Goal: Task Accomplishment & Management: Use online tool/utility

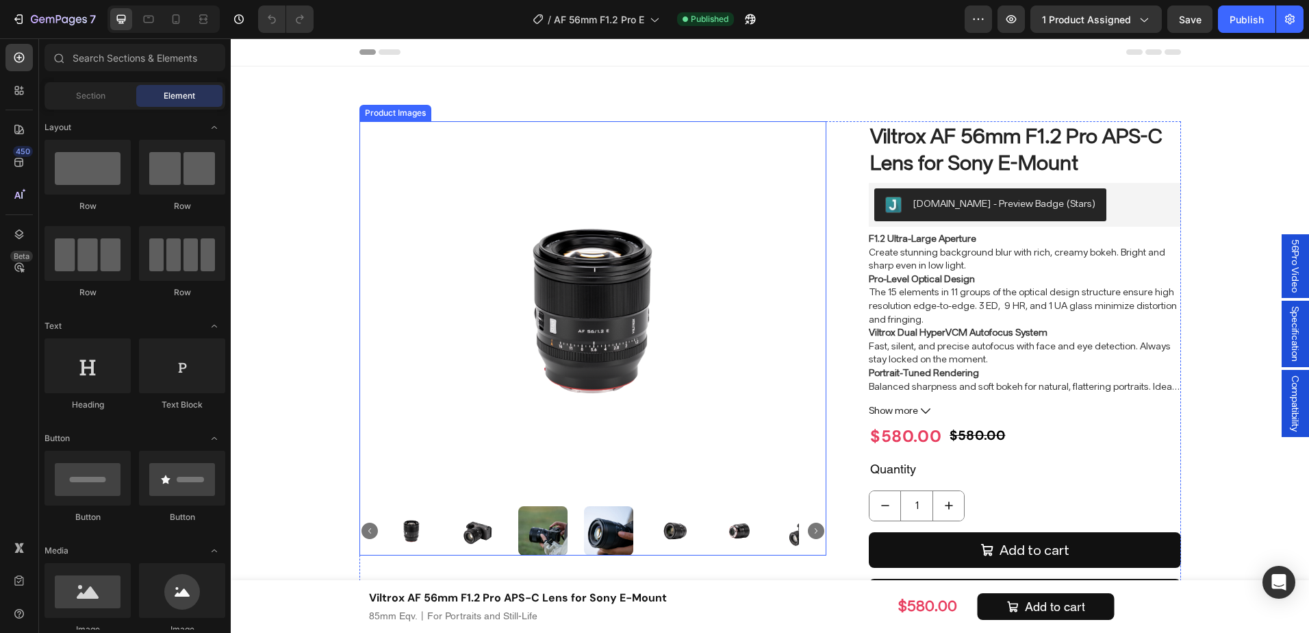
click at [541, 534] on img at bounding box center [542, 530] width 49 height 49
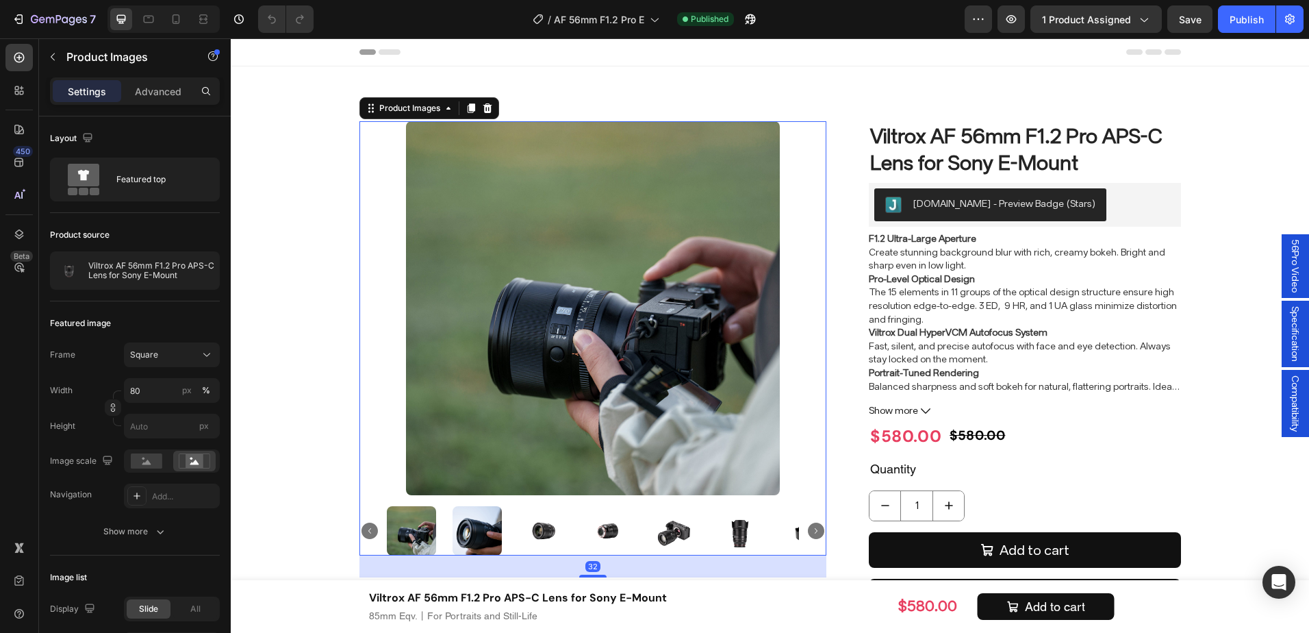
click at [479, 531] on img at bounding box center [476, 530] width 49 height 49
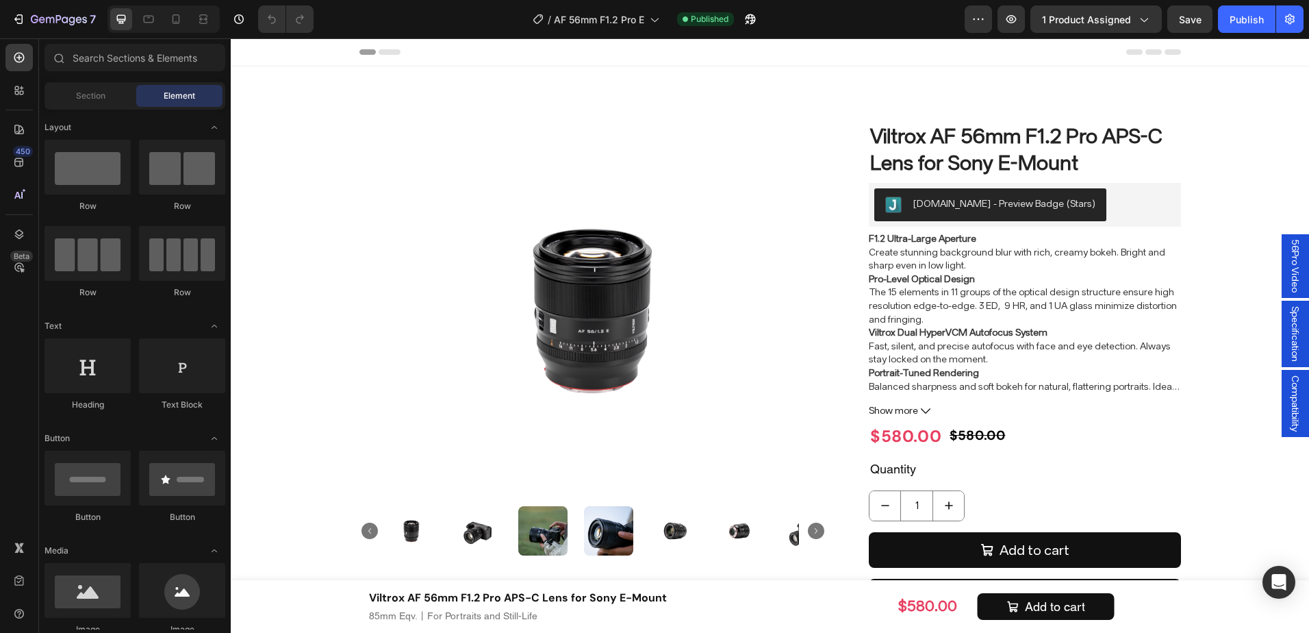
scroll to position [13, 0]
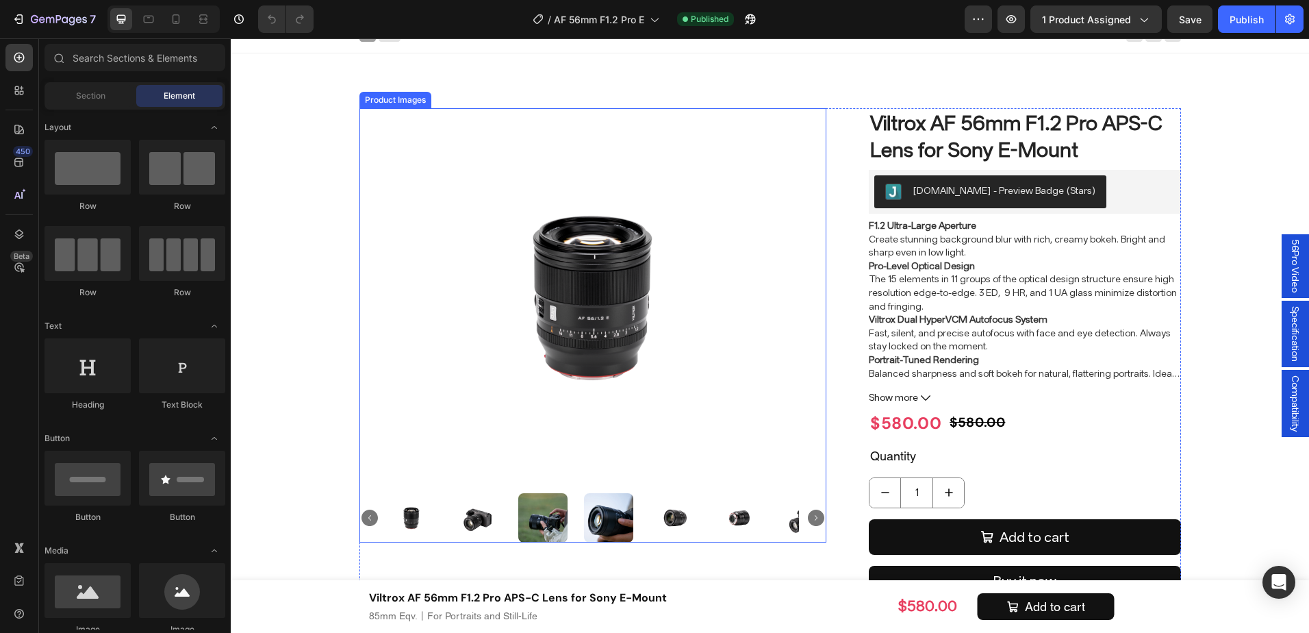
click at [548, 505] on img at bounding box center [542, 517] width 49 height 49
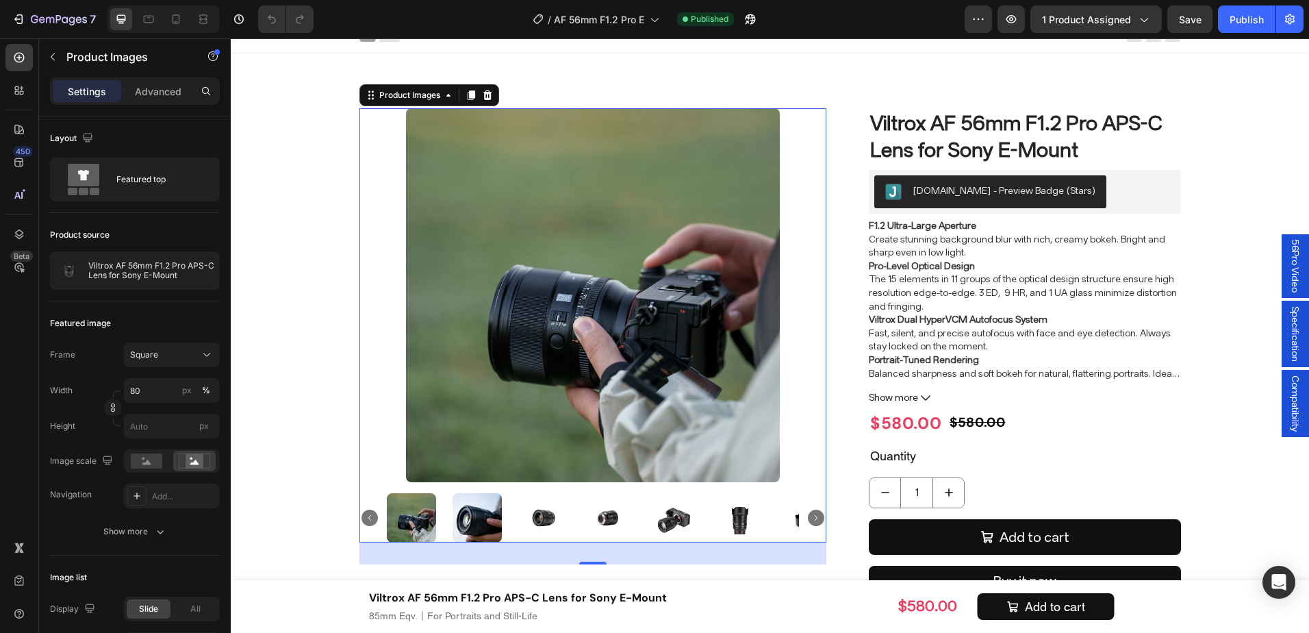
click at [472, 523] on img at bounding box center [476, 517] width 49 height 49
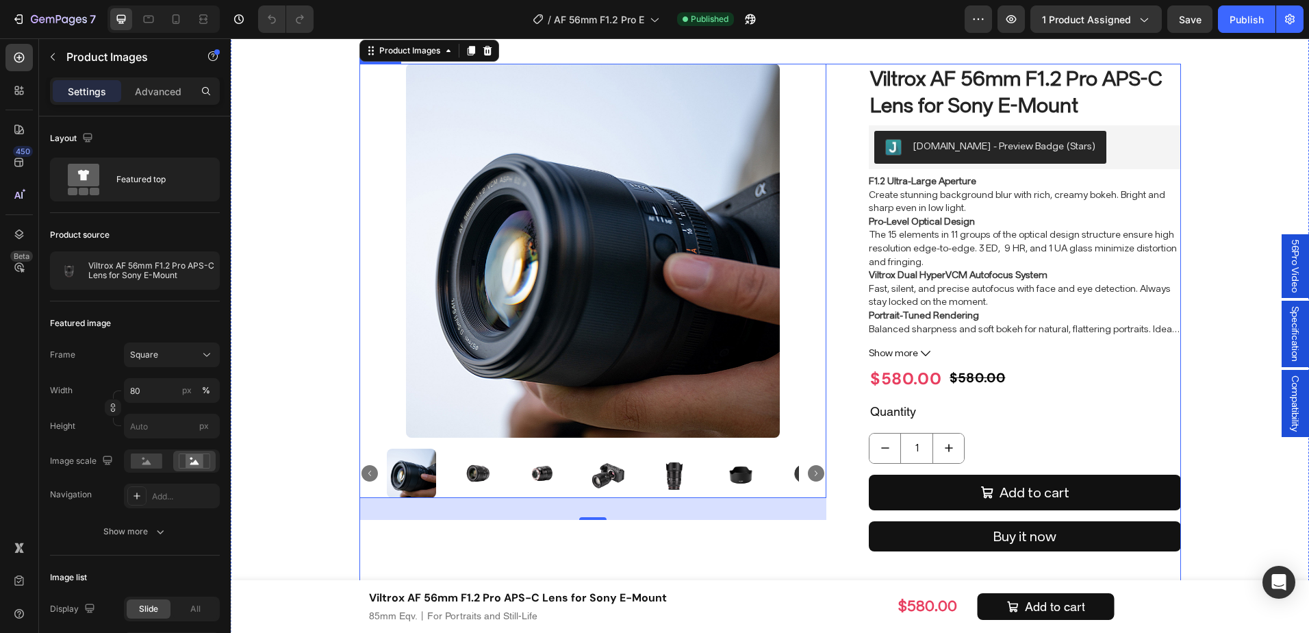
scroll to position [81, 0]
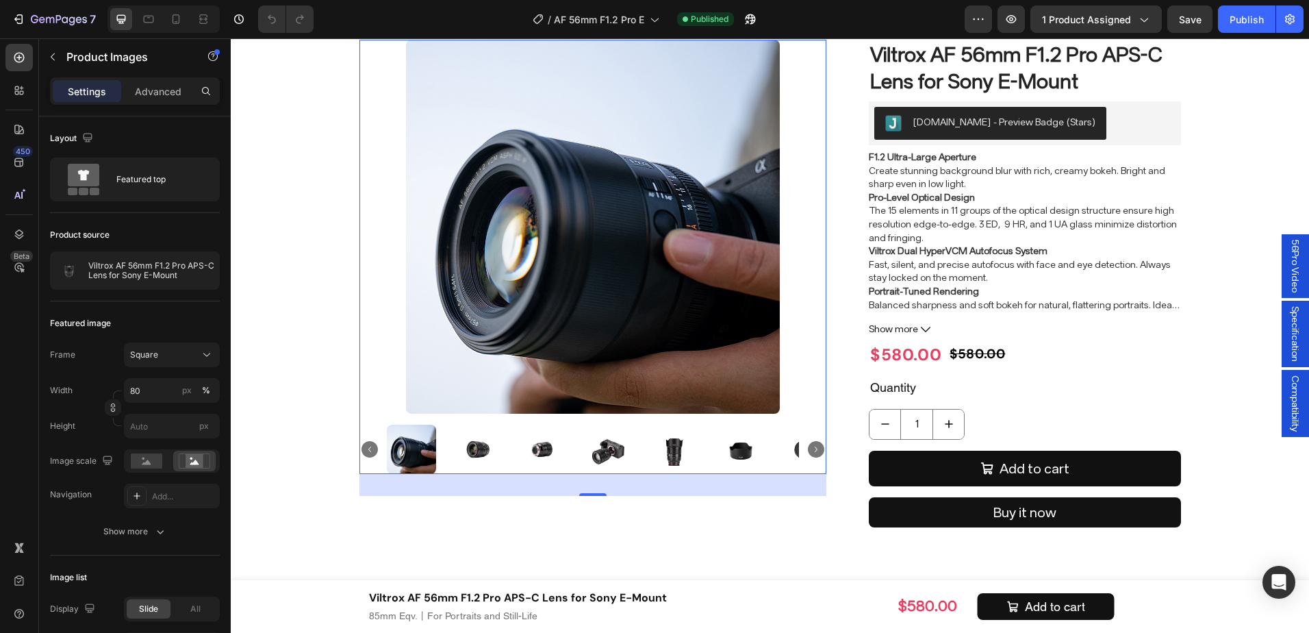
click at [816, 442] on icon "Carousel Next Arrow" at bounding box center [816, 449] width 16 height 16
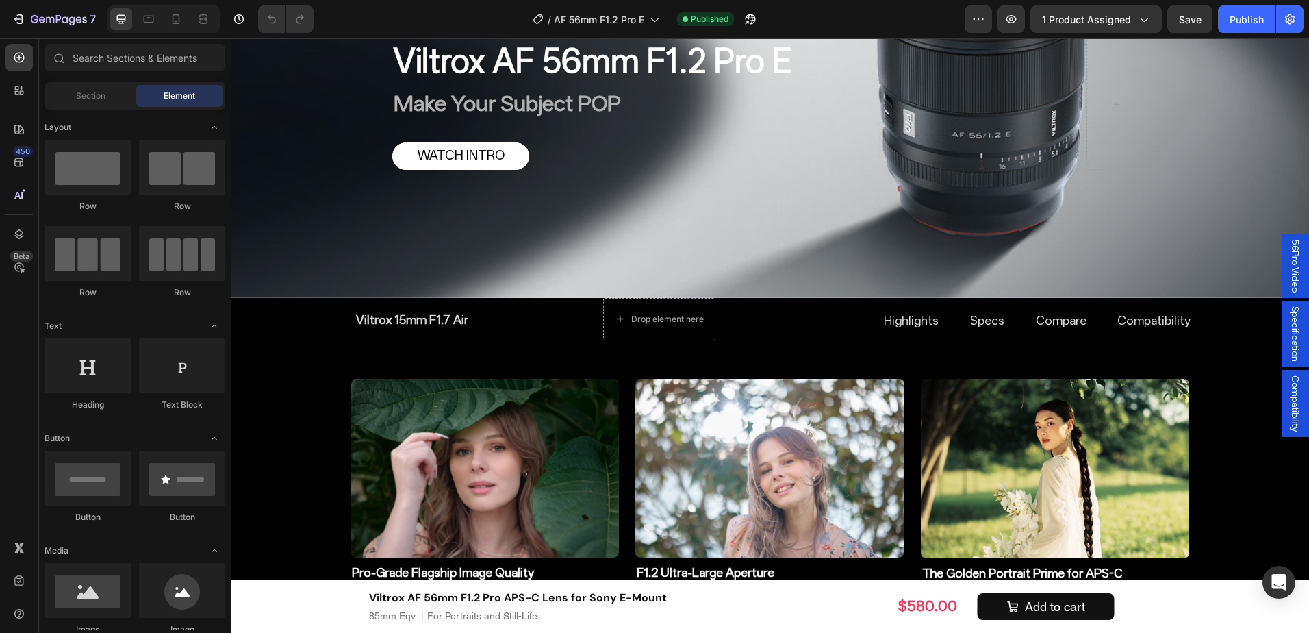
scroll to position [886, 0]
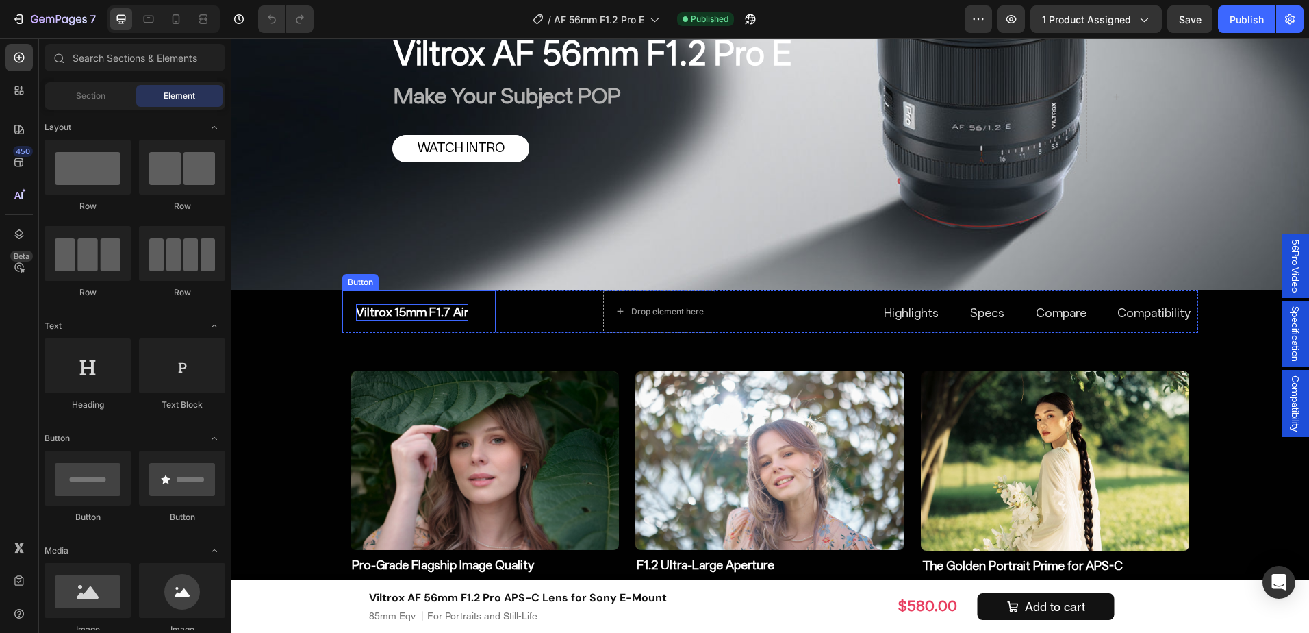
click at [437, 309] on p "Viltrox 15mm F1.7 Air" at bounding box center [412, 312] width 112 height 16
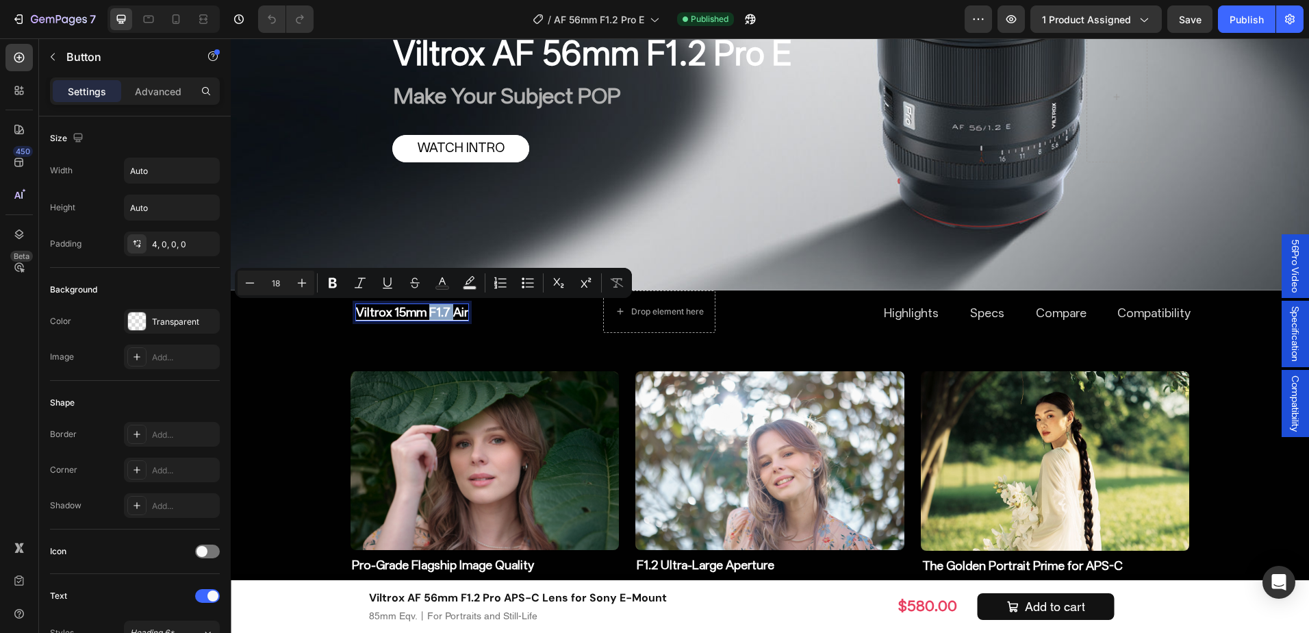
click at [442, 314] on p "Viltrox 15mm F1.7 Air" at bounding box center [412, 312] width 112 height 16
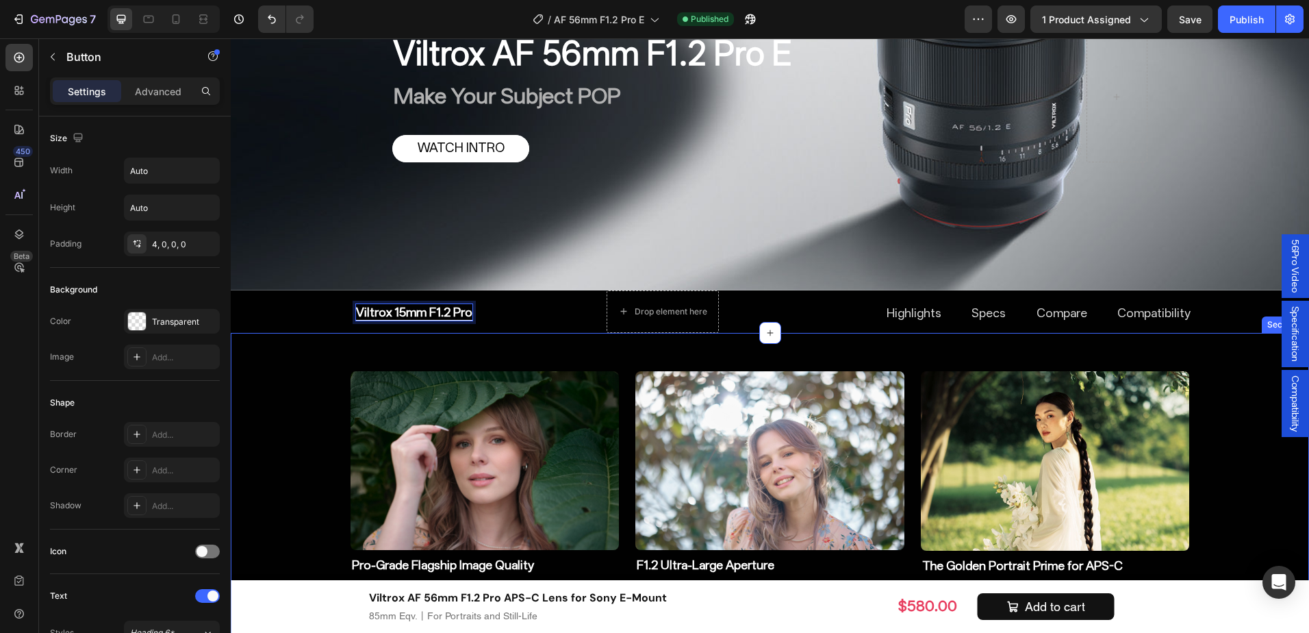
click at [264, 398] on div "Image Pro-Grade Flagship Image Quality Heading Edge-to-edge sharpness at wide o…" at bounding box center [770, 627] width 1078 height 545
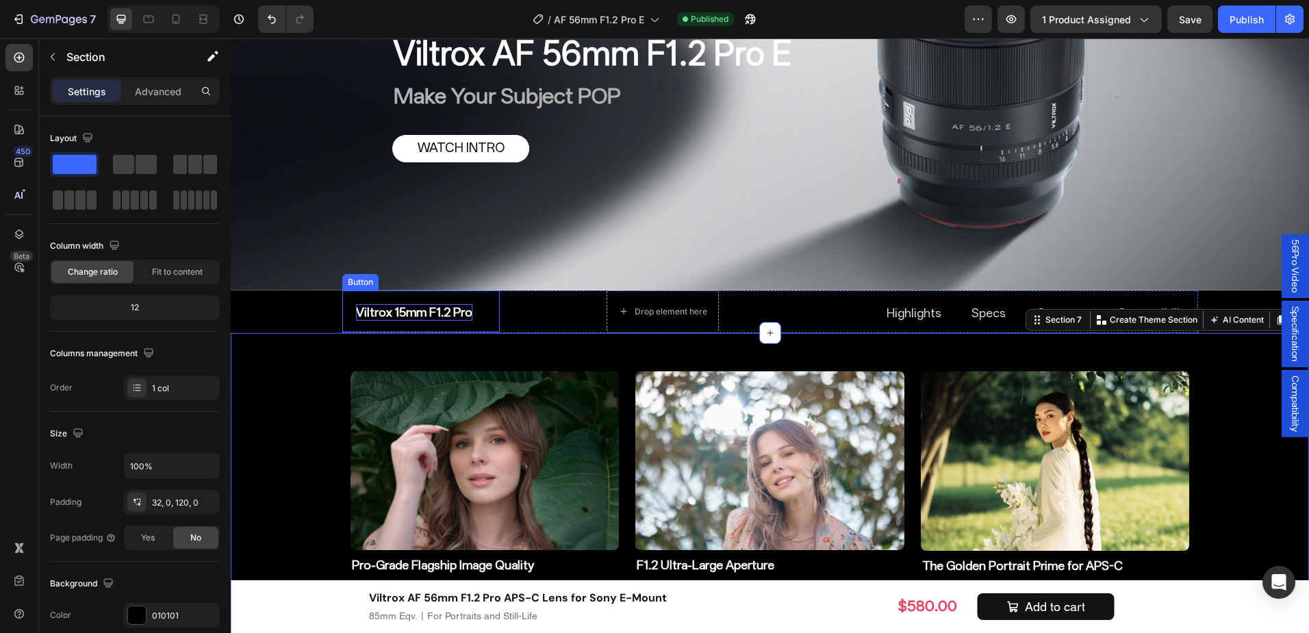
click at [390, 309] on p "Viltrox 15mm F1.2 Pro" at bounding box center [414, 312] width 116 height 16
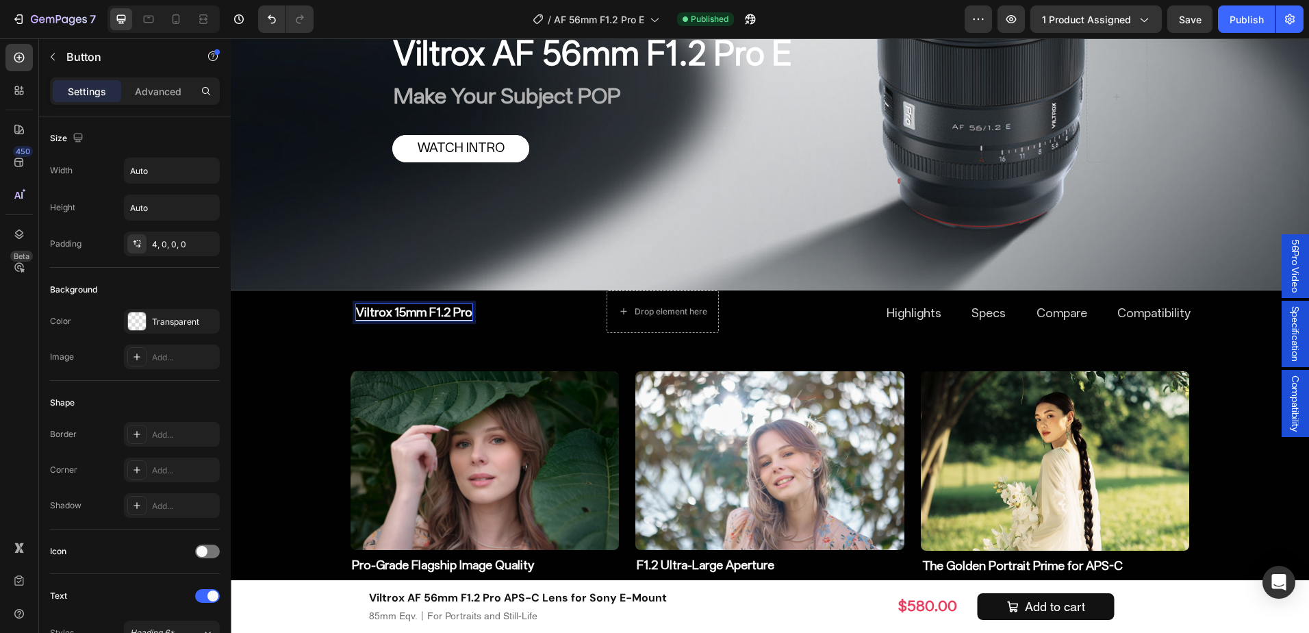
click at [394, 311] on p "Viltrox 15mm F1.2 Pro" at bounding box center [414, 312] width 116 height 16
click at [398, 311] on p "Viltrox 15mm F1.2 Pro" at bounding box center [414, 312] width 116 height 16
click at [173, 17] on icon at bounding box center [176, 19] width 14 height 14
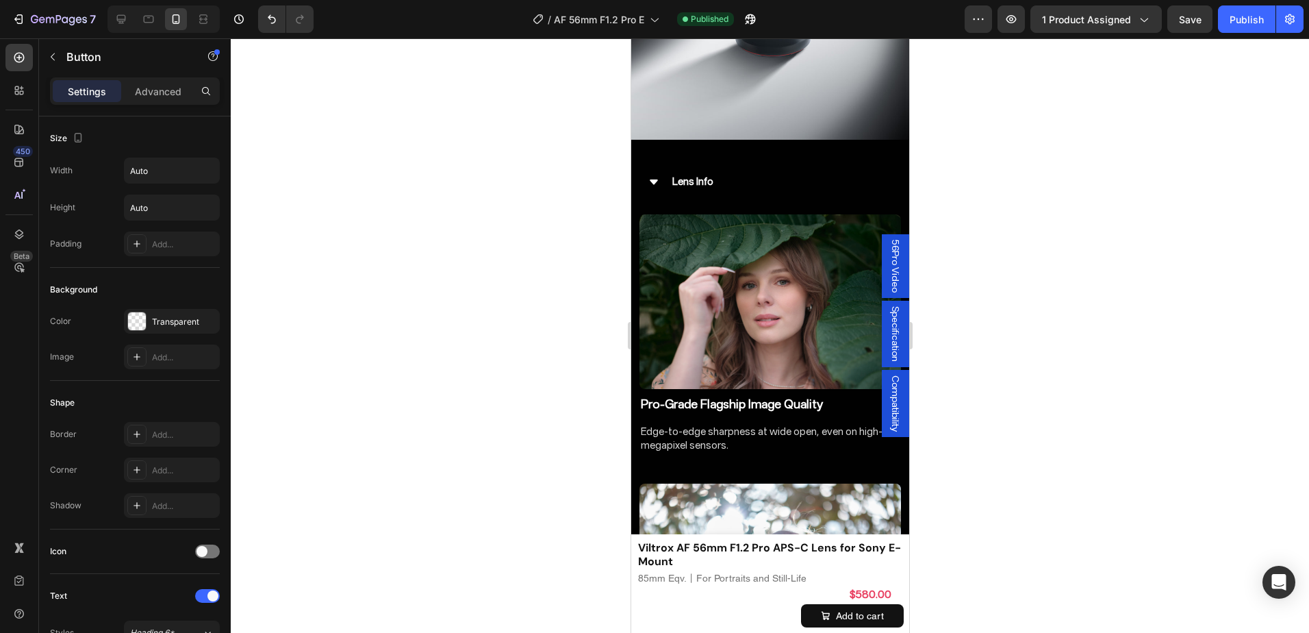
scroll to position [838, 0]
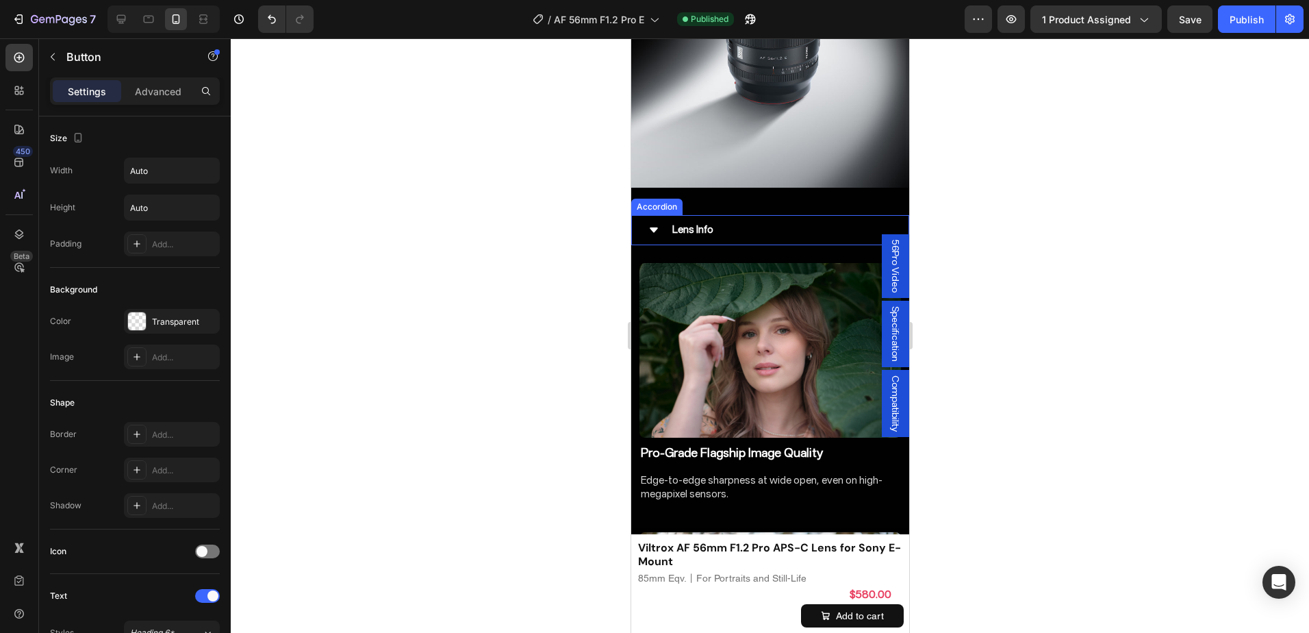
click at [656, 228] on icon at bounding box center [653, 229] width 8 height 5
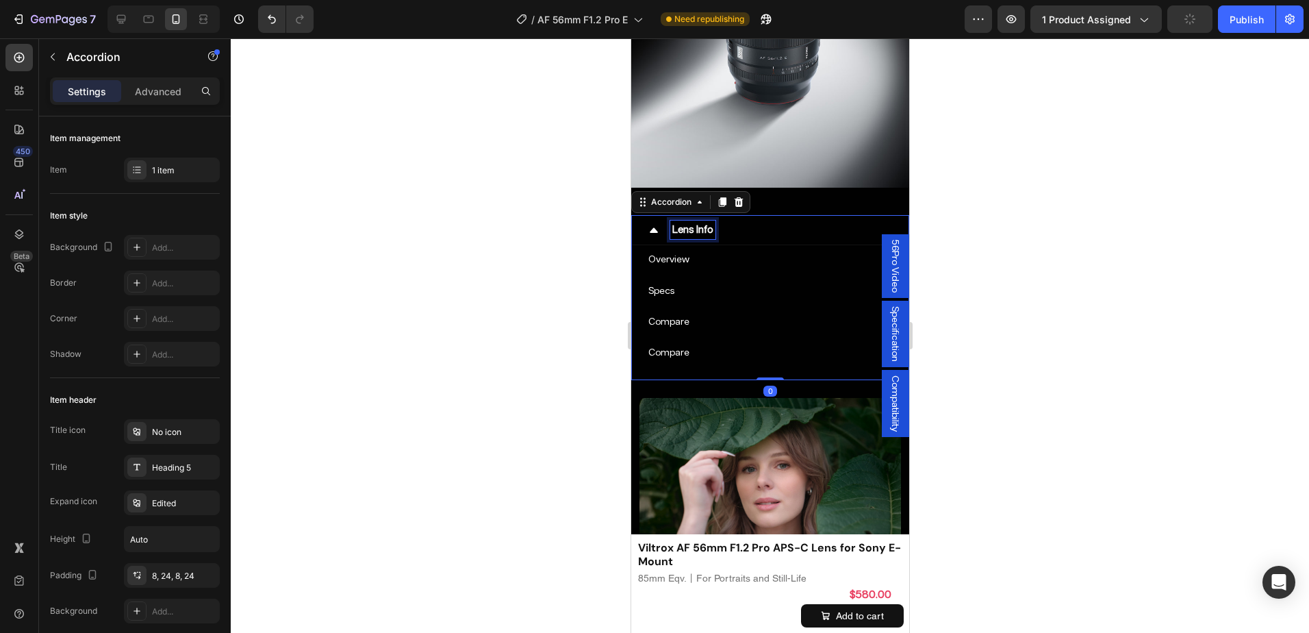
click at [691, 232] on p "Lens Info" at bounding box center [692, 229] width 41 height 14
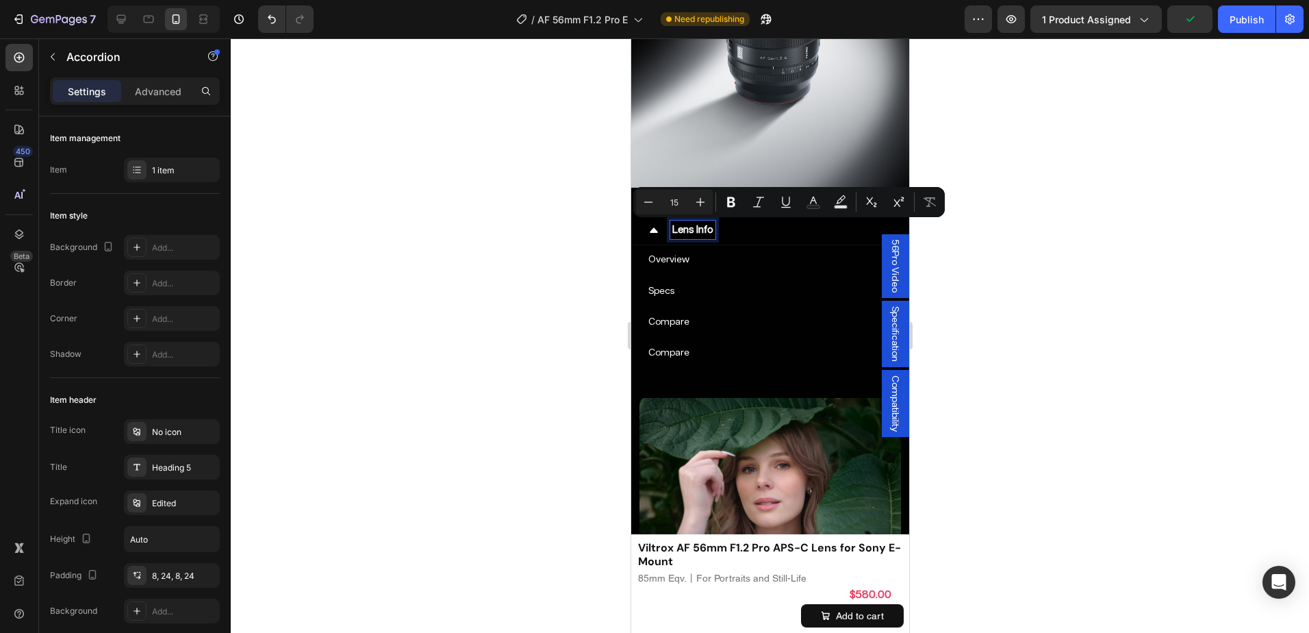
click at [680, 227] on p "Lens Info" at bounding box center [692, 229] width 41 height 14
click at [689, 228] on p "Lens Info" at bounding box center [692, 229] width 41 height 14
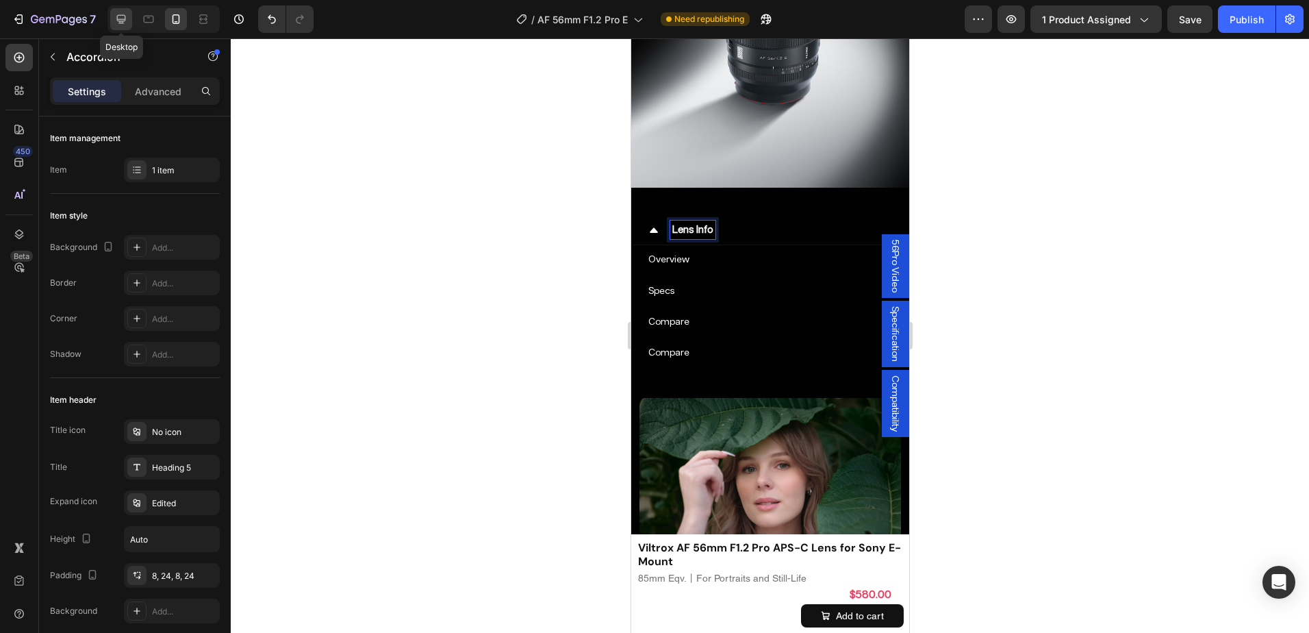
click at [123, 25] on icon at bounding box center [121, 19] width 14 height 14
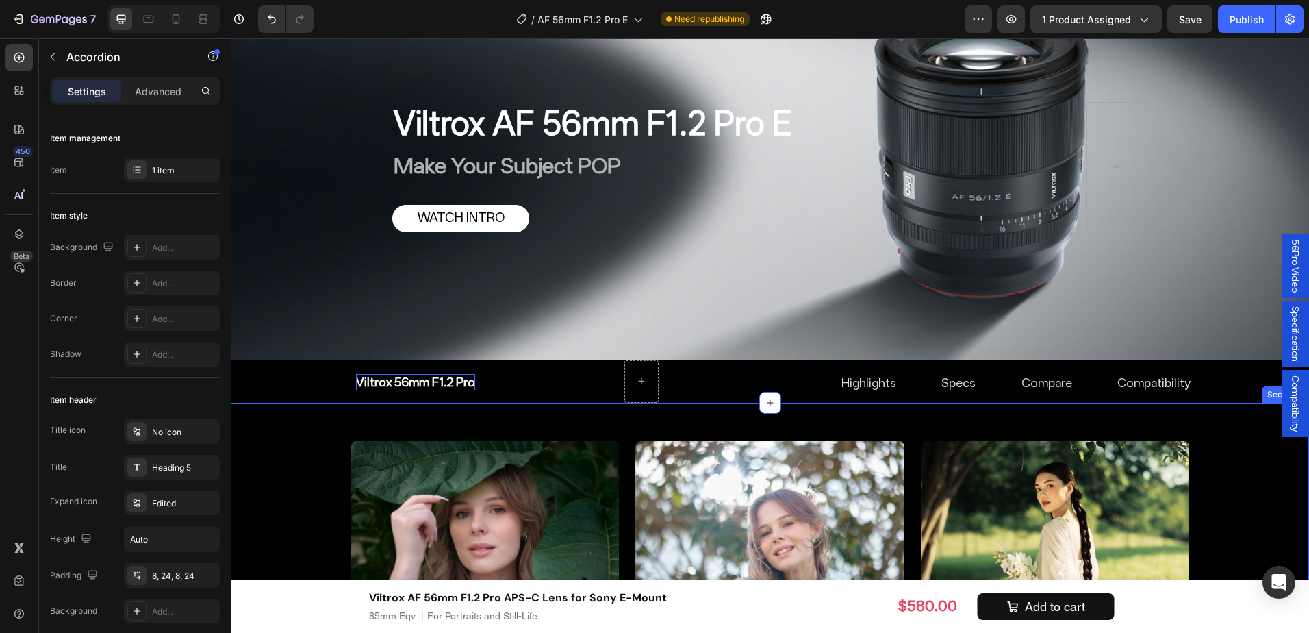
scroll to position [790, 0]
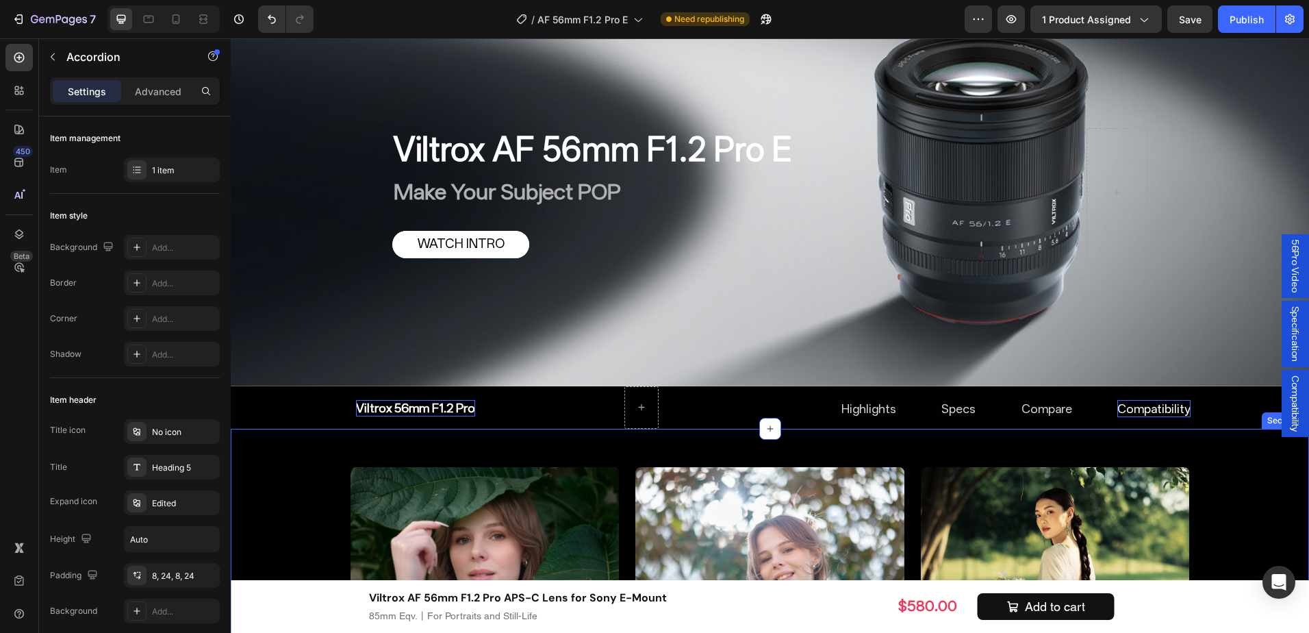
click at [1169, 408] on p "Compatibility" at bounding box center [1153, 408] width 73 height 17
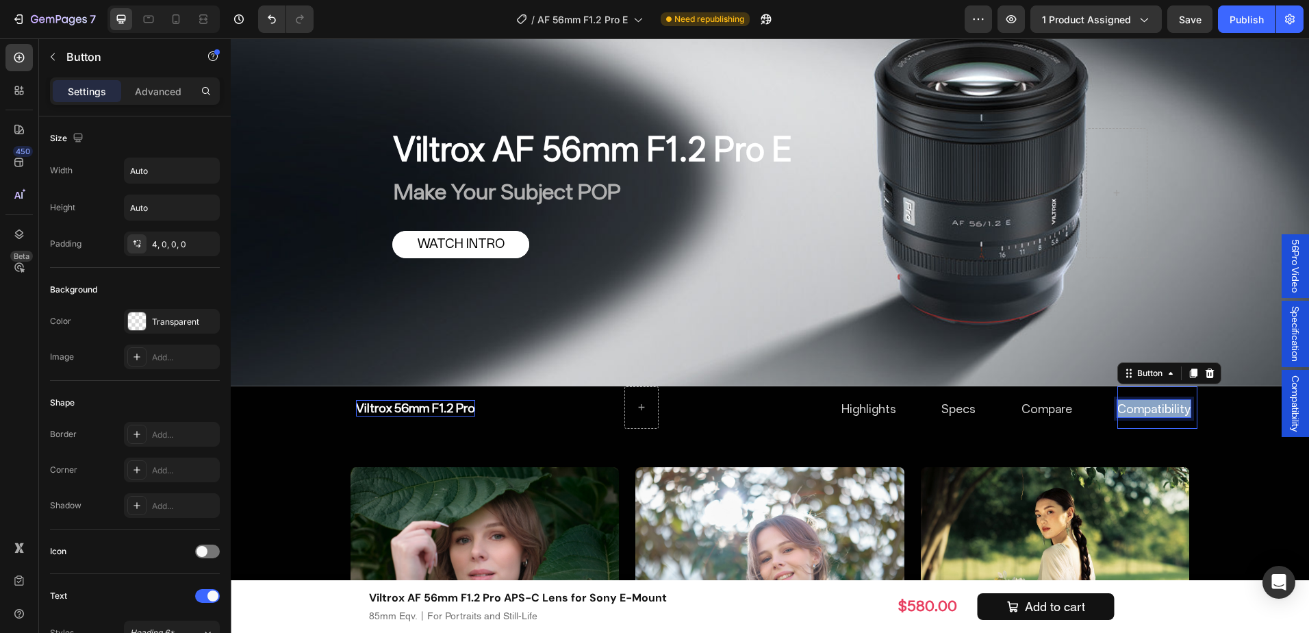
click at [1169, 408] on p "Compatibility" at bounding box center [1153, 408] width 73 height 17
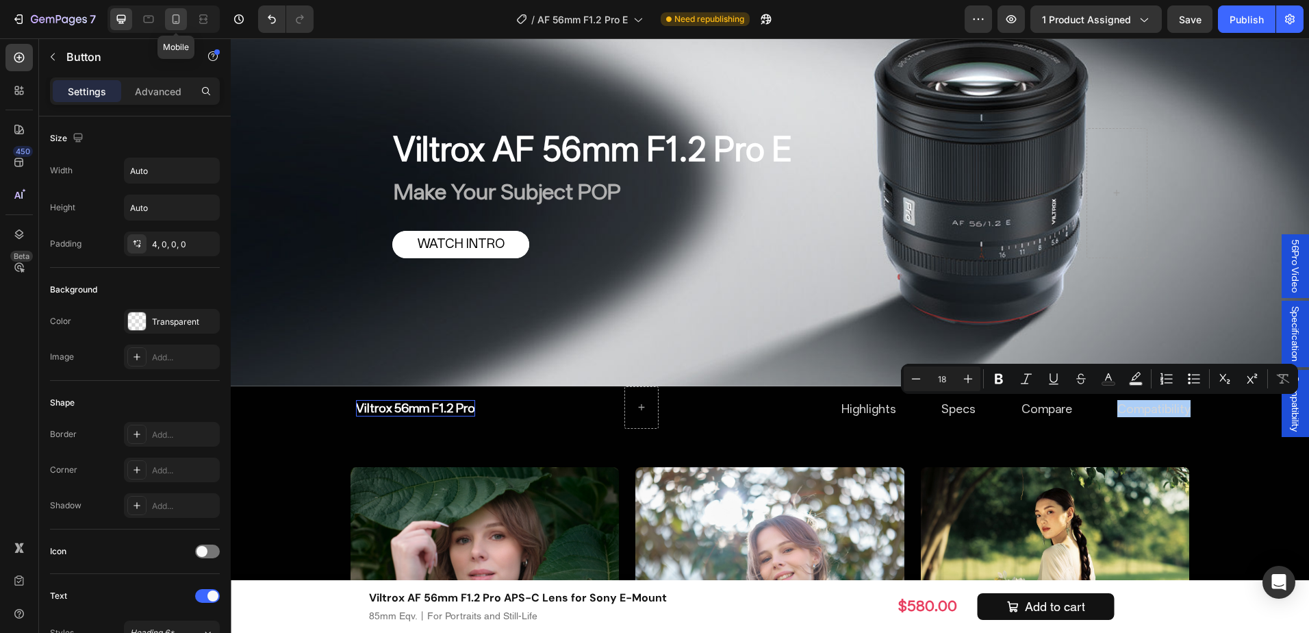
click at [172, 23] on icon at bounding box center [176, 19] width 14 height 14
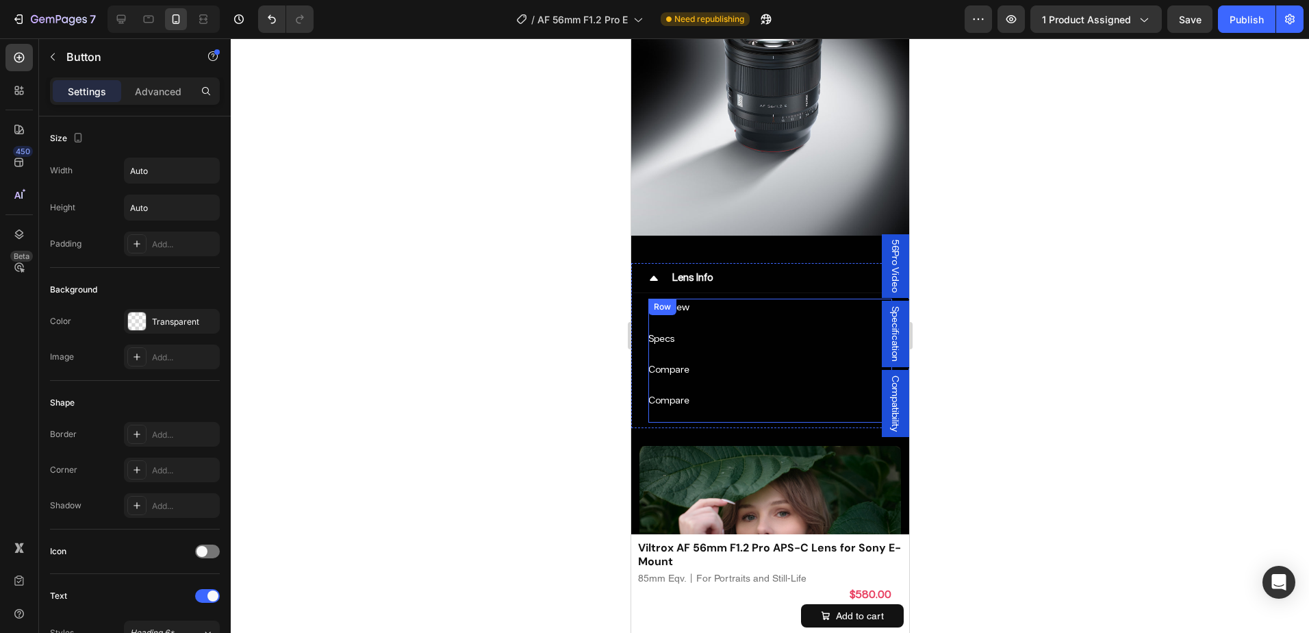
scroll to position [742, 0]
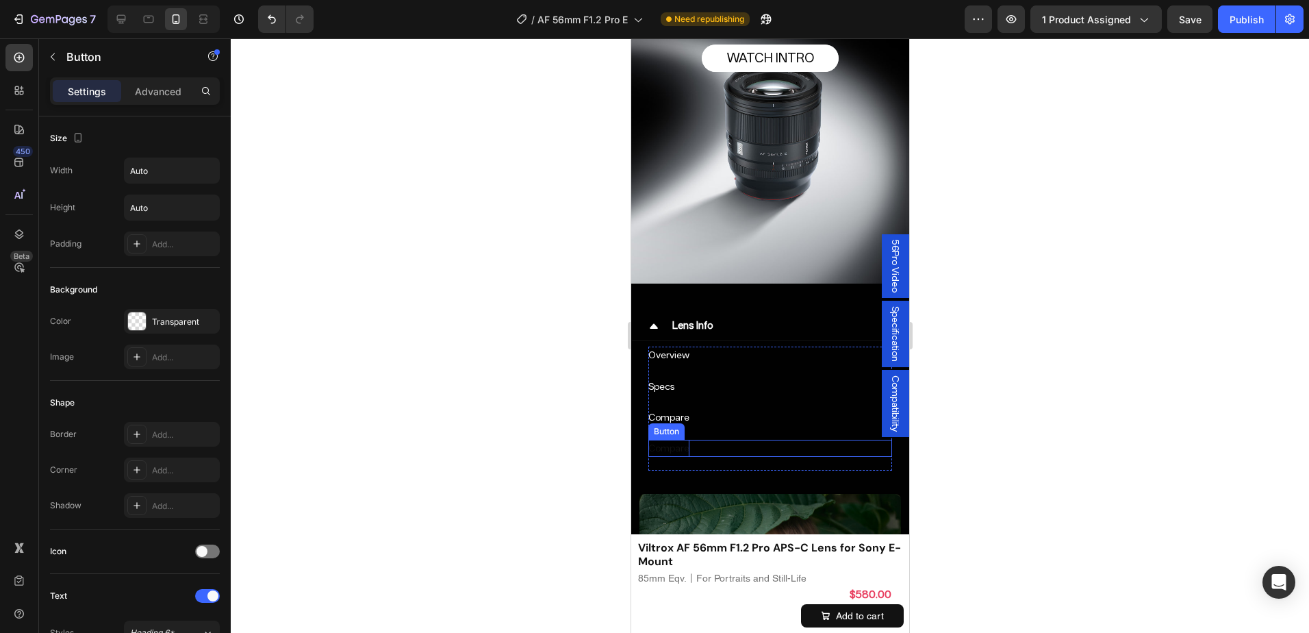
click at [670, 449] on p "Compare" at bounding box center [668, 447] width 41 height 17
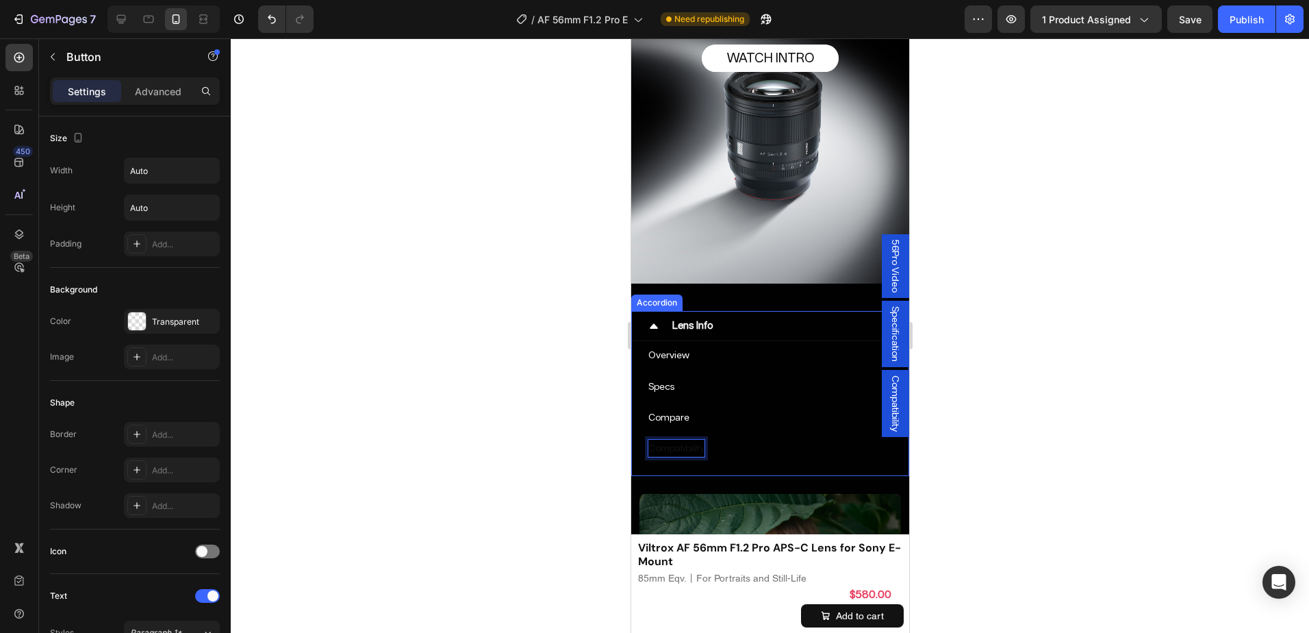
click at [1064, 470] on div at bounding box center [770, 335] width 1078 height 594
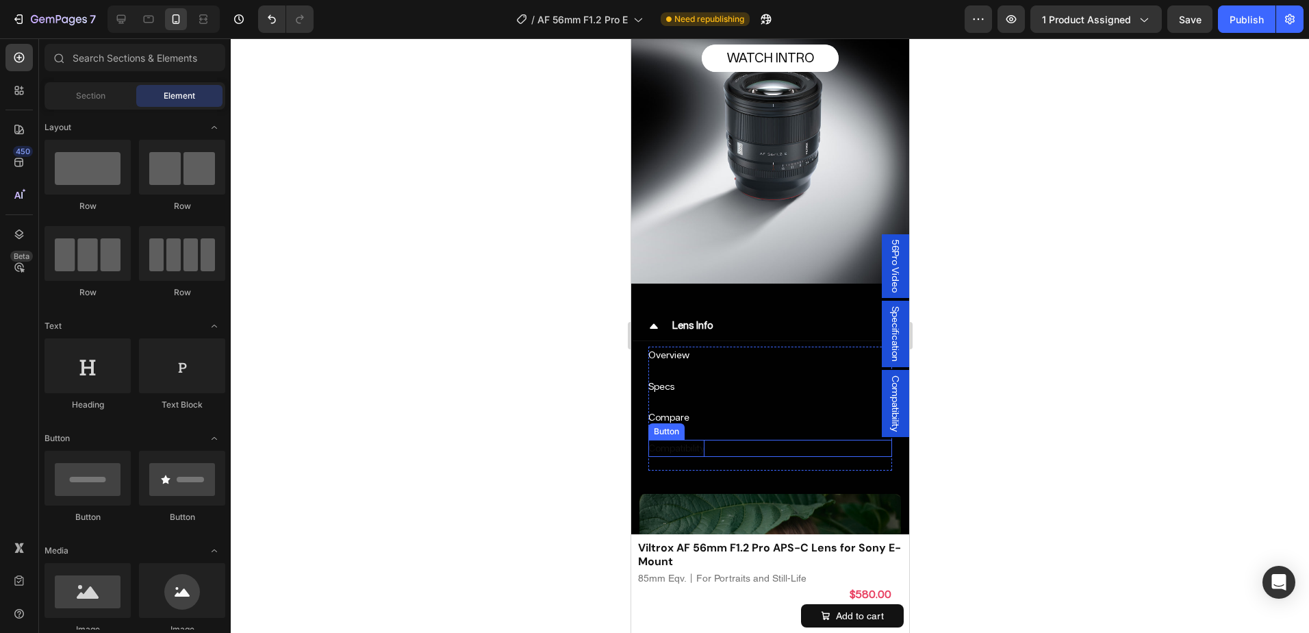
click at [691, 448] on p "Compatibility" at bounding box center [676, 447] width 56 height 17
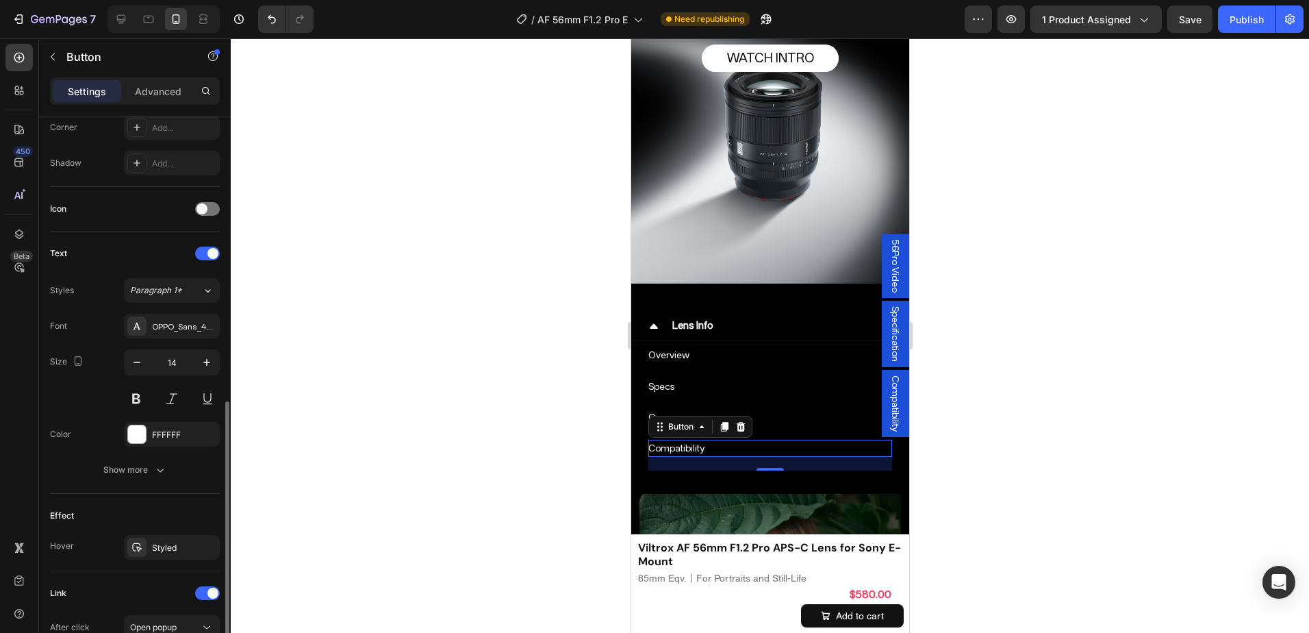
scroll to position [411, 0]
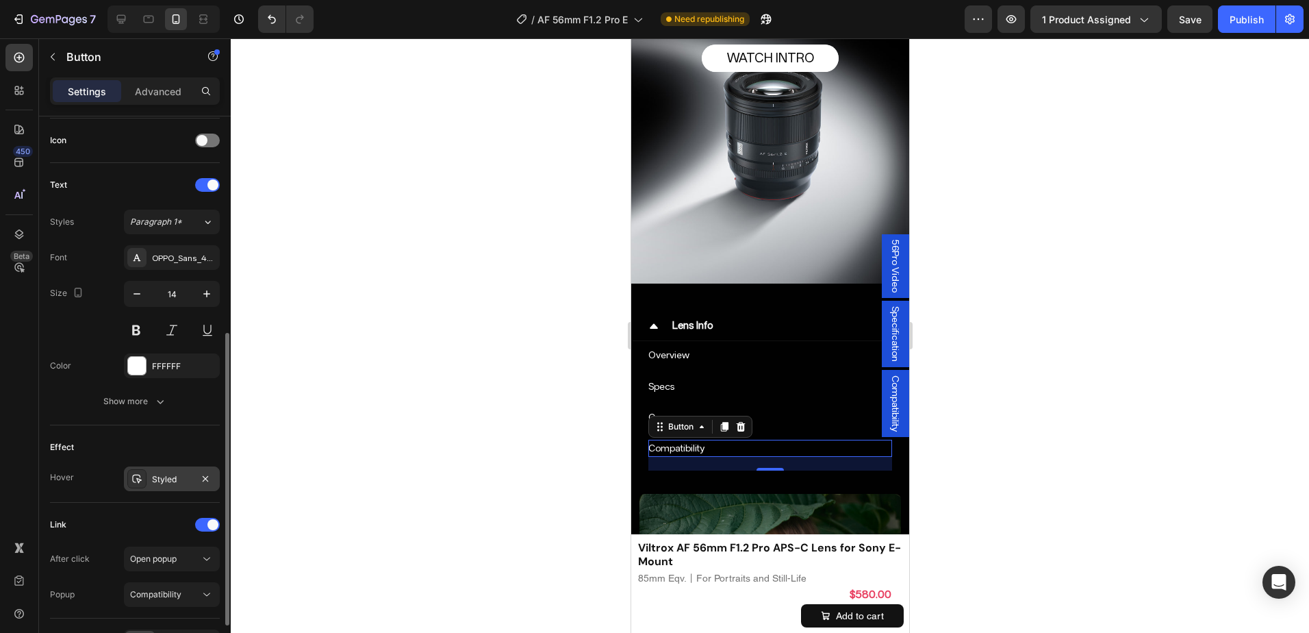
click at [146, 476] on div at bounding box center [136, 478] width 19 height 19
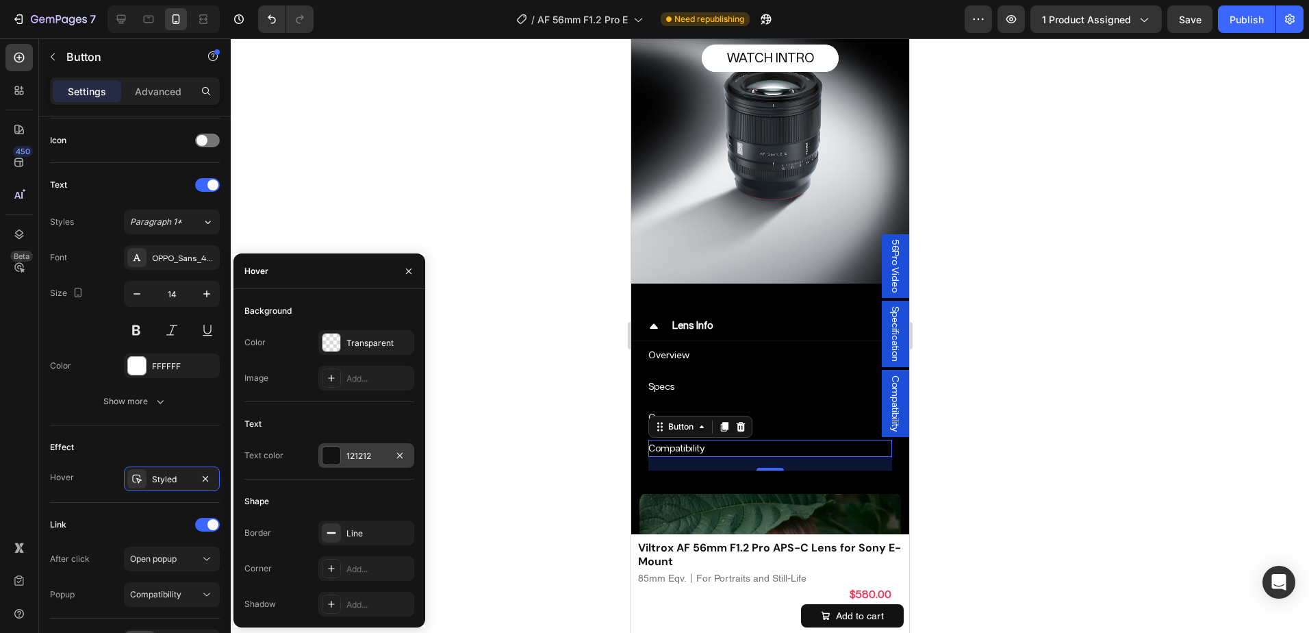
click at [325, 452] on div at bounding box center [331, 455] width 18 height 18
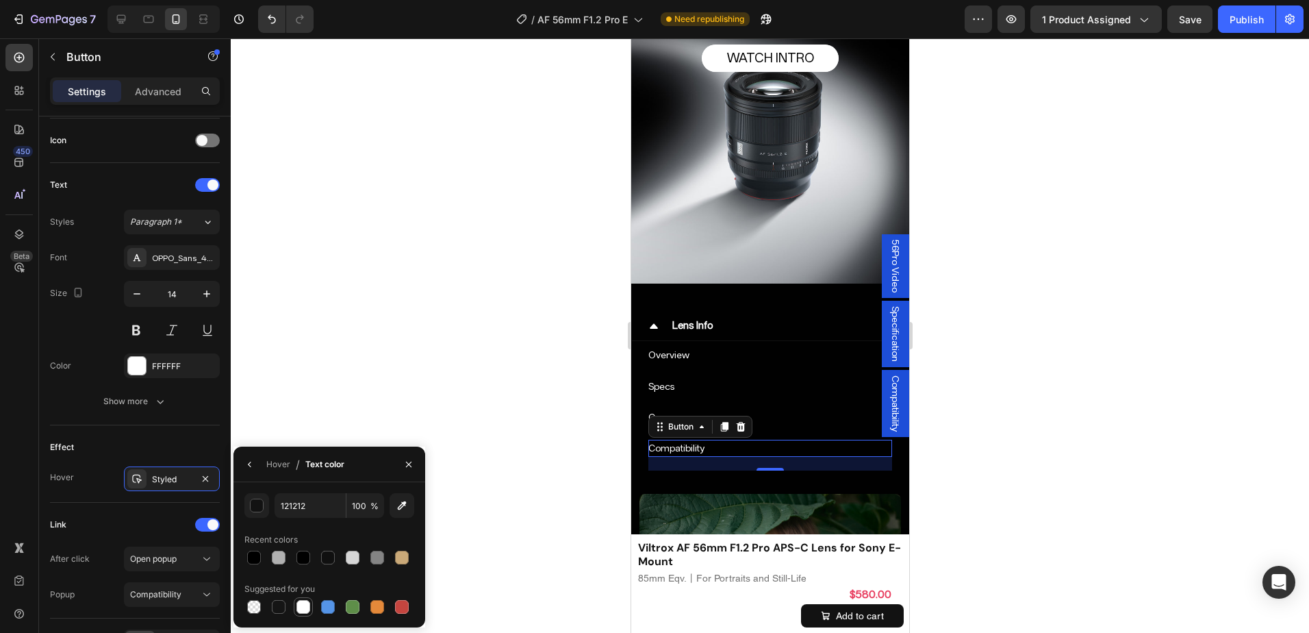
click at [301, 601] on div at bounding box center [303, 607] width 14 height 14
type input "FFFFFF"
drag, startPoint x: 234, startPoint y: 408, endPoint x: 951, endPoint y: 438, distance: 717.3
click at [1025, 440] on div at bounding box center [770, 335] width 1078 height 594
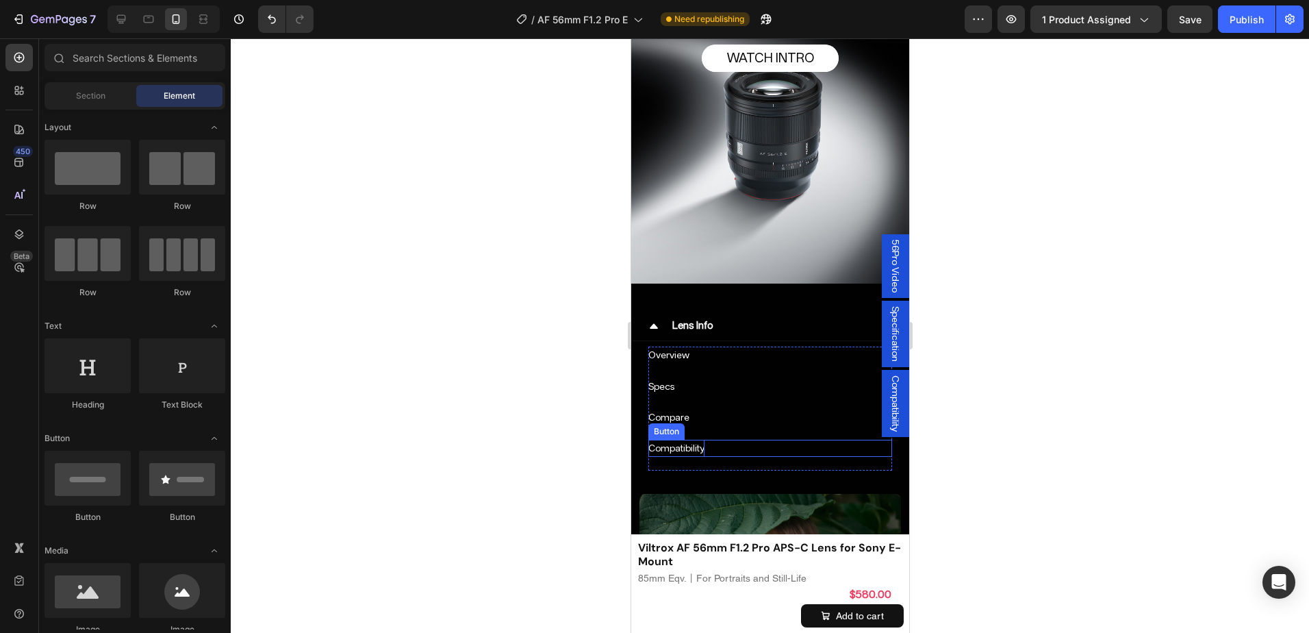
click at [680, 444] on p "Compatibility" at bounding box center [676, 447] width 56 height 17
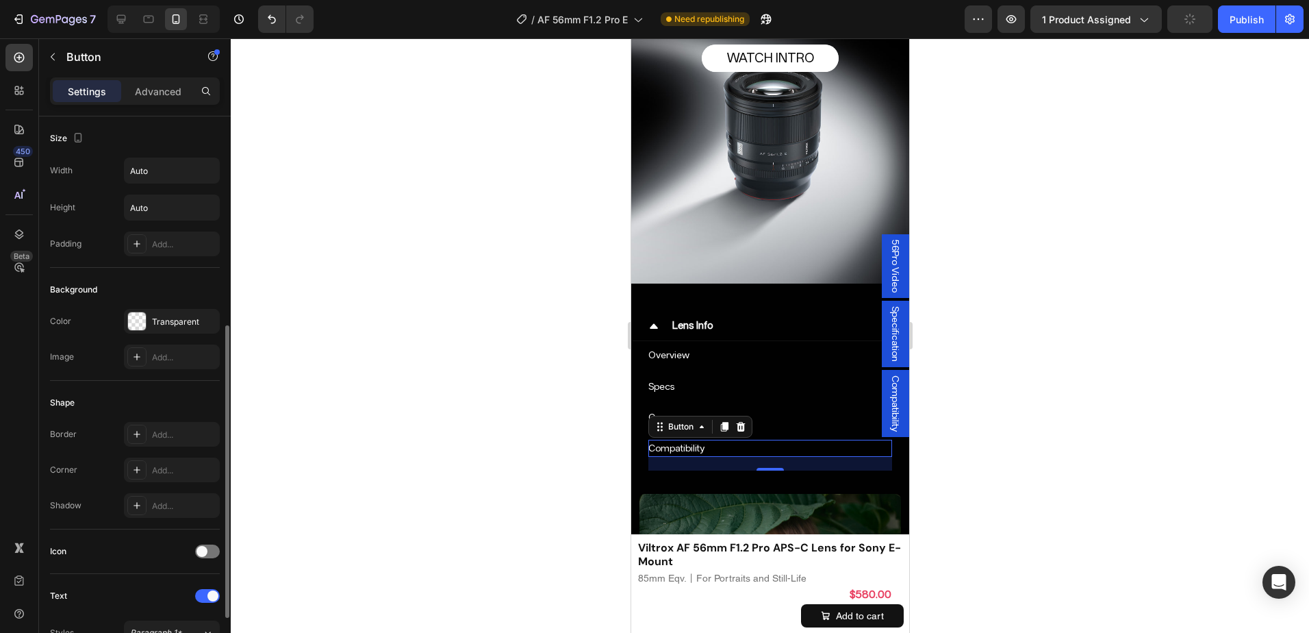
scroll to position [137, 0]
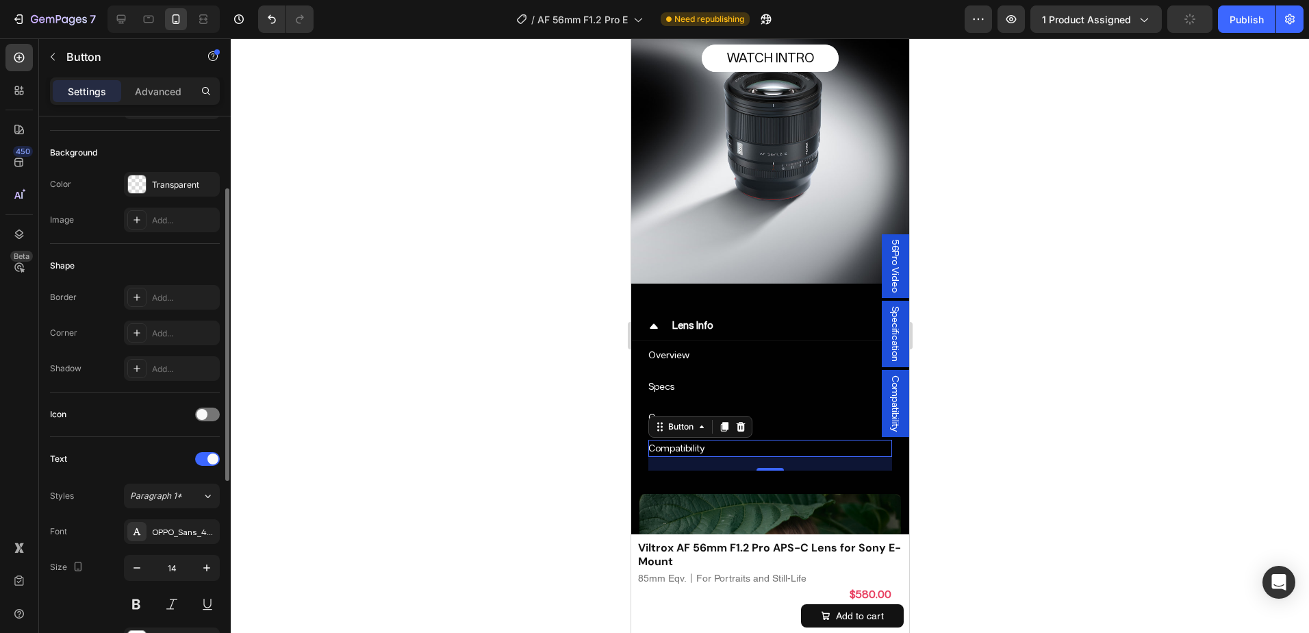
click at [971, 362] on div at bounding box center [770, 335] width 1078 height 594
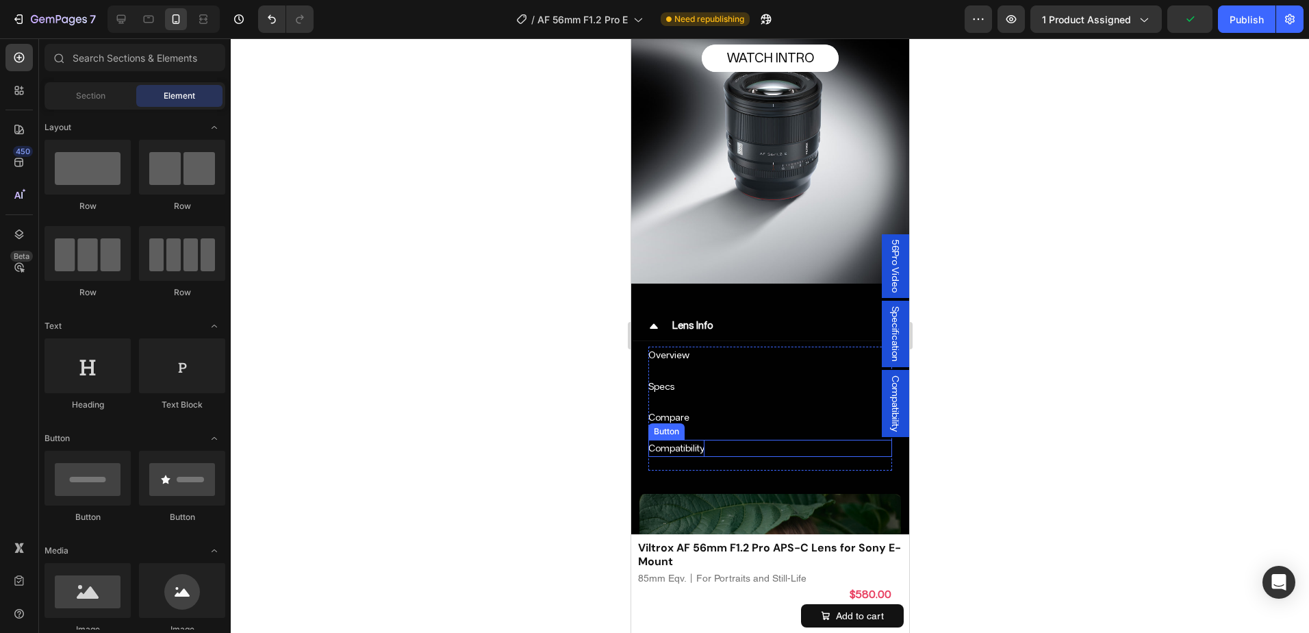
click at [690, 448] on p "Compatibility" at bounding box center [676, 447] width 56 height 17
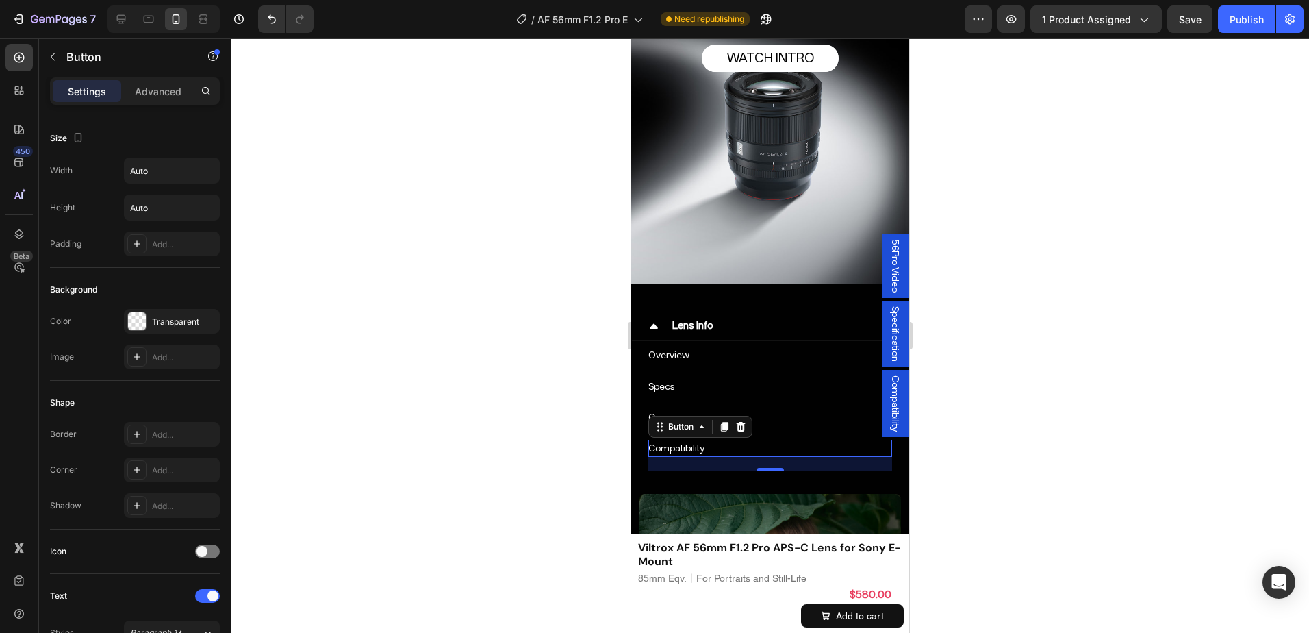
scroll to position [498, 0]
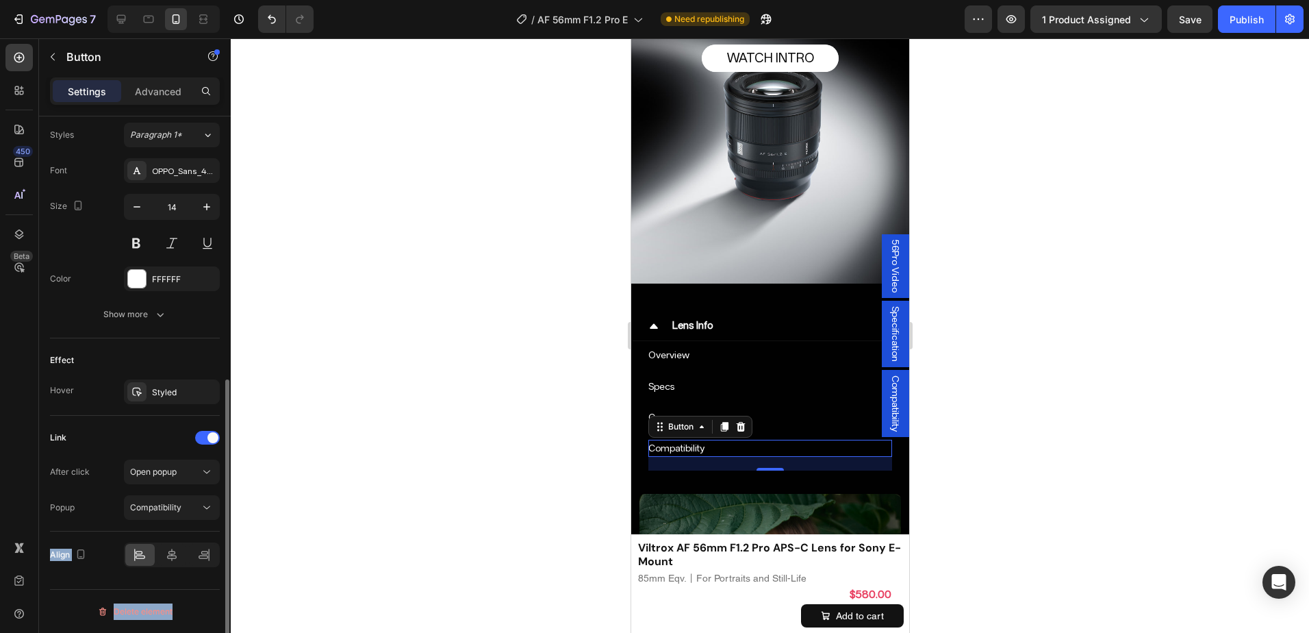
drag, startPoint x: 229, startPoint y: 314, endPoint x: 192, endPoint y: 521, distance: 210.1
click at [192, 521] on div "Size Width Auto Height Auto Padding Add... Background Color Transparent Image A…" at bounding box center [135, 393] width 192 height 555
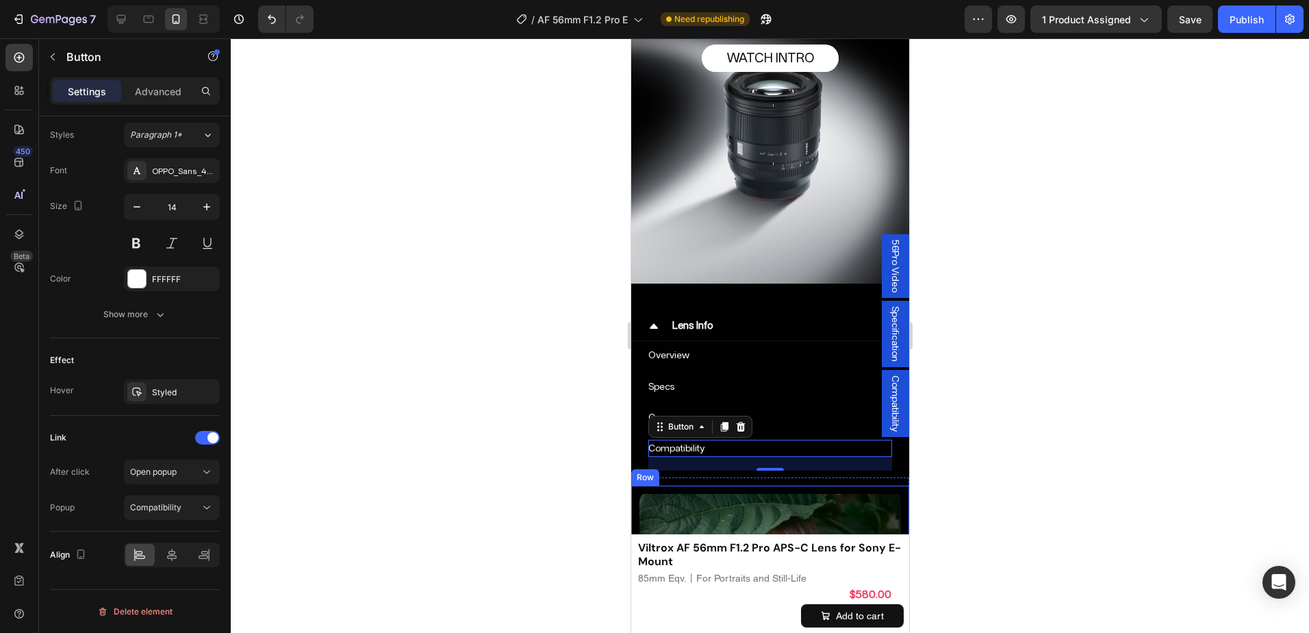
click at [1157, 489] on div at bounding box center [770, 335] width 1078 height 594
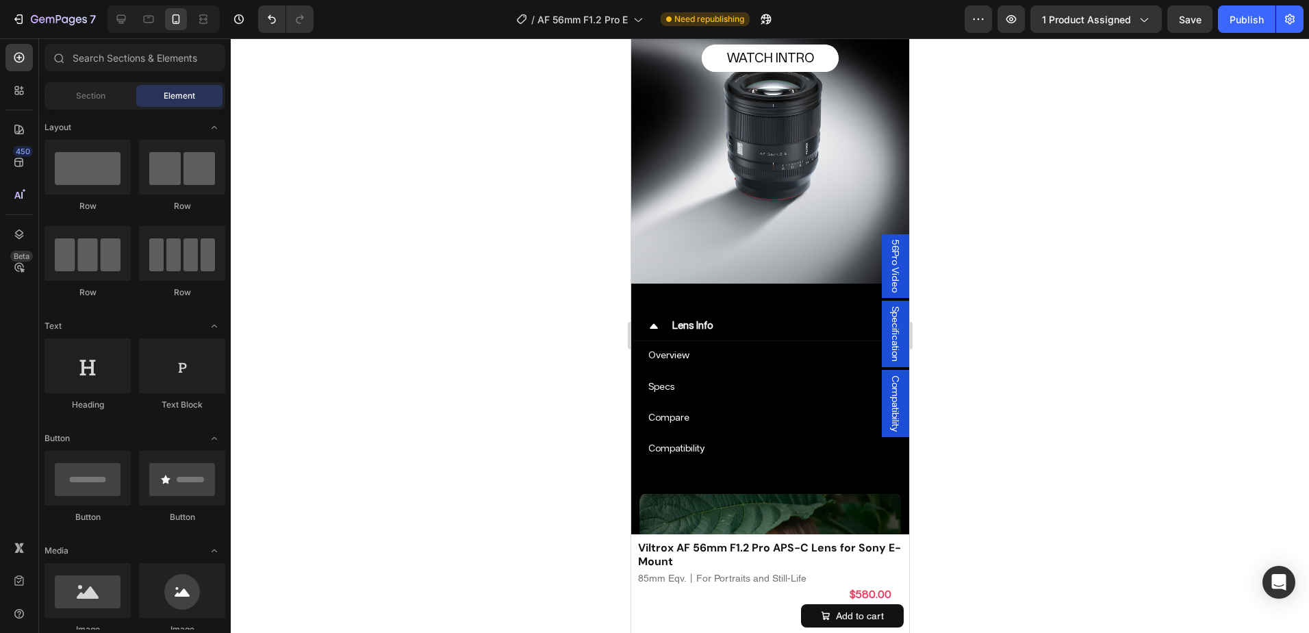
scroll to position [68, 0]
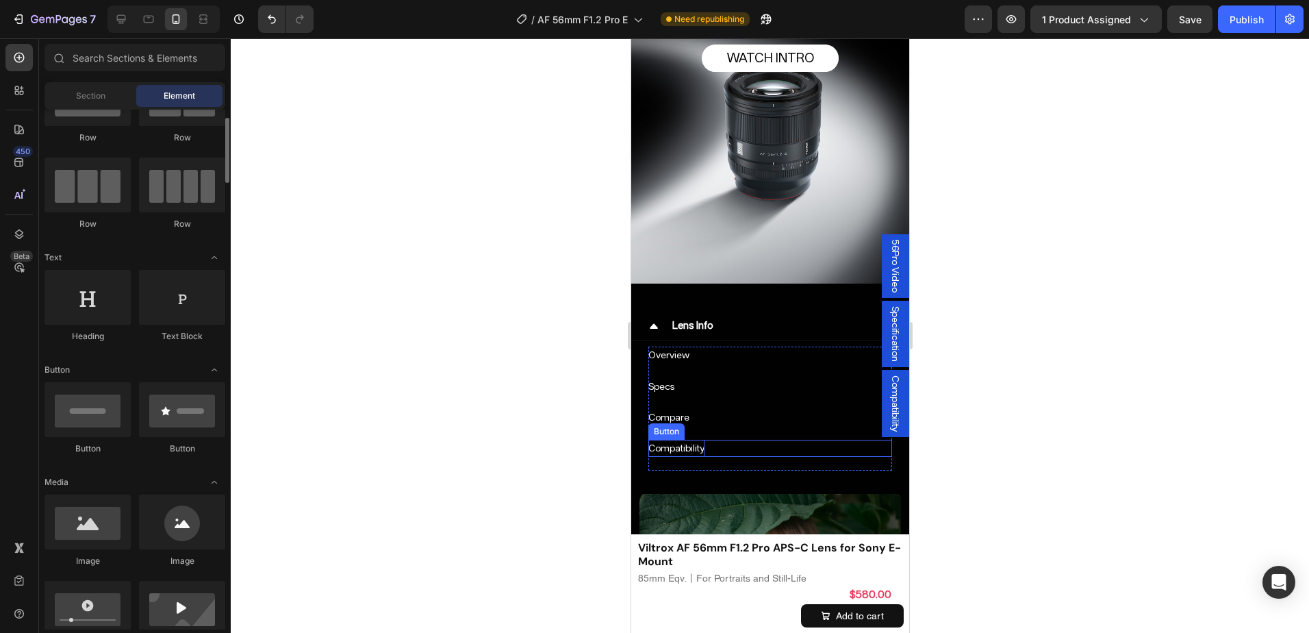
click at [687, 442] on p "Compatibility" at bounding box center [676, 447] width 56 height 17
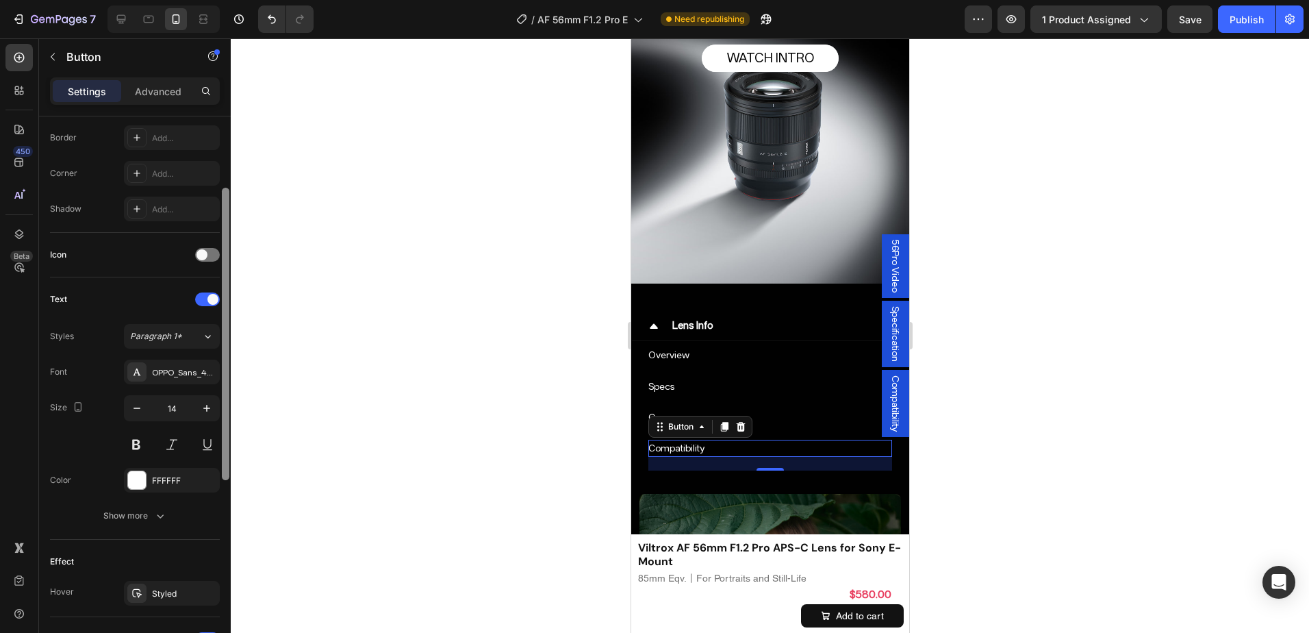
scroll to position [498, 0]
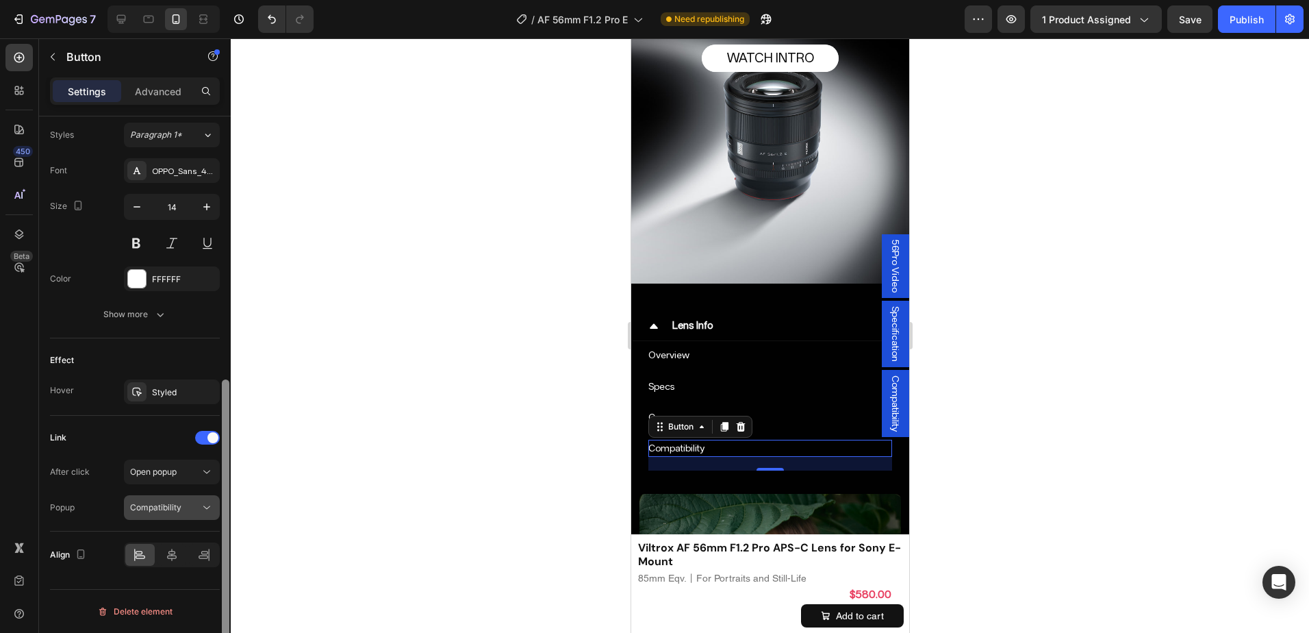
drag, startPoint x: 224, startPoint y: 201, endPoint x: 215, endPoint y: 515, distance: 315.0
click at [215, 515] on div "Size Width Auto Height Auto Padding Add... Background Color Transparent Image A…" at bounding box center [135, 393] width 192 height 555
click at [806, 425] on div "Compare Button" at bounding box center [770, 417] width 244 height 17
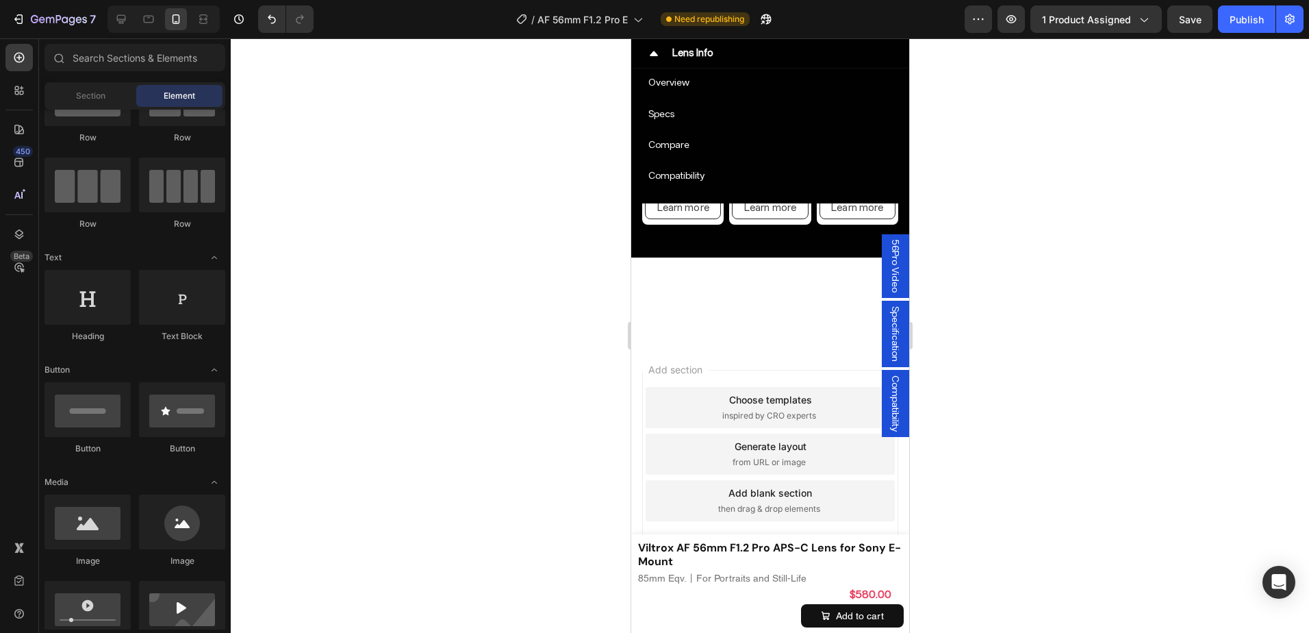
scroll to position [7361, 0]
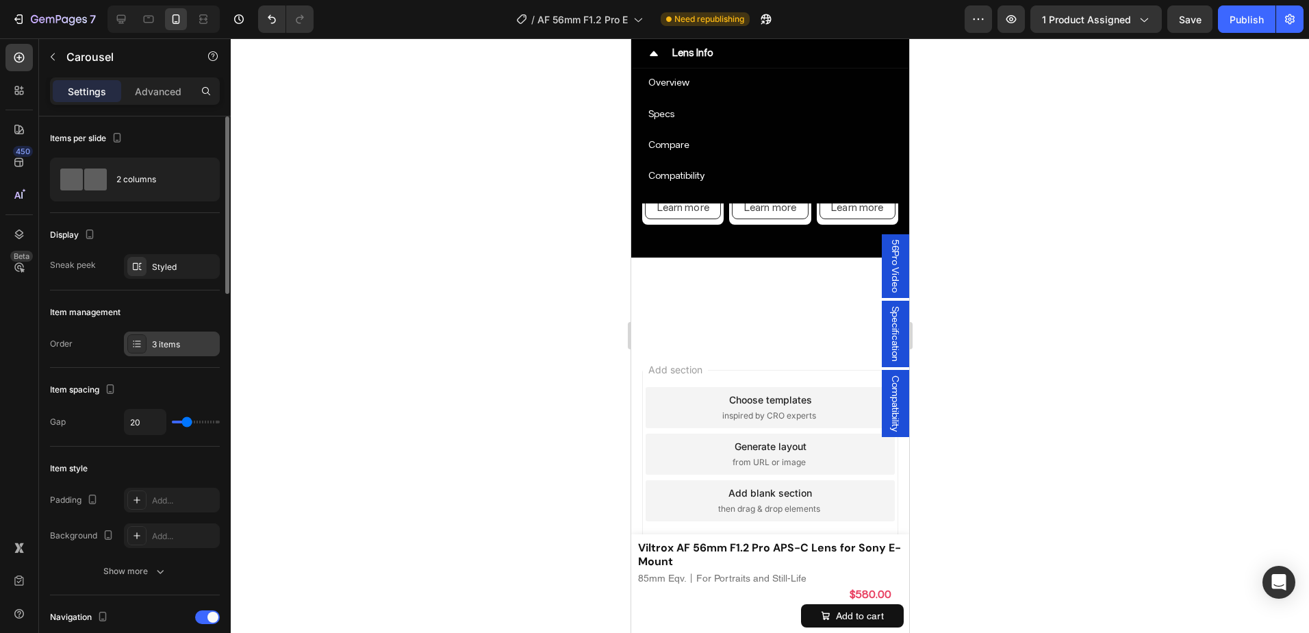
click at [167, 334] on div "3 items" at bounding box center [172, 343] width 96 height 25
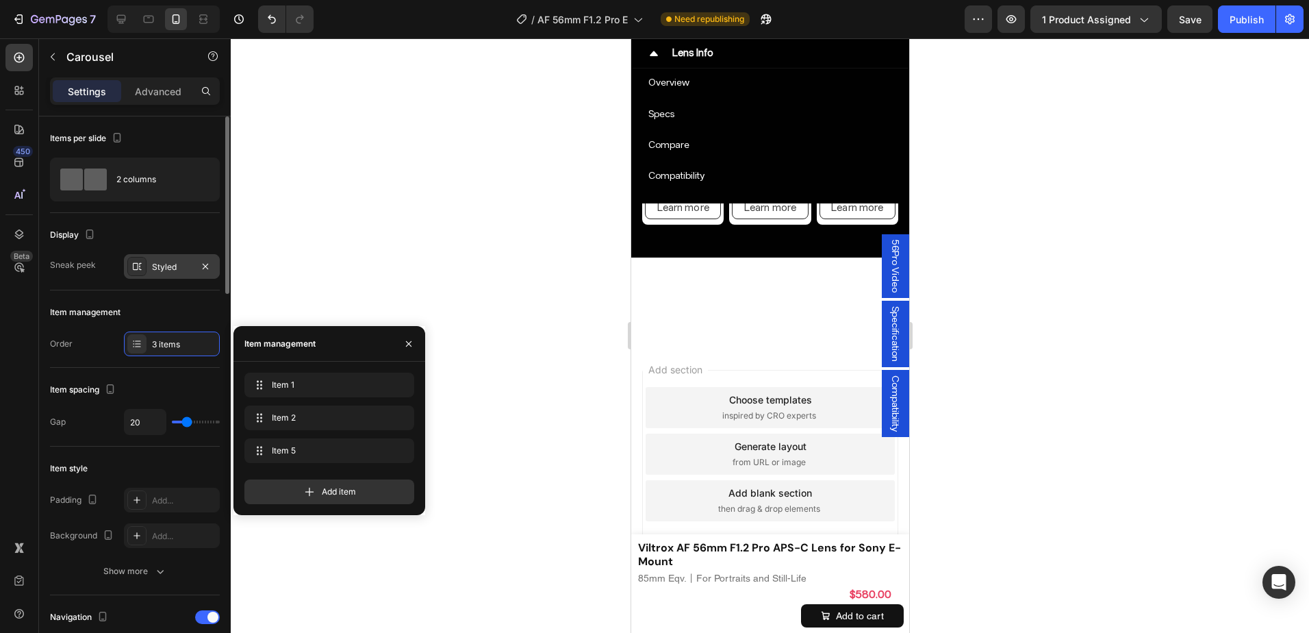
click at [177, 266] on div "Styled" at bounding box center [172, 267] width 40 height 12
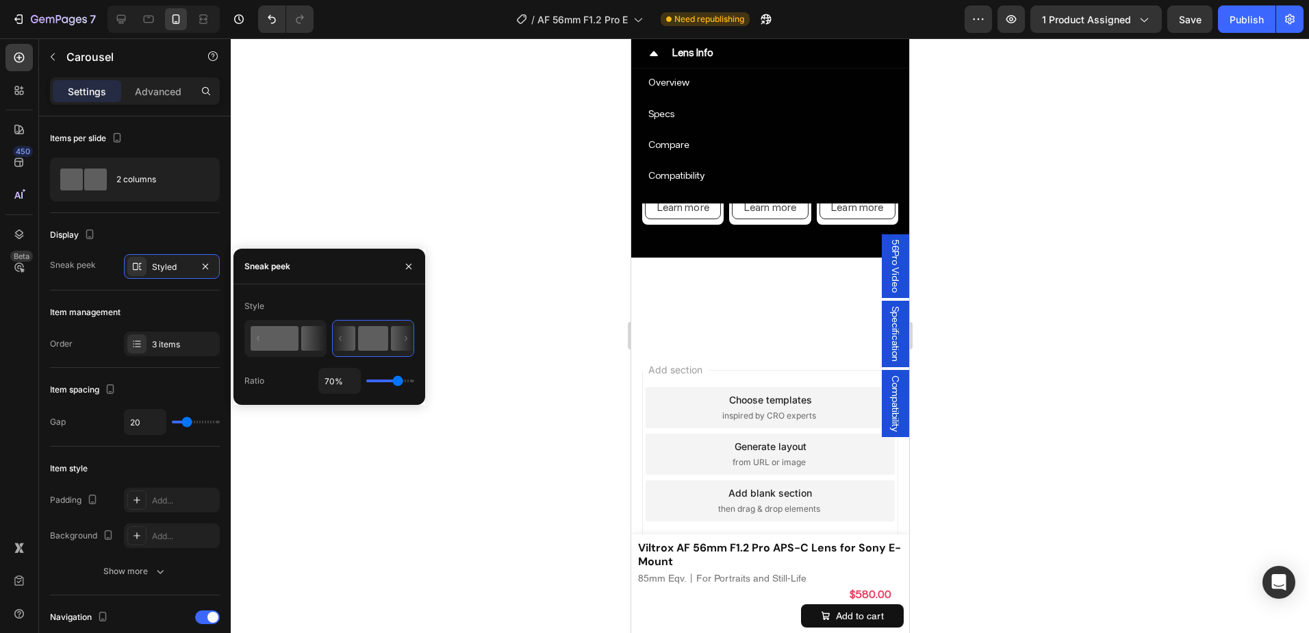
click at [296, 353] on icon at bounding box center [286, 338] width 80 height 35
type input "50%"
type input "50"
type input "54%"
type input "54"
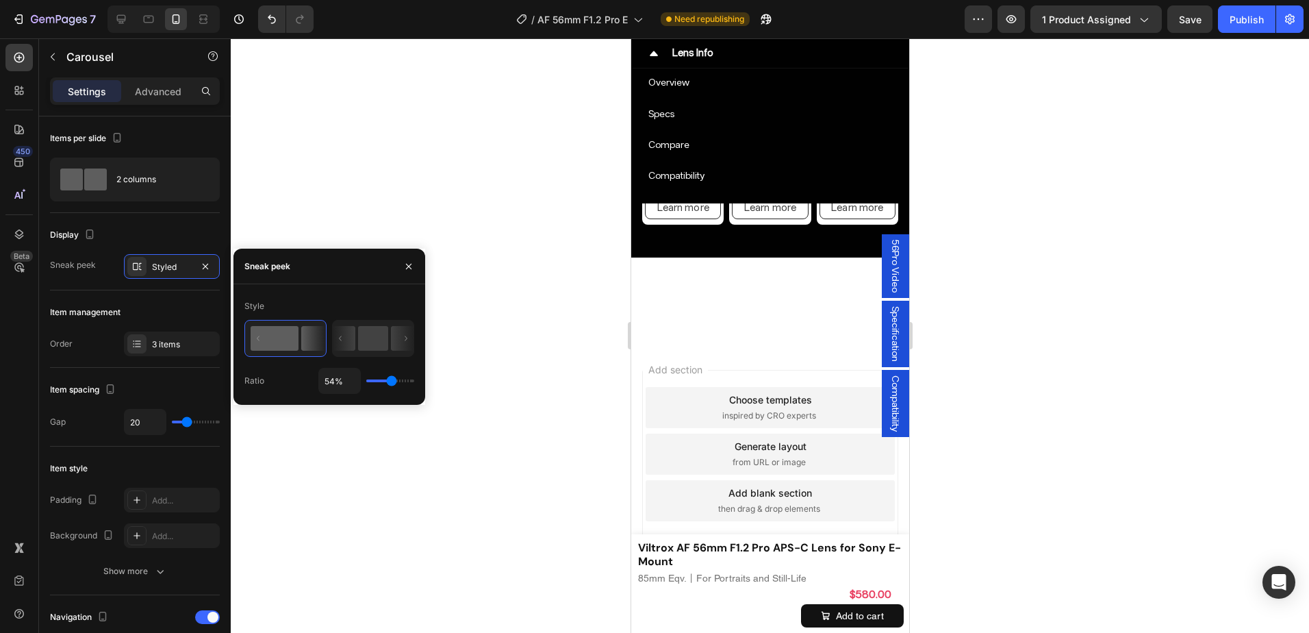
type input "78%"
type input "78"
type input "94%"
type input "94"
type input "98%"
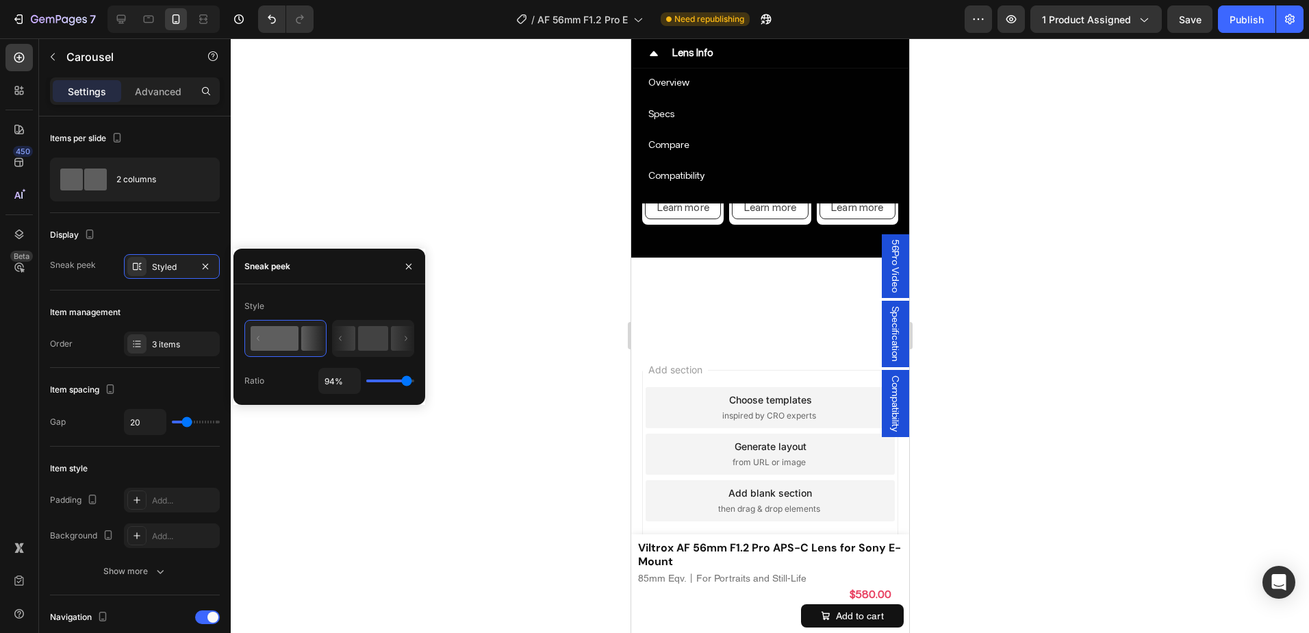
type input "98"
type input "100%"
drag, startPoint x: 392, startPoint y: 378, endPoint x: 442, endPoint y: 382, distance: 50.1
type input "100"
click at [414, 382] on input "range" at bounding box center [390, 380] width 48 height 3
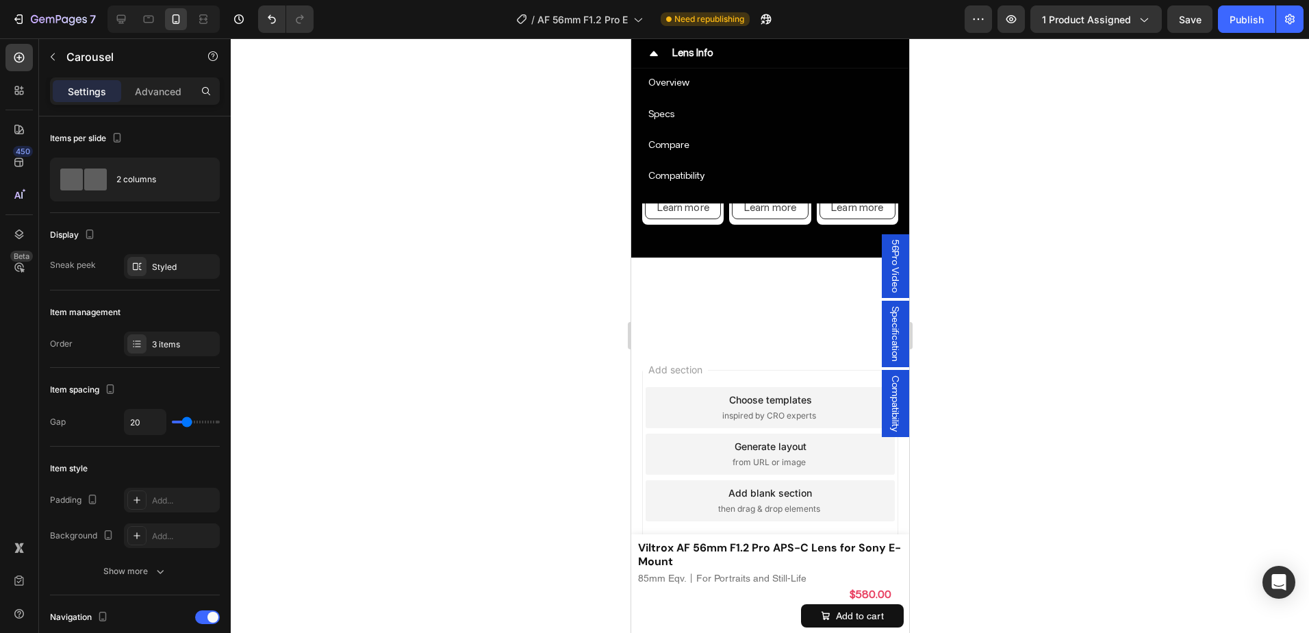
click at [1006, 359] on div at bounding box center [770, 335] width 1078 height 594
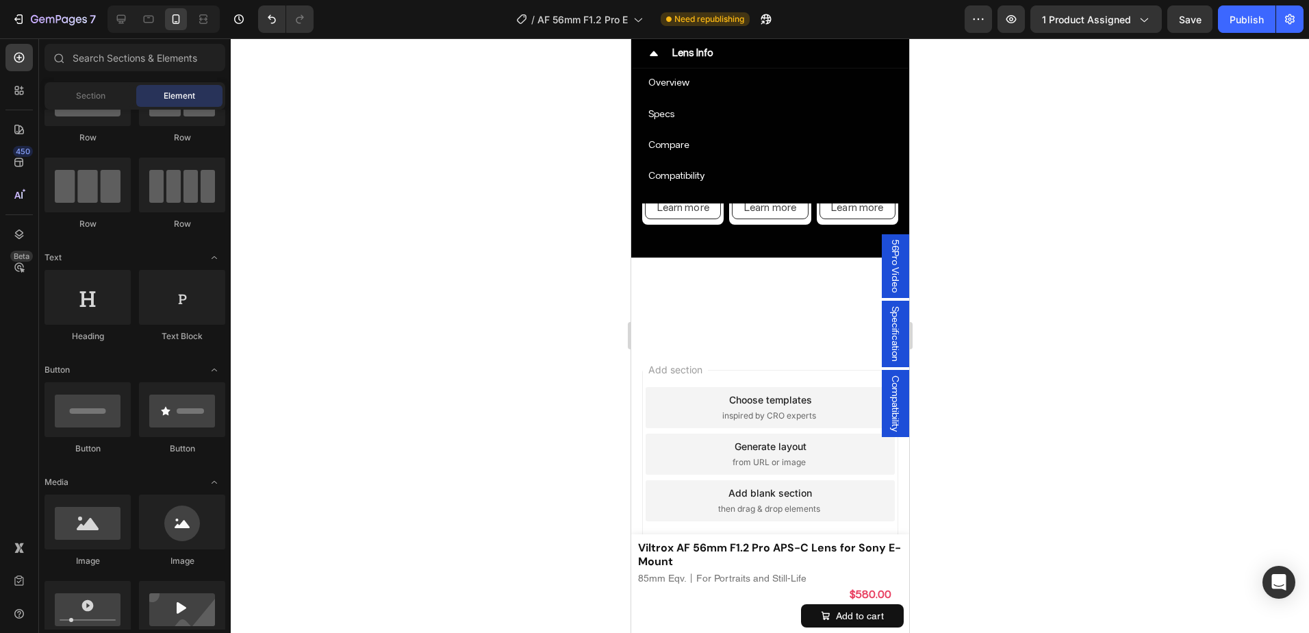
click at [1006, 359] on div at bounding box center [770, 335] width 1078 height 594
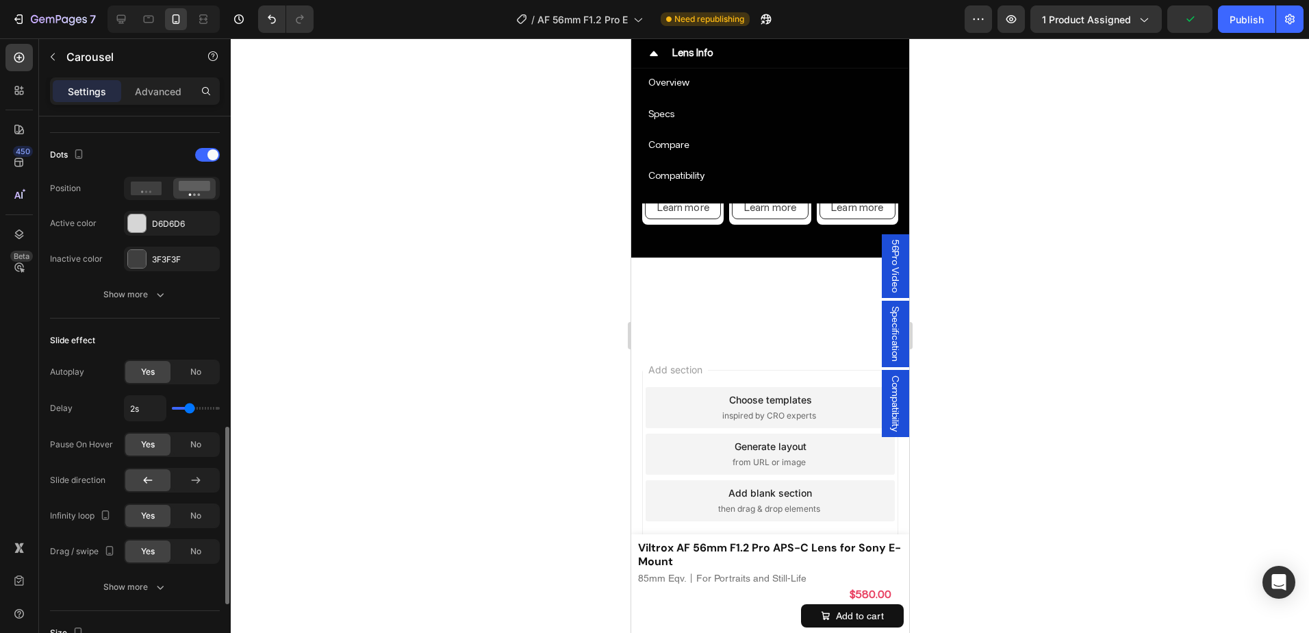
scroll to position [753, 0]
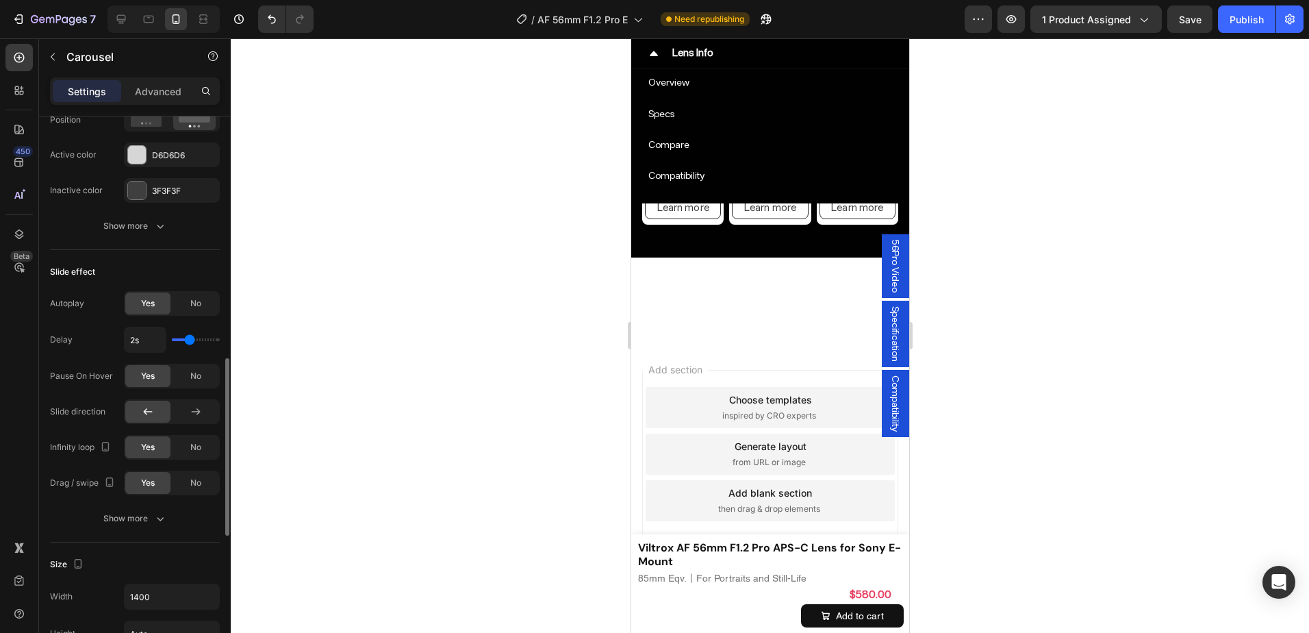
click at [1010, 386] on div at bounding box center [770, 335] width 1078 height 594
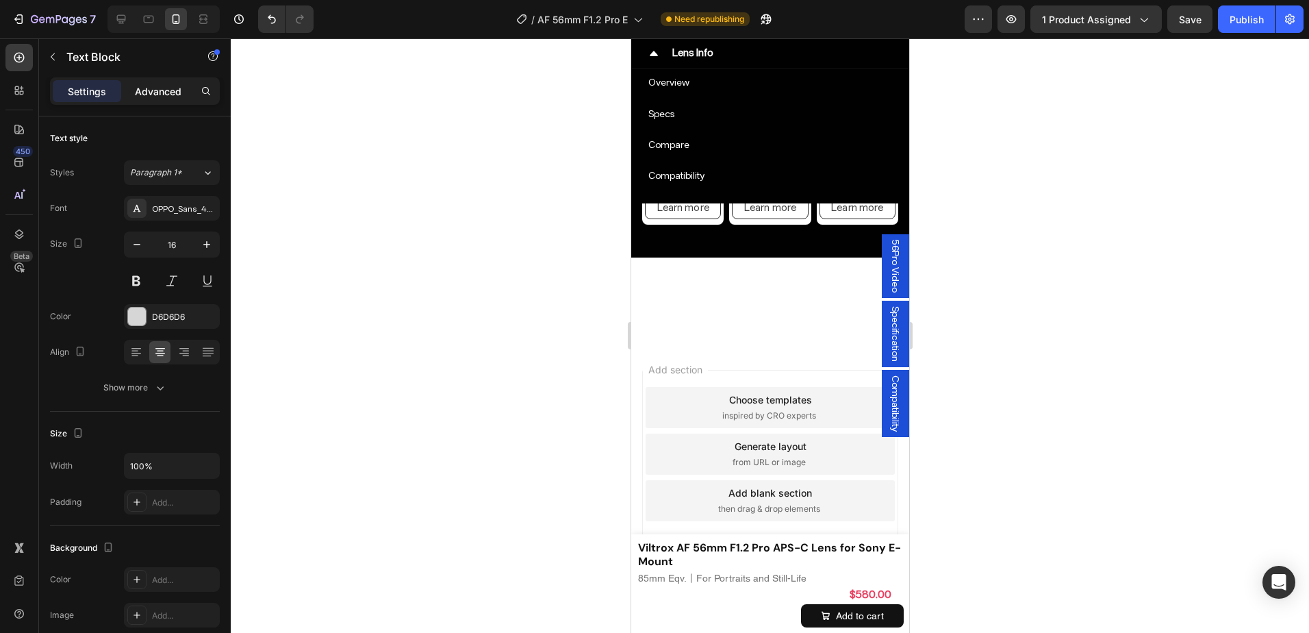
click at [154, 92] on p "Advanced" at bounding box center [158, 91] width 47 height 14
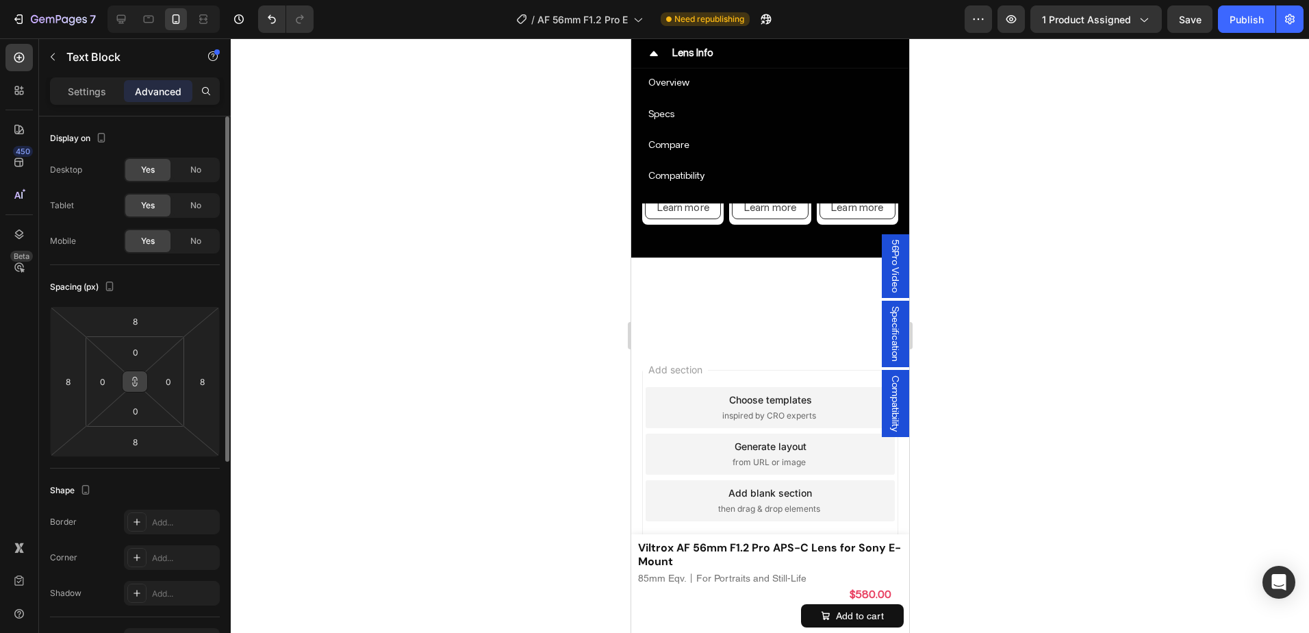
click at [136, 383] on icon at bounding box center [134, 381] width 11 height 11
click at [138, 379] on icon at bounding box center [134, 381] width 11 height 11
click at [141, 324] on input "8" at bounding box center [134, 321] width 27 height 21
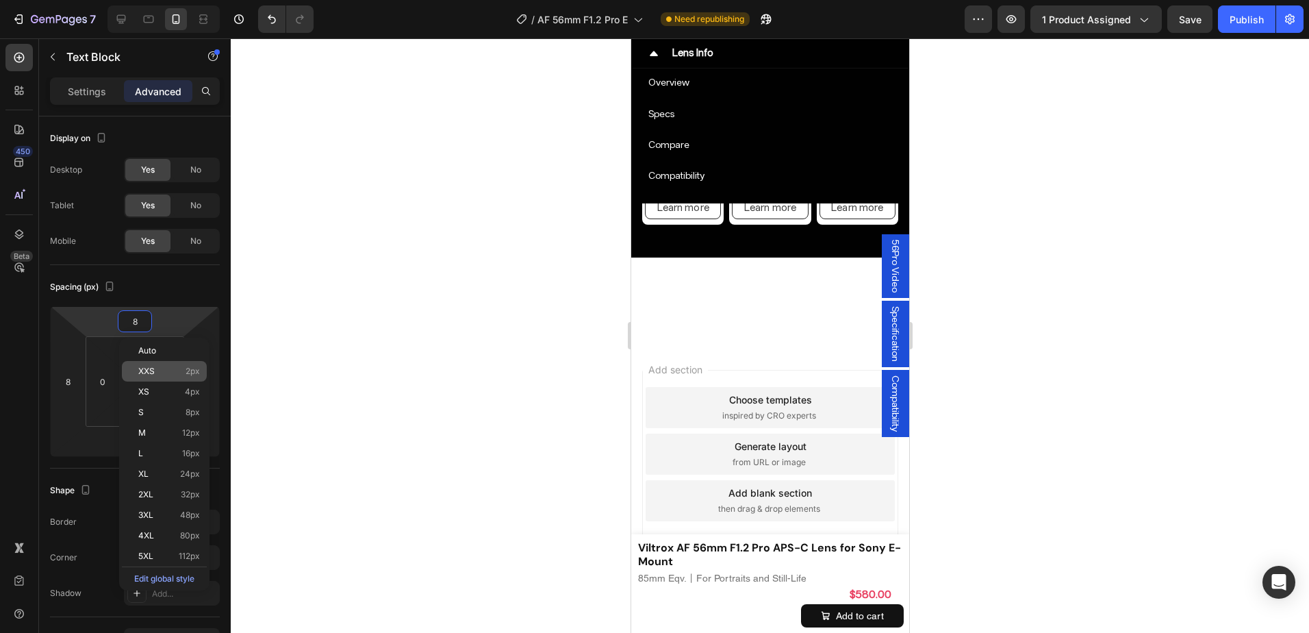
type input "0"
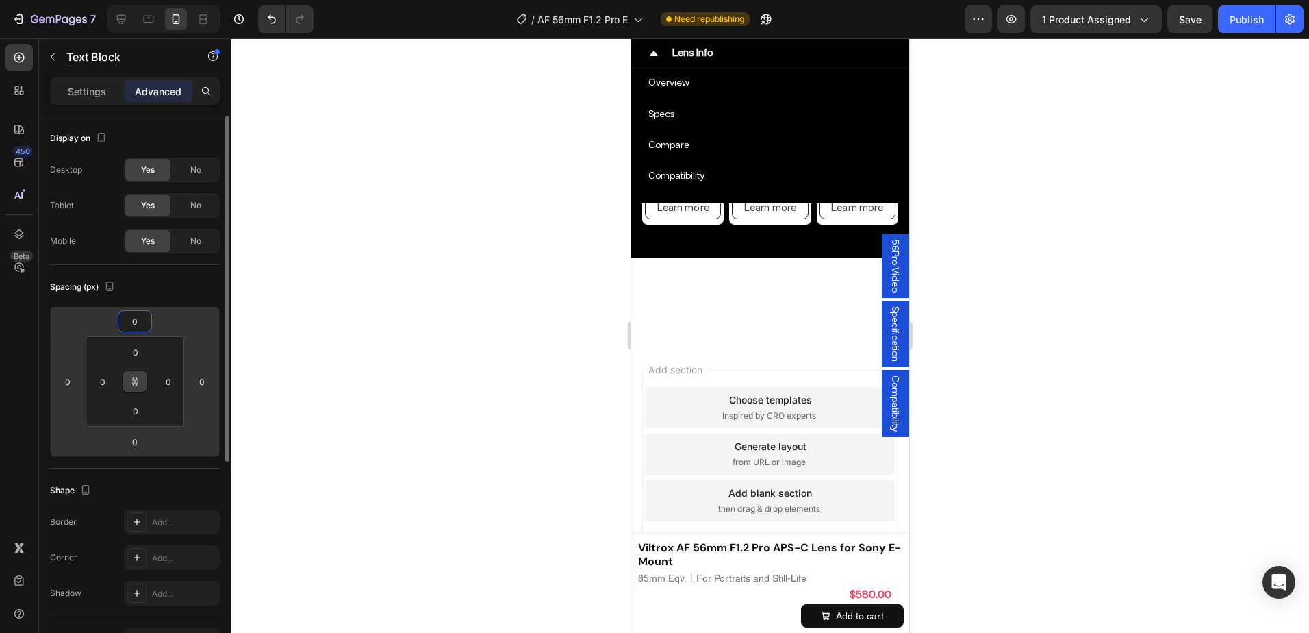
type input "0"
click at [171, 293] on div "Spacing (px)" at bounding box center [135, 287] width 170 height 22
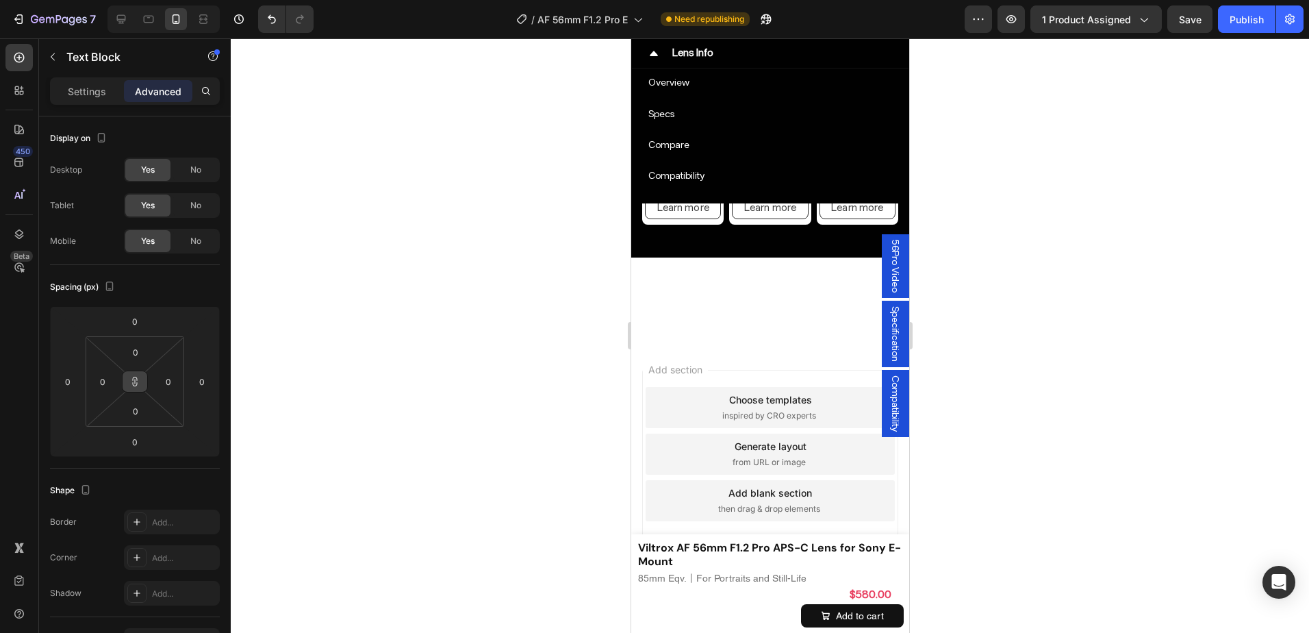
click at [140, 383] on button at bounding box center [135, 381] width 26 height 22
click at [107, 377] on input "0" at bounding box center [102, 381] width 21 height 21
type input "16"
click at [166, 374] on input "0" at bounding box center [168, 381] width 21 height 21
type input "16"
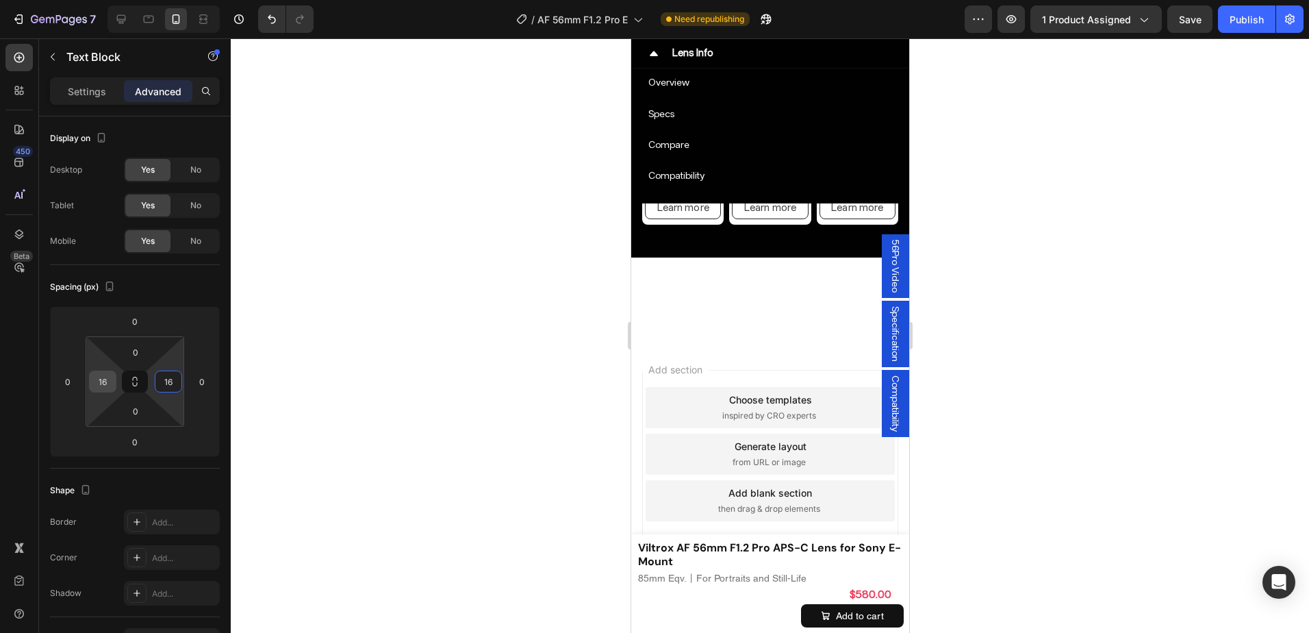
click at [107, 378] on input "16" at bounding box center [102, 381] width 21 height 21
type input "0"
click at [173, 376] on input "16" at bounding box center [168, 381] width 21 height 21
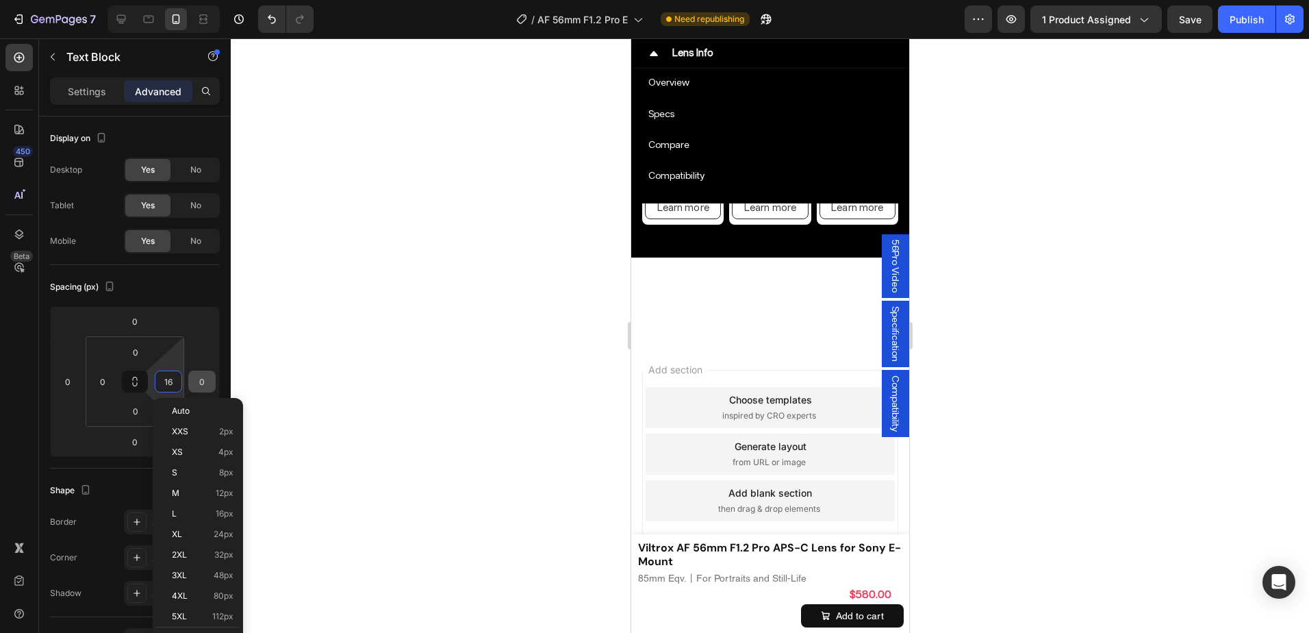
type input "0"
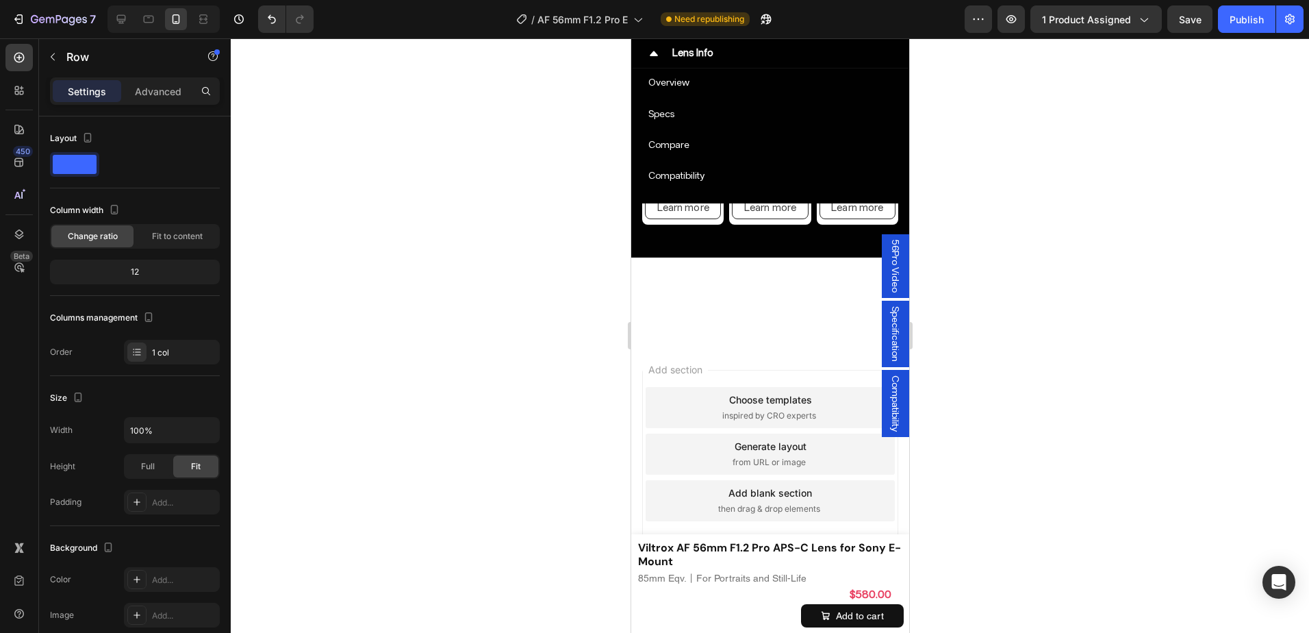
scroll to position [7292, 0]
click at [155, 94] on p "Advanced" at bounding box center [158, 91] width 47 height 14
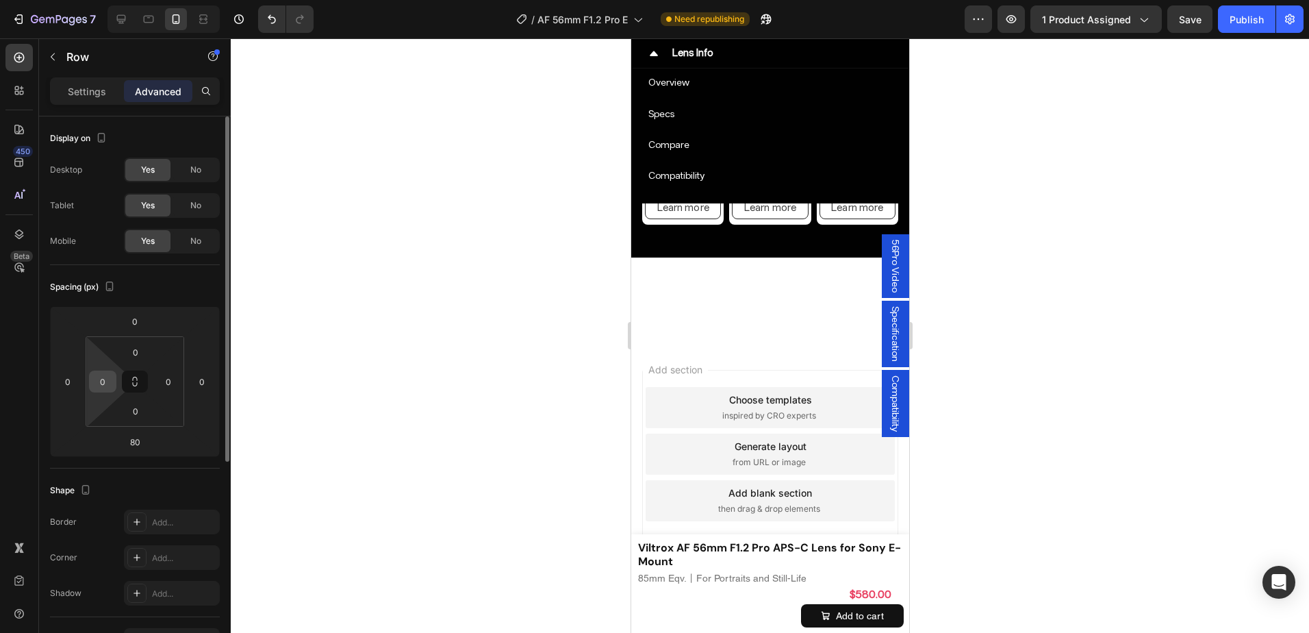
click at [108, 379] on input "0" at bounding box center [102, 381] width 21 height 21
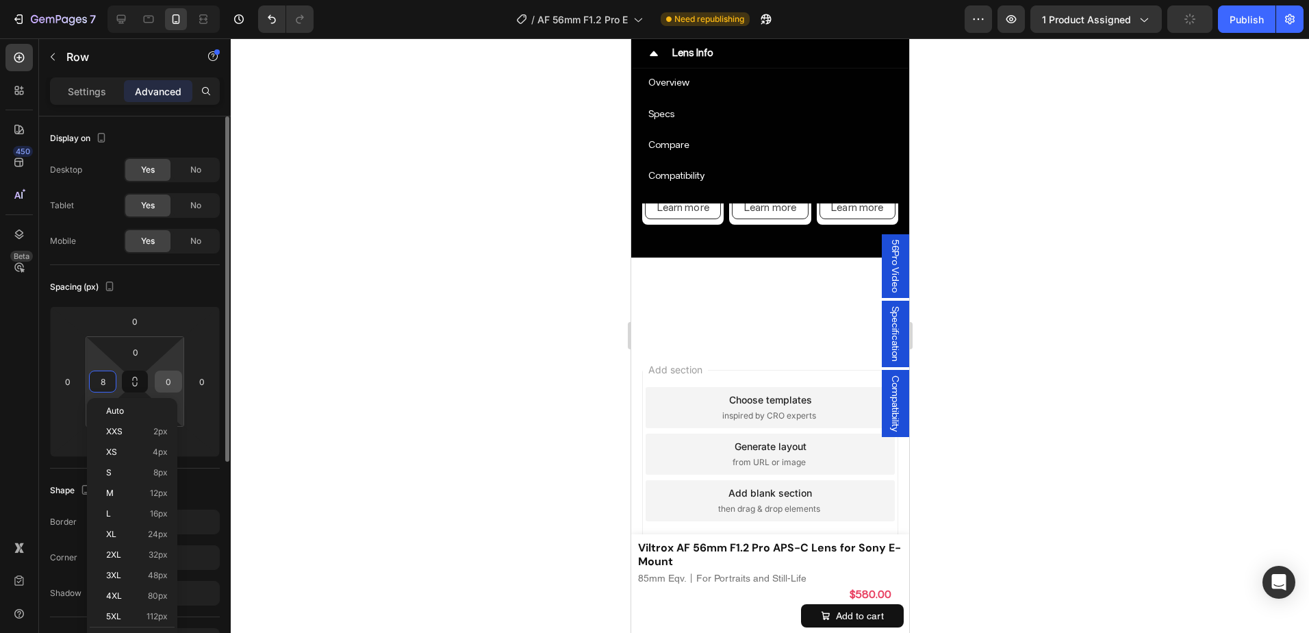
type input "8"
click at [174, 382] on input "0" at bounding box center [168, 381] width 21 height 21
type input "08"
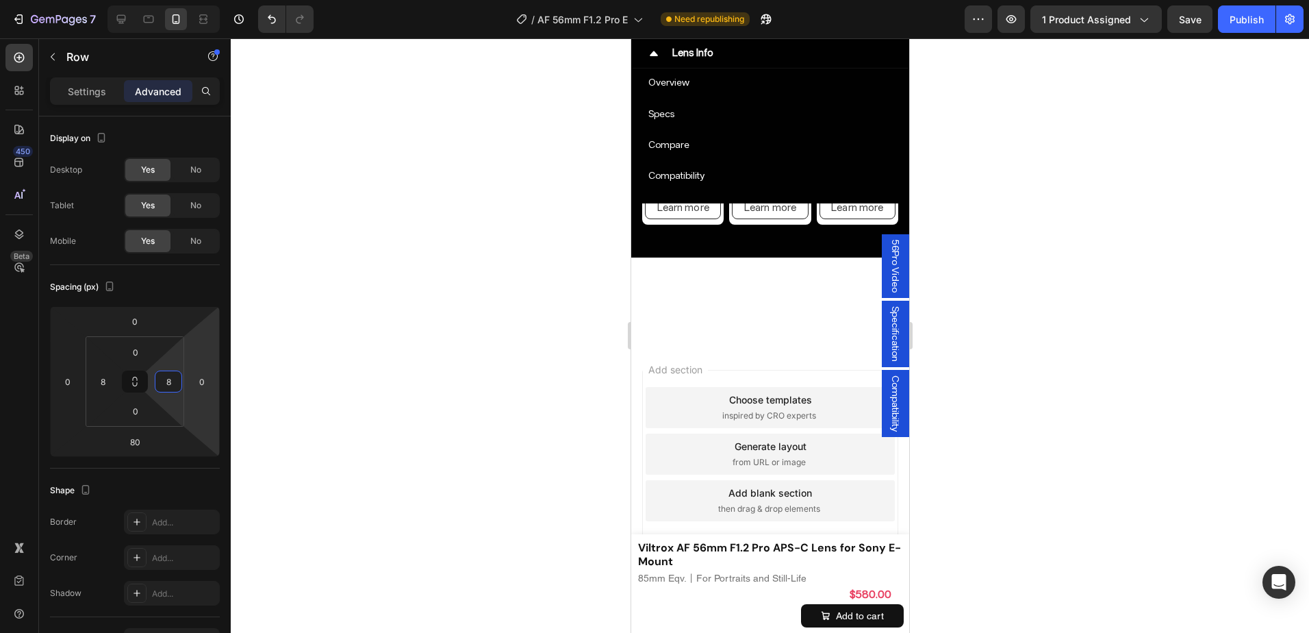
click at [934, 418] on div at bounding box center [770, 335] width 1078 height 594
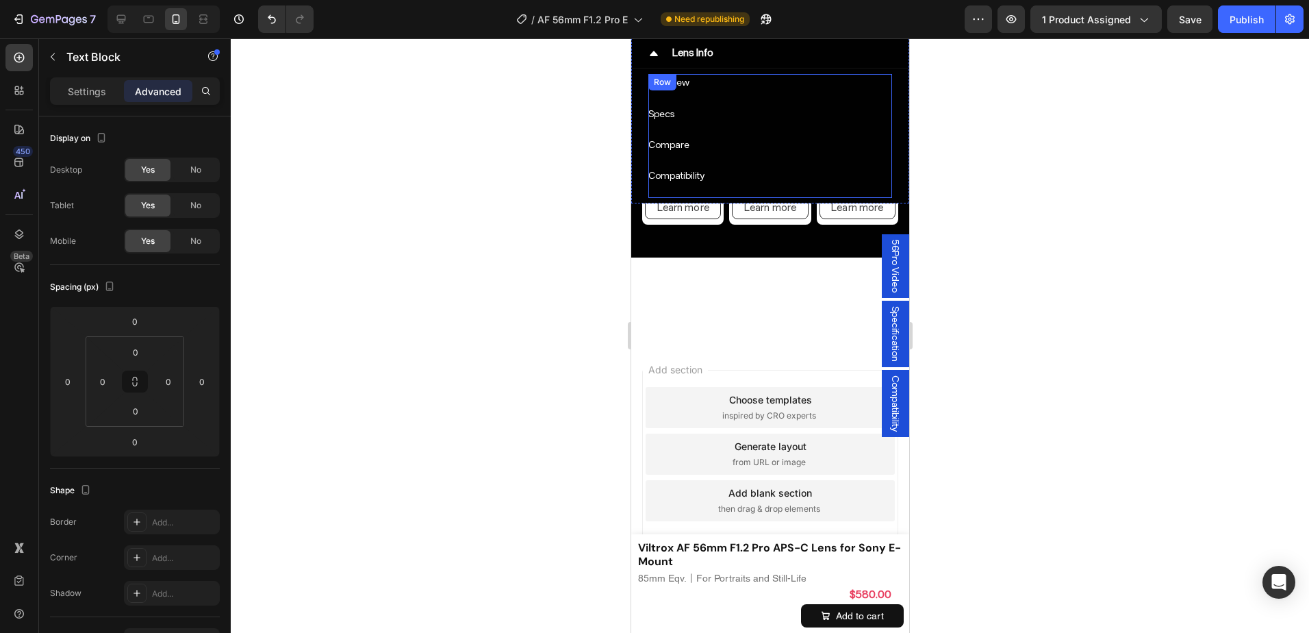
click at [807, 197] on div "Compatibility Button" at bounding box center [770, 182] width 244 height 31
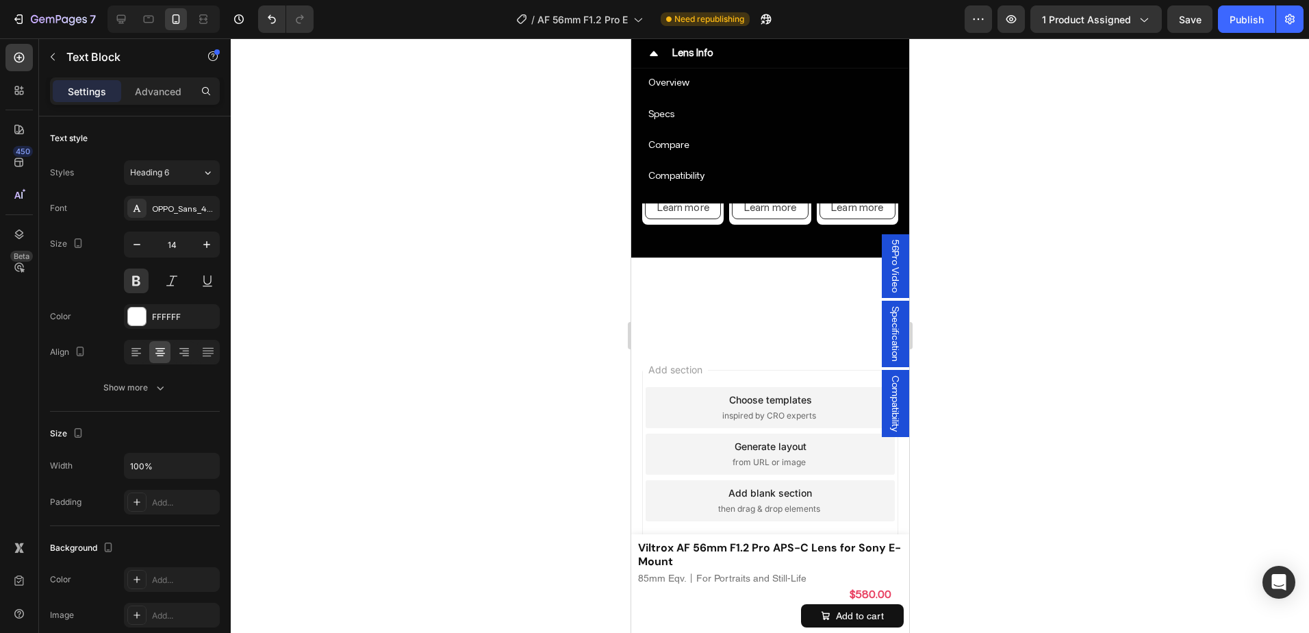
click at [1007, 240] on div at bounding box center [770, 335] width 1078 height 594
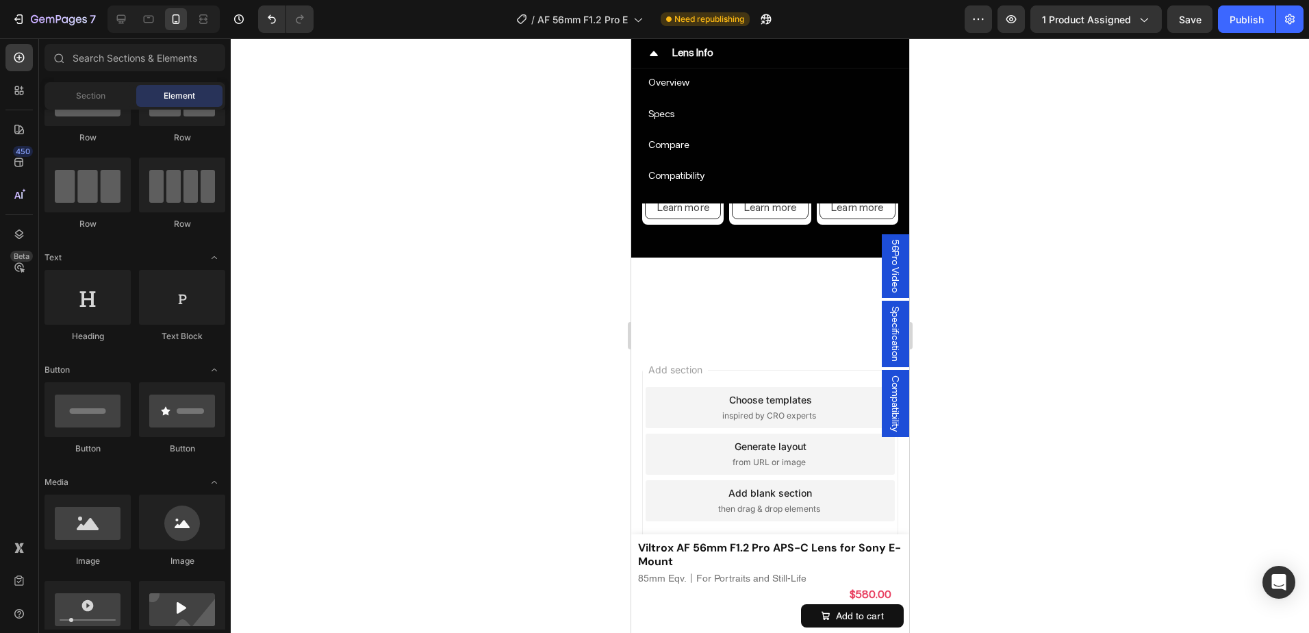
scroll to position [7224, 0]
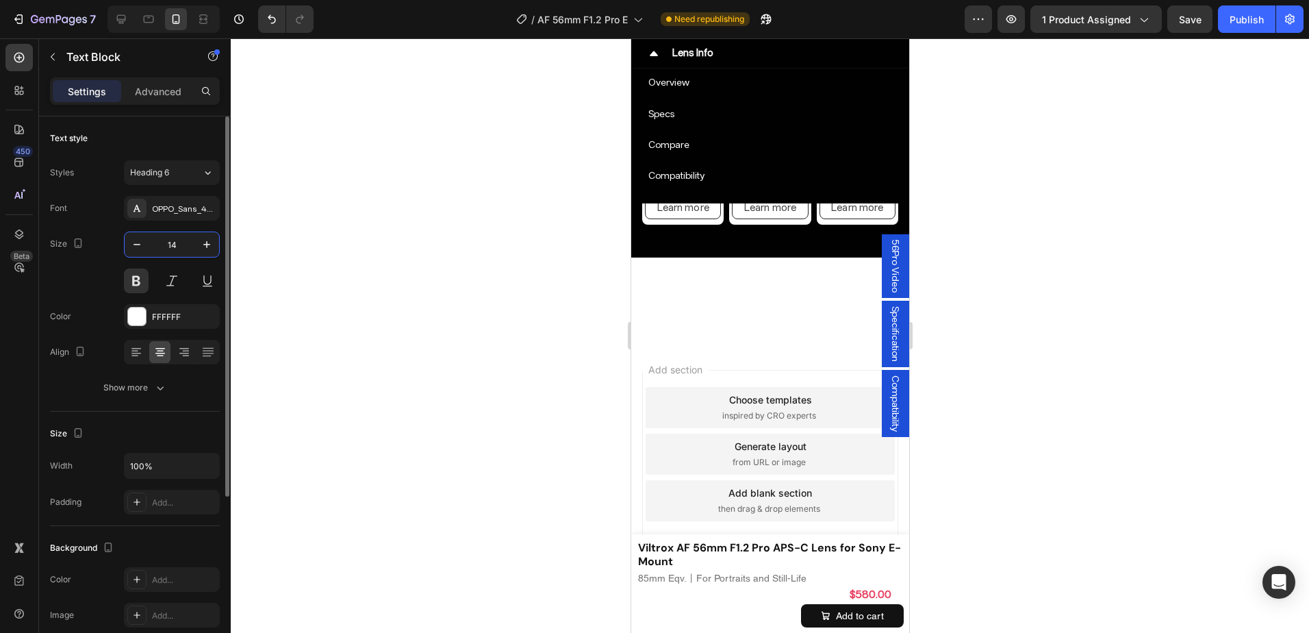
click at [173, 233] on input "14" at bounding box center [171, 244] width 45 height 25
click at [128, 242] on button "button" at bounding box center [137, 244] width 25 height 25
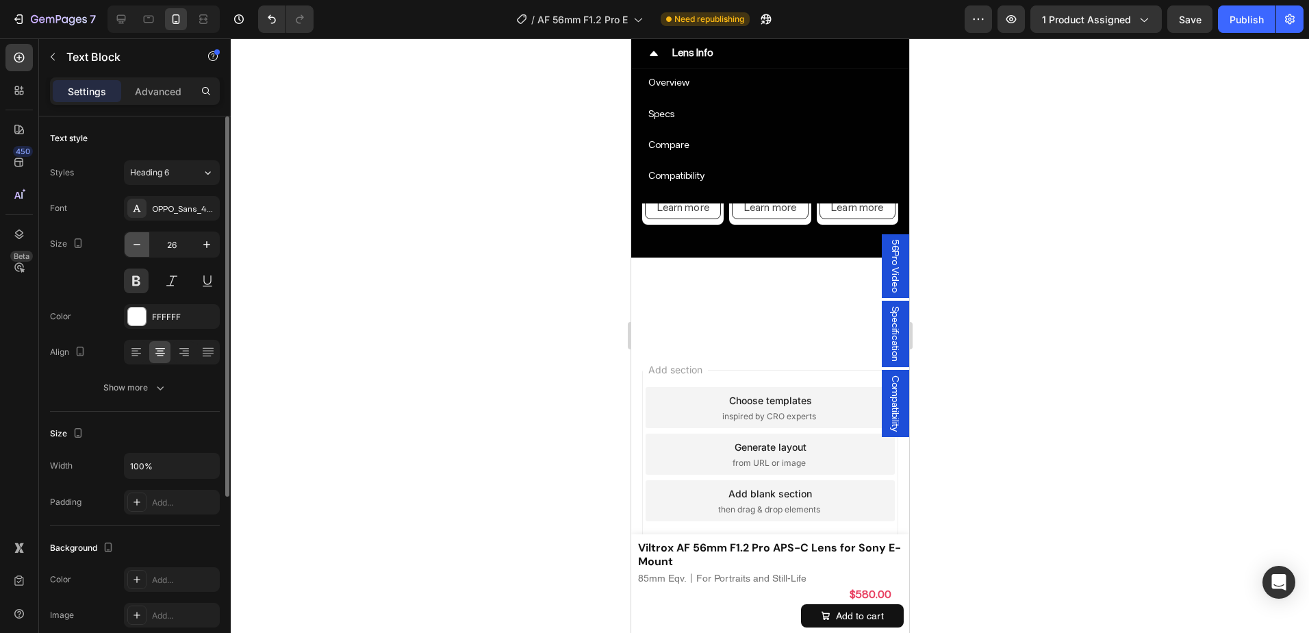
click at [128, 242] on button "button" at bounding box center [137, 244] width 25 height 25
click at [201, 242] on icon "button" at bounding box center [207, 245] width 14 height 14
type input "26"
click at [175, 99] on div "Advanced" at bounding box center [158, 91] width 68 height 22
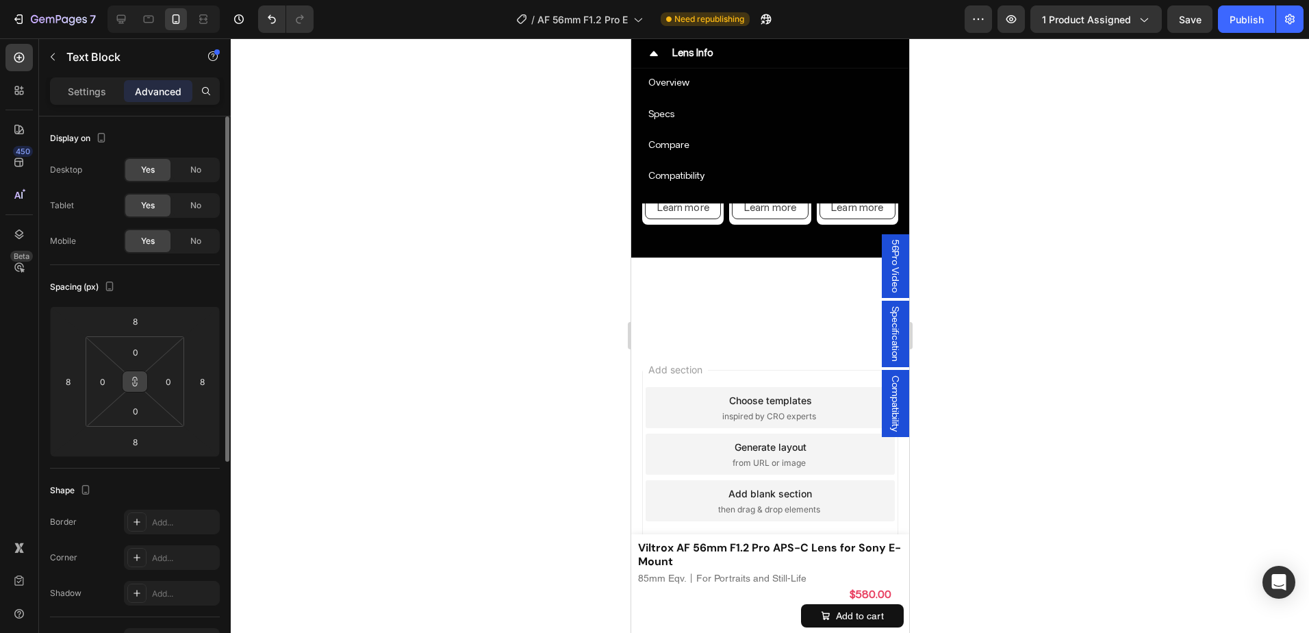
click at [133, 382] on icon at bounding box center [135, 384] width 5 height 4
click at [70, 380] on input "8" at bounding box center [68, 381] width 21 height 21
type input "0"
click at [133, 328] on input "8" at bounding box center [134, 321] width 27 height 21
type input "0"
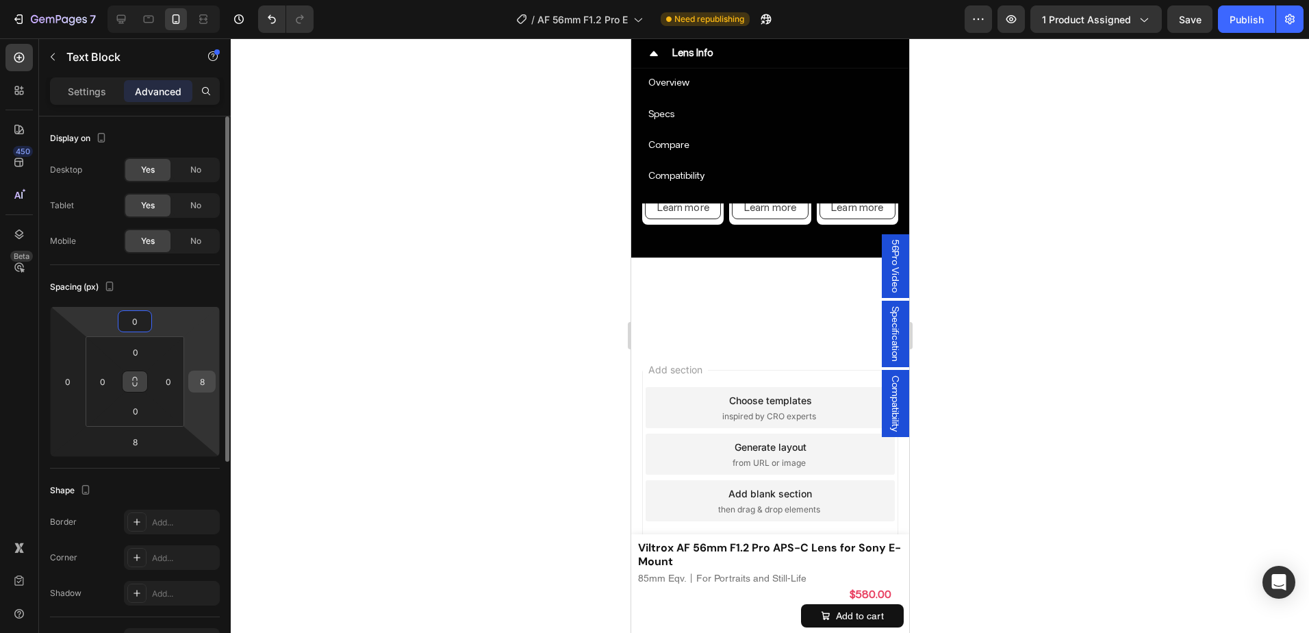
click at [201, 376] on input "8" at bounding box center [202, 381] width 21 height 21
type input "0"
click at [142, 442] on input "8" at bounding box center [134, 441] width 27 height 21
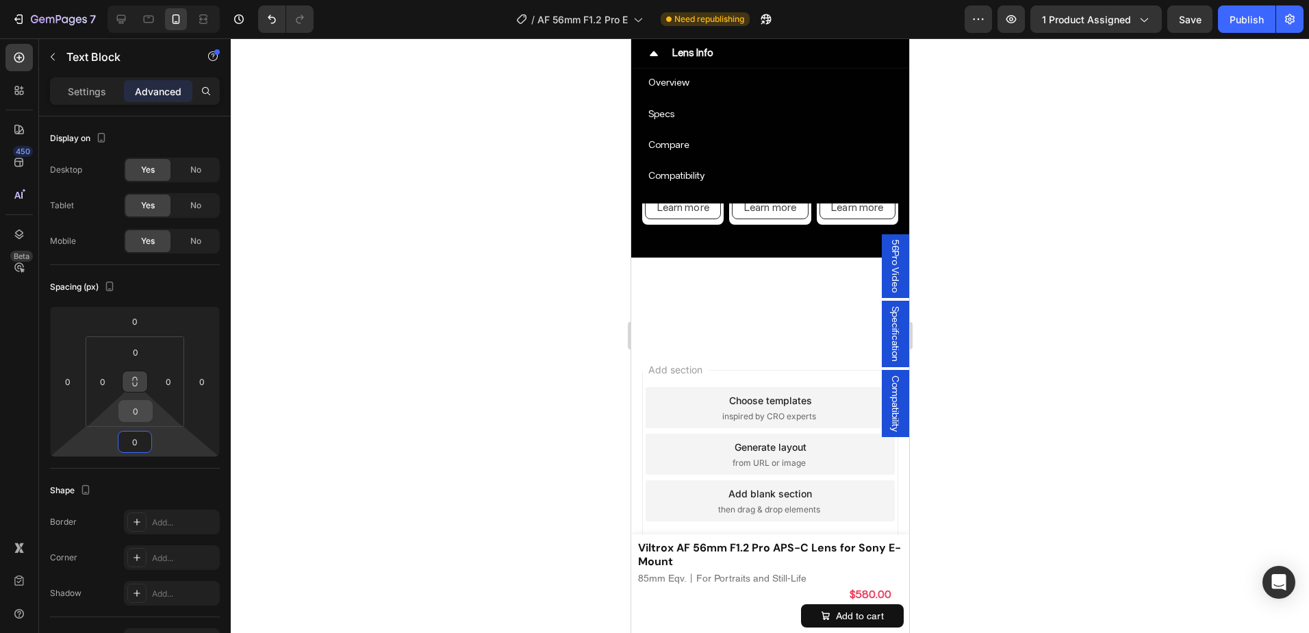
type input "0"
click at [135, 411] on input "0" at bounding box center [135, 410] width 27 height 21
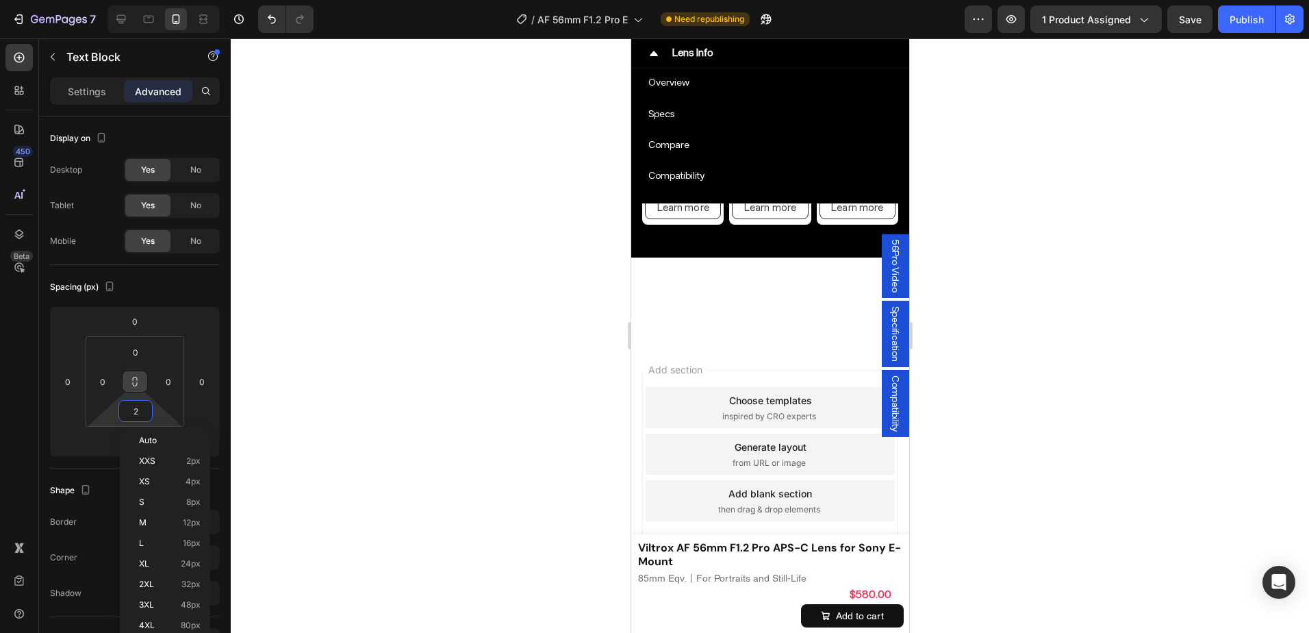
type input "20"
click at [1032, 342] on div at bounding box center [770, 335] width 1078 height 594
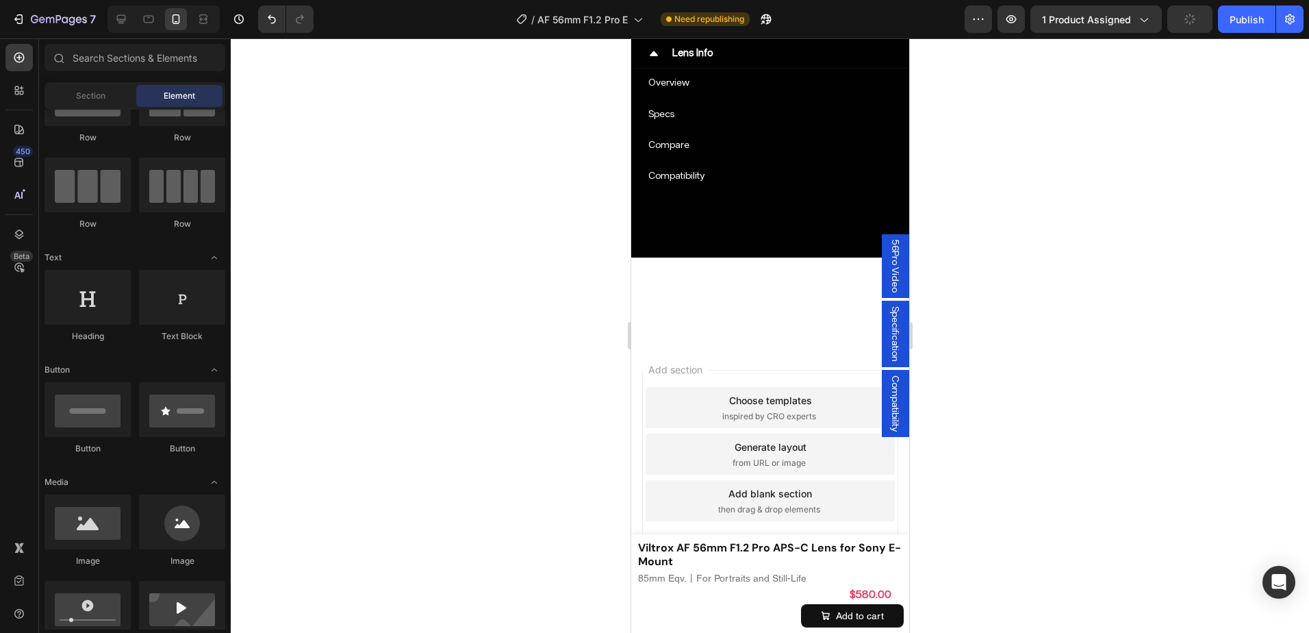
scroll to position [7169, 0]
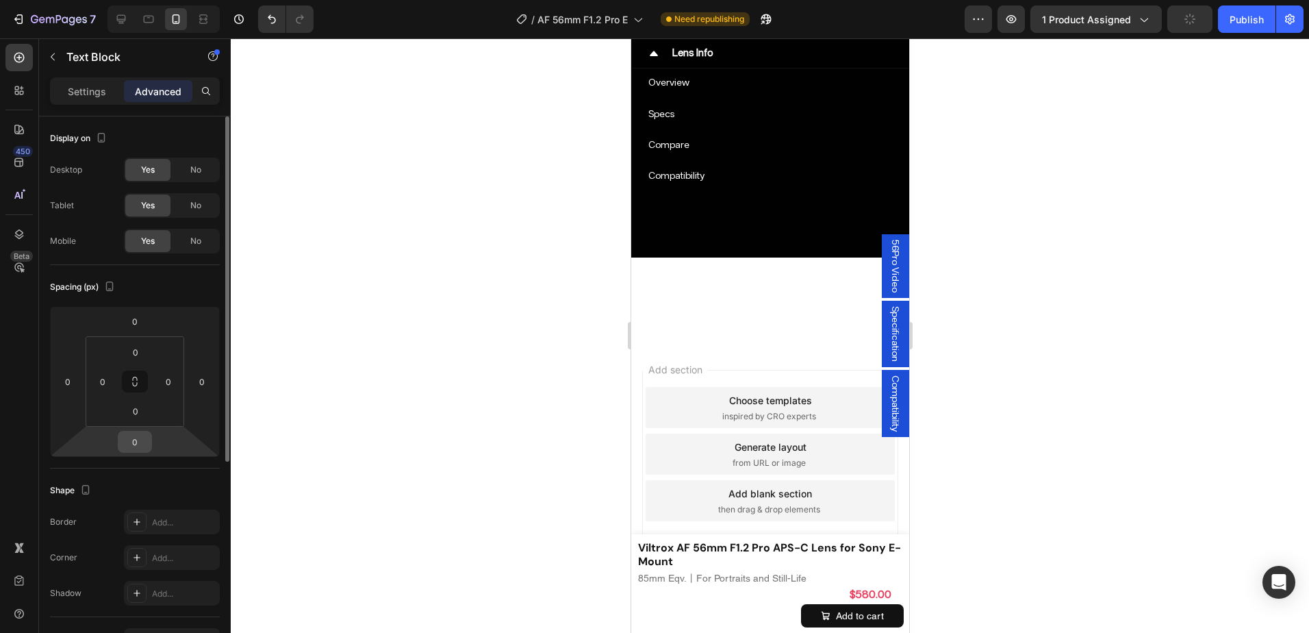
click at [137, 442] on input "0" at bounding box center [134, 441] width 27 height 21
click at [142, 442] on input "10" at bounding box center [134, 441] width 27 height 21
type input "16"
click at [967, 418] on div at bounding box center [770, 335] width 1078 height 594
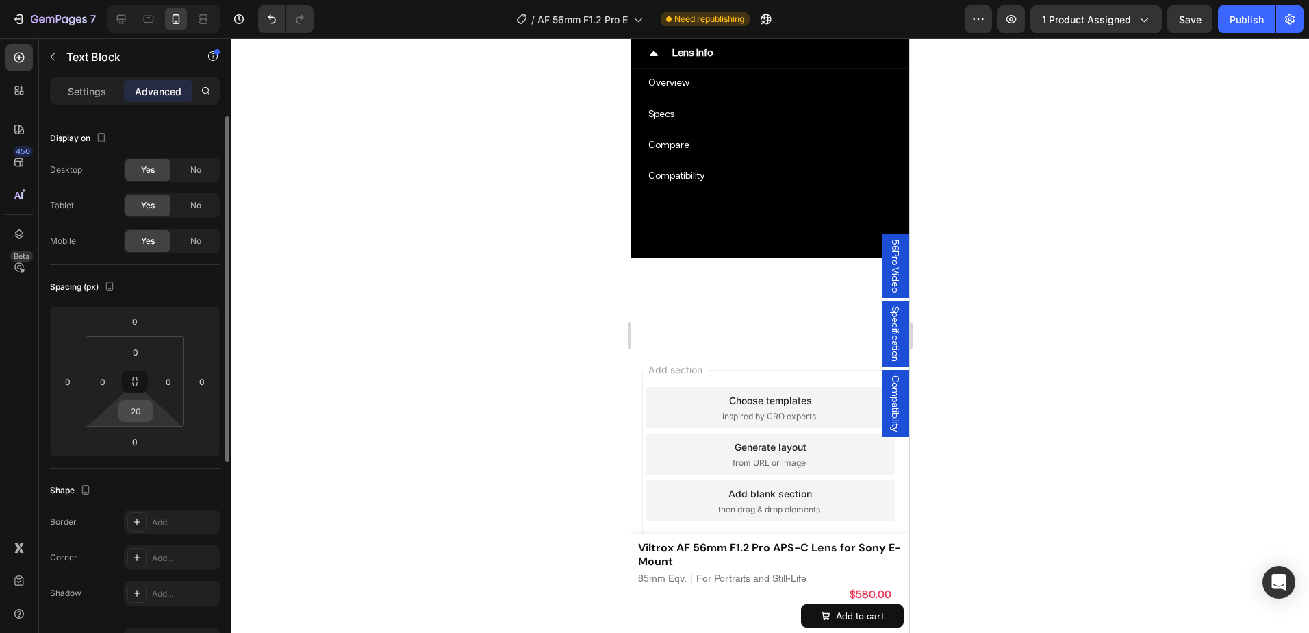
click at [146, 412] on input "20" at bounding box center [135, 410] width 27 height 21
type input "0"
click at [143, 442] on input "0" at bounding box center [134, 441] width 27 height 21
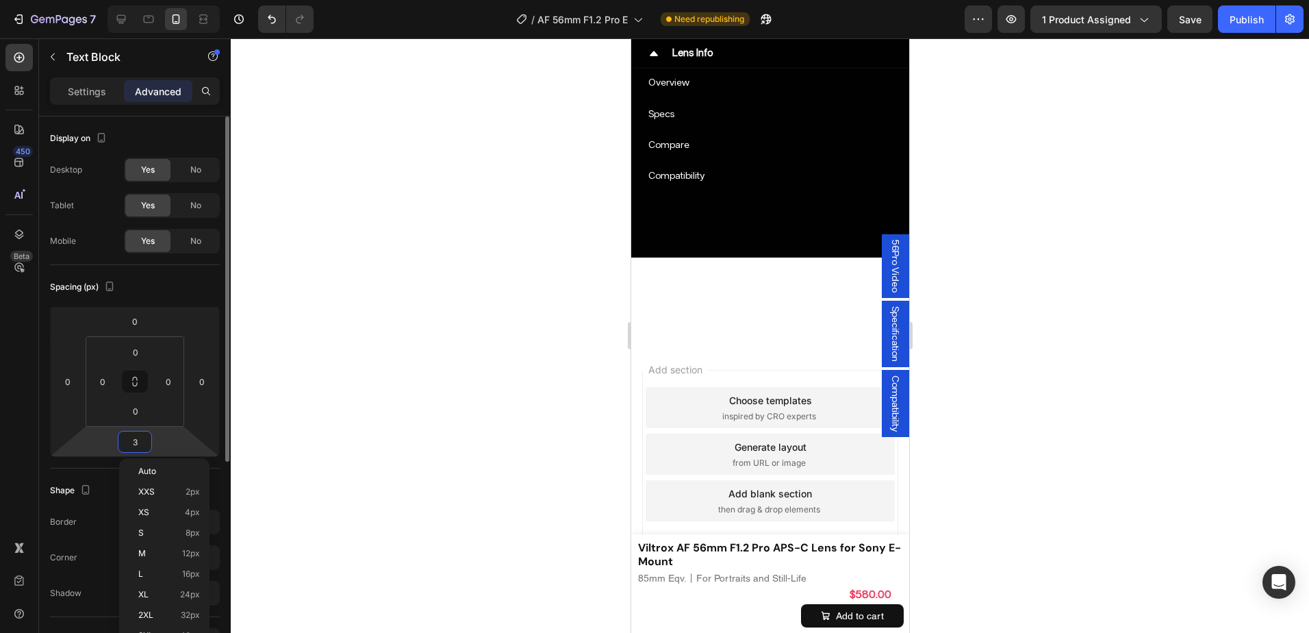
type input "32"
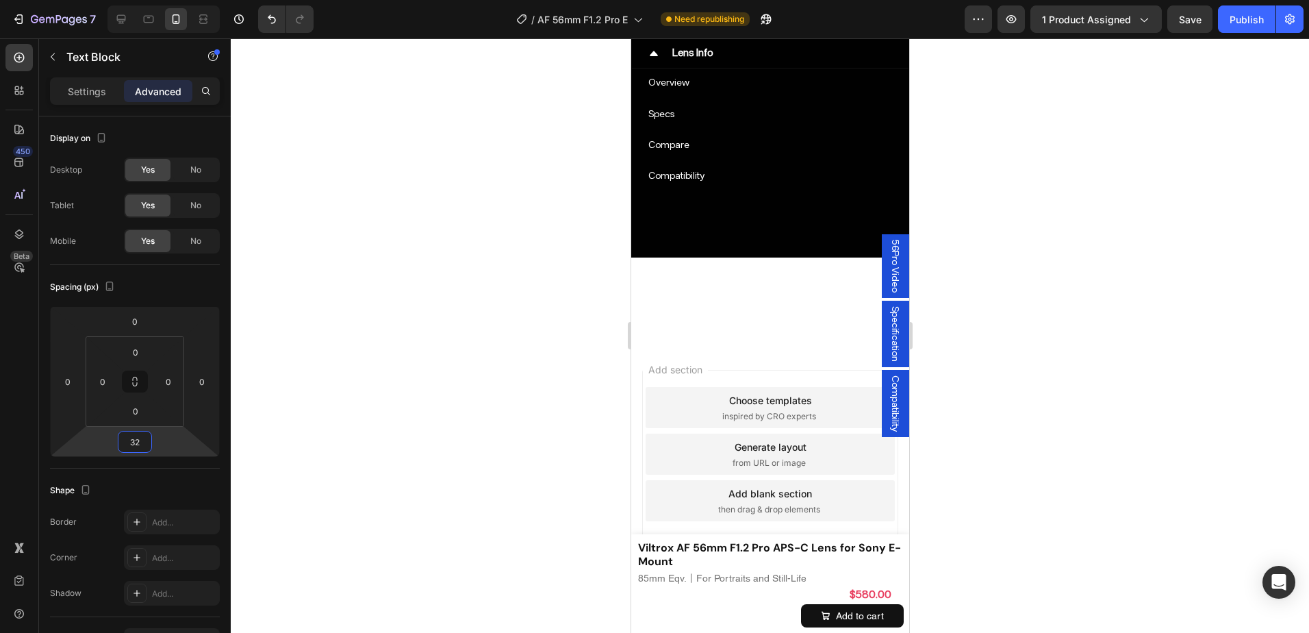
click at [1082, 402] on div at bounding box center [770, 335] width 1078 height 594
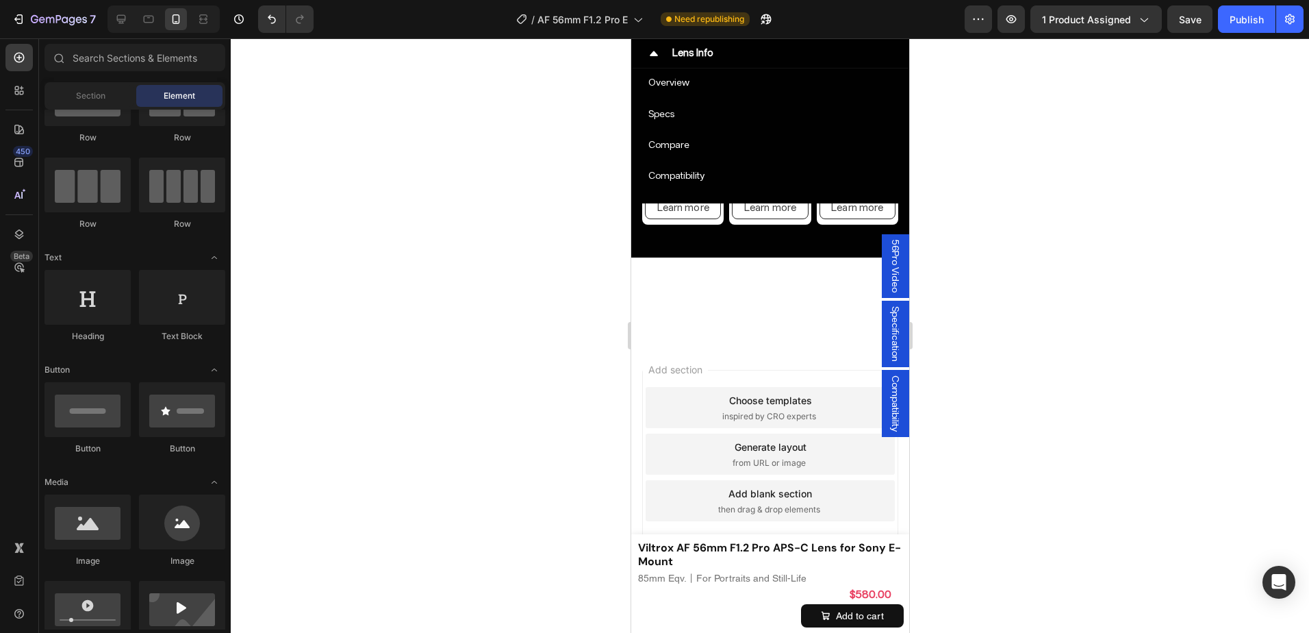
scroll to position [7238, 0]
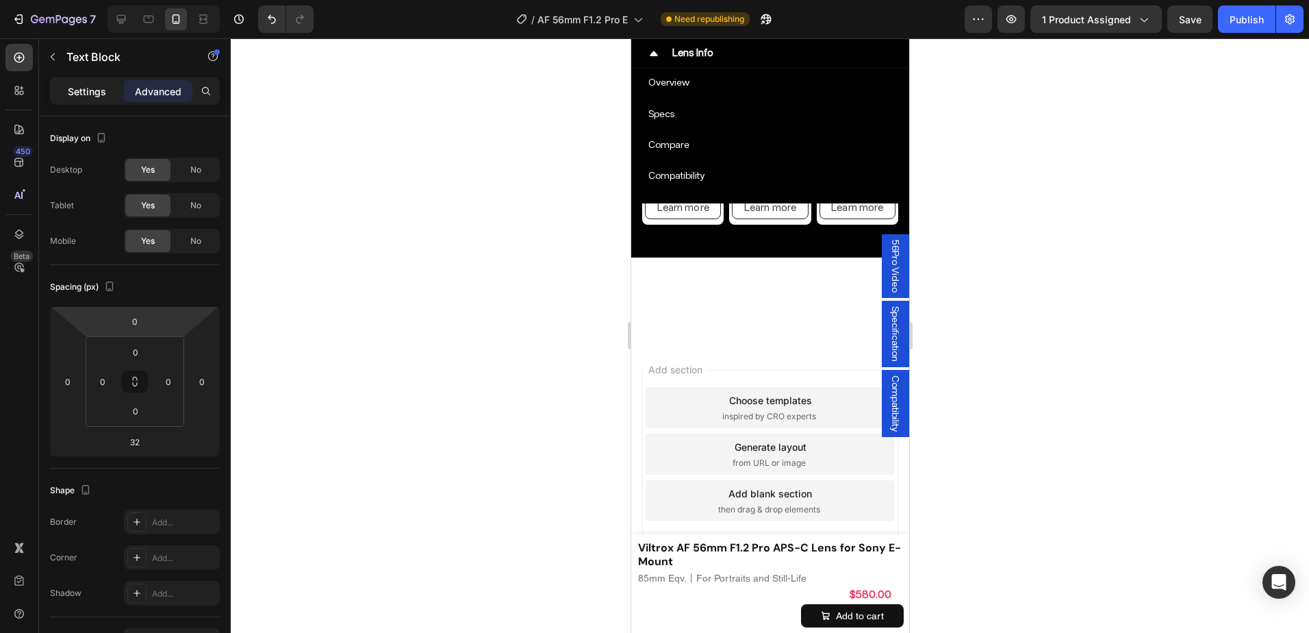
click at [84, 92] on p "Settings" at bounding box center [87, 91] width 38 height 14
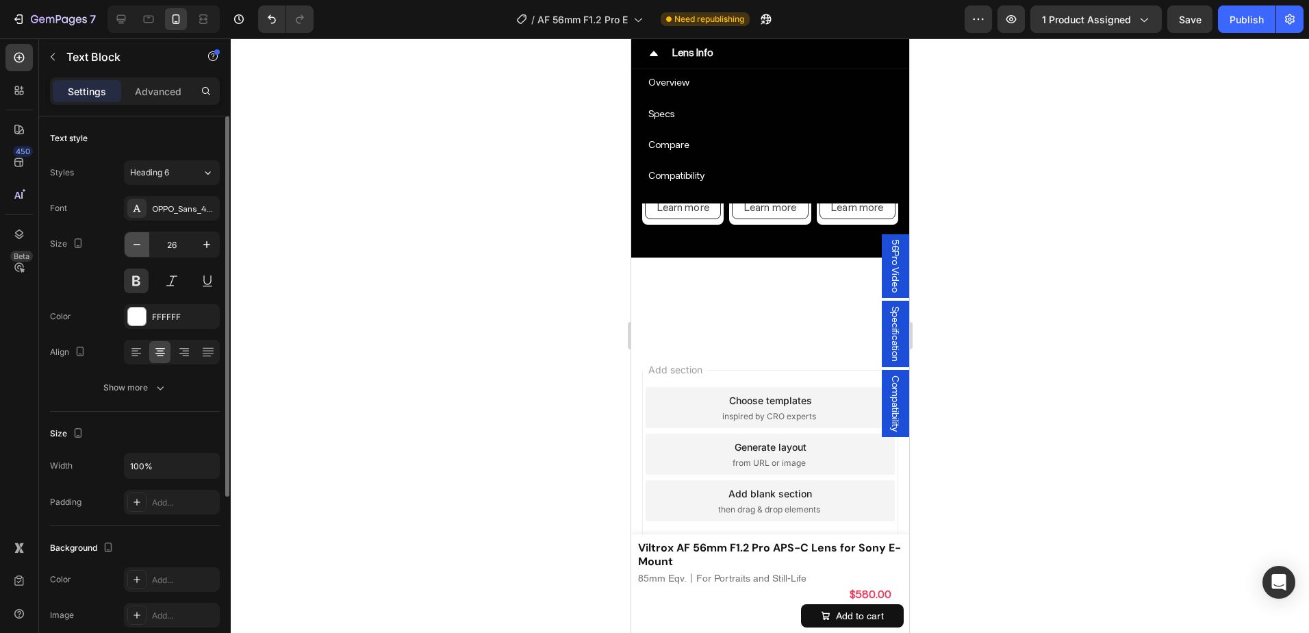
click at [140, 236] on button "button" at bounding box center [137, 244] width 25 height 25
type input "24"
click at [1034, 333] on div at bounding box center [770, 335] width 1078 height 594
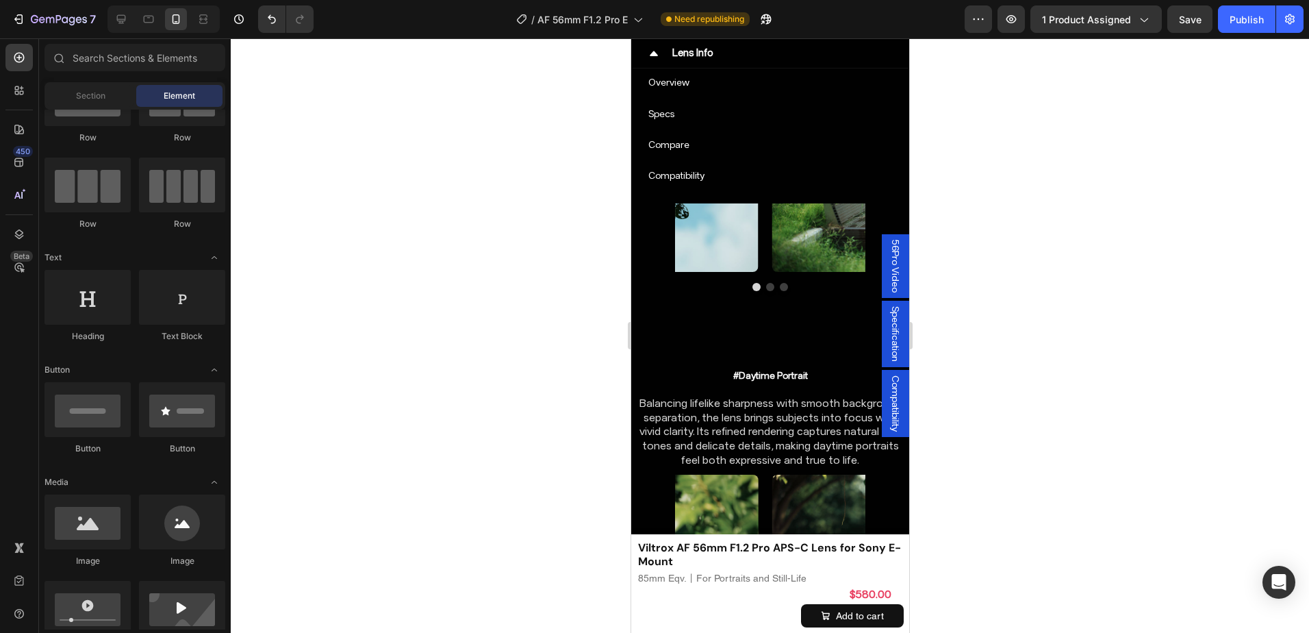
scroll to position [5578, 0]
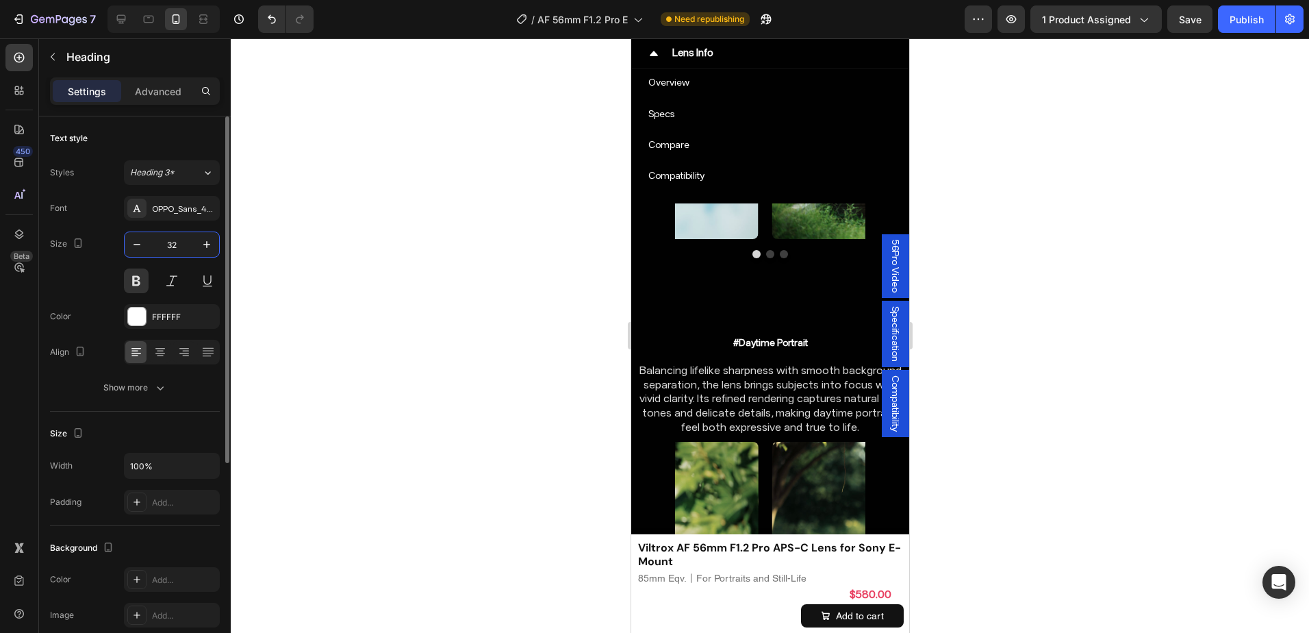
click at [162, 232] on input "32" at bounding box center [171, 244] width 45 height 25
type input "24"
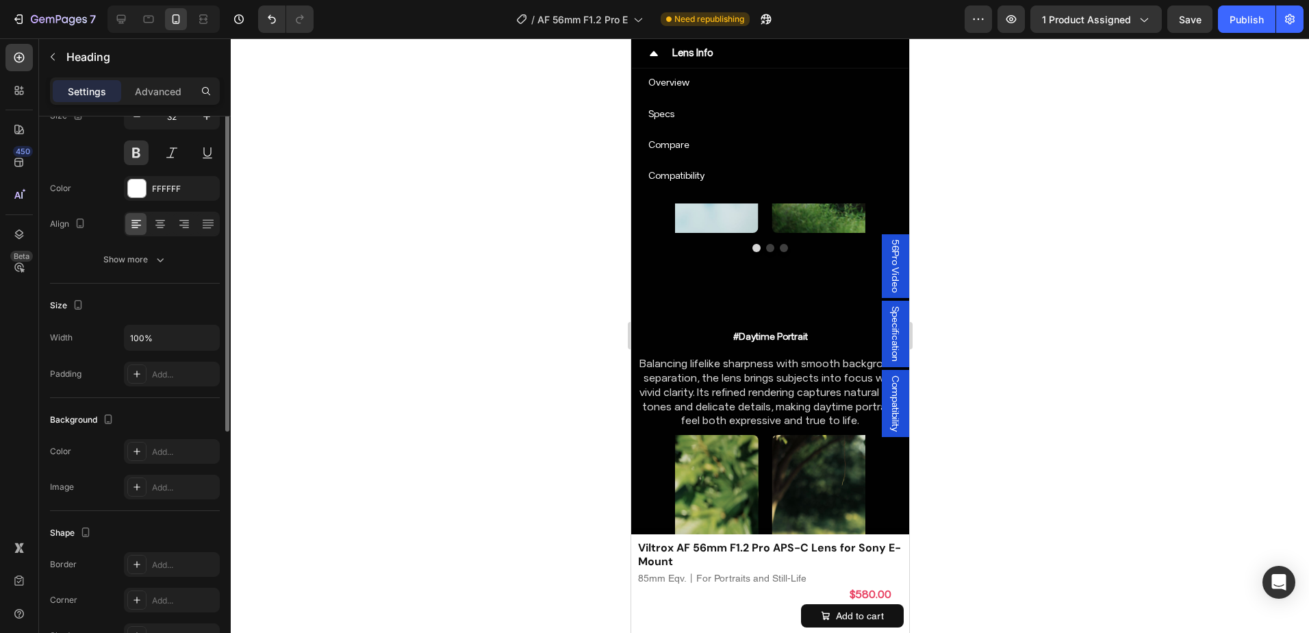
scroll to position [60, 0]
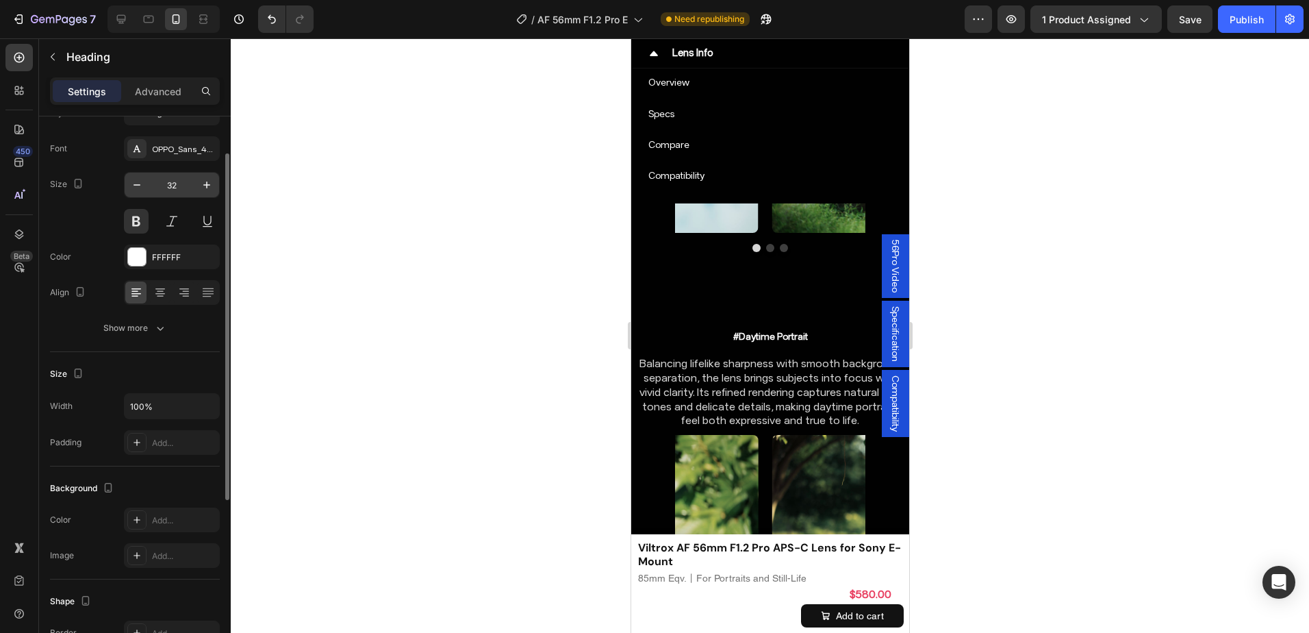
click at [168, 183] on input "32" at bounding box center [171, 185] width 45 height 25
type input "24"
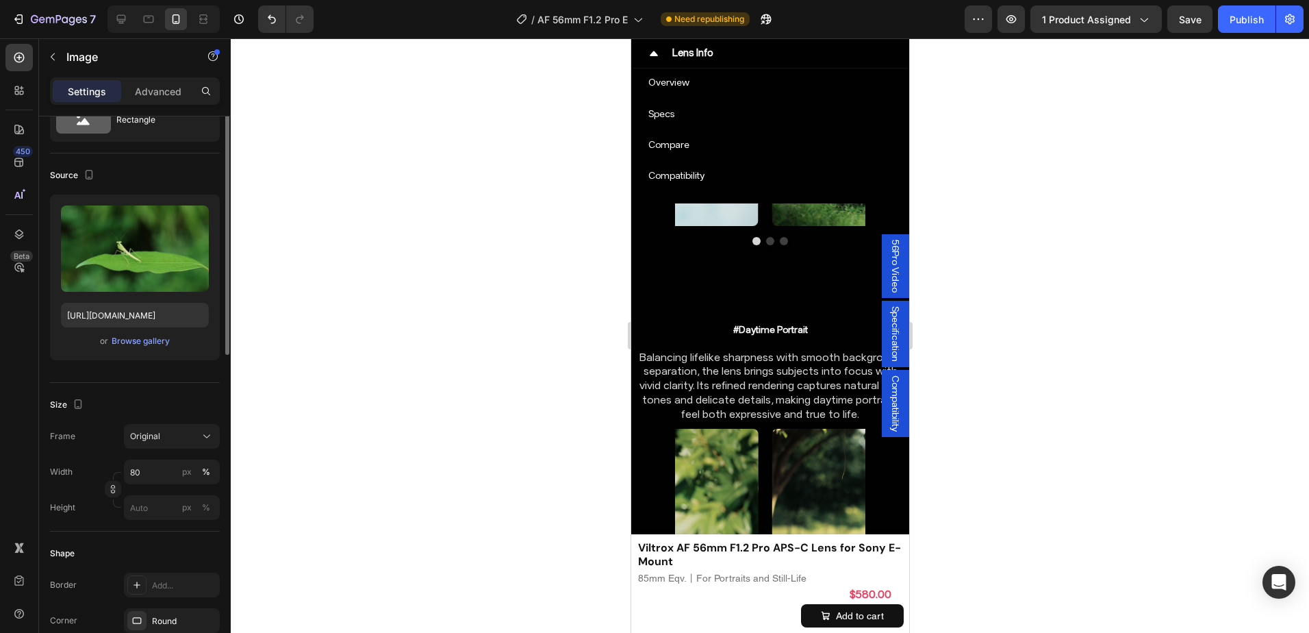
scroll to position [0, 0]
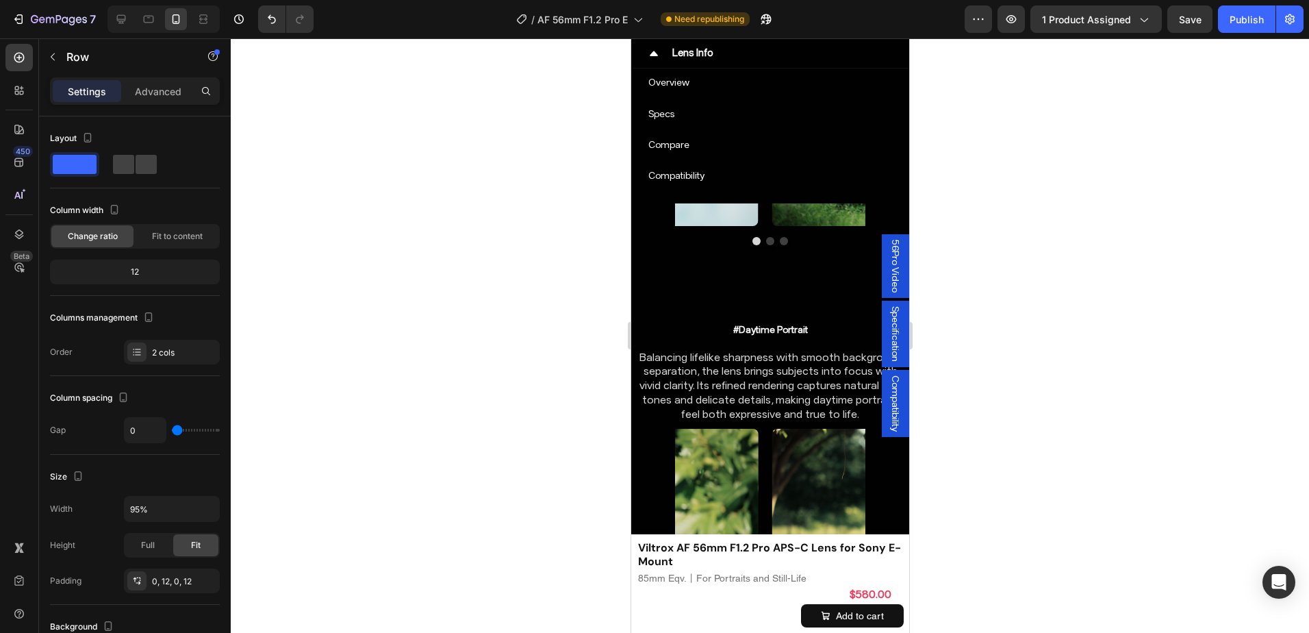
click at [144, 77] on div "Settings Advanced" at bounding box center [135, 90] width 170 height 27
click at [144, 80] on div "Advanced" at bounding box center [158, 91] width 68 height 22
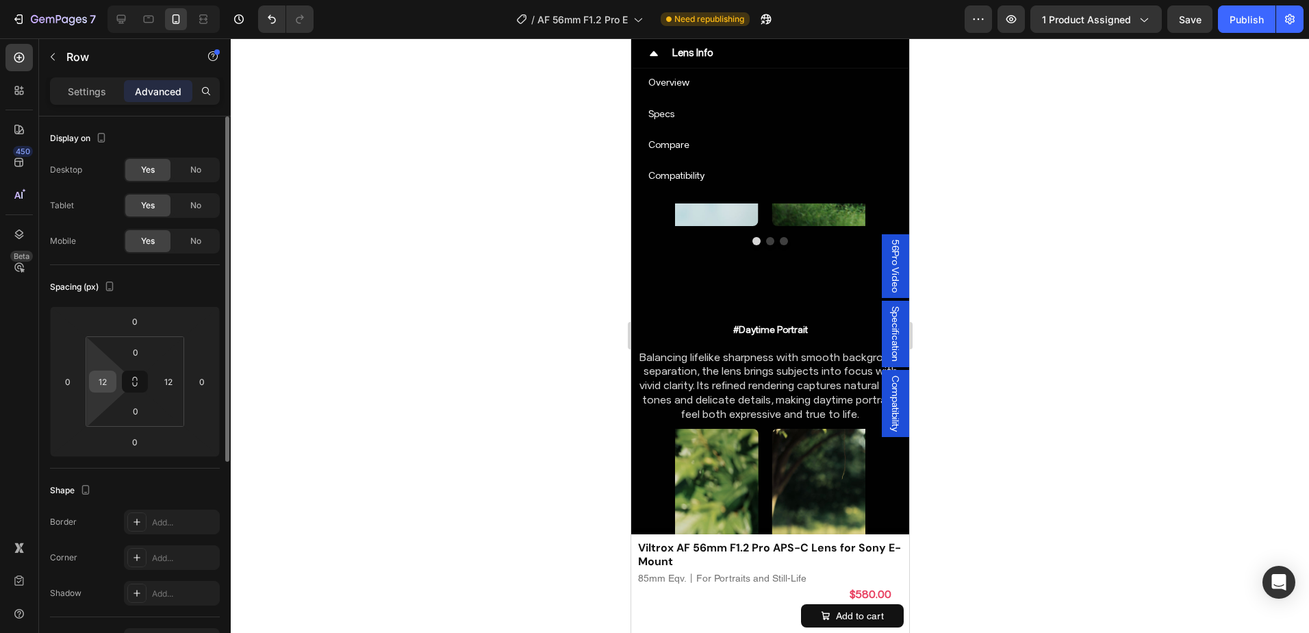
click at [114, 384] on div "12" at bounding box center [102, 381] width 27 height 22
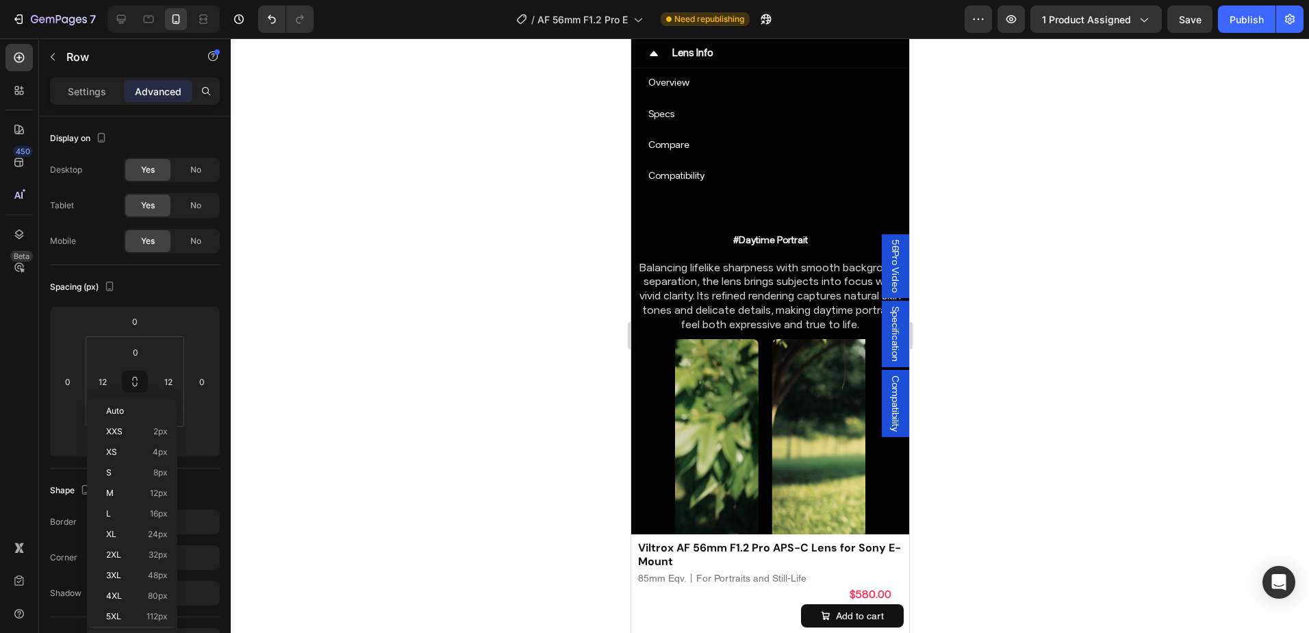
scroll to position [5578, 0]
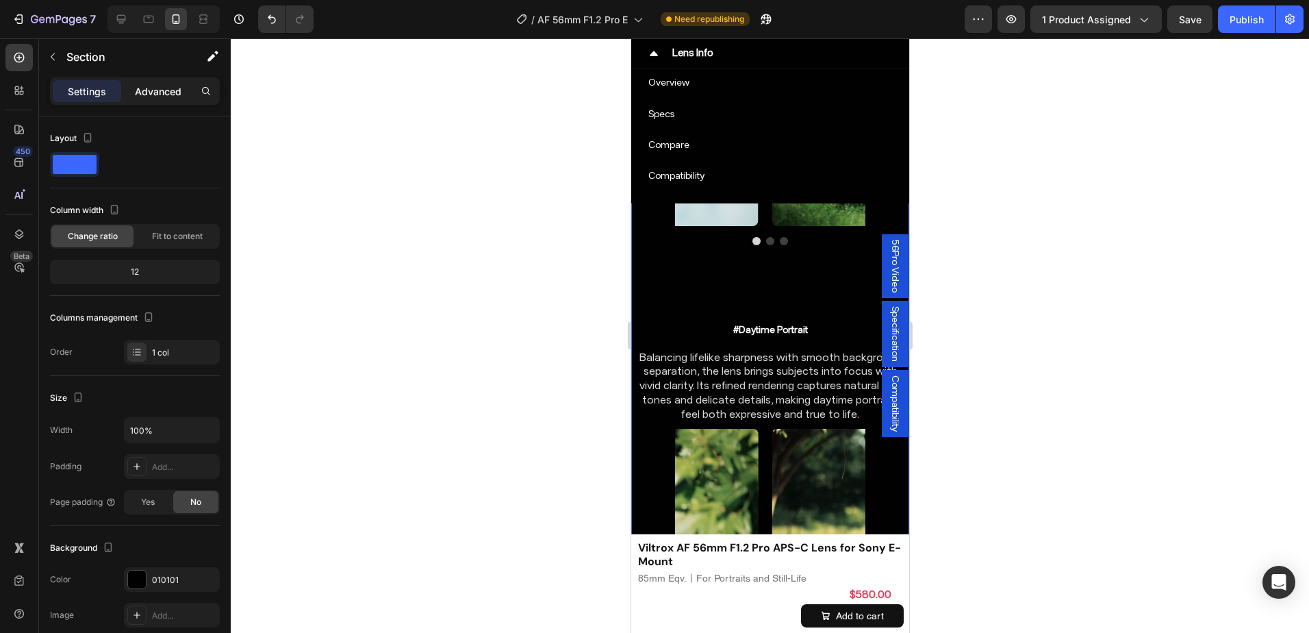
click at [143, 98] on p "Advanced" at bounding box center [158, 91] width 47 height 14
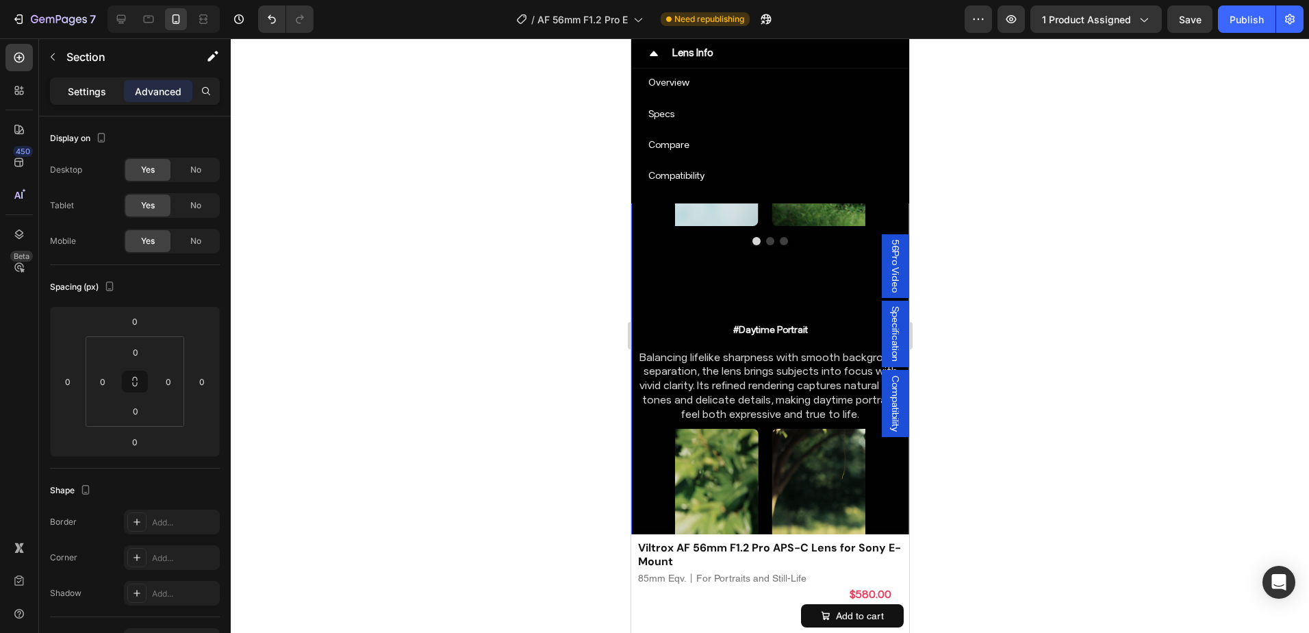
click at [88, 94] on p "Settings" at bounding box center [87, 91] width 38 height 14
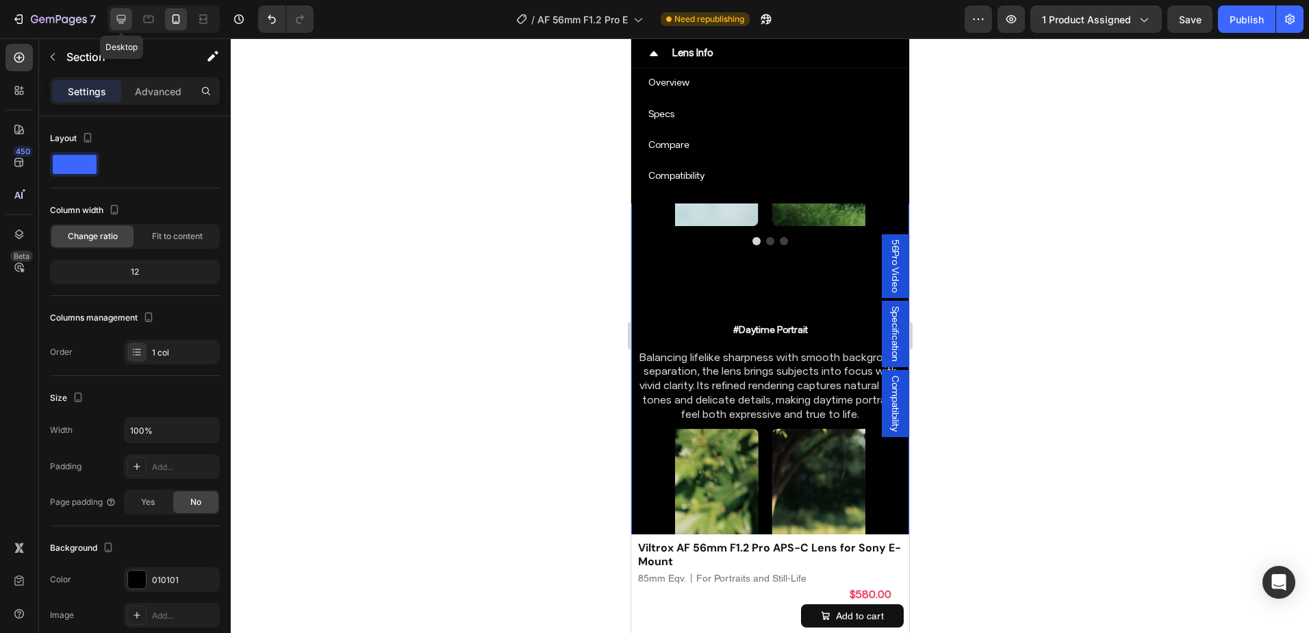
click at [131, 18] on div at bounding box center [121, 19] width 22 height 22
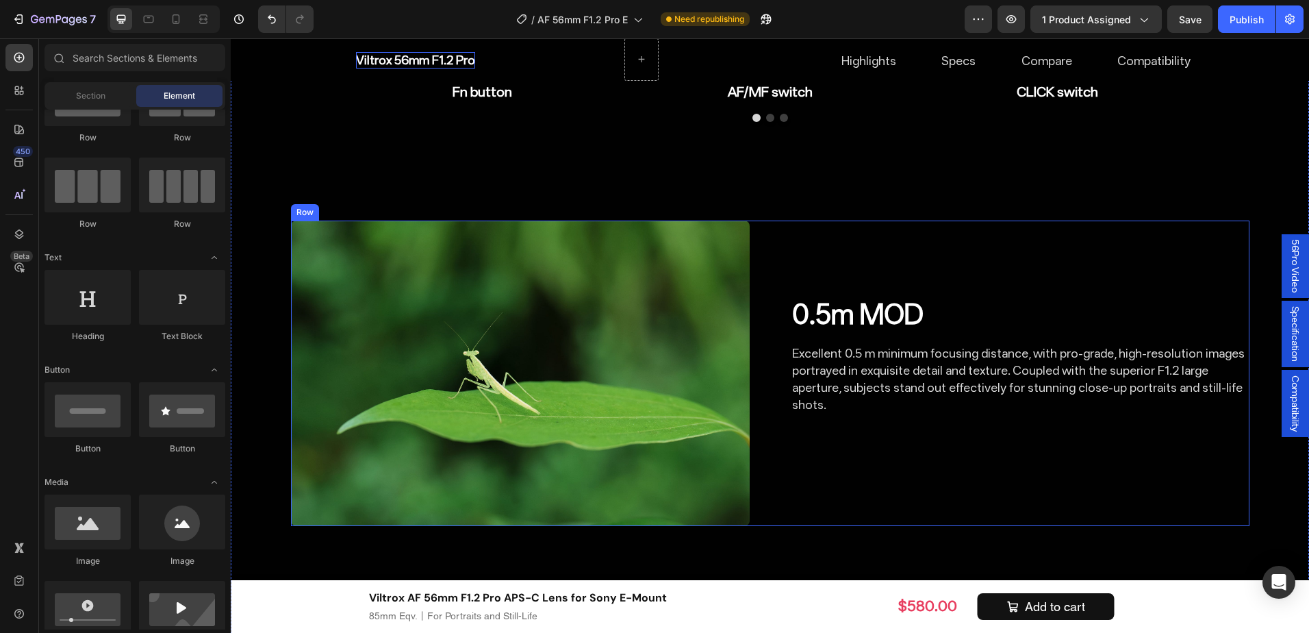
scroll to position [4847, 0]
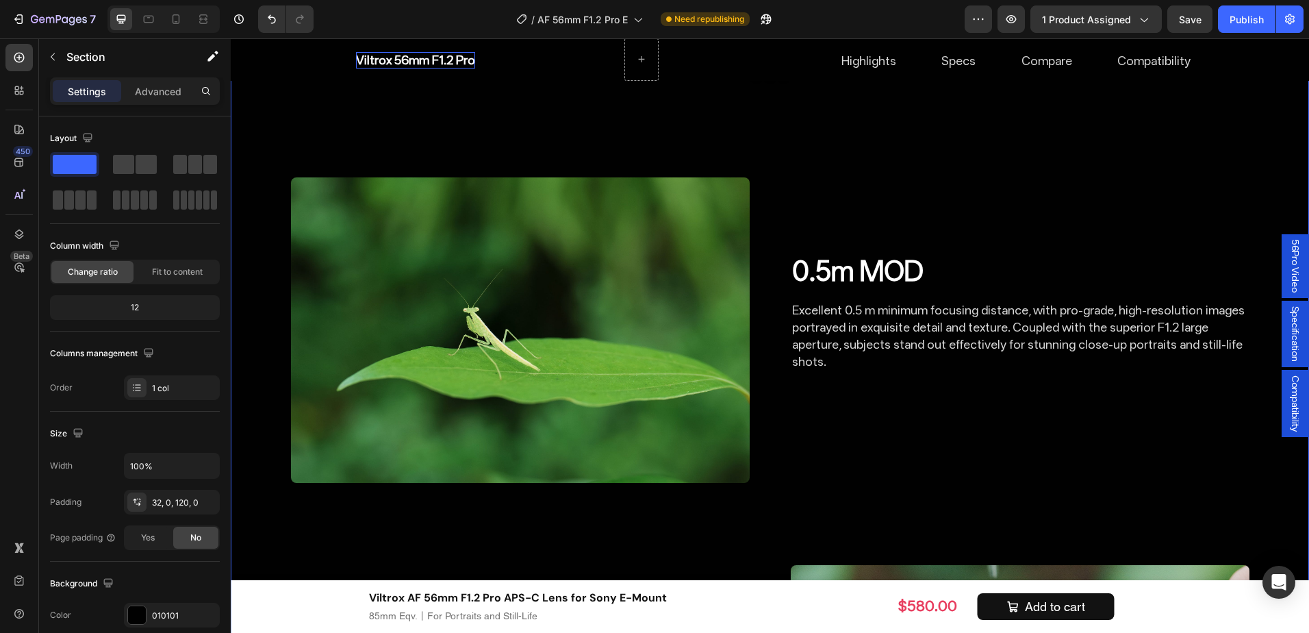
click at [182, 15] on icon at bounding box center [176, 19] width 14 height 14
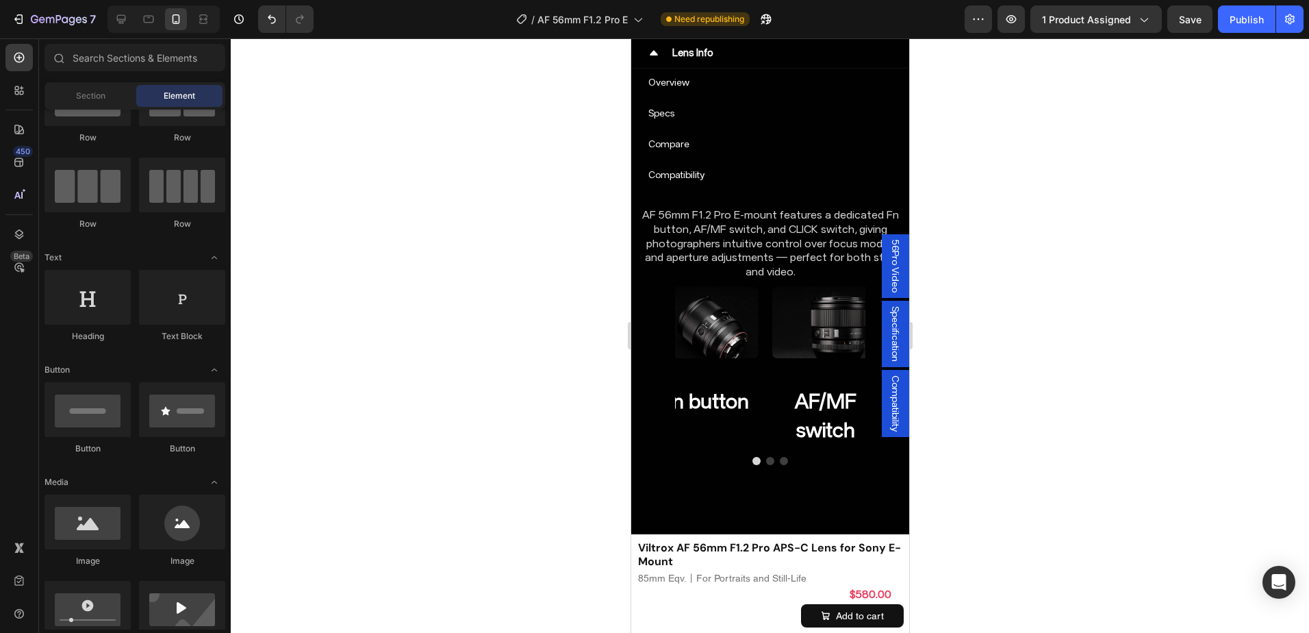
scroll to position [5328, 0]
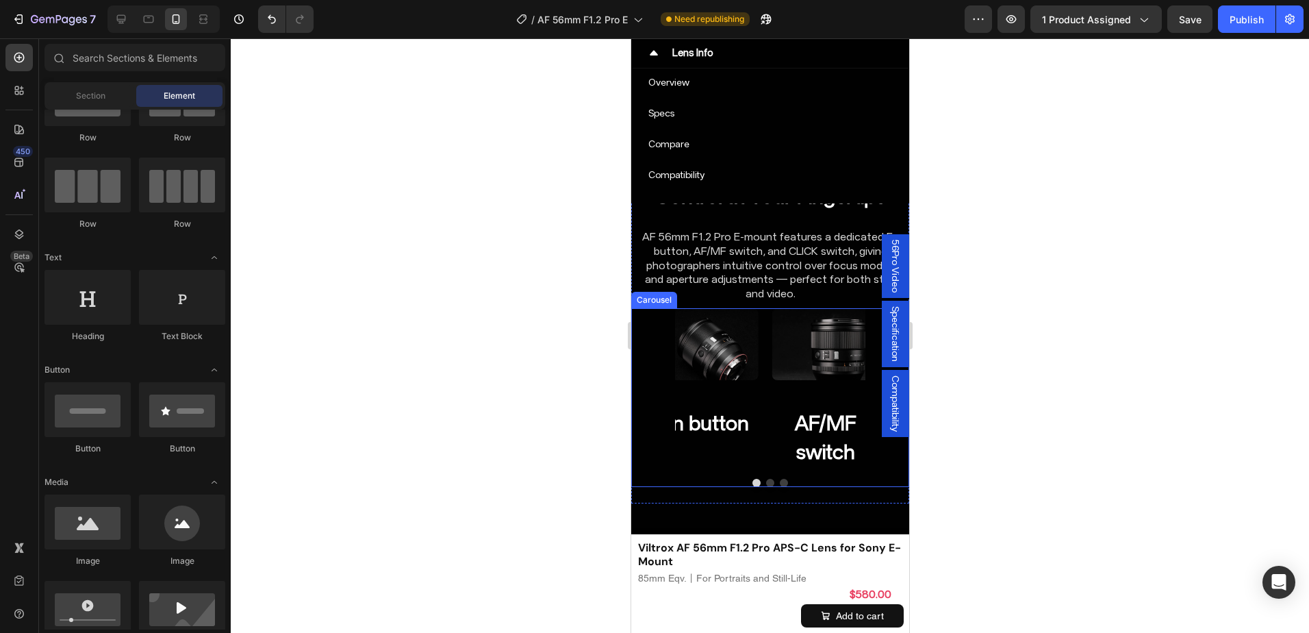
click at [687, 407] on h2 "Fn button" at bounding box center [703, 422] width 107 height 31
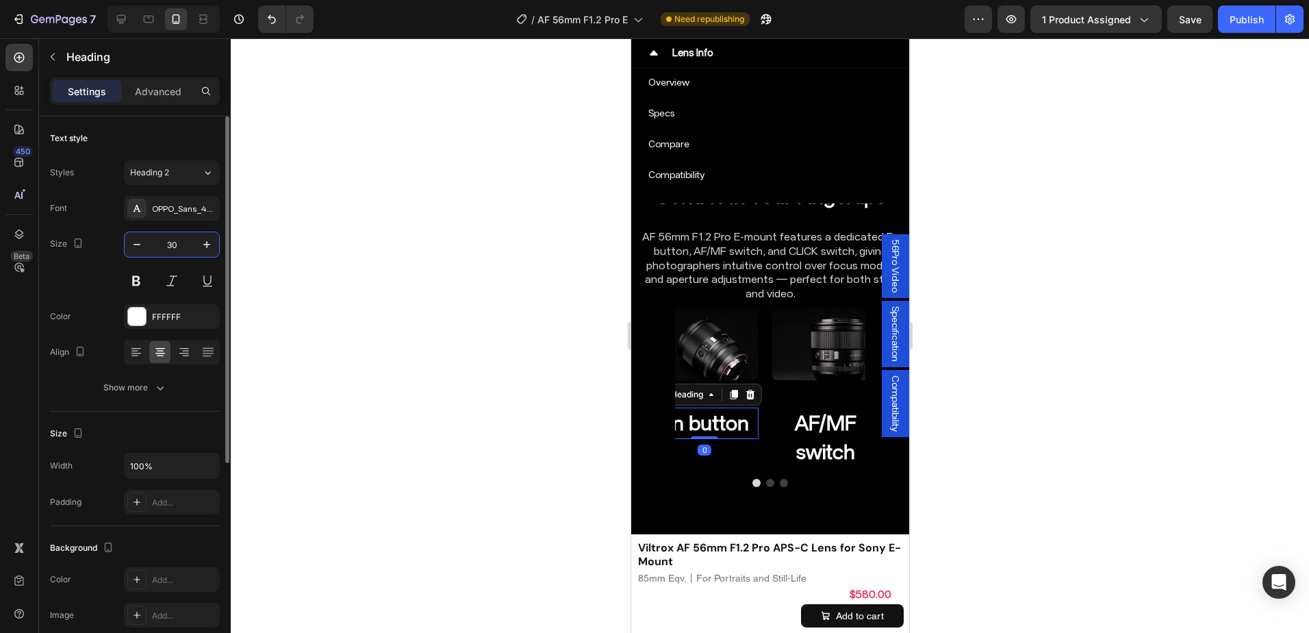
click at [166, 247] on input "30" at bounding box center [171, 244] width 45 height 25
type input "16"
click at [811, 407] on h2 "AF/MF switch" at bounding box center [824, 437] width 107 height 60
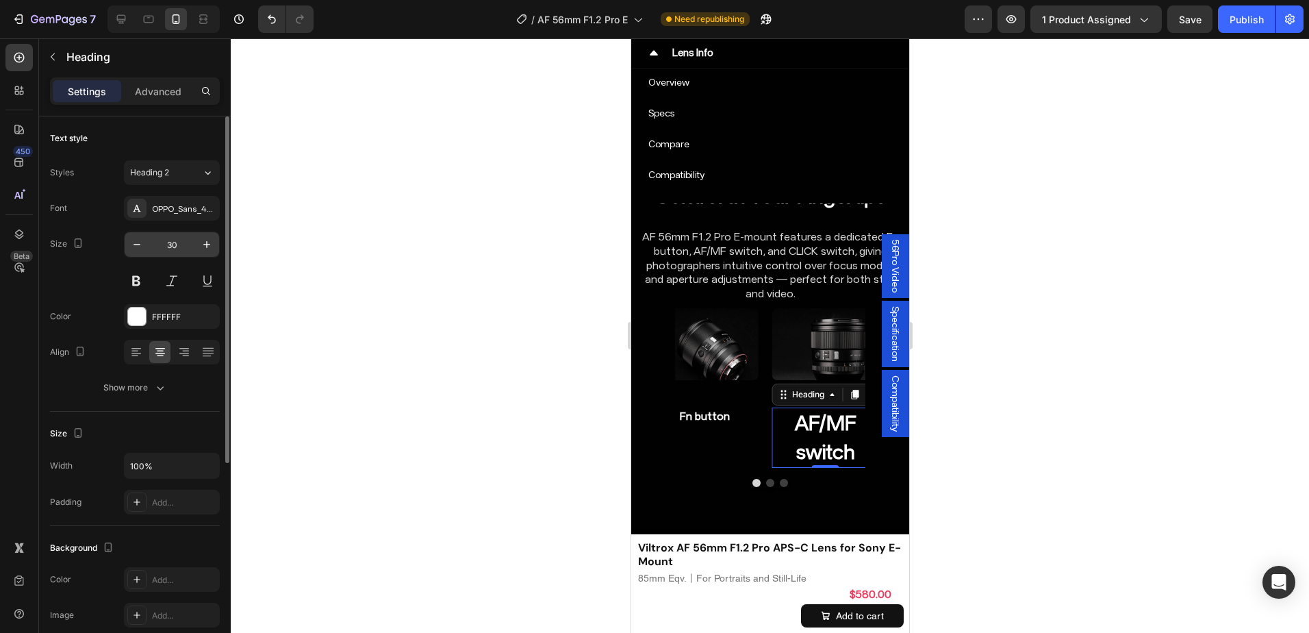
click at [177, 250] on input "30" at bounding box center [171, 244] width 45 height 25
type input "16"
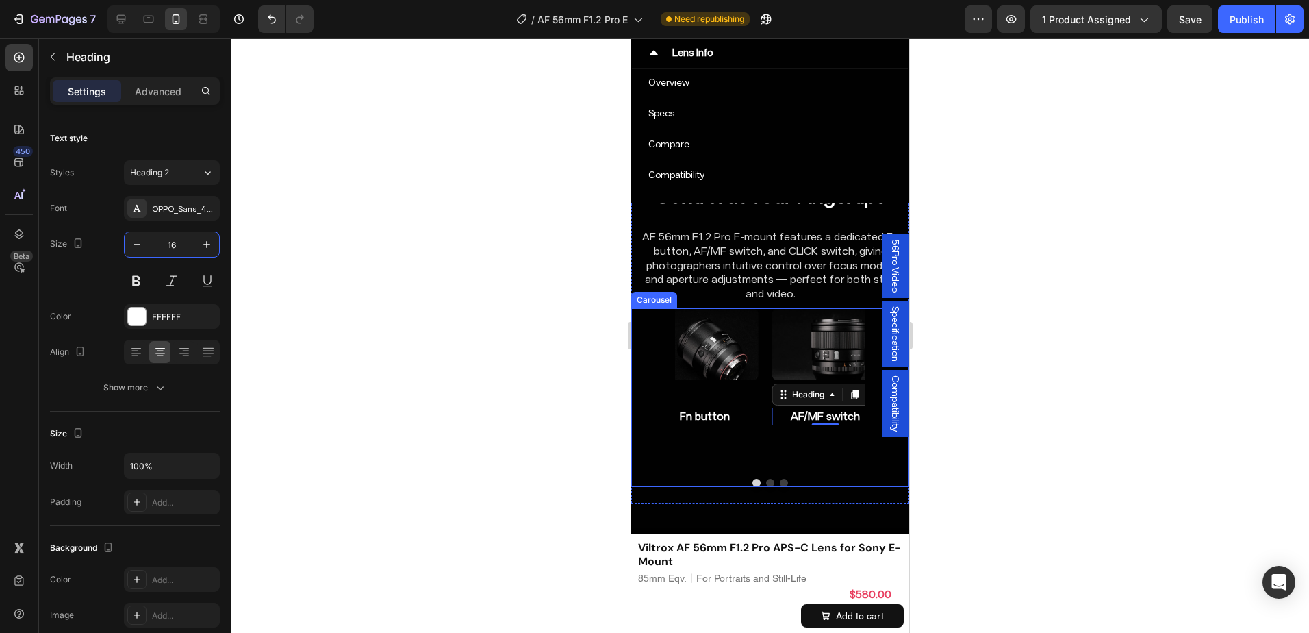
click at [779, 478] on button "Dot" at bounding box center [783, 482] width 8 height 8
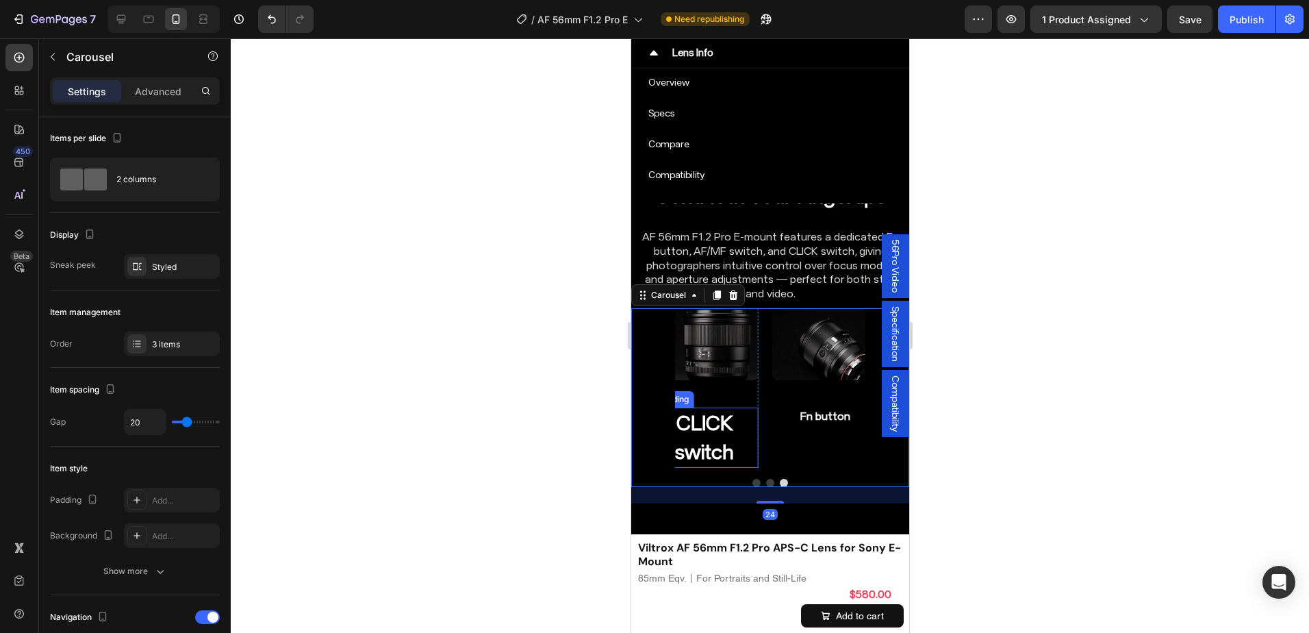
click at [726, 407] on h2 "CLICK switch" at bounding box center [703, 437] width 107 height 60
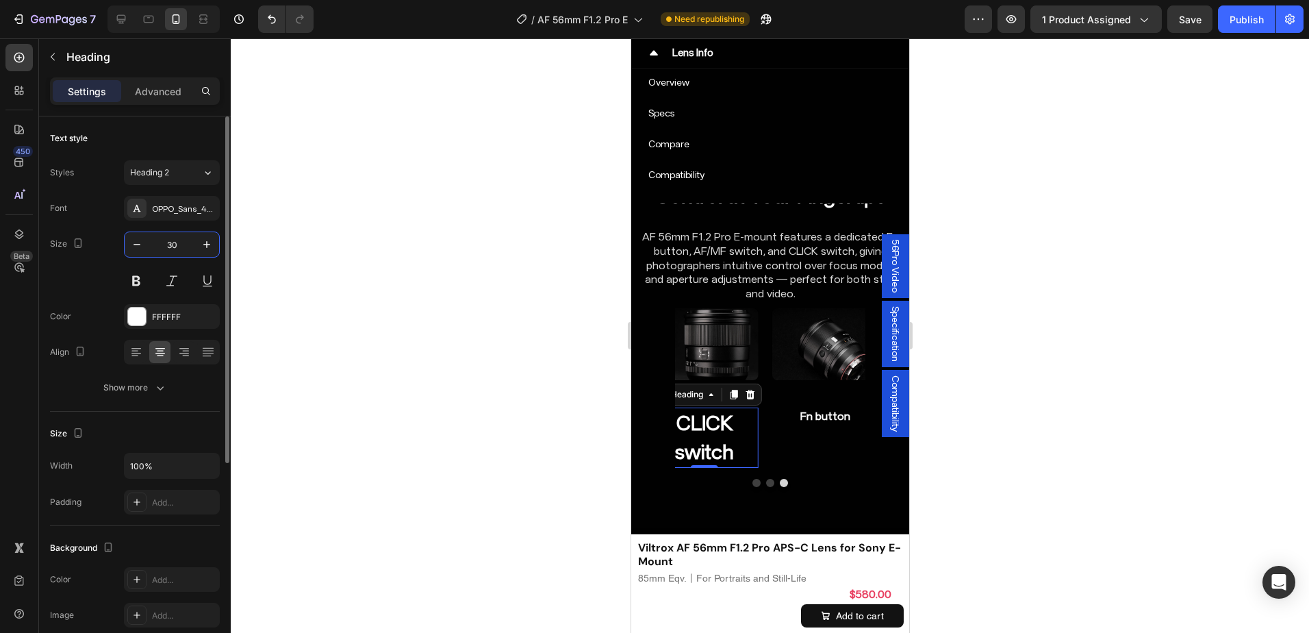
click at [180, 245] on input "30" at bounding box center [171, 244] width 45 height 25
type input "16"
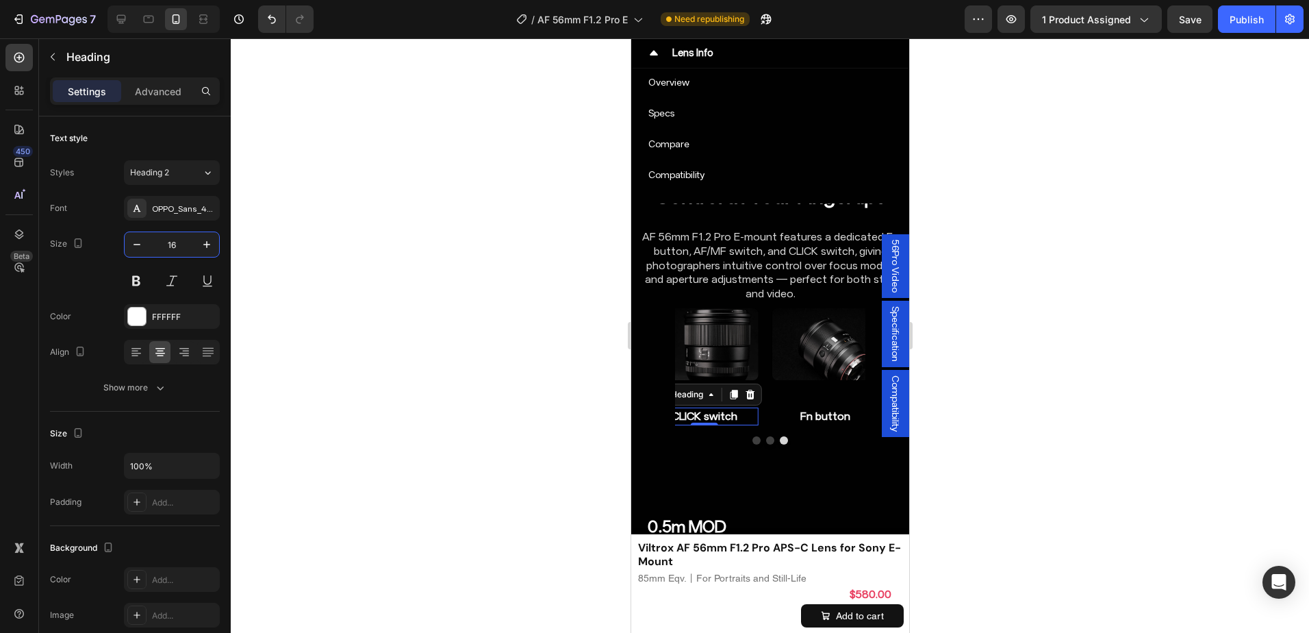
click at [1059, 379] on div at bounding box center [770, 335] width 1078 height 594
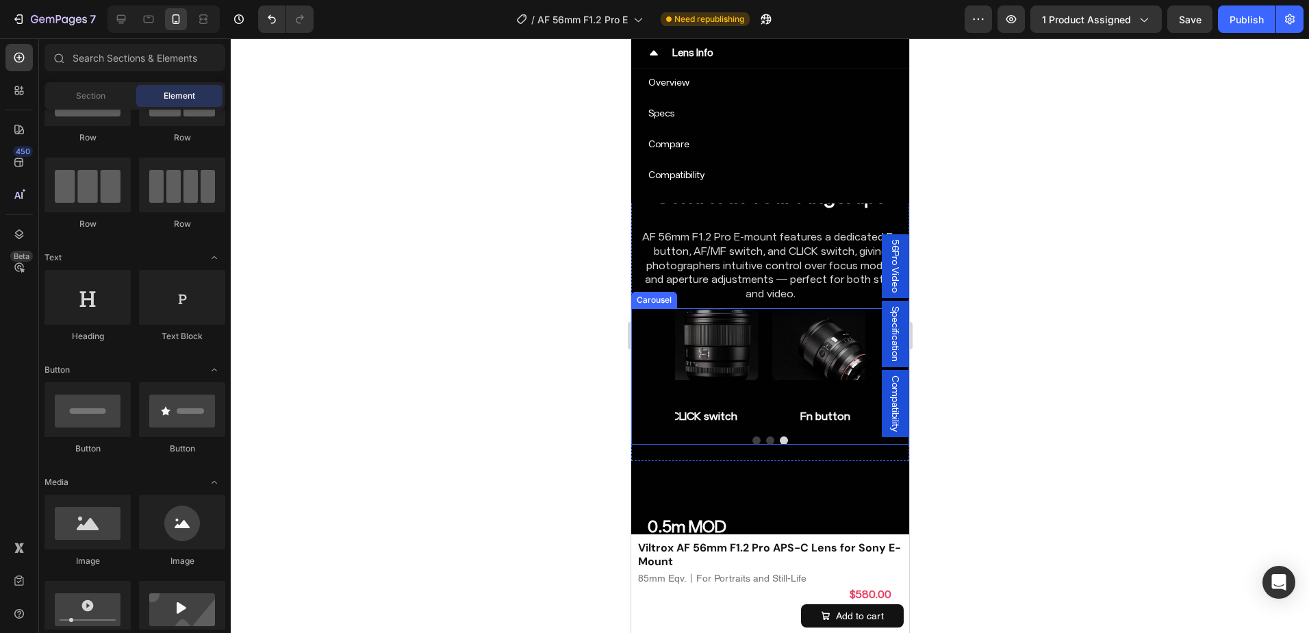
click at [764, 352] on div "Image AF/MF switch Heading Row Image CLICK switch Heading Row Image Fn button H…" at bounding box center [769, 366] width 190 height 117
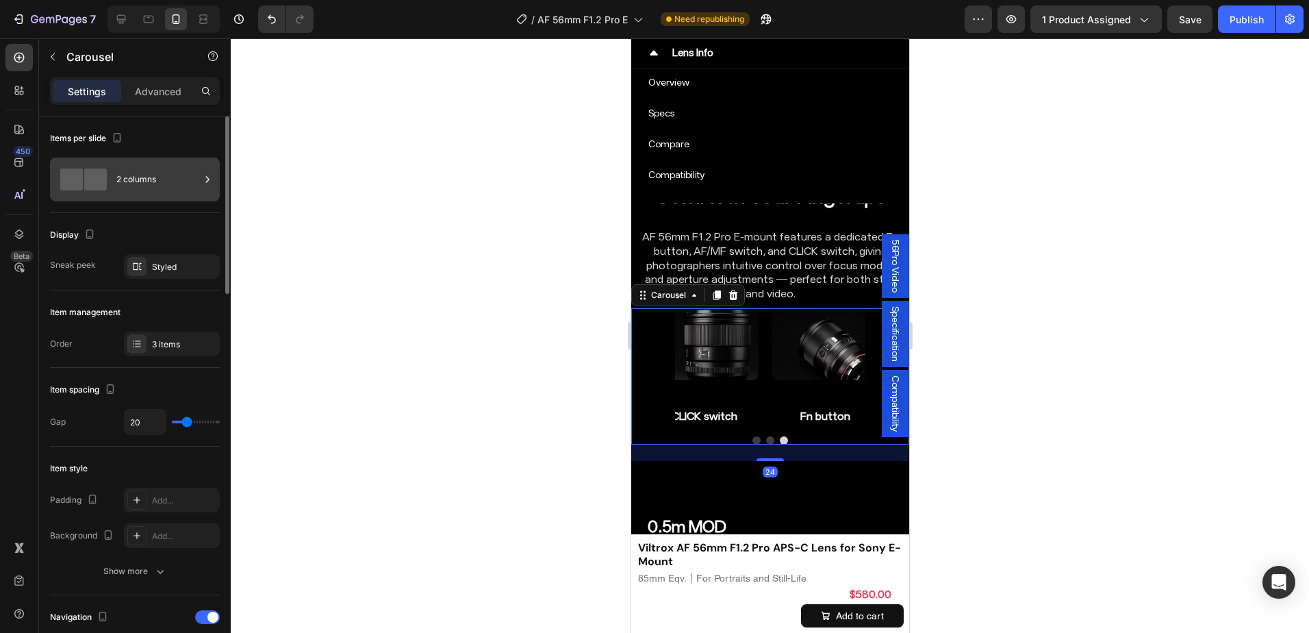
click at [153, 186] on div "2 columns" at bounding box center [158, 179] width 84 height 31
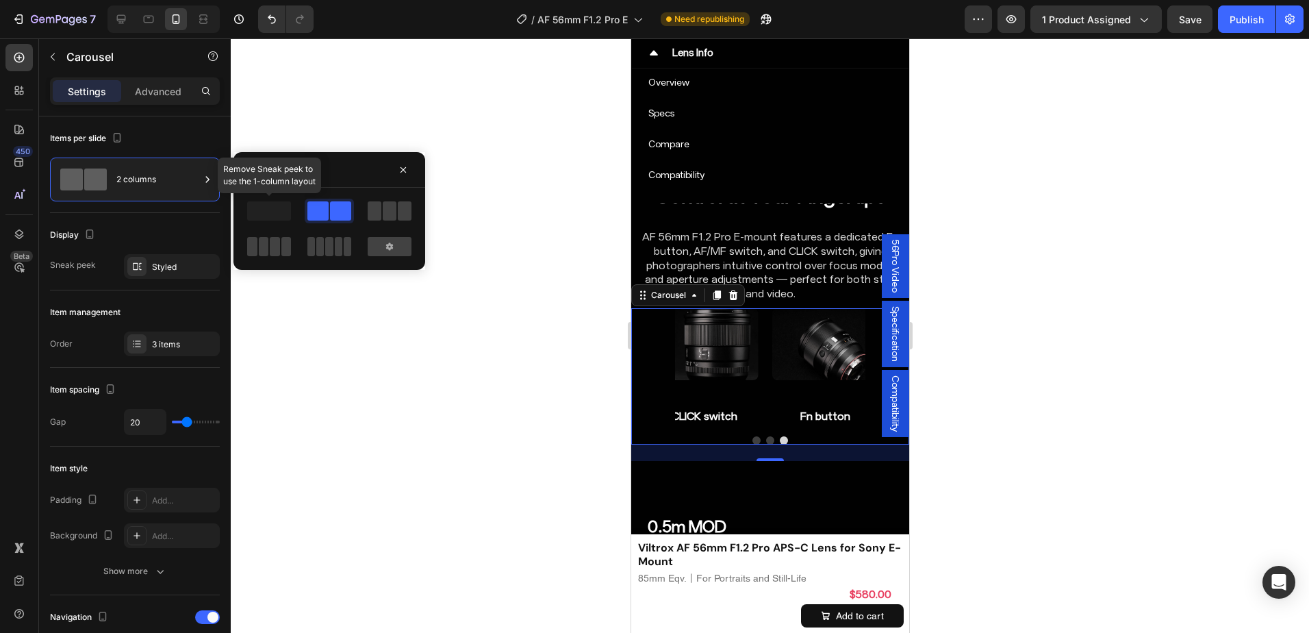
click at [280, 214] on span at bounding box center [269, 210] width 44 height 19
click at [205, 270] on icon "button" at bounding box center [205, 266] width 11 height 11
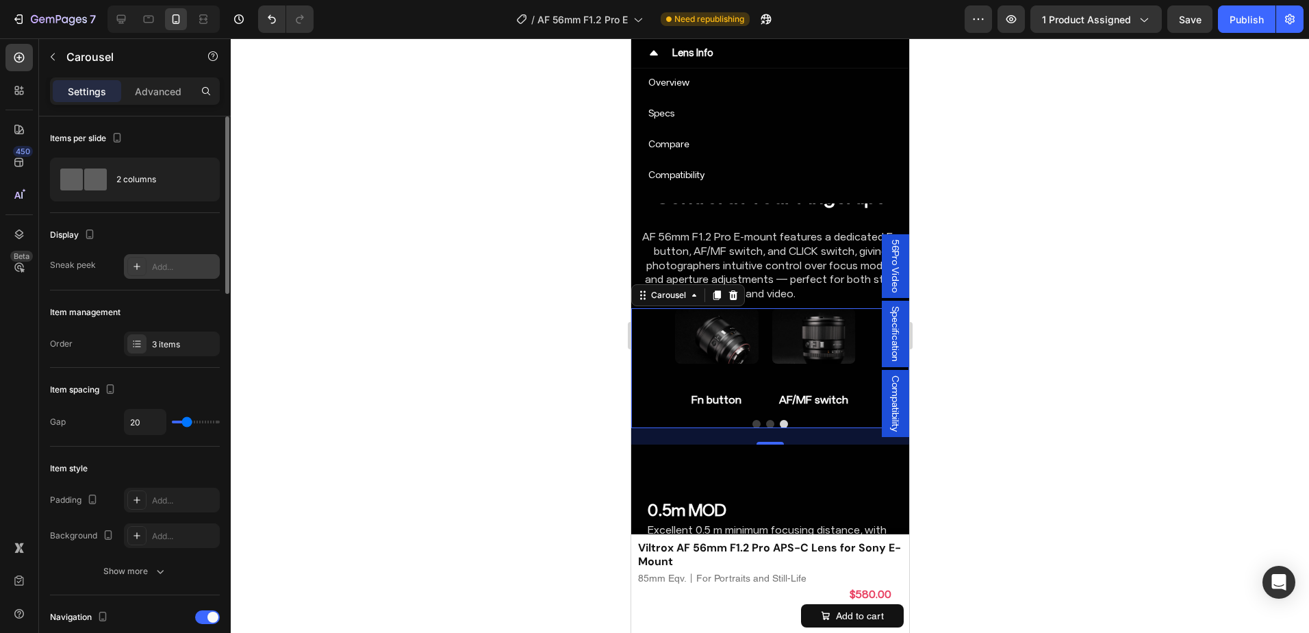
click at [150, 266] on div "Add..." at bounding box center [172, 266] width 96 height 25
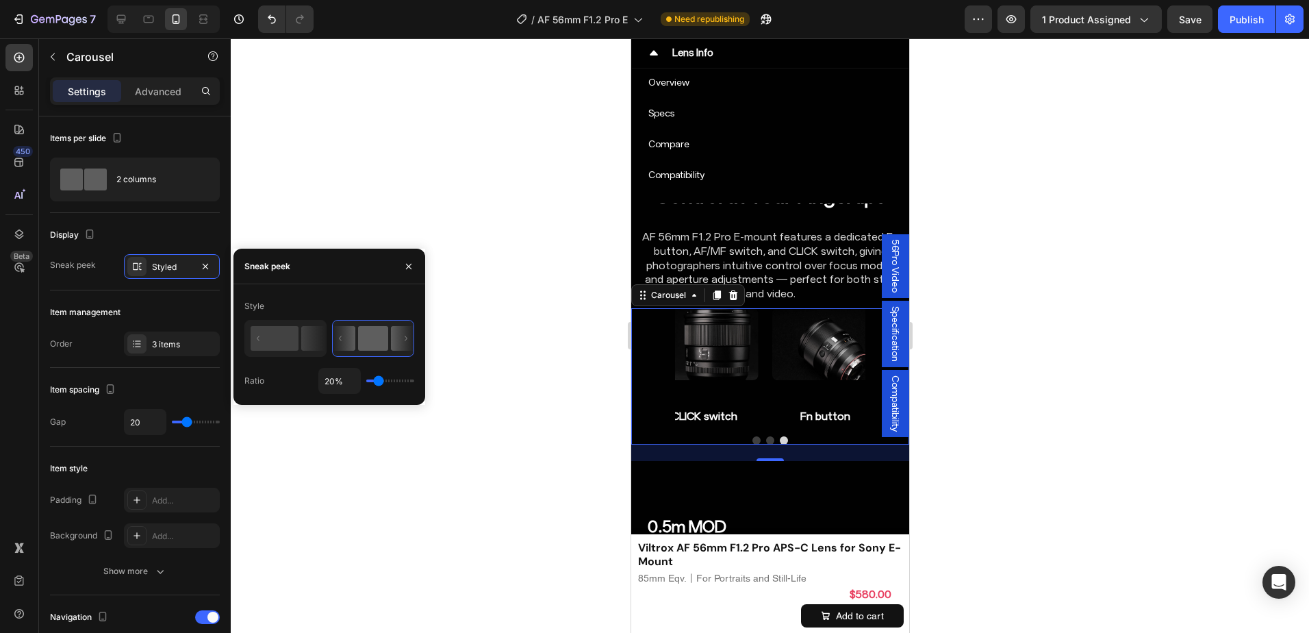
type input "5%"
type input "5"
type input "1%"
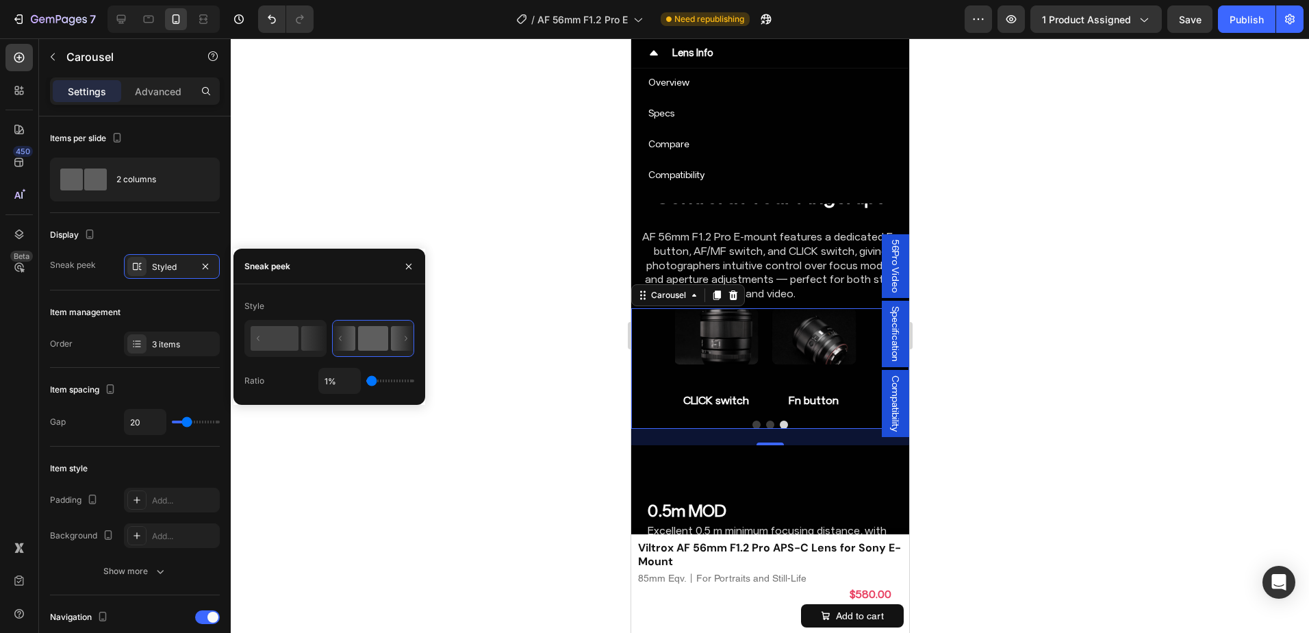
drag, startPoint x: 374, startPoint y: 380, endPoint x: 361, endPoint y: 378, distance: 13.2
type input "1"
click at [366, 379] on input "range" at bounding box center [390, 380] width 48 height 3
click at [314, 344] on icon at bounding box center [313, 338] width 24 height 25
type input "50%"
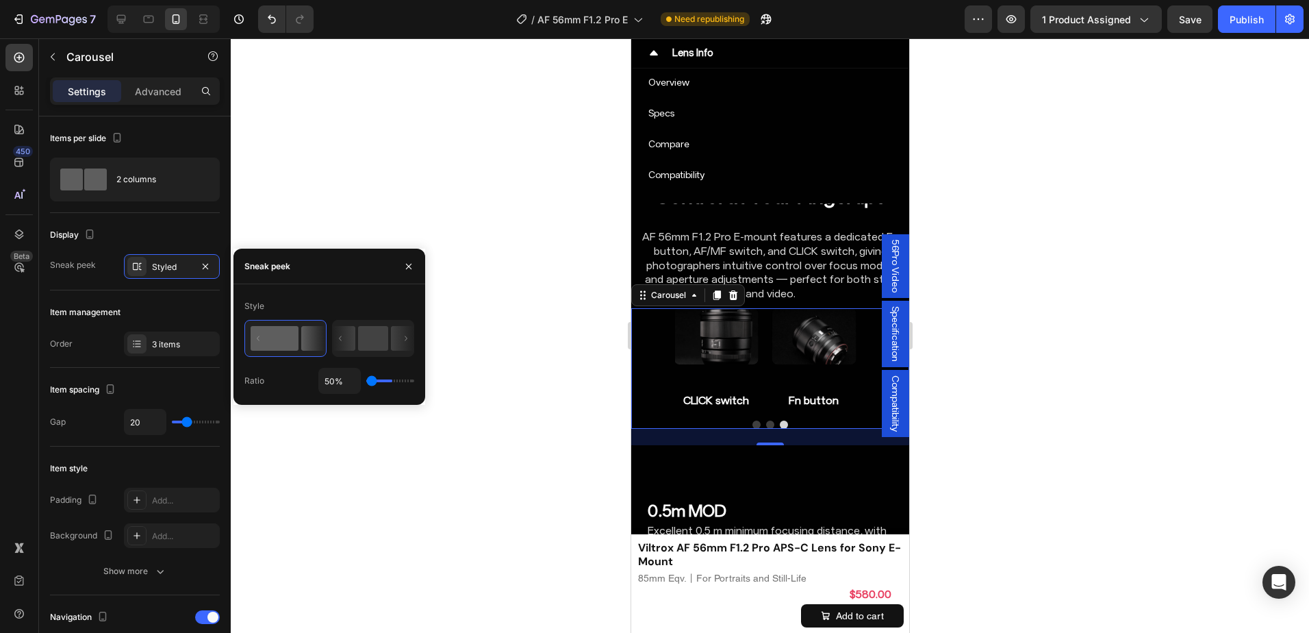
type input "50"
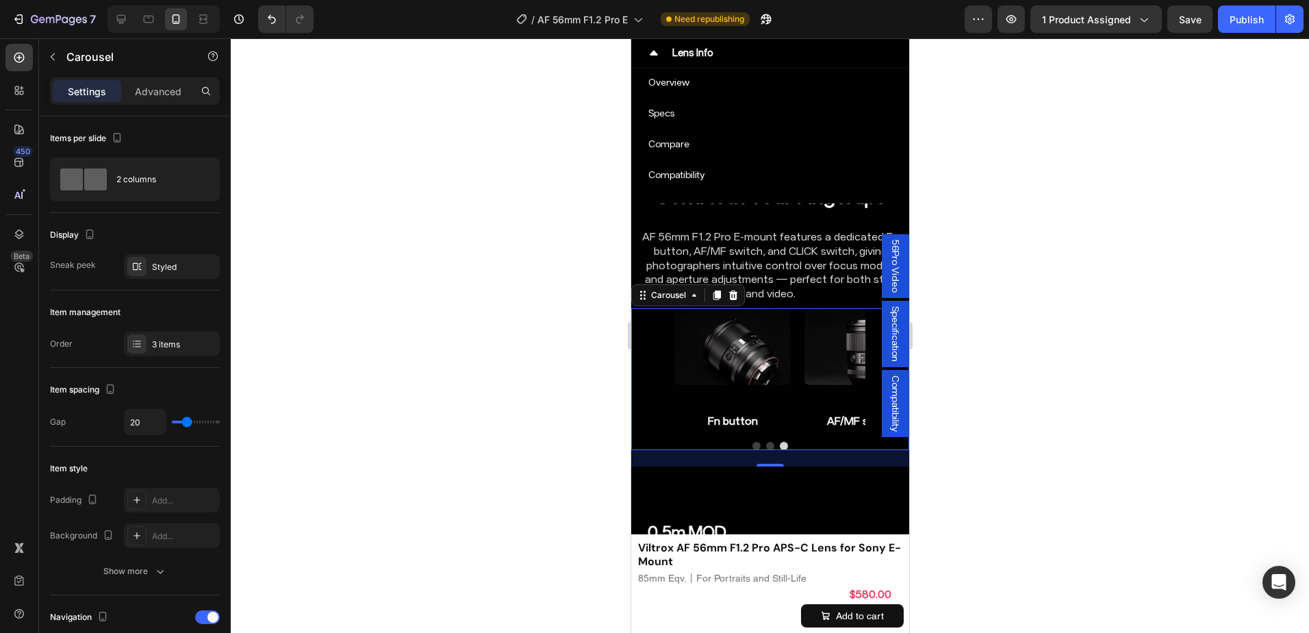
click at [656, 349] on div "Image AF/MF switch Heading Row Image CLICK switch Heading Row Image Fn button H…" at bounding box center [769, 369] width 278 height 123
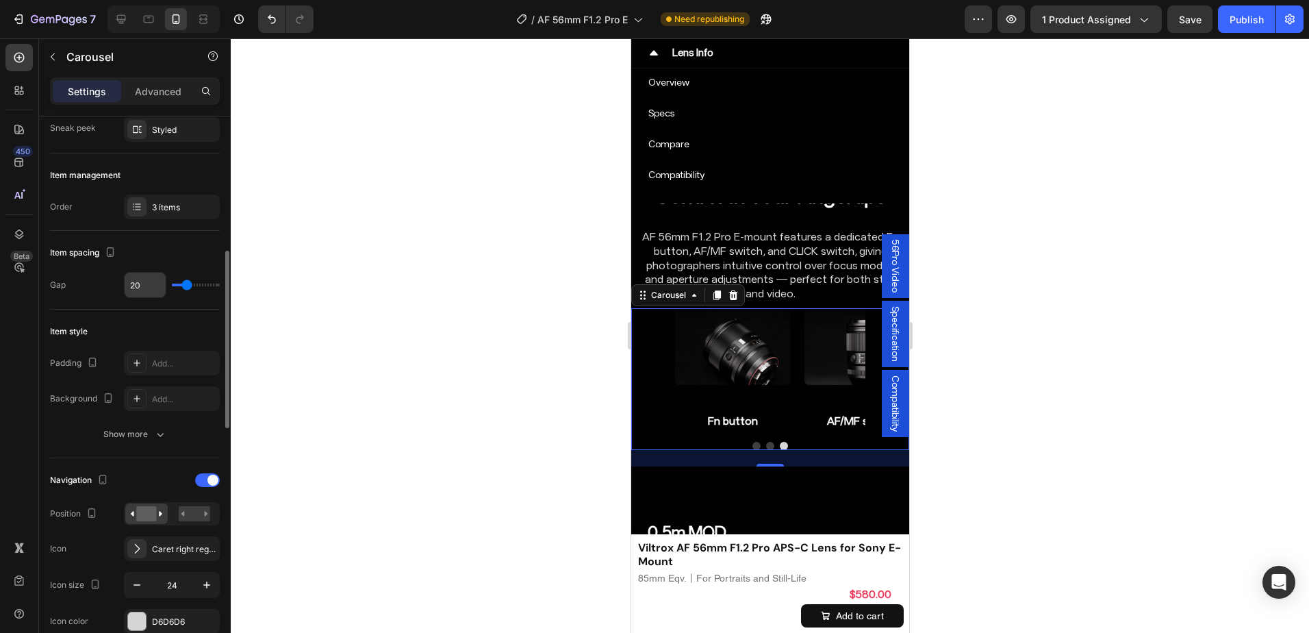
scroll to position [205, 0]
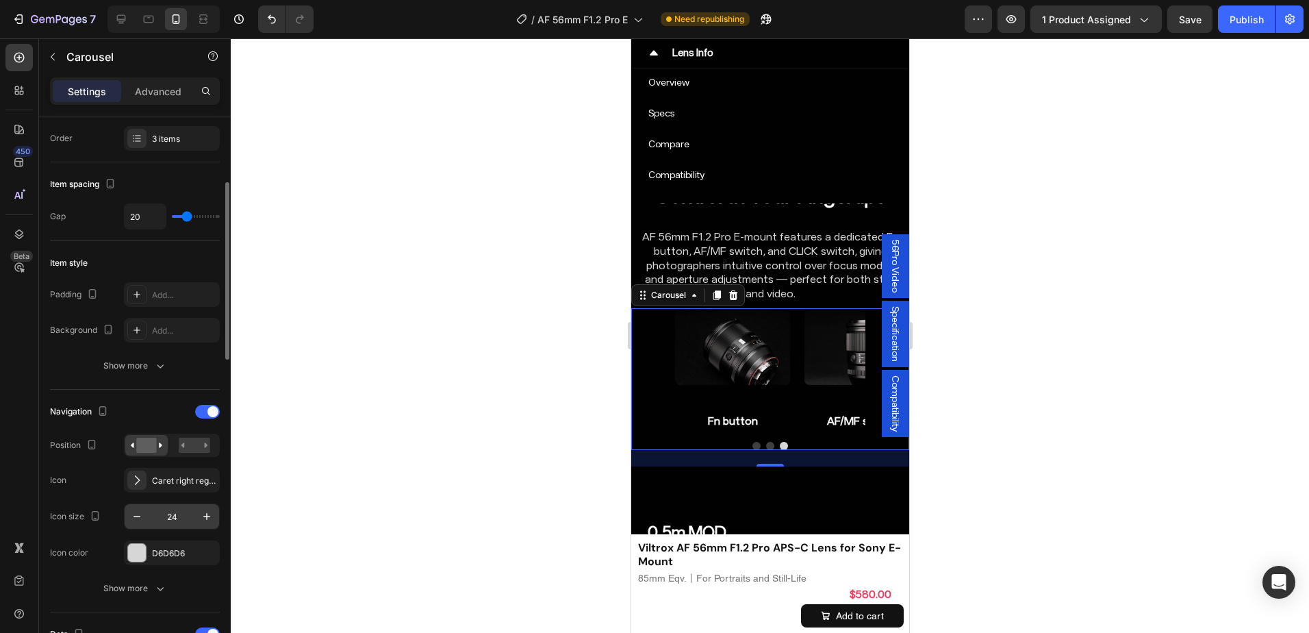
click at [164, 519] on input "24" at bounding box center [171, 516] width 45 height 25
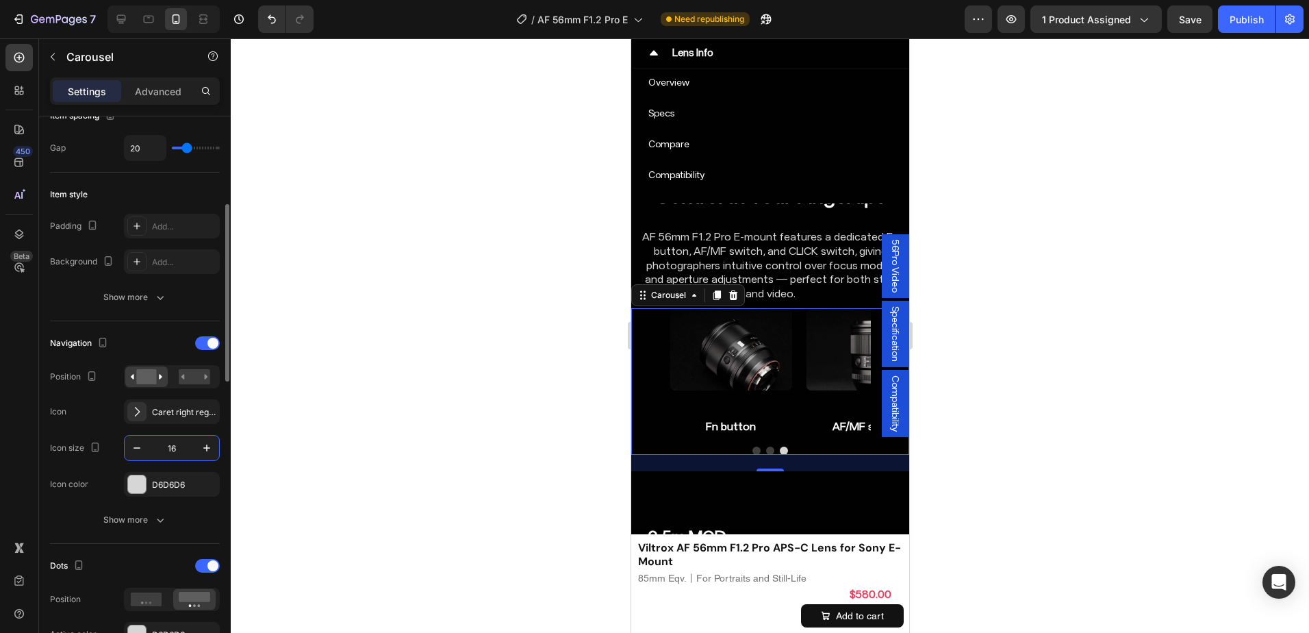
scroll to position [342, 0]
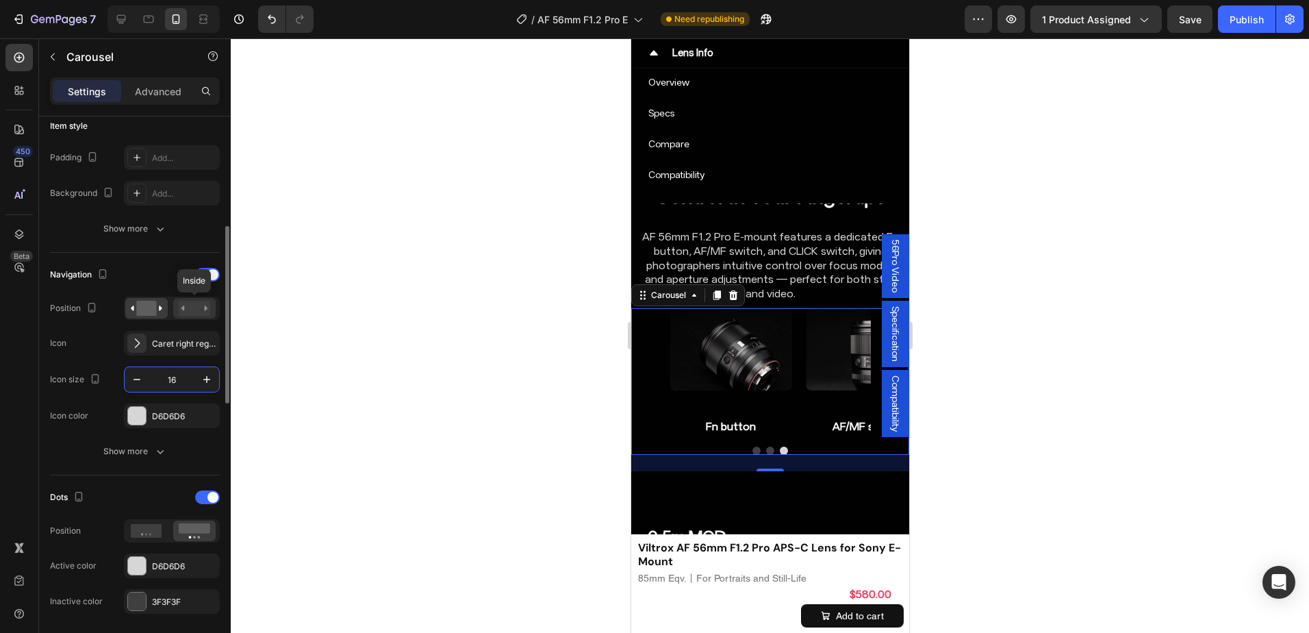
type input "16"
click at [190, 307] on rect at bounding box center [194, 308] width 31 height 15
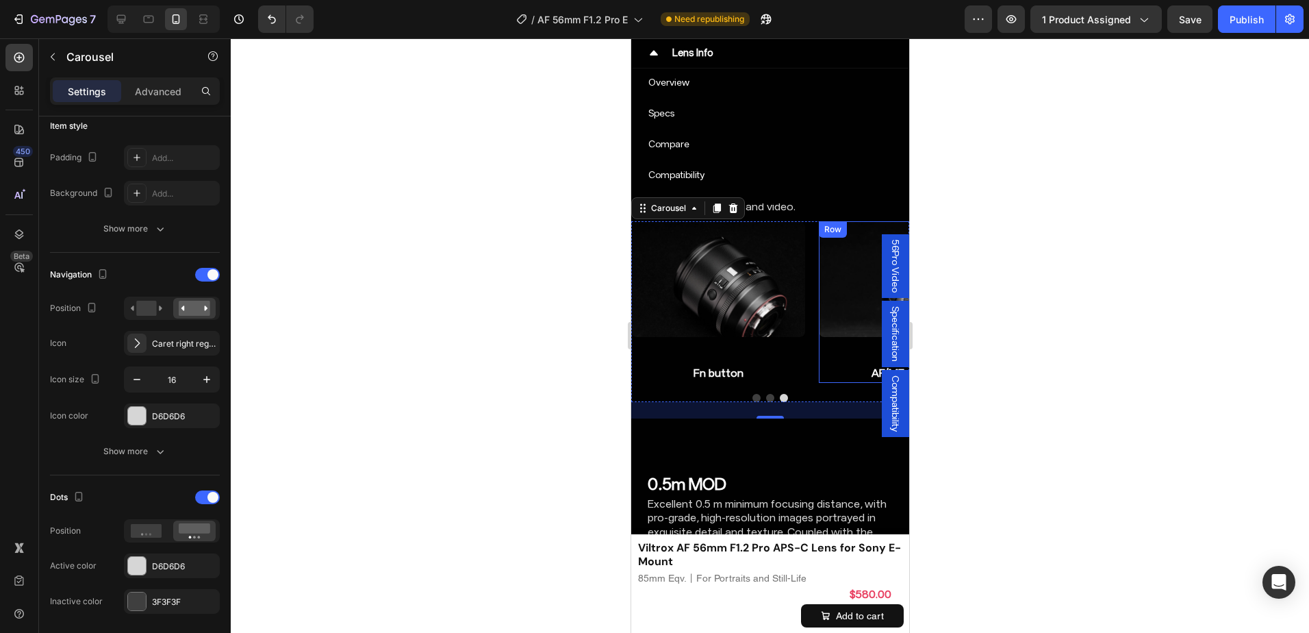
scroll to position [5397, 0]
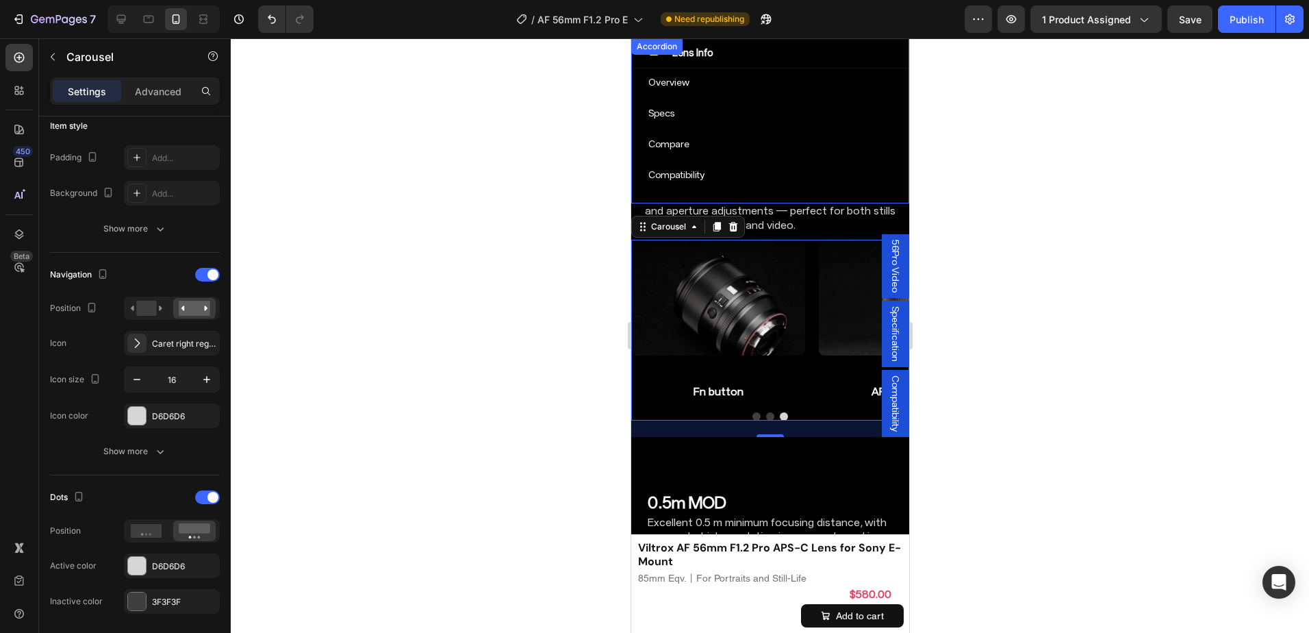
click at [641, 53] on div "Accordion" at bounding box center [655, 46] width 51 height 16
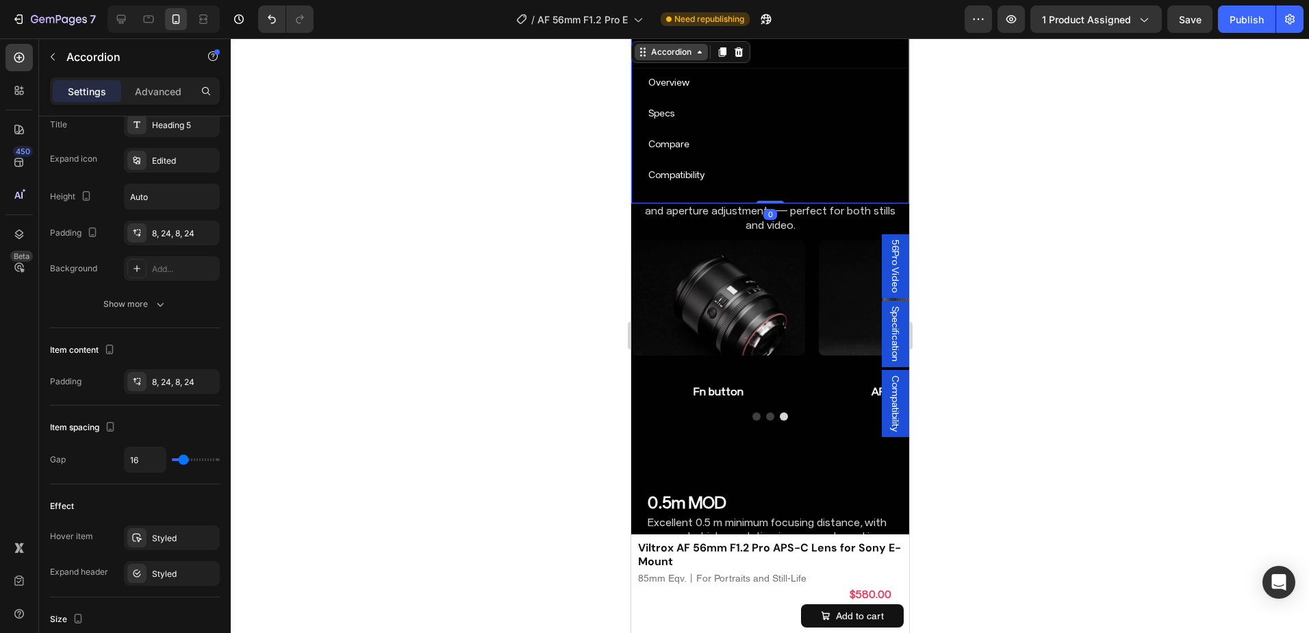
scroll to position [0, 0]
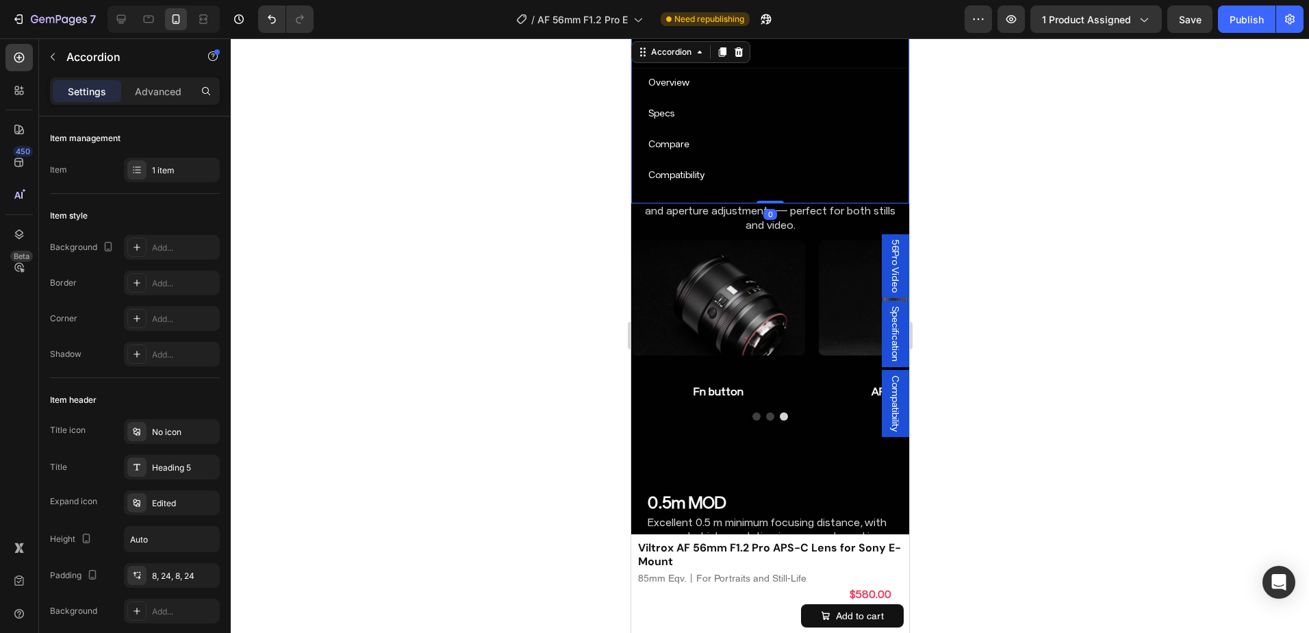
click at [764, 51] on div "Lens Info" at bounding box center [780, 53] width 222 height 18
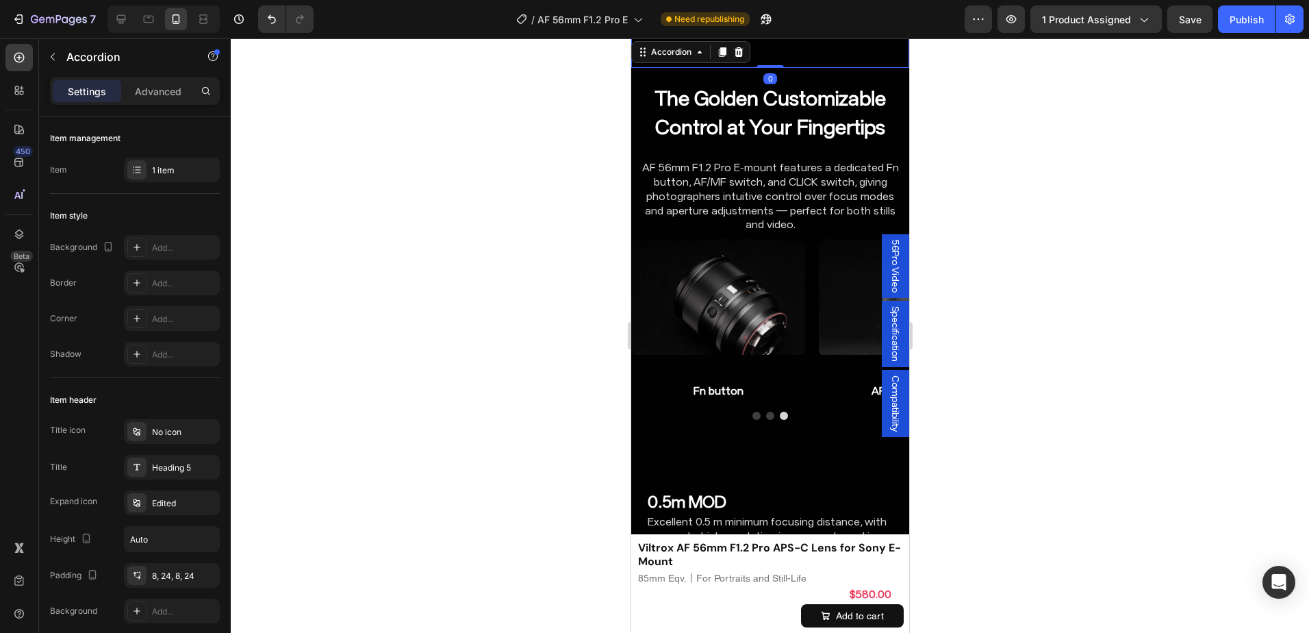
scroll to position [5261, 0]
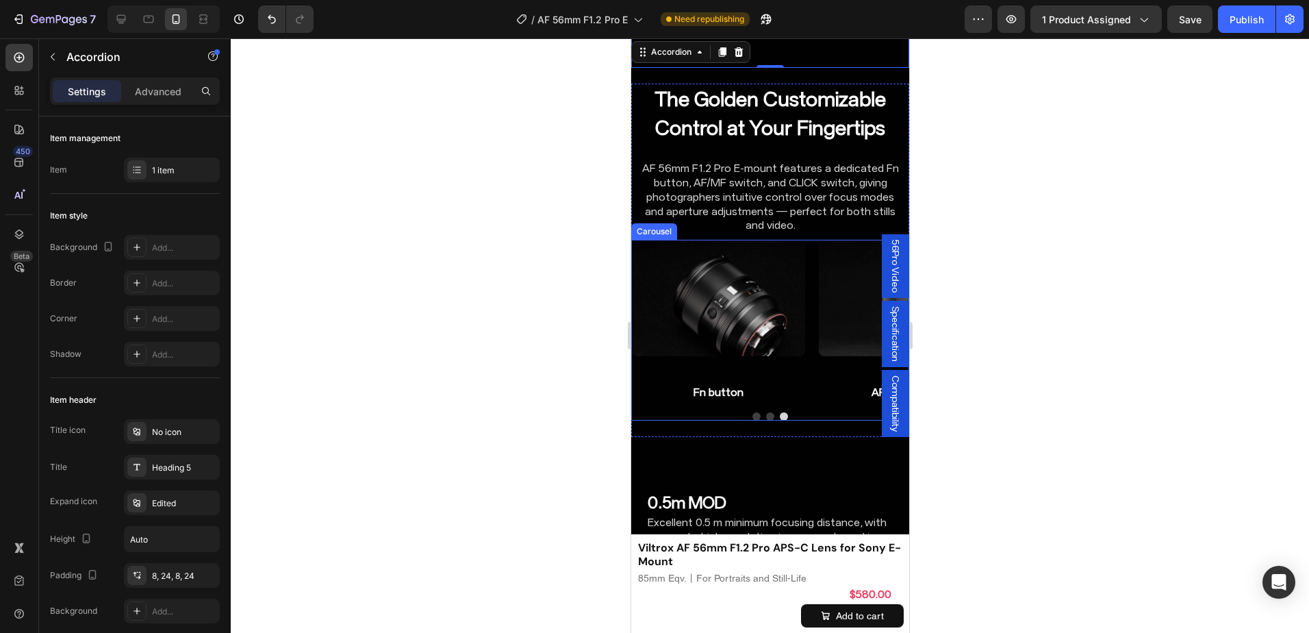
click at [813, 240] on div "Image AF/MF switch Heading Row Image CLICK switch Heading Row Image Fn button H…" at bounding box center [769, 321] width 278 height 162
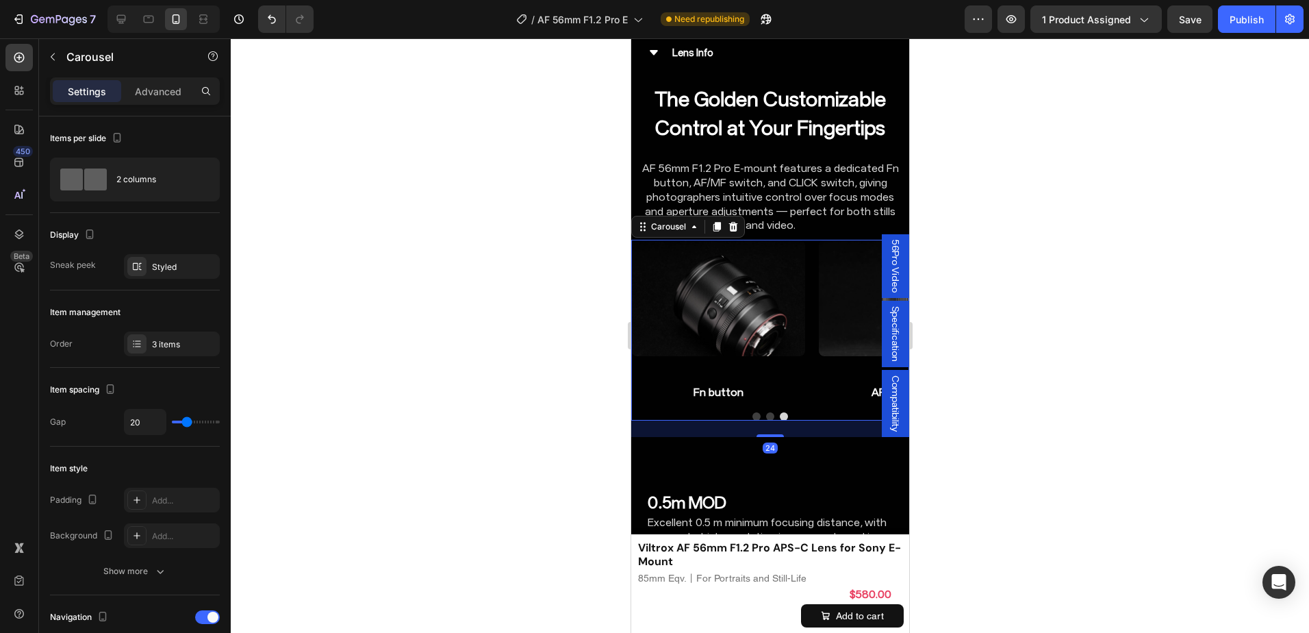
click at [655, 315] on icon "Carousel Back Arrow" at bounding box center [652, 320] width 11 height 11
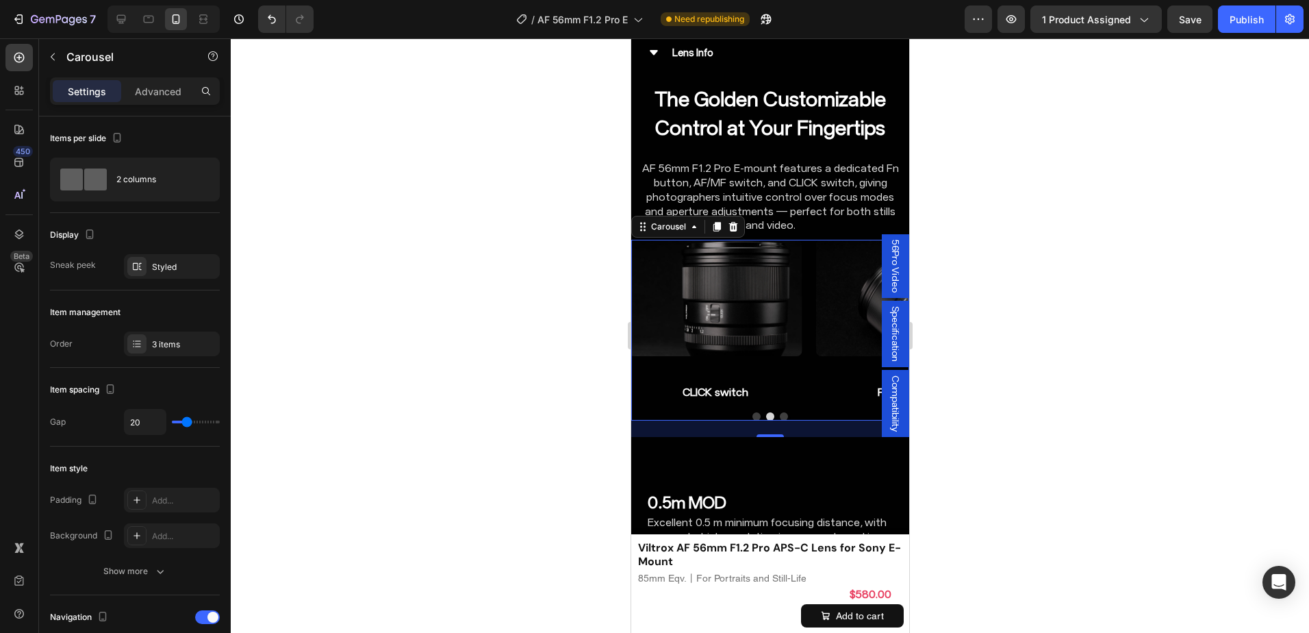
click at [655, 315] on icon "Carousel Back Arrow" at bounding box center [652, 320] width 11 height 11
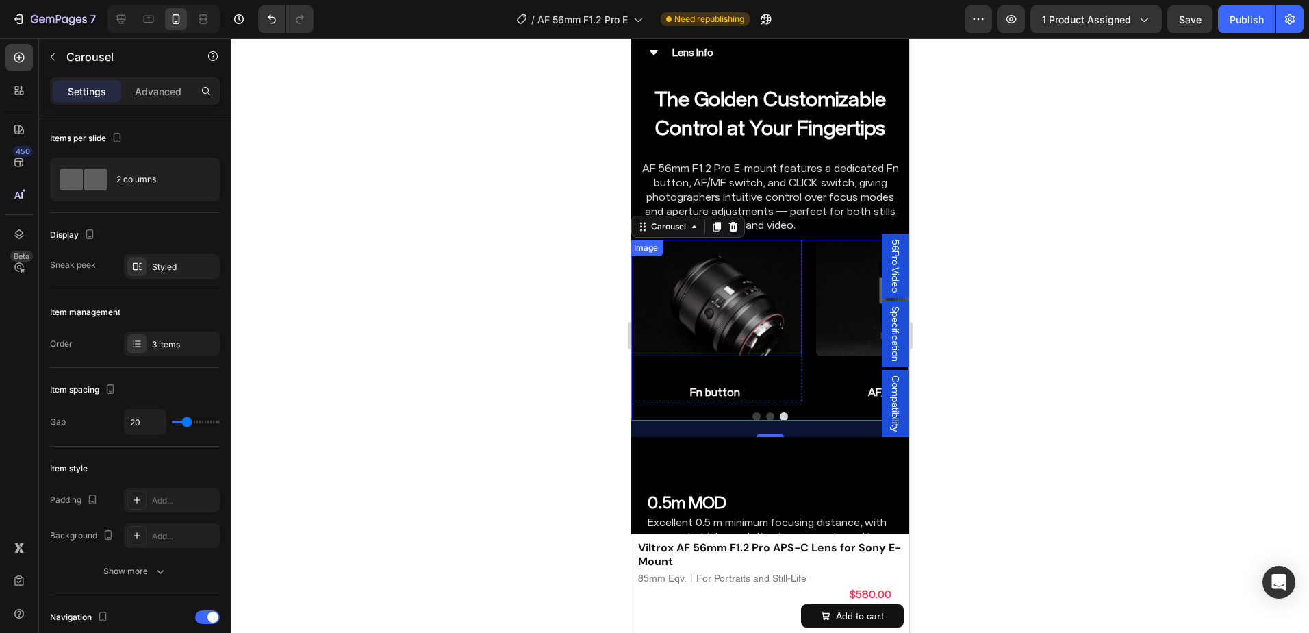
click at [744, 253] on img at bounding box center [715, 298] width 174 height 116
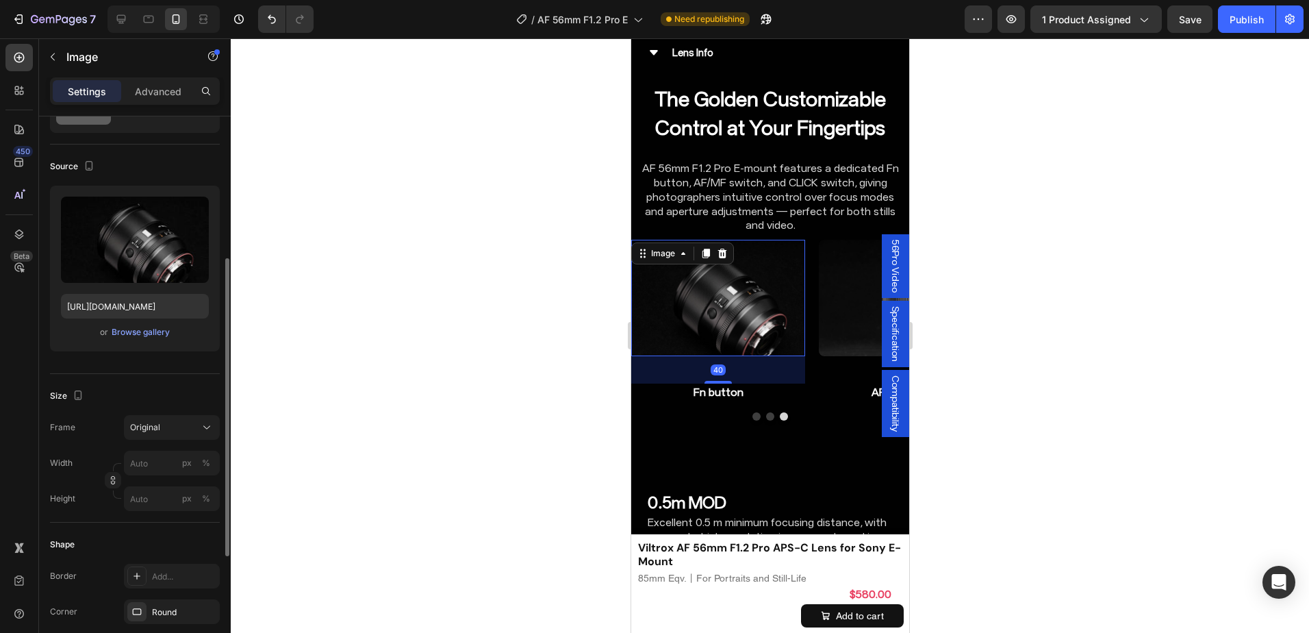
scroll to position [137, 0]
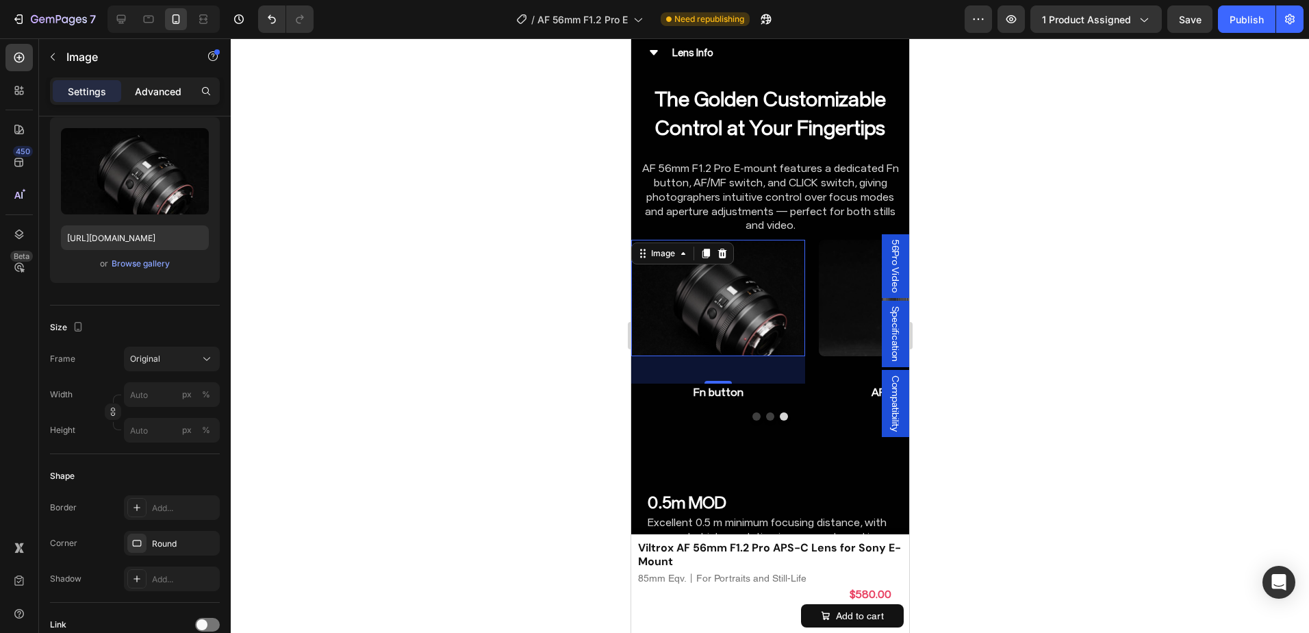
click at [144, 91] on p "Advanced" at bounding box center [158, 91] width 47 height 14
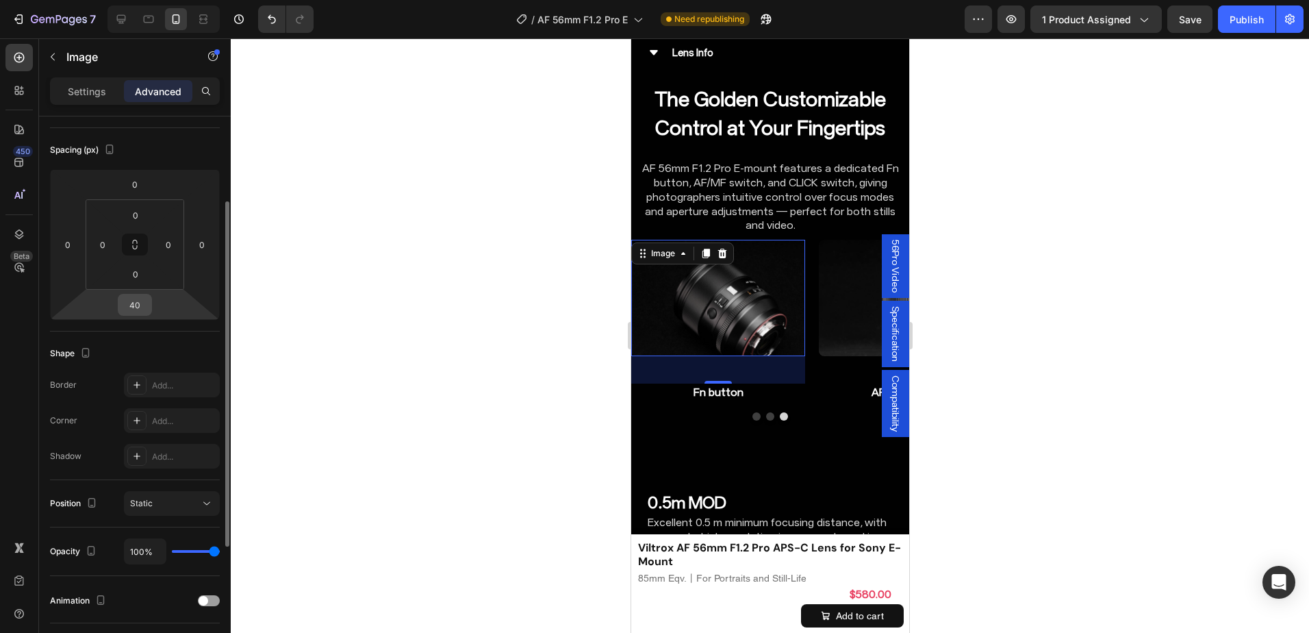
click at [149, 305] on div "40" at bounding box center [135, 305] width 34 height 22
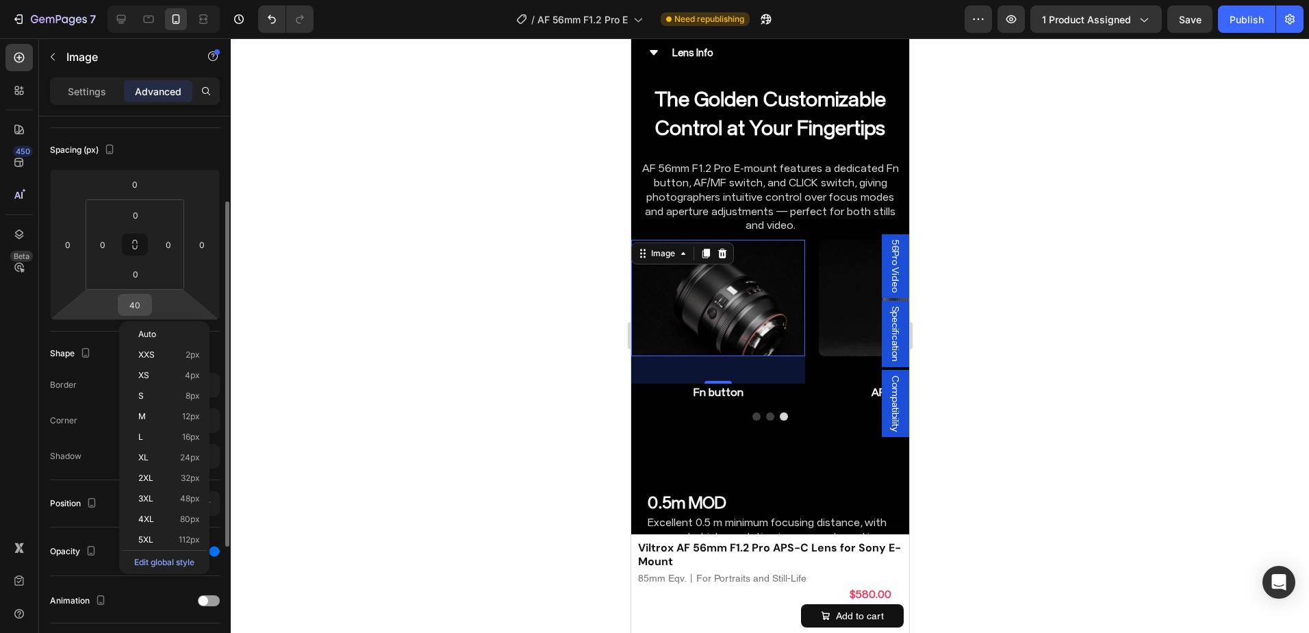
click at [140, 305] on input "40" at bounding box center [134, 304] width 27 height 21
type input "20"
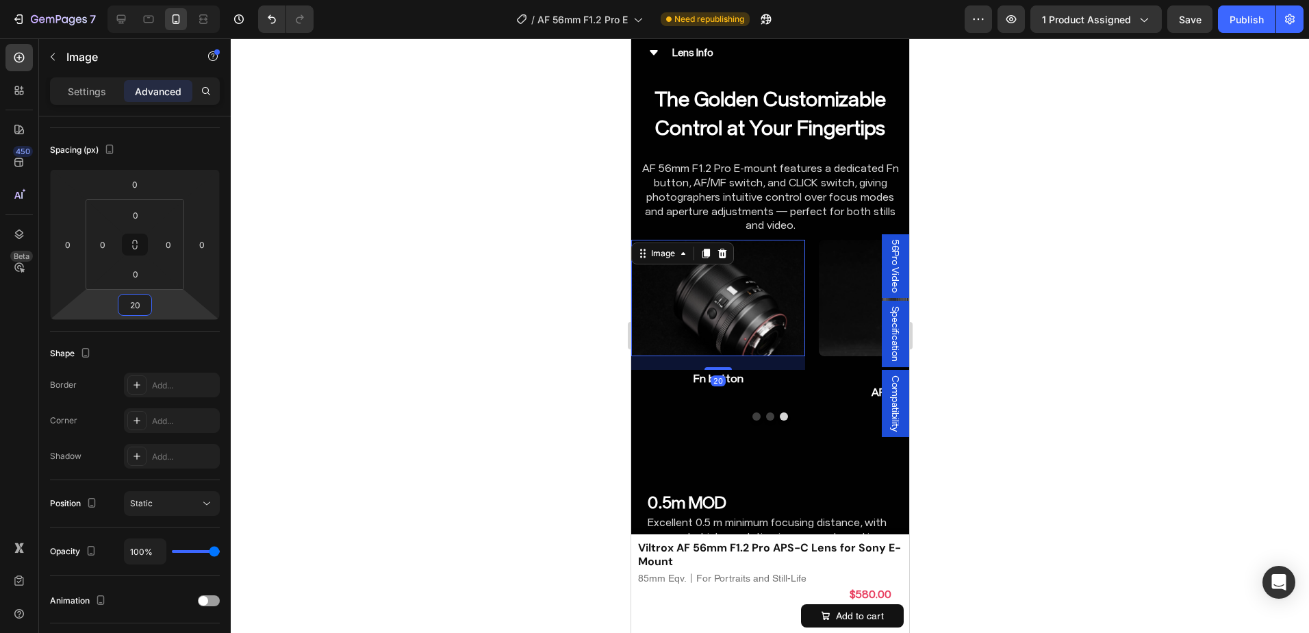
click at [842, 240] on img at bounding box center [905, 298] width 174 height 116
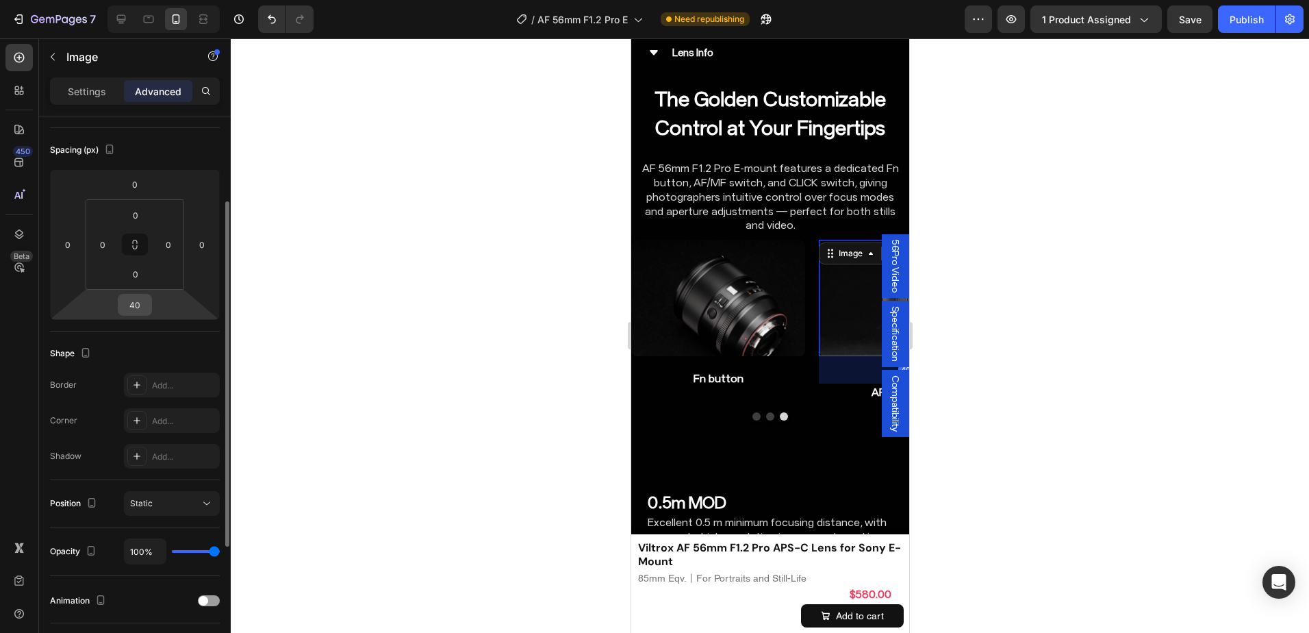
click at [140, 301] on input "40" at bounding box center [134, 304] width 27 height 21
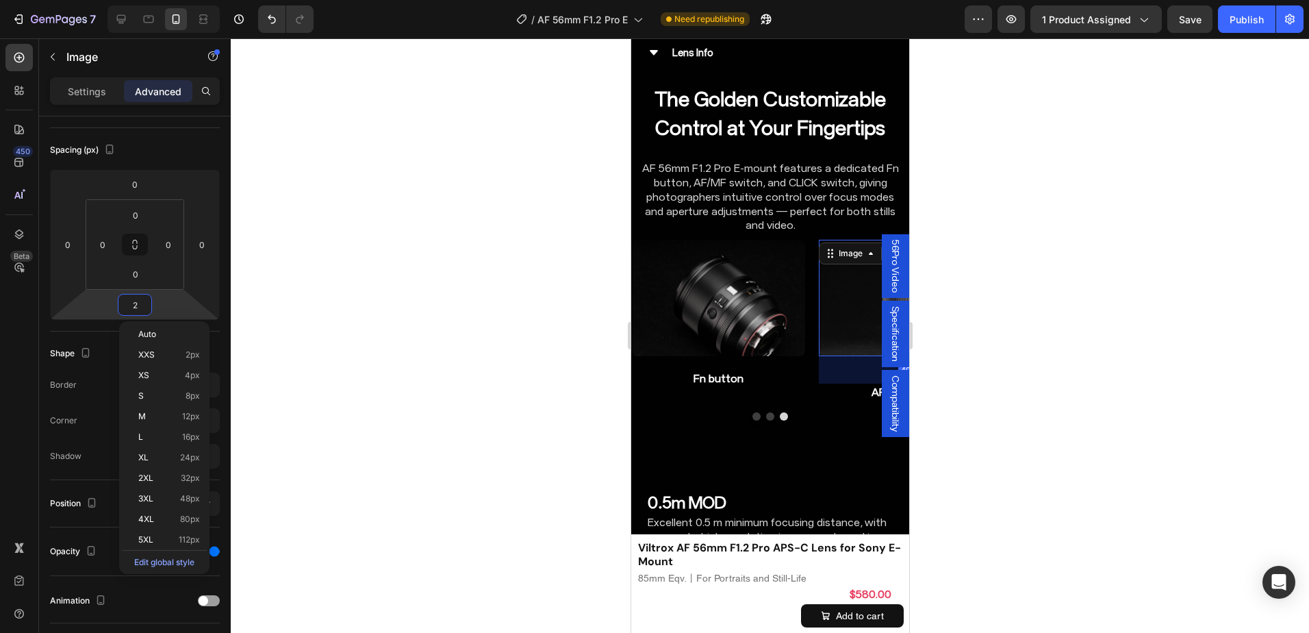
type input "20"
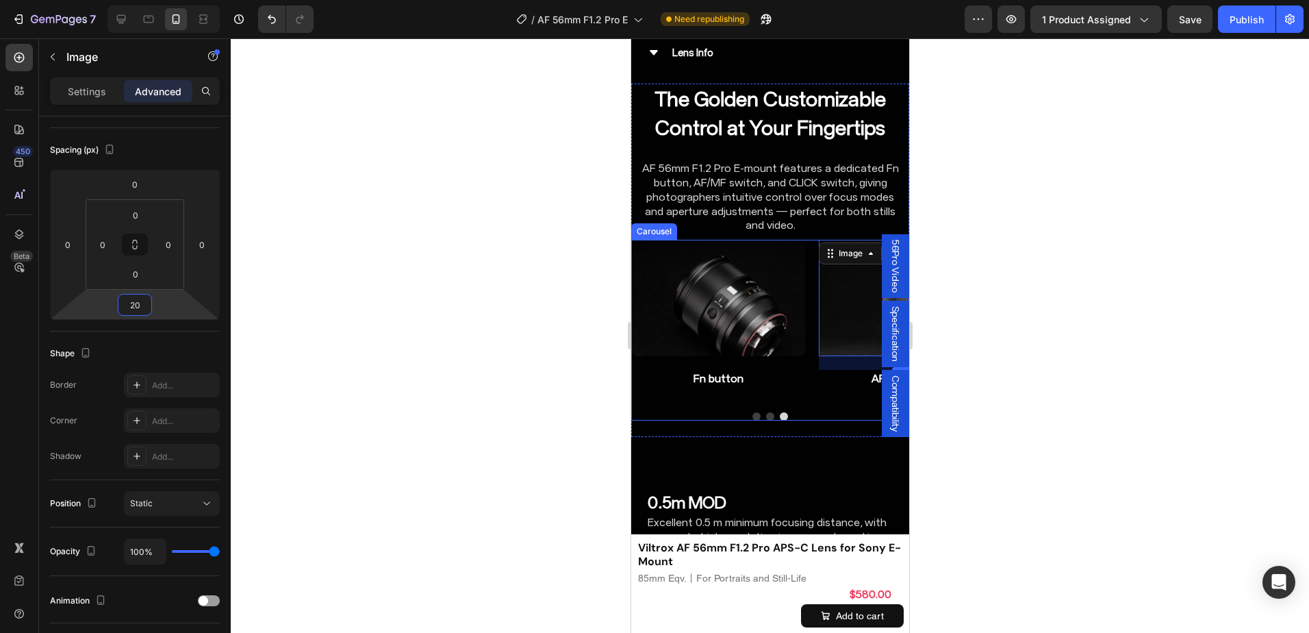
click at [752, 412] on button "Dot" at bounding box center [756, 416] width 8 height 8
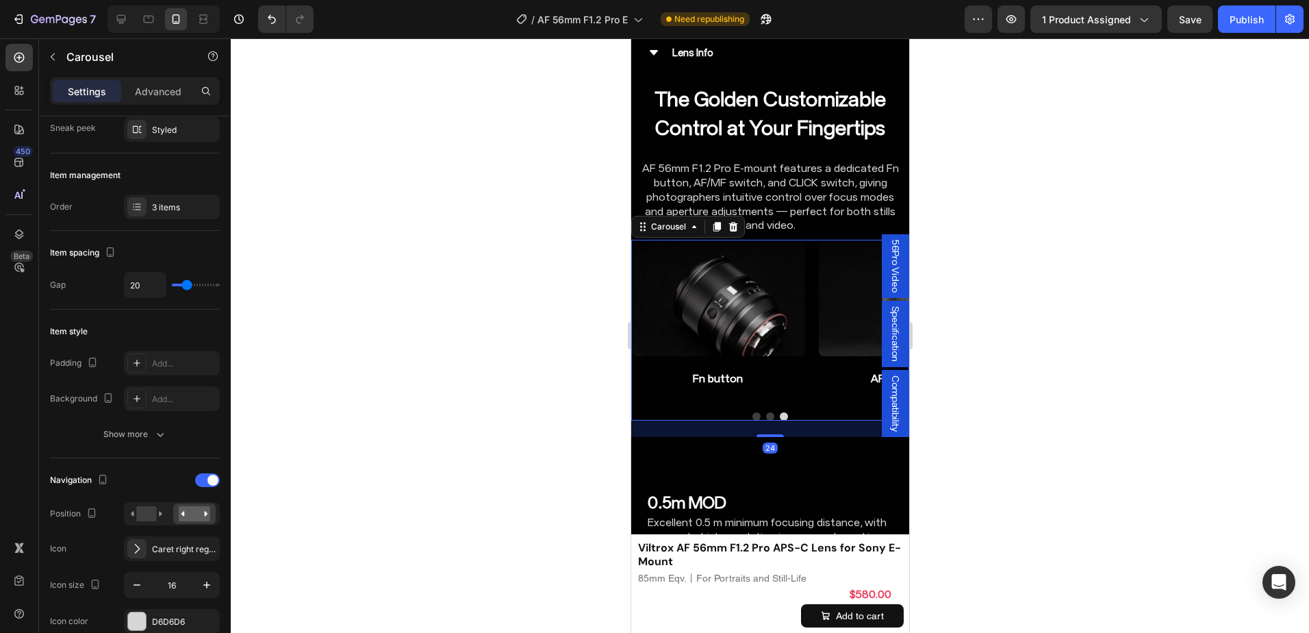
scroll to position [0, 0]
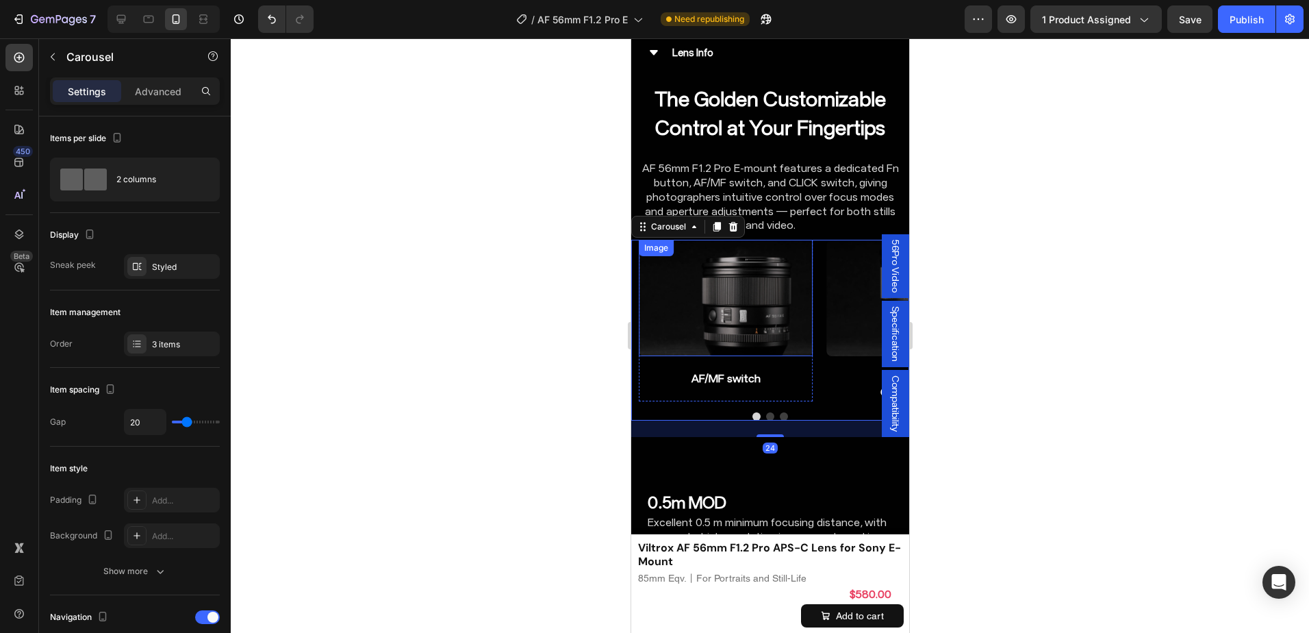
click at [780, 257] on img at bounding box center [725, 298] width 174 height 116
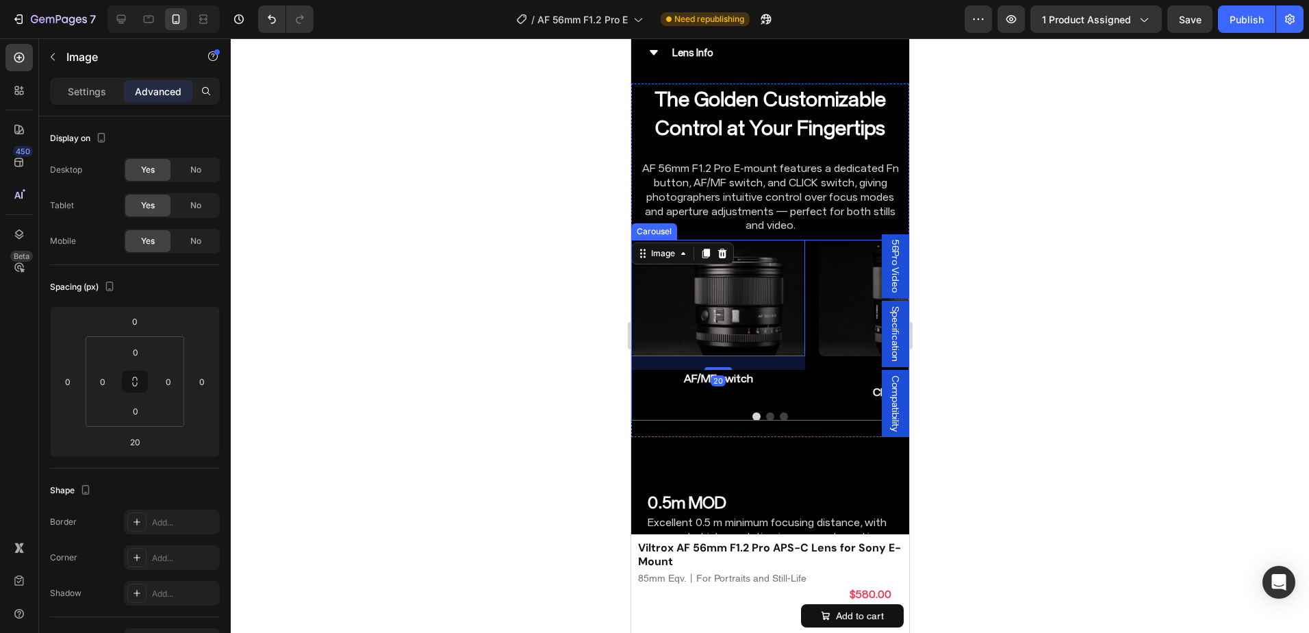
click at [817, 246] on div "Image 20 AF/MF switch Heading Row Image CLICK switch Heading Row Image Fn butto…" at bounding box center [769, 321] width 278 height 162
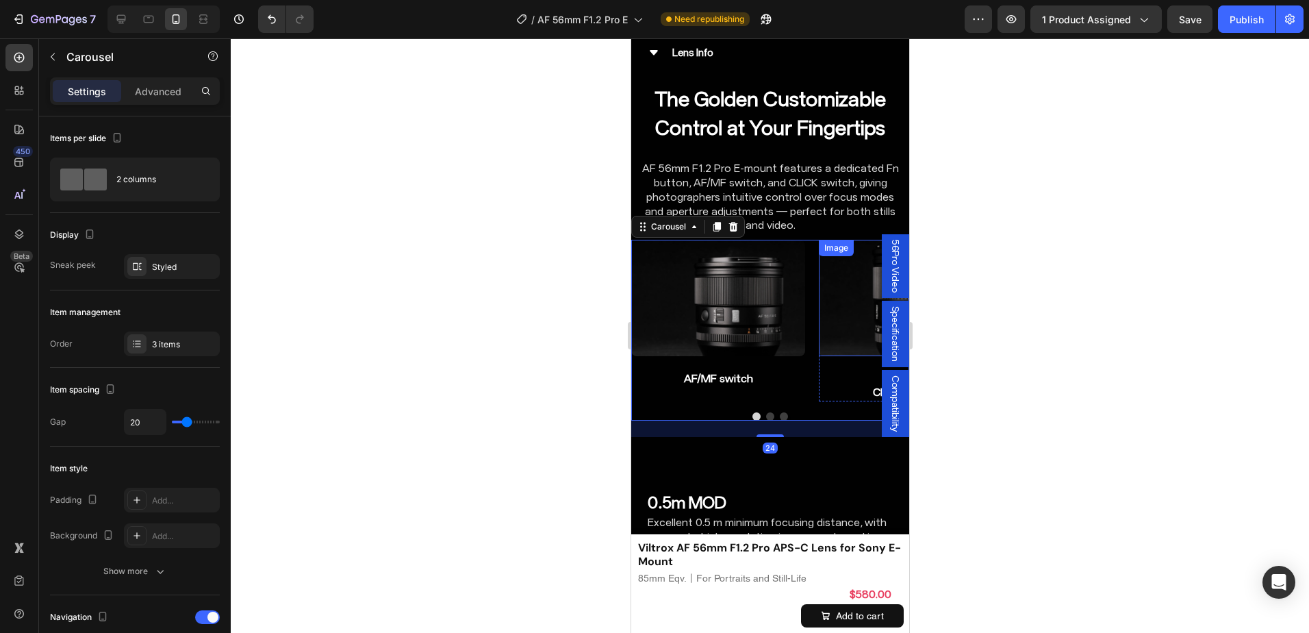
click at [832, 252] on img at bounding box center [905, 298] width 174 height 116
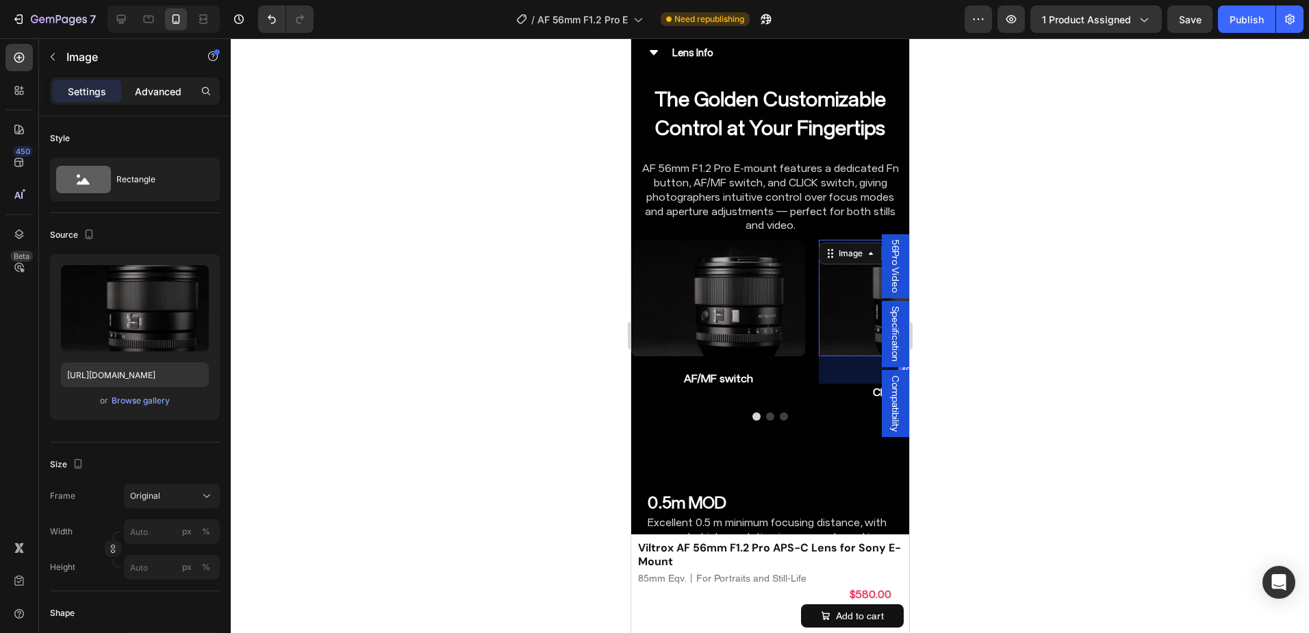
click at [155, 92] on p "Advanced" at bounding box center [158, 91] width 47 height 14
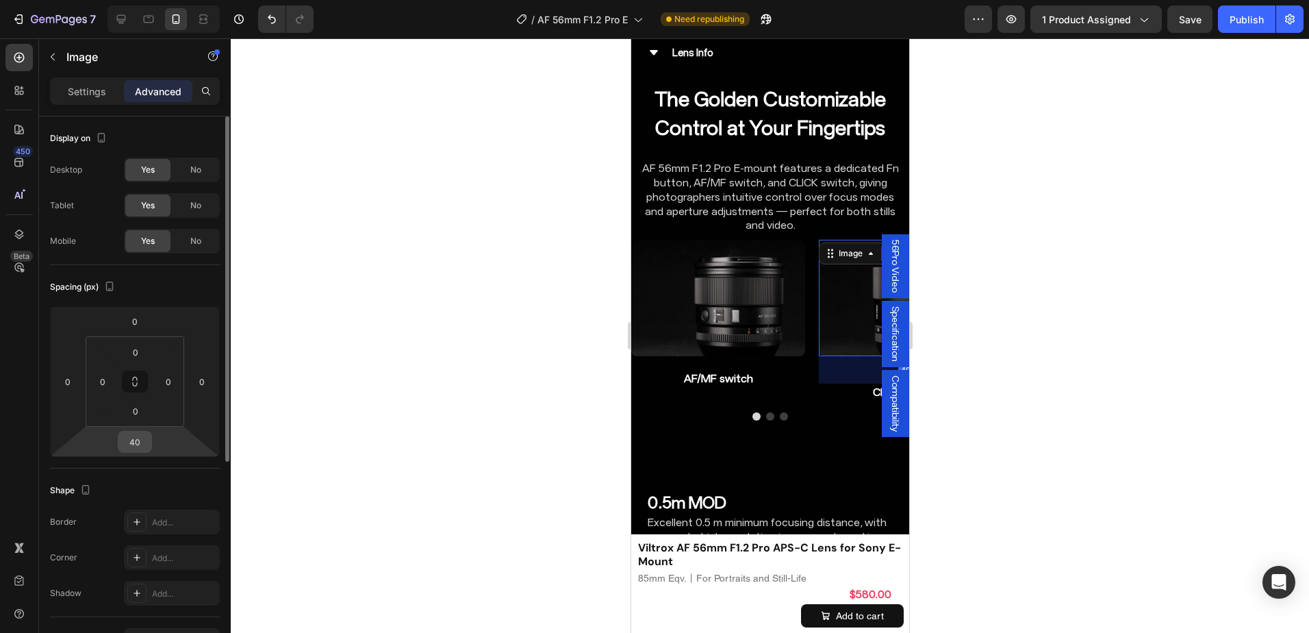
click at [133, 433] on input "40" at bounding box center [134, 441] width 27 height 21
type input "20"
click at [136, 472] on div "Shape Border Add... Corner Add... Shadow Add..." at bounding box center [135, 542] width 170 height 149
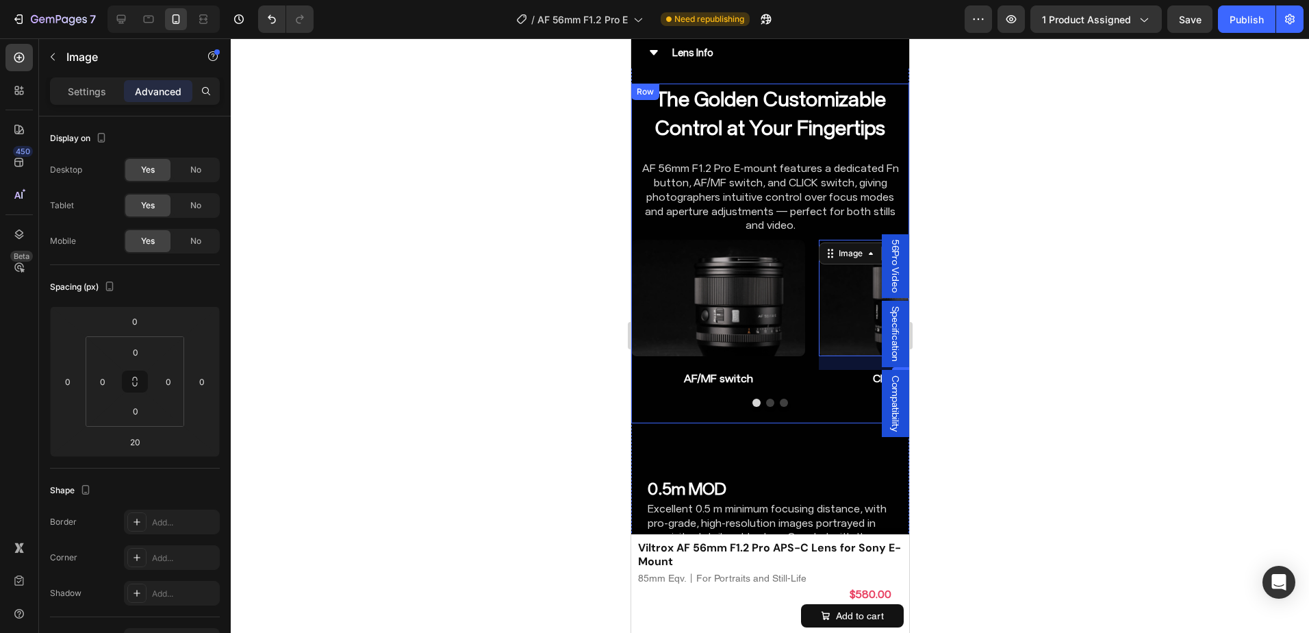
click at [817, 348] on div "Image AF/MF switch Heading Row Image 20 CLICK switch Heading Row Image Fn butto…" at bounding box center [769, 331] width 278 height 183
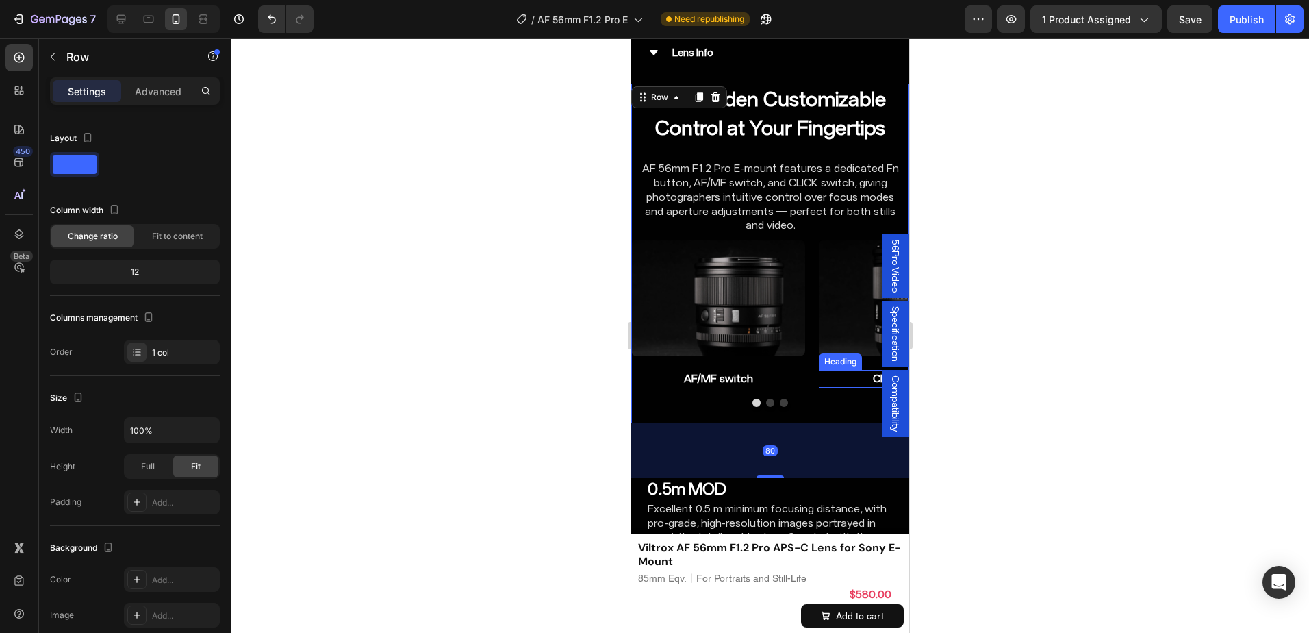
click at [857, 370] on h2 "CLICK switch" at bounding box center [905, 379] width 174 height 18
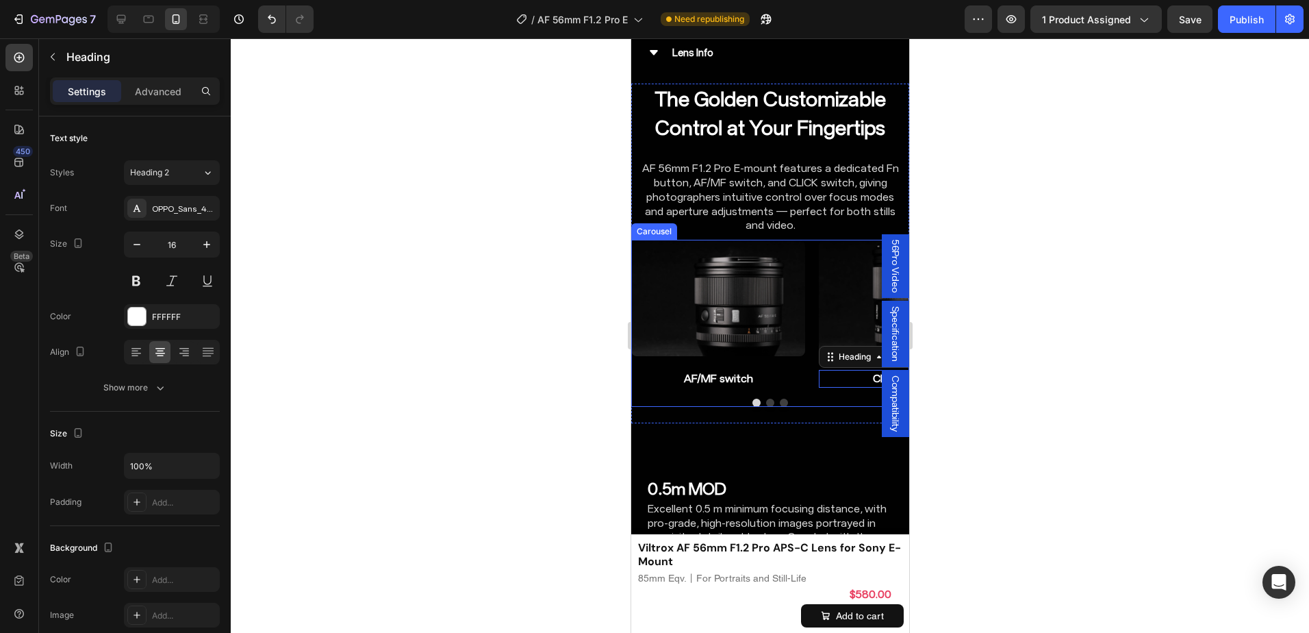
click at [782, 398] on div at bounding box center [769, 402] width 278 height 8
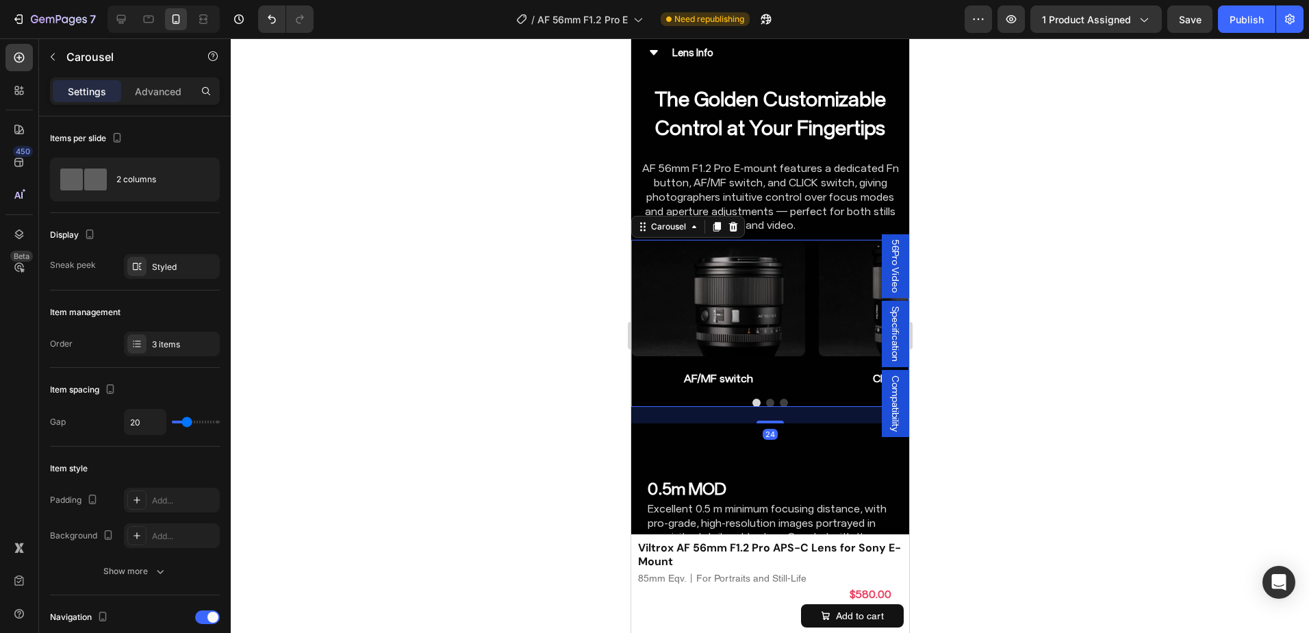
click at [779, 398] on button "Dot" at bounding box center [783, 402] width 8 height 8
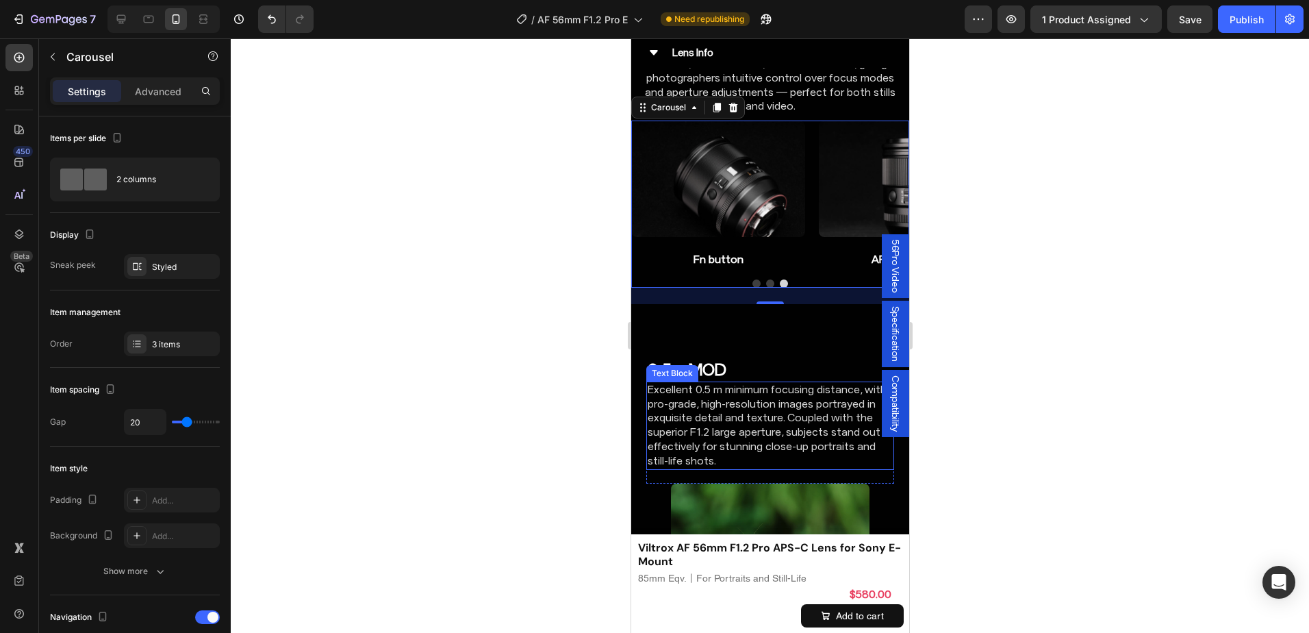
scroll to position [5330, 0]
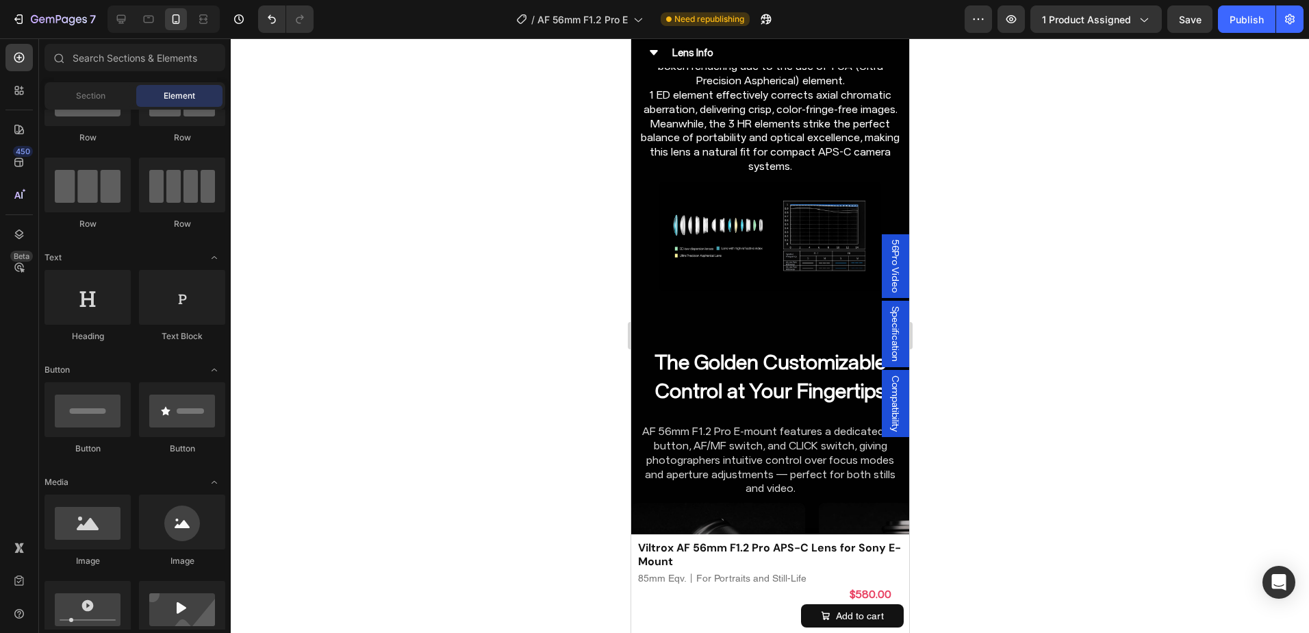
scroll to position [4880, 0]
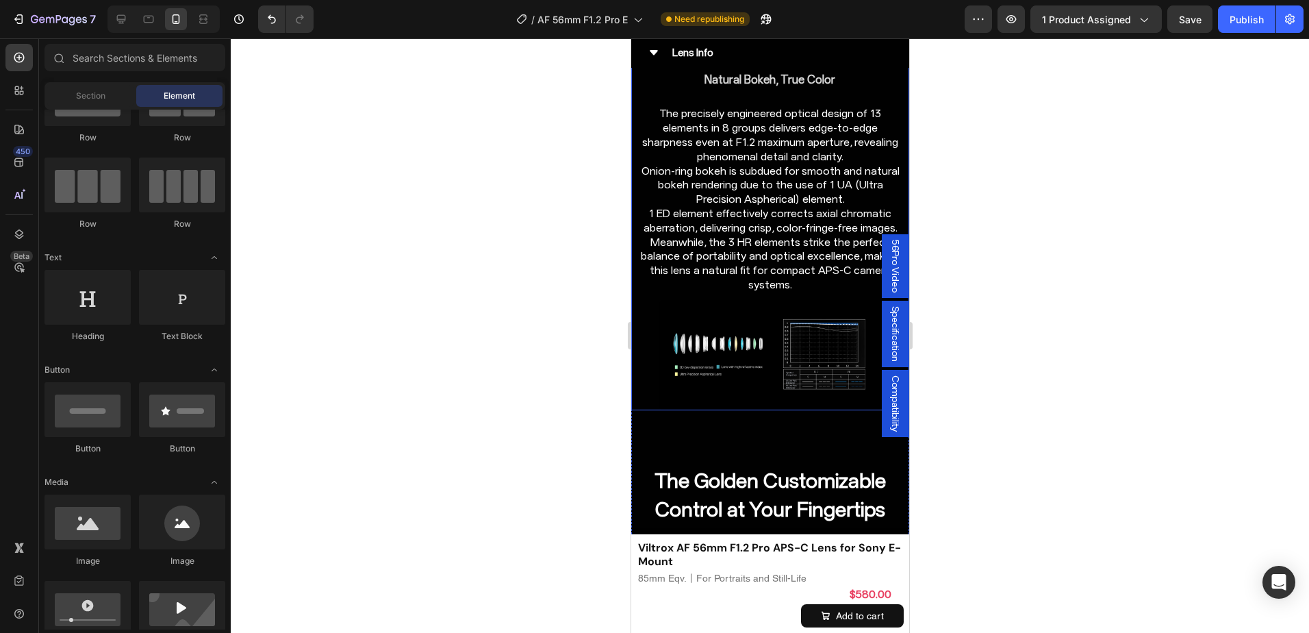
click at [635, 209] on div "Precision-Crafted Optics Heading Natural Bokeh, True Color Heading The precisel…" at bounding box center [769, 204] width 278 height 411
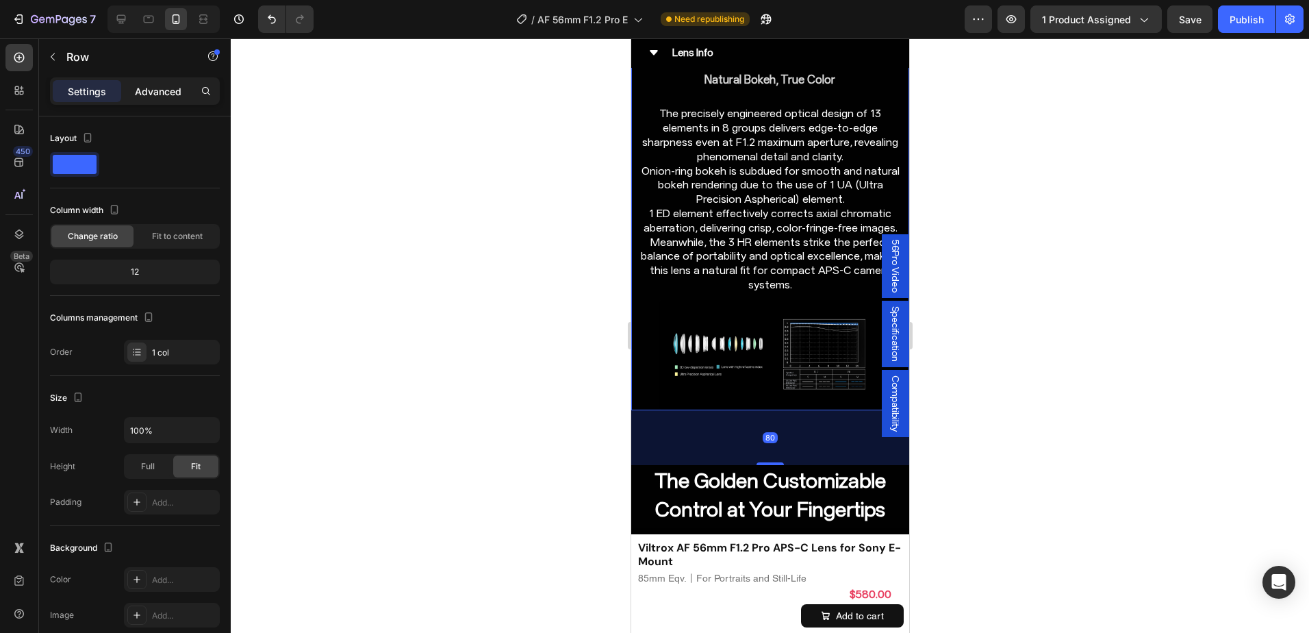
click at [142, 85] on p "Advanced" at bounding box center [158, 91] width 47 height 14
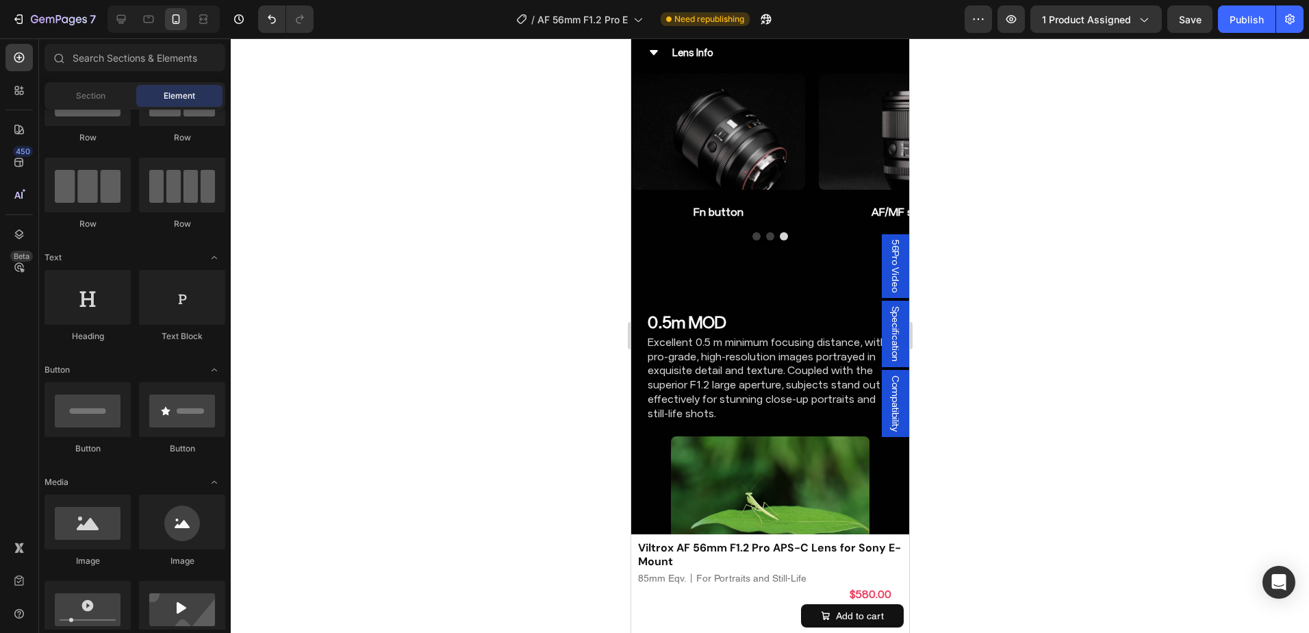
scroll to position [5341, 0]
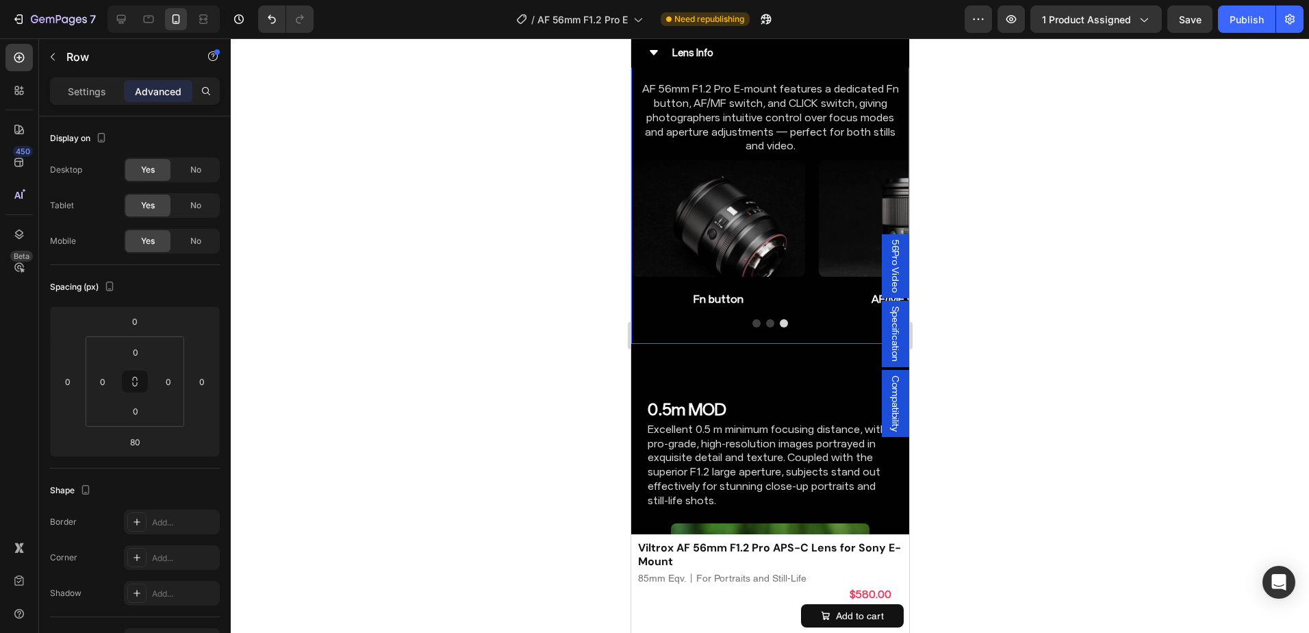
click at [669, 265] on div "Image AF/MF switch Heading Row Image CLICK switch Heading Row Image Fn button H…" at bounding box center [769, 251] width 278 height 183
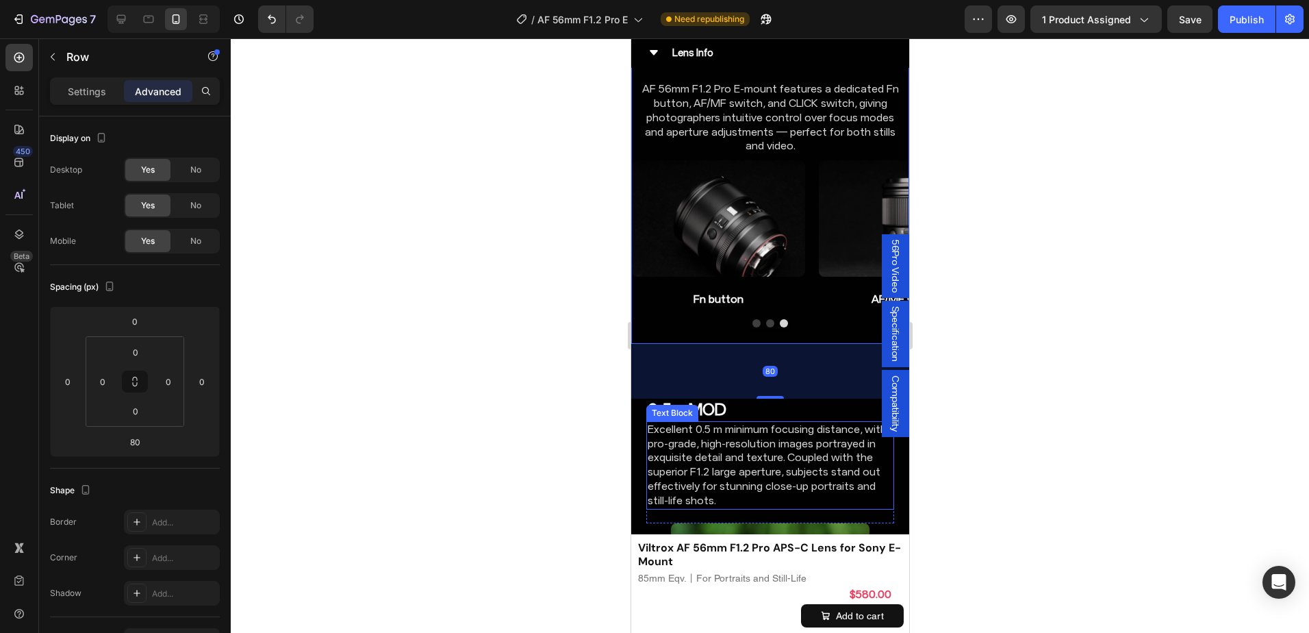
scroll to position [5409, 0]
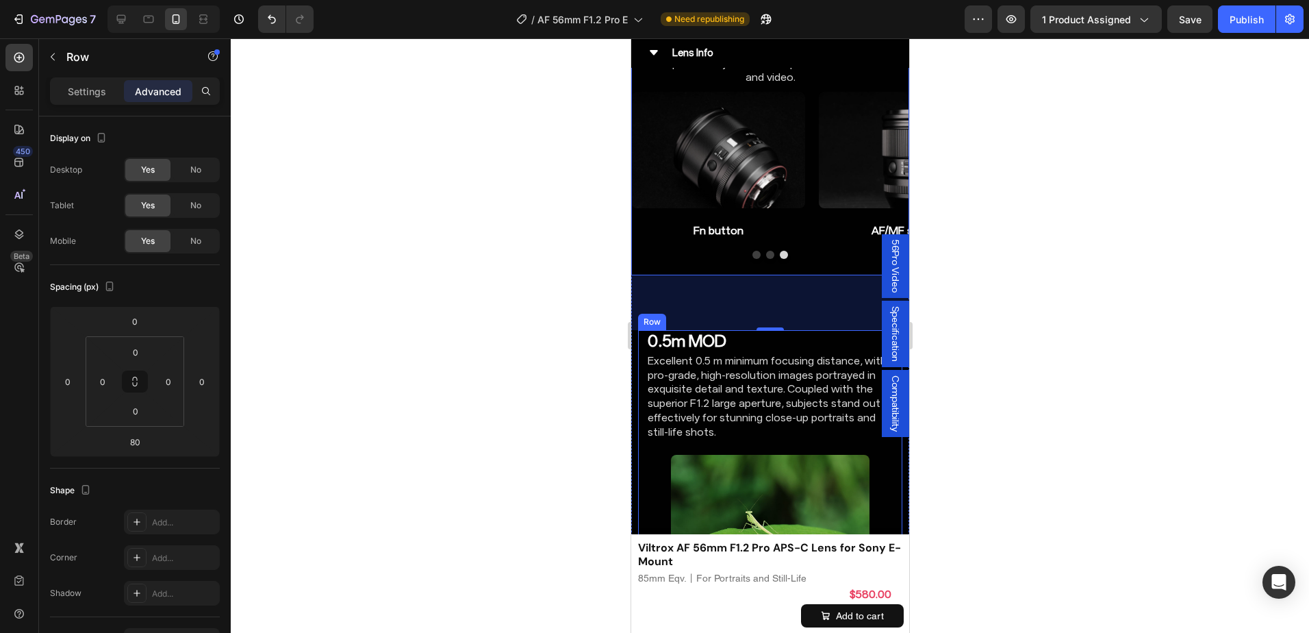
click at [639, 330] on div "0.5m MOD Heading Excellent 0.5 m minimum focusing distance, with pro-grade, hig…" at bounding box center [769, 458] width 264 height 257
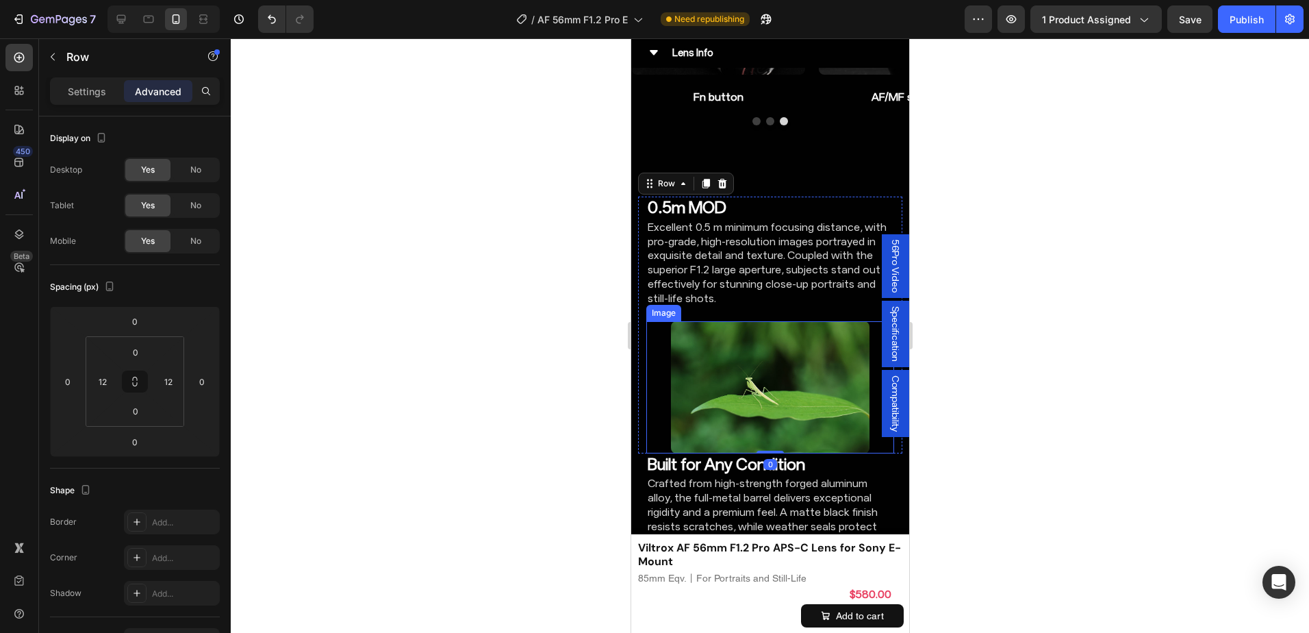
scroll to position [5546, 0]
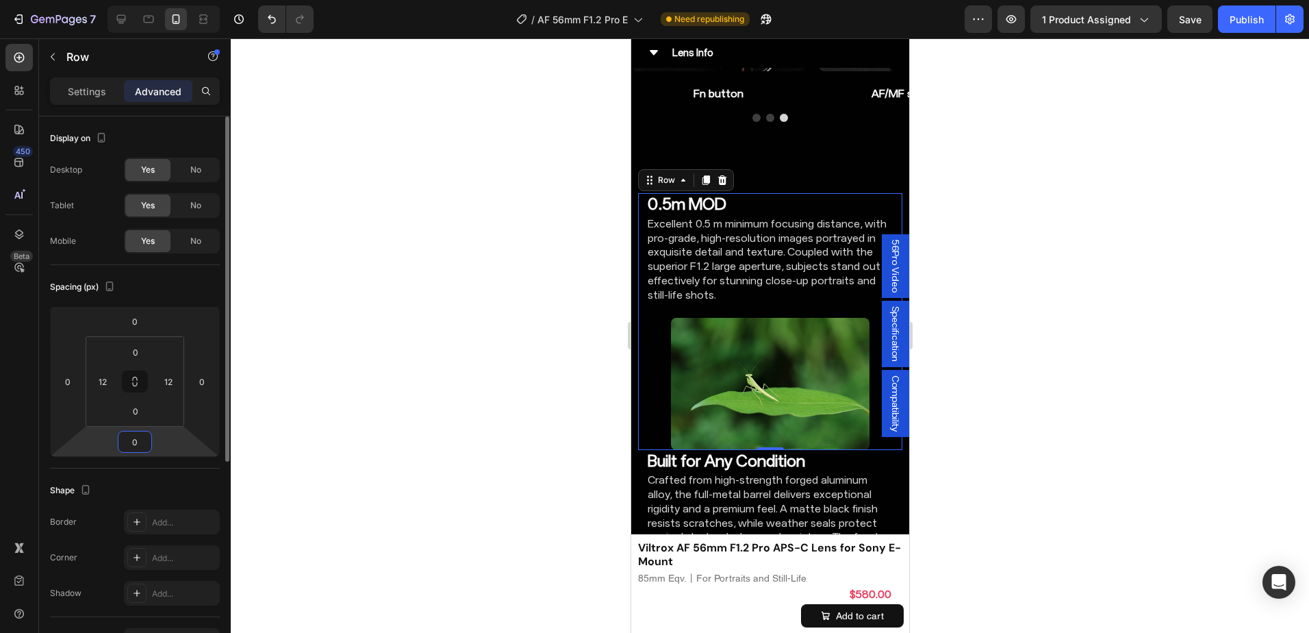
click at [131, 446] on input "0" at bounding box center [134, 441] width 27 height 21
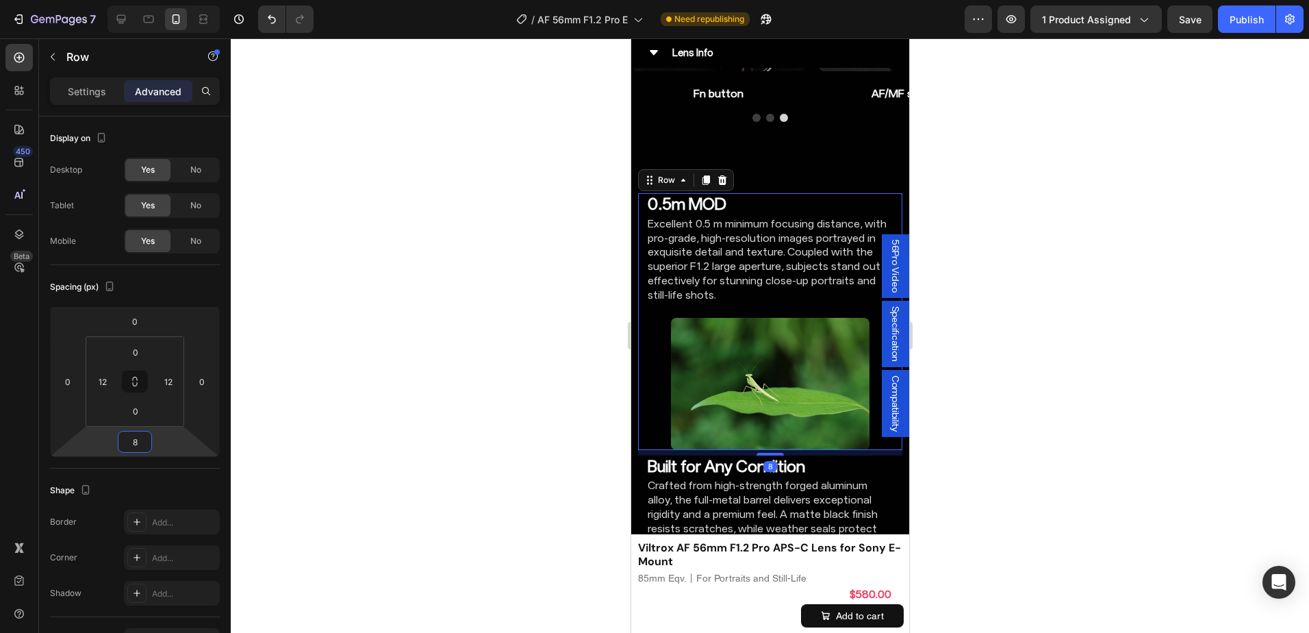
type input "80"
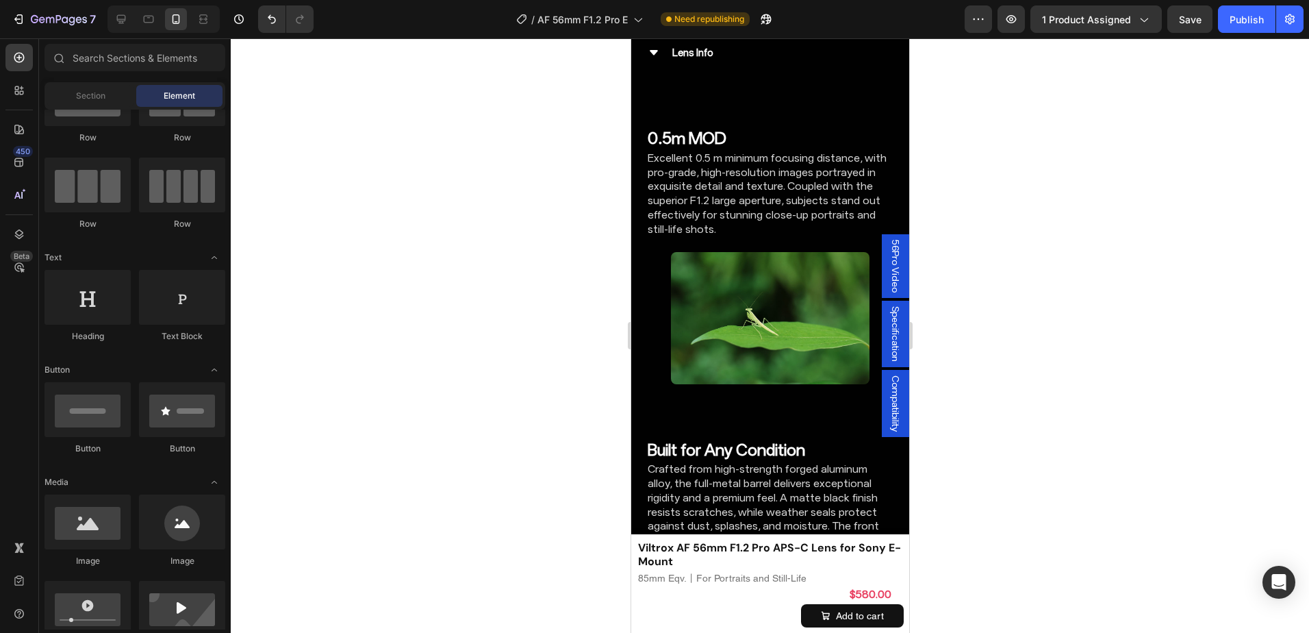
scroll to position [5720, 0]
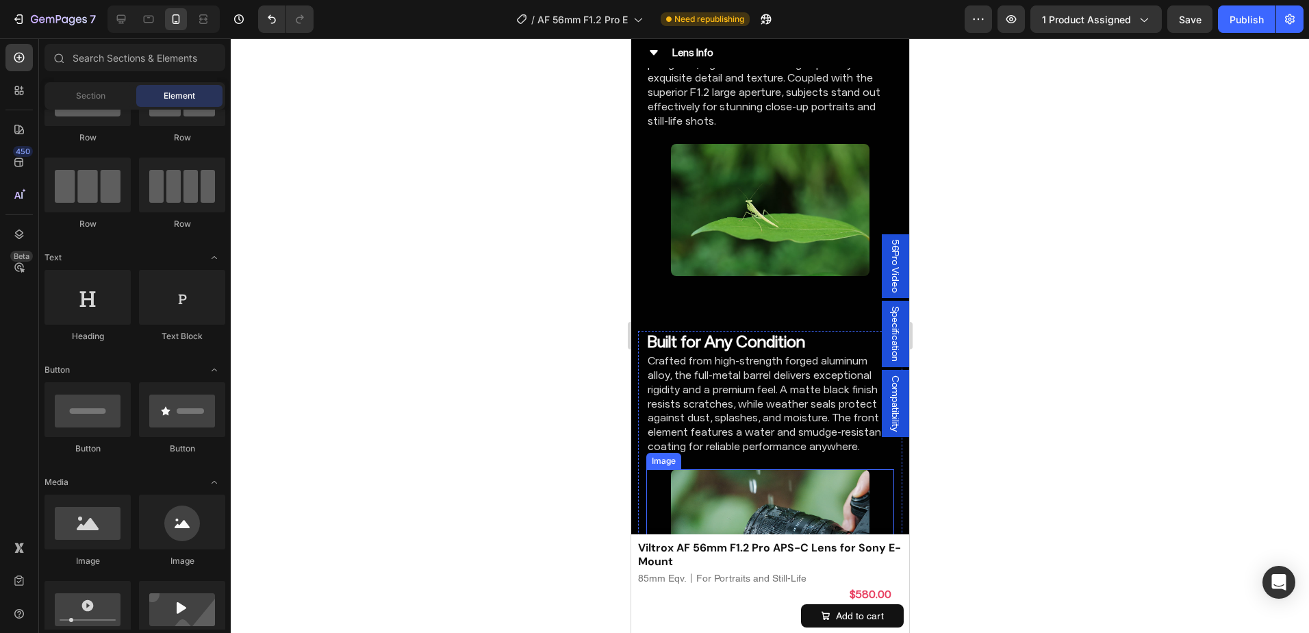
click at [661, 469] on div at bounding box center [770, 535] width 248 height 132
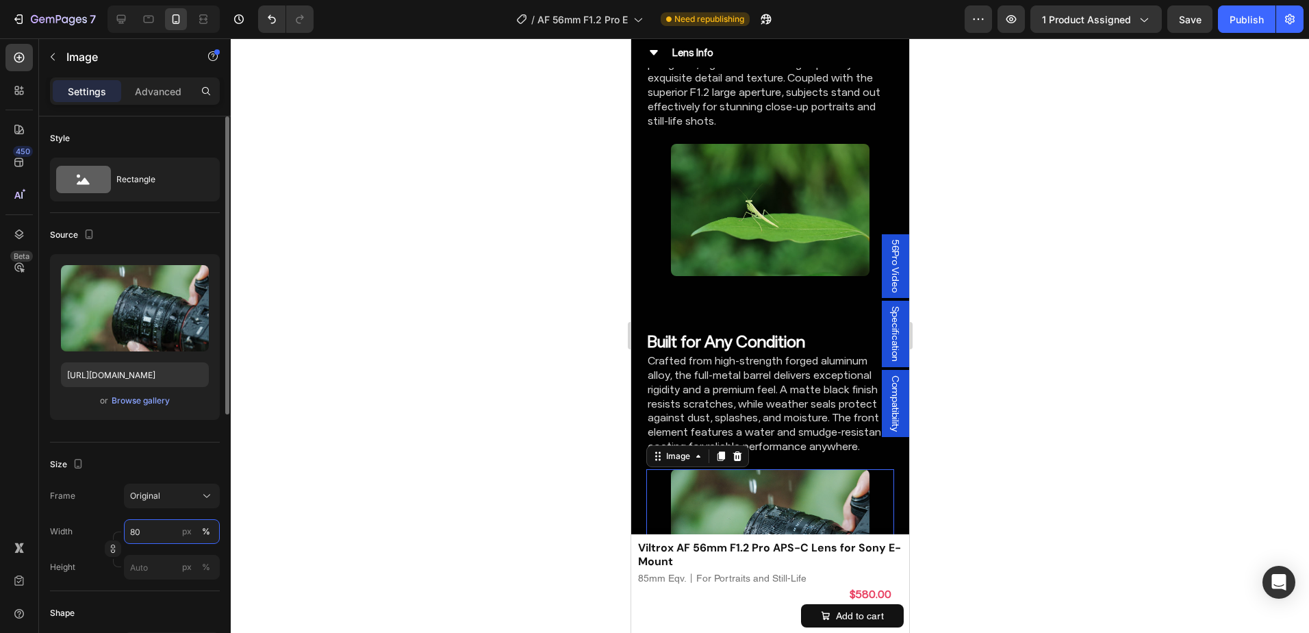
click at [176, 530] on input "80" at bounding box center [172, 531] width 96 height 25
click at [151, 554] on div "Full 100%" at bounding box center [158, 564] width 112 height 25
type input "100"
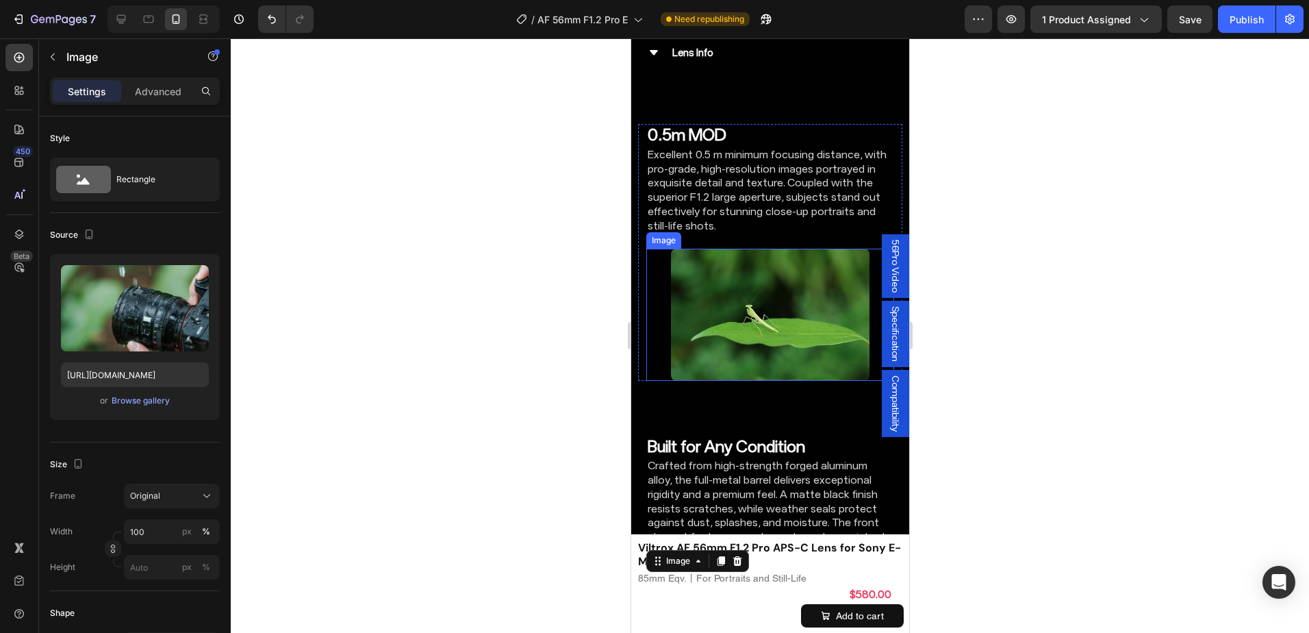
scroll to position [5583, 0]
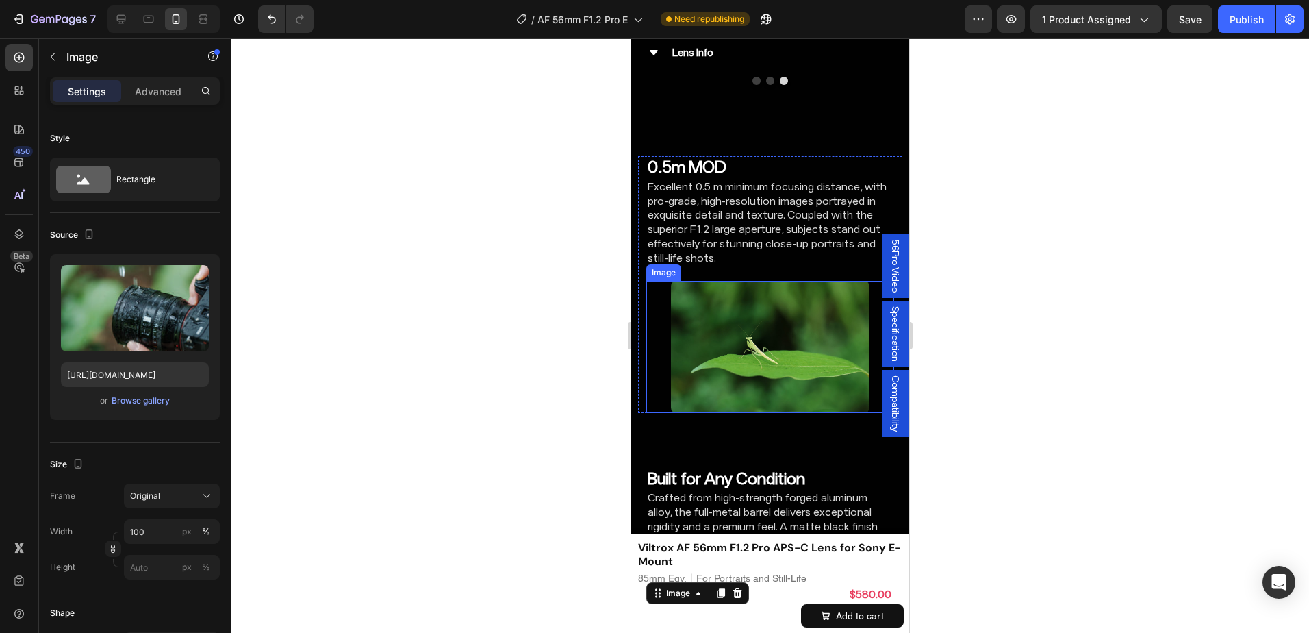
click at [740, 281] on img at bounding box center [769, 347] width 198 height 132
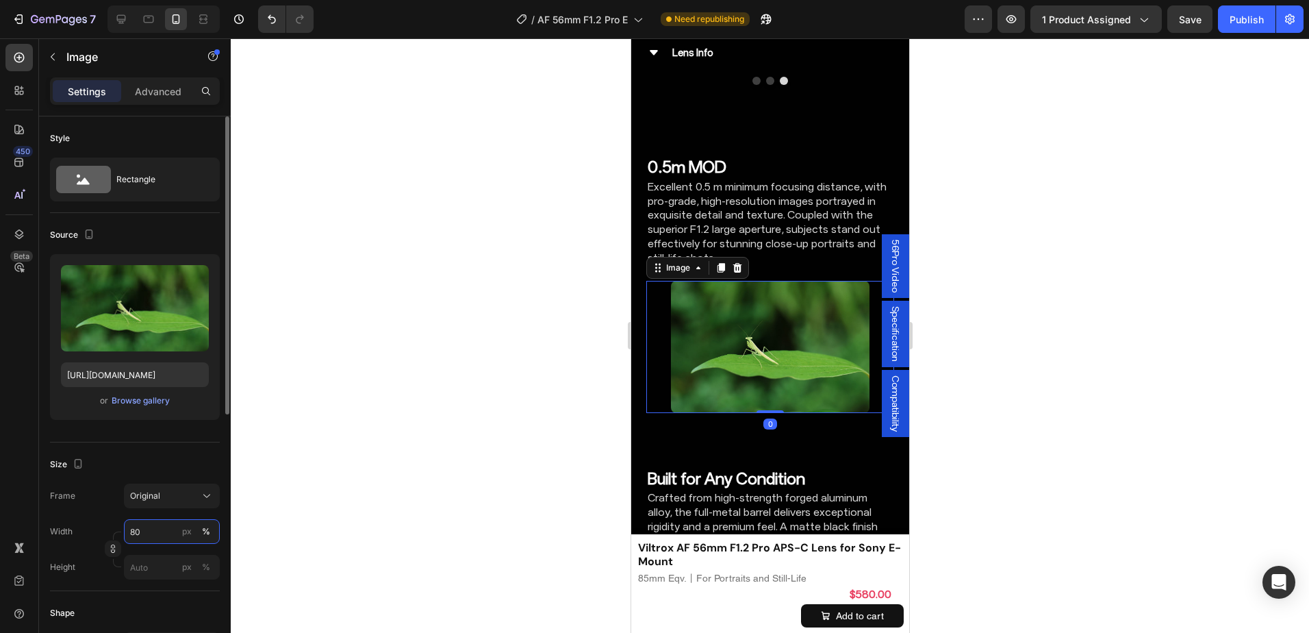
click at [136, 526] on input "80" at bounding box center [172, 531] width 96 height 25
click at [151, 567] on p "Full 100%" at bounding box center [168, 564] width 79 height 12
type input "100"
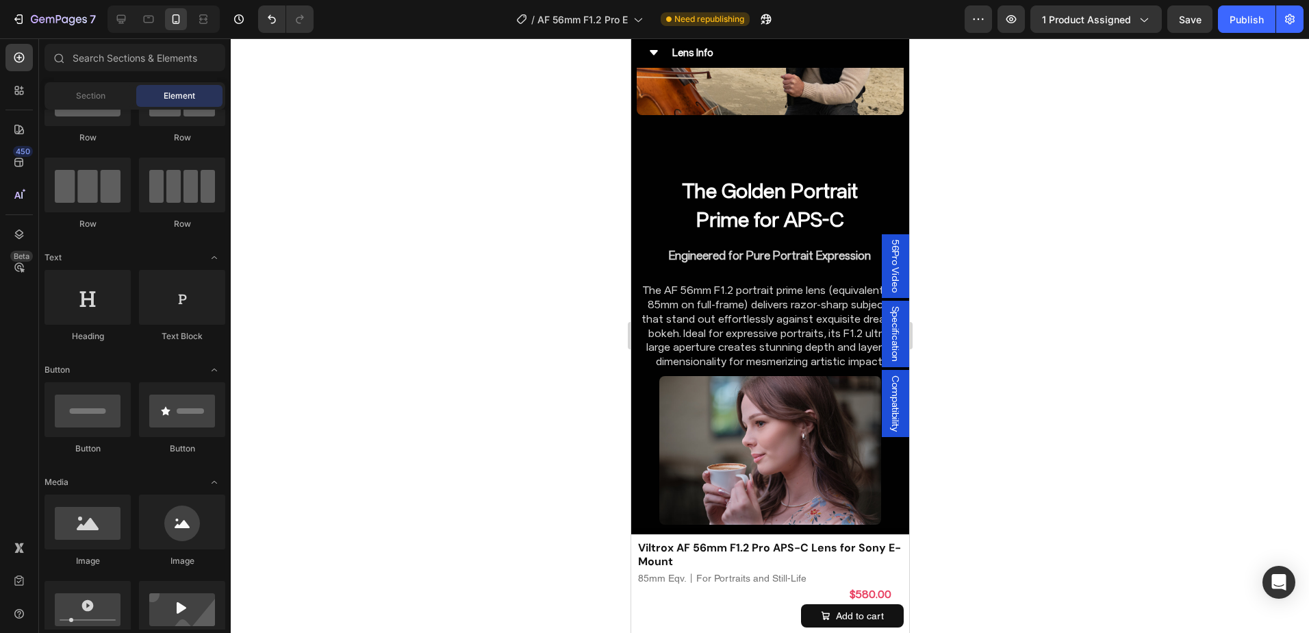
scroll to position [4339, 0]
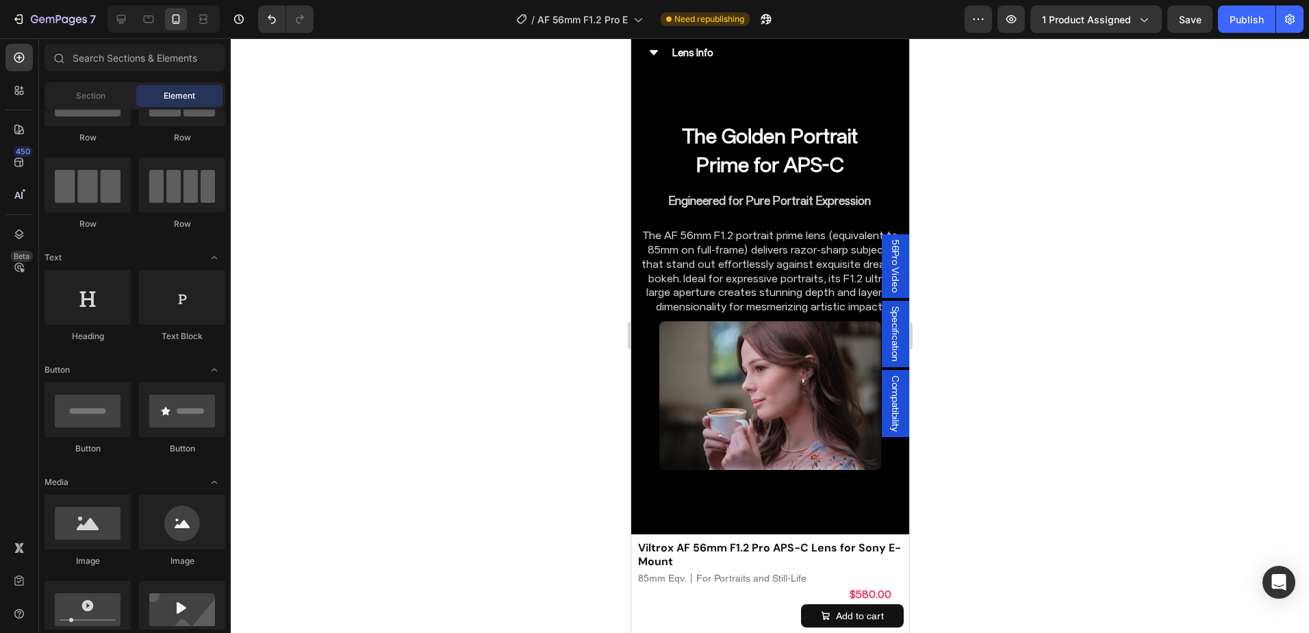
click at [787, 346] on img at bounding box center [770, 395] width 222 height 149
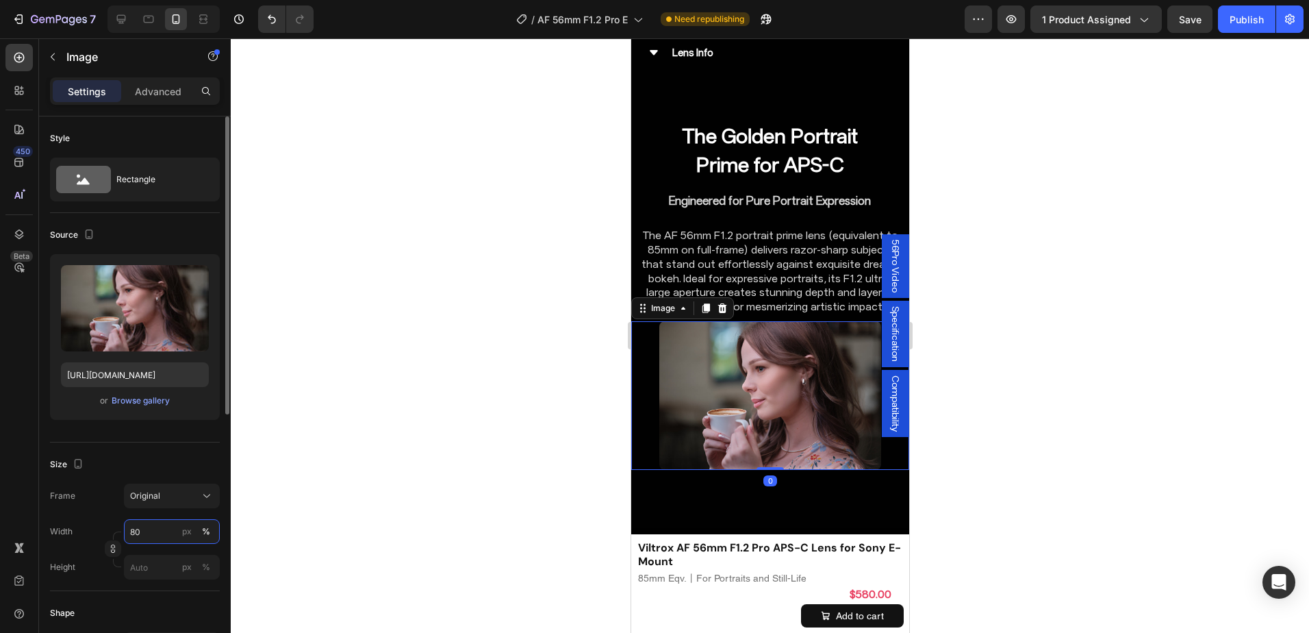
click at [162, 526] on input "80" at bounding box center [172, 531] width 96 height 25
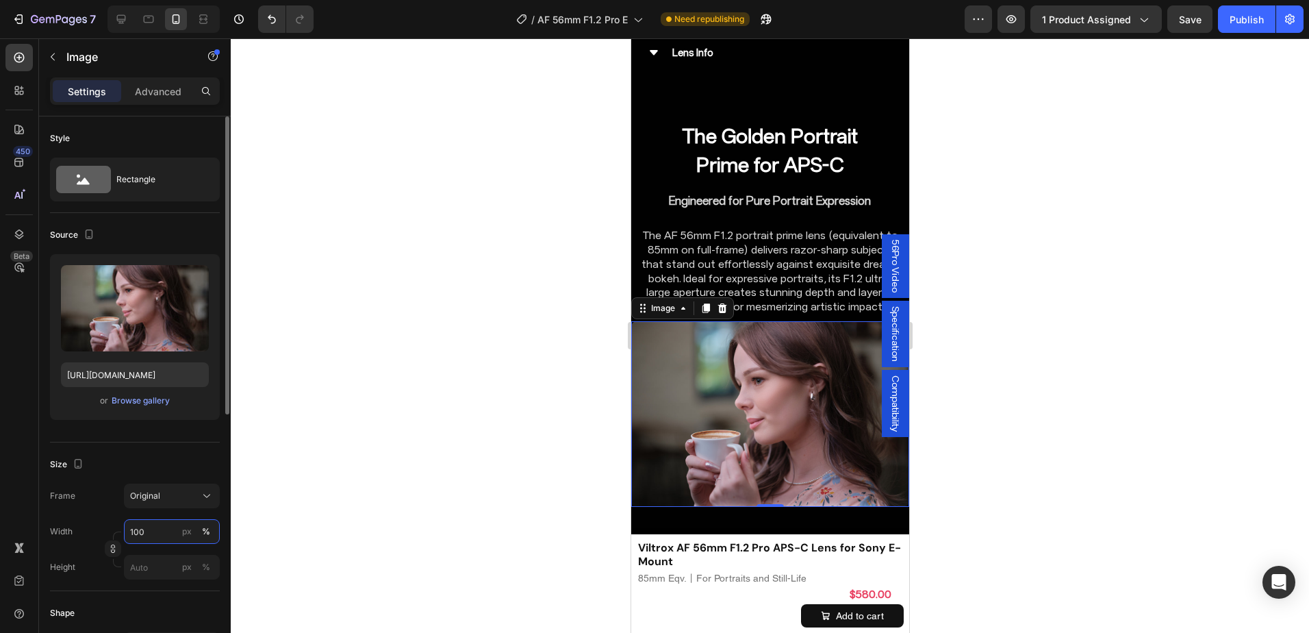
click at [170, 526] on input "100" at bounding box center [172, 531] width 96 height 25
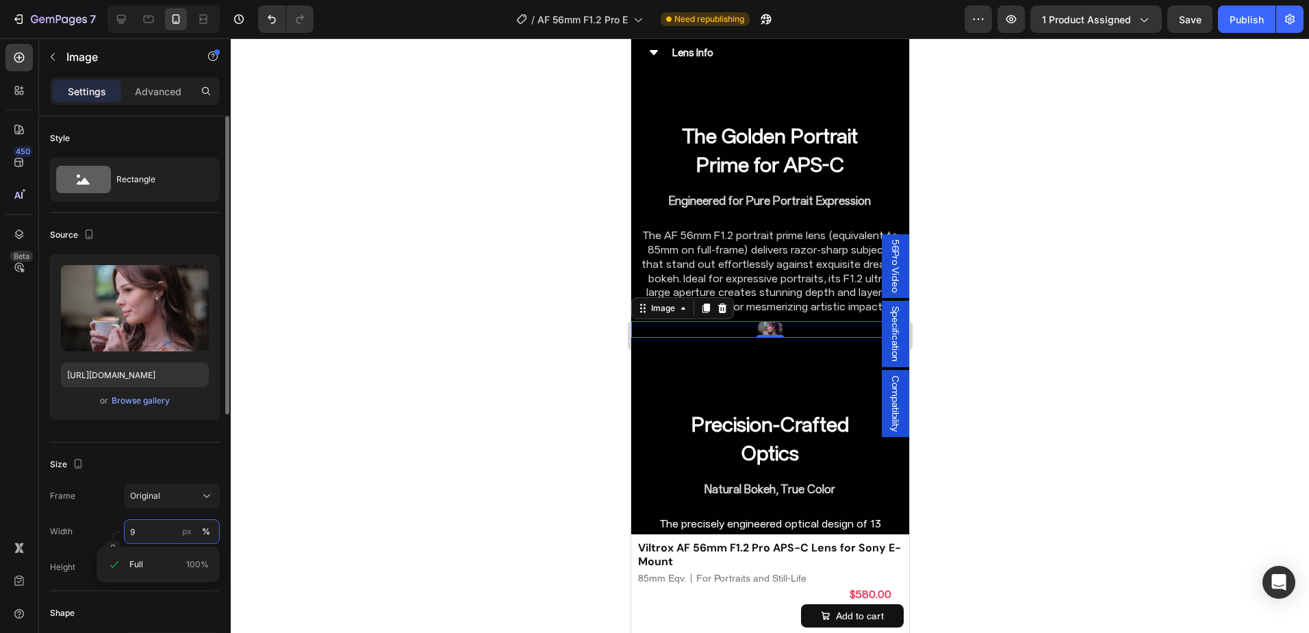
type input "90"
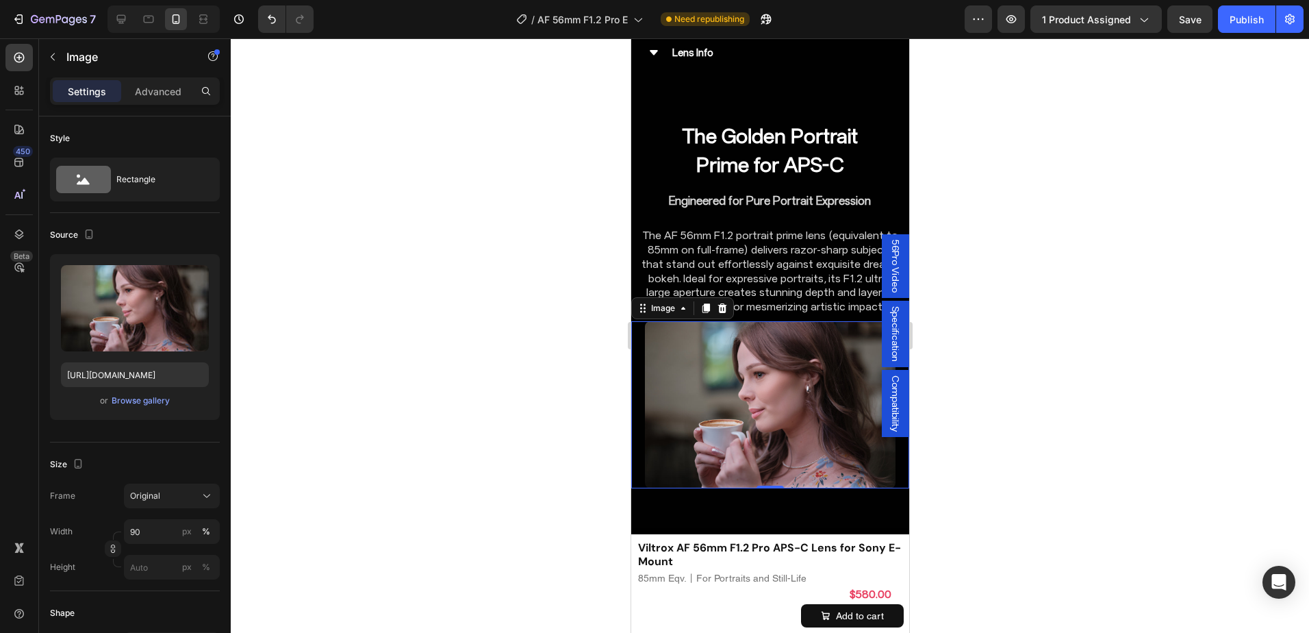
click at [1027, 387] on div at bounding box center [770, 335] width 1078 height 594
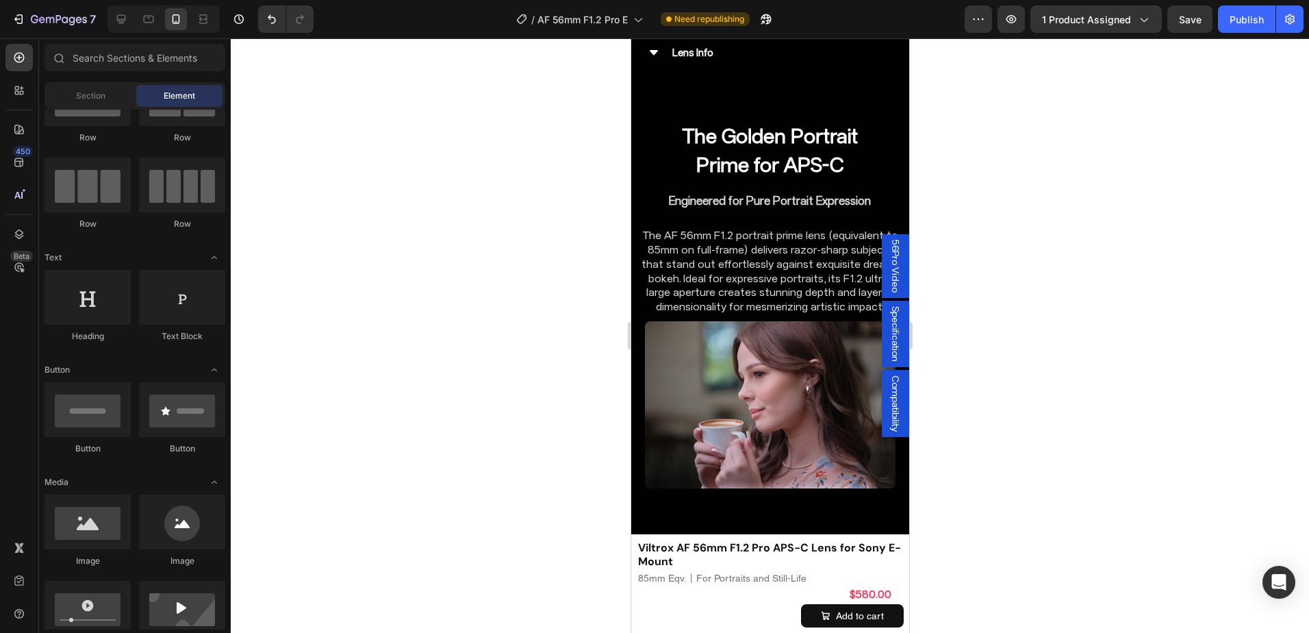
click at [1027, 387] on div at bounding box center [770, 335] width 1078 height 594
click at [782, 229] on p "The AF 56mm F1.2 portrait prime lens (equivalent to 85mm on full-frame) deliver…" at bounding box center [769, 272] width 264 height 86
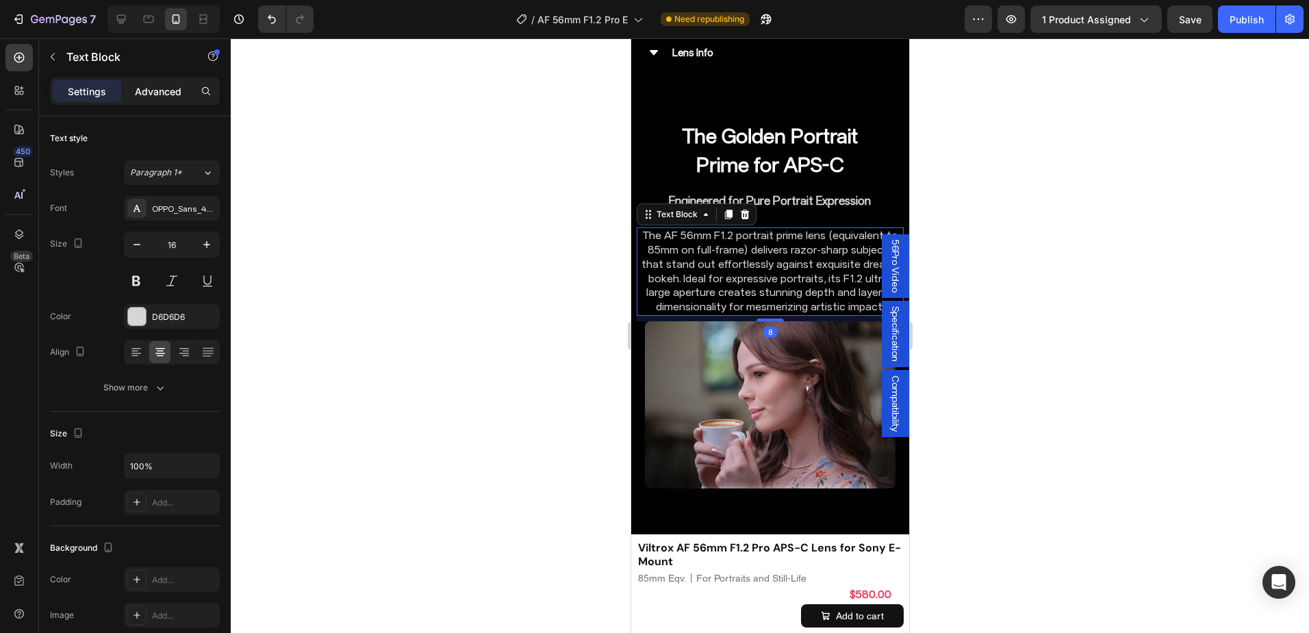
click at [164, 81] on div "Advanced" at bounding box center [158, 91] width 68 height 22
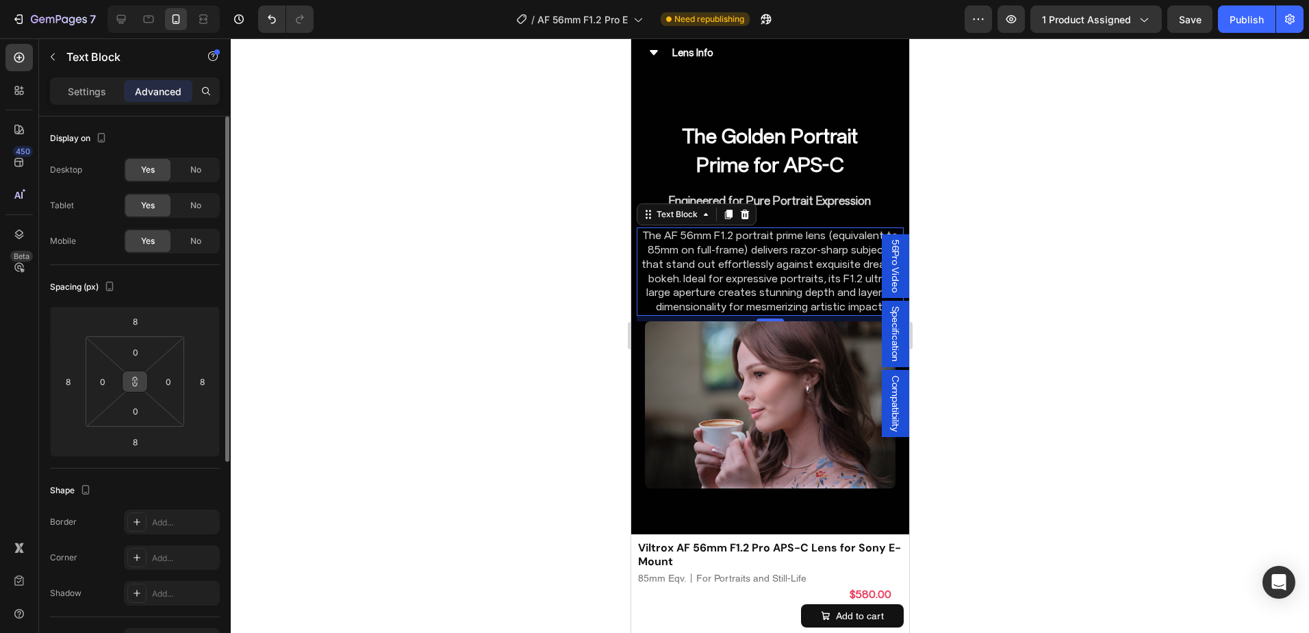
click at [134, 382] on icon at bounding box center [134, 381] width 11 height 11
click at [132, 377] on icon at bounding box center [134, 381] width 11 height 11
click at [136, 311] on input "8" at bounding box center [134, 321] width 27 height 21
type input "0"
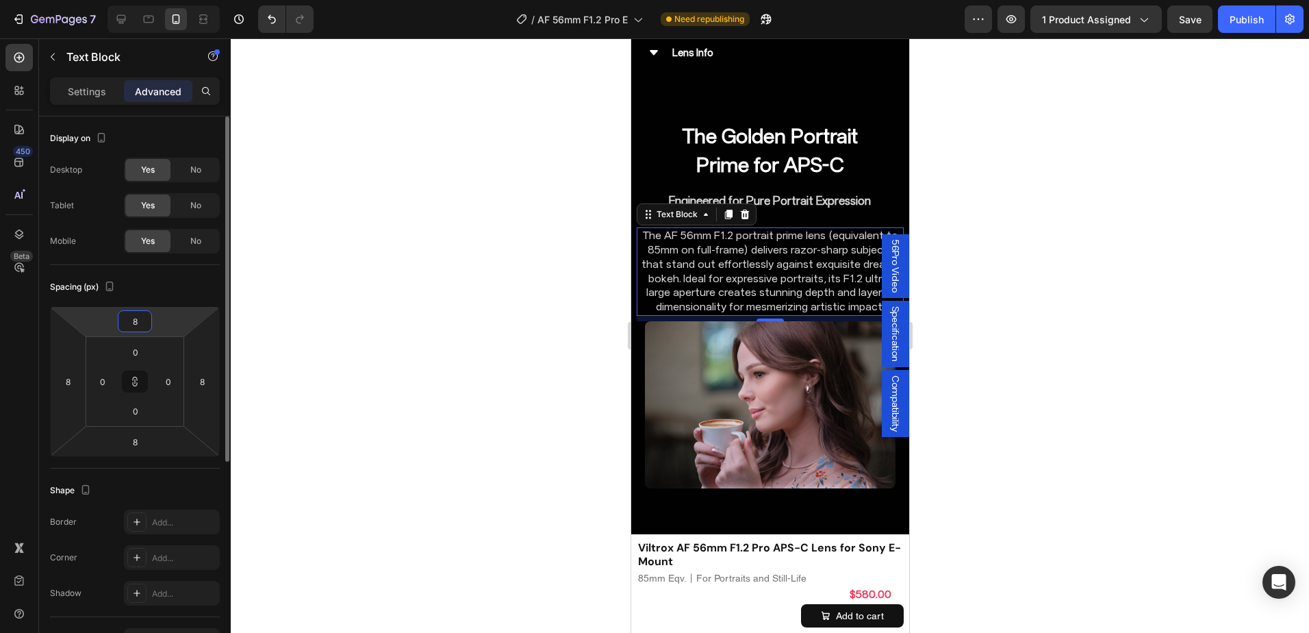
type input "0"
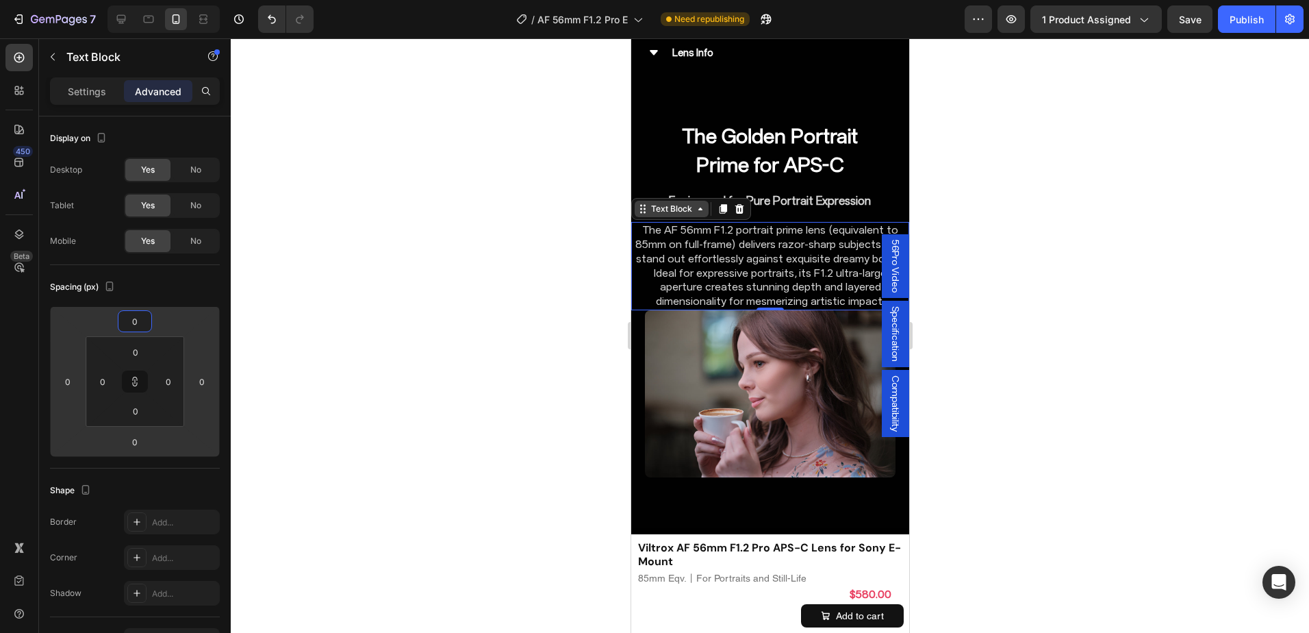
type input "0"
click at [687, 203] on div "Text Block" at bounding box center [671, 209] width 47 height 12
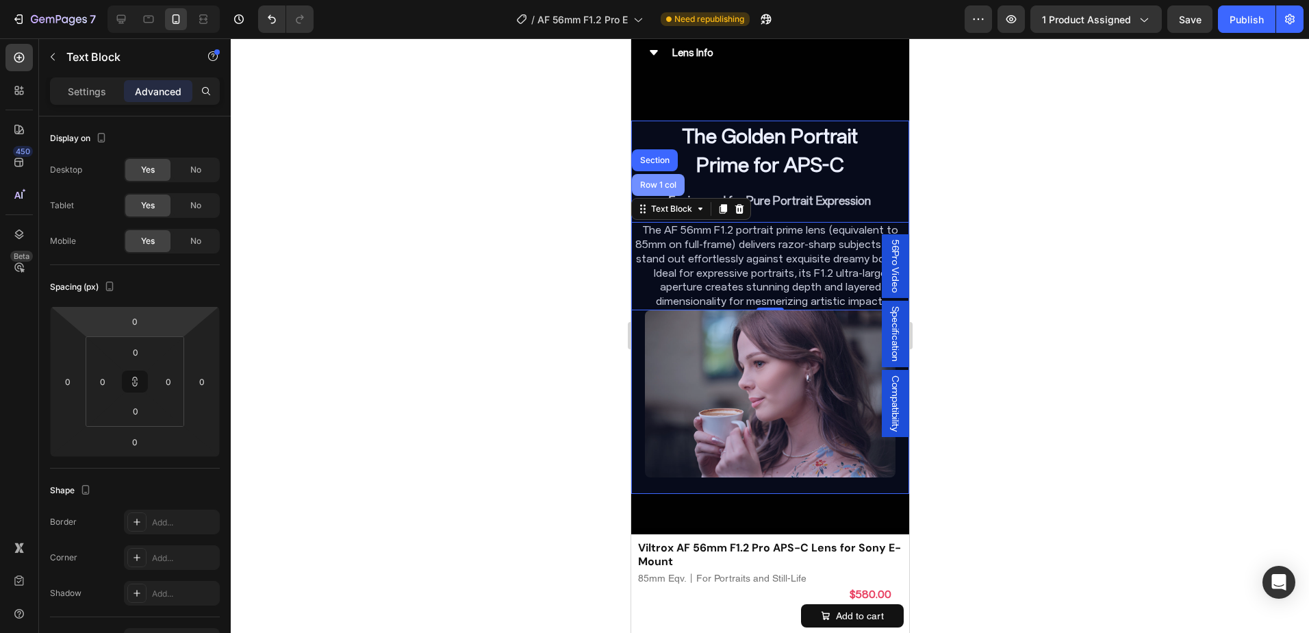
click at [674, 174] on div "Row 1 col" at bounding box center [657, 185] width 53 height 22
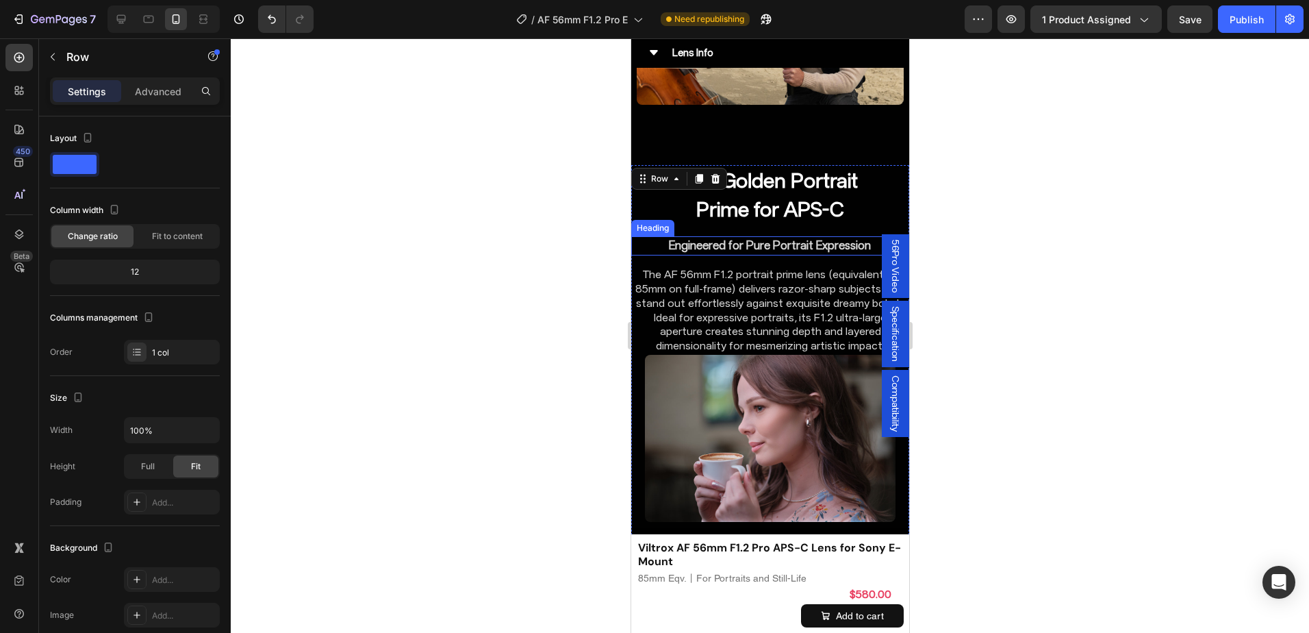
scroll to position [4270, 0]
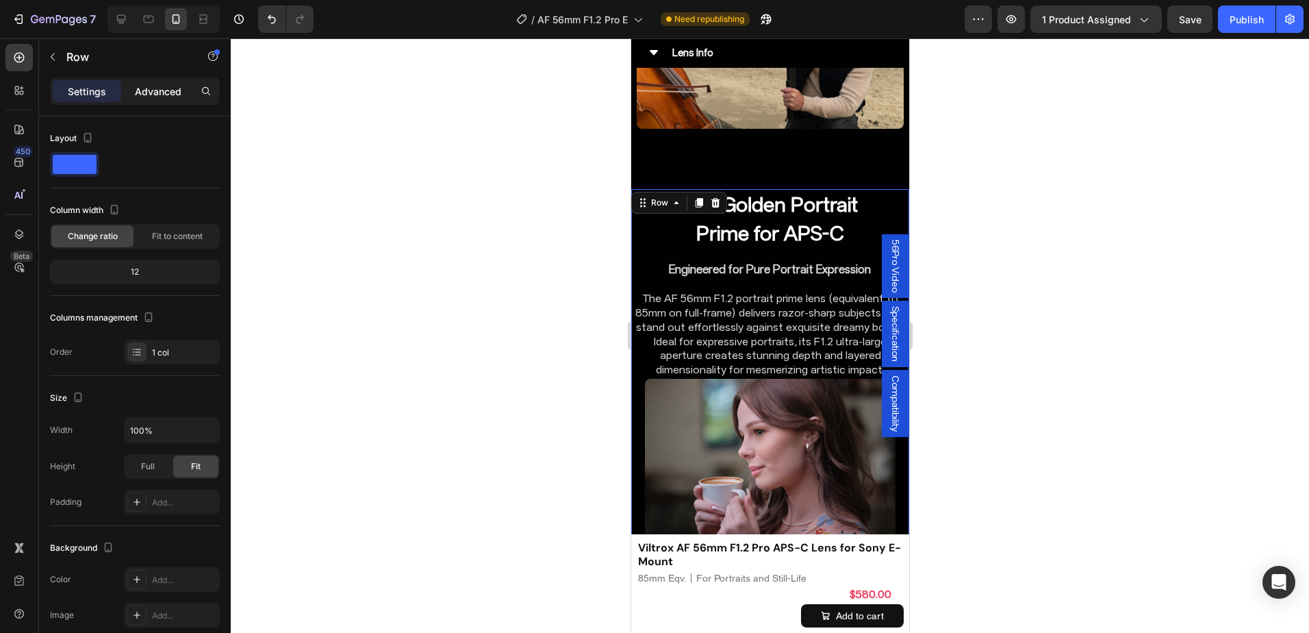
click at [164, 87] on p "Advanced" at bounding box center [158, 91] width 47 height 14
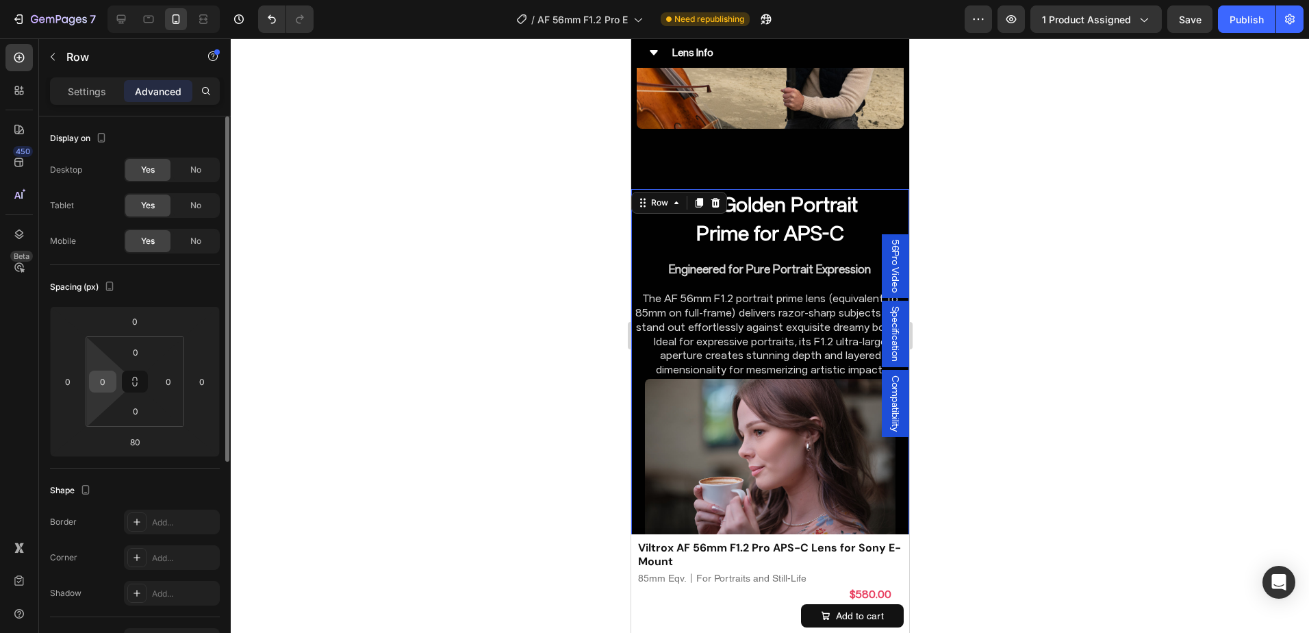
click at [103, 376] on input "0" at bounding box center [102, 381] width 21 height 21
click at [109, 380] on input "2" at bounding box center [102, 381] width 21 height 21
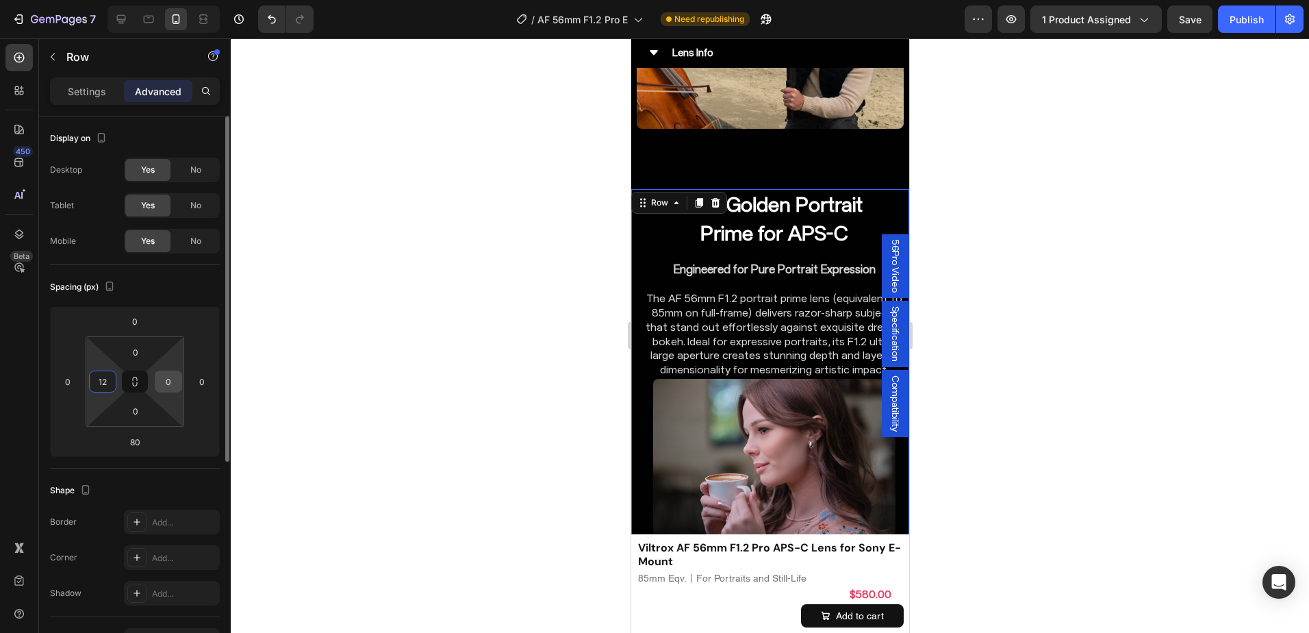
click at [178, 385] on input "0" at bounding box center [168, 381] width 21 height 21
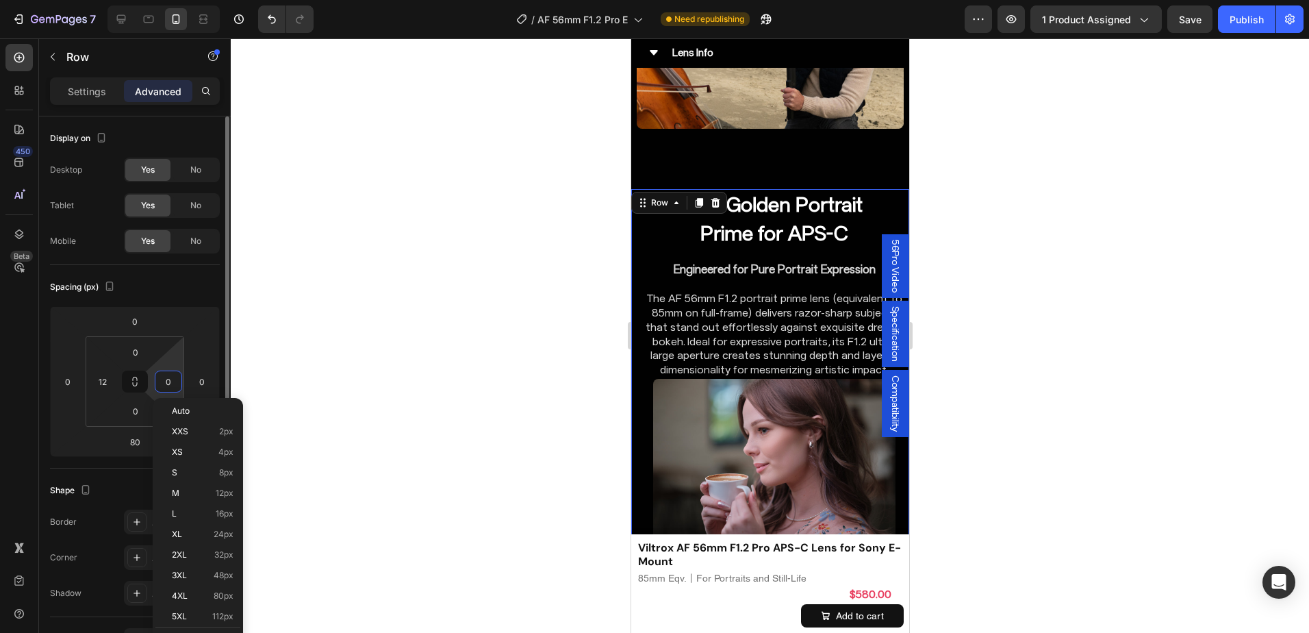
click at [178, 385] on input "0" at bounding box center [168, 381] width 21 height 21
click at [114, 382] on div "12" at bounding box center [102, 381] width 27 height 22
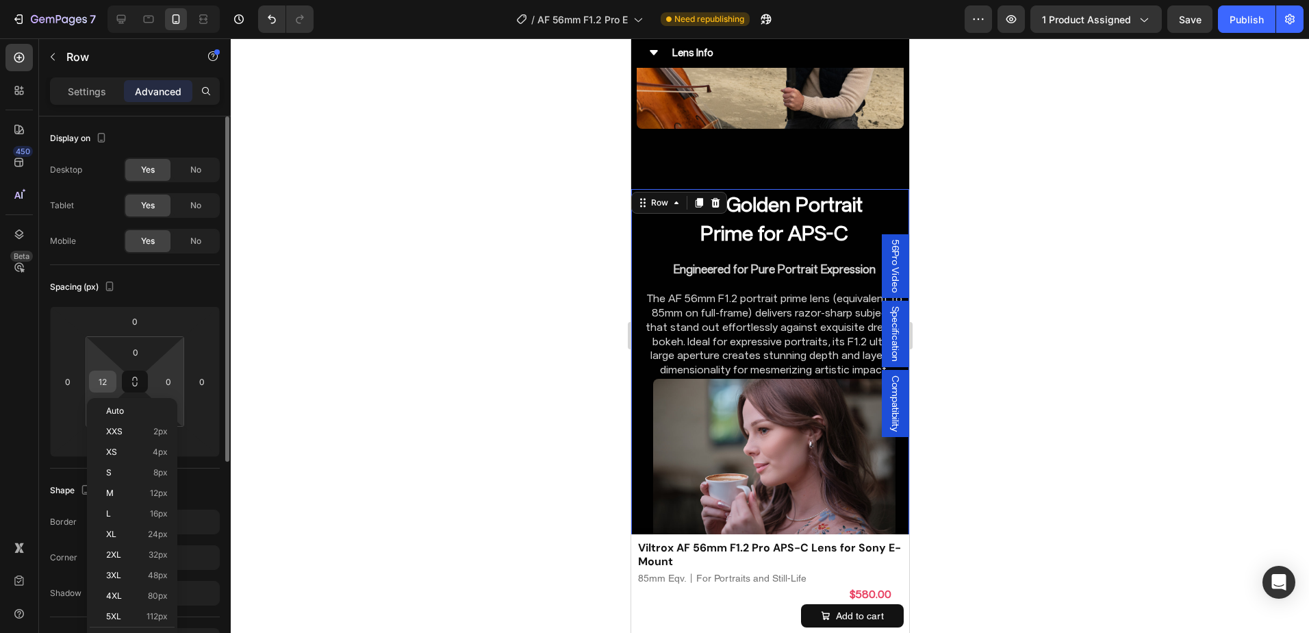
click at [114, 382] on div "12" at bounding box center [102, 381] width 27 height 22
click at [109, 379] on input "12" at bounding box center [102, 381] width 21 height 21
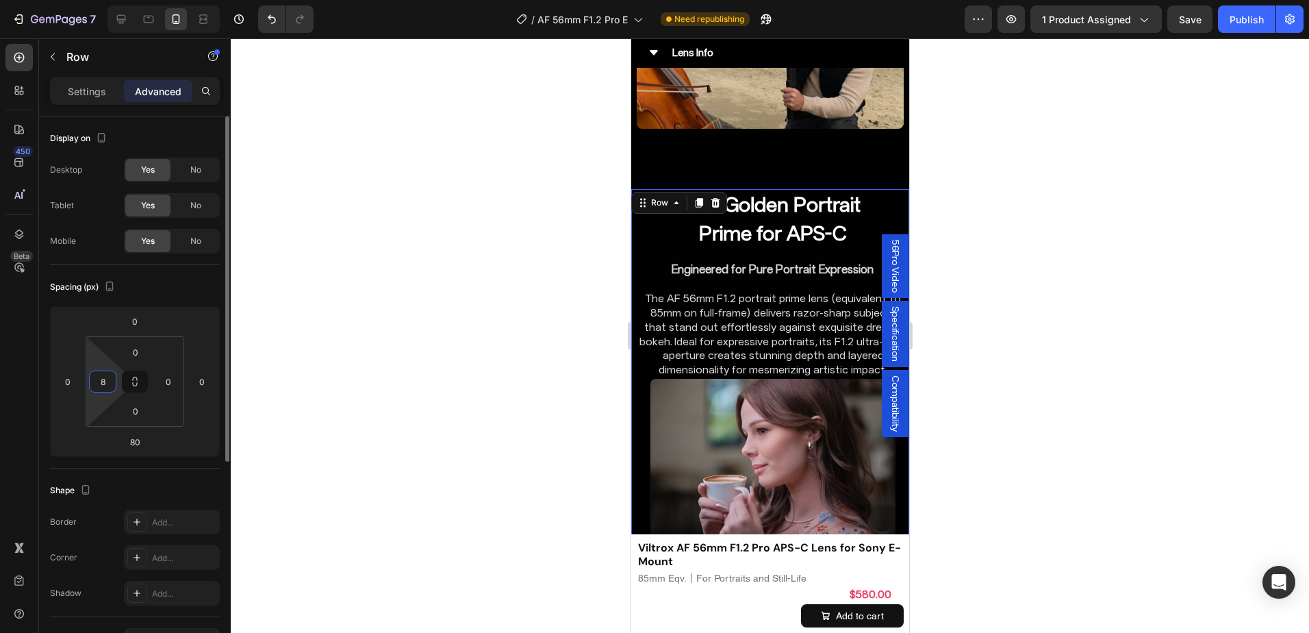
type input "8"
click at [183, 384] on div "0 8 0 0" at bounding box center [135, 381] width 99 height 90
click at [177, 383] on input "0" at bounding box center [168, 381] width 21 height 21
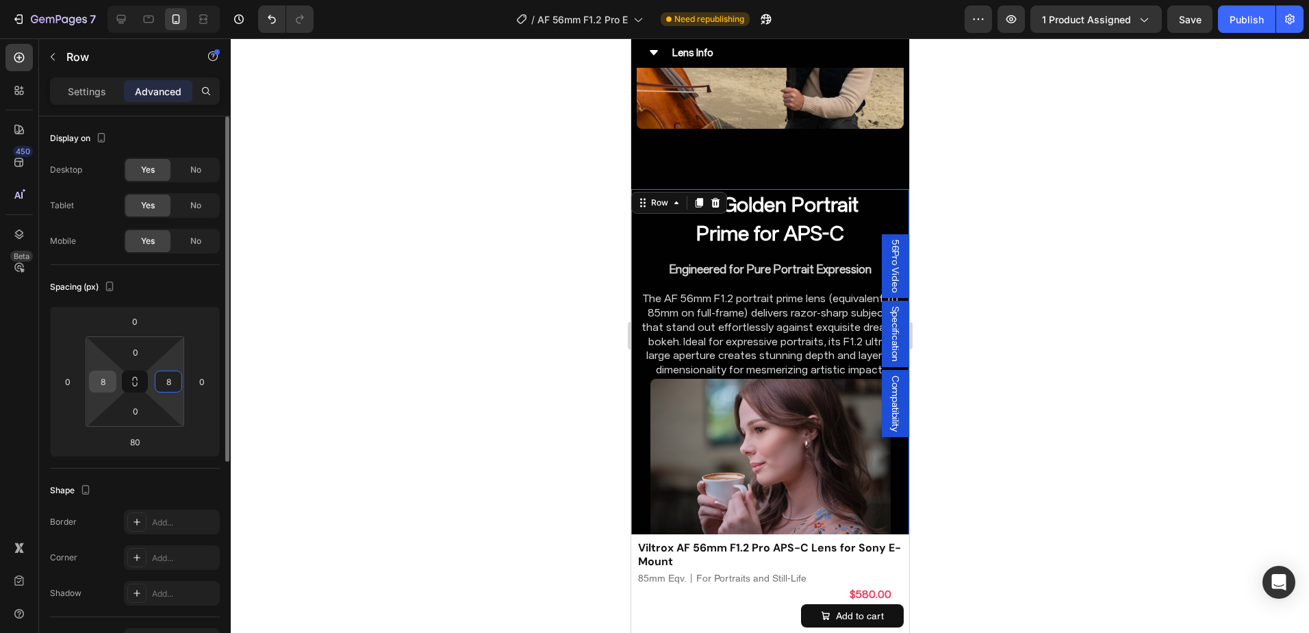
type input "8"
click at [112, 382] on input "8" at bounding box center [102, 381] width 21 height 21
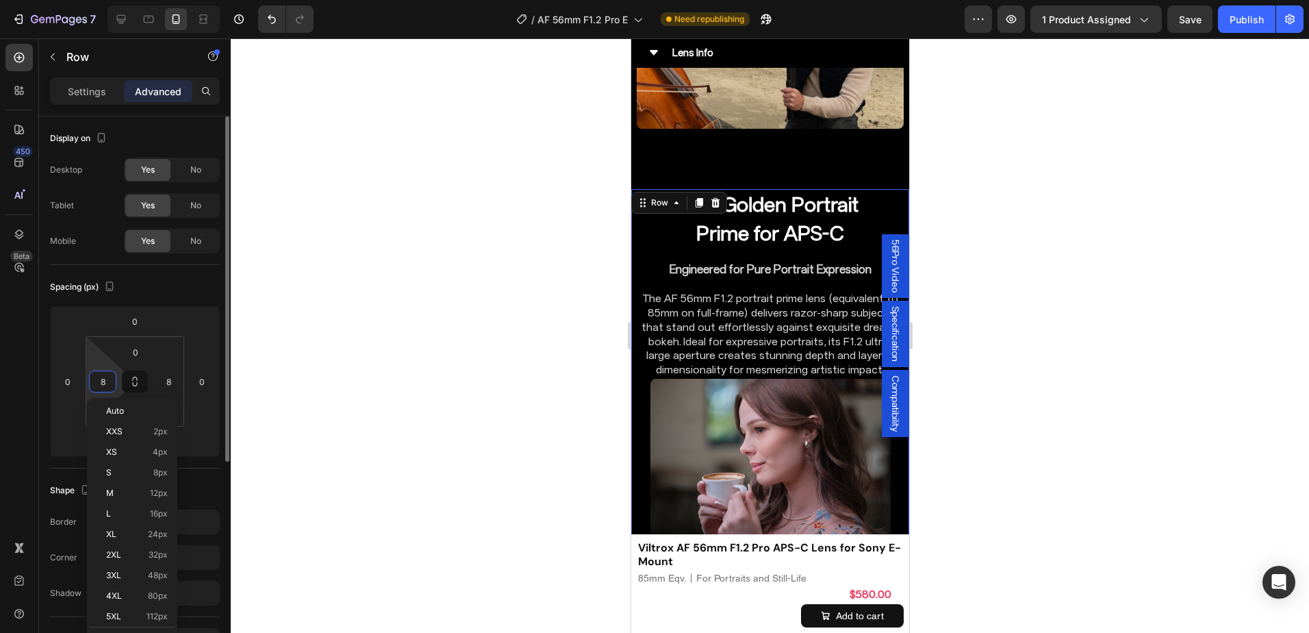
click at [112, 382] on input "8" at bounding box center [102, 381] width 21 height 21
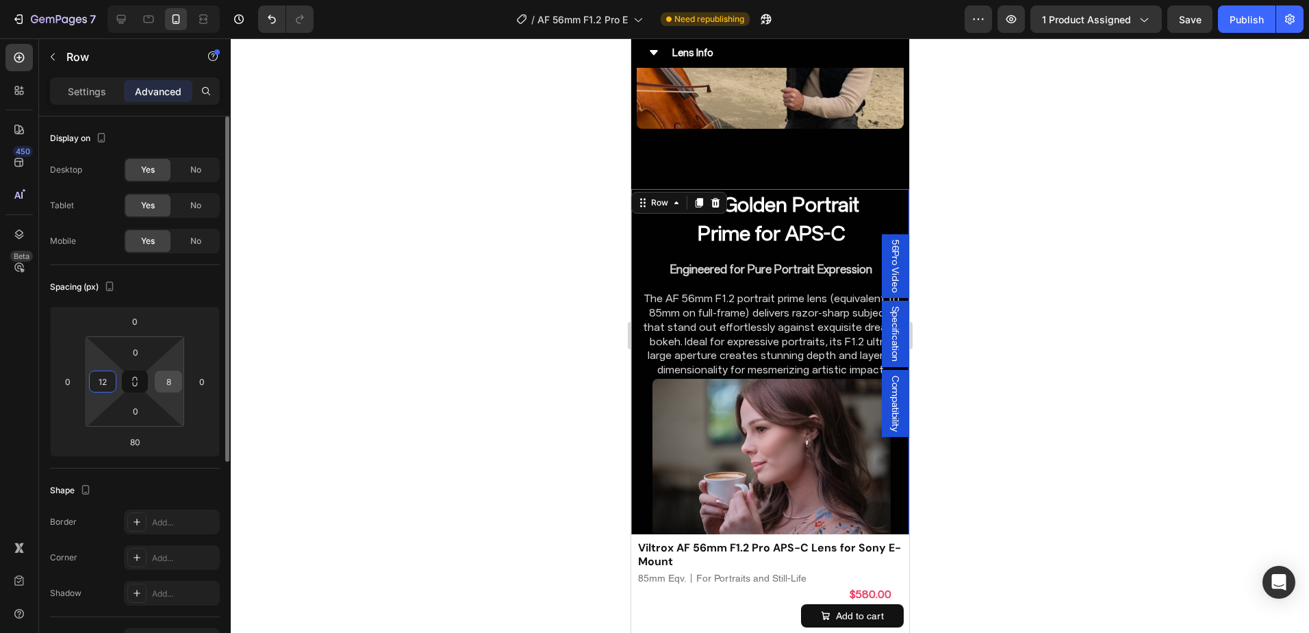
type input "12"
click at [176, 377] on input "8" at bounding box center [168, 381] width 21 height 21
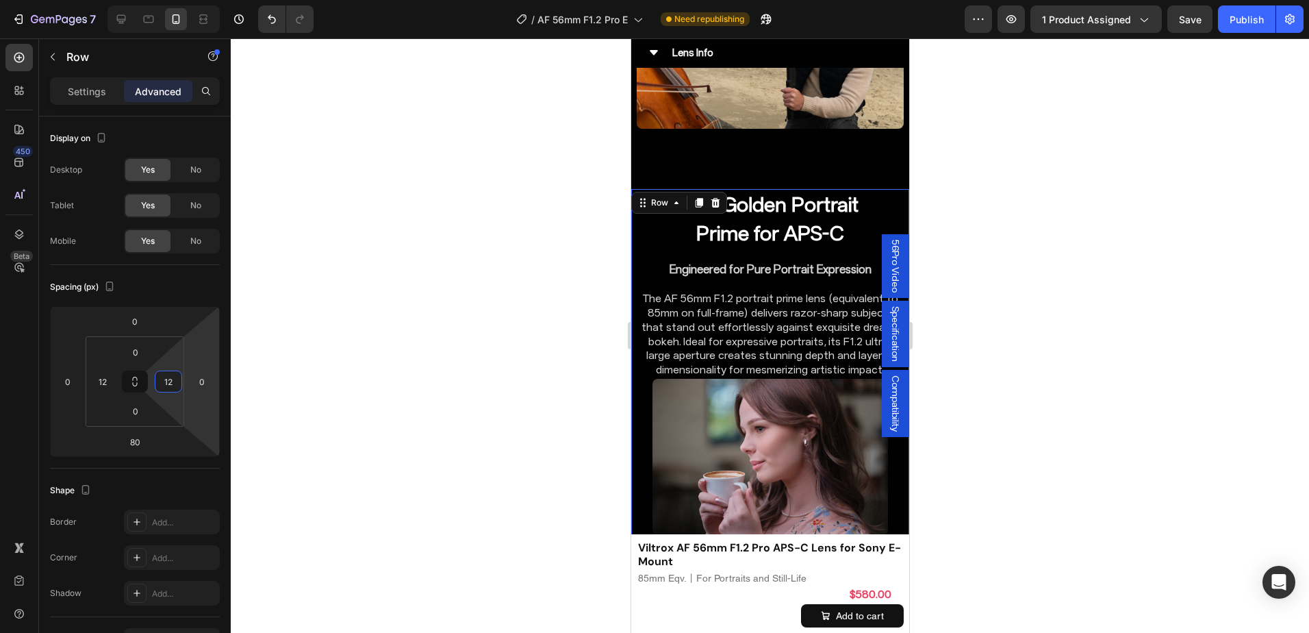
type input "12"
click at [1019, 340] on div at bounding box center [770, 335] width 1078 height 594
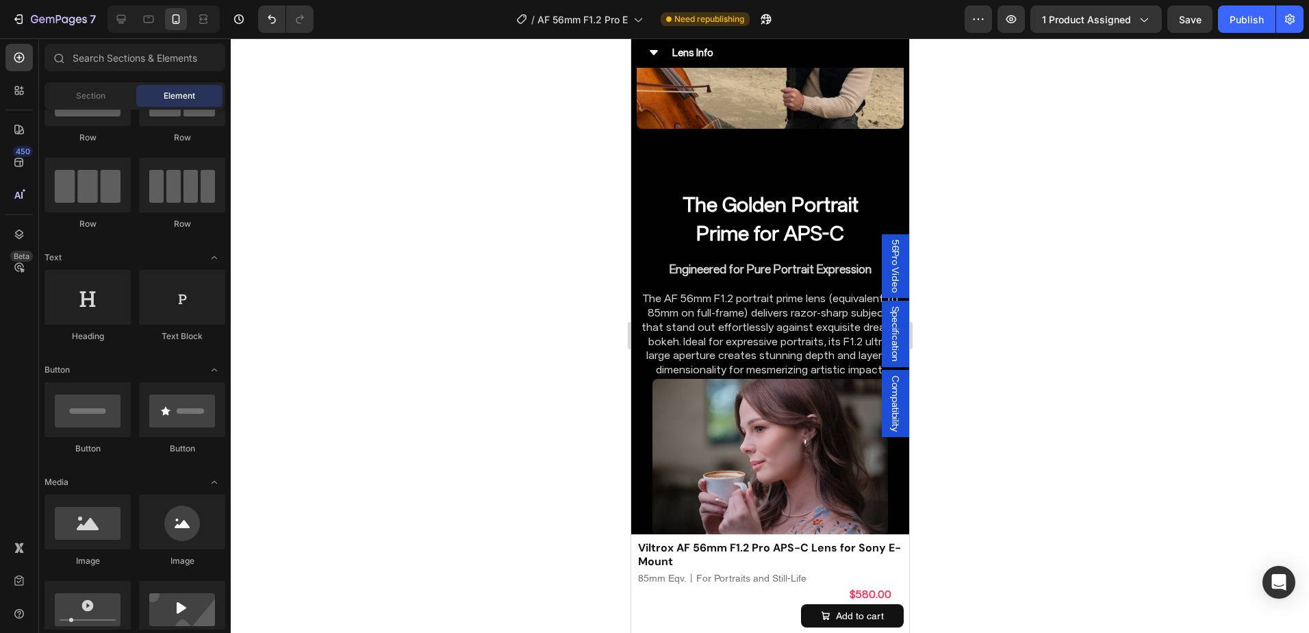
click at [1019, 340] on div at bounding box center [770, 335] width 1078 height 594
click at [773, 292] on p "The AF 56mm F1.2 portrait prime lens (equivalent to 85mm on full-frame) deliver…" at bounding box center [769, 335] width 259 height 86
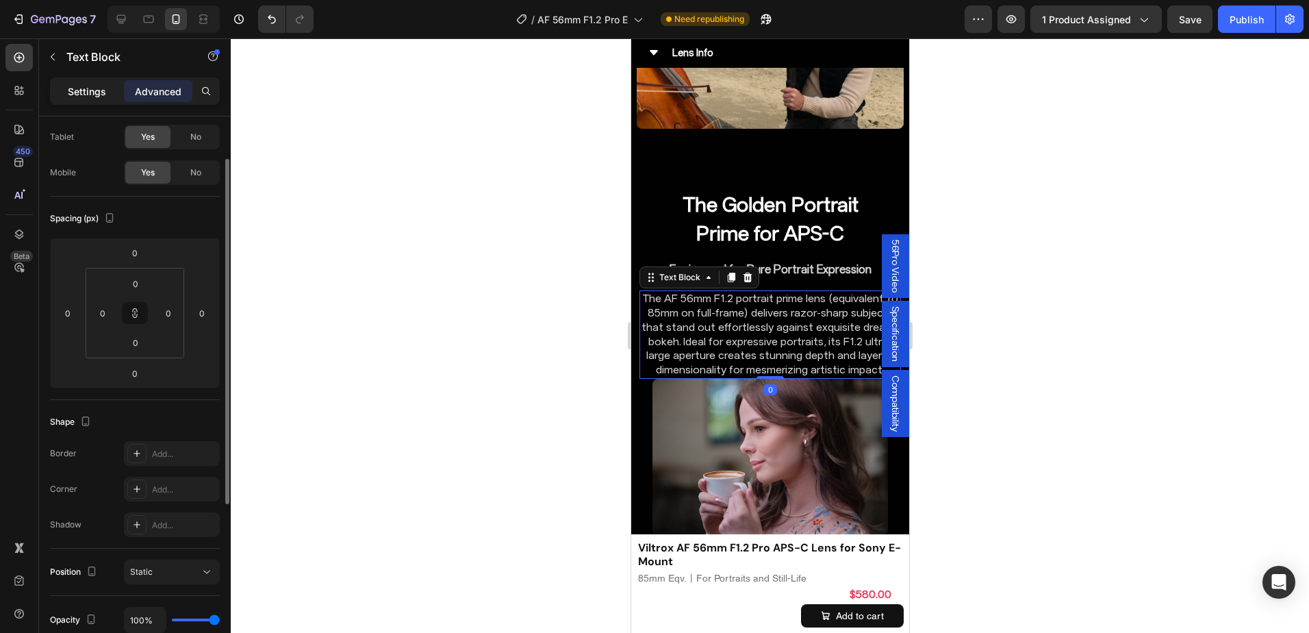
click at [68, 90] on p "Settings" at bounding box center [87, 91] width 38 height 14
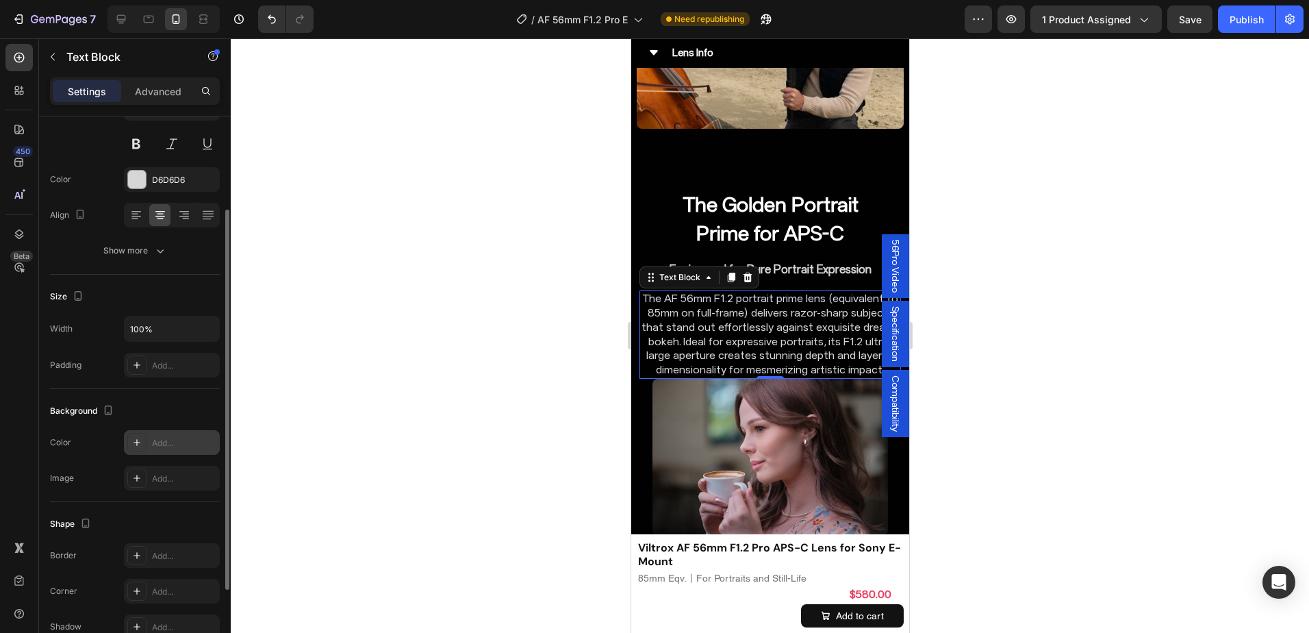
scroll to position [205, 0]
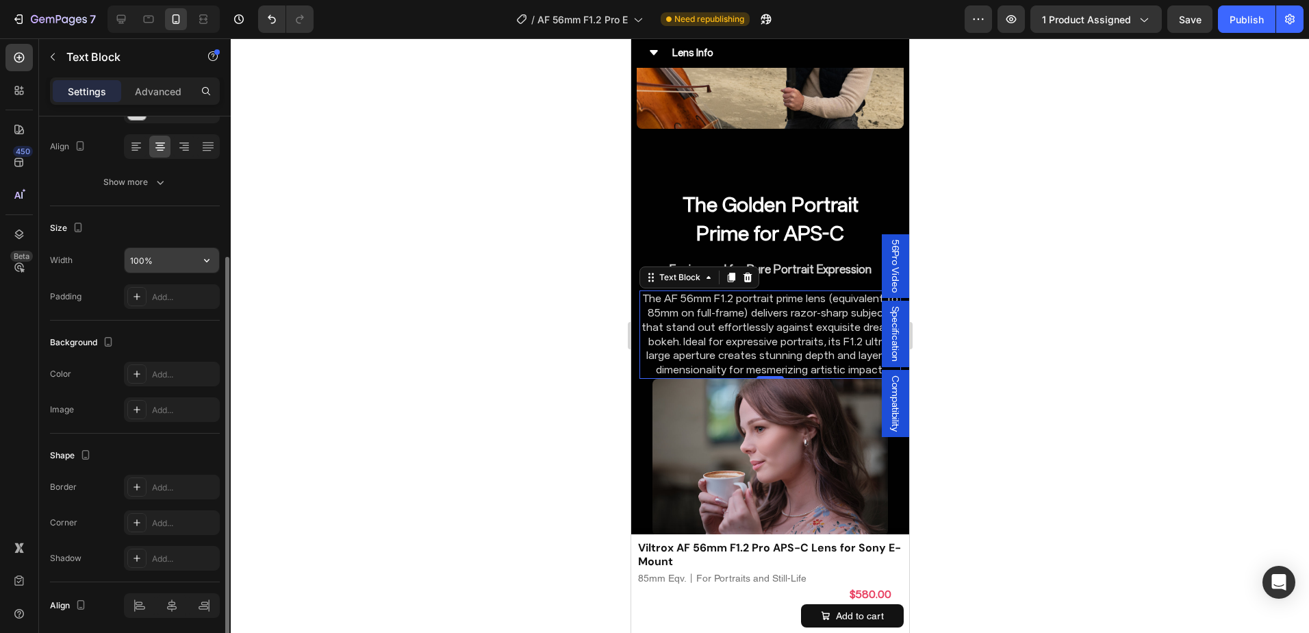
click at [162, 252] on input "100%" at bounding box center [172, 260] width 94 height 25
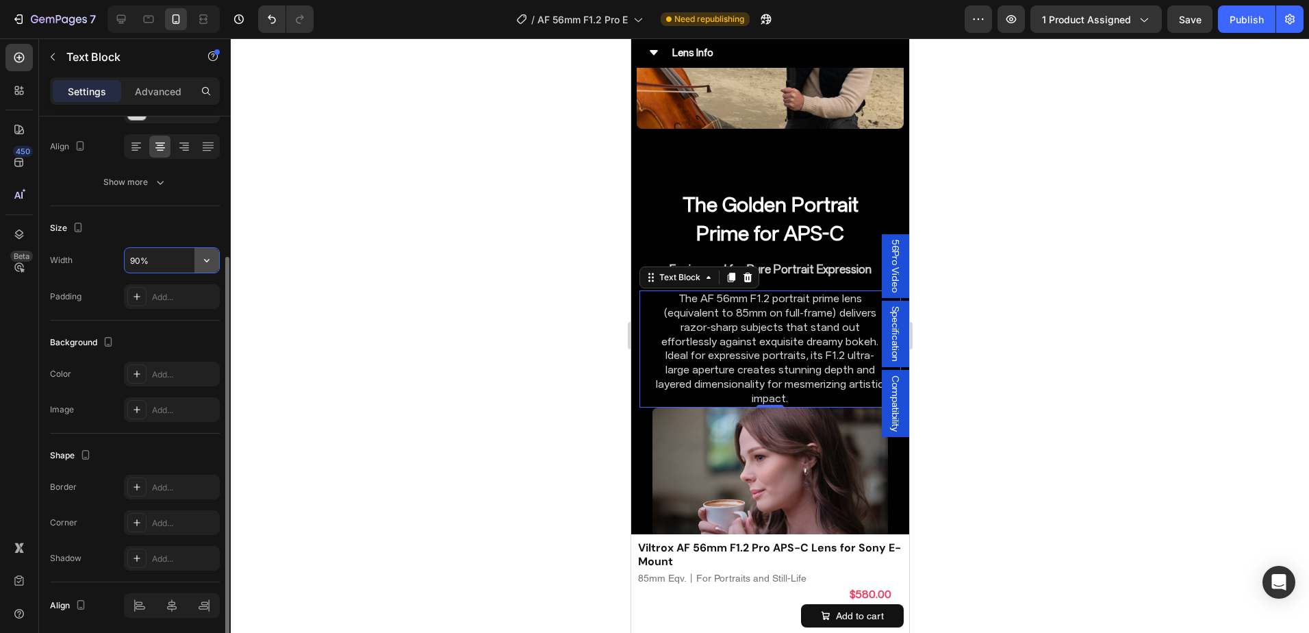
click at [209, 261] on icon "button" at bounding box center [207, 260] width 14 height 14
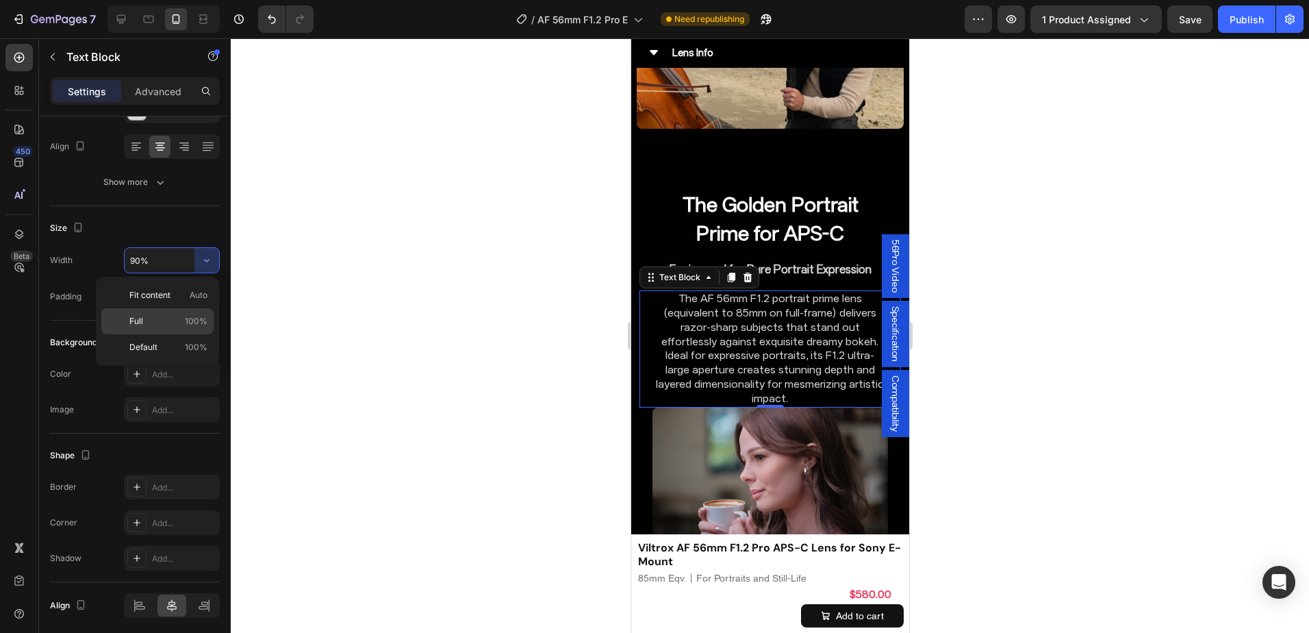
click at [170, 319] on p "Full 100%" at bounding box center [168, 321] width 78 height 12
type input "100%"
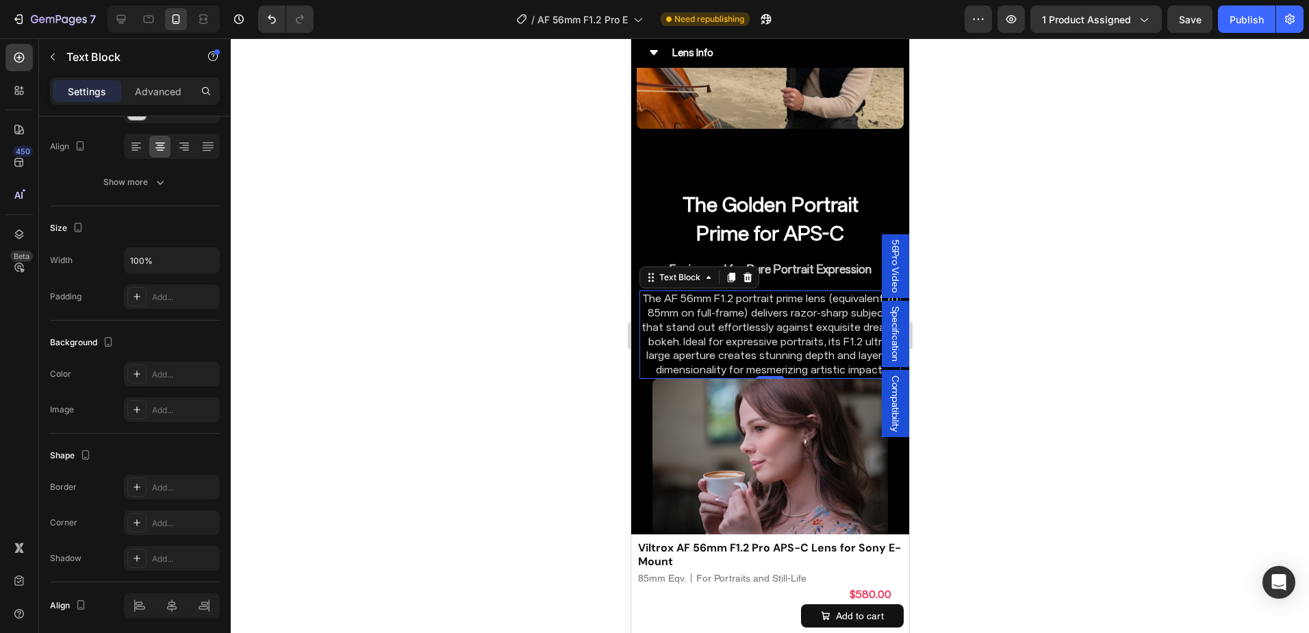
click at [1004, 328] on div at bounding box center [770, 335] width 1078 height 594
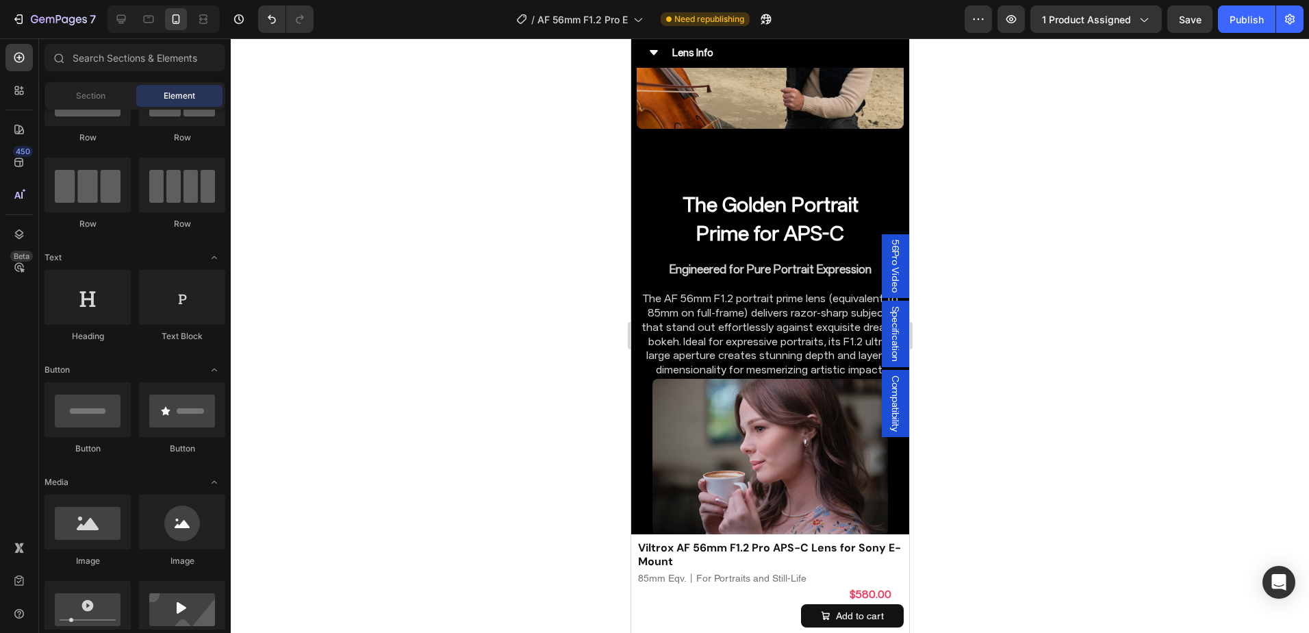
click at [1004, 328] on div at bounding box center [770, 335] width 1078 height 594
click at [741, 292] on p "The AF 56mm F1.2 portrait prime lens (equivalent to 85mm on full-frame) deliver…" at bounding box center [769, 335] width 259 height 86
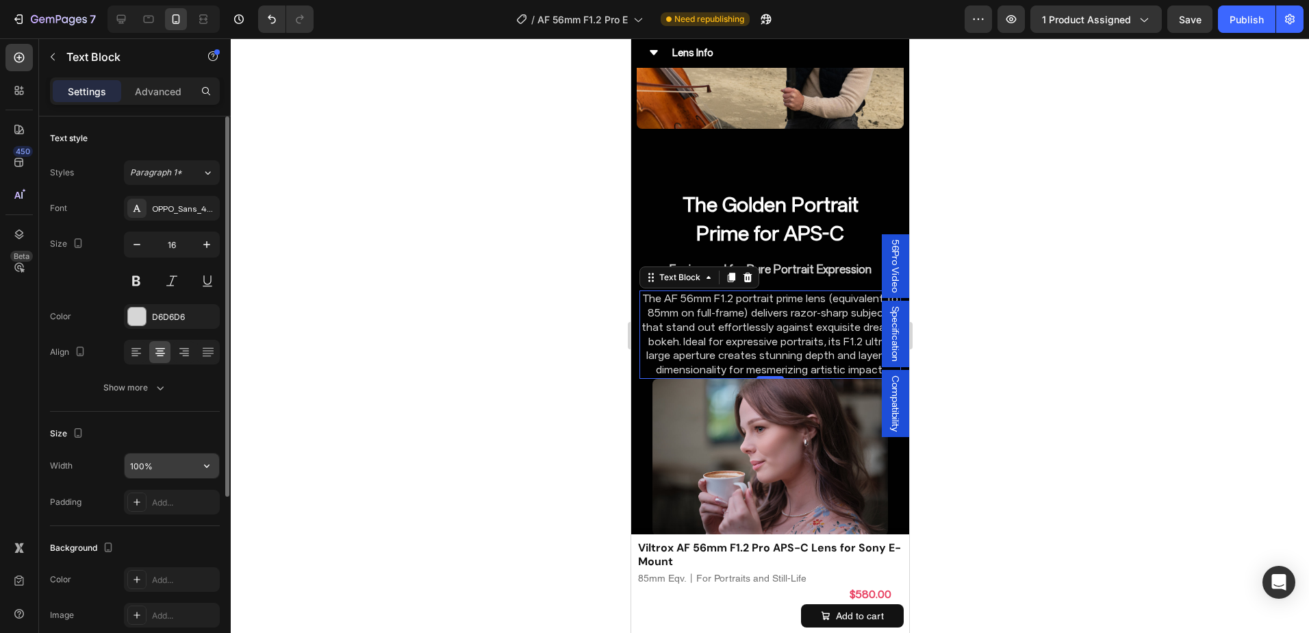
click at [147, 461] on input "100%" at bounding box center [172, 465] width 94 height 25
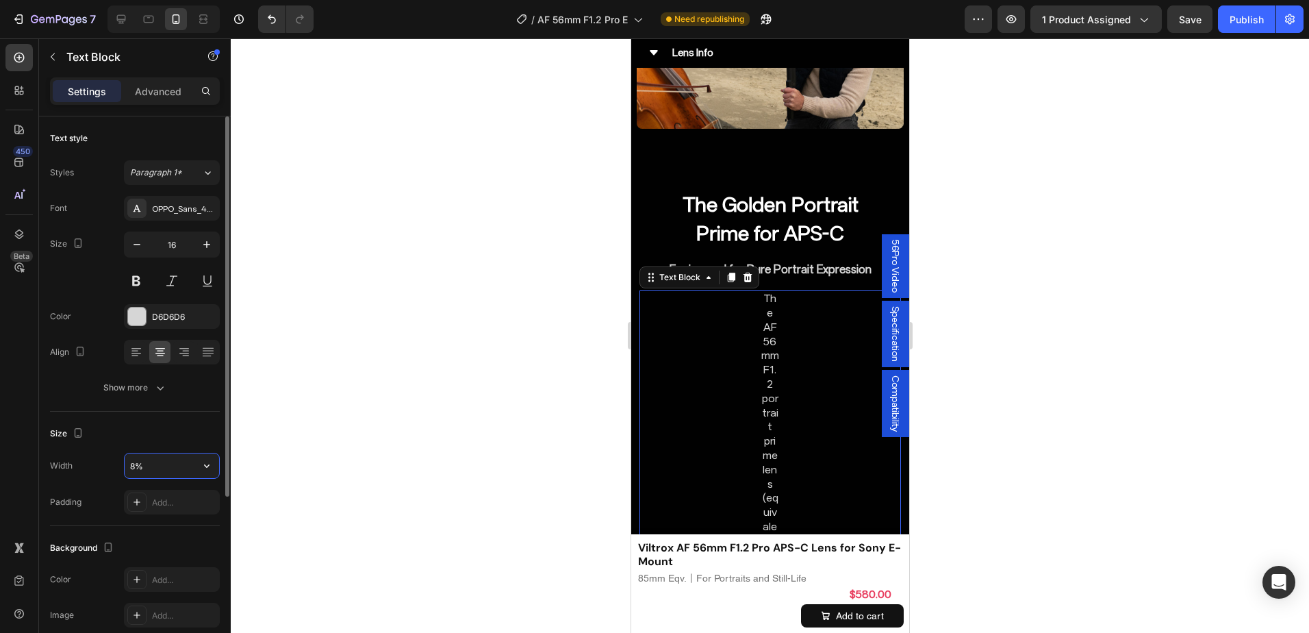
type input "80%"
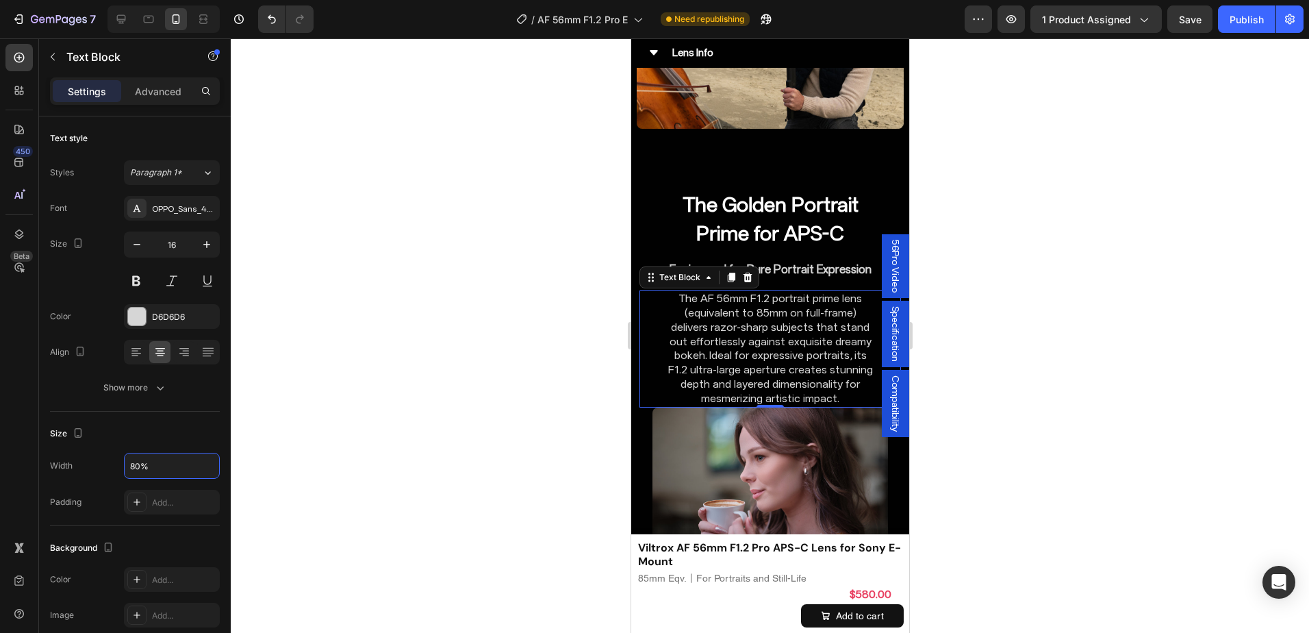
click at [1043, 354] on div at bounding box center [770, 335] width 1078 height 594
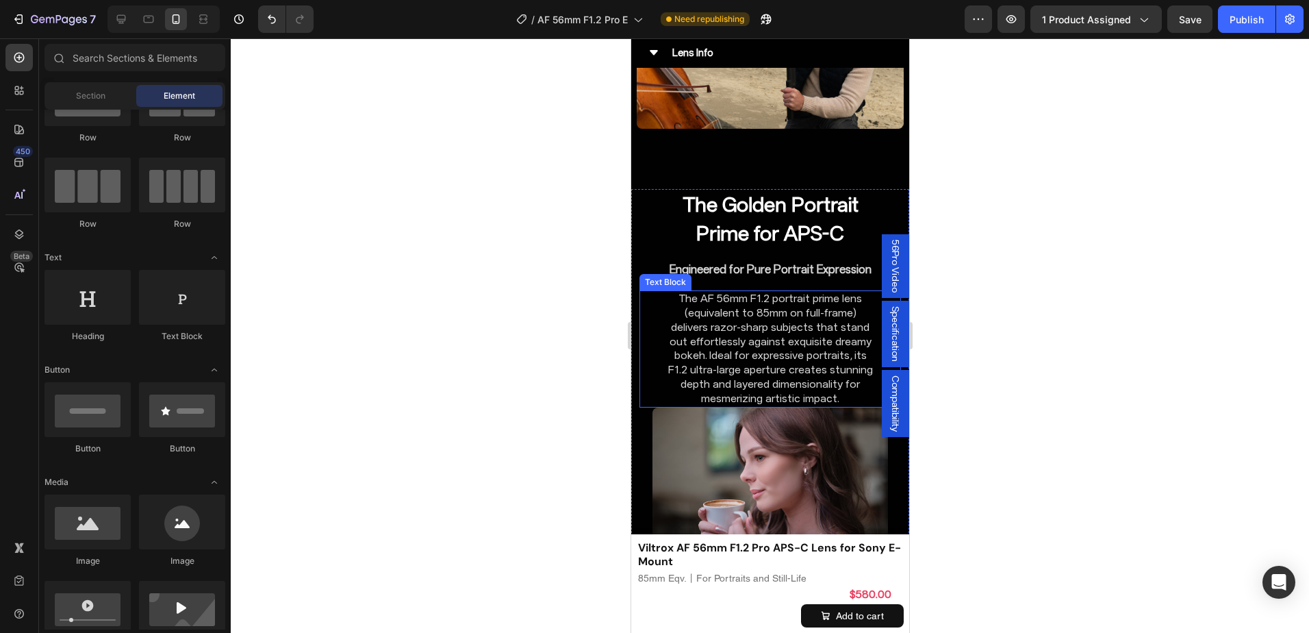
click at [825, 292] on p "The AF 56mm F1.2 portrait prime lens (equivalent to 85mm on full-frame) deliver…" at bounding box center [769, 349] width 207 height 114
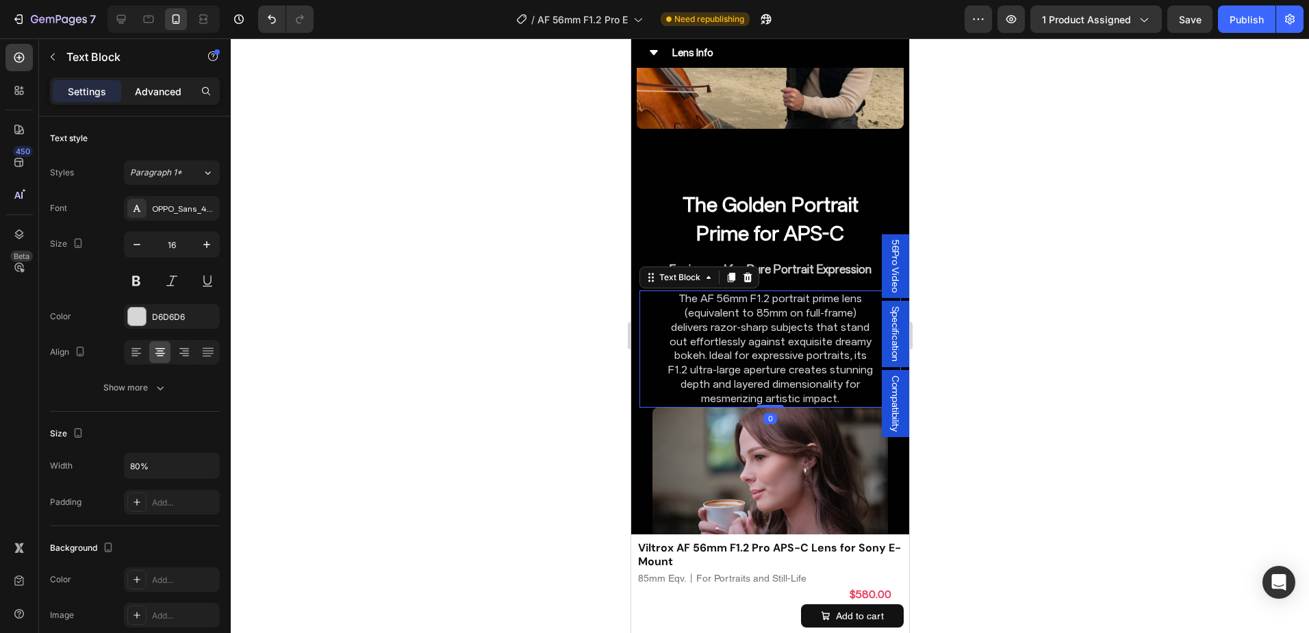
click at [157, 94] on p "Advanced" at bounding box center [158, 91] width 47 height 14
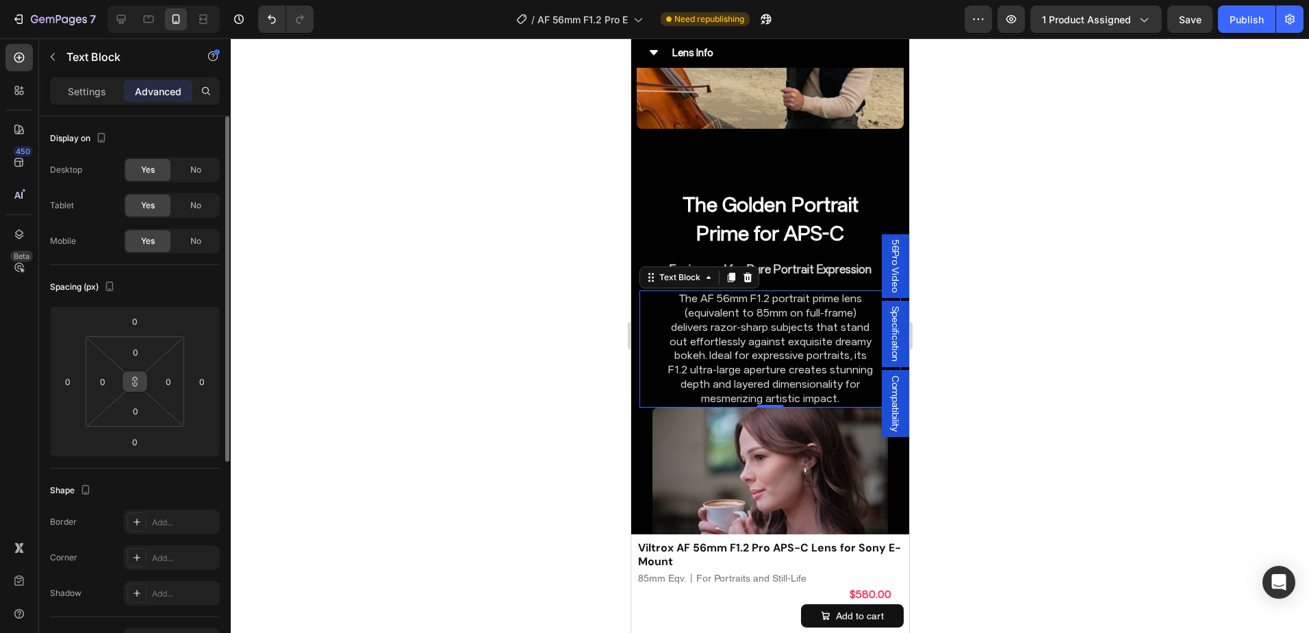
click at [135, 376] on icon at bounding box center [134, 381] width 11 height 11
click at [139, 438] on input "0" at bounding box center [134, 441] width 27 height 21
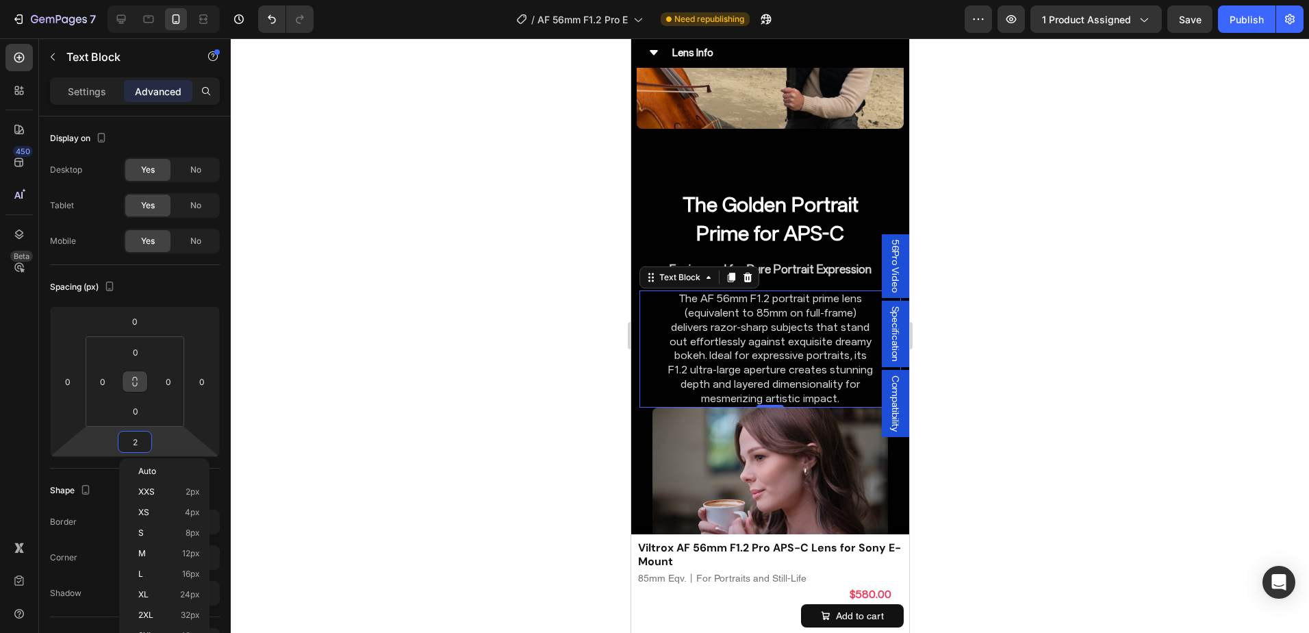
type input "24"
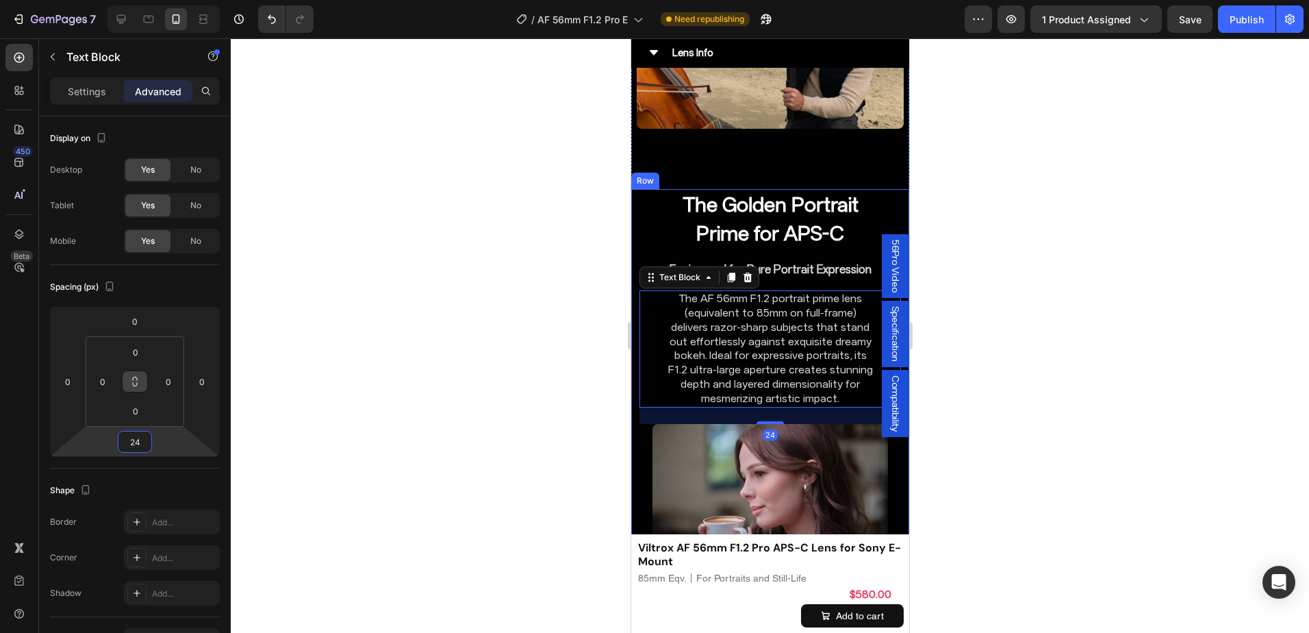
click at [831, 195] on div "The Golden Portrait Prime for APS-C Heading Engineered for Pure Portrait Expres…" at bounding box center [769, 392] width 261 height 407
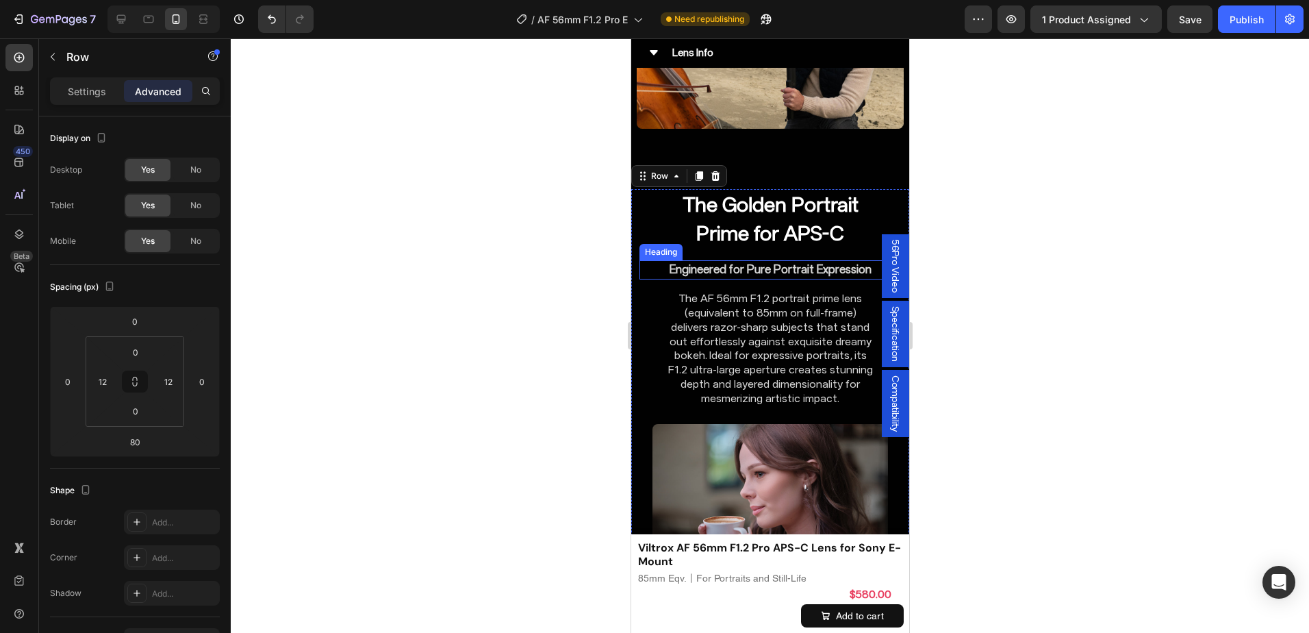
click at [863, 260] on h2 "Engineered for Pure Portrait Expression" at bounding box center [769, 269] width 209 height 19
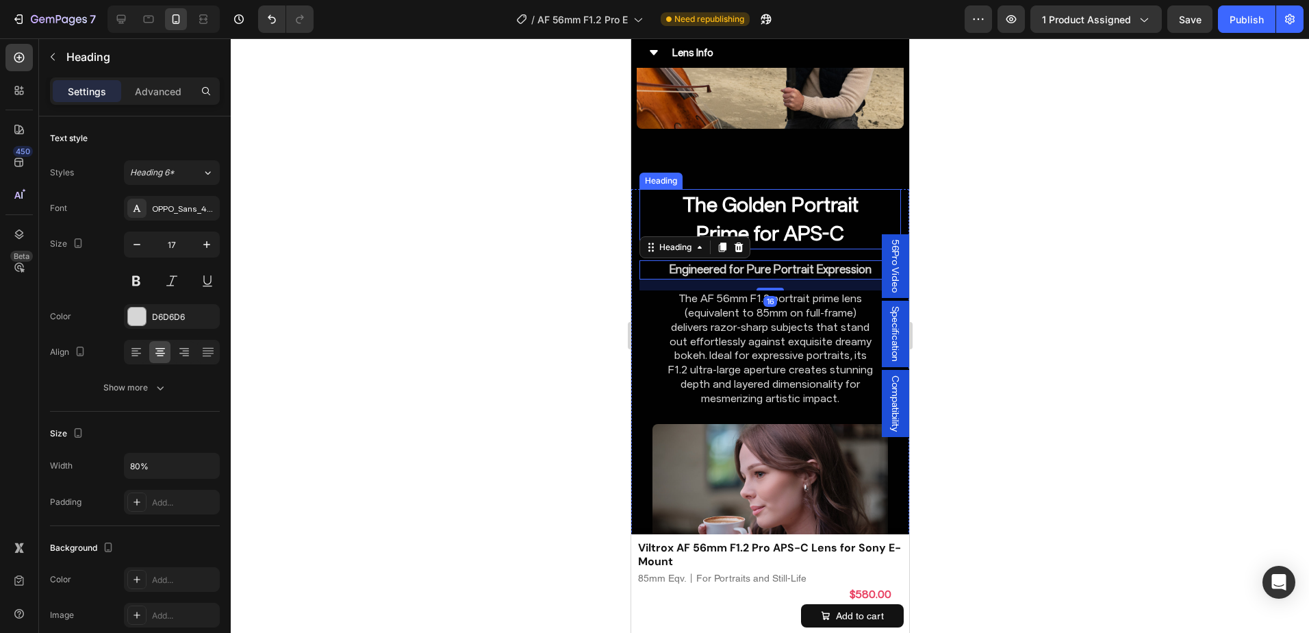
click at [838, 189] on h2 "The Golden Portrait Prime for APS-C" at bounding box center [769, 219] width 209 height 60
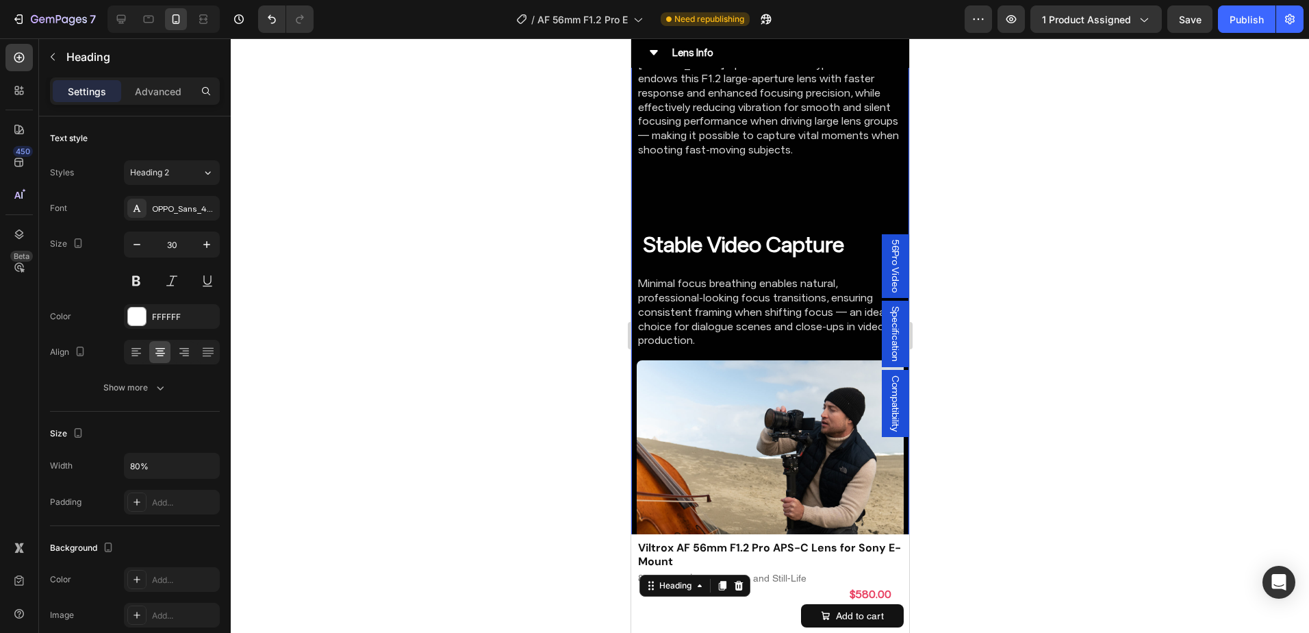
scroll to position [3859, 0]
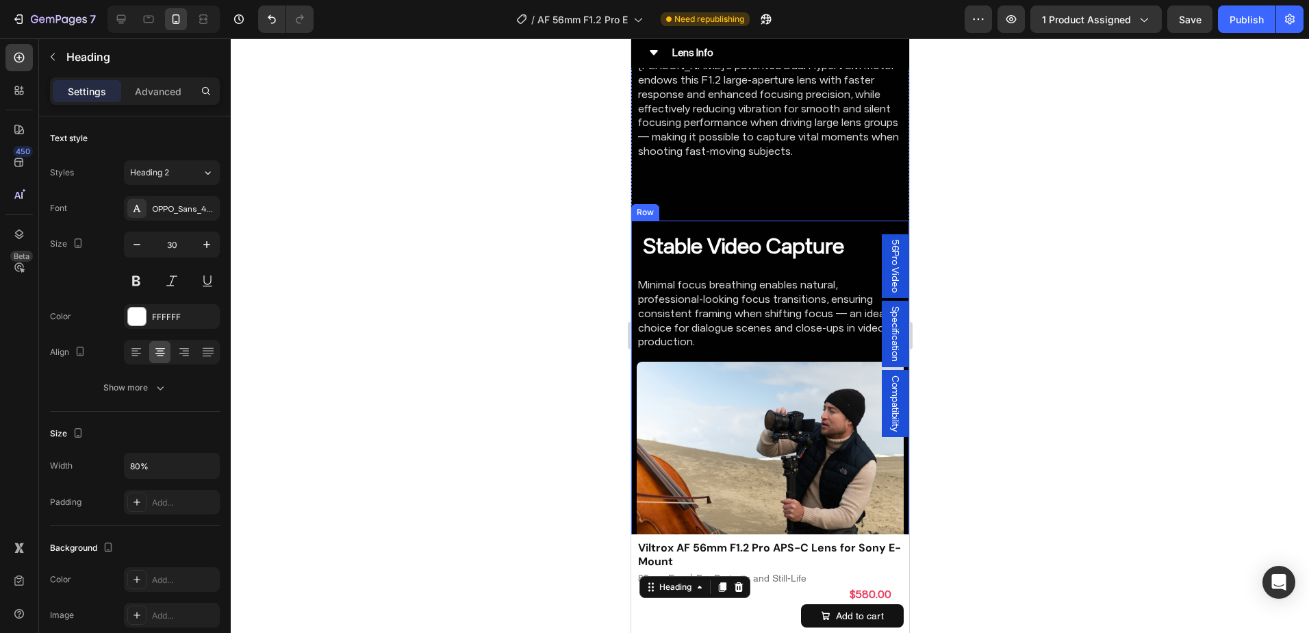
click at [826, 229] on div "Stable Video Capture Heading Minimal focus breathing enables natural, professio…" at bounding box center [769, 288] width 278 height 136
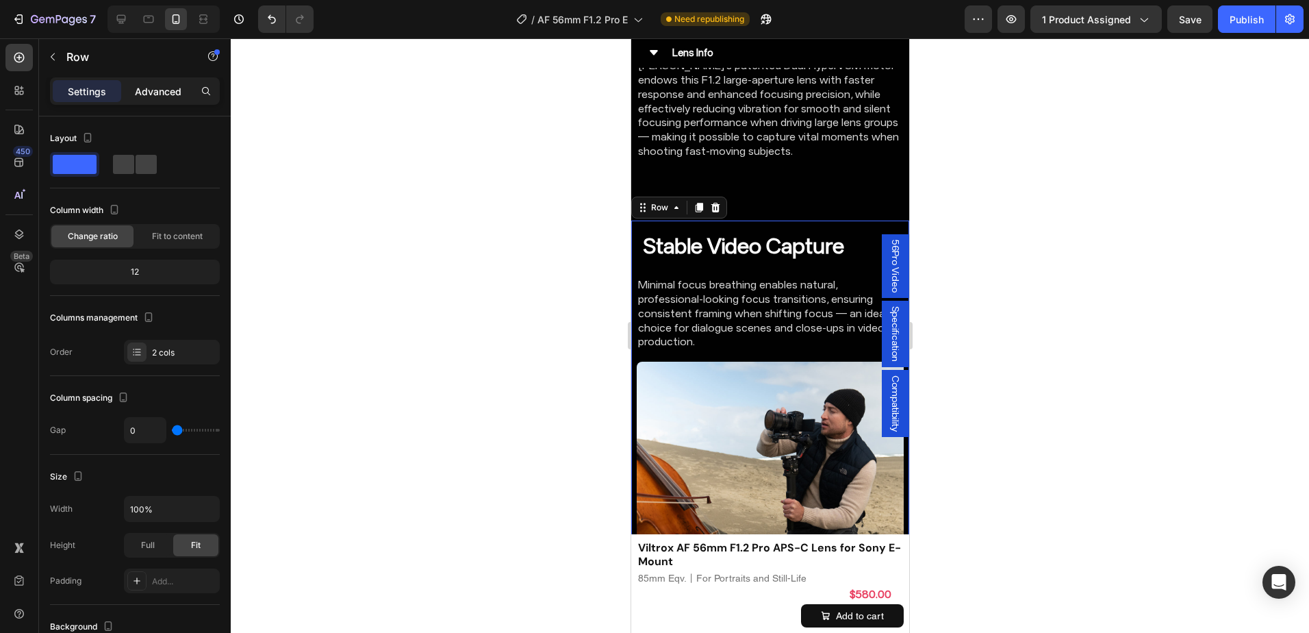
click at [156, 82] on div "Advanced" at bounding box center [158, 91] width 68 height 22
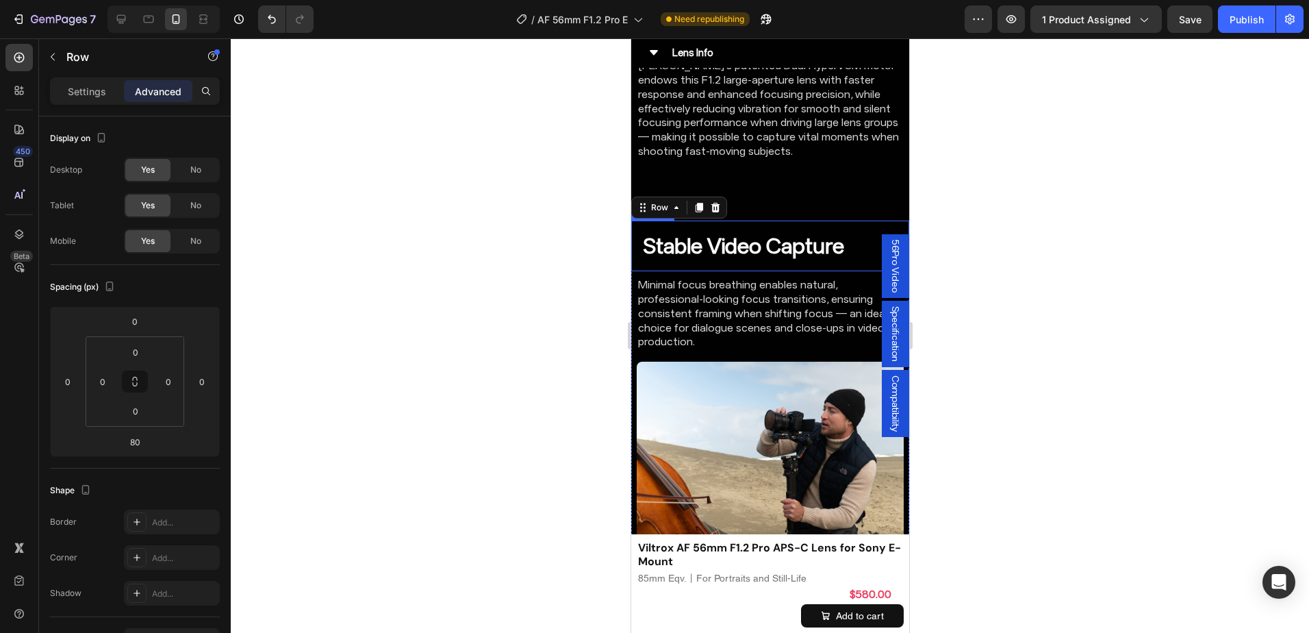
click at [728, 233] on strong "Stable Video Capture" at bounding box center [743, 246] width 201 height 26
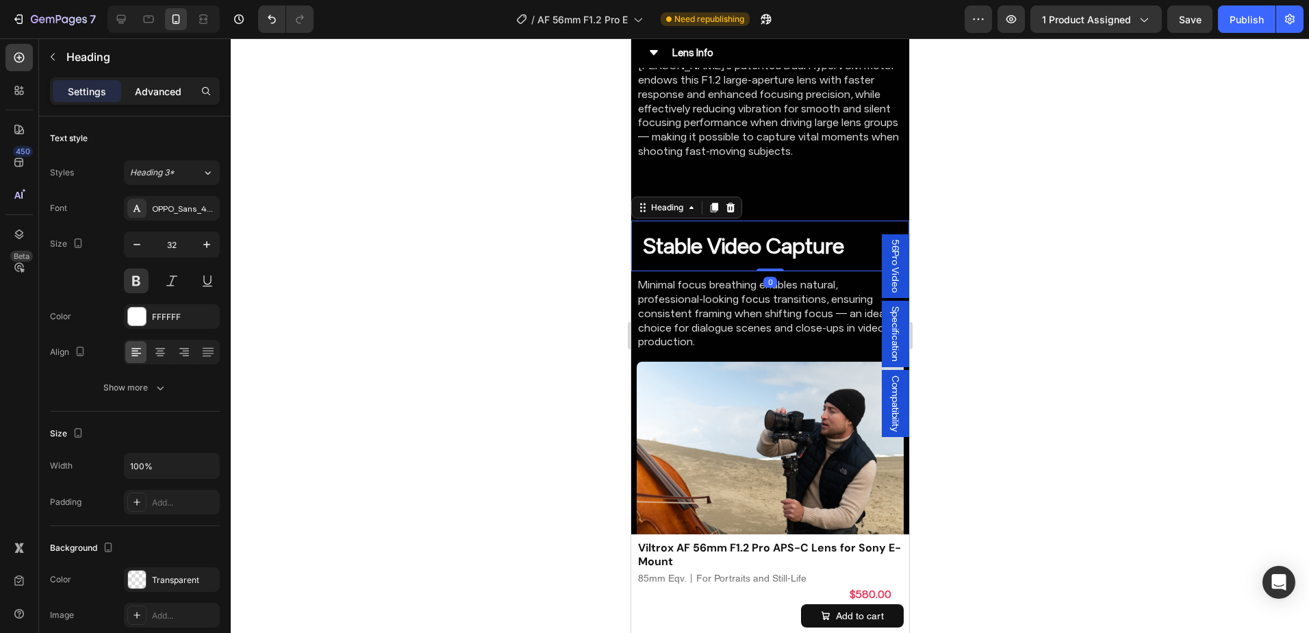
click at [167, 97] on p "Advanced" at bounding box center [158, 91] width 47 height 14
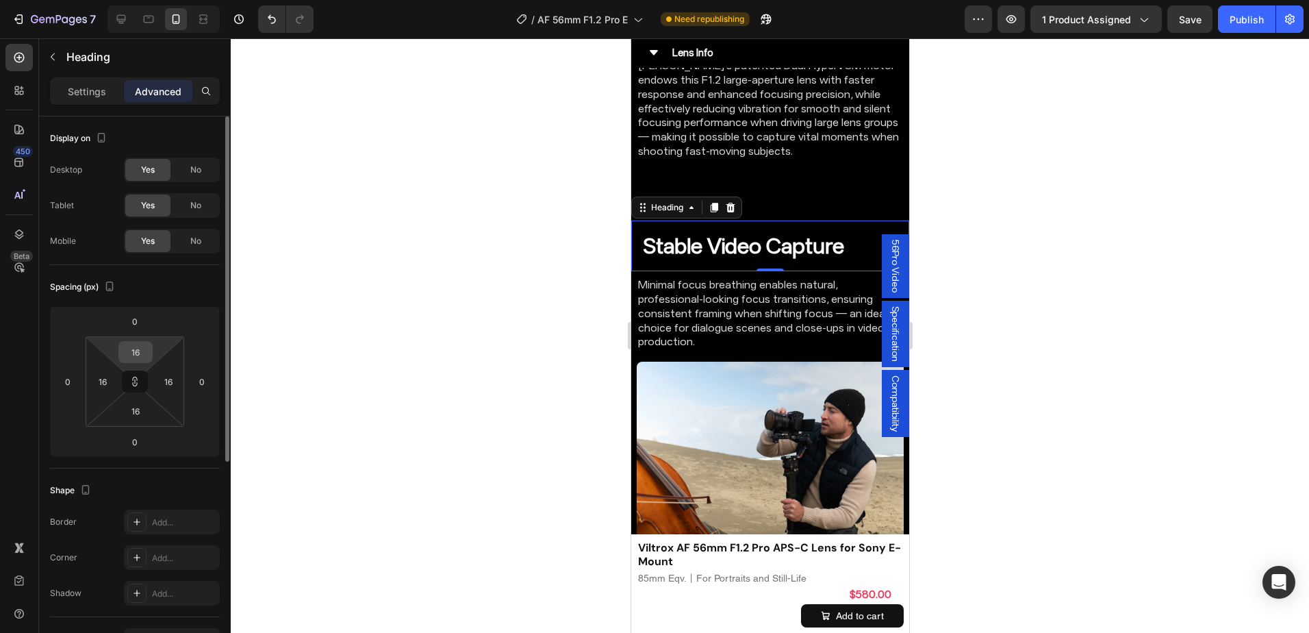
click at [131, 342] on input "16" at bounding box center [135, 352] width 27 height 21
type input "0"
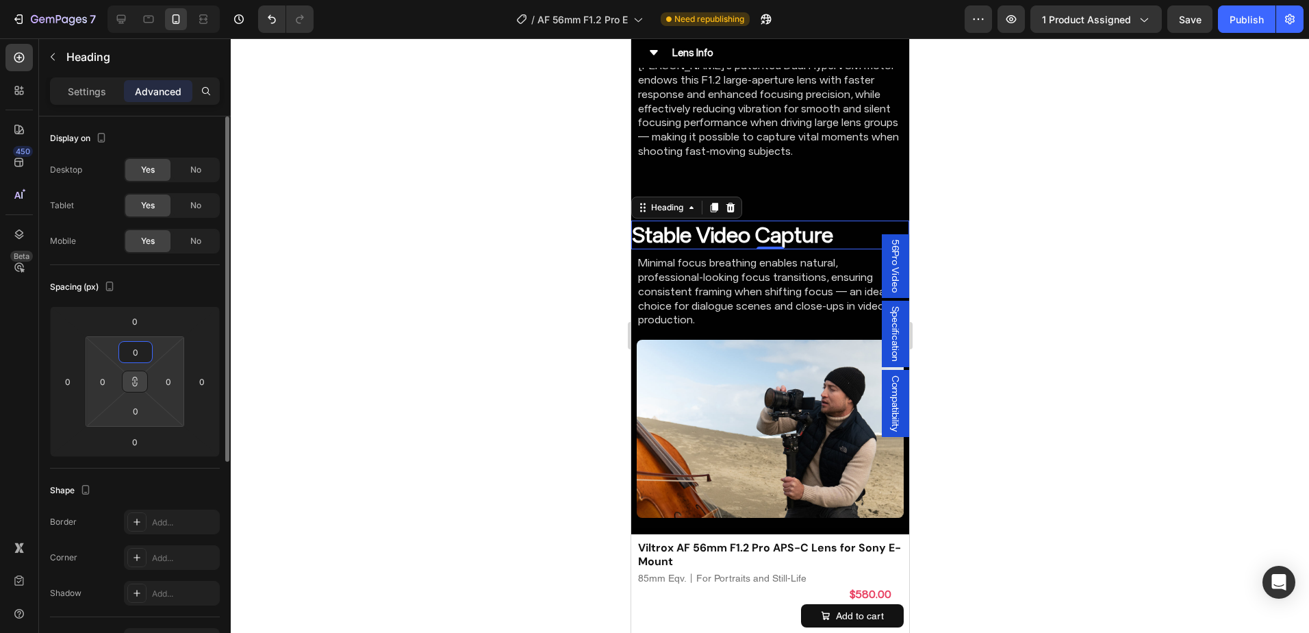
type input "0"
click at [138, 382] on icon at bounding box center [134, 381] width 11 height 11
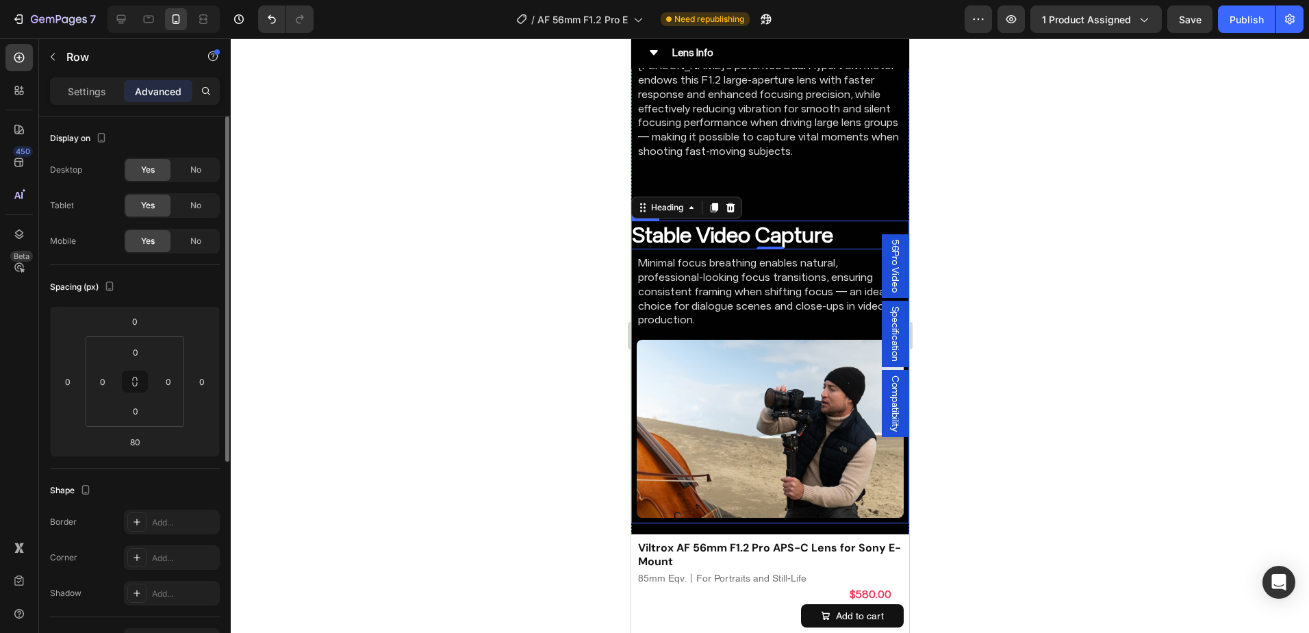
click at [637, 456] on div "Image" at bounding box center [769, 428] width 278 height 189
click at [104, 376] on input "0" at bounding box center [102, 381] width 21 height 21
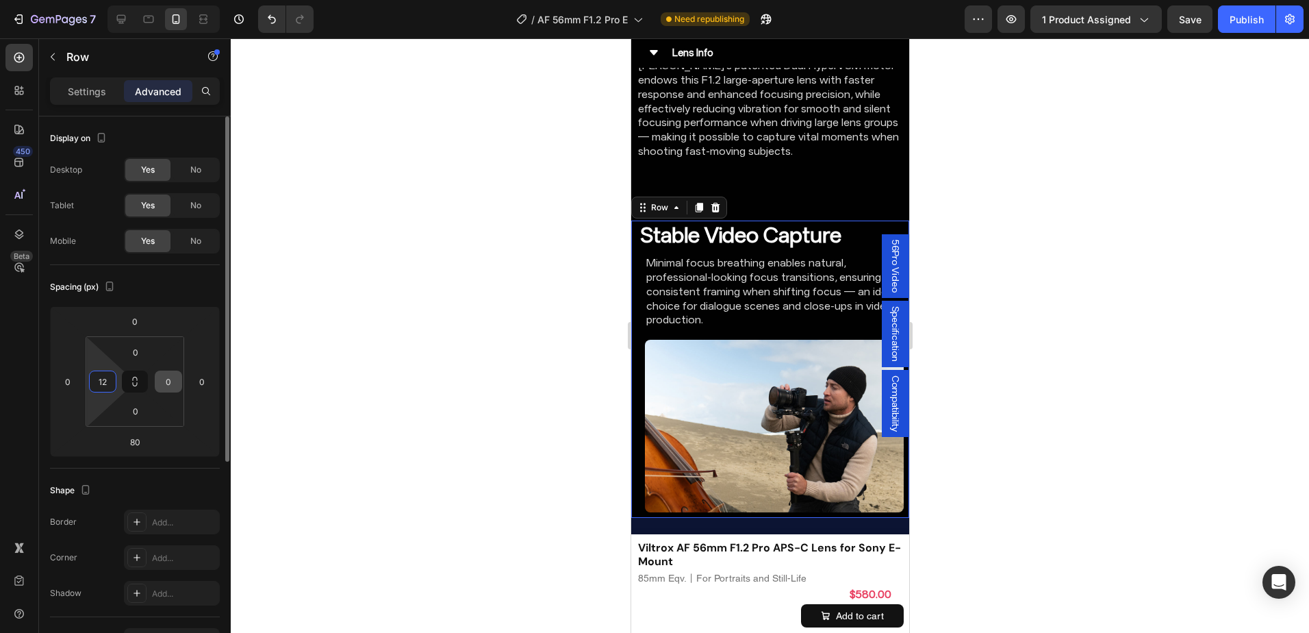
type input "12"
click at [174, 383] on input "0" at bounding box center [168, 381] width 21 height 21
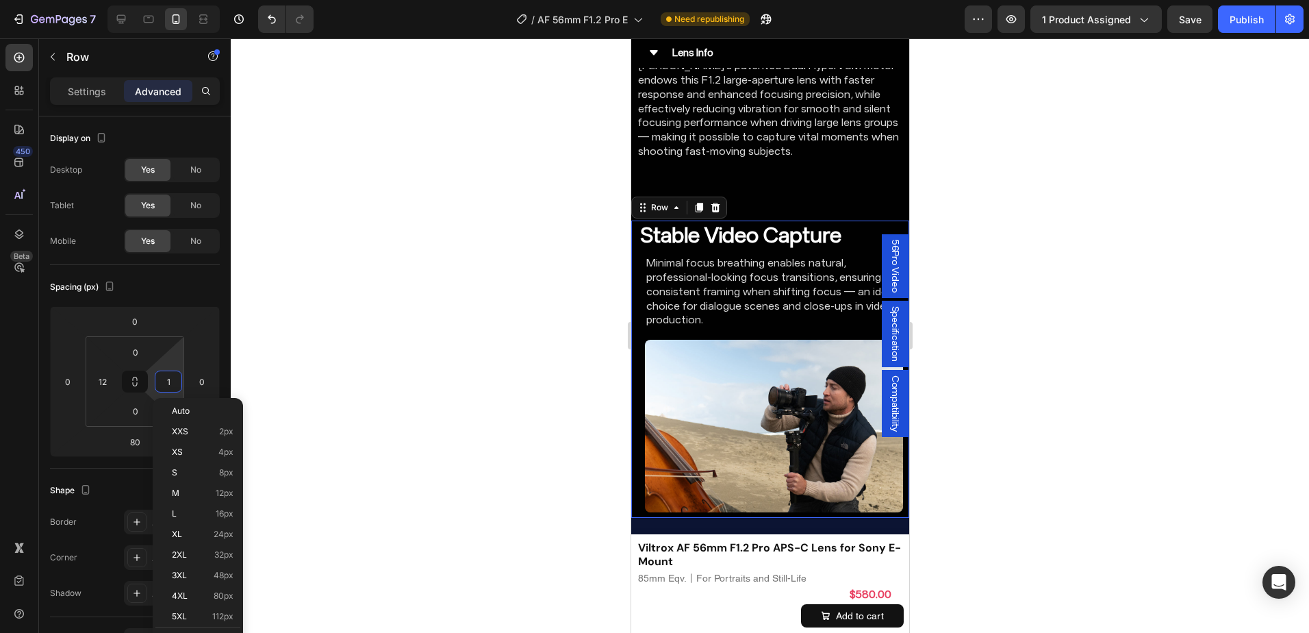
type input "12"
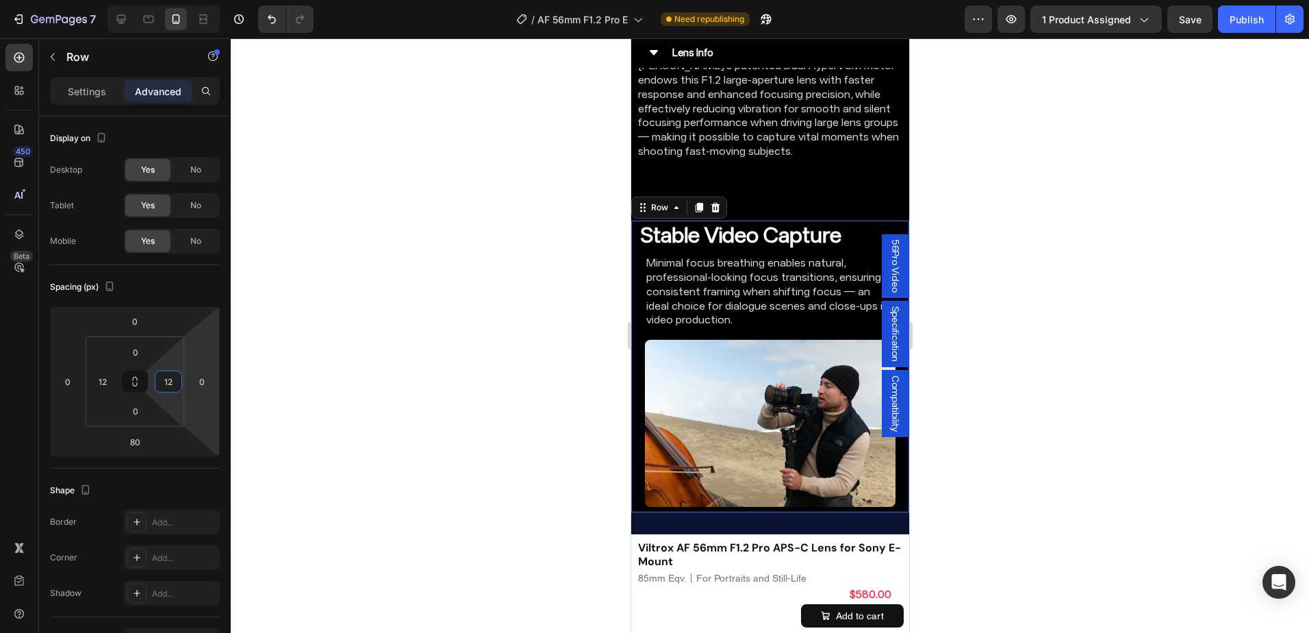
click at [1017, 298] on div at bounding box center [770, 335] width 1078 height 594
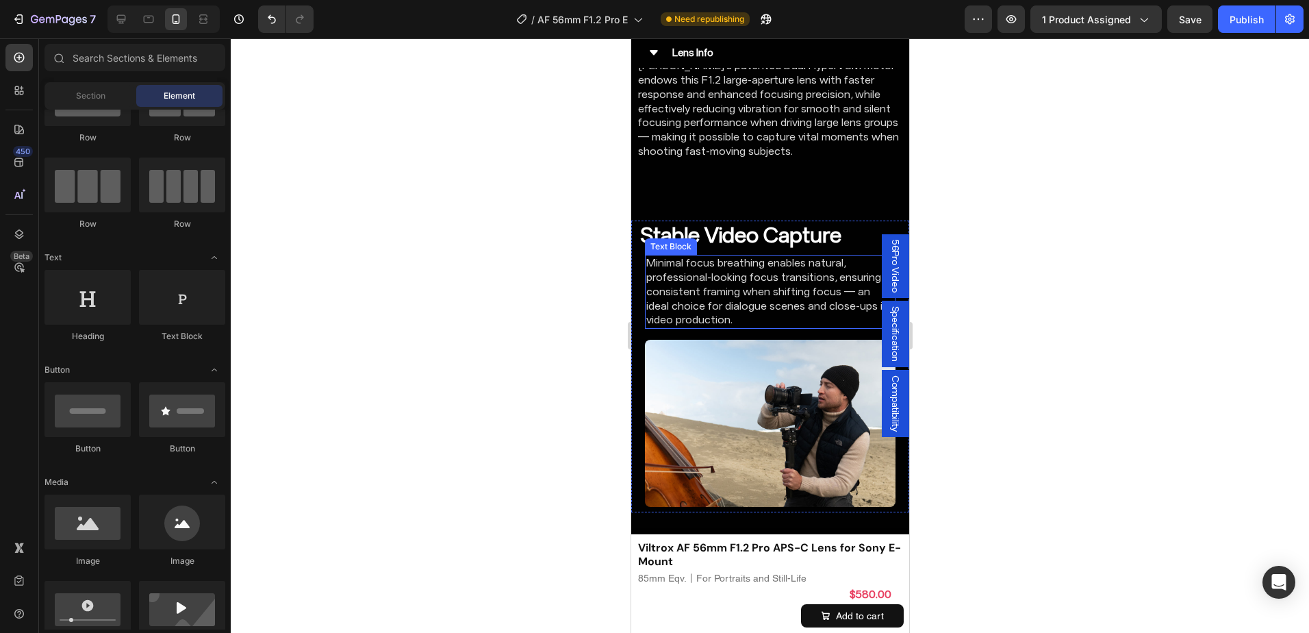
click at [752, 256] on p "Minimal focus breathing enables natural, professional-looking focus transitions…" at bounding box center [770, 291] width 248 height 71
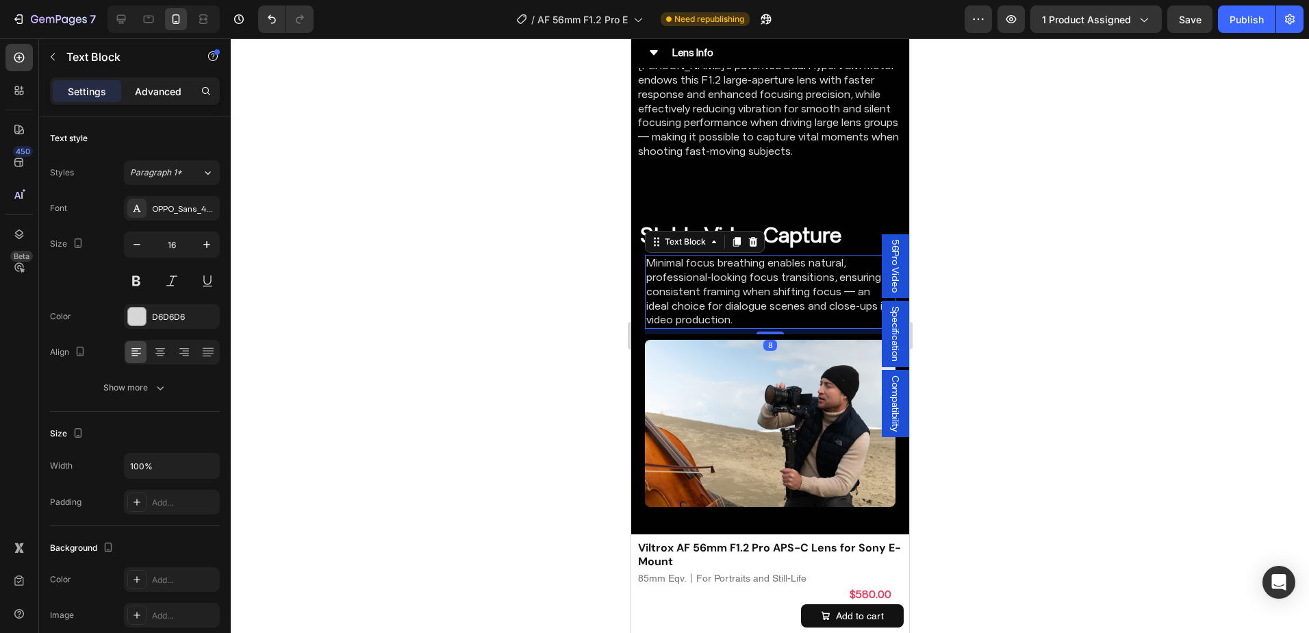
click at [156, 92] on p "Advanced" at bounding box center [158, 91] width 47 height 14
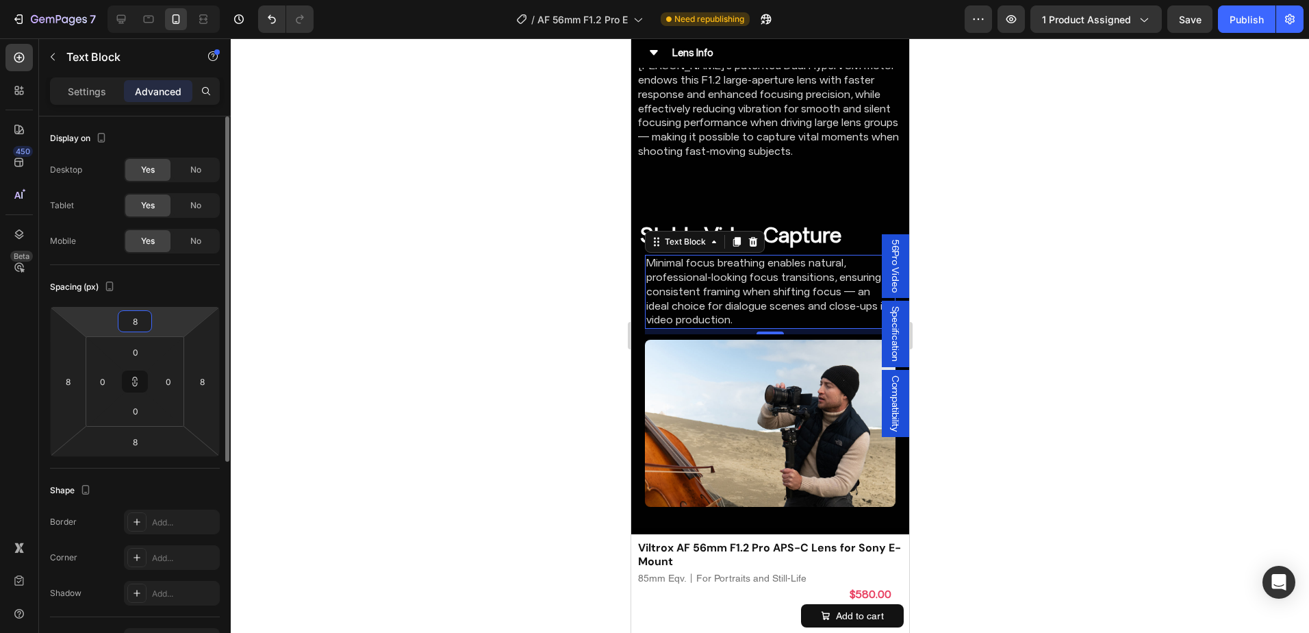
click at [135, 322] on input "8" at bounding box center [134, 321] width 27 height 21
type input "0"
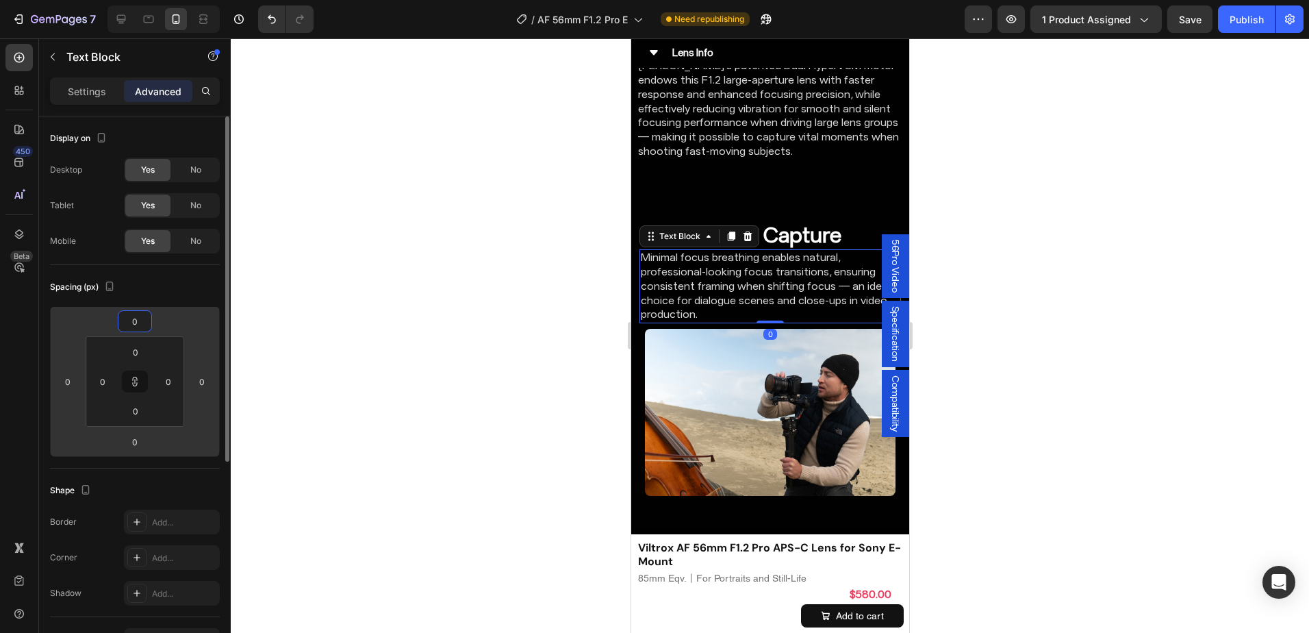
type input "0"
click at [186, 288] on div "Spacing (px)" at bounding box center [135, 287] width 170 height 22
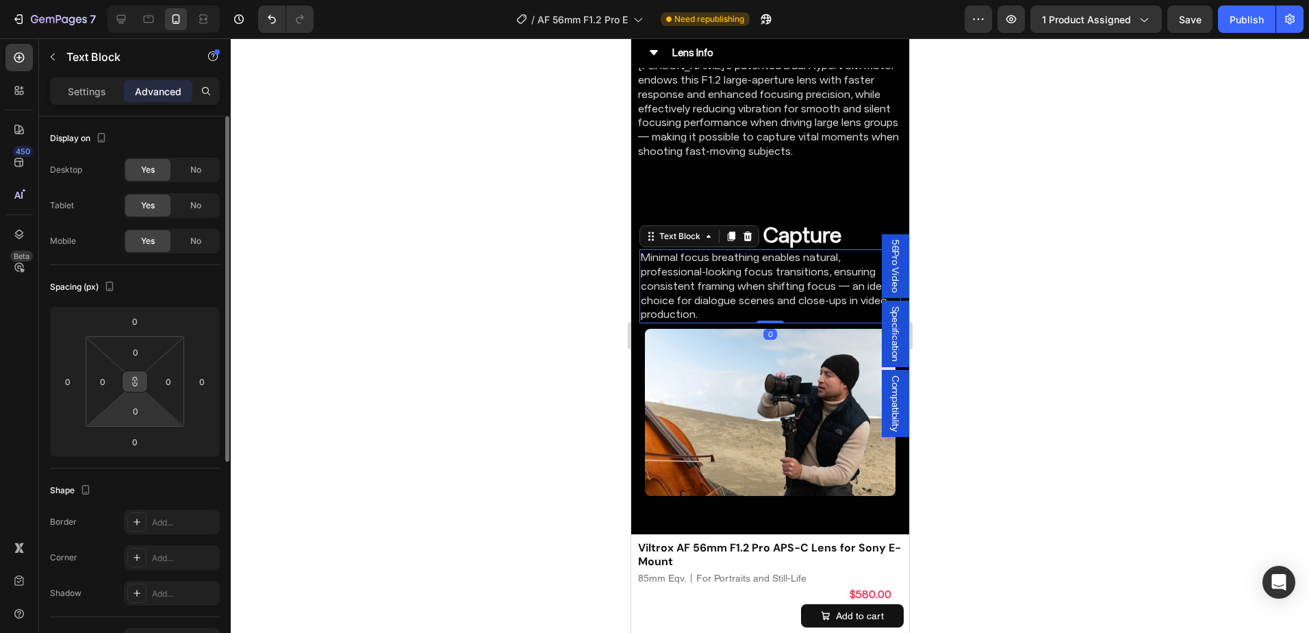
click at [137, 383] on icon at bounding box center [134, 381] width 11 height 11
click at [176, 288] on div "Spacing (px)" at bounding box center [135, 287] width 170 height 22
click at [1031, 322] on div at bounding box center [770, 335] width 1078 height 594
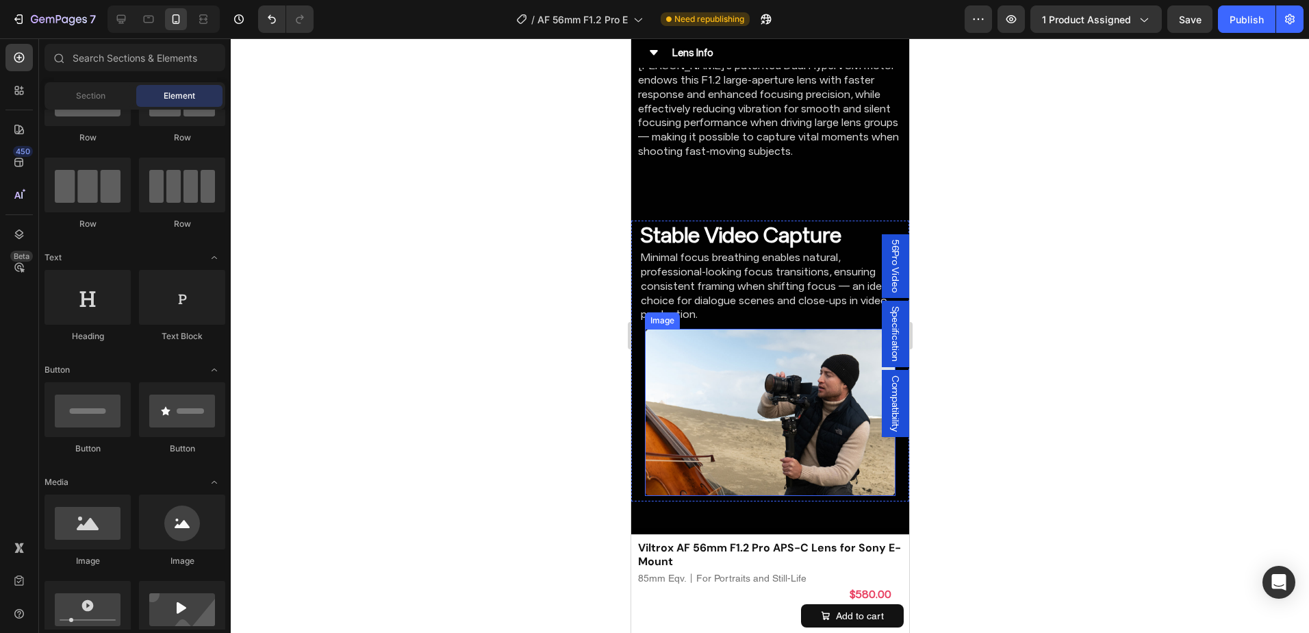
click at [771, 353] on img at bounding box center [769, 412] width 251 height 167
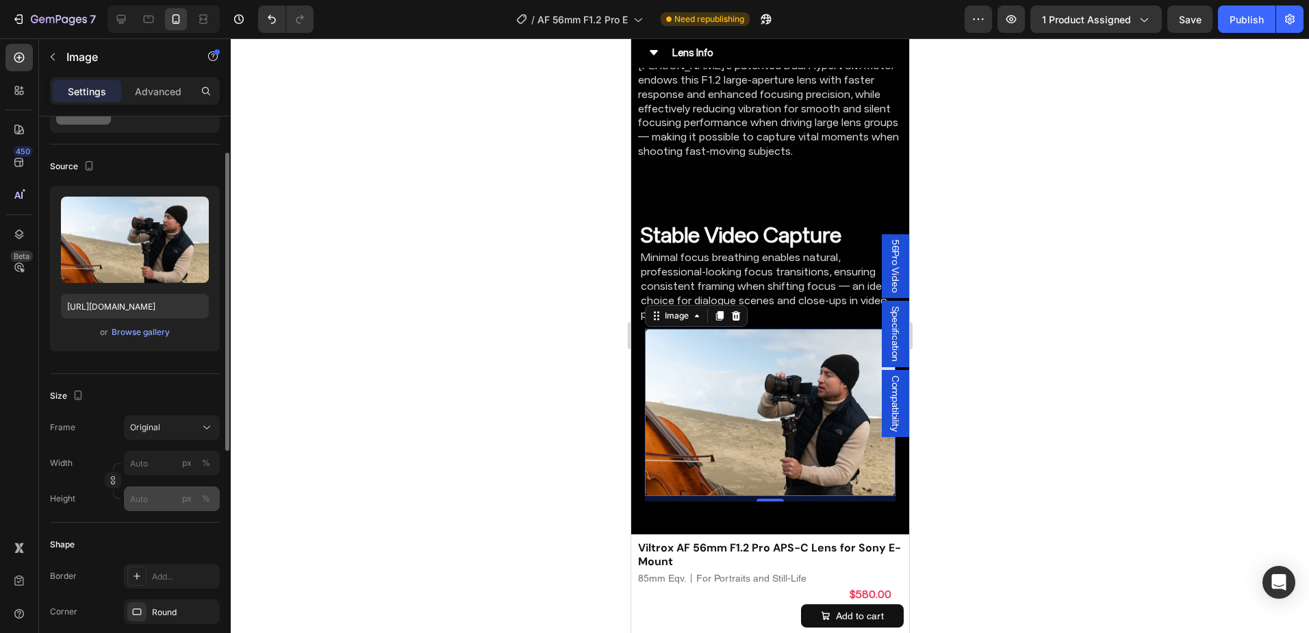
scroll to position [137, 0]
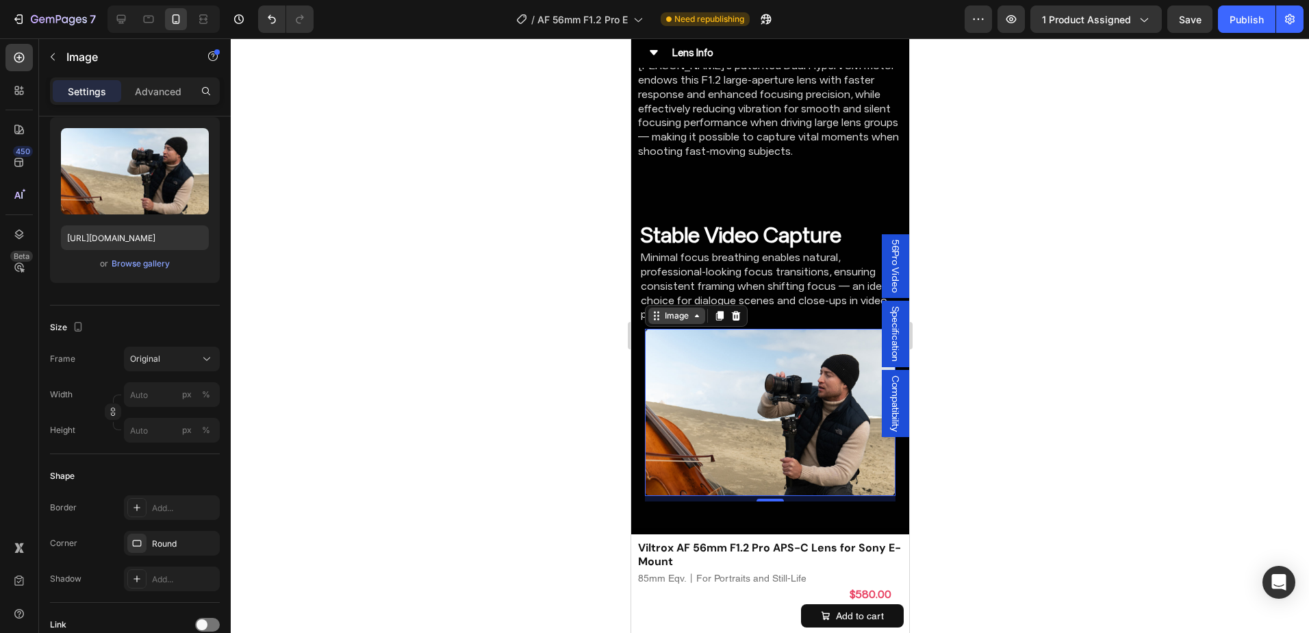
click at [676, 309] on div "Image" at bounding box center [675, 315] width 29 height 12
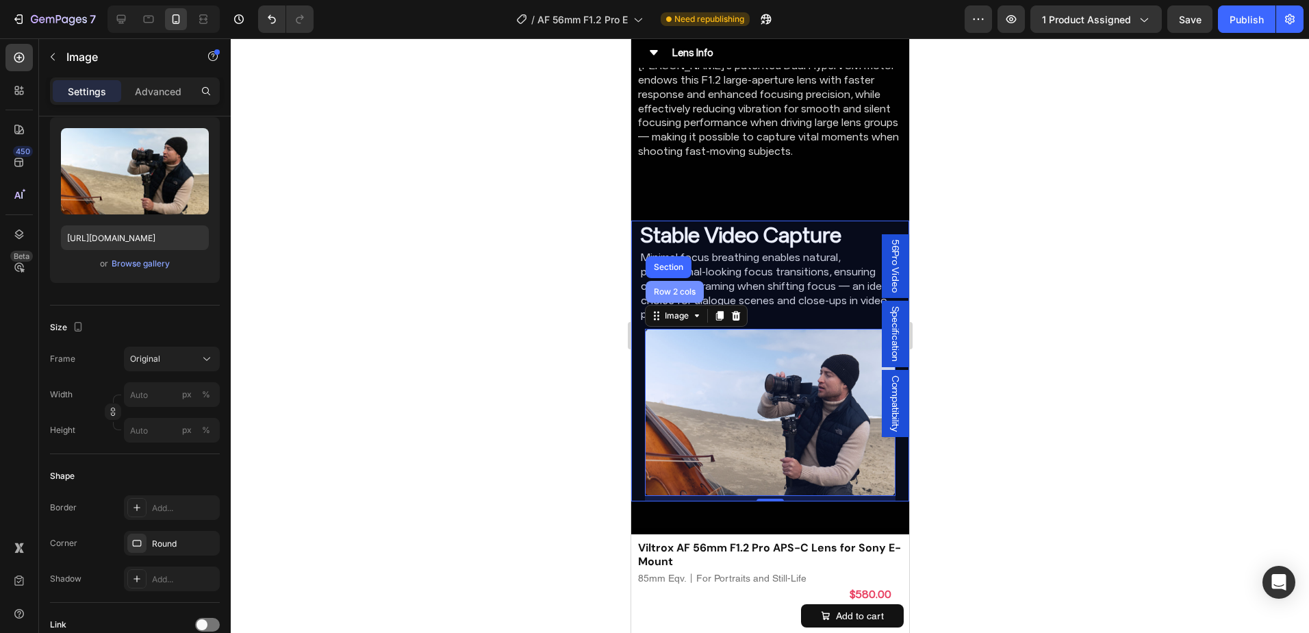
click at [680, 281] on div "Row 2 cols" at bounding box center [674, 292] width 58 height 22
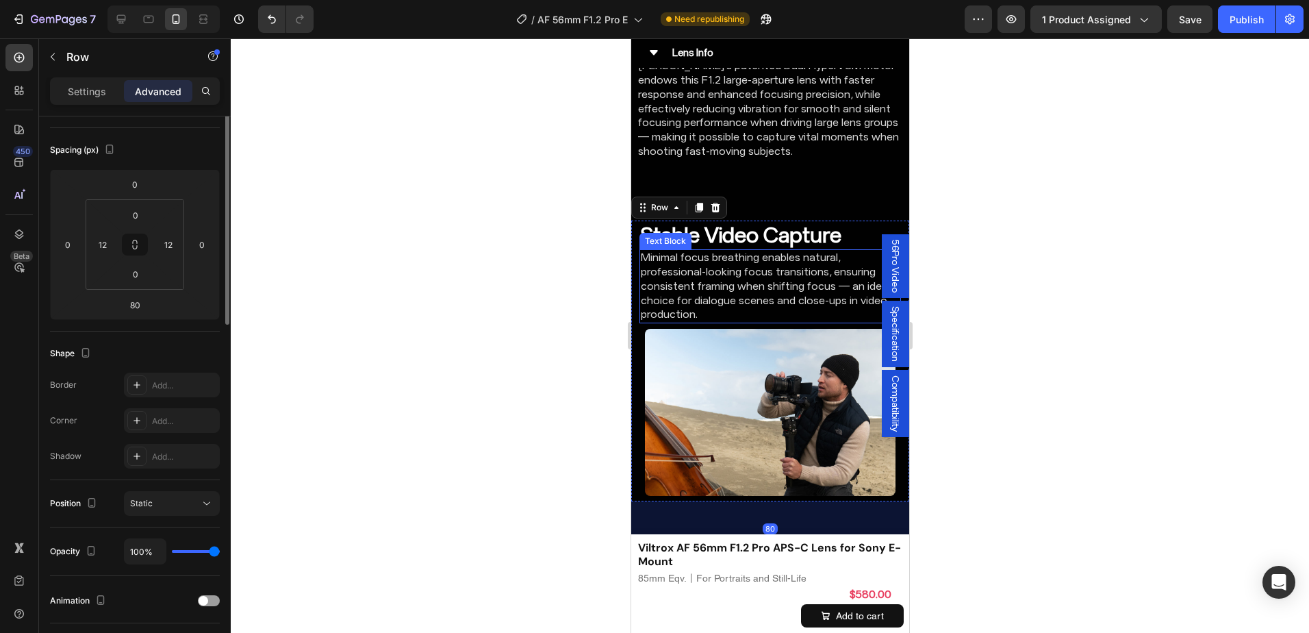
scroll to position [0, 0]
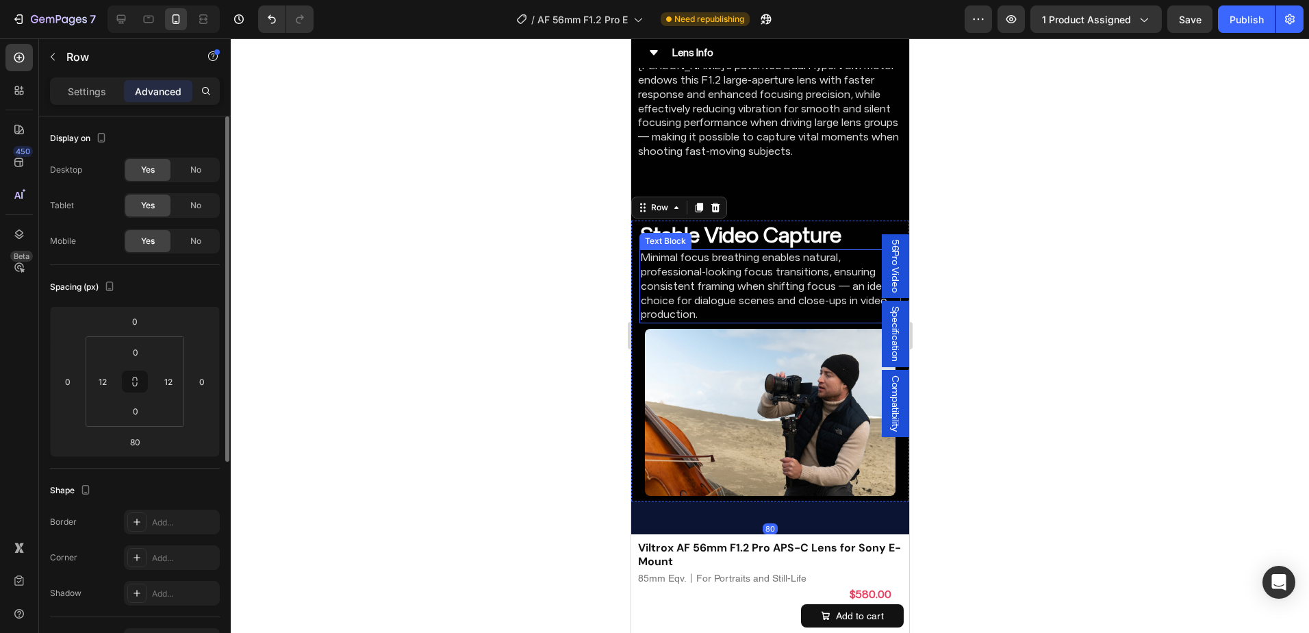
click at [765, 251] on p "Minimal focus breathing enables natural, professional-looking focus transitions…" at bounding box center [769, 286] width 259 height 71
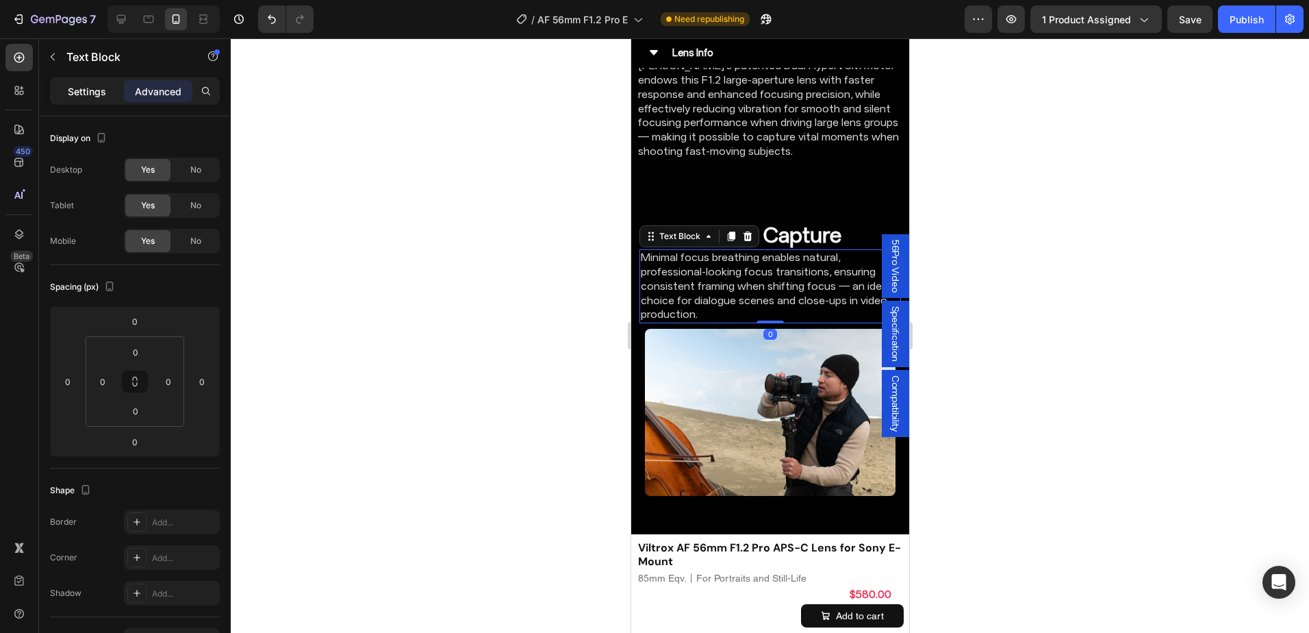
click at [98, 88] on p "Settings" at bounding box center [87, 91] width 38 height 14
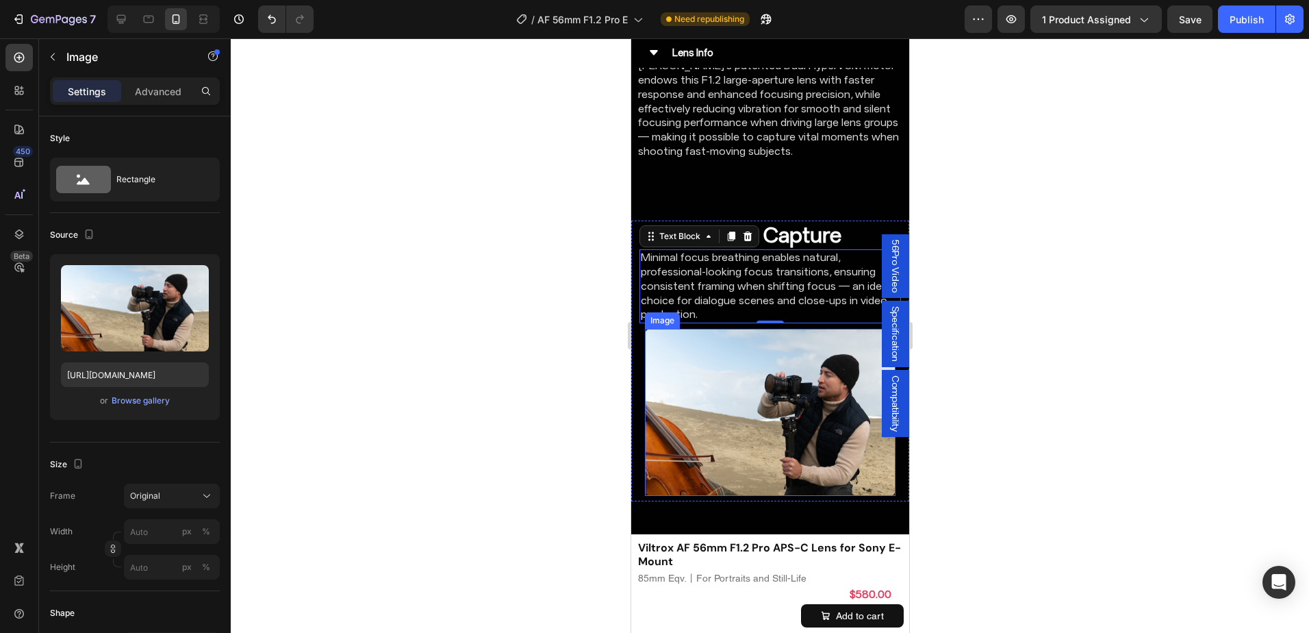
click at [704, 376] on img at bounding box center [769, 412] width 251 height 167
click at [669, 309] on div "Image" at bounding box center [675, 315] width 29 height 12
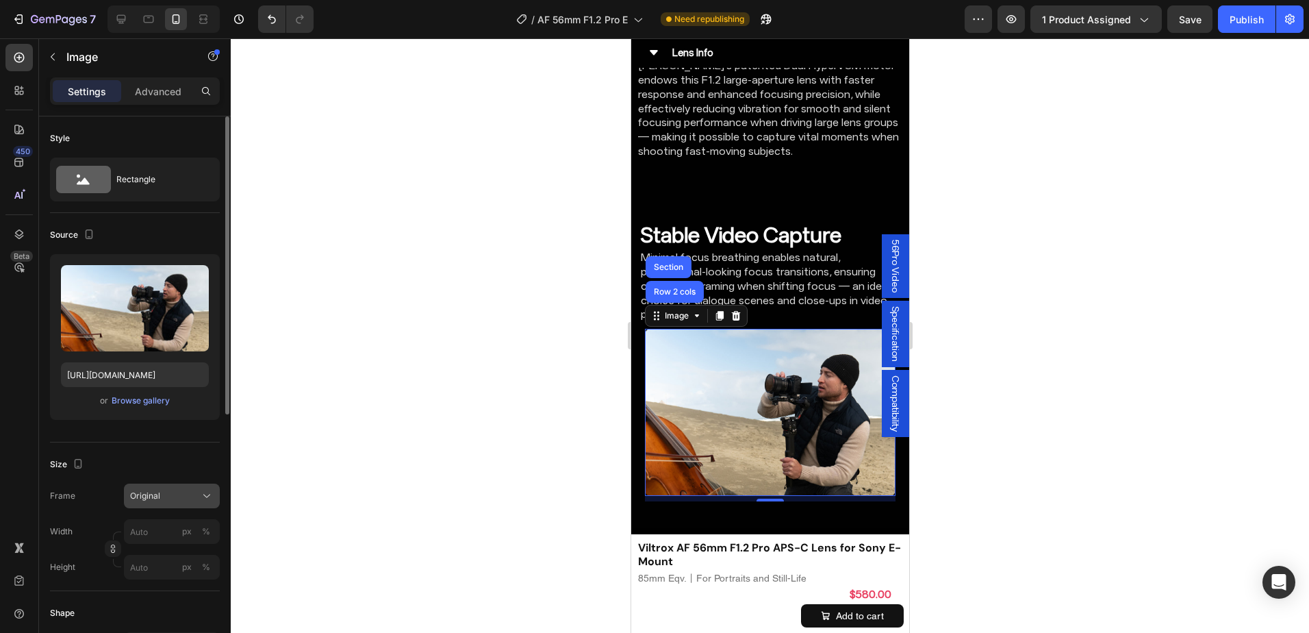
click at [205, 485] on button "Original" at bounding box center [172, 495] width 96 height 25
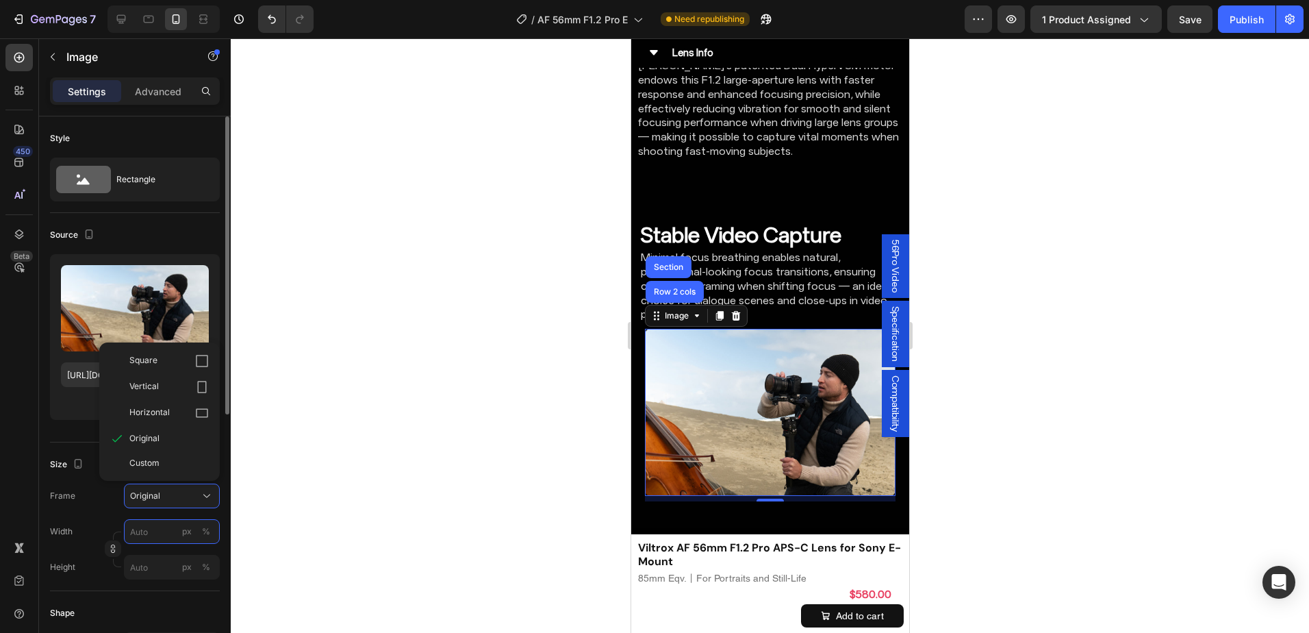
click at [162, 535] on input "px %" at bounding box center [172, 531] width 96 height 25
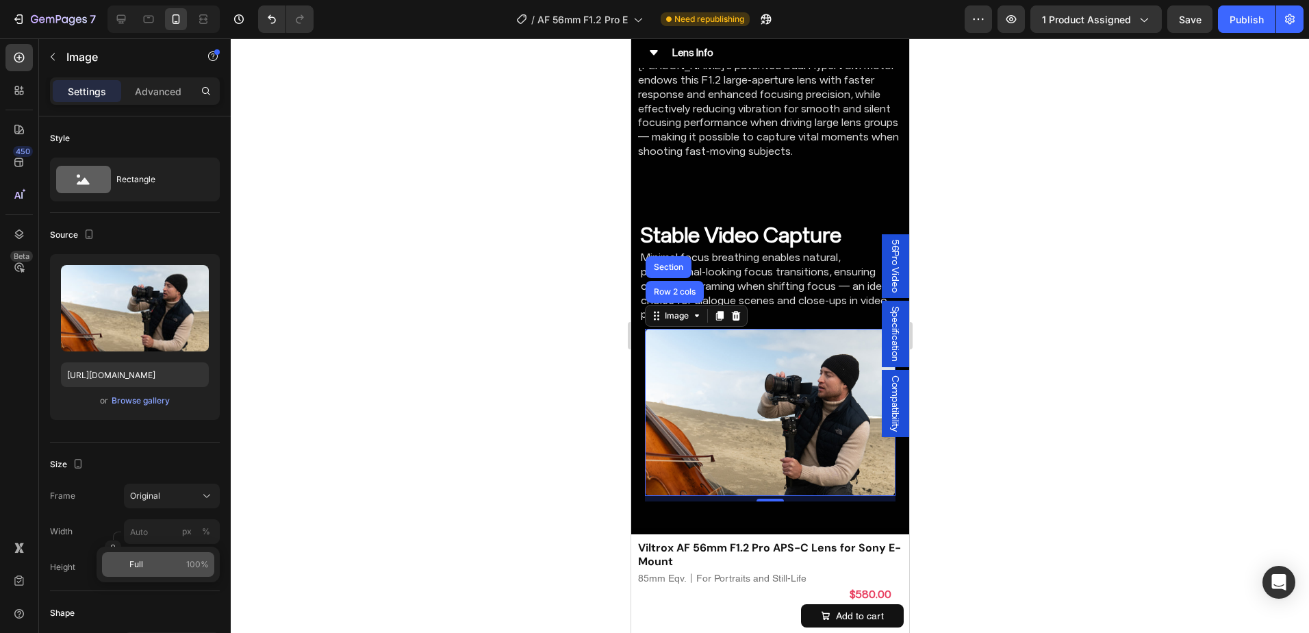
click at [159, 557] on div "Full 100%" at bounding box center [158, 564] width 112 height 25
type input "100"
click at [979, 338] on div at bounding box center [770, 335] width 1078 height 594
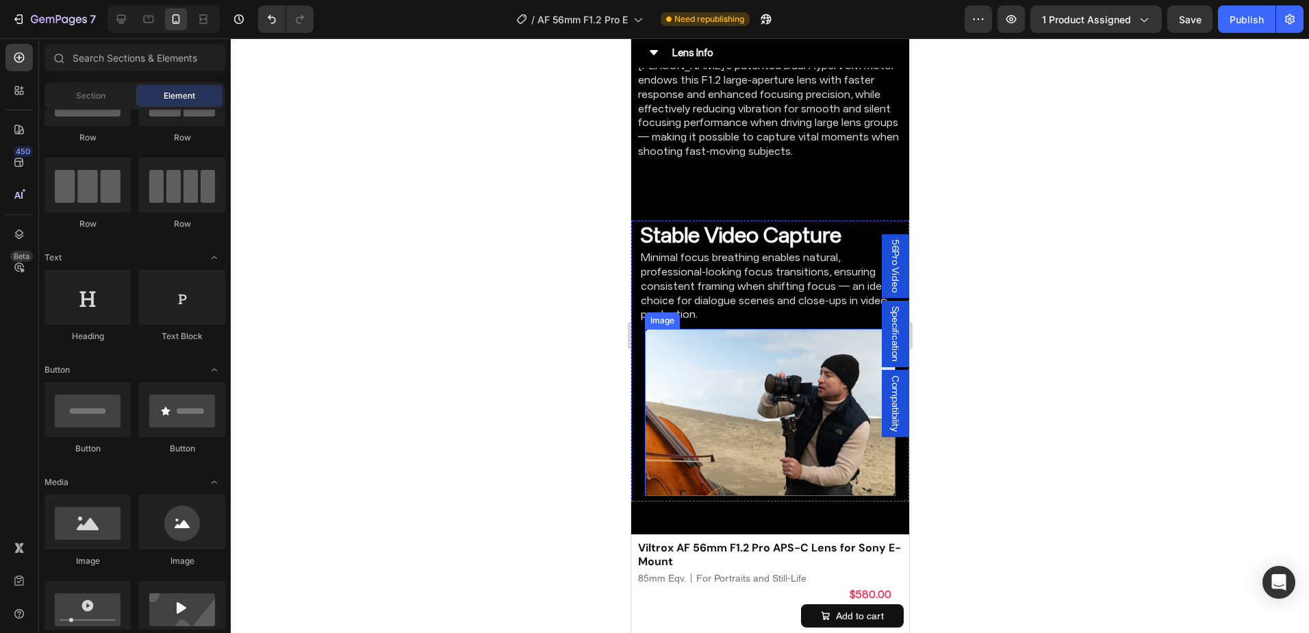
click at [657, 372] on img at bounding box center [769, 412] width 251 height 167
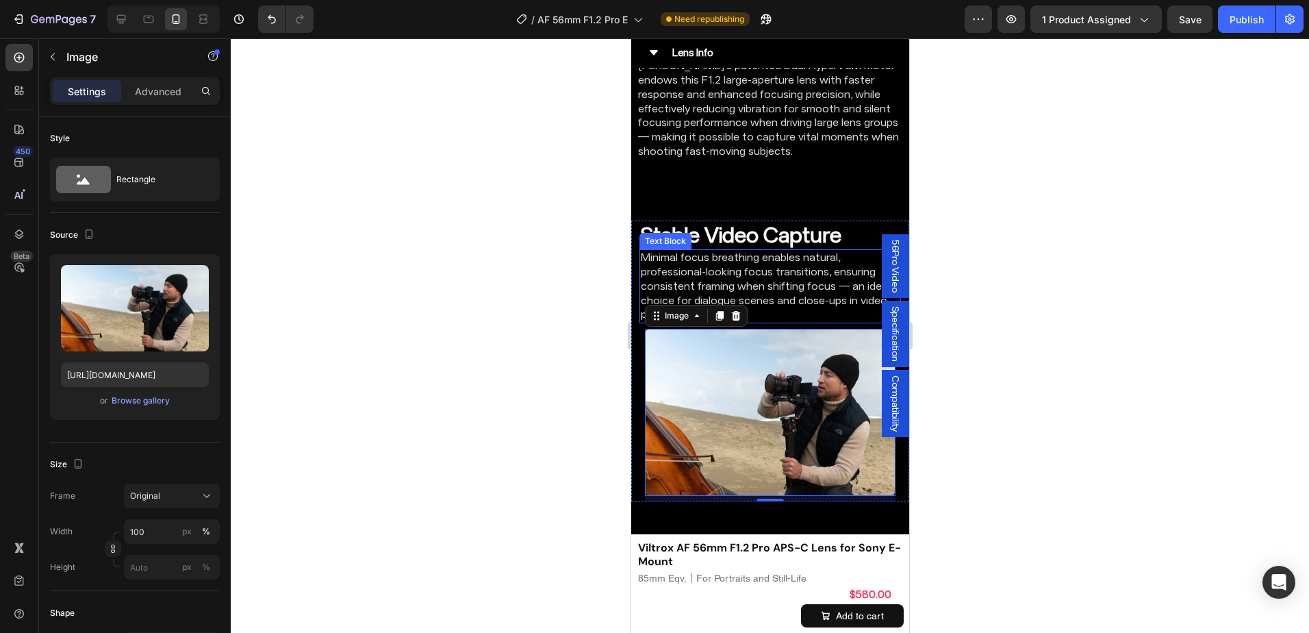
click at [789, 276] on p "Minimal focus breathing enables natural, professional-looking focus transitions…" at bounding box center [769, 286] width 259 height 71
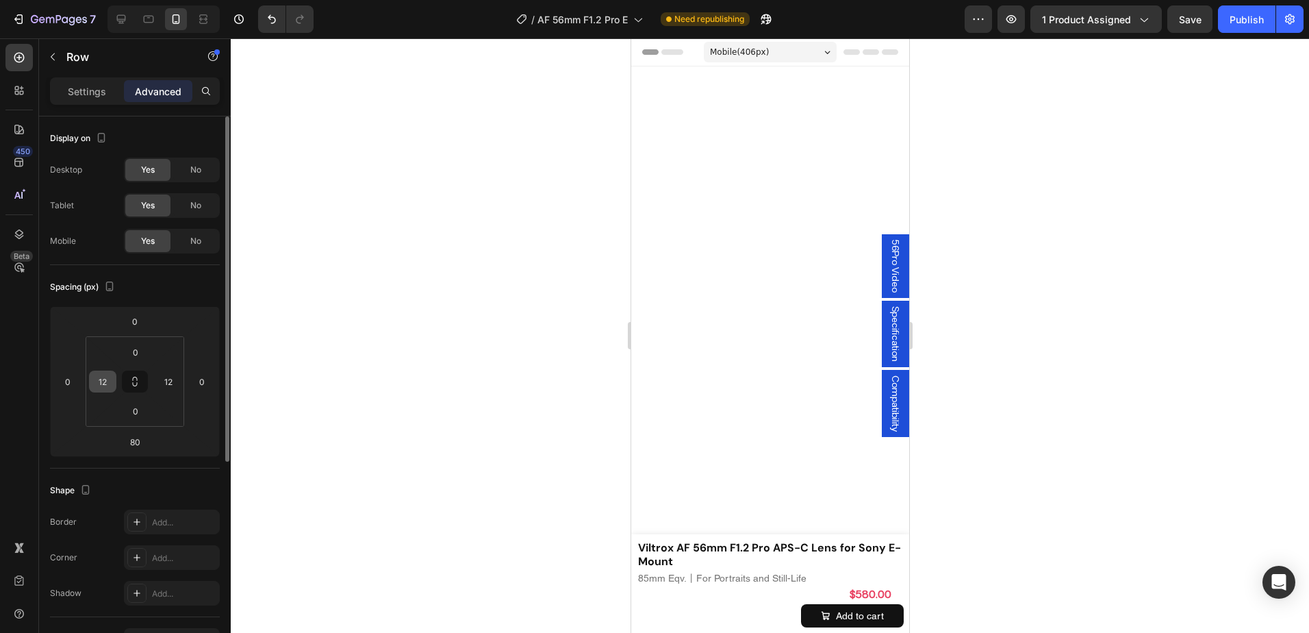
scroll to position [3859, 0]
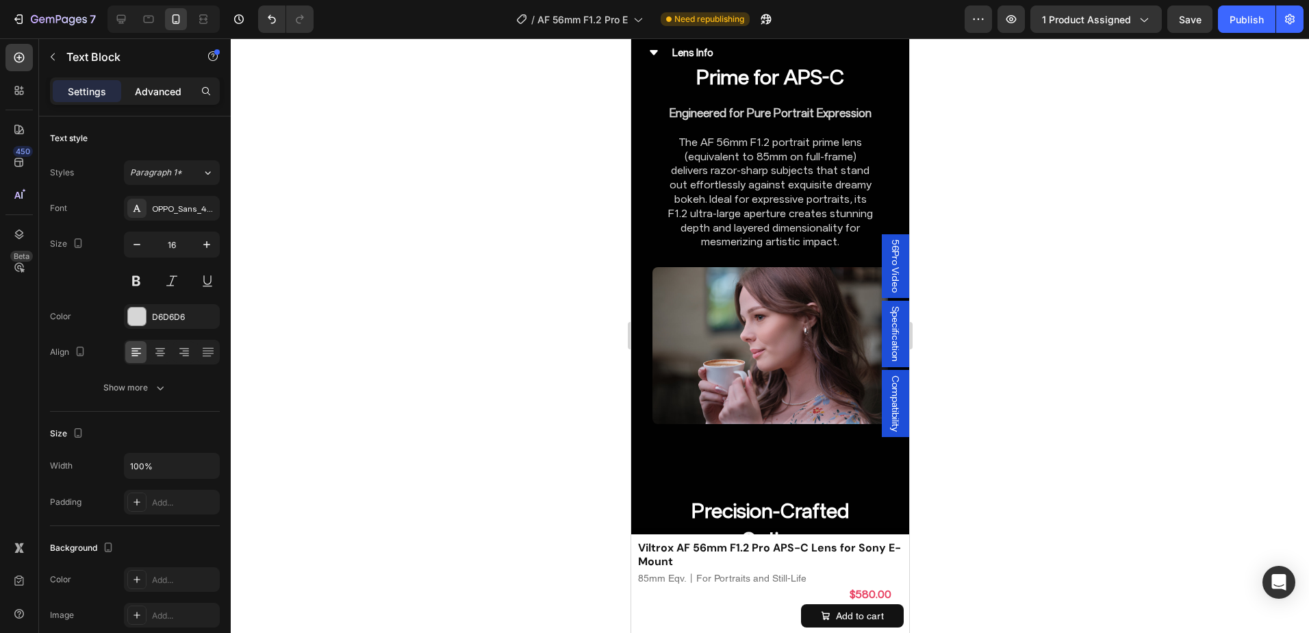
click at [167, 88] on p "Advanced" at bounding box center [158, 91] width 47 height 14
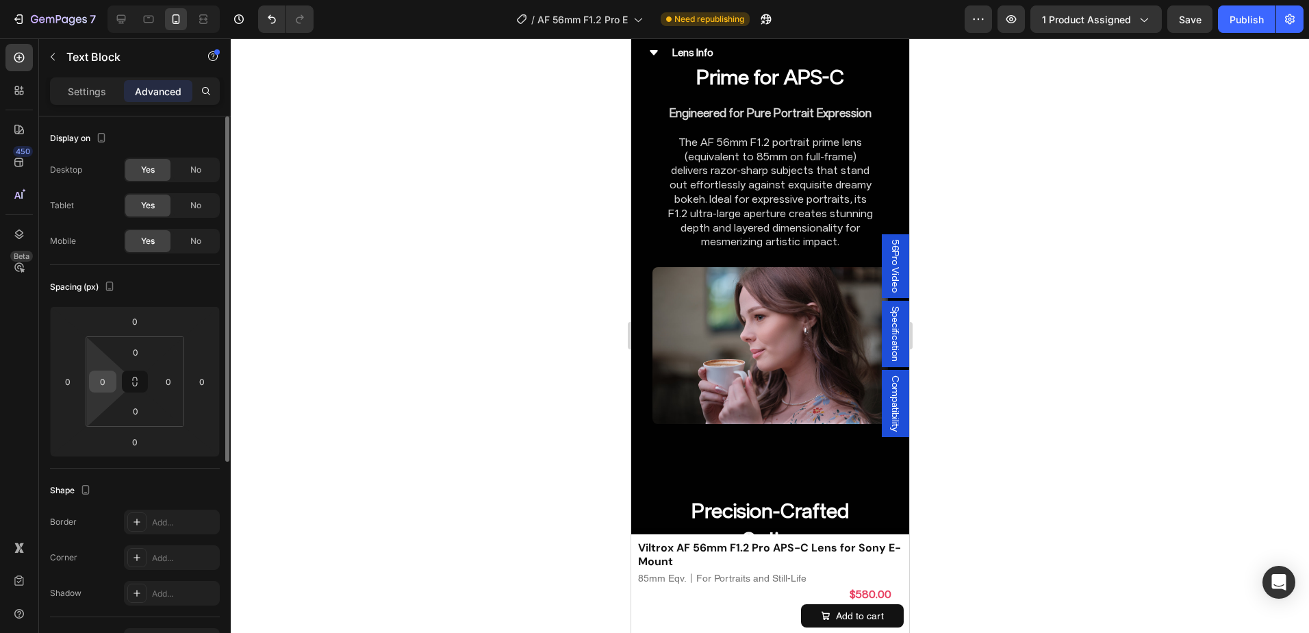
click at [114, 385] on div "0" at bounding box center [102, 381] width 27 height 22
click at [105, 380] on input "0" at bounding box center [102, 381] width 21 height 21
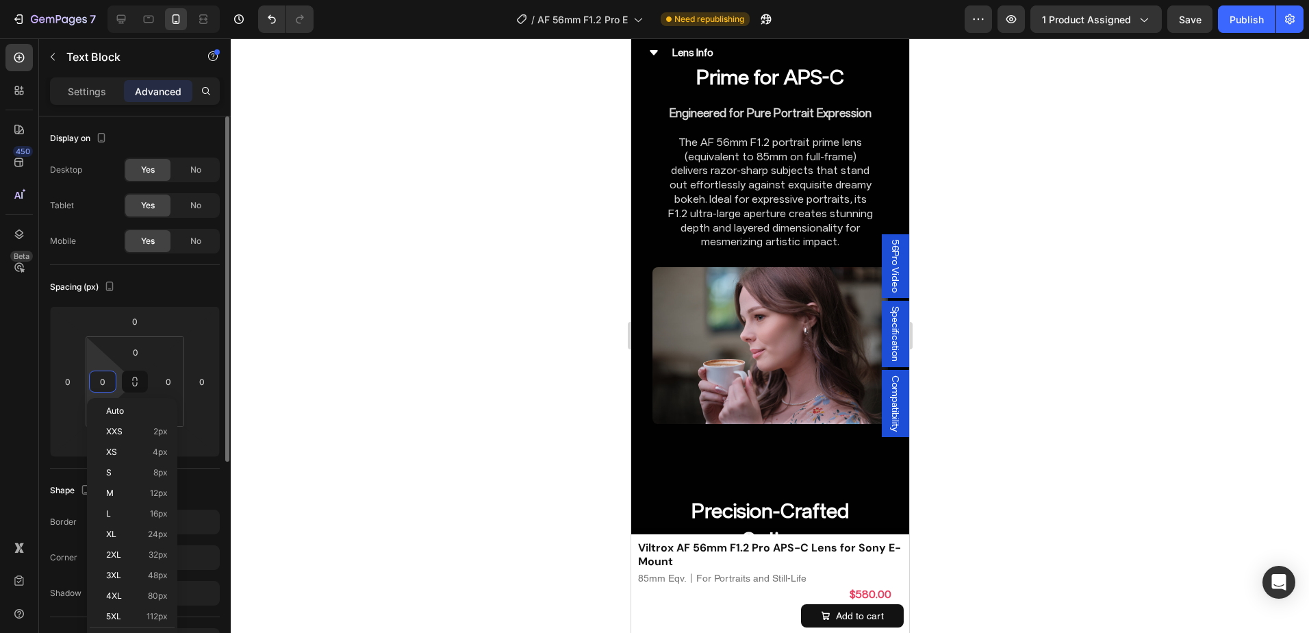
type input "1"
click at [112, 379] on input "1" at bounding box center [102, 381] width 21 height 21
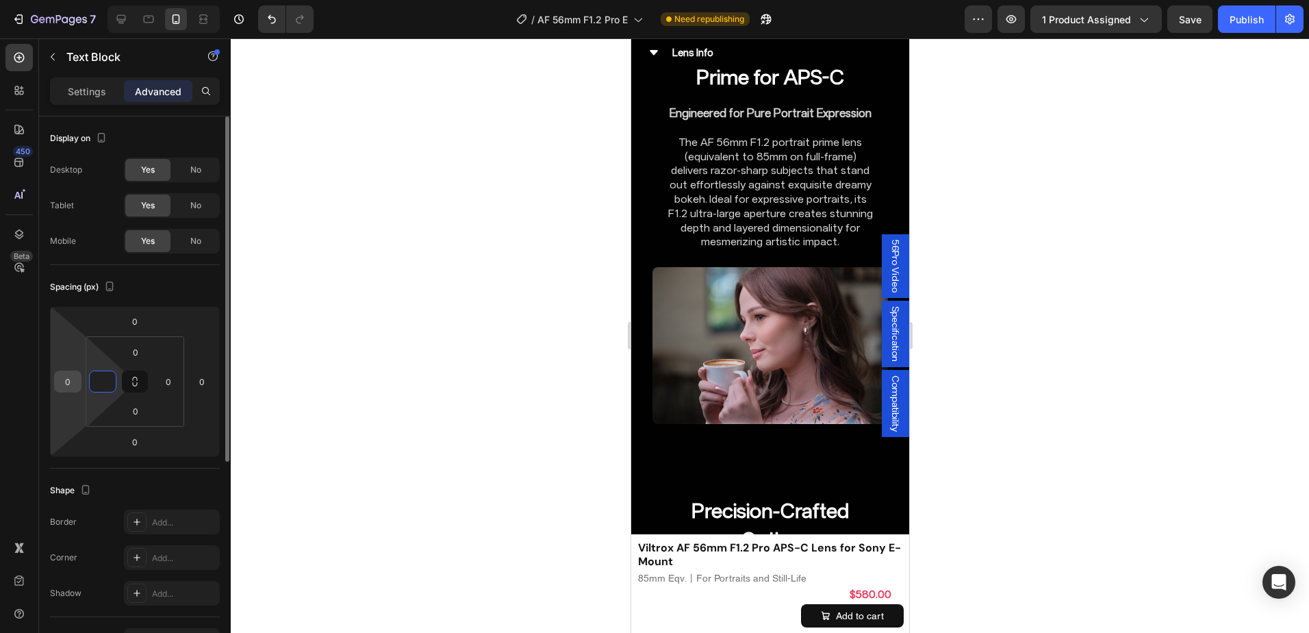
click at [75, 383] on input "0" at bounding box center [68, 381] width 21 height 21
click at [108, 383] on input "0" at bounding box center [102, 381] width 21 height 21
click at [108, 383] on input "4" at bounding box center [102, 381] width 21 height 21
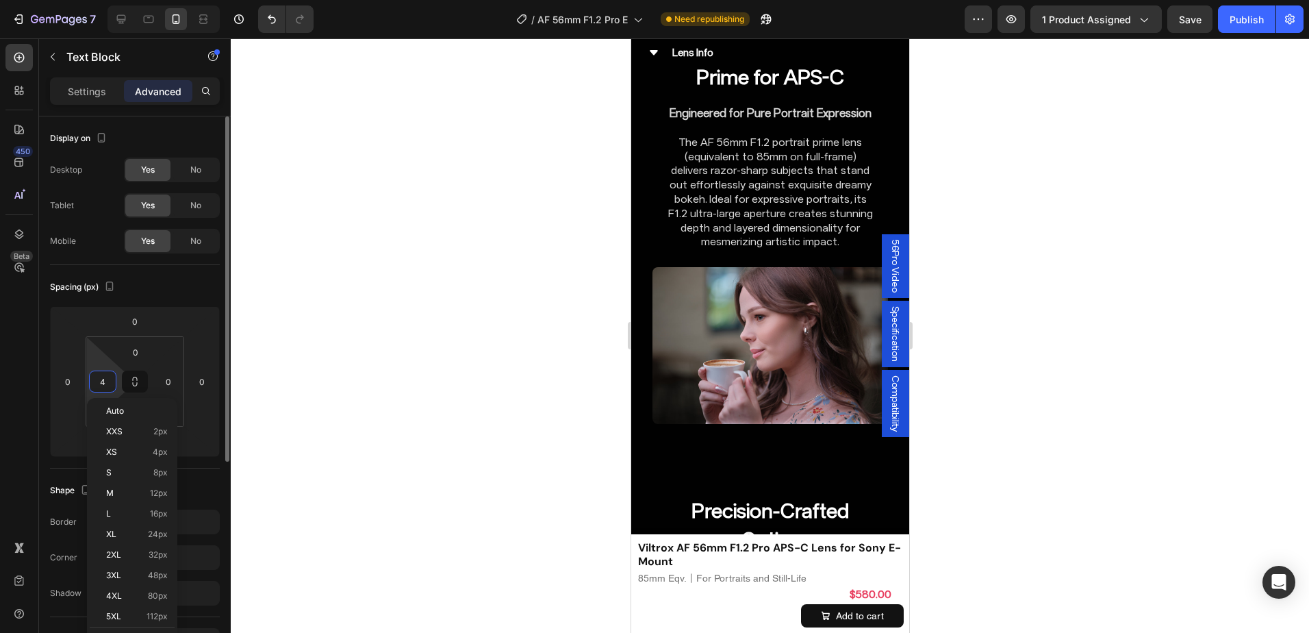
click at [108, 383] on input "4" at bounding box center [102, 381] width 21 height 21
type input "8"
click at [108, 383] on input "8" at bounding box center [102, 381] width 21 height 21
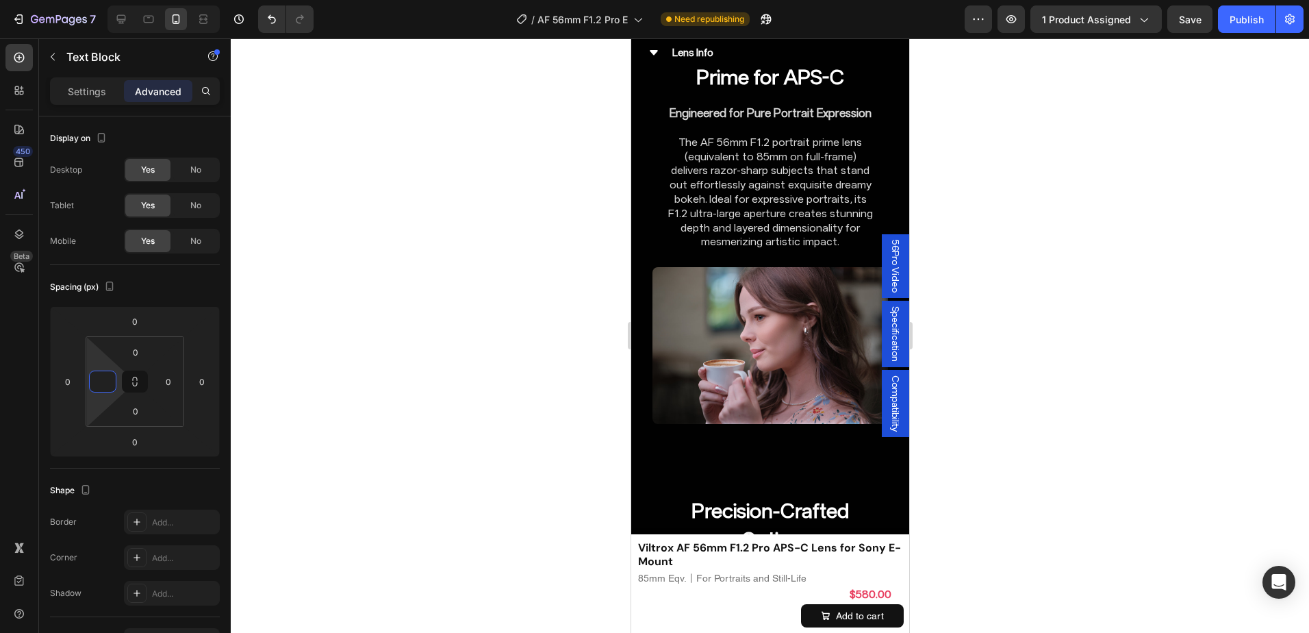
click at [1043, 310] on div at bounding box center [770, 335] width 1078 height 594
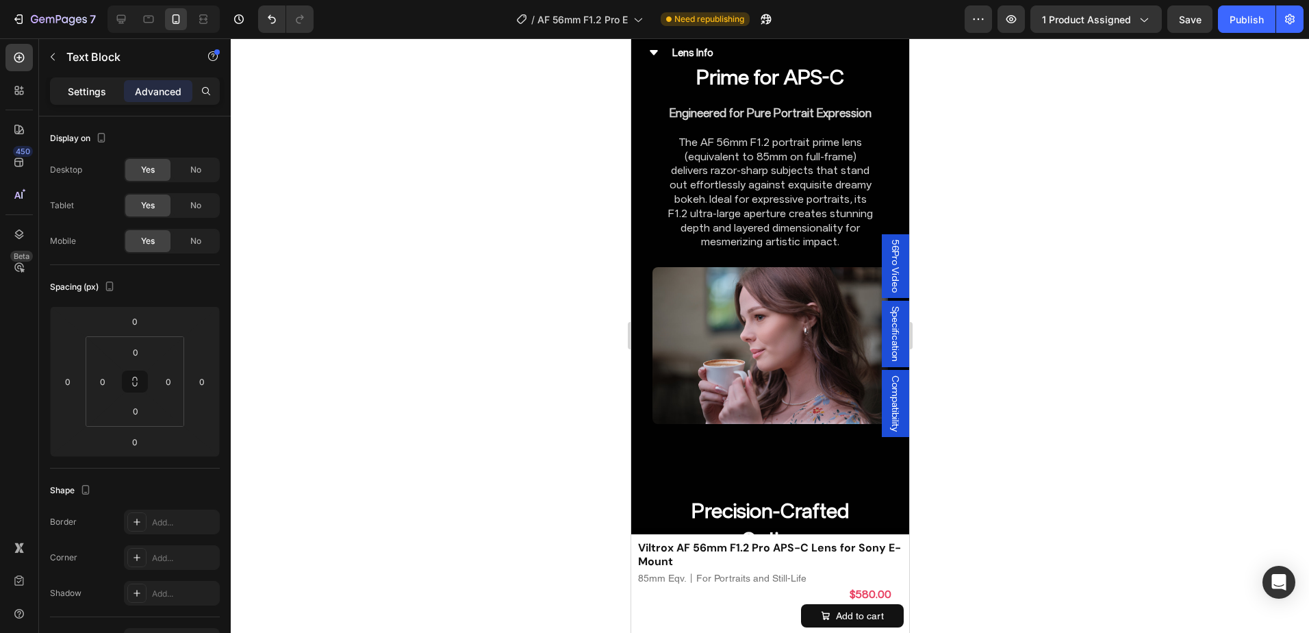
click at [120, 88] on div "Settings" at bounding box center [87, 91] width 68 height 22
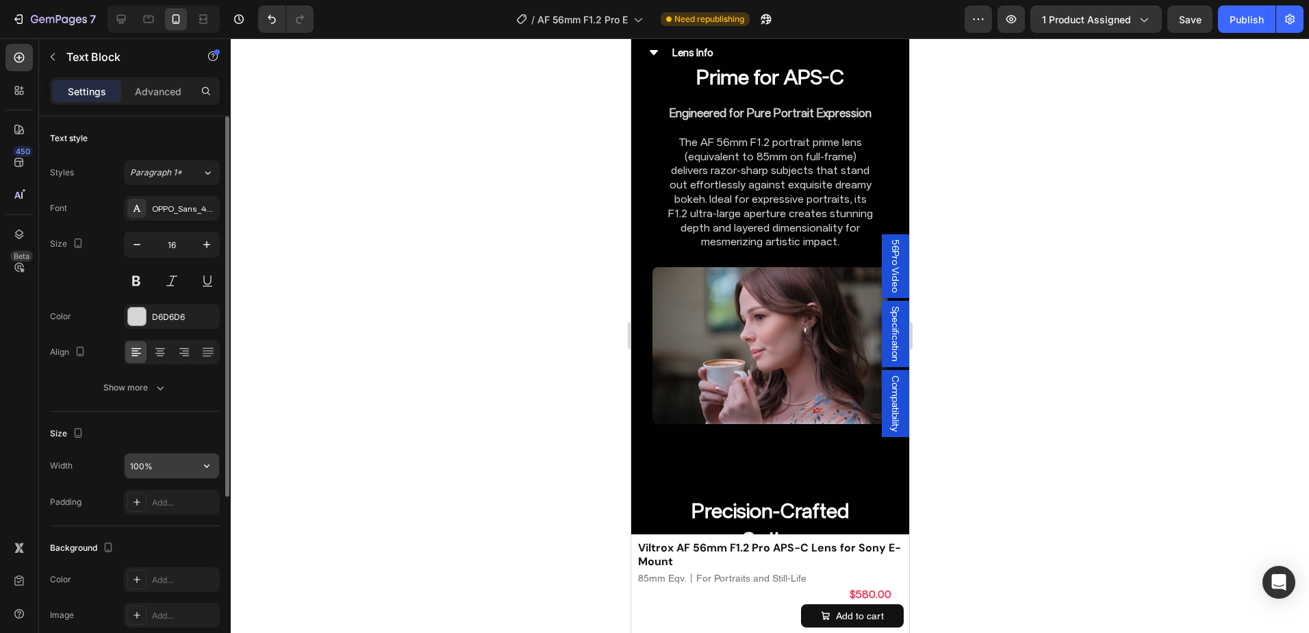
click at [139, 457] on input "100%" at bounding box center [172, 465] width 94 height 25
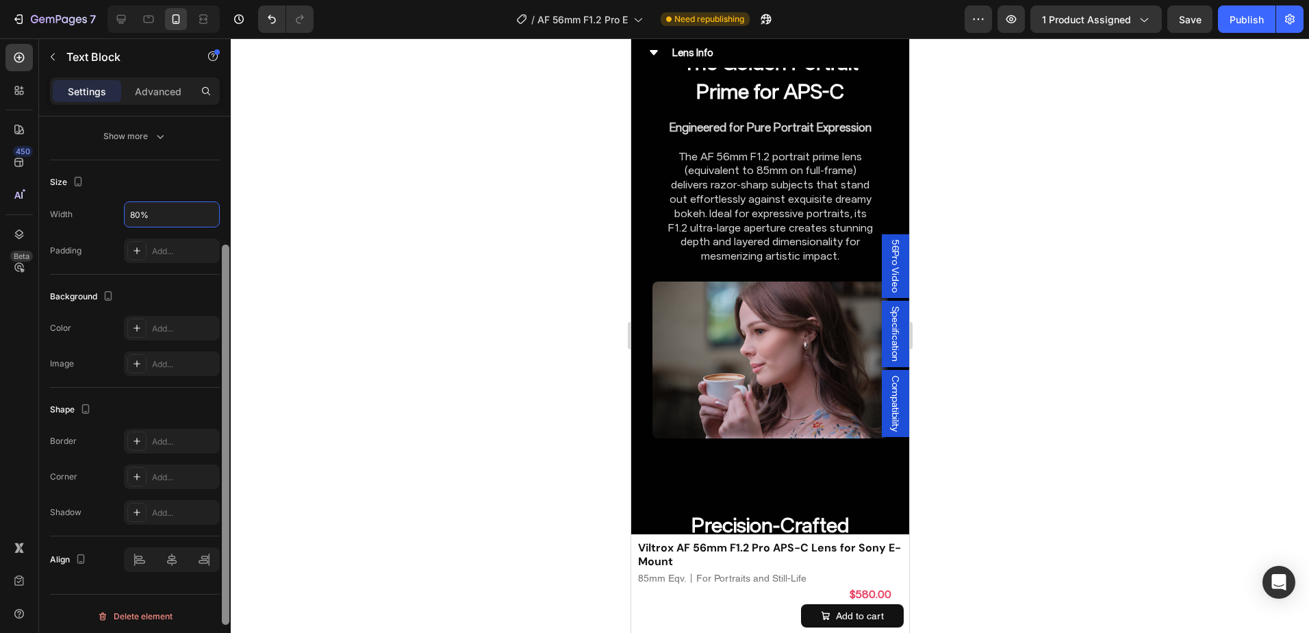
scroll to position [256, 0]
drag, startPoint x: 226, startPoint y: 265, endPoint x: 230, endPoint y: 450, distance: 184.9
click at [230, 450] on div at bounding box center [225, 393] width 10 height 555
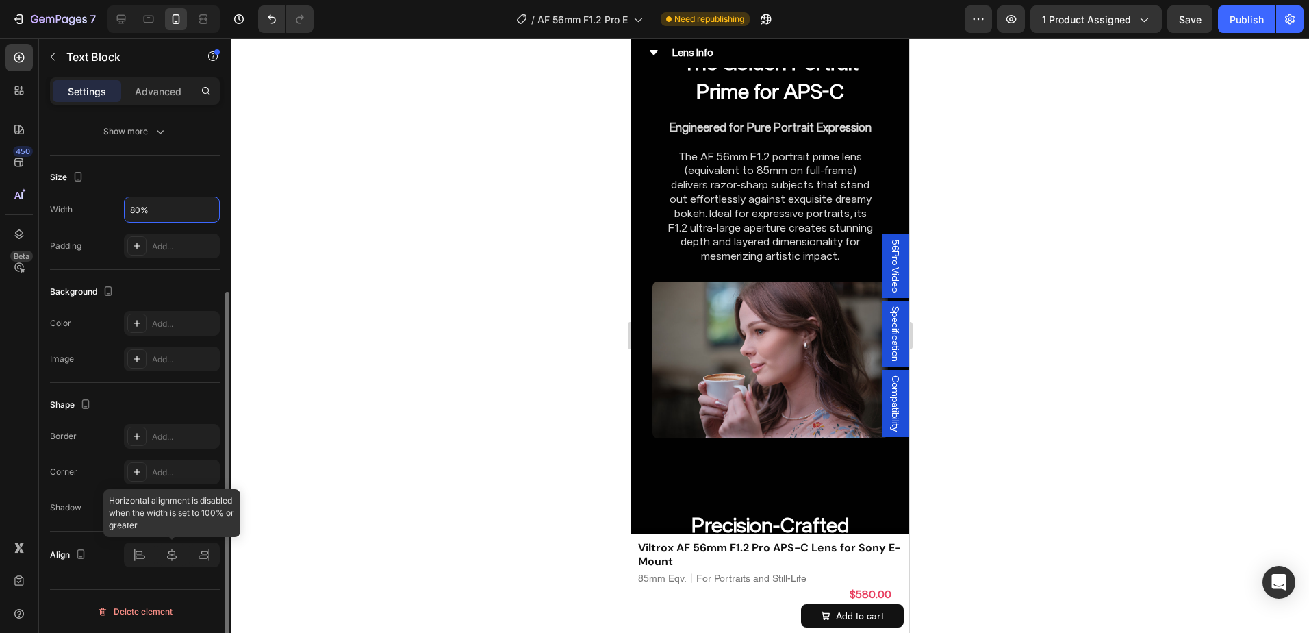
type input "80%"
click at [170, 552] on icon at bounding box center [172, 555] width 14 height 14
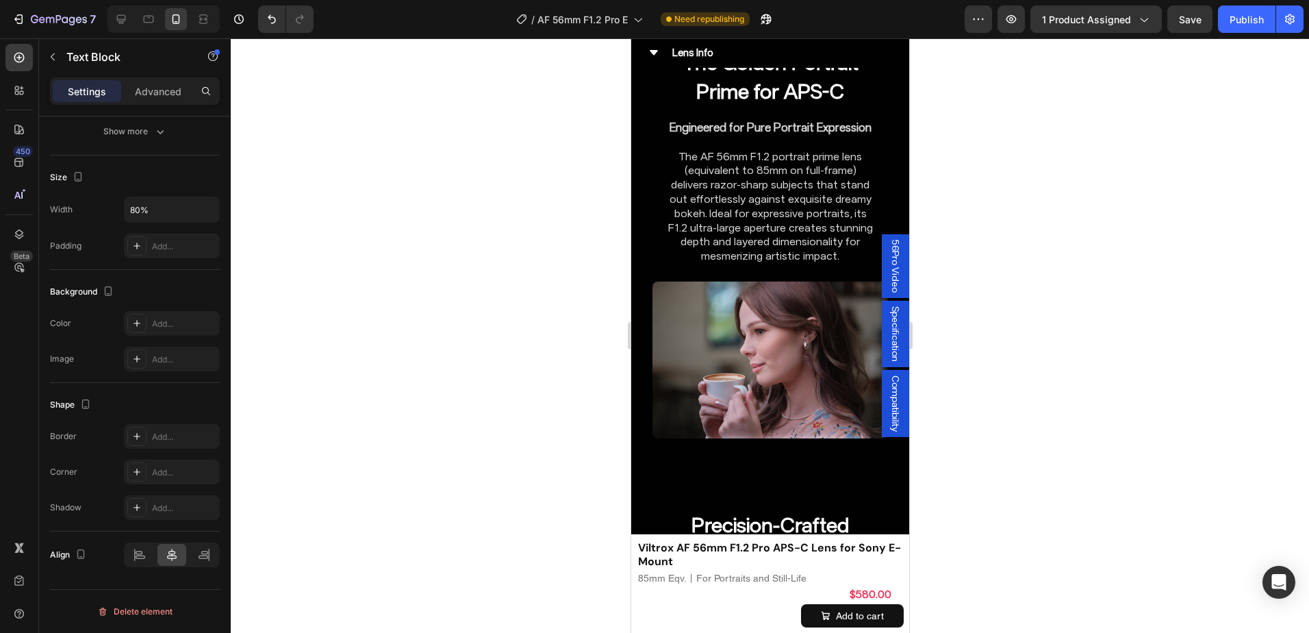
click at [1005, 277] on div at bounding box center [770, 335] width 1078 height 594
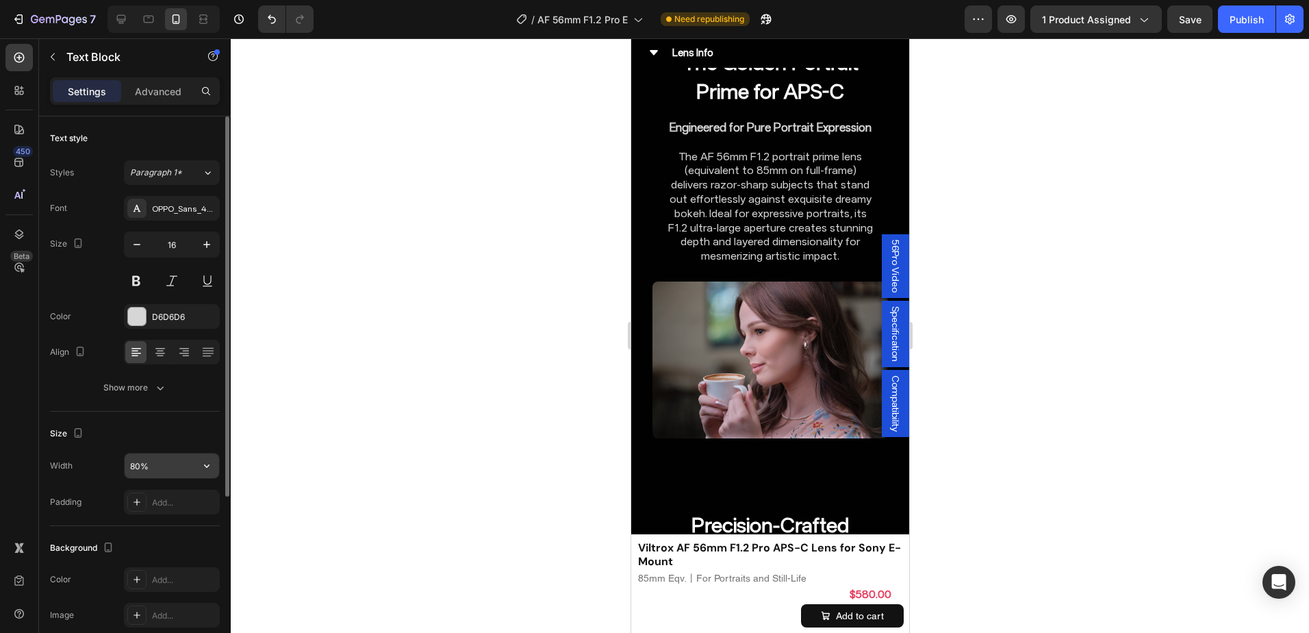
click at [140, 464] on input "80%" at bounding box center [172, 465] width 94 height 25
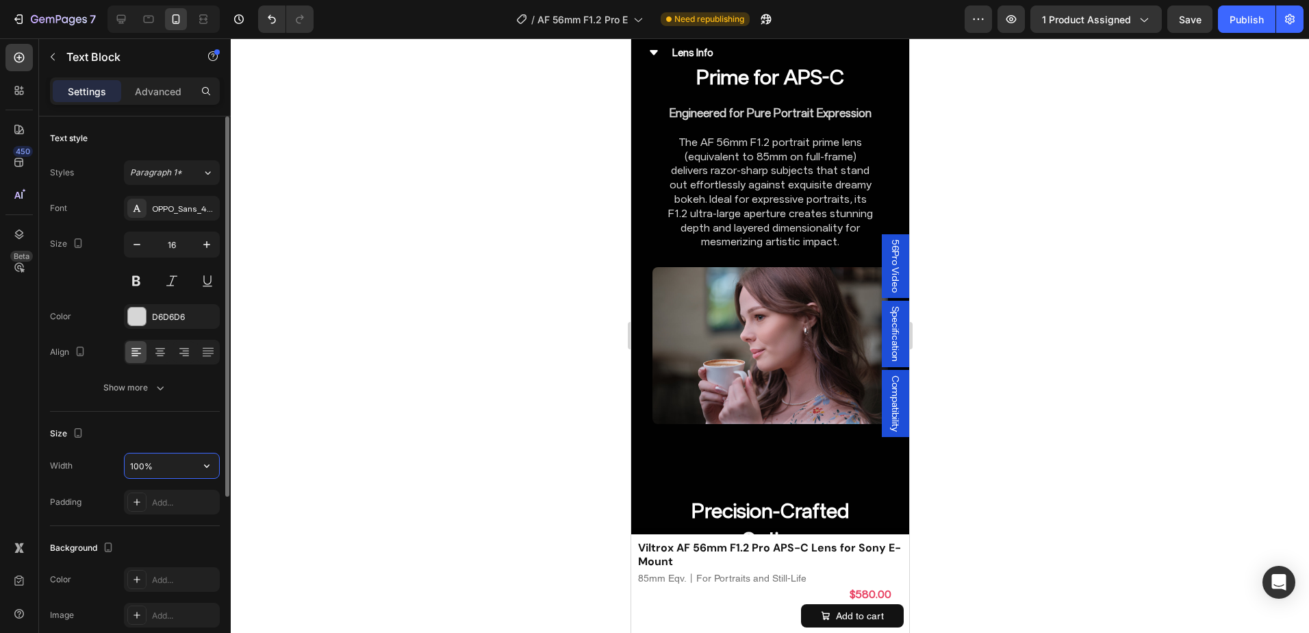
click at [139, 463] on input "100%" at bounding box center [172, 465] width 94 height 25
type input "90%"
click at [1001, 301] on div at bounding box center [770, 335] width 1078 height 594
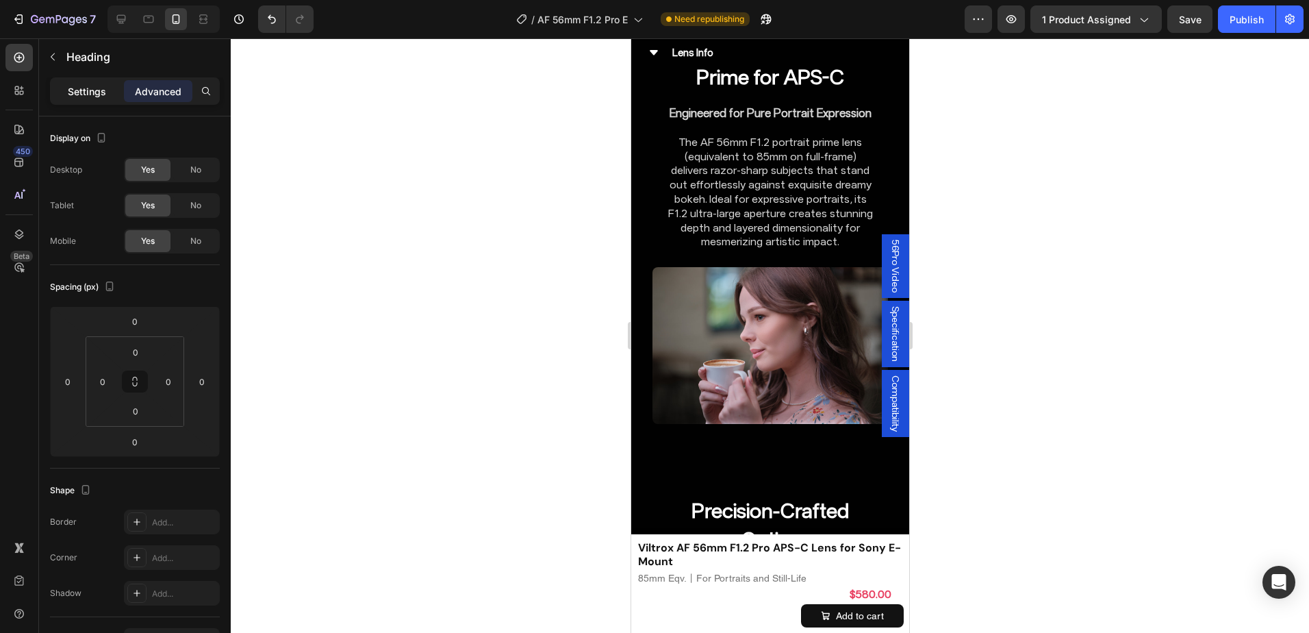
click at [94, 94] on p "Settings" at bounding box center [87, 91] width 38 height 14
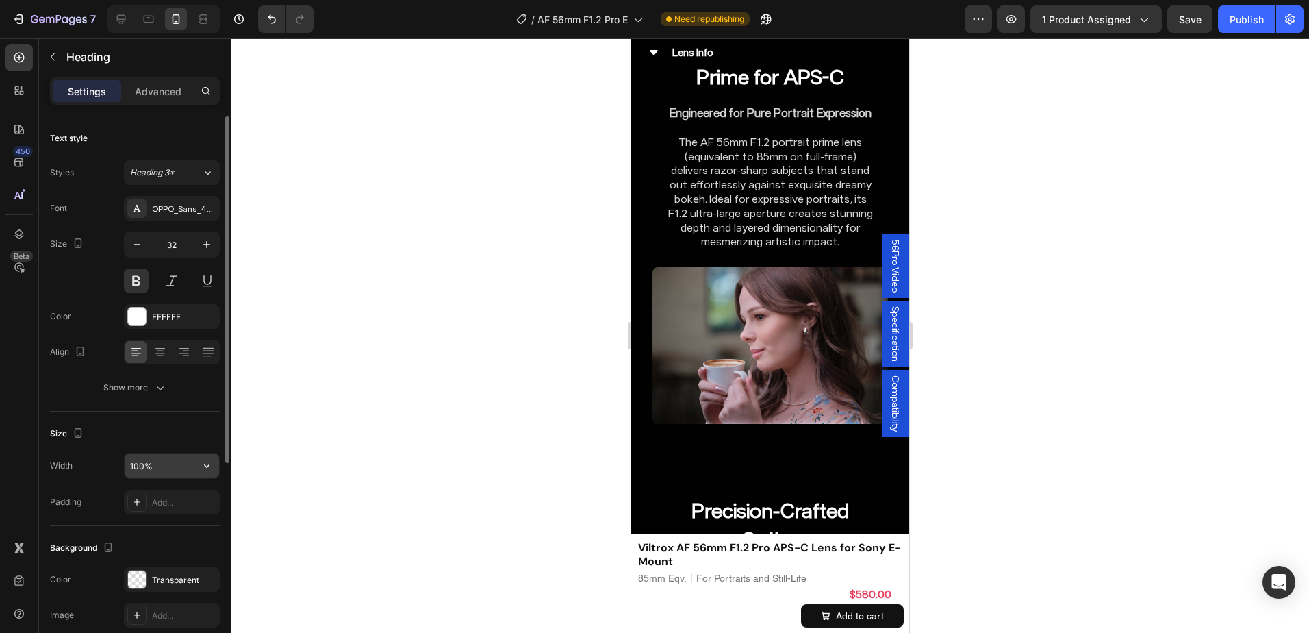
click at [134, 463] on input "100%" at bounding box center [172, 465] width 94 height 25
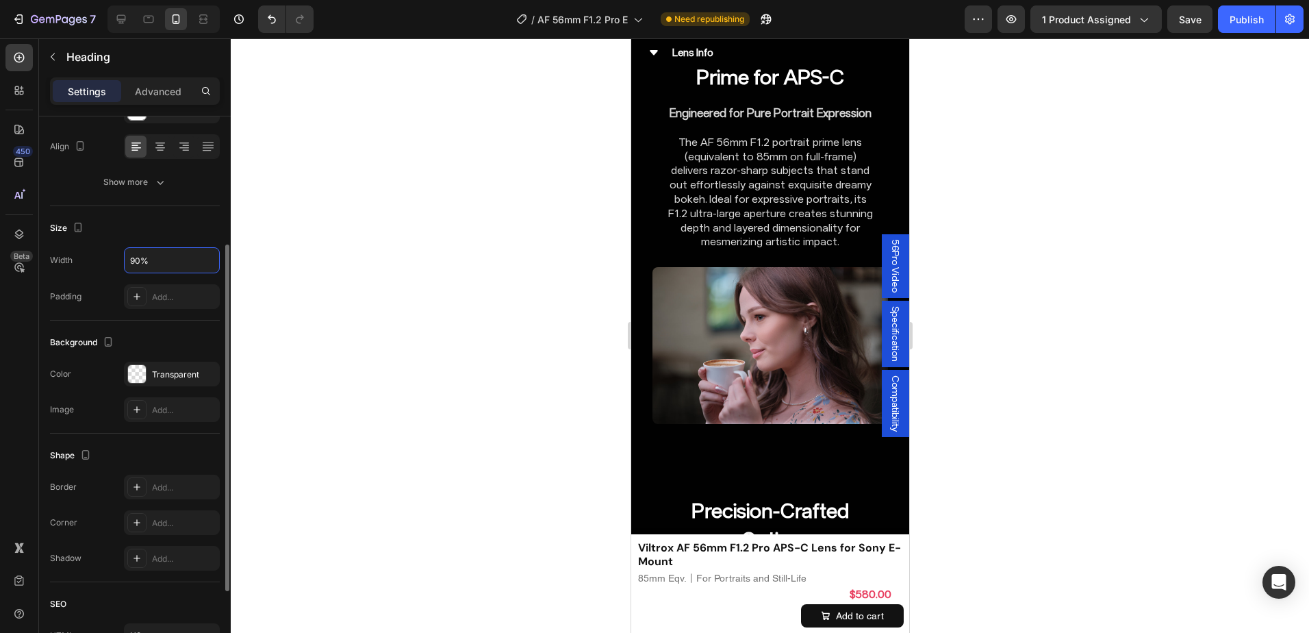
scroll to position [333, 0]
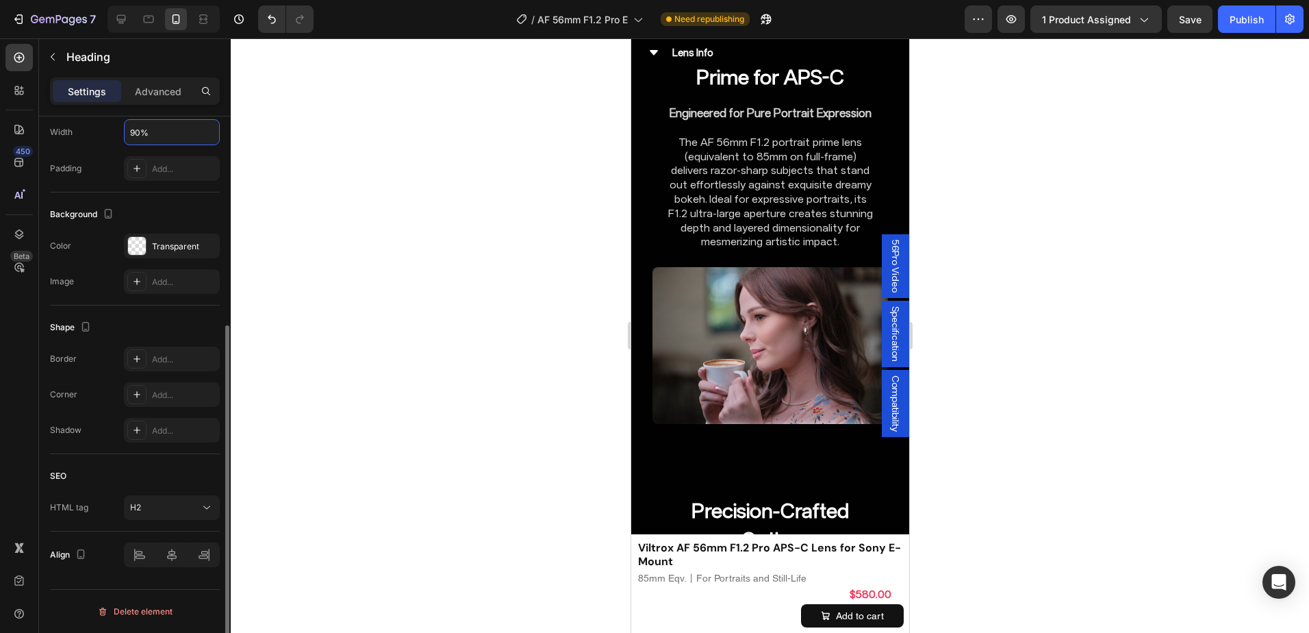
type input "90%"
click at [164, 559] on div at bounding box center [171, 555] width 29 height 22
click at [1095, 288] on div at bounding box center [770, 335] width 1078 height 594
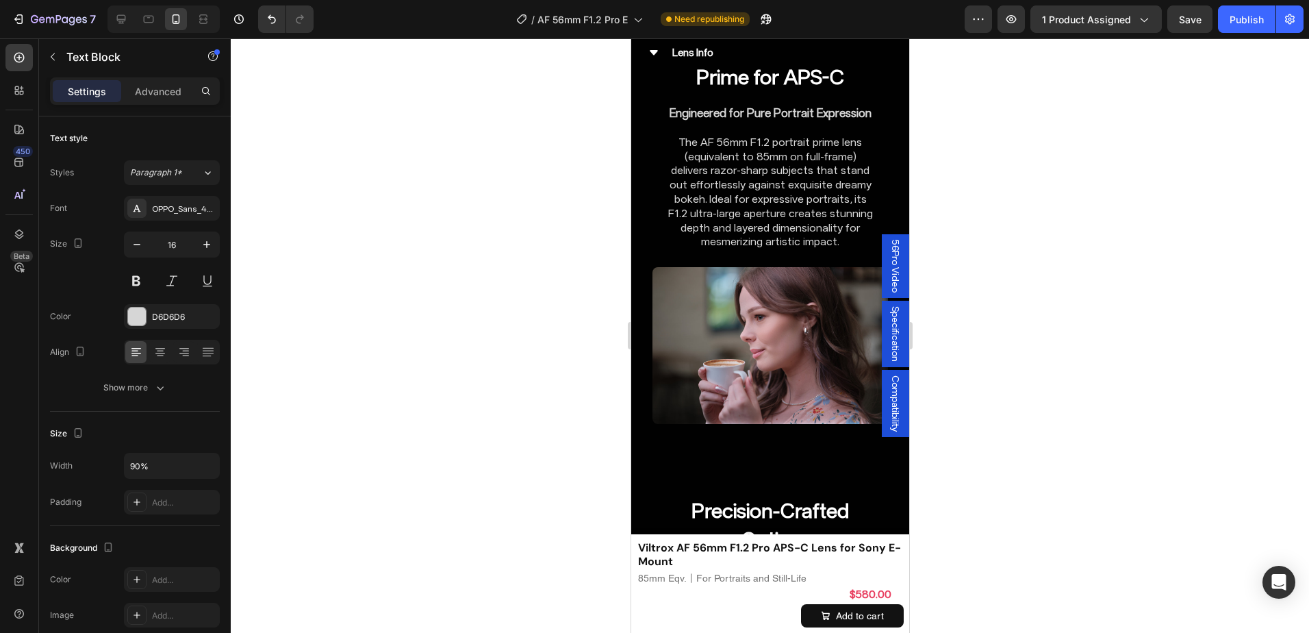
click at [175, 97] on p "Advanced" at bounding box center [158, 91] width 47 height 14
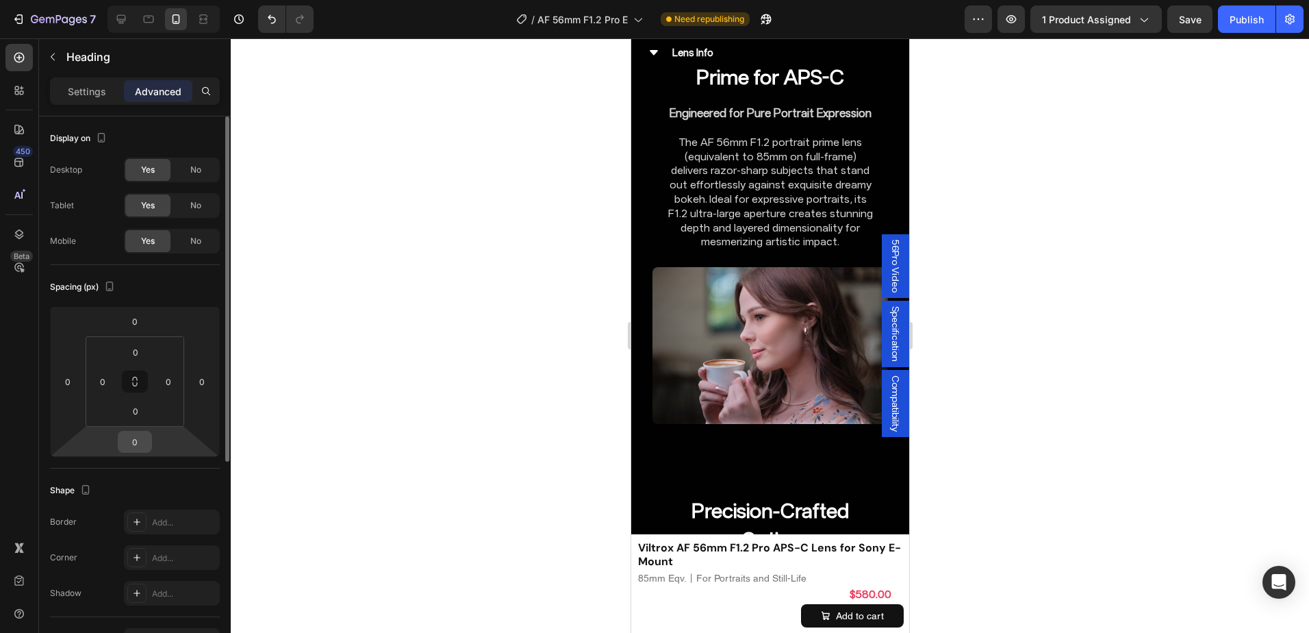
click at [138, 433] on input "0" at bounding box center [134, 441] width 27 height 21
type input "16"
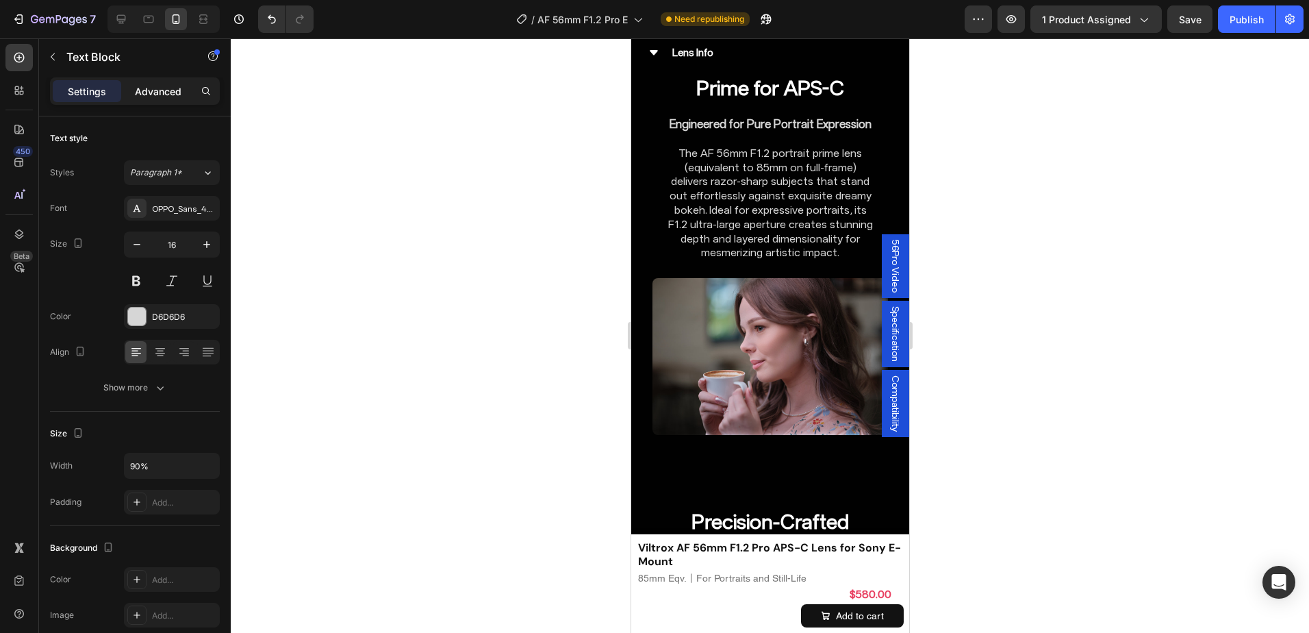
click at [177, 85] on p "Advanced" at bounding box center [158, 91] width 47 height 14
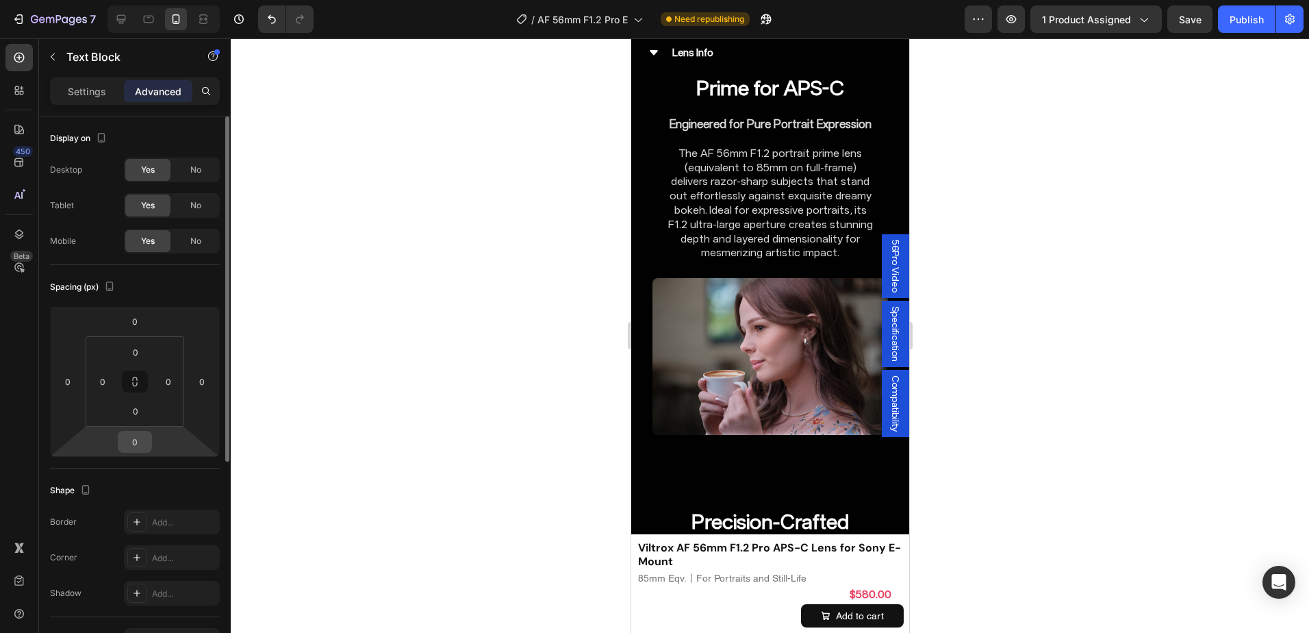
click at [138, 444] on input "0" at bounding box center [134, 441] width 27 height 21
type input "8"
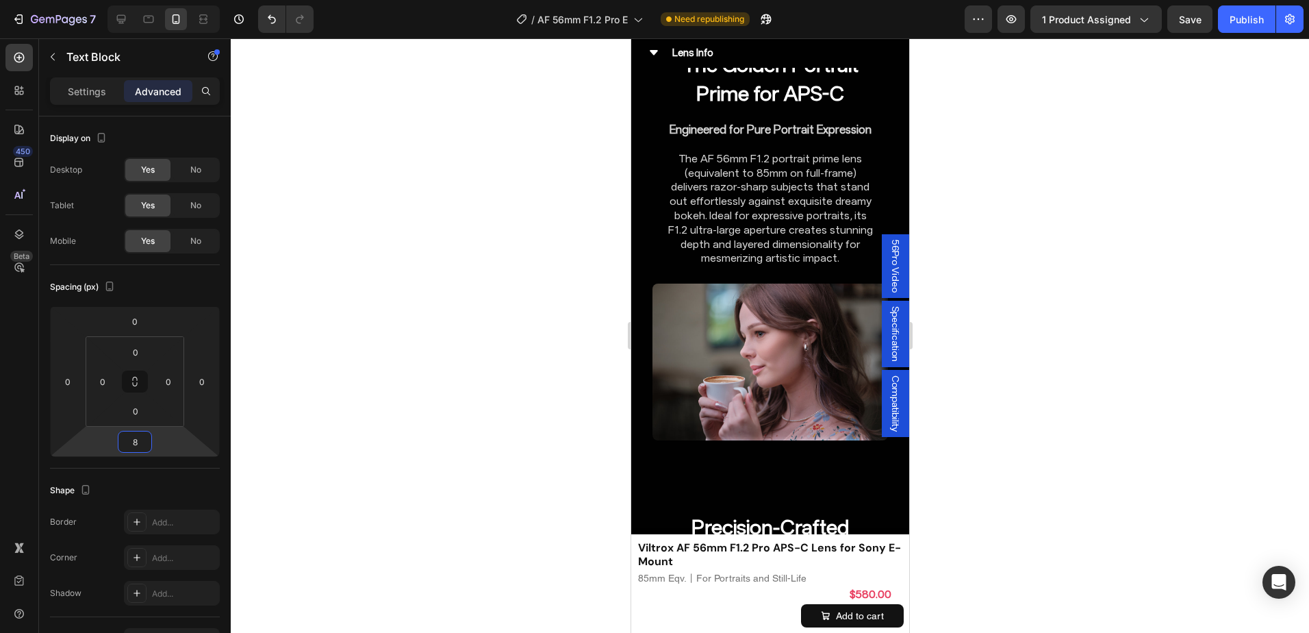
click at [1030, 308] on div at bounding box center [770, 335] width 1078 height 594
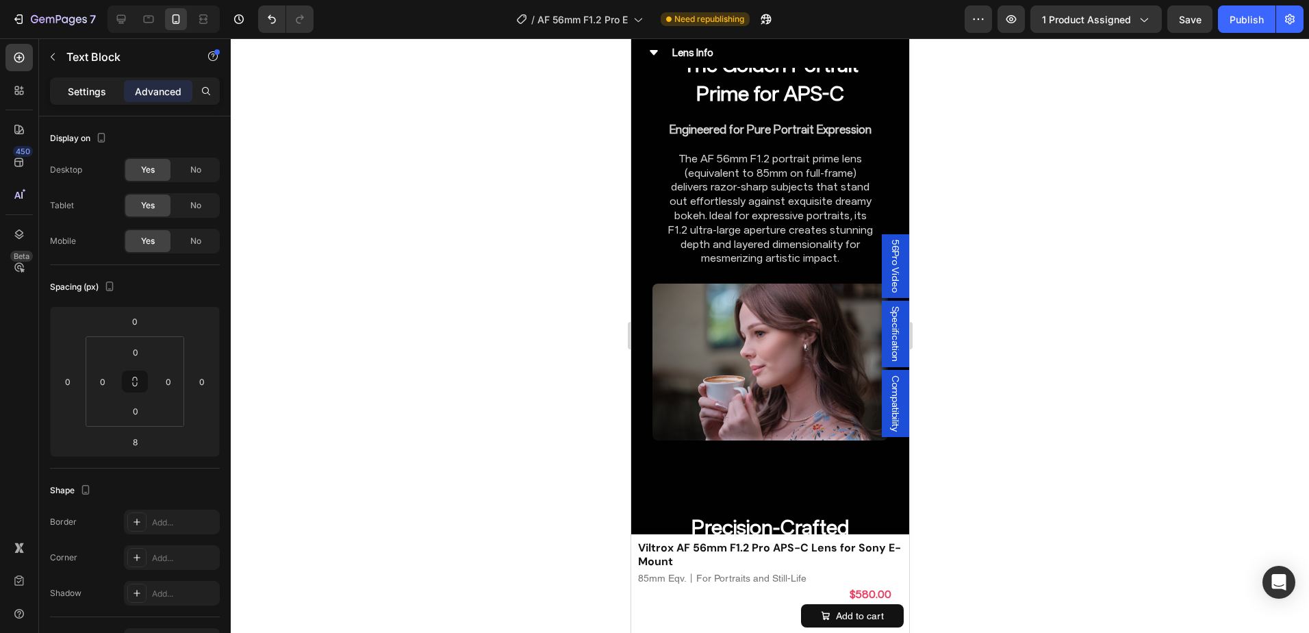
click at [79, 84] on p "Settings" at bounding box center [87, 91] width 38 height 14
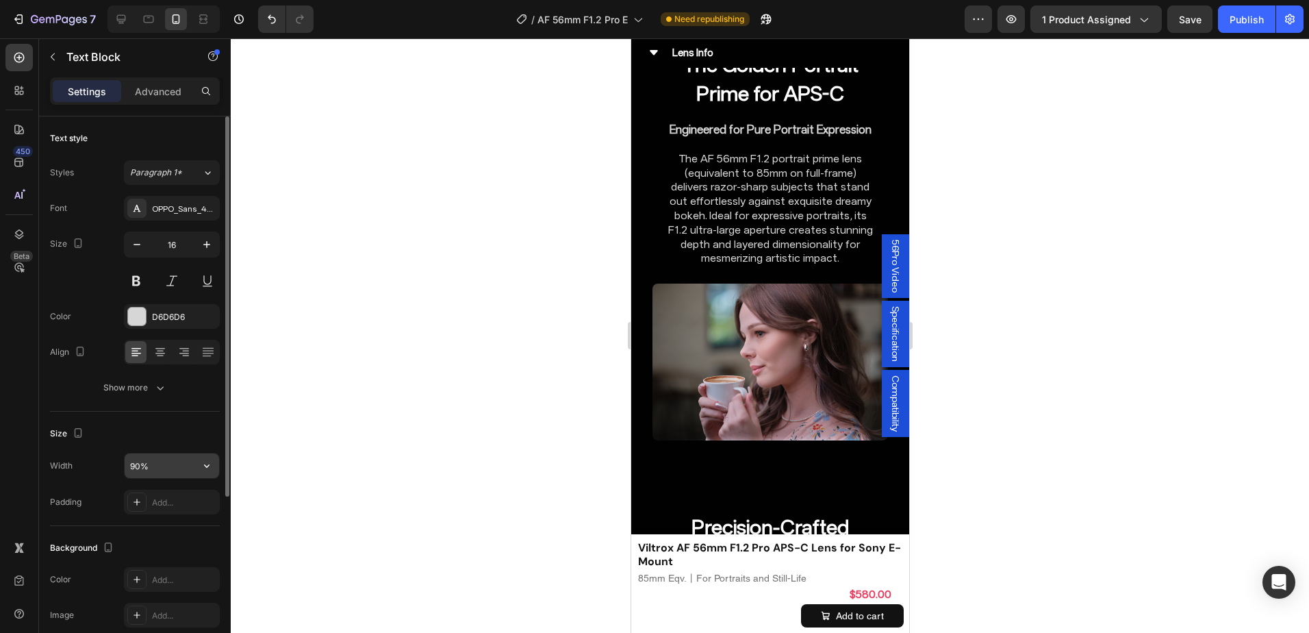
click at [131, 465] on input "90%" at bounding box center [172, 465] width 94 height 25
click at [144, 462] on input "98%" at bounding box center [172, 465] width 94 height 25
click at [139, 459] on input "98%" at bounding box center [172, 465] width 94 height 25
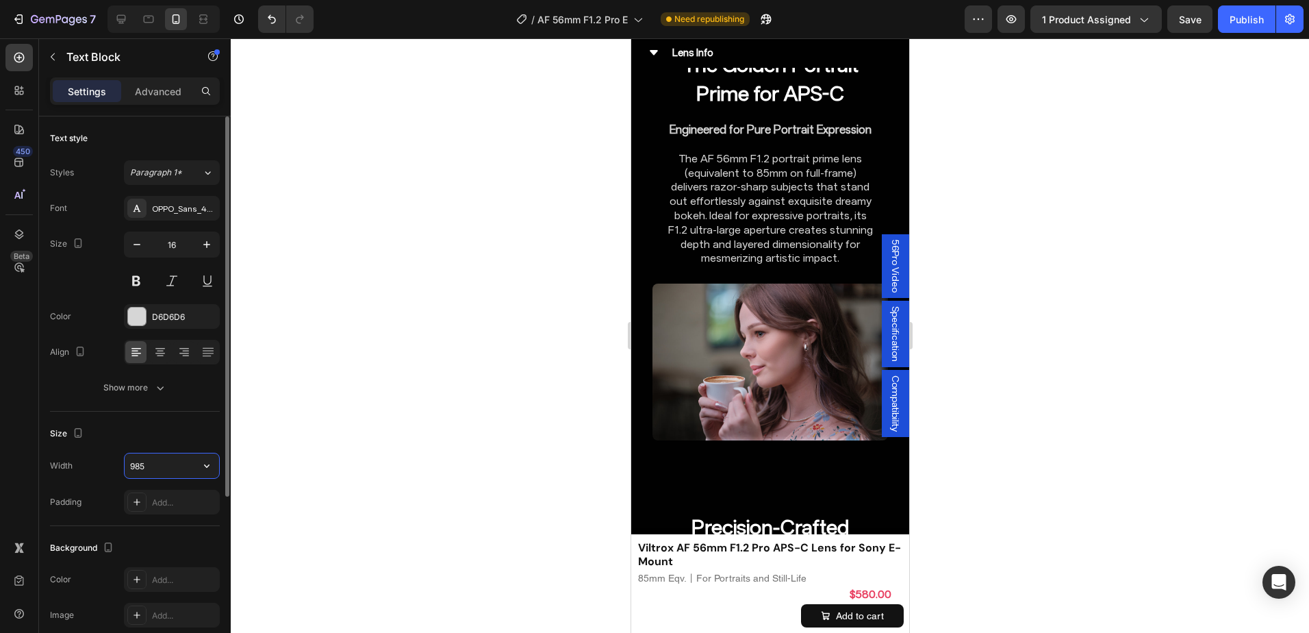
click at [136, 462] on input "985" at bounding box center [172, 465] width 94 height 25
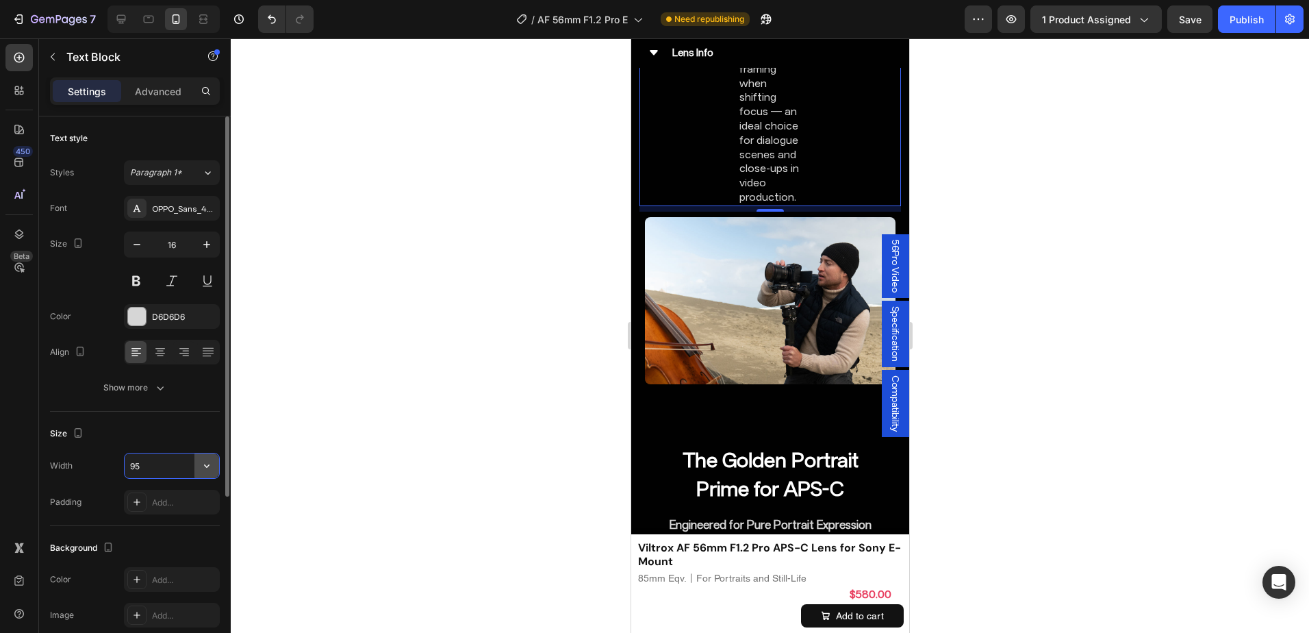
click at [207, 470] on icon "button" at bounding box center [207, 466] width 14 height 14
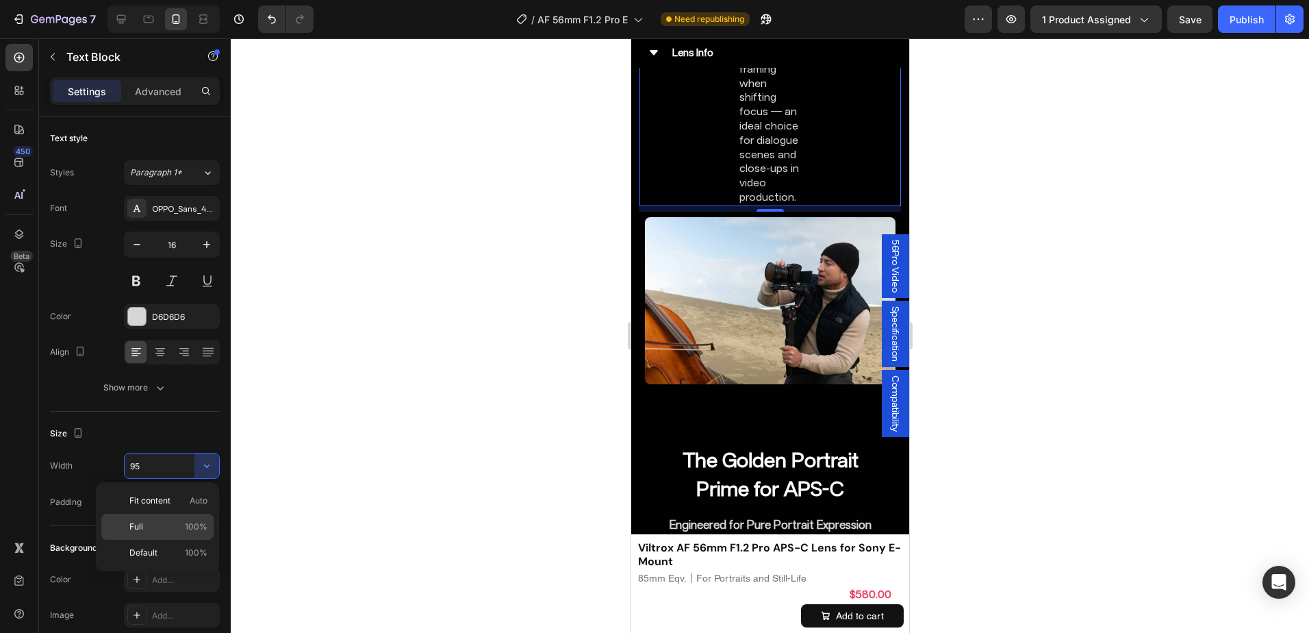
click at [164, 523] on p "Full 100%" at bounding box center [168, 526] width 78 height 12
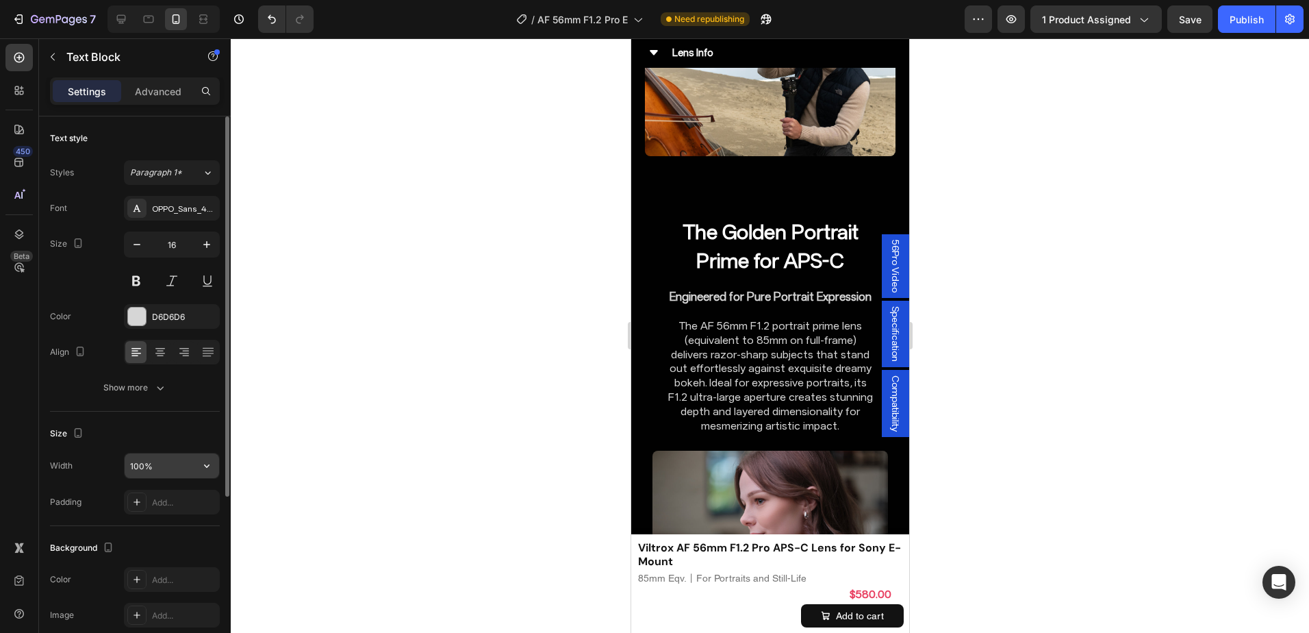
click at [132, 473] on input "100%" at bounding box center [172, 465] width 94 height 25
type input "95%"
click at [982, 306] on div at bounding box center [770, 335] width 1078 height 594
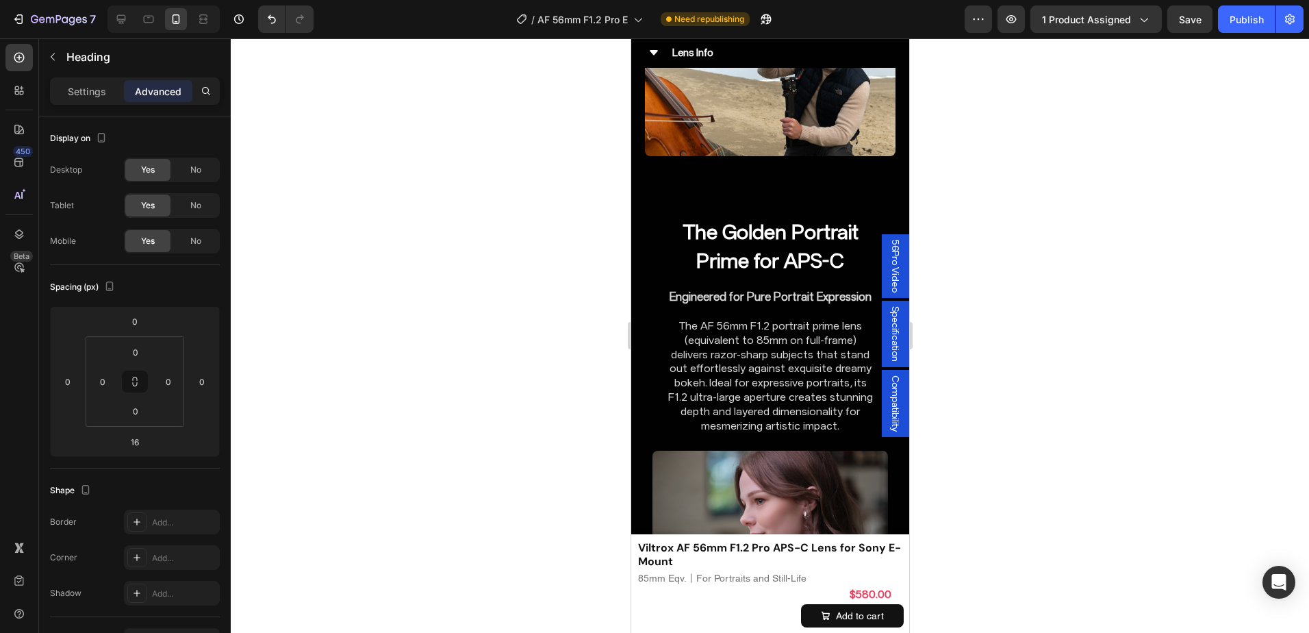
click at [79, 103] on div "Settings Advanced" at bounding box center [135, 90] width 170 height 27
click at [81, 90] on p "Settings" at bounding box center [87, 91] width 38 height 14
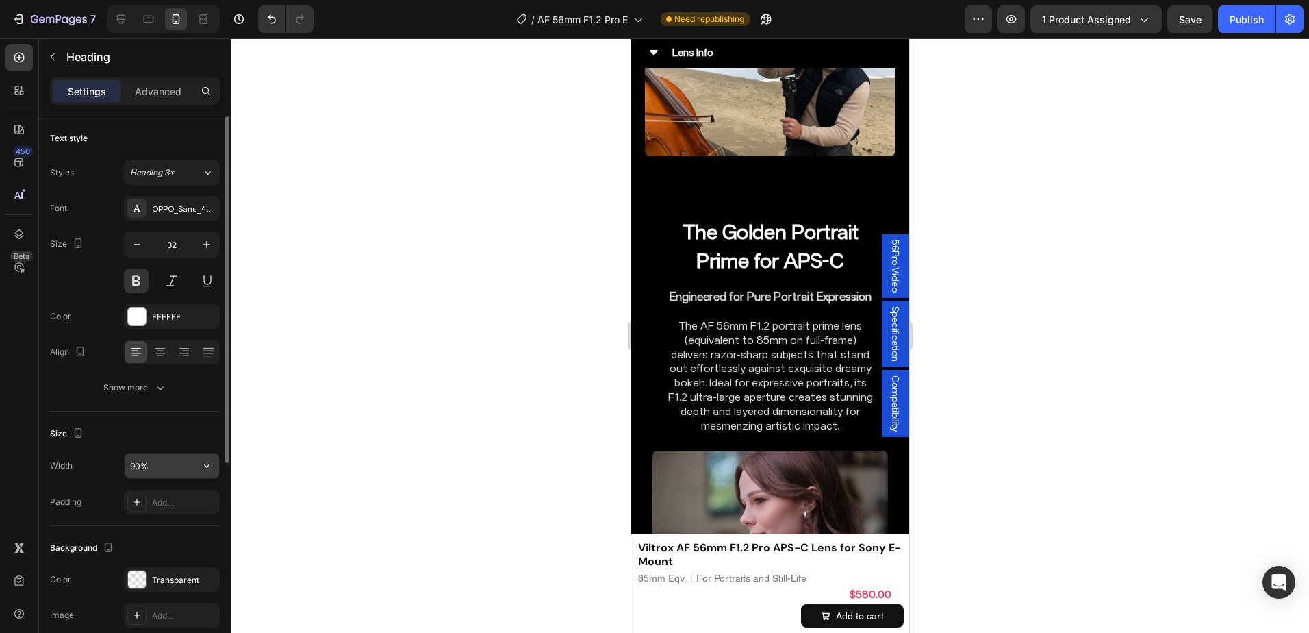
click at [133, 468] on input "90%" at bounding box center [172, 465] width 94 height 25
type input "95%"
click at [1021, 314] on div at bounding box center [770, 335] width 1078 height 594
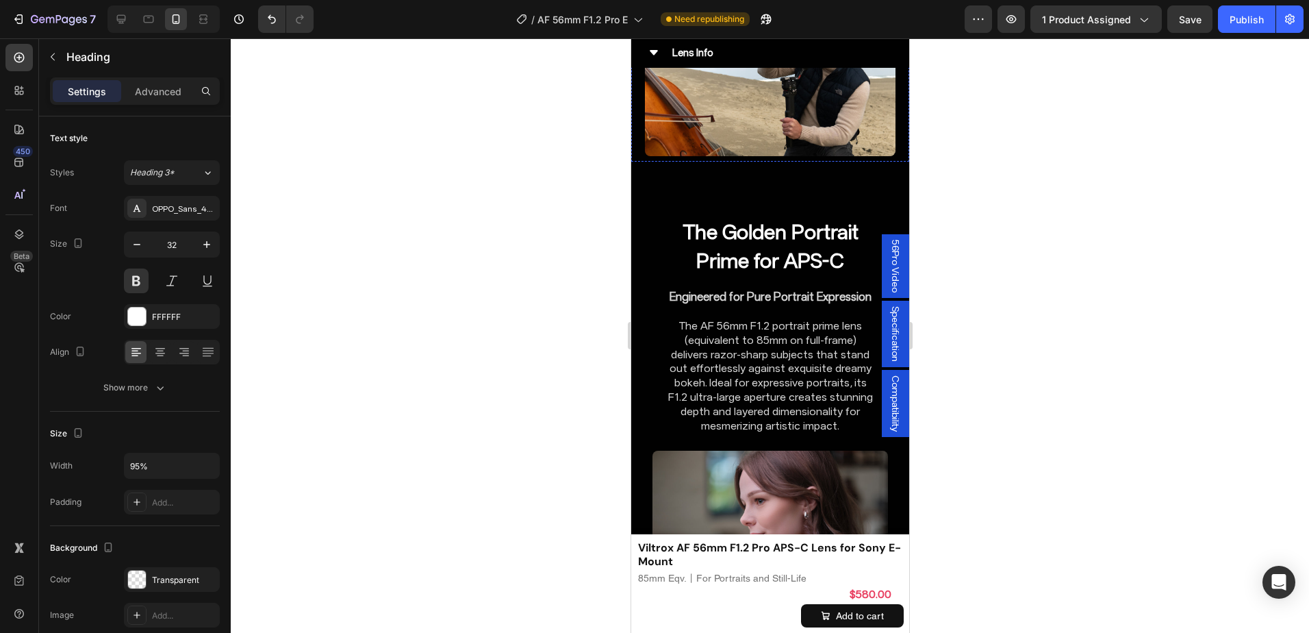
click at [975, 305] on div at bounding box center [770, 335] width 1078 height 594
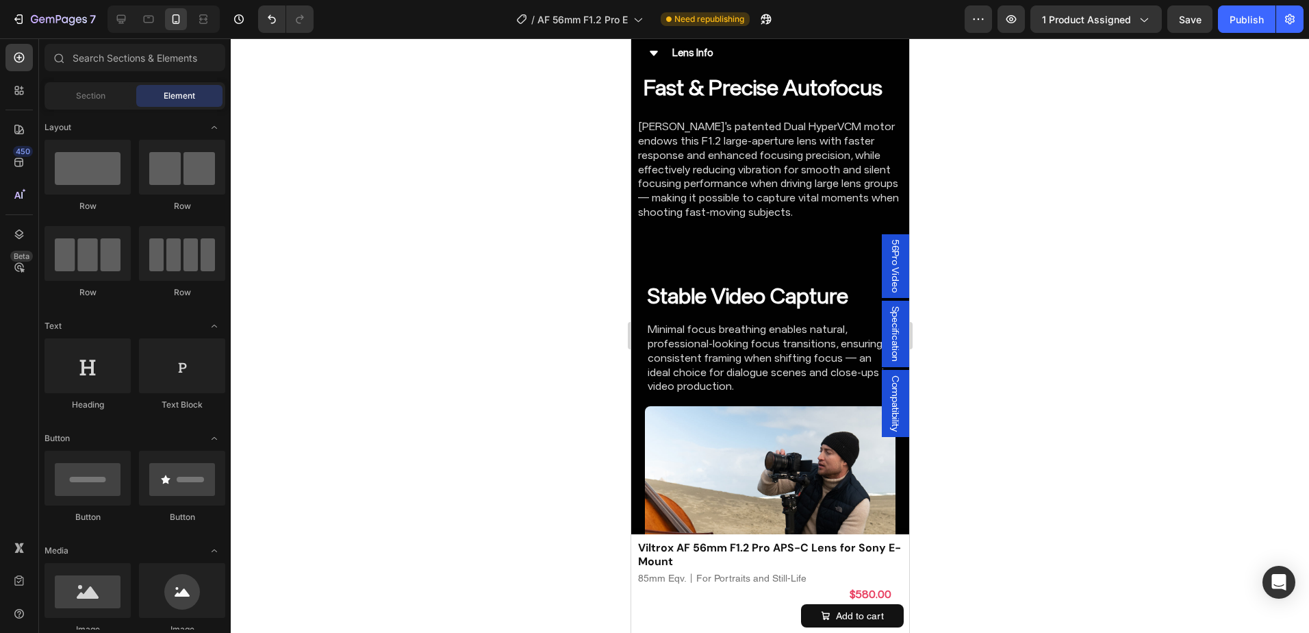
scroll to position [2516, 0]
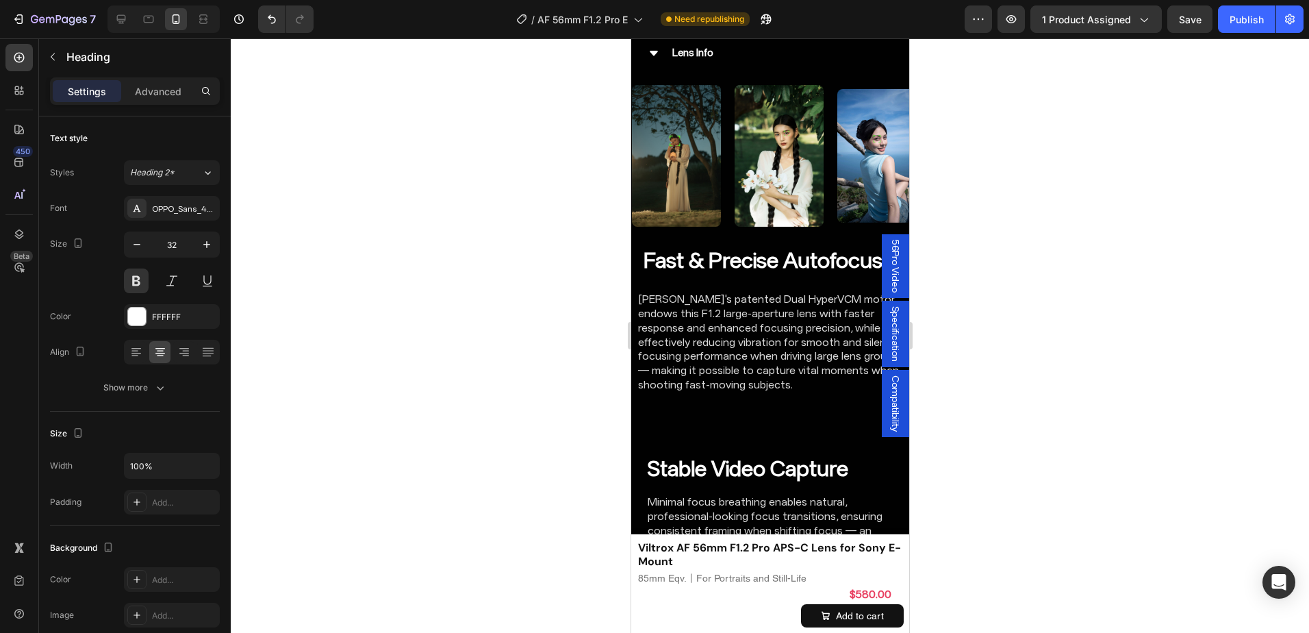
scroll to position [2653, 0]
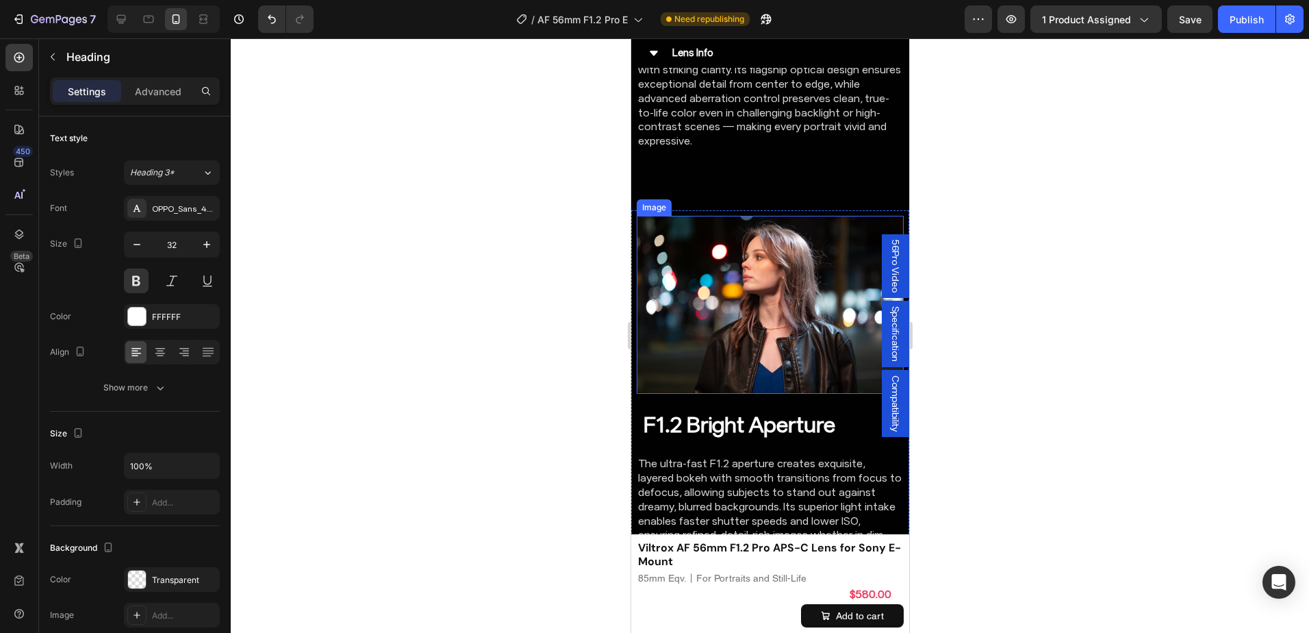
scroll to position [3132, 0]
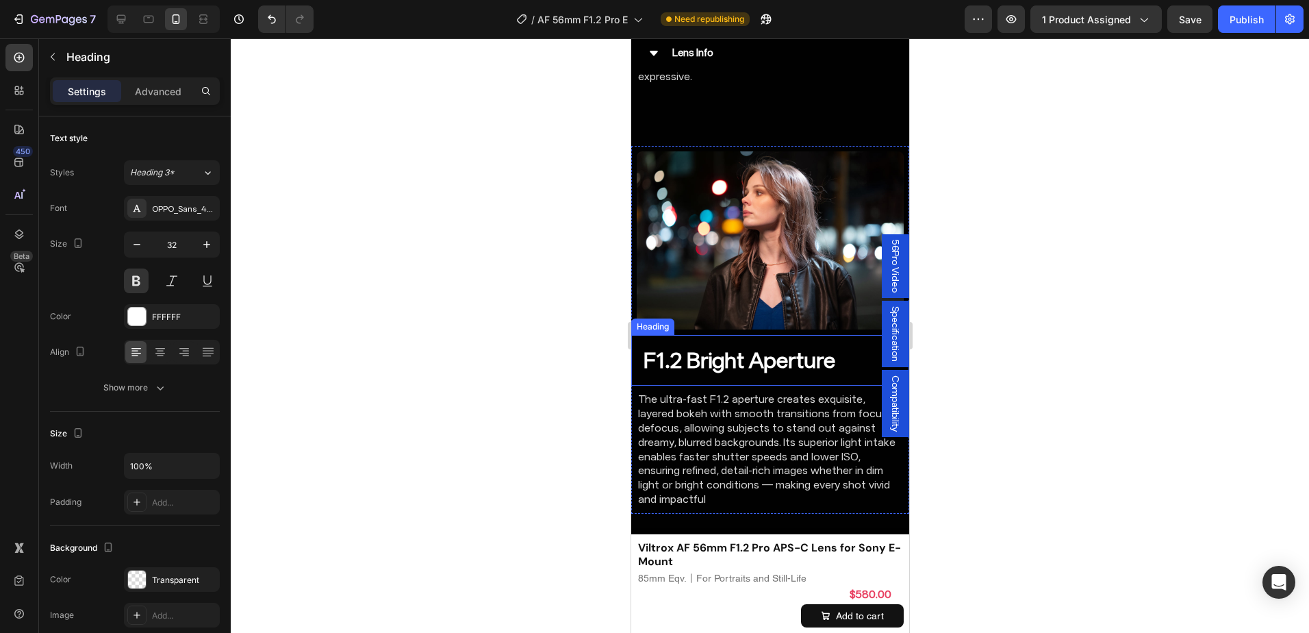
click at [744, 346] on h2 "F1.2 Bright Aperture" at bounding box center [769, 360] width 256 height 29
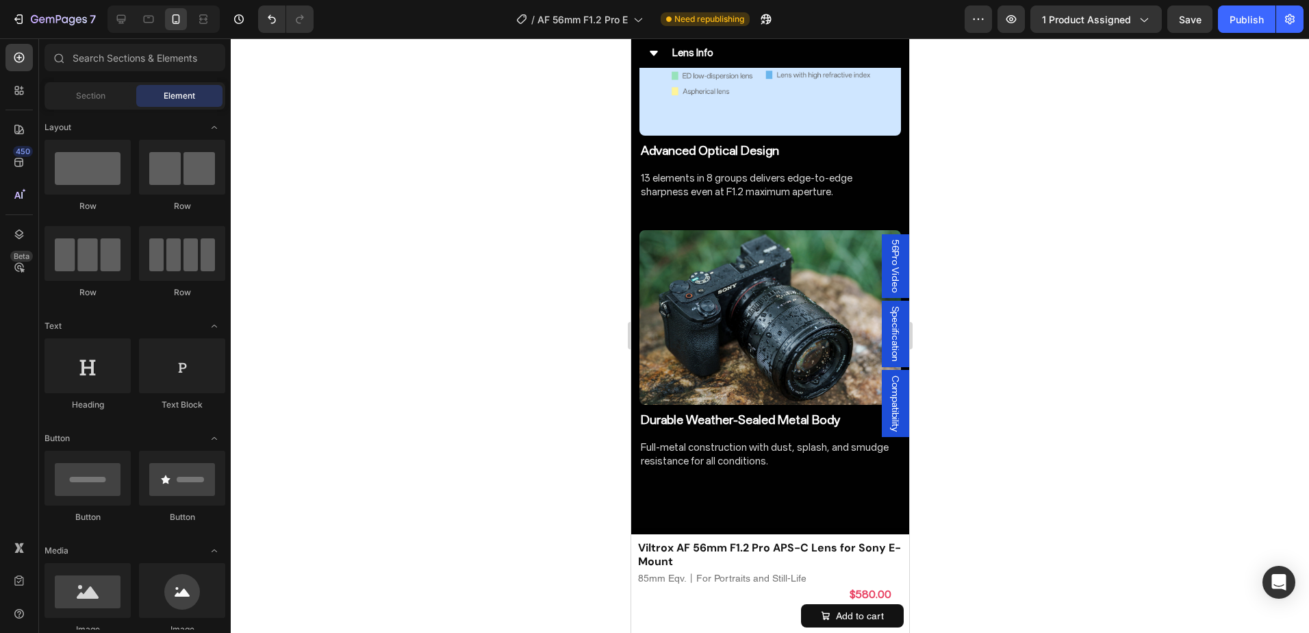
scroll to position [2106, 0]
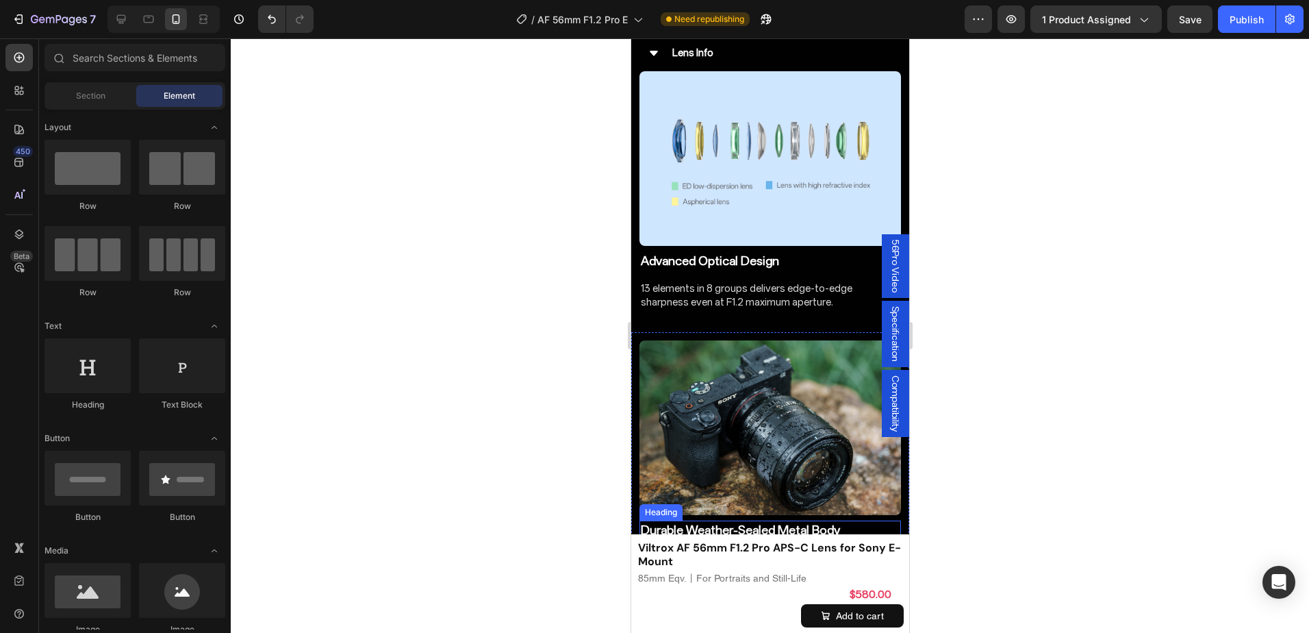
click at [752, 520] on h2 "Durable Weather-Sealed Metal Body" at bounding box center [769, 529] width 261 height 18
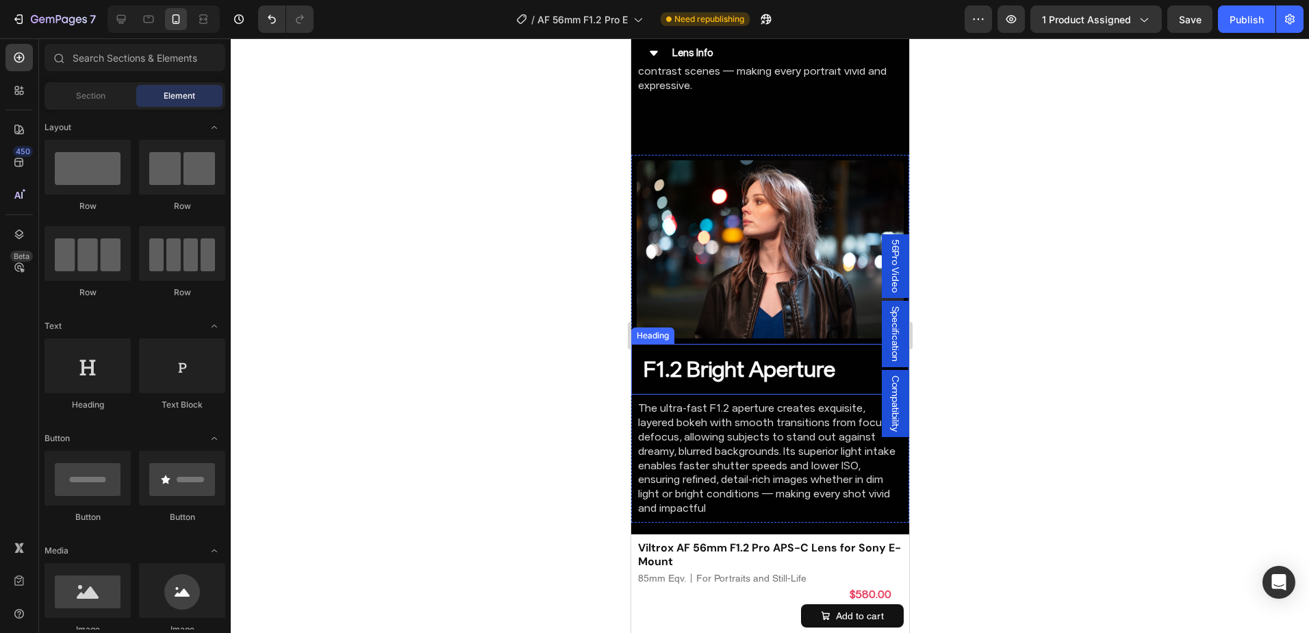
scroll to position [3089, 0]
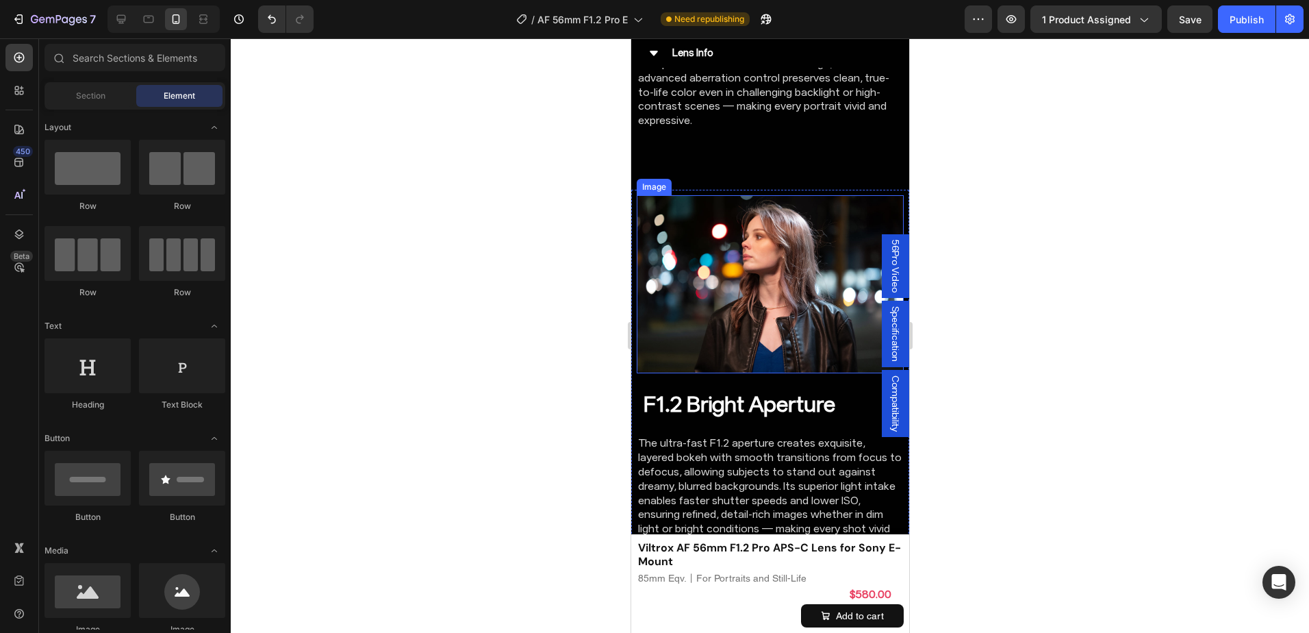
click at [768, 390] on h2 "F1.2 Bright Aperture" at bounding box center [769, 404] width 256 height 29
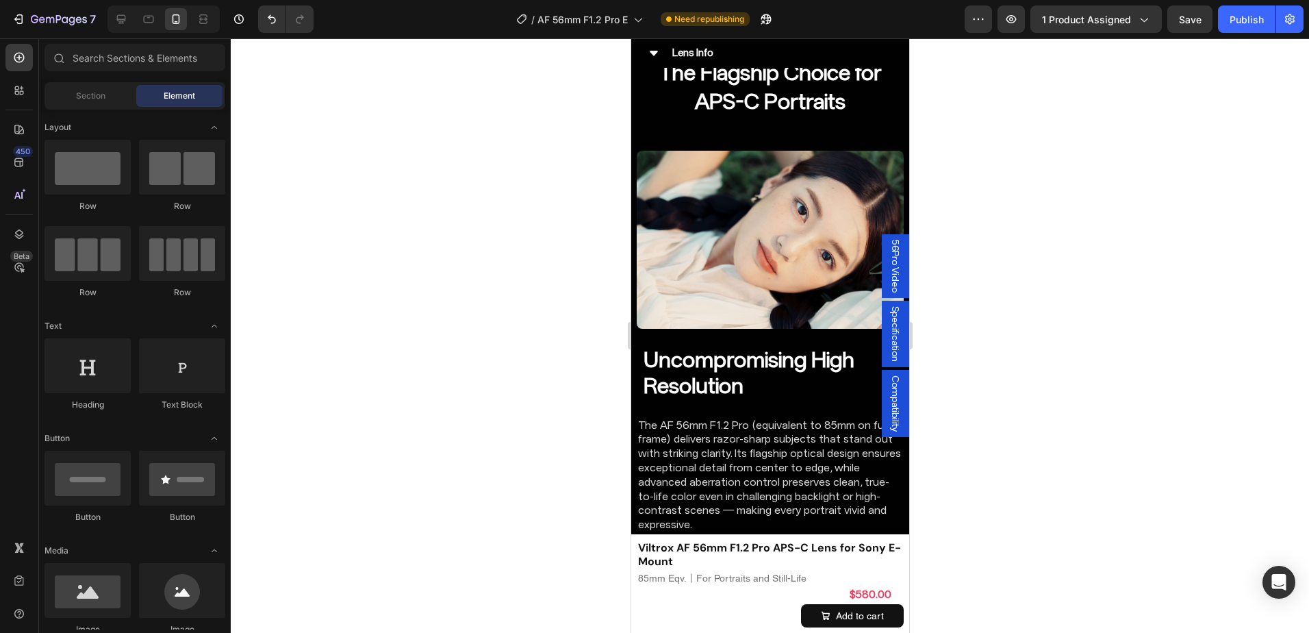
scroll to position [2594, 0]
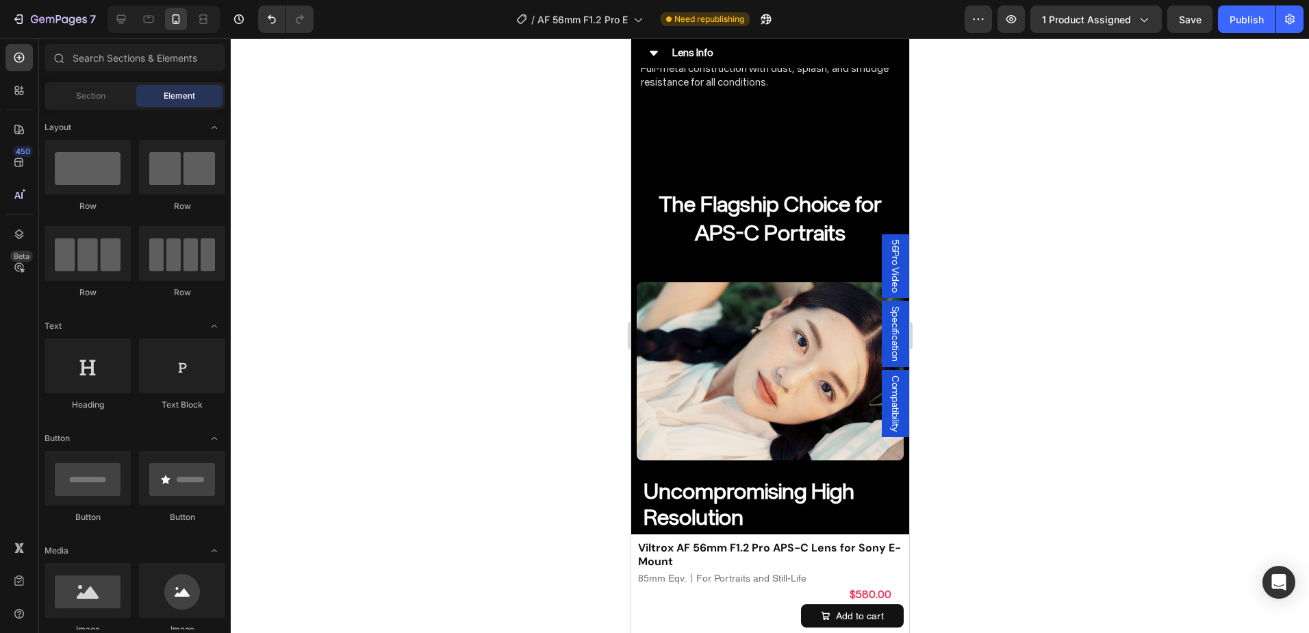
click at [775, 197] on h2 "The Flagship Choice for APS-C Portraits" at bounding box center [769, 219] width 278 height 60
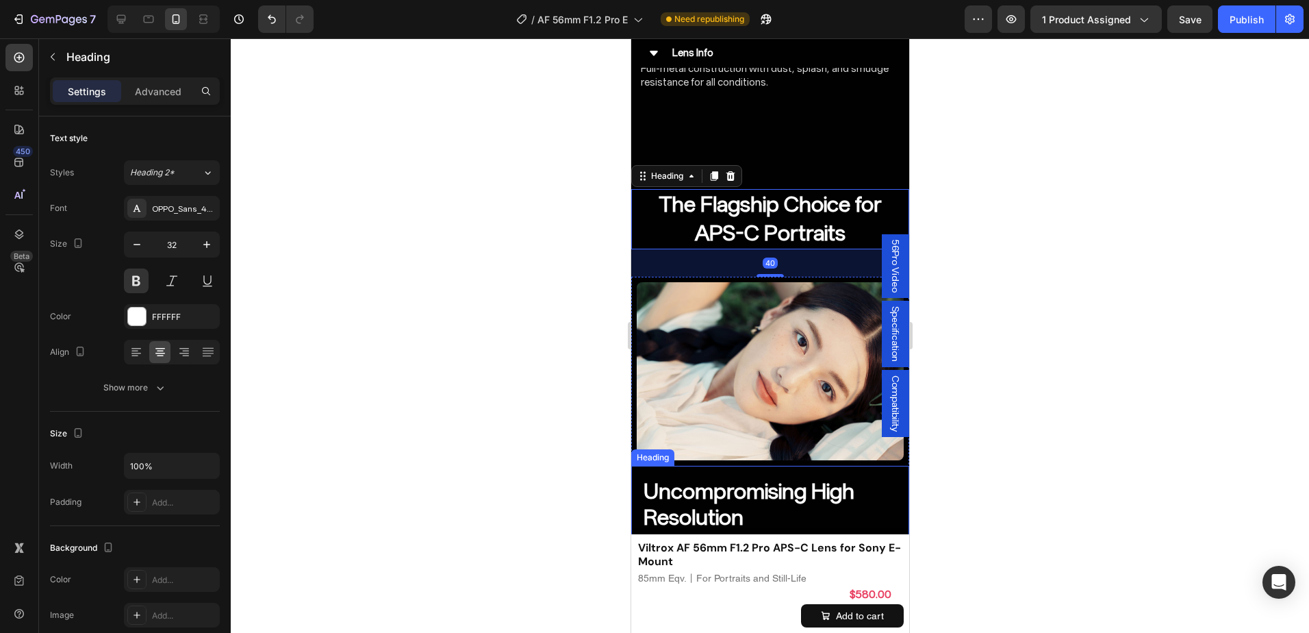
click at [769, 476] on h2 "Uncompromising High Resolution" at bounding box center [769, 503] width 256 height 55
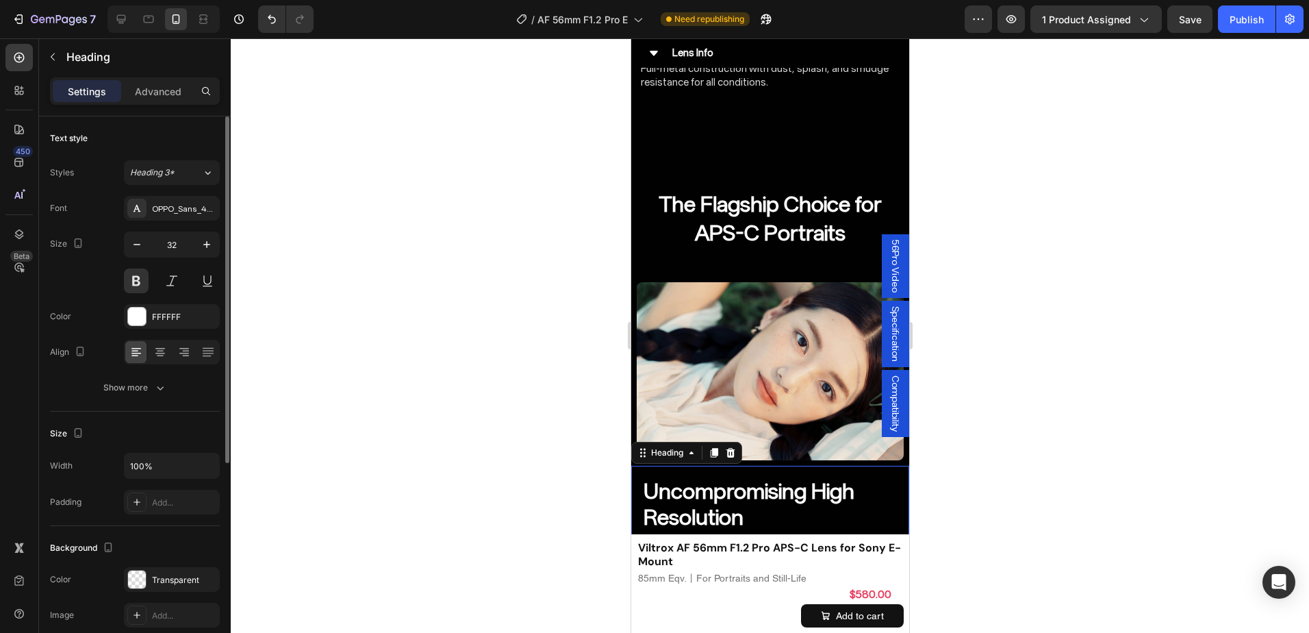
click at [183, 242] on input "32" at bounding box center [171, 244] width 45 height 25
type input "26"
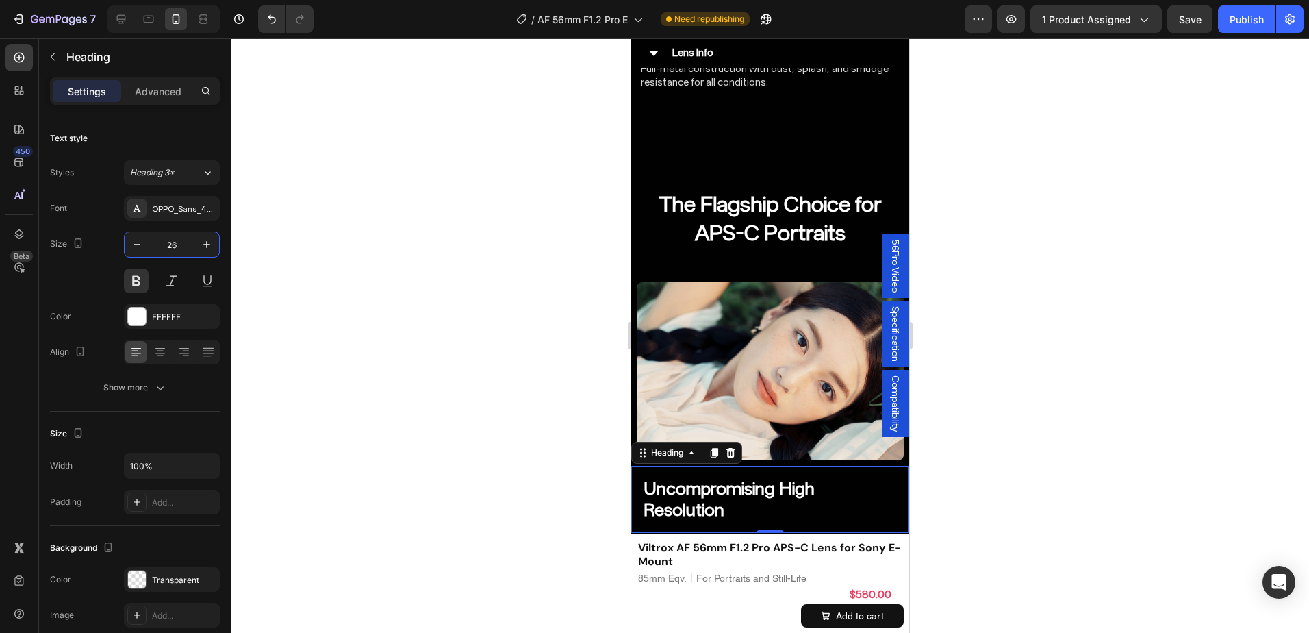
click at [941, 404] on div at bounding box center [770, 335] width 1078 height 594
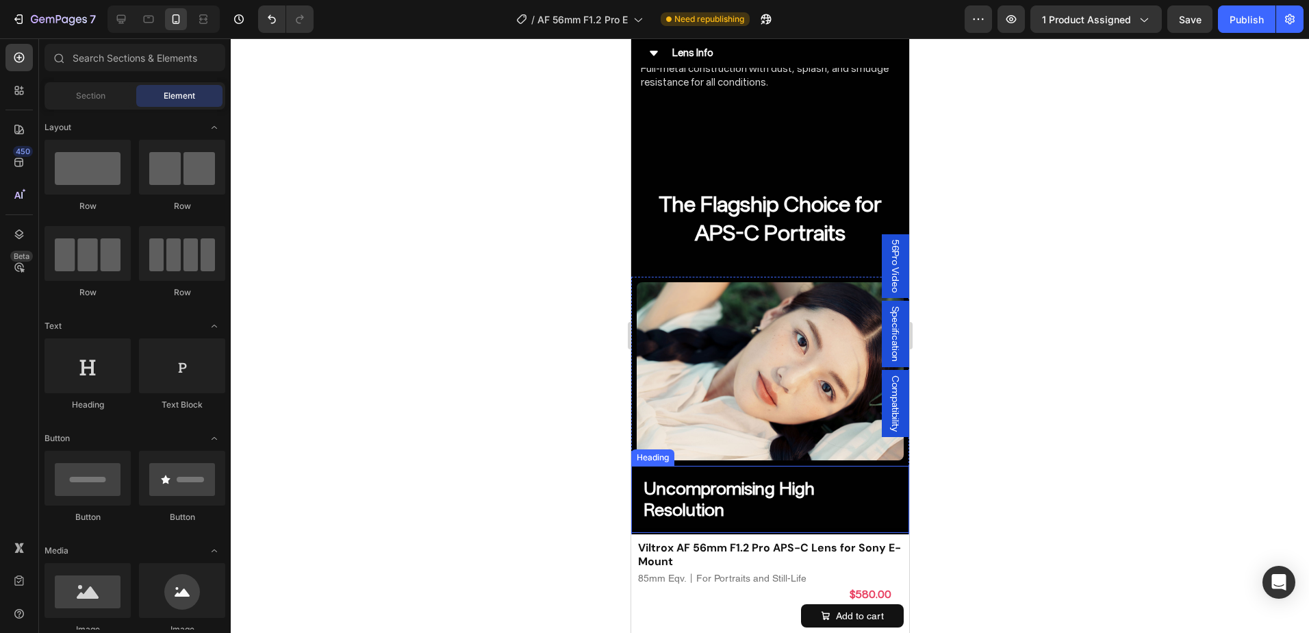
click at [810, 476] on h2 "Uncompromising High Resolution" at bounding box center [769, 498] width 256 height 45
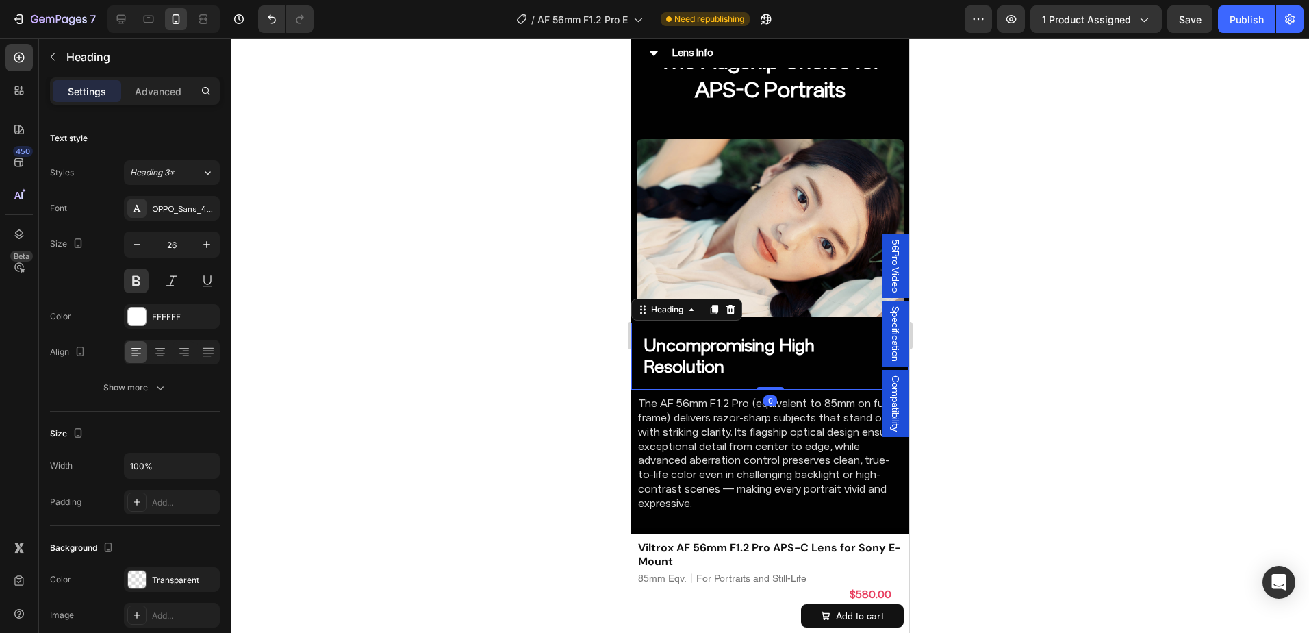
scroll to position [2731, 0]
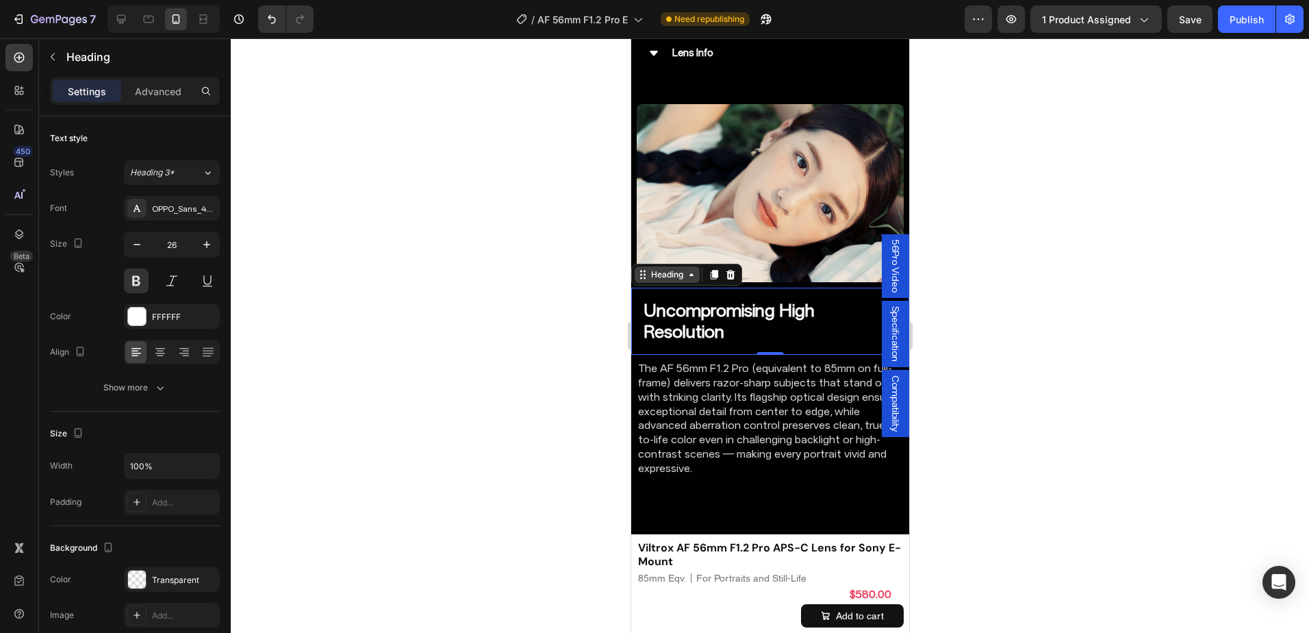
click at [691, 269] on icon at bounding box center [690, 274] width 11 height 11
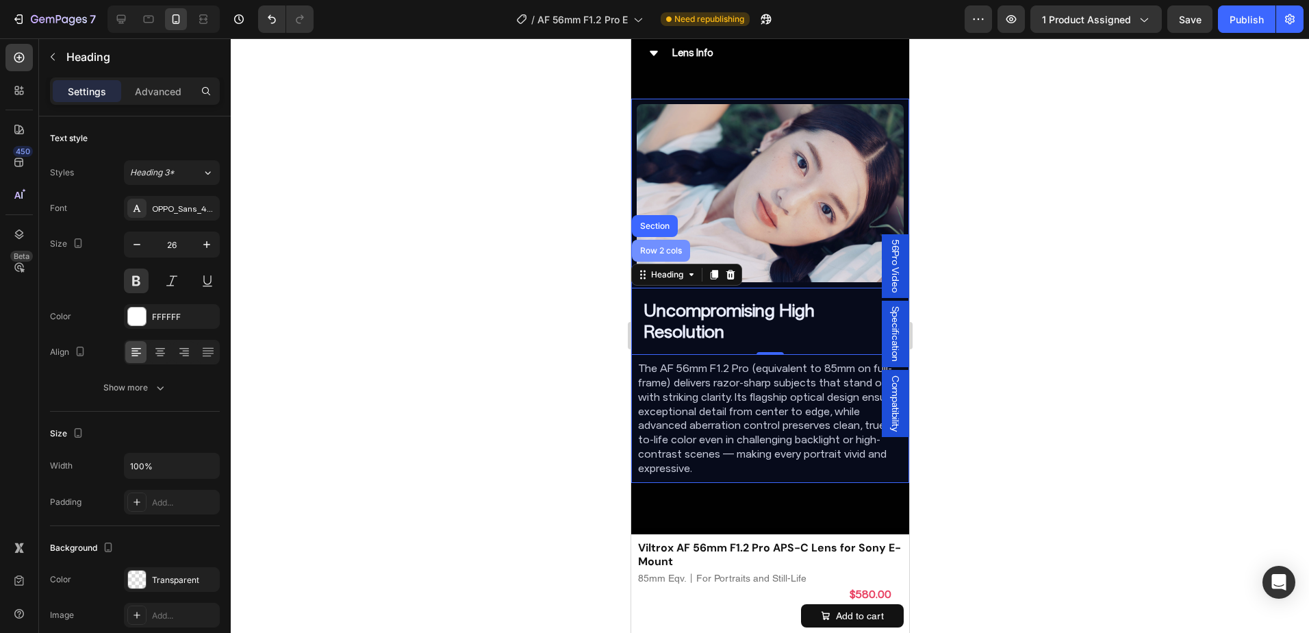
click at [665, 246] on div "Row 2 cols" at bounding box center [660, 250] width 47 height 8
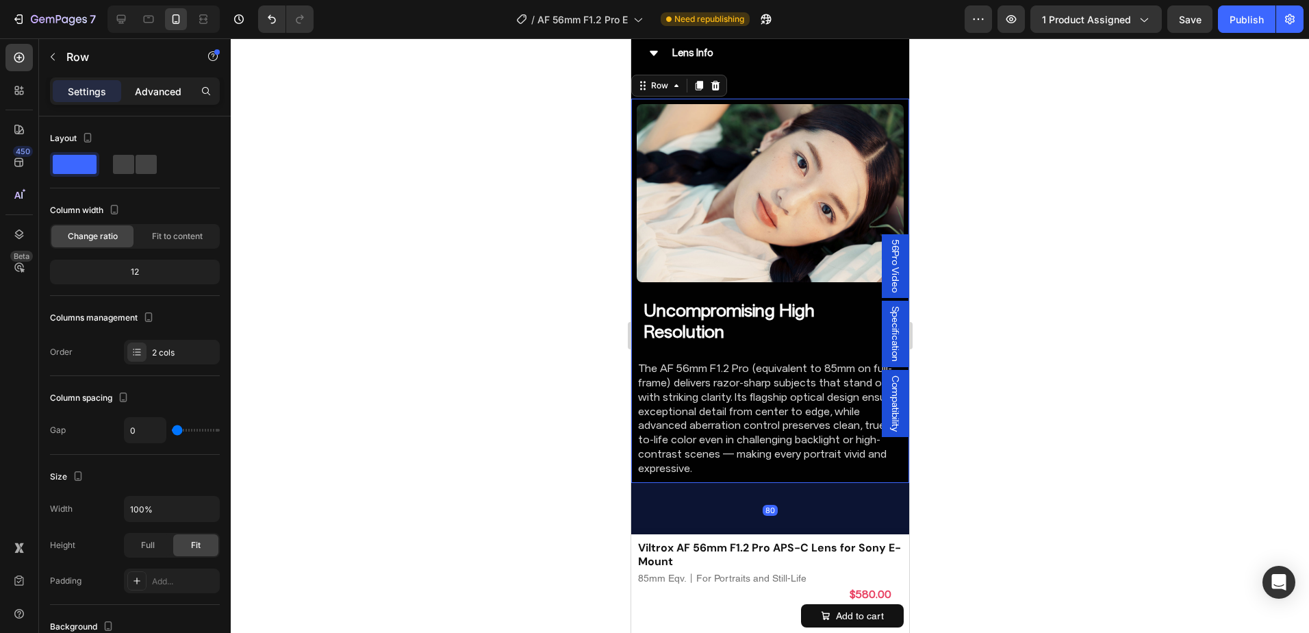
click at [139, 96] on p "Advanced" at bounding box center [158, 91] width 47 height 14
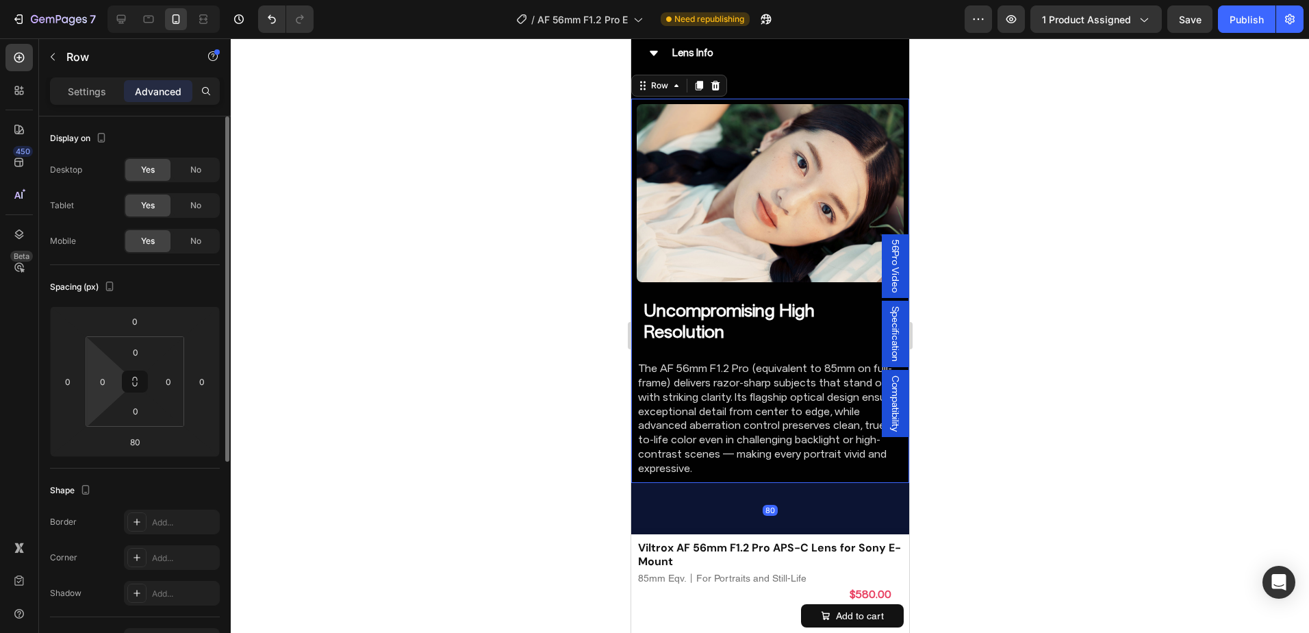
click at [117, 0] on html "7 Version history / AF 56mm F1.2 Pro E Need republishing Preview 1 product assi…" at bounding box center [654, 0] width 1309 height 0
click at [109, 377] on input "0" at bounding box center [102, 381] width 21 height 21
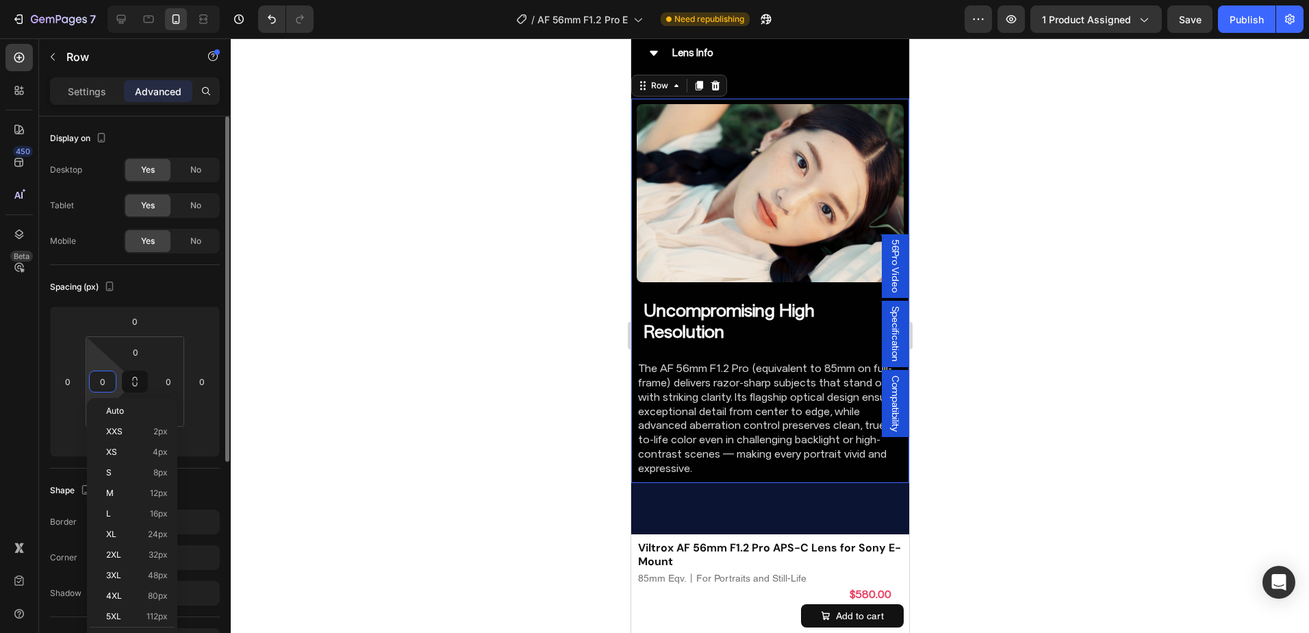
click at [109, 377] on input "0" at bounding box center [102, 381] width 21 height 21
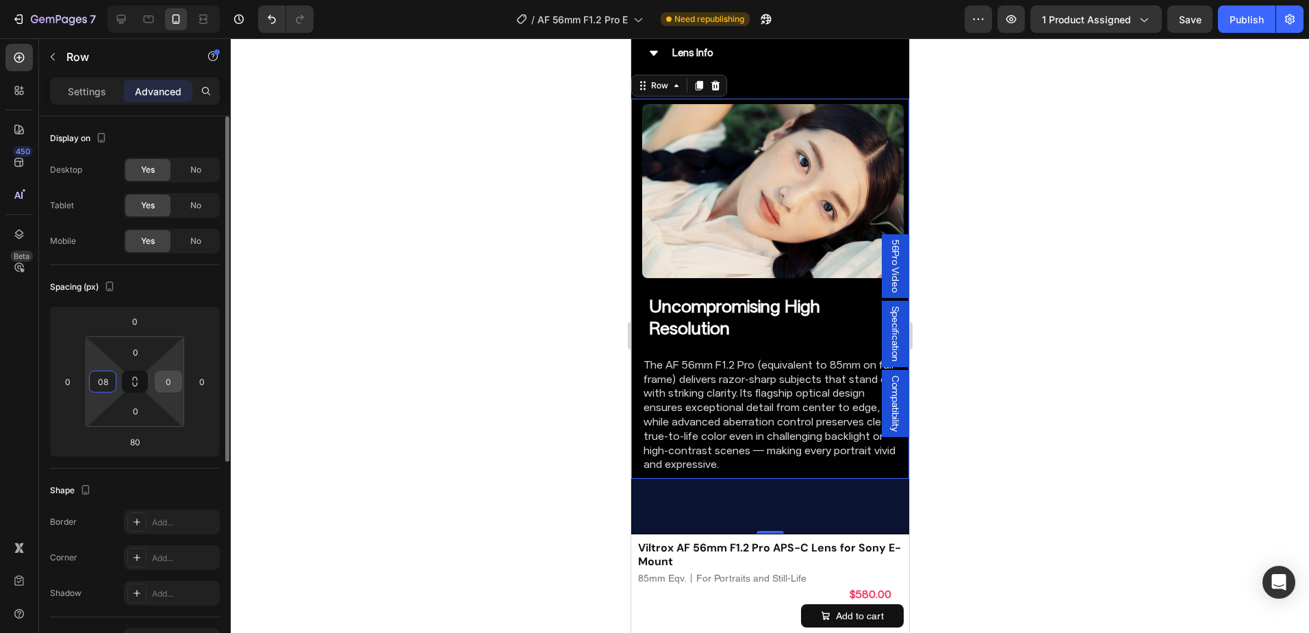
type input "8"
click at [179, 382] on div "0" at bounding box center [168, 381] width 27 height 22
click at [174, 382] on input "0" at bounding box center [168, 381] width 21 height 21
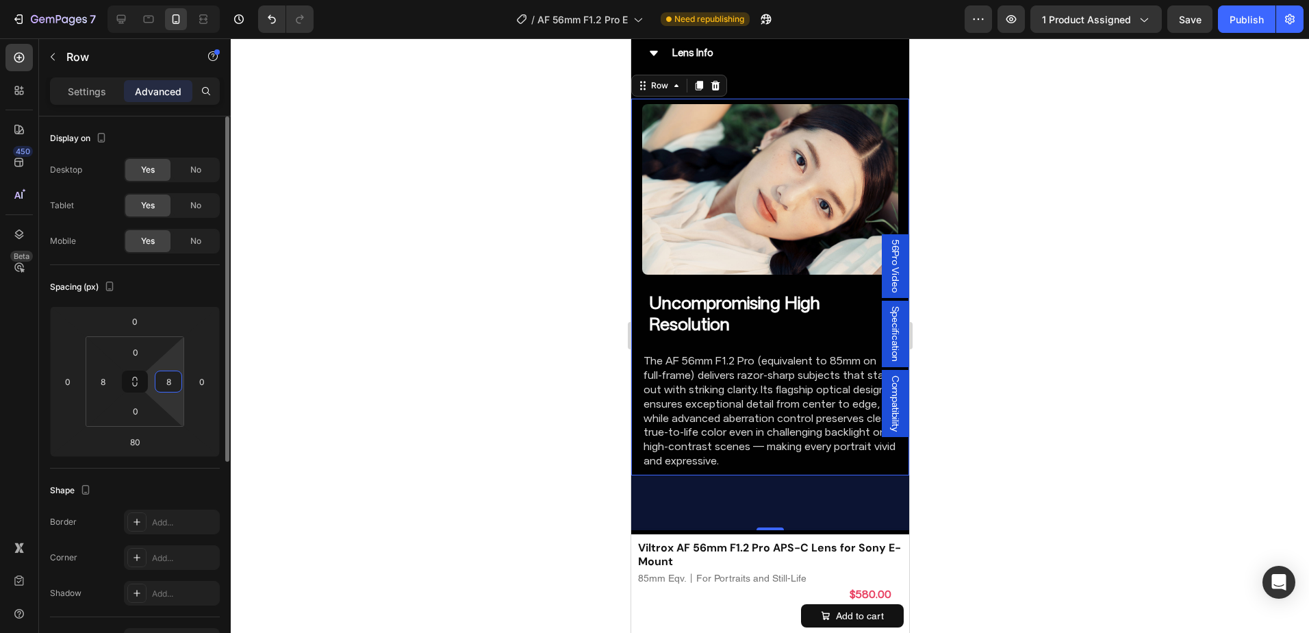
type input "8"
click at [188, 283] on div "Spacing (px)" at bounding box center [135, 287] width 170 height 22
click at [741, 317] on h2 "Uncompromising High Resolution" at bounding box center [769, 313] width 245 height 45
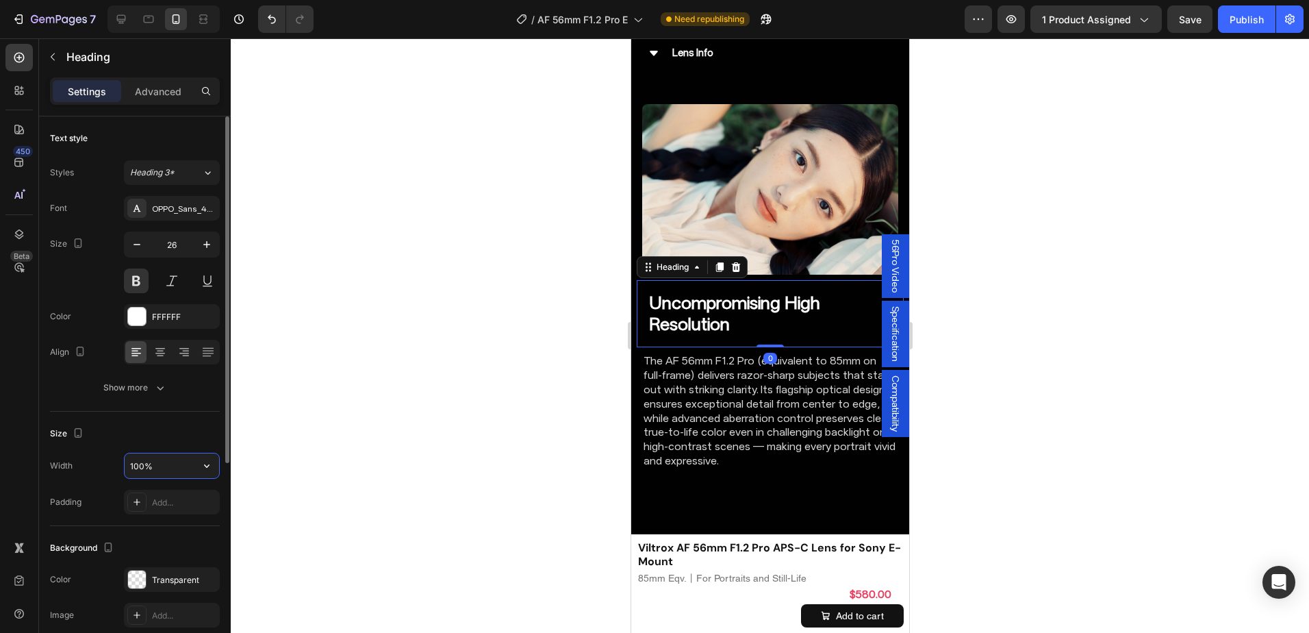
click at [140, 459] on input "100%" at bounding box center [172, 465] width 94 height 25
type input "95%"
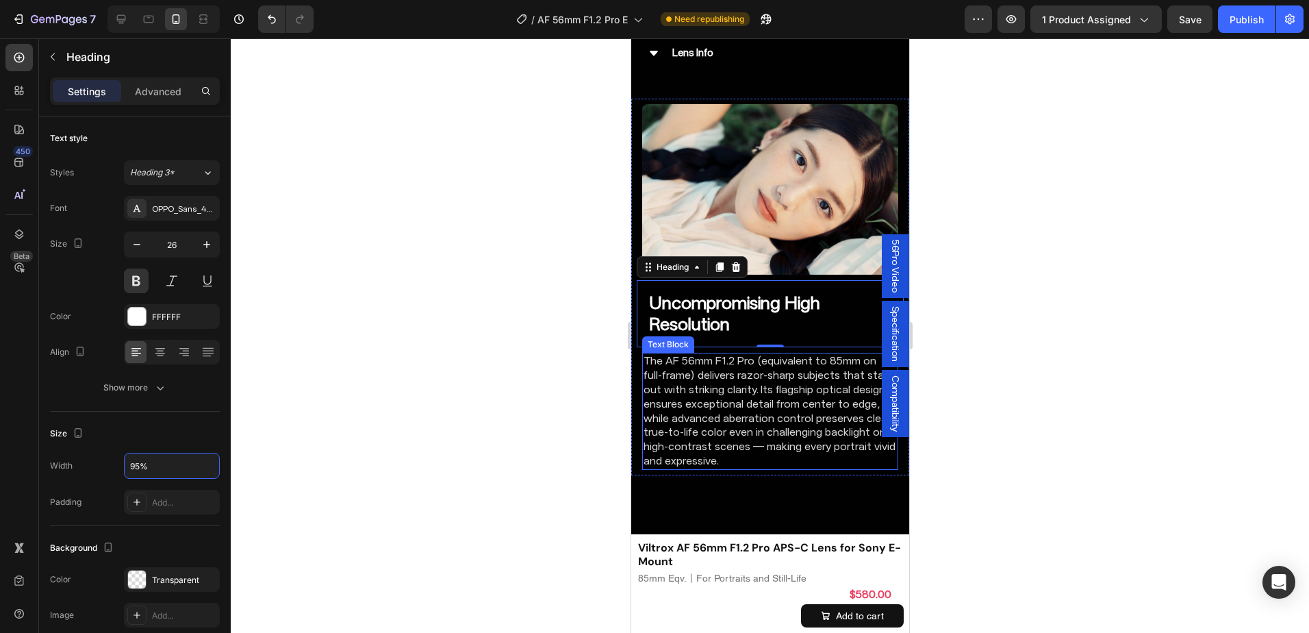
click at [726, 396] on p "The AF 56mm F1.2 Pro (equivalent to 85mm on full-frame) delivers razor-sharp su…" at bounding box center [769, 411] width 253 height 114
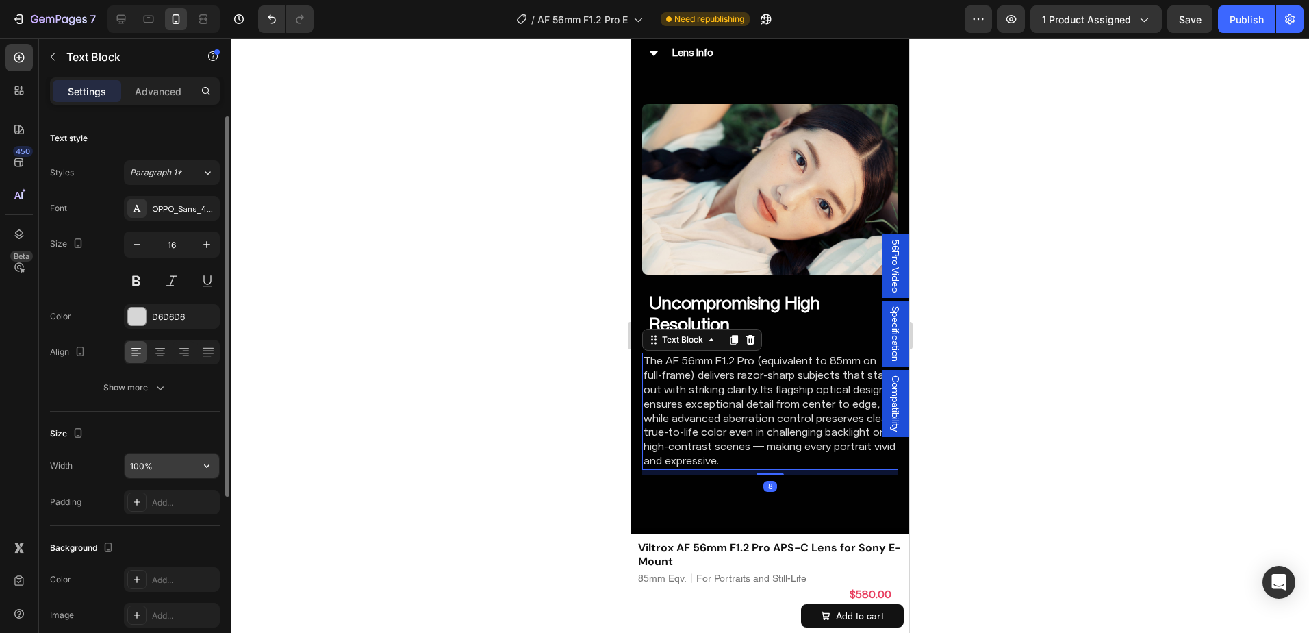
click at [133, 460] on input "100%" at bounding box center [172, 465] width 94 height 25
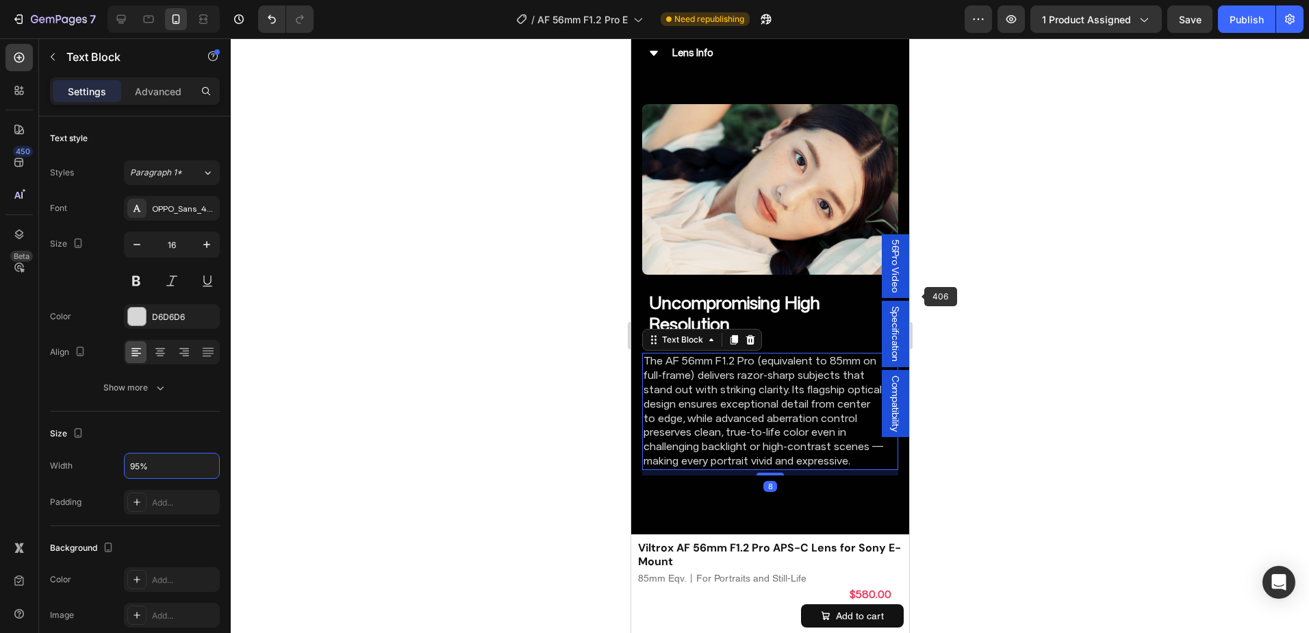
type input "95%"
click at [928, 303] on div at bounding box center [770, 335] width 1078 height 594
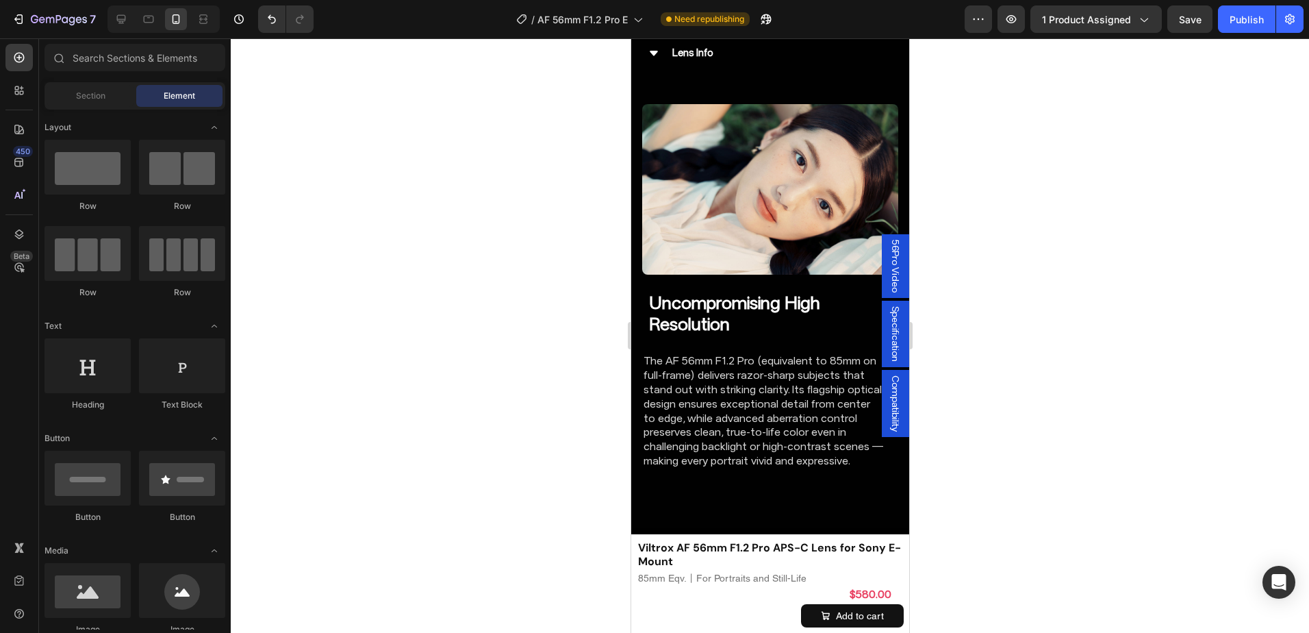
click at [813, 322] on h2 "Uncompromising High Resolution" at bounding box center [763, 313] width 233 height 45
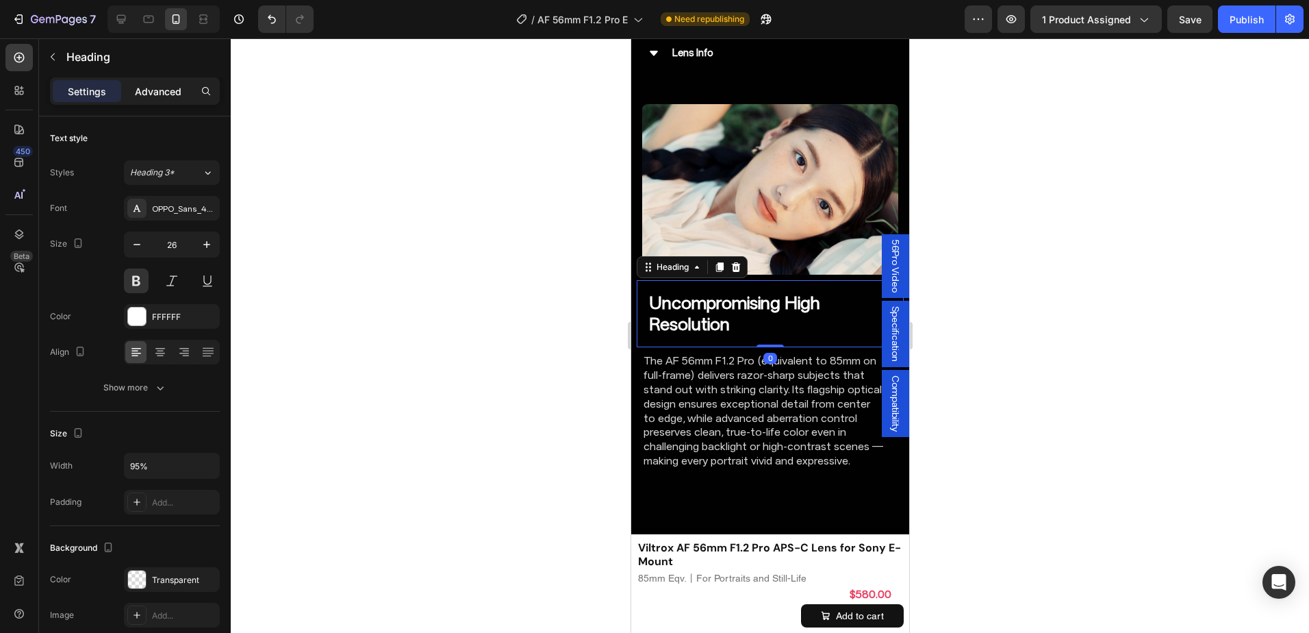
click at [148, 85] on p "Advanced" at bounding box center [158, 91] width 47 height 14
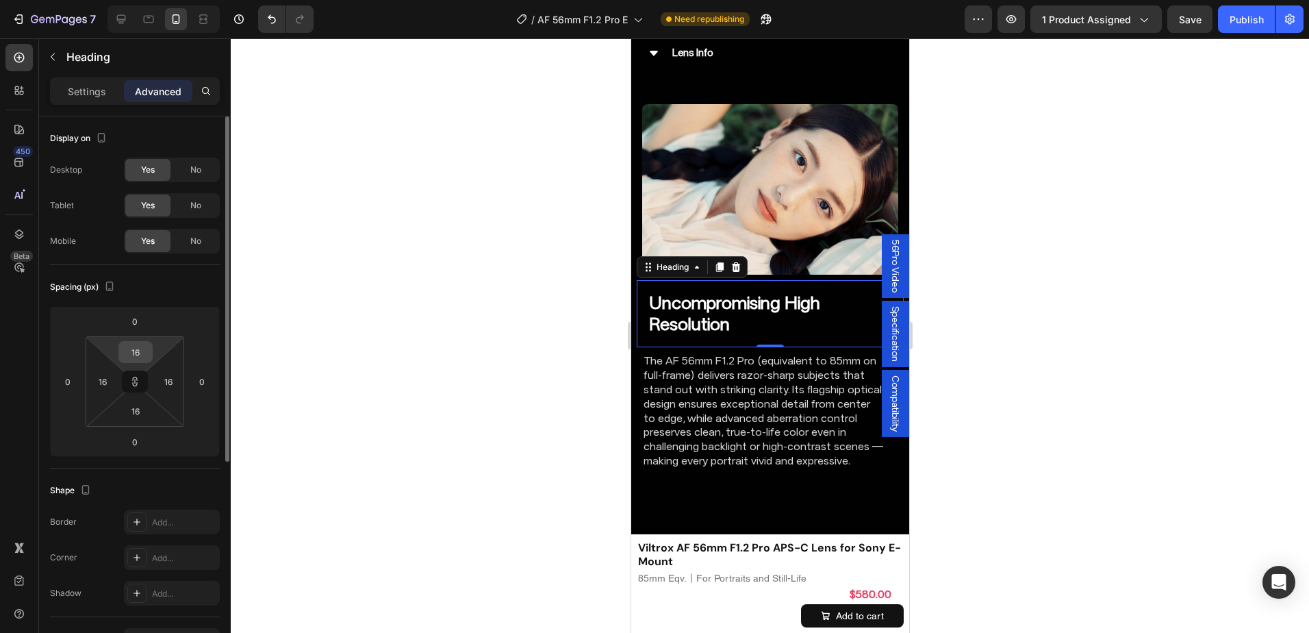
click at [140, 346] on input "16" at bounding box center [135, 352] width 27 height 21
type input "0"
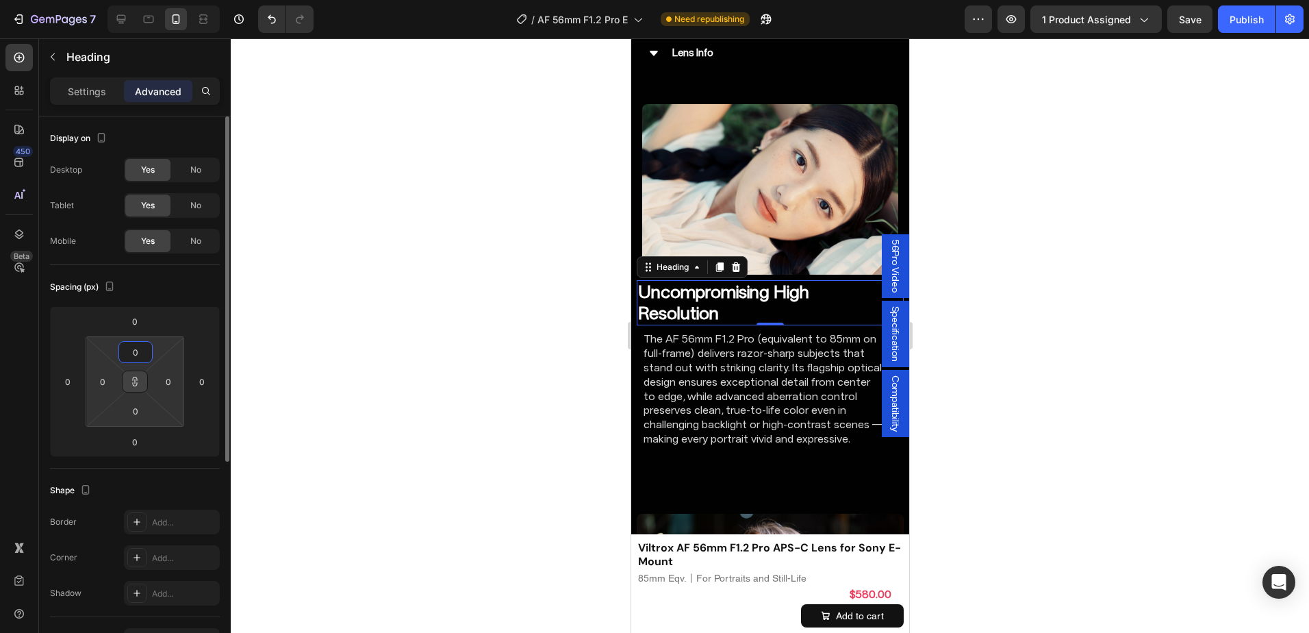
type input "0"
click at [138, 387] on button at bounding box center [135, 381] width 26 height 22
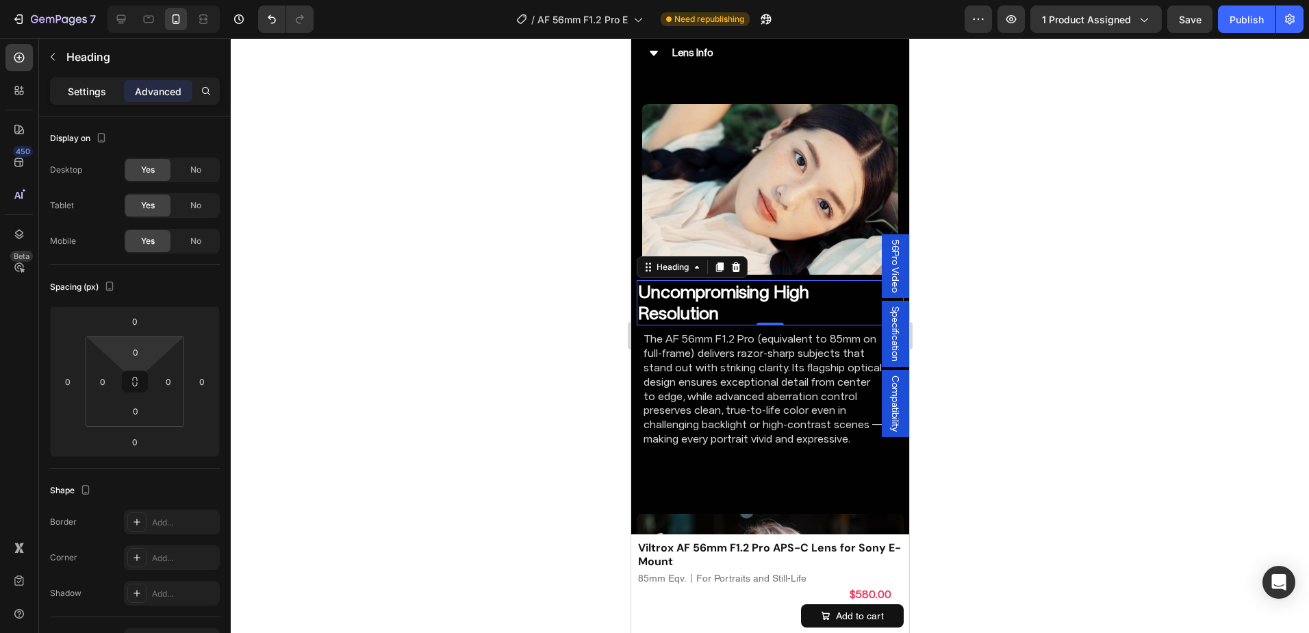
click at [90, 86] on p "Settings" at bounding box center [87, 91] width 38 height 14
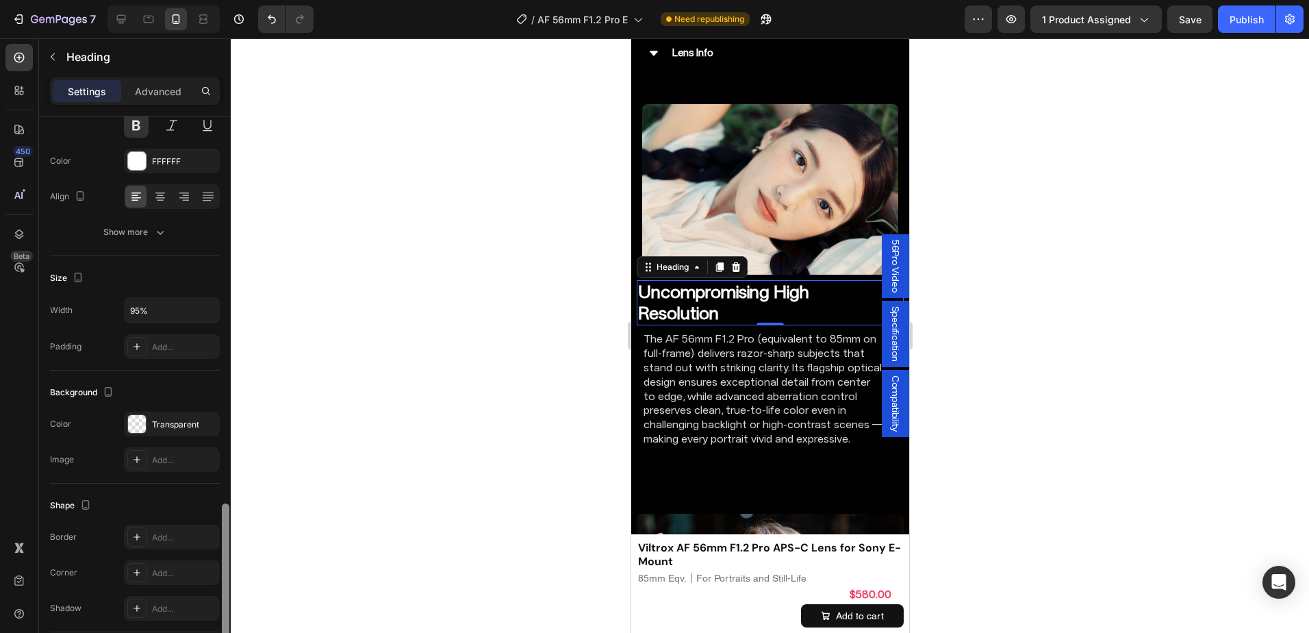
scroll to position [333, 0]
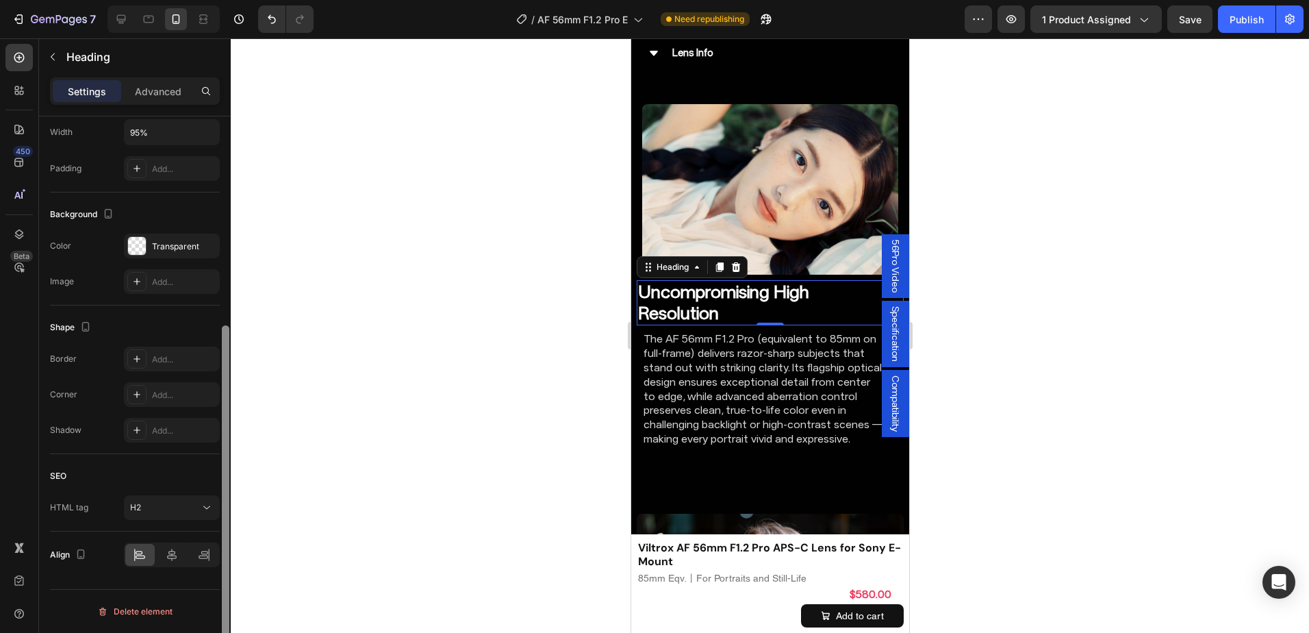
drag, startPoint x: 227, startPoint y: 318, endPoint x: 182, endPoint y: 587, distance: 272.8
click at [213, 607] on div "Text style Styles Heading 3* Font OPPO_Sans_40_ShopifyCurrency_subset Size 26 C…" at bounding box center [135, 393] width 192 height 555
click at [177, 546] on div at bounding box center [171, 555] width 29 height 22
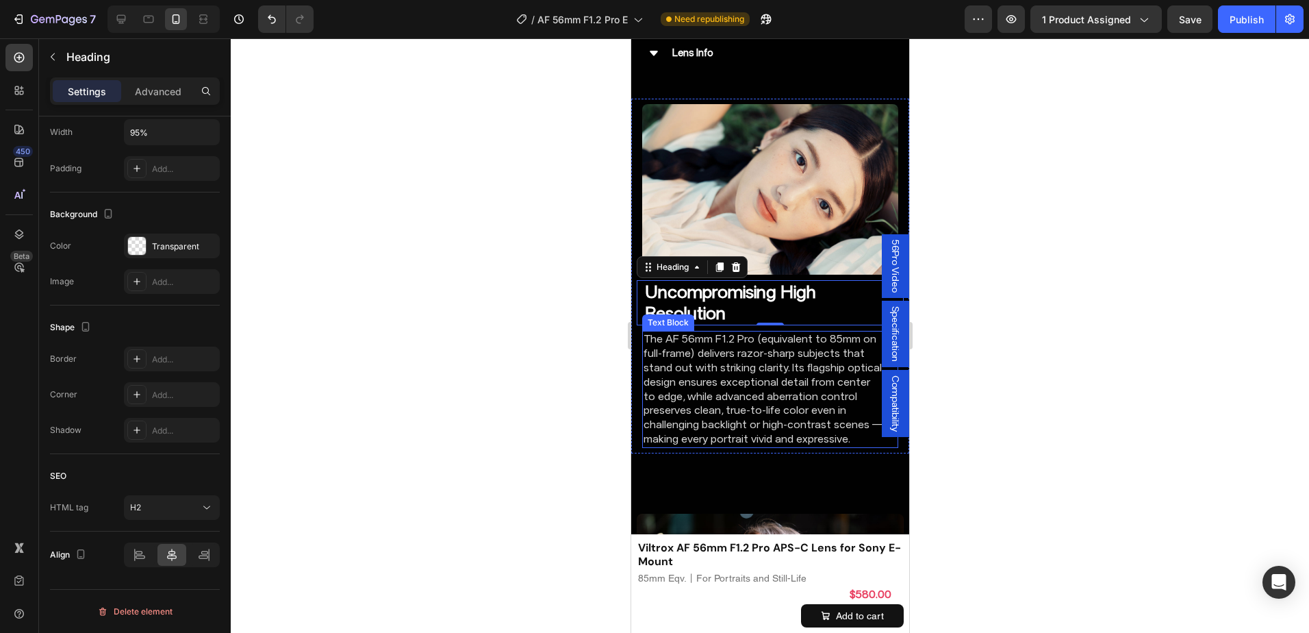
click at [752, 355] on p "The AF 56mm F1.2 Pro (equivalent to 85mm on full-frame) delivers razor-sharp su…" at bounding box center [763, 389] width 240 height 114
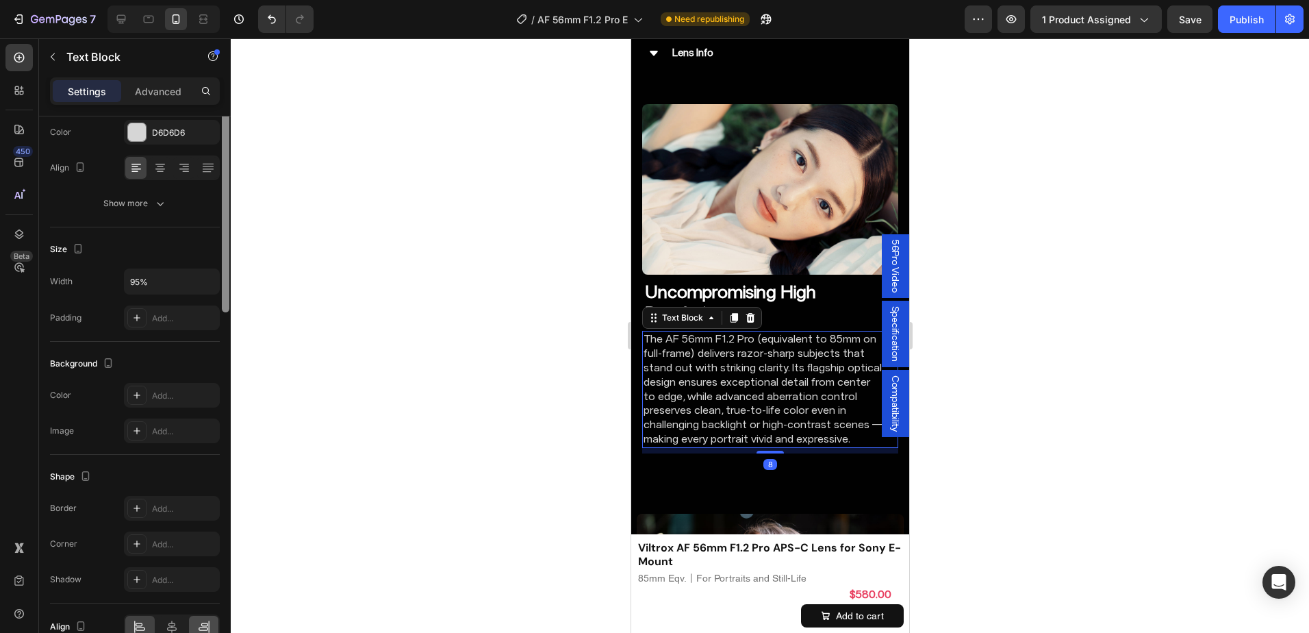
scroll to position [256, 0]
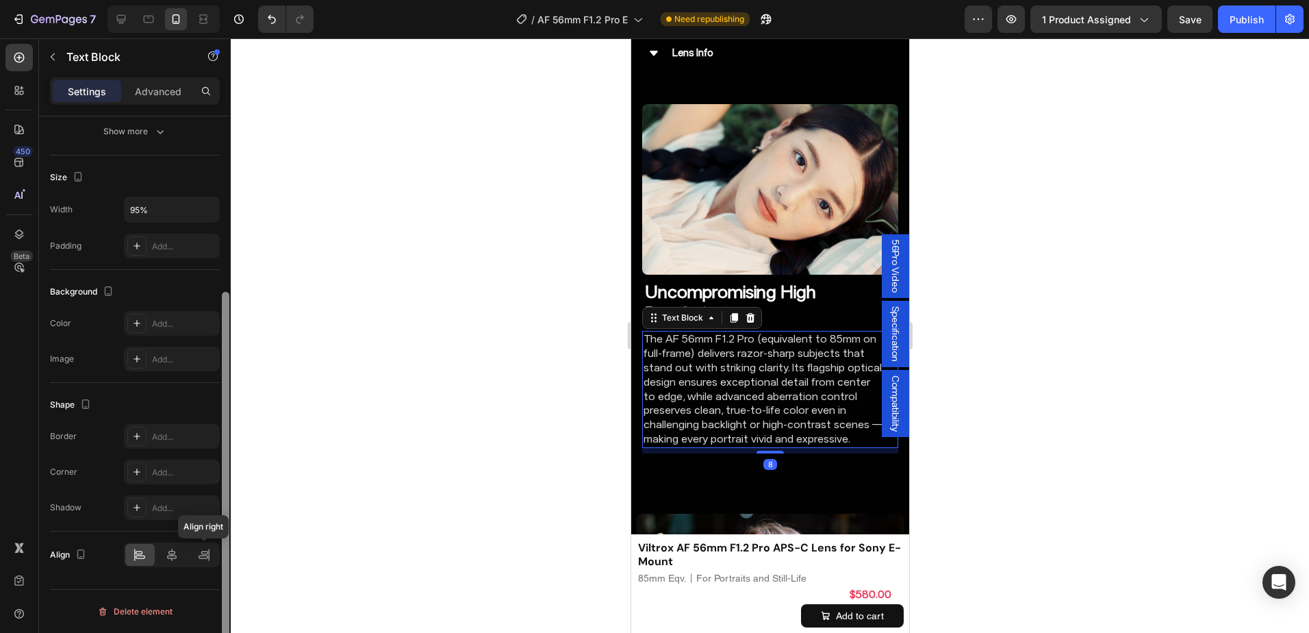
drag, startPoint x: 225, startPoint y: 337, endPoint x: 207, endPoint y: 579, distance: 243.0
click at [207, 579] on div "Text style Styles Paragraph 1* Font OPPO_Sans_40_ShopifyCurrency_subset Size 16…" at bounding box center [135, 393] width 192 height 555
click at [174, 548] on icon at bounding box center [172, 555] width 14 height 14
click at [1018, 388] on div at bounding box center [770, 335] width 1078 height 594
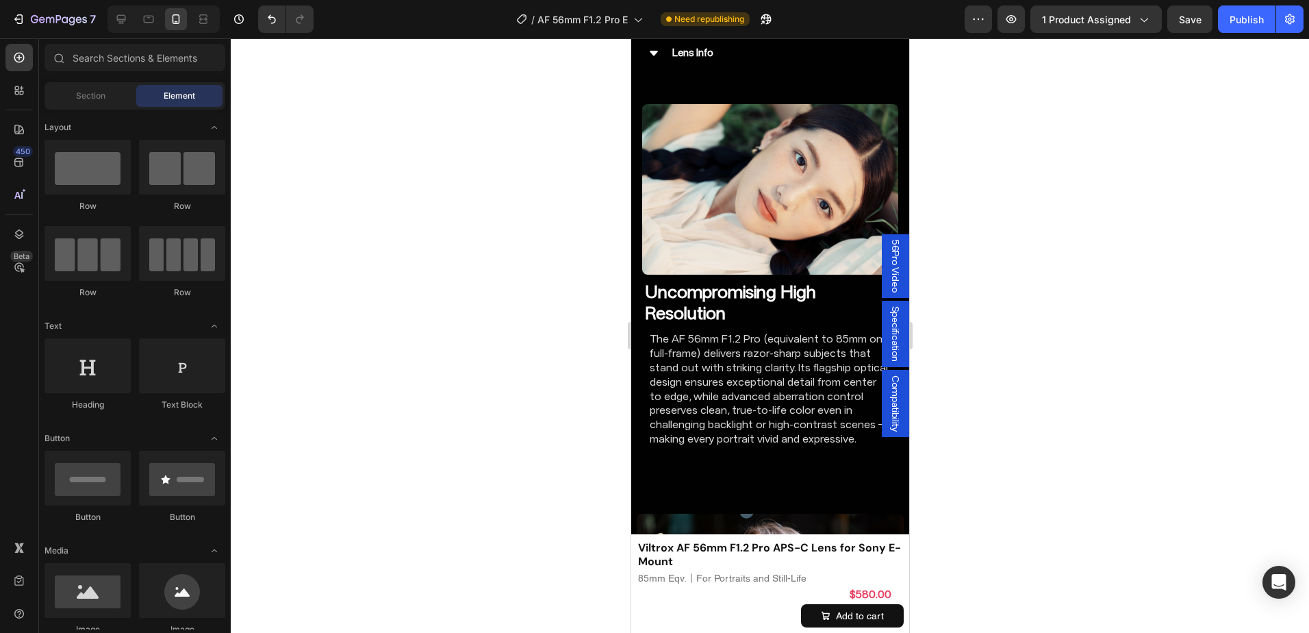
click at [728, 383] on p "The AF 56mm F1.2 Pro (equivalent to 85mm on full-frame) delivers razor-sharp su…" at bounding box center [769, 389] width 240 height 114
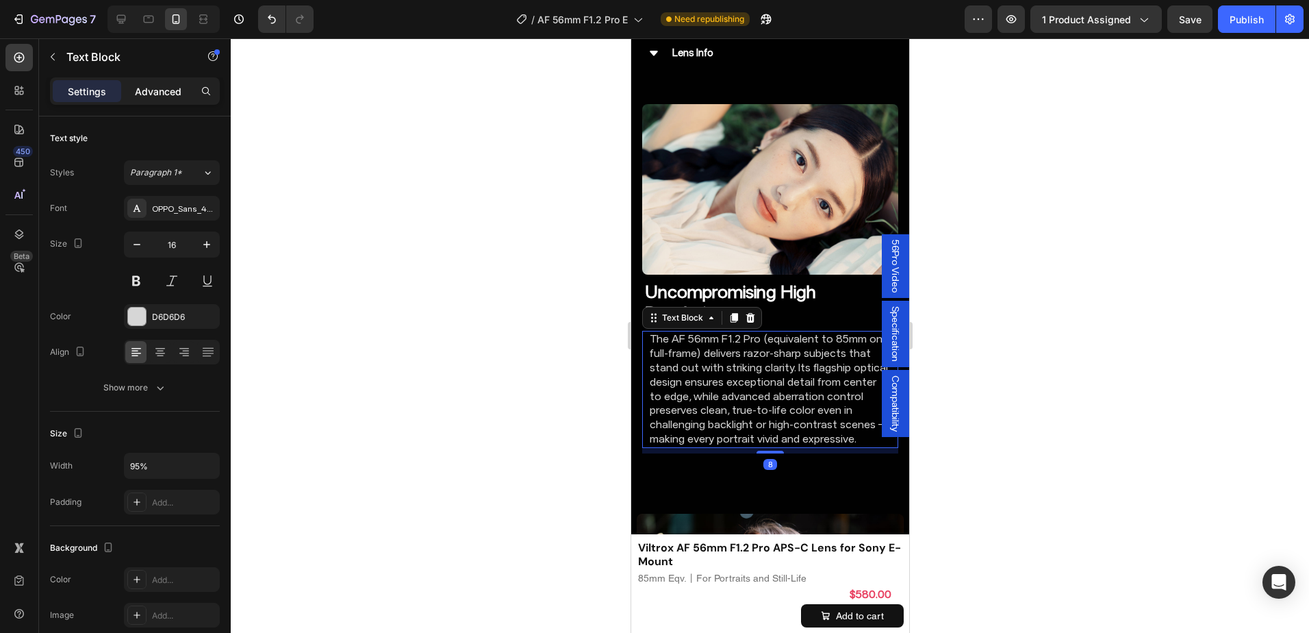
click at [148, 90] on p "Advanced" at bounding box center [158, 91] width 47 height 14
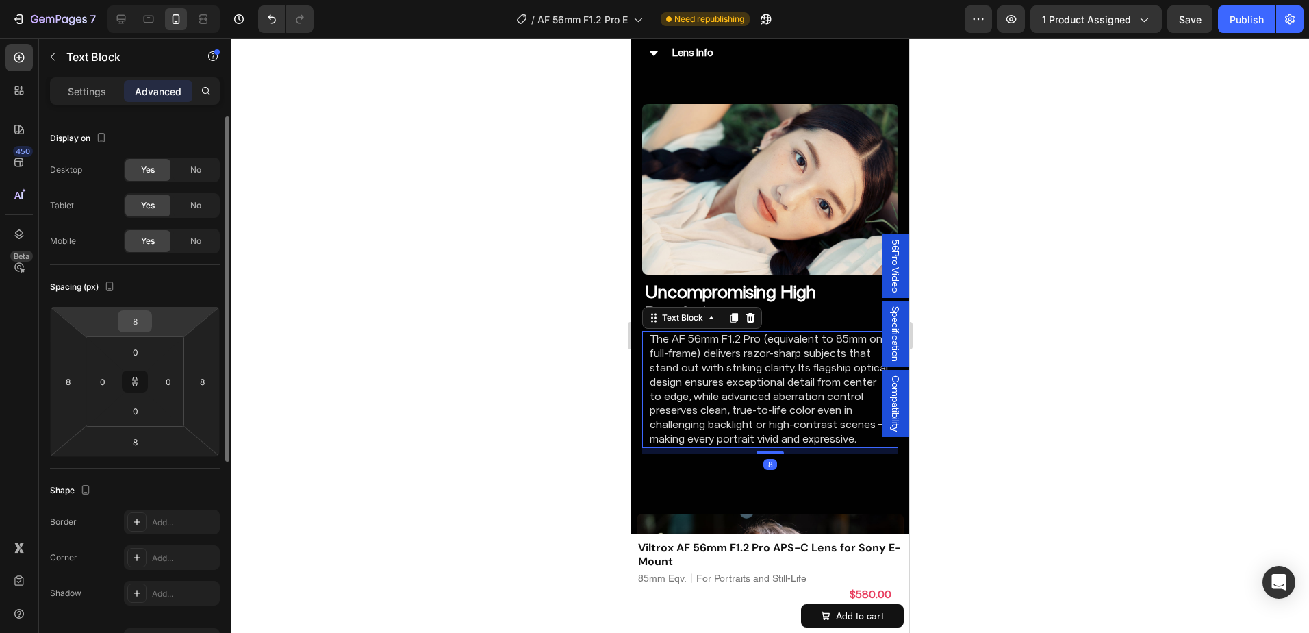
click at [137, 321] on input "8" at bounding box center [134, 321] width 27 height 21
type input "0"
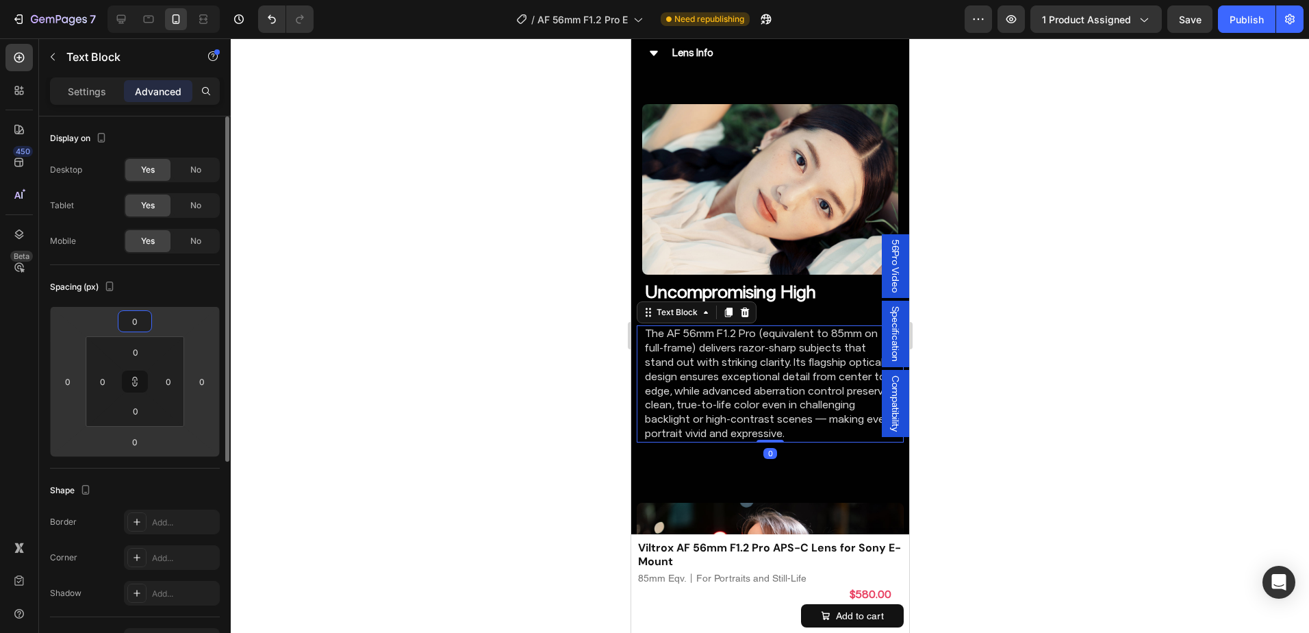
type input "0"
click at [190, 283] on div "Spacing (px)" at bounding box center [135, 287] width 170 height 22
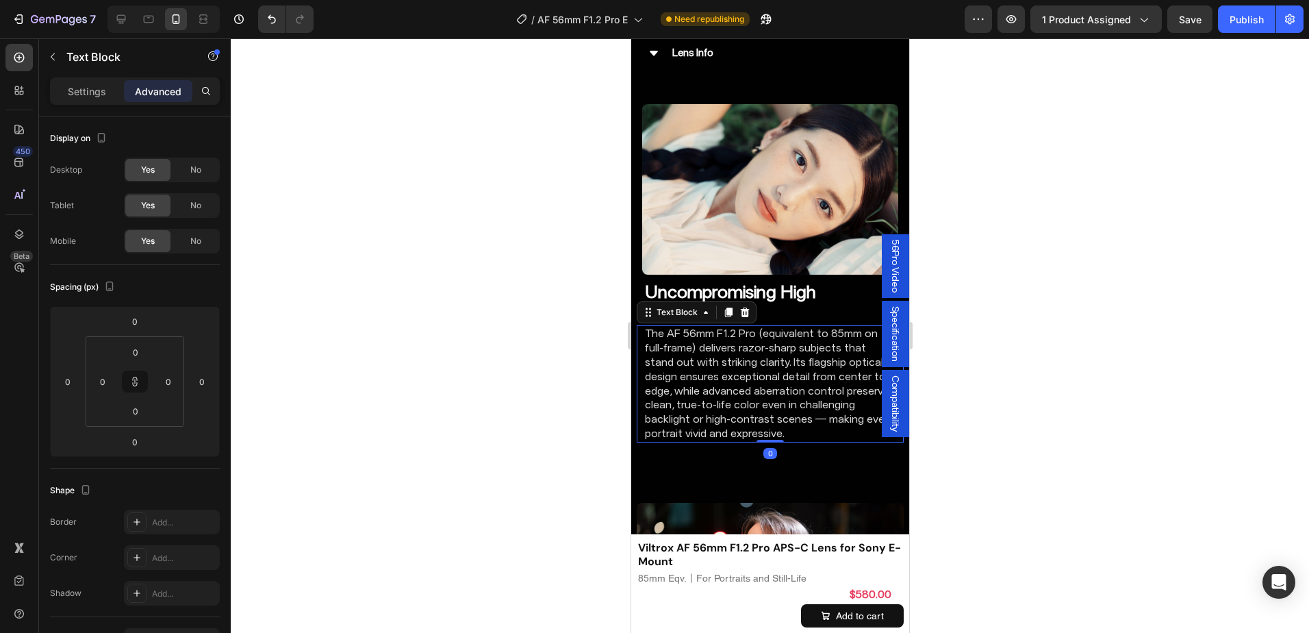
click at [1062, 381] on div at bounding box center [770, 335] width 1078 height 594
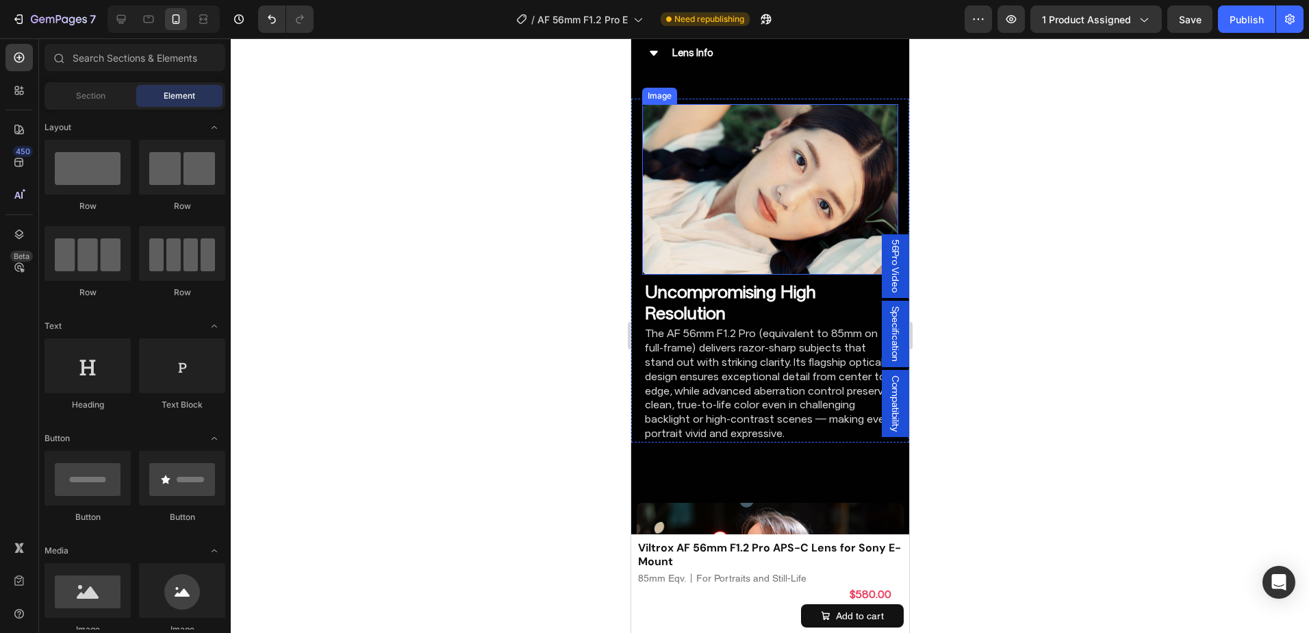
click at [808, 218] on img at bounding box center [769, 189] width 256 height 170
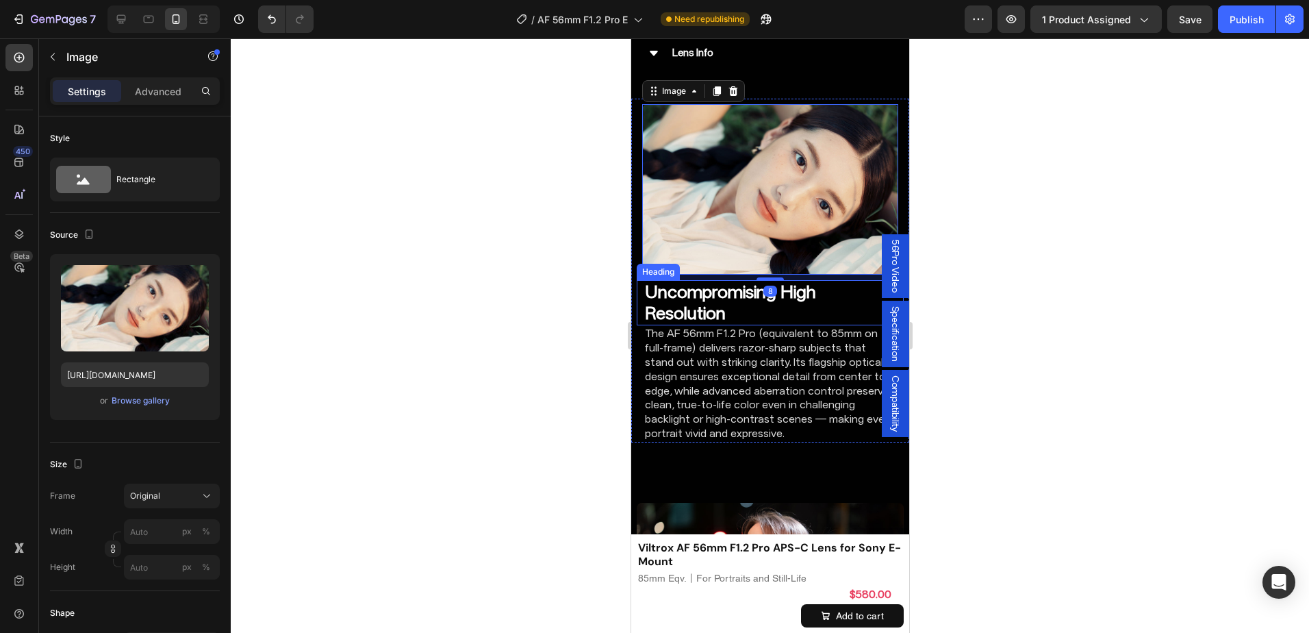
click at [684, 283] on h2 "Uncompromising High Resolution" at bounding box center [770, 302] width 254 height 45
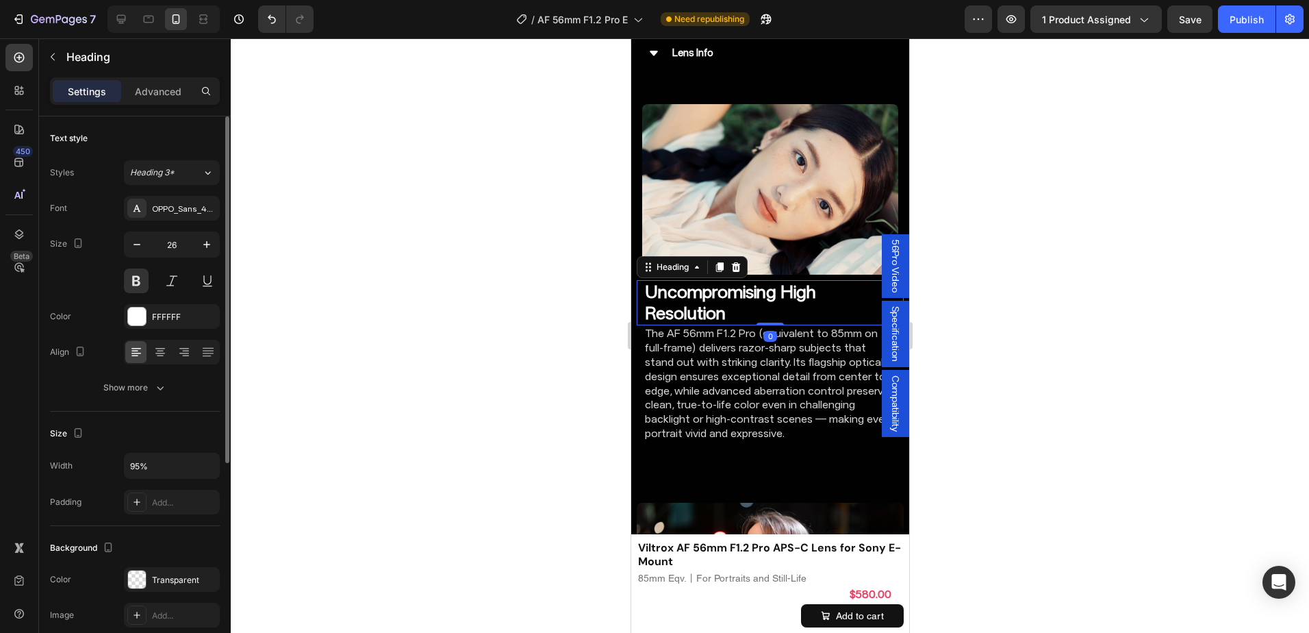
click at [168, 95] on p "Advanced" at bounding box center [158, 91] width 47 height 14
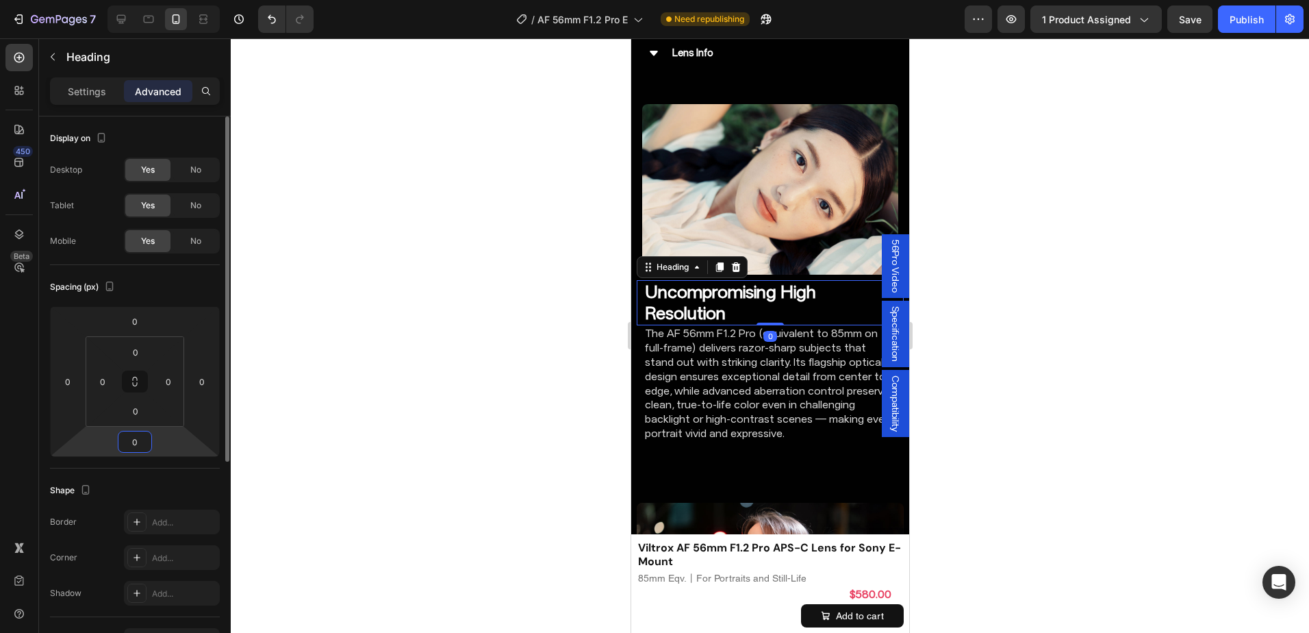
click at [138, 442] on input "0" at bounding box center [134, 441] width 27 height 21
type input "16"
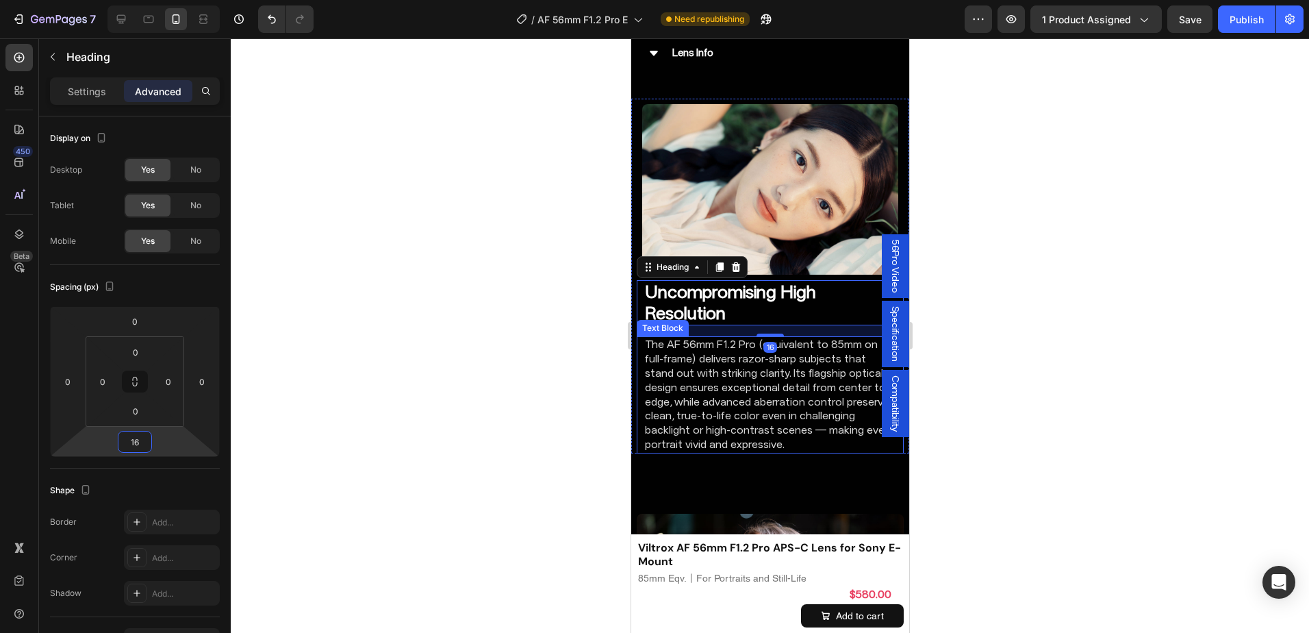
click at [1021, 374] on div at bounding box center [770, 335] width 1078 height 594
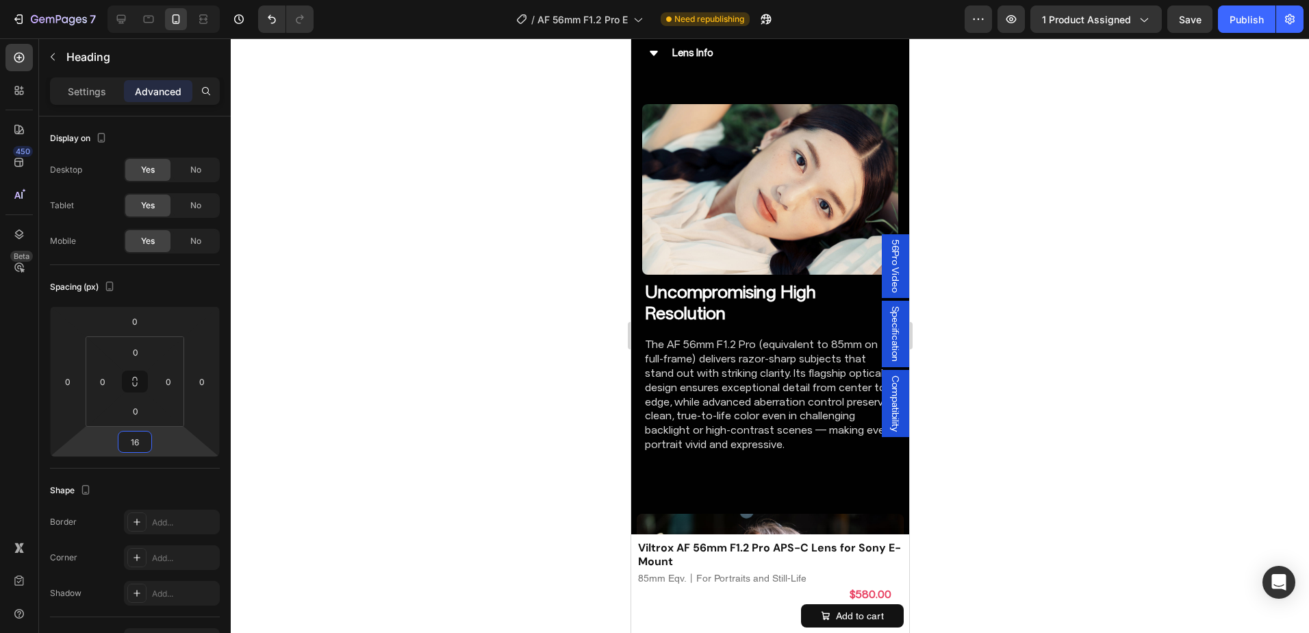
click at [1021, 374] on div at bounding box center [770, 335] width 1078 height 594
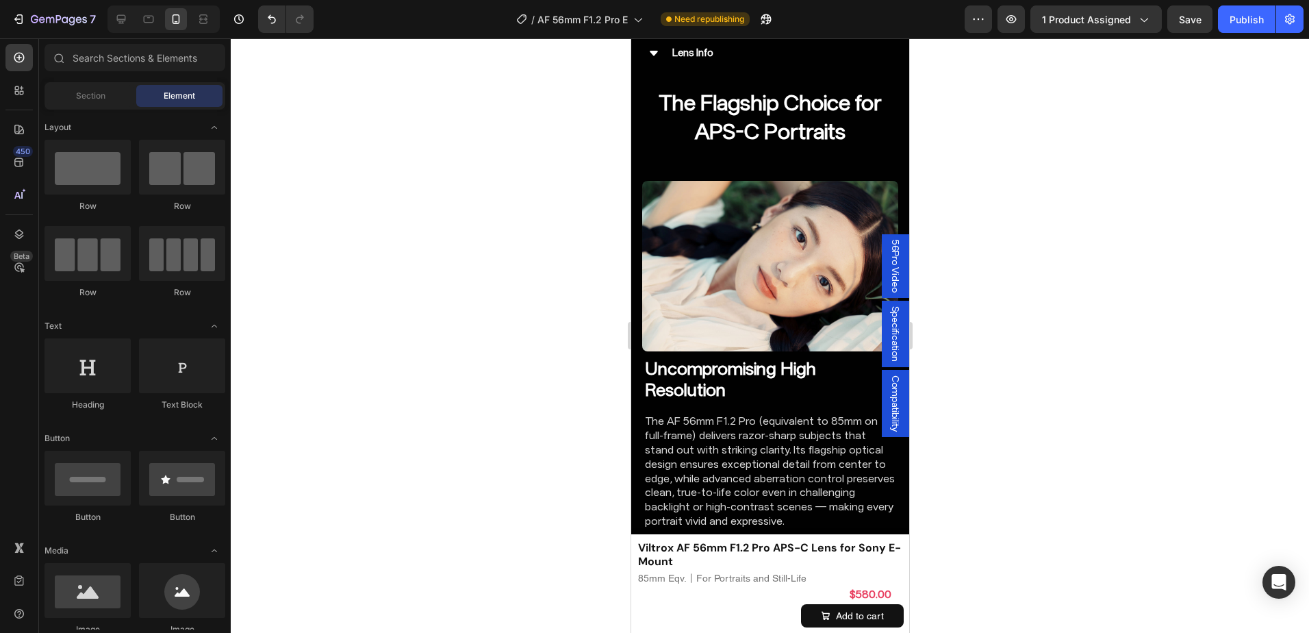
scroll to position [2663, 0]
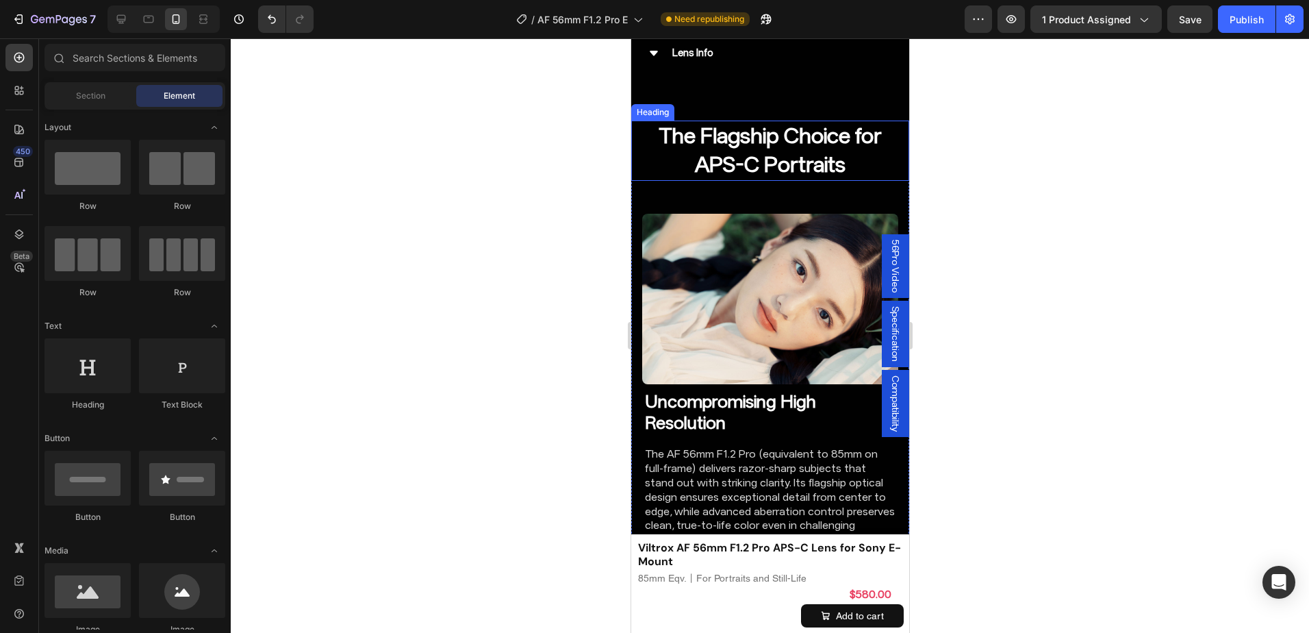
click at [819, 125] on h2 "The Flagship Choice for APS-C Portraits" at bounding box center [769, 150] width 278 height 60
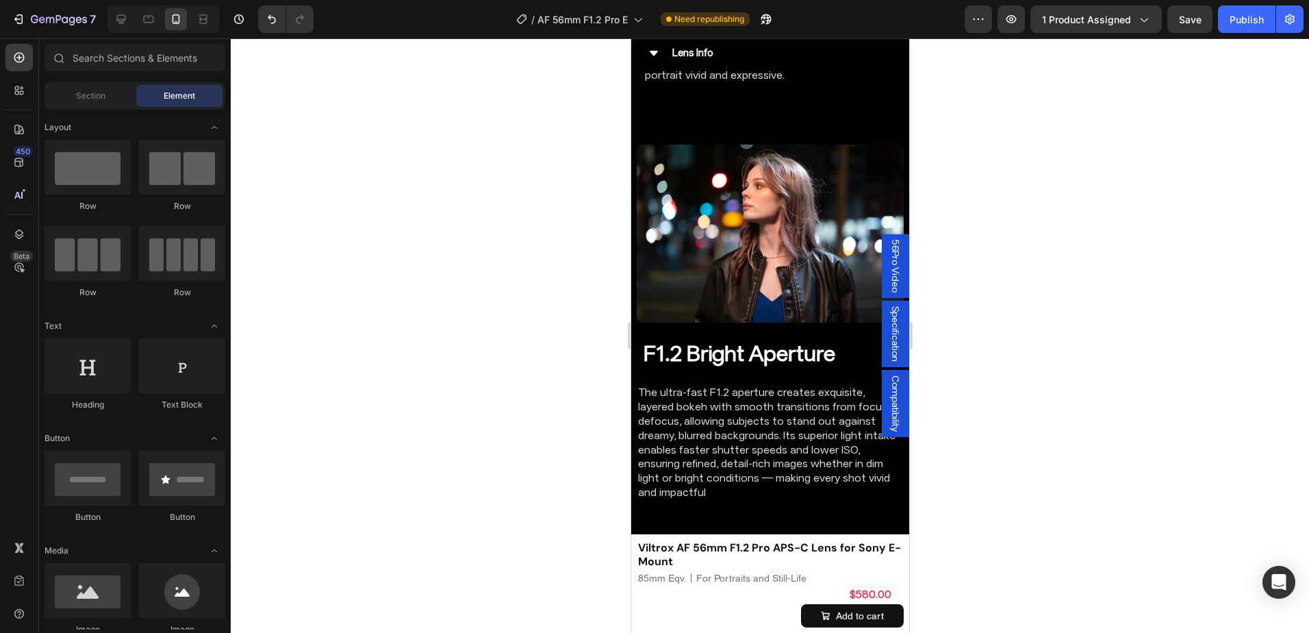
scroll to position [3133, 0]
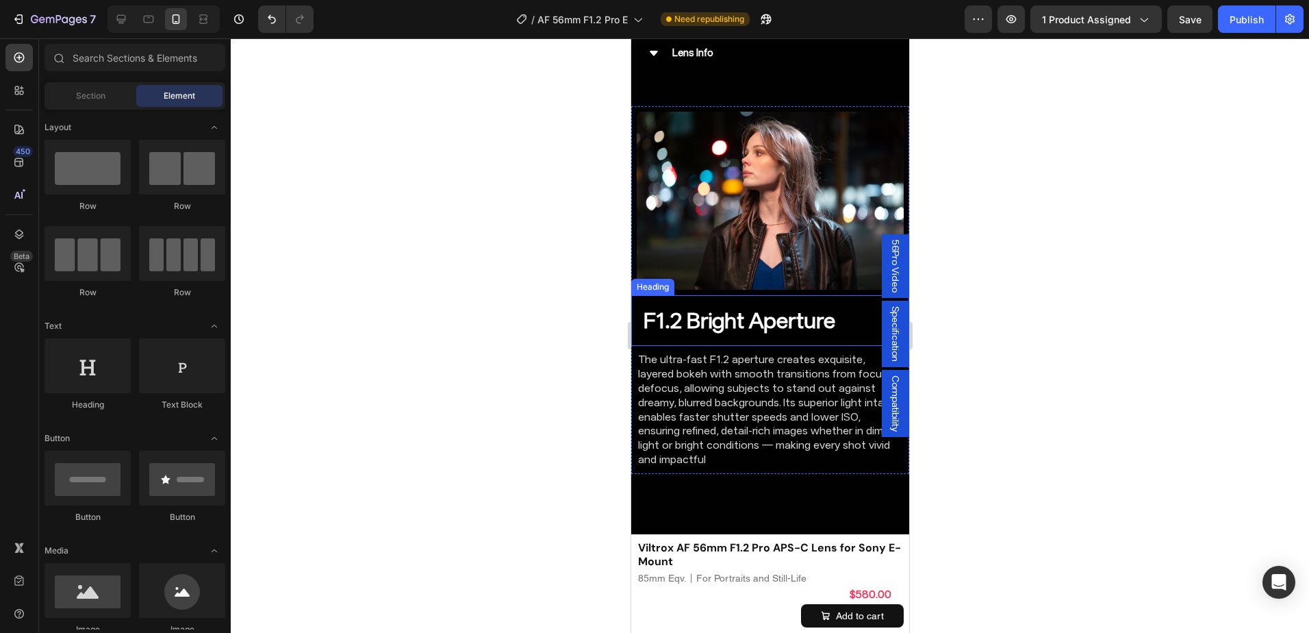
click at [758, 320] on h2 "F1.2 Bright Aperture" at bounding box center [769, 320] width 256 height 29
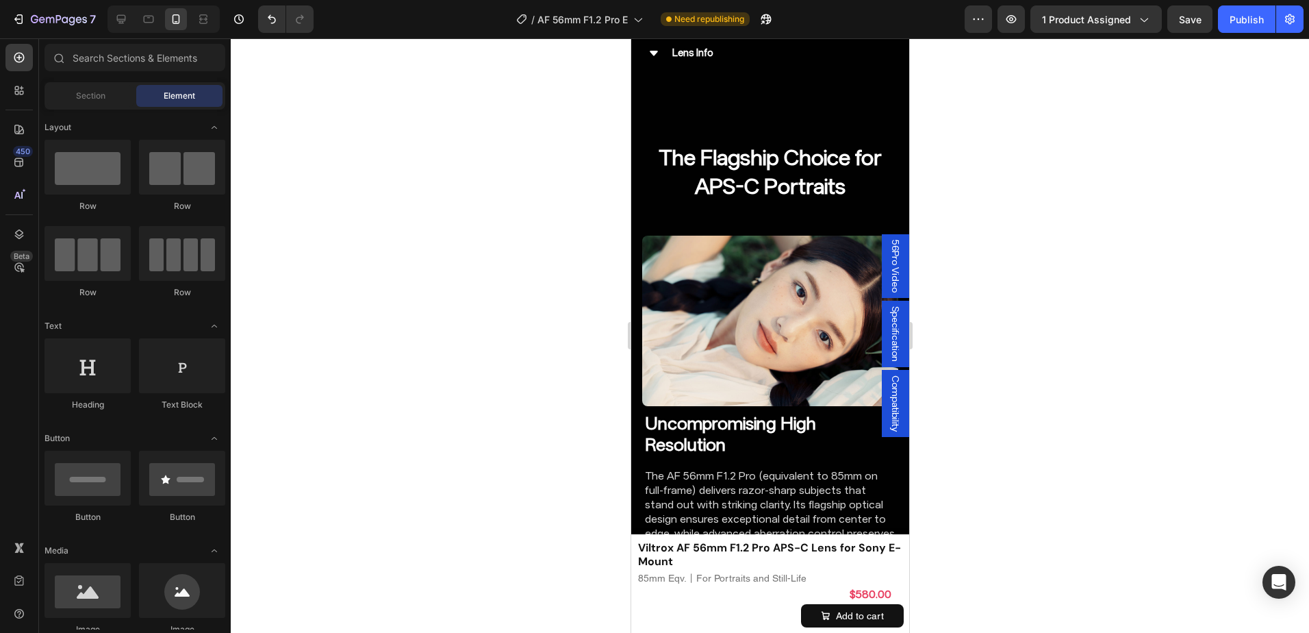
scroll to position [2564, 0]
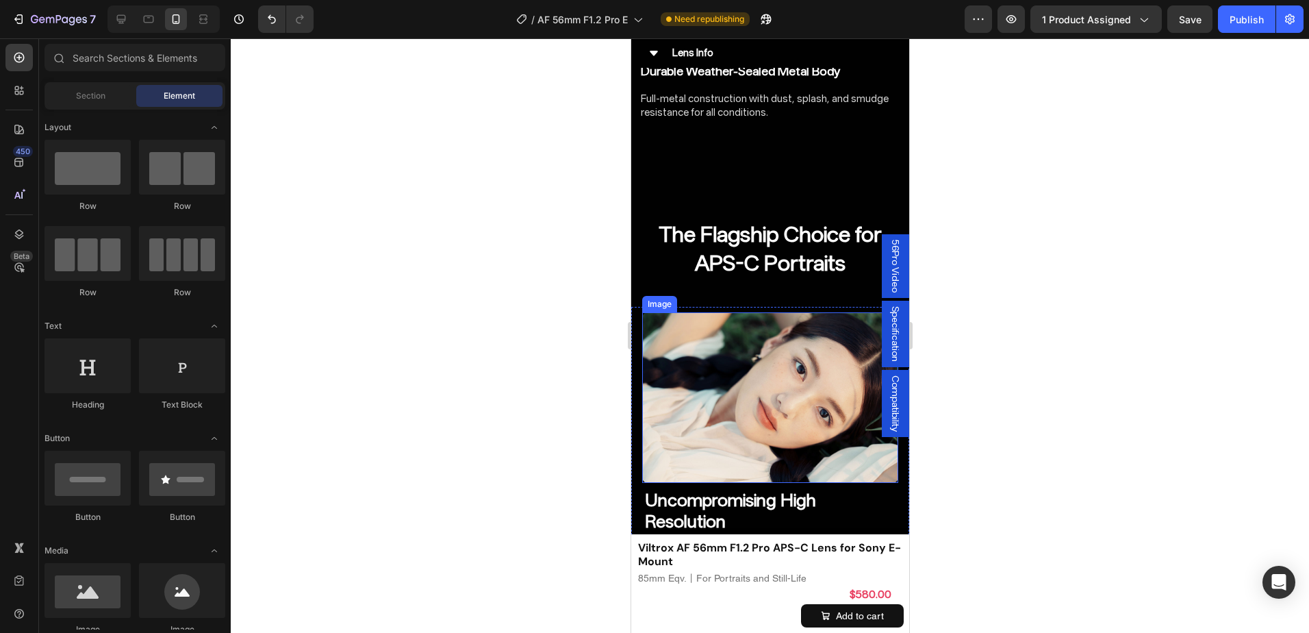
click at [743, 488] on h2 "Uncompromising High Resolution" at bounding box center [770, 510] width 254 height 45
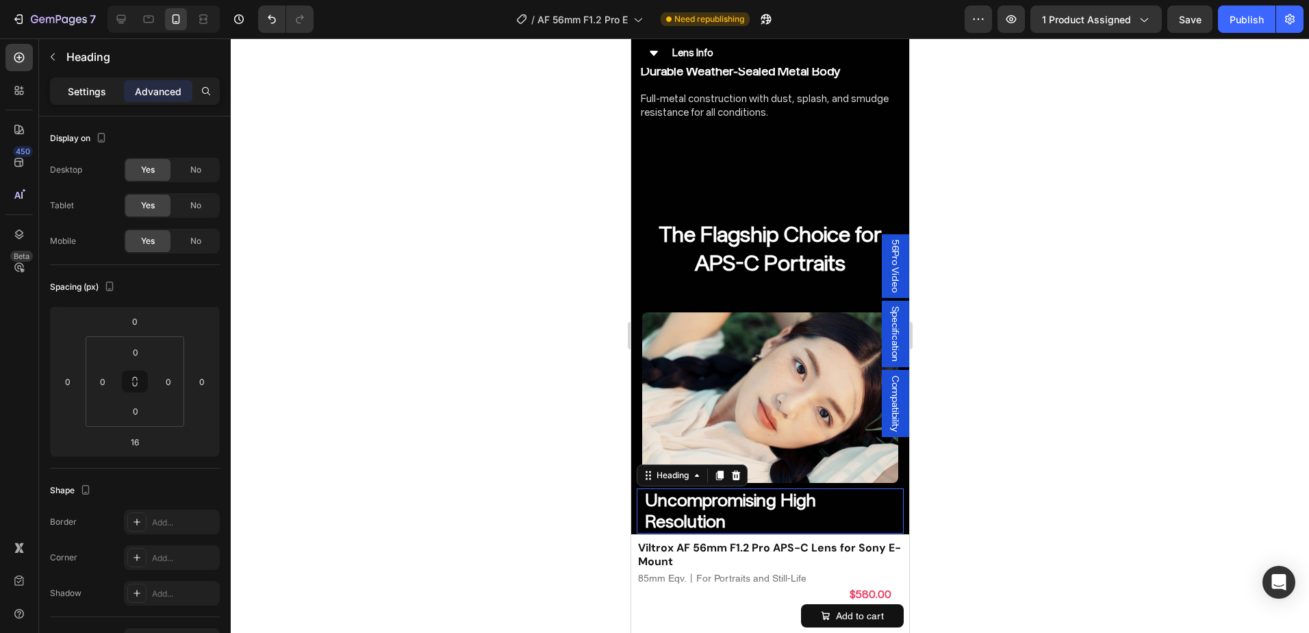
click at [88, 87] on p "Settings" at bounding box center [87, 91] width 38 height 14
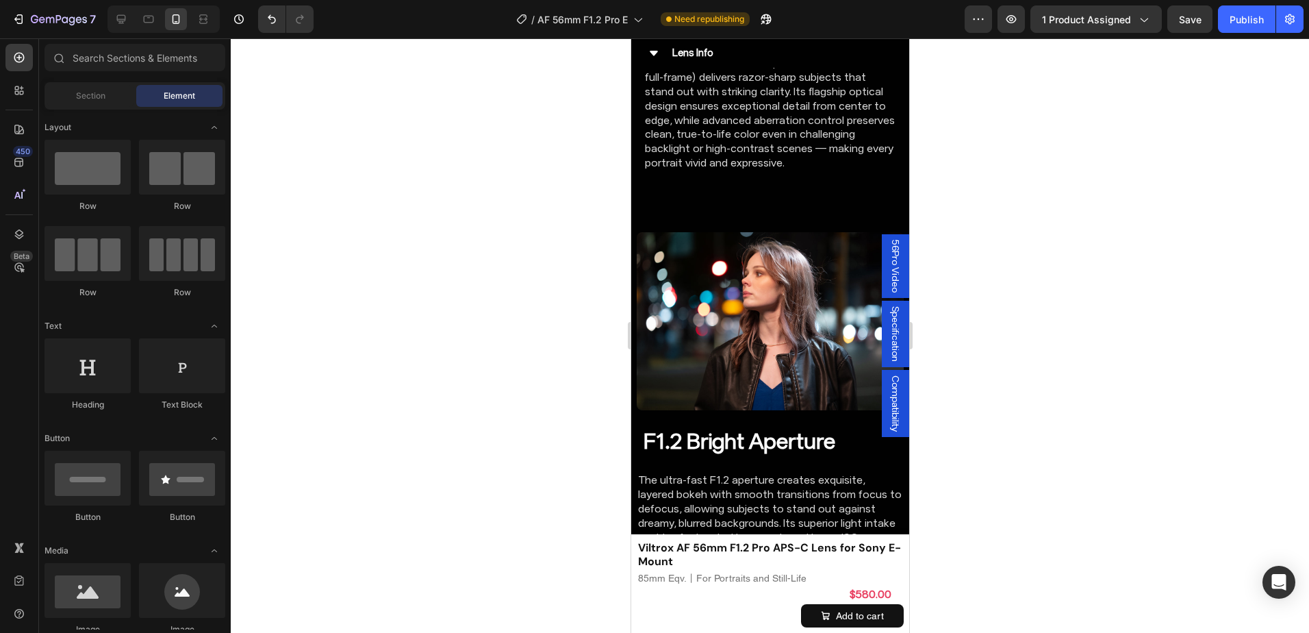
scroll to position [3144, 0]
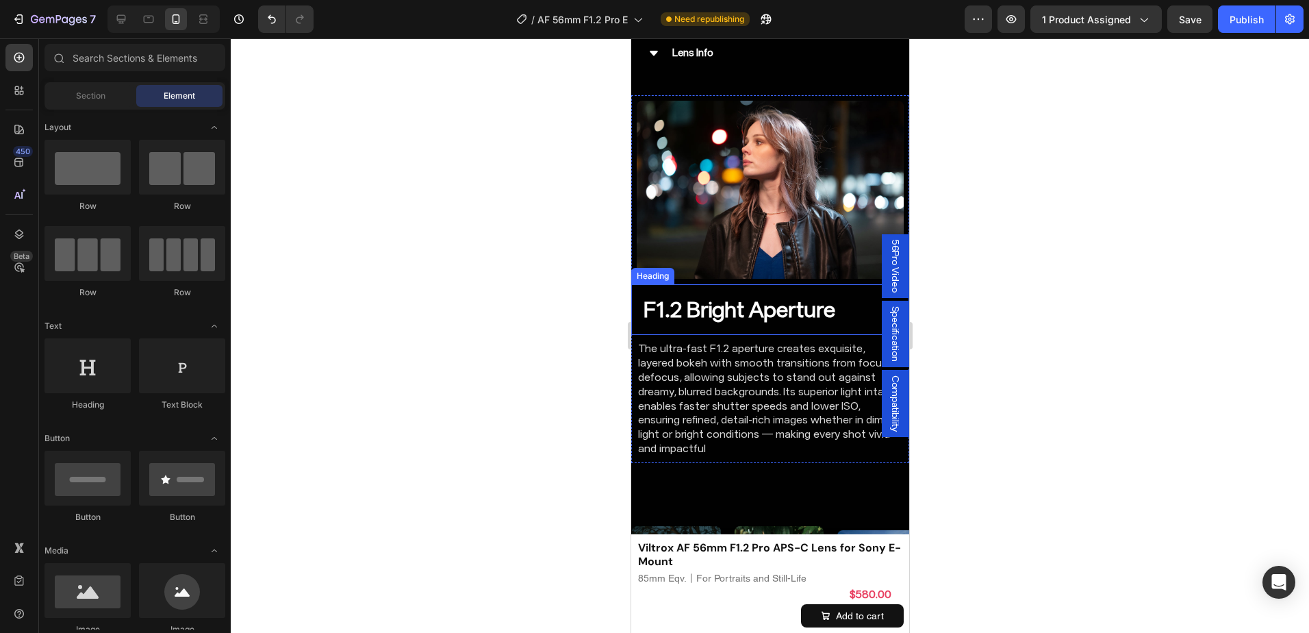
click at [758, 295] on h2 "F1.2 Bright Aperture" at bounding box center [769, 309] width 256 height 29
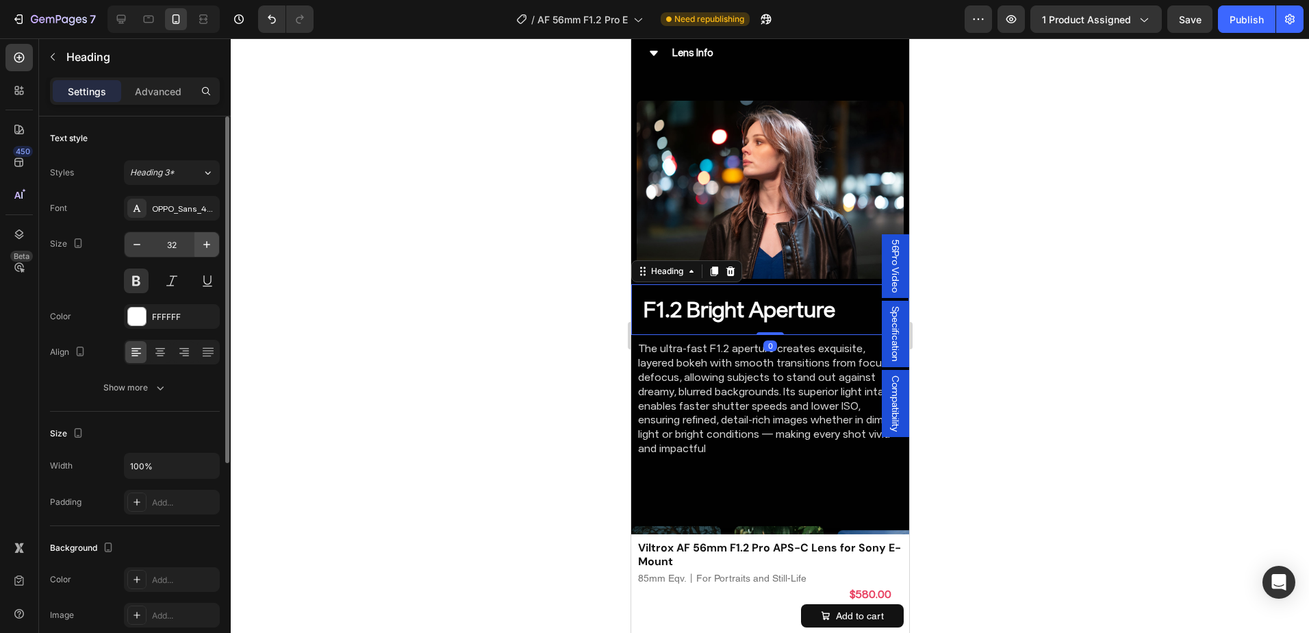
click at [199, 245] on button "button" at bounding box center [206, 244] width 25 height 25
click at [135, 253] on button "button" at bounding box center [137, 244] width 25 height 25
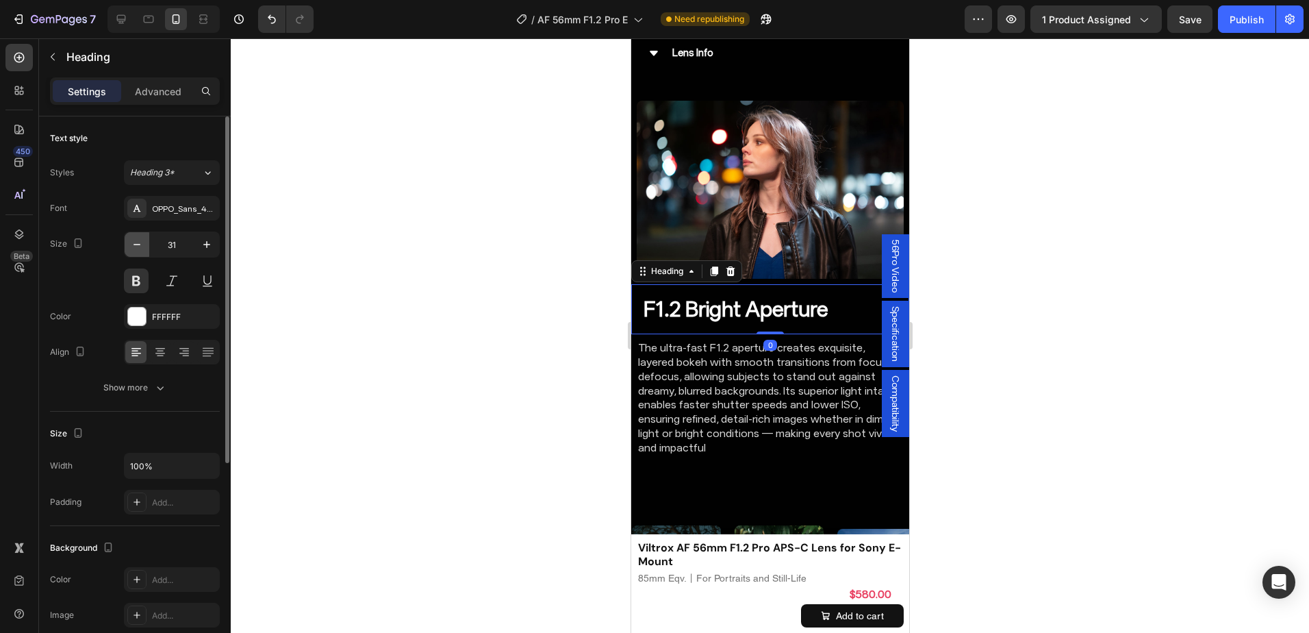
click at [135, 253] on button "button" at bounding box center [137, 244] width 25 height 25
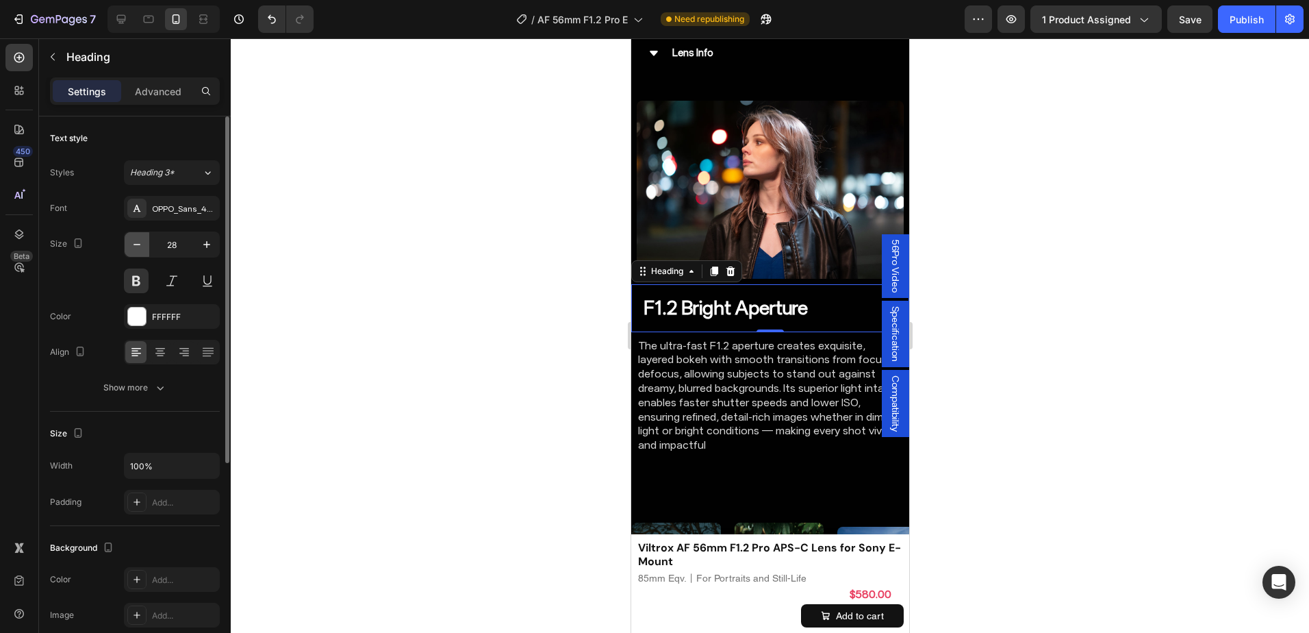
click at [135, 253] on button "button" at bounding box center [137, 244] width 25 height 25
type input "26"
click at [155, 87] on p "Advanced" at bounding box center [158, 91] width 47 height 14
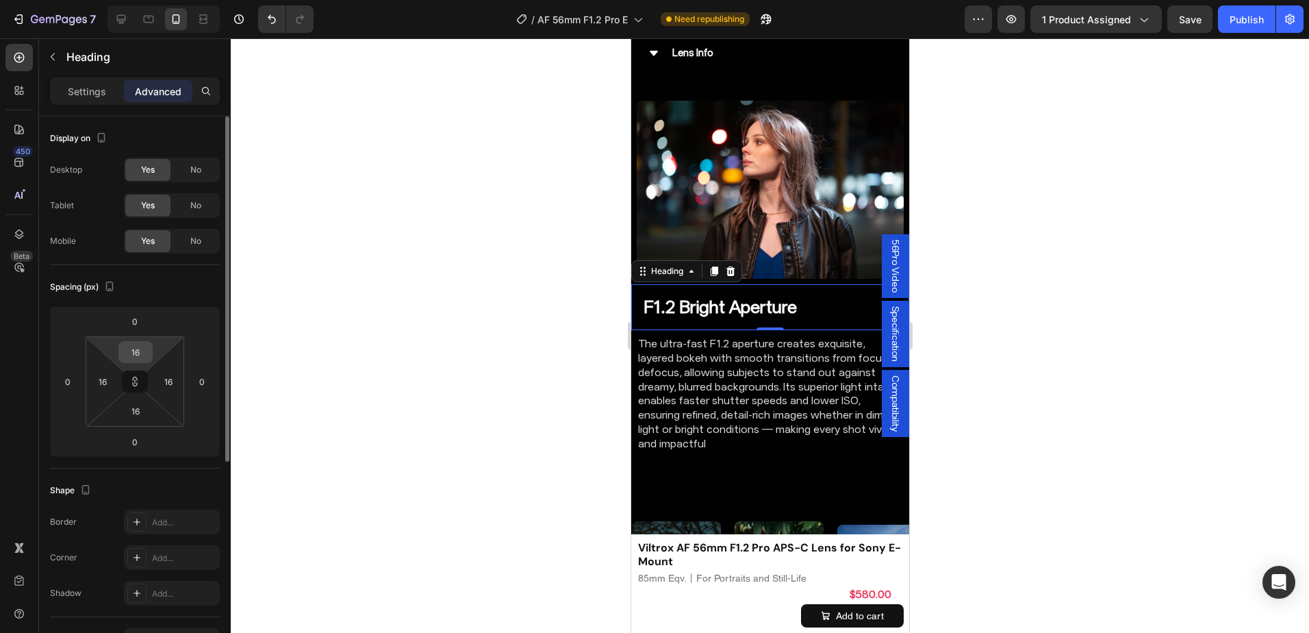
click at [140, 347] on input "16" at bounding box center [135, 352] width 27 height 21
type input "0"
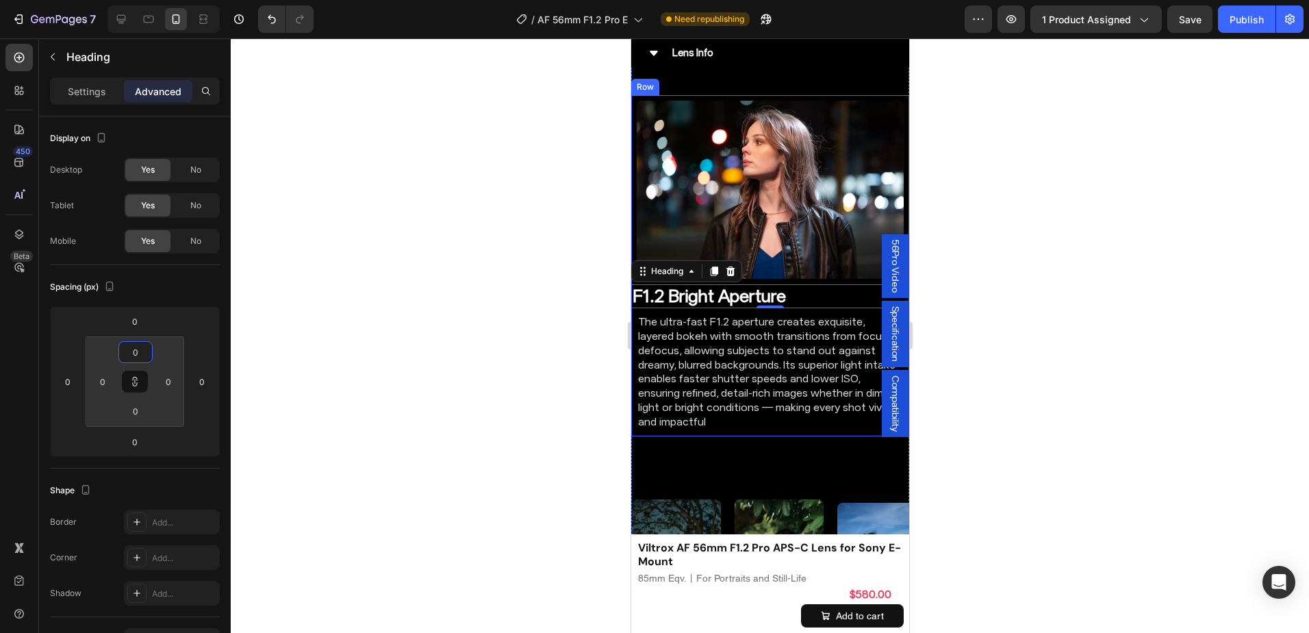
click at [650, 405] on div "F1.2 Bright Aperture Heading 0 The ultra-fast F1.2 aperture creates exquisite, …" at bounding box center [769, 360] width 278 height 152
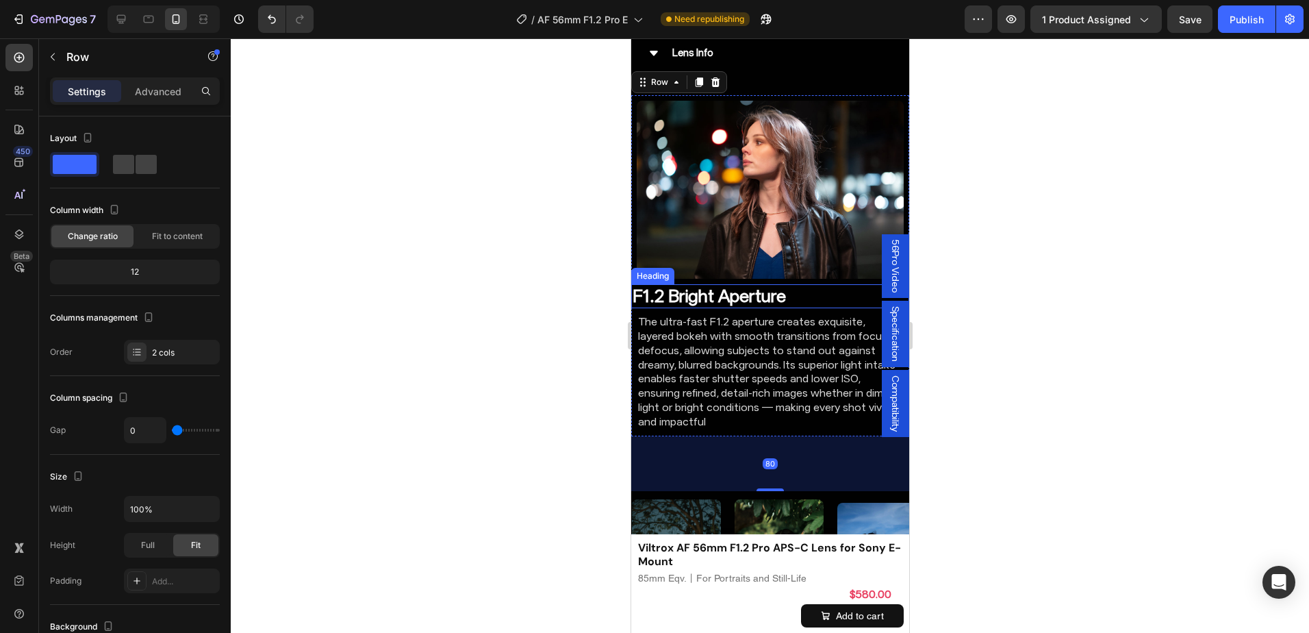
click at [710, 284] on h2 "F1.2 Bright Aperture" at bounding box center [769, 296] width 278 height 24
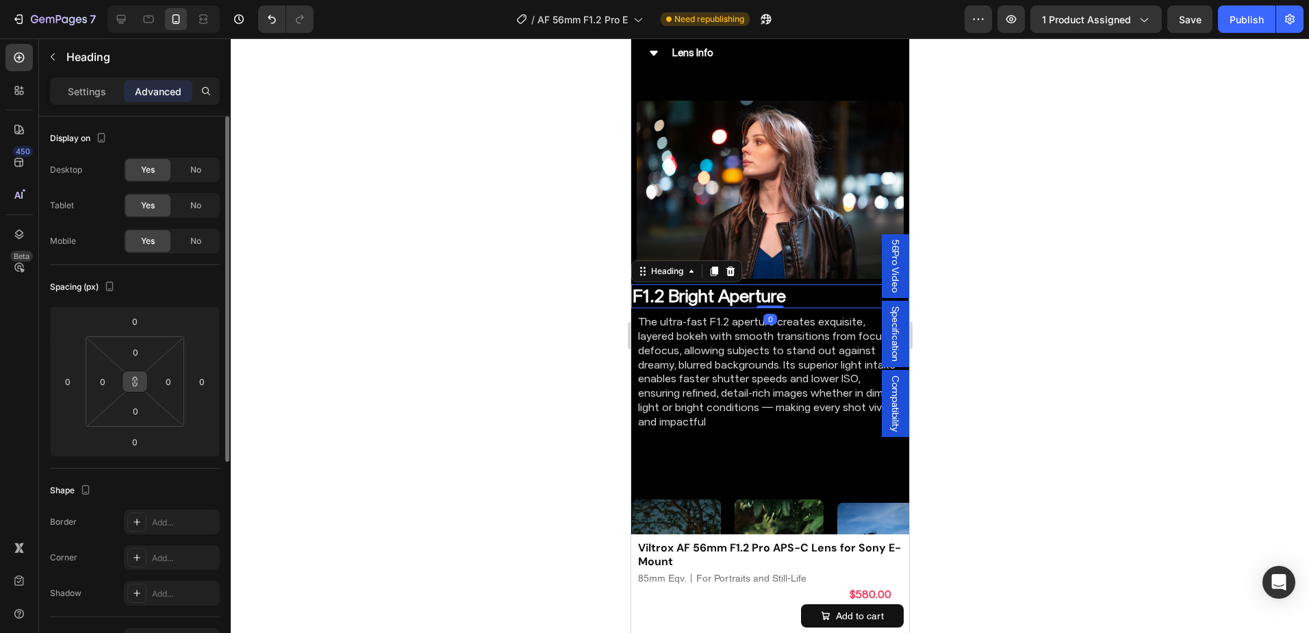
click at [138, 381] on icon at bounding box center [134, 381] width 11 height 11
click at [762, 333] on p "The ultra-fast F1.2 aperture creates exquisite, layered bokeh with smooth trans…" at bounding box center [769, 372] width 264 height 114
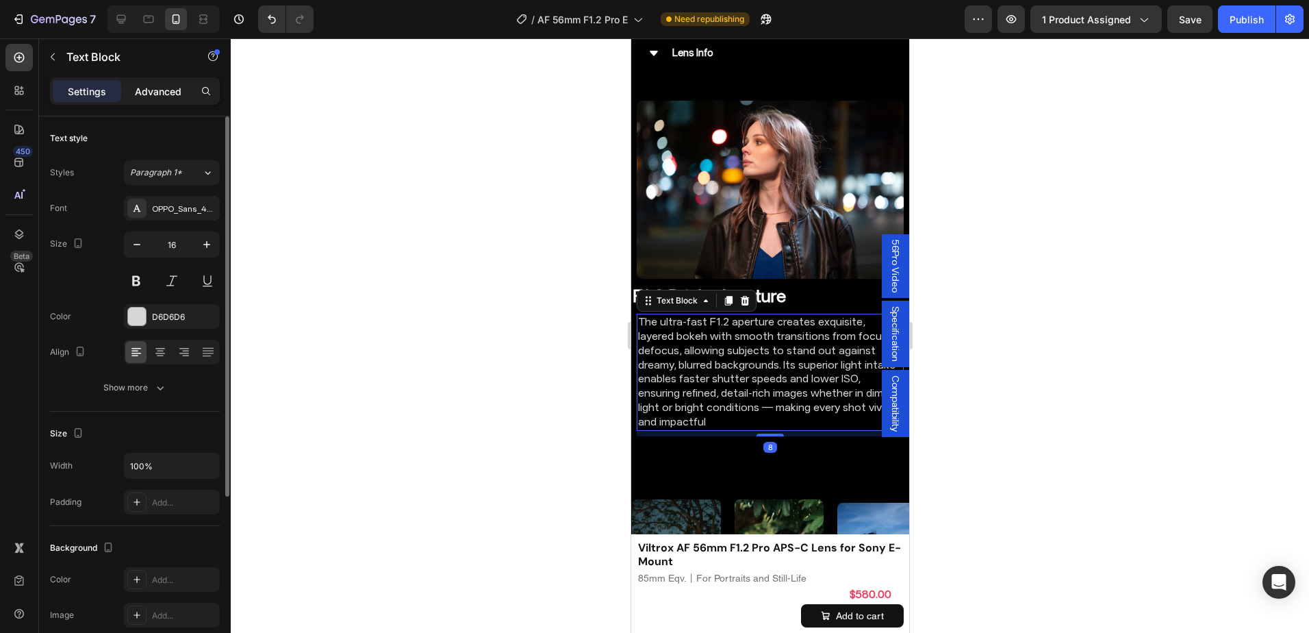
click at [155, 93] on p "Advanced" at bounding box center [158, 91] width 47 height 14
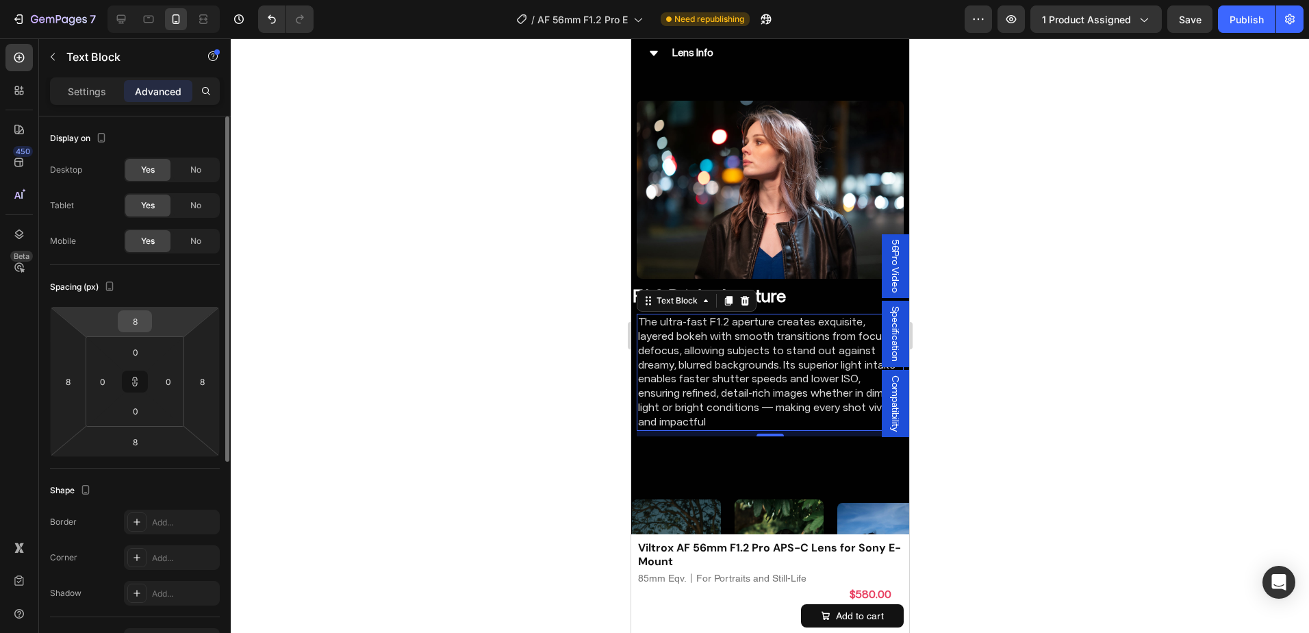
click at [128, 326] on input "8" at bounding box center [134, 321] width 27 height 21
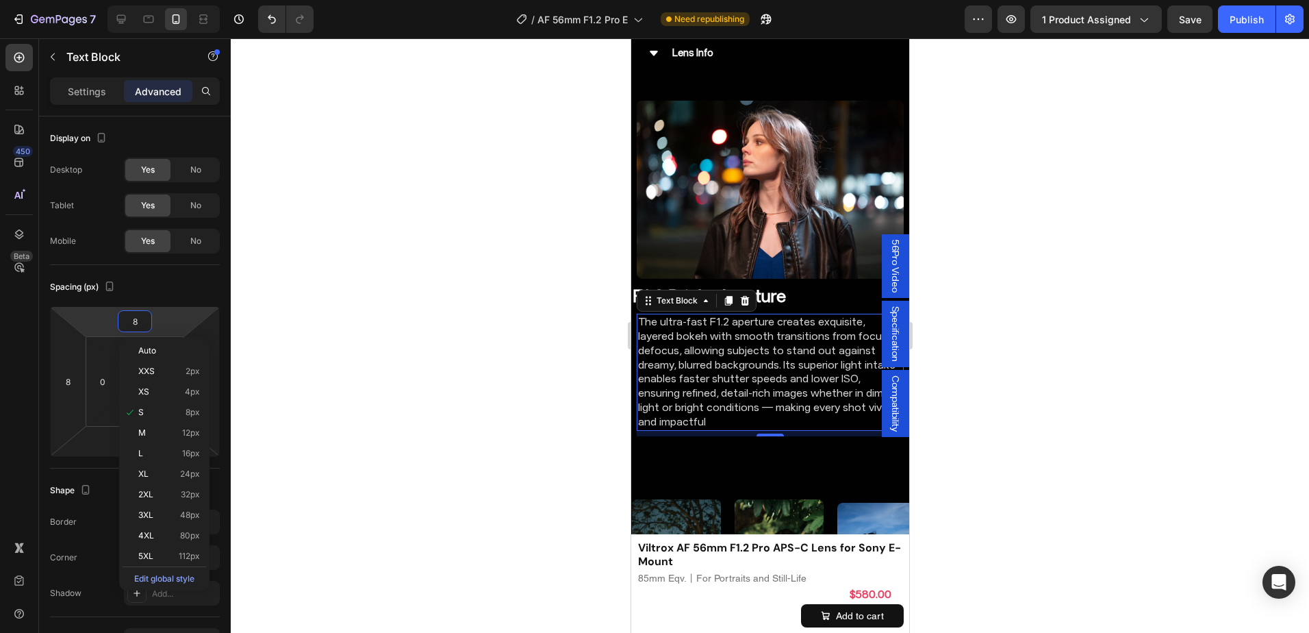
type input "0"
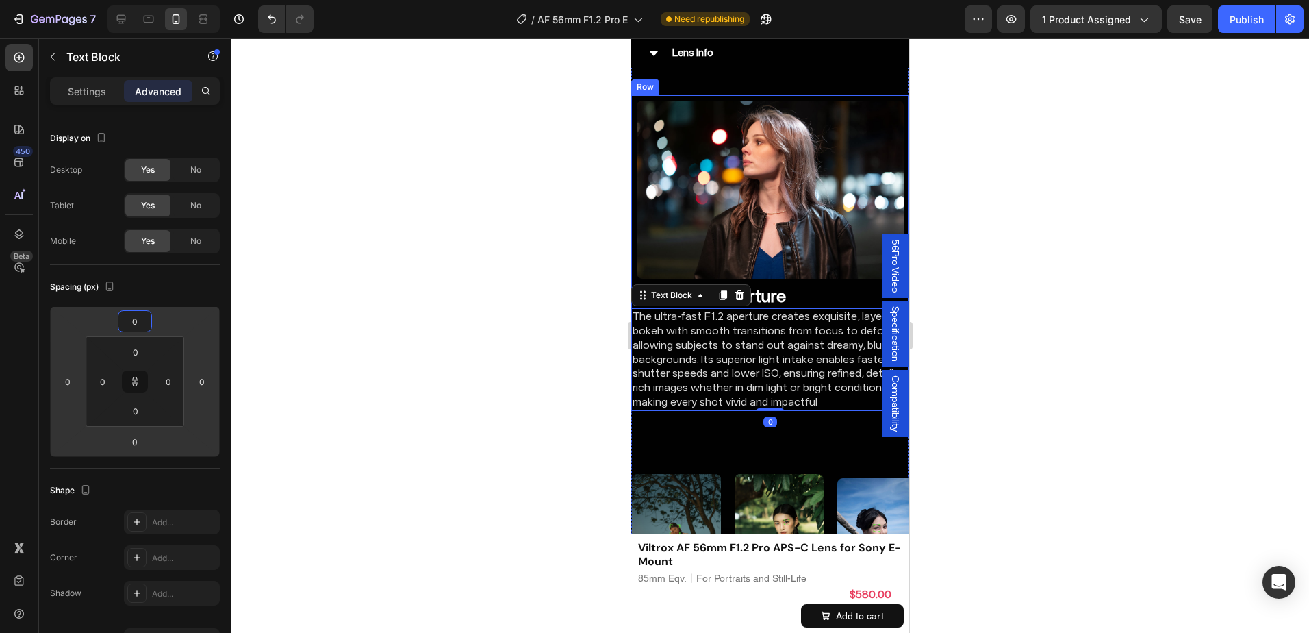
click at [818, 268] on div "Image" at bounding box center [769, 189] width 278 height 189
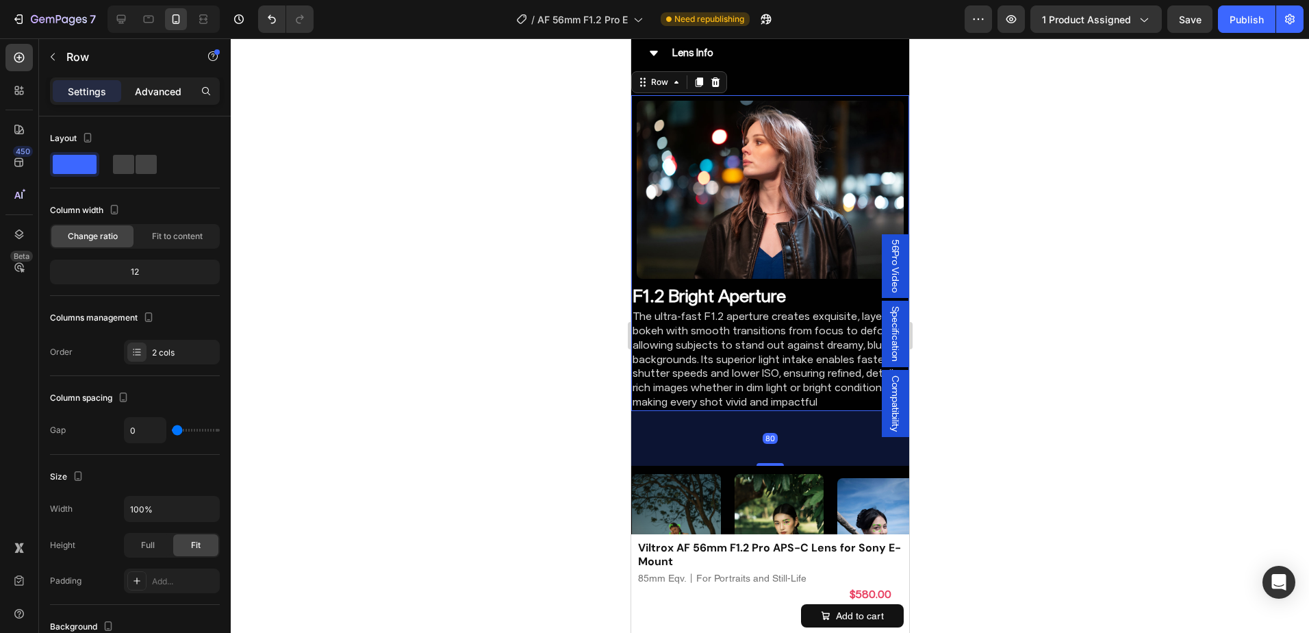
click at [159, 92] on p "Advanced" at bounding box center [158, 91] width 47 height 14
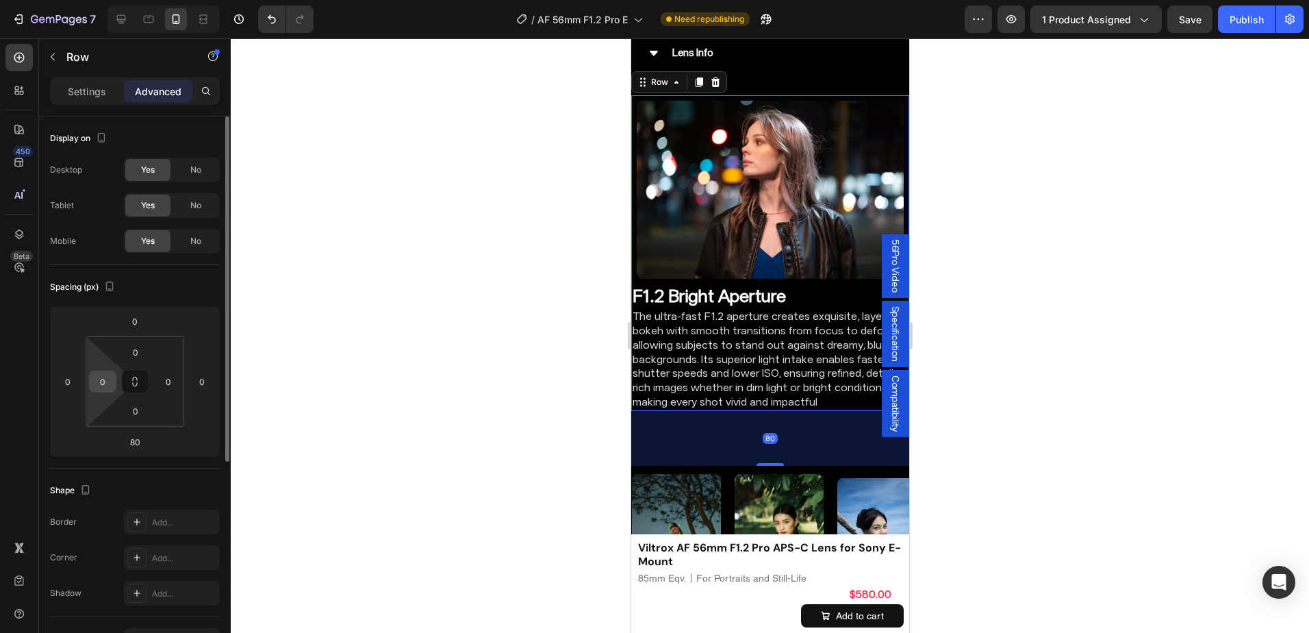
click at [102, 0] on html "7 Version history / AF 56mm F1.2 Pro E Need republishing Preview 1 product assi…" at bounding box center [654, 0] width 1309 height 0
click at [102, 378] on input "0" at bounding box center [102, 381] width 21 height 21
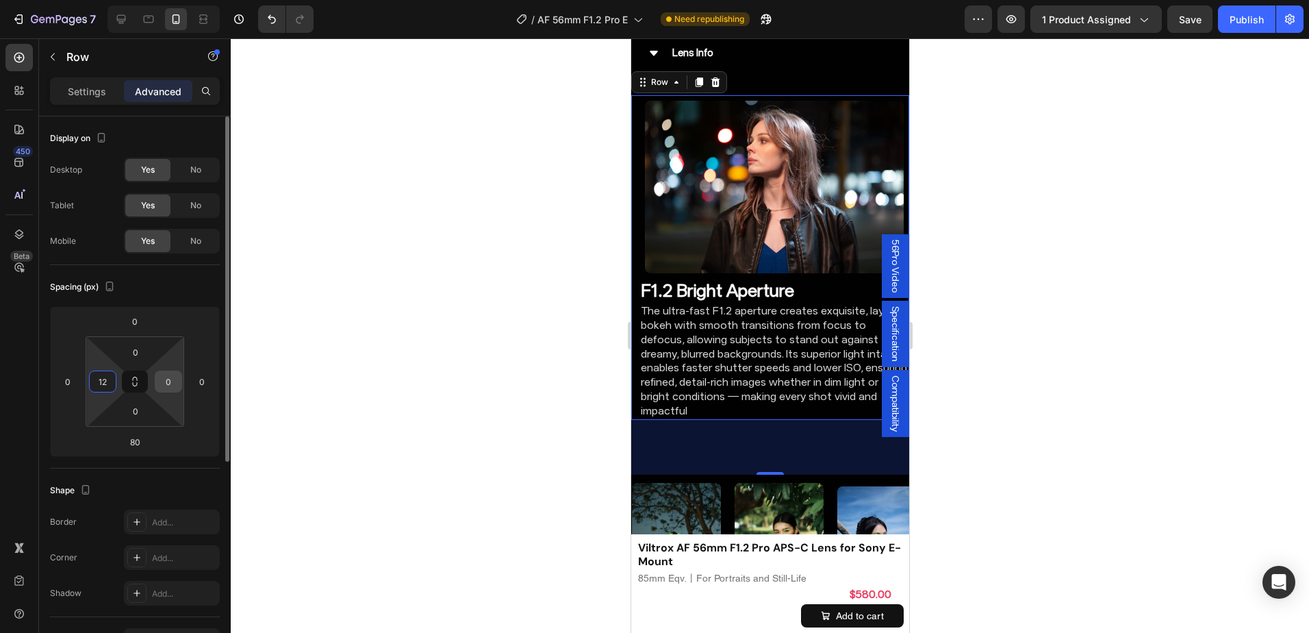
type input "12"
click at [160, 383] on input "0" at bounding box center [168, 381] width 21 height 21
type input "12"
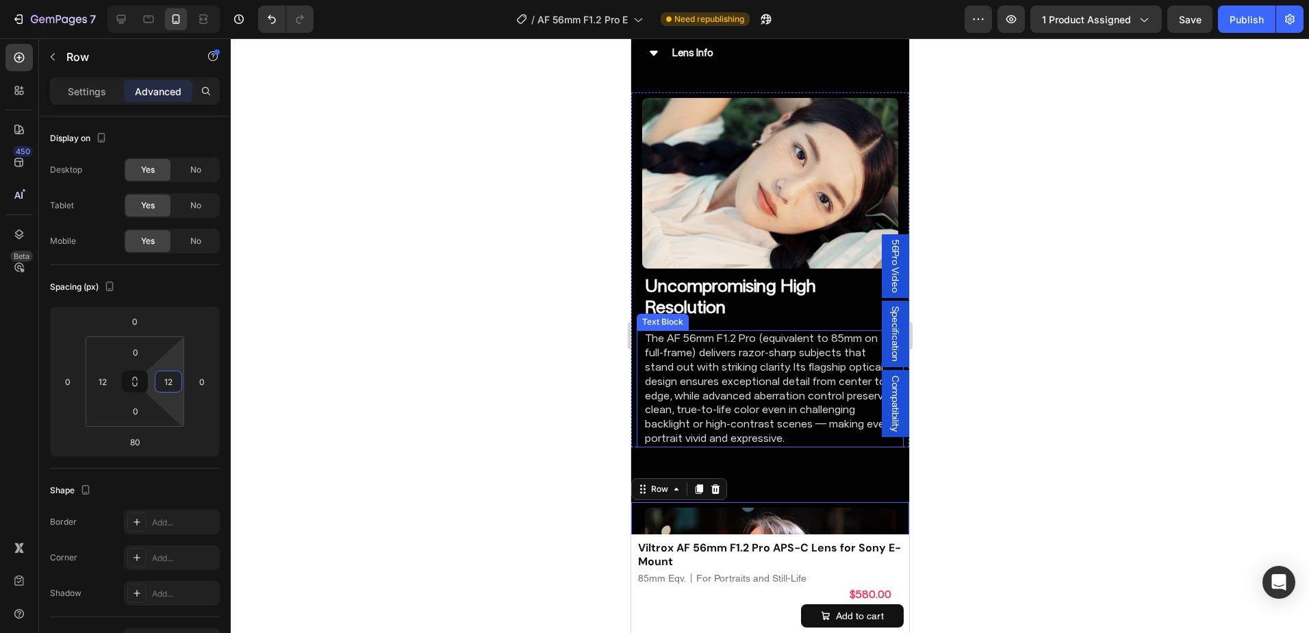
scroll to position [2733, 0]
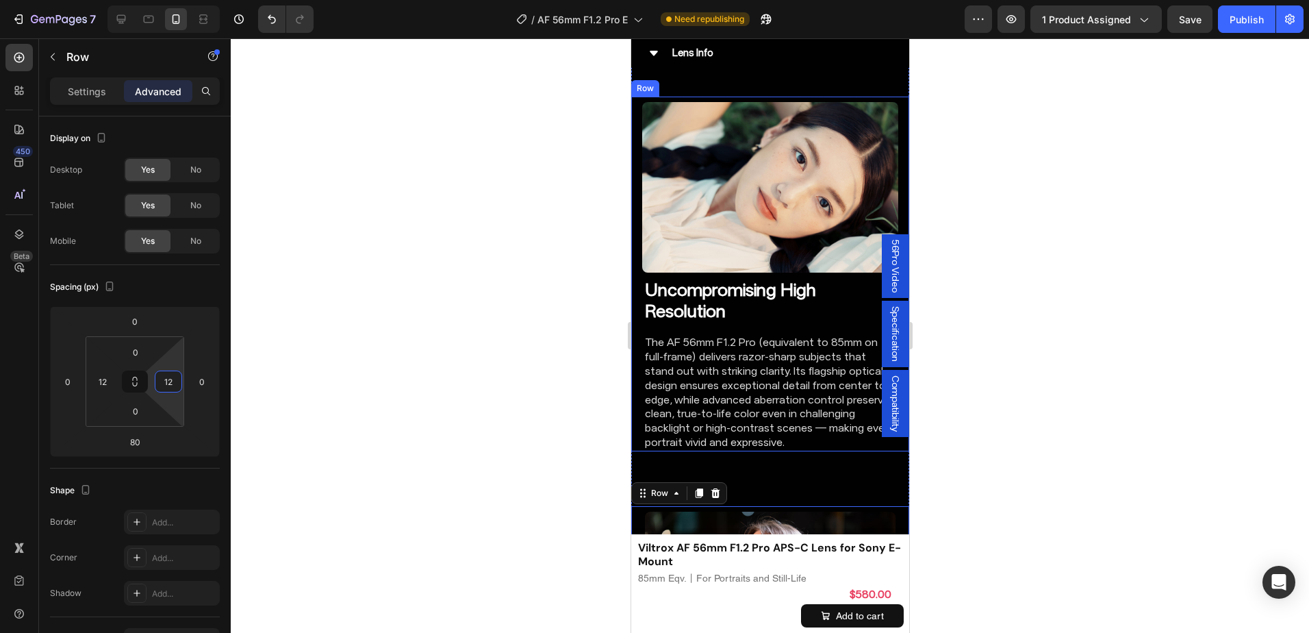
click at [819, 322] on div "Uncompromising High Resolution Heading The AF 56mm F1.2 Pro (equivalent to 85mm…" at bounding box center [769, 364] width 267 height 173
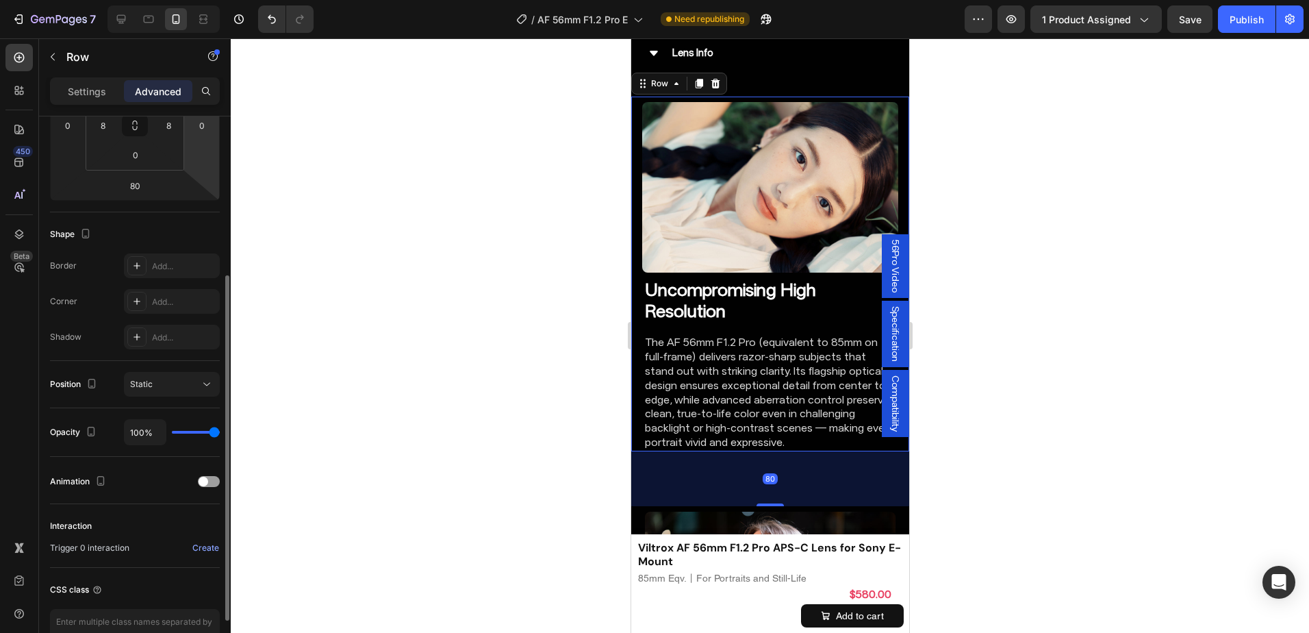
click at [153, 104] on div "Settings Advanced" at bounding box center [135, 90] width 170 height 27
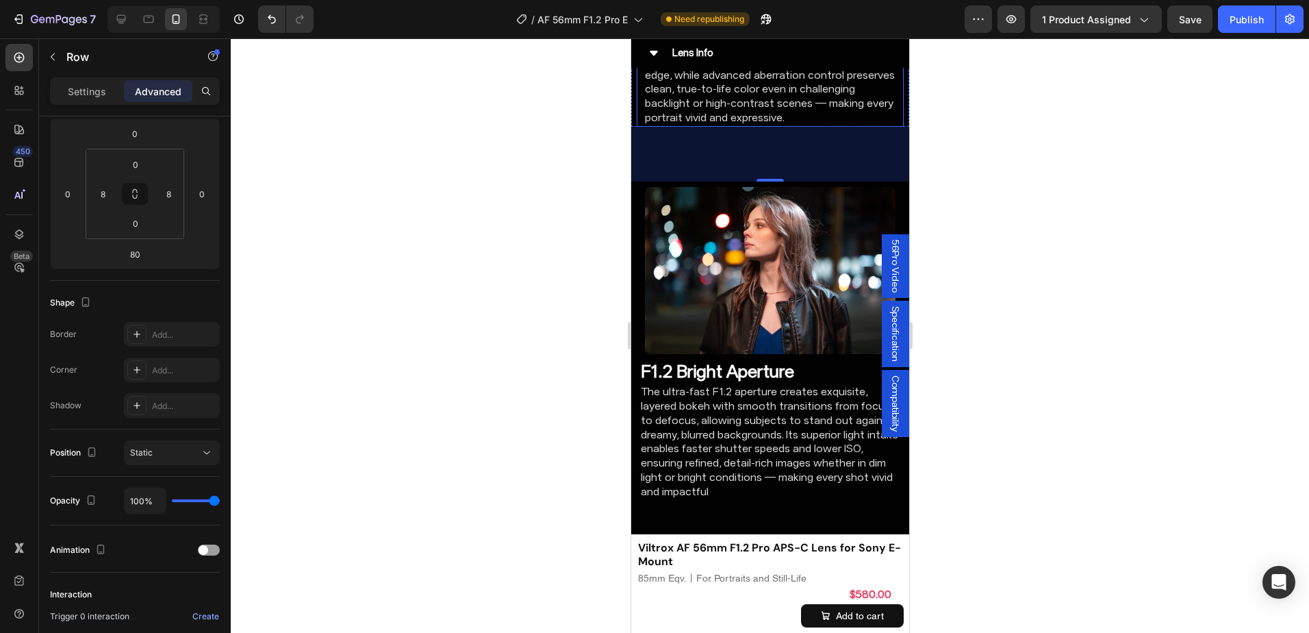
scroll to position [3076, 0]
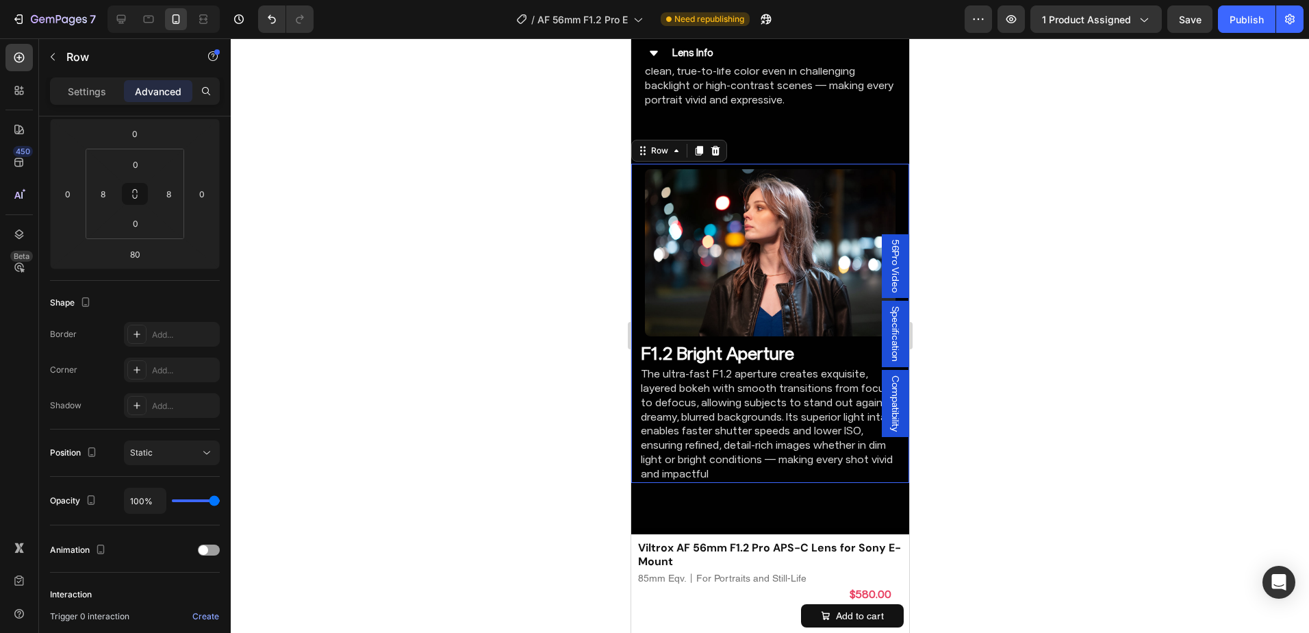
click at [812, 325] on div "Image" at bounding box center [769, 253] width 261 height 178
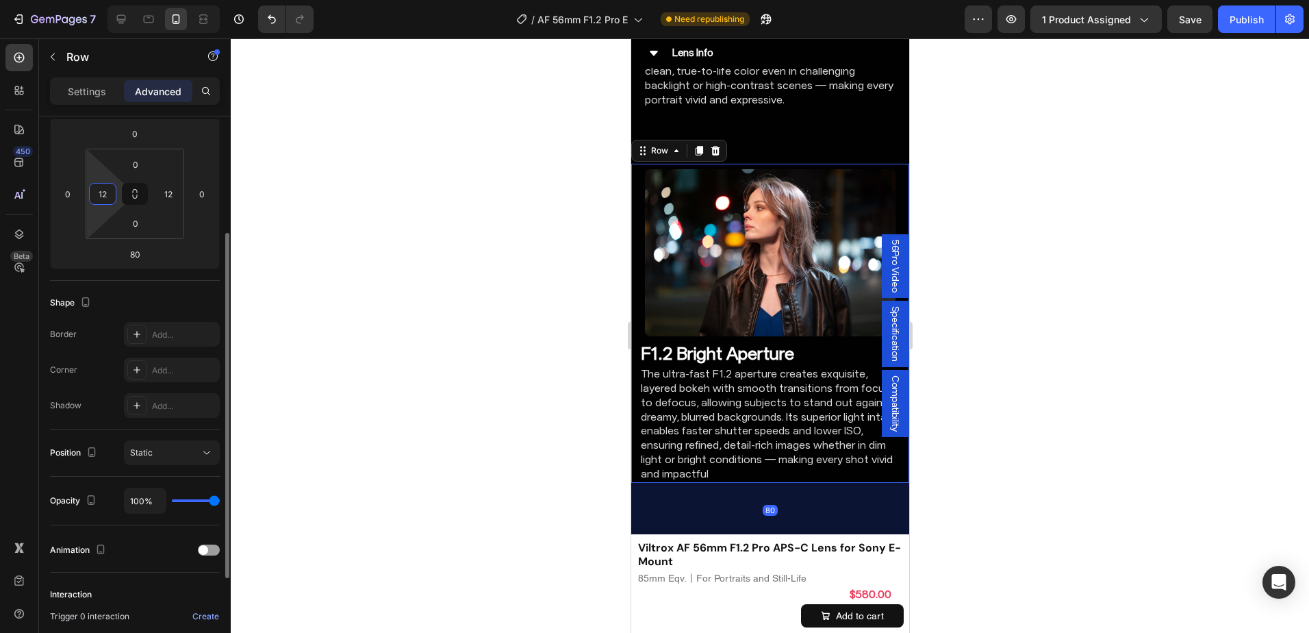
click at [99, 201] on input "12" at bounding box center [102, 193] width 21 height 21
type input "8"
click at [158, 185] on div "12" at bounding box center [168, 194] width 27 height 22
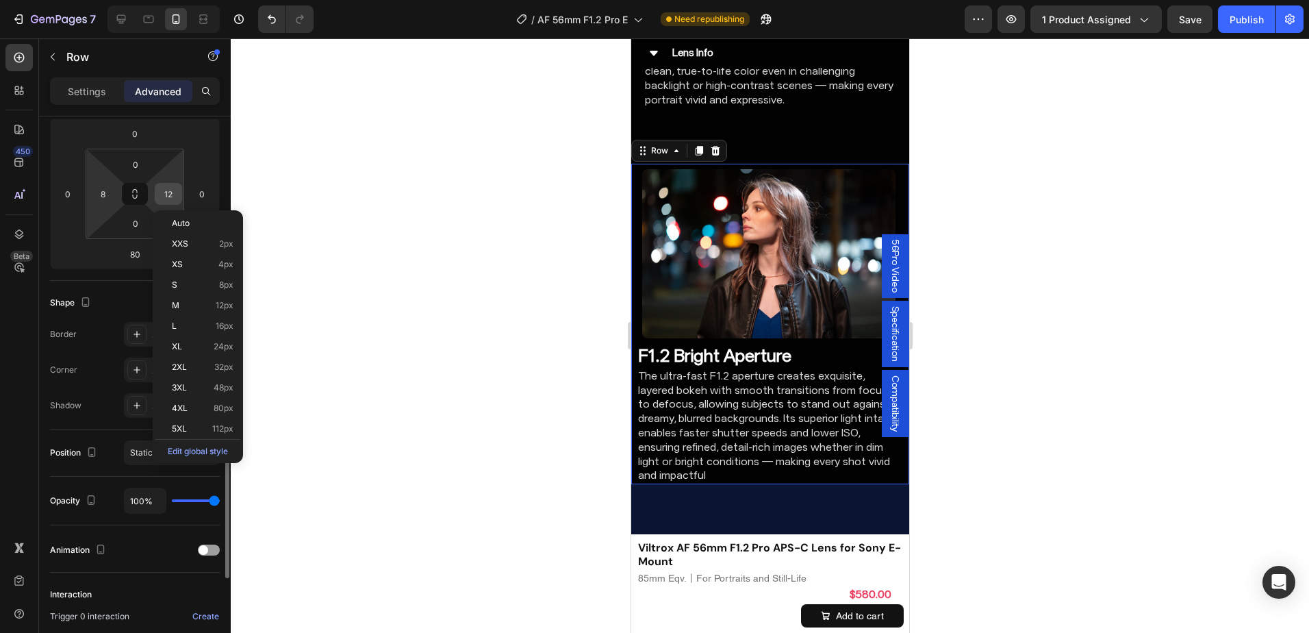
click at [163, 190] on input "12" at bounding box center [168, 193] width 21 height 21
type input "8"
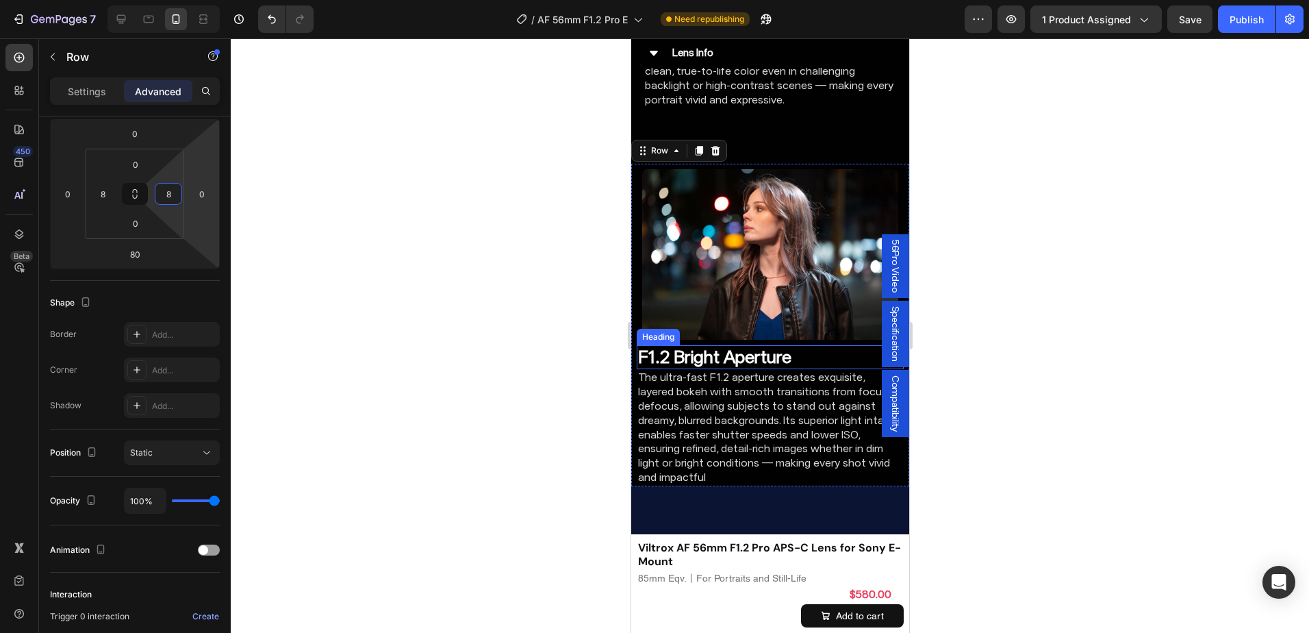
click at [750, 345] on h2 "F1.2 Bright Aperture" at bounding box center [769, 357] width 267 height 24
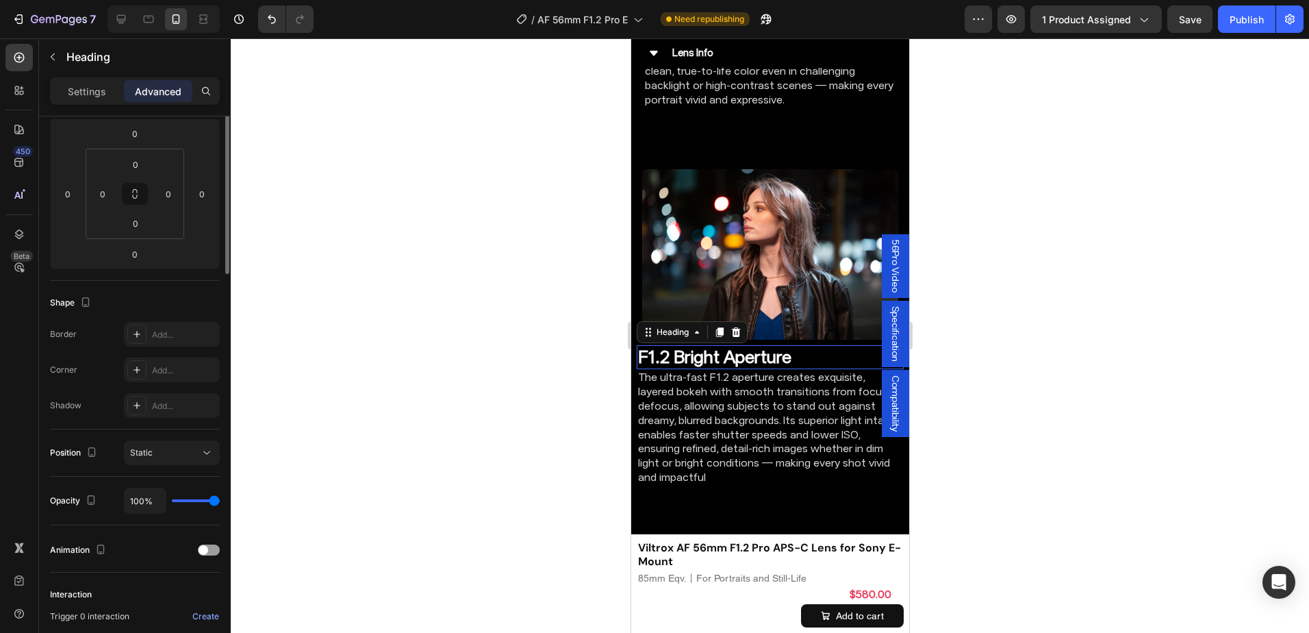
scroll to position [0, 0]
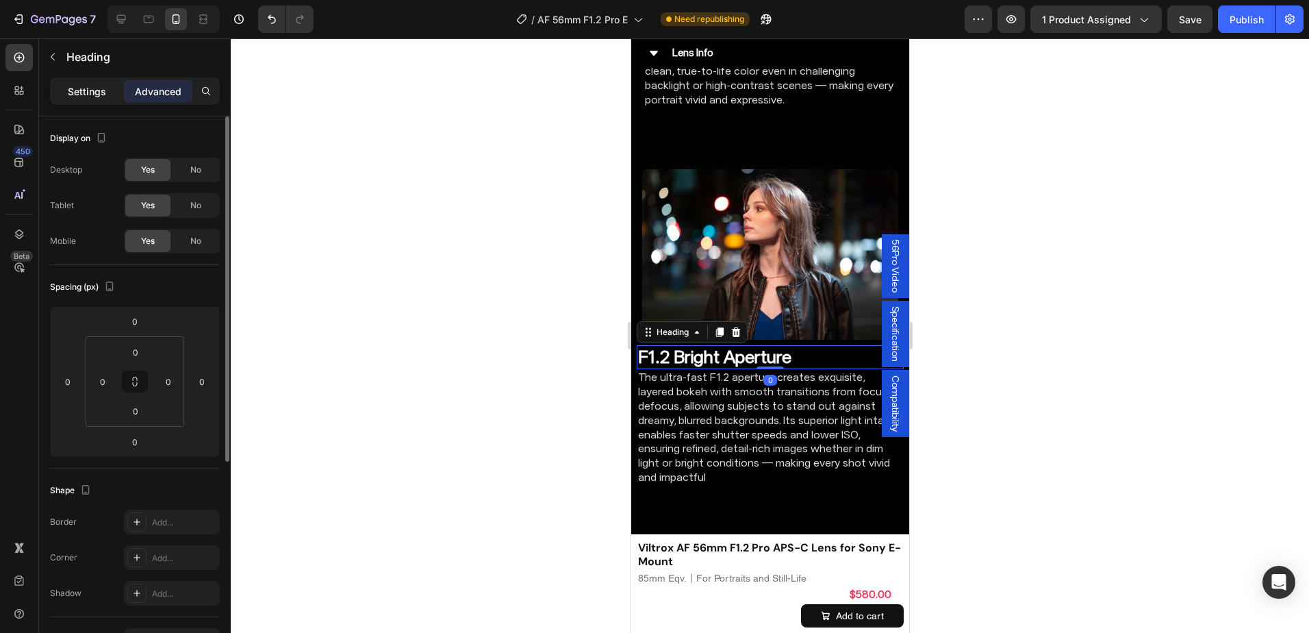
click at [94, 86] on p "Settings" at bounding box center [87, 91] width 38 height 14
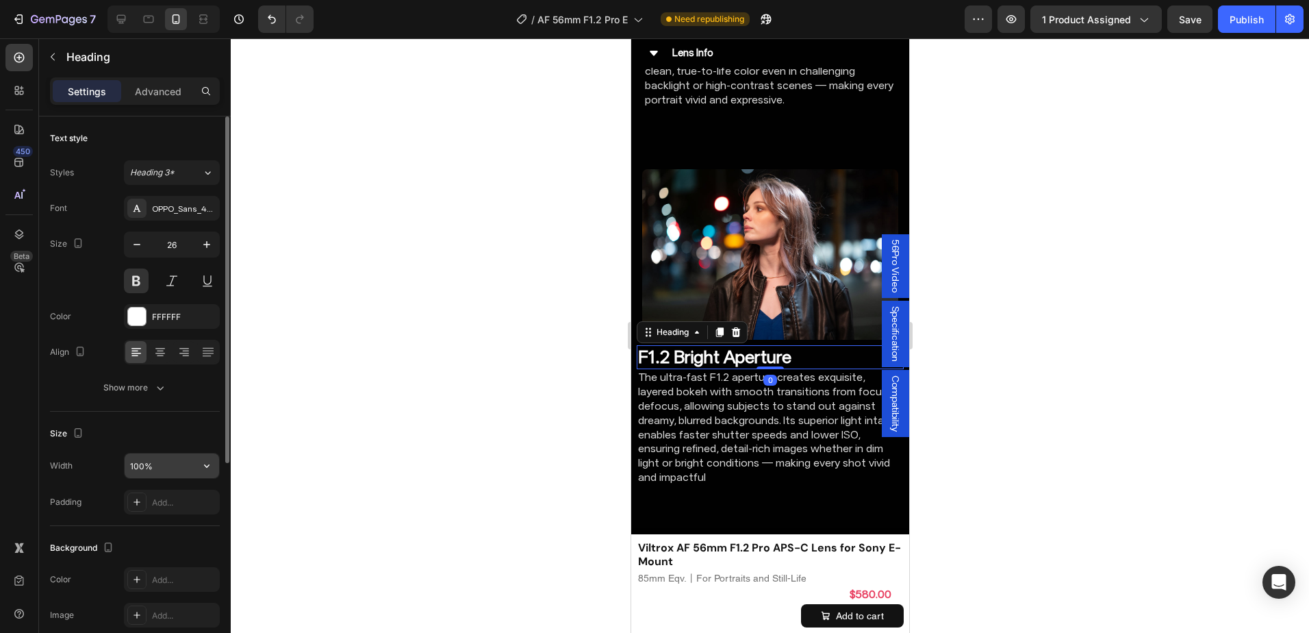
click at [137, 472] on input "100%" at bounding box center [172, 465] width 94 height 25
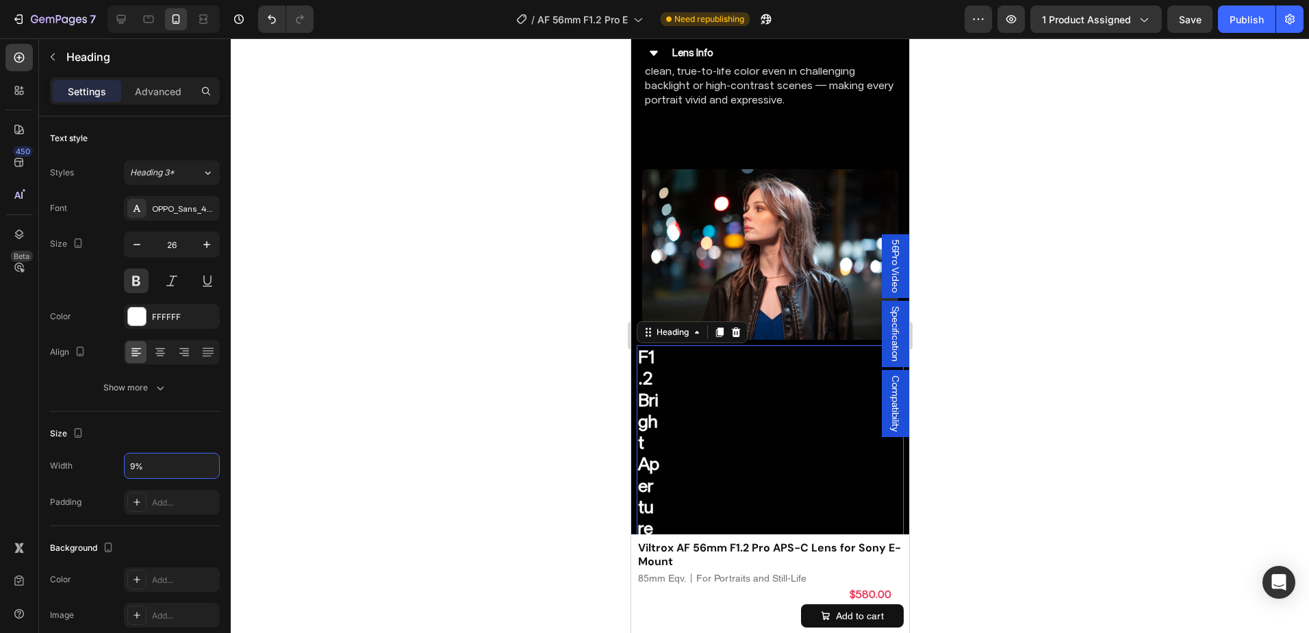
type input "95%"
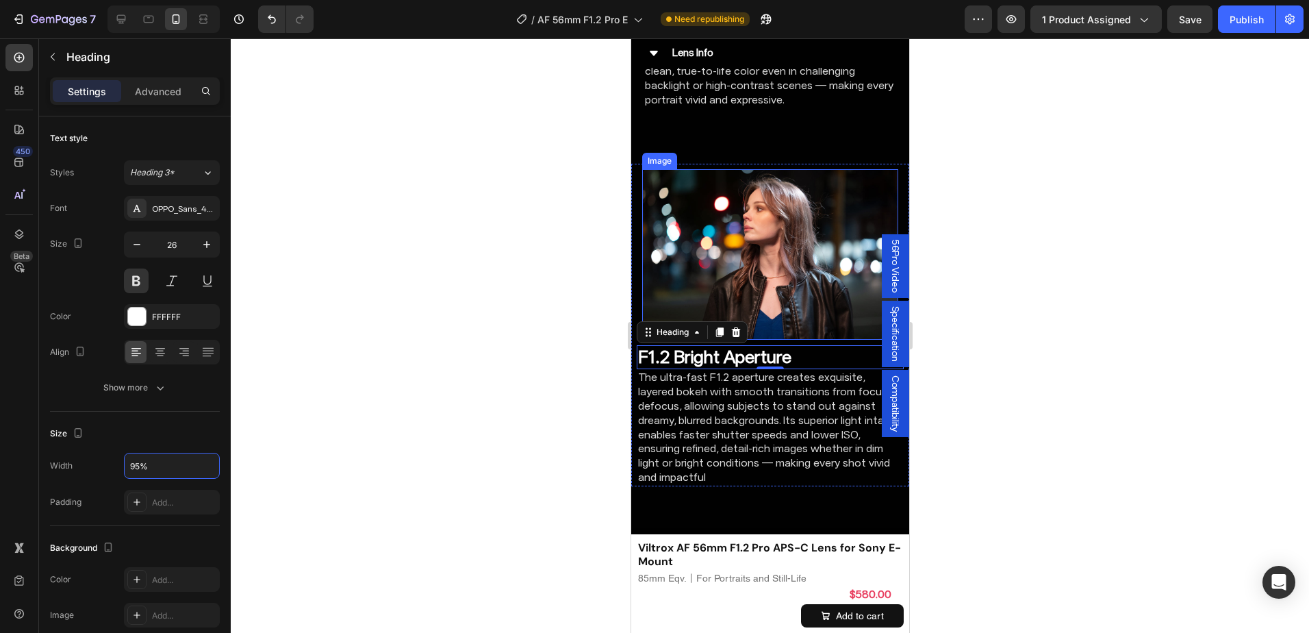
click at [726, 270] on img at bounding box center [769, 254] width 256 height 170
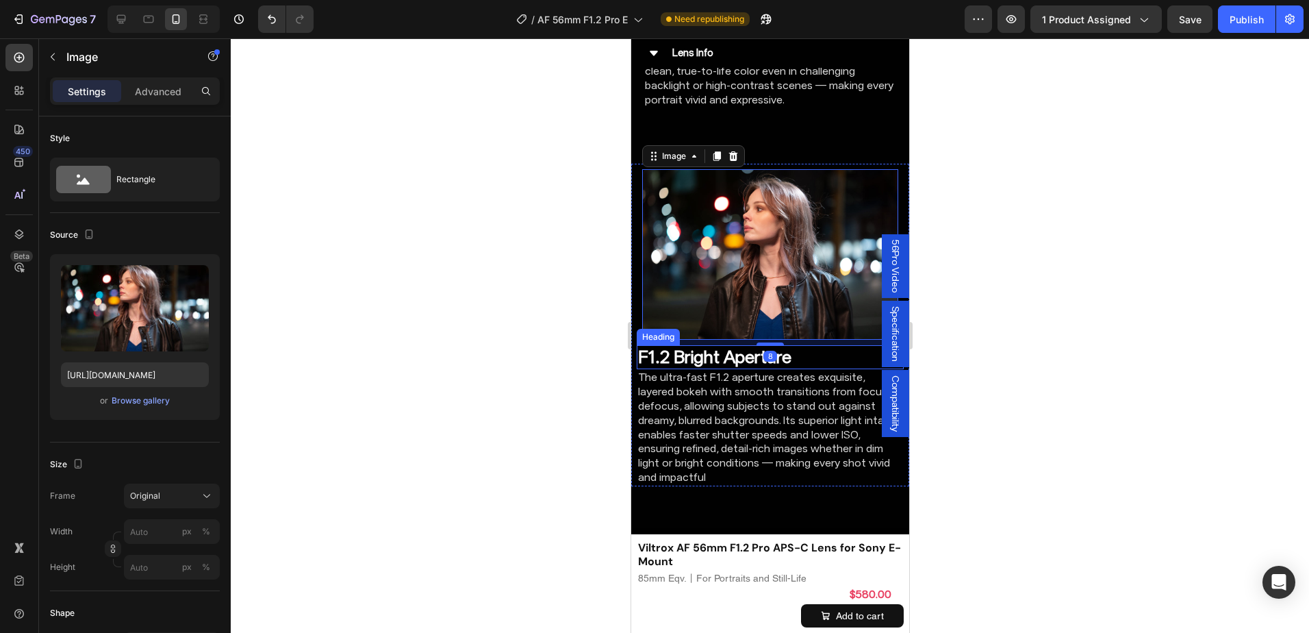
click at [857, 345] on h2 "F1.2 Bright Aperture" at bounding box center [763, 357] width 254 height 24
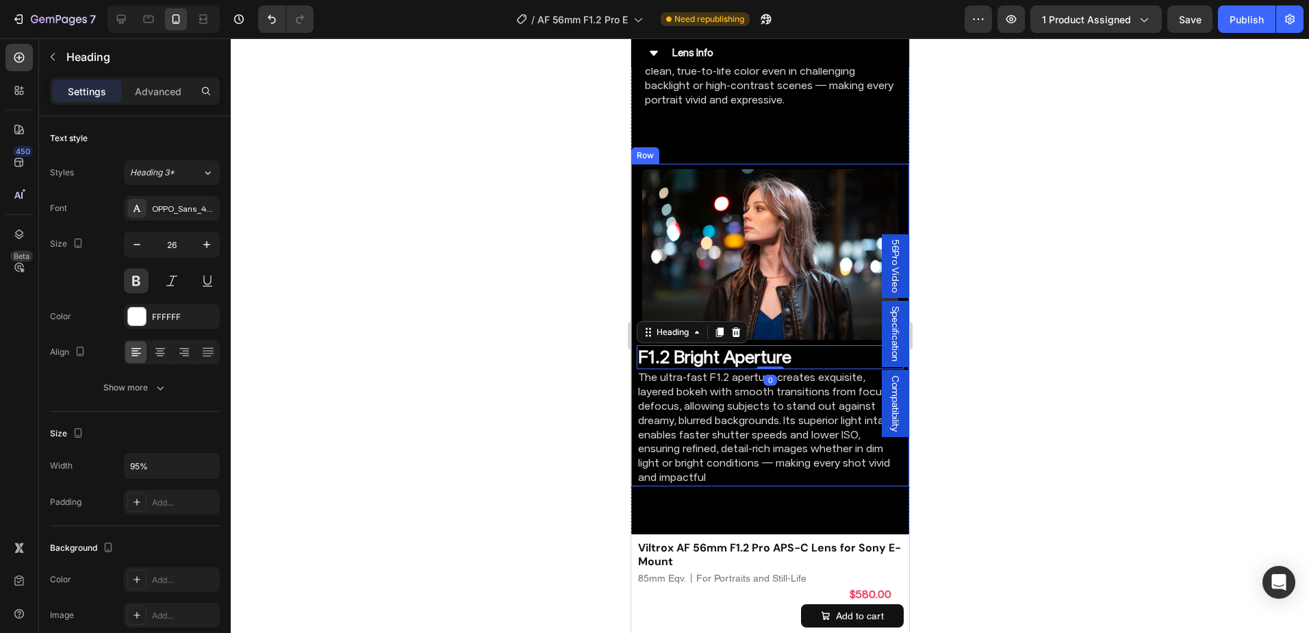
click at [804, 299] on img at bounding box center [769, 254] width 256 height 170
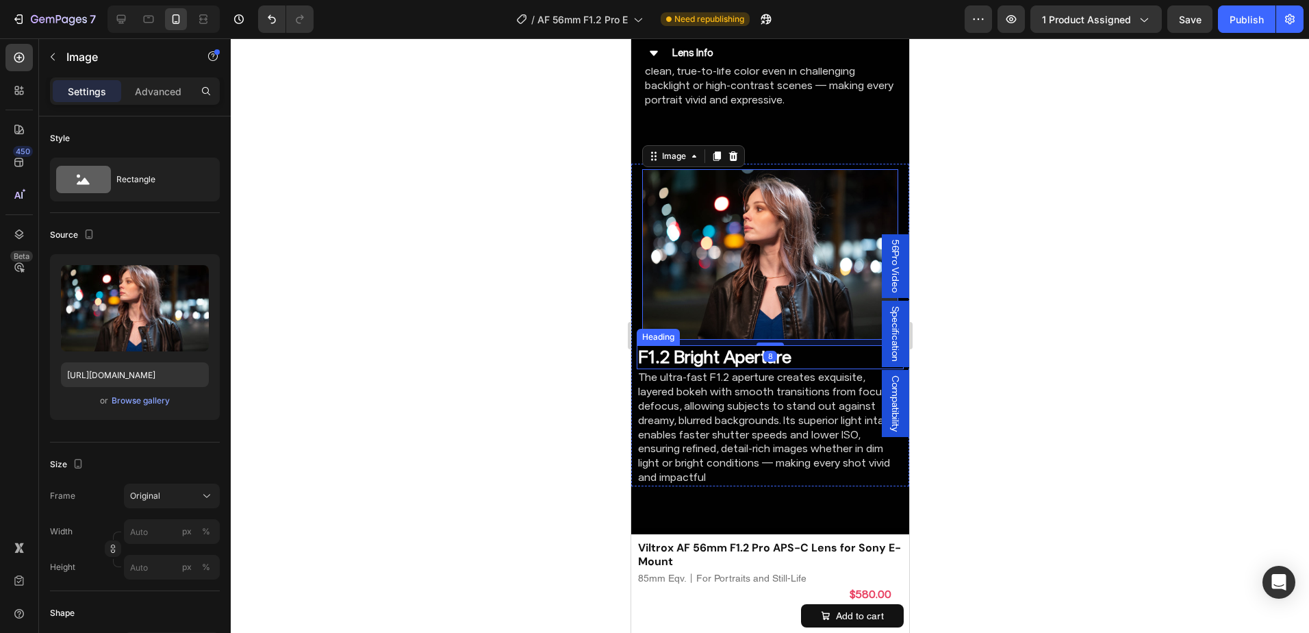
click at [831, 345] on h2 "F1.2 Bright Aperture" at bounding box center [763, 357] width 254 height 24
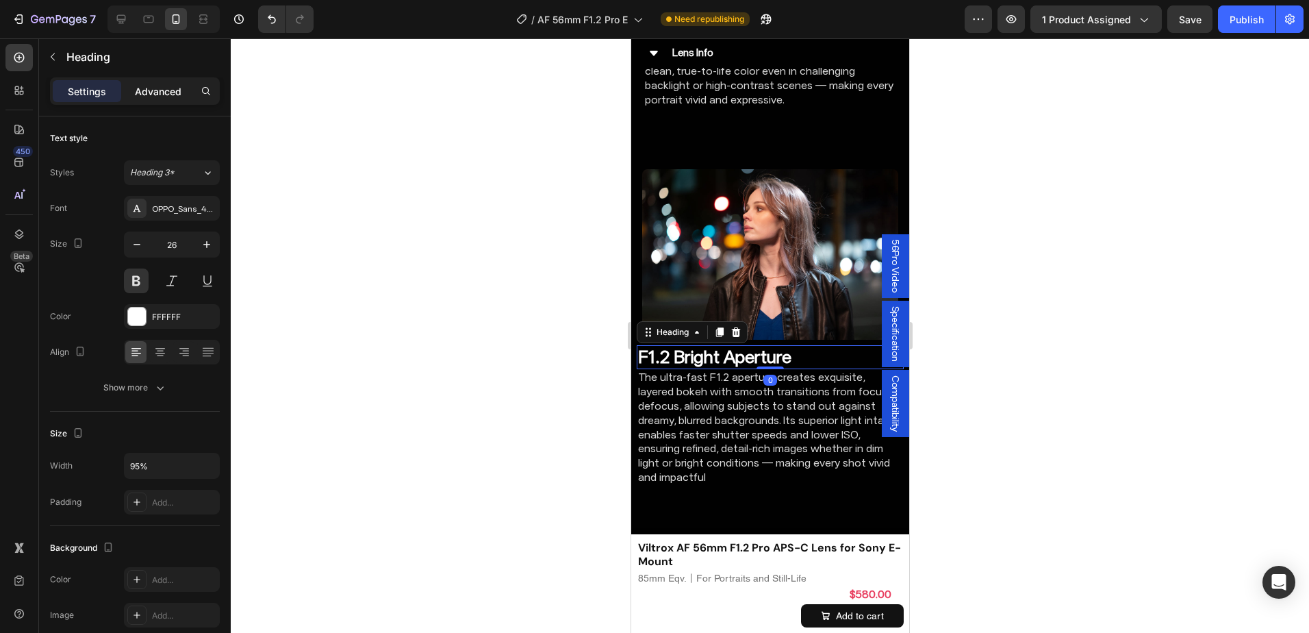
click at [155, 88] on p "Advanced" at bounding box center [158, 91] width 47 height 14
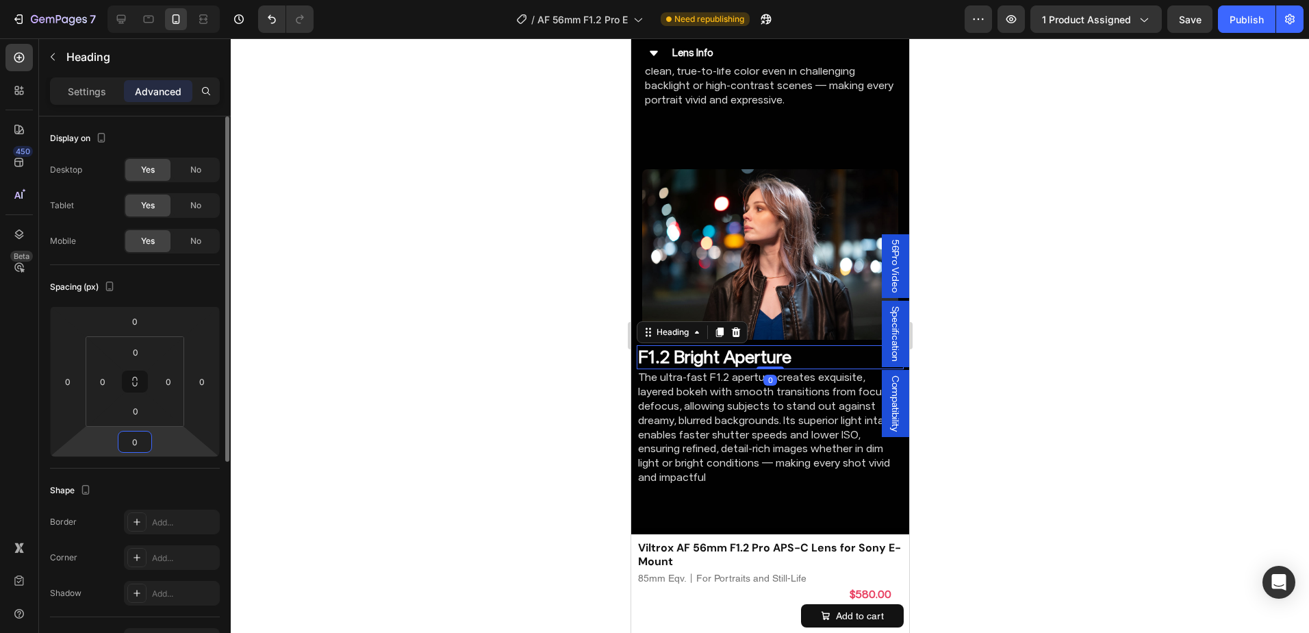
click at [133, 442] on input "0" at bounding box center [134, 441] width 27 height 21
type input "16"
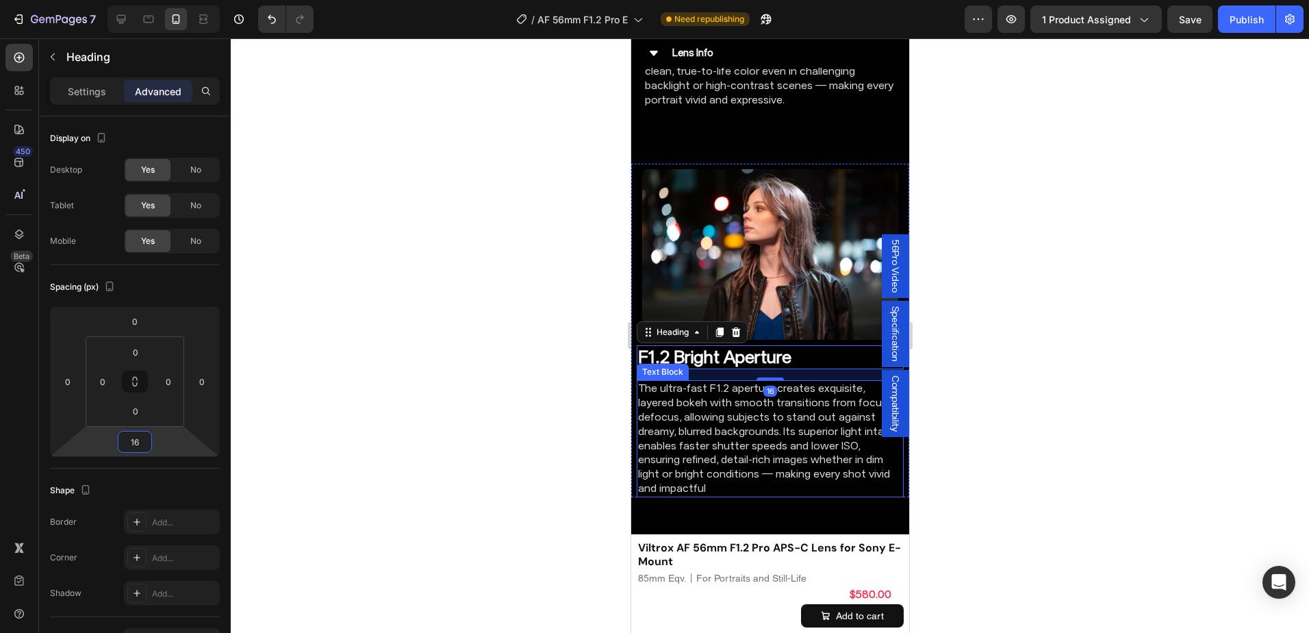
click at [703, 403] on p "The ultra-fast F1.2 aperture creates exquisite, layered bokeh with smooth trans…" at bounding box center [769, 438] width 264 height 114
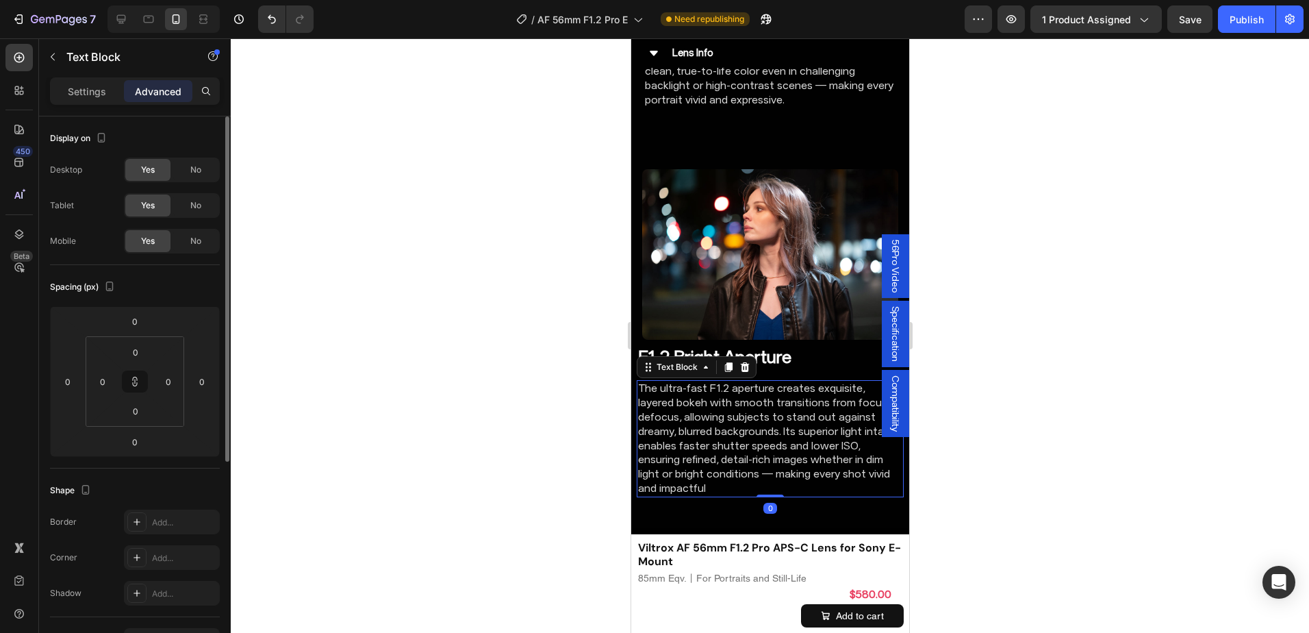
click at [64, 90] on div "Settings" at bounding box center [87, 91] width 68 height 22
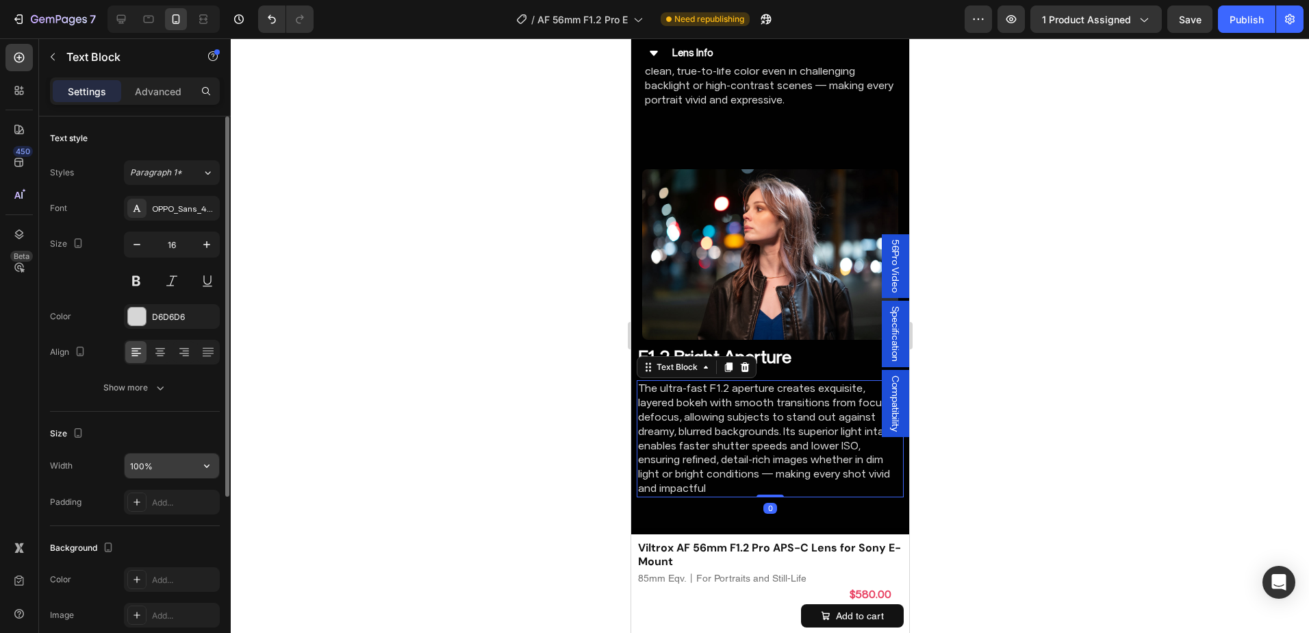
click at [143, 461] on input "100%" at bounding box center [172, 465] width 94 height 25
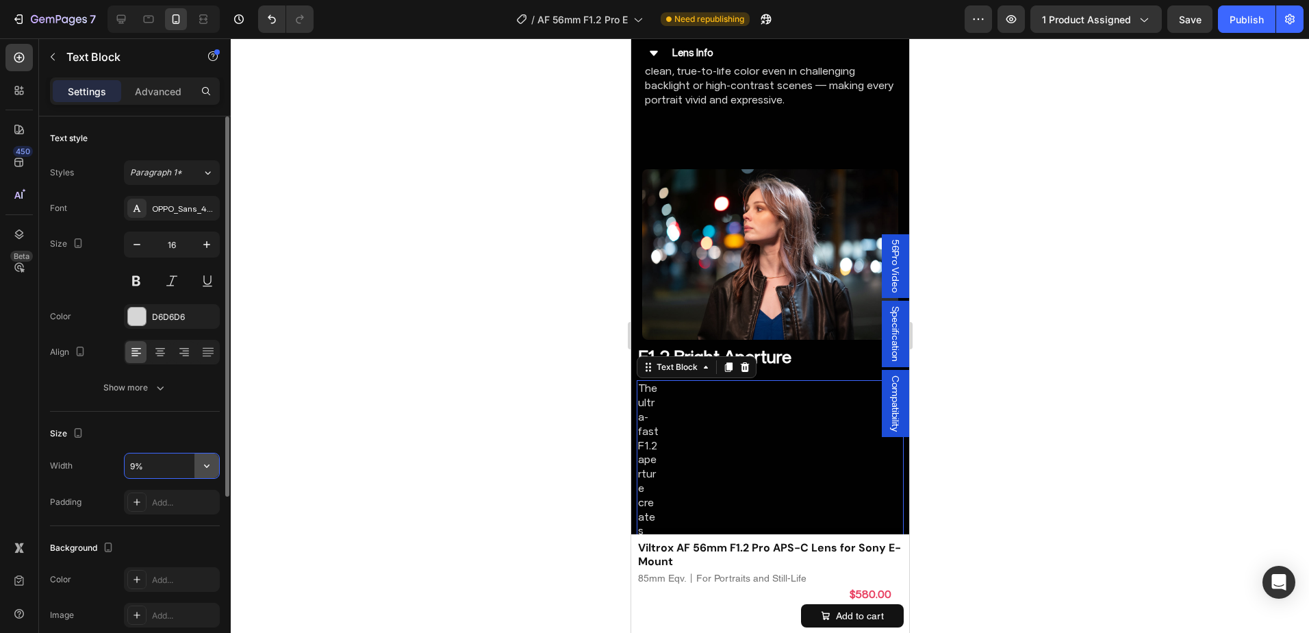
type input "95%"
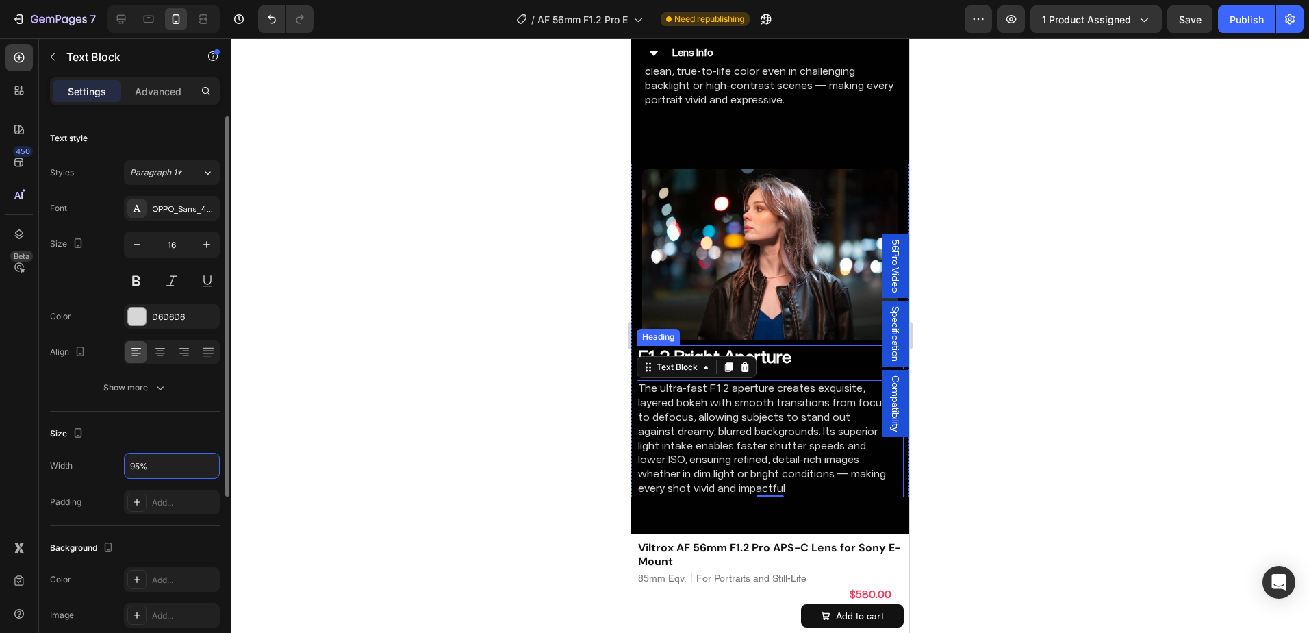
click at [788, 345] on h2 "F1.2 Bright Aperture" at bounding box center [763, 357] width 254 height 24
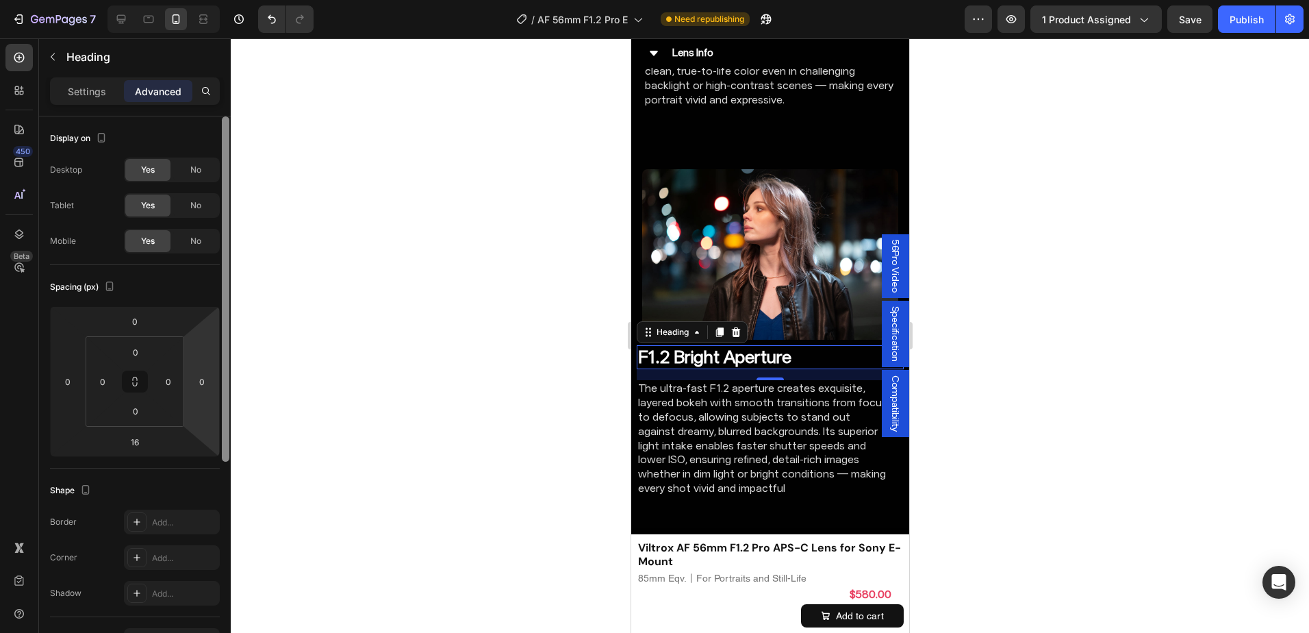
drag, startPoint x: 227, startPoint y: 398, endPoint x: 219, endPoint y: 311, distance: 87.3
click at [219, 311] on div "Display on Desktop Yes No Tablet Yes No Mobile Yes No Spacing (px) 0 0 16 0 0 0…" at bounding box center [135, 393] width 192 height 555
click at [108, 95] on div "Settings" at bounding box center [87, 91] width 68 height 22
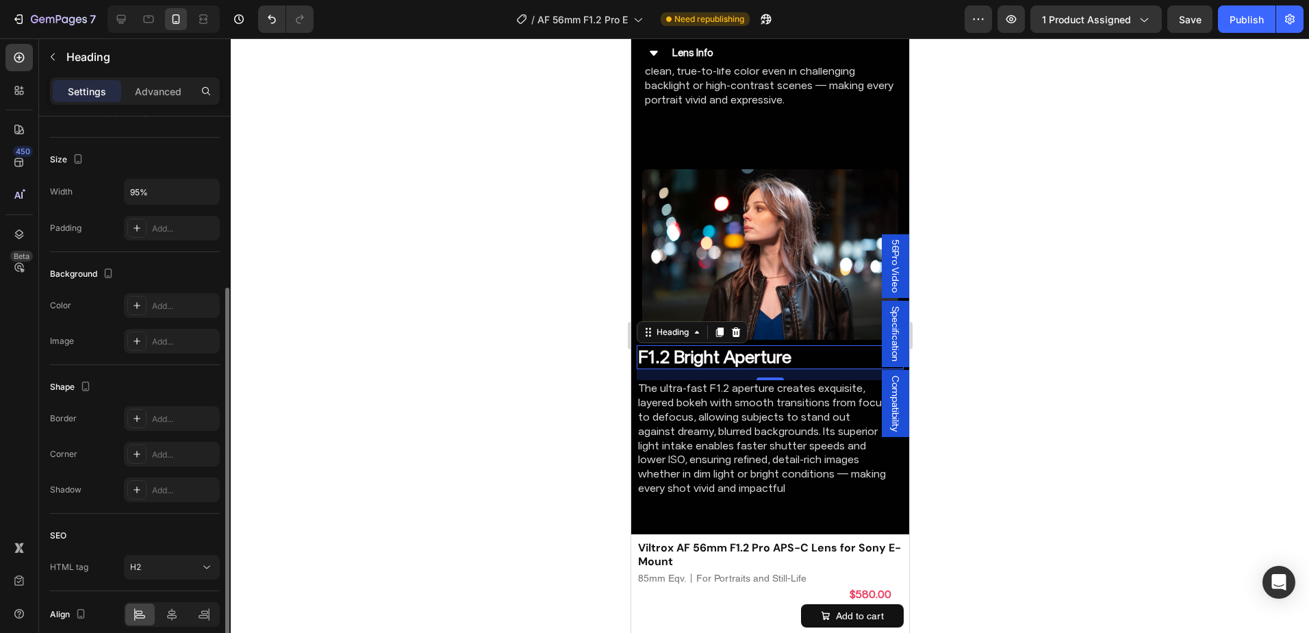
scroll to position [333, 0]
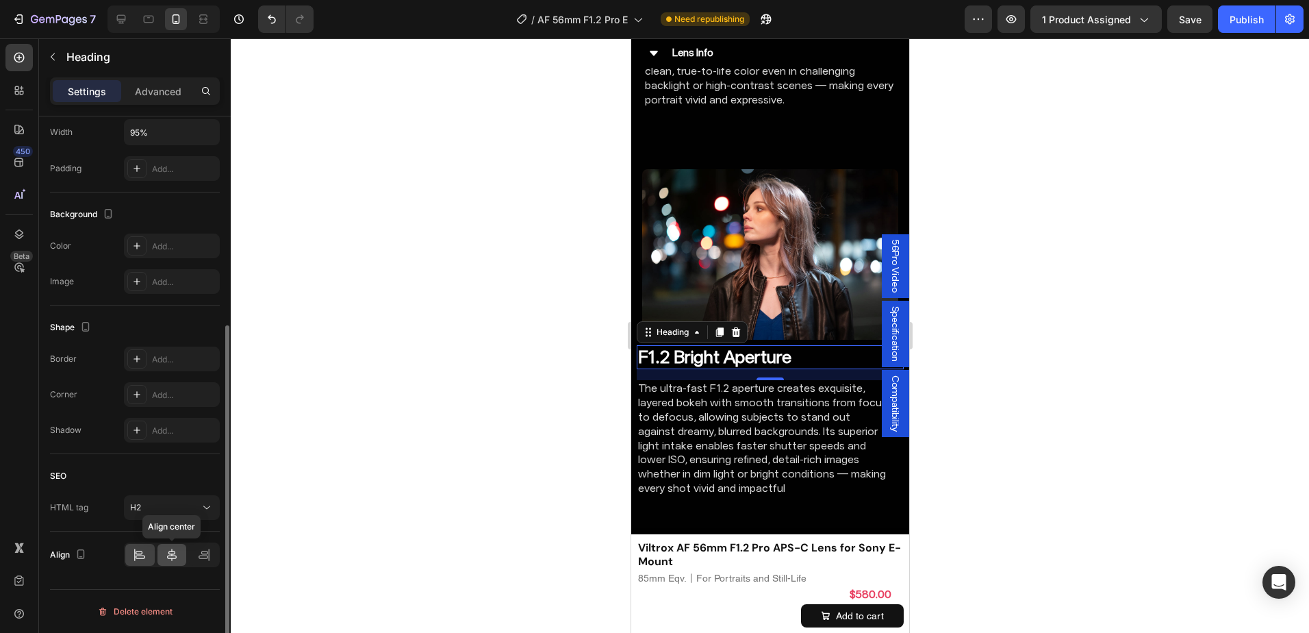
click at [171, 561] on div at bounding box center [171, 555] width 29 height 22
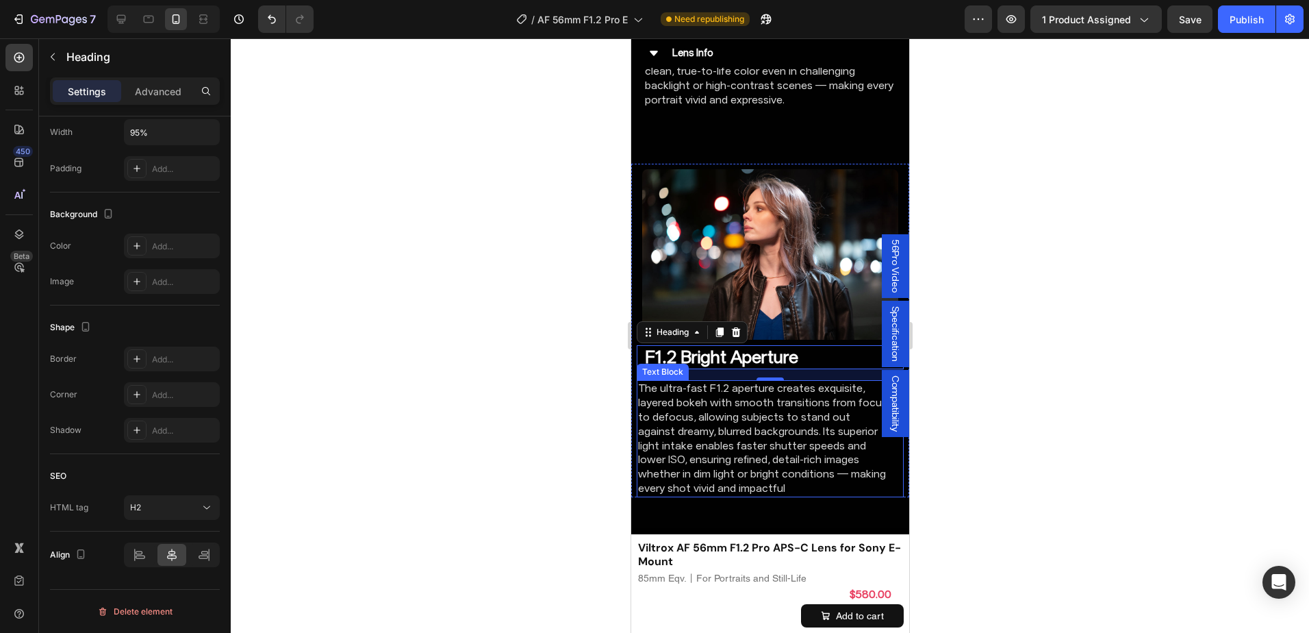
click at [752, 419] on p "The ultra-fast F1.2 aperture creates exquisite, layered bokeh with smooth trans…" at bounding box center [762, 438] width 251 height 114
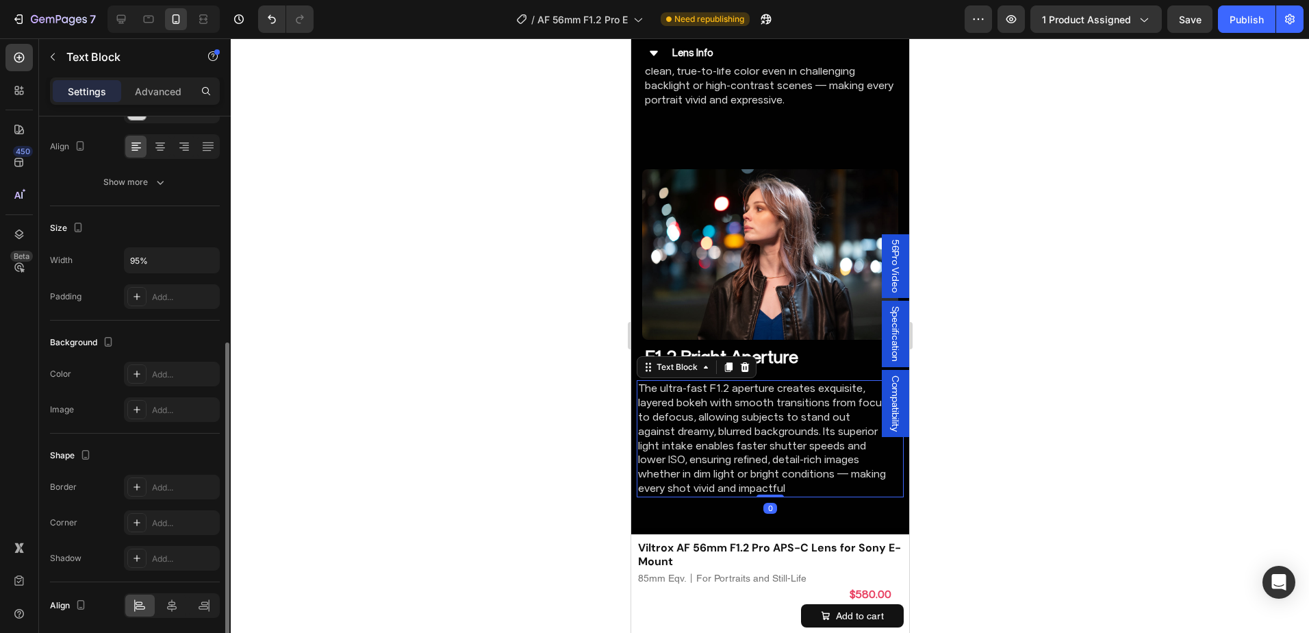
scroll to position [256, 0]
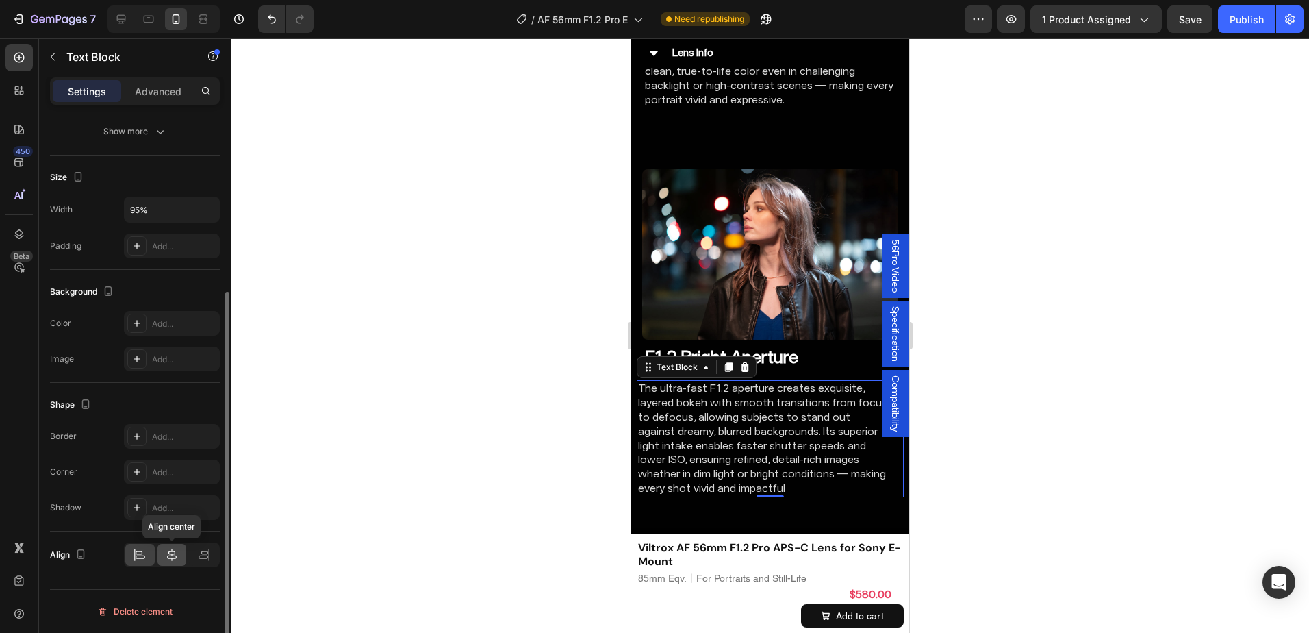
click at [173, 556] on icon at bounding box center [172, 555] width 14 height 14
click at [1000, 324] on div at bounding box center [770, 335] width 1078 height 594
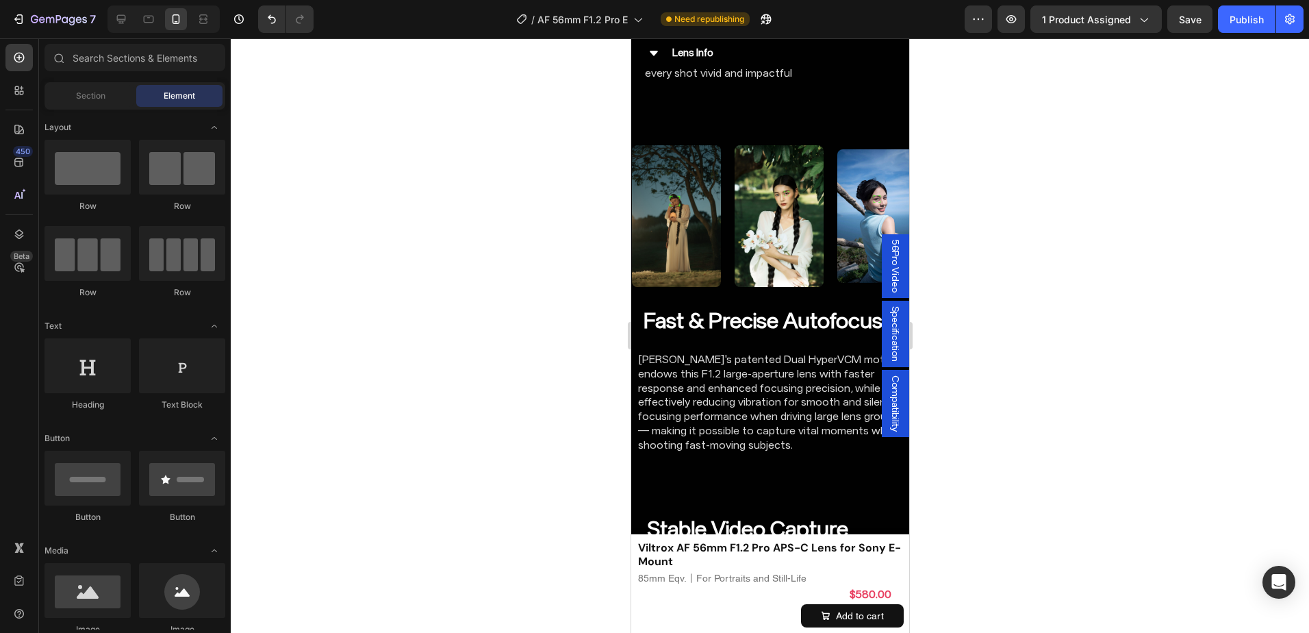
scroll to position [3512, 0]
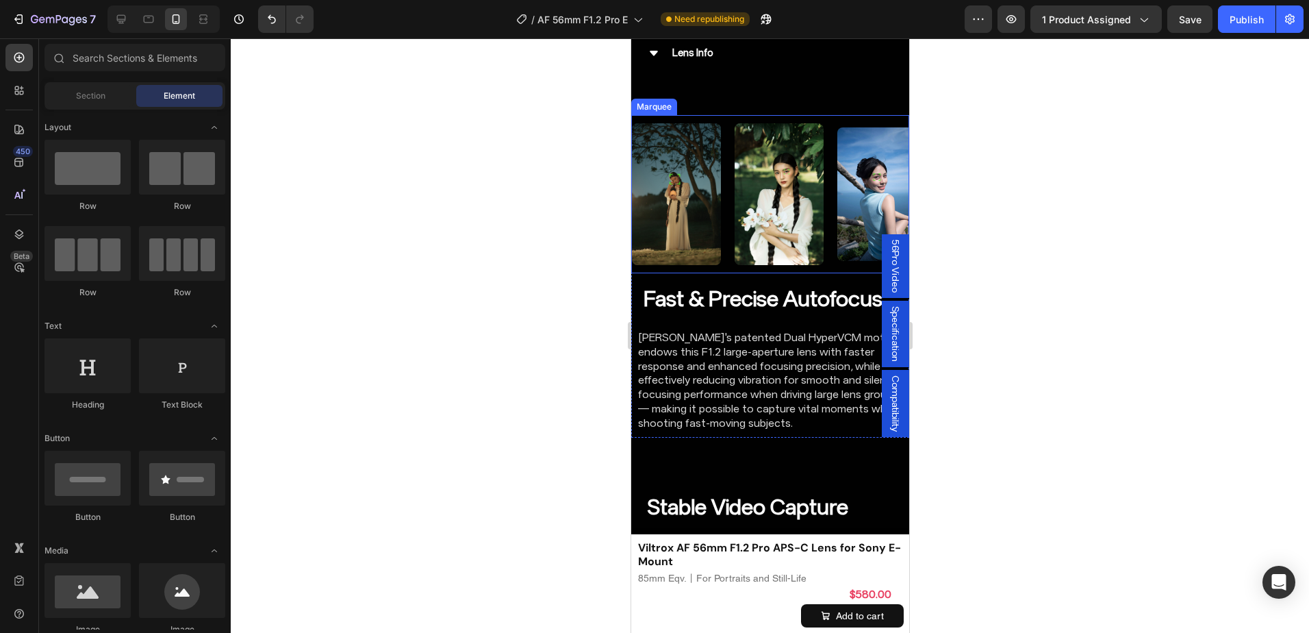
click at [722, 251] on div "Image" at bounding box center [682, 194] width 103 height 158
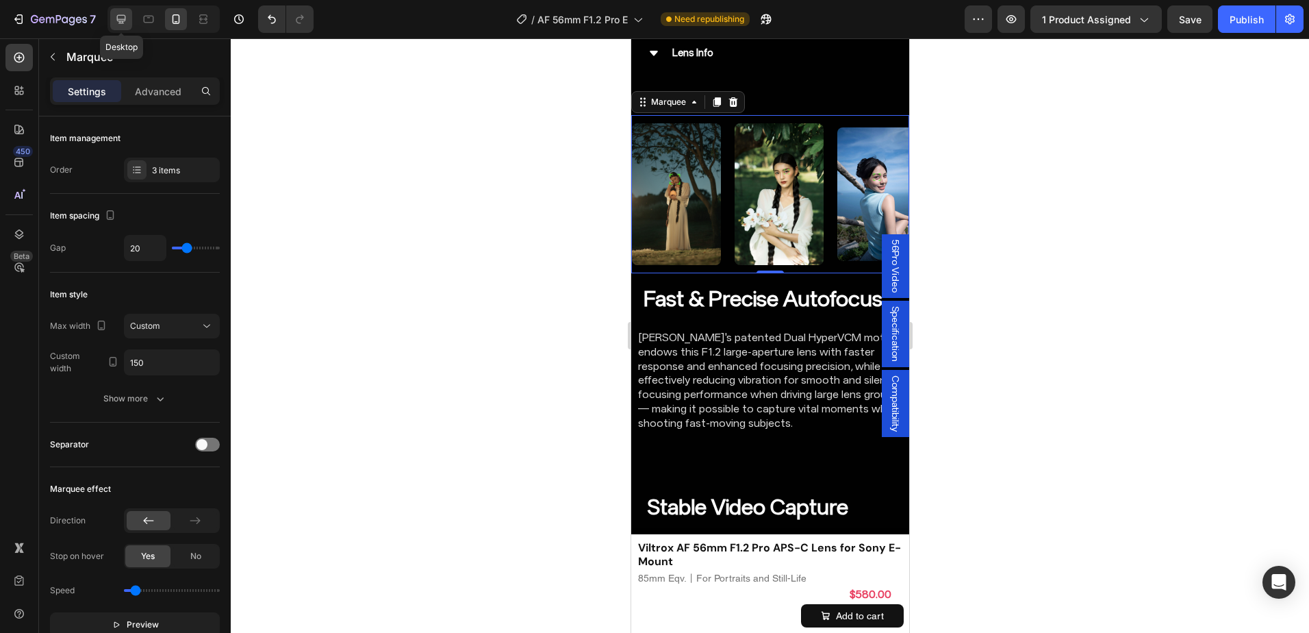
click at [123, 18] on icon at bounding box center [121, 19] width 14 height 14
type input "300"
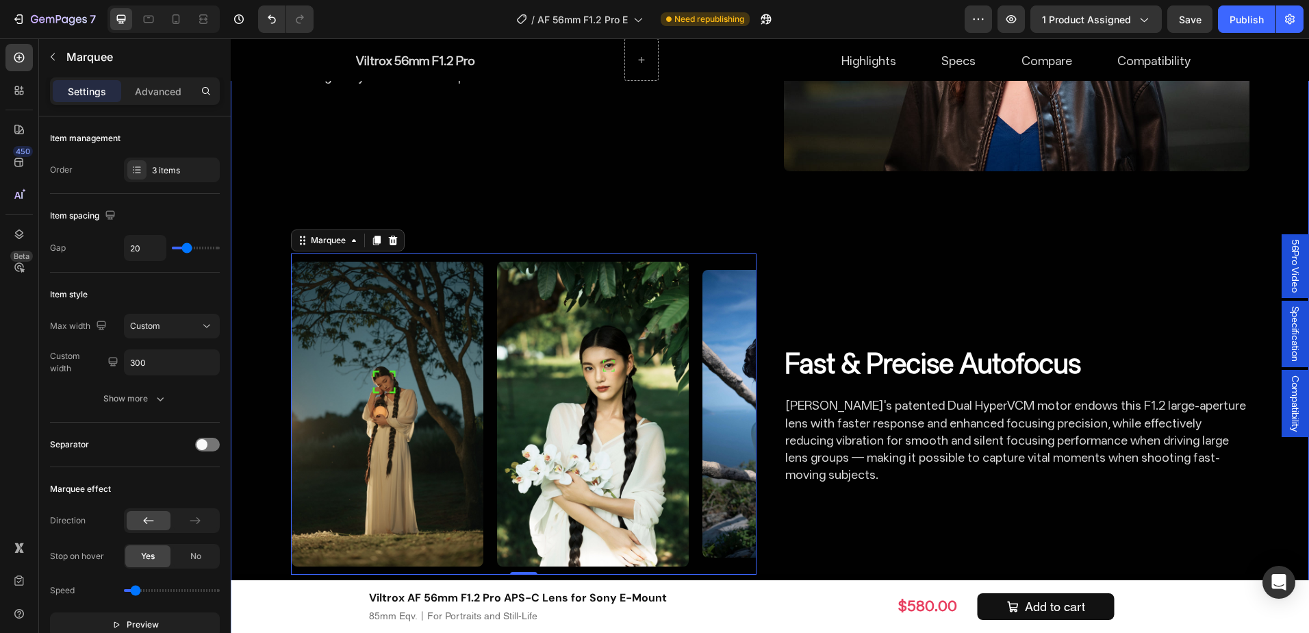
scroll to position [3705, 0]
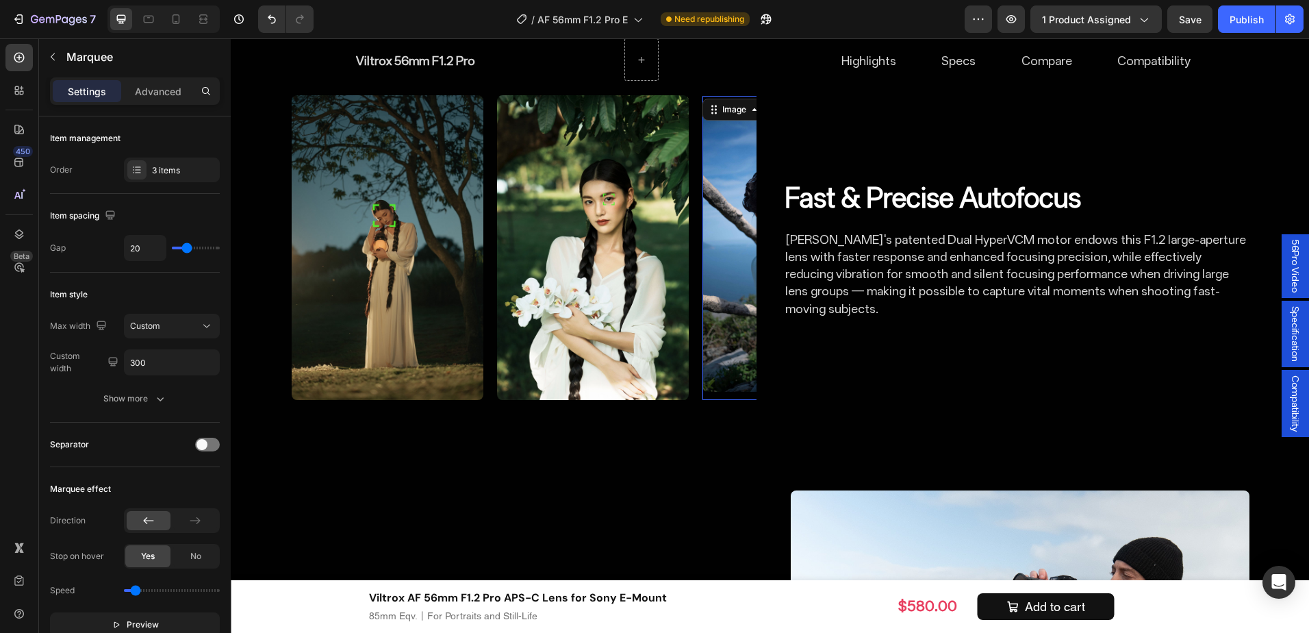
click at [728, 300] on img at bounding box center [798, 248] width 192 height 288
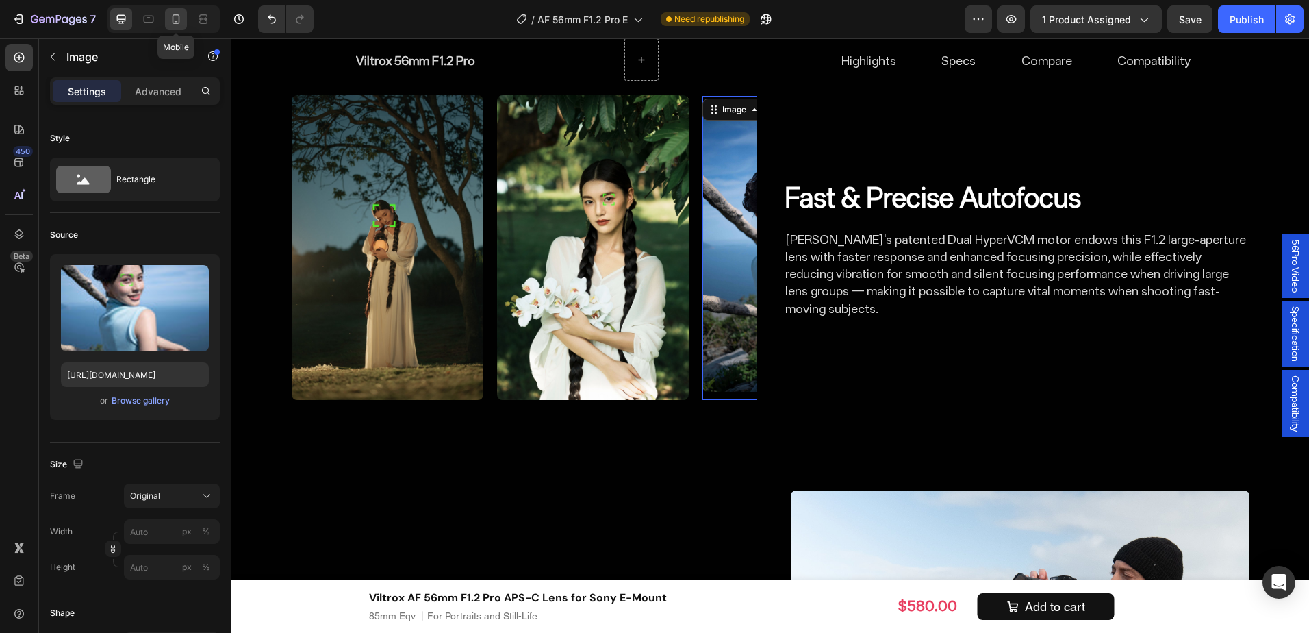
click at [170, 21] on icon at bounding box center [176, 19] width 14 height 14
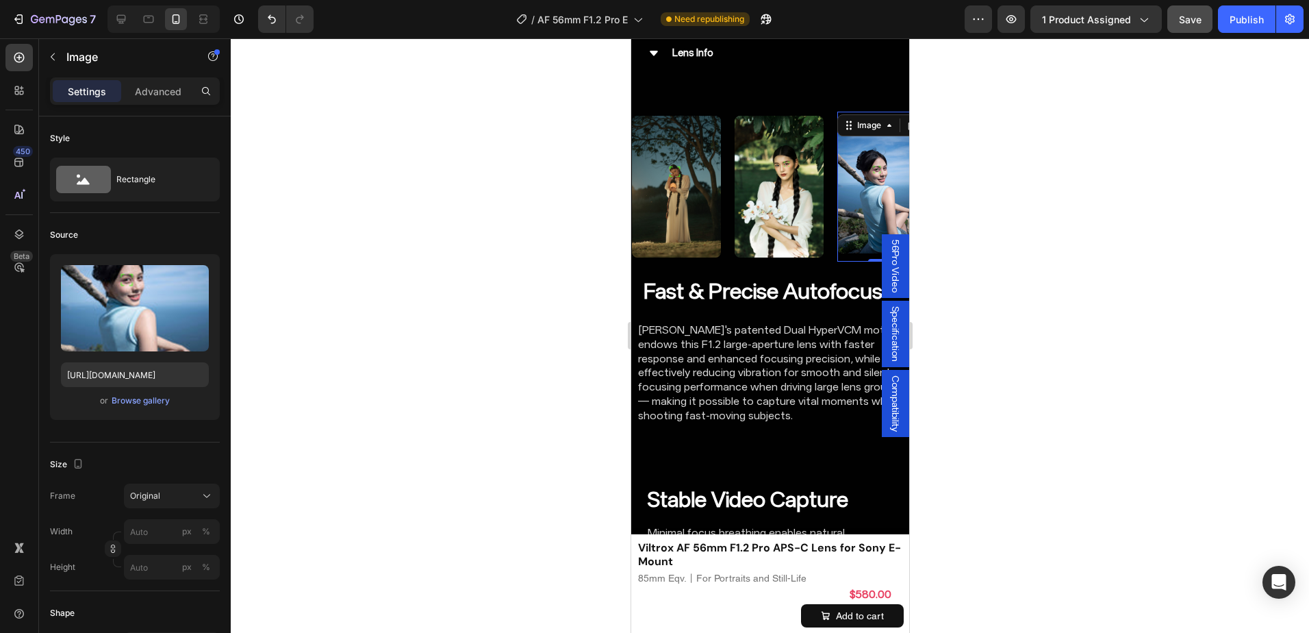
scroll to position [3532, 0]
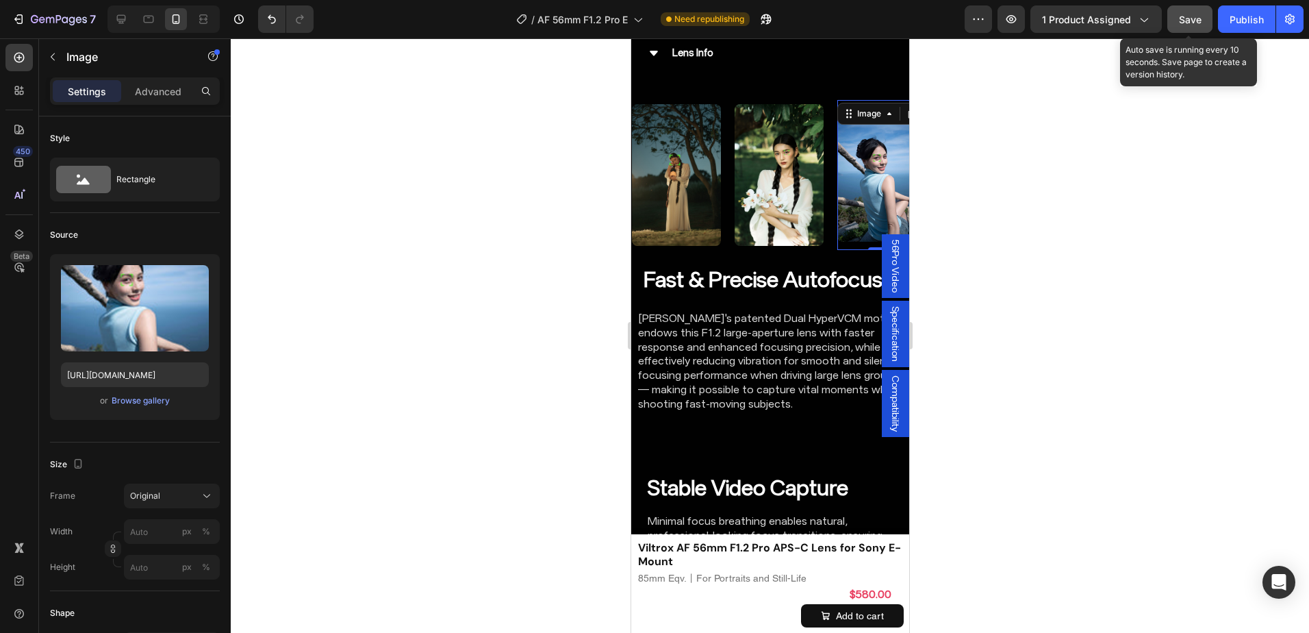
click at [1190, 18] on span "Save" at bounding box center [1190, 20] width 23 height 12
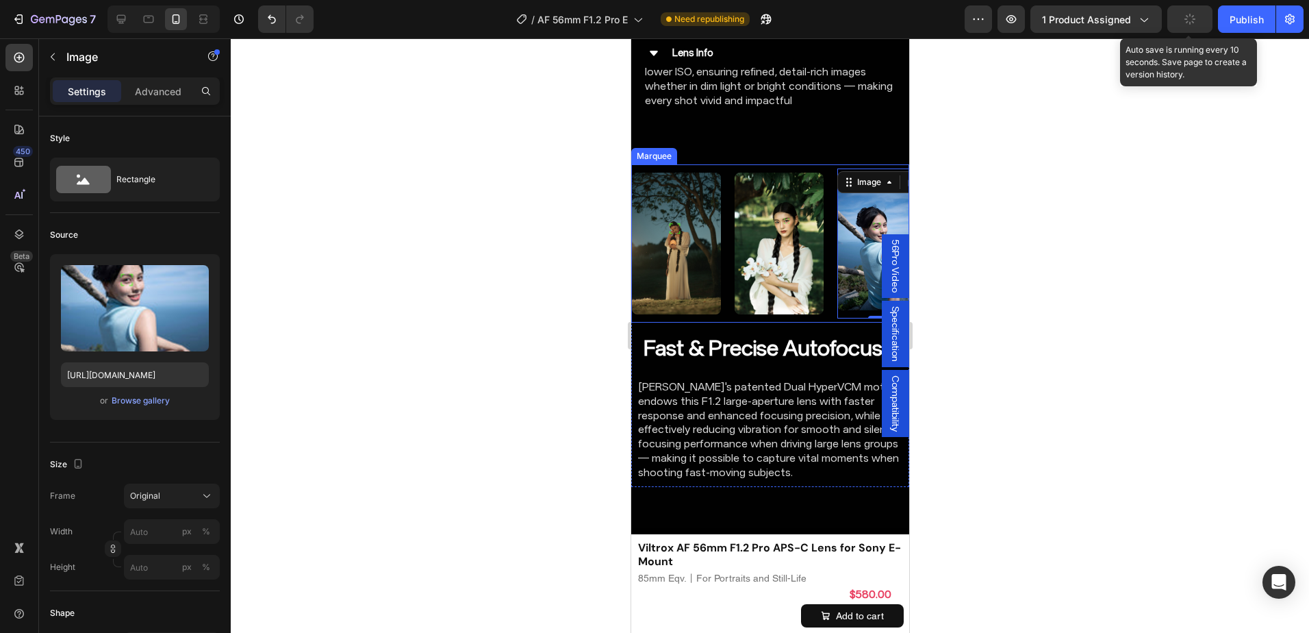
click at [824, 301] on div "Image" at bounding box center [785, 243] width 103 height 158
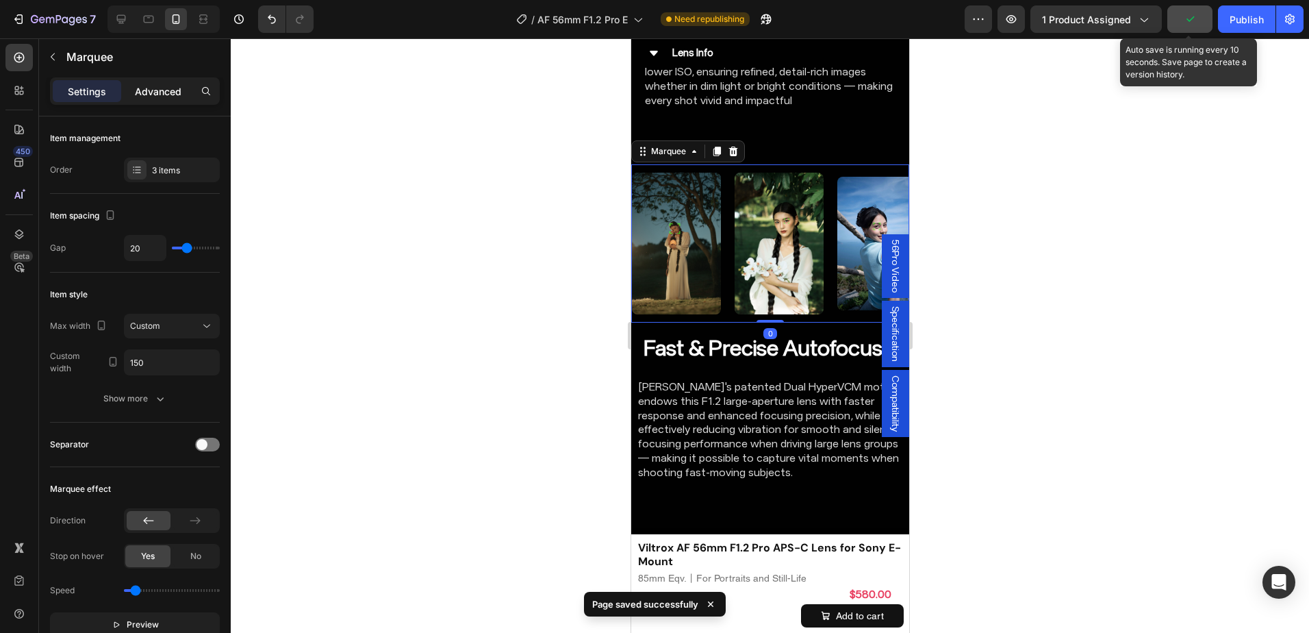
click at [153, 90] on p "Advanced" at bounding box center [158, 91] width 47 height 14
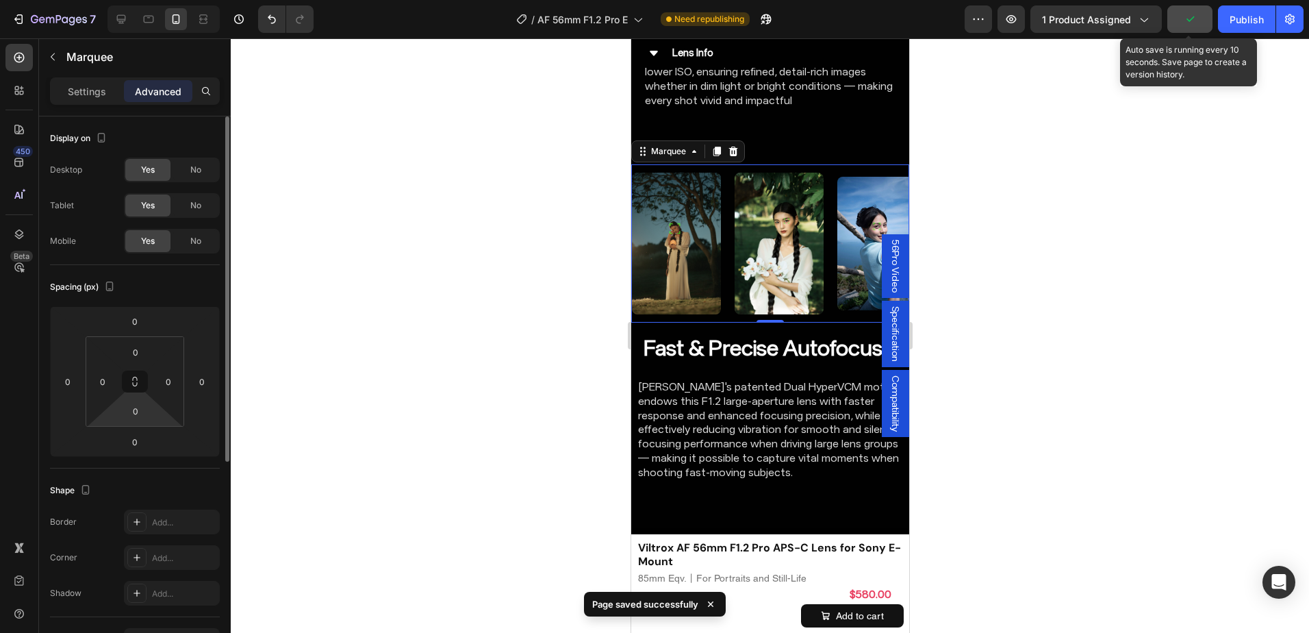
click at [142, 0] on html "7 Version history / AF 56mm F1.2 Pro E Need republishing Preview 1 product assi…" at bounding box center [654, 0] width 1309 height 0
click at [133, 436] on input "0" at bounding box center [134, 441] width 27 height 21
type input "8"
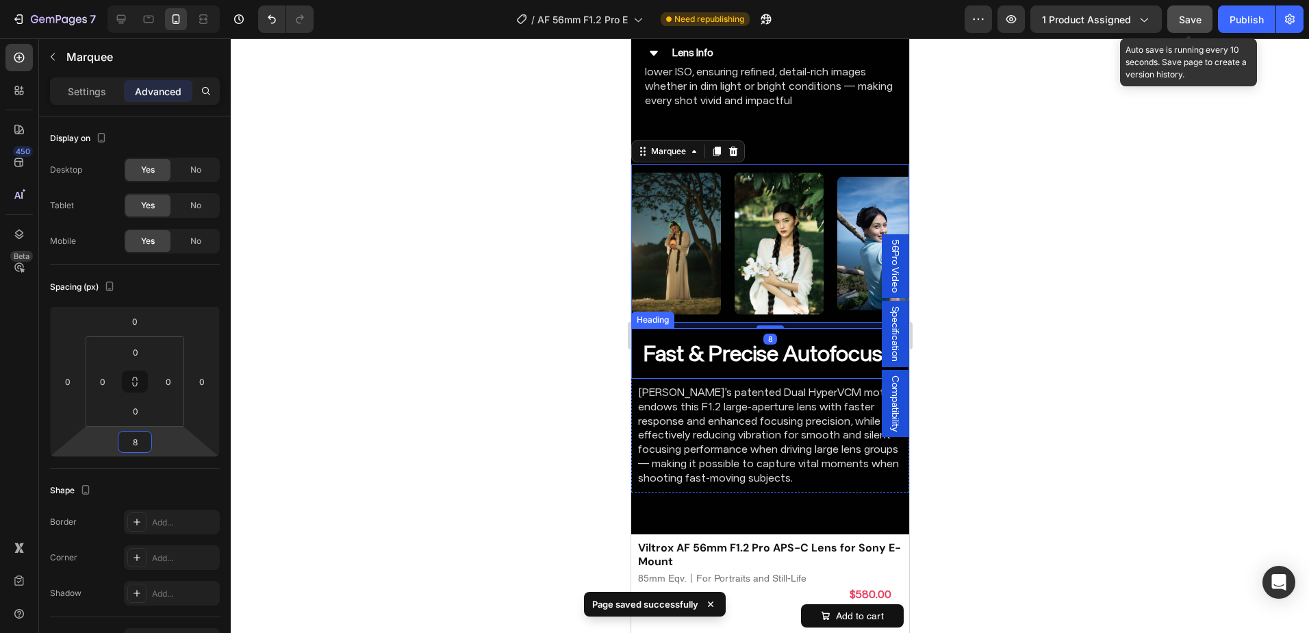
click at [807, 353] on strong "Fast & Precise Autofocus" at bounding box center [762, 353] width 239 height 26
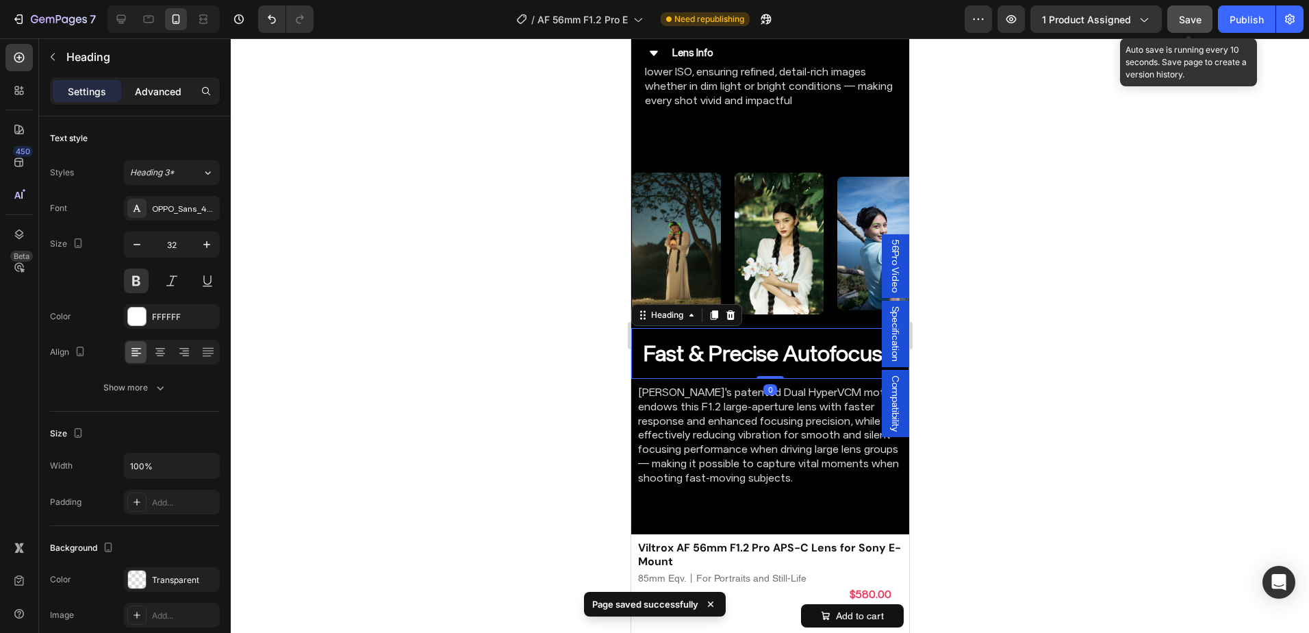
click at [157, 86] on p "Advanced" at bounding box center [158, 91] width 47 height 14
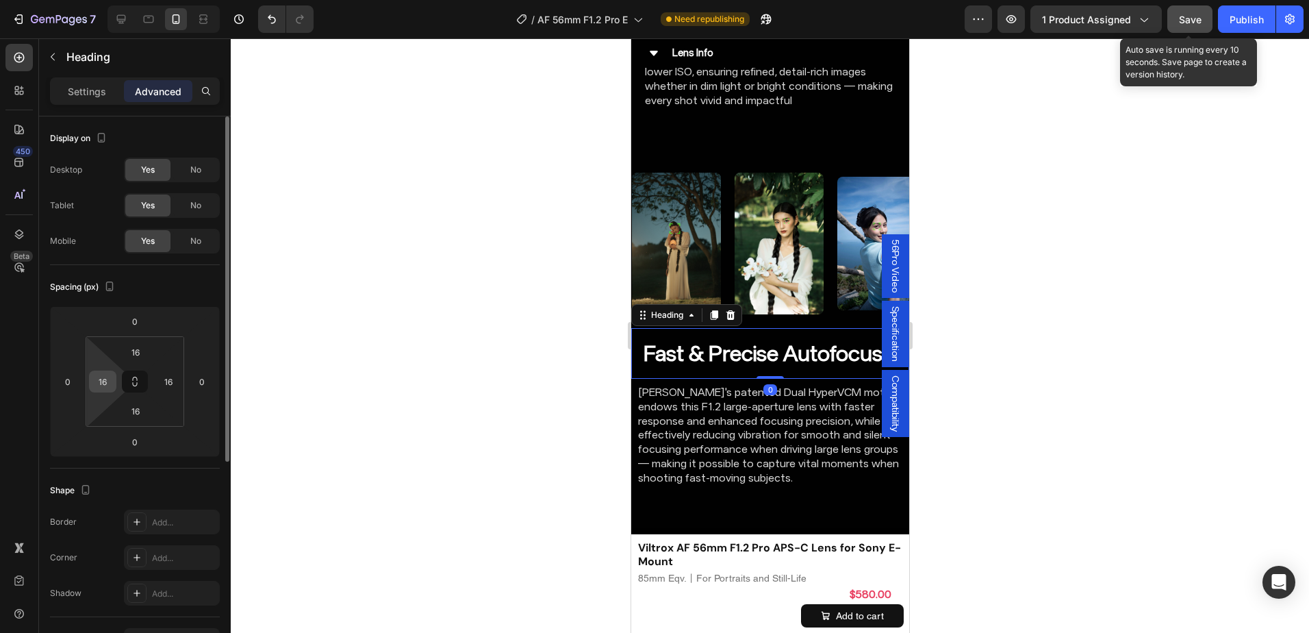
click at [103, 376] on input "16" at bounding box center [102, 381] width 21 height 21
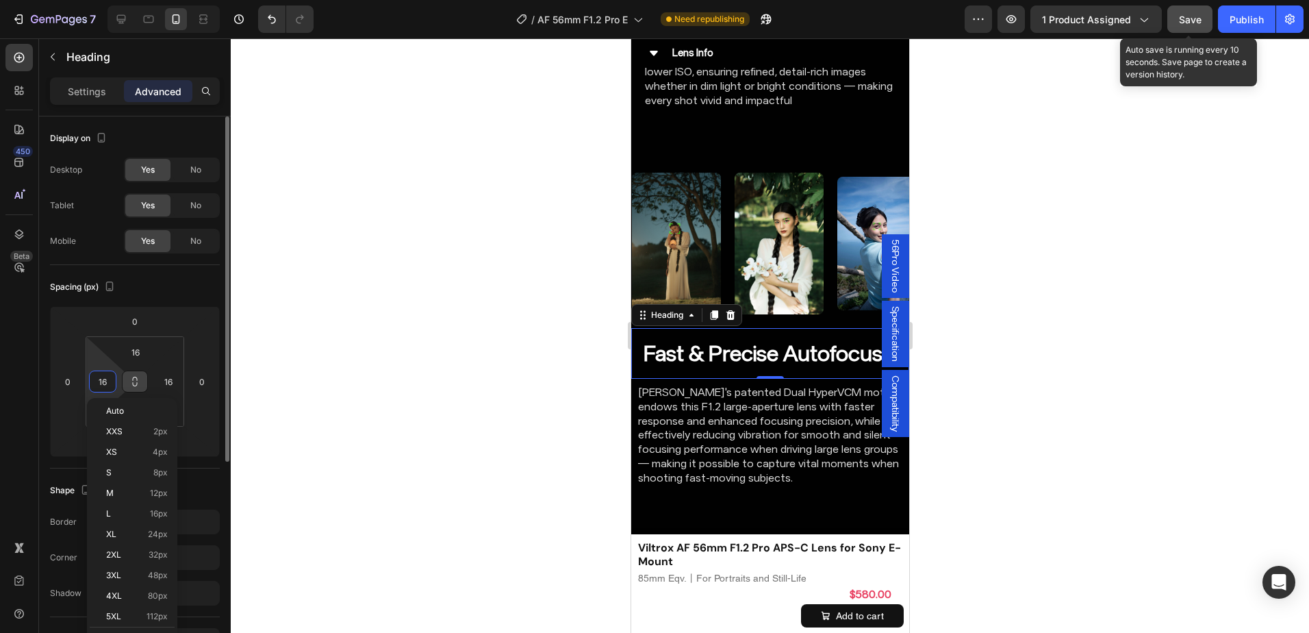
click at [132, 375] on button at bounding box center [135, 381] width 26 height 22
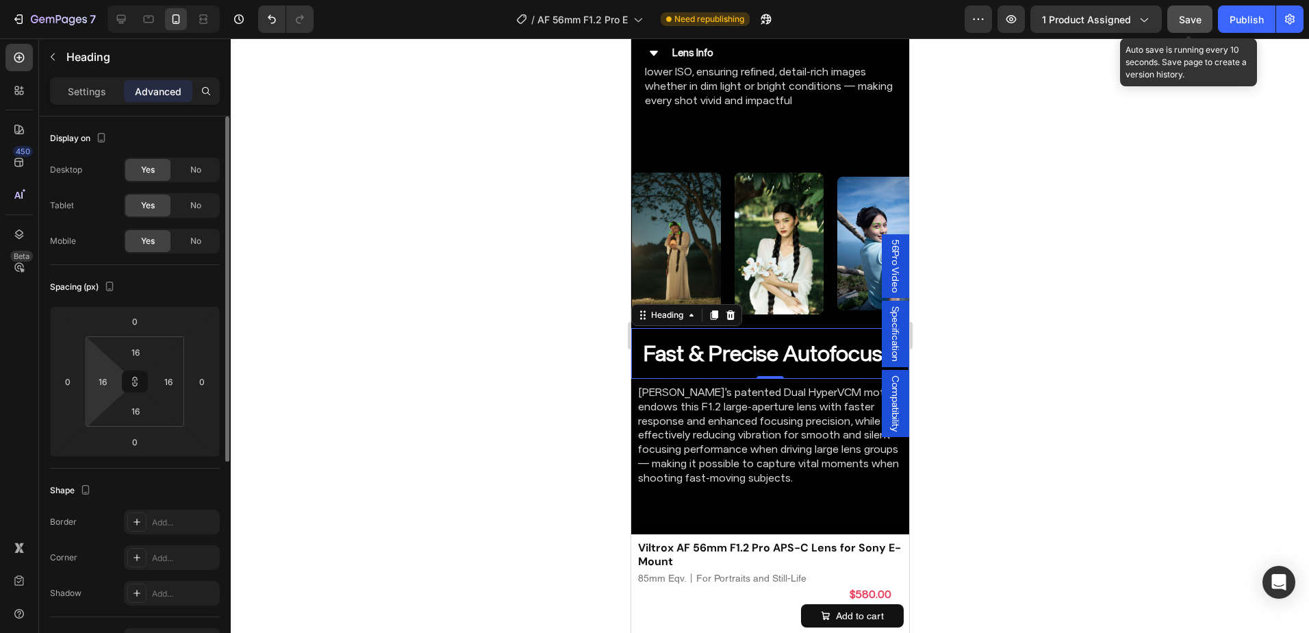
click at [87, 0] on html "7 Version history / AF 56mm F1.2 Pro E Need republishing Preview 1 product assi…" at bounding box center [654, 0] width 1309 height 0
click at [99, 380] on input "16" at bounding box center [102, 381] width 21 height 21
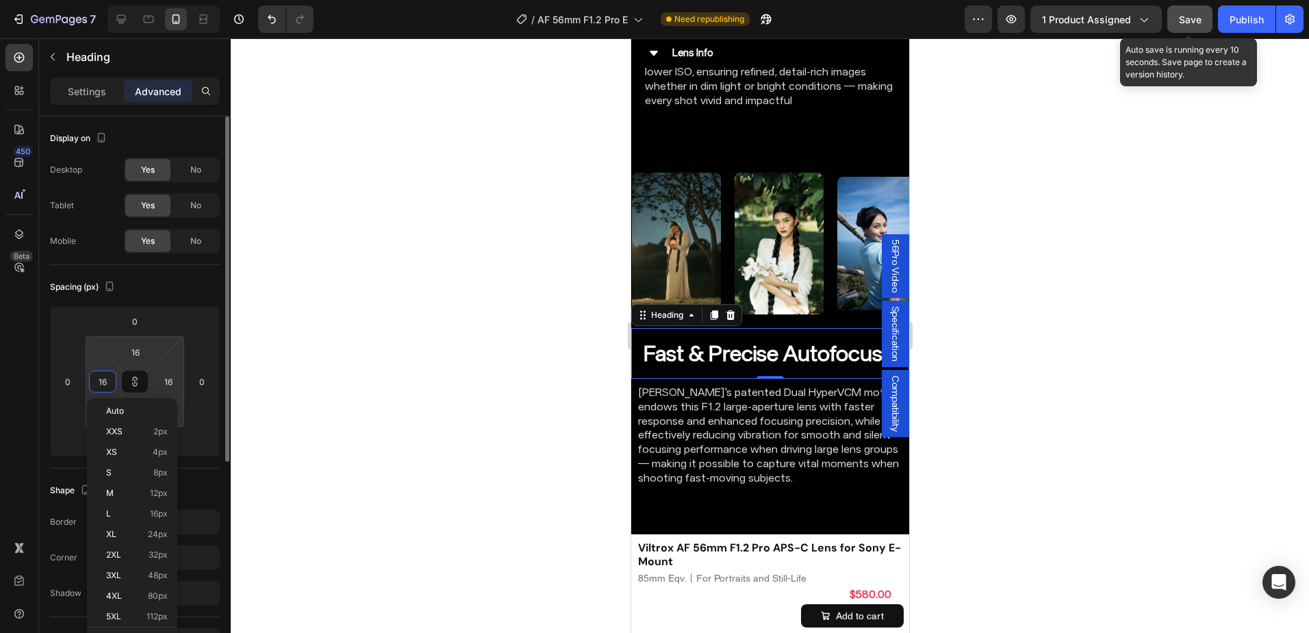
type input "016"
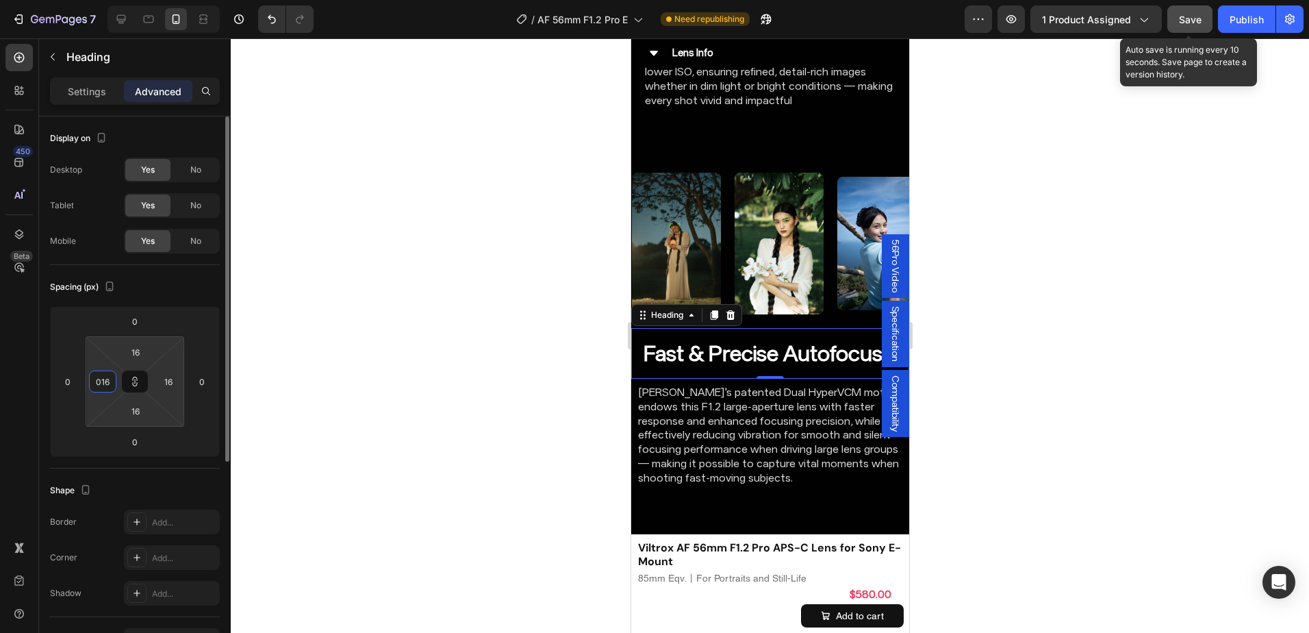
click at [109, 381] on input "016" at bounding box center [102, 381] width 21 height 21
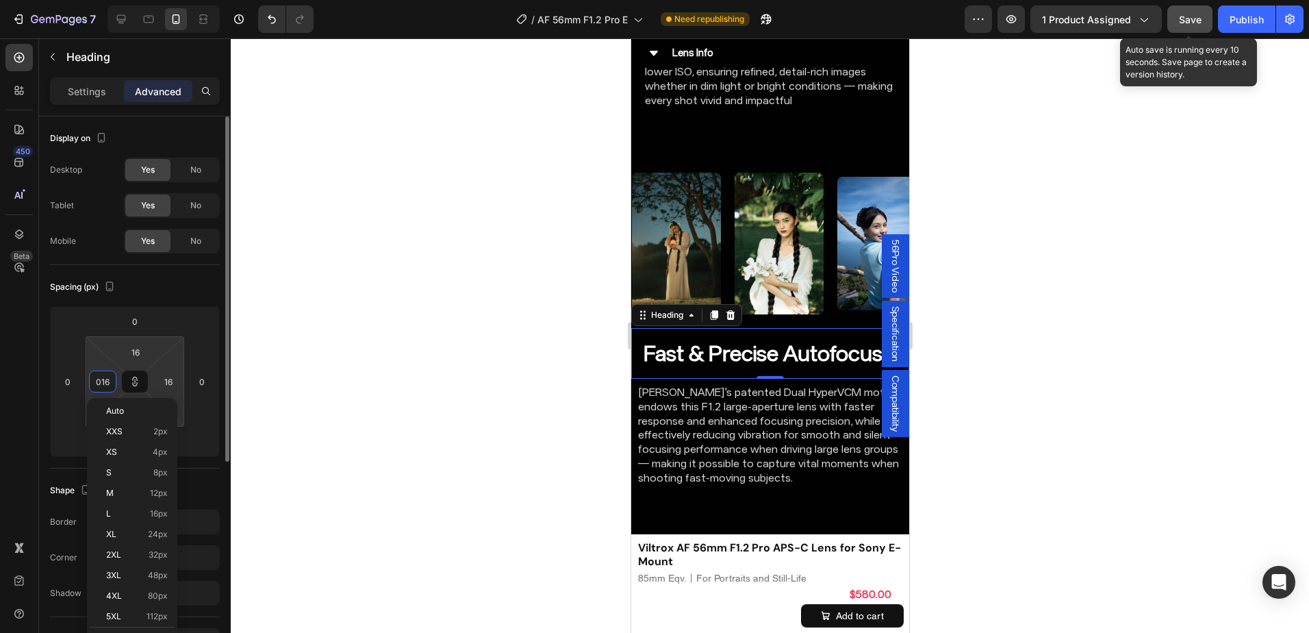
type input "0"
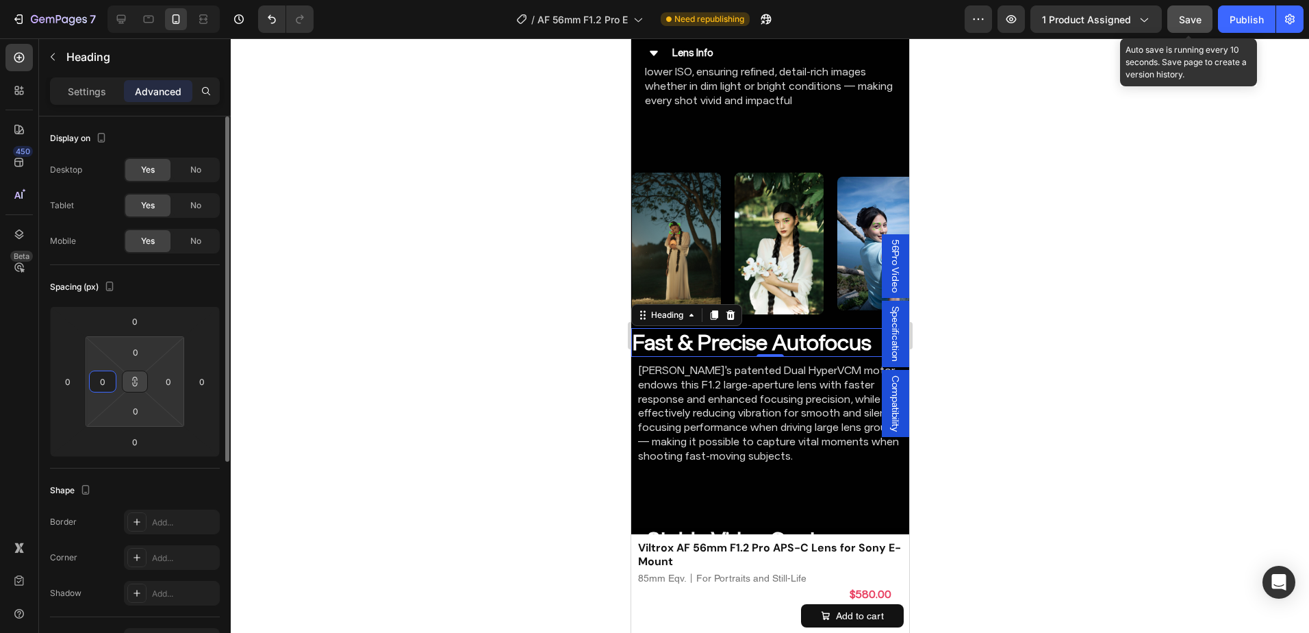
type input "0"
click at [140, 379] on button at bounding box center [135, 381] width 26 height 22
click at [164, 283] on div "Spacing (px)" at bounding box center [135, 287] width 170 height 22
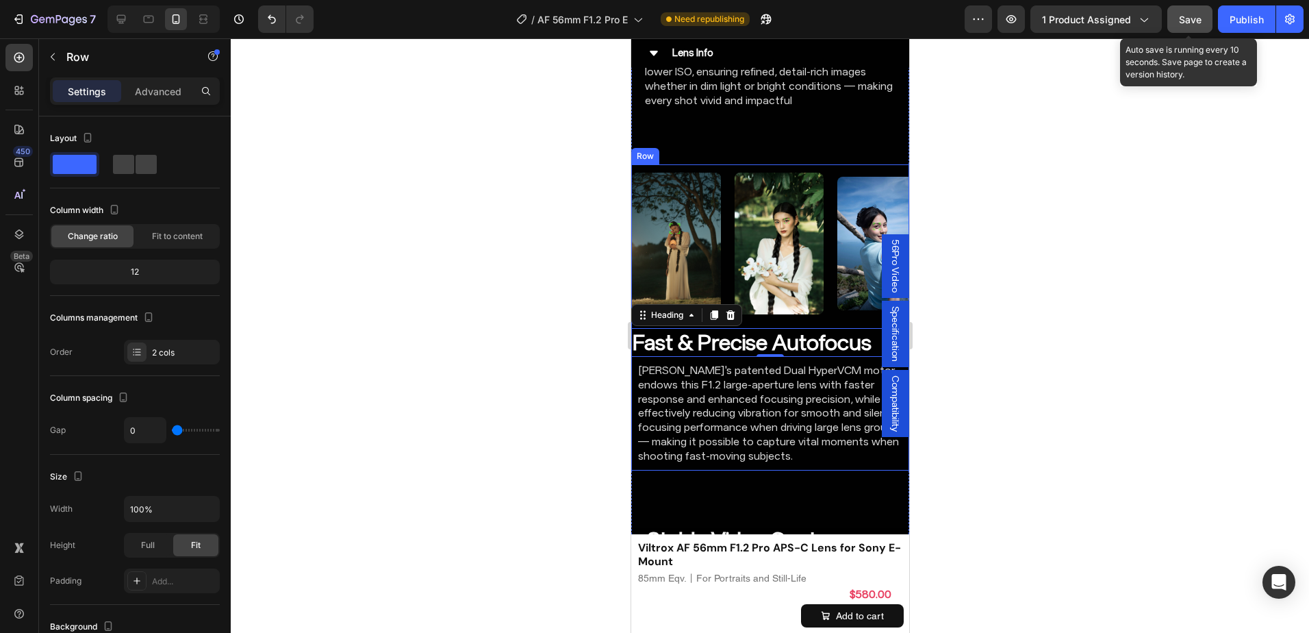
click at [633, 435] on div "Fast & Precise Autofocus Heading 0 Viltrox's patented Dual HyperVCM motor endow…" at bounding box center [769, 399] width 278 height 142
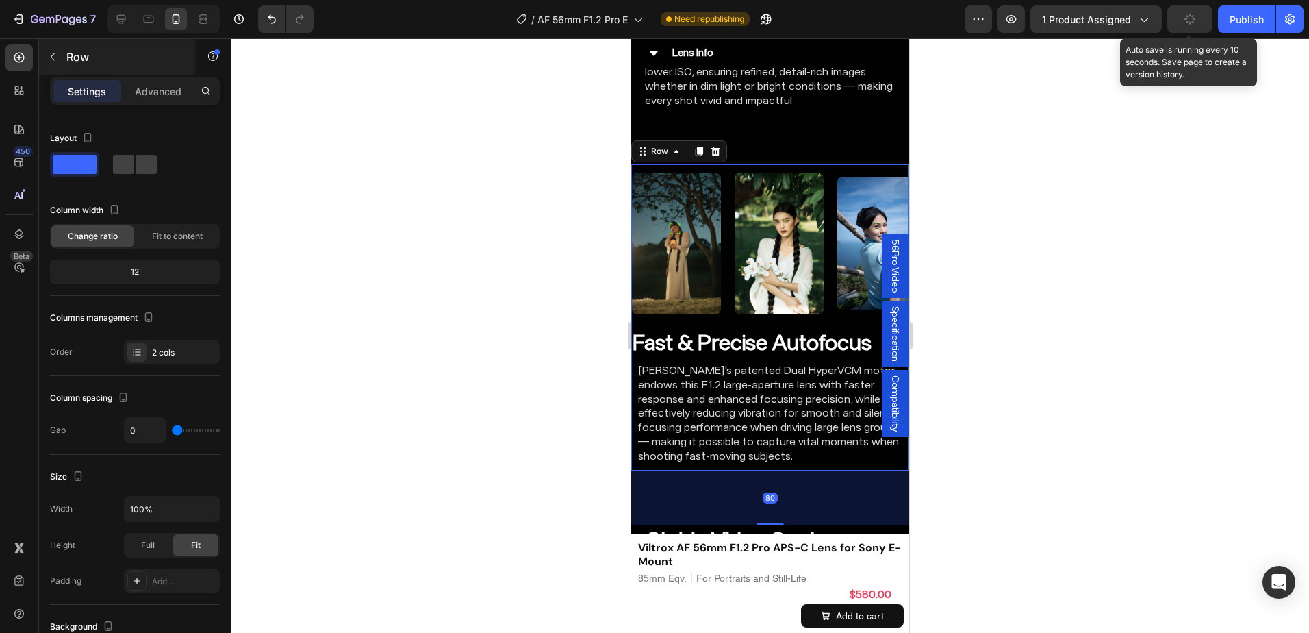
click at [160, 72] on div "Row" at bounding box center [117, 57] width 156 height 36
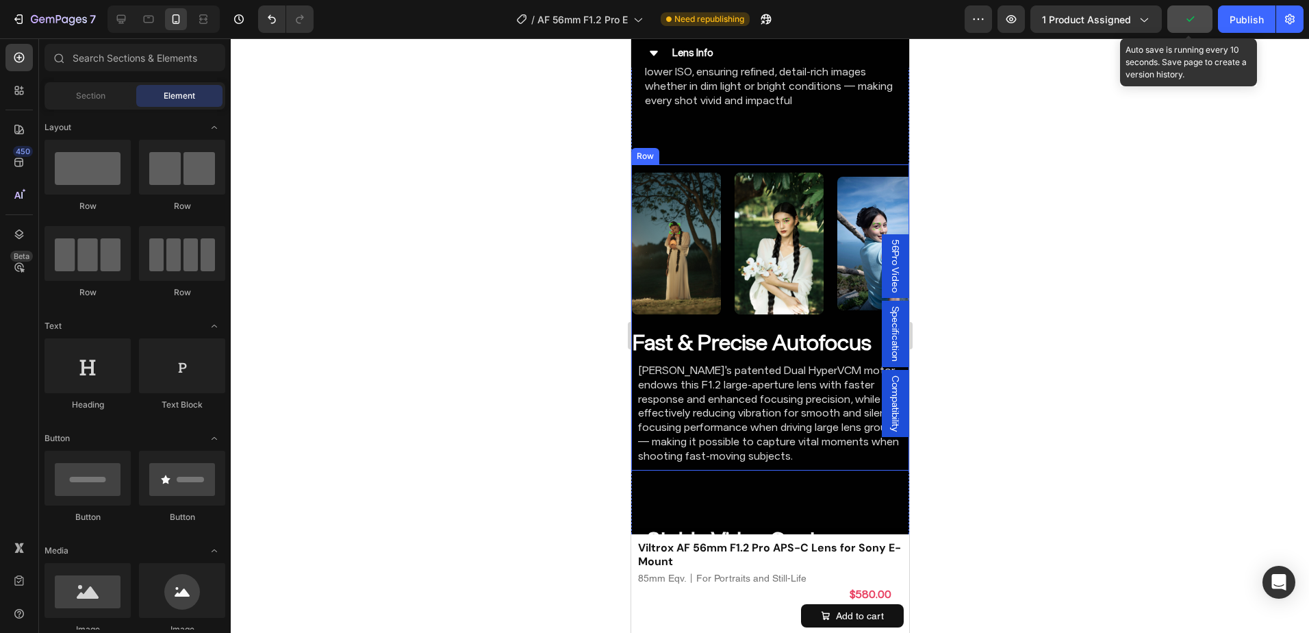
click at [633, 451] on div "Fast & Precise Autofocus Heading Viltrox's patented Dual HyperVCM motor endows …" at bounding box center [769, 399] width 278 height 142
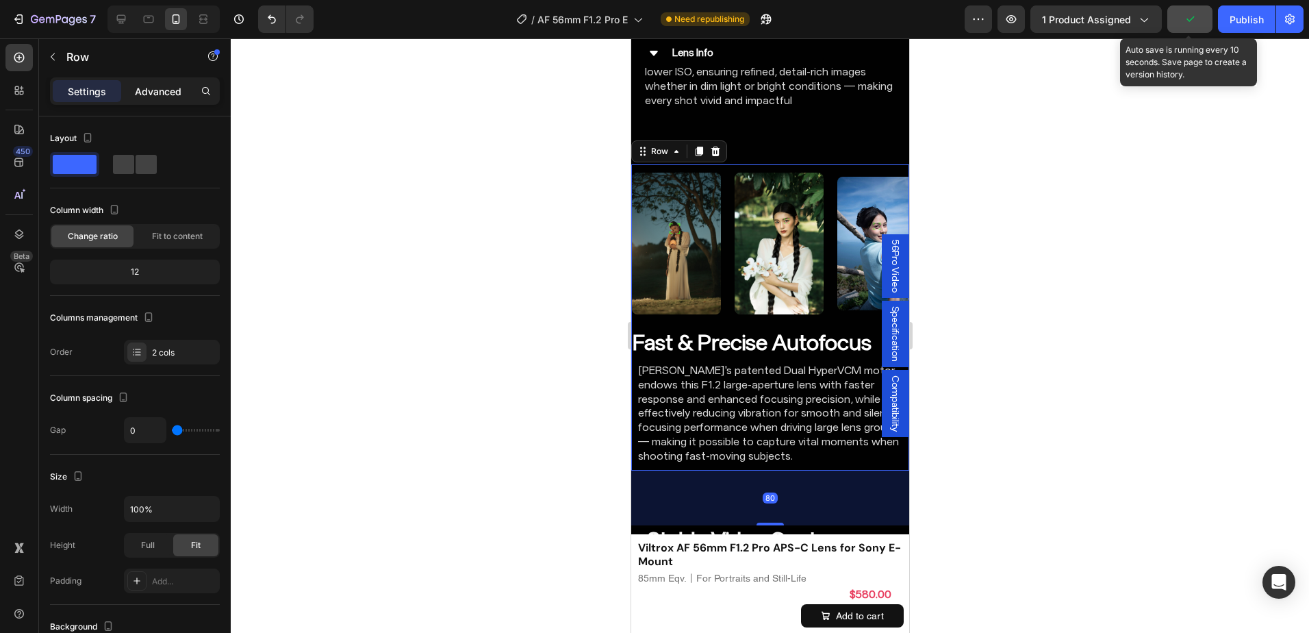
click at [173, 101] on div "Advanced" at bounding box center [158, 91] width 68 height 22
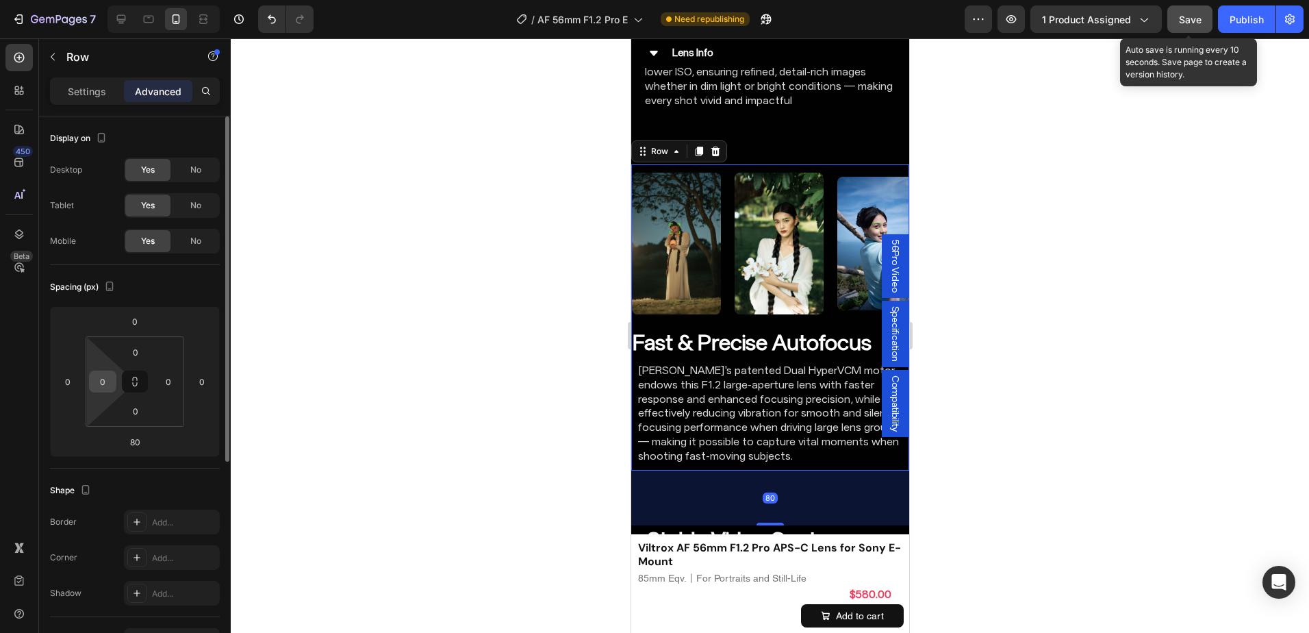
click at [92, 372] on div "0" at bounding box center [102, 381] width 27 height 22
click at [96, 379] on input "0" at bounding box center [102, 381] width 21 height 21
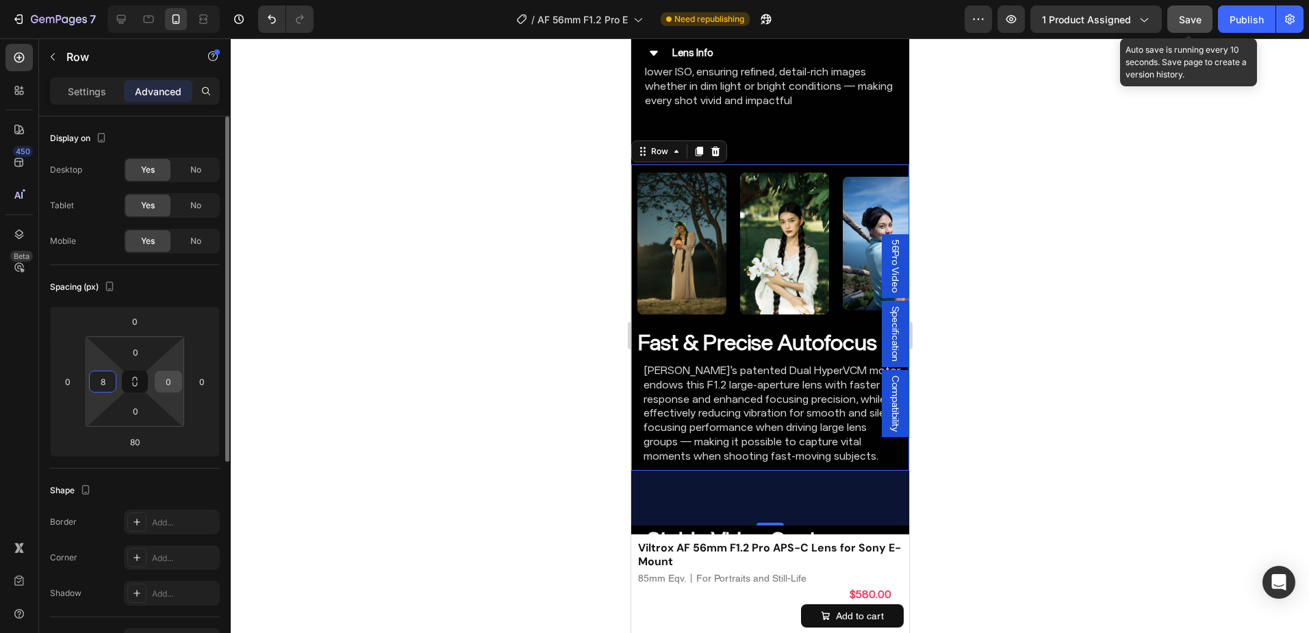
type input "8"
click at [171, 386] on input "0" at bounding box center [168, 381] width 21 height 21
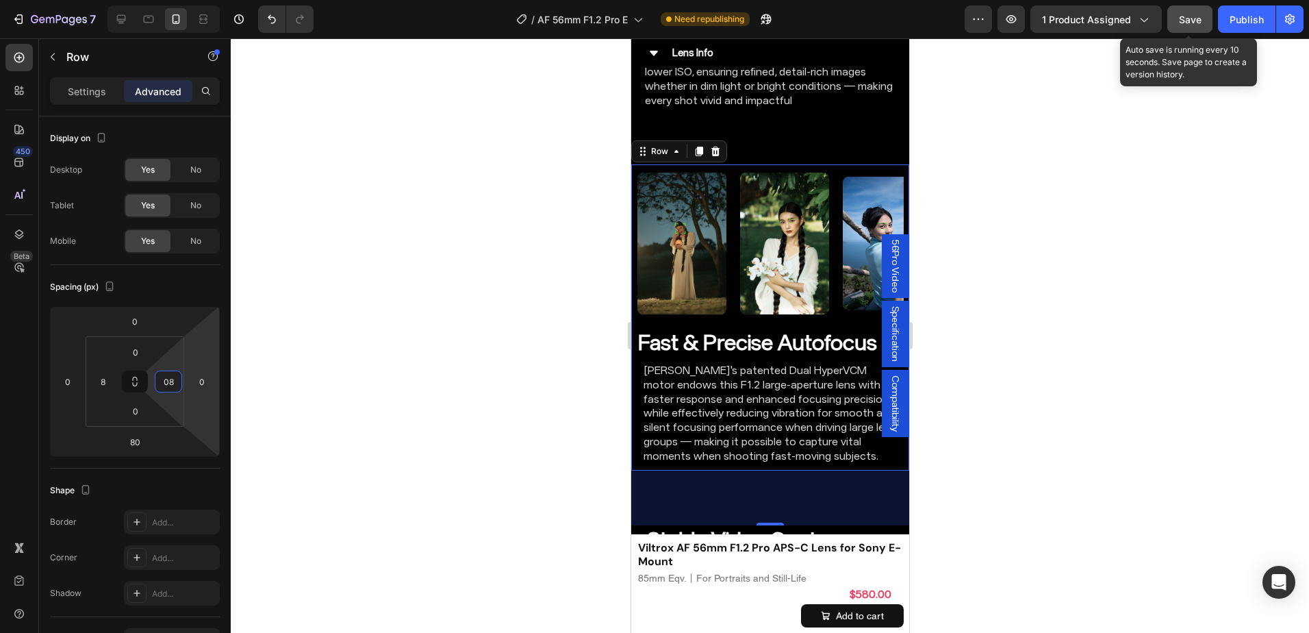
type input "8"
click at [725, 402] on p "[PERSON_NAME]'s patented Dual HyperVCM motor endows this F1.2 large-aperture le…" at bounding box center [769, 413] width 253 height 100
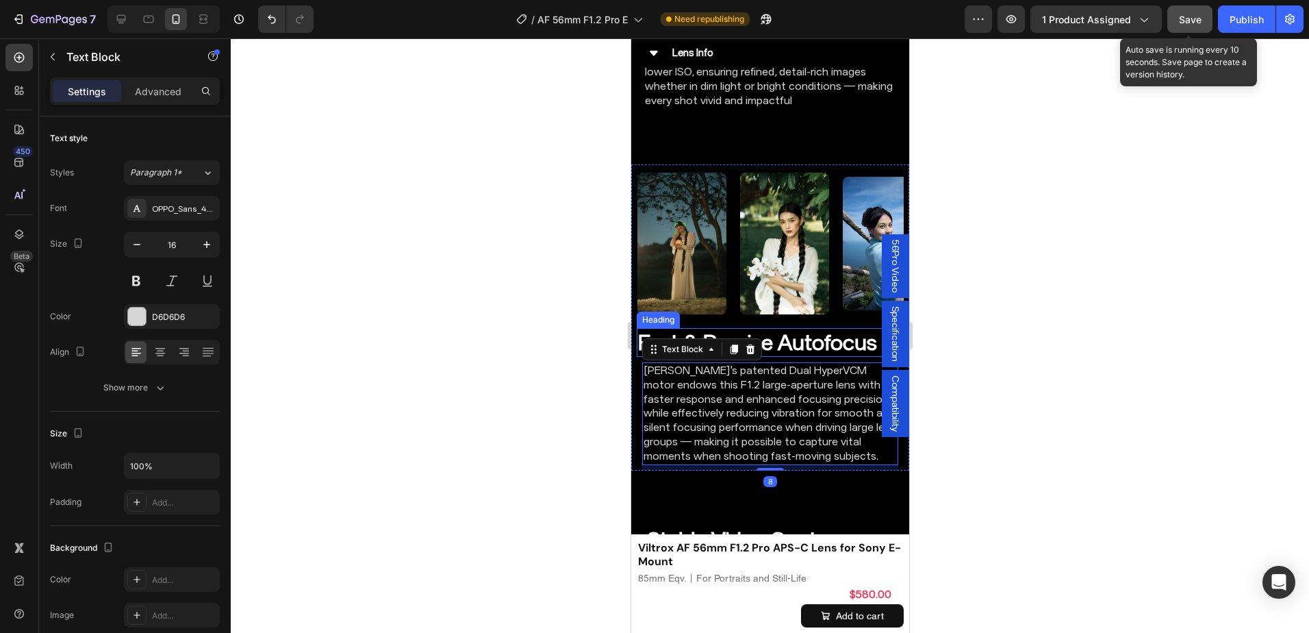
click at [795, 329] on strong "Fast & Precise Autofocus" at bounding box center [756, 342] width 239 height 26
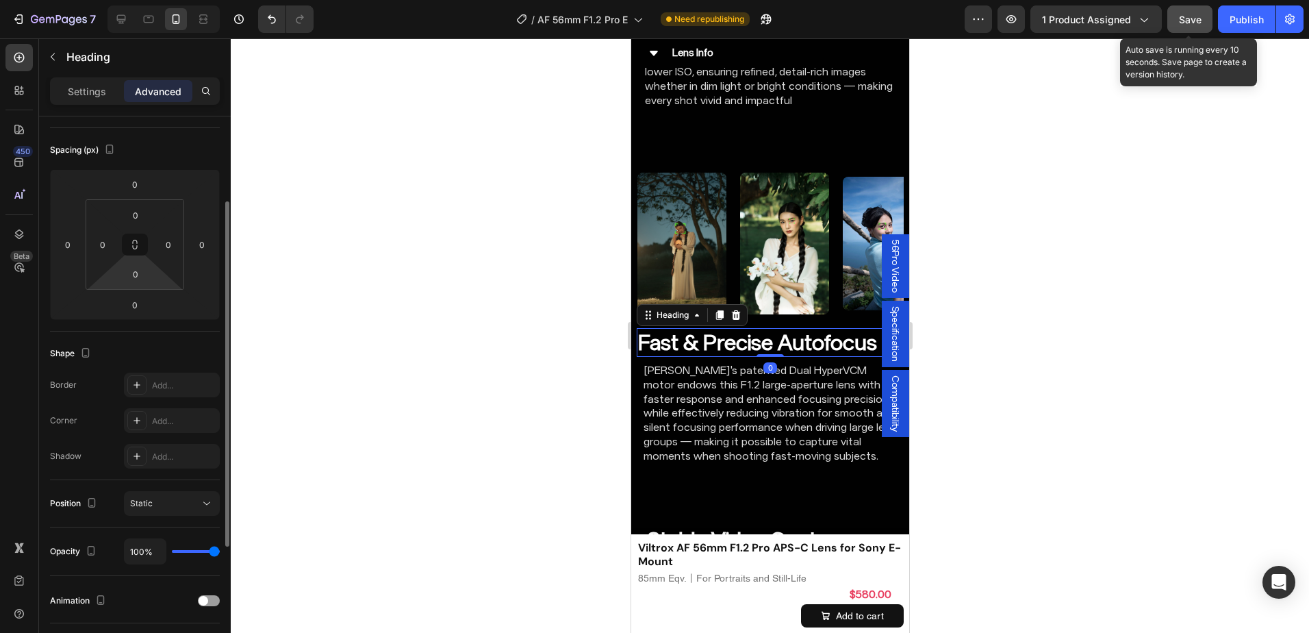
scroll to position [205, 0]
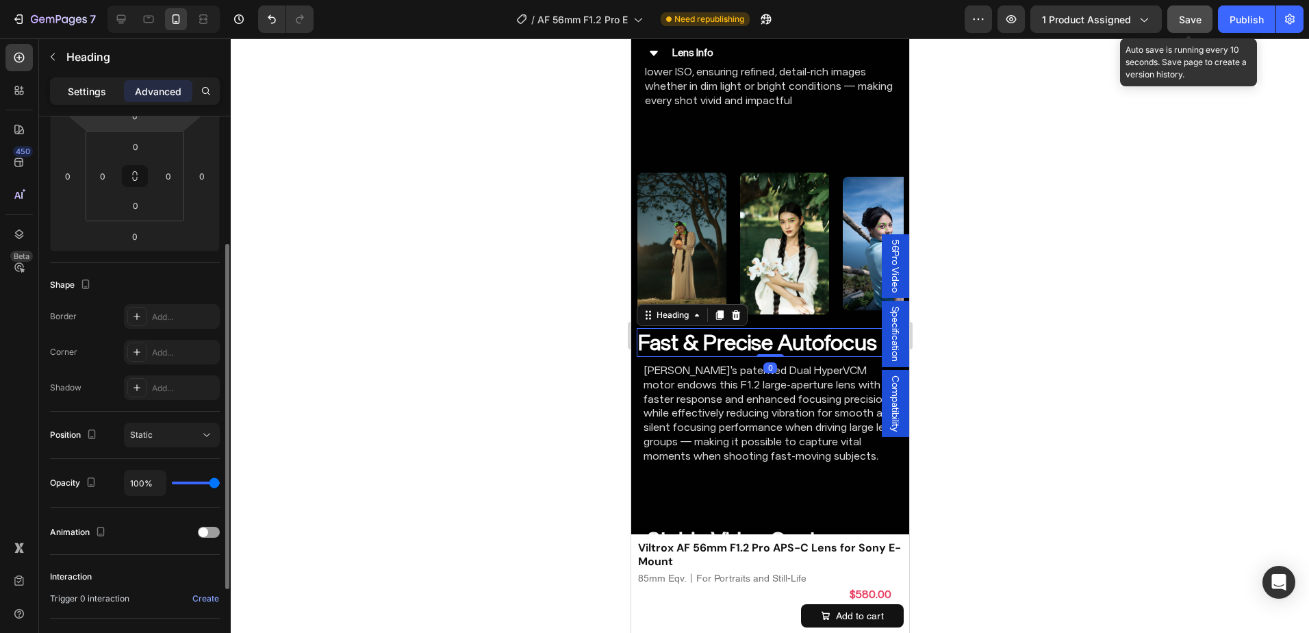
click at [95, 87] on p "Settings" at bounding box center [87, 91] width 38 height 14
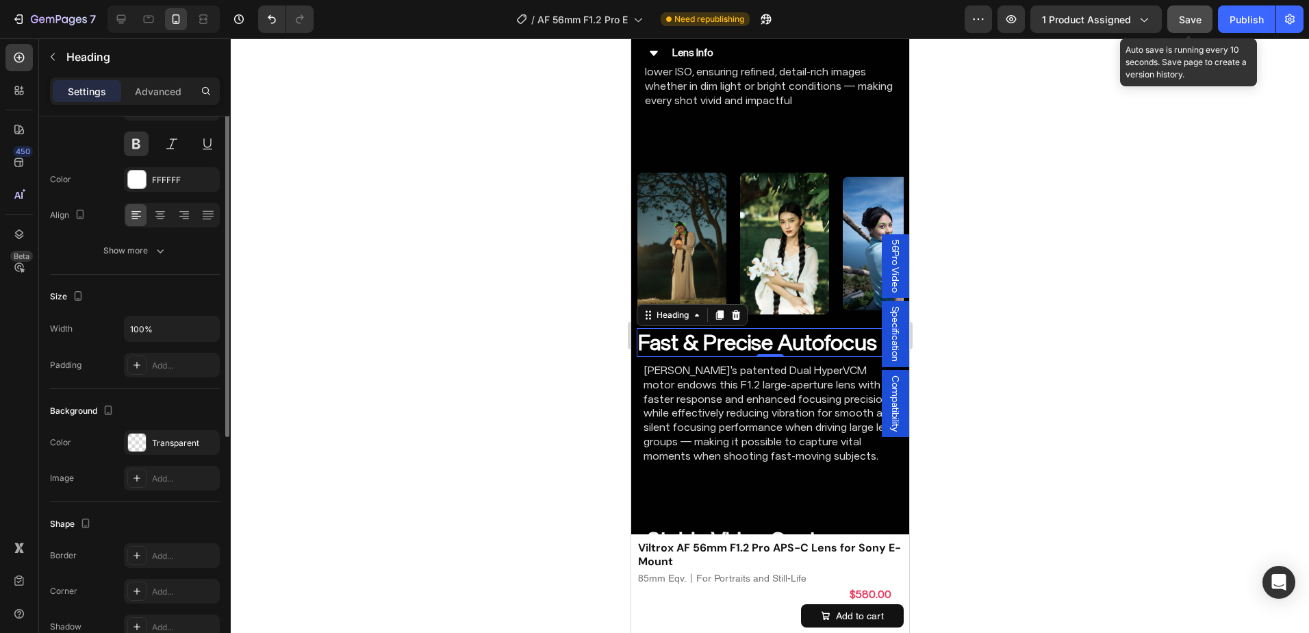
scroll to position [68, 0]
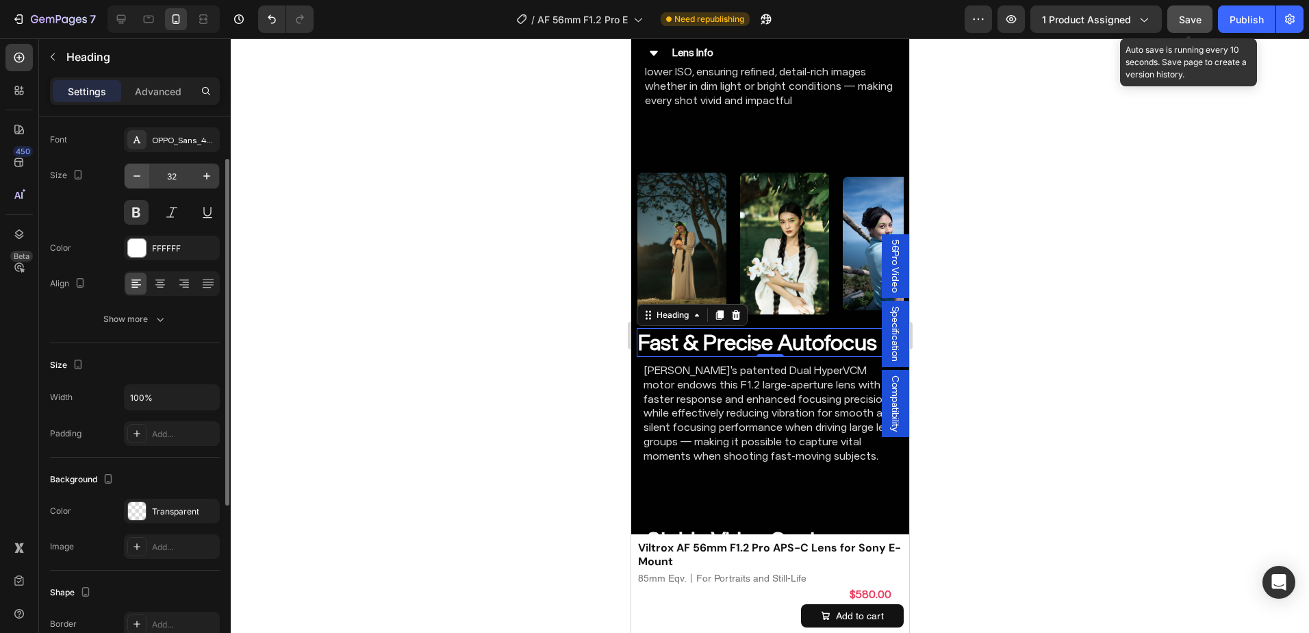
click at [142, 175] on icon "button" at bounding box center [137, 176] width 14 height 14
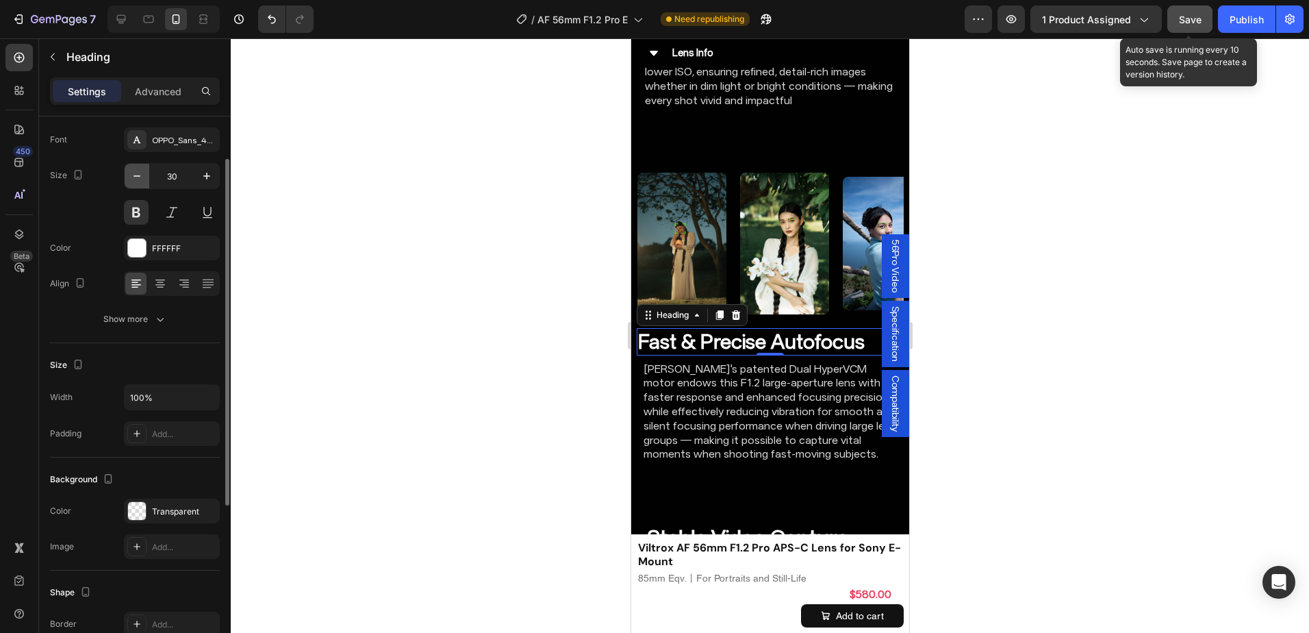
click at [142, 175] on icon "button" at bounding box center [137, 176] width 14 height 14
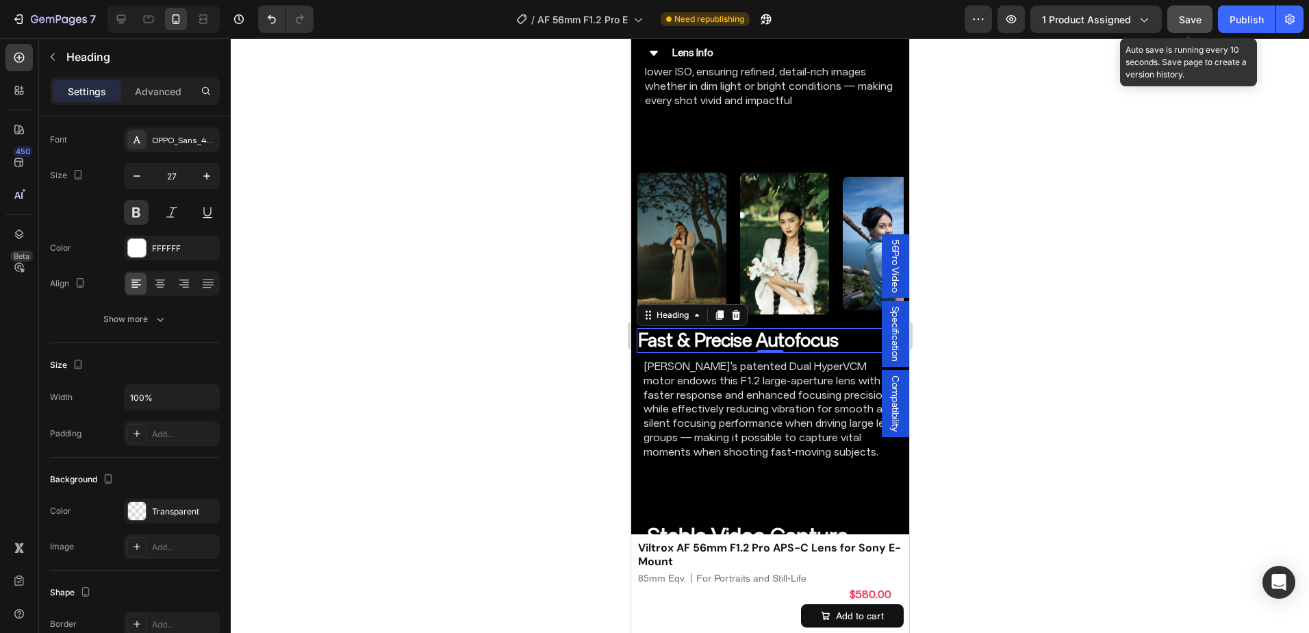
type input "26"
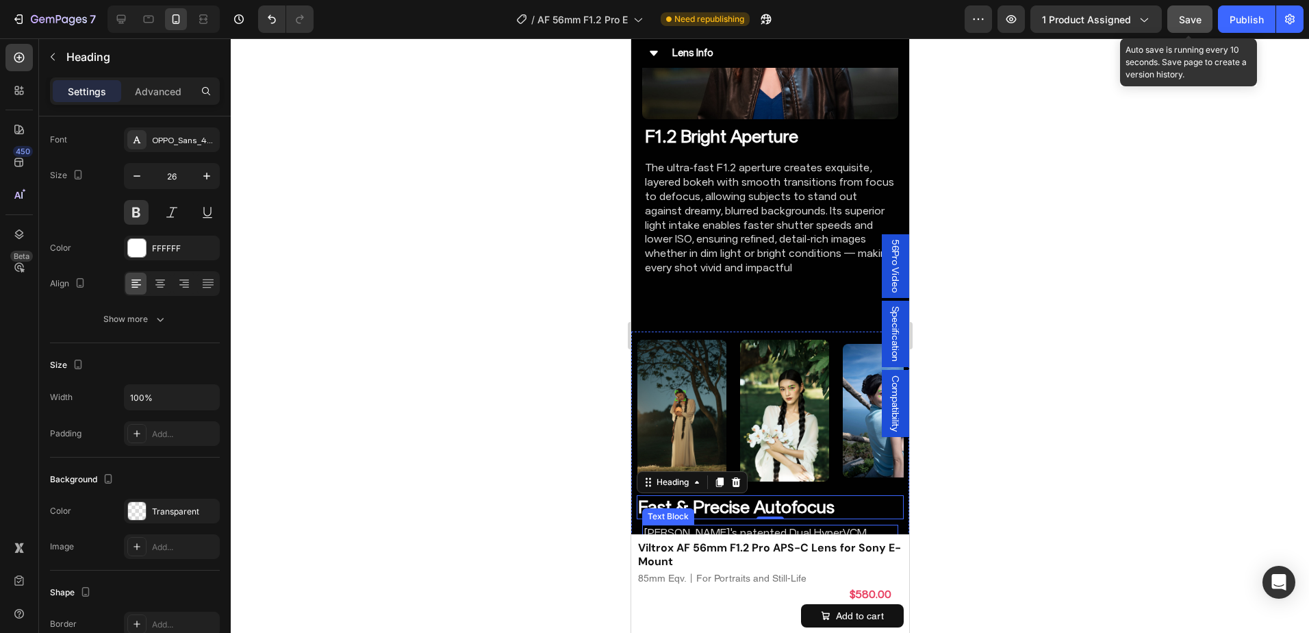
scroll to position [3258, 0]
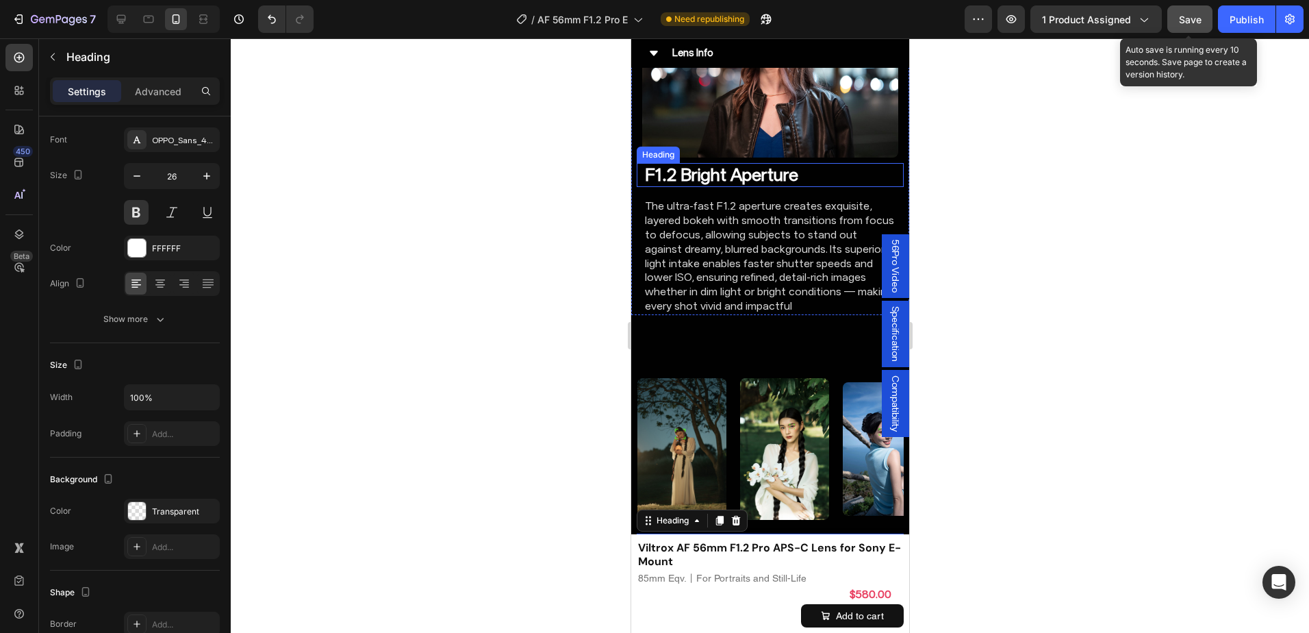
click at [733, 163] on h2 "F1.2 Bright Aperture" at bounding box center [770, 175] width 254 height 24
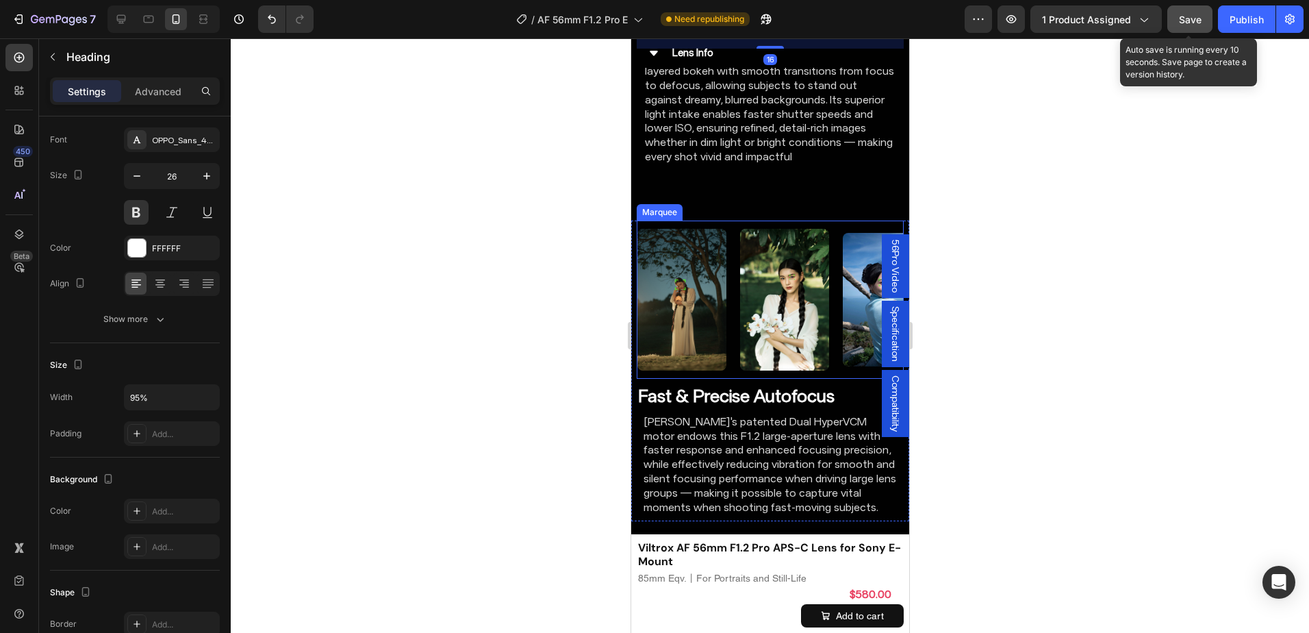
scroll to position [3463, 0]
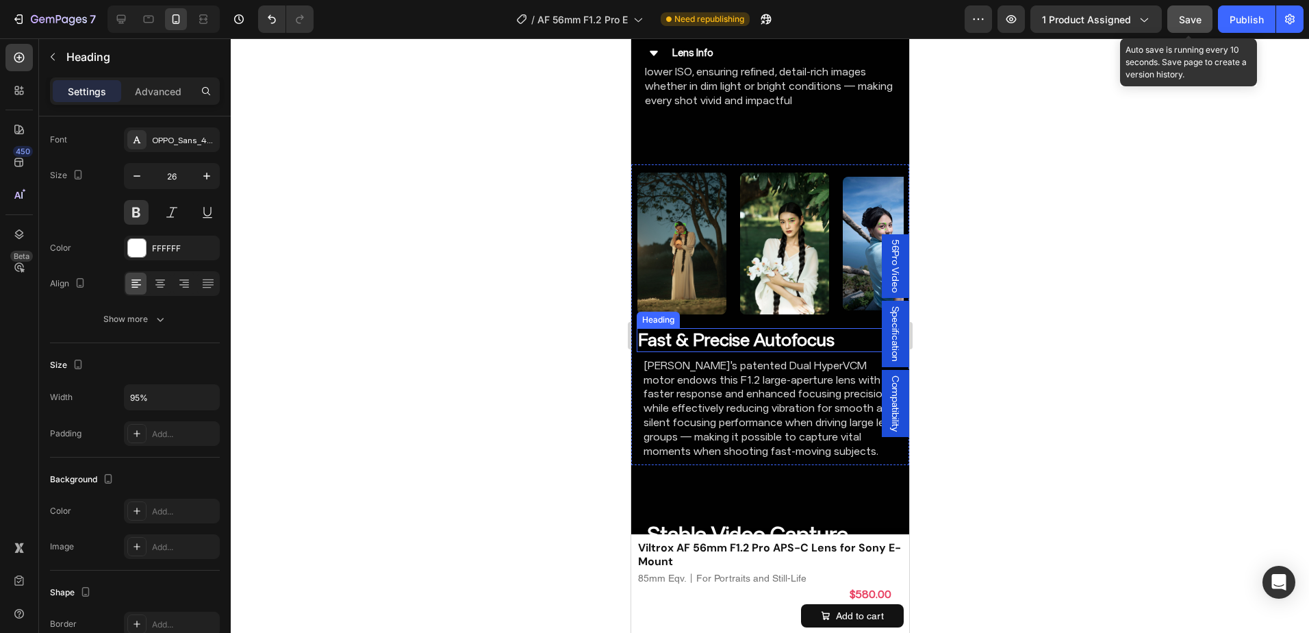
click at [739, 329] on strong "Fast & Precise Autofocus" at bounding box center [735, 339] width 196 height 21
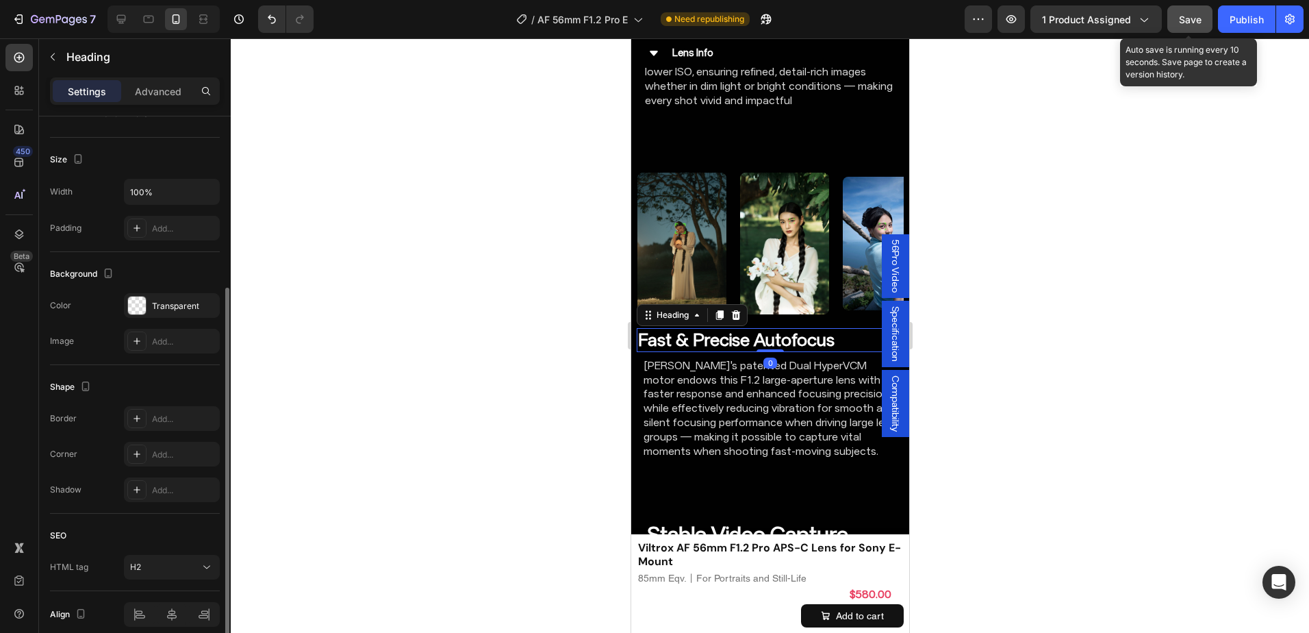
scroll to position [333, 0]
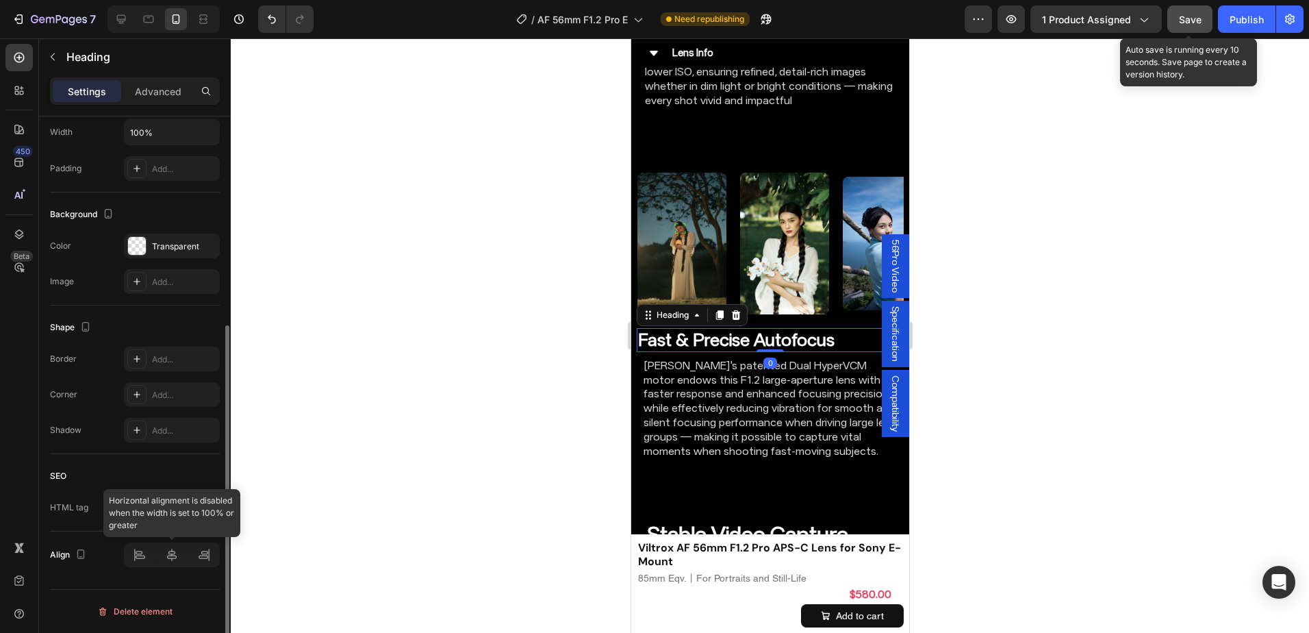
click at [170, 557] on div at bounding box center [172, 554] width 96 height 25
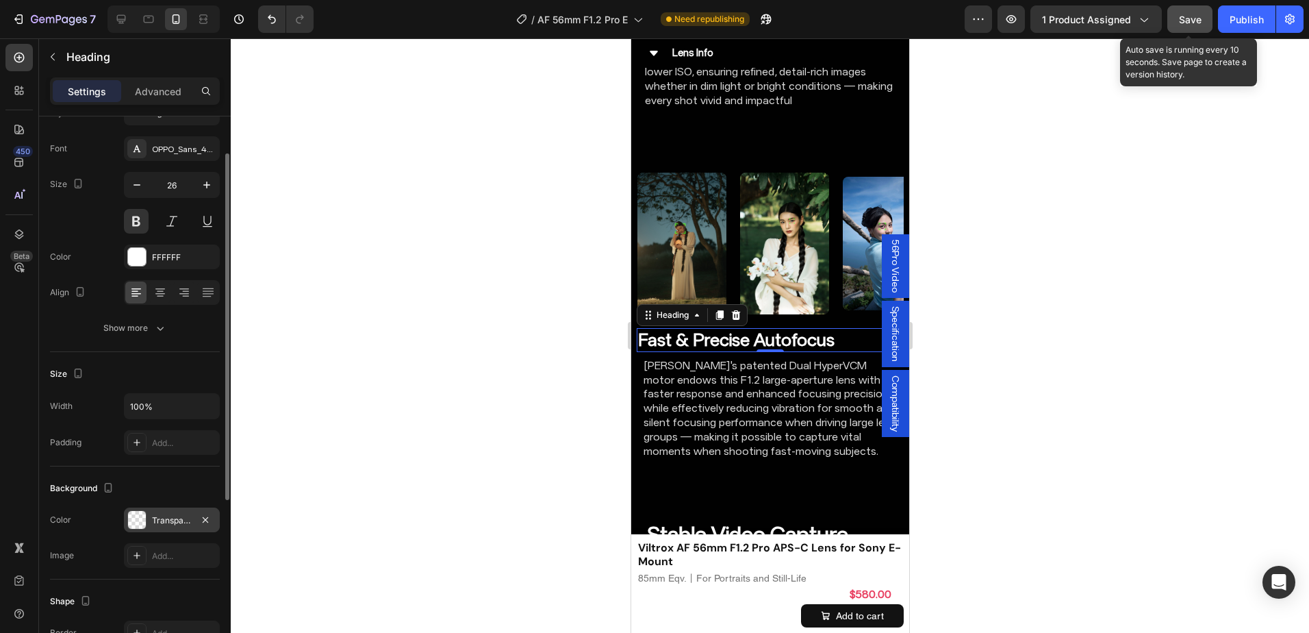
scroll to position [0, 0]
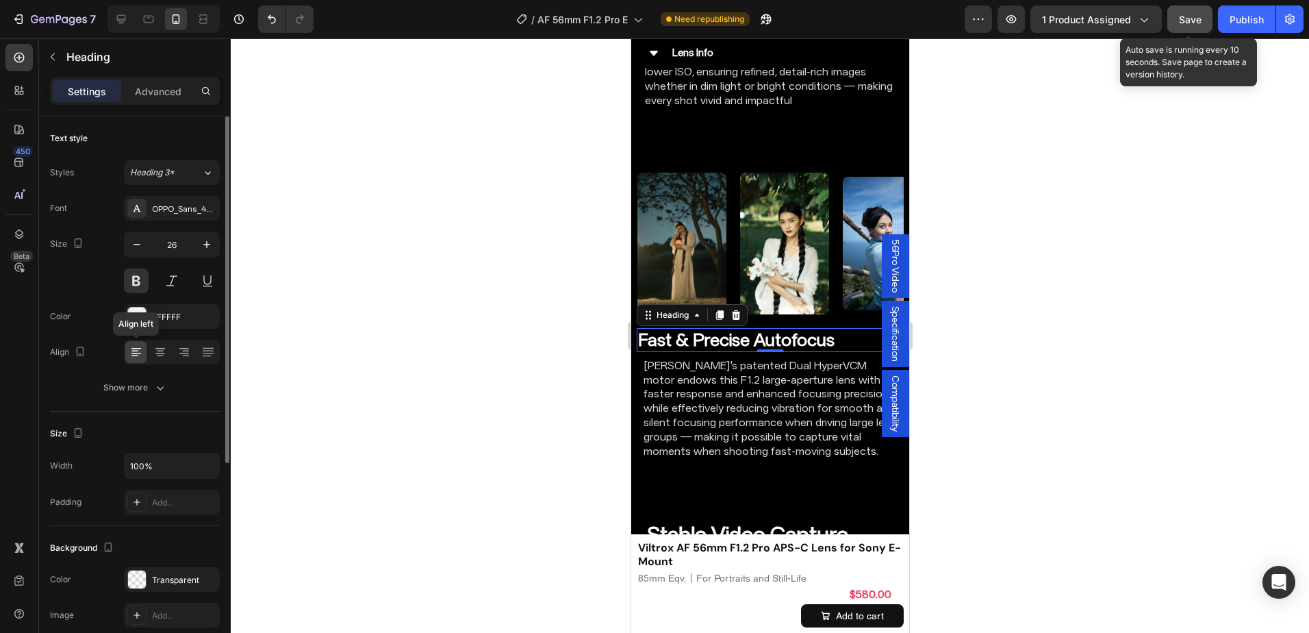
click at [136, 350] on icon at bounding box center [134, 350] width 7 height 1
click at [157, 353] on icon at bounding box center [160, 353] width 10 height 1
click at [143, 352] on div at bounding box center [135, 352] width 21 height 22
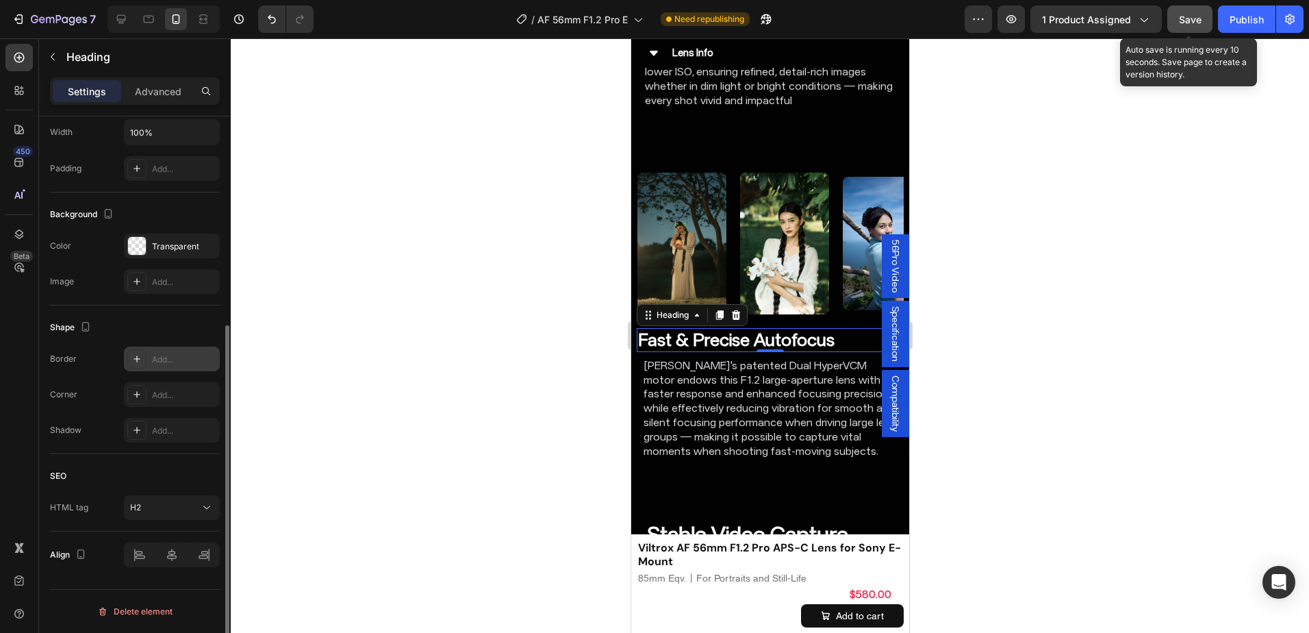
scroll to position [196, 0]
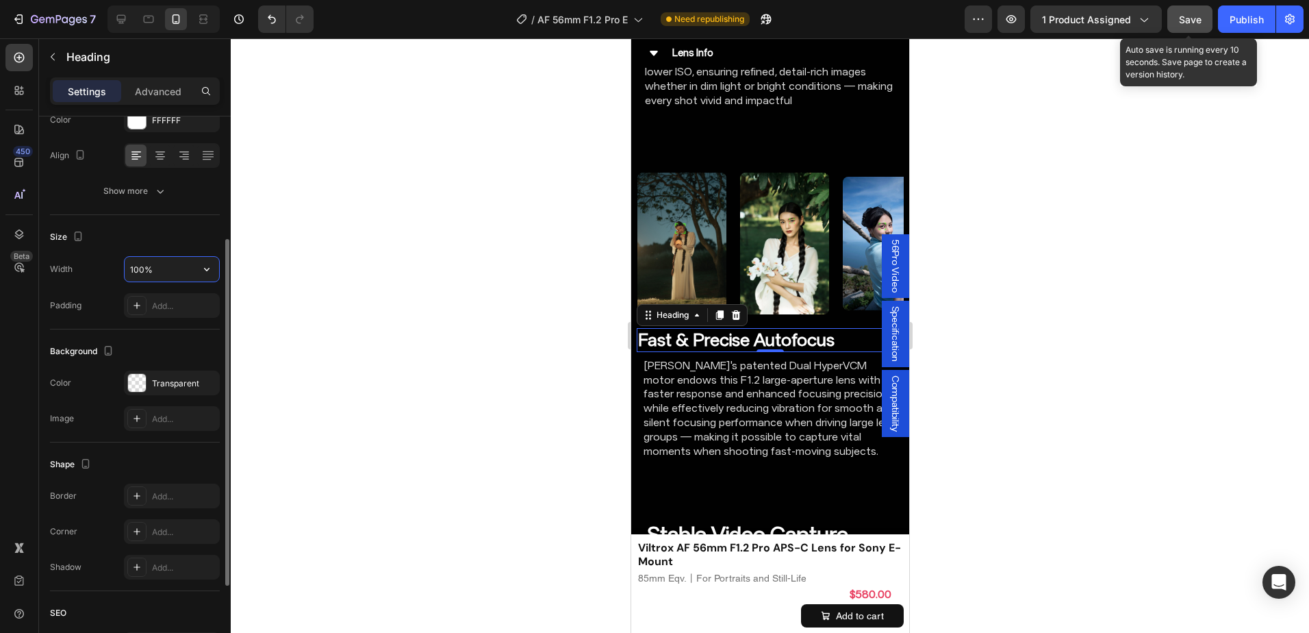
click at [135, 268] on input "100%" at bounding box center [172, 269] width 94 height 25
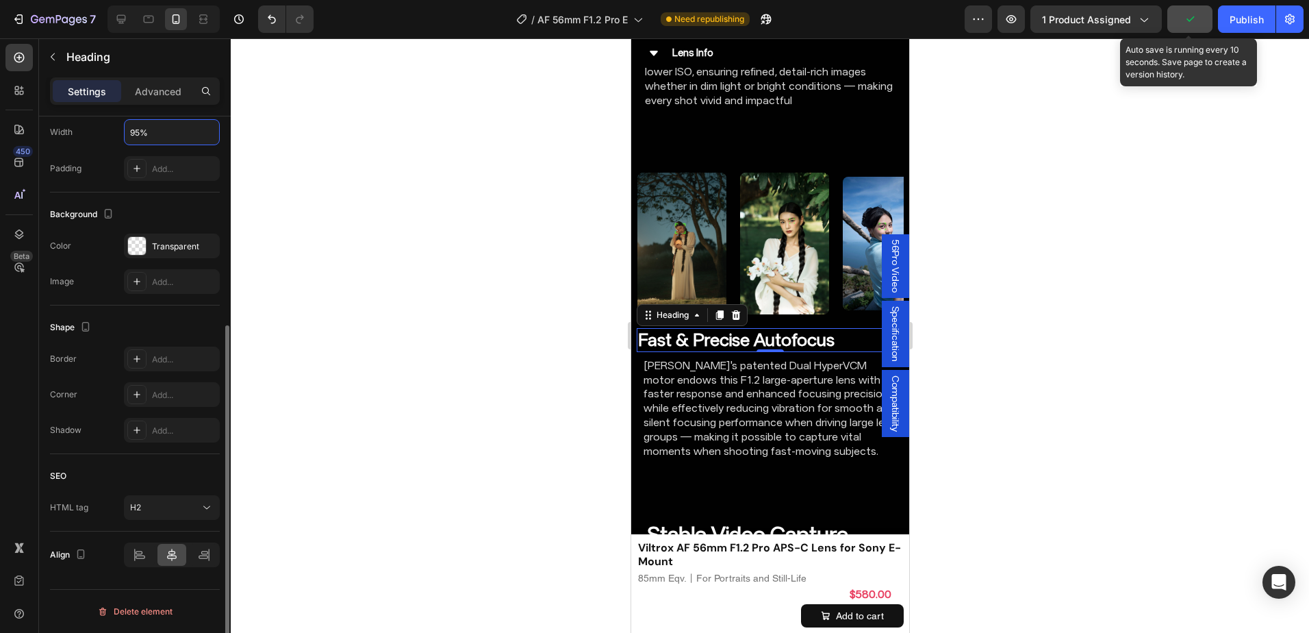
type input "95%"
click at [179, 548] on div at bounding box center [171, 555] width 29 height 22
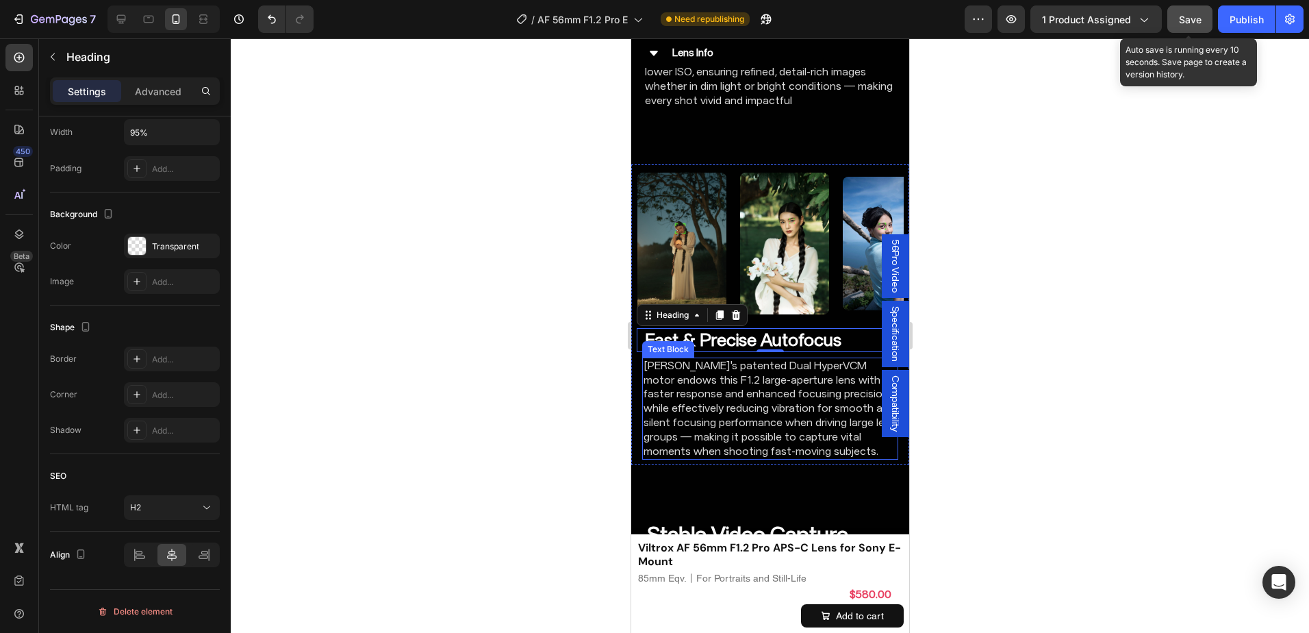
click at [765, 405] on p "[PERSON_NAME]'s patented Dual HyperVCM motor endows this F1.2 large-aperture le…" at bounding box center [769, 409] width 253 height 100
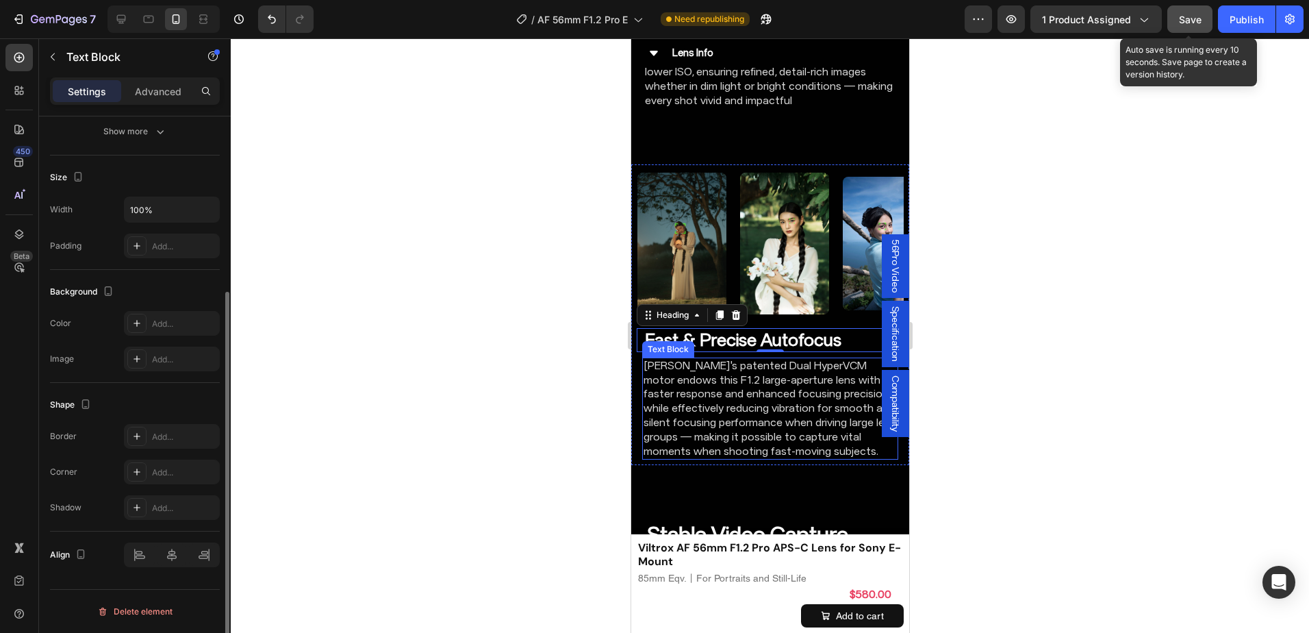
scroll to position [0, 0]
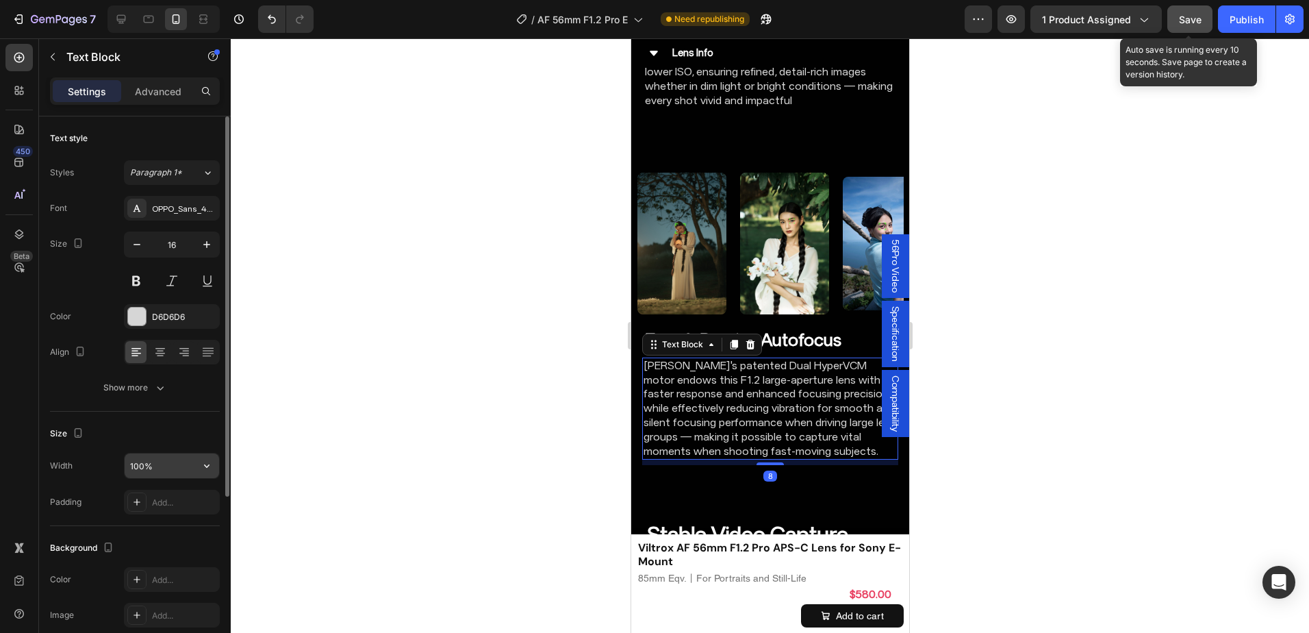
click at [136, 470] on input "100%" at bounding box center [172, 465] width 94 height 25
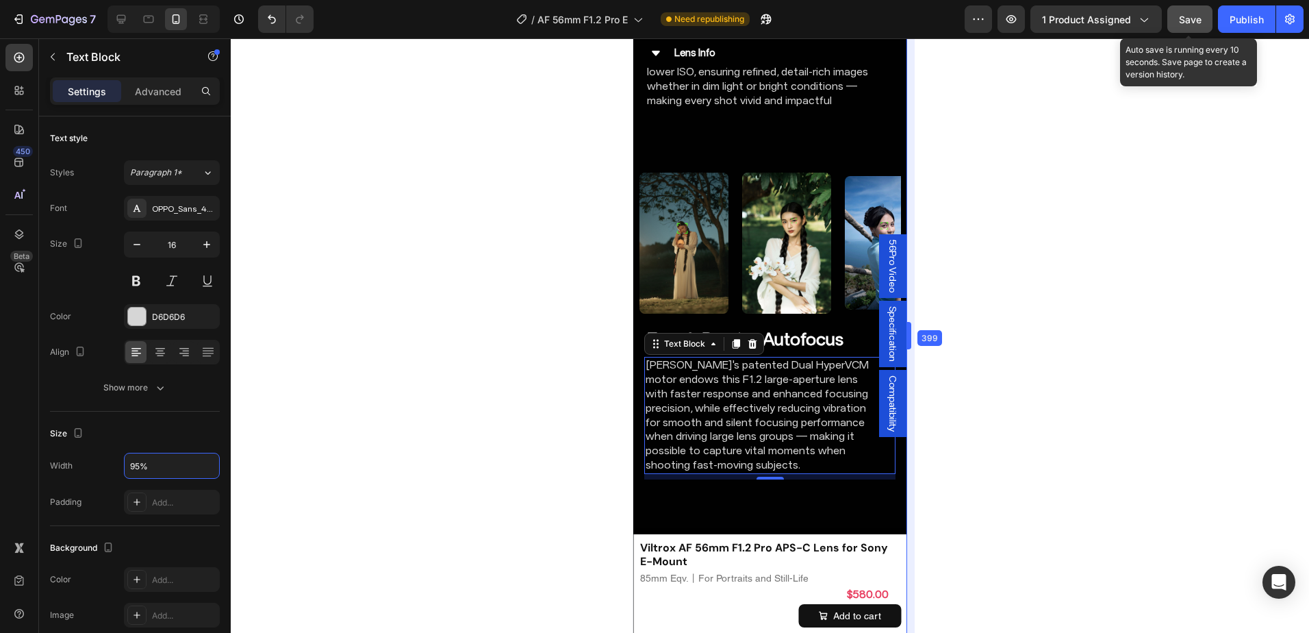
scroll to position [3451, 0]
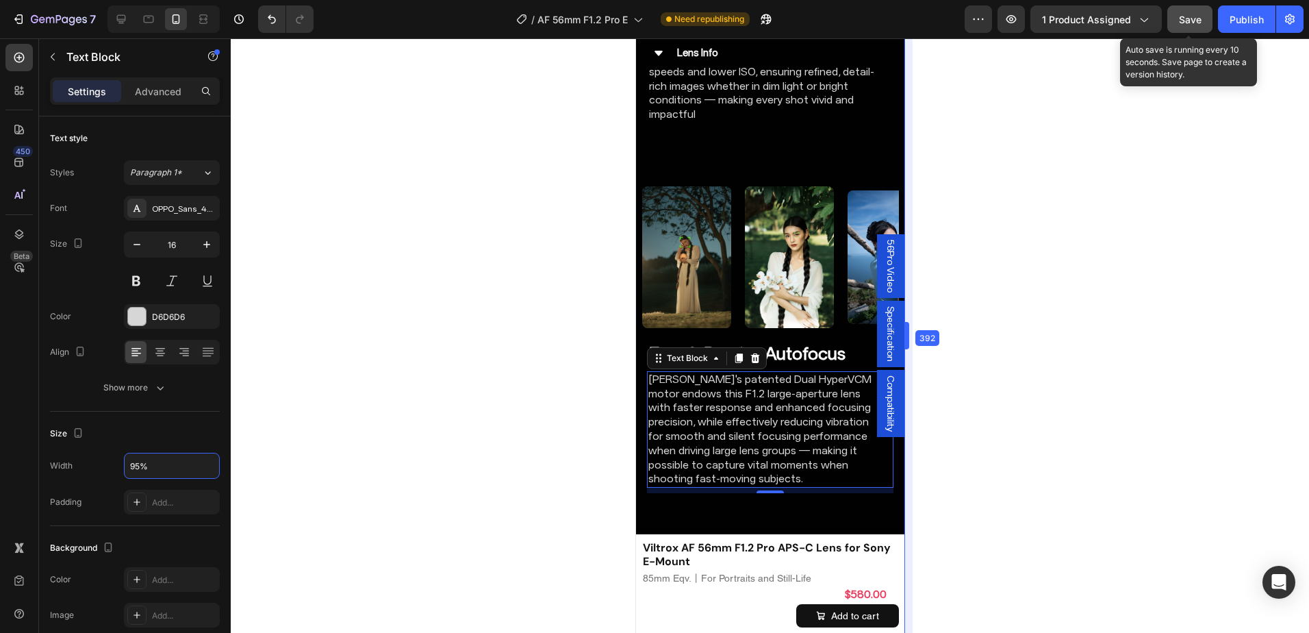
drag, startPoint x: 911, startPoint y: 344, endPoint x: 902, endPoint y: 344, distance: 9.6
type input "95%"
click at [716, 421] on p "[PERSON_NAME]'s patented Dual HyperVCM motor endows this F1.2 large-aperture le…" at bounding box center [763, 429] width 231 height 114
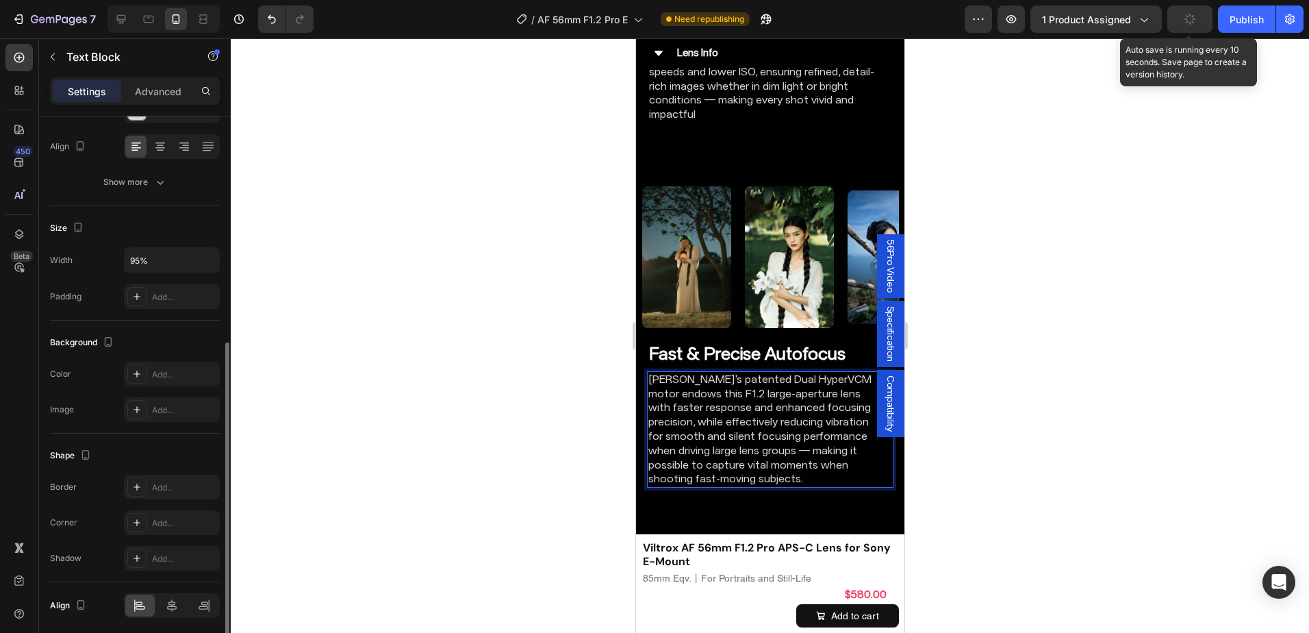
scroll to position [256, 0]
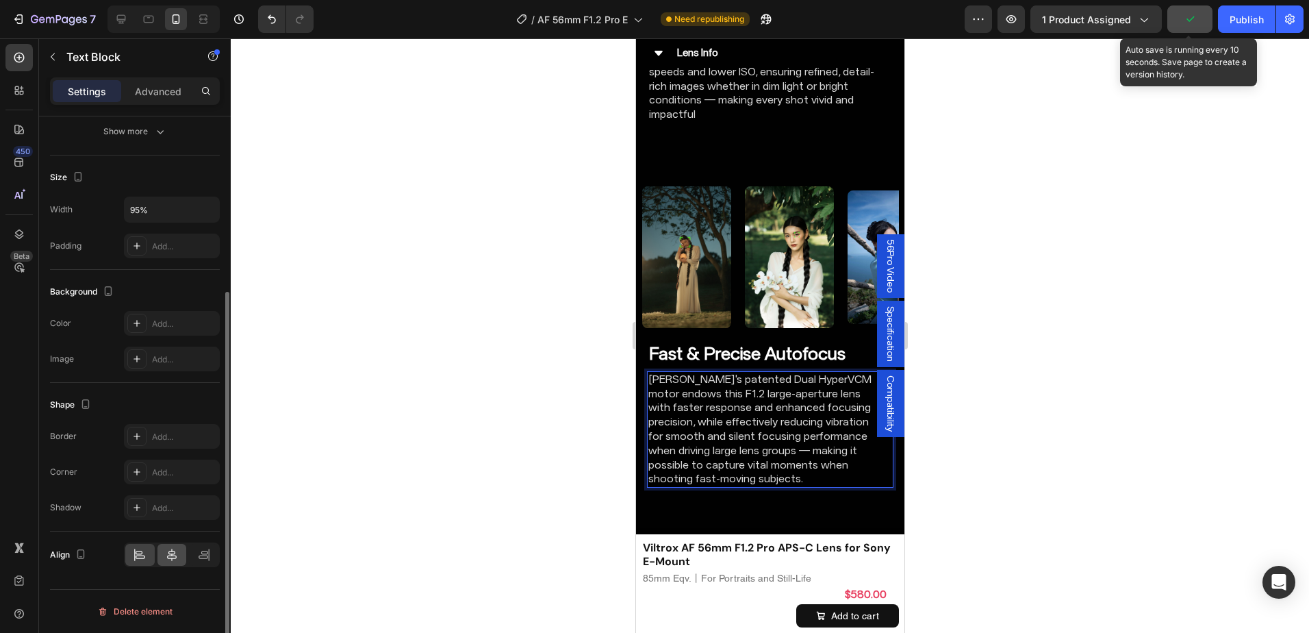
click at [172, 546] on div at bounding box center [171, 555] width 29 height 22
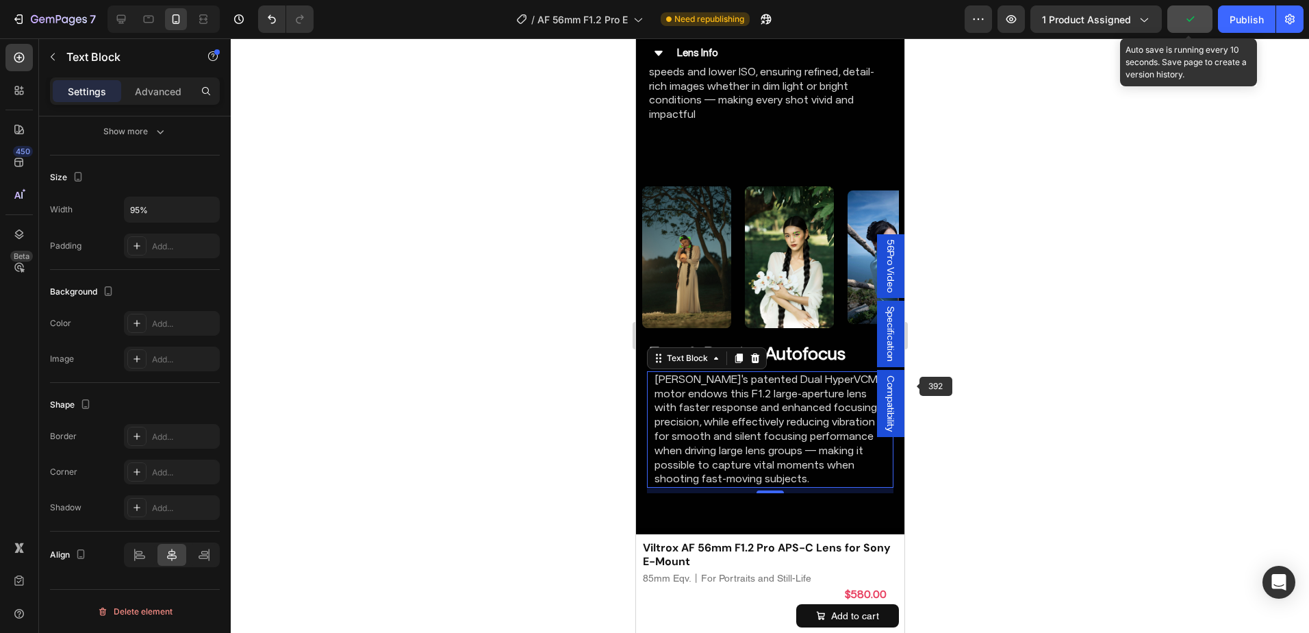
click at [934, 394] on div at bounding box center [770, 335] width 1078 height 594
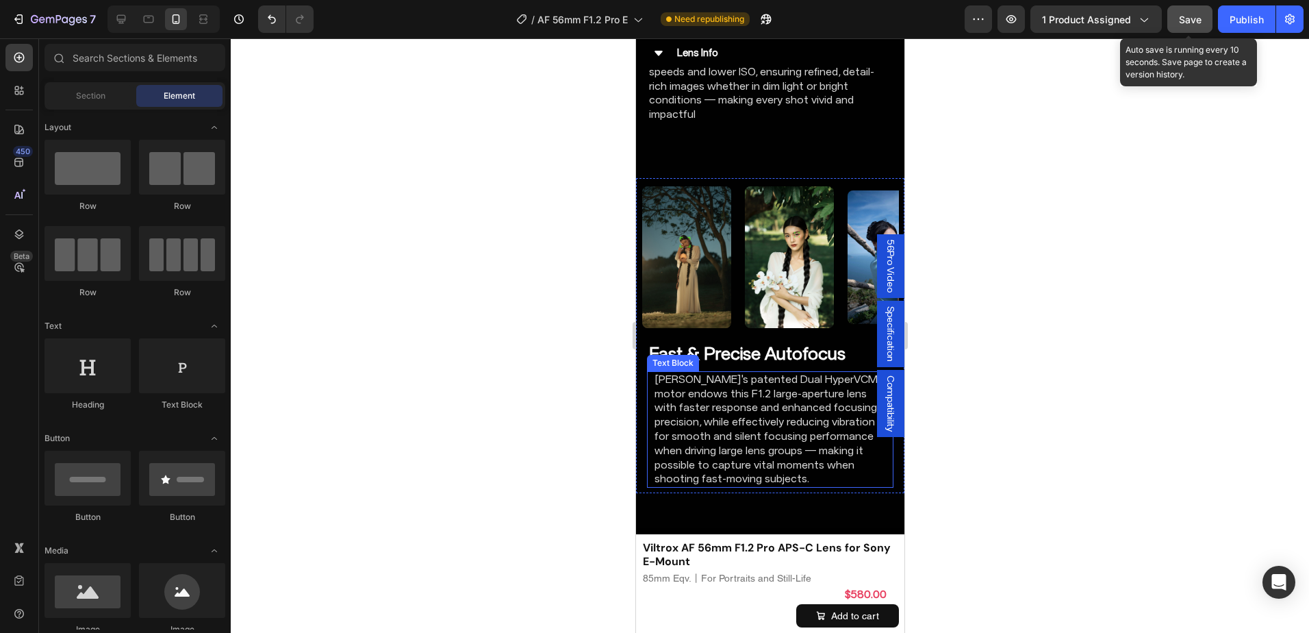
click at [735, 398] on p "[PERSON_NAME]'s patented Dual HyperVCM motor endows this F1.2 large-aperture le…" at bounding box center [769, 429] width 231 height 114
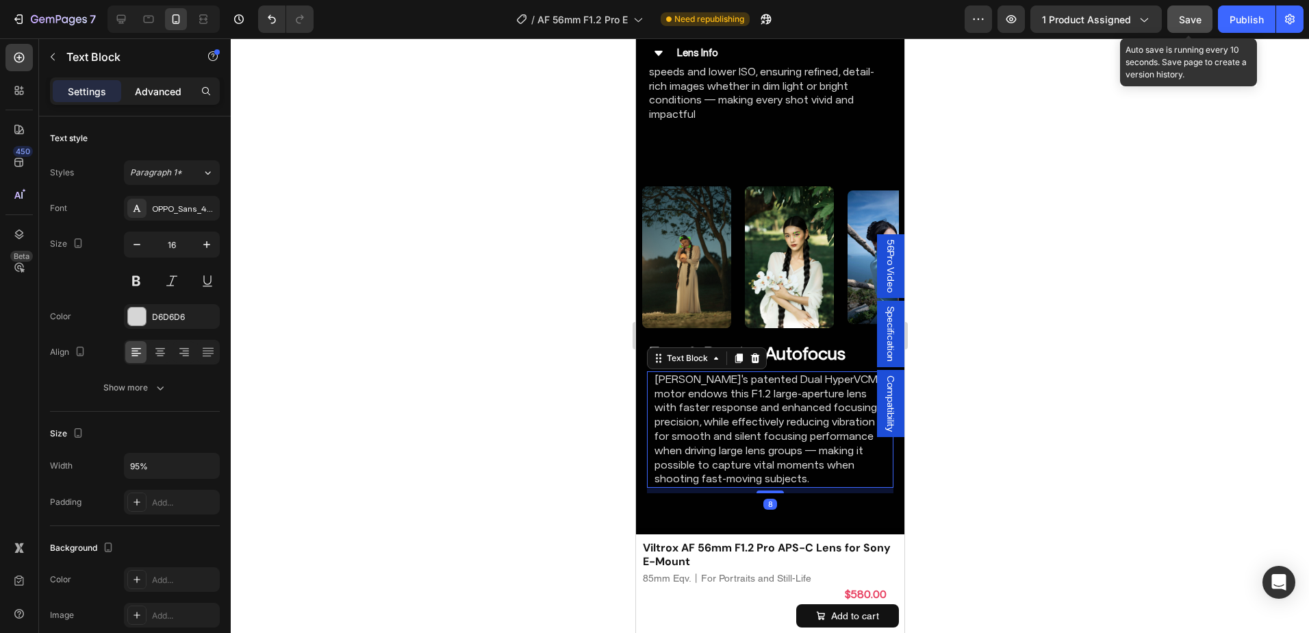
click at [184, 82] on div "Advanced" at bounding box center [158, 91] width 68 height 22
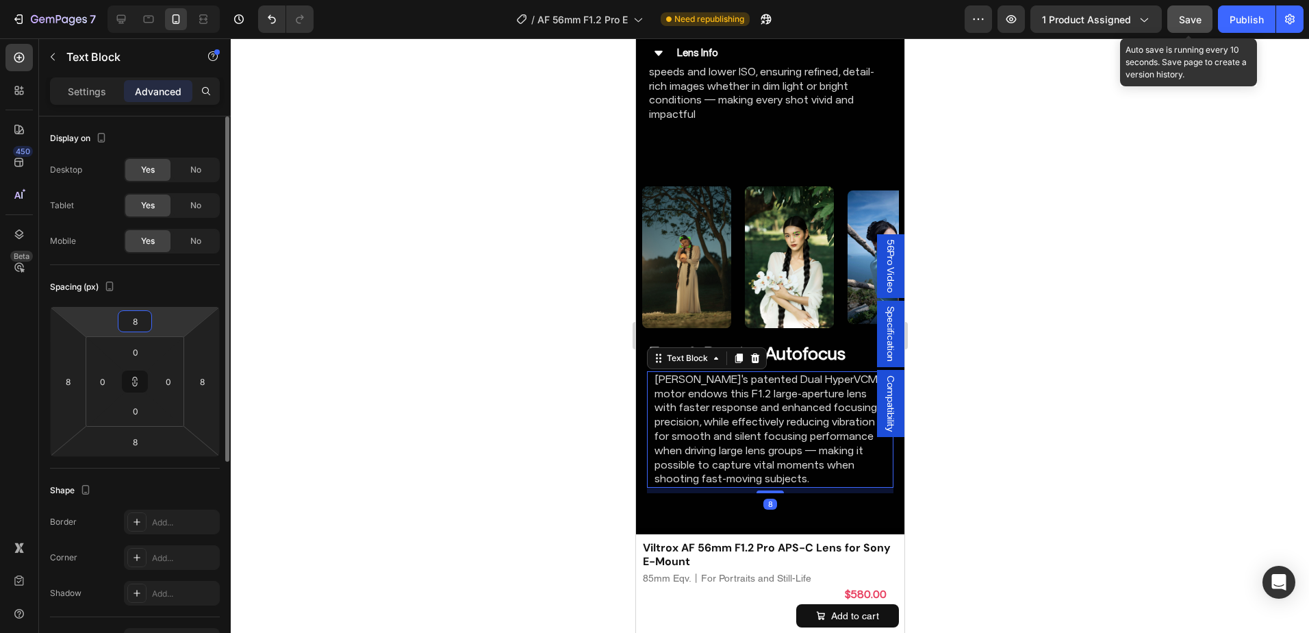
click at [133, 323] on input "8" at bounding box center [134, 321] width 27 height 21
type input "0"
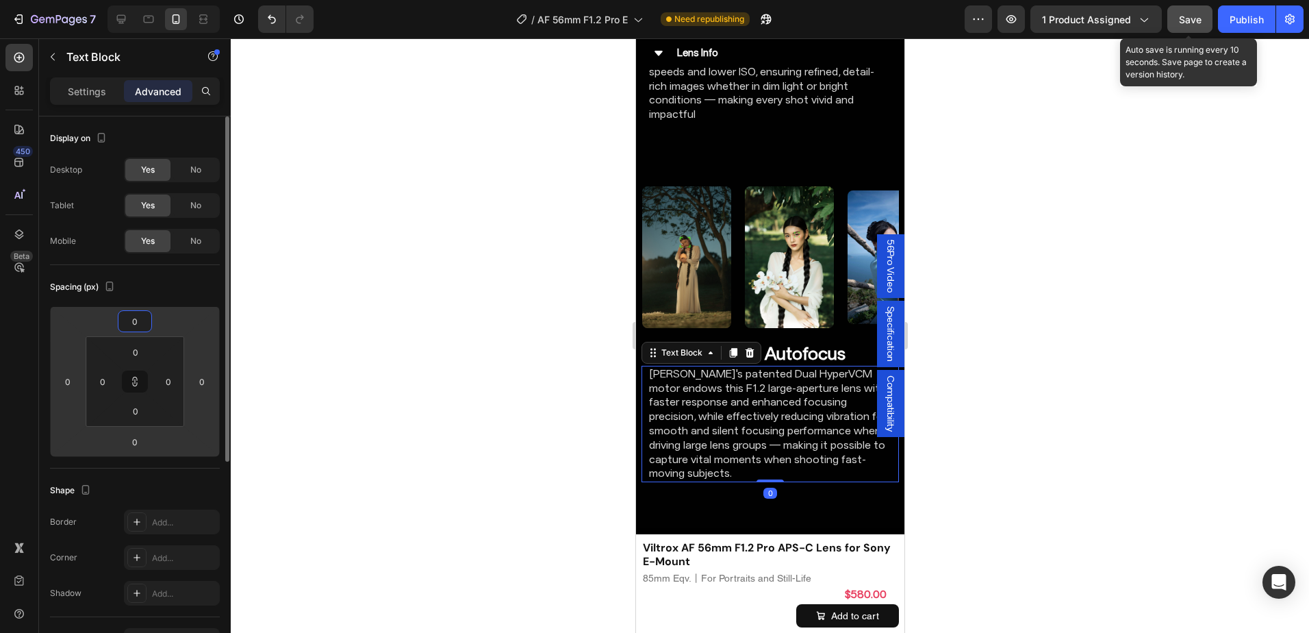
type input "0"
click at [168, 292] on div "Spacing (px)" at bounding box center [135, 287] width 170 height 22
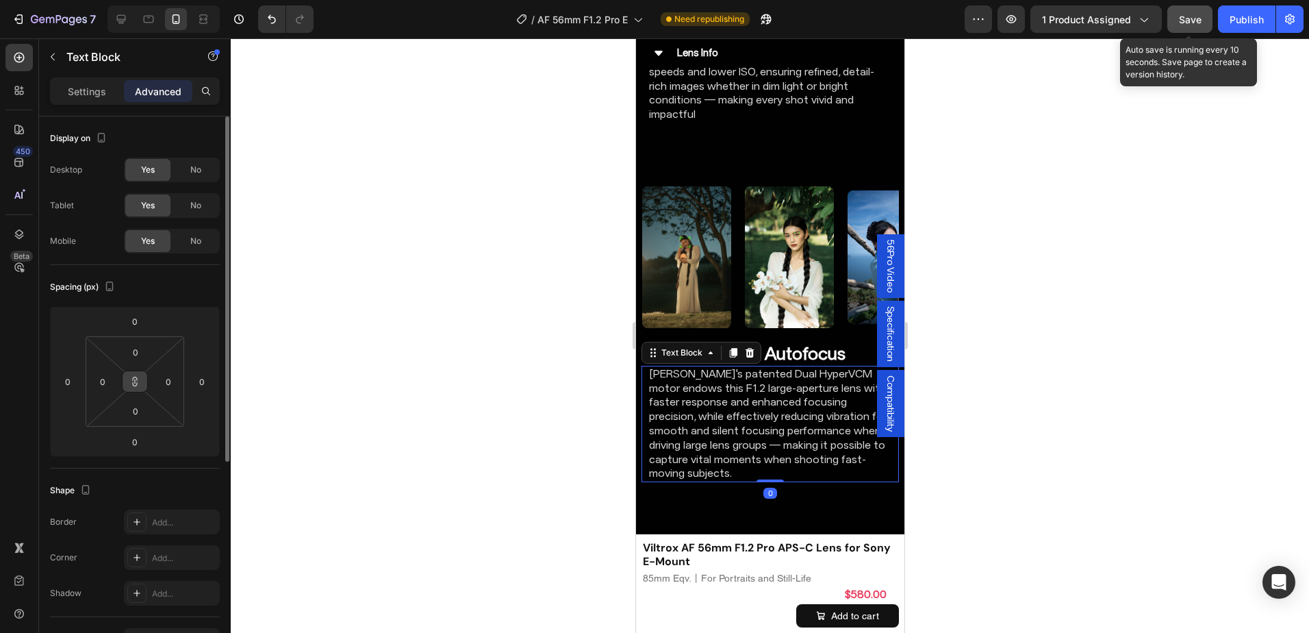
click at [140, 379] on icon at bounding box center [134, 381] width 11 height 11
click at [170, 292] on div "Spacing (px)" at bounding box center [135, 287] width 170 height 22
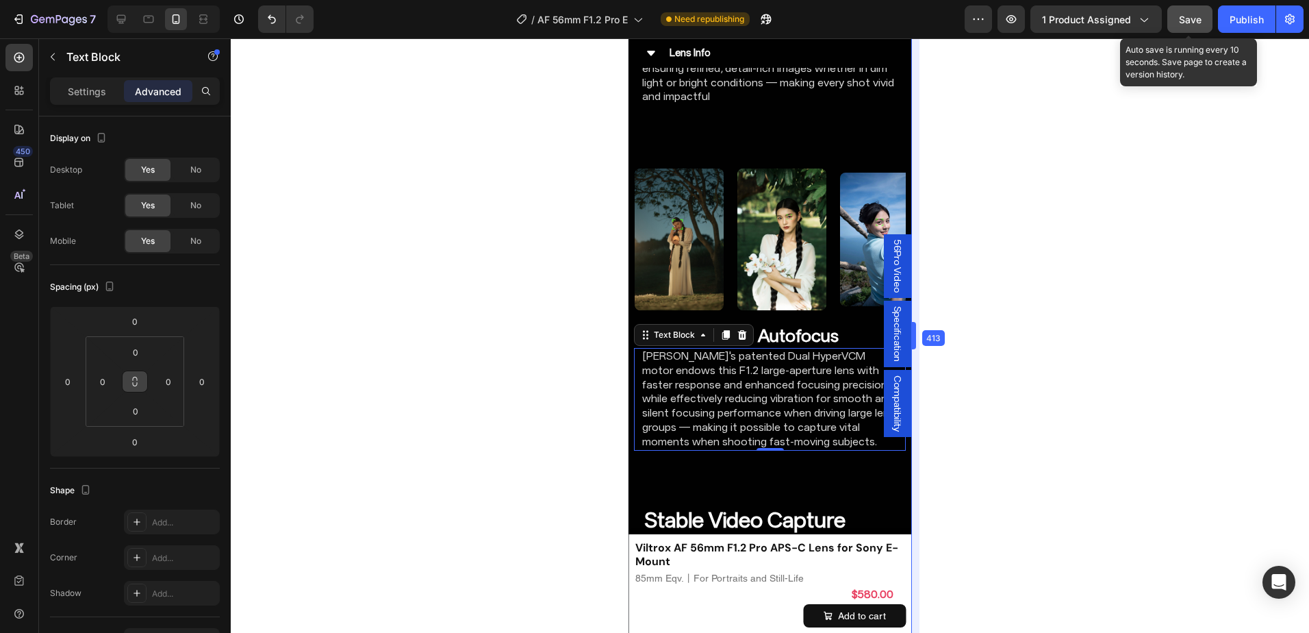
scroll to position [3470, 0]
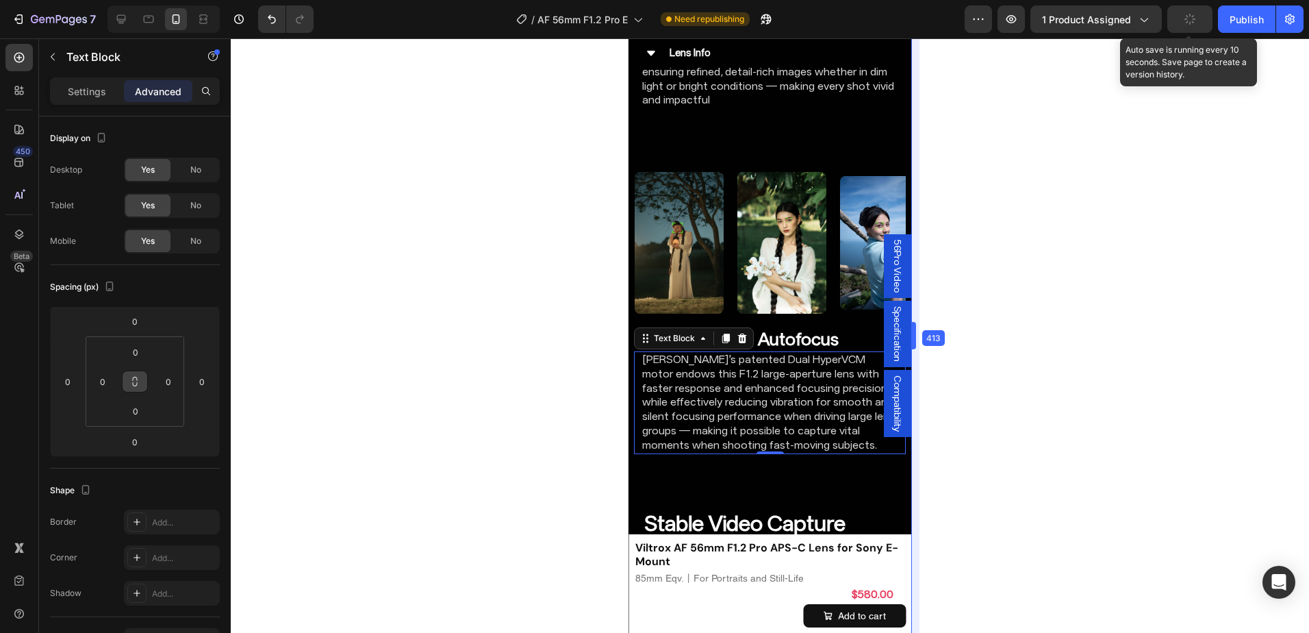
drag, startPoint x: 908, startPoint y: 468, endPoint x: 922, endPoint y: 473, distance: 15.2
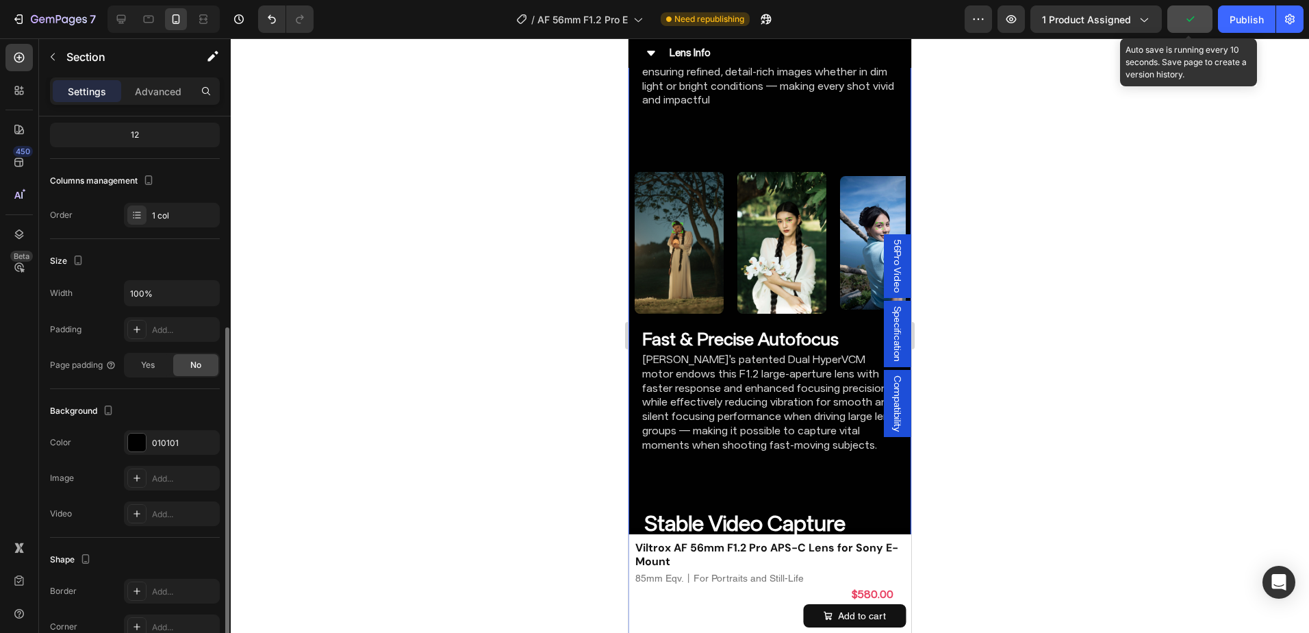
scroll to position [205, 0]
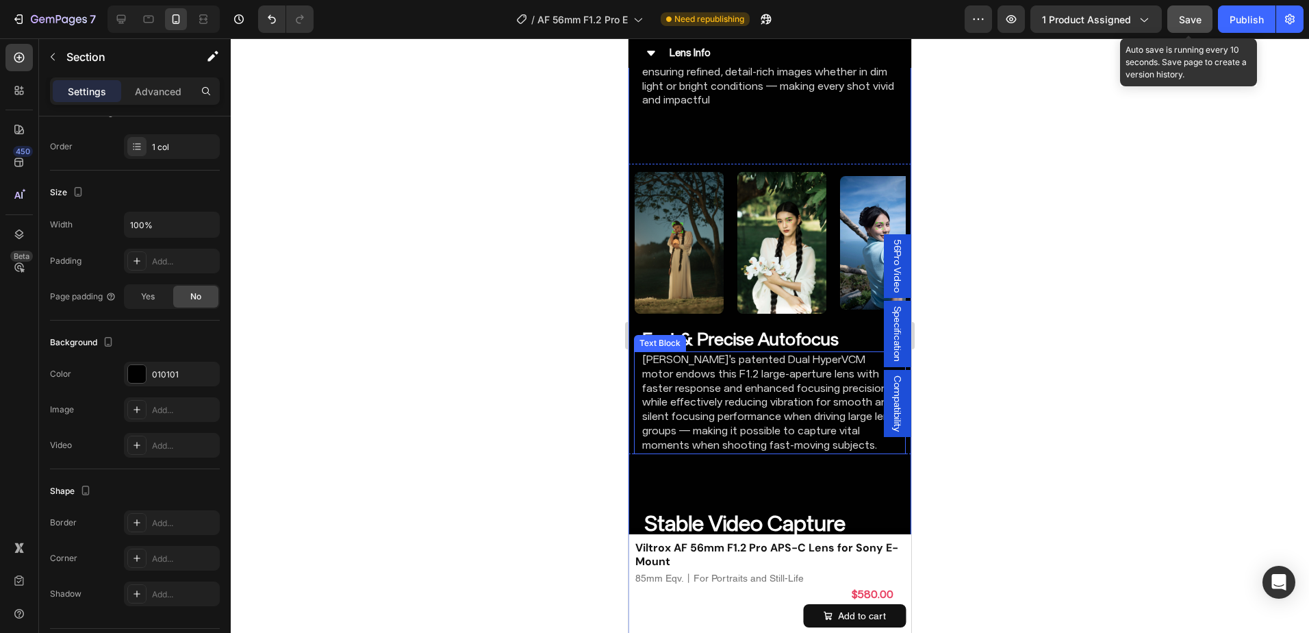
click at [718, 424] on p "[PERSON_NAME]'s patented Dual HyperVCM motor endows this F1.2 large-aperture le…" at bounding box center [769, 403] width 255 height 100
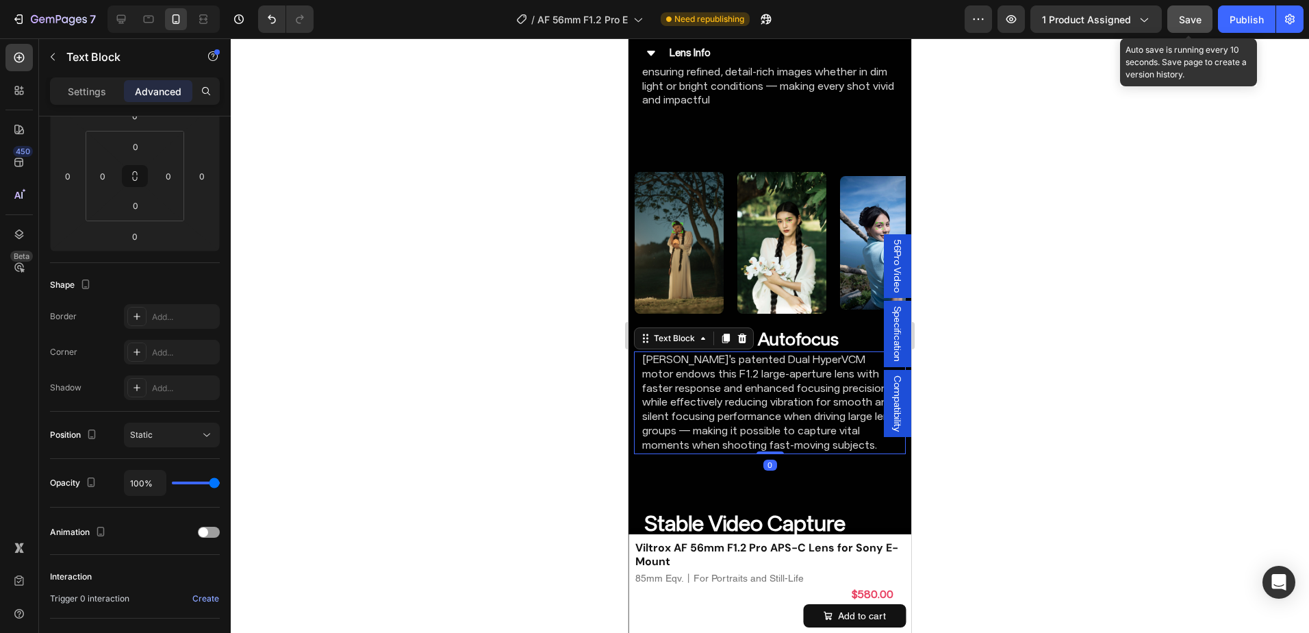
scroll to position [0, 0]
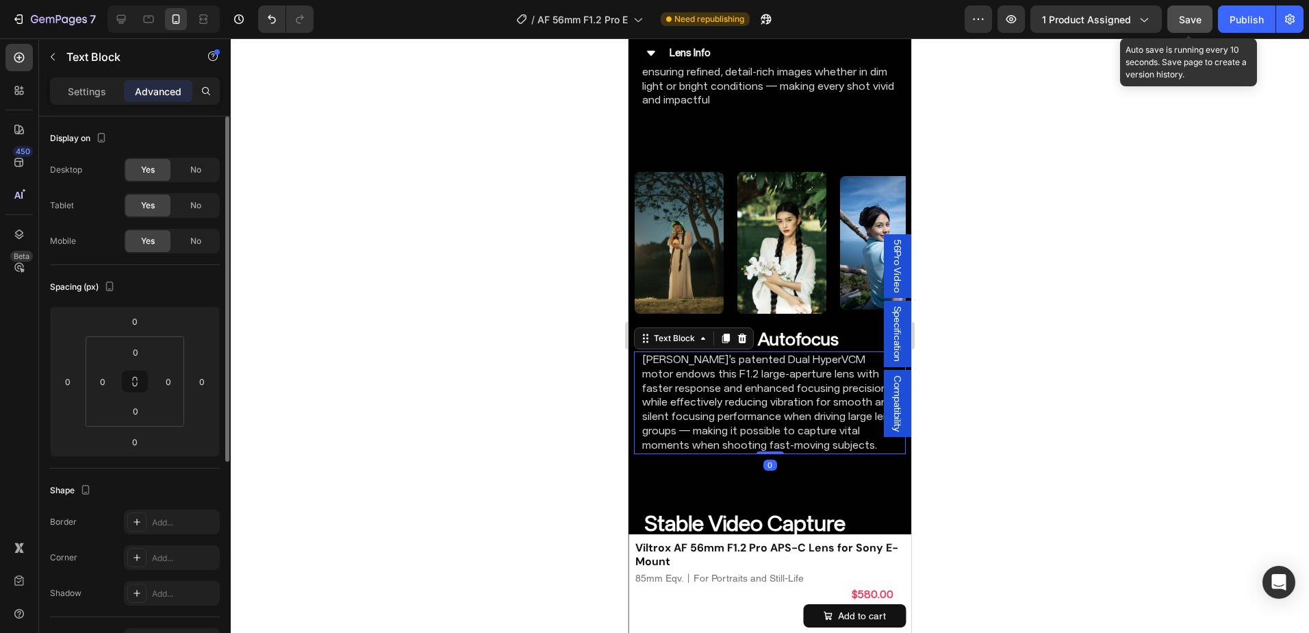
click at [88, 86] on p "Settings" at bounding box center [87, 91] width 38 height 14
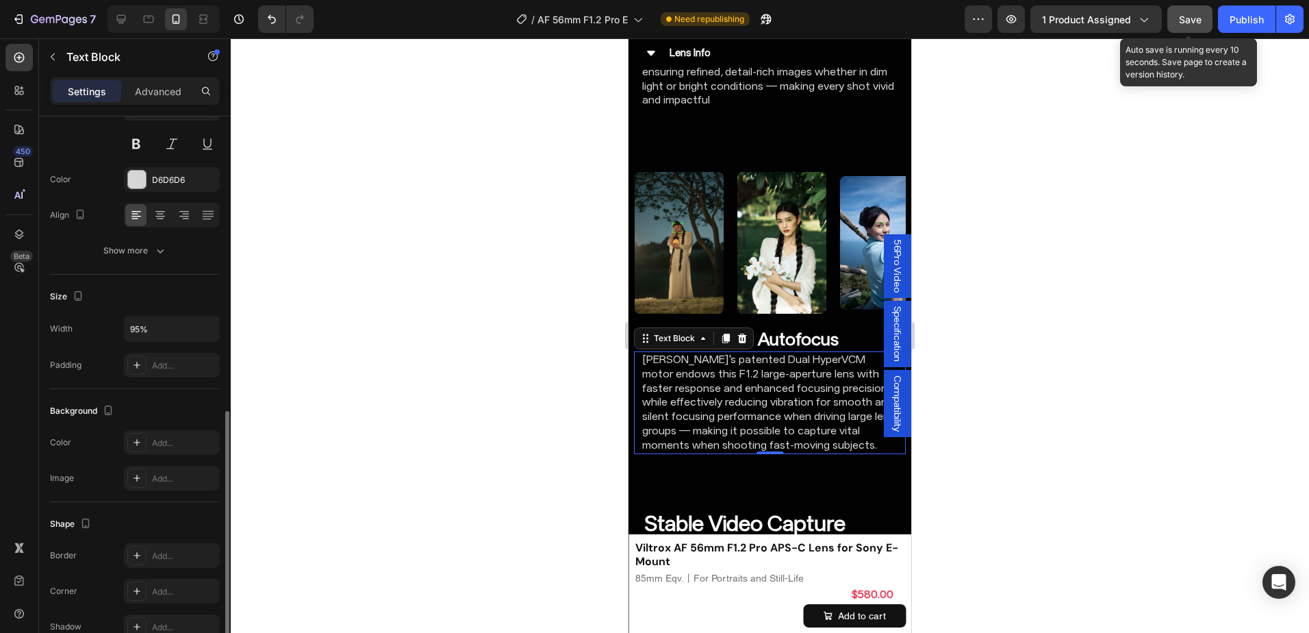
scroll to position [256, 0]
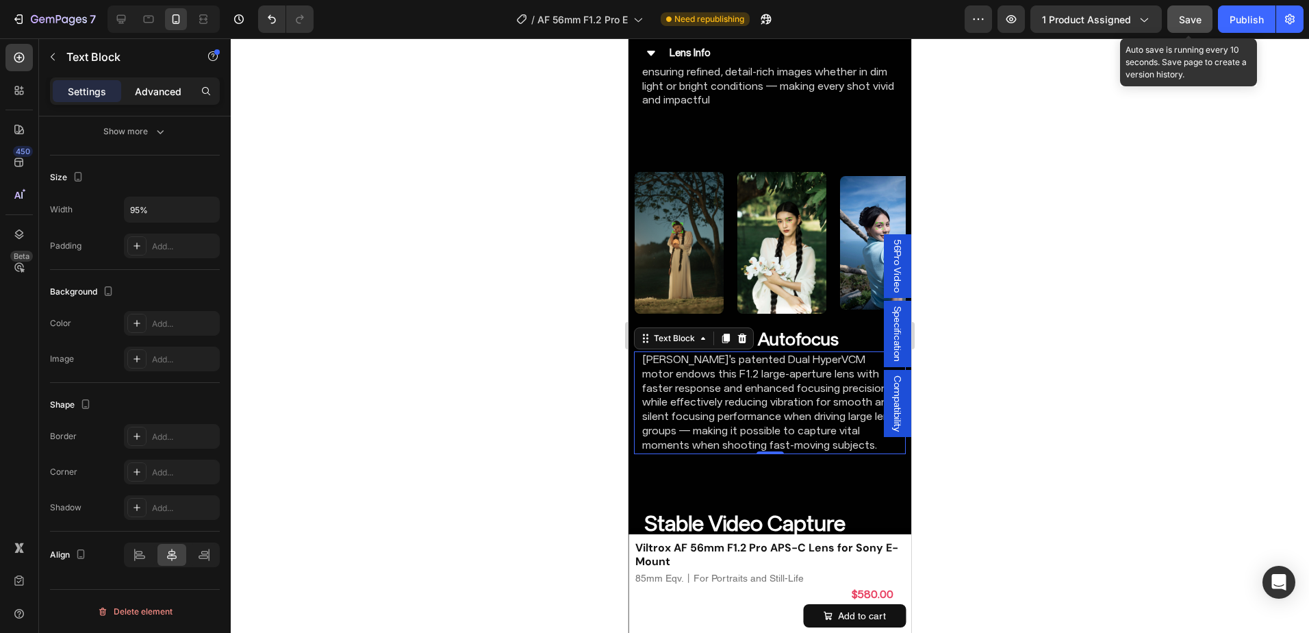
click at [149, 90] on p "Advanced" at bounding box center [158, 91] width 47 height 14
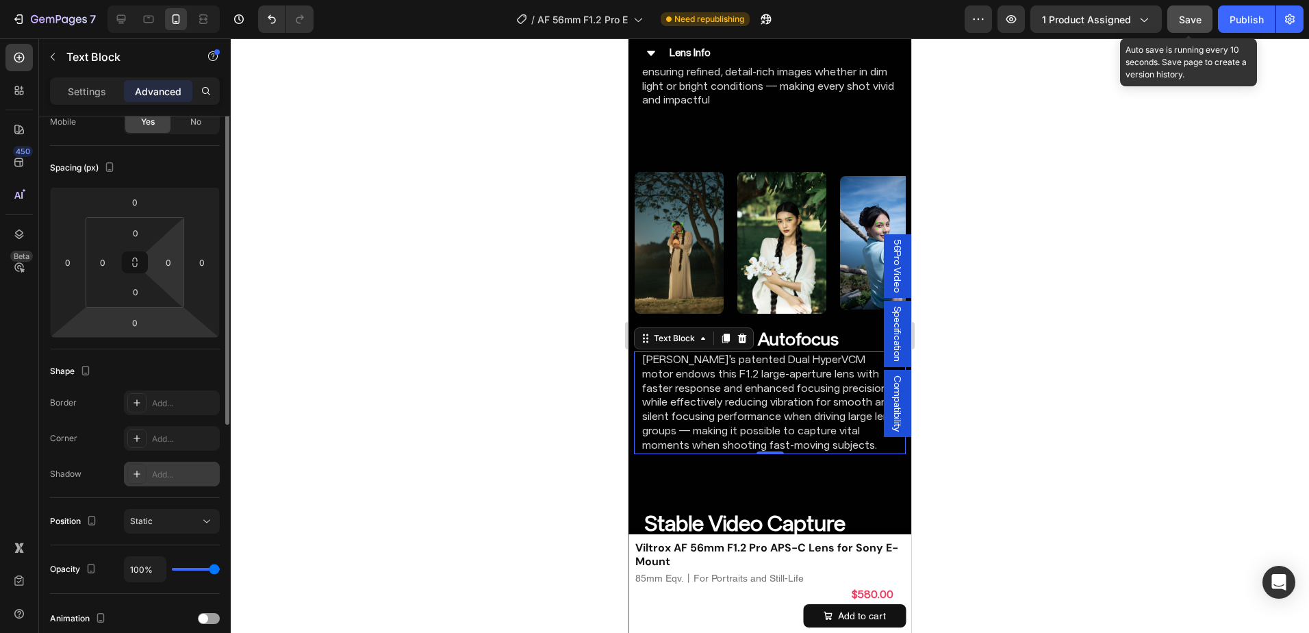
scroll to position [51, 0]
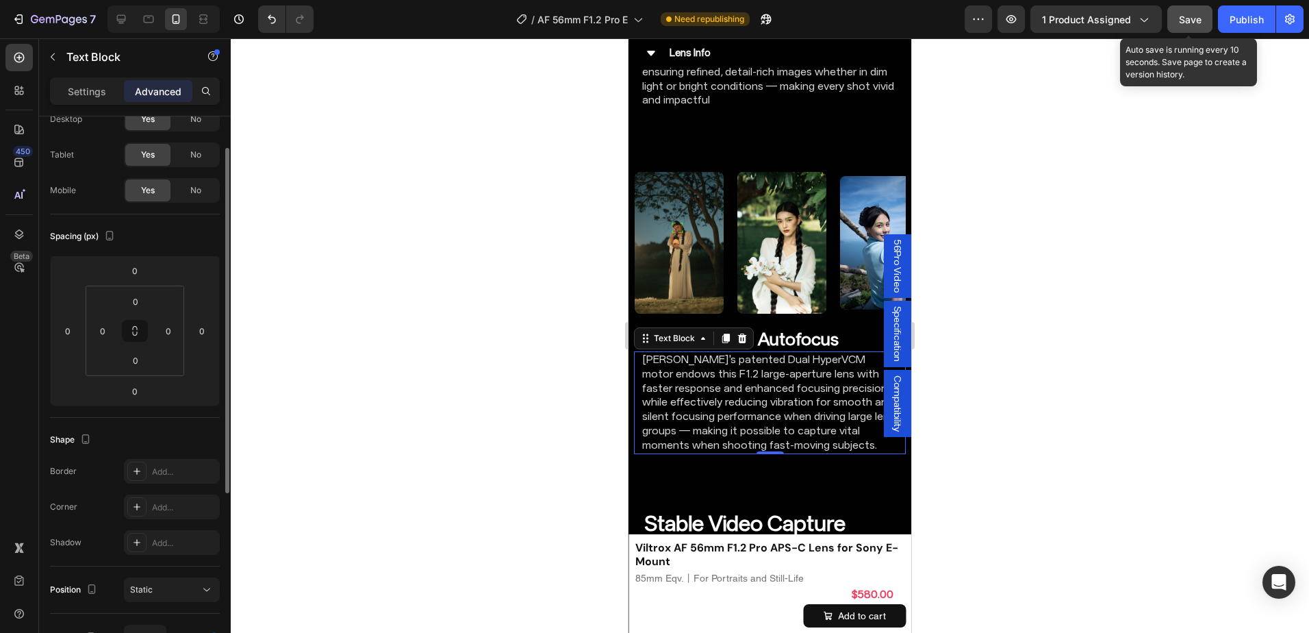
click at [1044, 391] on div at bounding box center [770, 335] width 1078 height 594
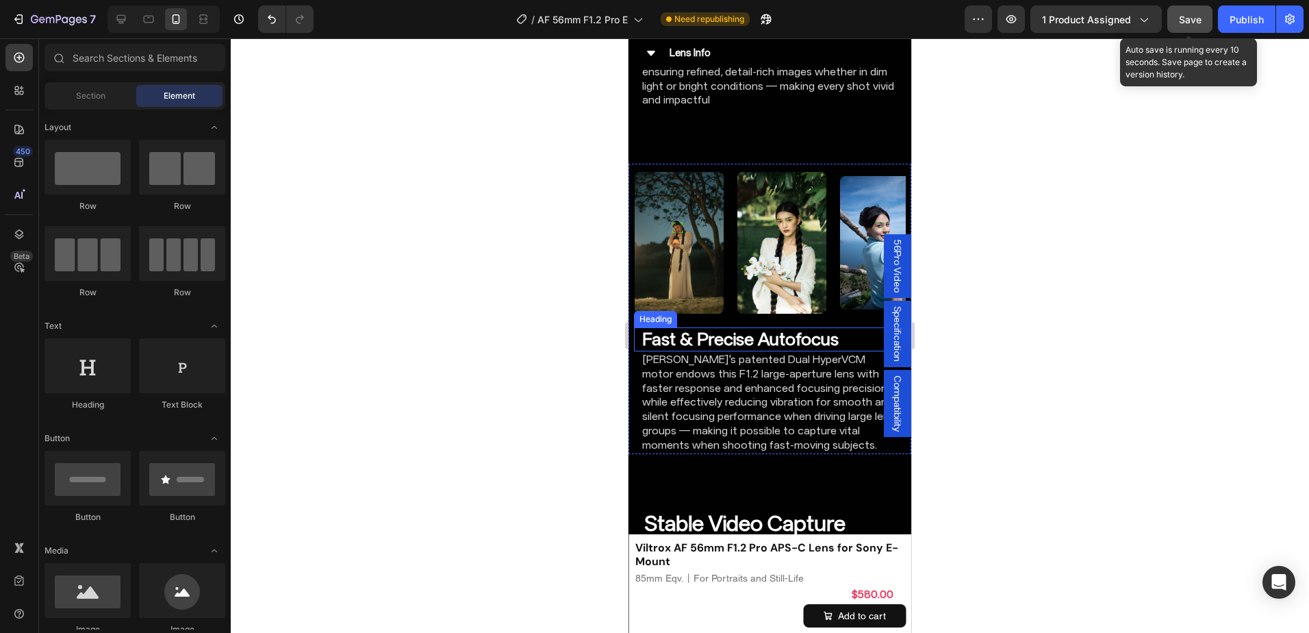
click at [773, 331] on strong "Fast & Precise Autofocus" at bounding box center [740, 339] width 196 height 21
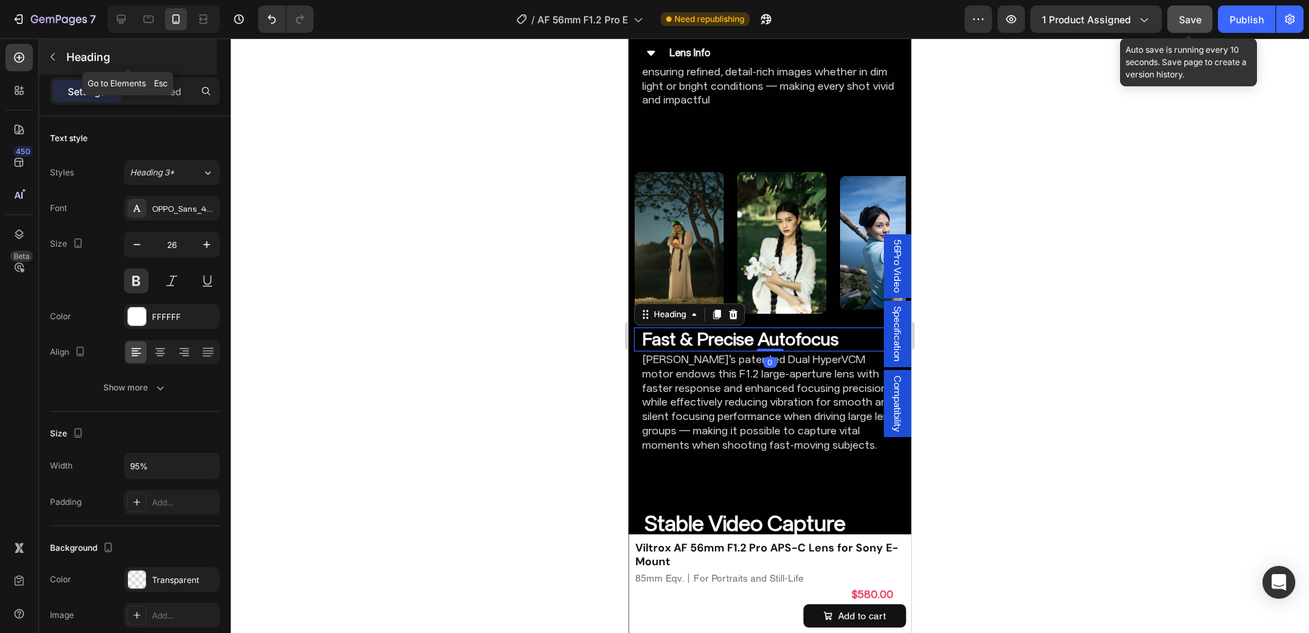
click at [163, 72] on div "Heading" at bounding box center [128, 57] width 178 height 36
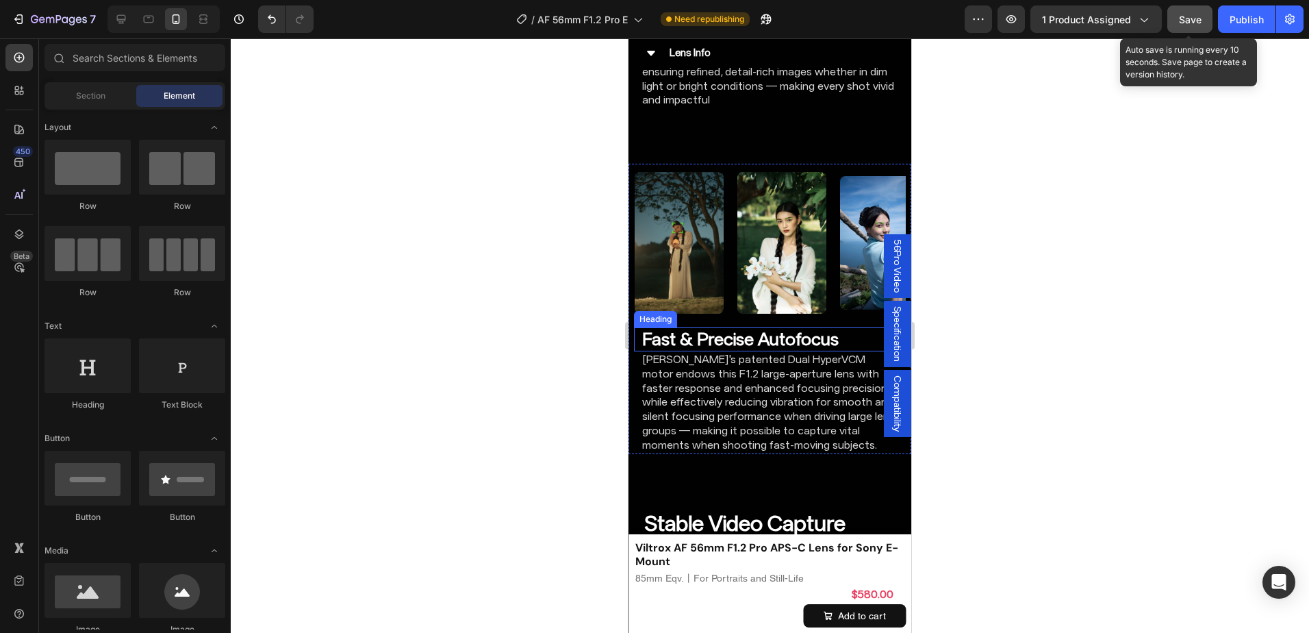
click at [662, 329] on strong "Fast & Precise Autofocus" at bounding box center [740, 339] width 196 height 21
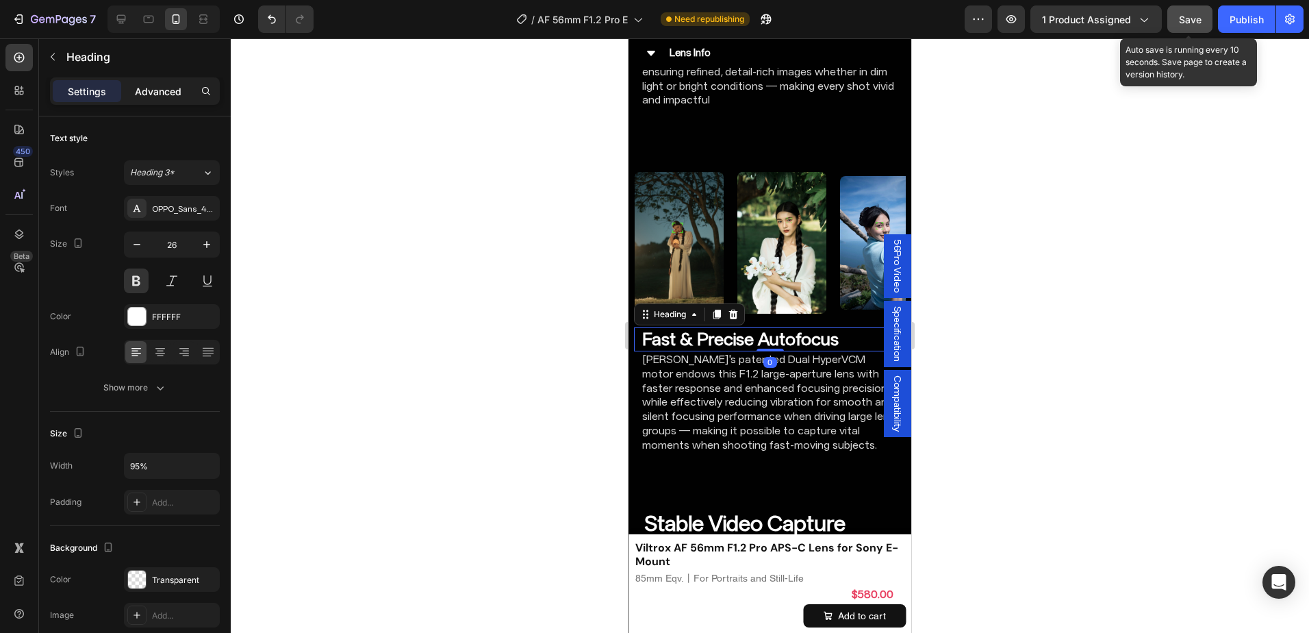
click at [165, 101] on div "Advanced" at bounding box center [158, 91] width 68 height 22
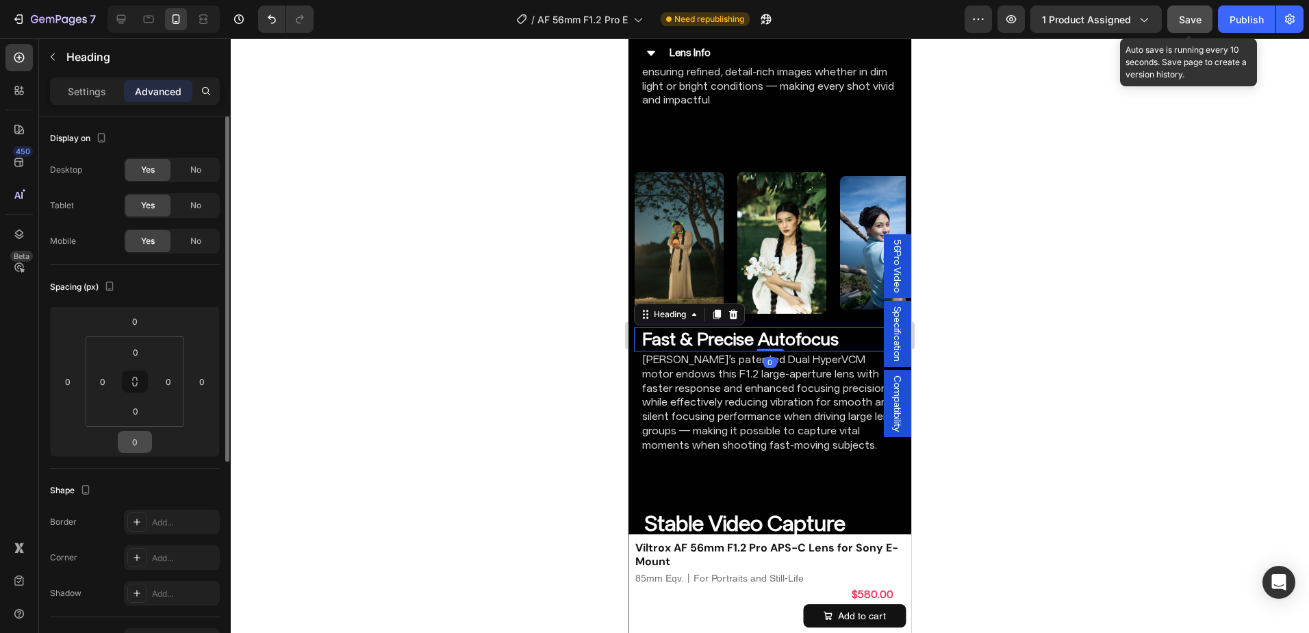
click at [135, 447] on input "0" at bounding box center [134, 441] width 27 height 21
type input "16"
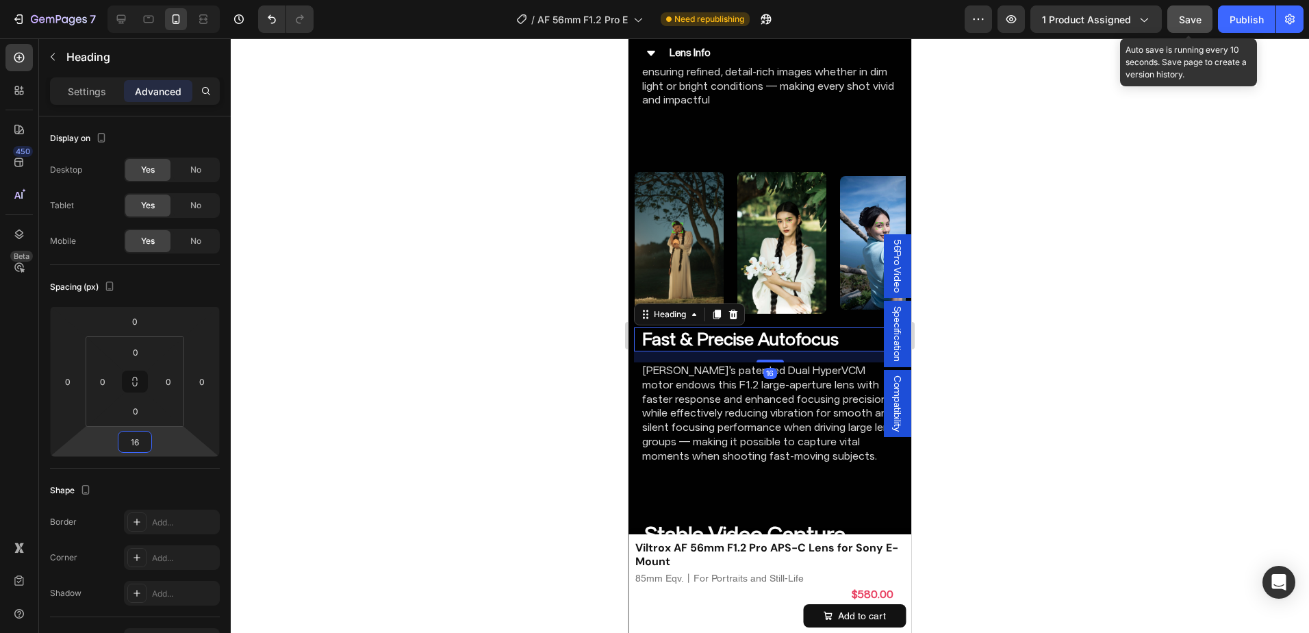
click at [1074, 403] on div at bounding box center [770, 335] width 1078 height 594
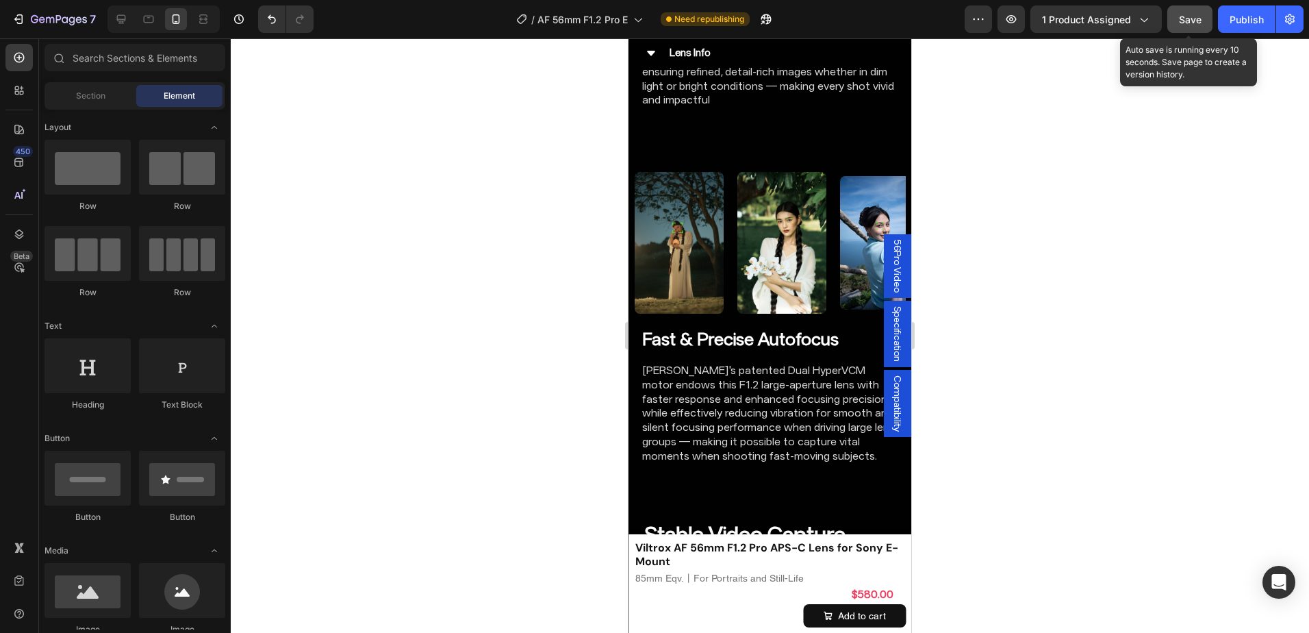
click at [1003, 336] on div at bounding box center [770, 335] width 1078 height 594
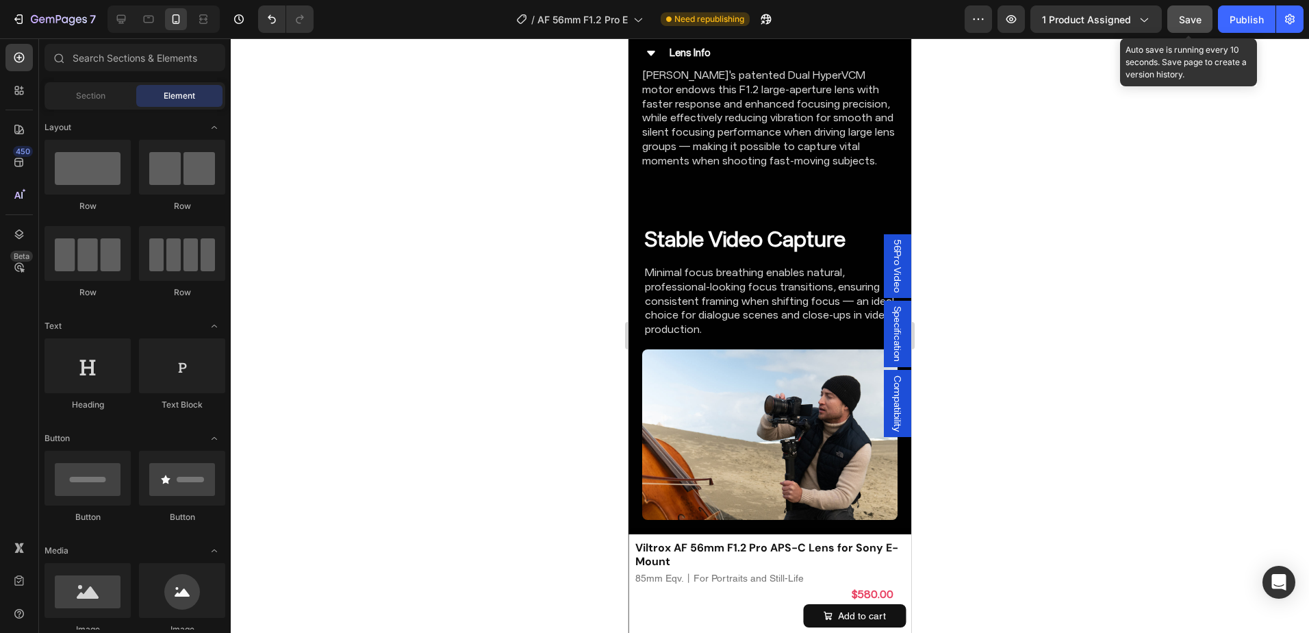
scroll to position [3820, 0]
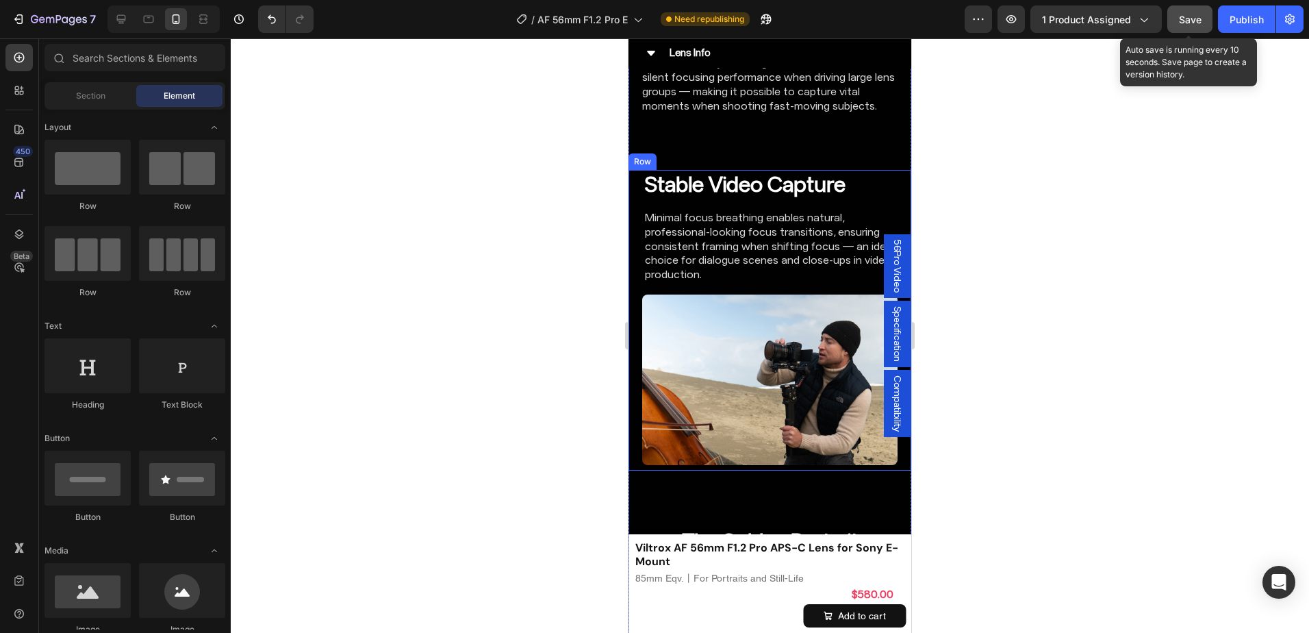
click at [817, 273] on div "Stable Video Capture Heading Minimal focus breathing enables natural, professio…" at bounding box center [770, 229] width 266 height 119
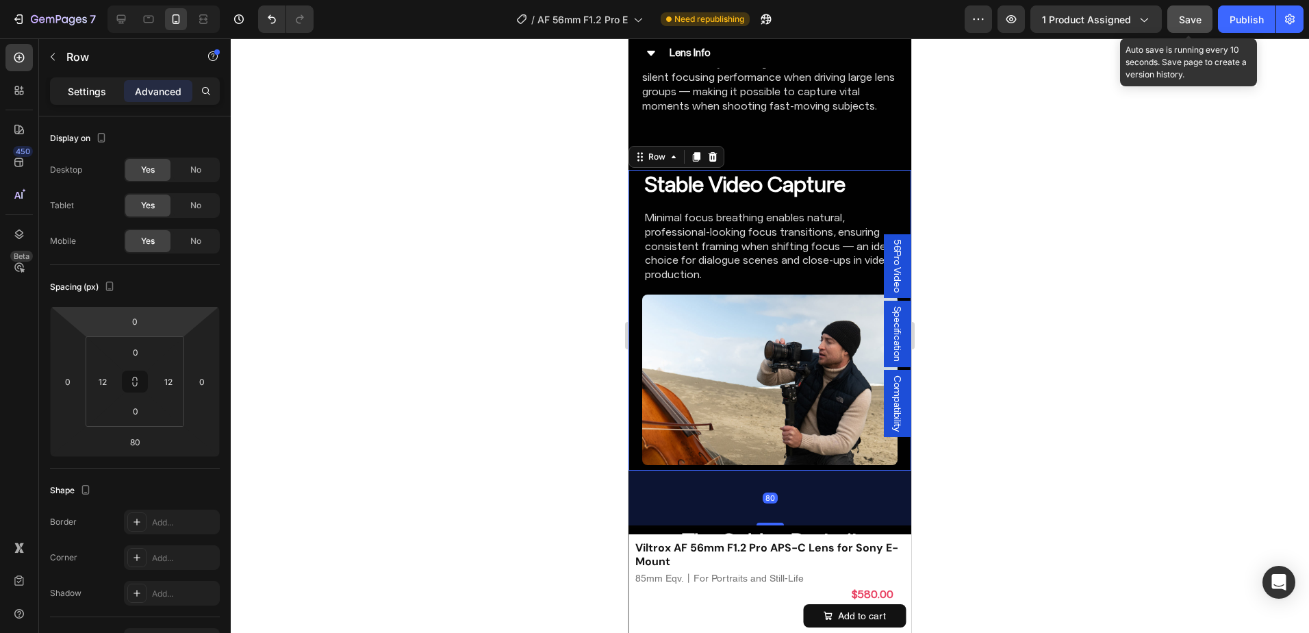
click at [81, 90] on p "Settings" at bounding box center [87, 91] width 38 height 14
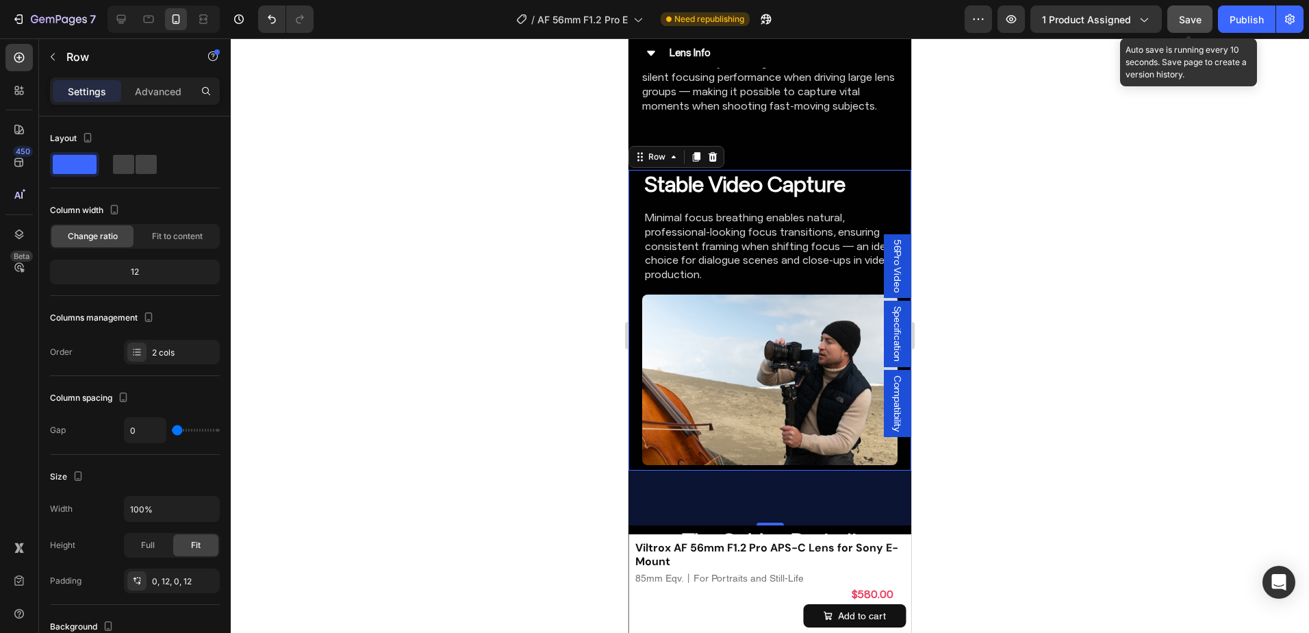
click at [145, 87] on p "Advanced" at bounding box center [158, 91] width 47 height 14
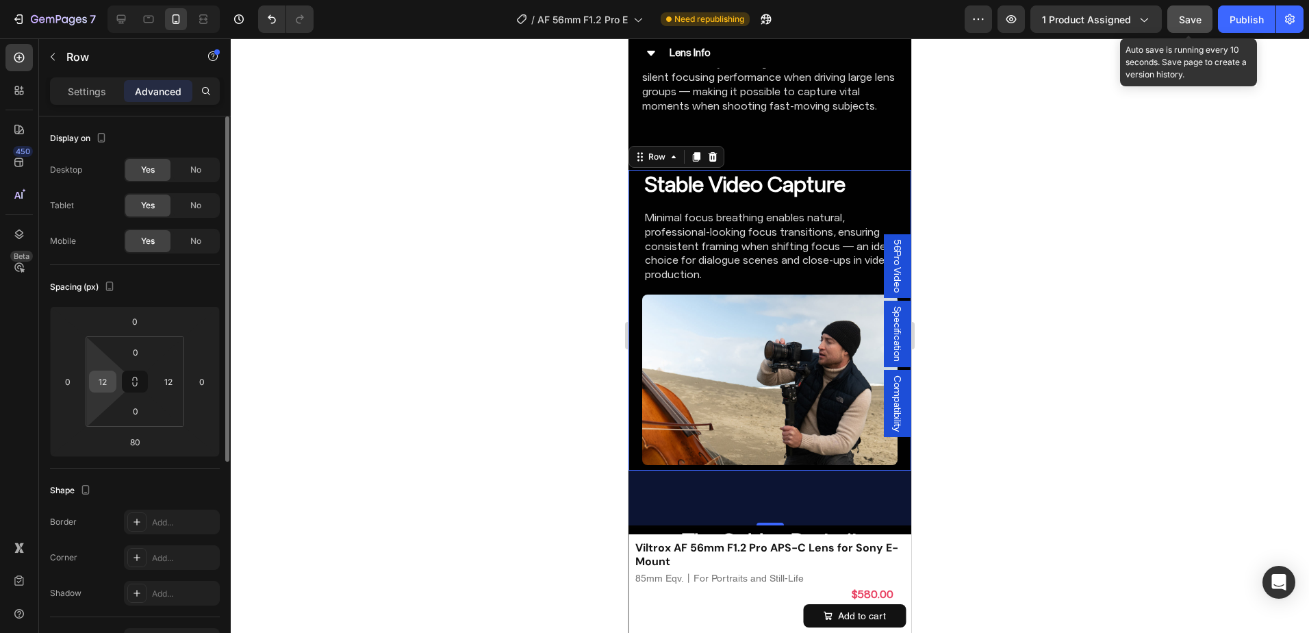
click at [103, 376] on input "12" at bounding box center [102, 381] width 21 height 21
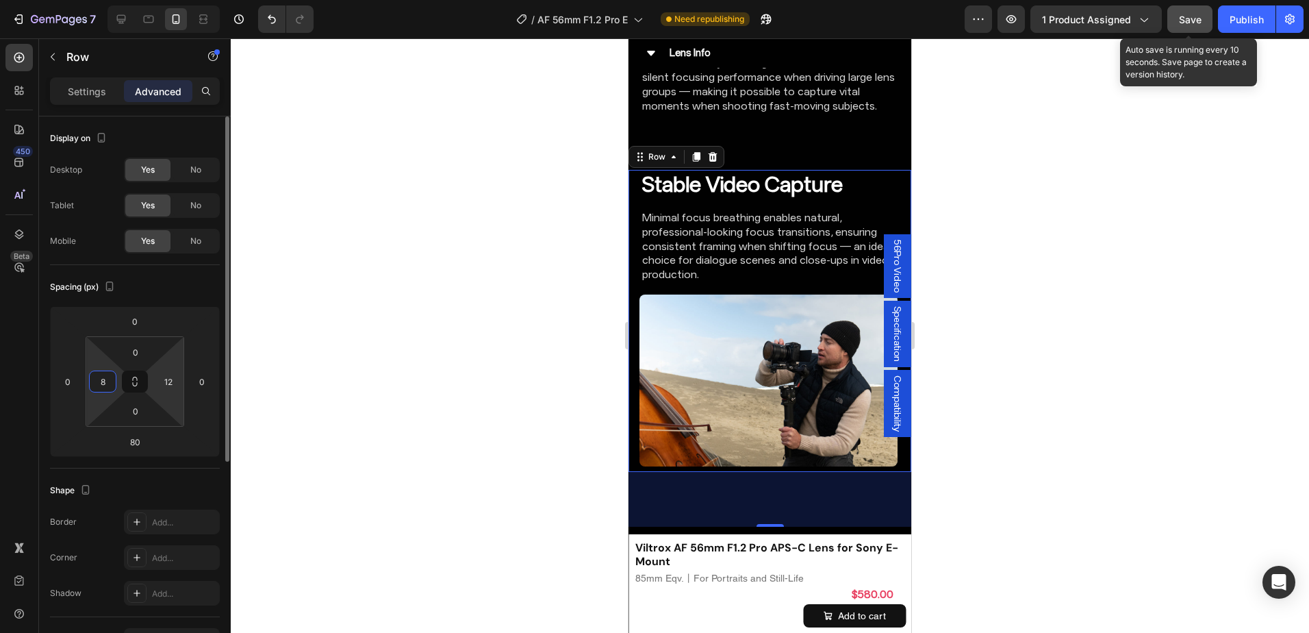
type input "8"
click at [168, 377] on input "12" at bounding box center [168, 381] width 21 height 21
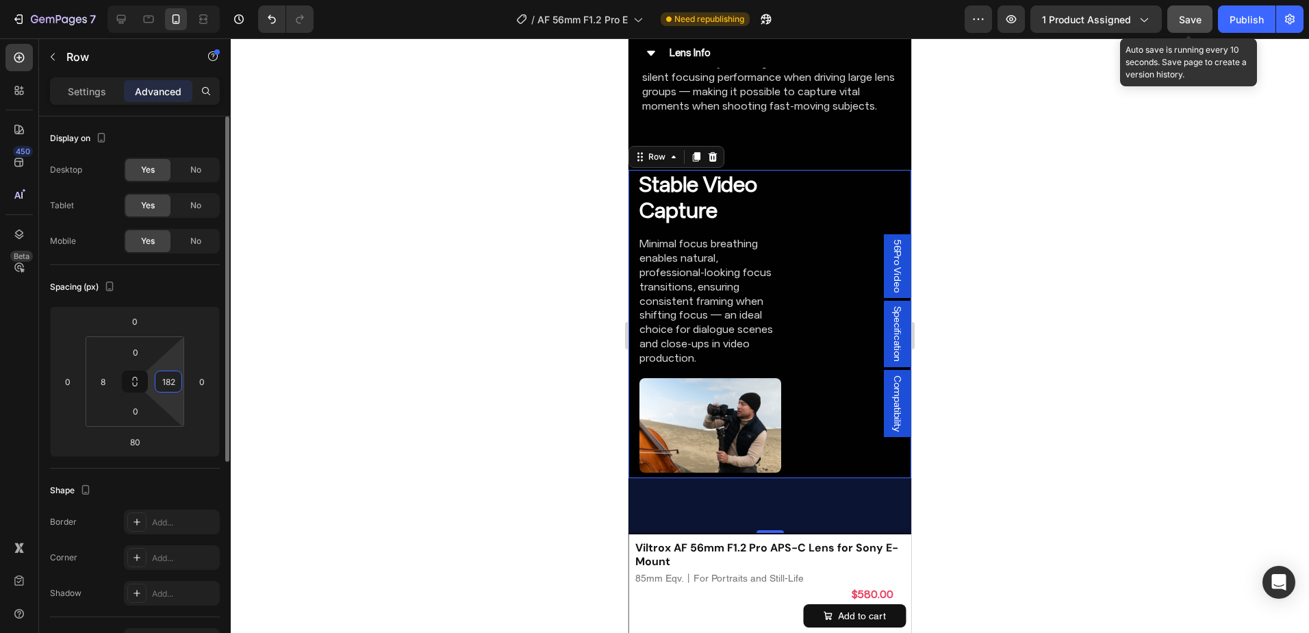
type input "8"
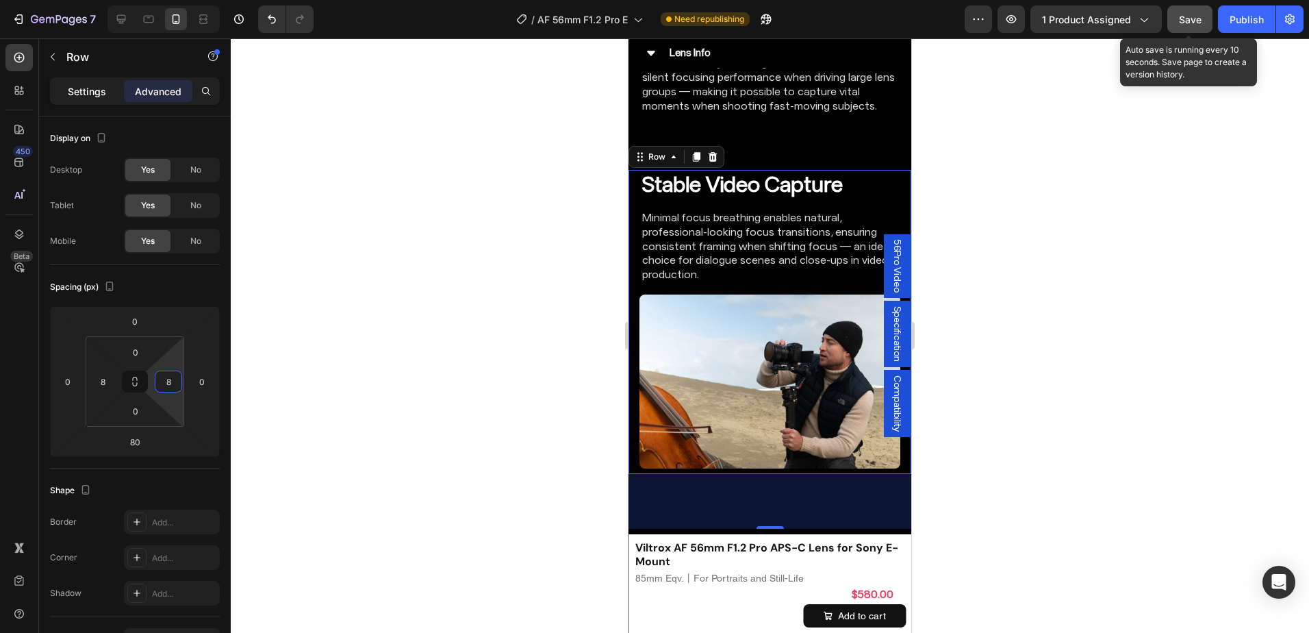
click at [107, 90] on div "Settings" at bounding box center [87, 91] width 68 height 22
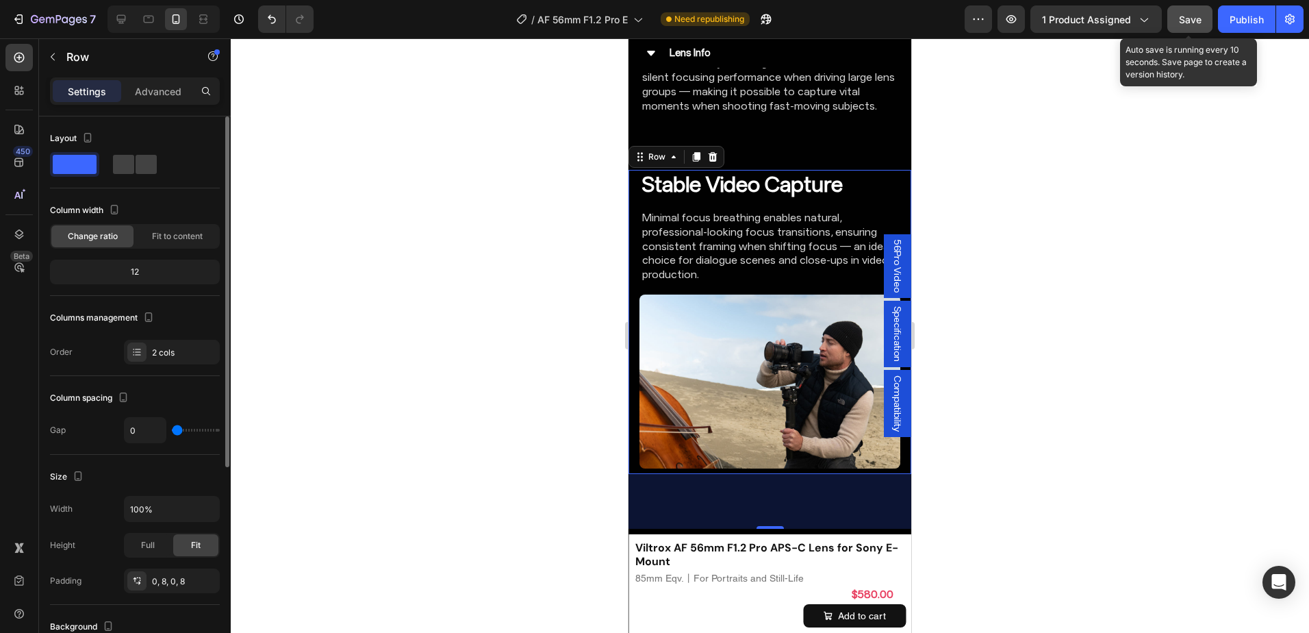
click at [149, 337] on div "Columns management Order 2 cols" at bounding box center [135, 336] width 170 height 58
click at [154, 346] on div "2 cols" at bounding box center [184, 352] width 64 height 12
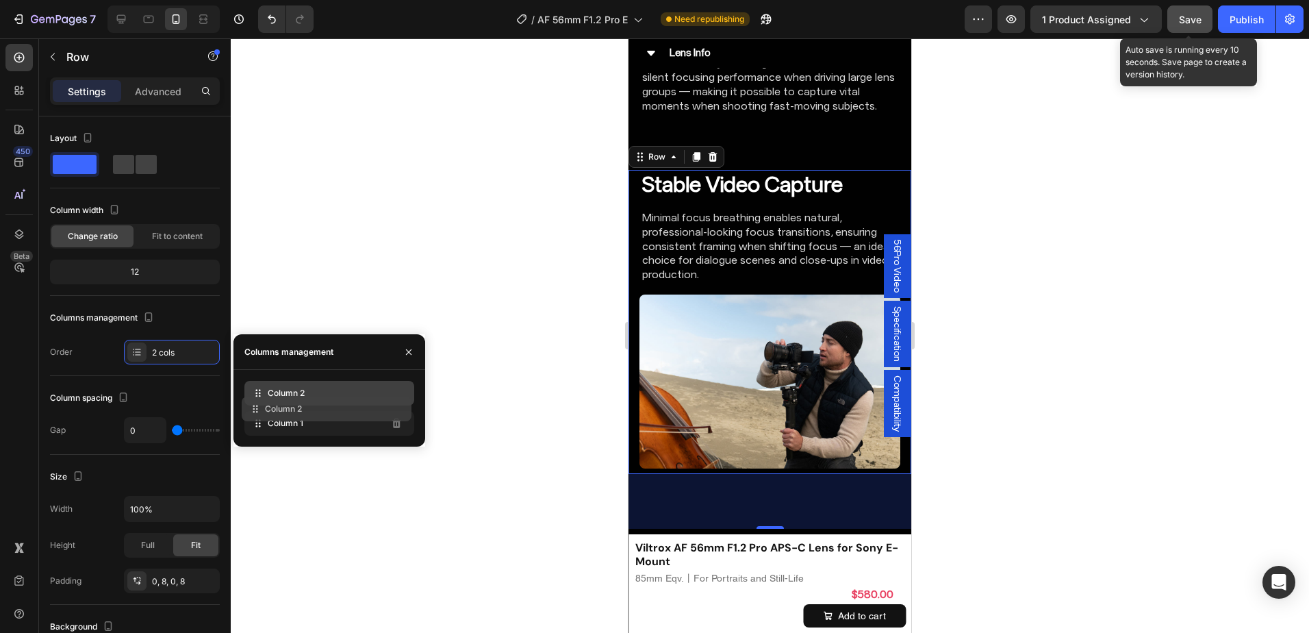
drag, startPoint x: 292, startPoint y: 392, endPoint x: 289, endPoint y: 420, distance: 27.6
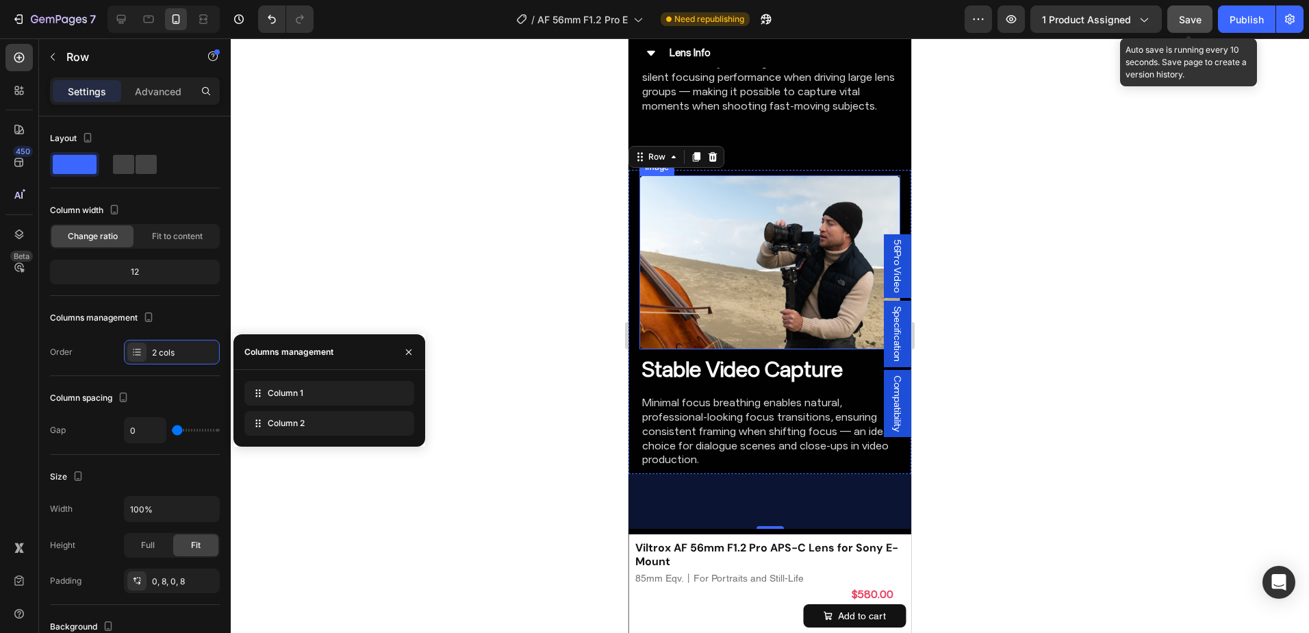
click at [794, 305] on img at bounding box center [769, 262] width 261 height 174
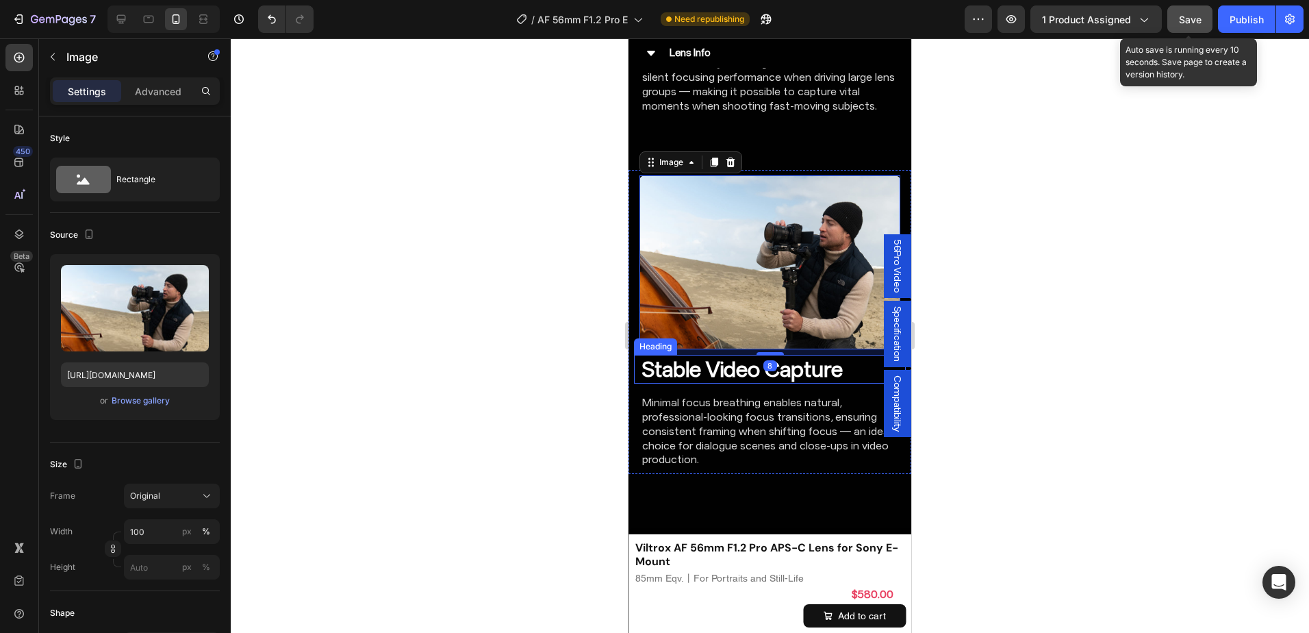
click at [719, 356] on strong "Stable Video Capture" at bounding box center [742, 369] width 201 height 26
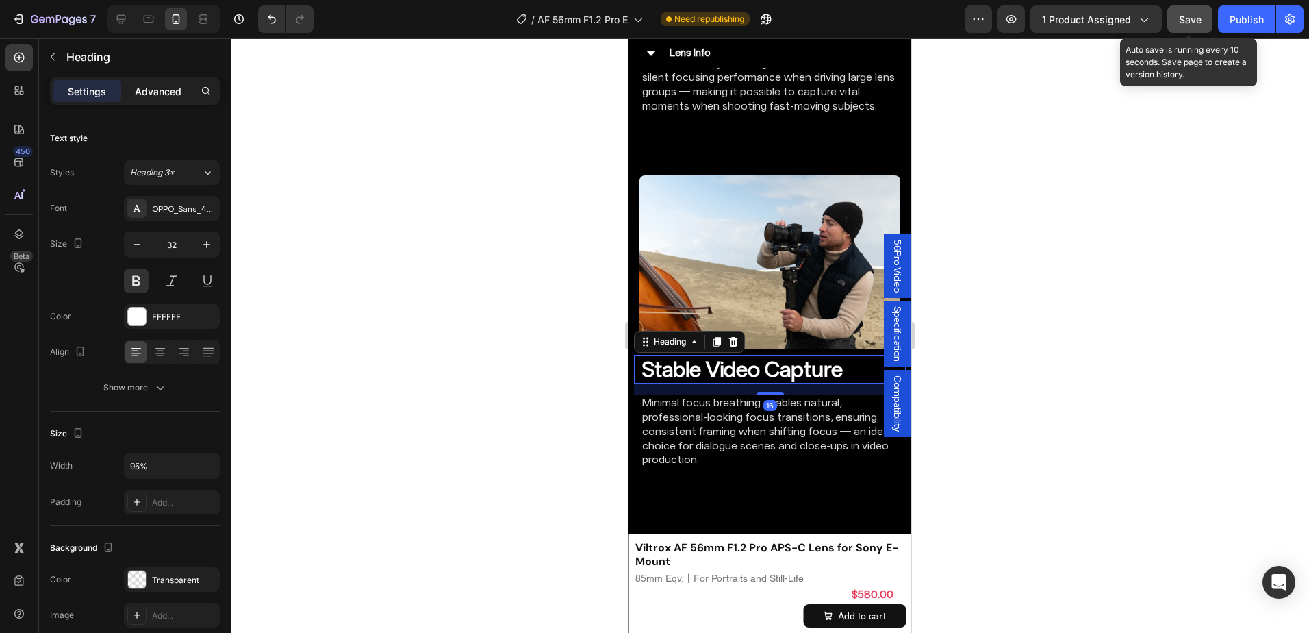
click at [156, 89] on p "Advanced" at bounding box center [158, 91] width 47 height 14
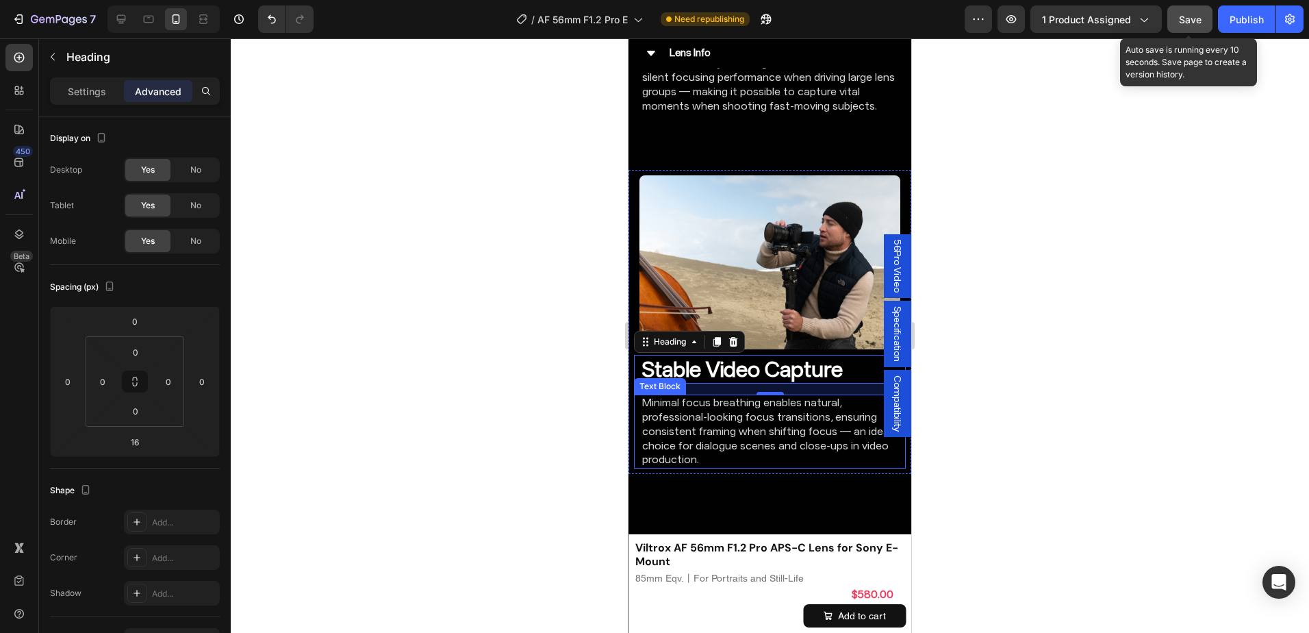
click at [704, 409] on p "Minimal focus breathing enables natural, professional-looking focus transitions…" at bounding box center [769, 431] width 255 height 71
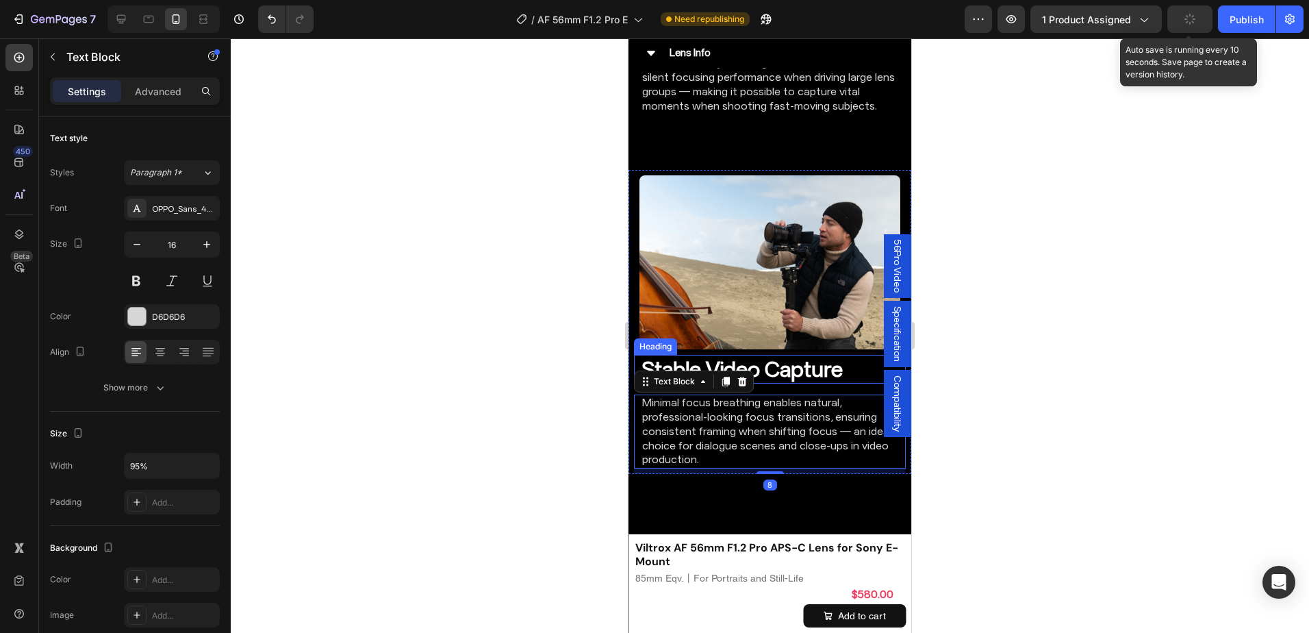
click at [821, 356] on strong "Stable Video Capture" at bounding box center [742, 369] width 201 height 26
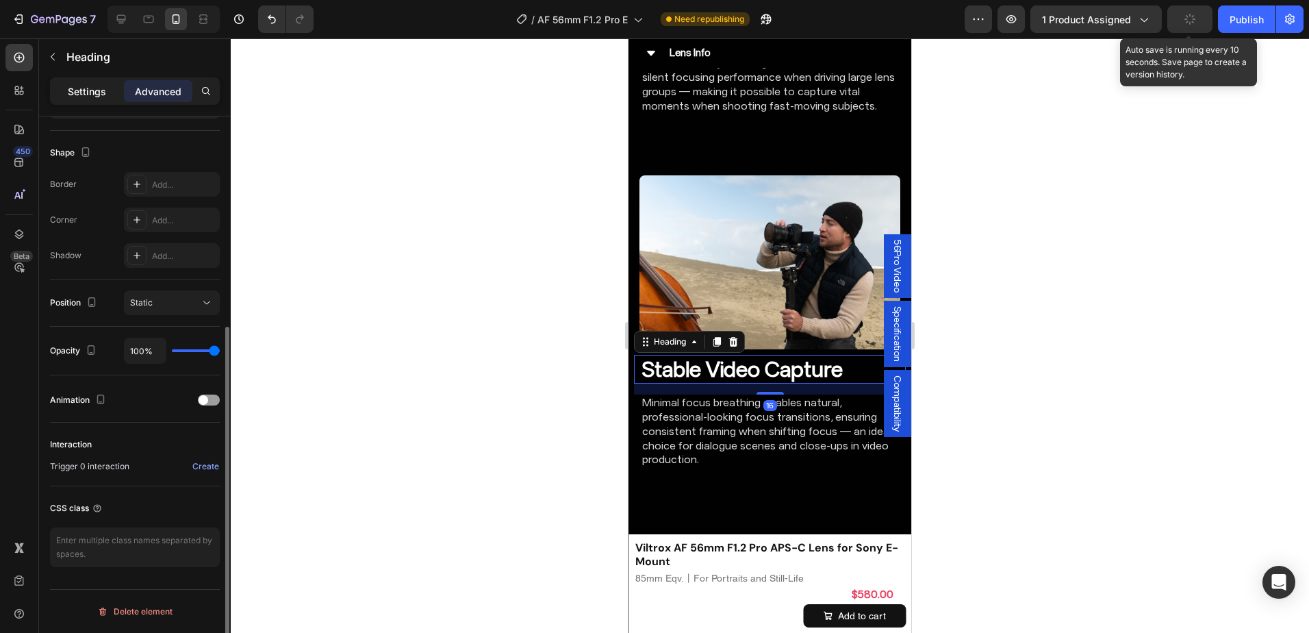
click at [111, 82] on div "Settings" at bounding box center [87, 91] width 68 height 22
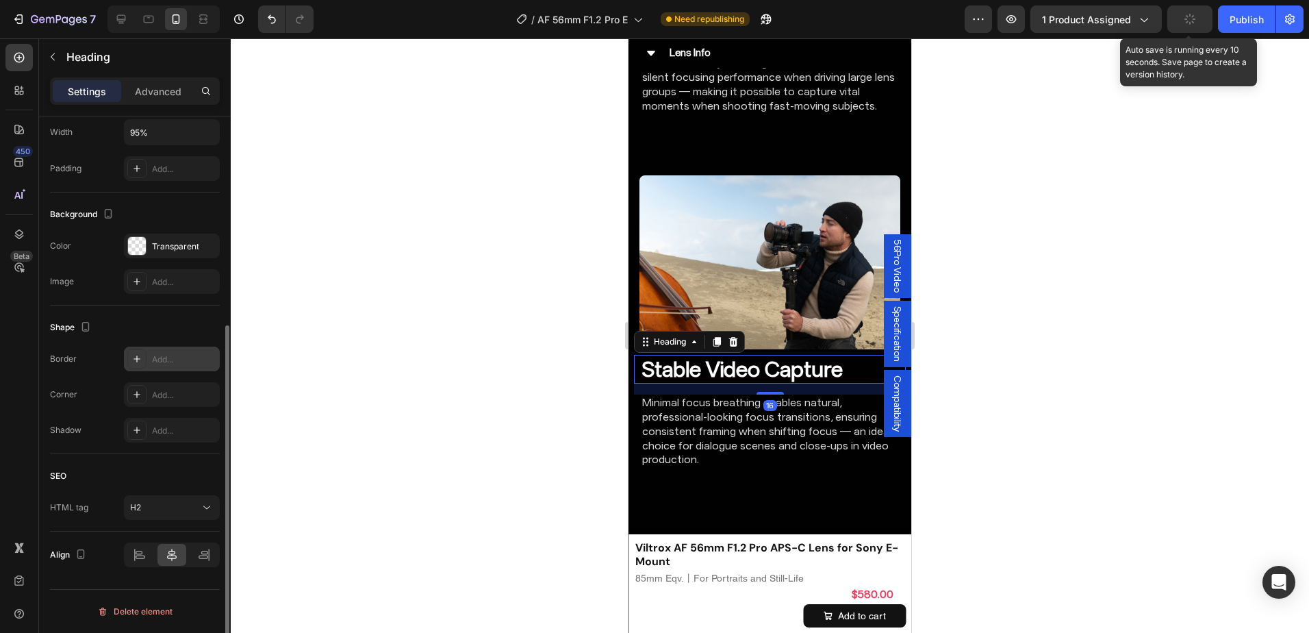
scroll to position [333, 0]
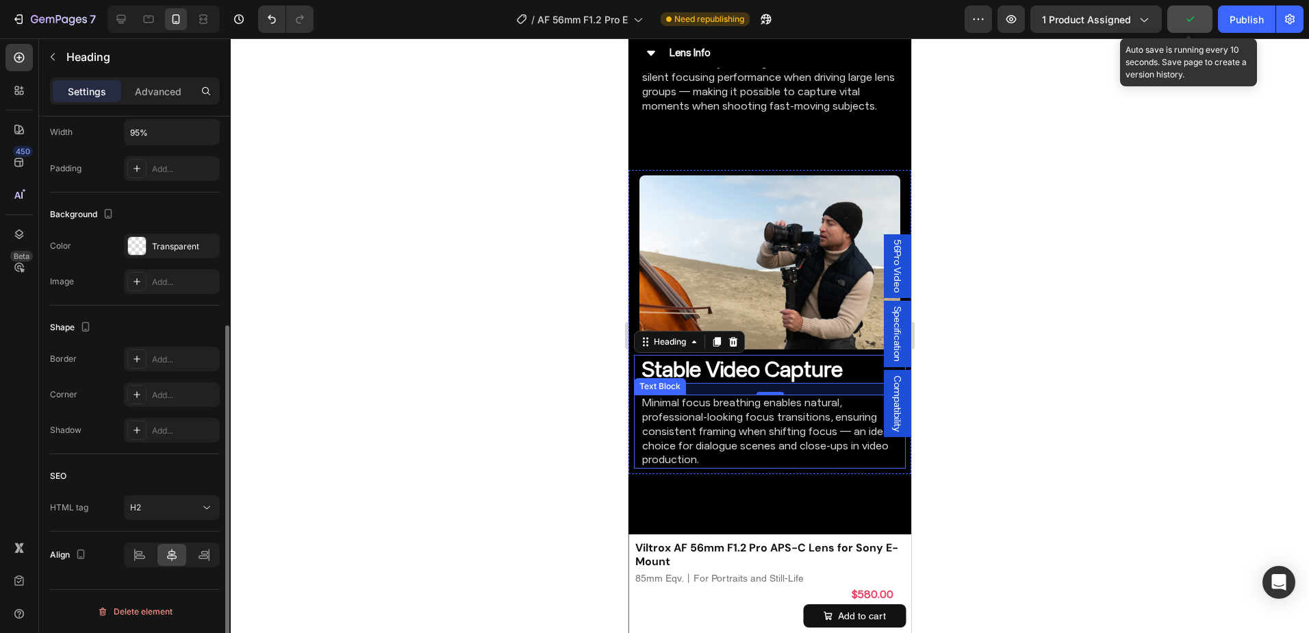
click at [817, 403] on p "Minimal focus breathing enables natural, professional-looking focus transitions…" at bounding box center [769, 431] width 255 height 71
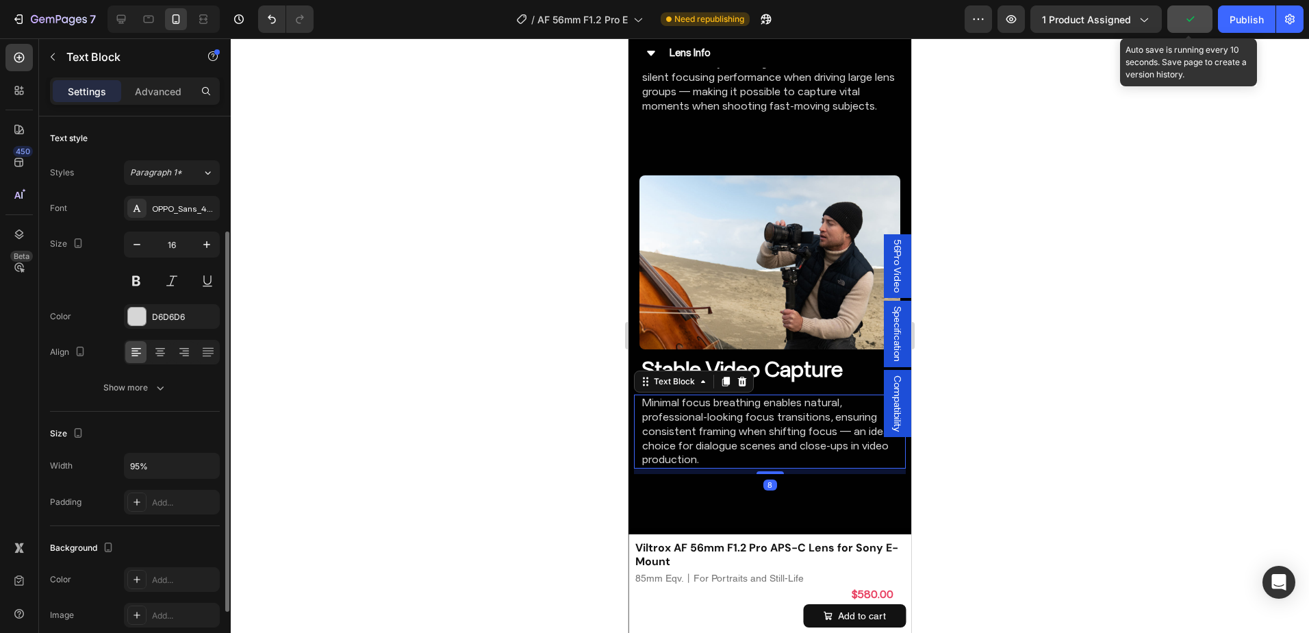
scroll to position [68, 0]
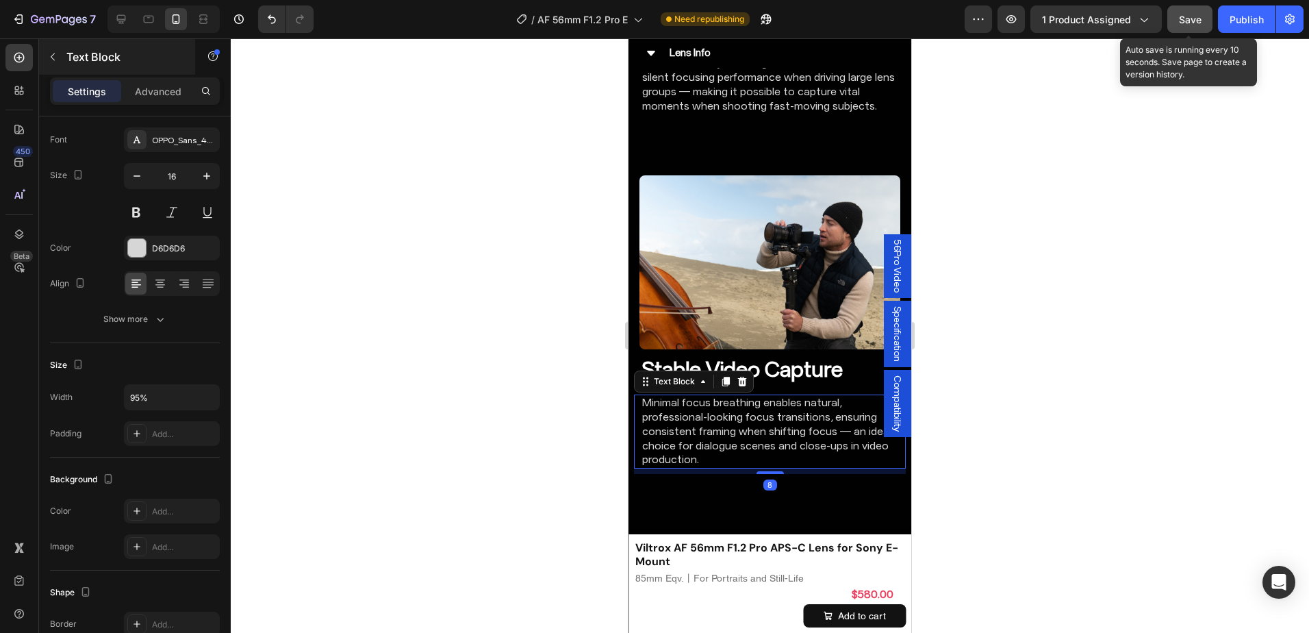
click at [143, 74] on div "Text Block" at bounding box center [117, 57] width 156 height 36
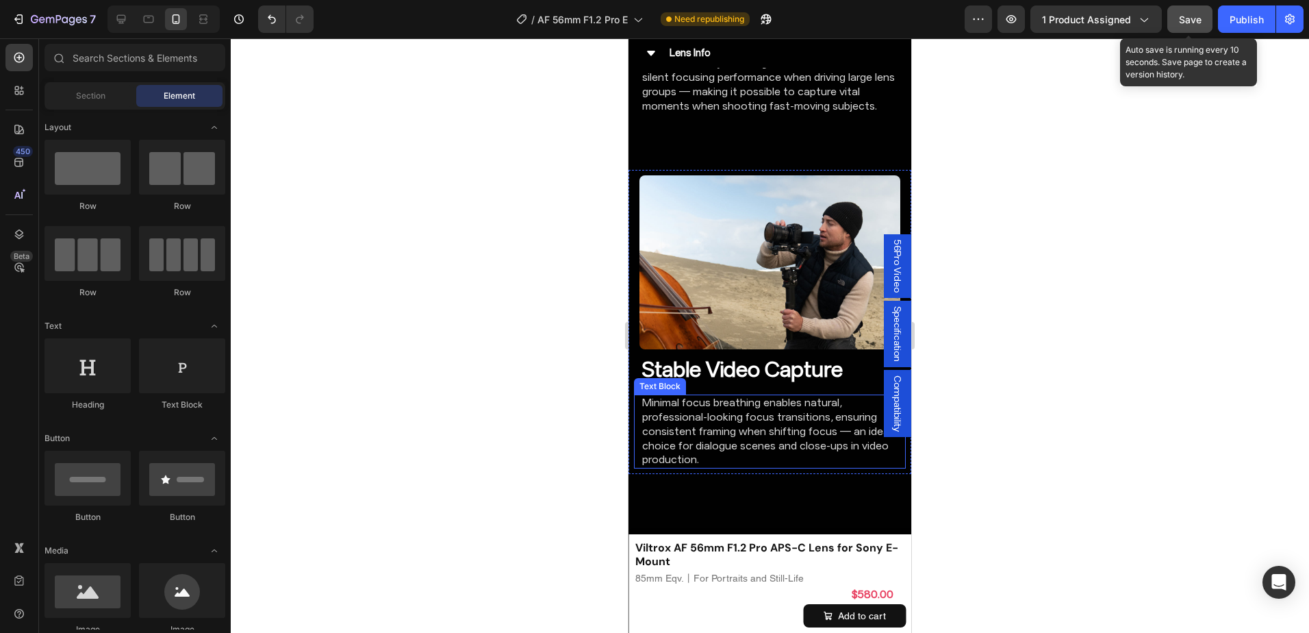
click at [724, 418] on p "Minimal focus breathing enables natural, professional-looking focus transitions…" at bounding box center [769, 431] width 255 height 71
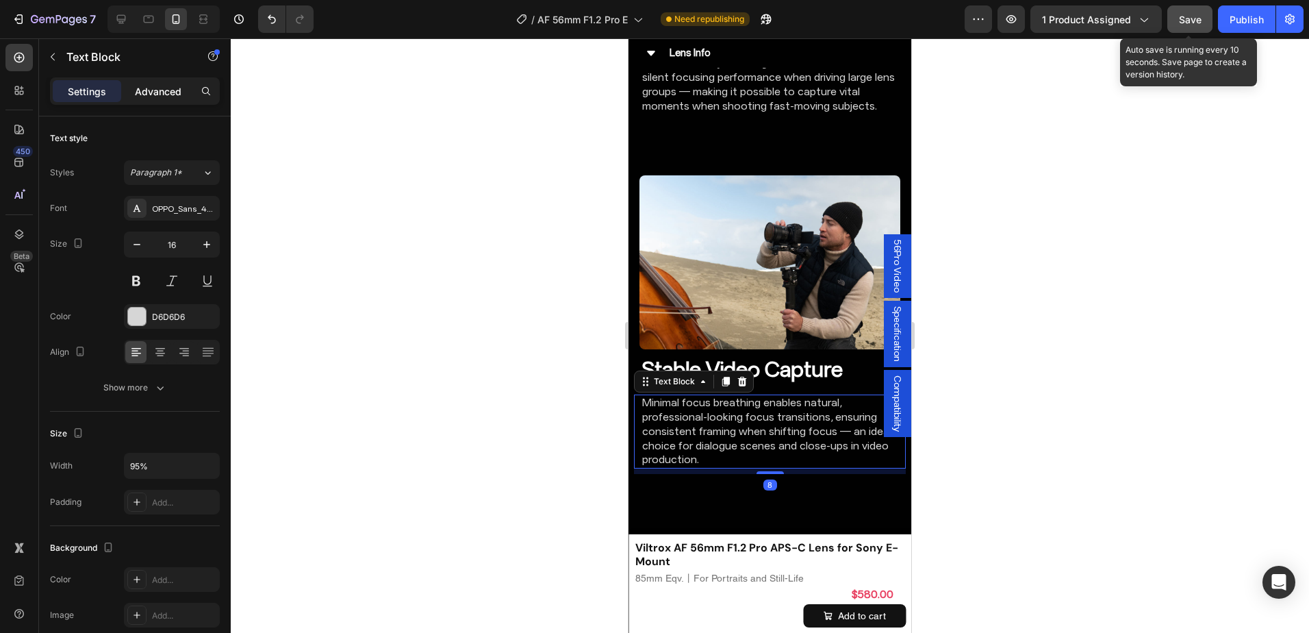
click at [162, 91] on p "Advanced" at bounding box center [158, 91] width 47 height 14
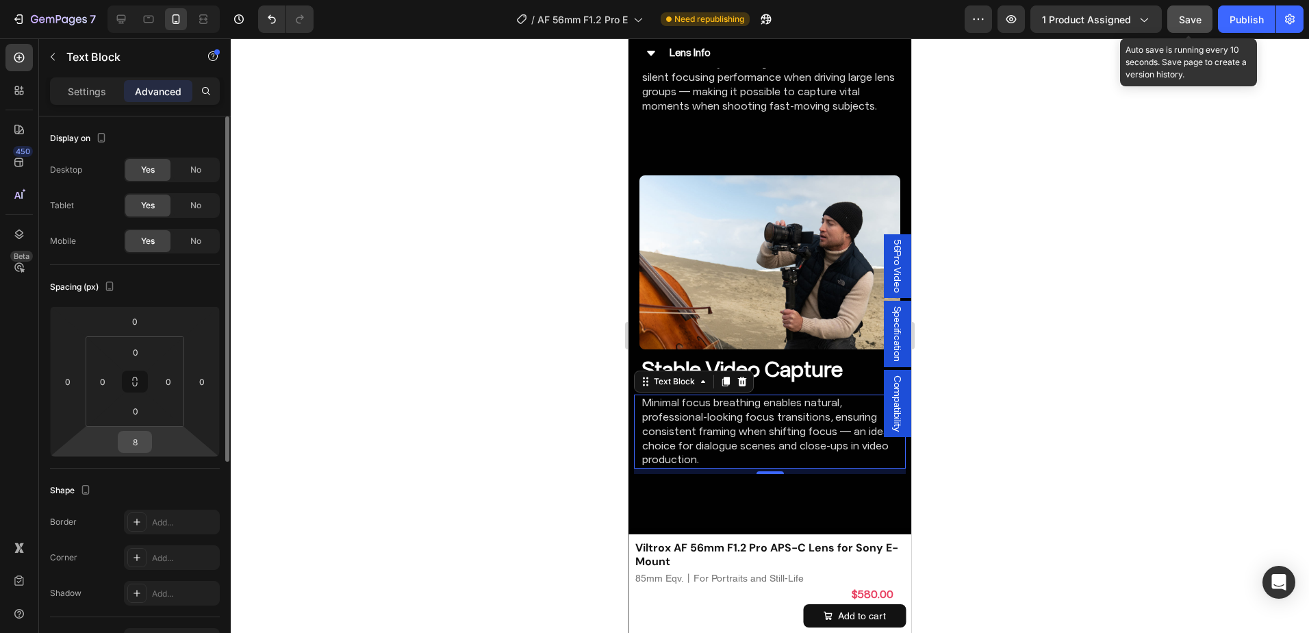
click at [138, 442] on input "8" at bounding box center [134, 441] width 27 height 21
type input "0"
click at [998, 395] on div at bounding box center [770, 335] width 1078 height 594
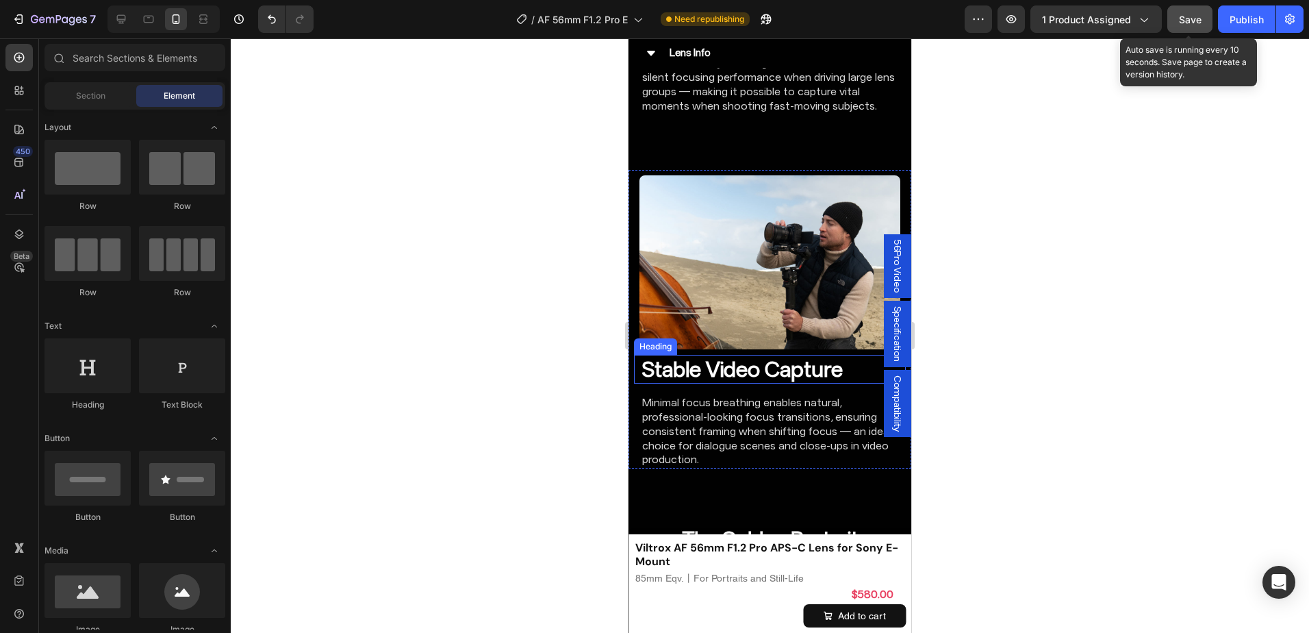
click at [819, 356] on strong "Stable Video Capture" at bounding box center [742, 369] width 201 height 26
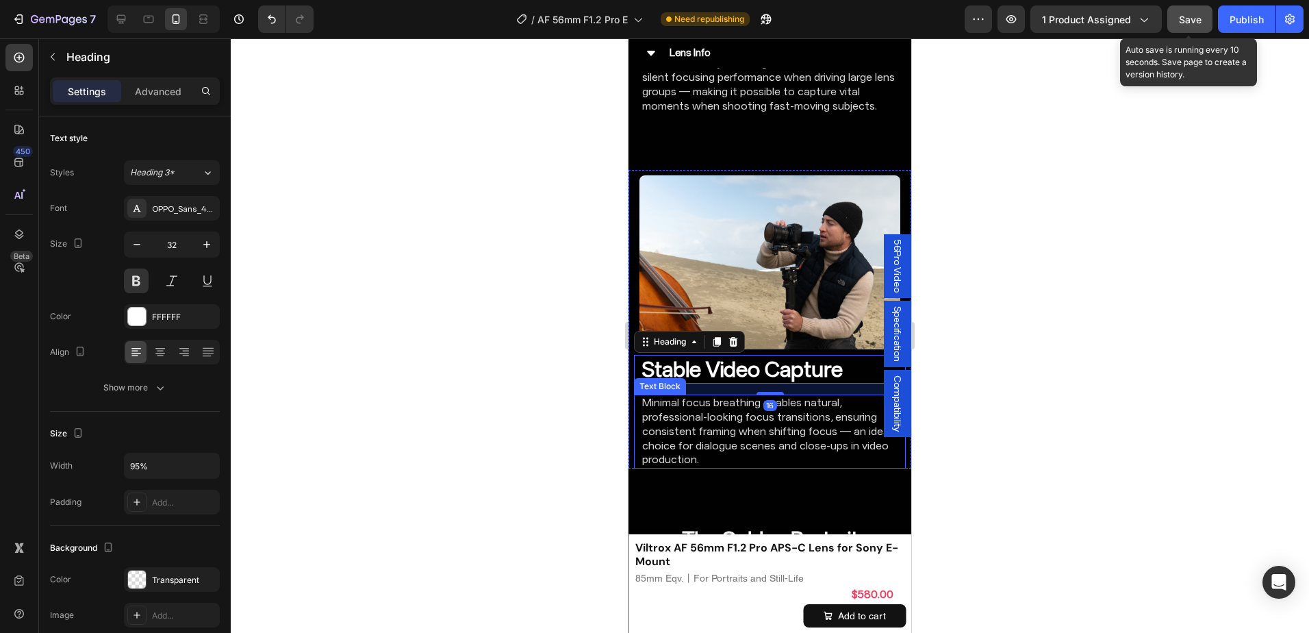
click at [784, 396] on p "Minimal focus breathing enables natural, professional-looking focus transitions…" at bounding box center [769, 431] width 255 height 71
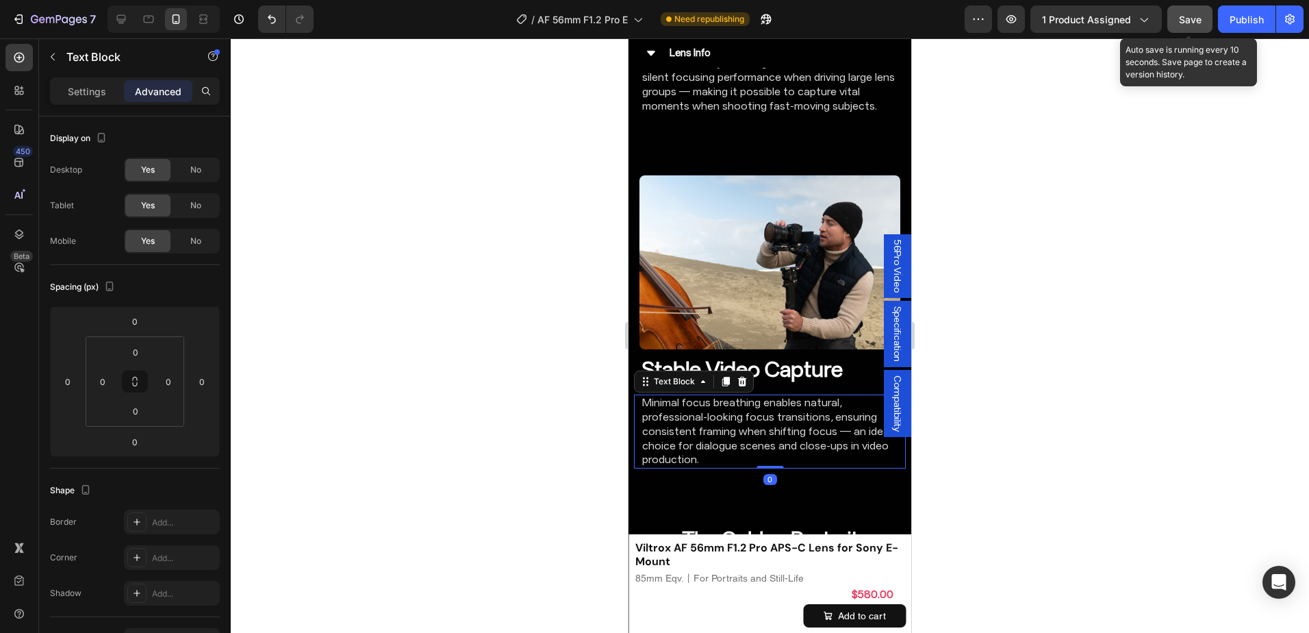
click at [1069, 431] on div at bounding box center [770, 335] width 1078 height 594
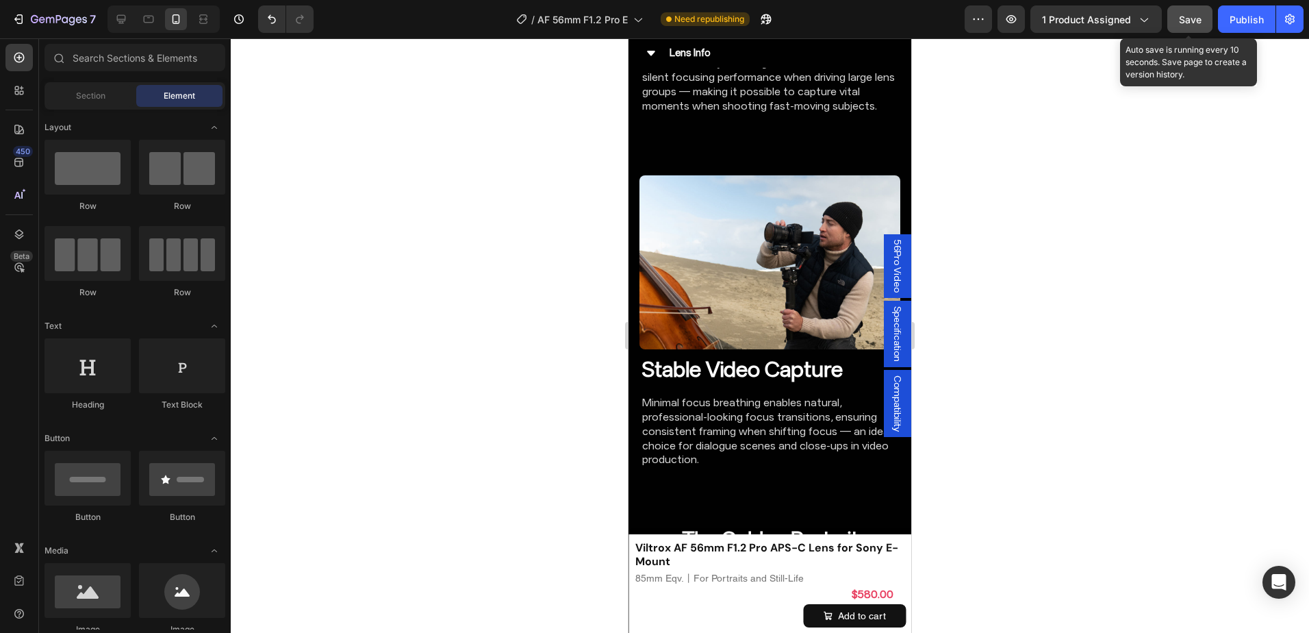
click at [793, 288] on img at bounding box center [769, 262] width 261 height 174
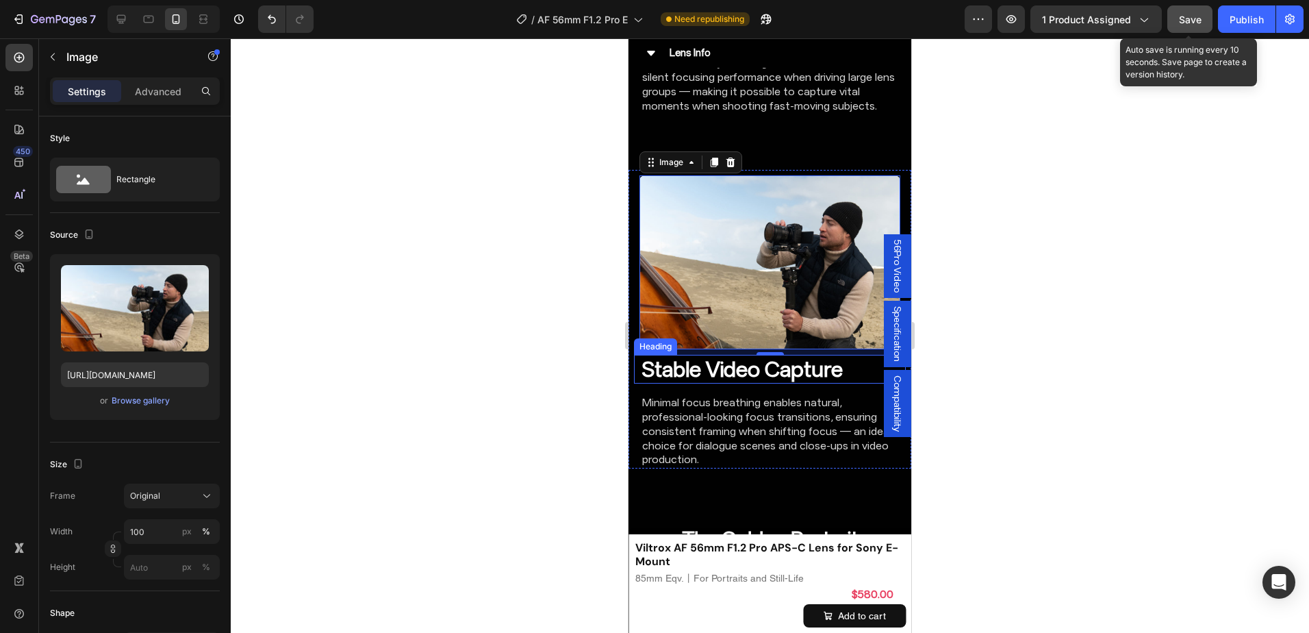
click at [687, 356] on strong "Stable Video Capture" at bounding box center [742, 369] width 201 height 26
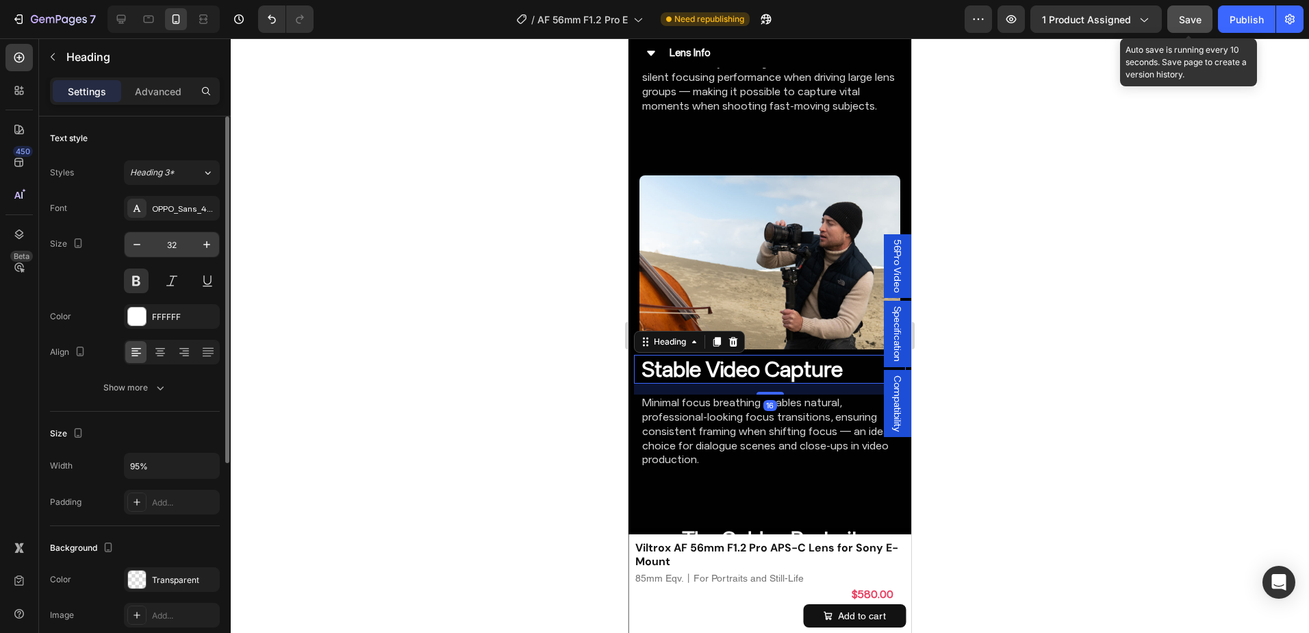
click at [185, 238] on input "32" at bounding box center [171, 244] width 45 height 25
type input "26"
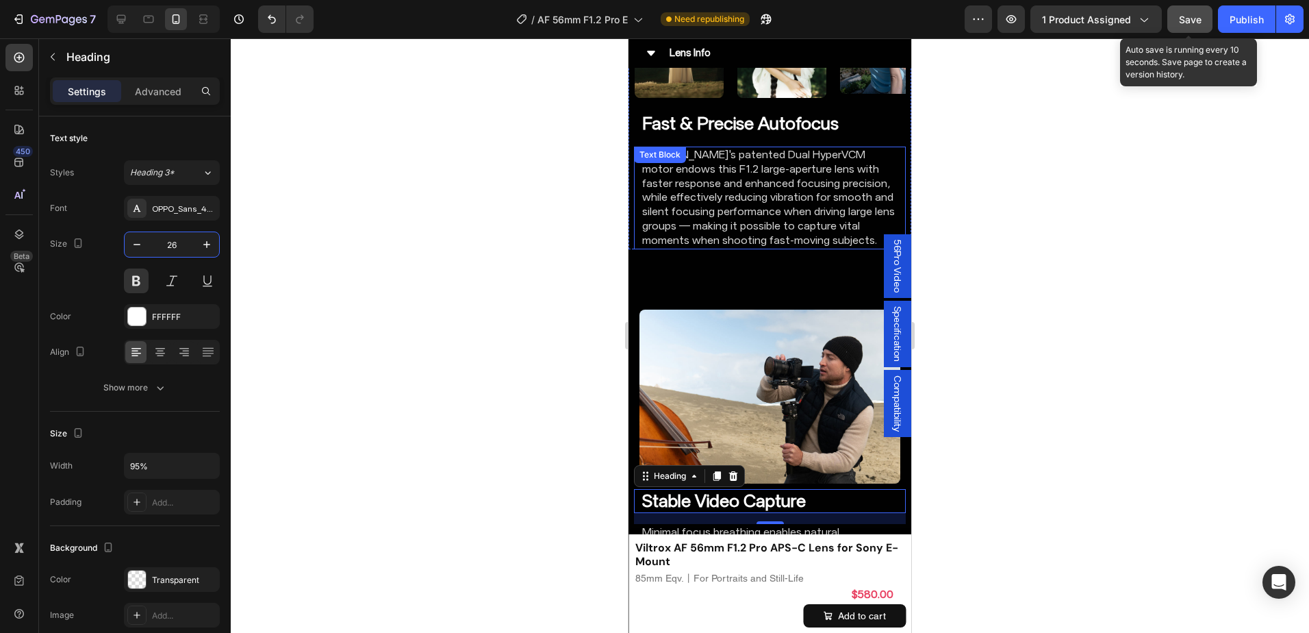
scroll to position [3683, 0]
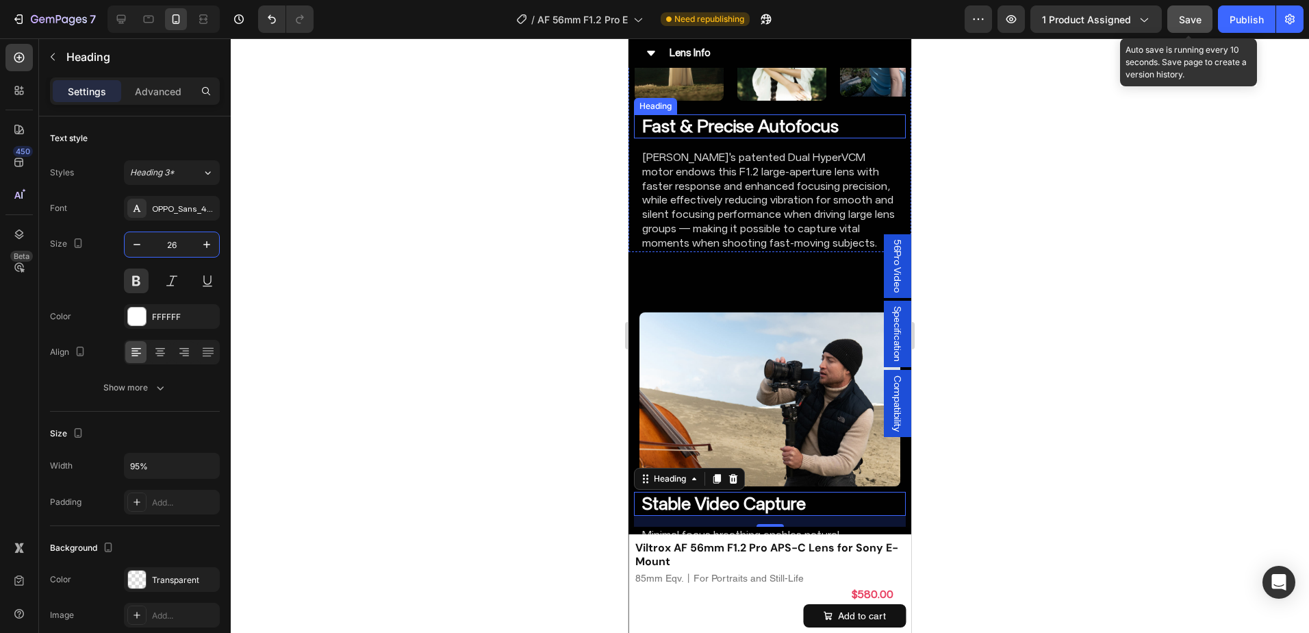
click at [748, 116] on strong "Fast & Precise Autofocus" at bounding box center [740, 126] width 196 height 21
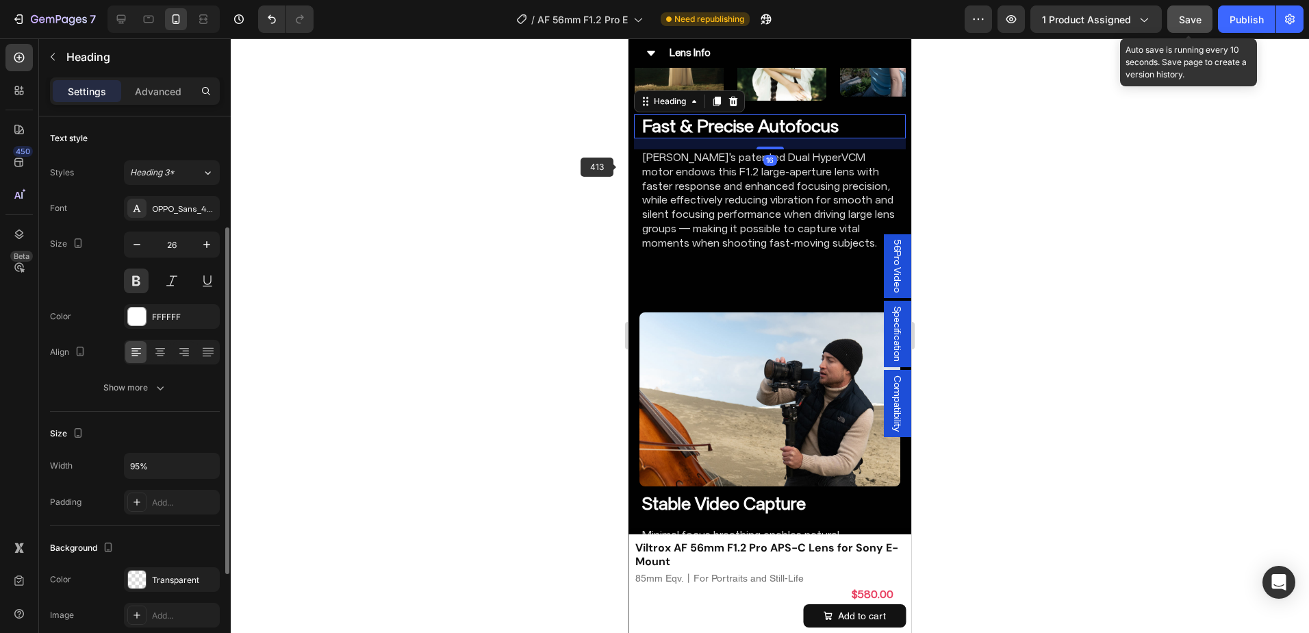
scroll to position [68, 0]
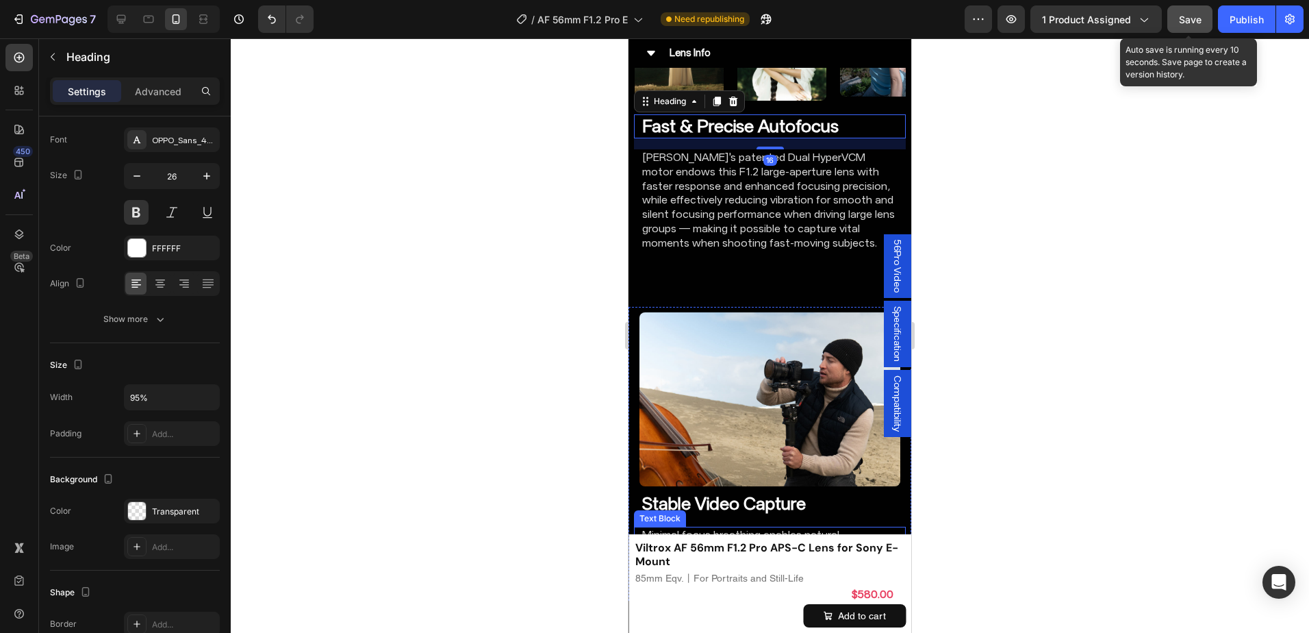
click at [765, 528] on p "Minimal focus breathing enables natural, professional-looking focus transitions…" at bounding box center [769, 563] width 255 height 71
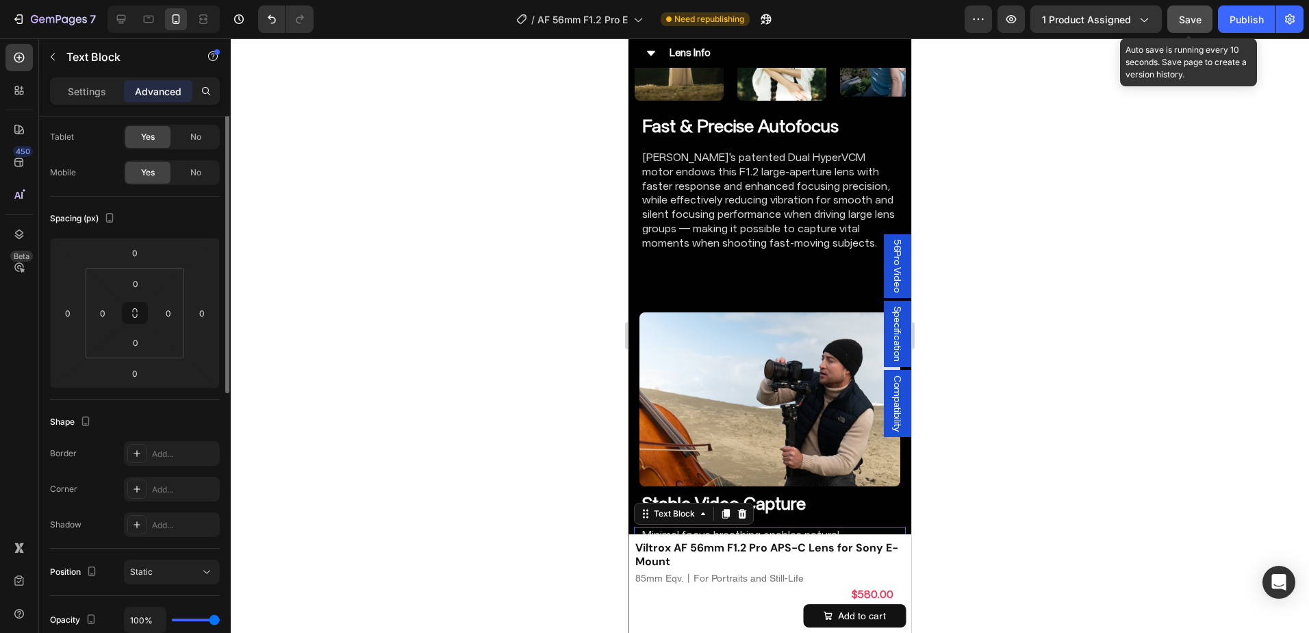
scroll to position [0, 0]
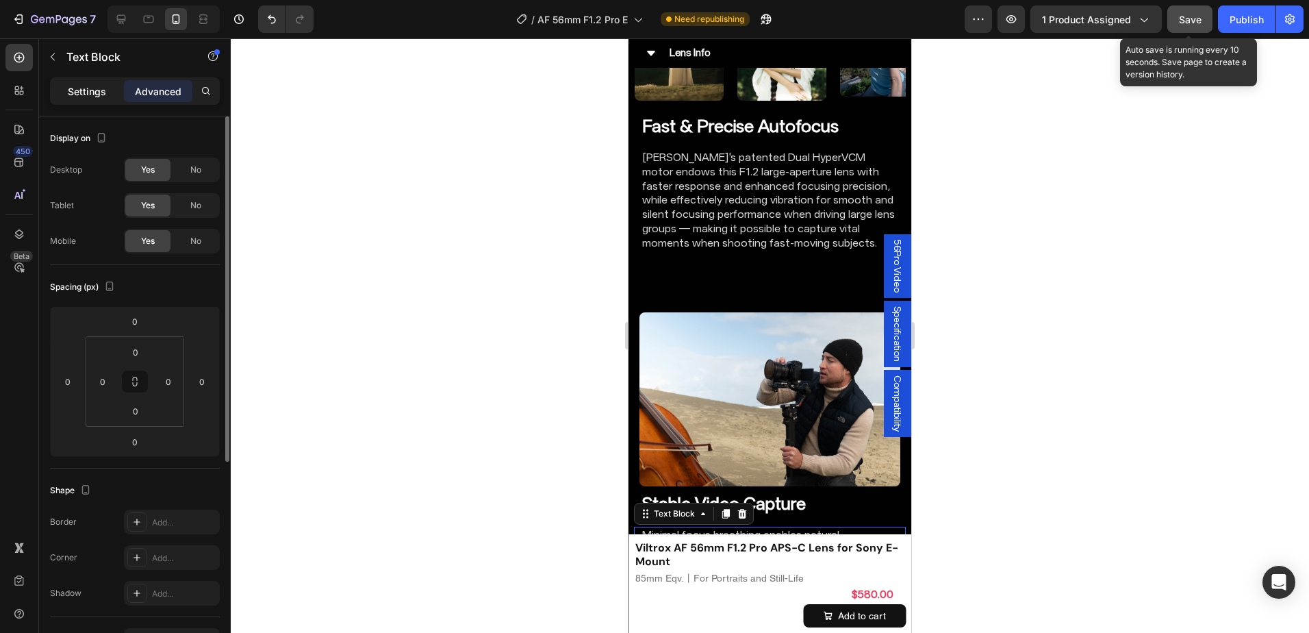
click at [79, 90] on p "Settings" at bounding box center [87, 91] width 38 height 14
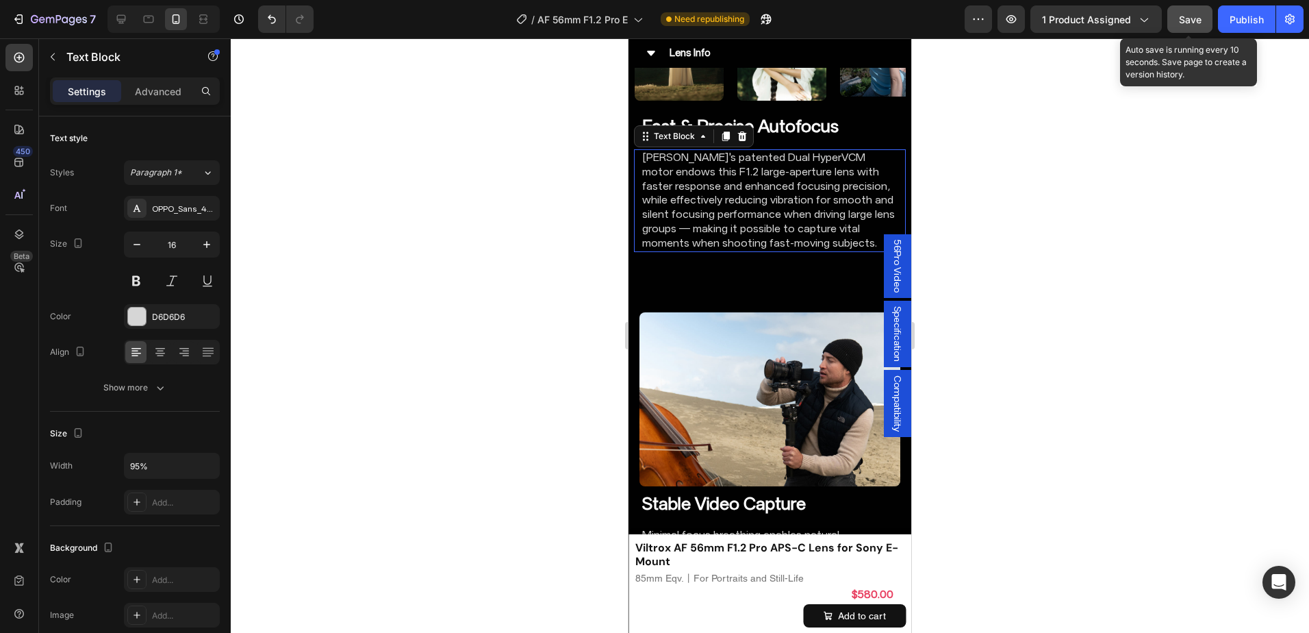
click at [793, 206] on p "[PERSON_NAME]'s patented Dual HyperVCM motor endows this F1.2 large-aperture le…" at bounding box center [769, 201] width 255 height 100
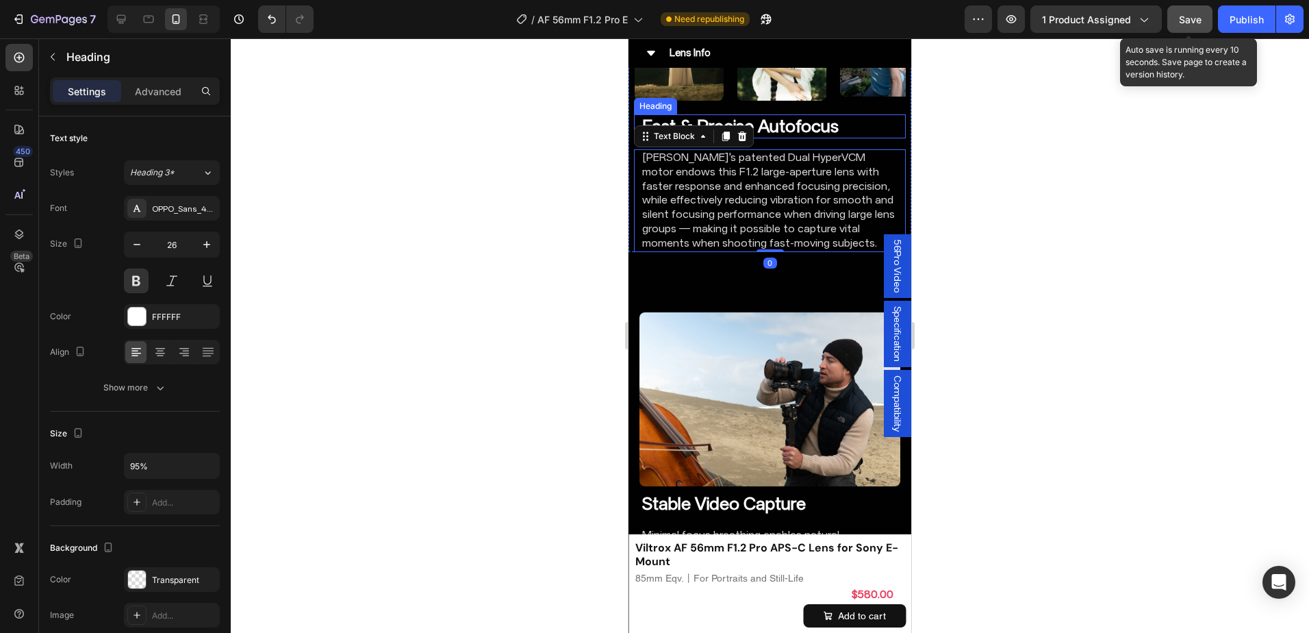
click at [785, 116] on strong "Fast & Precise Autofocus" at bounding box center [740, 126] width 196 height 21
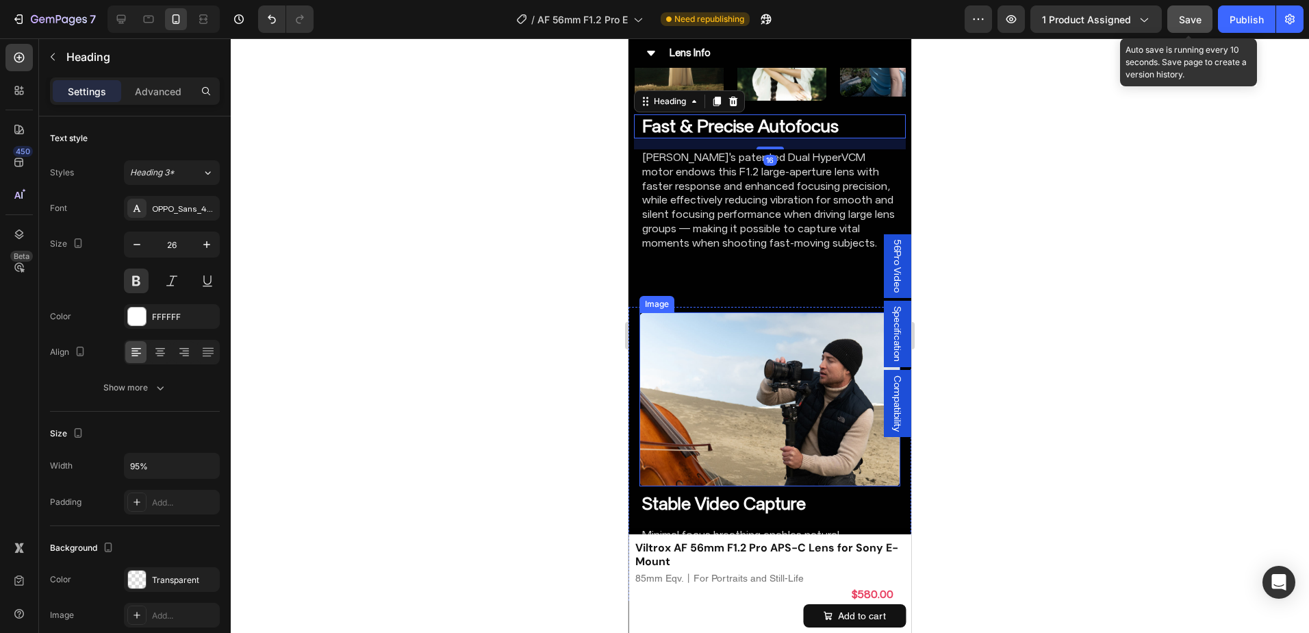
click at [765, 212] on p "[PERSON_NAME]'s patented Dual HyperVCM motor endows this F1.2 large-aperture le…" at bounding box center [769, 201] width 255 height 100
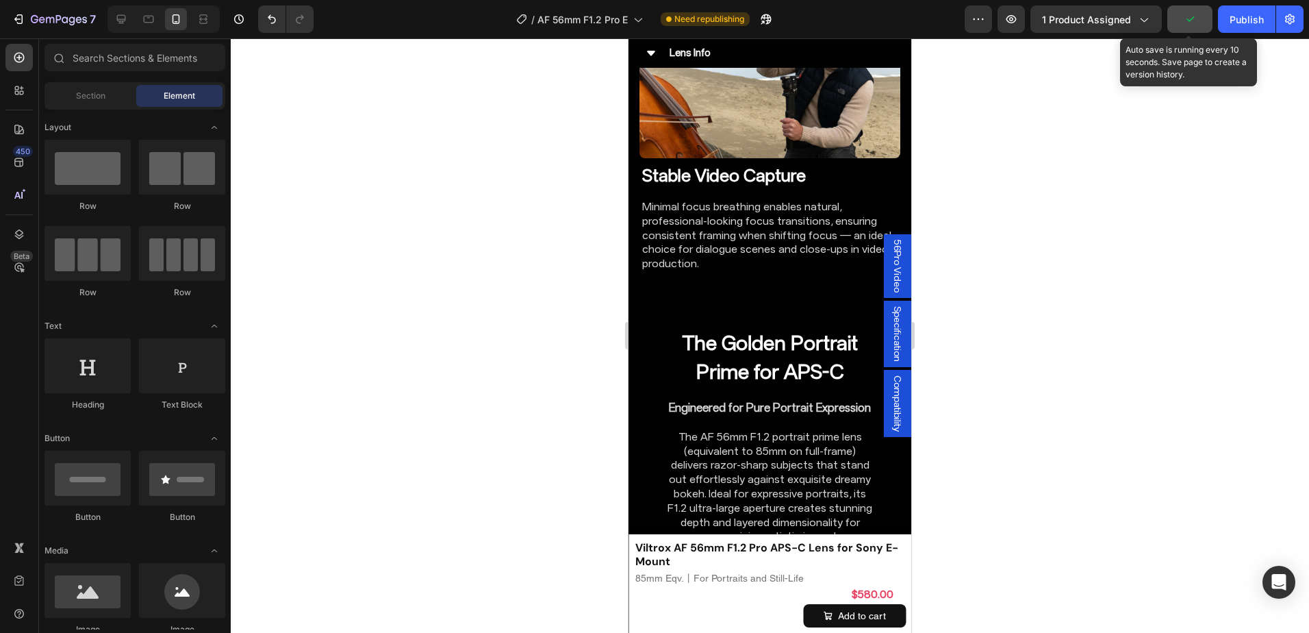
scroll to position [4044, 0]
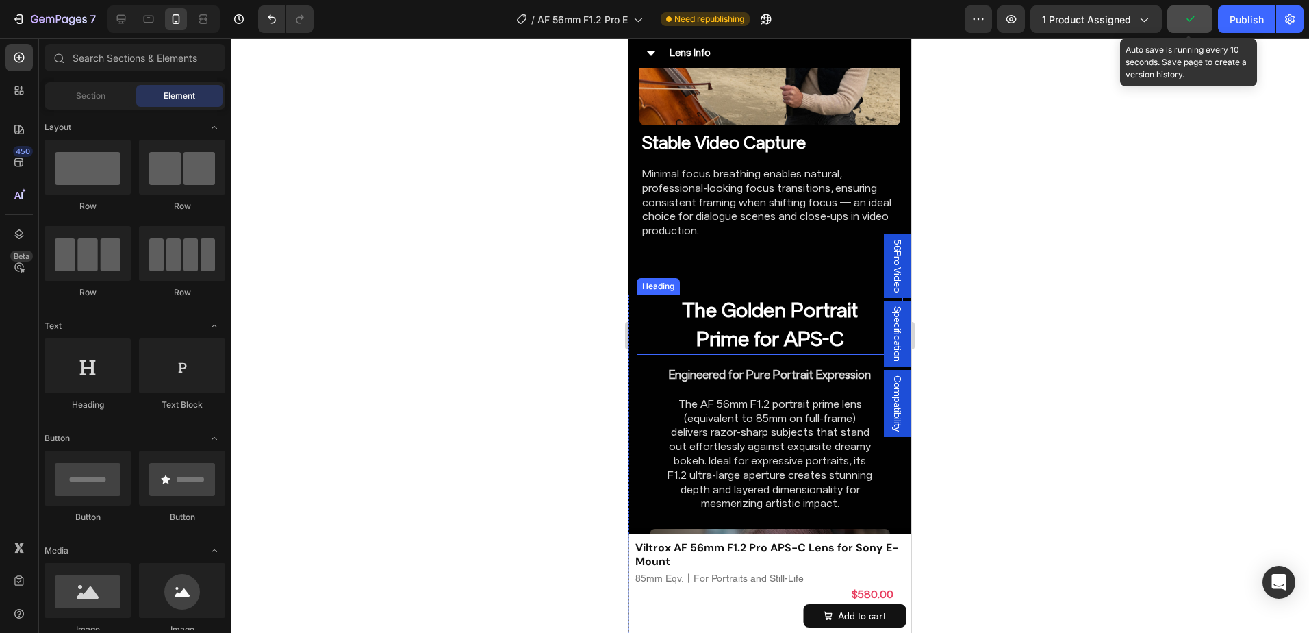
click at [711, 311] on h2 "The Golden Portrait Prime for APS-C" at bounding box center [769, 324] width 213 height 60
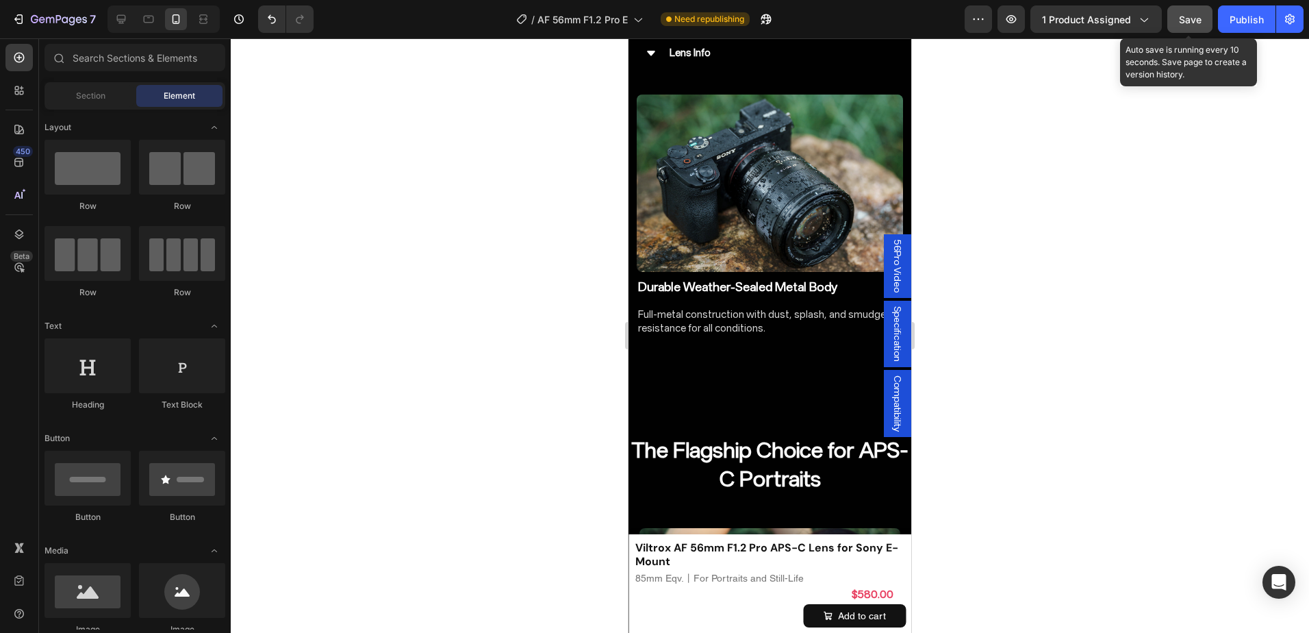
scroll to position [2521, 0]
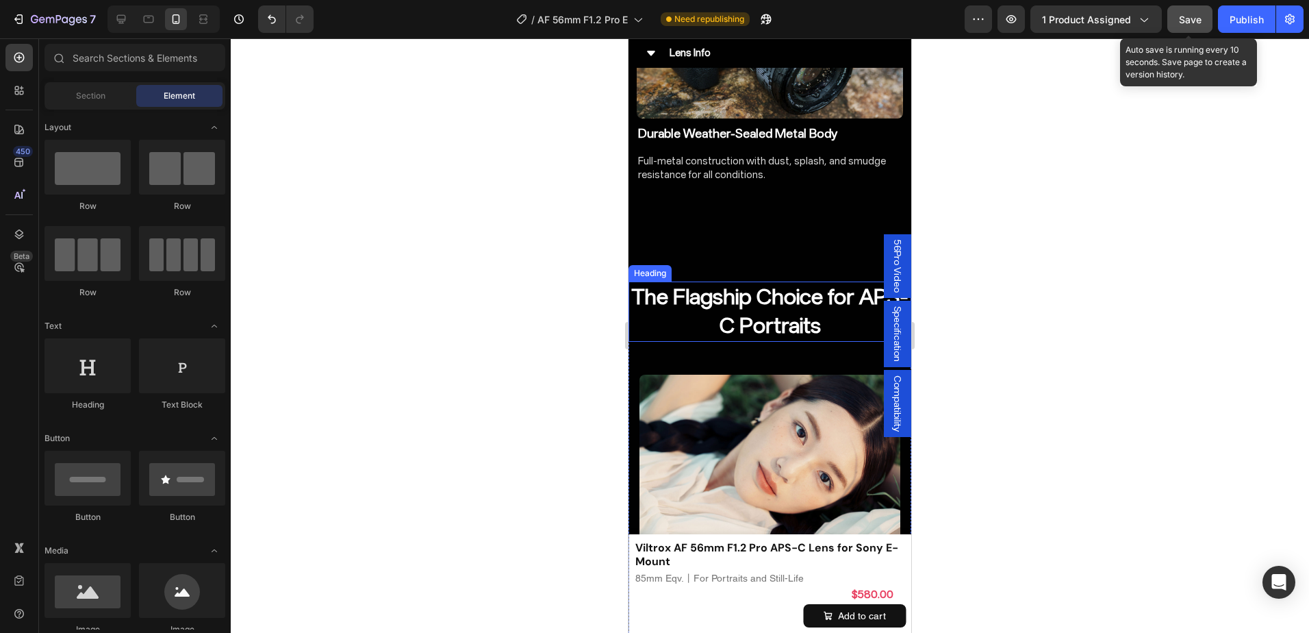
click at [802, 285] on h2 "The Flagship Choice for APS-C Portraits" at bounding box center [769, 311] width 283 height 60
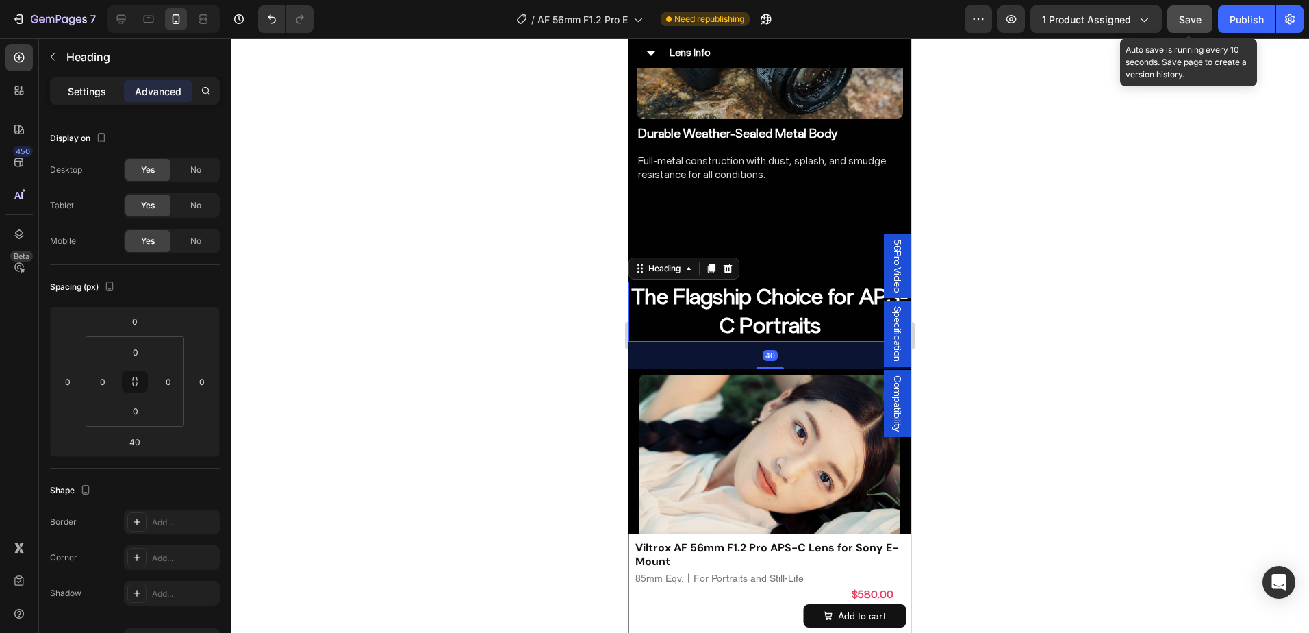
click at [75, 100] on div "Settings" at bounding box center [87, 91] width 68 height 22
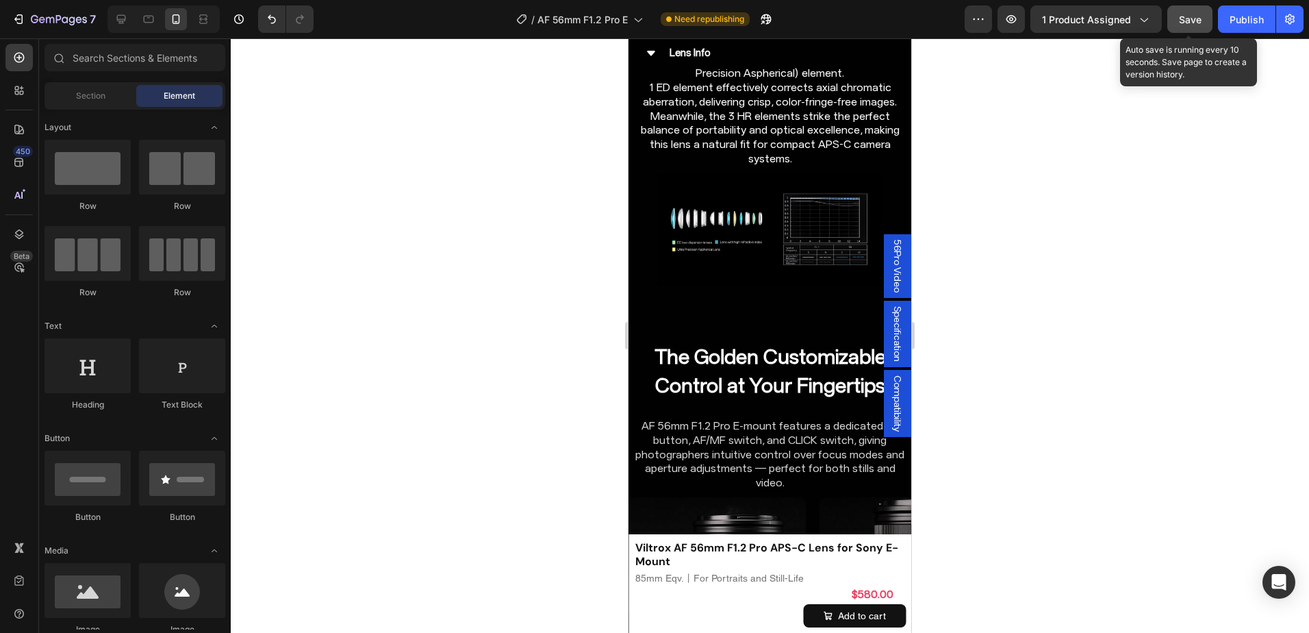
scroll to position [4931, 0]
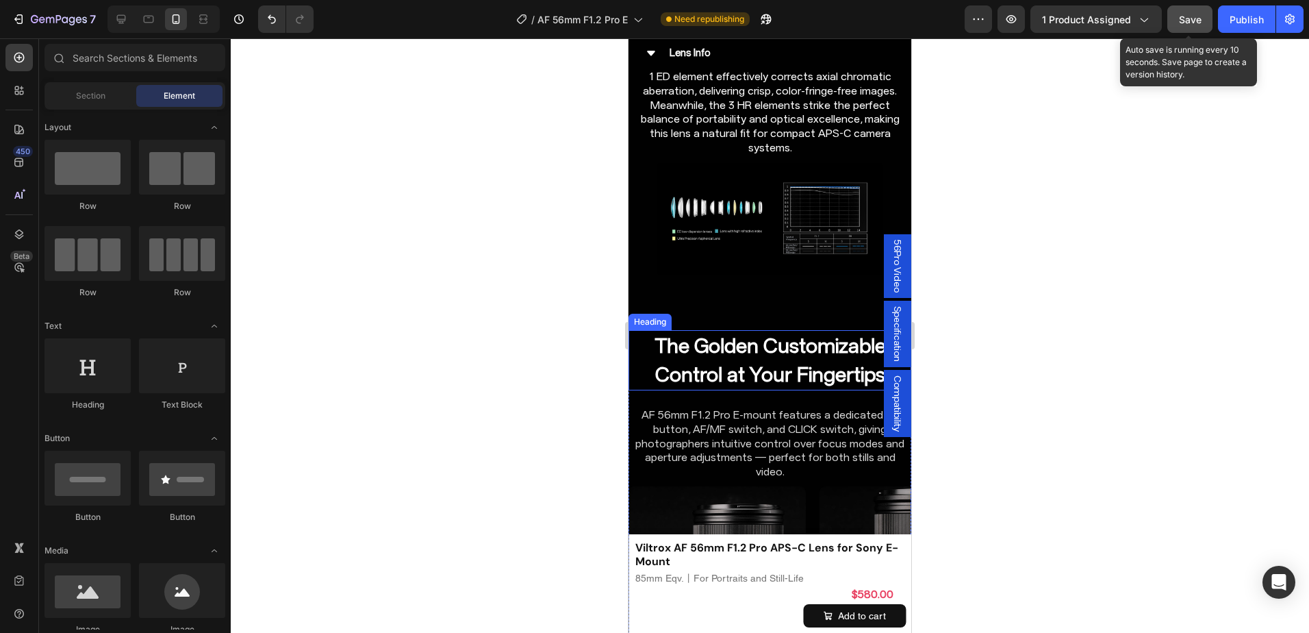
click at [731, 353] on h2 "The Golden Customizable Control at Your Fingertips" at bounding box center [769, 360] width 283 height 60
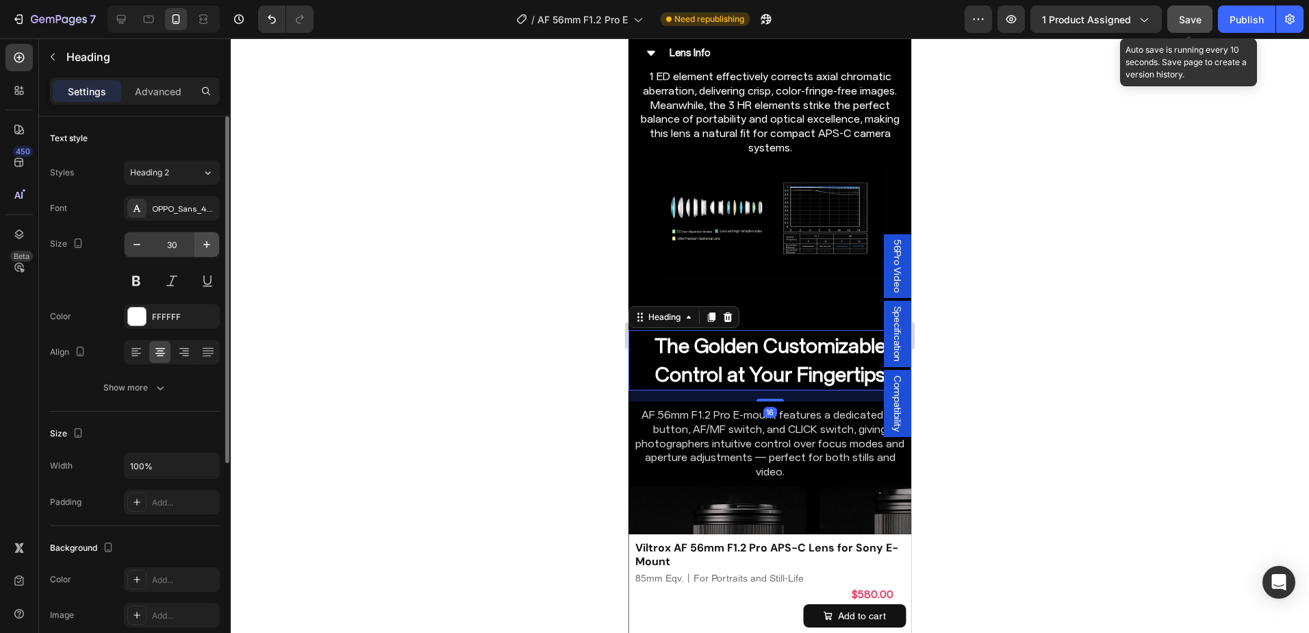
click at [202, 244] on icon "button" at bounding box center [207, 245] width 14 height 14
type input "32"
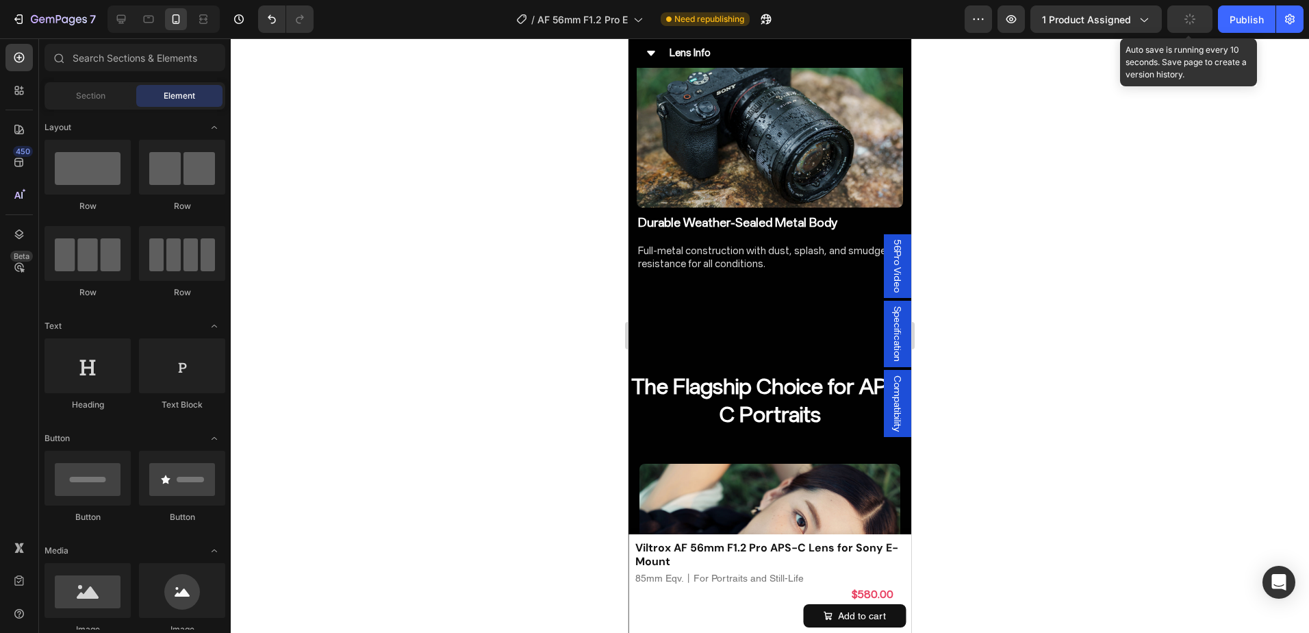
scroll to position [2750, 0]
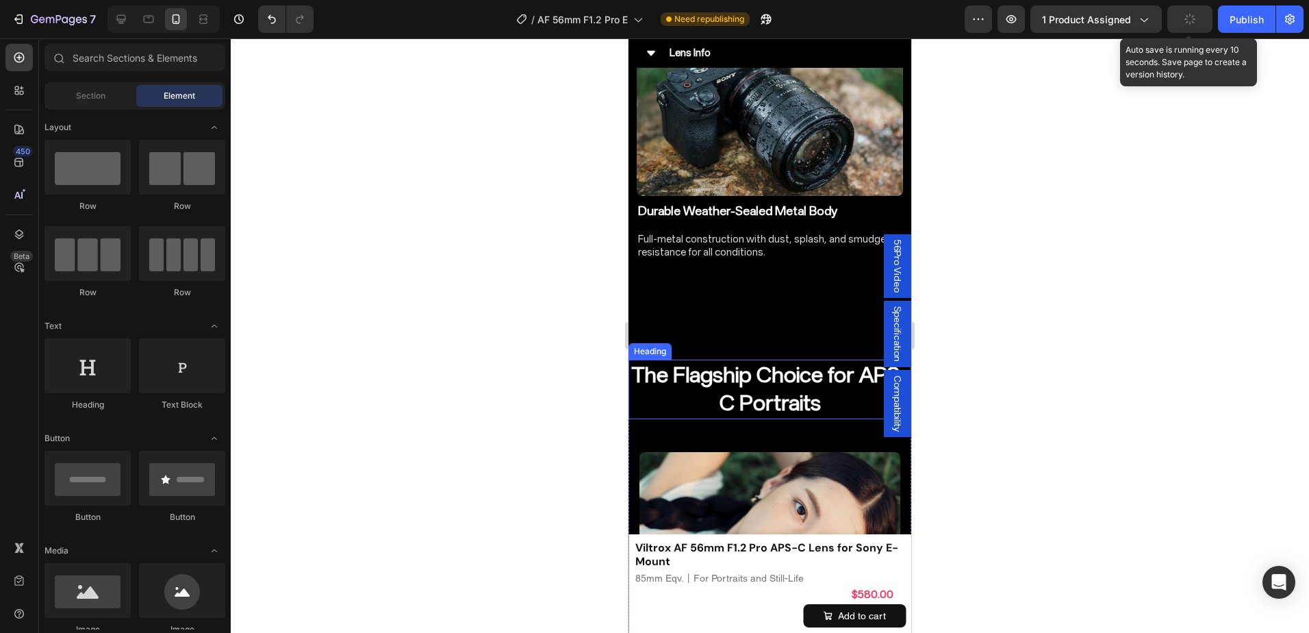
click at [711, 361] on h2 "The Flagship Choice for APS-C Portraits" at bounding box center [769, 389] width 283 height 60
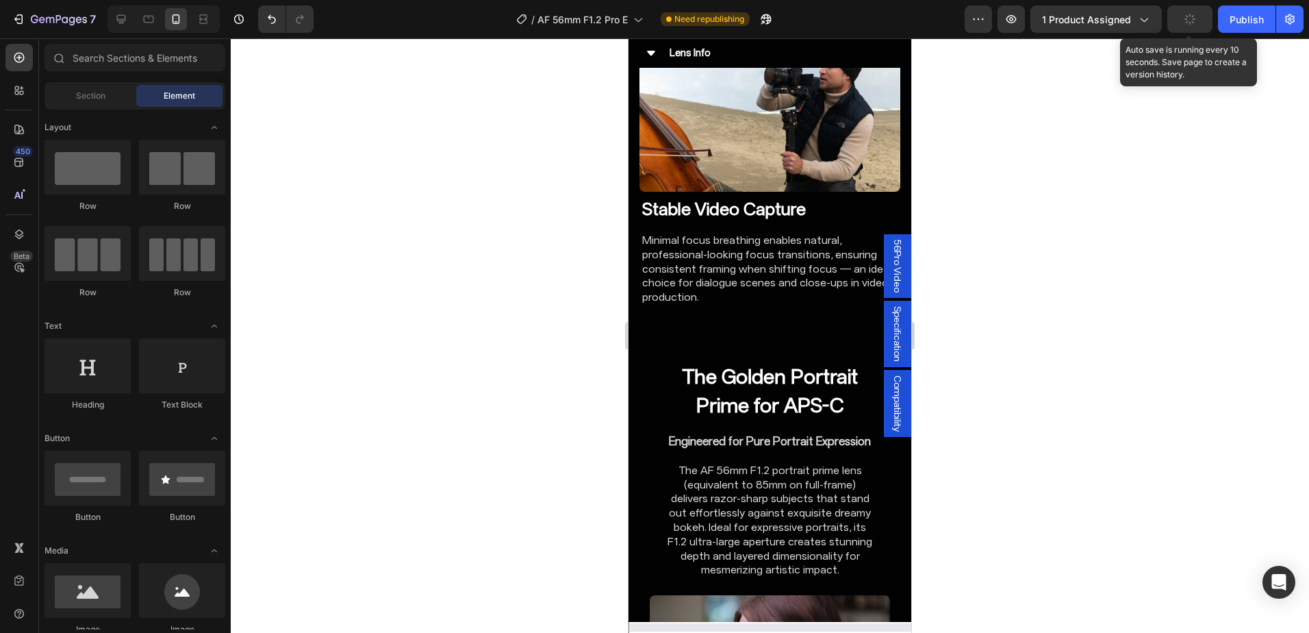
scroll to position [4313, 0]
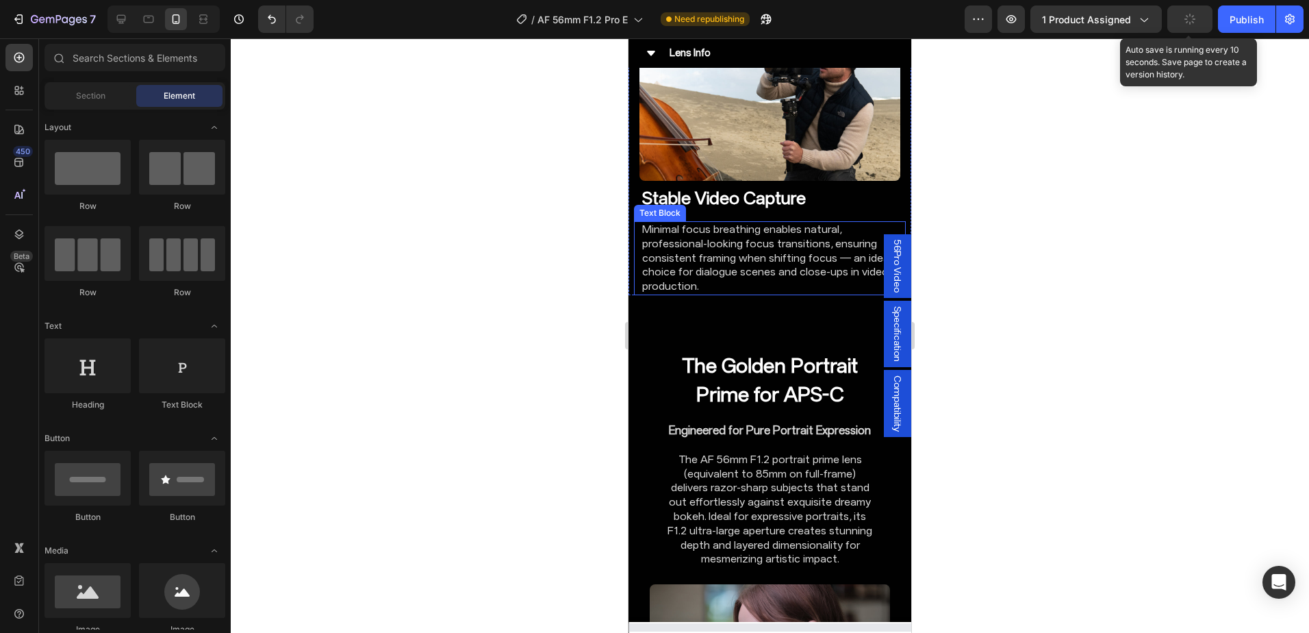
click at [778, 272] on p "Minimal focus breathing enables natural, professional-looking focus transitions…" at bounding box center [769, 257] width 255 height 71
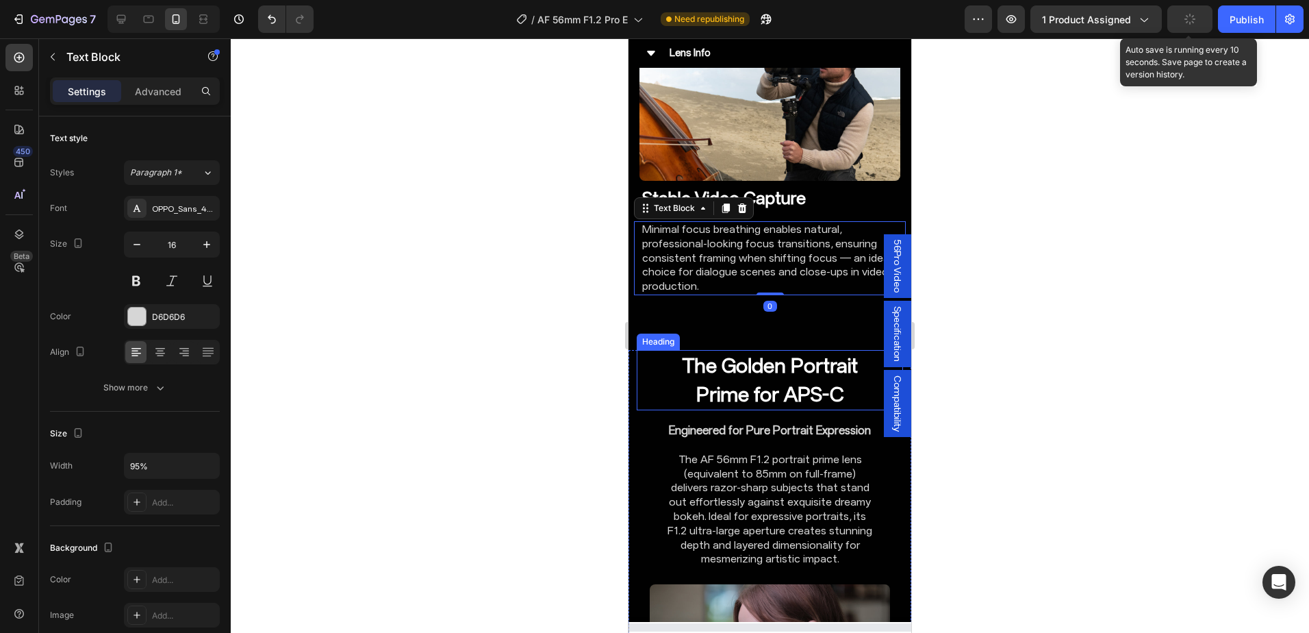
click at [722, 368] on h2 "The Golden Portrait Prime for APS-C" at bounding box center [769, 380] width 213 height 60
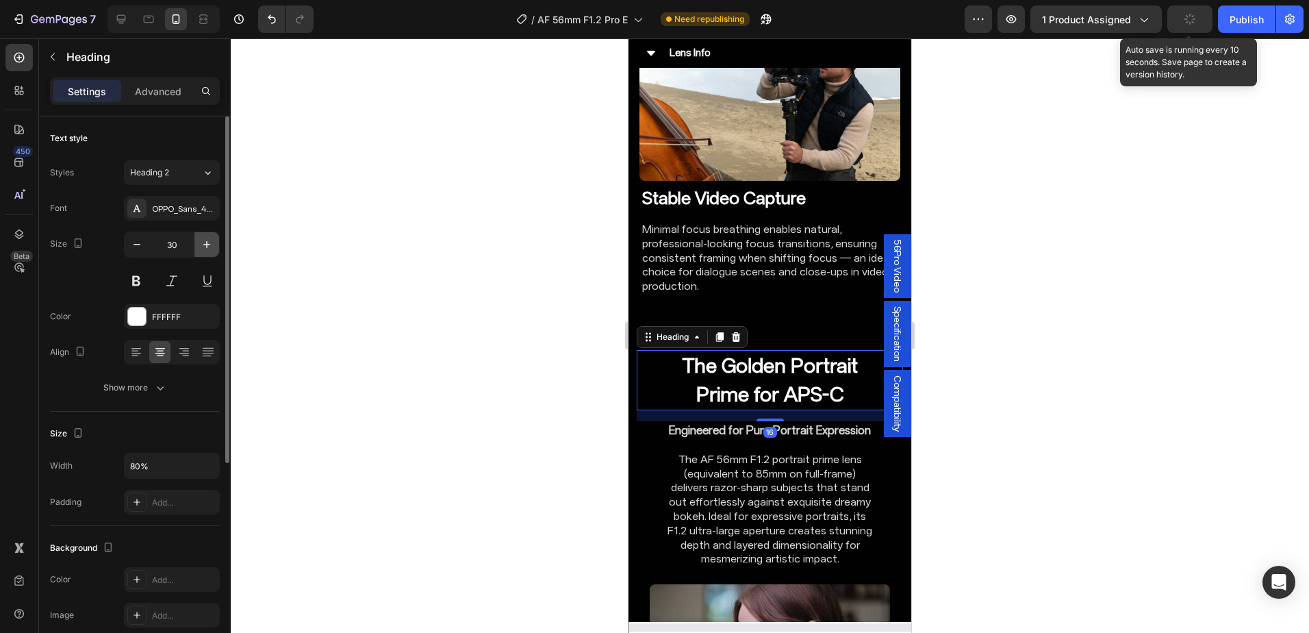
click at [208, 247] on icon "button" at bounding box center [207, 245] width 14 height 14
type input "32"
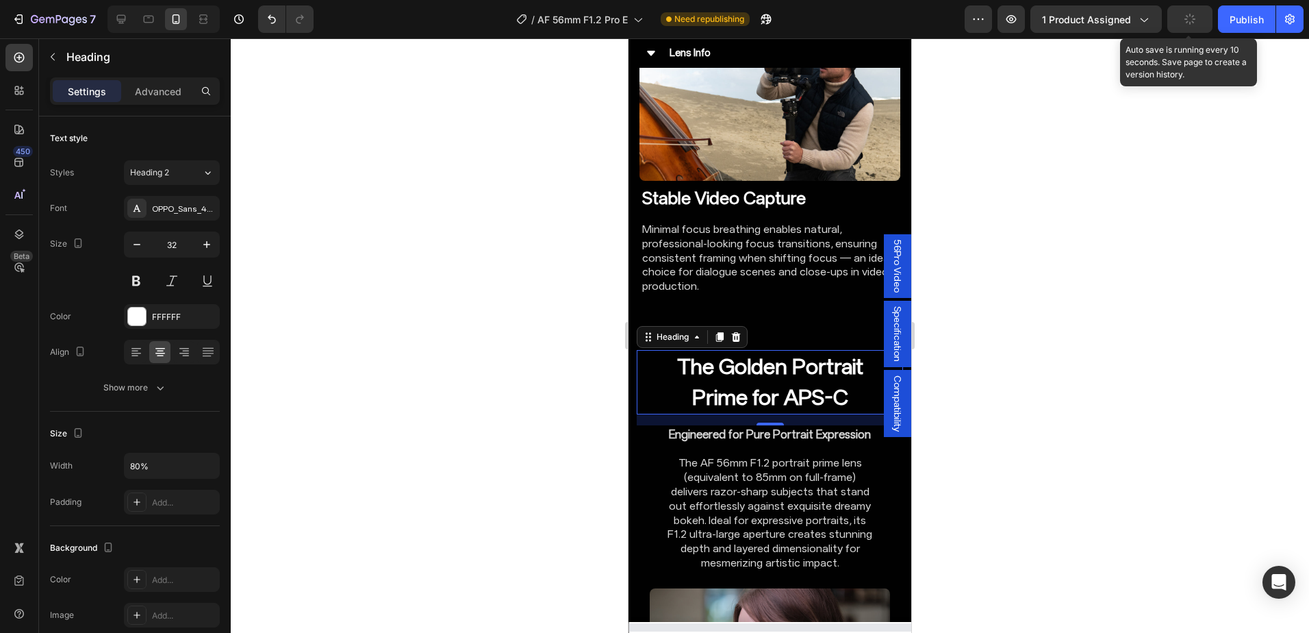
scroll to position [4382, 0]
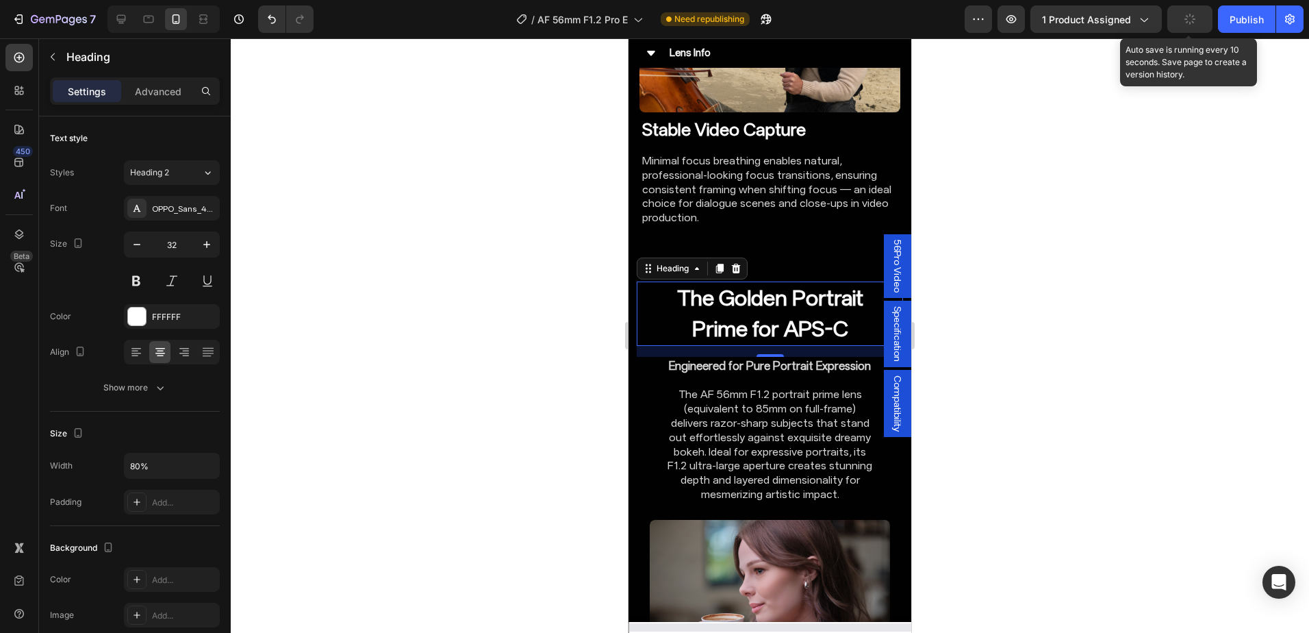
click at [778, 296] on h2 "The Golden Portrait Prime for APS-C" at bounding box center [769, 313] width 213 height 64
click at [1071, 340] on div at bounding box center [770, 335] width 1078 height 594
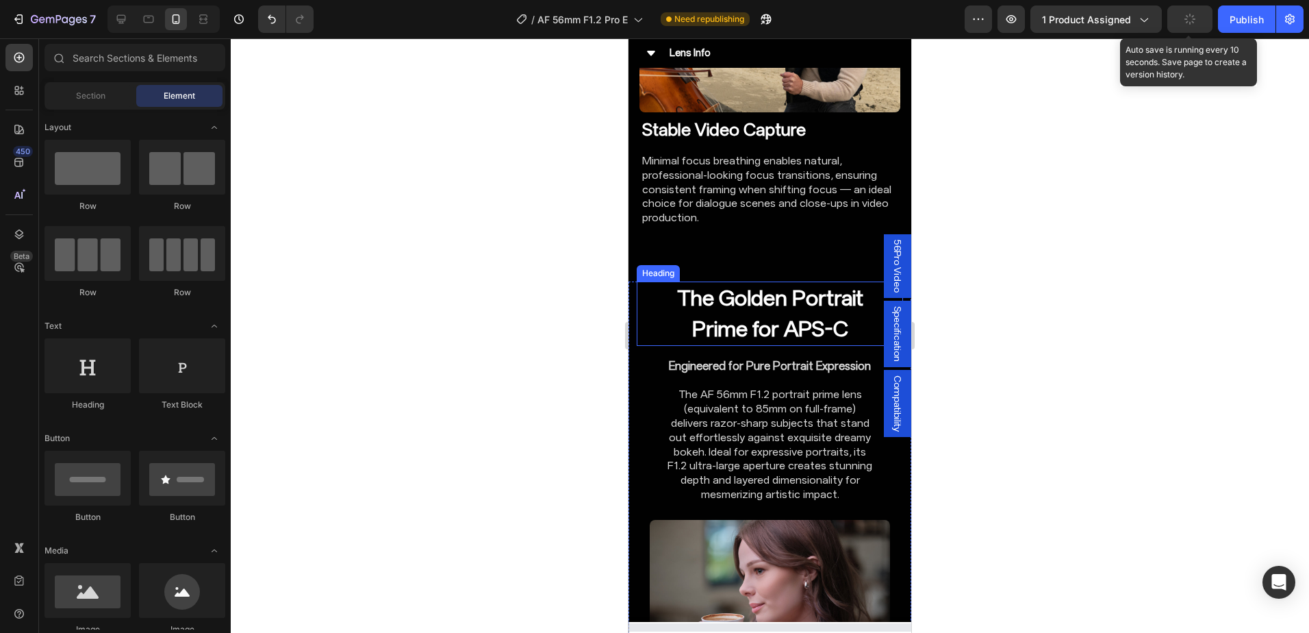
click at [778, 283] on p "The Golden Portrait Prime for APS-C" at bounding box center [770, 314] width 210 height 62
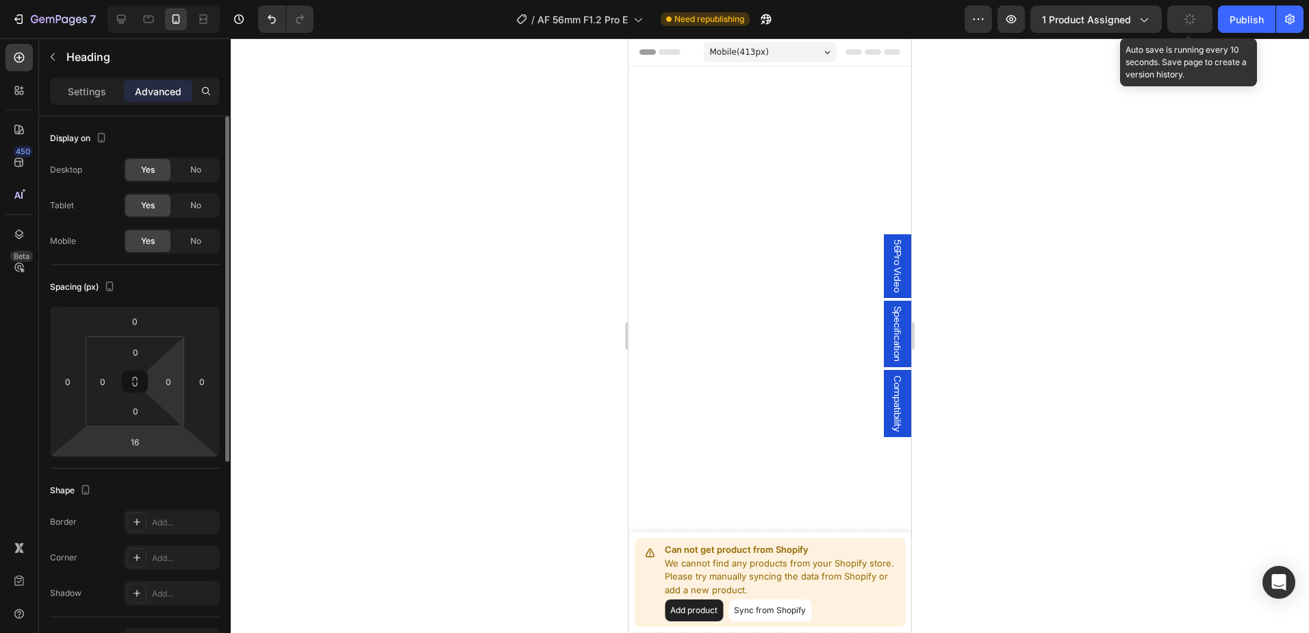
scroll to position [4382, 0]
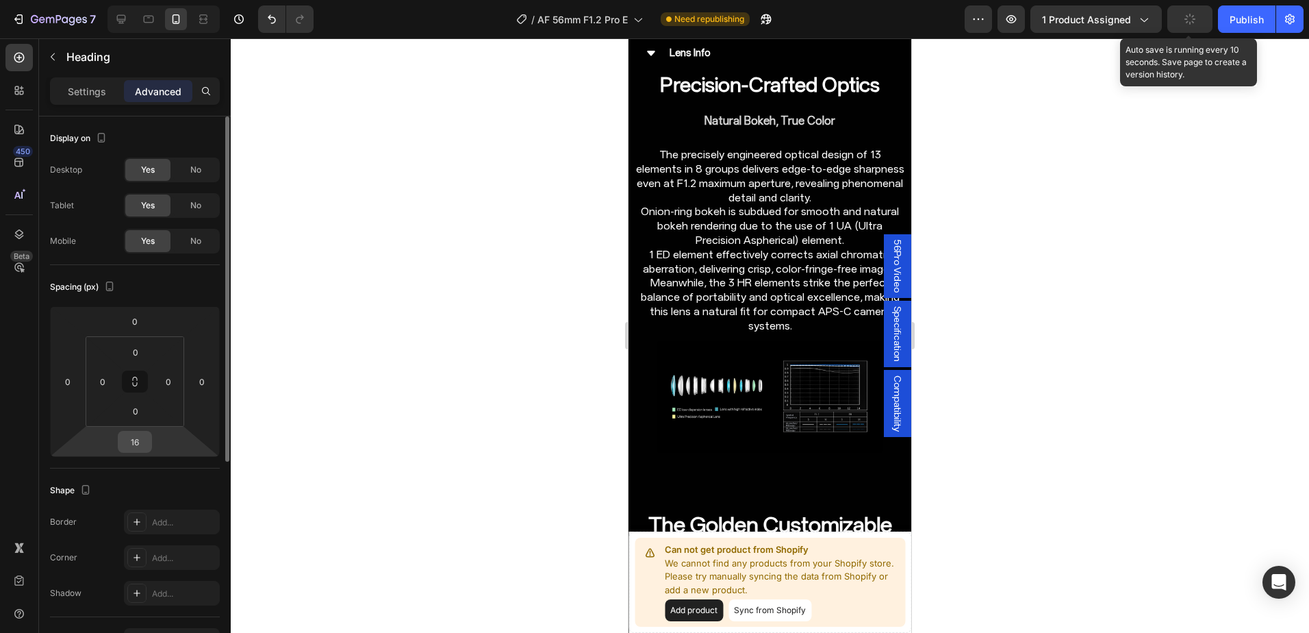
click at [144, 439] on input "16" at bounding box center [134, 441] width 27 height 21
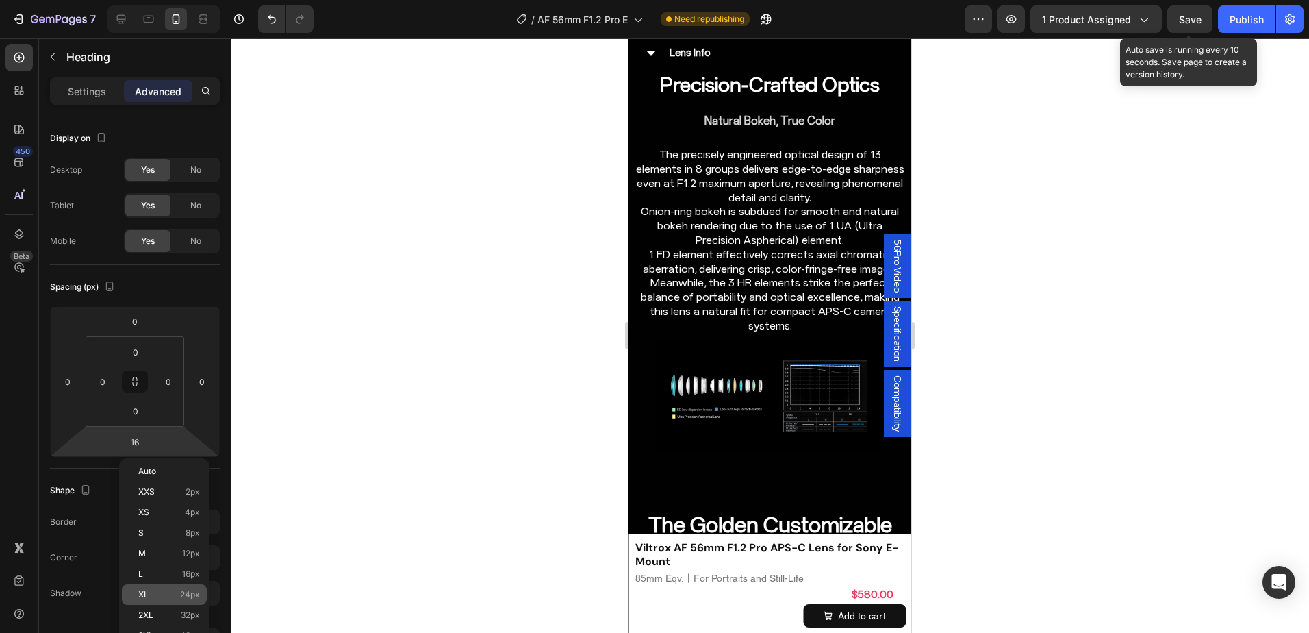
click at [154, 598] on p "XL 24px" at bounding box center [169, 594] width 62 height 10
type input "24"
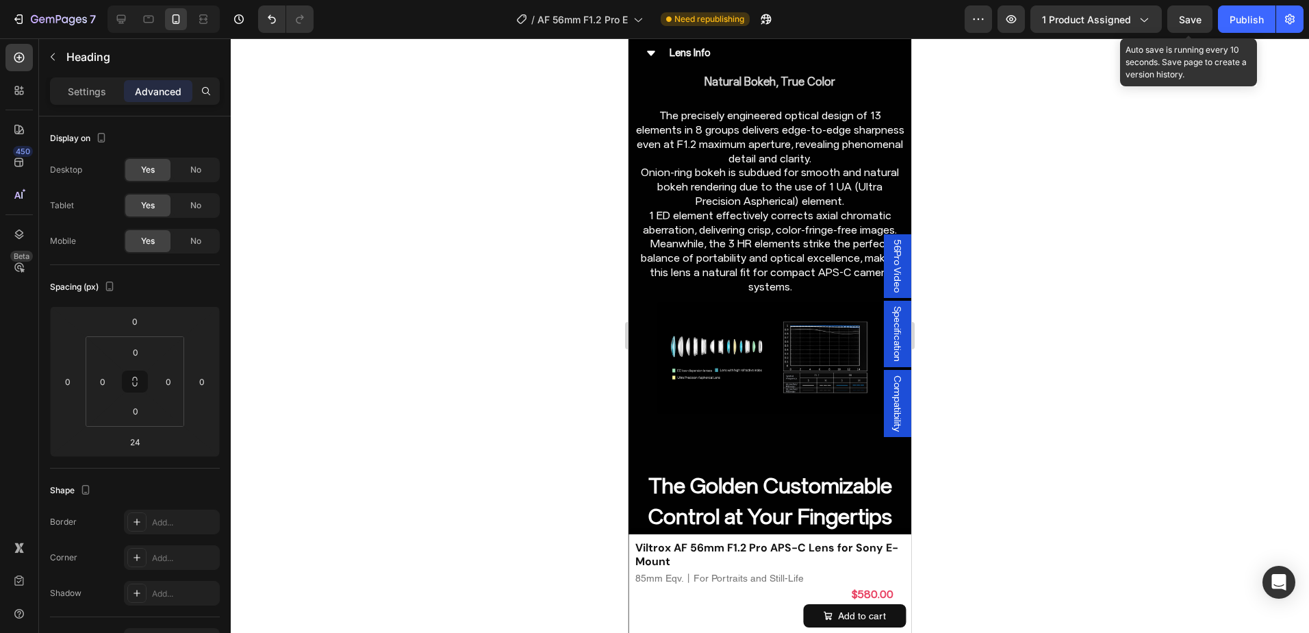
scroll to position [4450, 0]
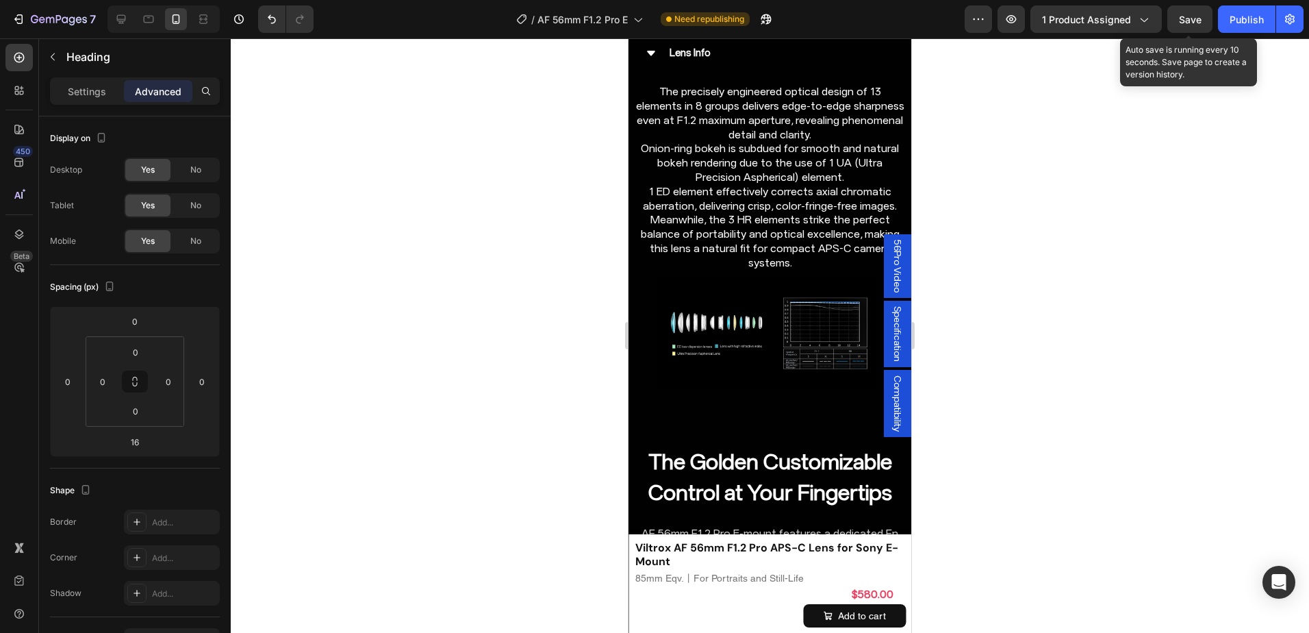
click at [90, 93] on p "Settings" at bounding box center [87, 91] width 38 height 14
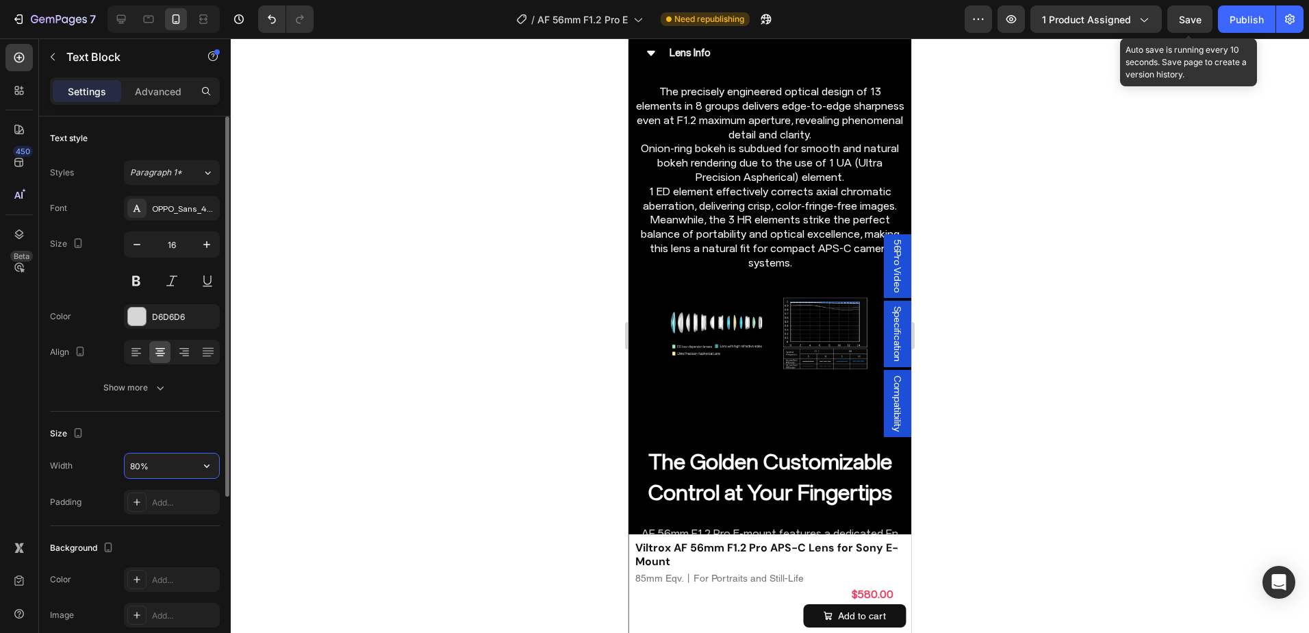
click at [133, 465] on input "80%" at bounding box center [172, 465] width 94 height 25
type input "95%"
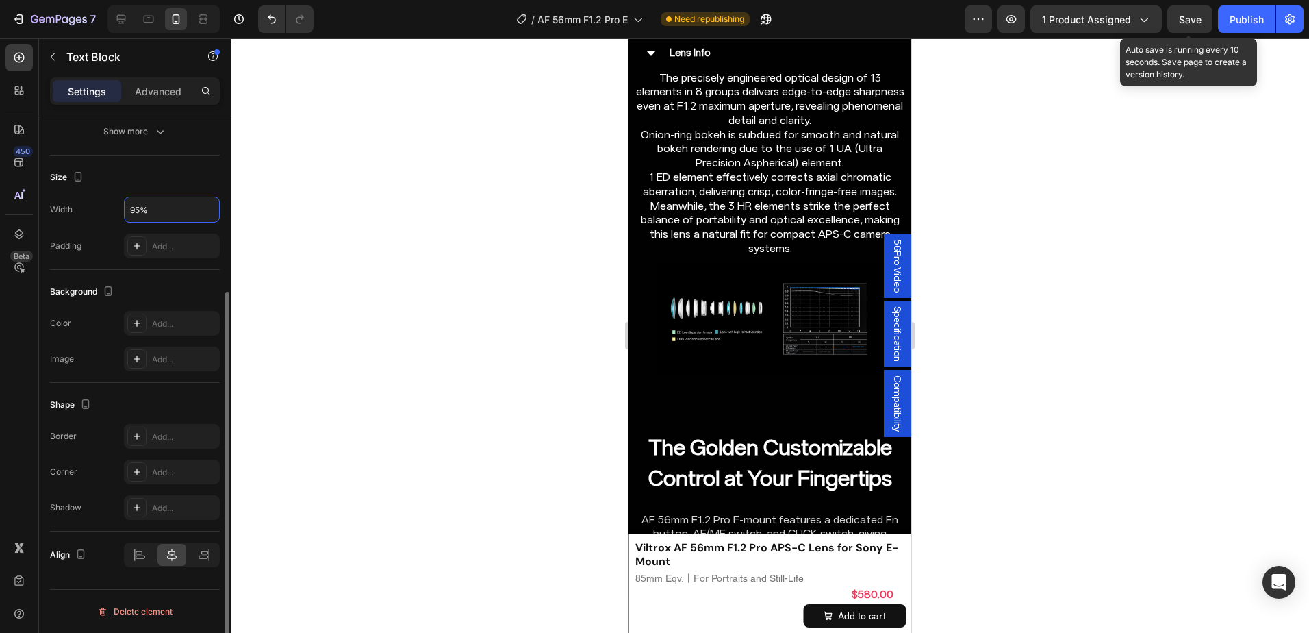
scroll to position [188, 0]
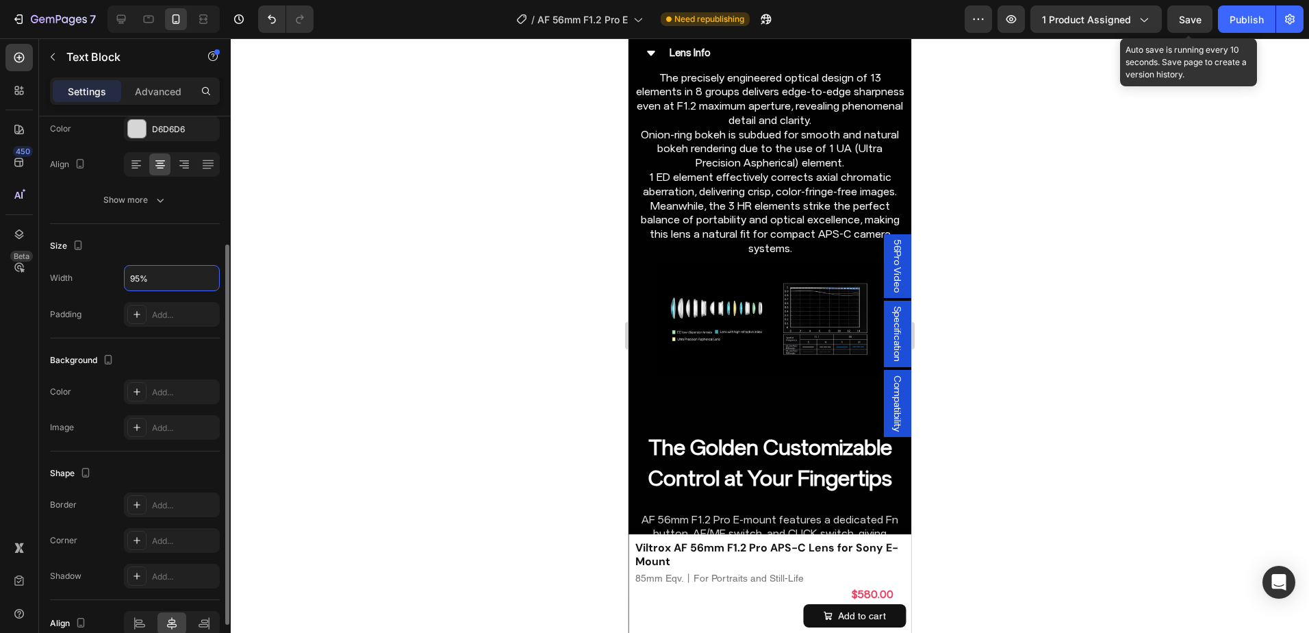
click at [1008, 323] on div at bounding box center [770, 335] width 1078 height 594
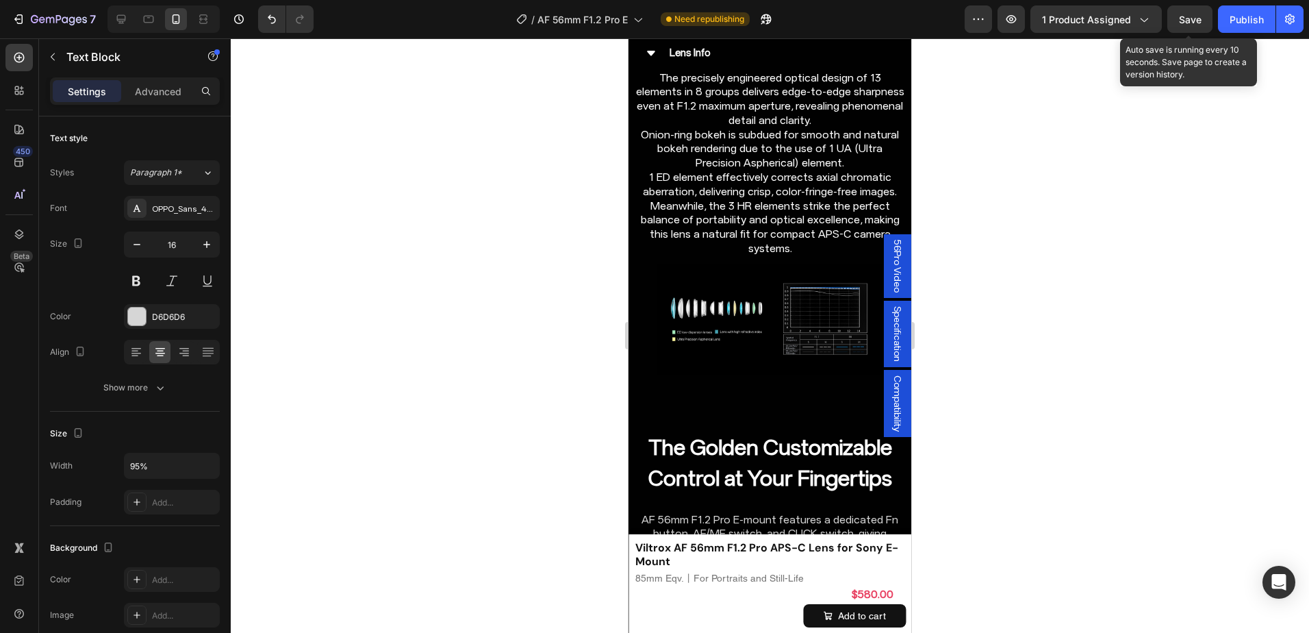
click at [945, 333] on div at bounding box center [770, 335] width 1078 height 594
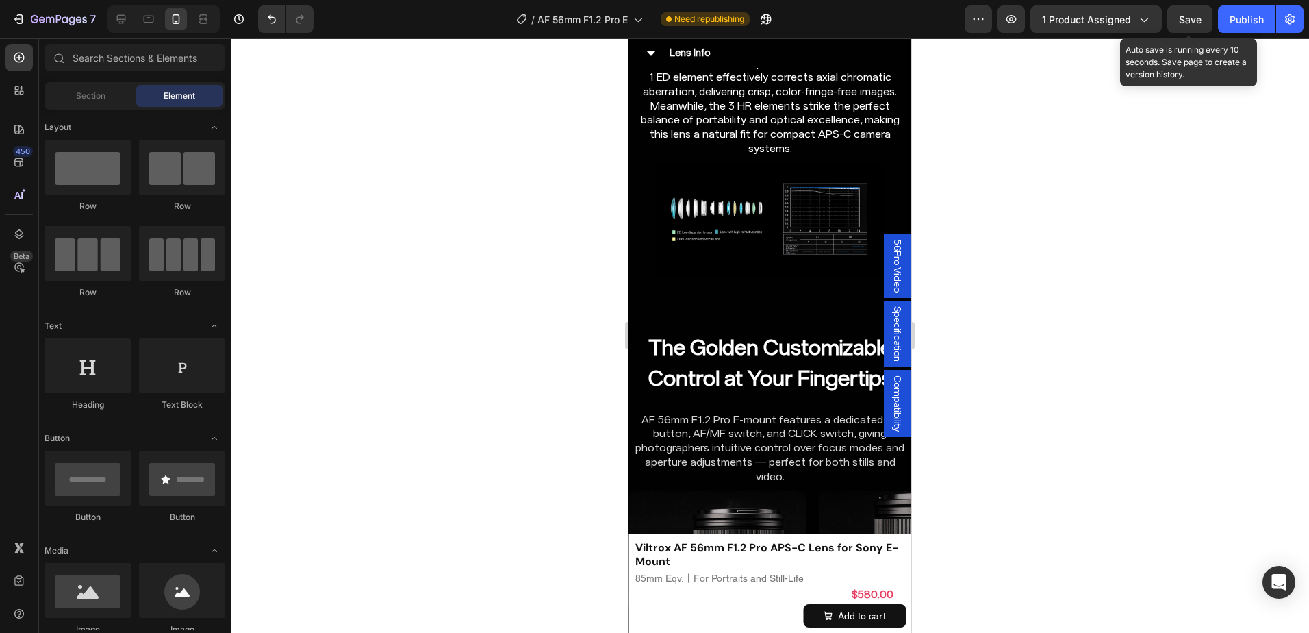
scroll to position [4519, 0]
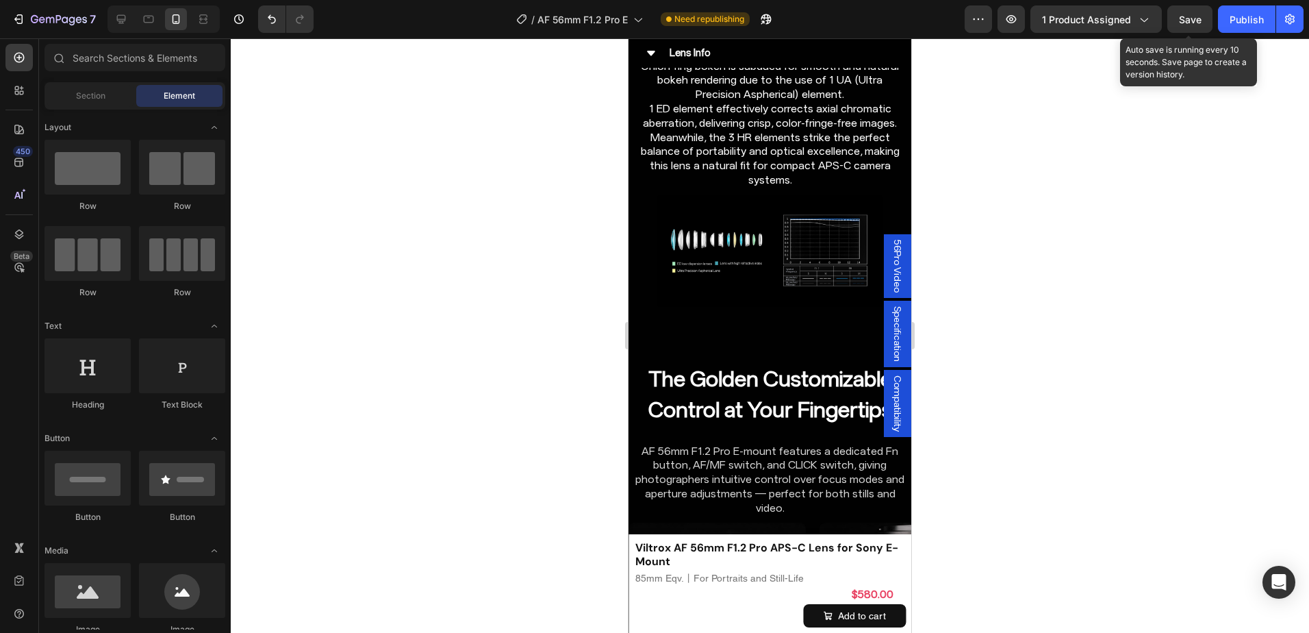
click at [1025, 333] on div at bounding box center [770, 335] width 1078 height 594
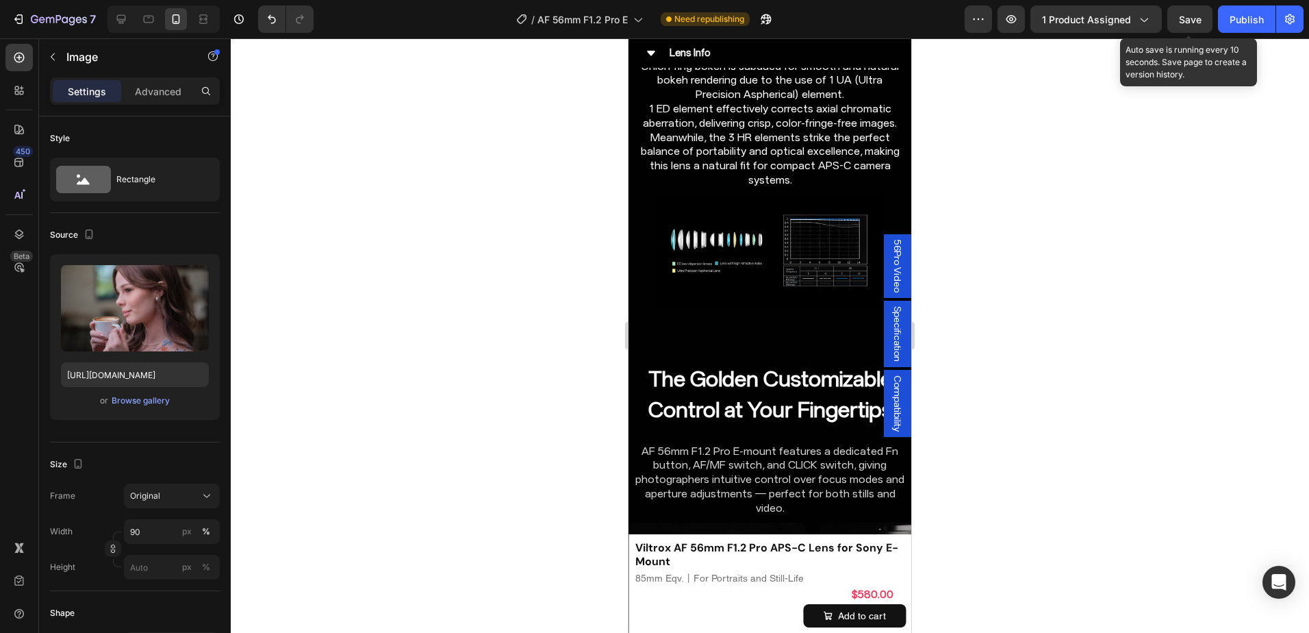
click at [152, 524] on input "90" at bounding box center [172, 531] width 96 height 25
click at [151, 557] on div "Full 100%" at bounding box center [158, 564] width 112 height 25
type input "100"
click at [993, 468] on div at bounding box center [770, 335] width 1078 height 594
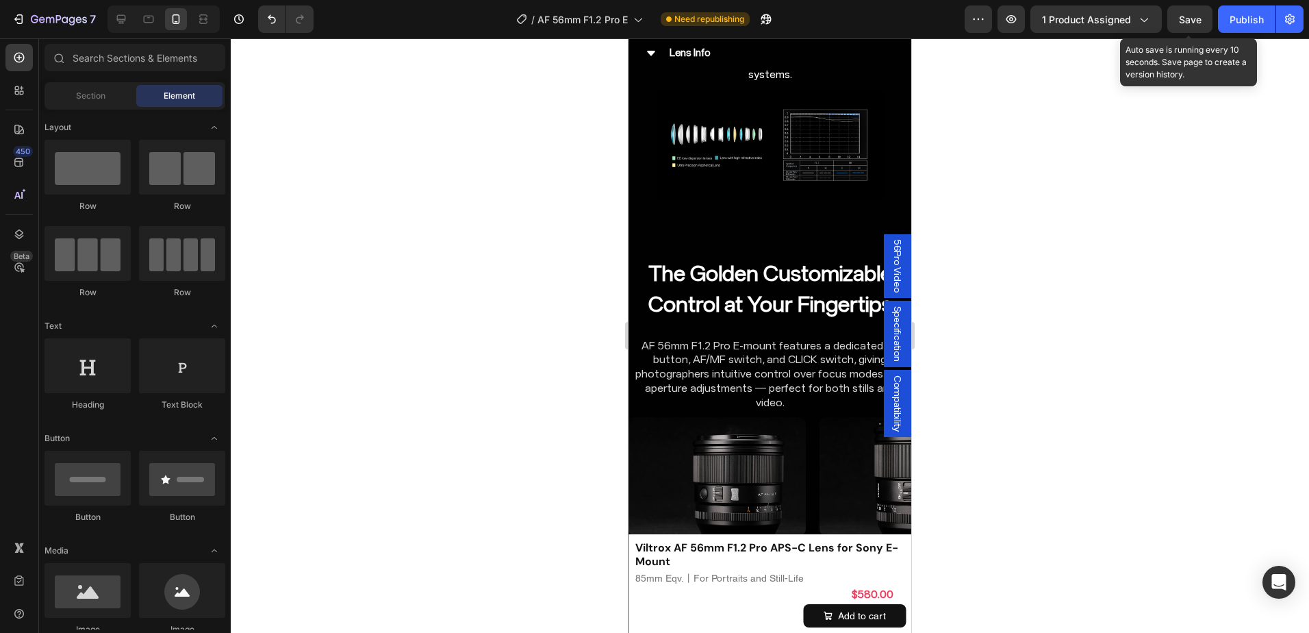
scroll to position [4656, 0]
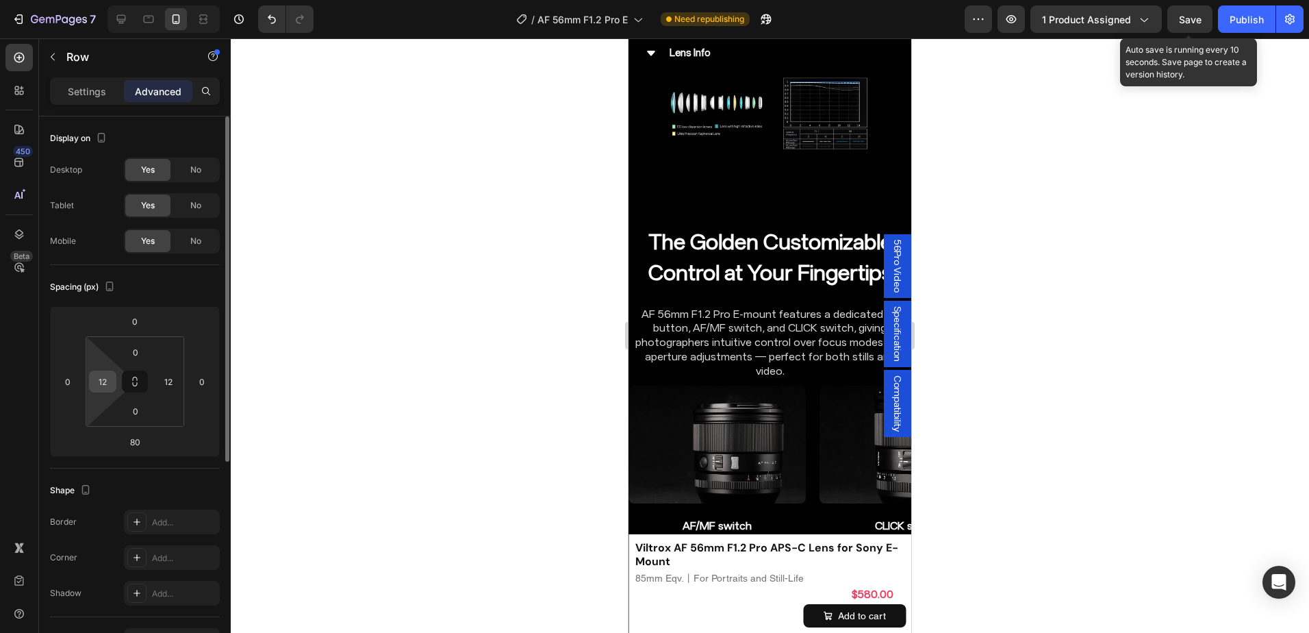
click at [115, 381] on div "12" at bounding box center [102, 381] width 27 height 22
click at [112, 381] on input "12" at bounding box center [102, 381] width 21 height 21
type input "8"
click at [168, 379] on input "12" at bounding box center [168, 381] width 21 height 21
type input "8"
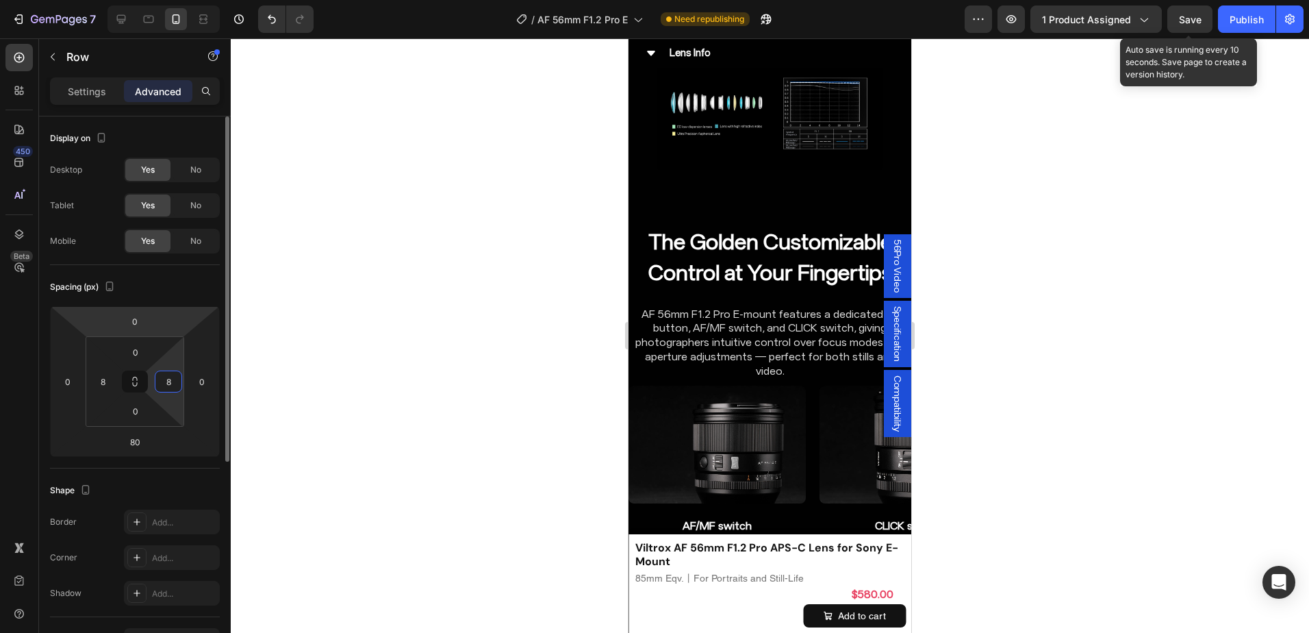
click at [180, 296] on div "Spacing (px)" at bounding box center [135, 287] width 170 height 22
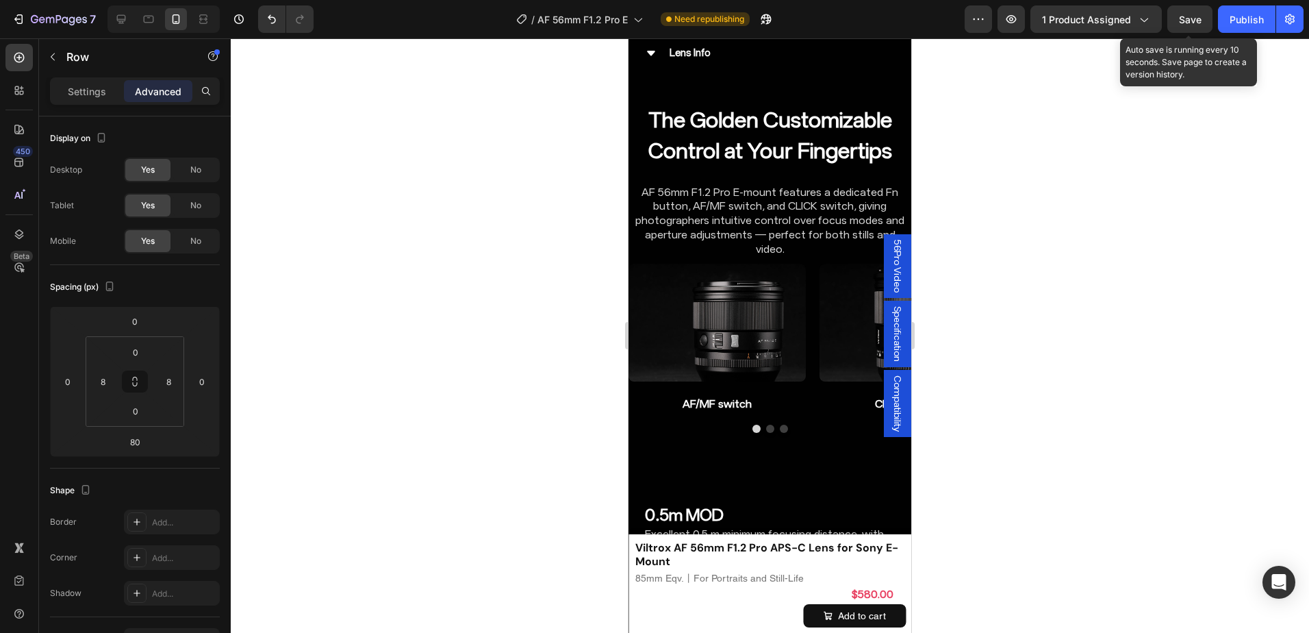
scroll to position [4792, 0]
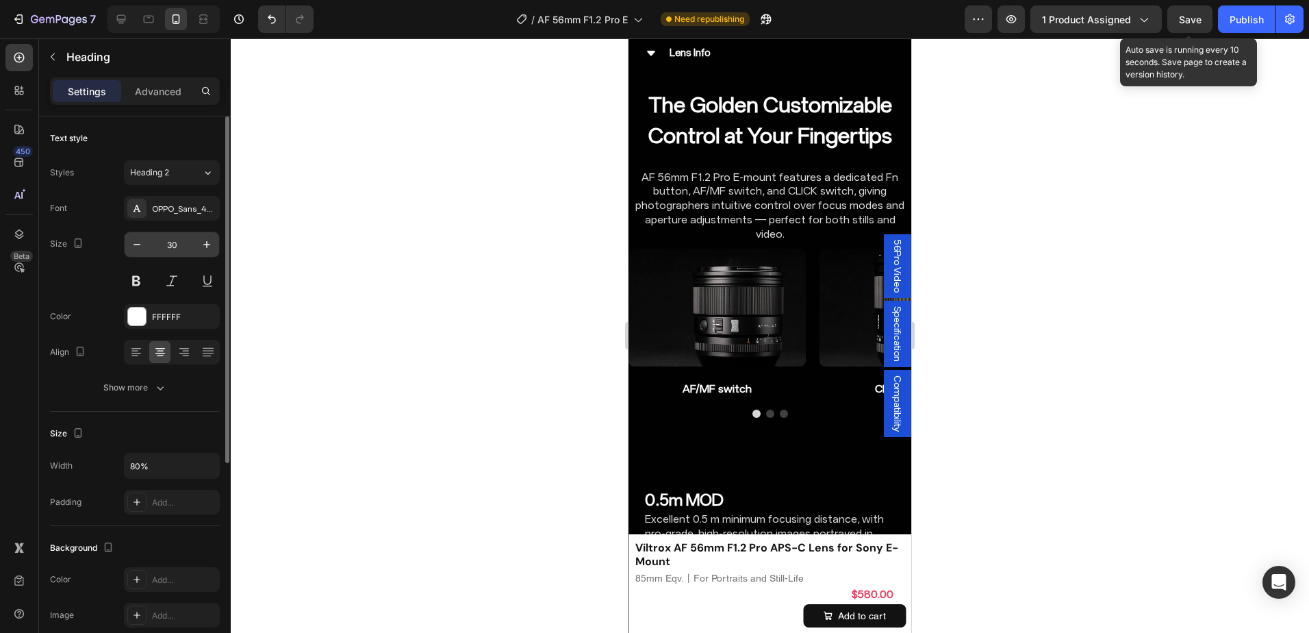
click at [183, 250] on input "30" at bounding box center [171, 244] width 45 height 25
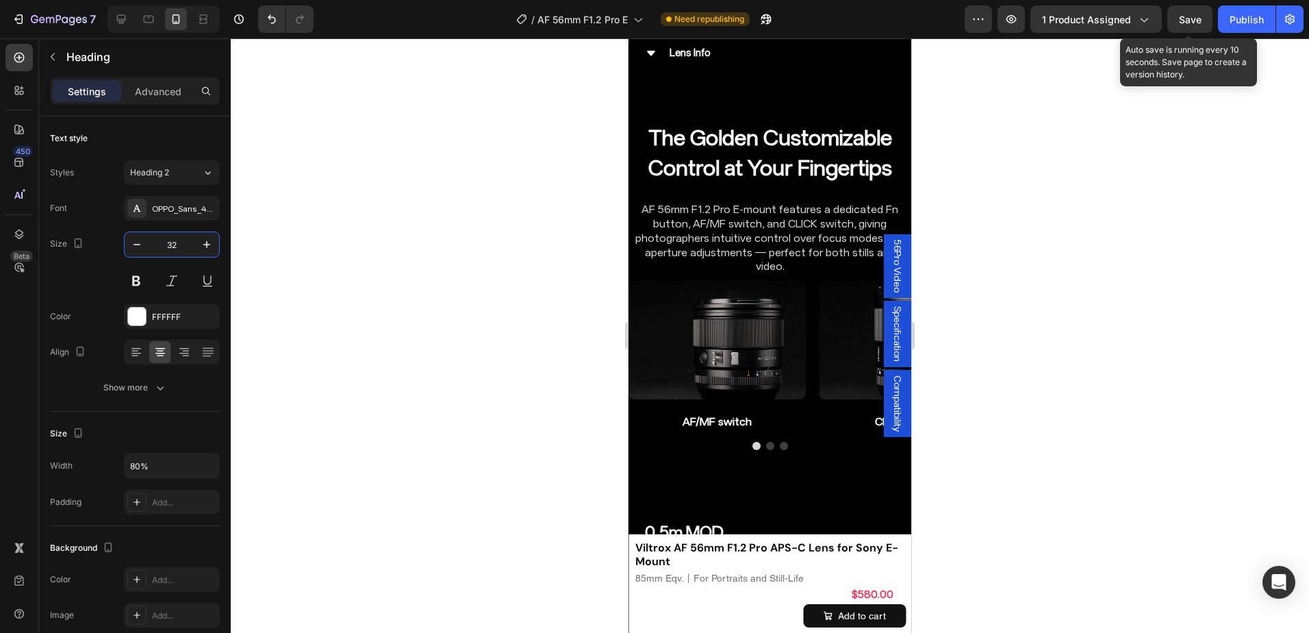
type input "32"
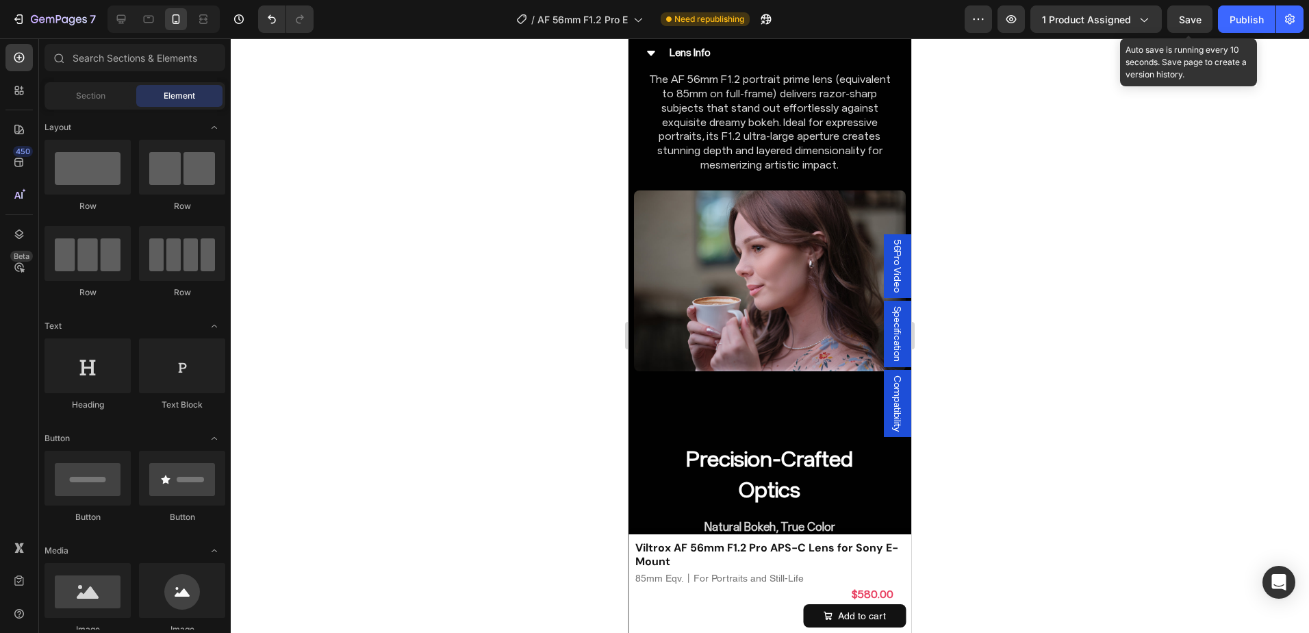
scroll to position [4588, 0]
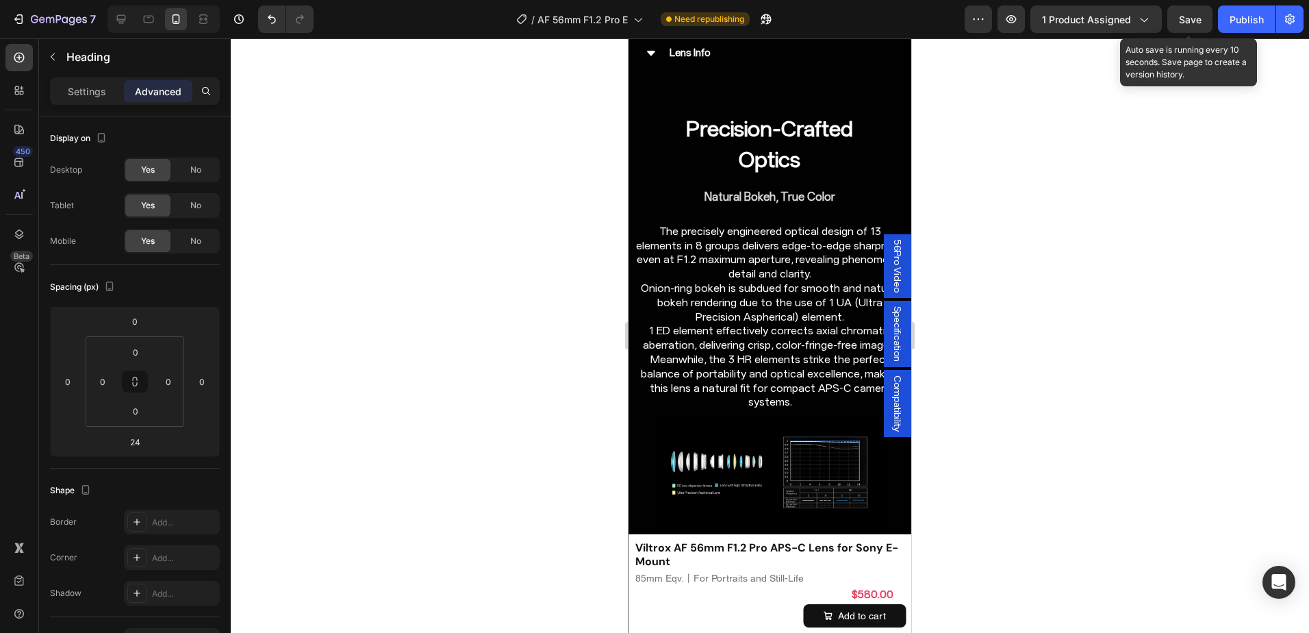
scroll to position [4452, 0]
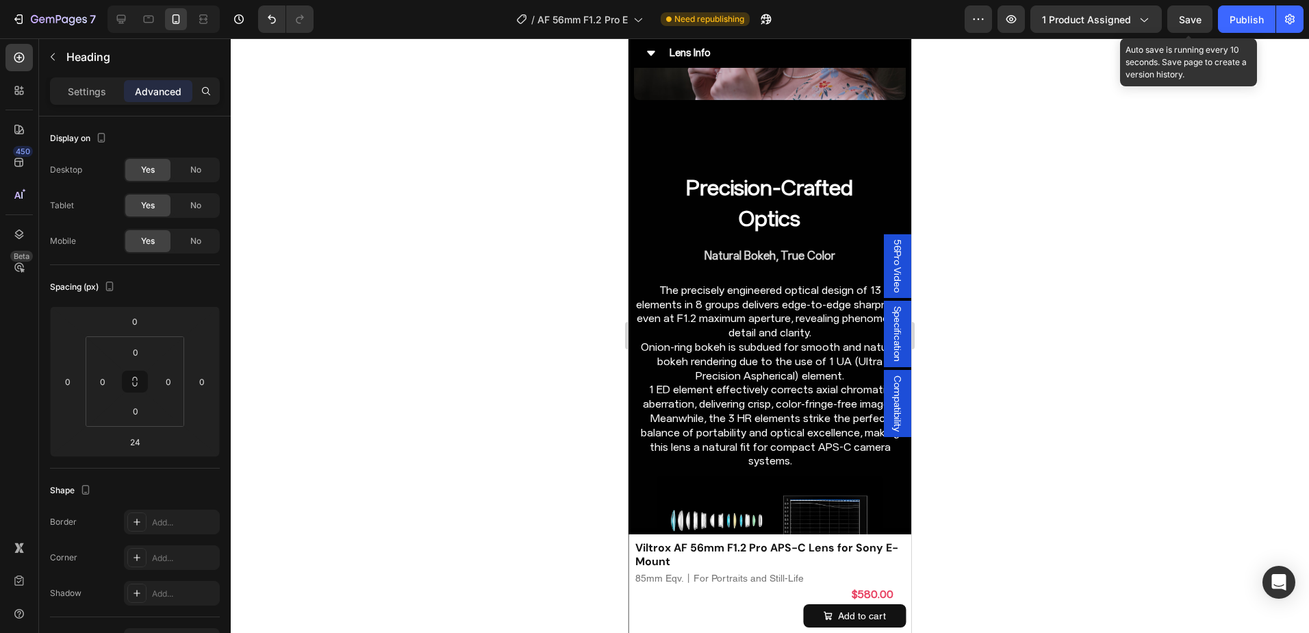
click at [1030, 280] on div at bounding box center [770, 335] width 1078 height 594
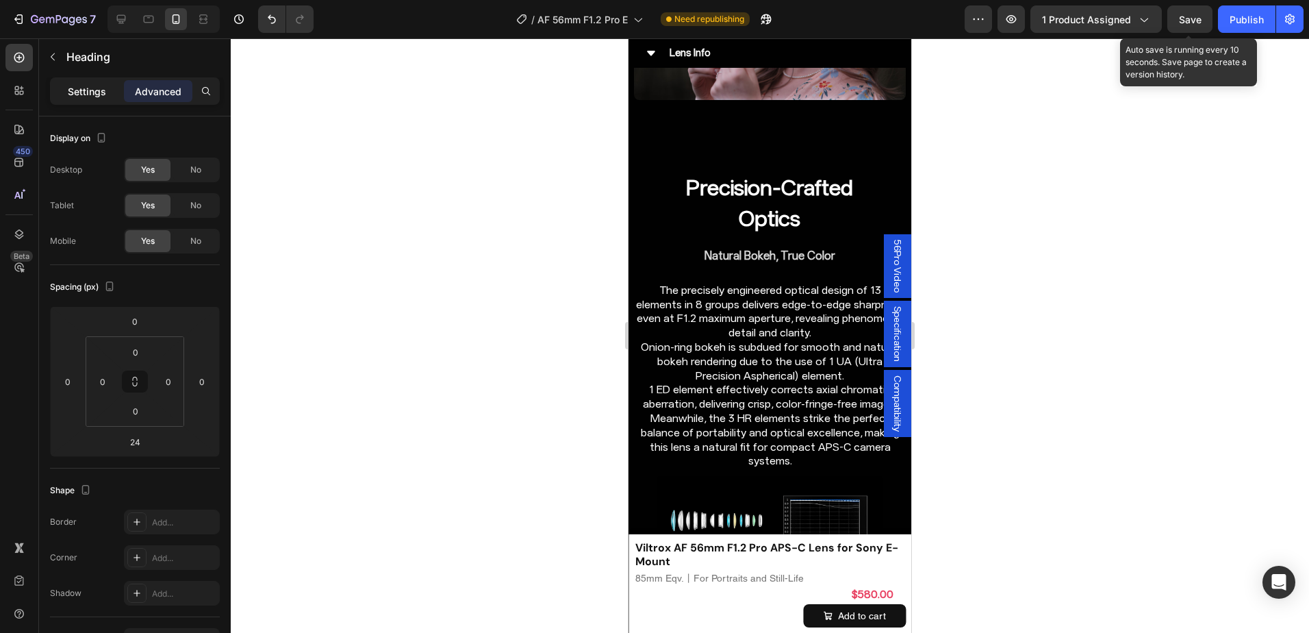
click at [105, 91] on p "Settings" at bounding box center [87, 91] width 38 height 14
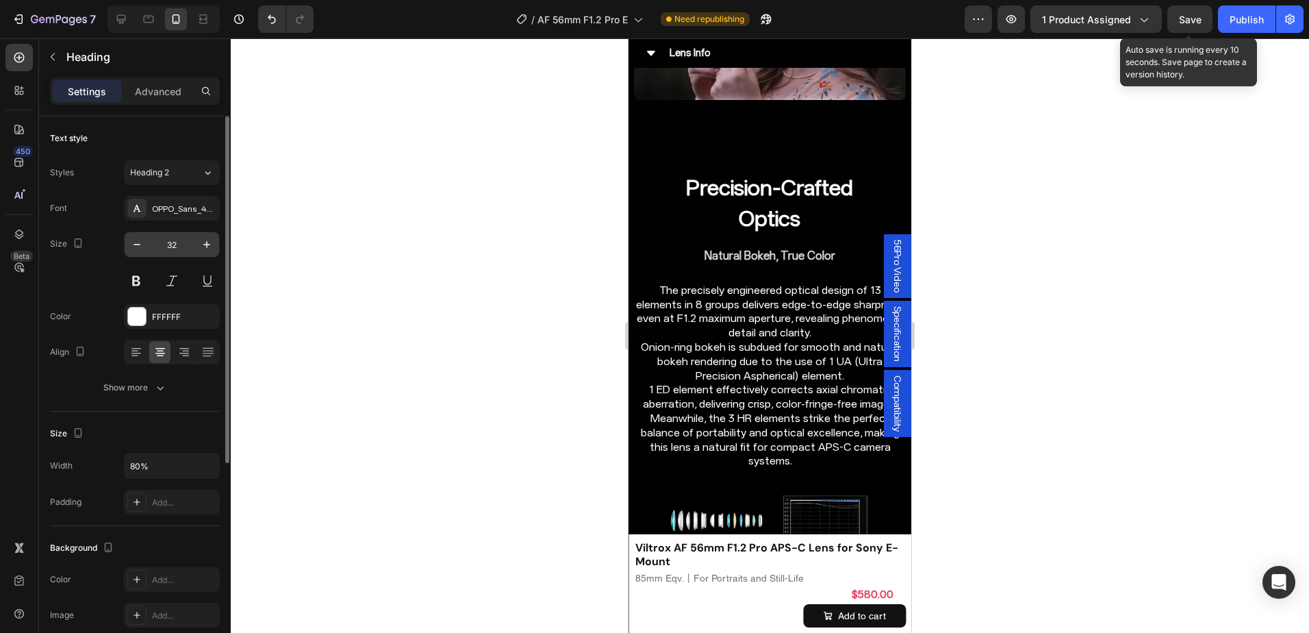
click at [188, 247] on input "32" at bounding box center [171, 244] width 45 height 25
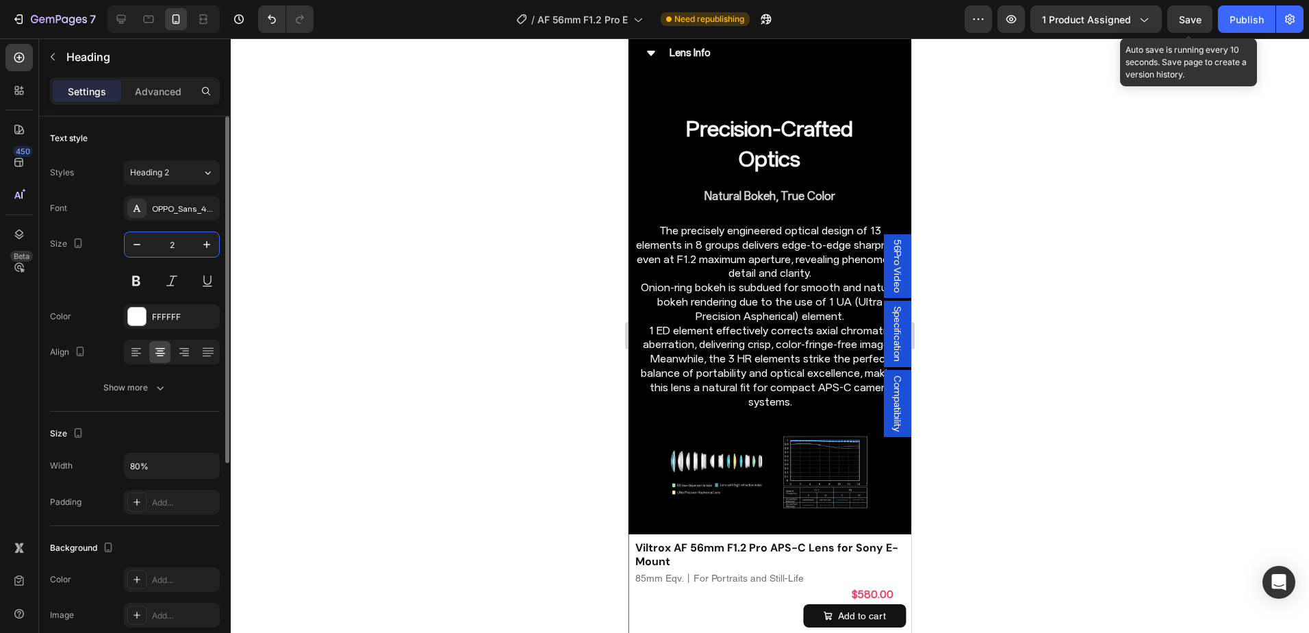
type input "26"
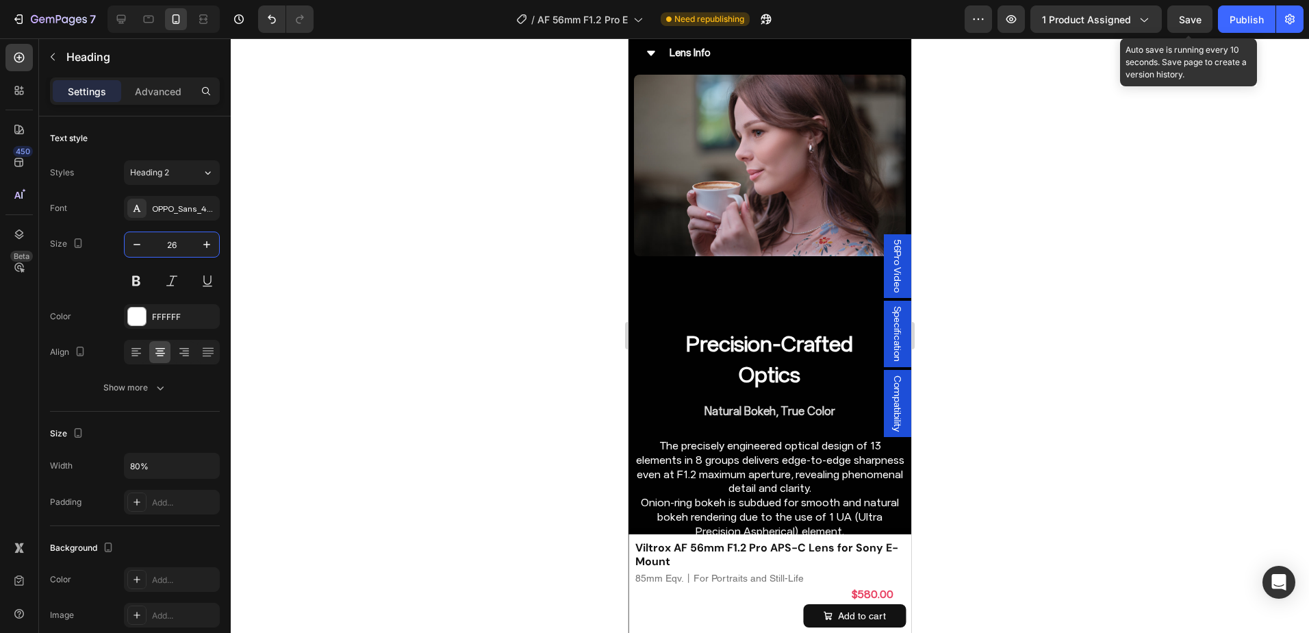
scroll to position [4246, 0]
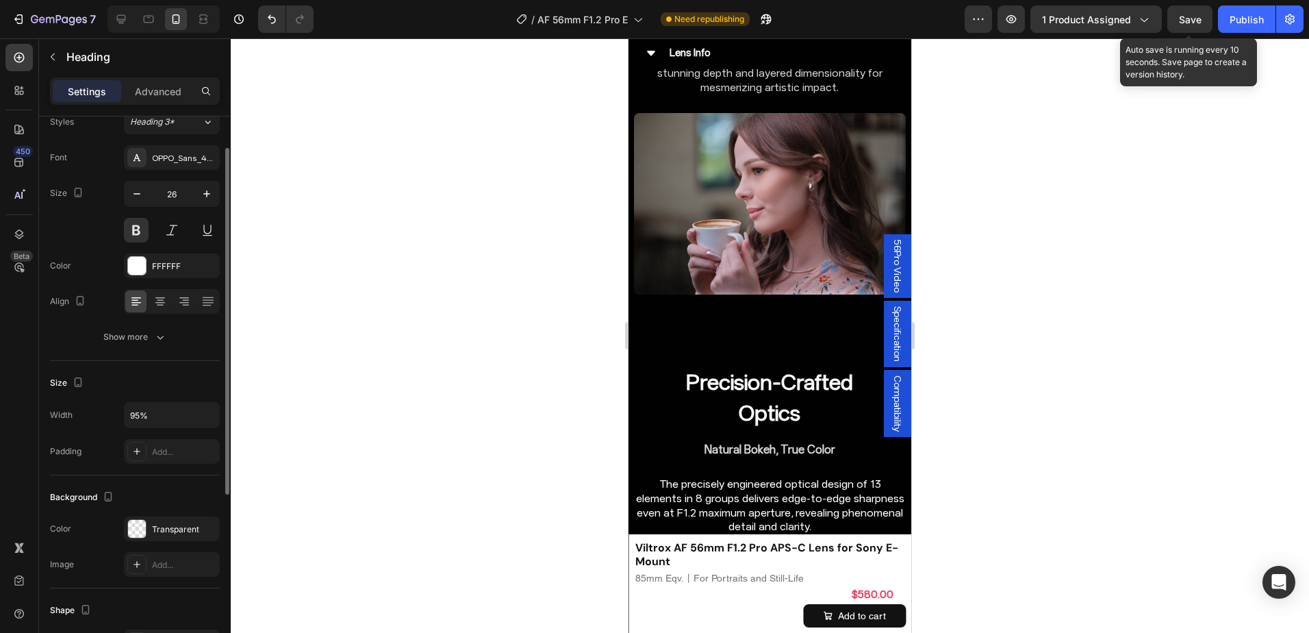
scroll to position [0, 0]
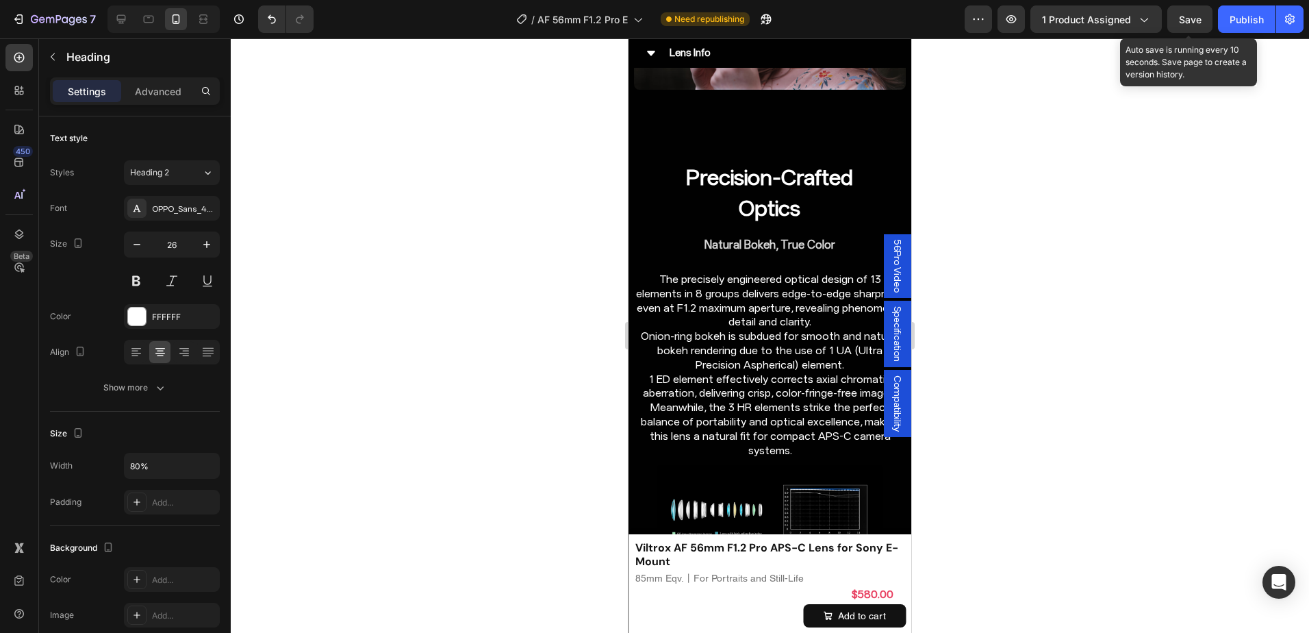
scroll to position [4452, 0]
click at [1013, 303] on div at bounding box center [770, 335] width 1078 height 594
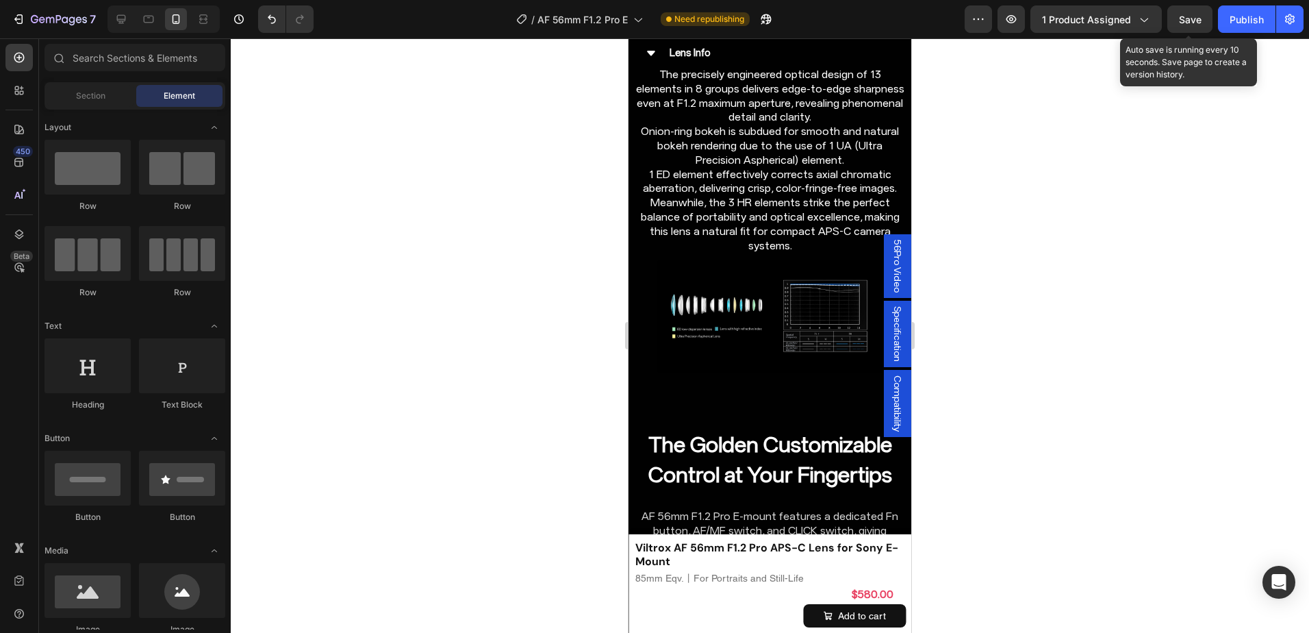
scroll to position [4678, 0]
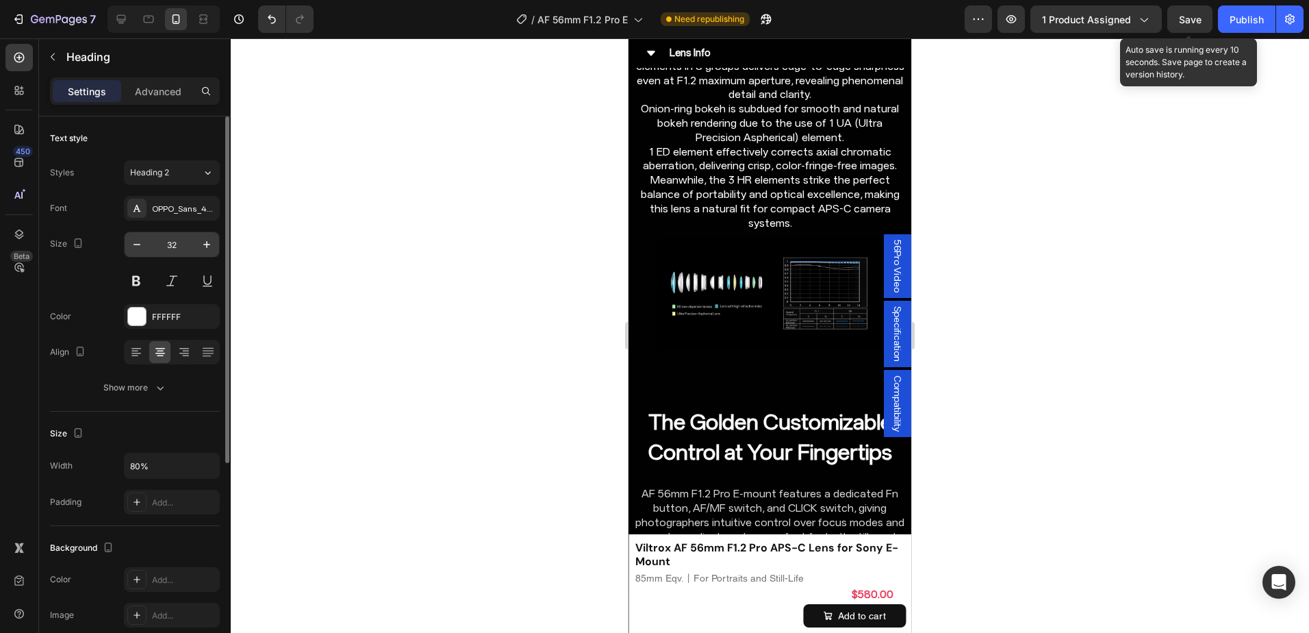
click at [186, 250] on input "32" at bounding box center [171, 244] width 45 height 25
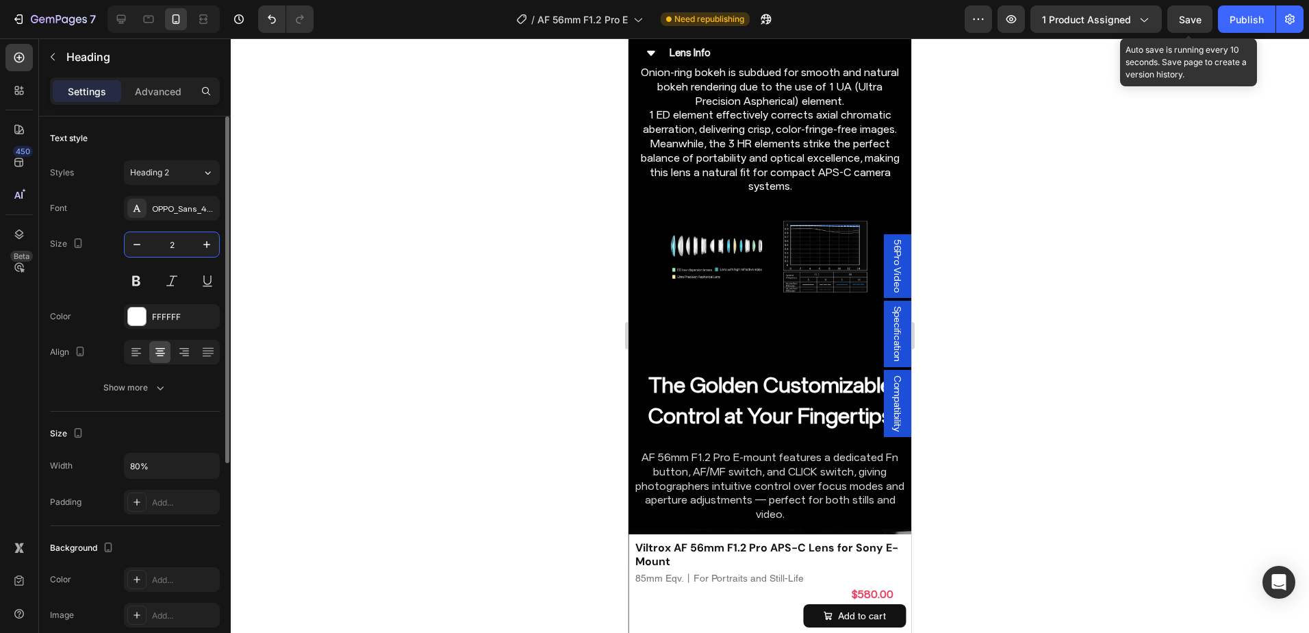
type input "26"
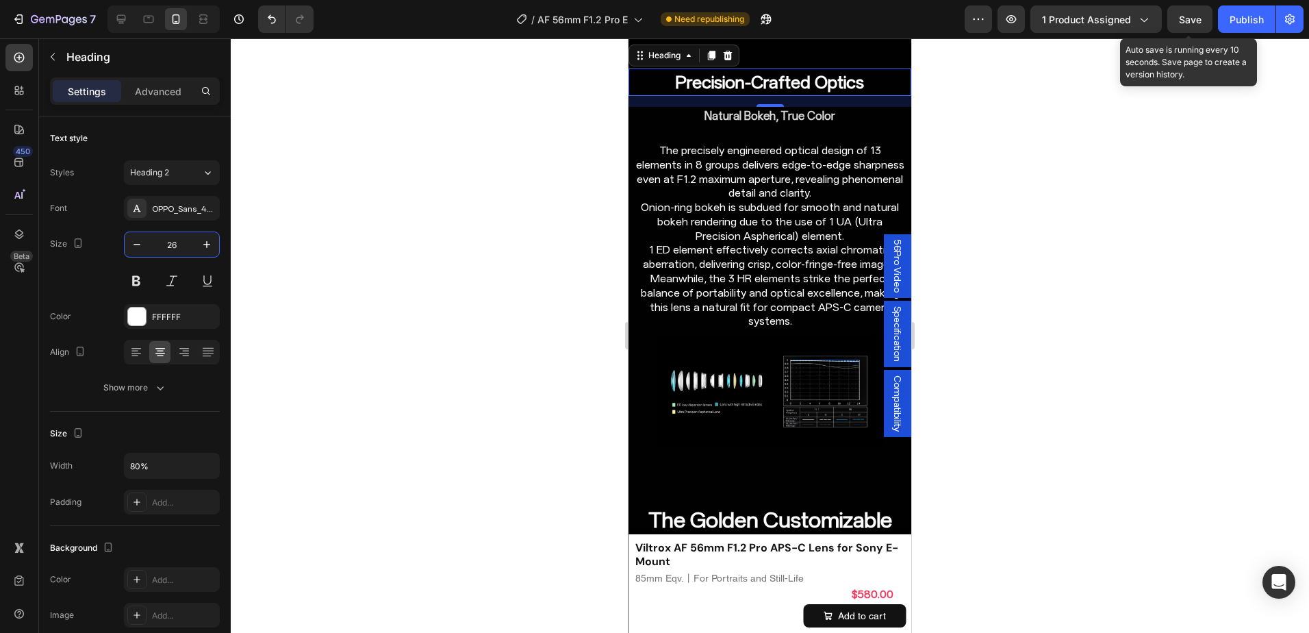
scroll to position [4541, 0]
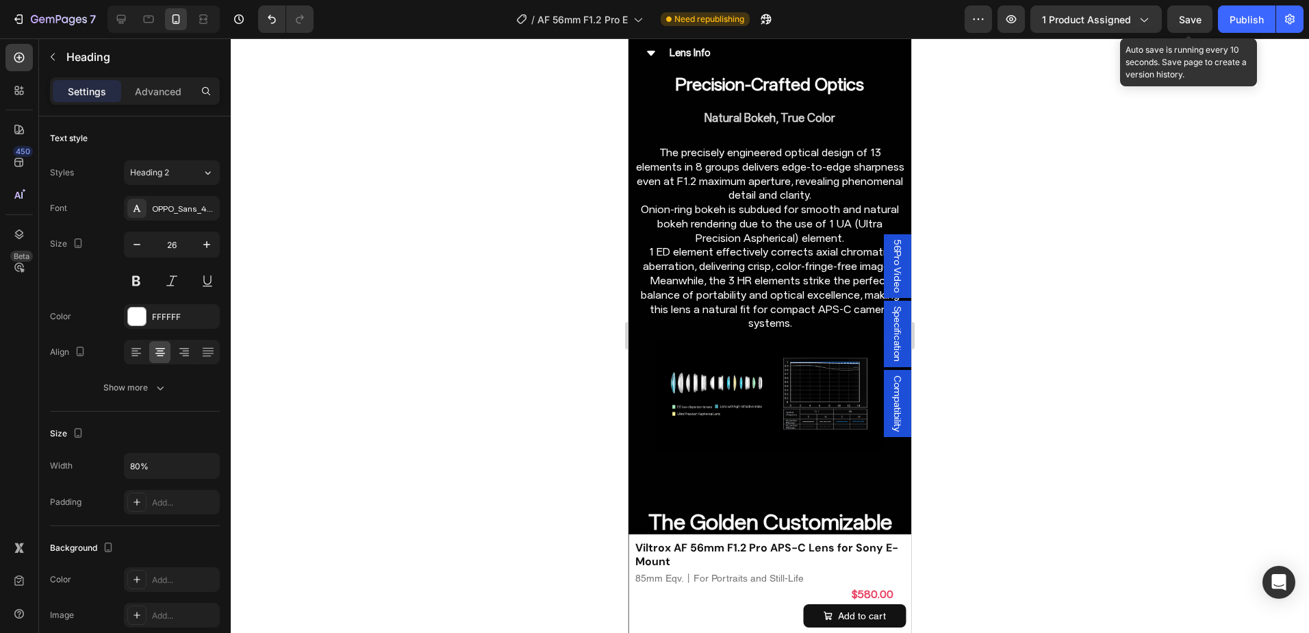
click at [991, 185] on div at bounding box center [770, 335] width 1078 height 594
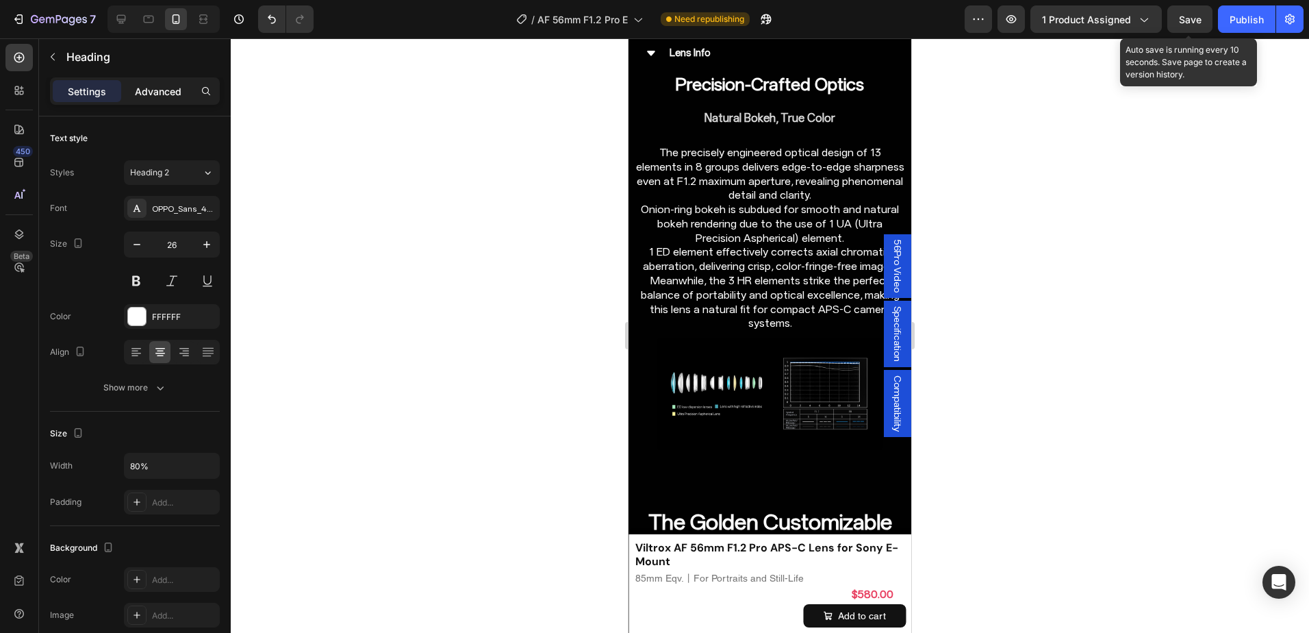
click at [163, 88] on p "Advanced" at bounding box center [158, 91] width 47 height 14
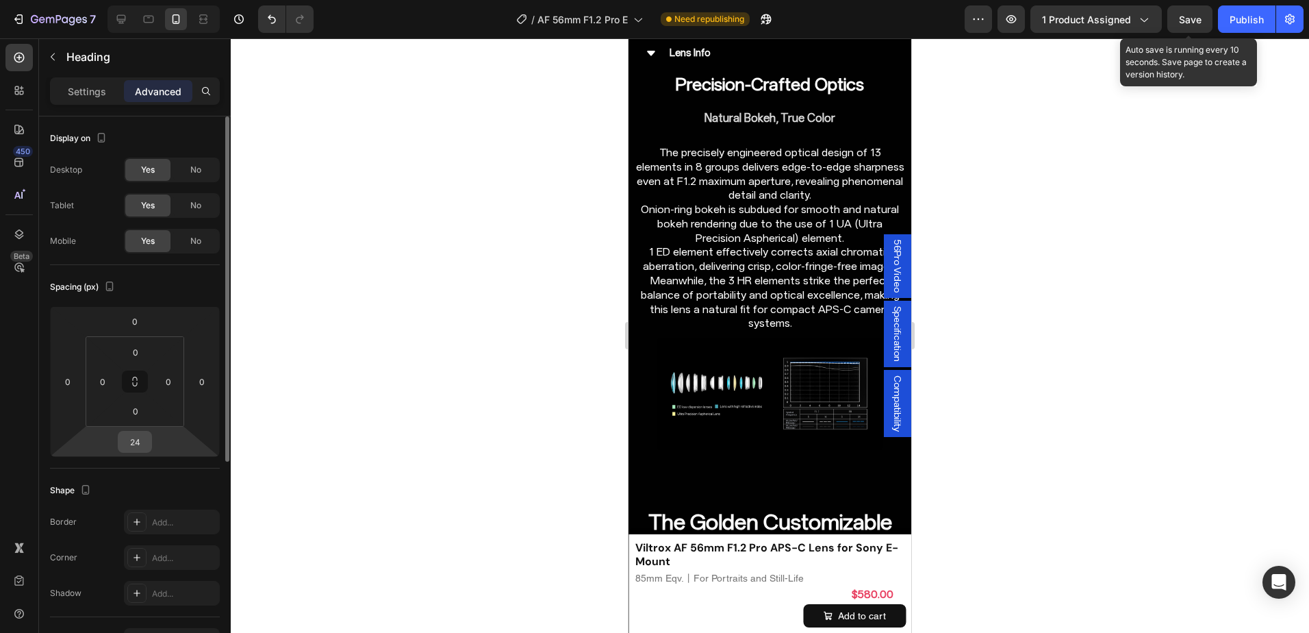
click at [134, 435] on input "24" at bounding box center [134, 441] width 27 height 21
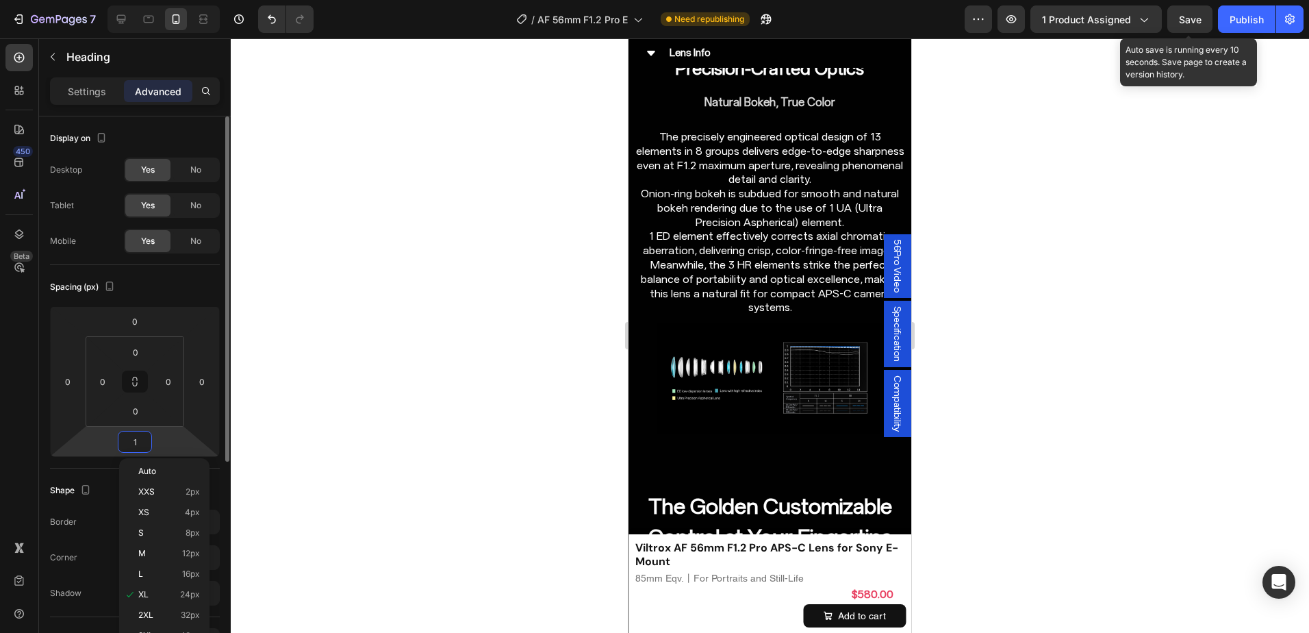
type input "16"
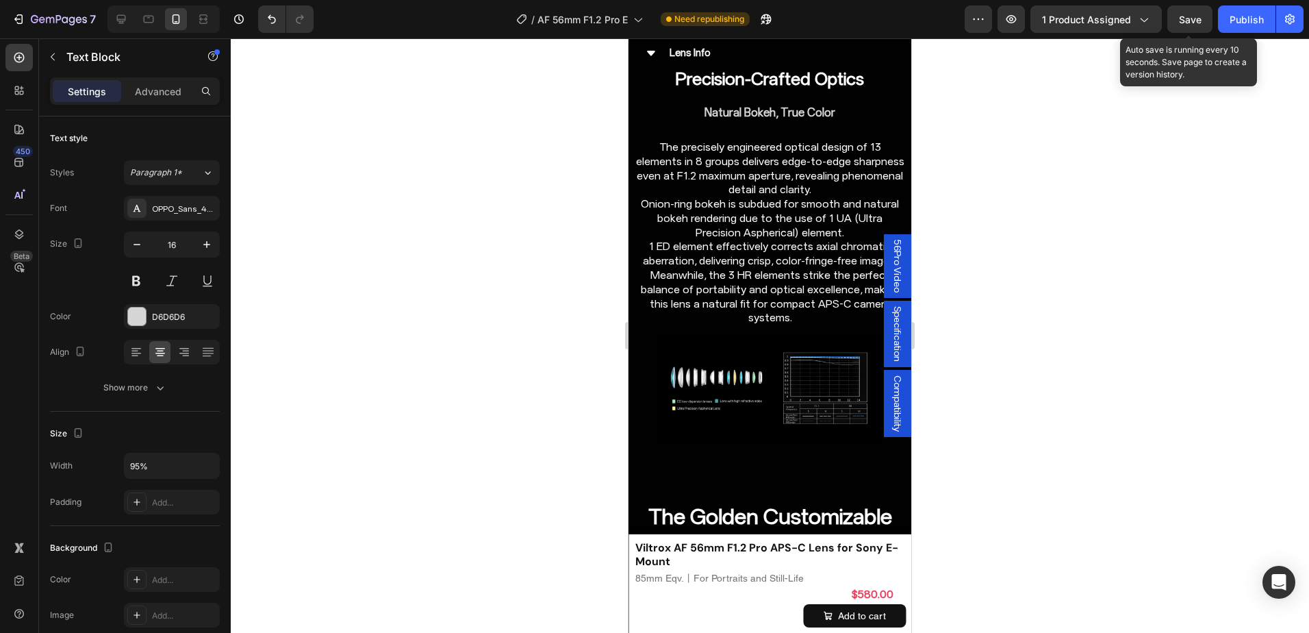
click at [991, 252] on div at bounding box center [770, 335] width 1078 height 594
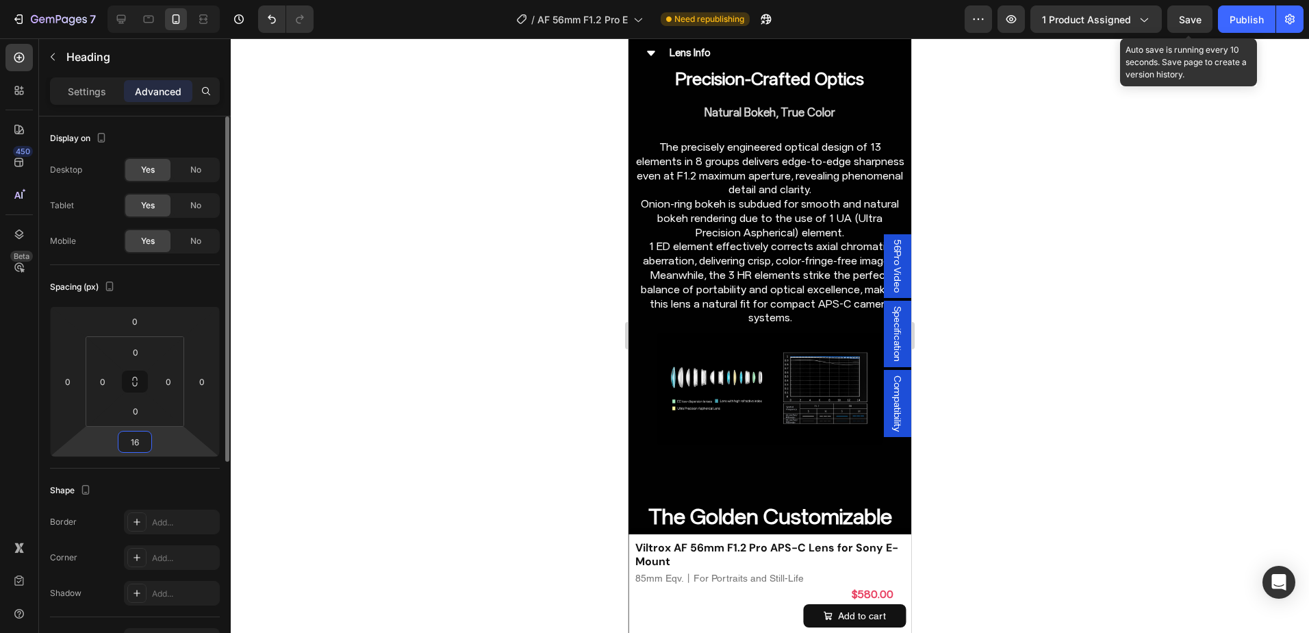
click at [146, 435] on input "16" at bounding box center [134, 441] width 27 height 21
type input "8"
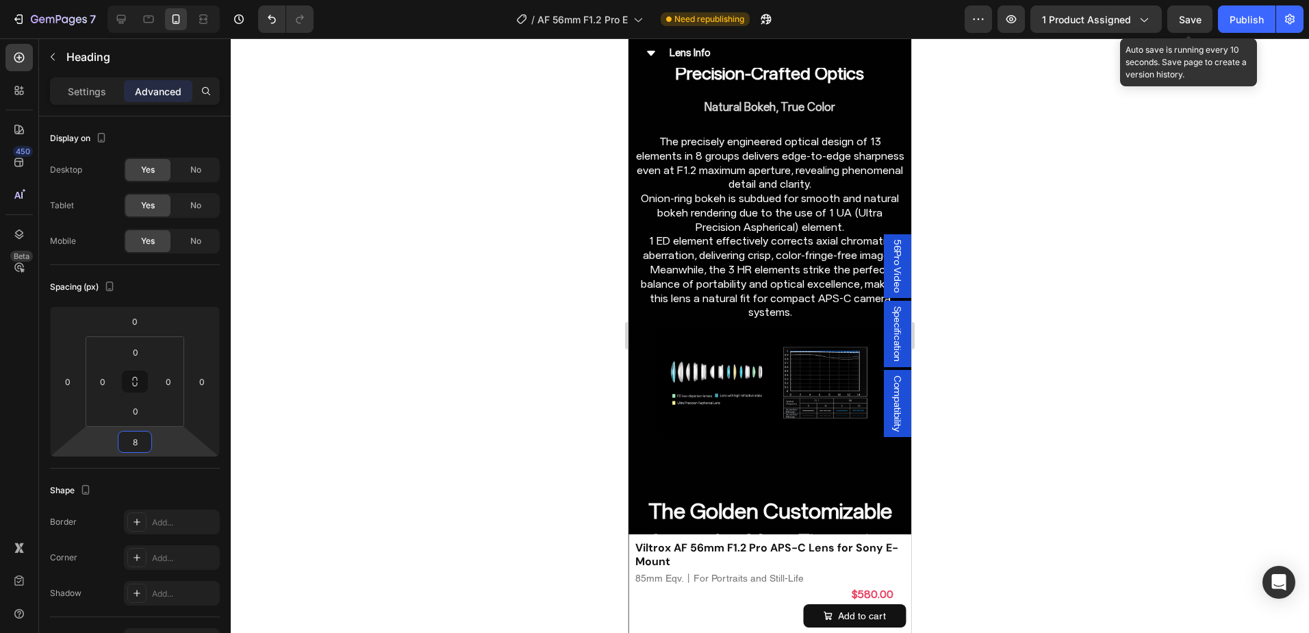
click at [1024, 231] on div at bounding box center [770, 335] width 1078 height 594
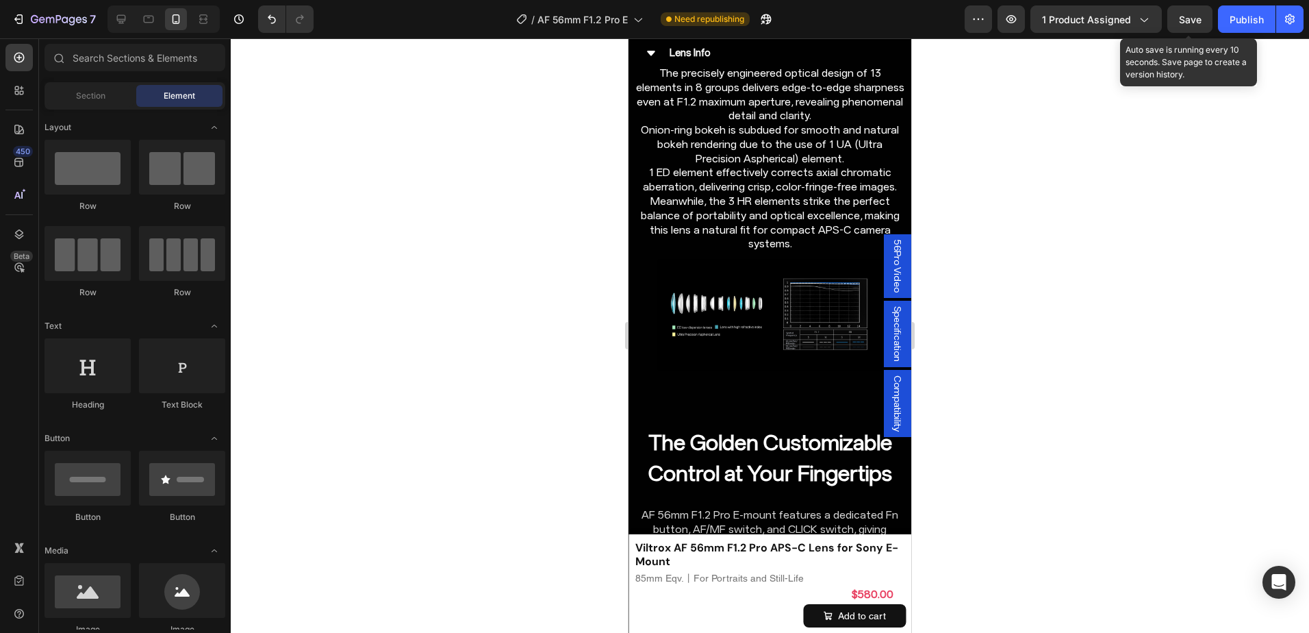
scroll to position [4678, 0]
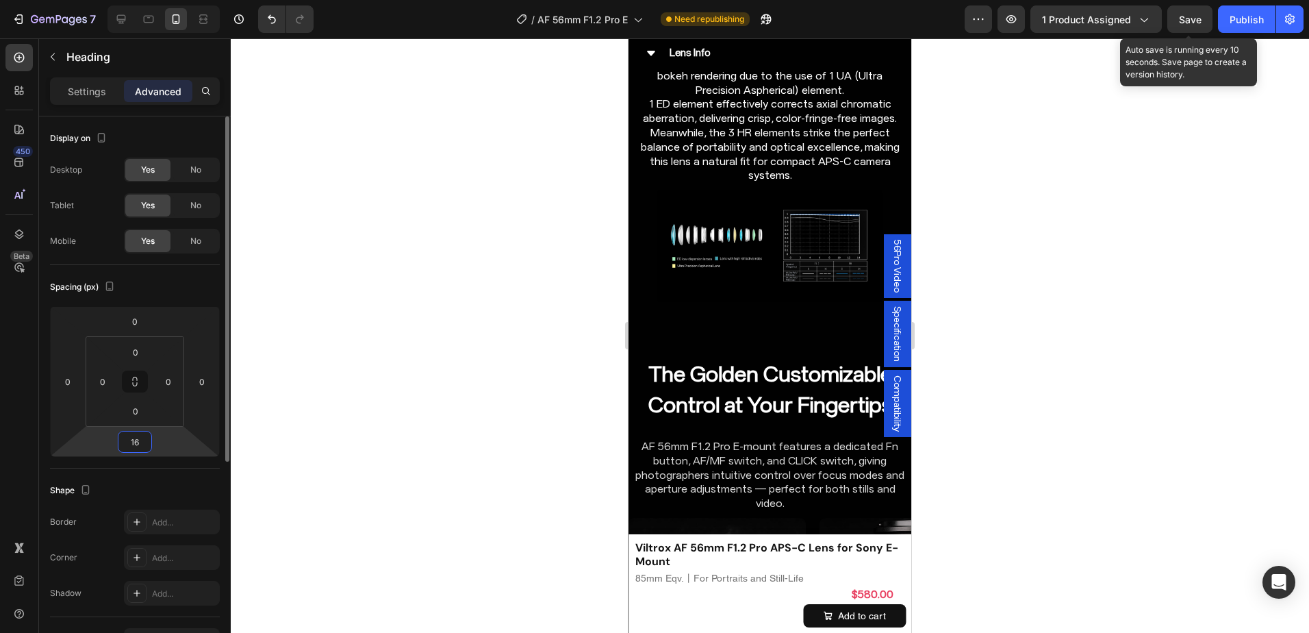
click at [137, 451] on input "16" at bounding box center [134, 441] width 27 height 21
type input "8"
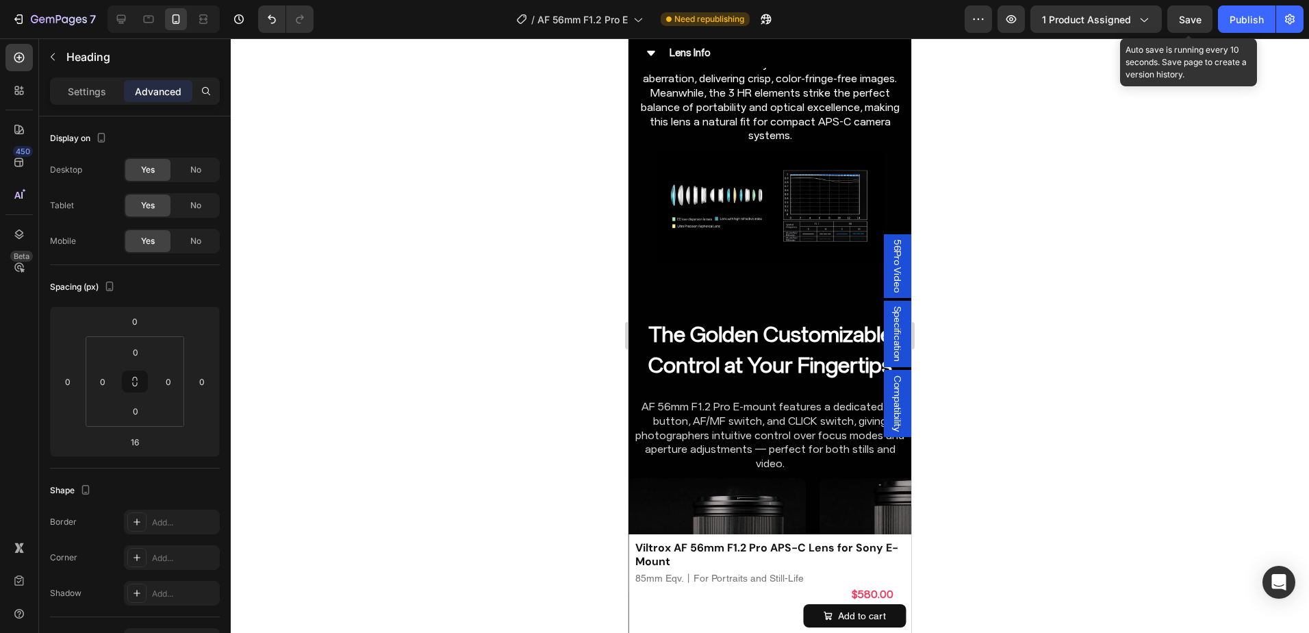
scroll to position [4747, 0]
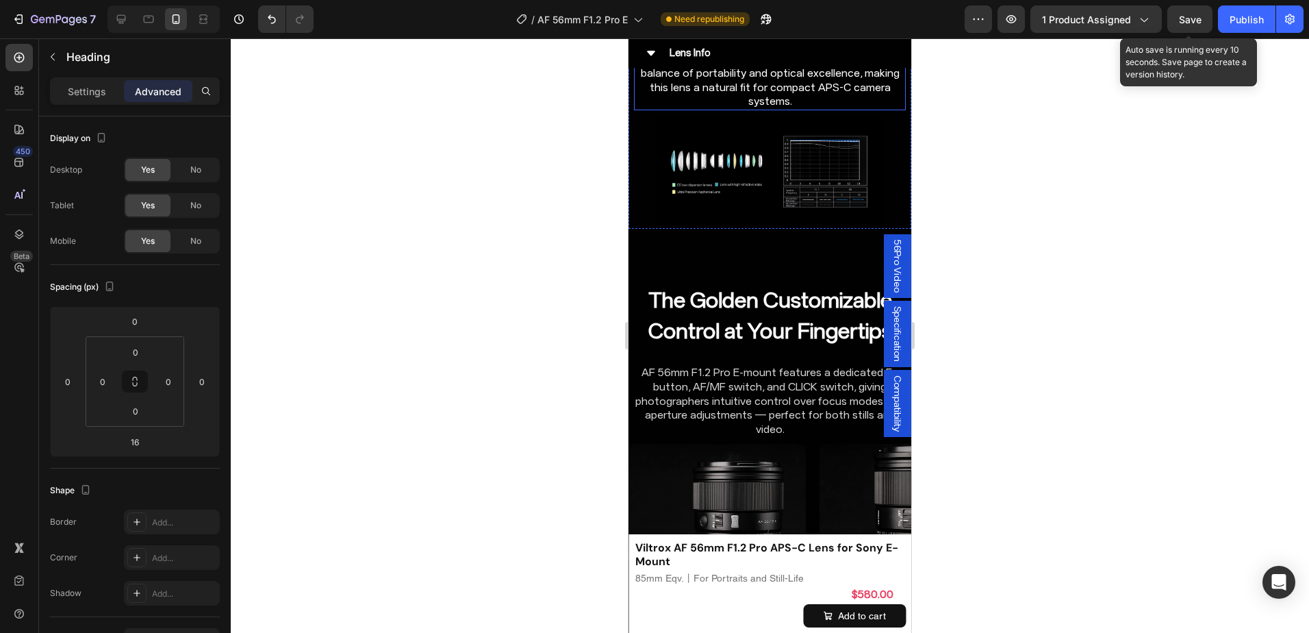
click at [820, 109] on p "The precisely engineered optical design of 13 elements in 8 groups delivers edg…" at bounding box center [769, 16] width 269 height 185
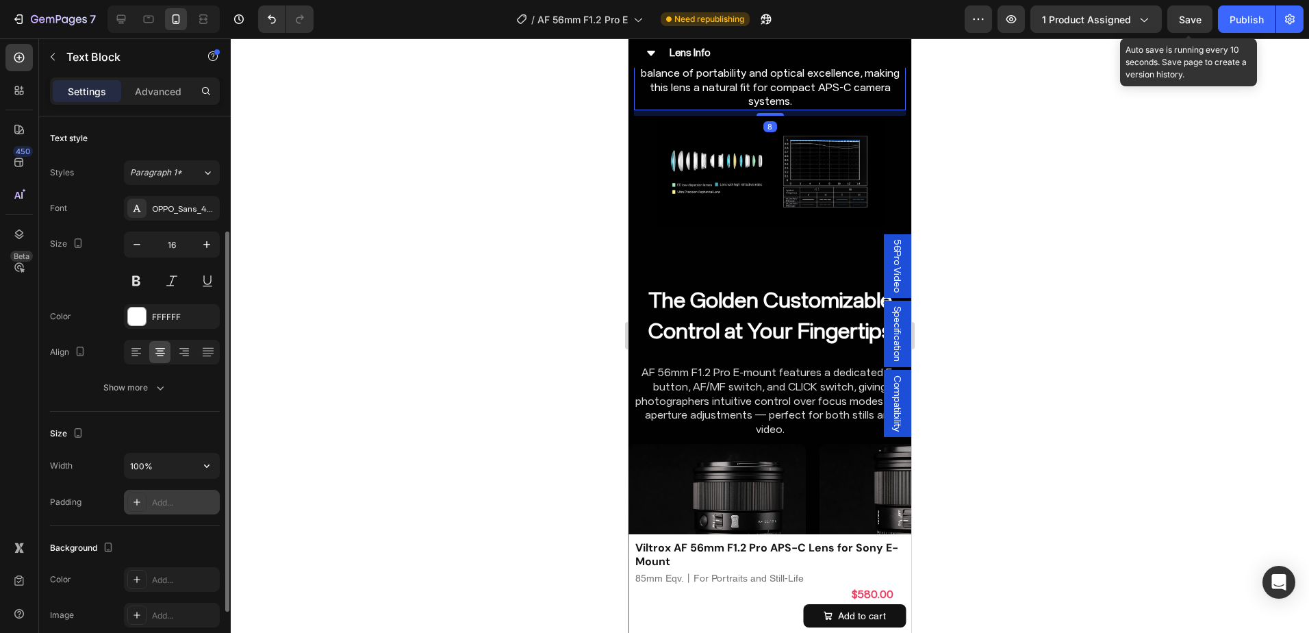
scroll to position [68, 0]
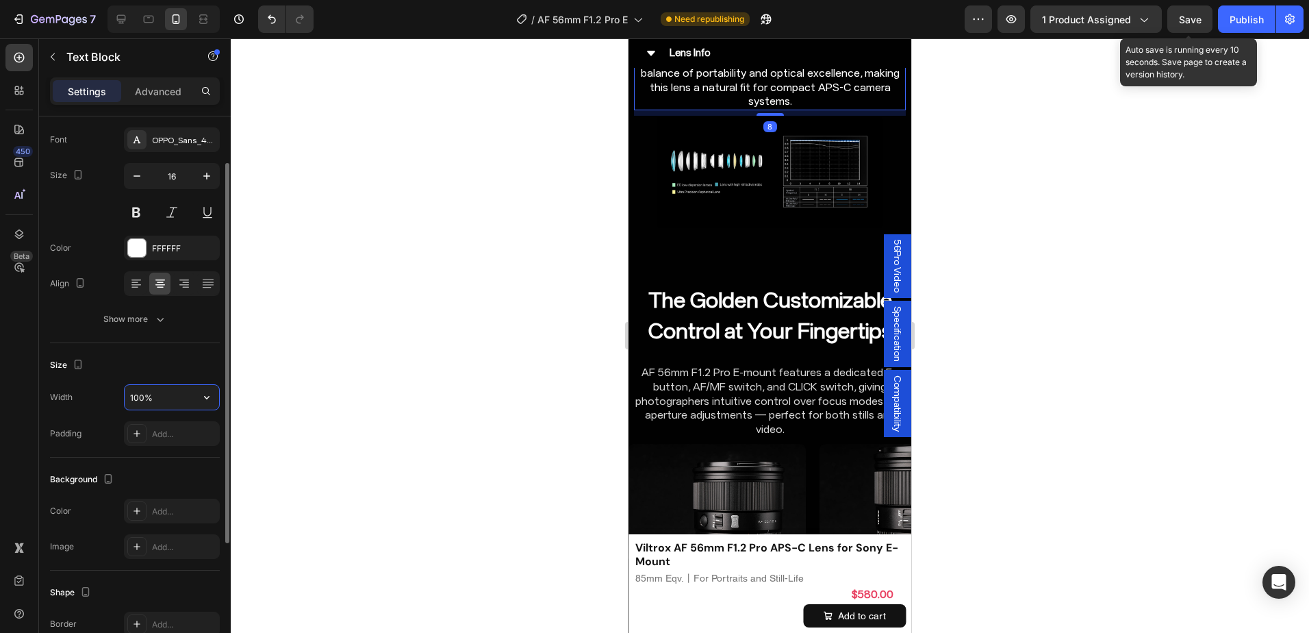
click at [145, 399] on input "100%" at bounding box center [172, 397] width 94 height 25
type input "95%"
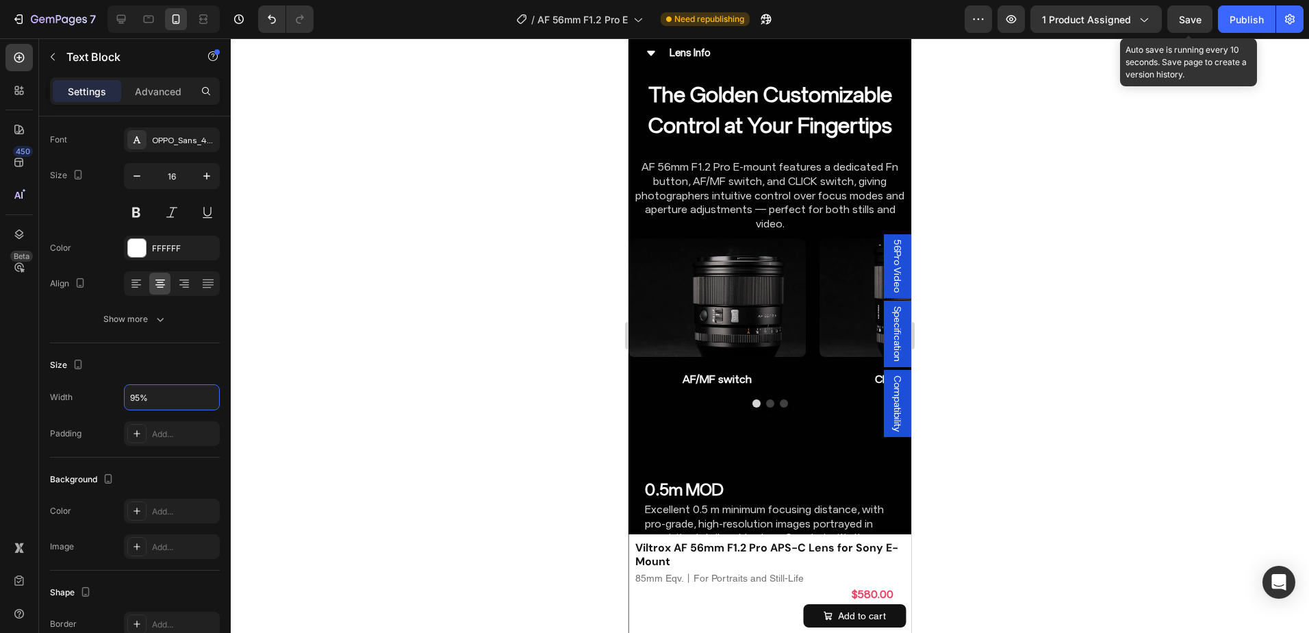
scroll to position [5020, 0]
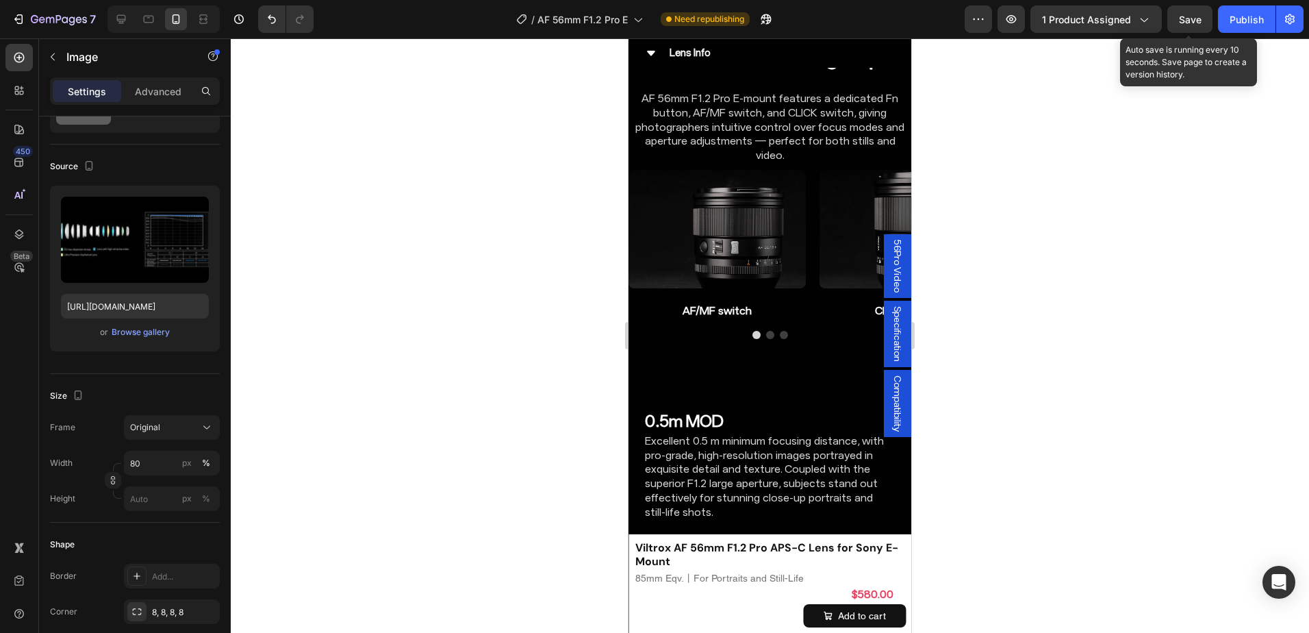
scroll to position [0, 0]
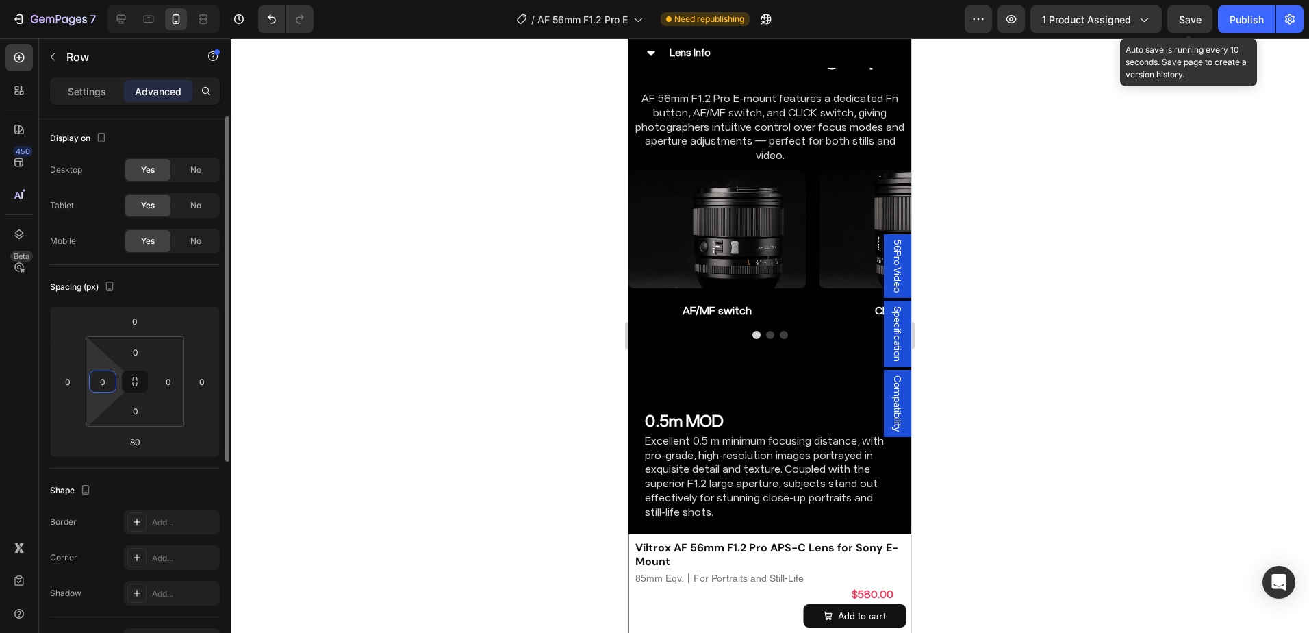
click at [107, 381] on input "0" at bounding box center [102, 381] width 21 height 21
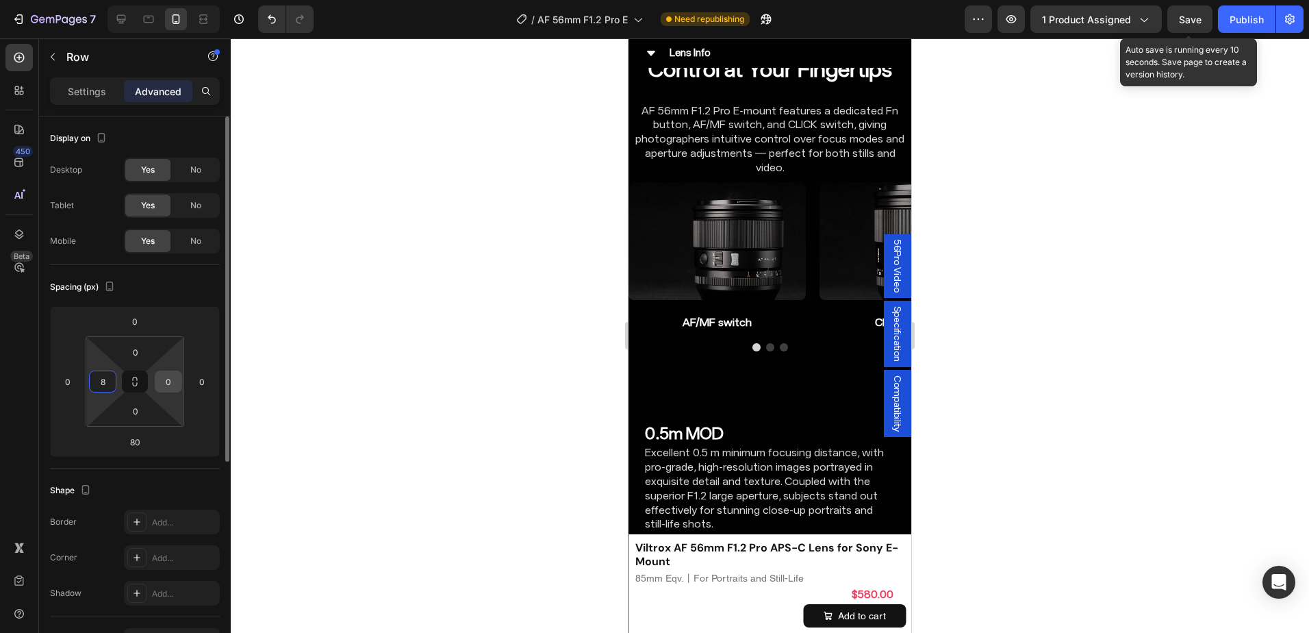
type input "8"
click at [164, 381] on input "0" at bounding box center [168, 381] width 21 height 21
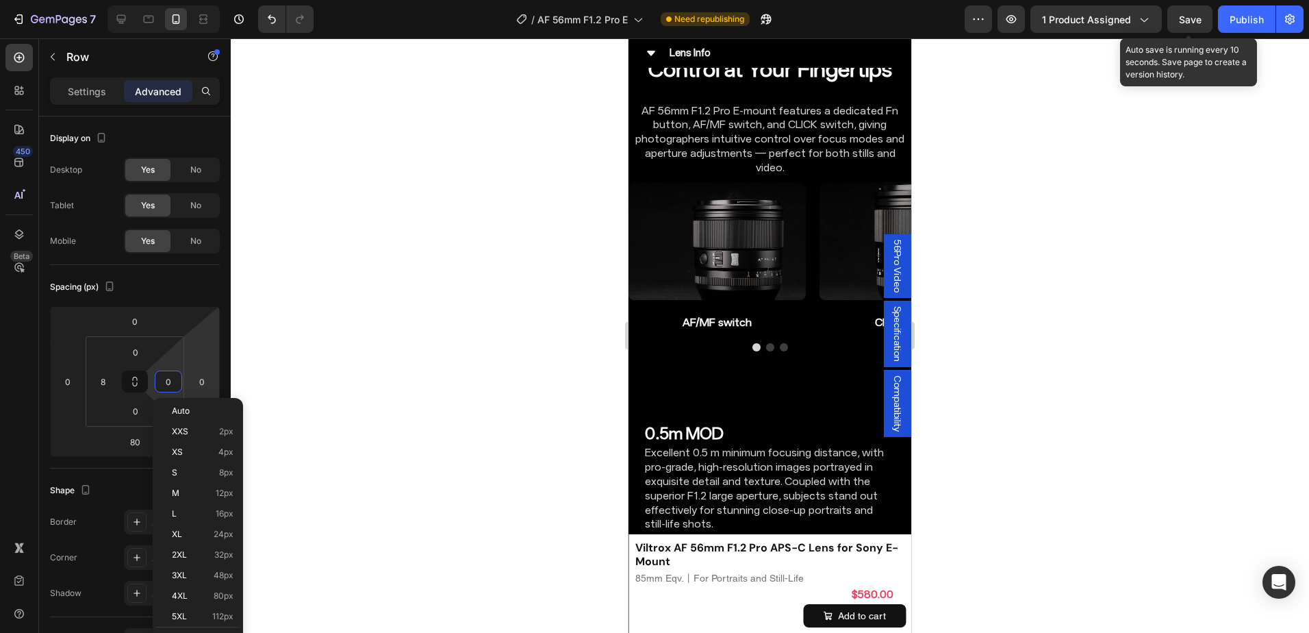
type input "8"
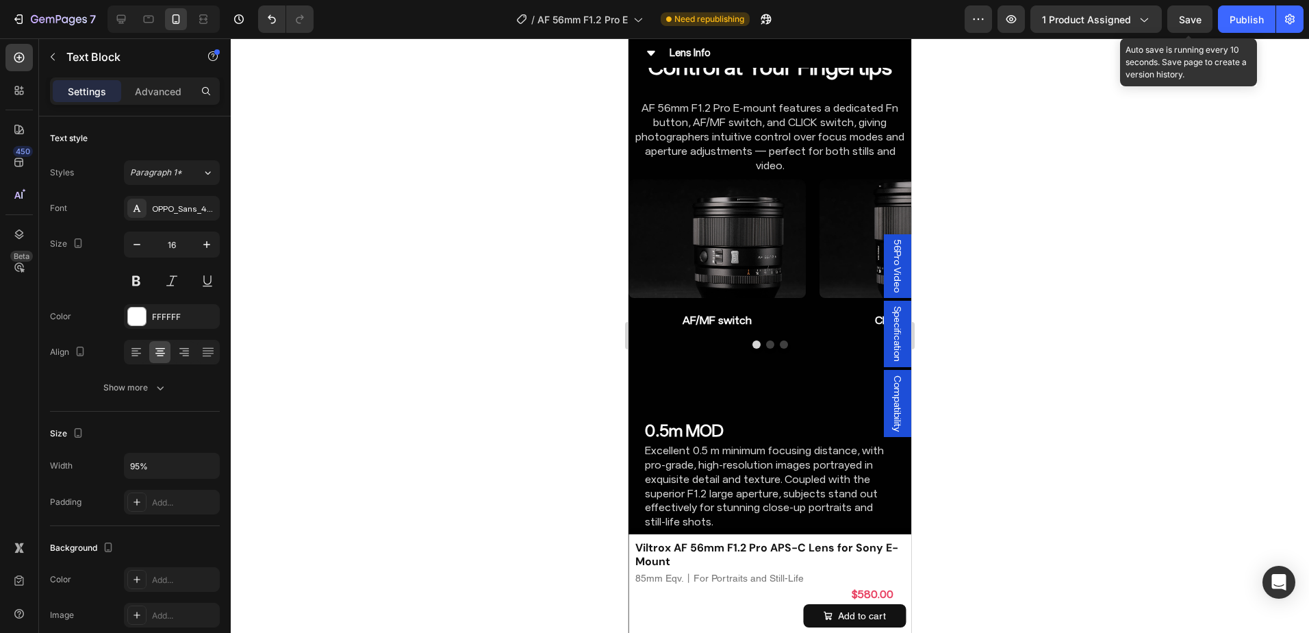
click at [1019, 306] on div at bounding box center [770, 335] width 1078 height 594
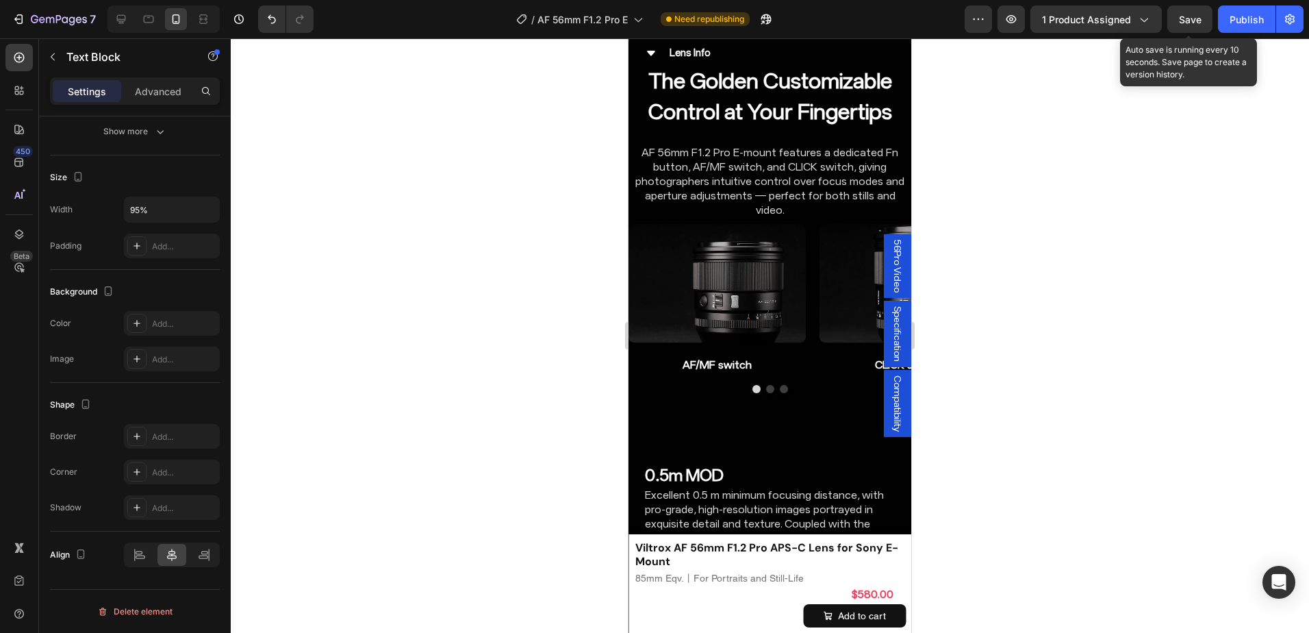
scroll to position [4952, 0]
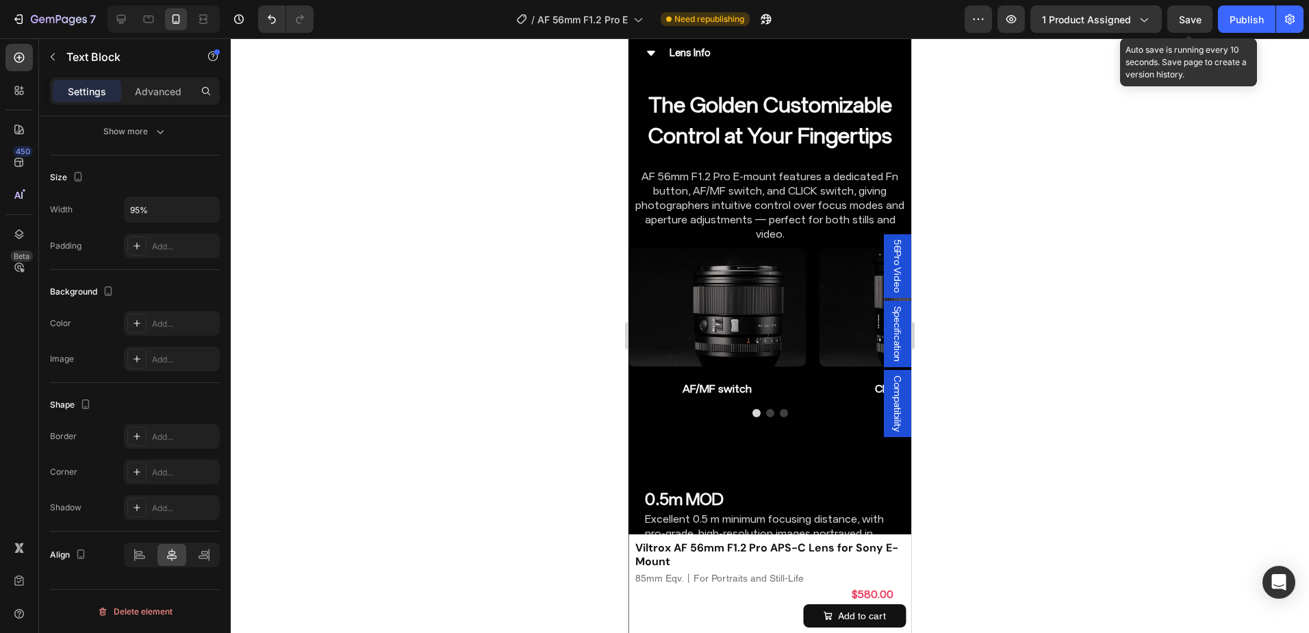
click at [1004, 235] on div at bounding box center [770, 335] width 1078 height 594
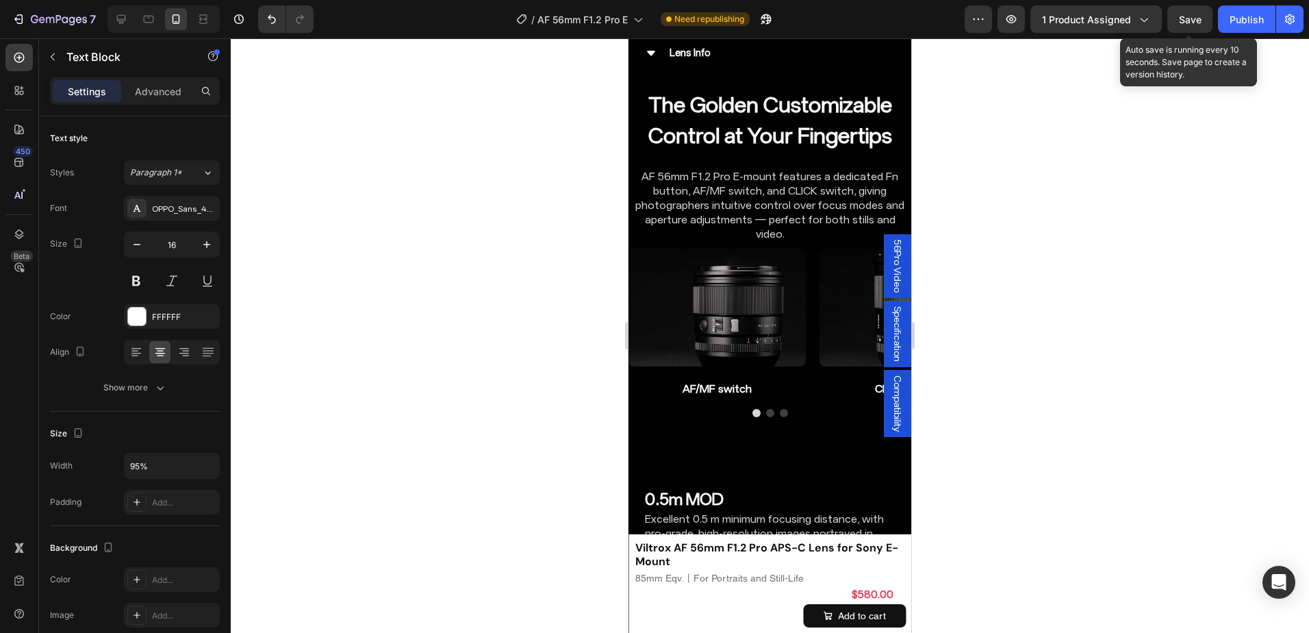
click at [936, 350] on div at bounding box center [770, 335] width 1078 height 594
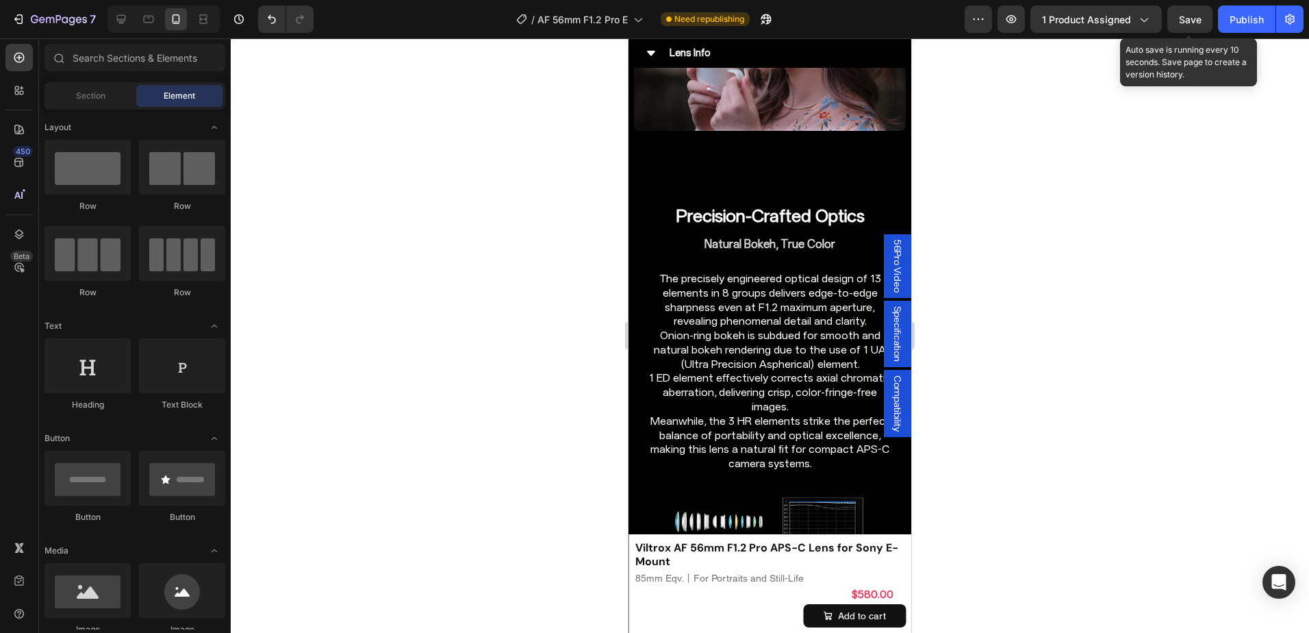
scroll to position [4501, 0]
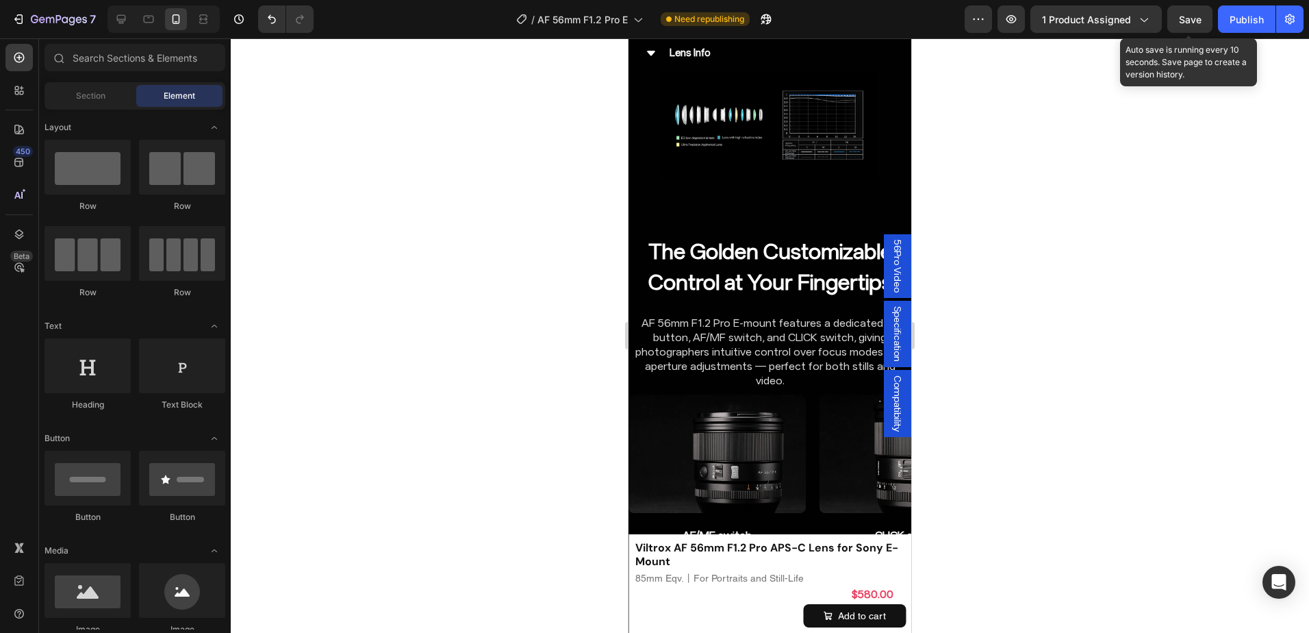
scroll to position [5031, 0]
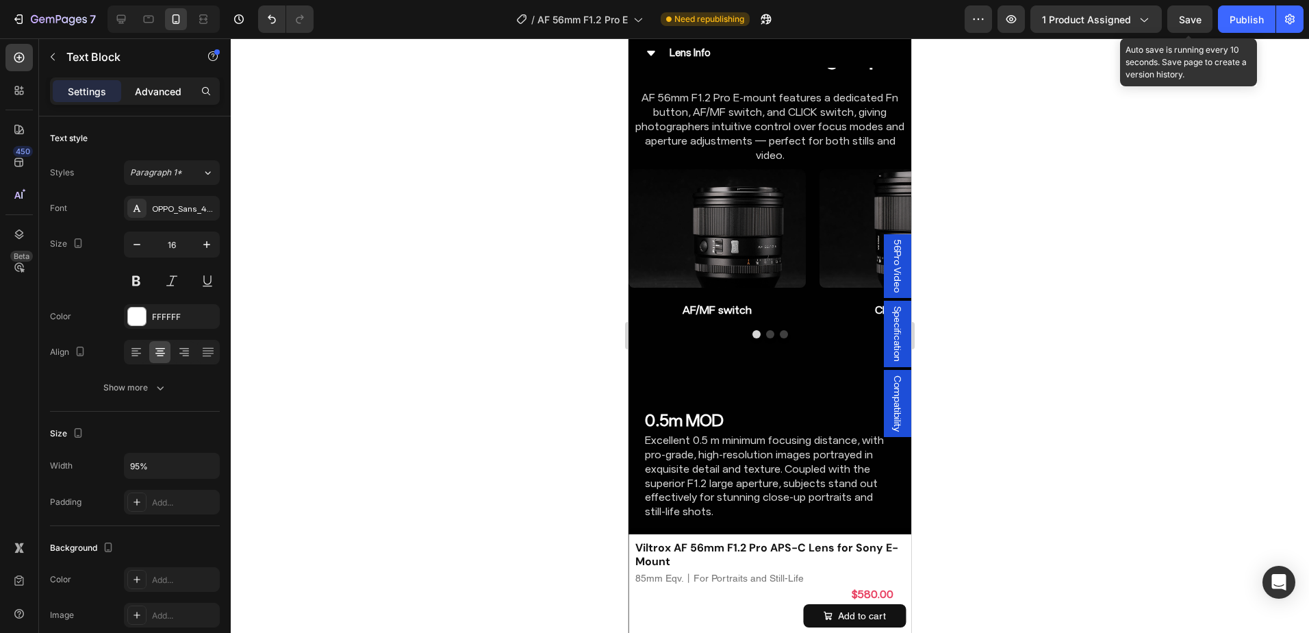
click at [158, 91] on p "Advanced" at bounding box center [158, 91] width 47 height 14
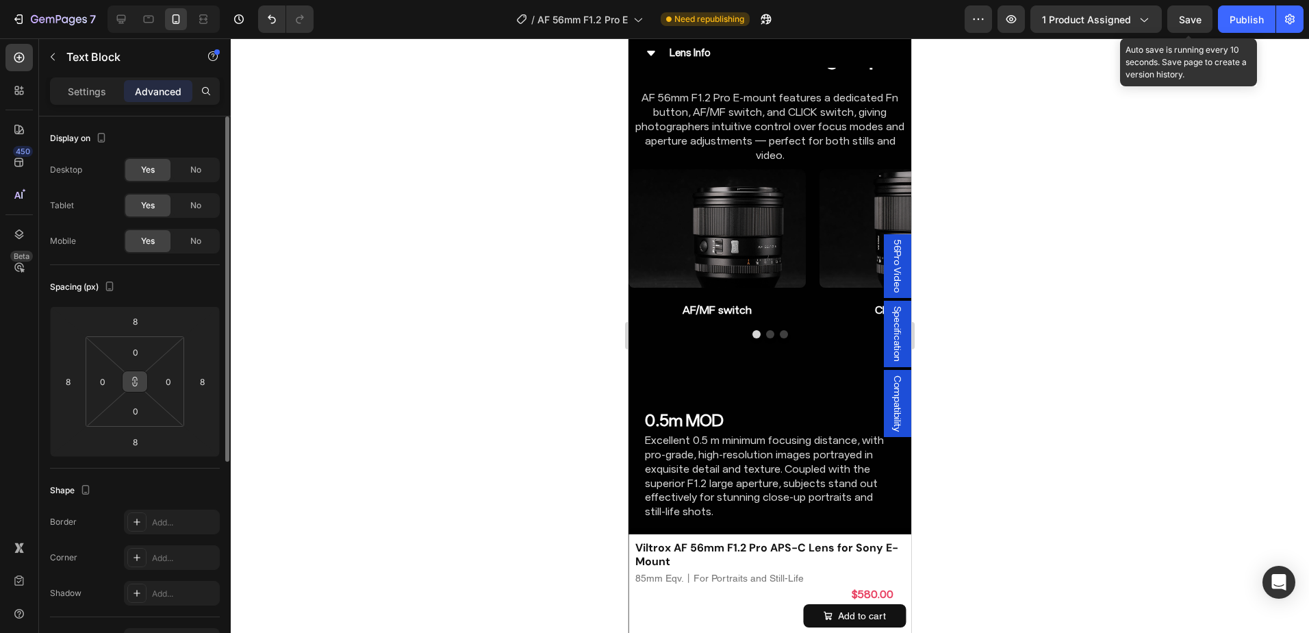
click at [134, 376] on icon at bounding box center [134, 381] width 11 height 11
click at [138, 326] on input "8" at bounding box center [134, 321] width 27 height 21
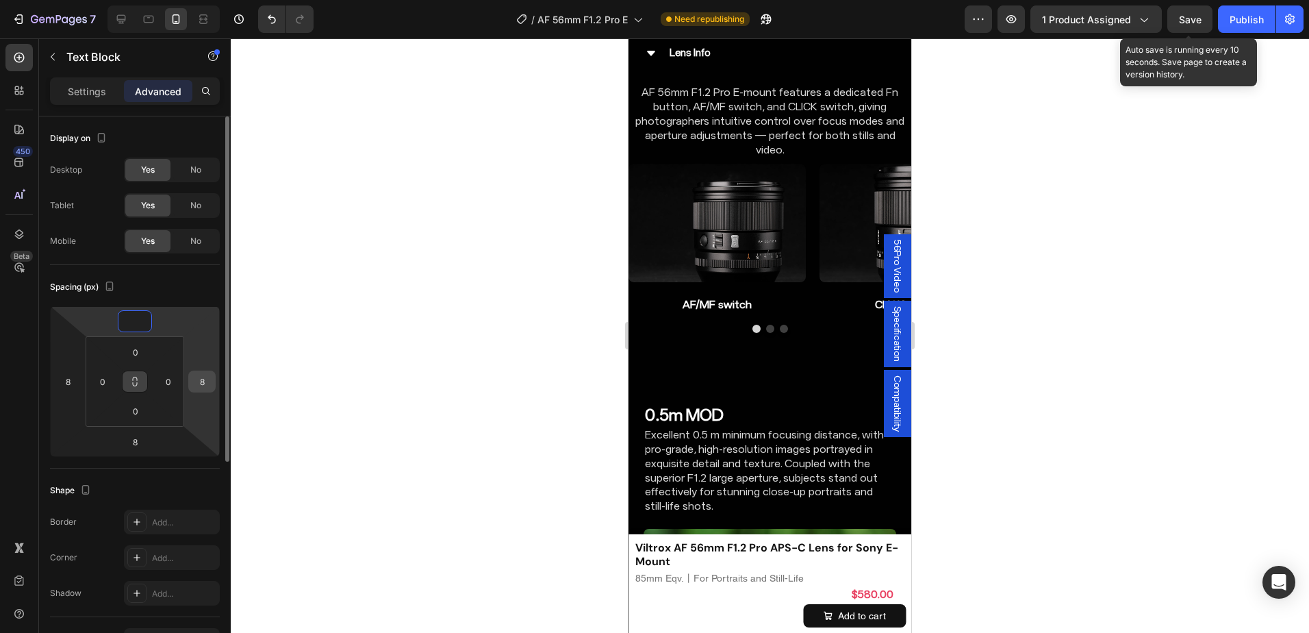
type input "0"
click at [200, 379] on input "8" at bounding box center [202, 381] width 21 height 21
type input "0"
click at [79, 381] on div "8" at bounding box center [67, 381] width 27 height 22
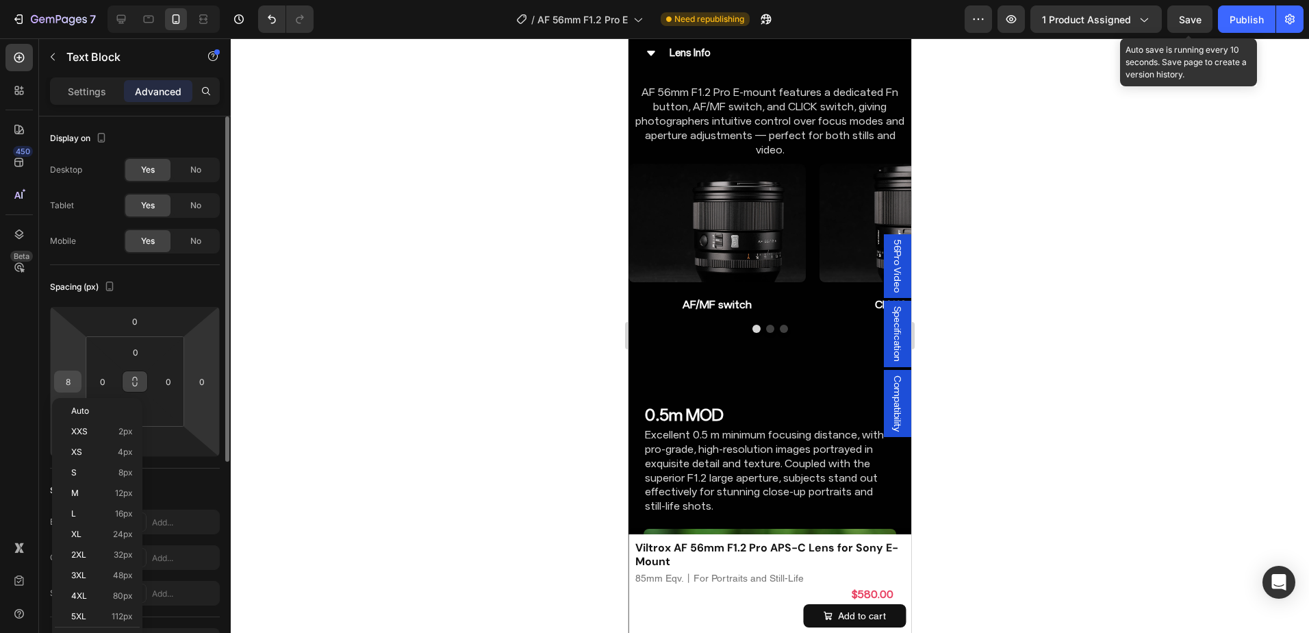
click at [68, 381] on input "8" at bounding box center [68, 381] width 21 height 21
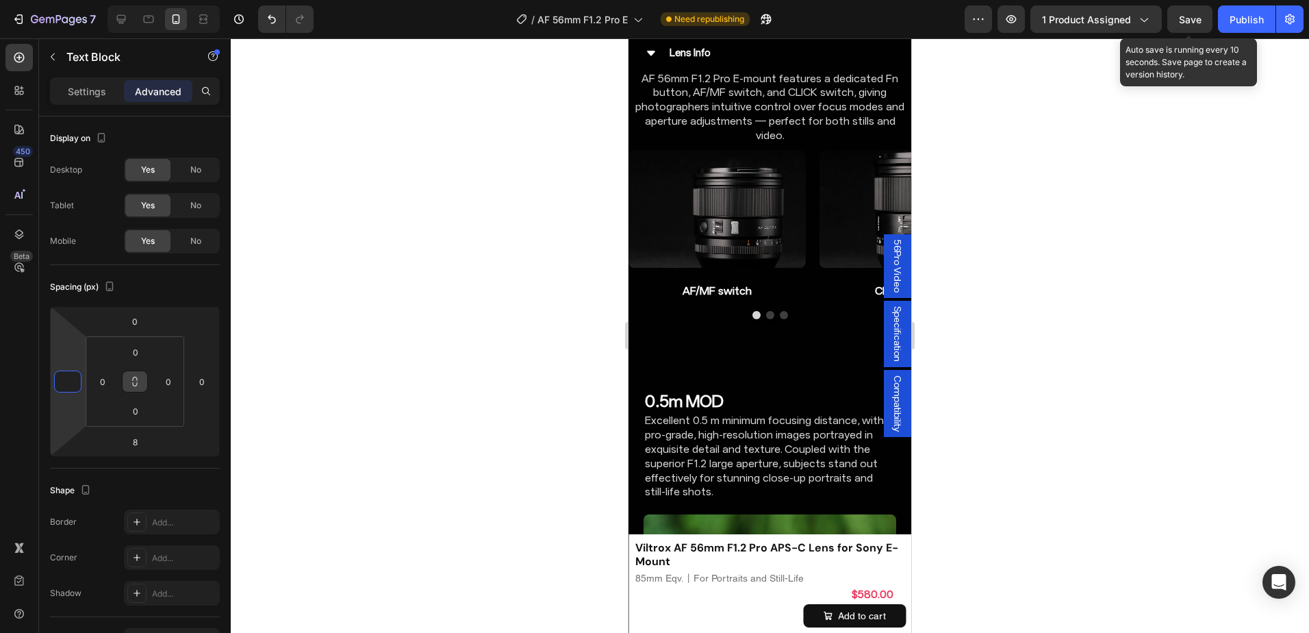
type input "0"
click at [137, 449] on input "8" at bounding box center [134, 441] width 27 height 21
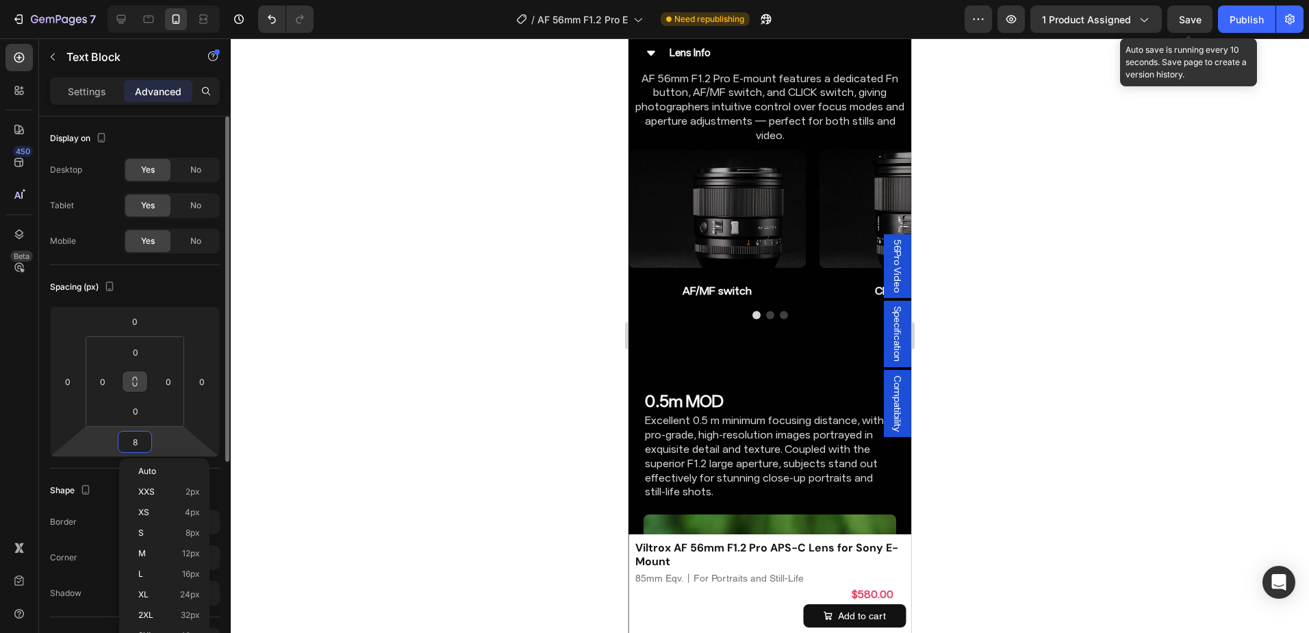
click at [140, 442] on input "8" at bounding box center [134, 441] width 27 height 21
type input "24"
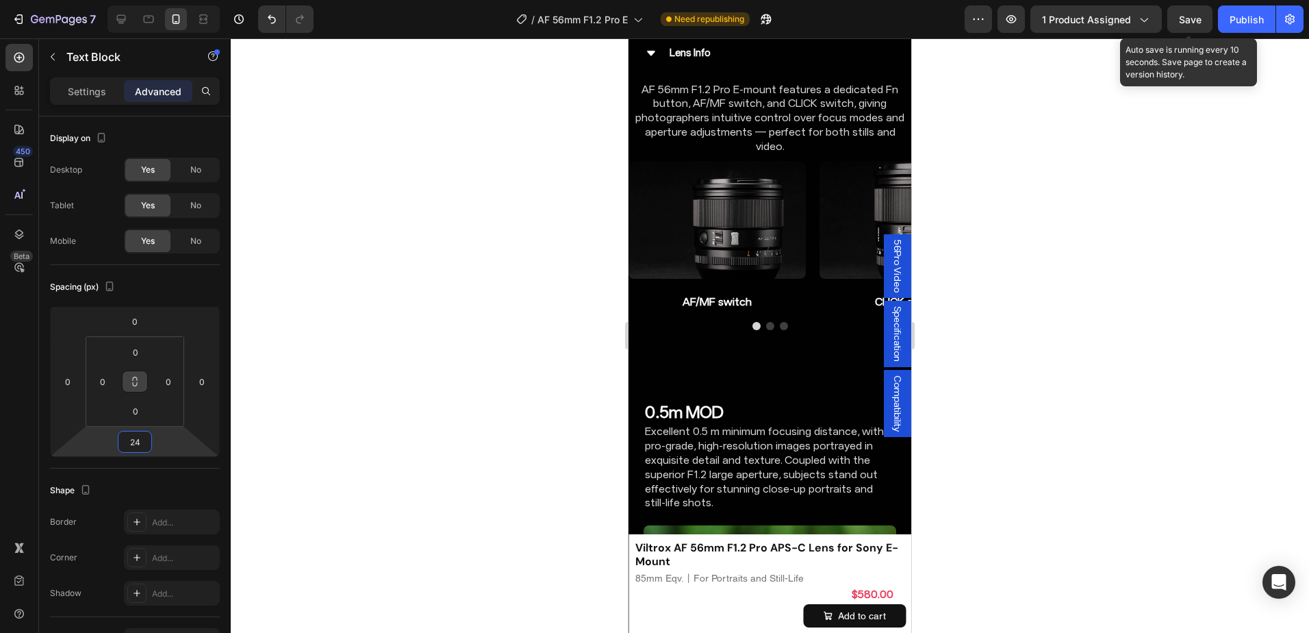
click at [967, 374] on div at bounding box center [770, 335] width 1078 height 594
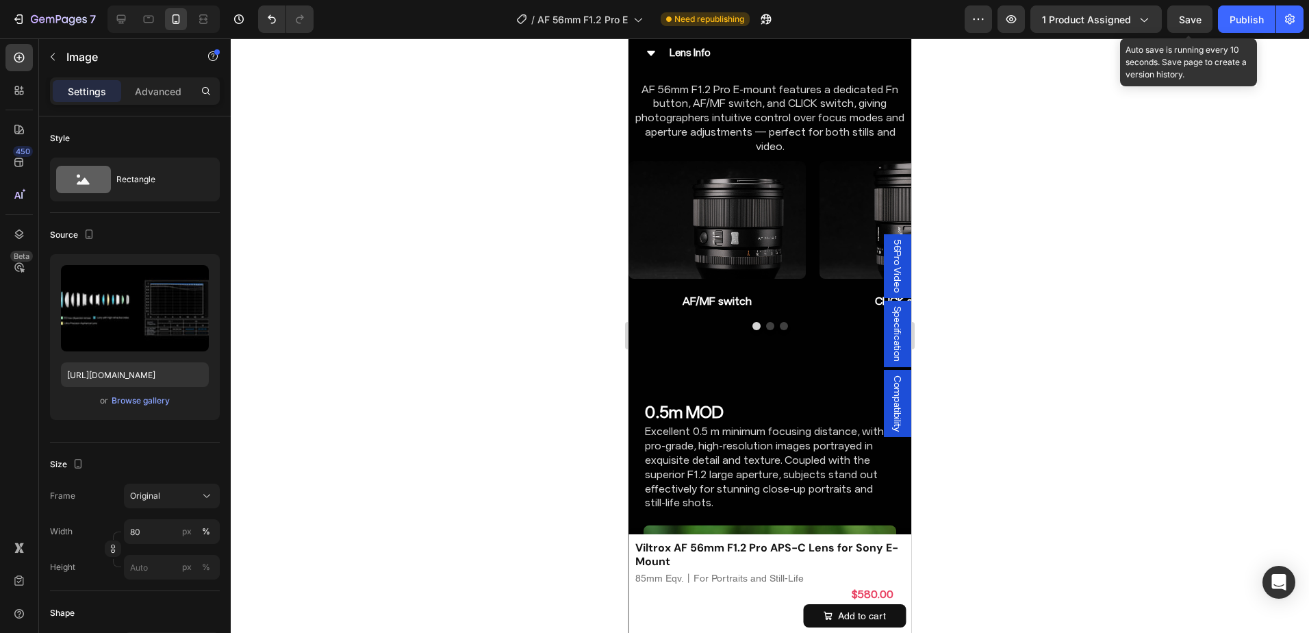
click at [153, 539] on input "80" at bounding box center [172, 531] width 96 height 25
click at [155, 572] on div "Full 100%" at bounding box center [158, 564] width 112 height 25
type input "100"
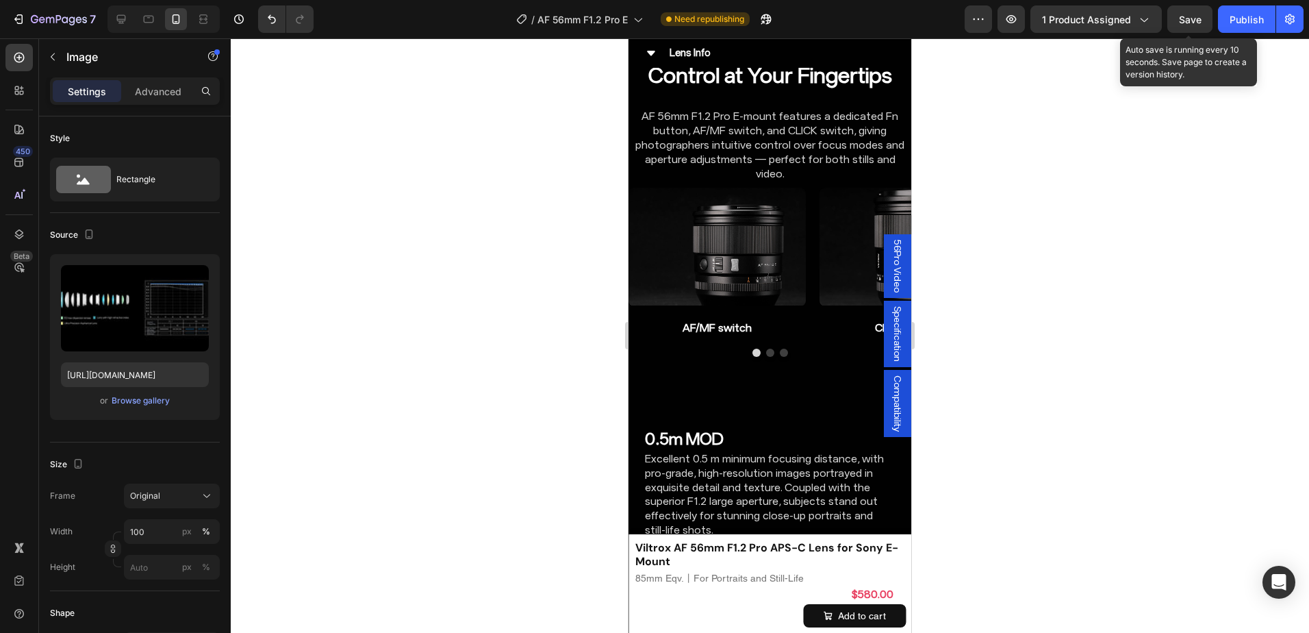
click at [1068, 397] on div at bounding box center [770, 335] width 1078 height 594
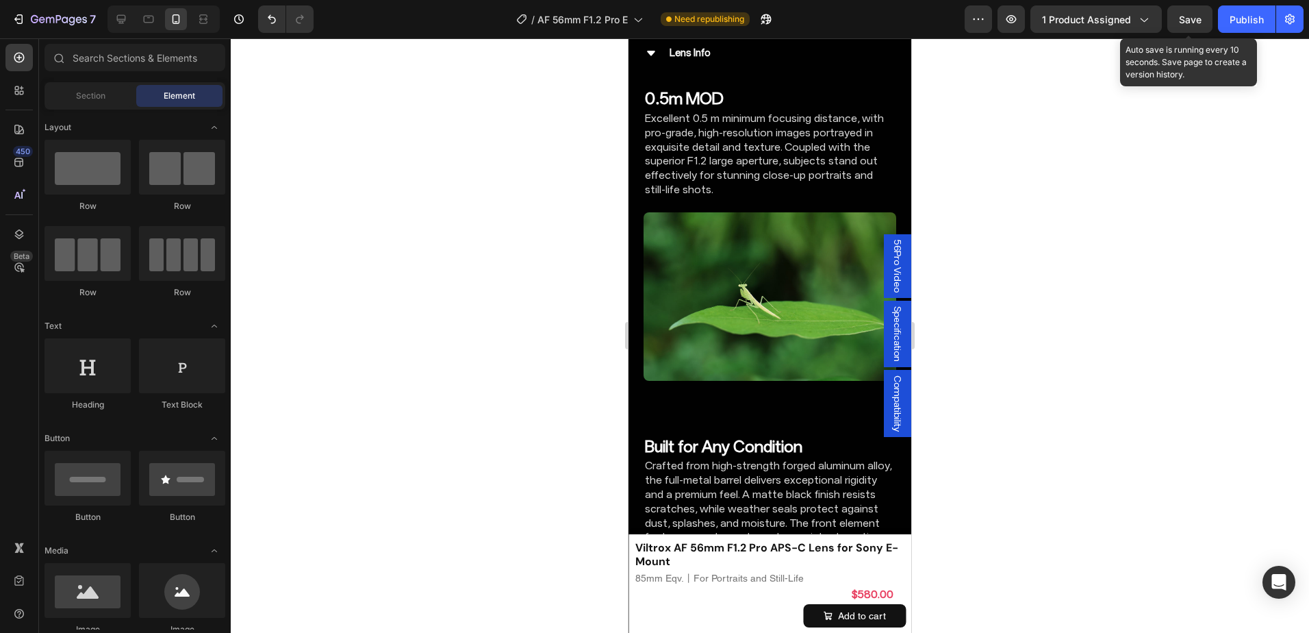
scroll to position [5373, 0]
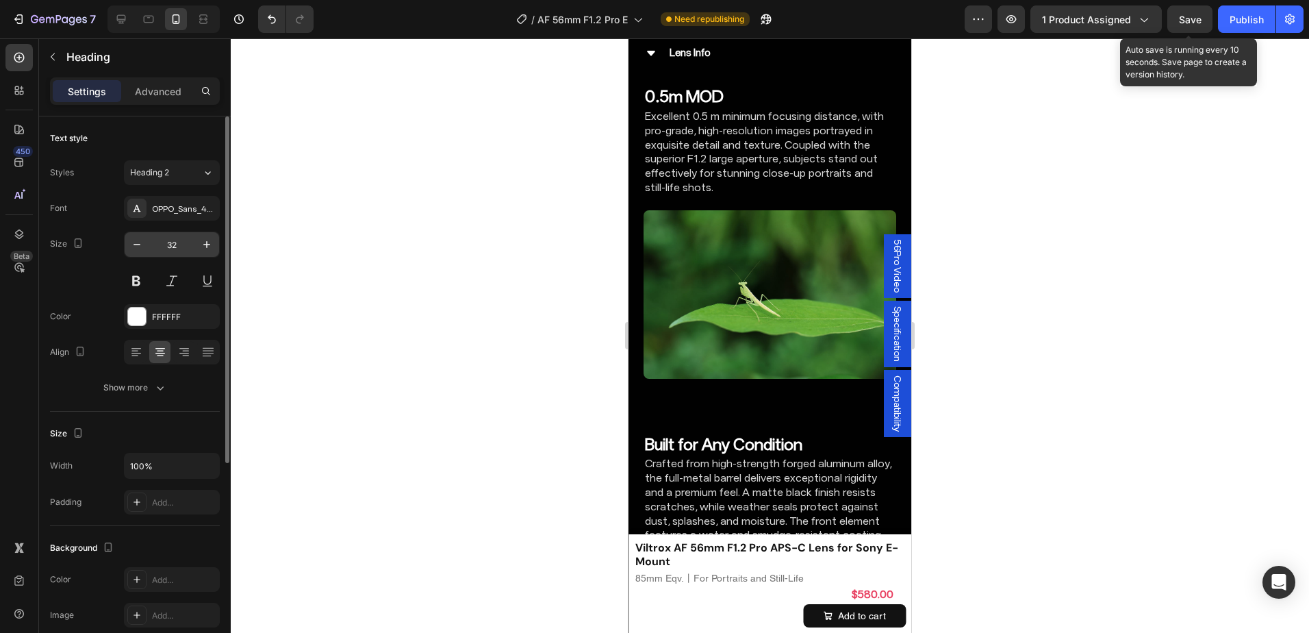
click at [181, 244] on input "32" at bounding box center [171, 244] width 45 height 25
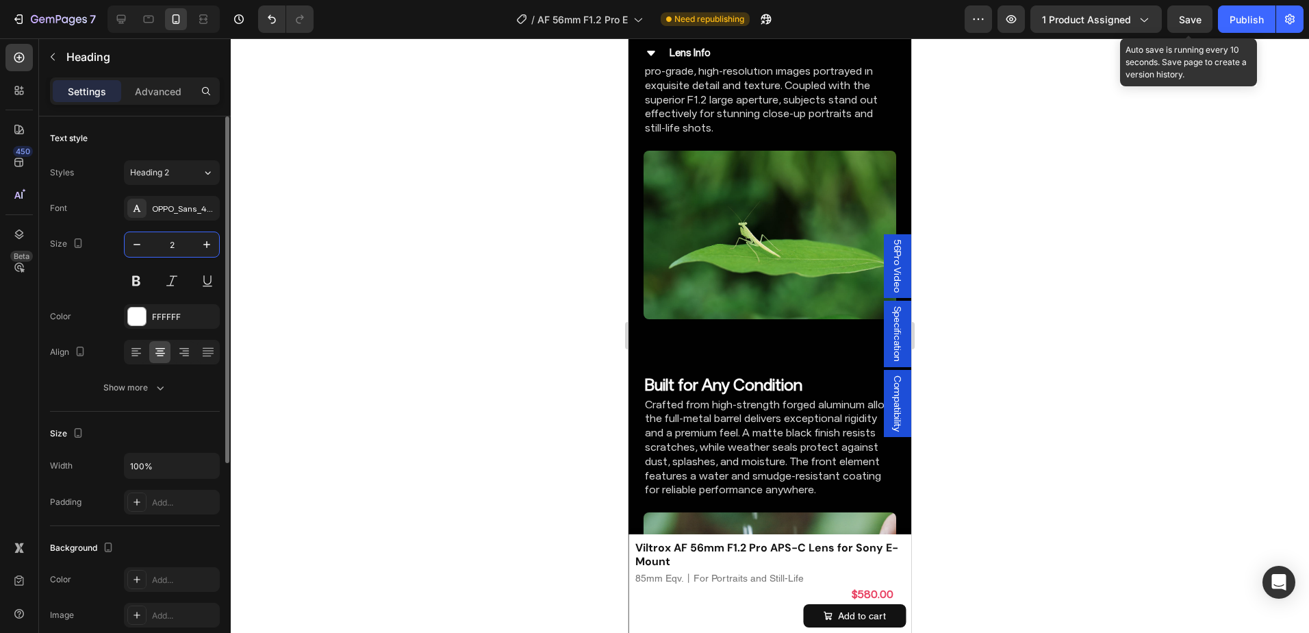
type input "26"
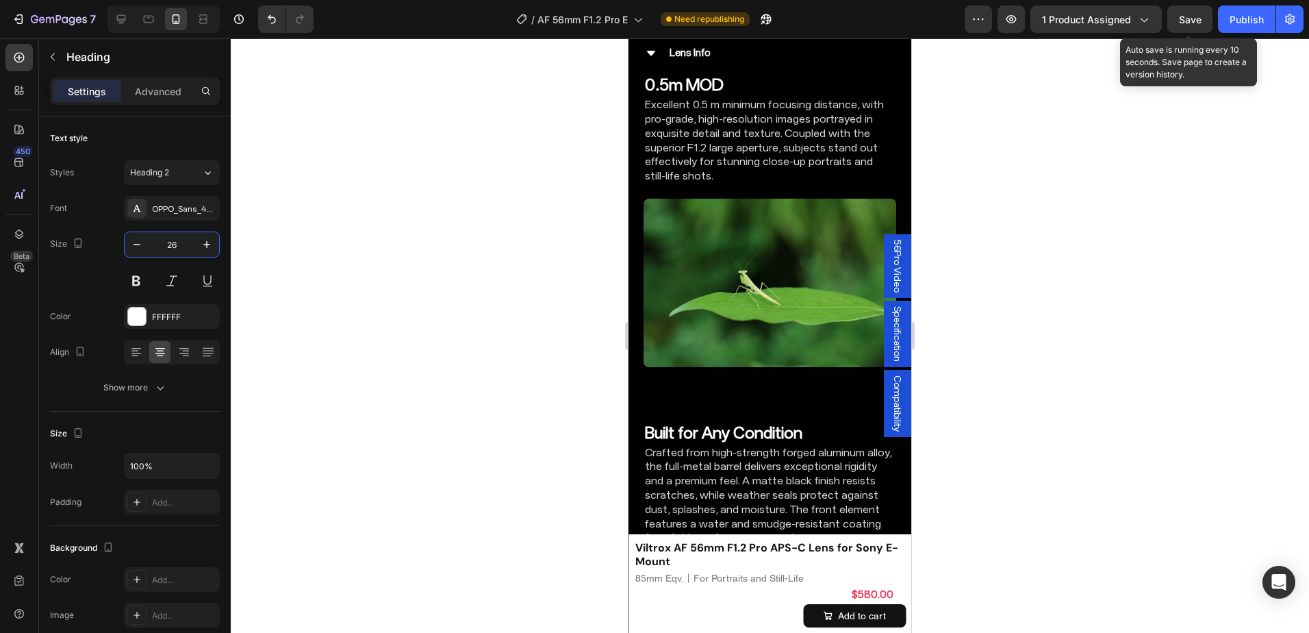
click at [1013, 329] on div at bounding box center [770, 335] width 1078 height 594
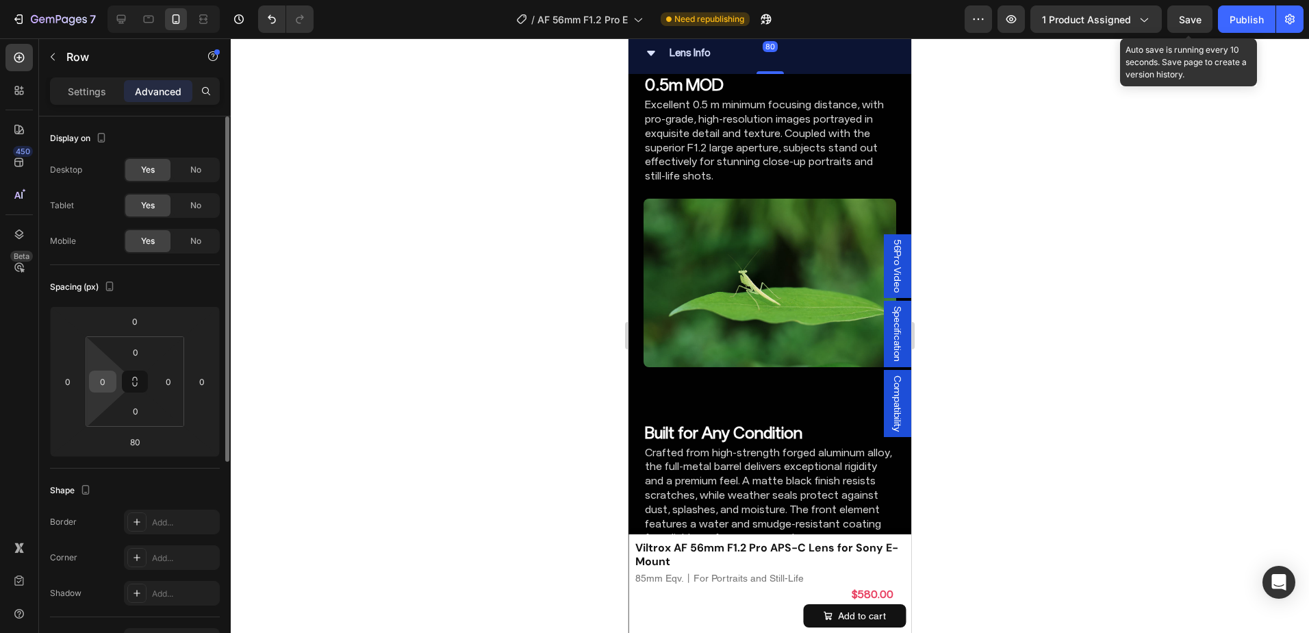
click at [99, 379] on input "0" at bounding box center [102, 381] width 21 height 21
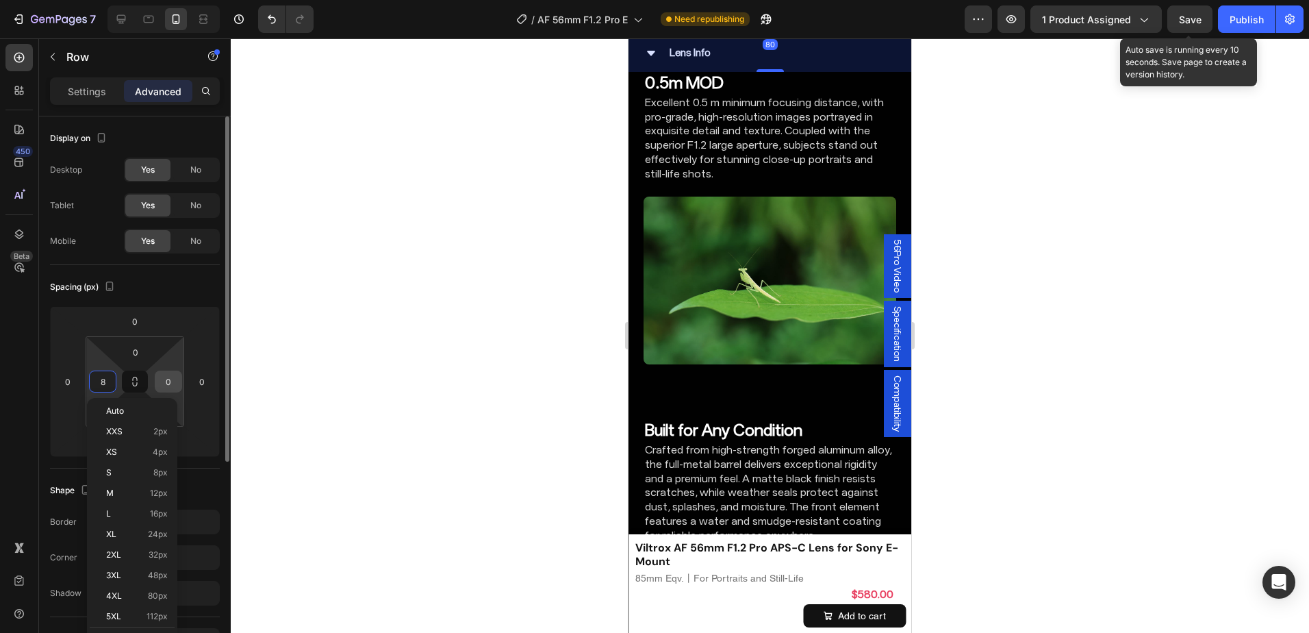
type input "8"
click at [177, 376] on input "0" at bounding box center [168, 381] width 21 height 21
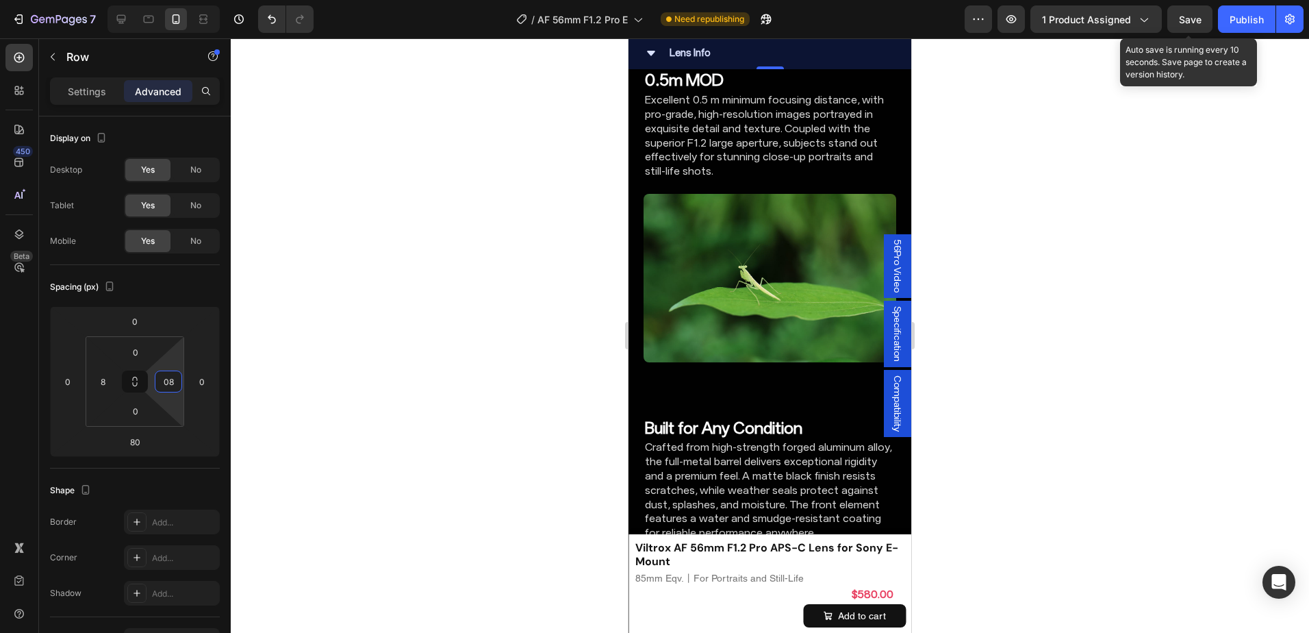
type input "8"
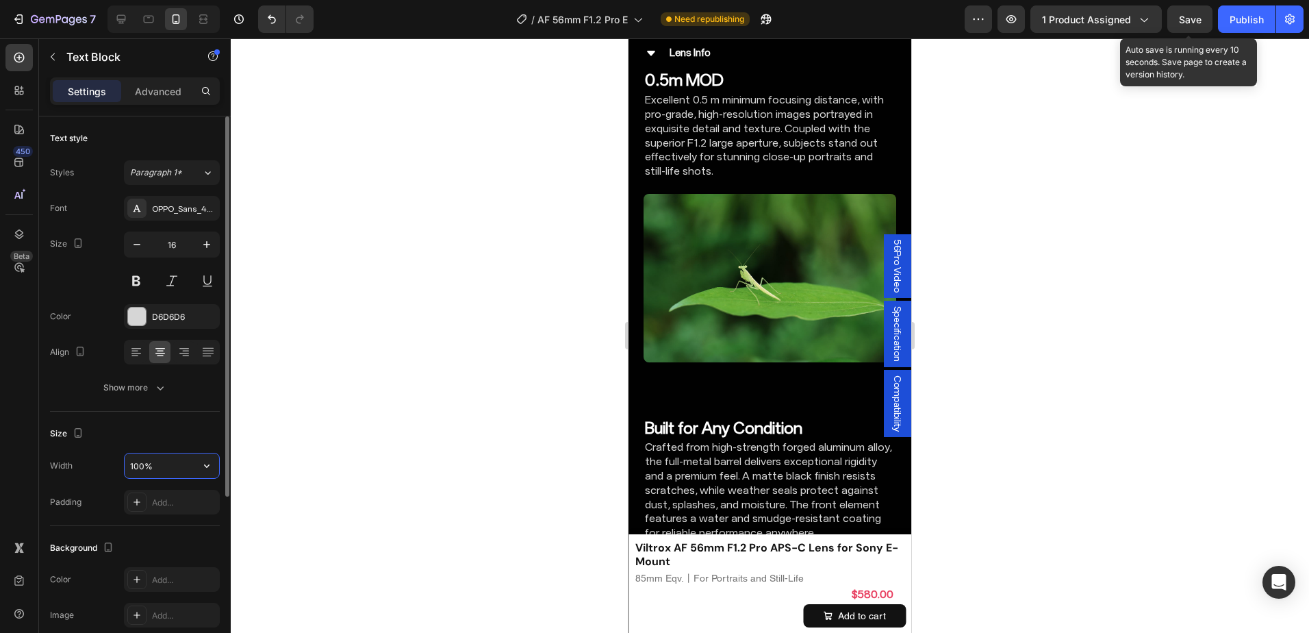
click at [143, 463] on input "100%" at bounding box center [172, 465] width 94 height 25
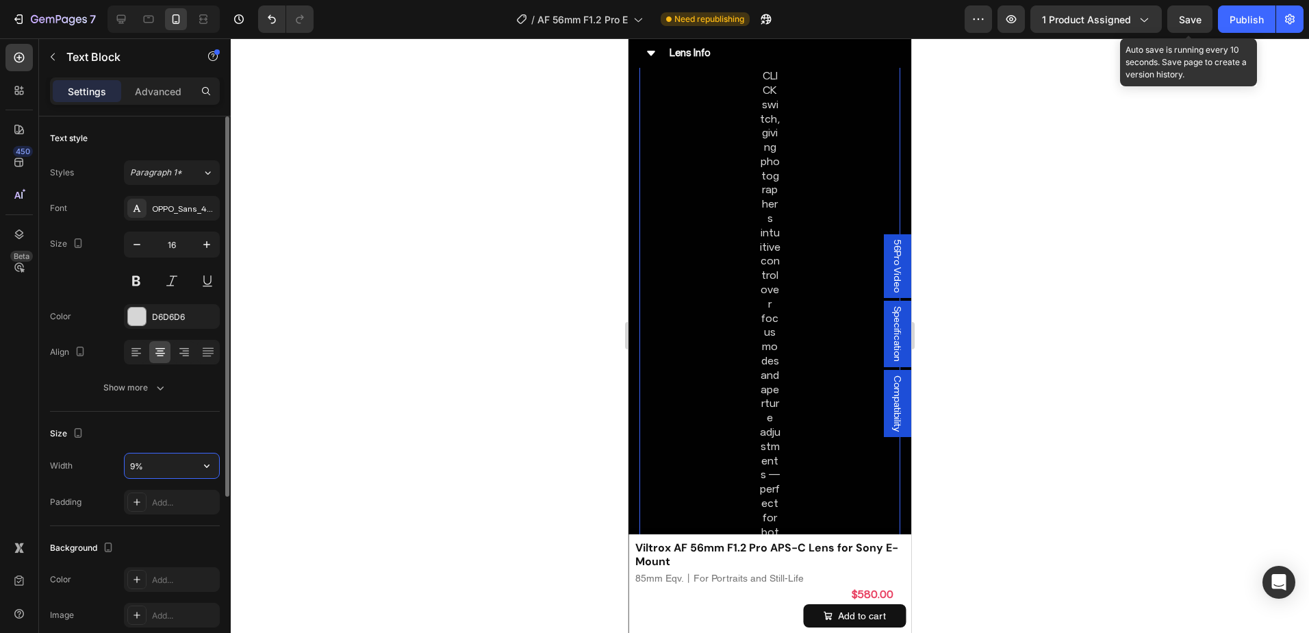
type input "95%"
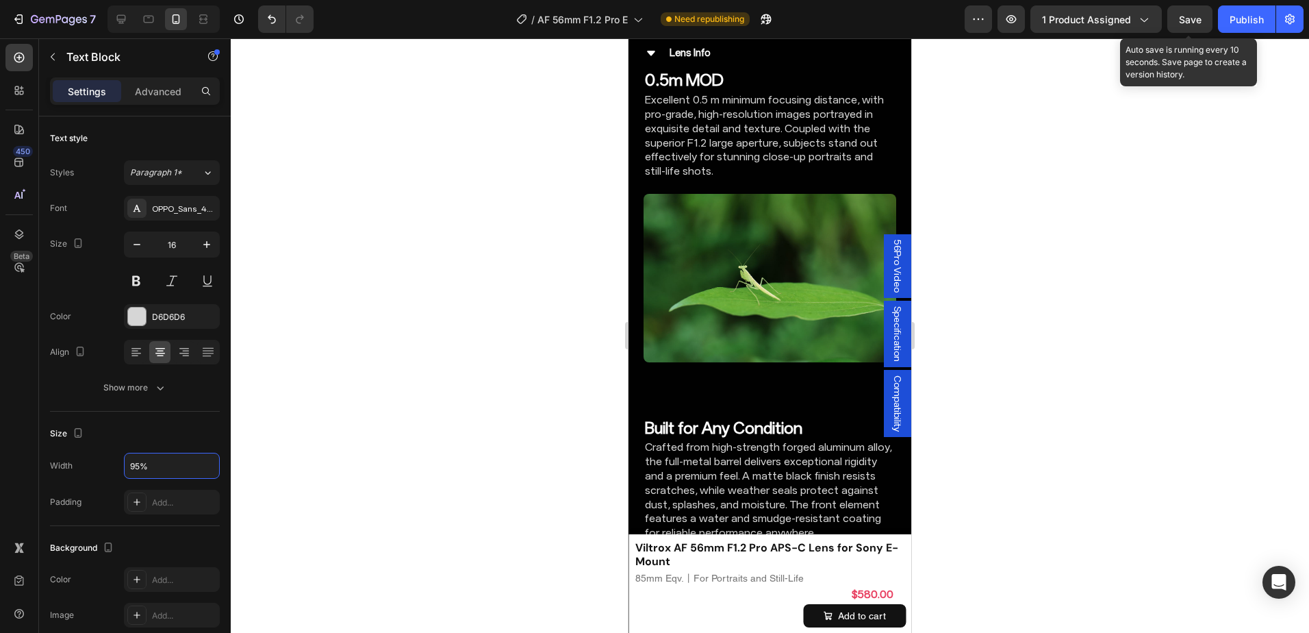
click at [142, 467] on input "100%" at bounding box center [172, 465] width 94 height 25
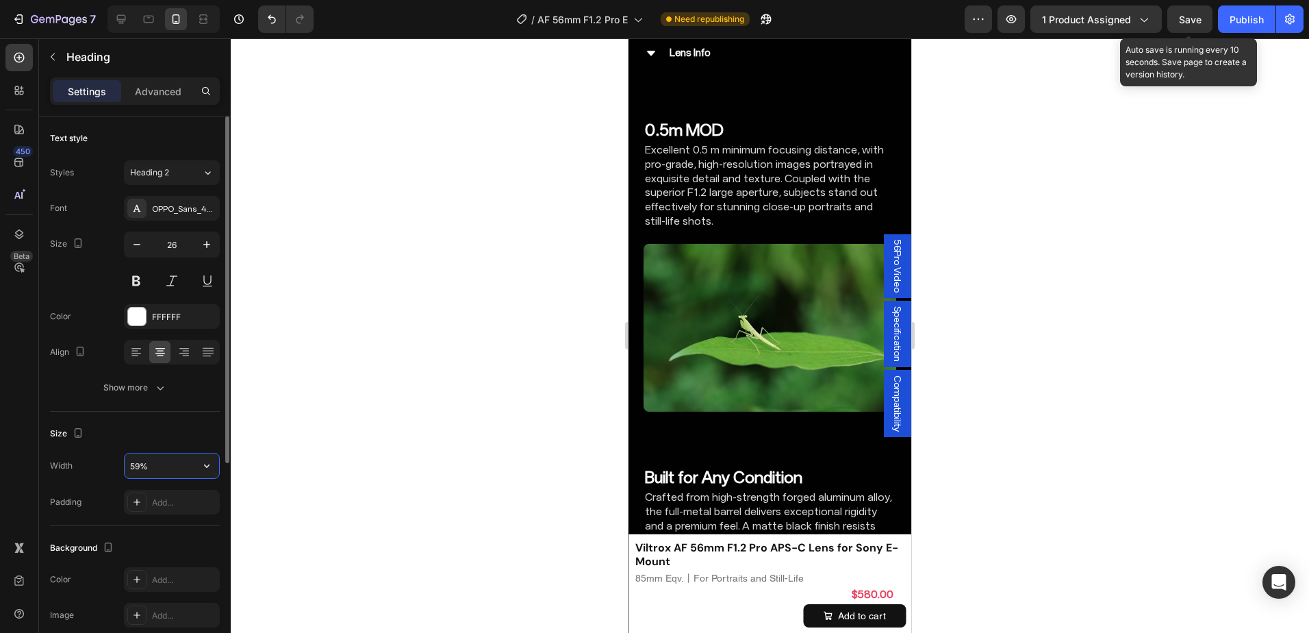
drag, startPoint x: 139, startPoint y: 463, endPoint x: 87, endPoint y: 464, distance: 52.0
click at [91, 463] on div "Width 59%" at bounding box center [135, 465] width 170 height 26
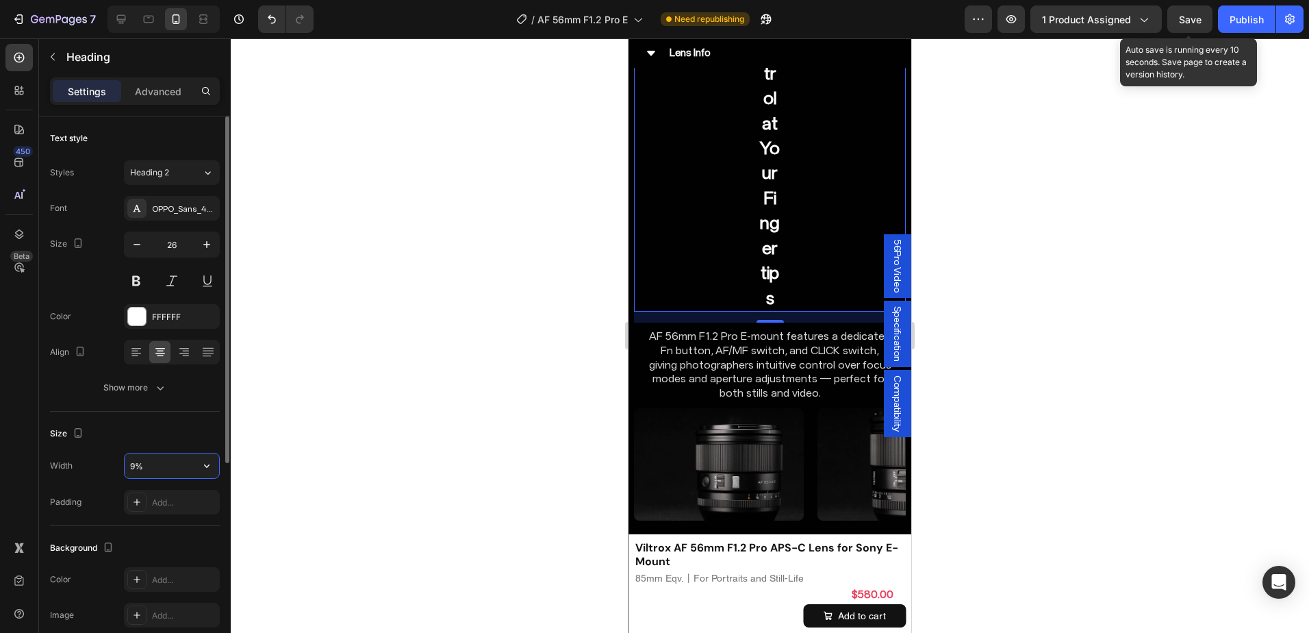
type input "95%"
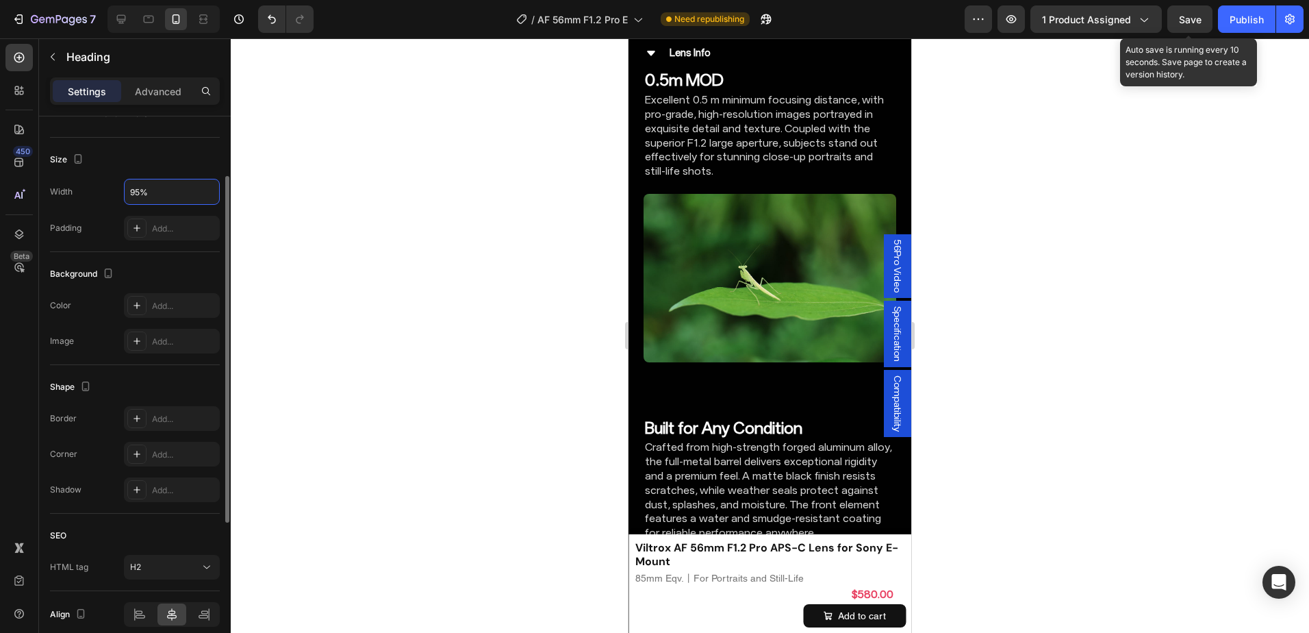
scroll to position [333, 0]
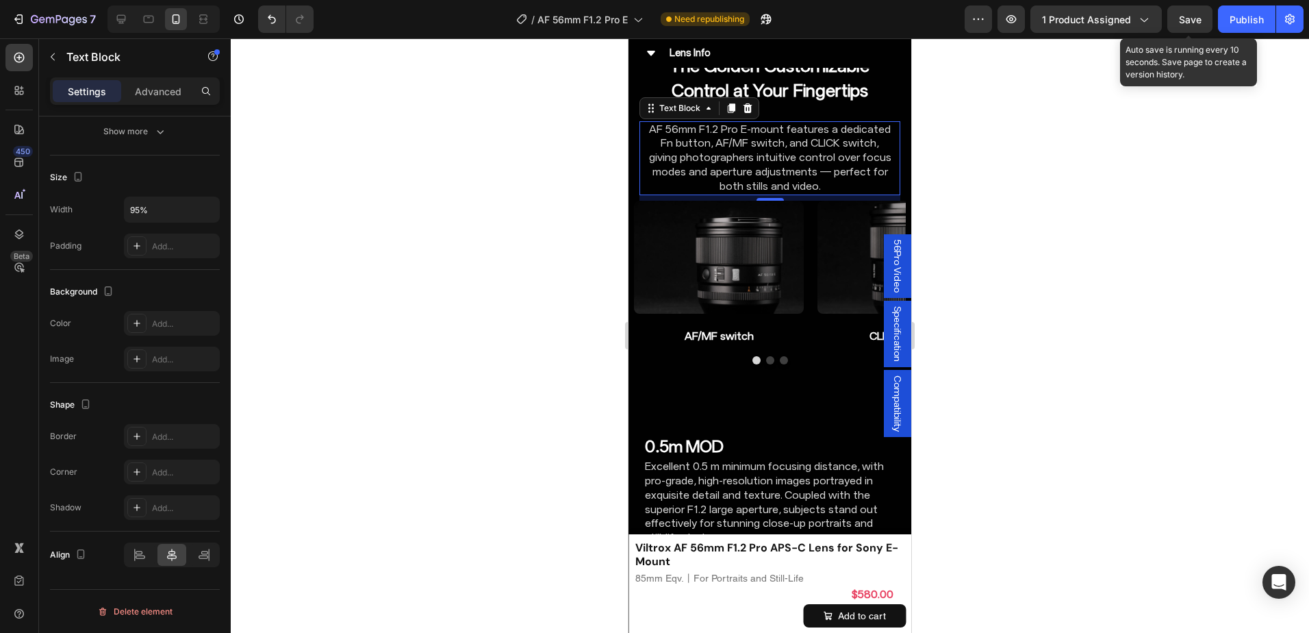
scroll to position [4962, 0]
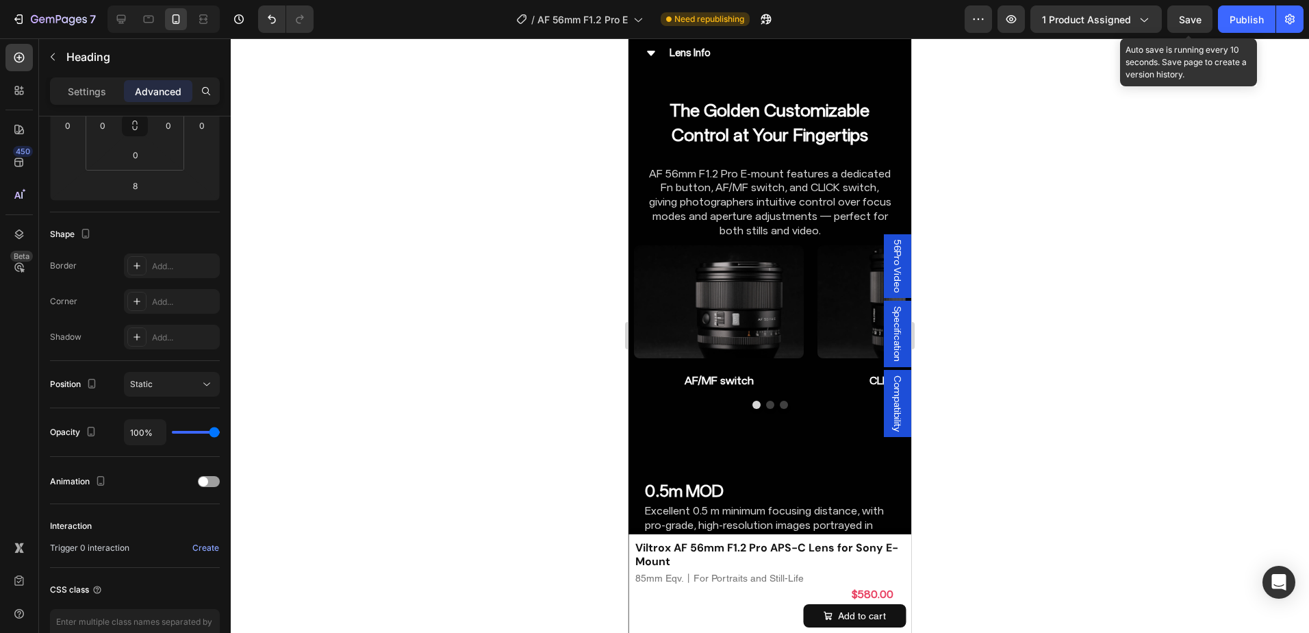
scroll to position [0, 0]
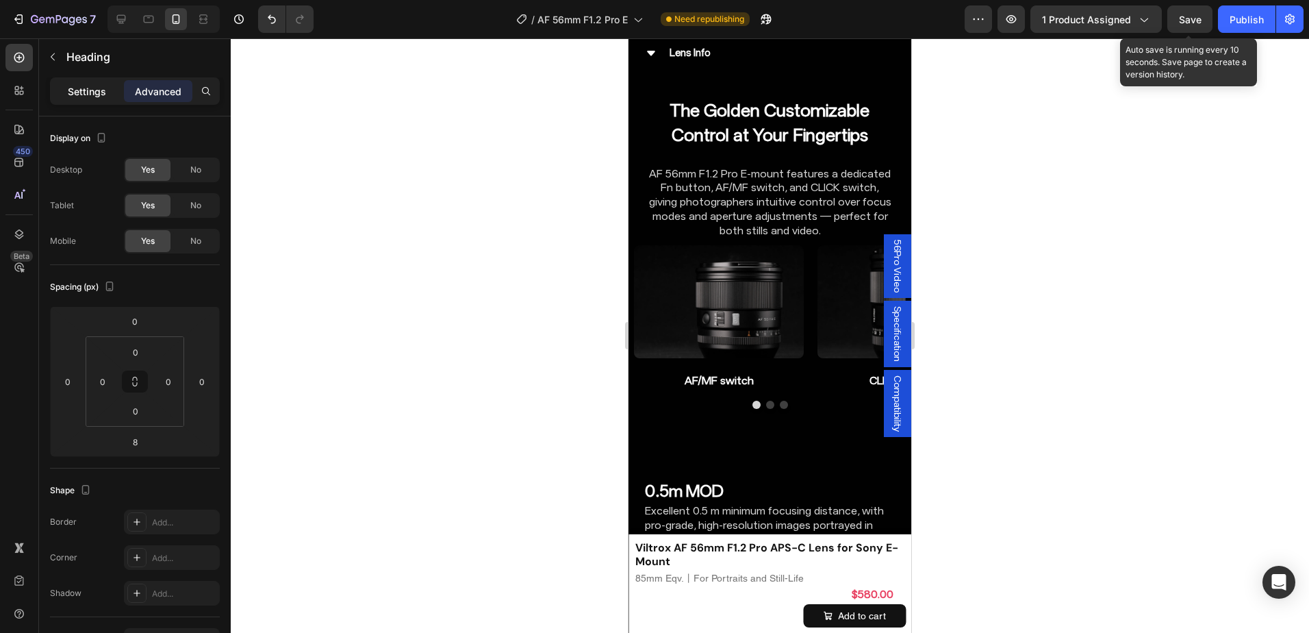
click at [94, 94] on p "Settings" at bounding box center [87, 91] width 38 height 14
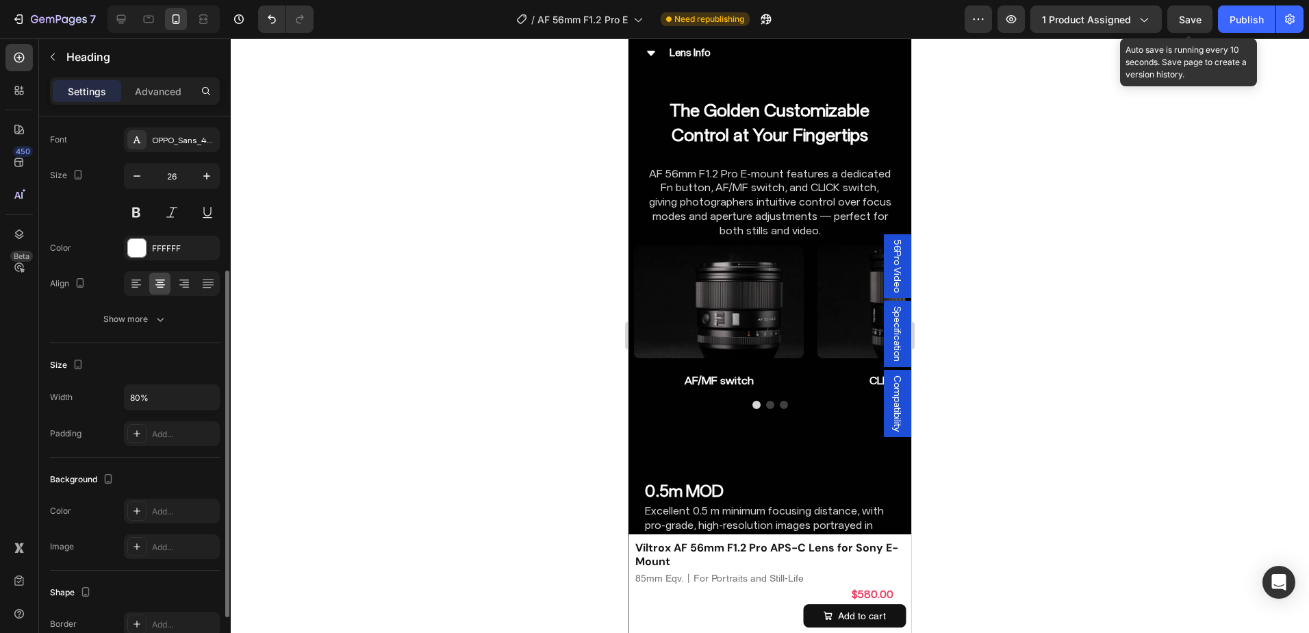
scroll to position [205, 0]
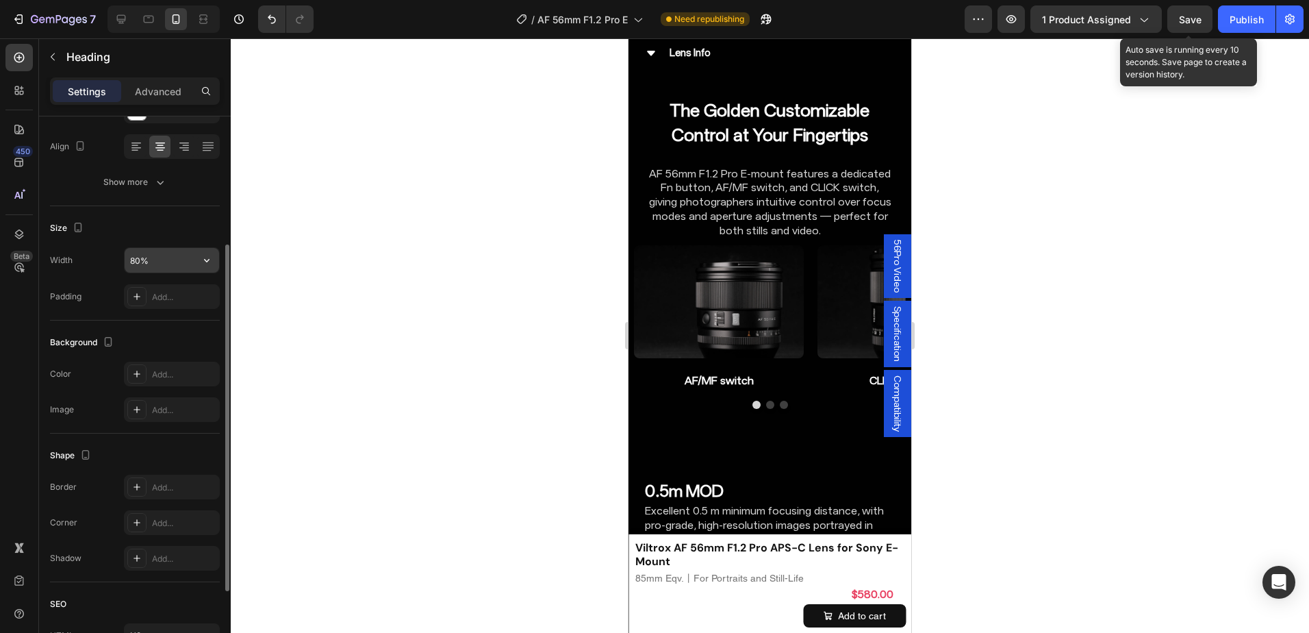
click at [131, 251] on input "80%" at bounding box center [172, 260] width 94 height 25
type input "95%"
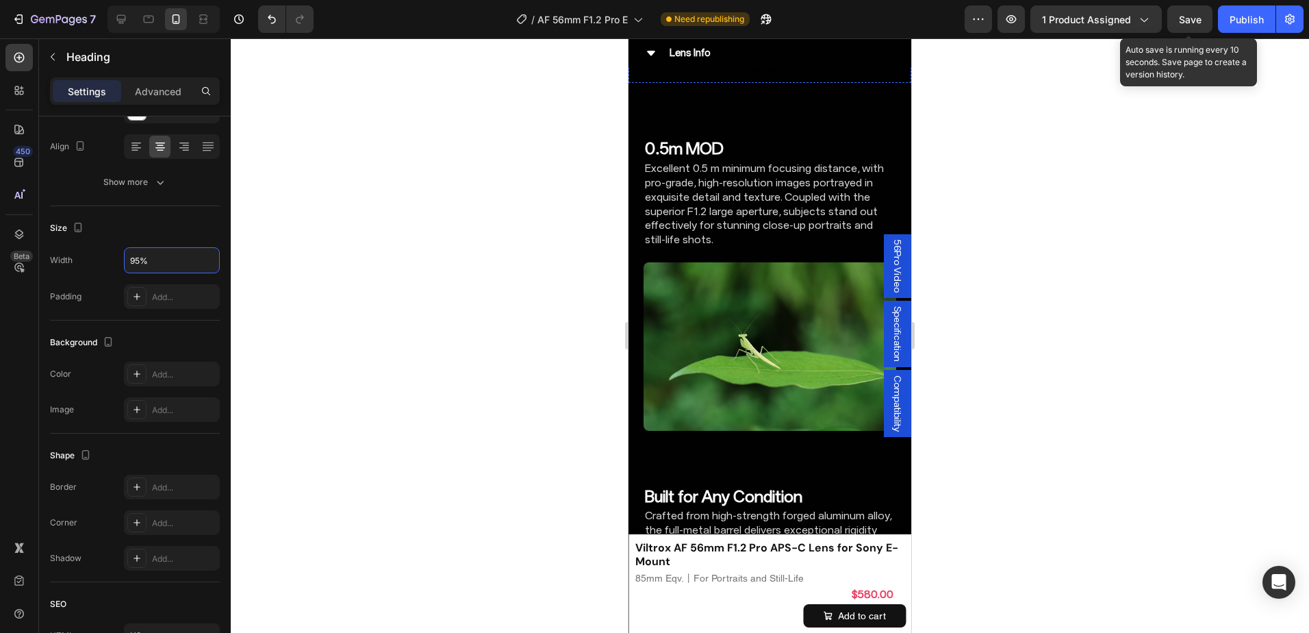
scroll to position [5373, 0]
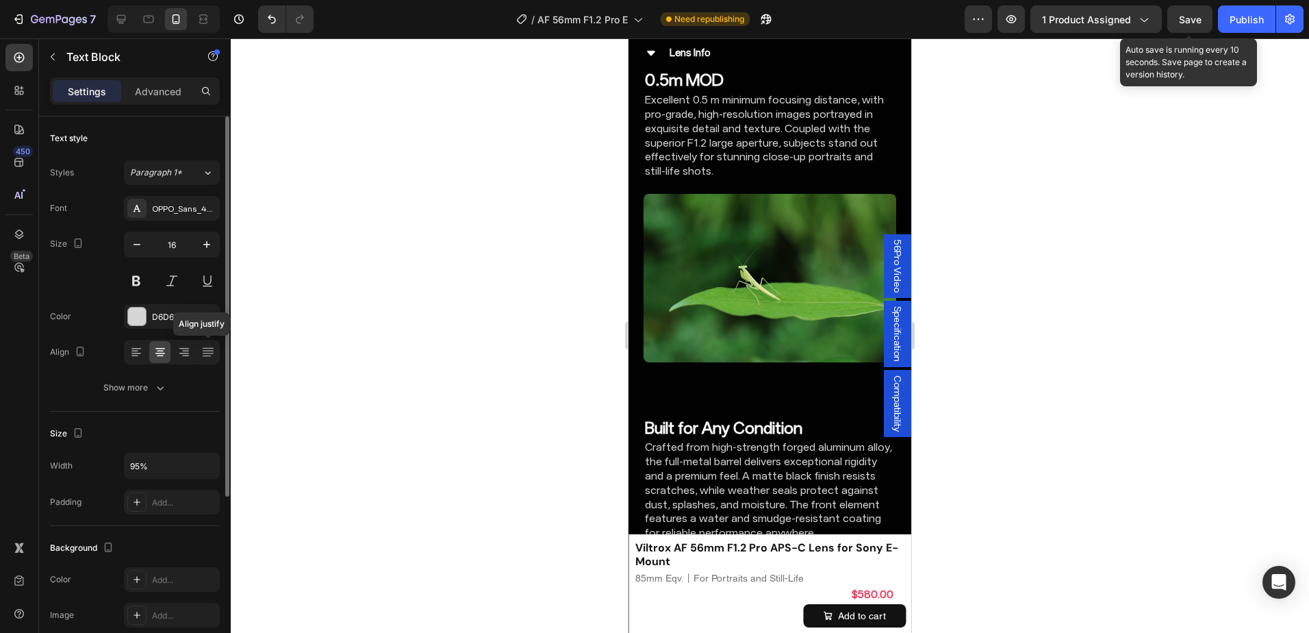
scroll to position [68, 0]
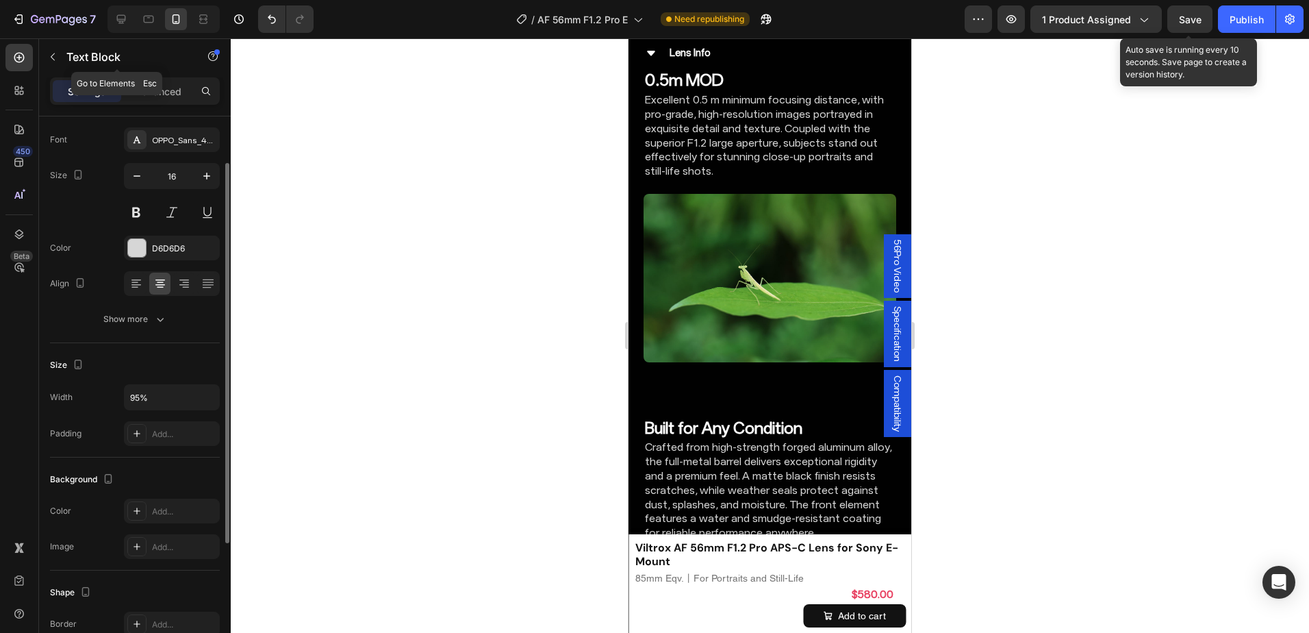
click at [161, 75] on div "Text Block" at bounding box center [117, 57] width 156 height 39
click at [164, 91] on p "Advanced" at bounding box center [158, 91] width 47 height 14
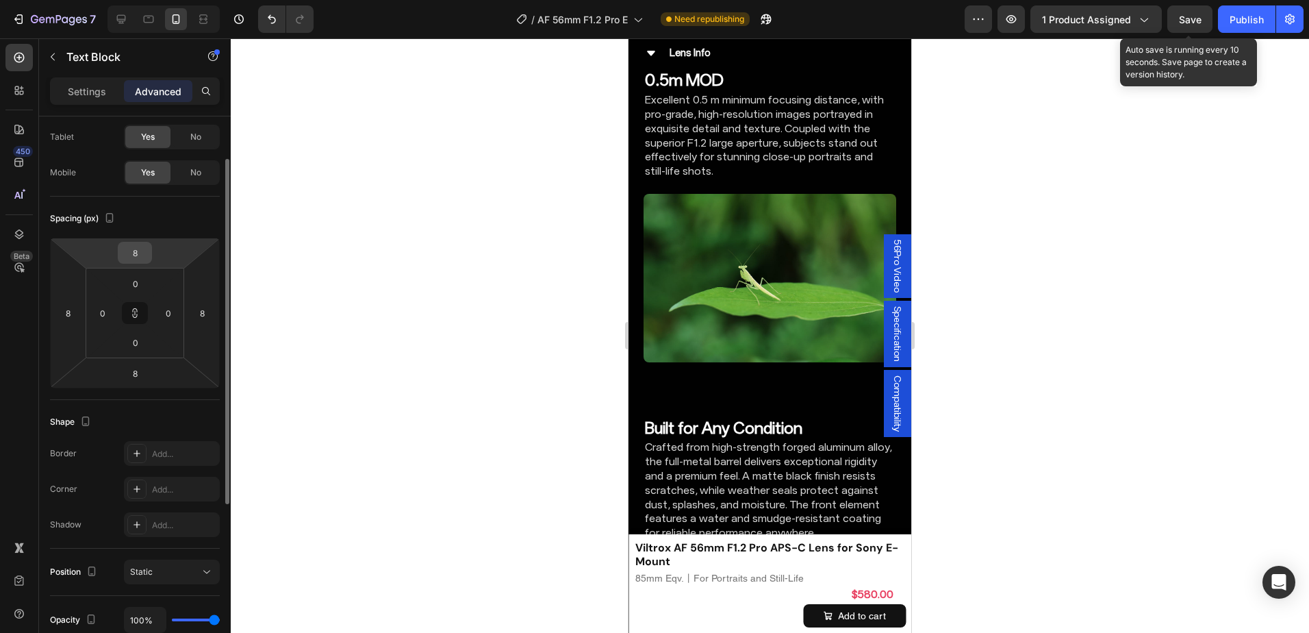
click at [136, 248] on input "8" at bounding box center [134, 252] width 27 height 21
type input "0"
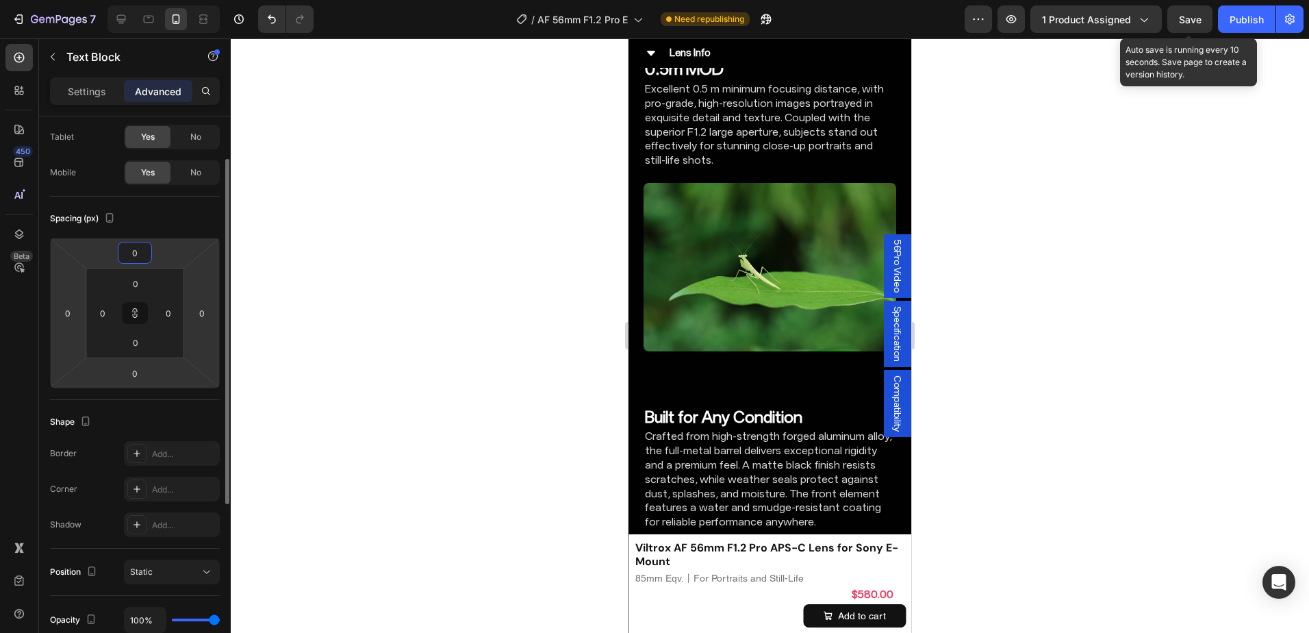
type input "0"
click at [159, 210] on div "Spacing (px)" at bounding box center [135, 218] width 170 height 22
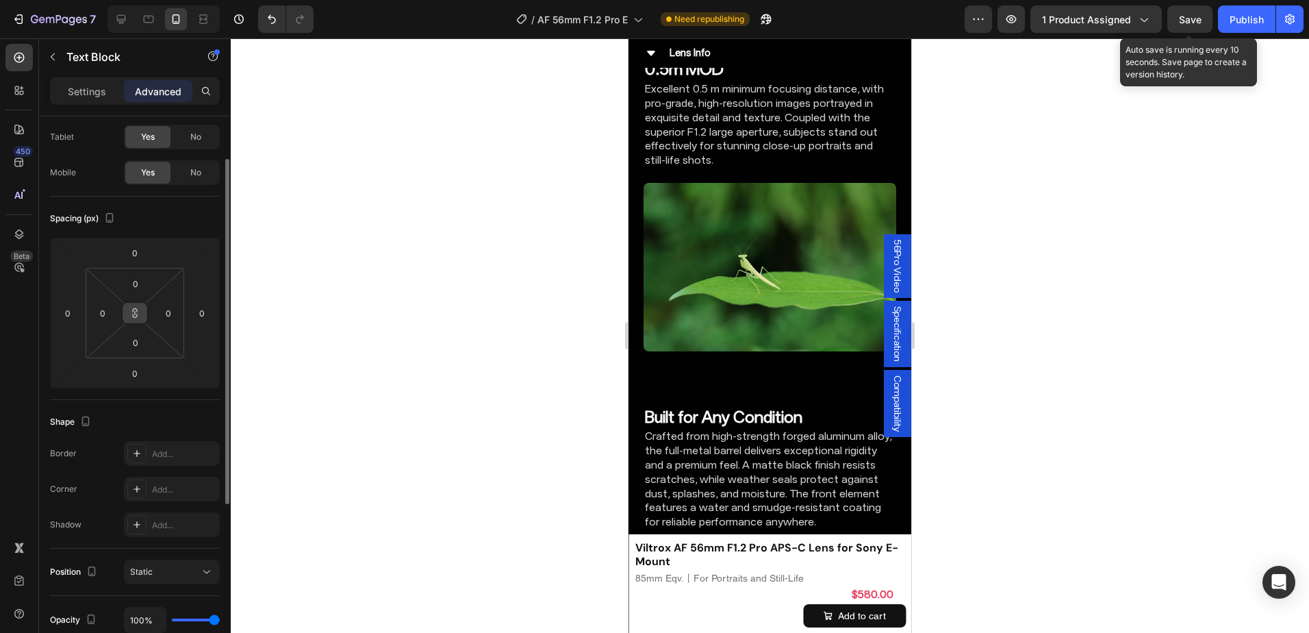
click at [136, 314] on icon at bounding box center [135, 316] width 5 height 4
click at [137, 378] on input "0" at bounding box center [134, 373] width 27 height 21
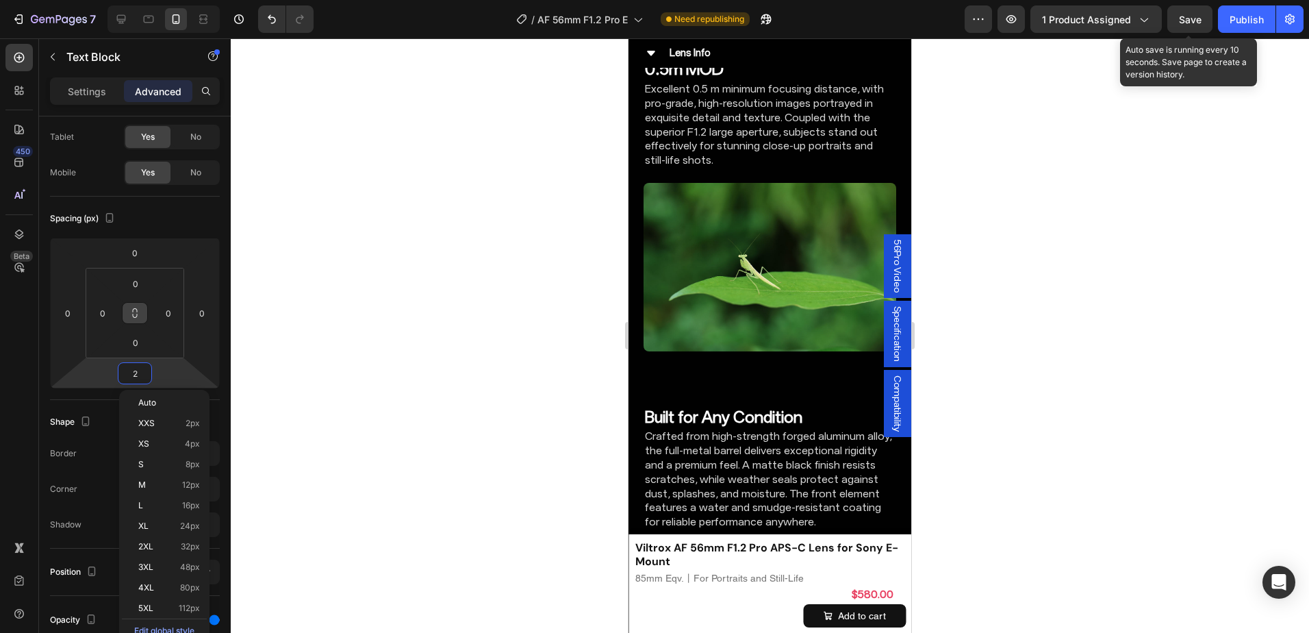
type input "24"
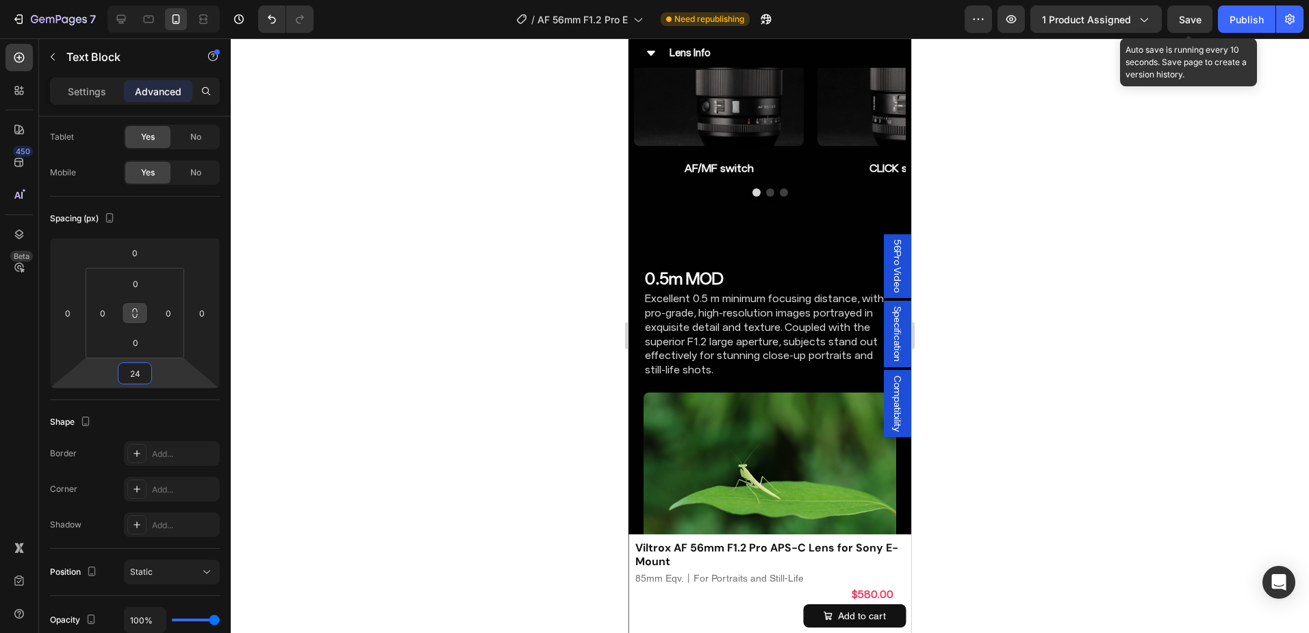
scroll to position [5168, 0]
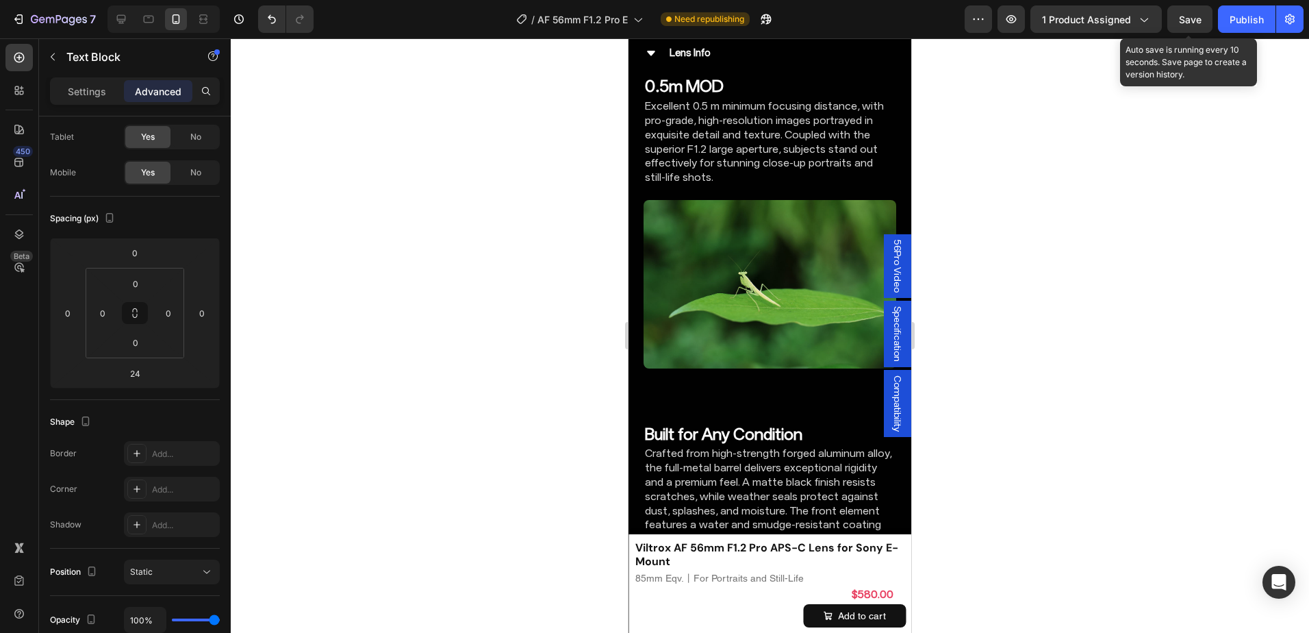
scroll to position [5373, 0]
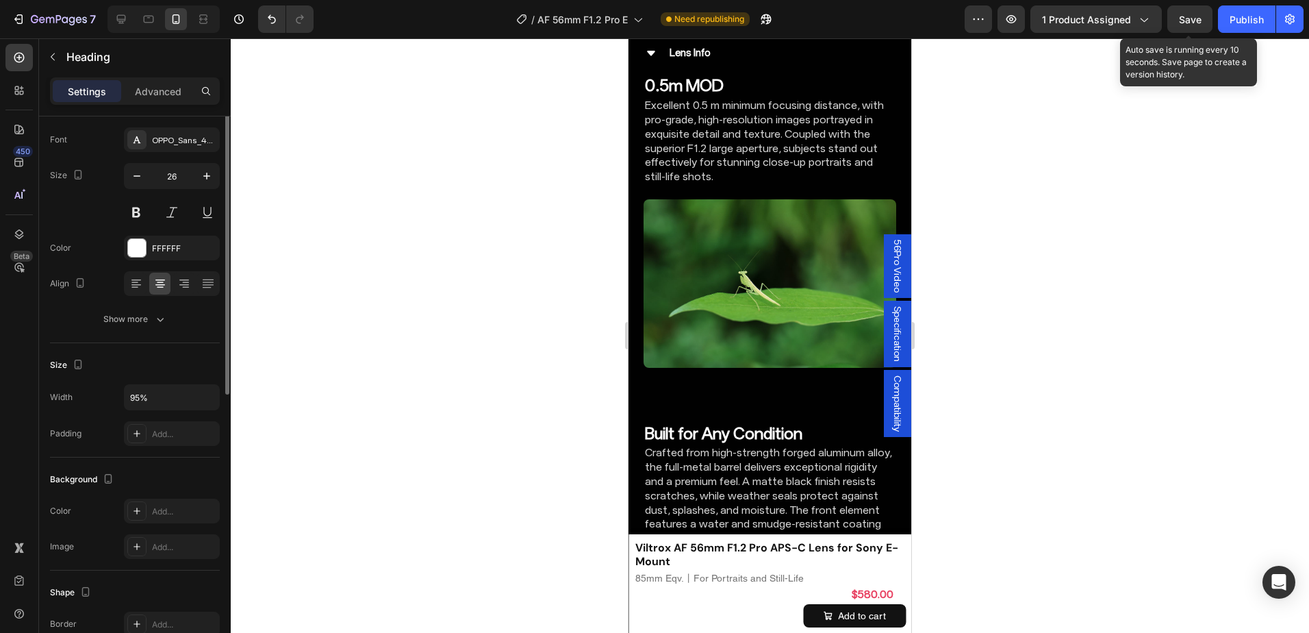
scroll to position [0, 0]
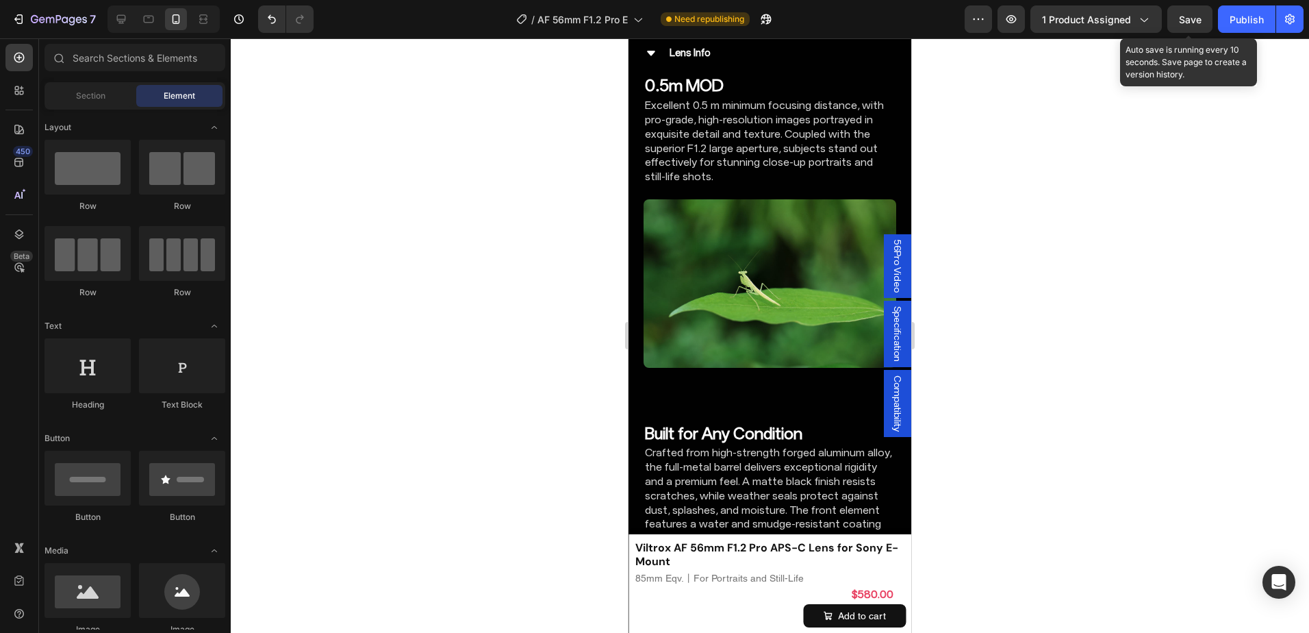
scroll to position [5803, 0]
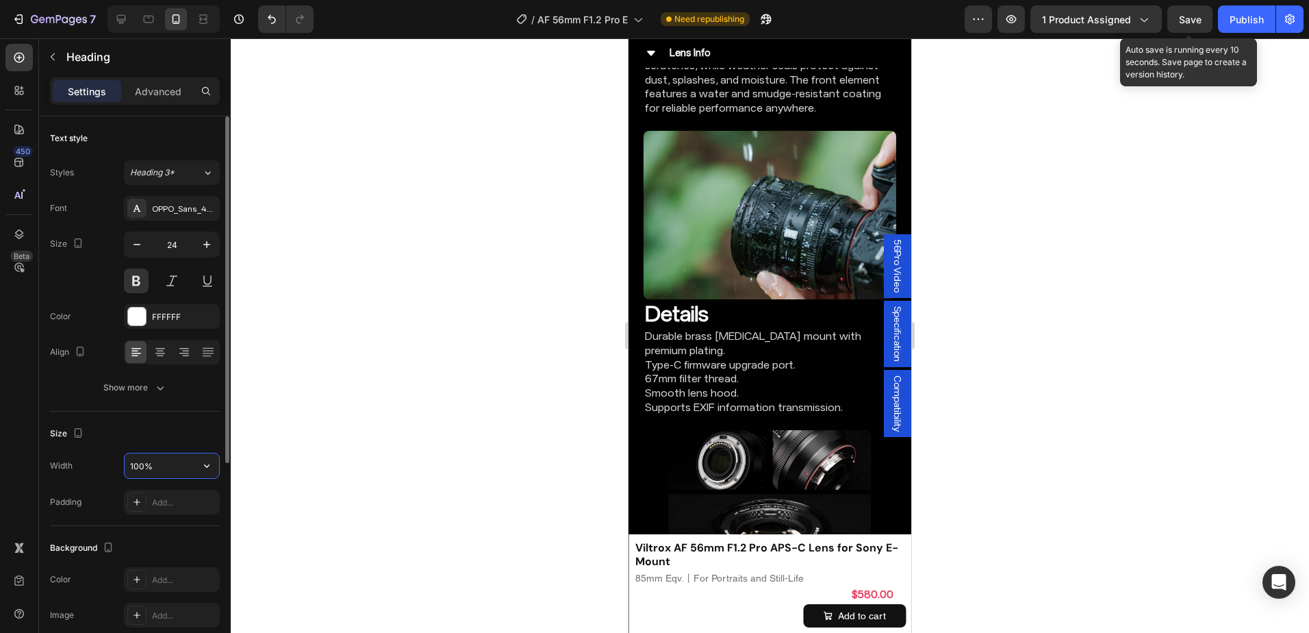
click at [141, 468] on input "100%" at bounding box center [172, 465] width 94 height 25
type input "95%"
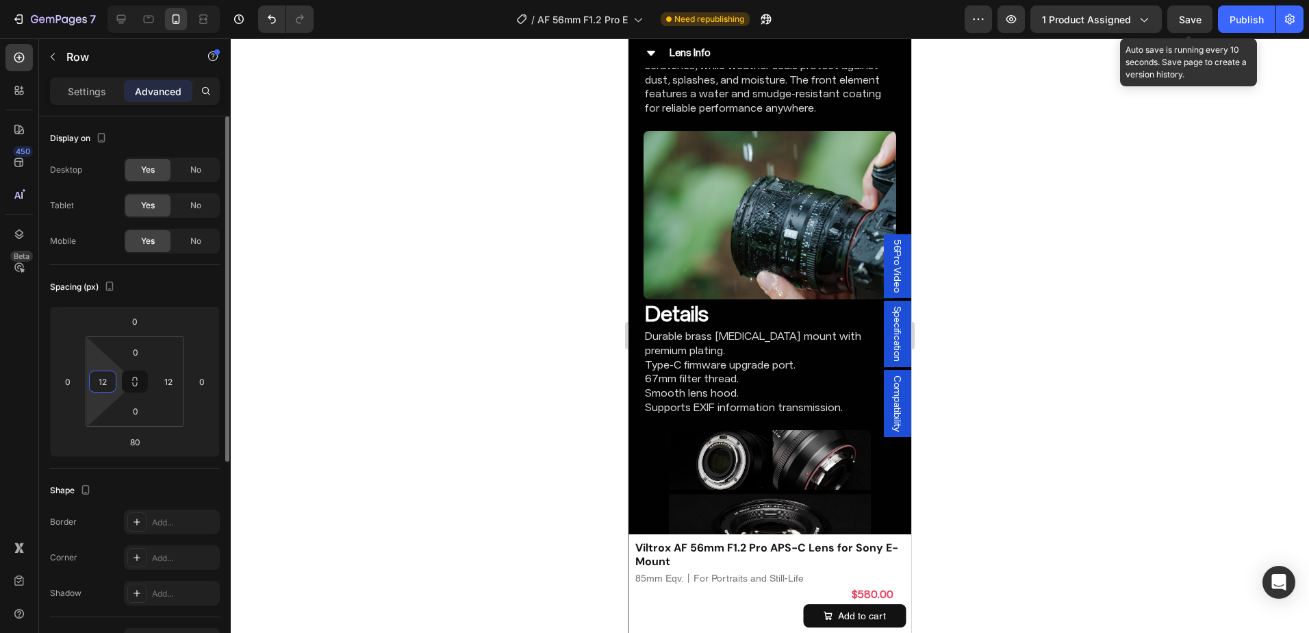
click at [109, 383] on input "12" at bounding box center [102, 381] width 21 height 21
type input "8"
click at [173, 379] on input "12" at bounding box center [168, 381] width 21 height 21
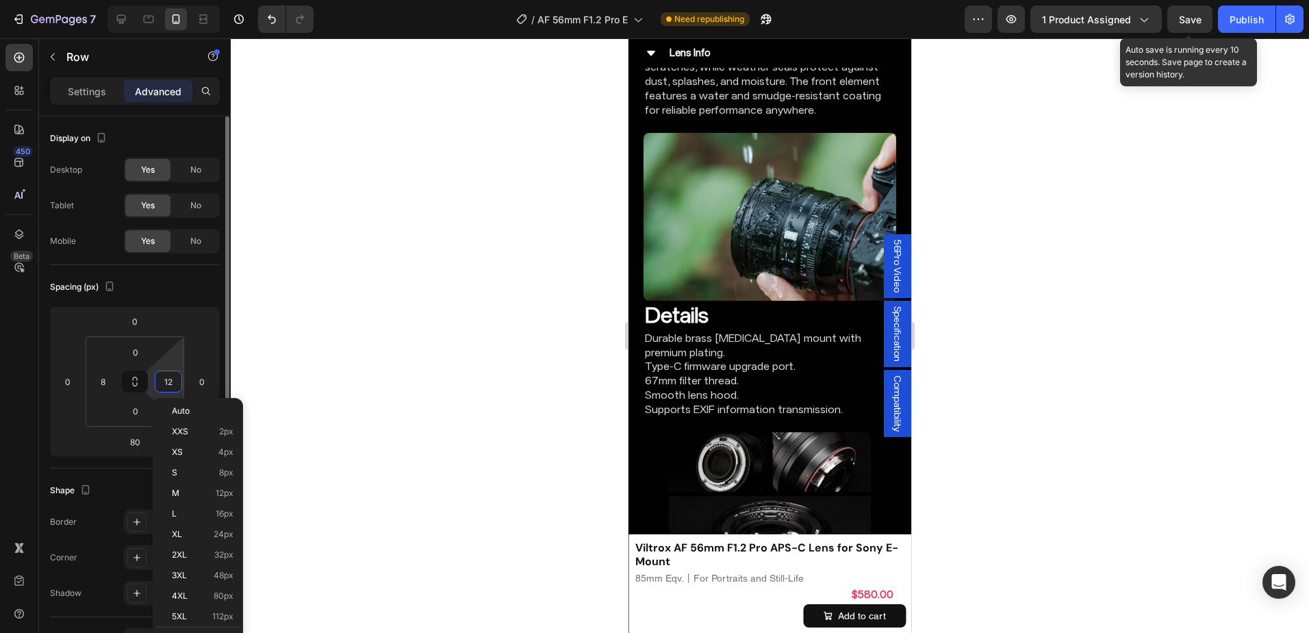
type input "8"
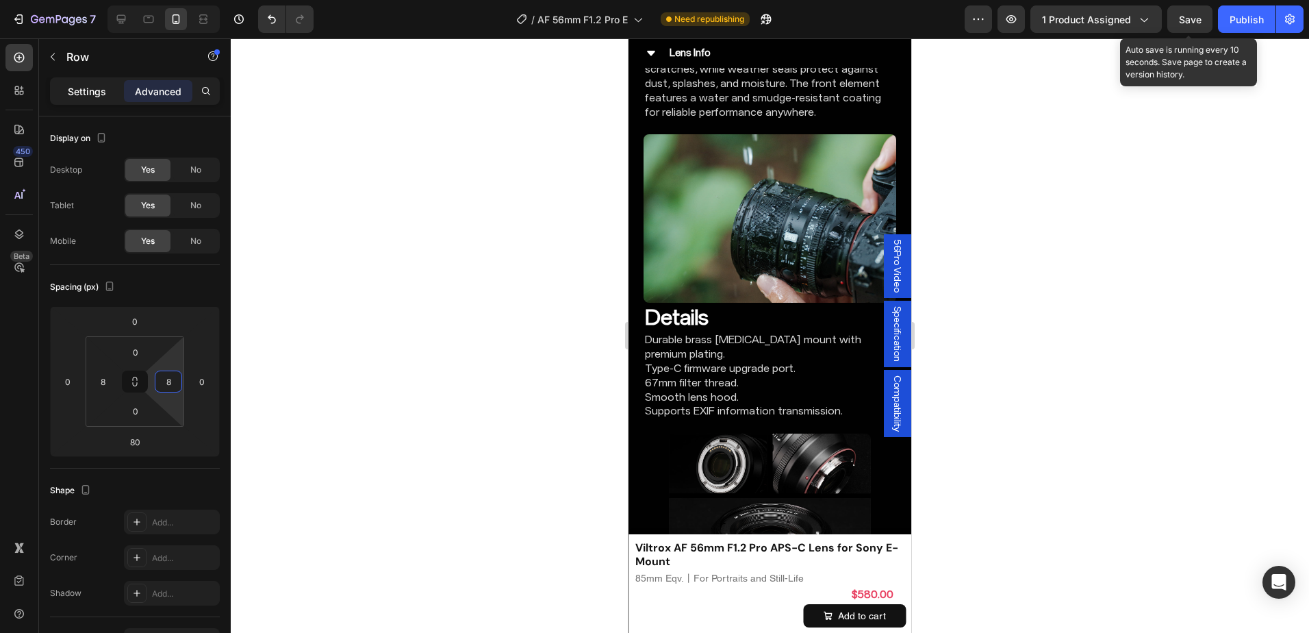
click at [75, 89] on p "Settings" at bounding box center [87, 91] width 38 height 14
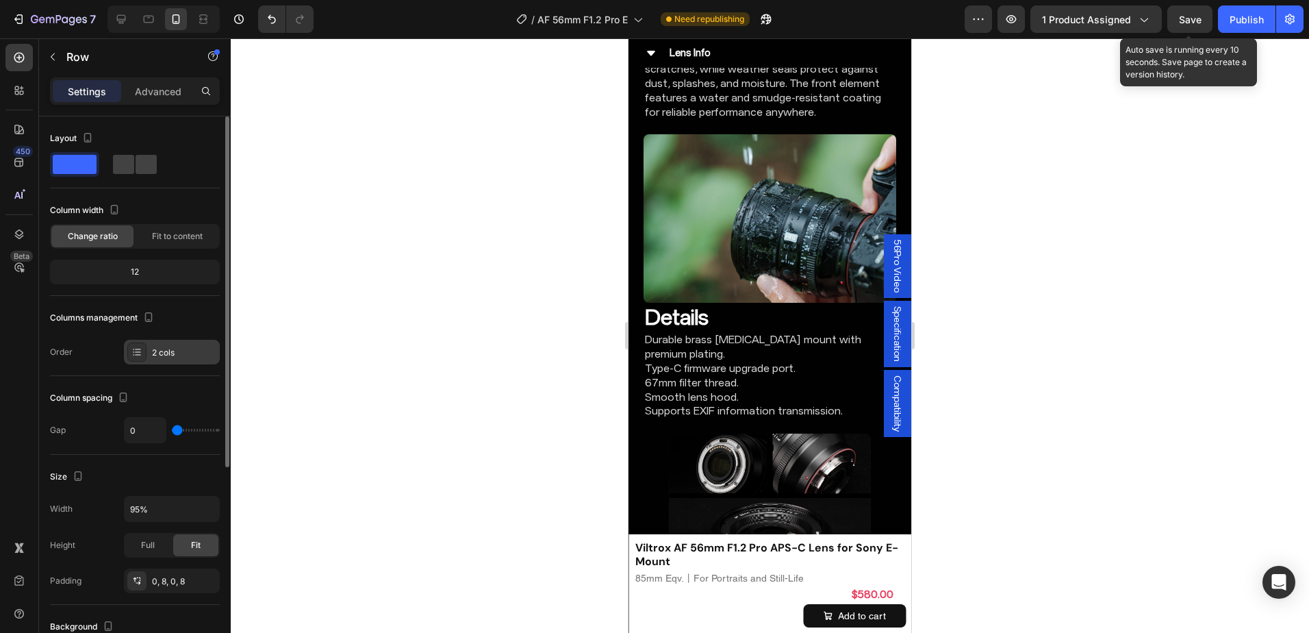
click at [134, 350] on icon at bounding box center [136, 351] width 11 height 11
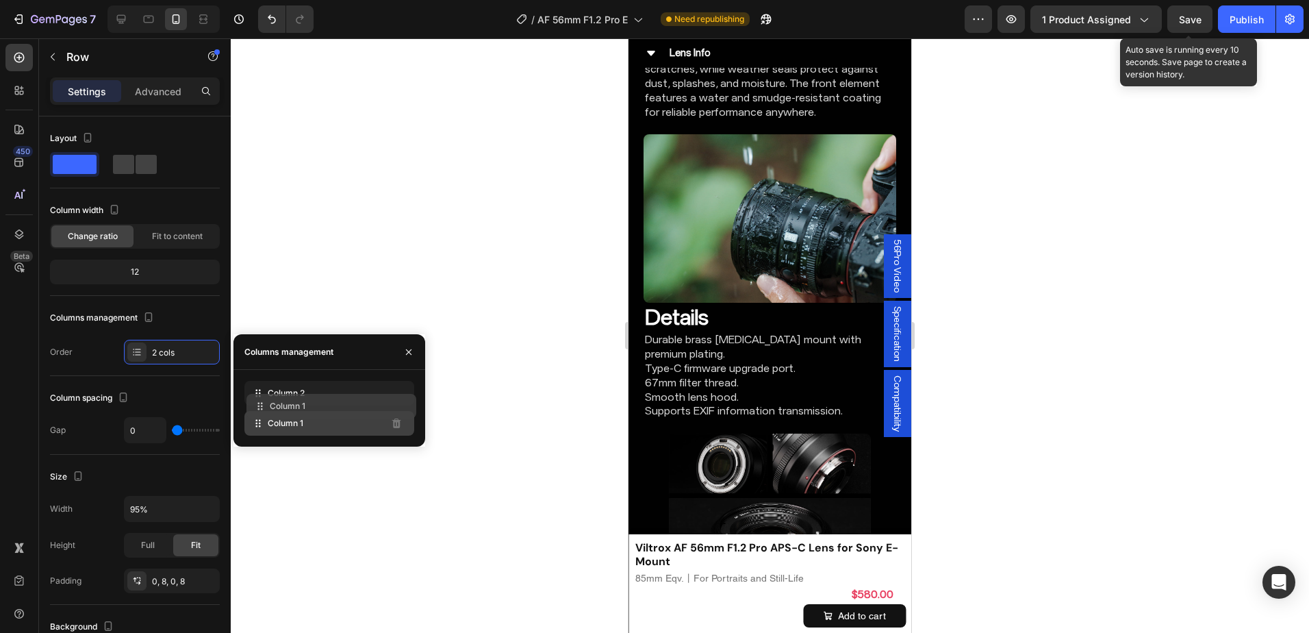
drag, startPoint x: 292, startPoint y: 402, endPoint x: 294, endPoint y: 419, distance: 17.3
click at [1120, 415] on div at bounding box center [770, 335] width 1078 height 594
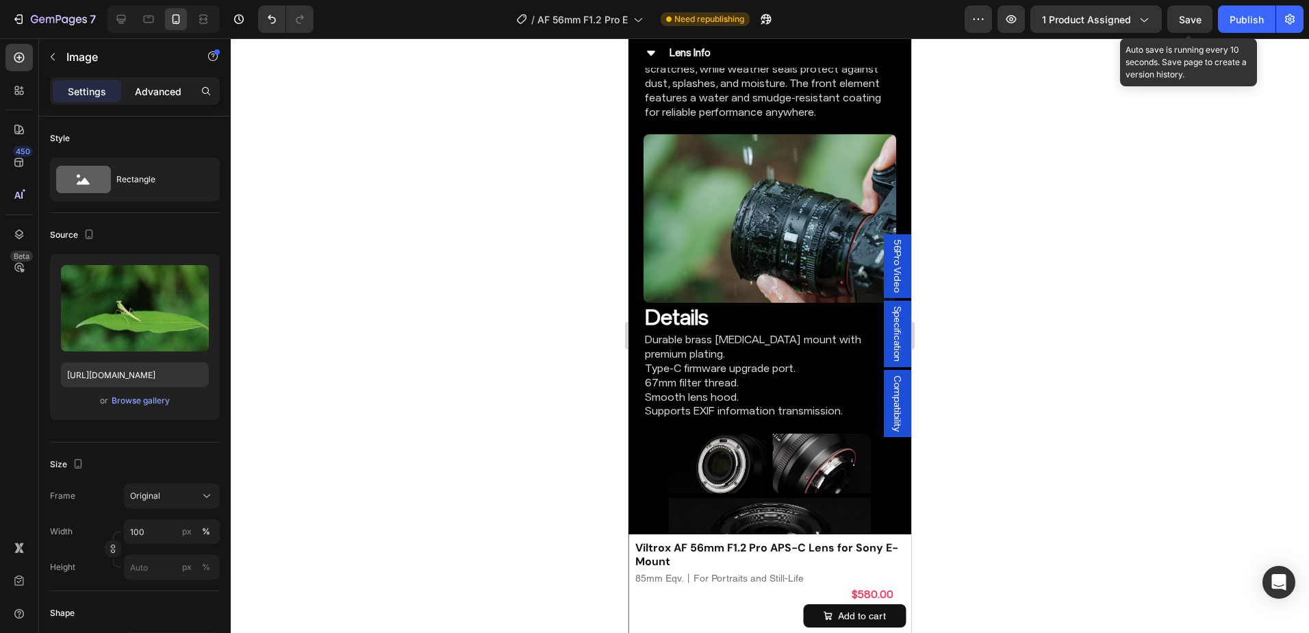
click at [153, 81] on div "Advanced" at bounding box center [158, 91] width 68 height 22
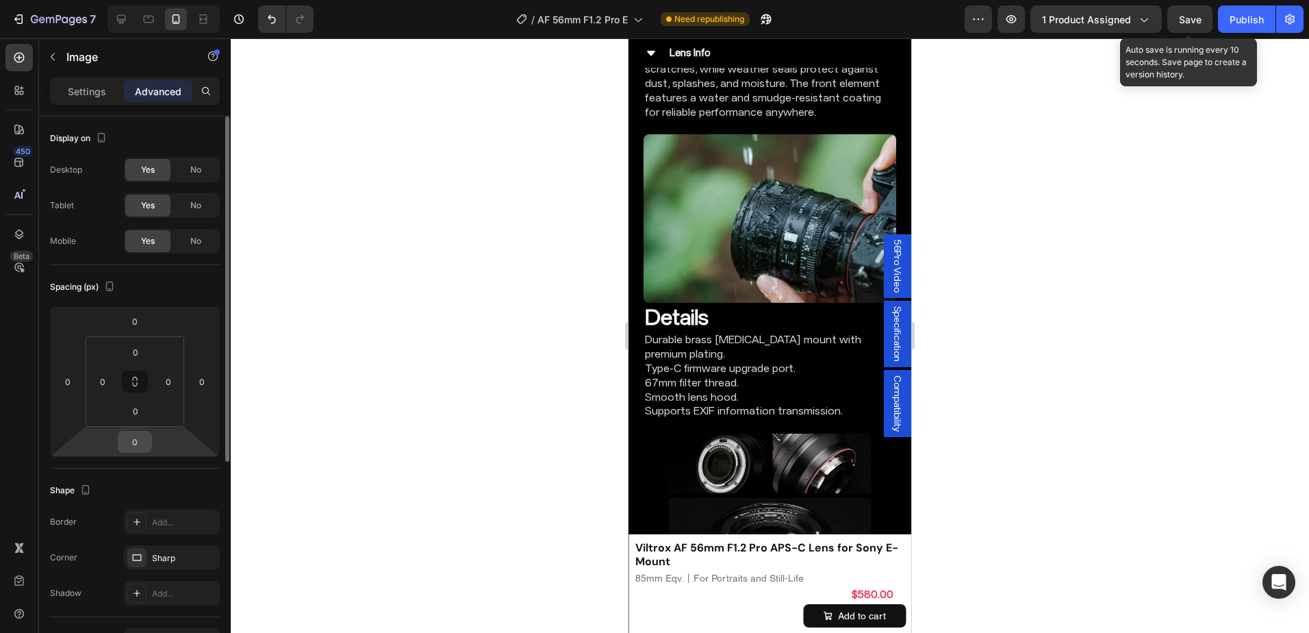
click at [140, 443] on input "0" at bounding box center [134, 441] width 27 height 21
type input "8"
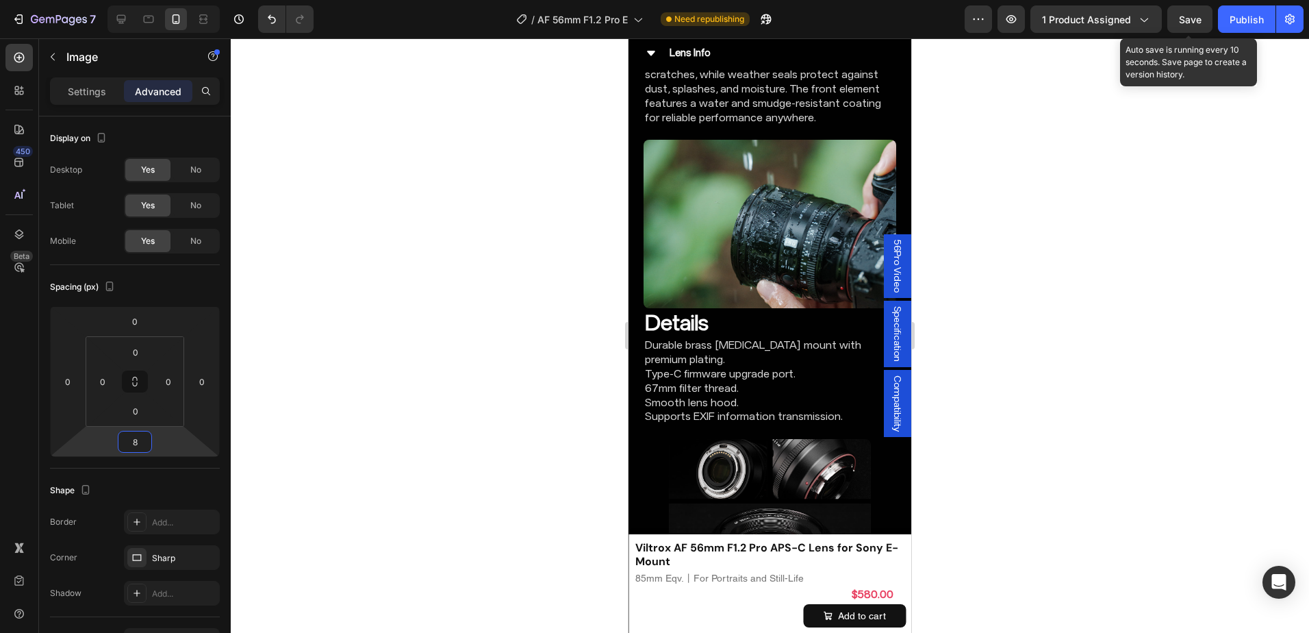
click at [1095, 301] on div at bounding box center [770, 335] width 1078 height 594
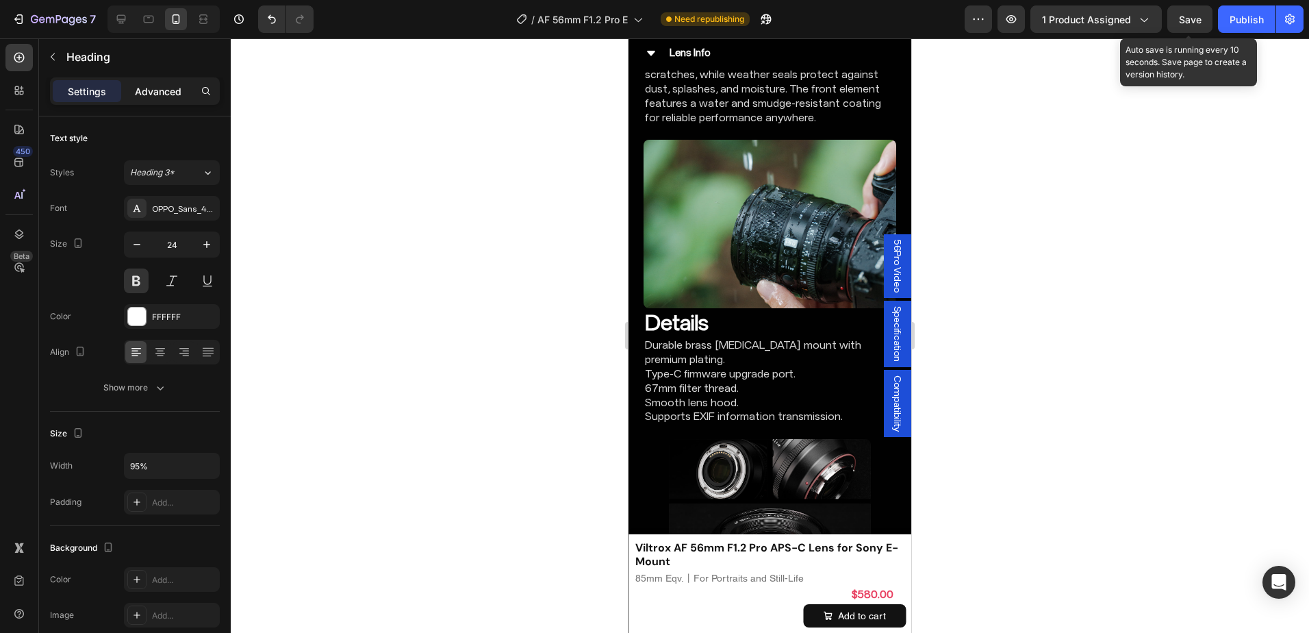
click at [171, 84] on p "Advanced" at bounding box center [158, 91] width 47 height 14
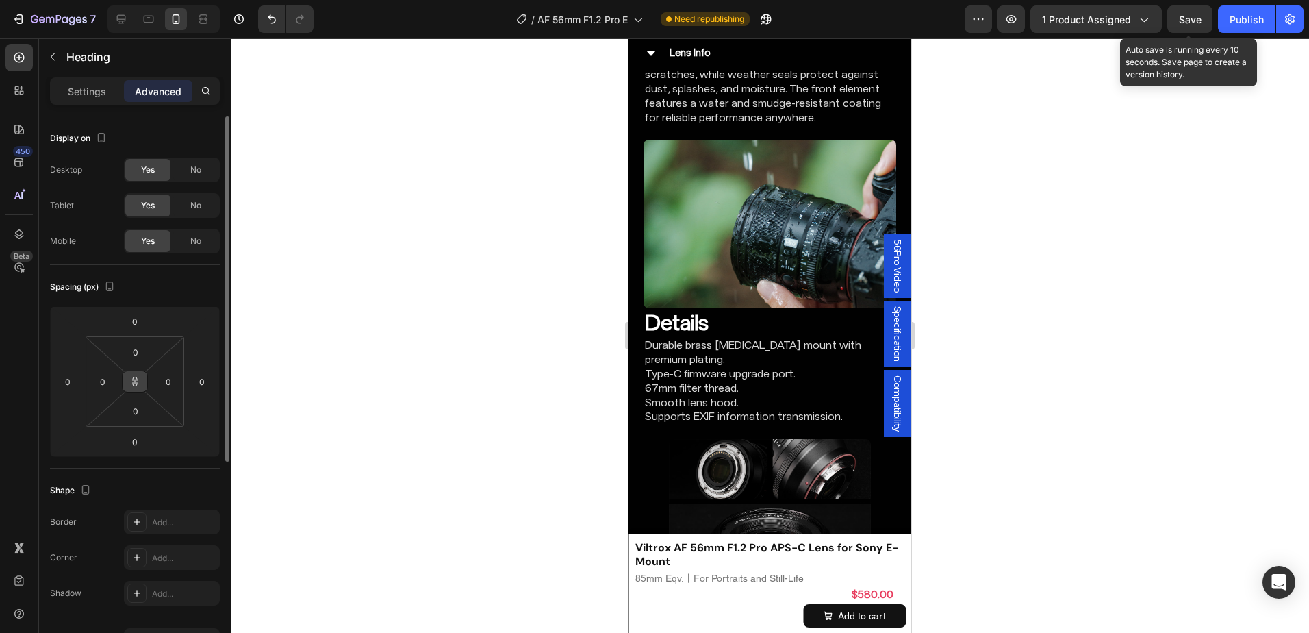
click at [138, 374] on button at bounding box center [135, 381] width 26 height 22
click at [138, 442] on input "0" at bounding box center [134, 441] width 27 height 21
type input "16"
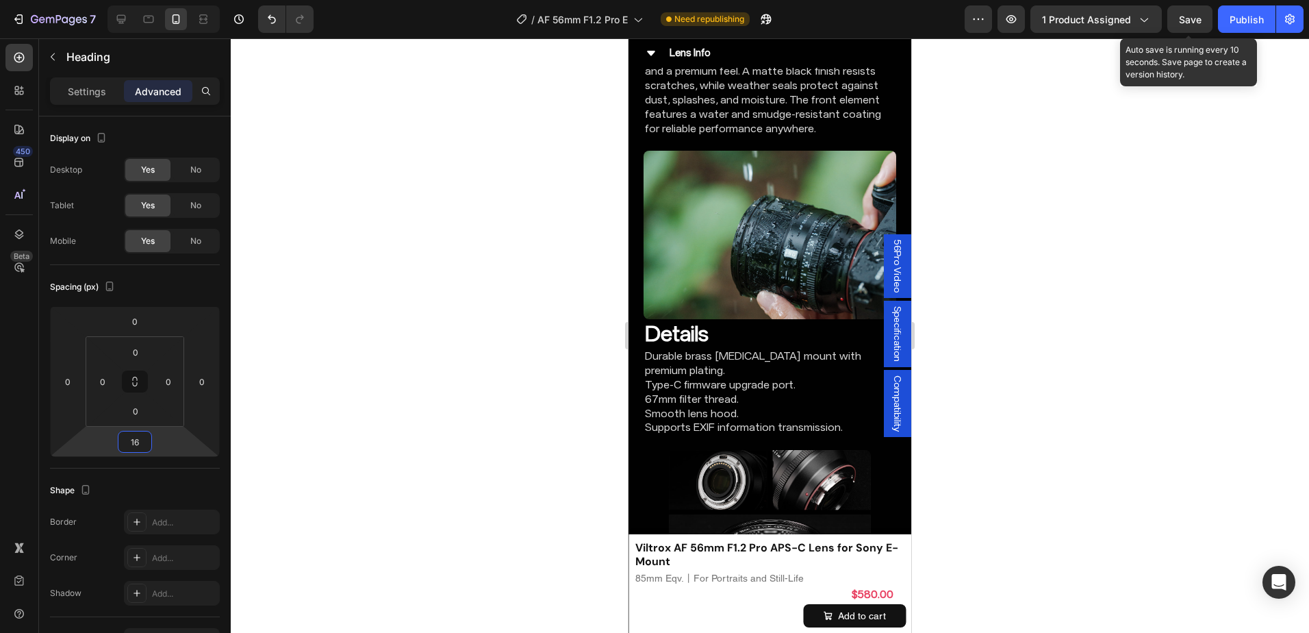
click at [1050, 379] on div at bounding box center [770, 335] width 1078 height 594
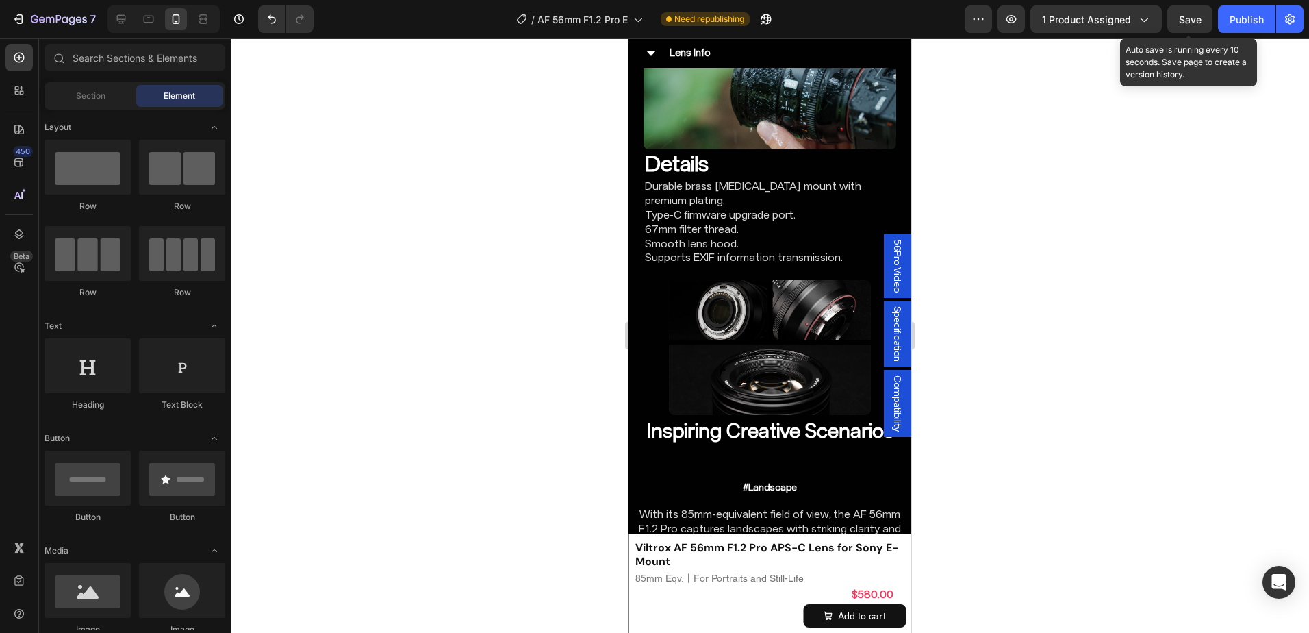
scroll to position [6097, 0]
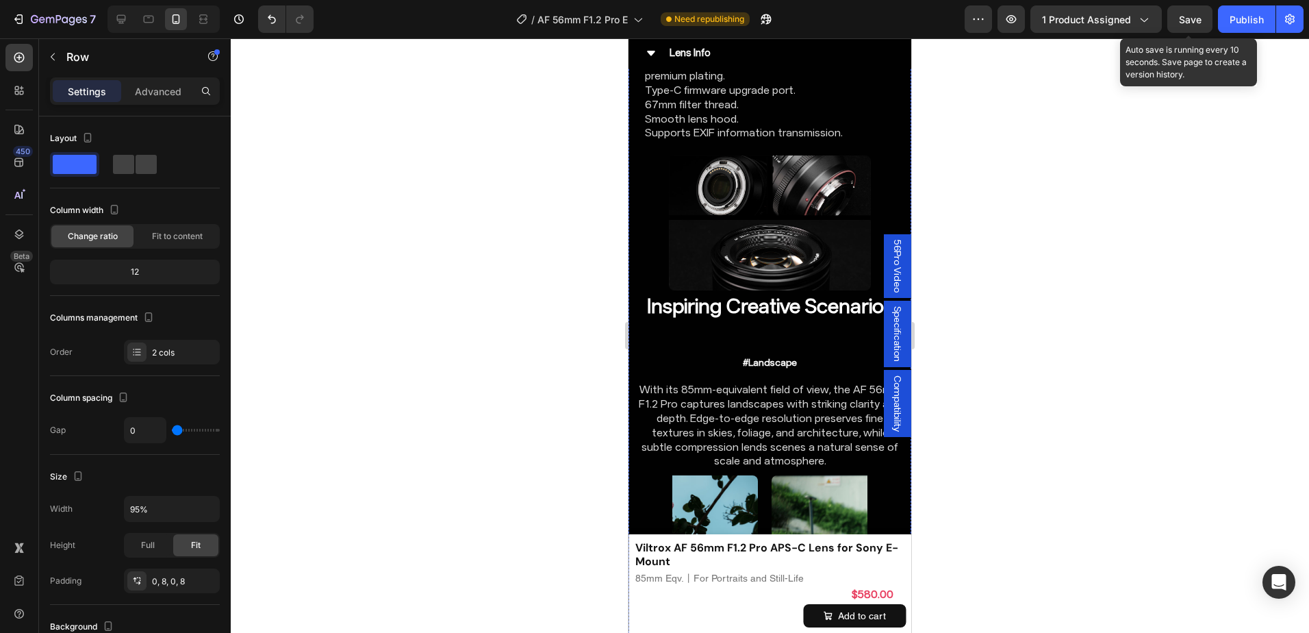
click at [131, 81] on div "Advanced" at bounding box center [158, 91] width 68 height 22
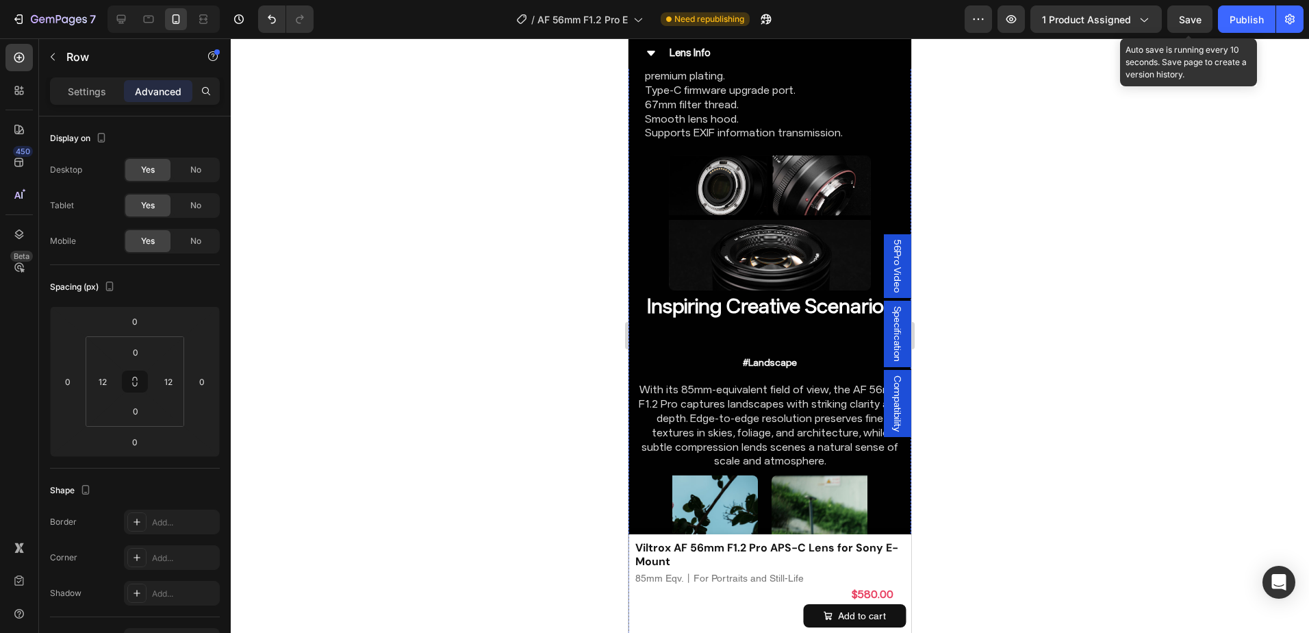
click at [111, 376] on input "12" at bounding box center [102, 381] width 21 height 21
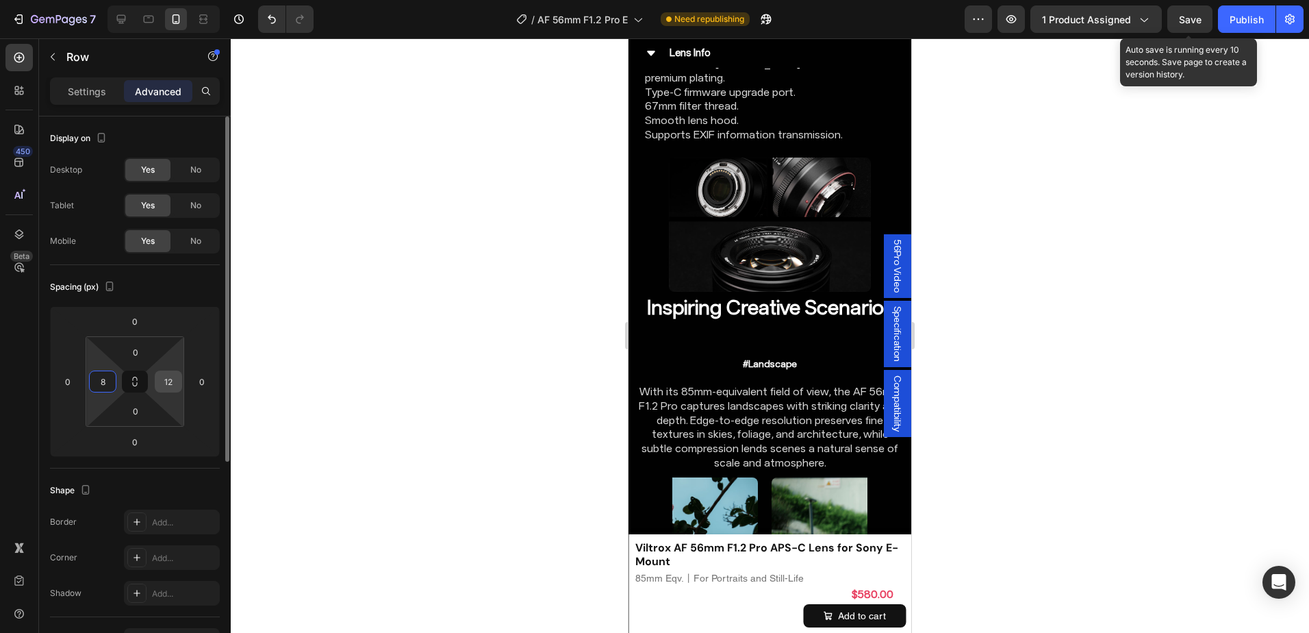
type input "8"
click at [170, 381] on input "12" at bounding box center [168, 381] width 21 height 21
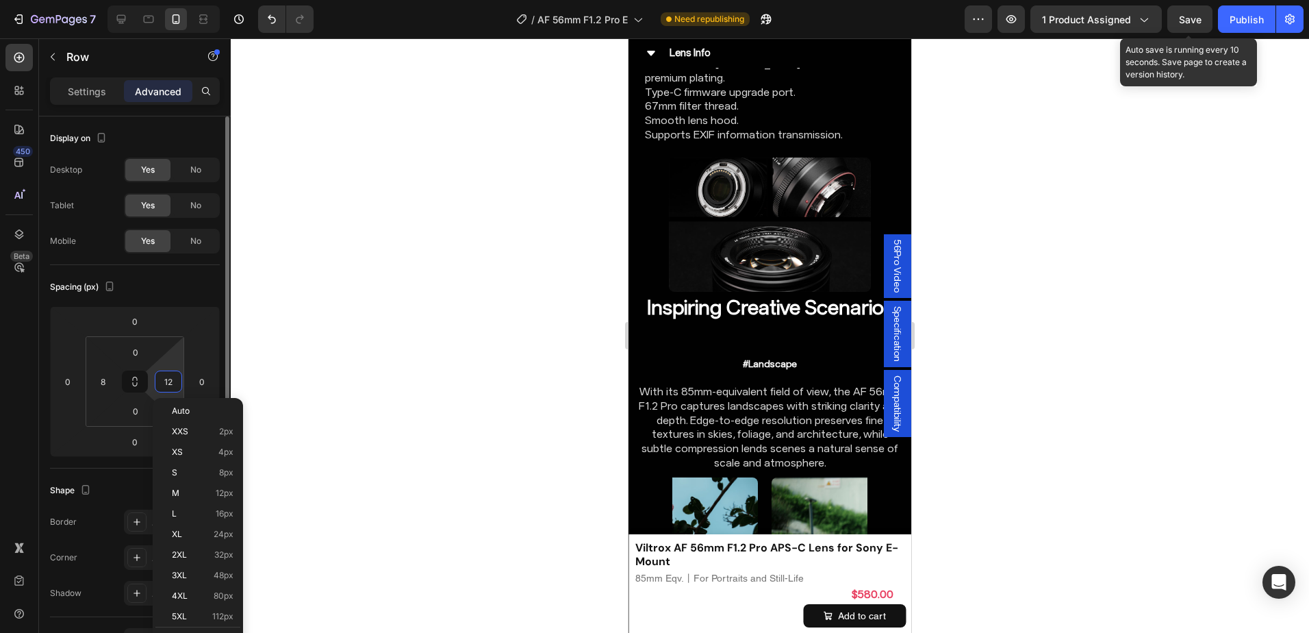
type input "8"
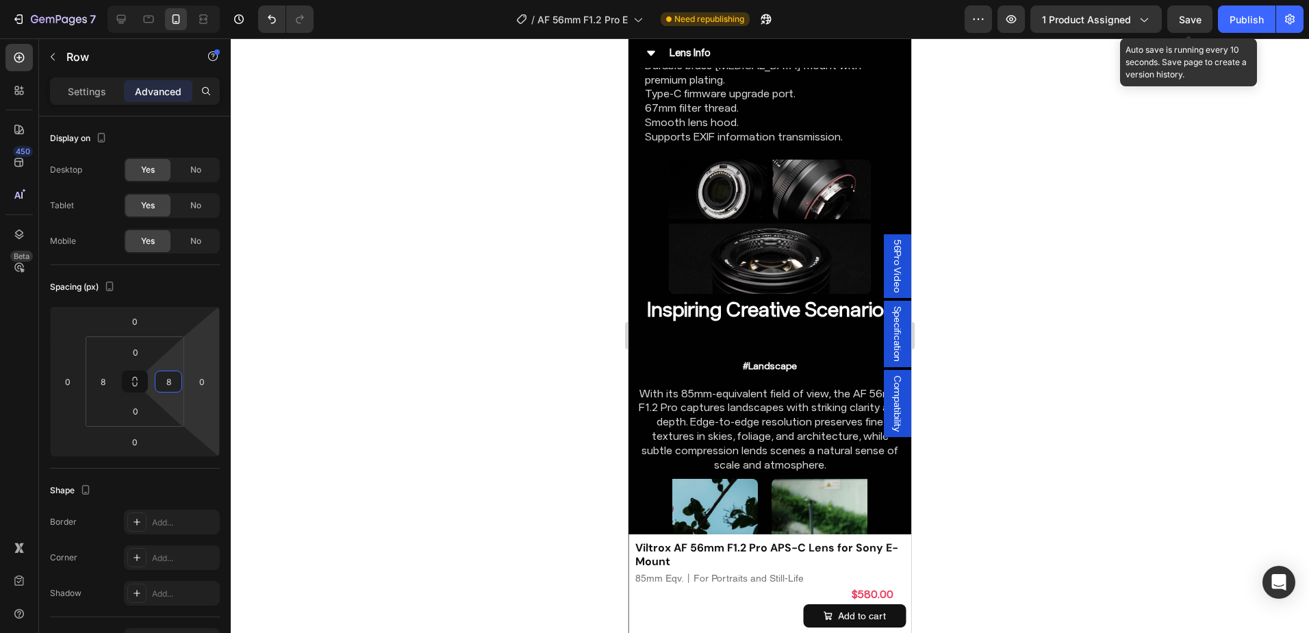
click at [1094, 228] on div at bounding box center [770, 335] width 1078 height 594
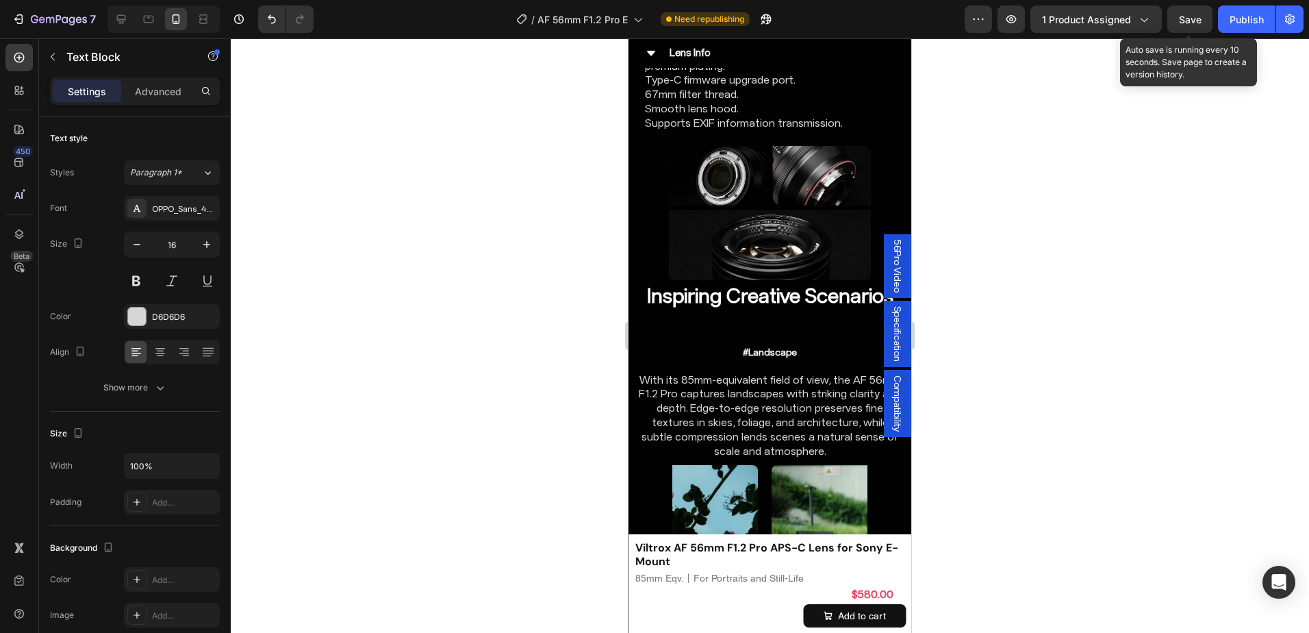
drag, startPoint x: 767, startPoint y: 143, endPoint x: 813, endPoint y: 123, distance: 50.3
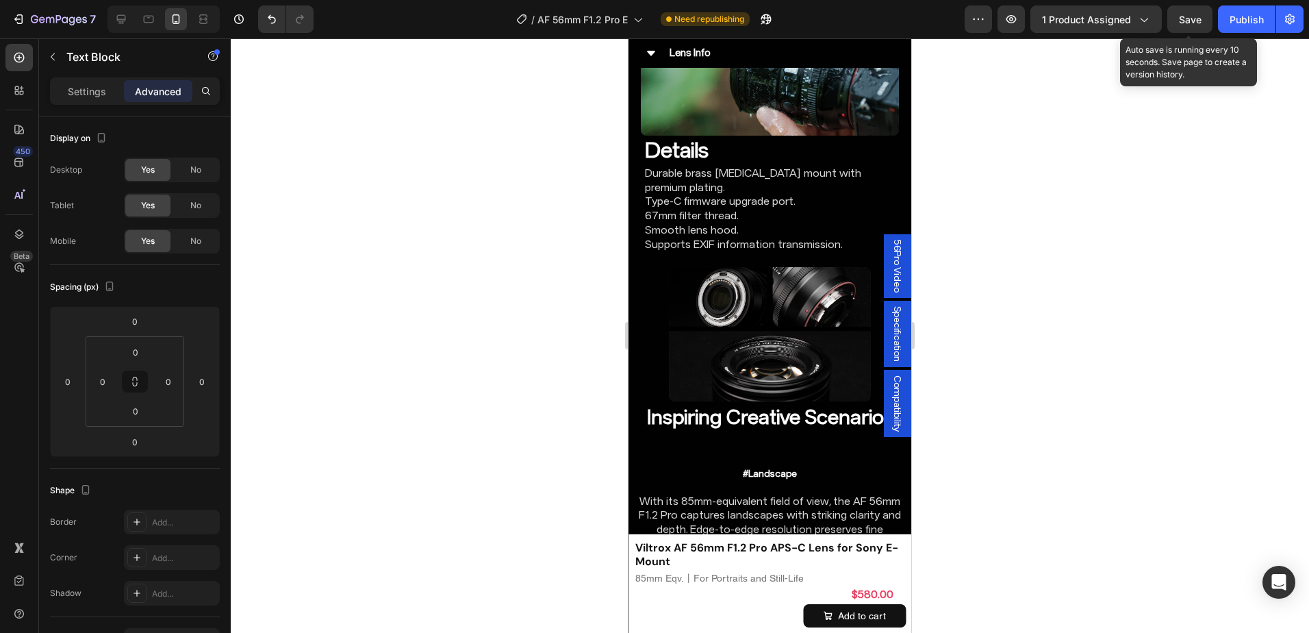
scroll to position [5892, 0]
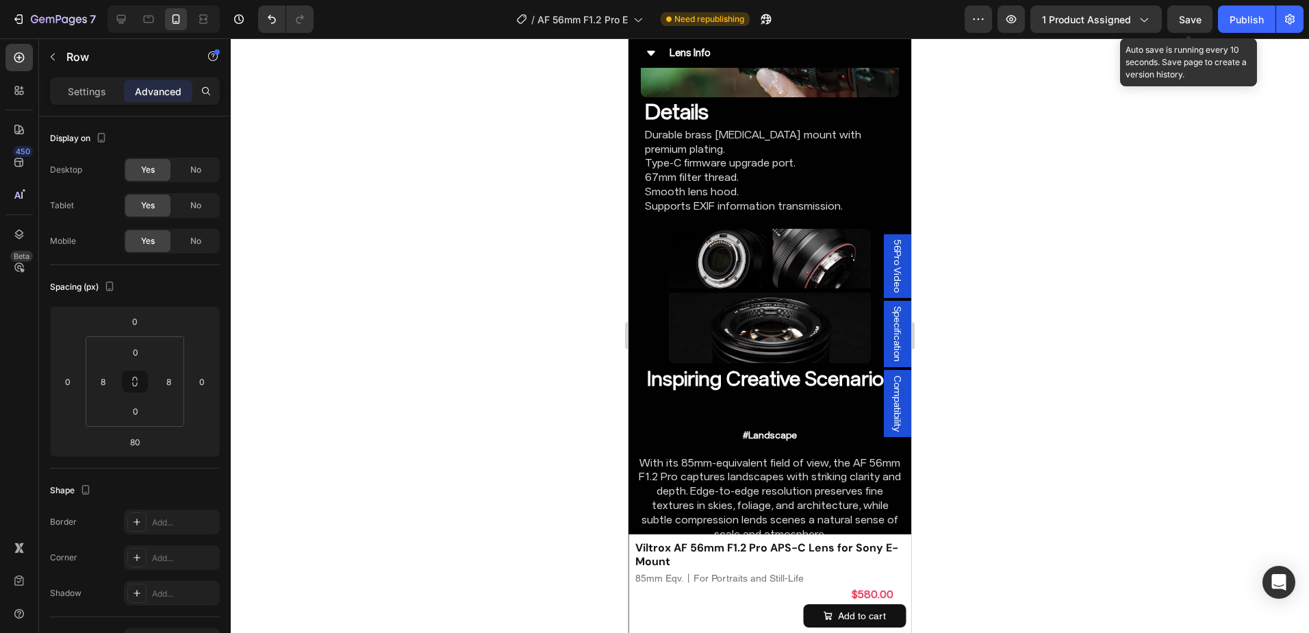
scroll to position [6029, 0]
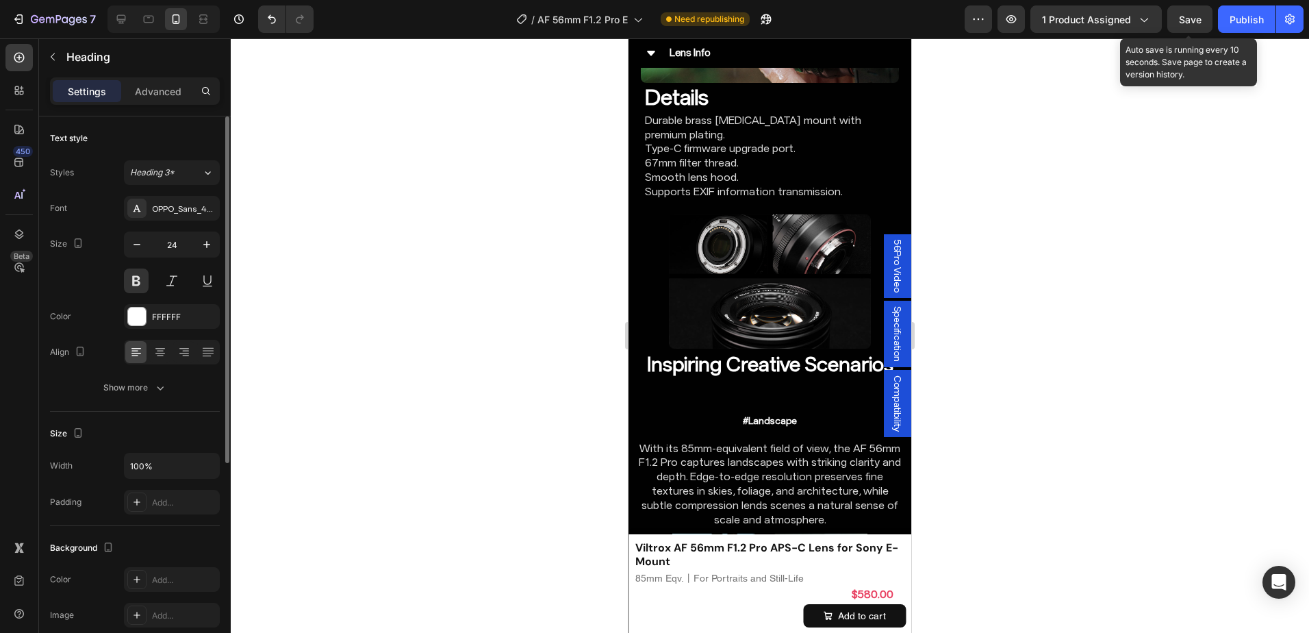
click at [220, 242] on div "Text style Styles Heading 3* Font OPPO_Sans_40_ShopifyCurrency_subset Size 24 C…" at bounding box center [135, 560] width 192 height 889
drag, startPoint x: 220, startPoint y: 242, endPoint x: 210, endPoint y: 241, distance: 9.7
click at [210, 241] on icon "button" at bounding box center [207, 245] width 14 height 14
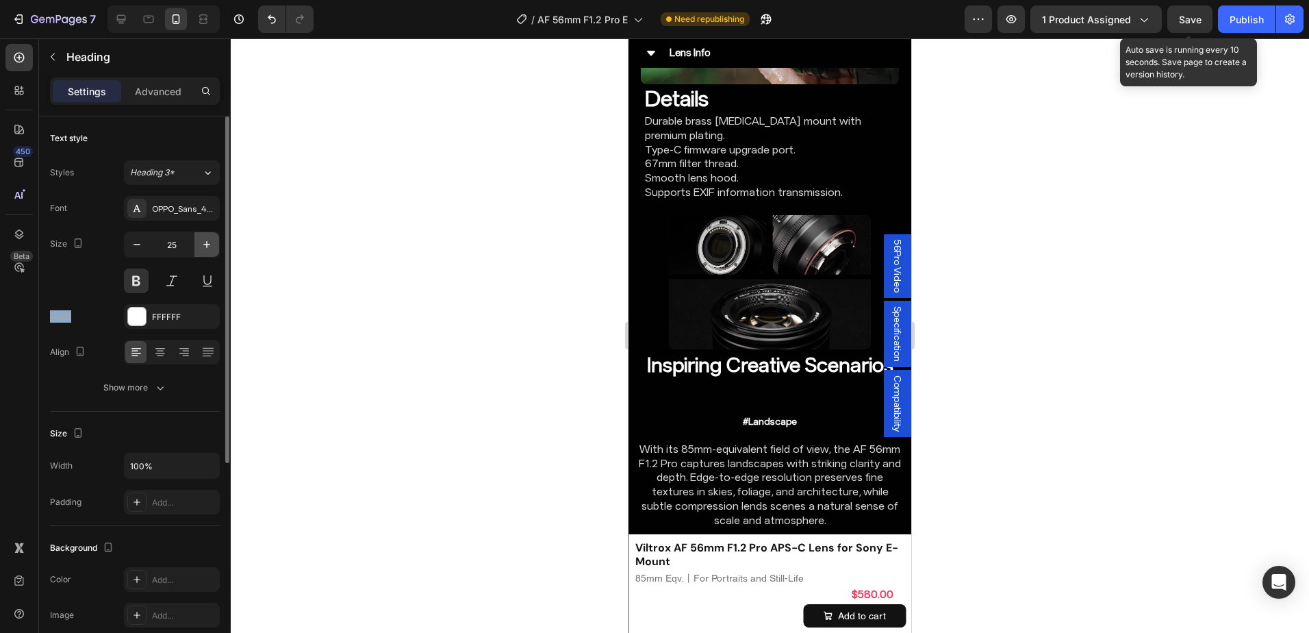
type input "26"
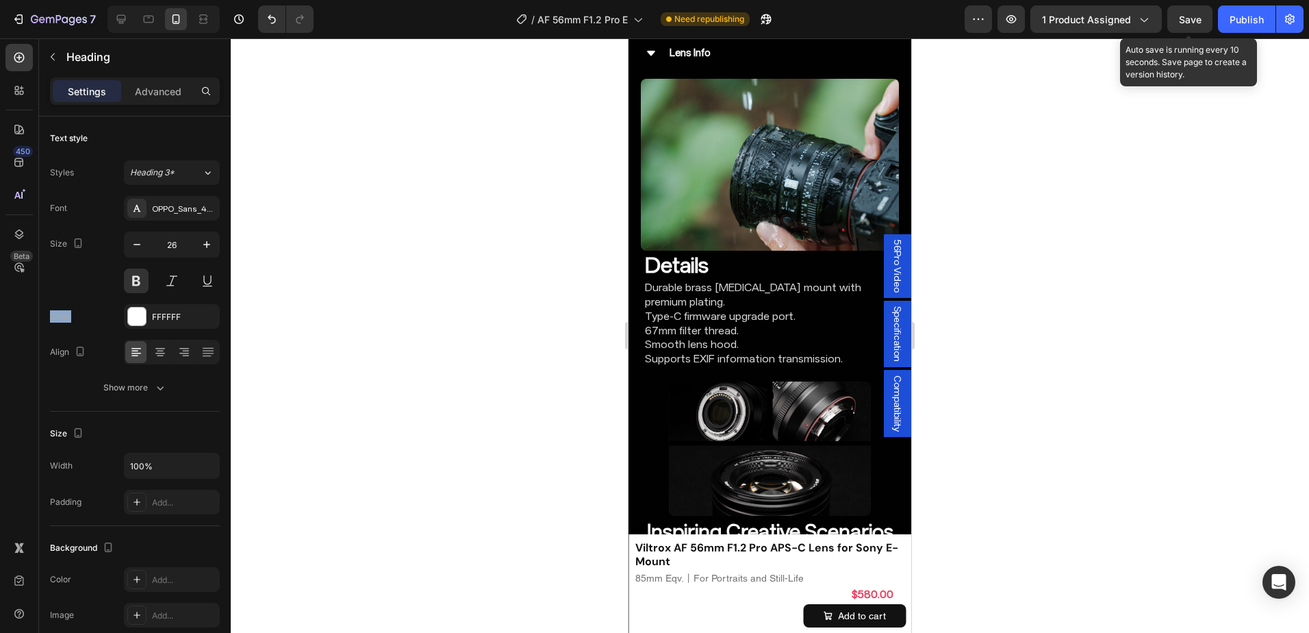
scroll to position [5823, 0]
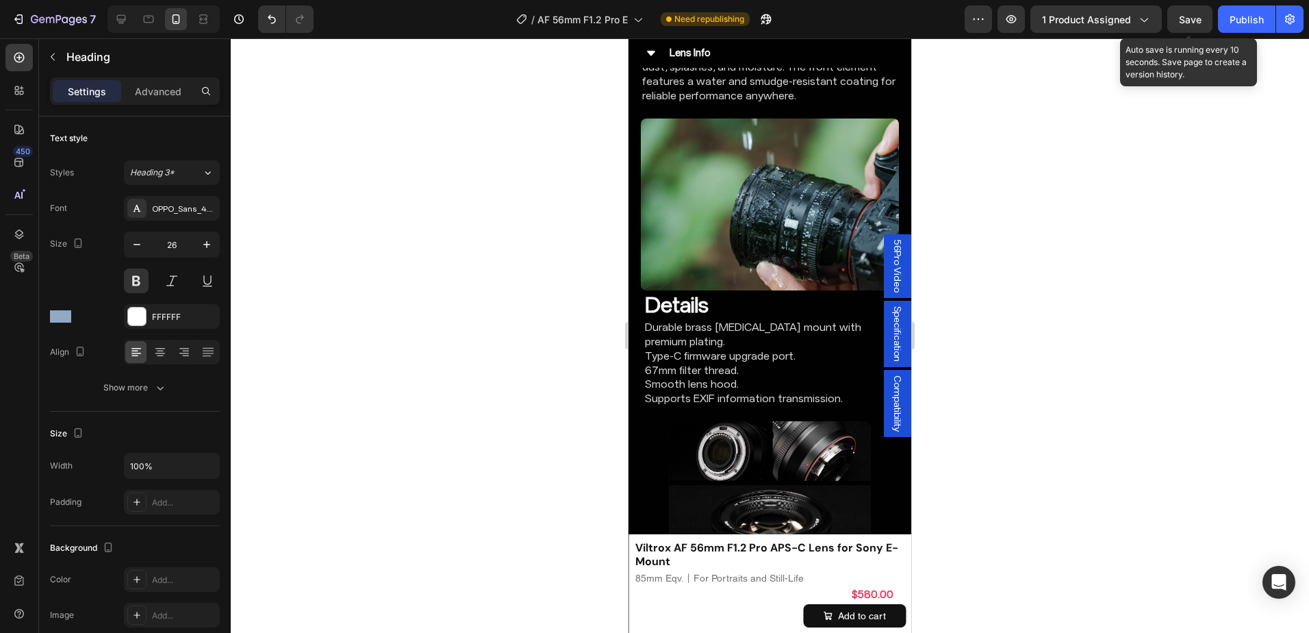
click at [209, 244] on icon "button" at bounding box center [206, 244] width 7 height 7
type input "26"
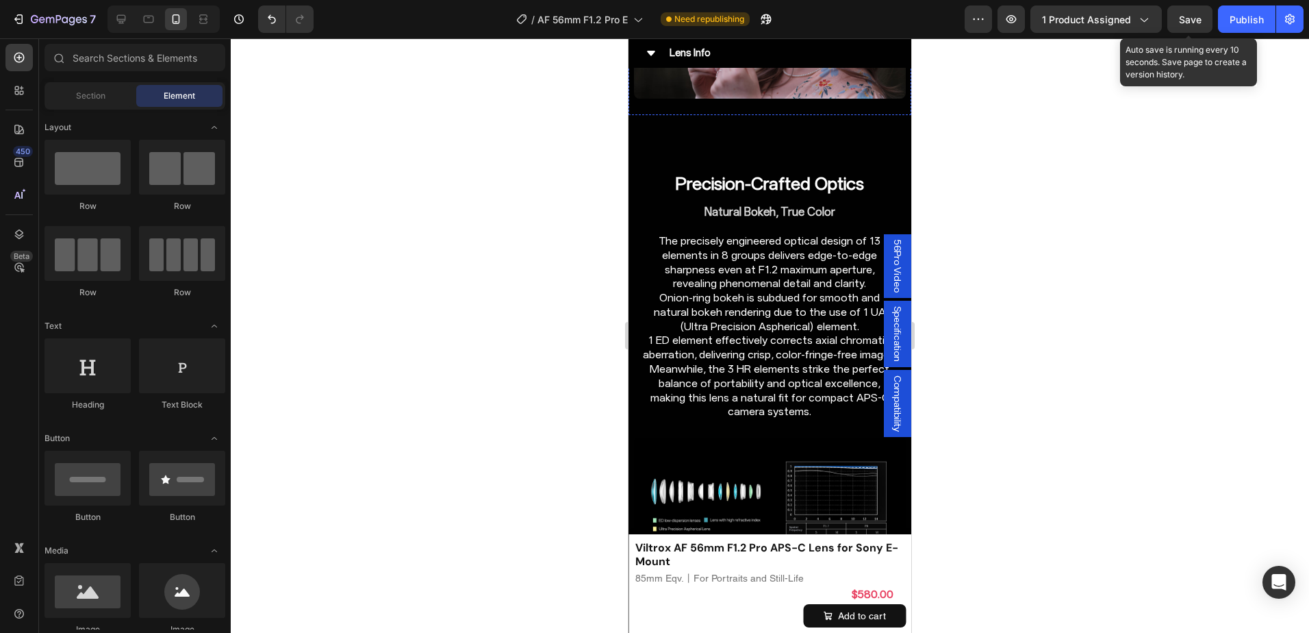
scroll to position [4363, 0]
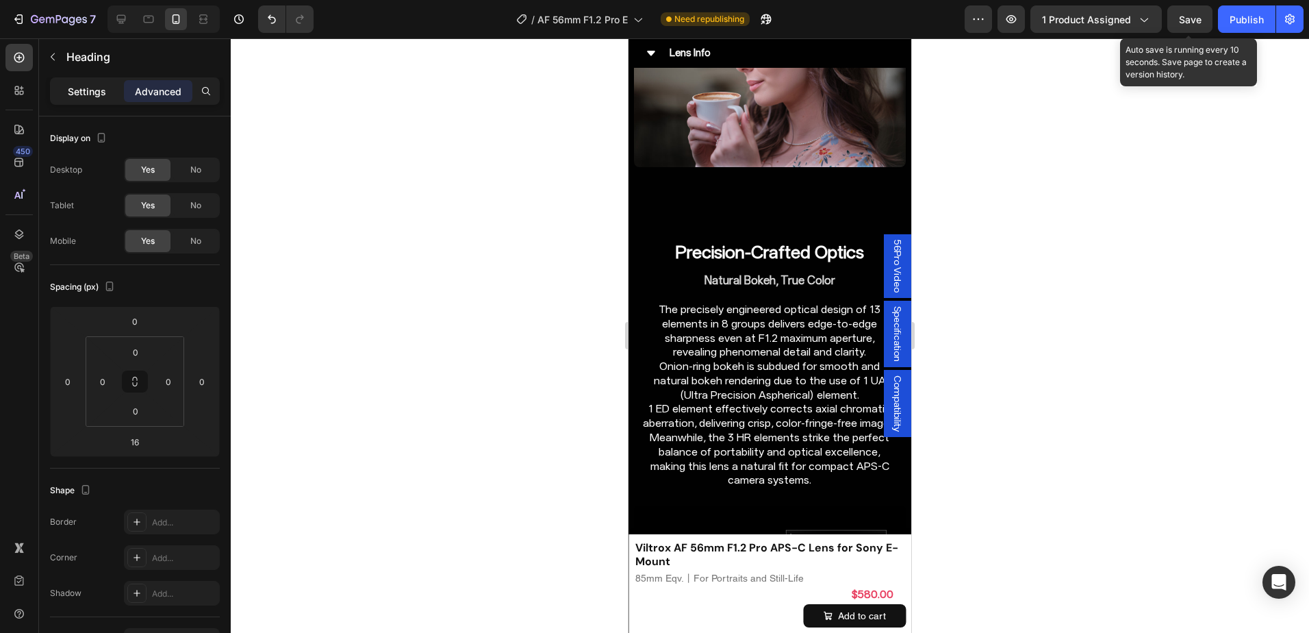
click at [90, 81] on div "Settings" at bounding box center [87, 91] width 68 height 22
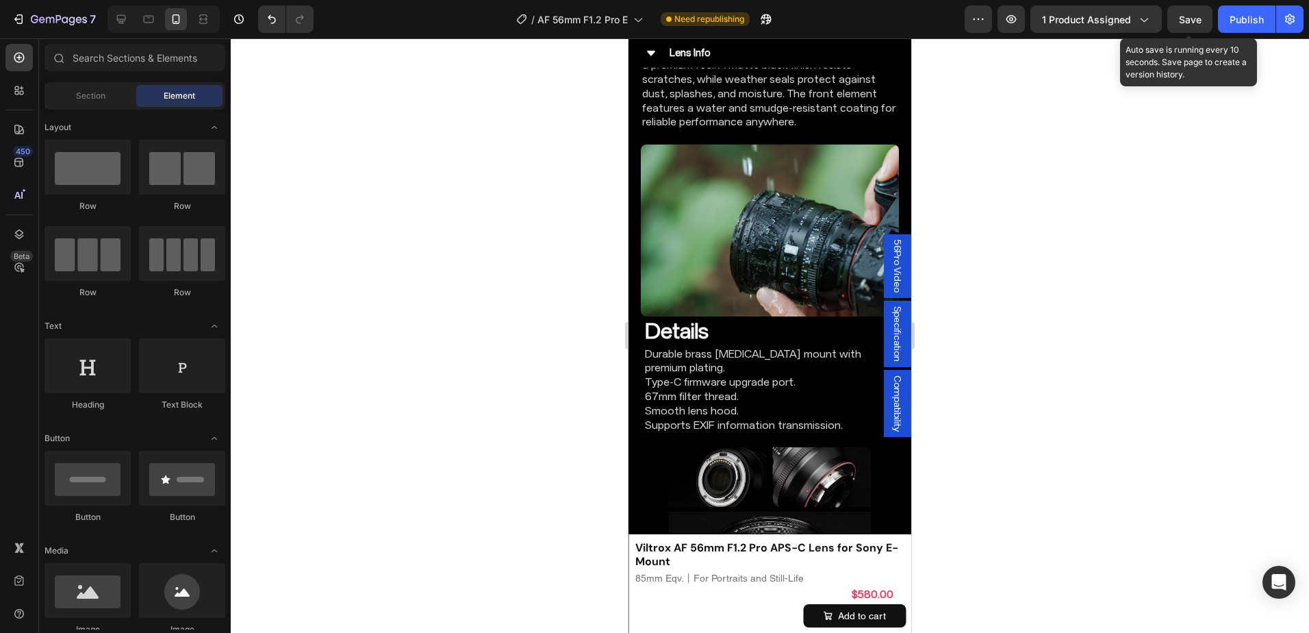
scroll to position [5821, 0]
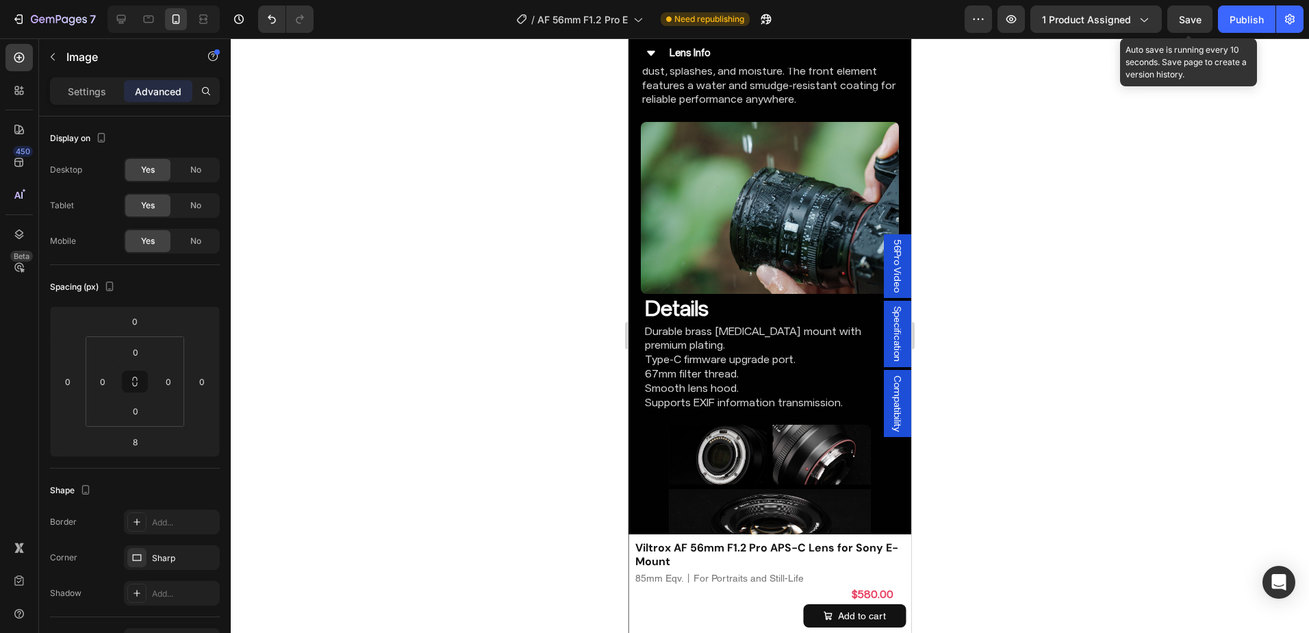
click at [1092, 337] on div at bounding box center [770, 335] width 1078 height 594
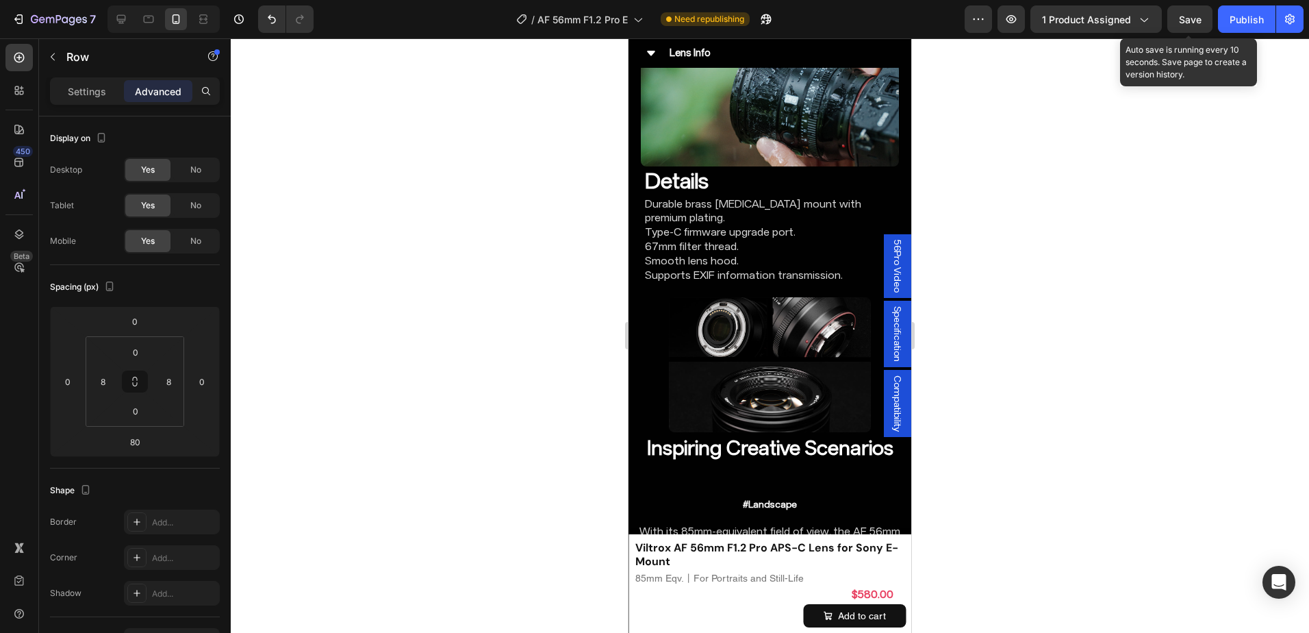
scroll to position [5958, 0]
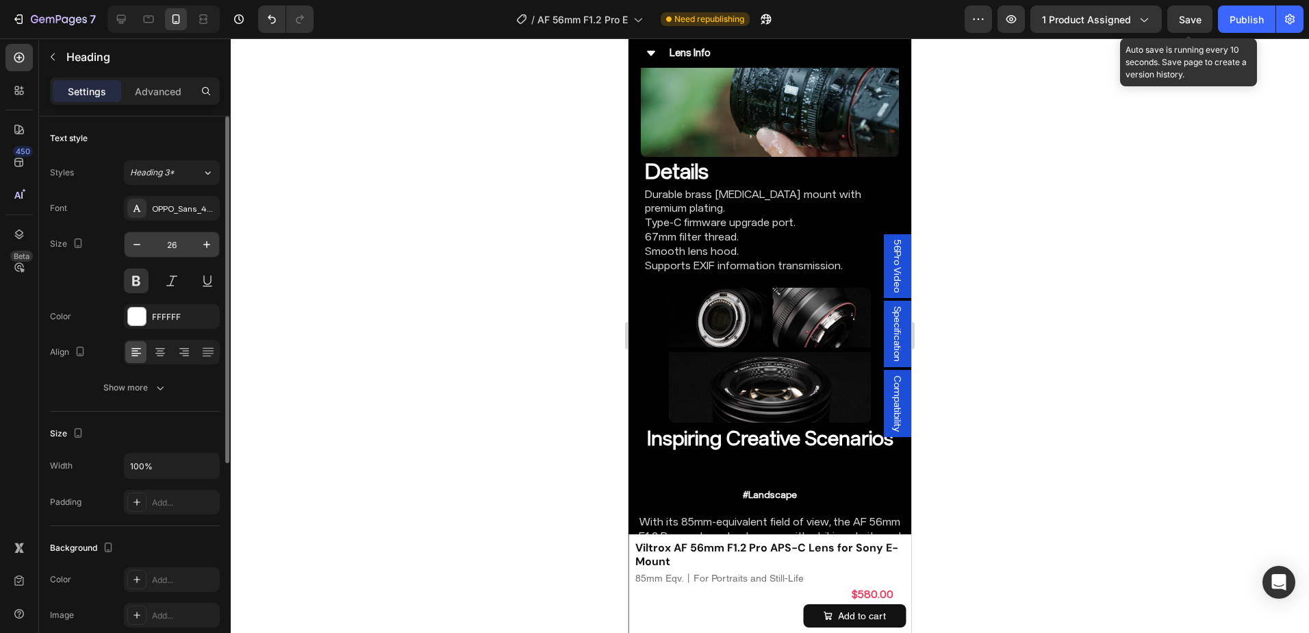
click at [171, 252] on input "26" at bounding box center [171, 244] width 45 height 25
click at [134, 462] on input "100%" at bounding box center [172, 465] width 94 height 25
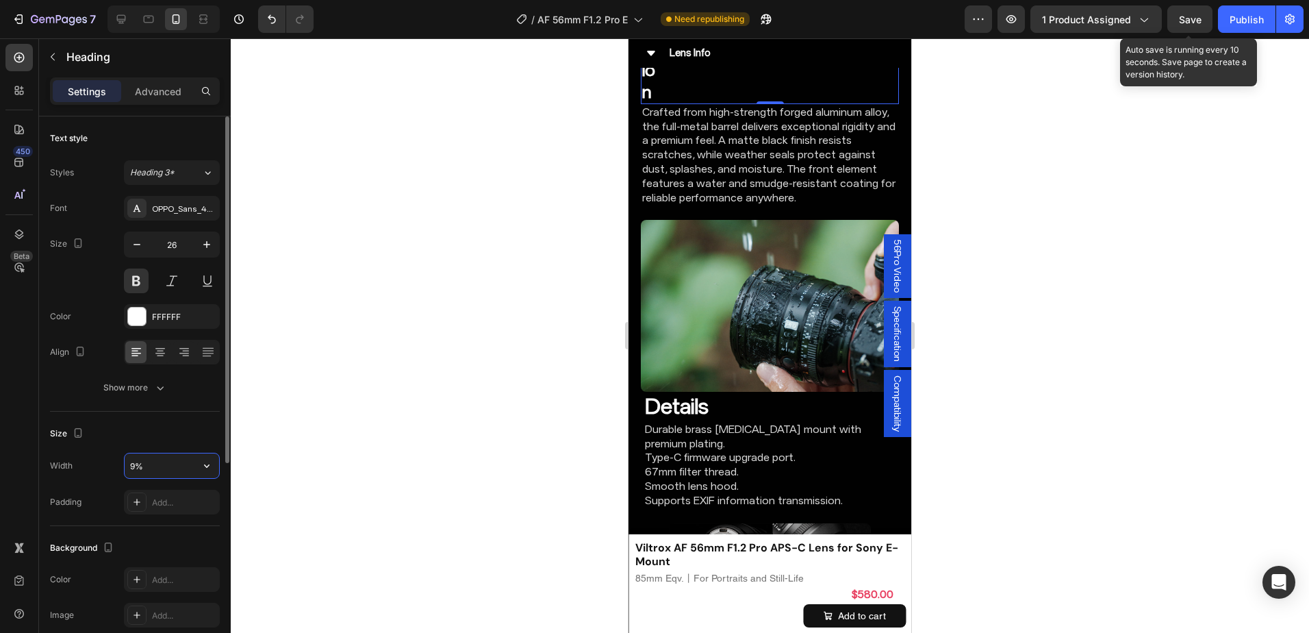
type input "95%"
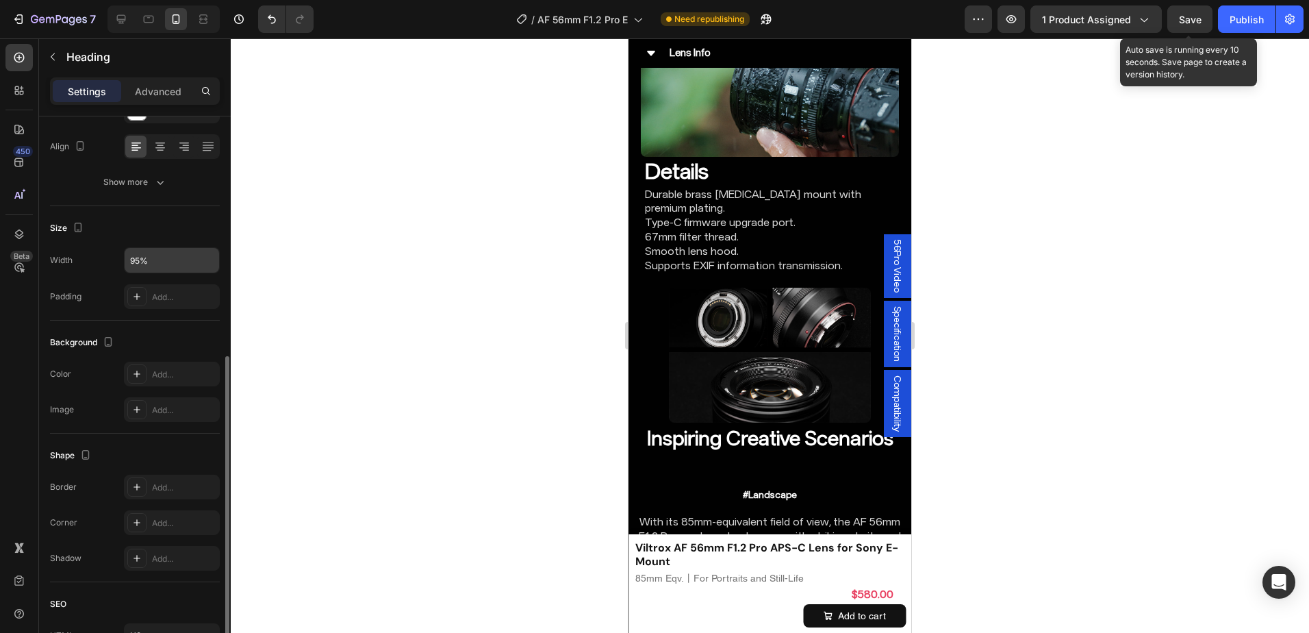
scroll to position [333, 0]
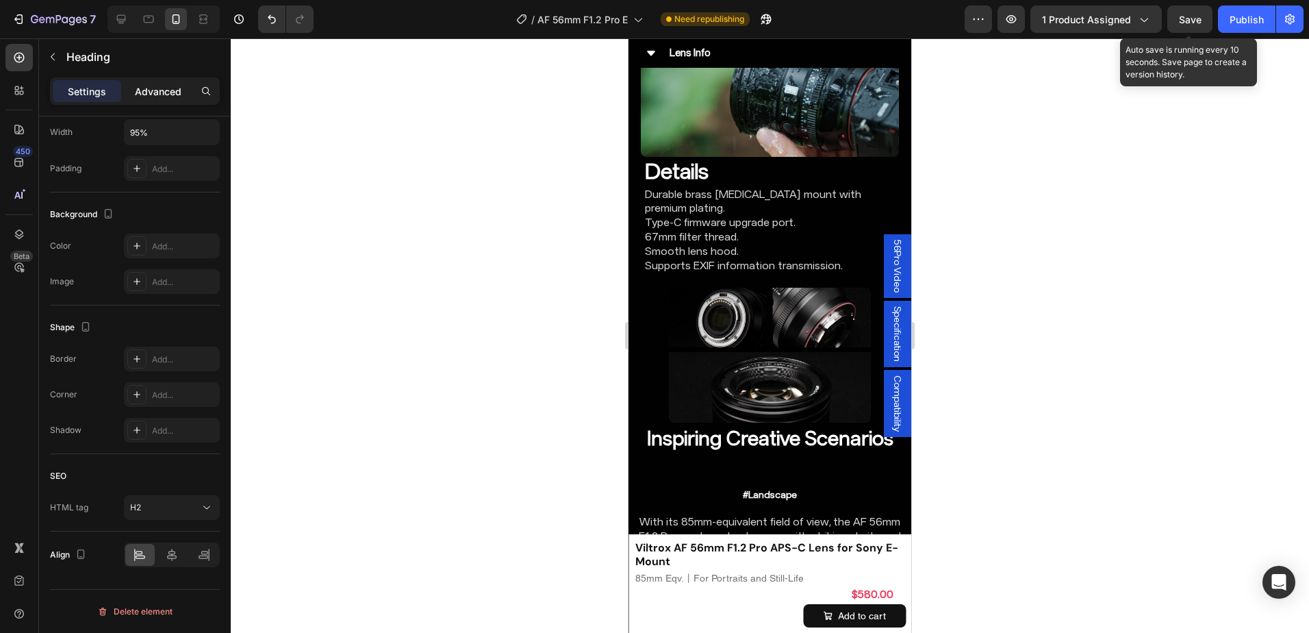
click at [167, 88] on p "Advanced" at bounding box center [158, 91] width 47 height 14
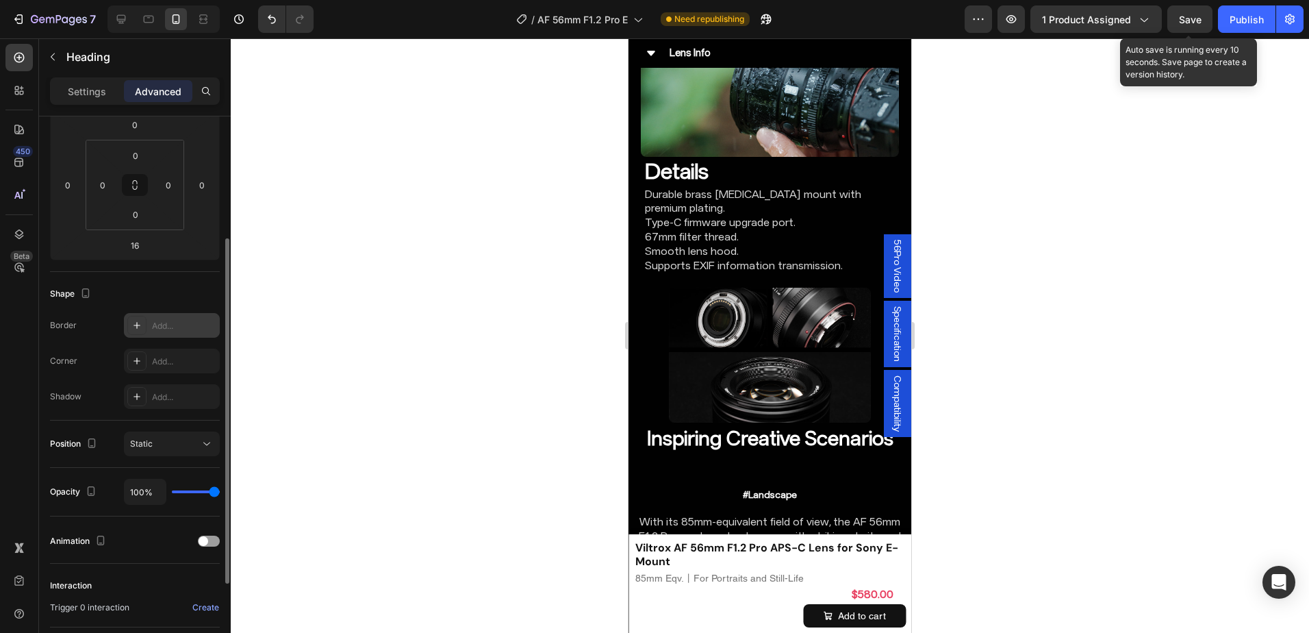
scroll to position [128, 0]
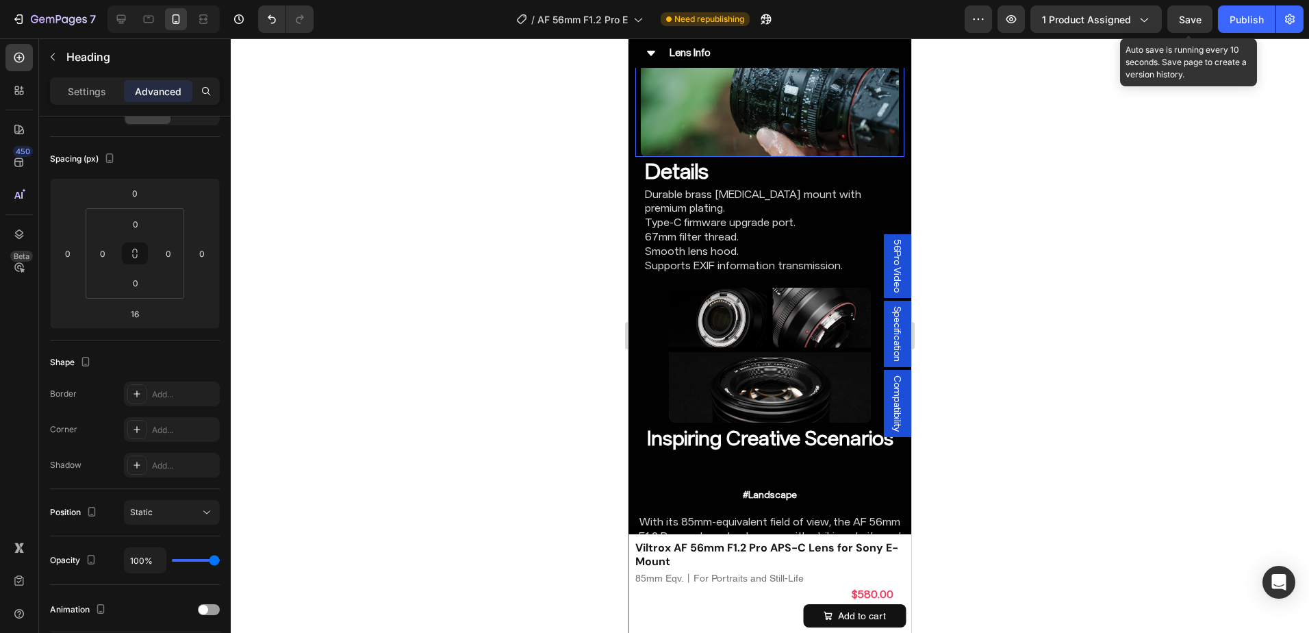
drag, startPoint x: 639, startPoint y: 465, endPoint x: 1132, endPoint y: 459, distance: 493.6
click at [639, 157] on div "Built for Any Condition Heading Crafted from high-strength forged aluminum allo…" at bounding box center [769, 1] width 268 height 312
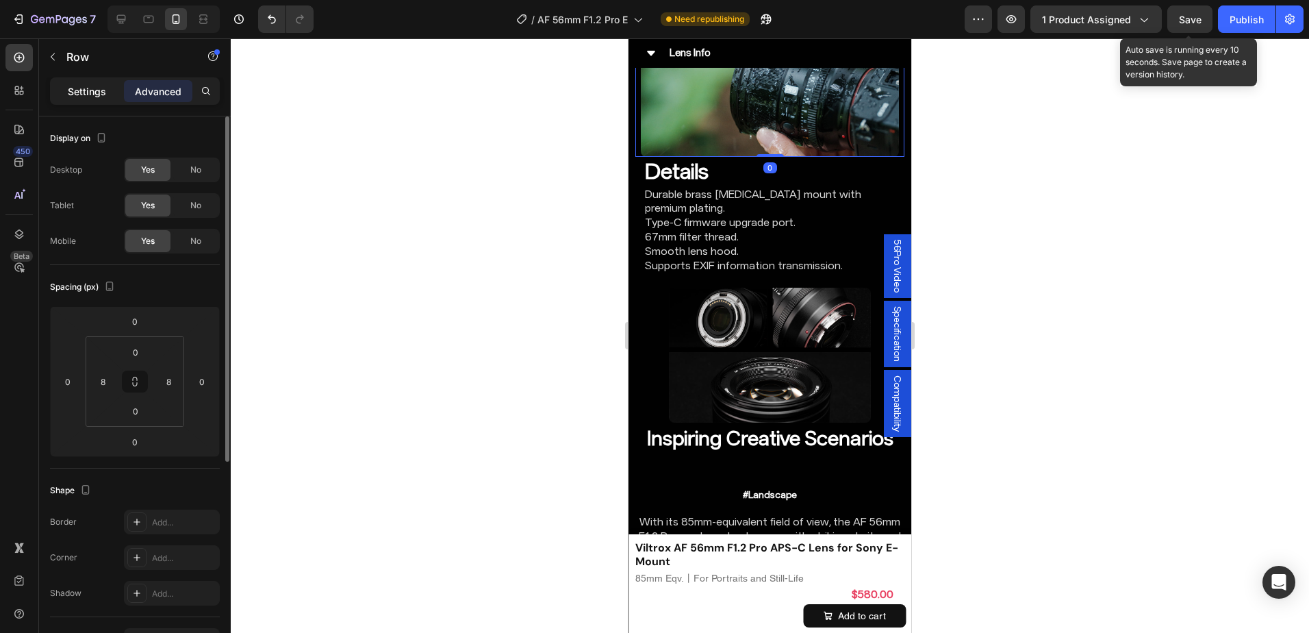
click at [88, 92] on p "Settings" at bounding box center [87, 91] width 38 height 14
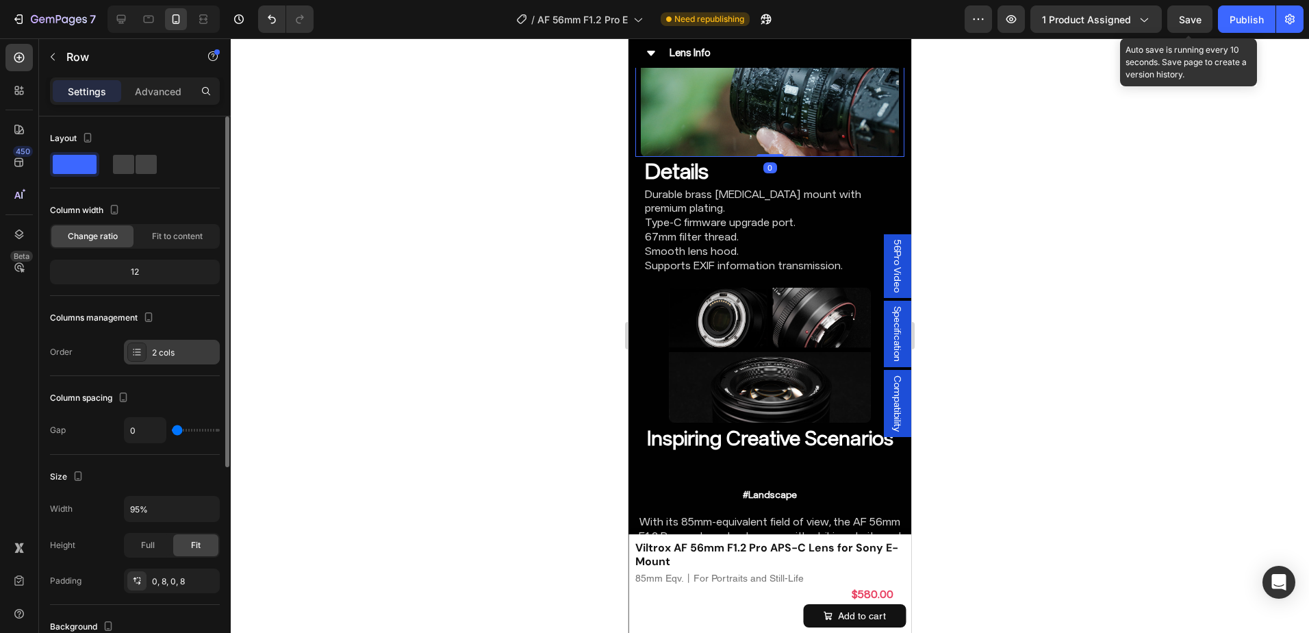
click at [168, 350] on div "2 cols" at bounding box center [184, 352] width 64 height 12
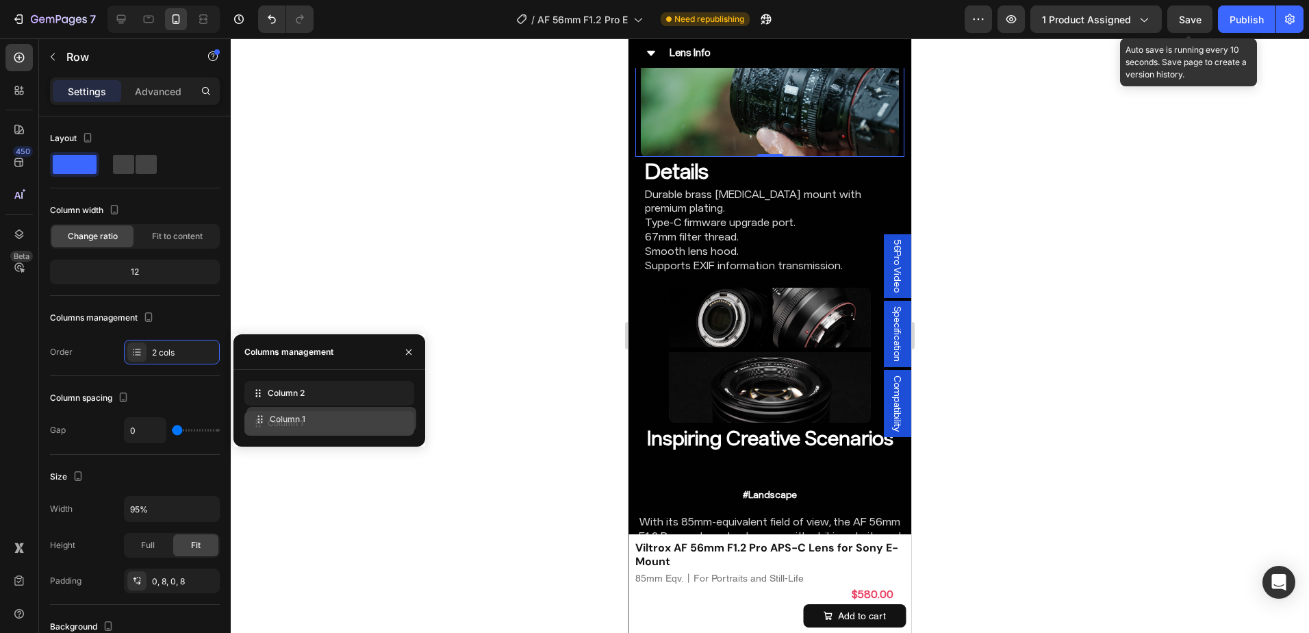
drag, startPoint x: 279, startPoint y: 399, endPoint x: 280, endPoint y: 420, distance: 20.5
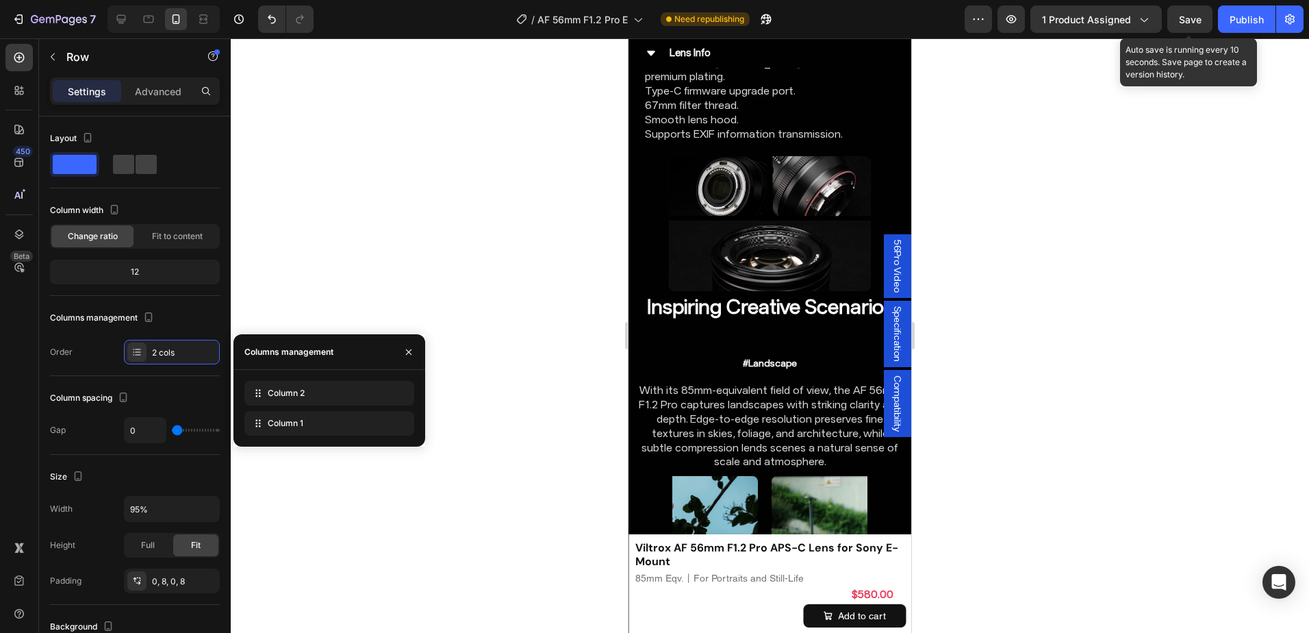
scroll to position [6095, 0]
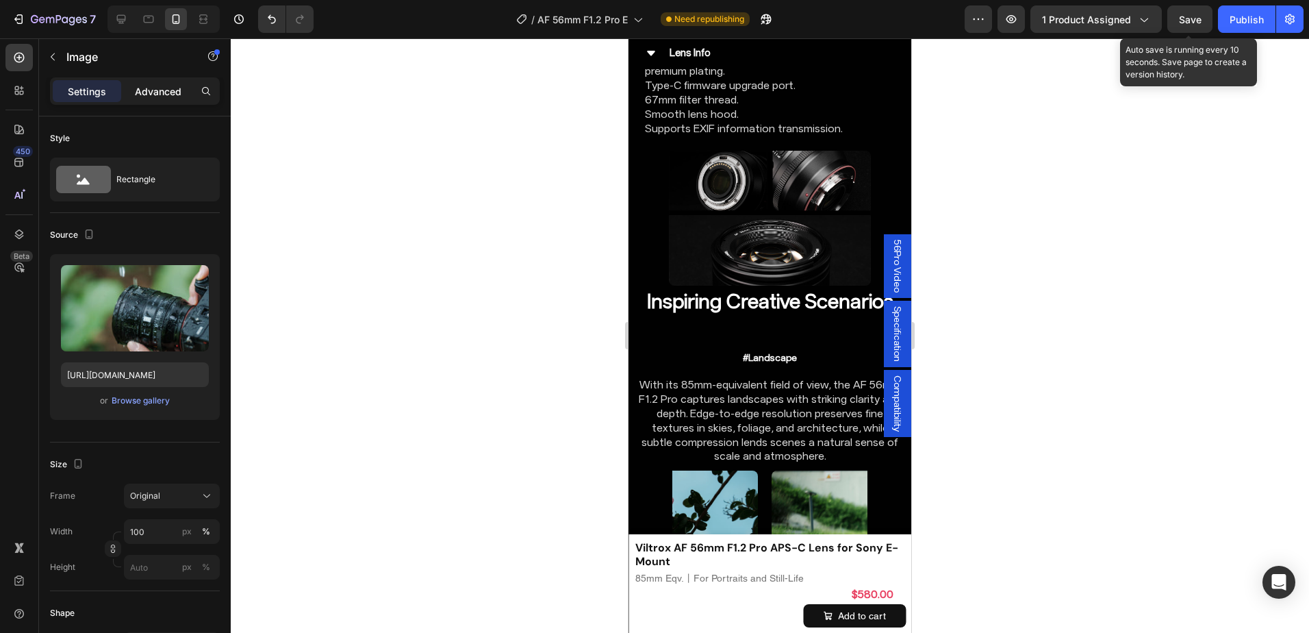
click at [154, 94] on p "Advanced" at bounding box center [158, 91] width 47 height 14
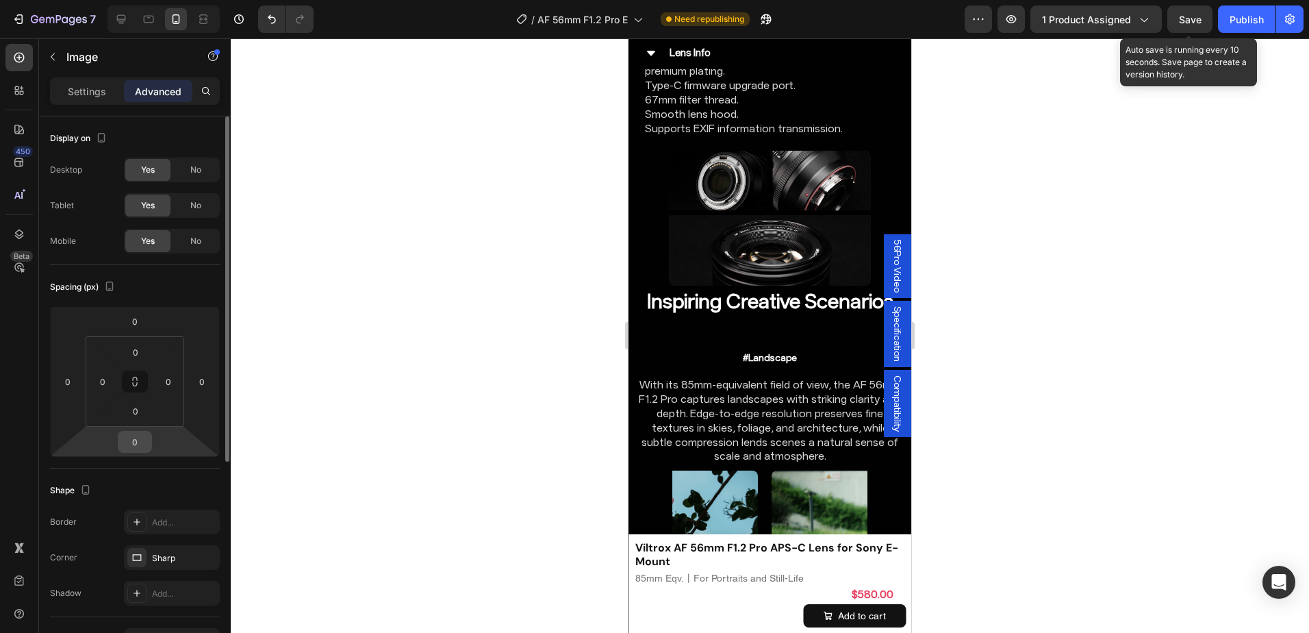
click at [138, 438] on input "0" at bounding box center [134, 441] width 27 height 21
click at [140, 446] on input "0" at bounding box center [134, 441] width 27 height 21
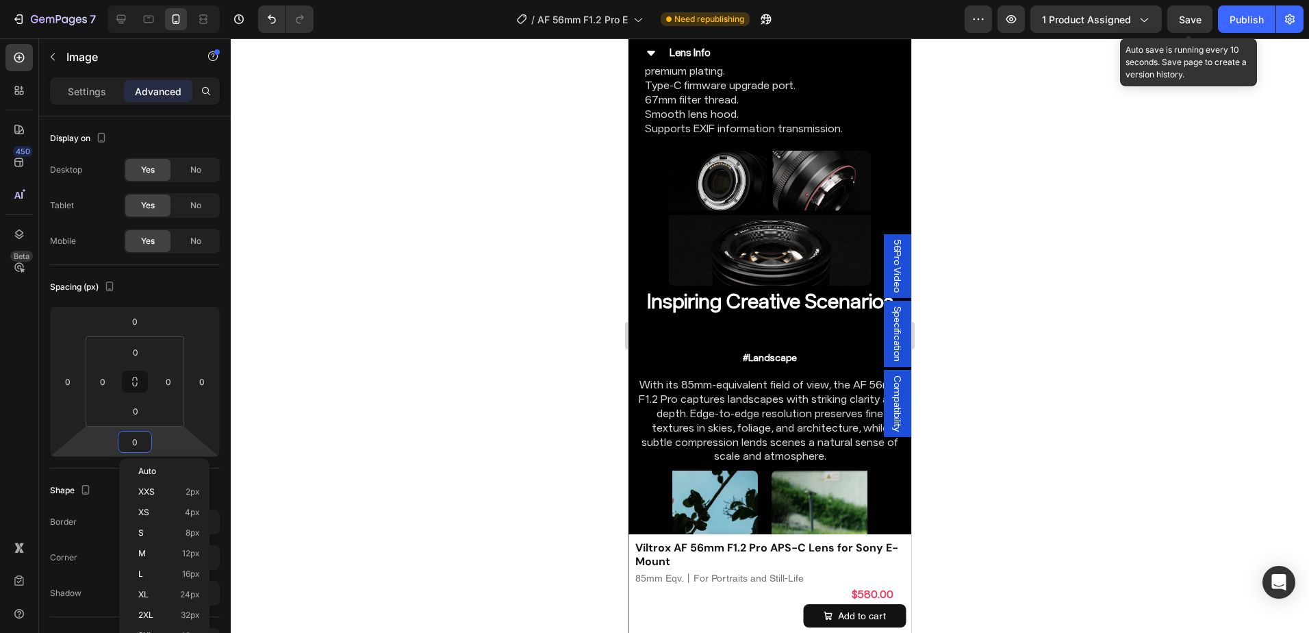
type input "8"
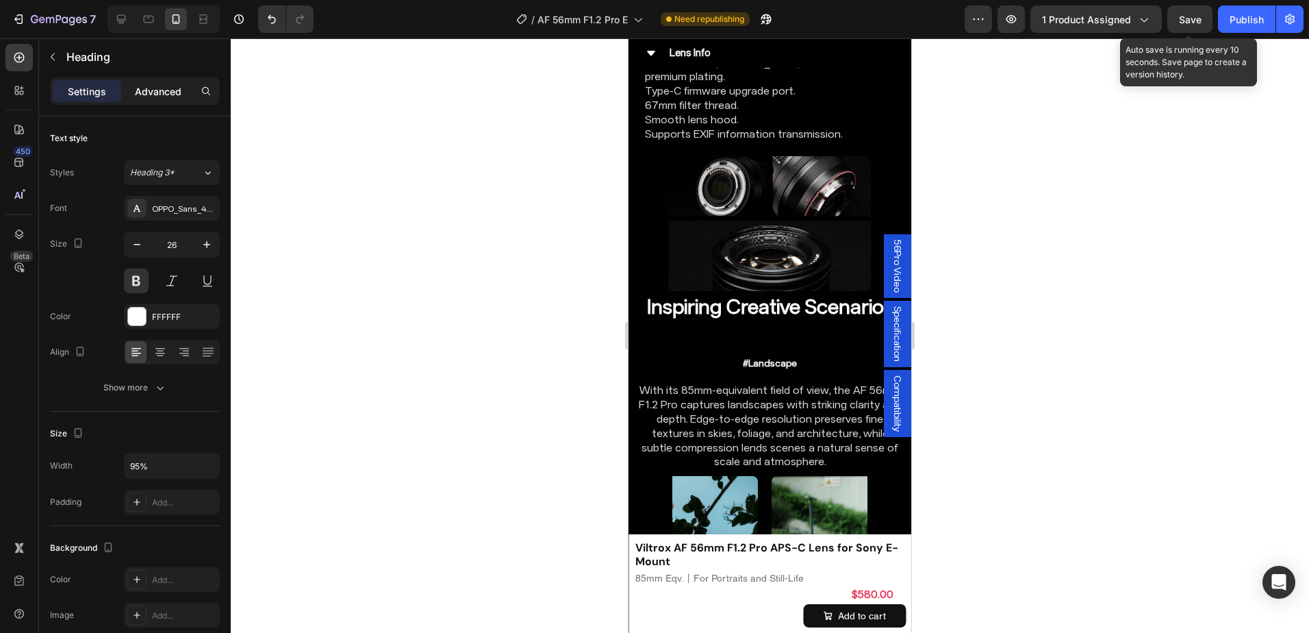
click at [146, 90] on p "Advanced" at bounding box center [158, 91] width 47 height 14
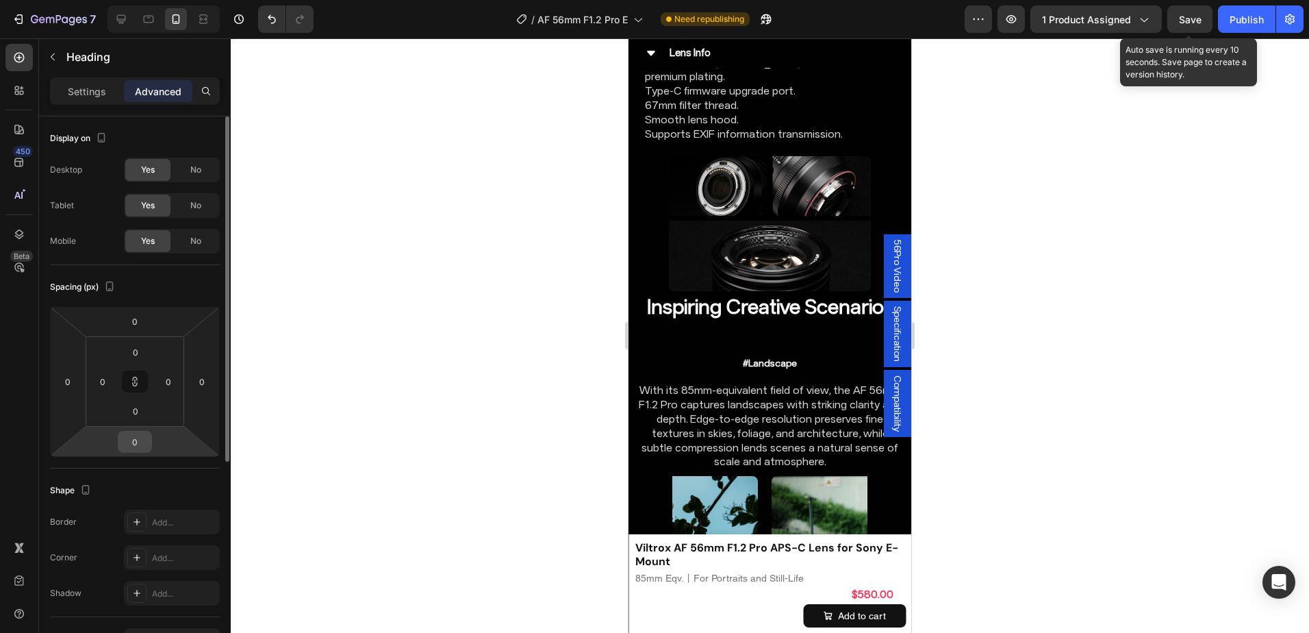
click at [133, 433] on input "0" at bounding box center [134, 441] width 27 height 21
click at [129, 384] on button at bounding box center [135, 381] width 26 height 22
click at [140, 452] on div "0" at bounding box center [135, 442] width 34 height 22
click at [137, 444] on input "0" at bounding box center [134, 441] width 27 height 21
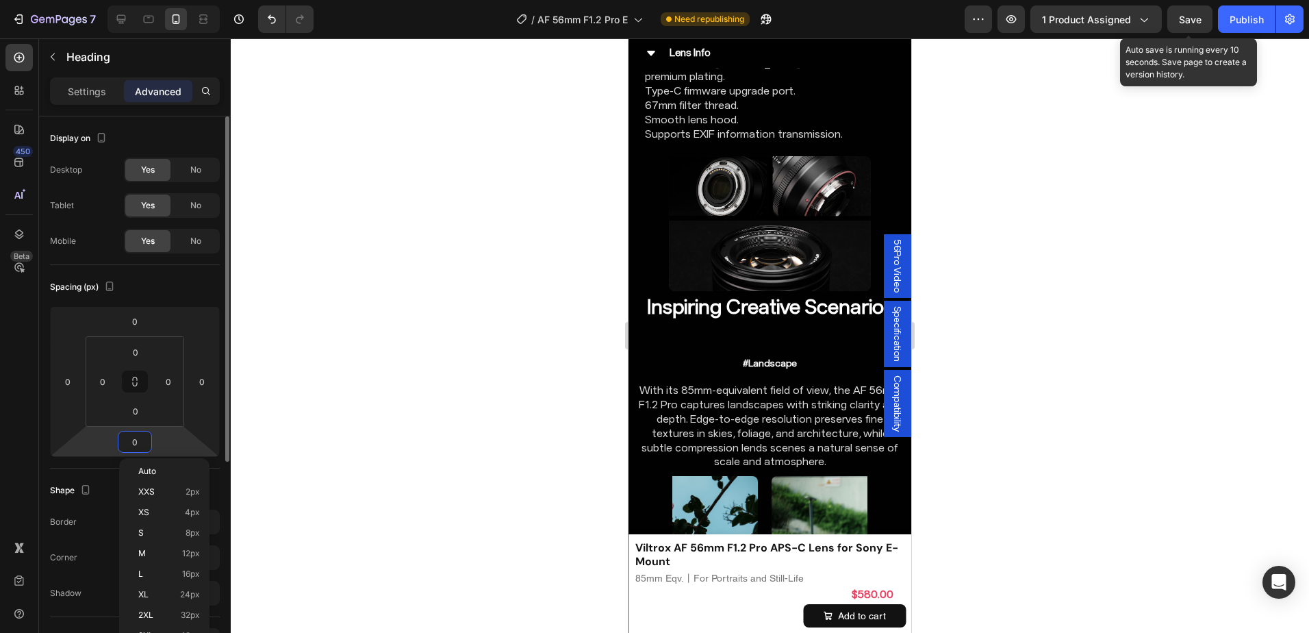
click at [137, 444] on input "0" at bounding box center [134, 441] width 27 height 21
type input "16"
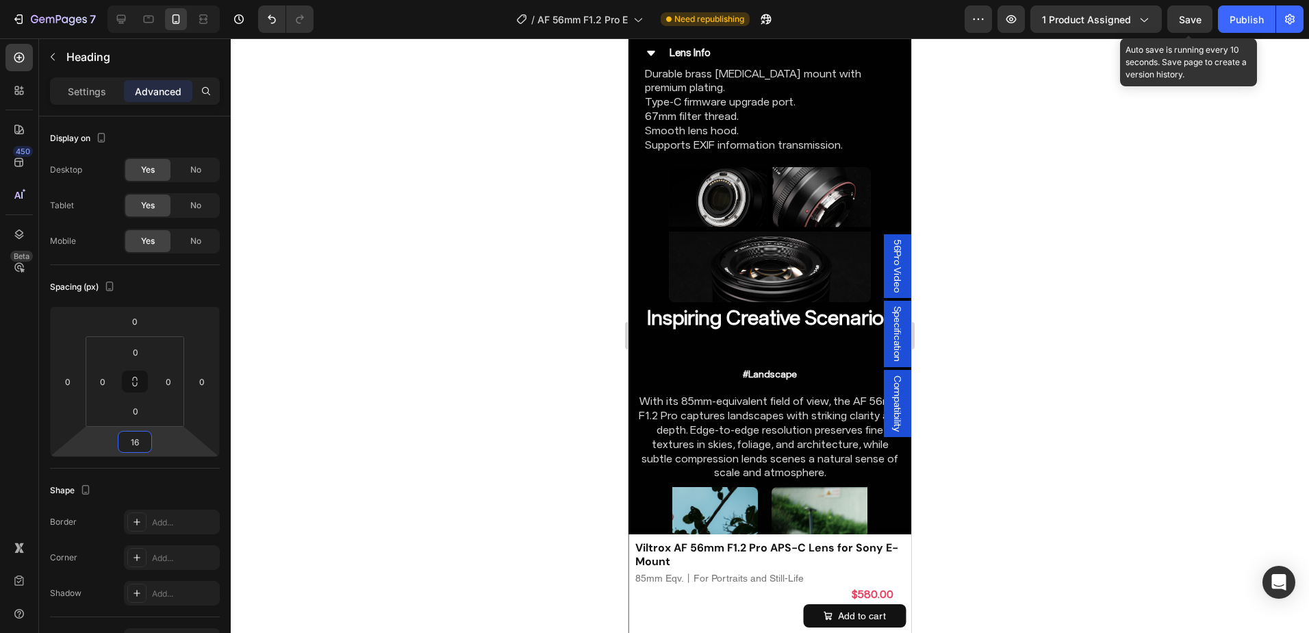
click at [1194, 452] on div at bounding box center [770, 335] width 1078 height 594
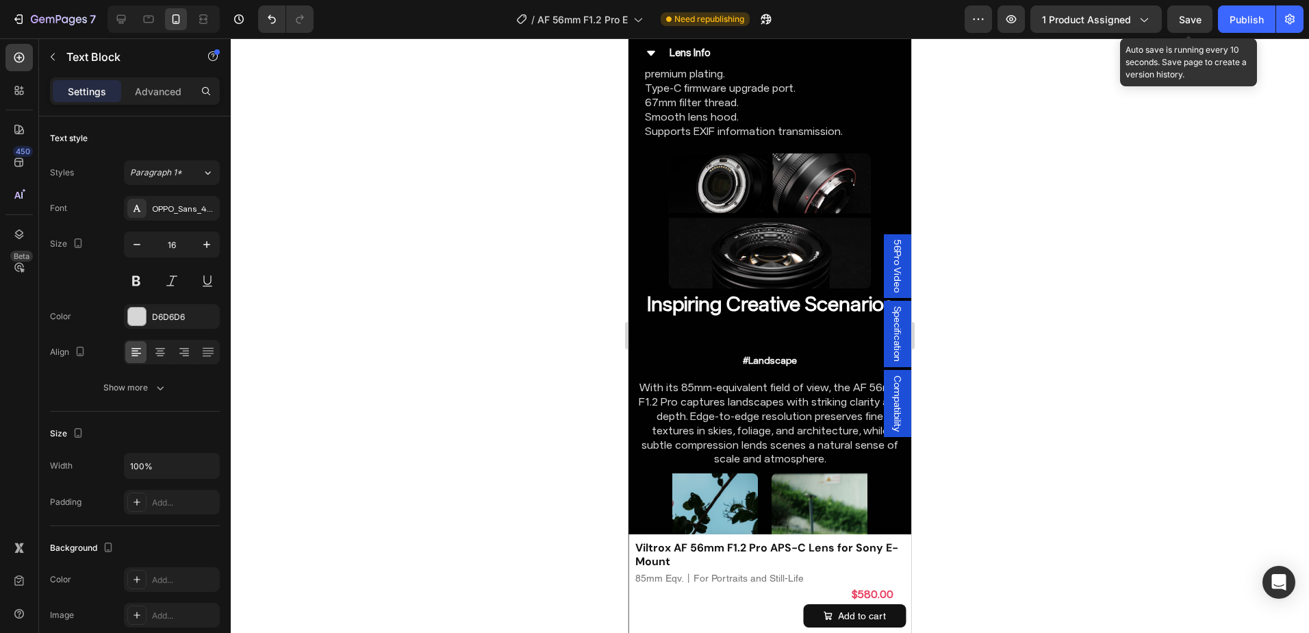
drag, startPoint x: 762, startPoint y: 510, endPoint x: 822, endPoint y: 398, distance: 126.8
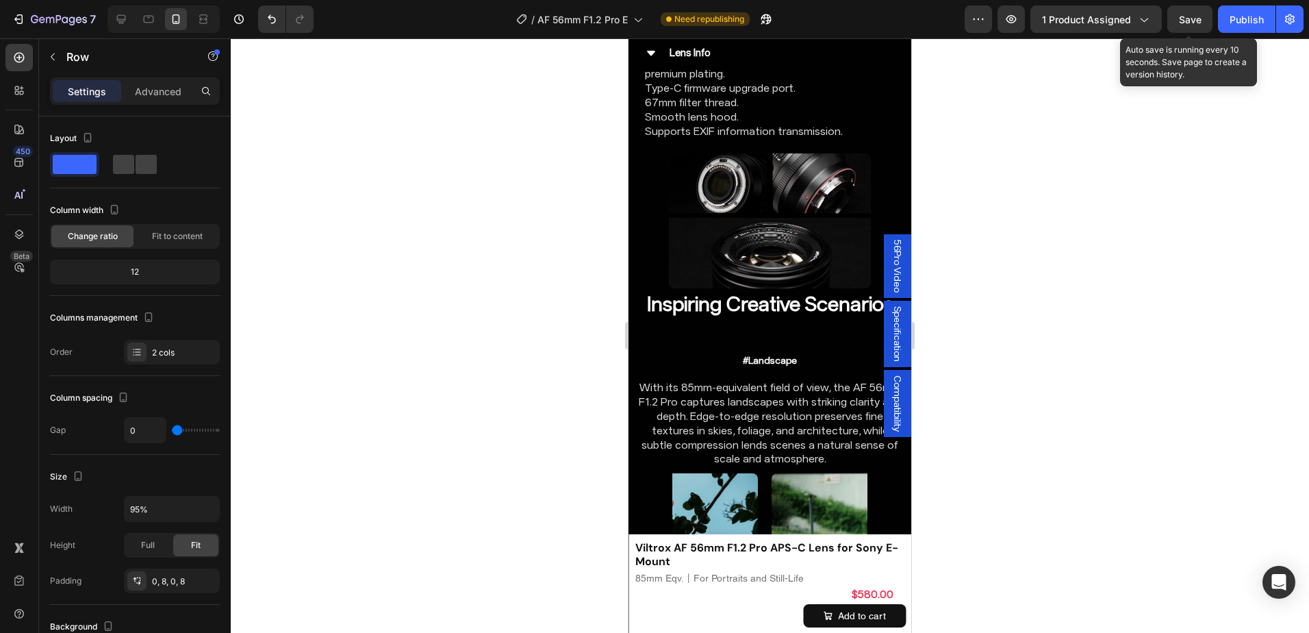
drag, startPoint x: 847, startPoint y: 388, endPoint x: 1057, endPoint y: 418, distance: 212.2
click at [147, 98] on p "Advanced" at bounding box center [158, 91] width 47 height 14
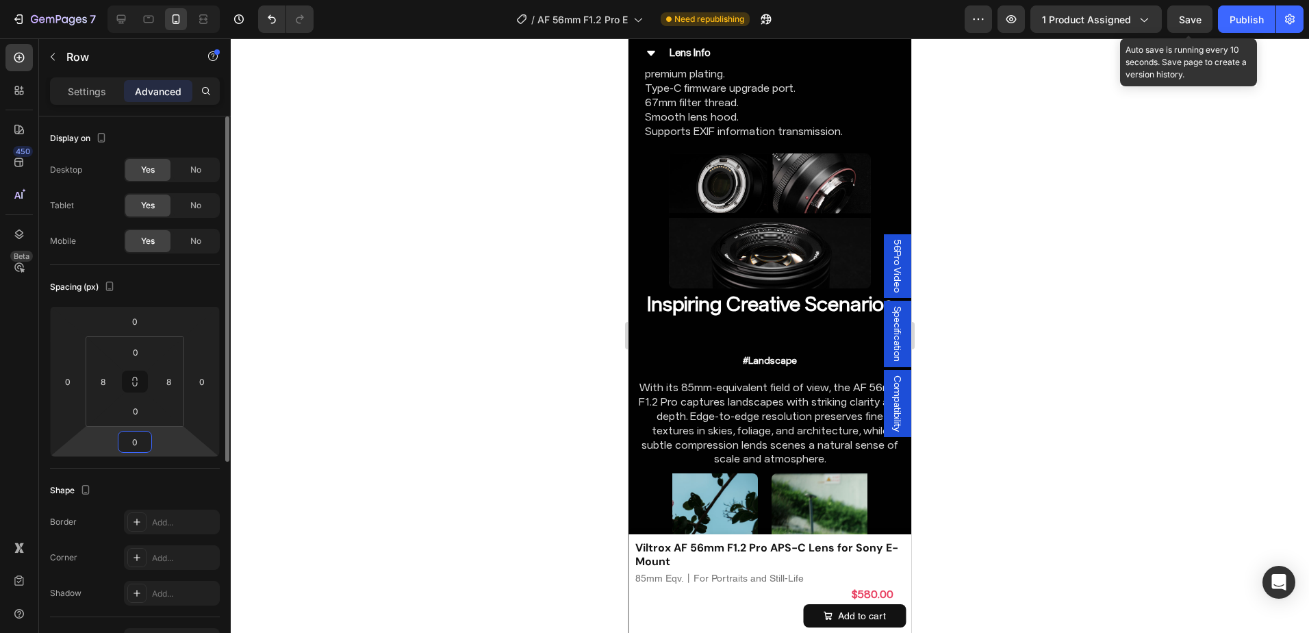
click at [146, 0] on html "7 Version history / AF 56mm F1.2 Pro E Need republishing Preview 1 product assi…" at bounding box center [654, 0] width 1309 height 0
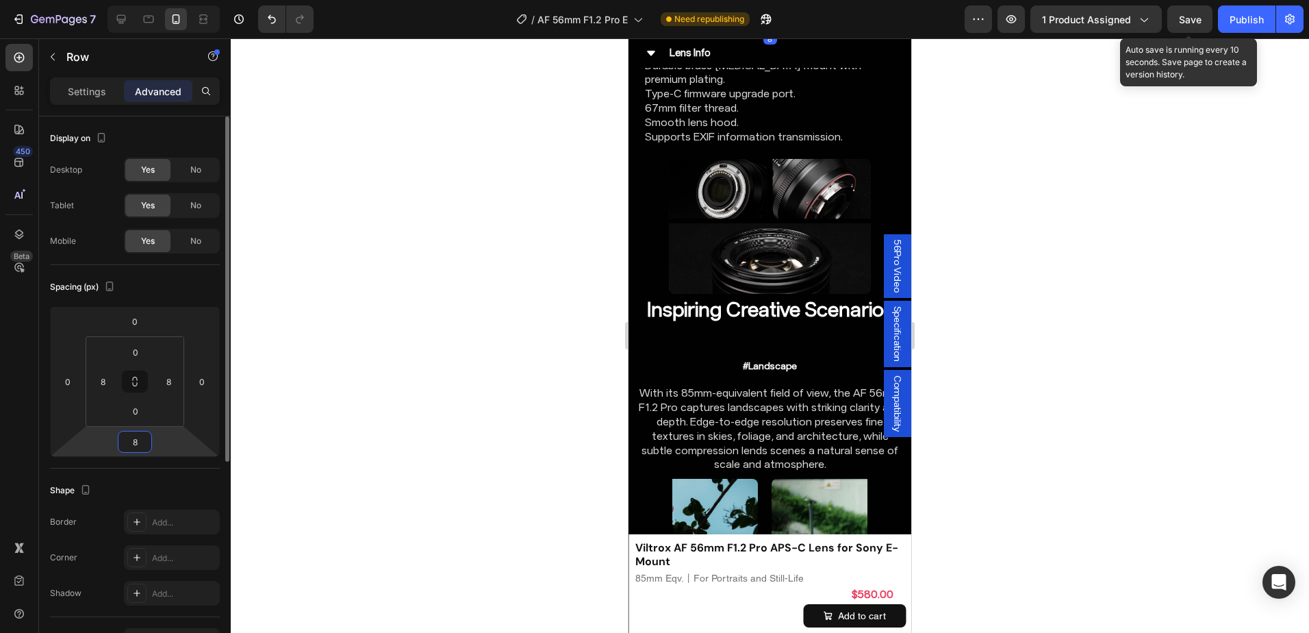
type input "80"
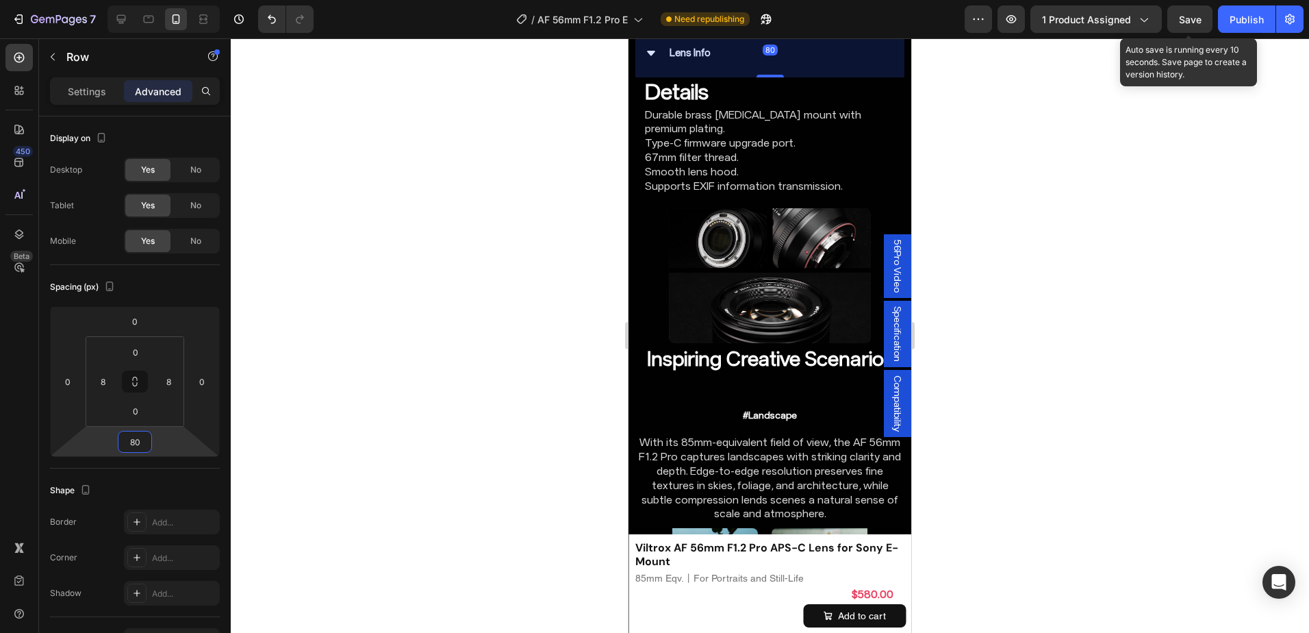
click at [1138, 388] on div at bounding box center [770, 335] width 1078 height 594
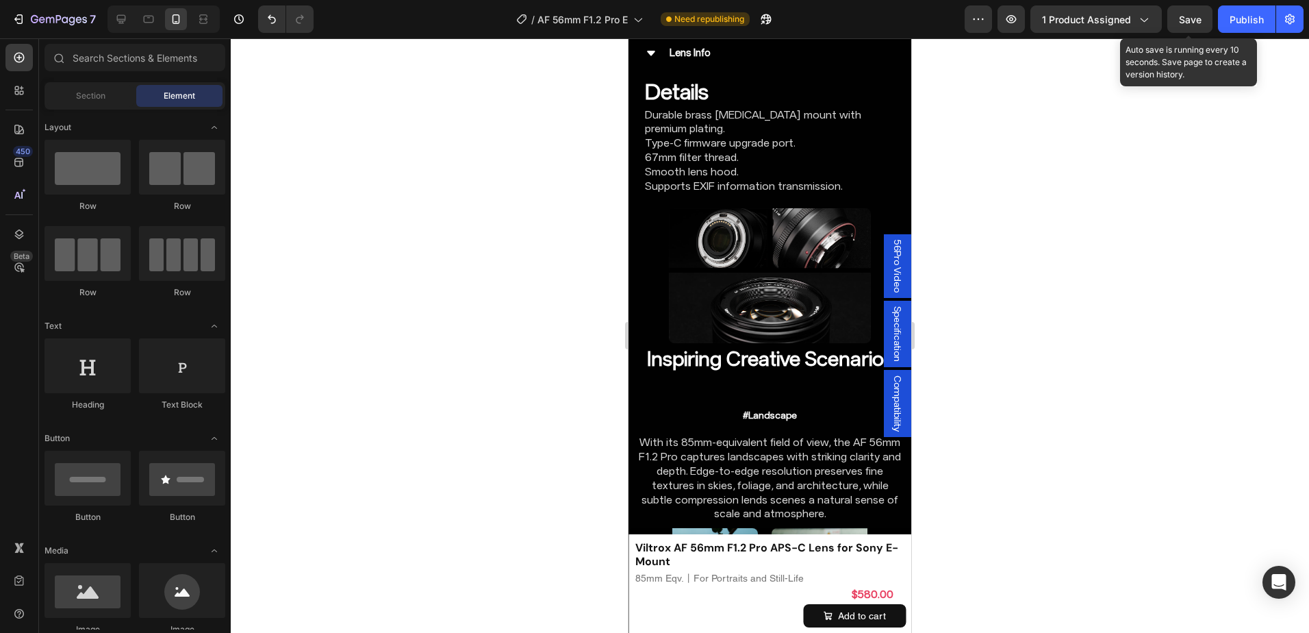
click at [998, 388] on div at bounding box center [770, 335] width 1078 height 594
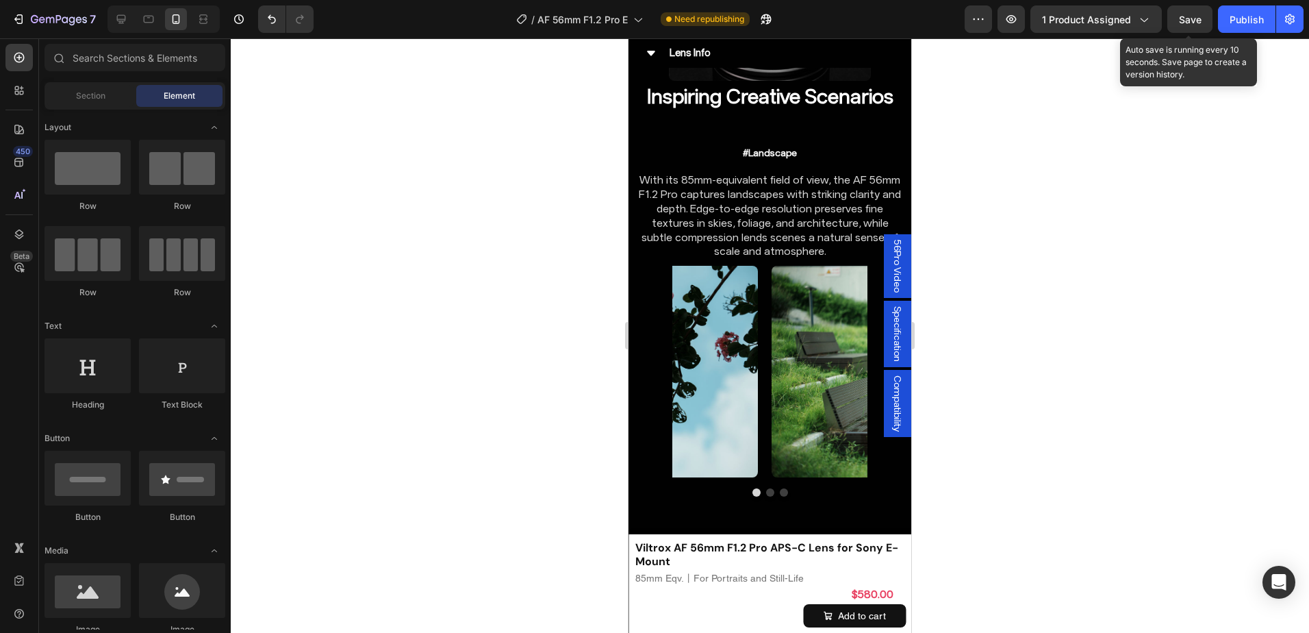
scroll to position [6368, 0]
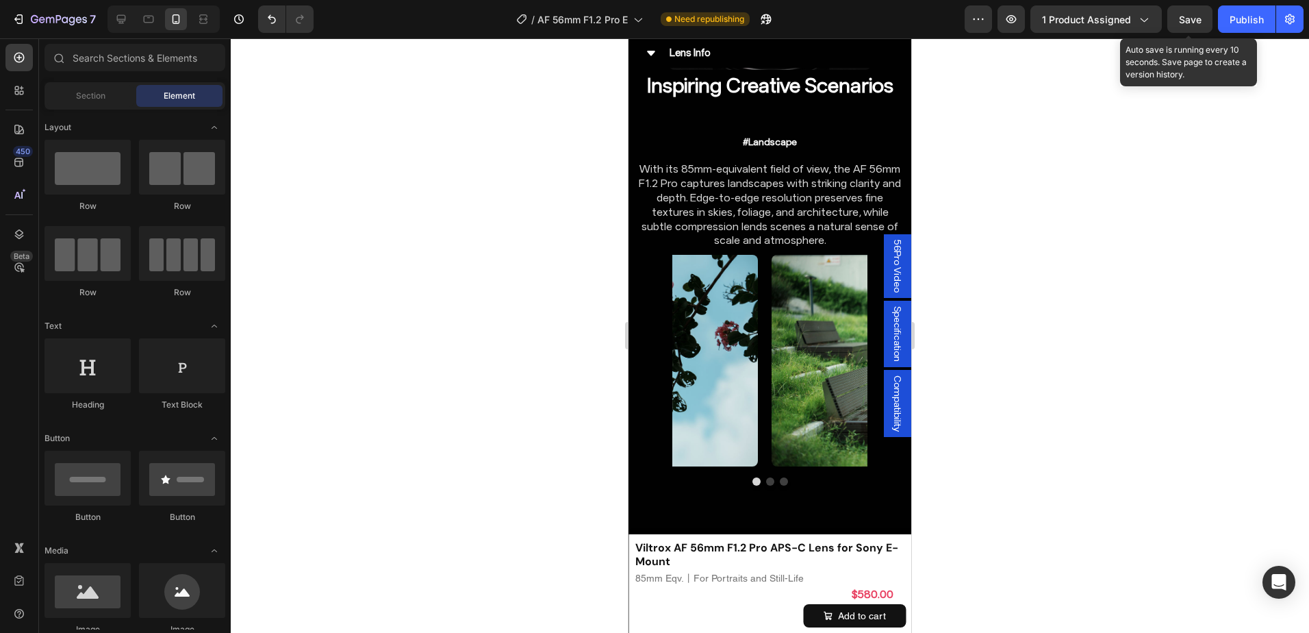
click at [541, 84] on div at bounding box center [770, 335] width 1078 height 594
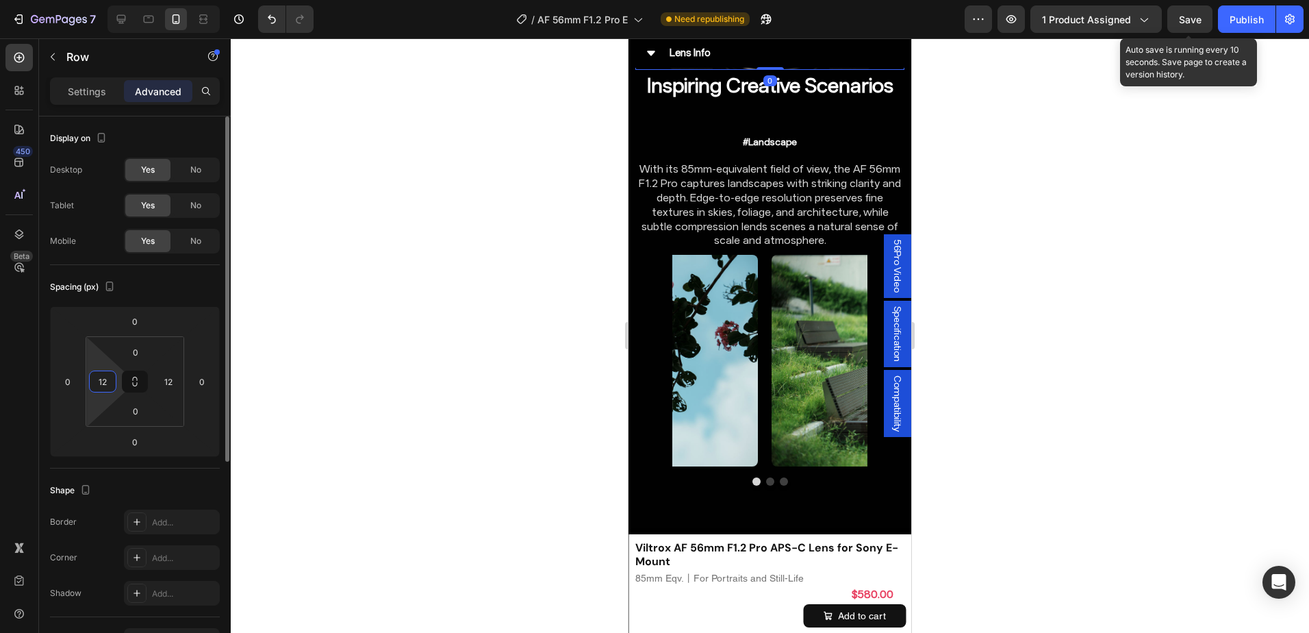
click at [105, 388] on input "12" at bounding box center [102, 381] width 21 height 21
type input "8"
click at [170, 375] on input "12" at bounding box center [168, 381] width 21 height 21
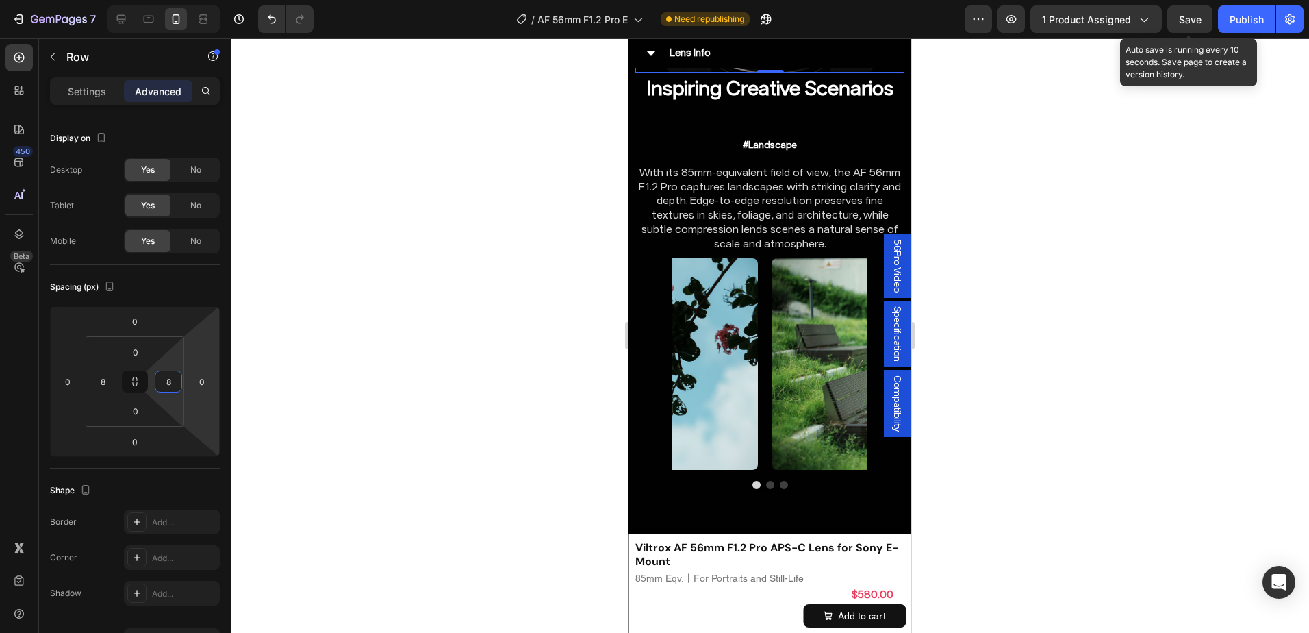
type input "8"
drag, startPoint x: 635, startPoint y: 422, endPoint x: 1177, endPoint y: 450, distance: 542.9
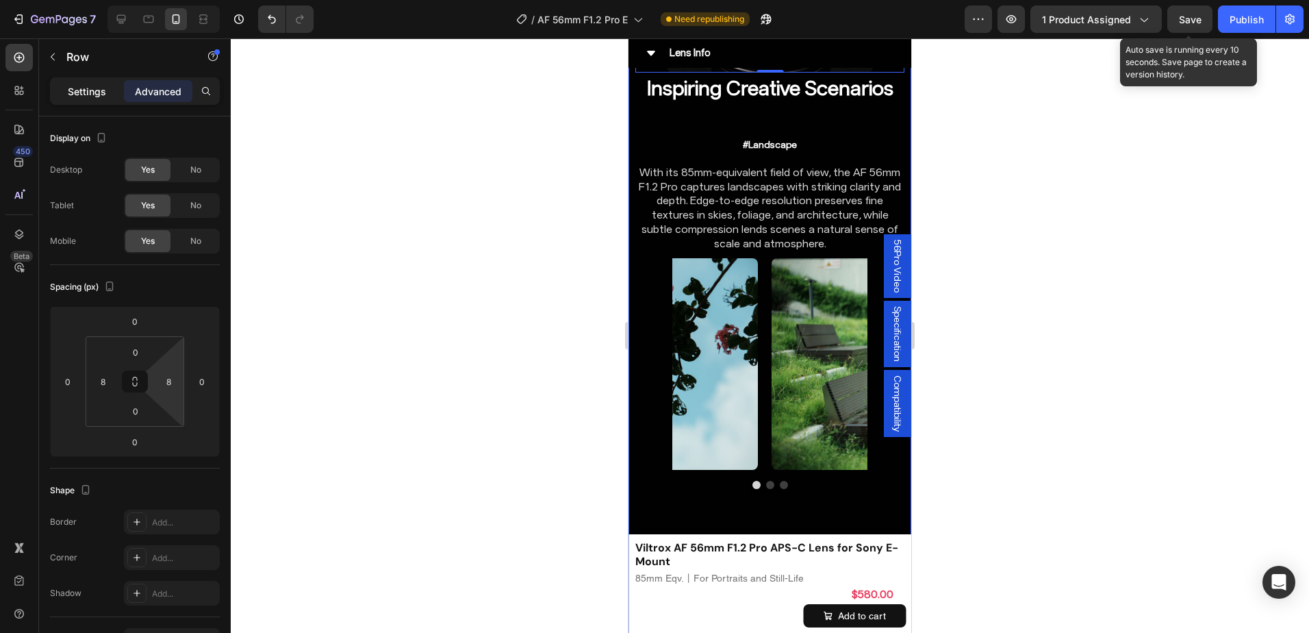
click at [83, 94] on p "Settings" at bounding box center [87, 91] width 38 height 14
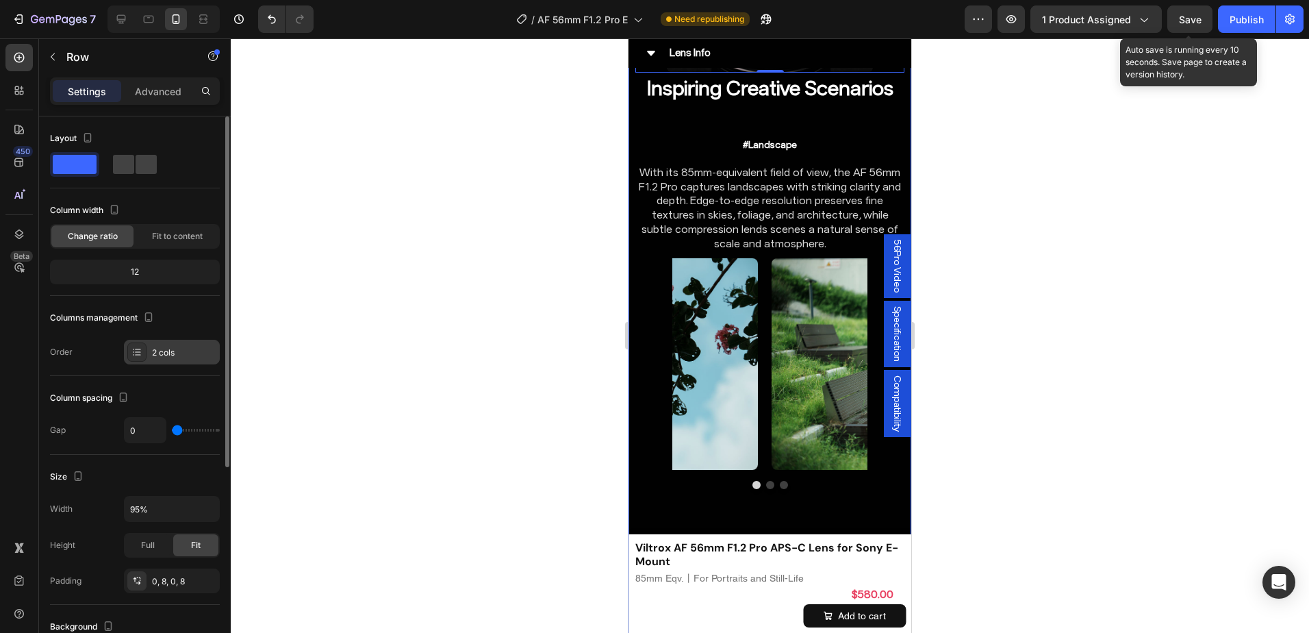
click at [162, 353] on div "2 cols" at bounding box center [184, 352] width 64 height 12
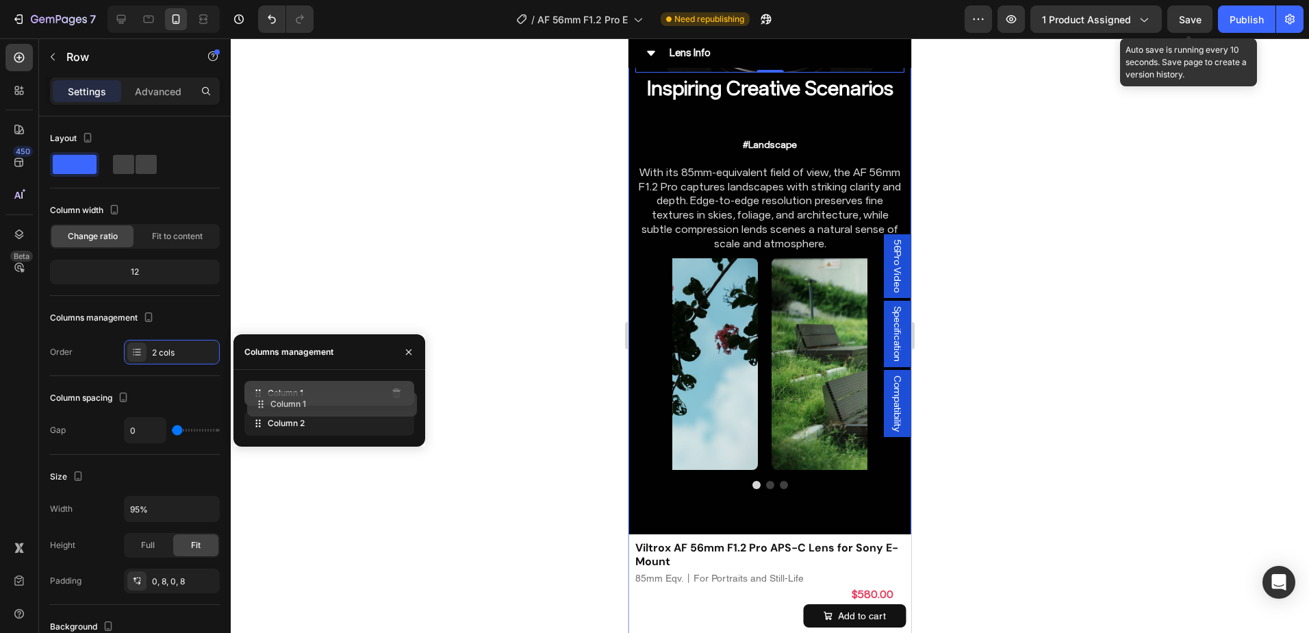
drag, startPoint x: 296, startPoint y: 384, endPoint x: 343, endPoint y: 418, distance: 58.3
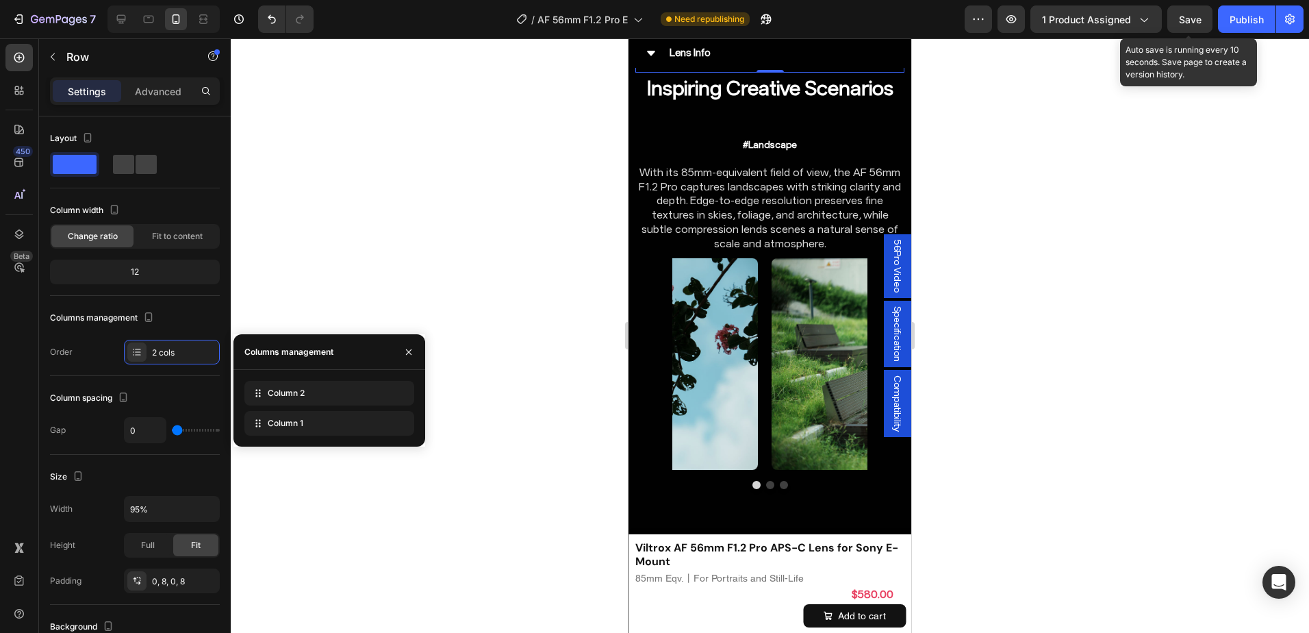
click at [1052, 402] on div at bounding box center [770, 335] width 1078 height 594
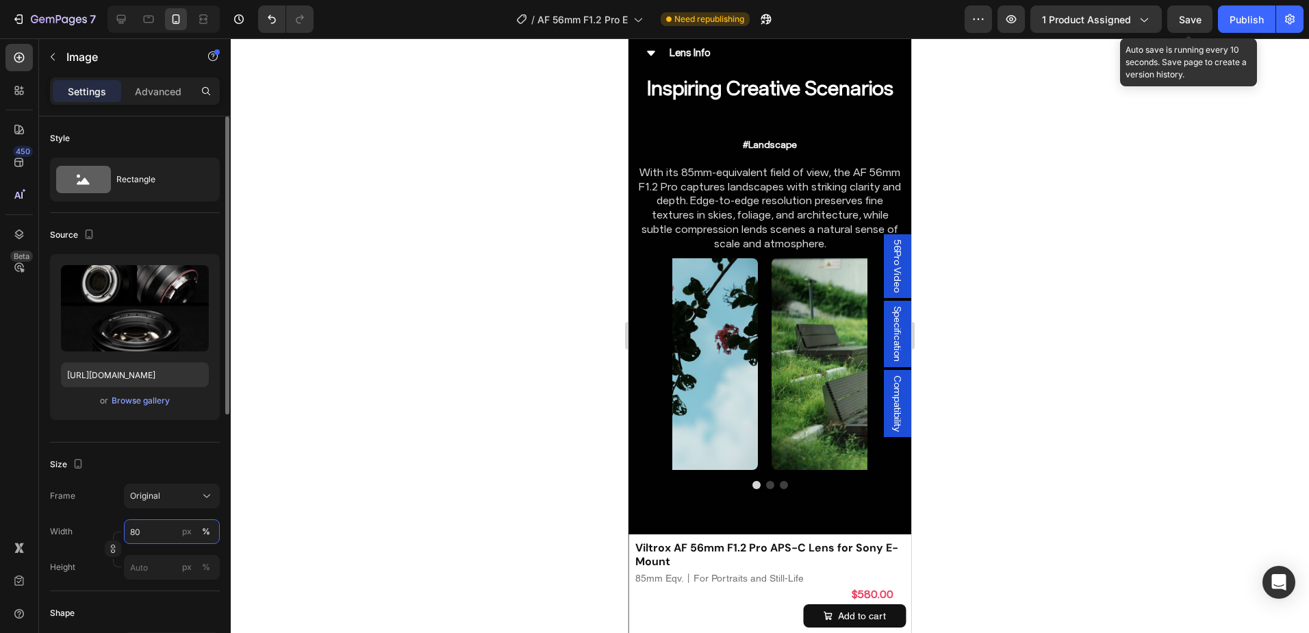
click at [145, 522] on input "80" at bounding box center [172, 531] width 96 height 25
click at [149, 563] on p "Full 100%" at bounding box center [168, 564] width 79 height 12
type input "100"
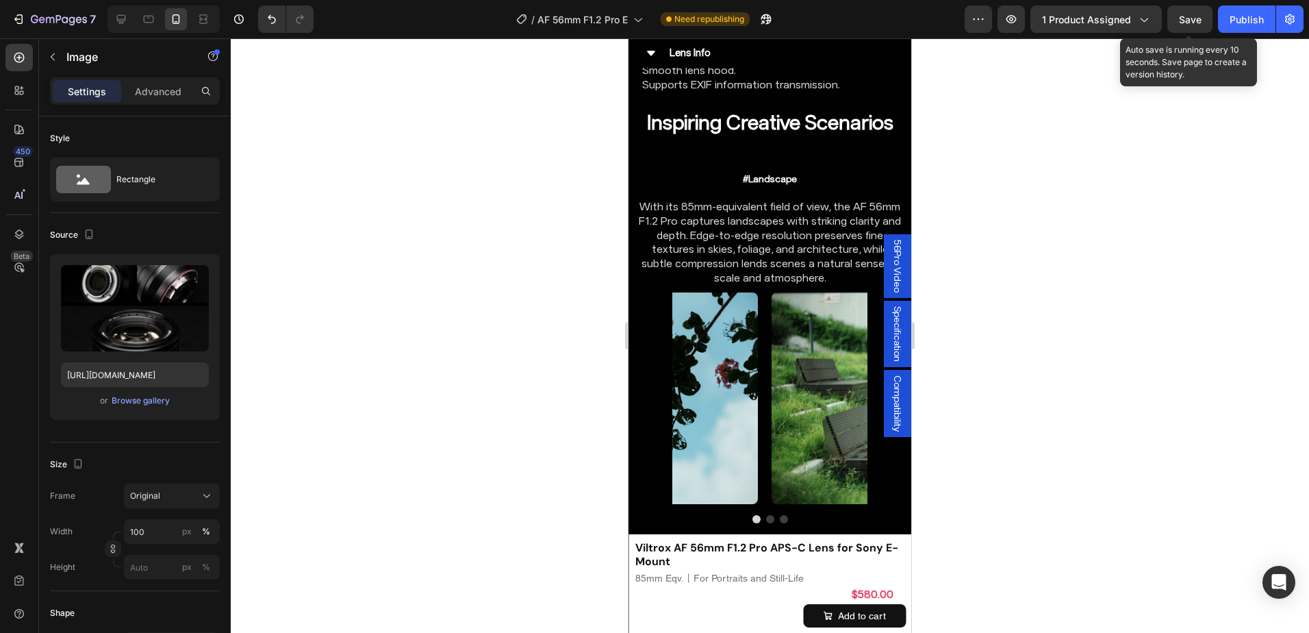
click at [1067, 394] on div at bounding box center [770, 335] width 1078 height 594
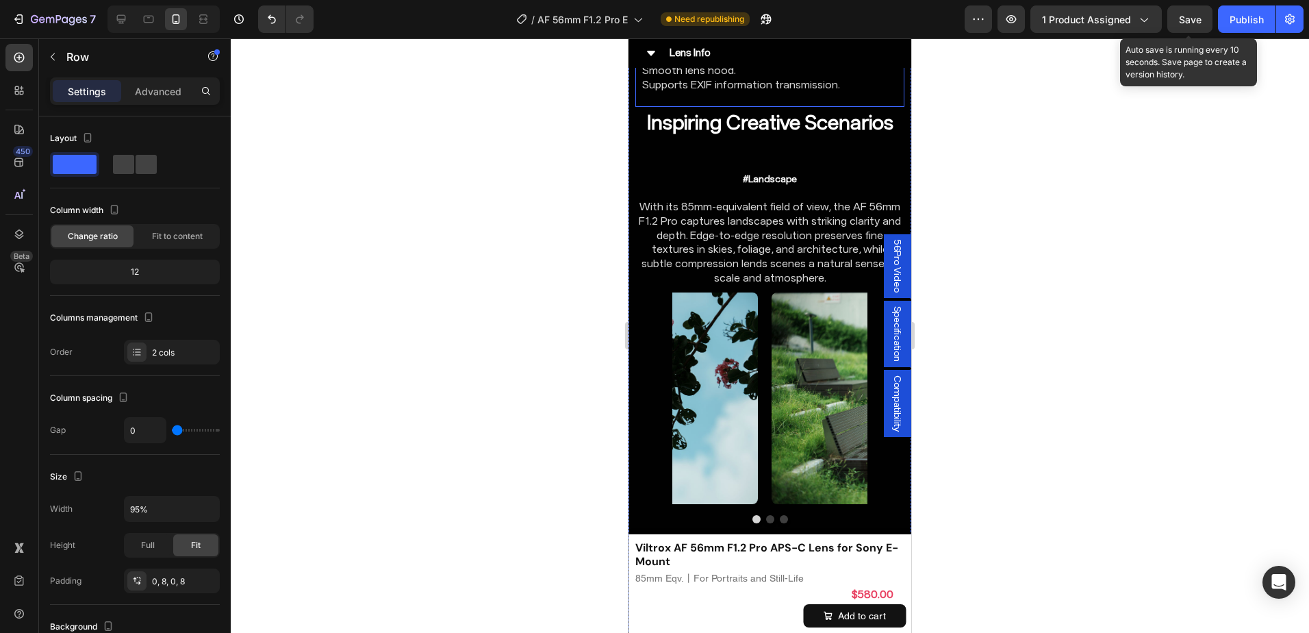
click at [157, 507] on input "95%" at bounding box center [172, 508] width 94 height 25
click at [199, 509] on button "button" at bounding box center [206, 508] width 25 height 25
click at [178, 560] on div "Full 100%" at bounding box center [157, 570] width 112 height 26
type input "100%"
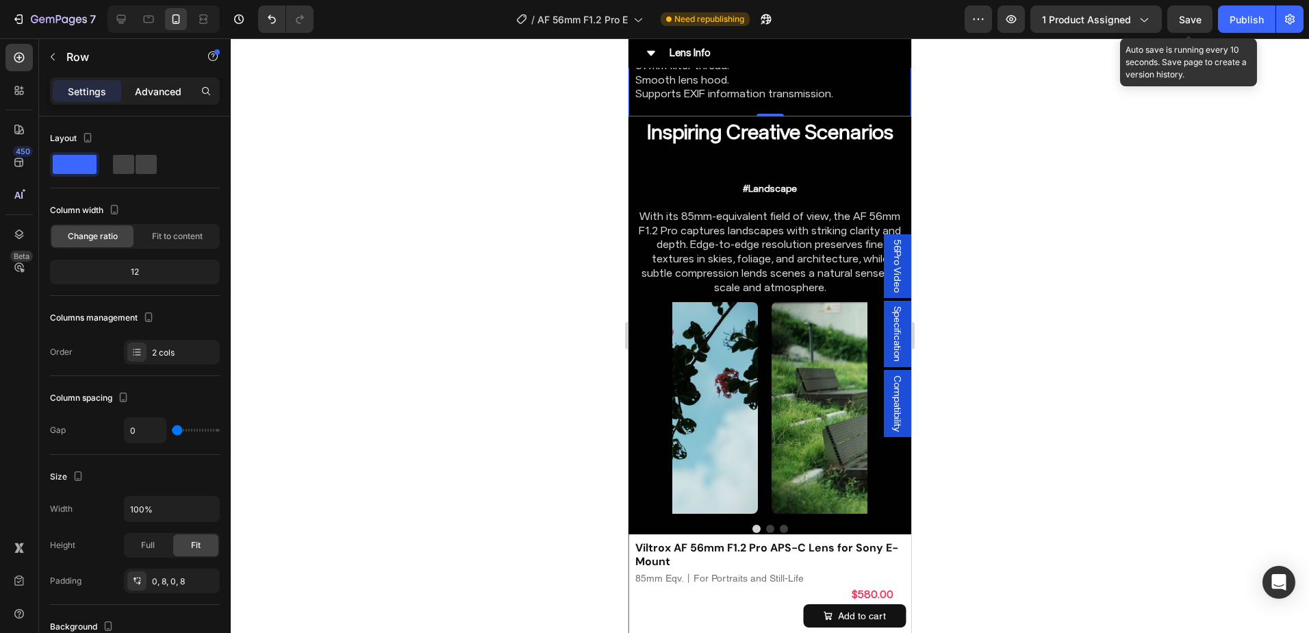
click at [152, 99] on div "Advanced" at bounding box center [158, 91] width 68 height 22
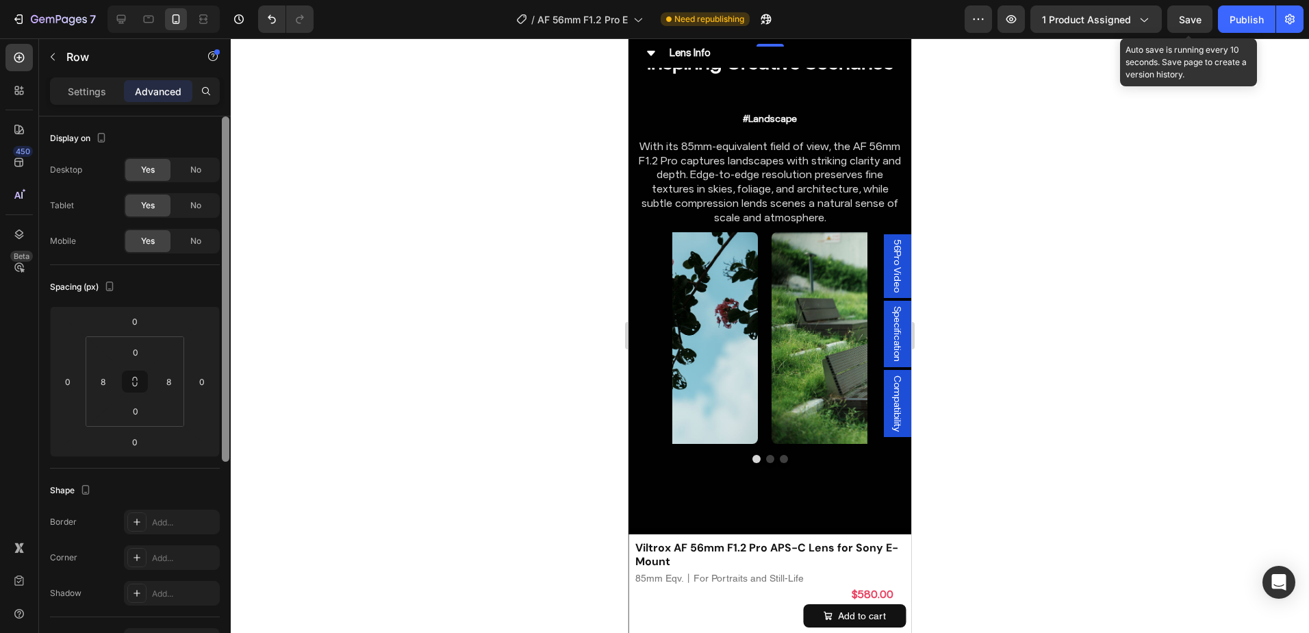
scroll to position [6505, 0]
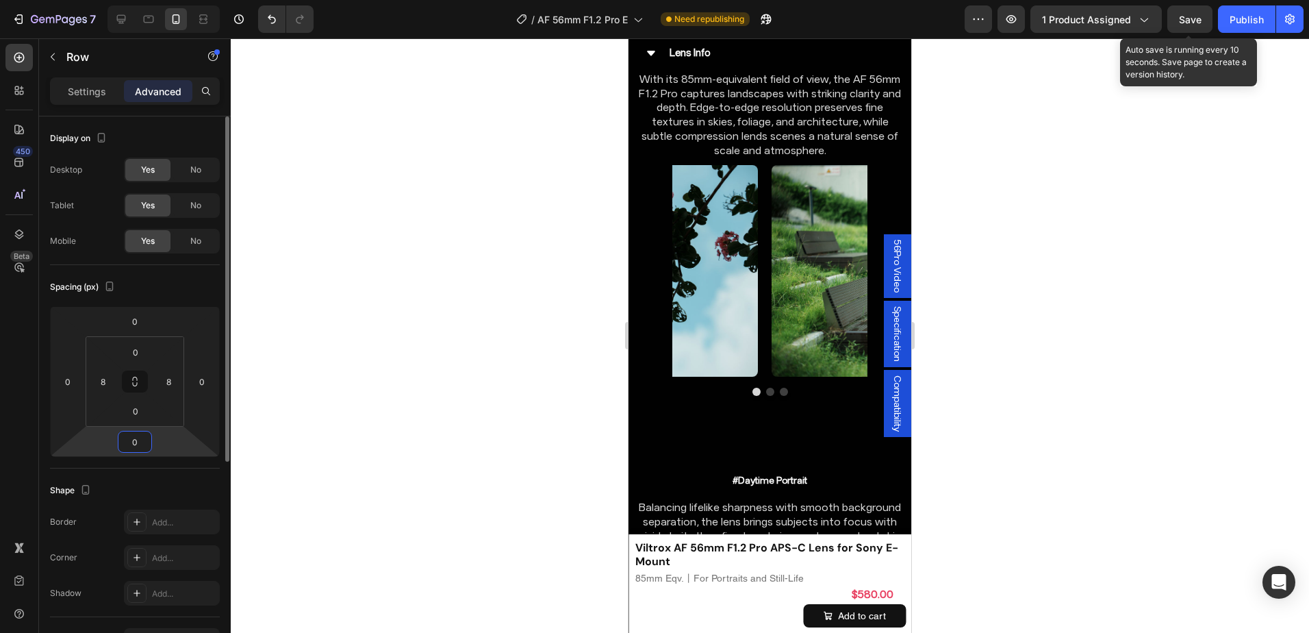
click at [140, 439] on input "0" at bounding box center [134, 441] width 27 height 21
type input "80"
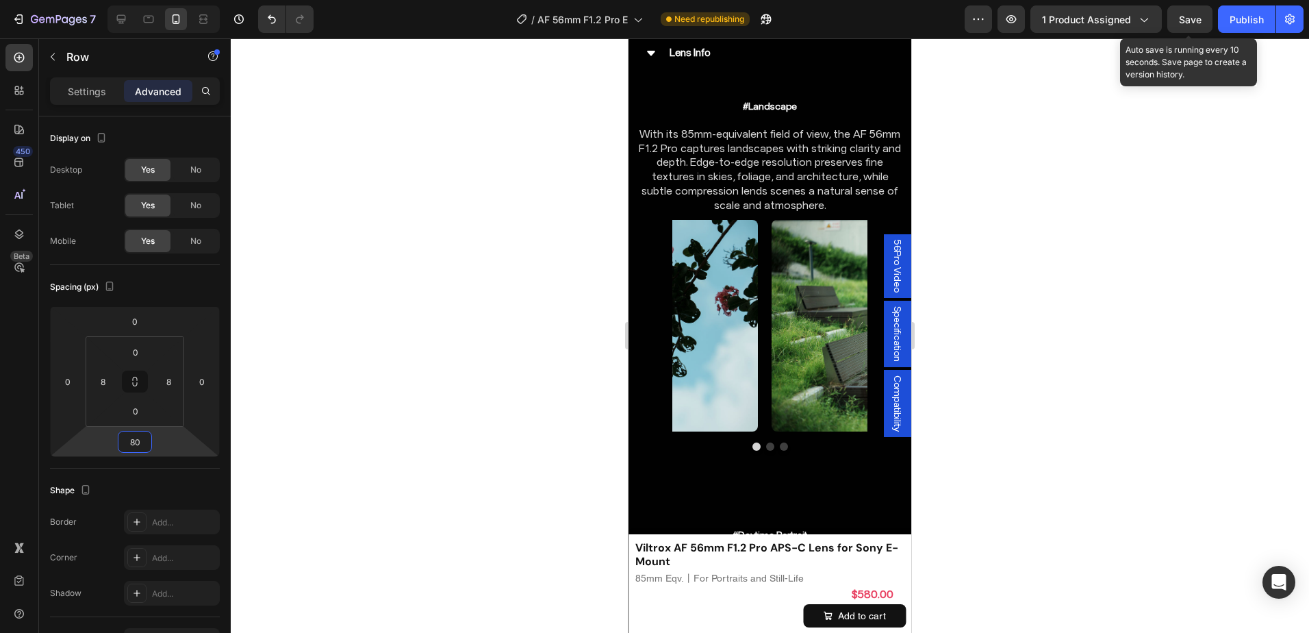
click at [1134, 386] on div at bounding box center [770, 335] width 1078 height 594
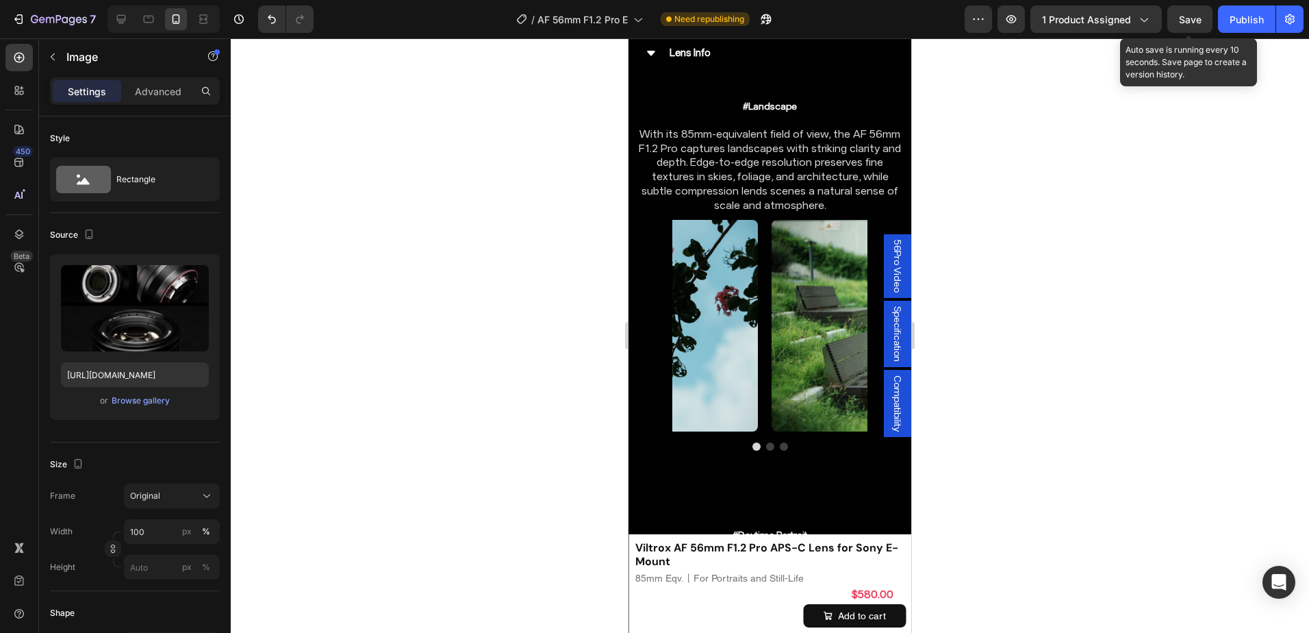
click at [158, 94] on p "Advanced" at bounding box center [158, 91] width 47 height 14
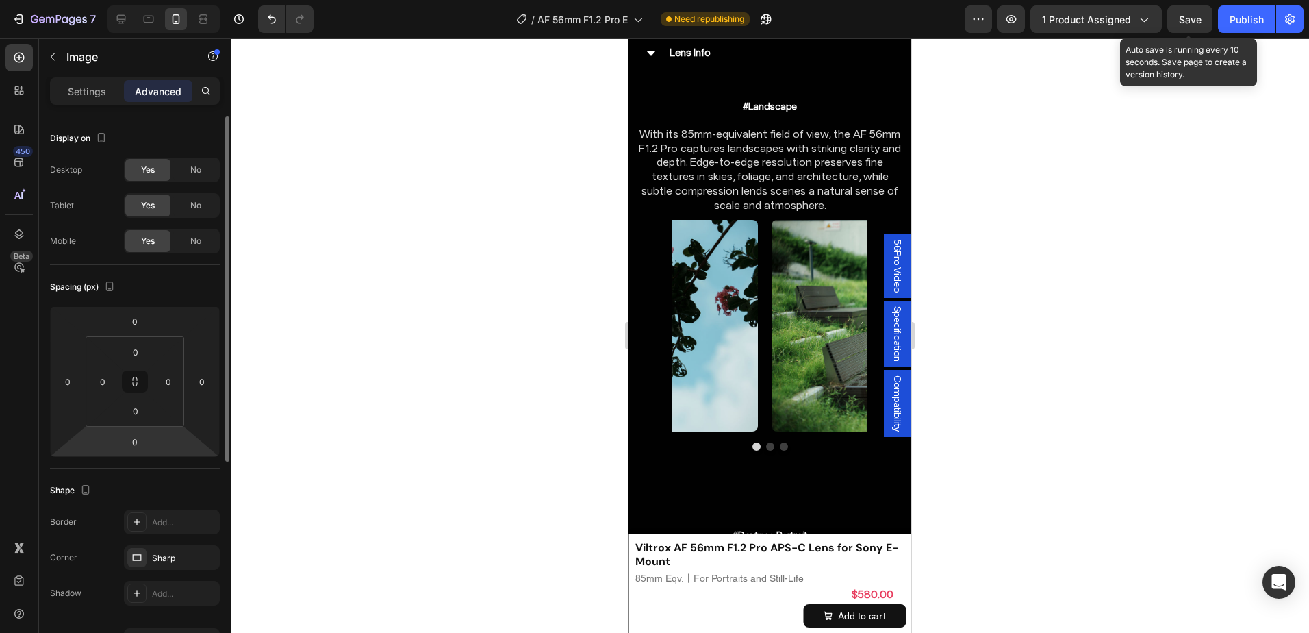
click at [136, 444] on input "0" at bounding box center [134, 441] width 27 height 21
type input "08"
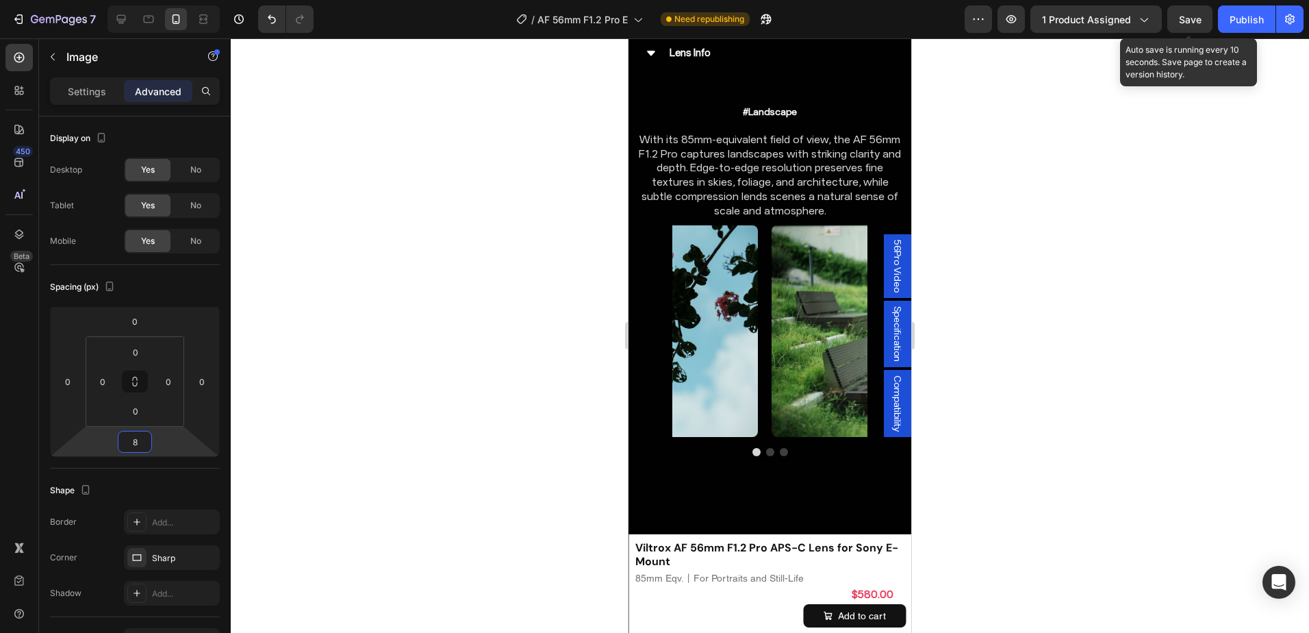
click at [976, 405] on div at bounding box center [770, 335] width 1078 height 594
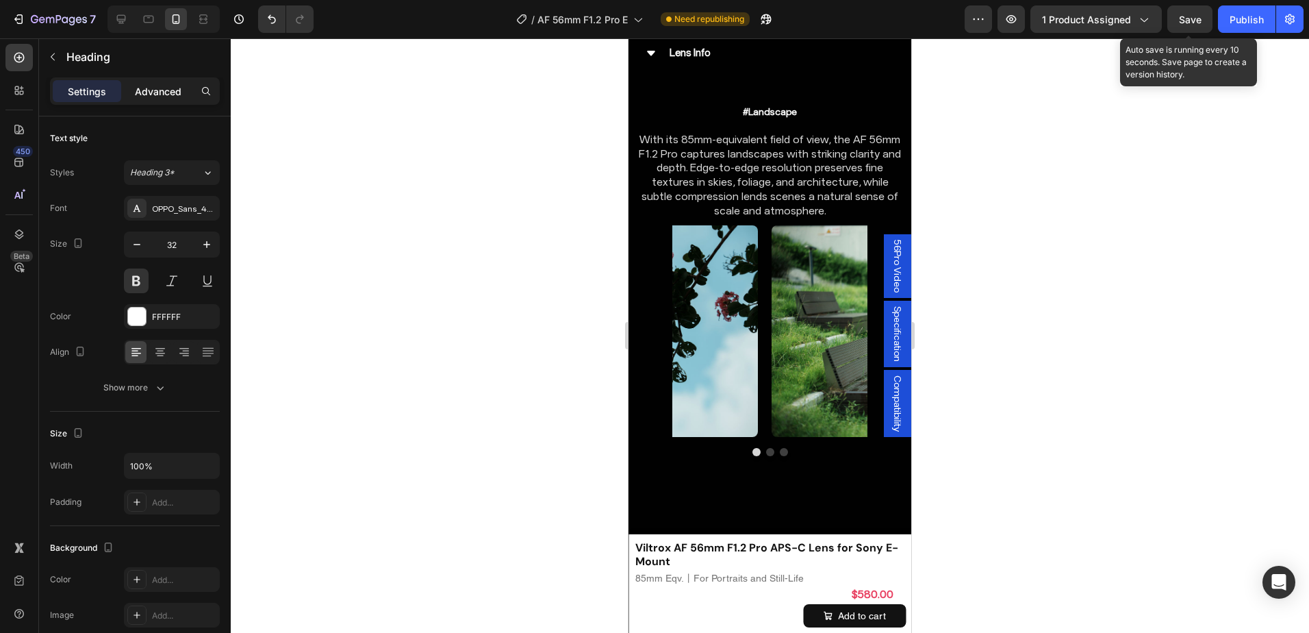
click at [149, 89] on p "Advanced" at bounding box center [158, 91] width 47 height 14
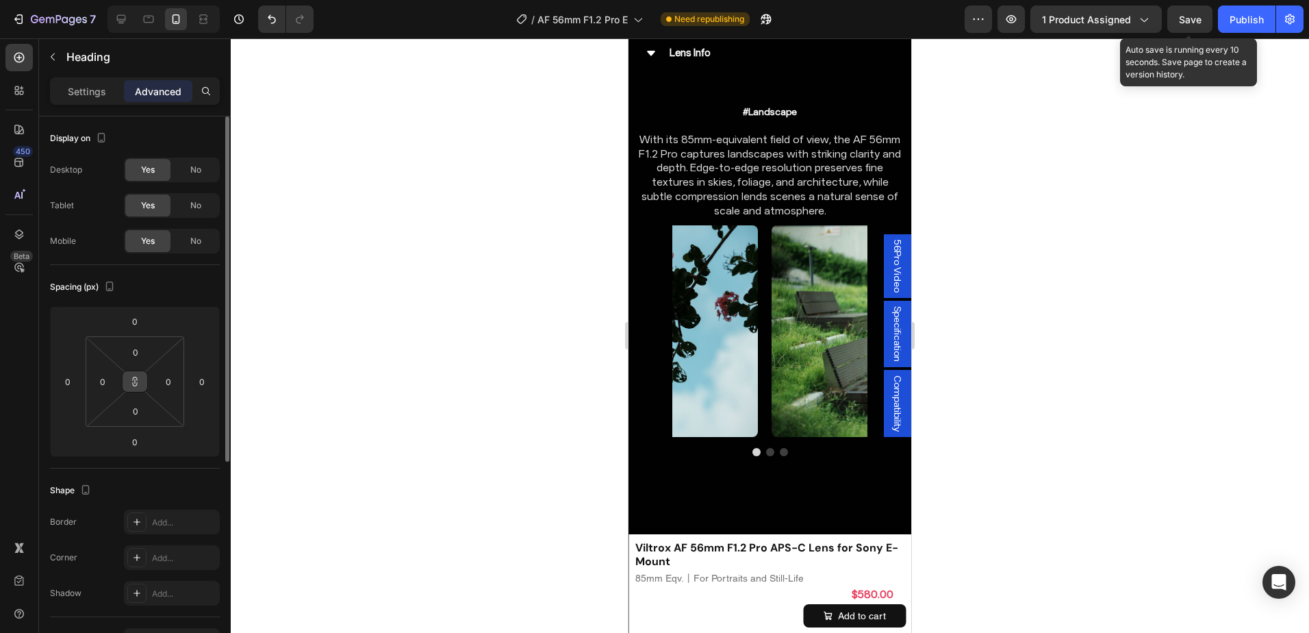
click at [140, 375] on button at bounding box center [135, 381] width 26 height 22
click at [136, 446] on input "0" at bounding box center [134, 441] width 27 height 21
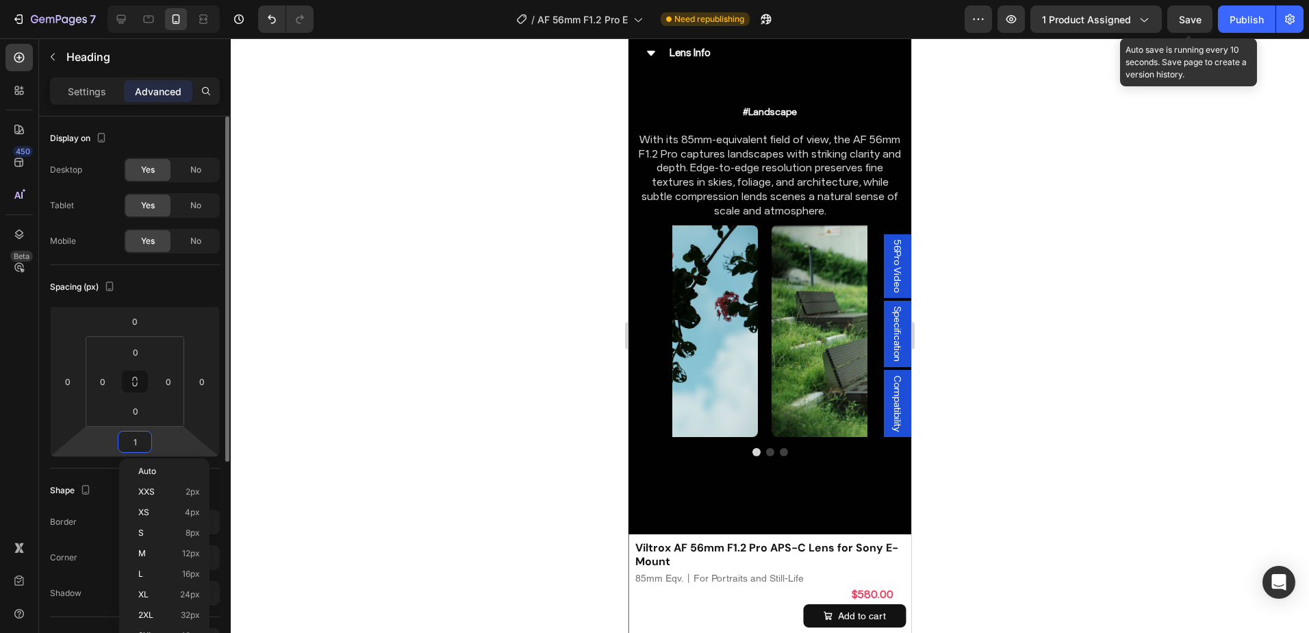
type input "16"
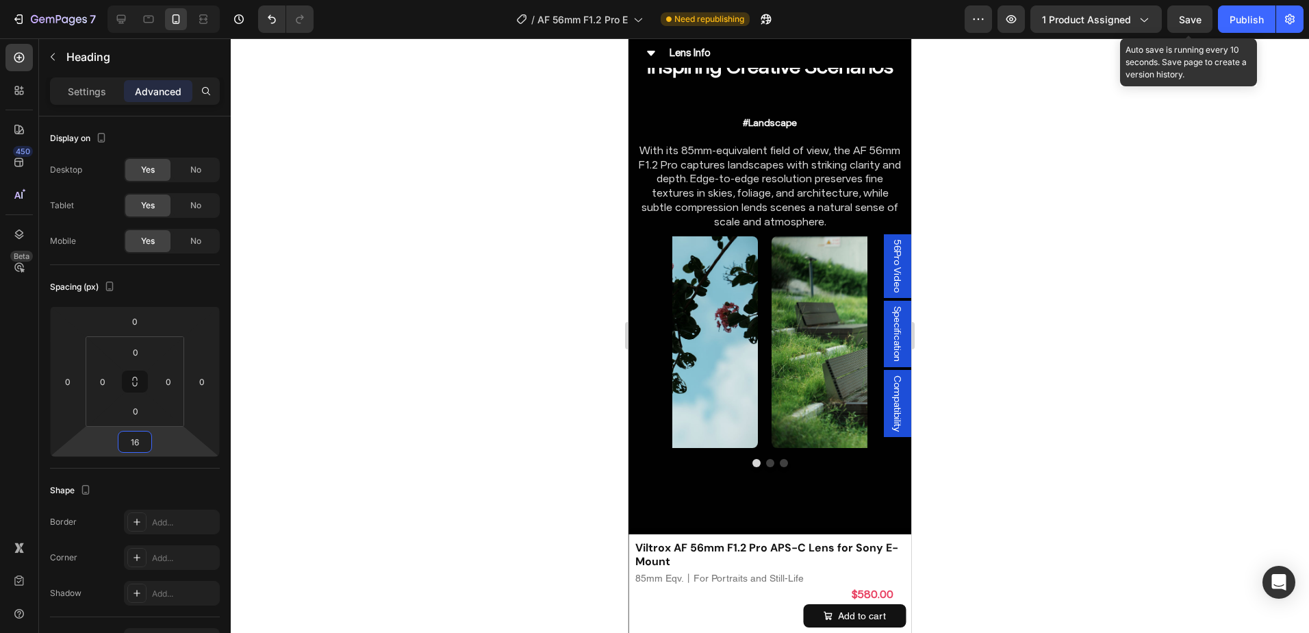
click at [1069, 305] on div at bounding box center [770, 335] width 1078 height 594
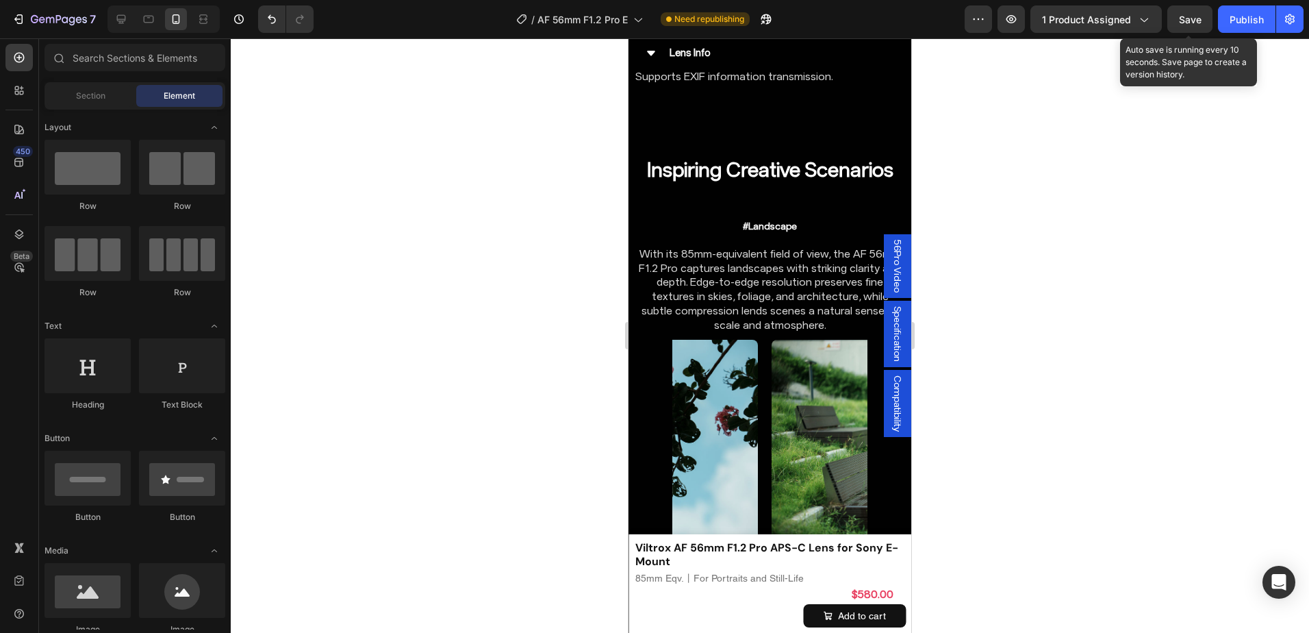
scroll to position [6459, 0]
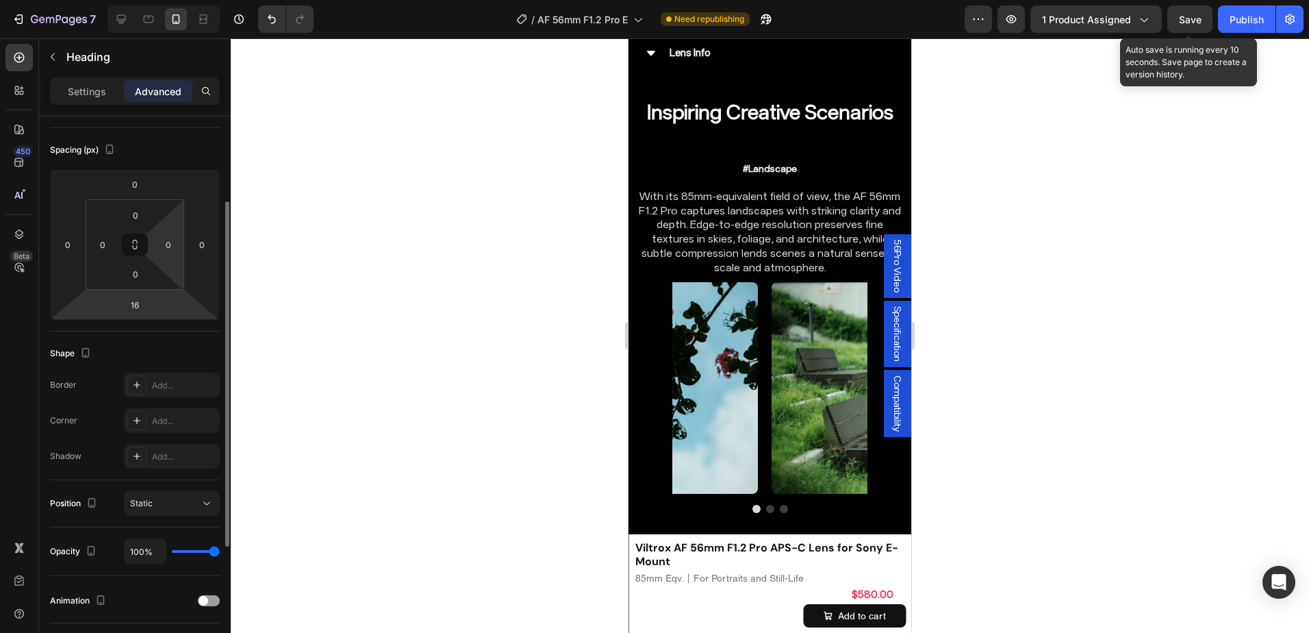
scroll to position [205, 0]
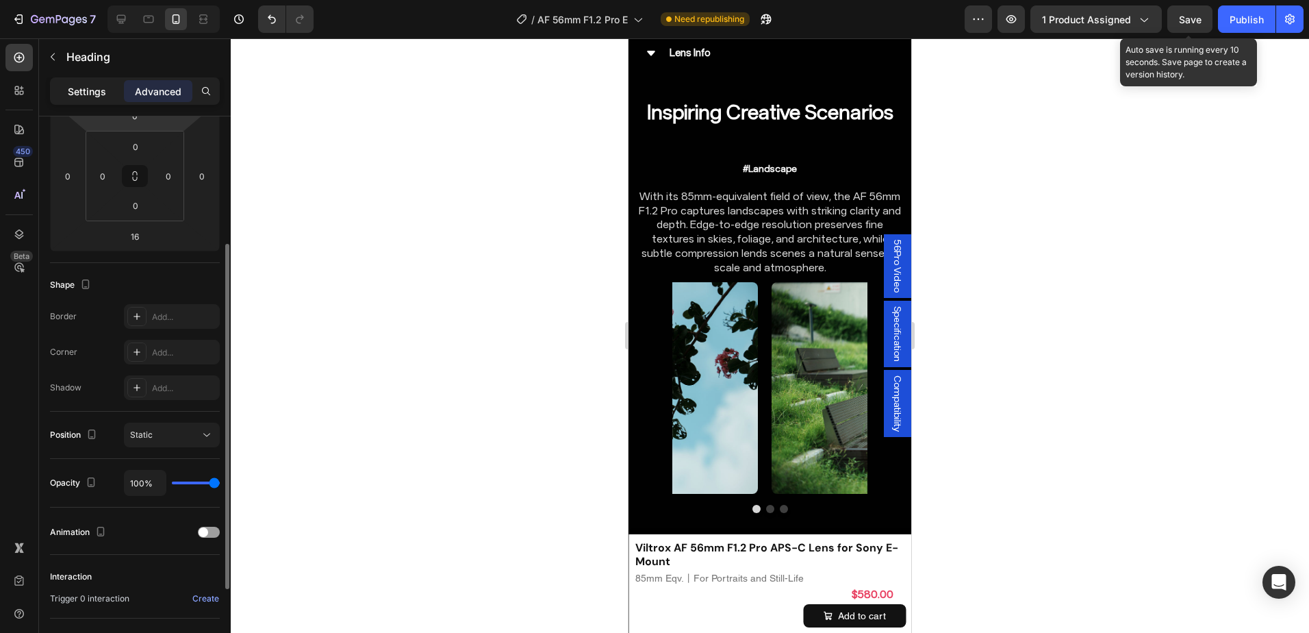
click at [83, 86] on p "Settings" at bounding box center [87, 91] width 38 height 14
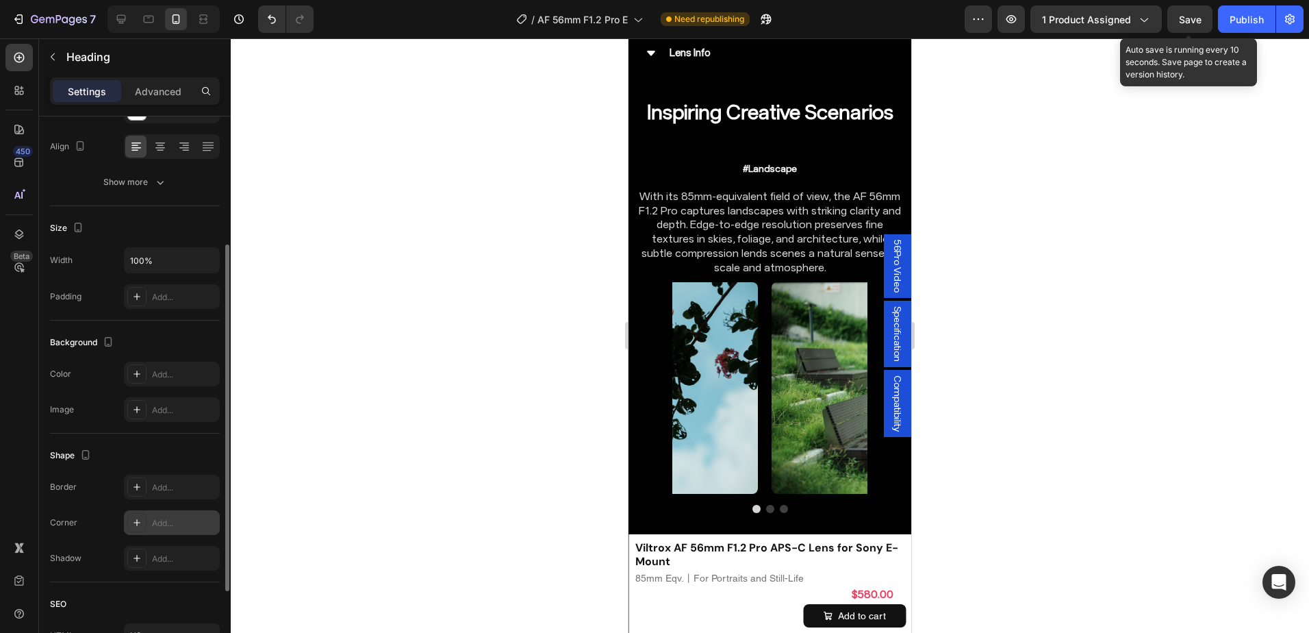
scroll to position [333, 0]
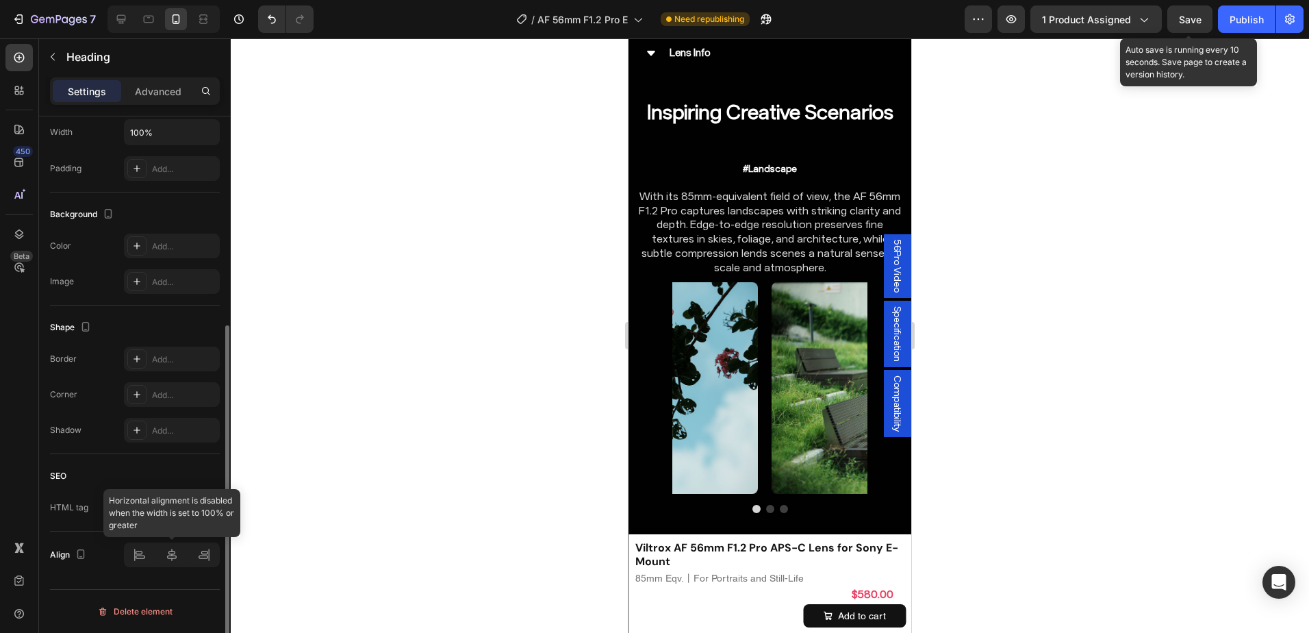
click at [166, 550] on div at bounding box center [172, 554] width 96 height 25
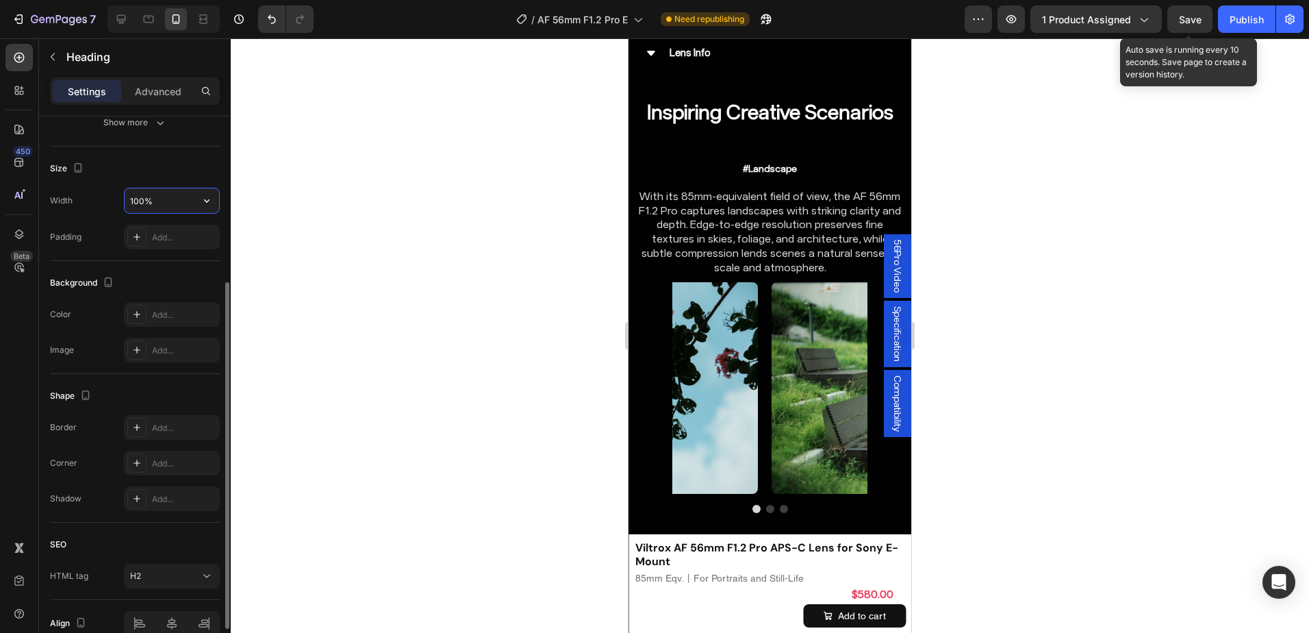
click at [139, 197] on input "100%" at bounding box center [172, 200] width 94 height 25
type input "95%"
click at [164, 620] on div at bounding box center [171, 623] width 29 height 22
click at [794, 27] on p "Supports EXlF information transmission." at bounding box center [769, 19] width 269 height 14
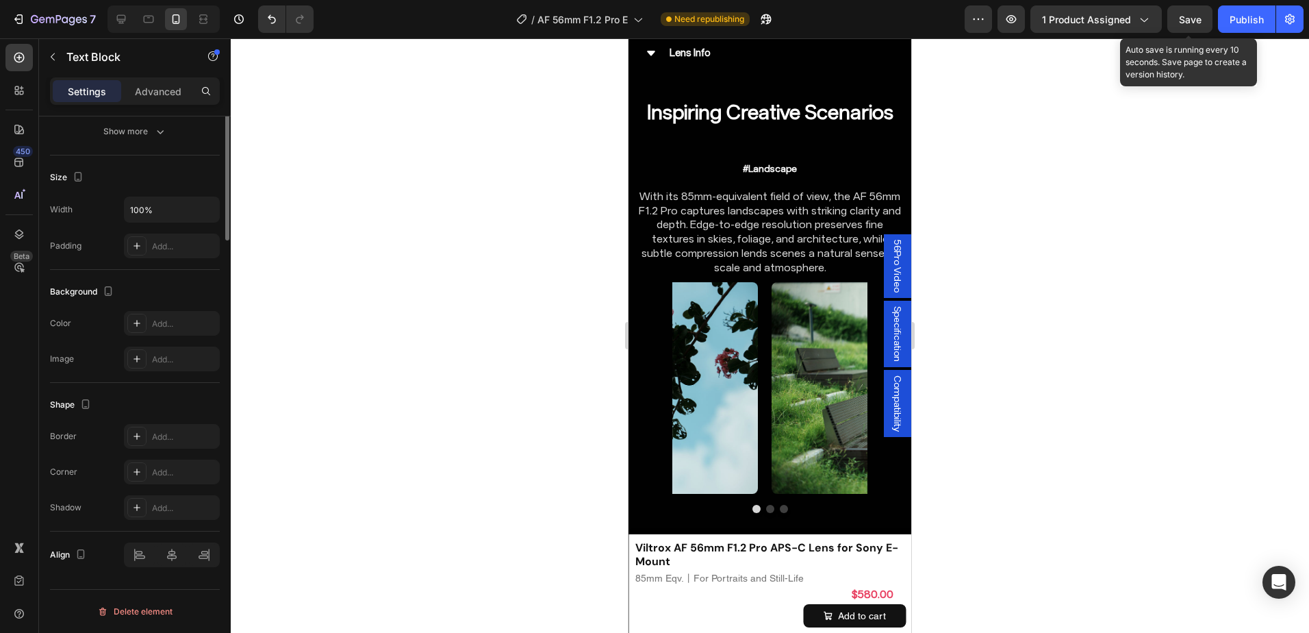
scroll to position [0, 0]
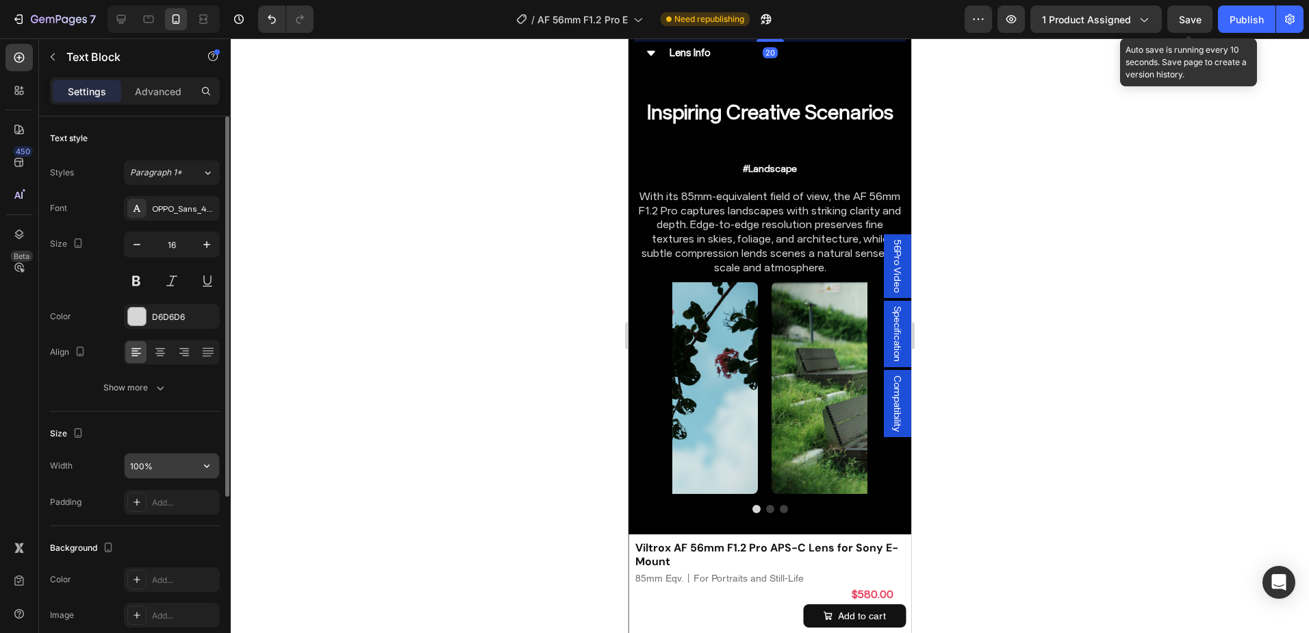
click at [133, 465] on input "100%" at bounding box center [172, 465] width 94 height 25
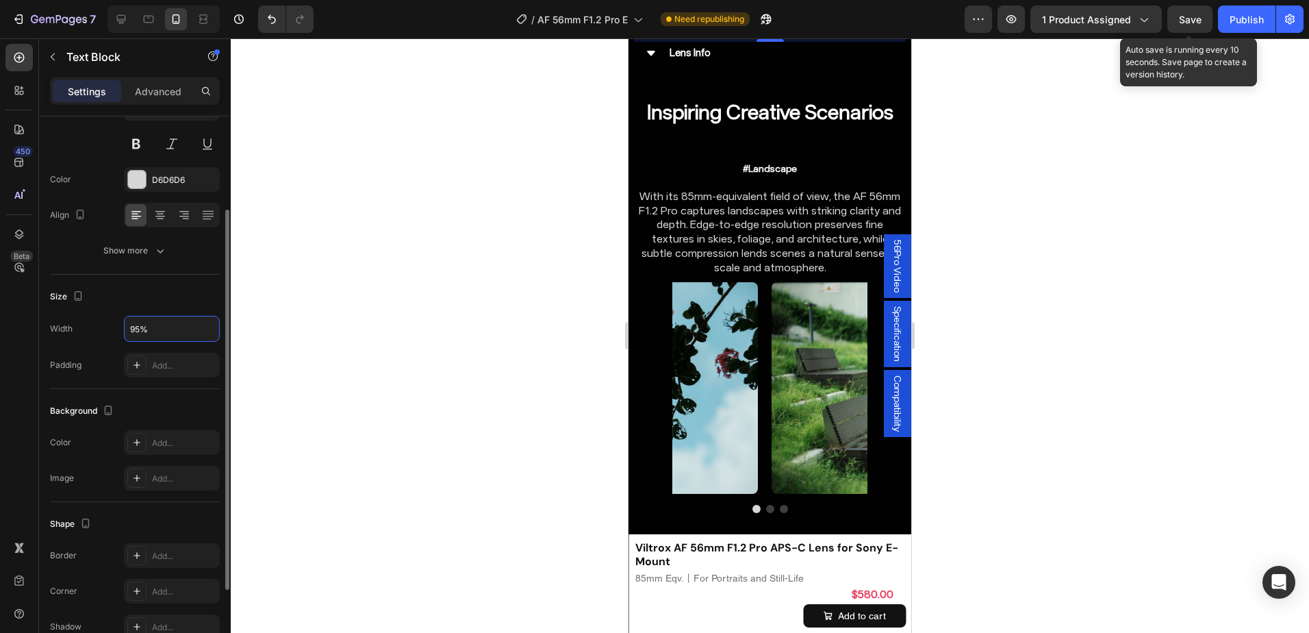
scroll to position [205, 0]
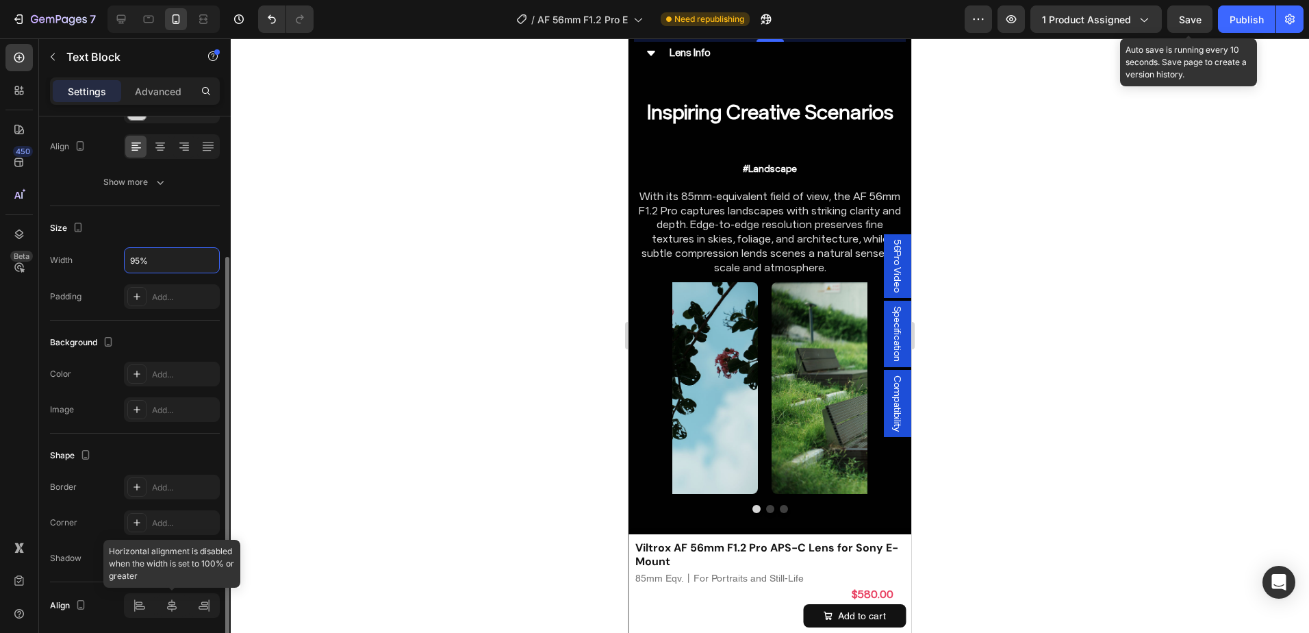
type input "95%"
click at [178, 619] on div "Align" at bounding box center [135, 605] width 170 height 47
click at [168, 599] on icon at bounding box center [172, 605] width 14 height 14
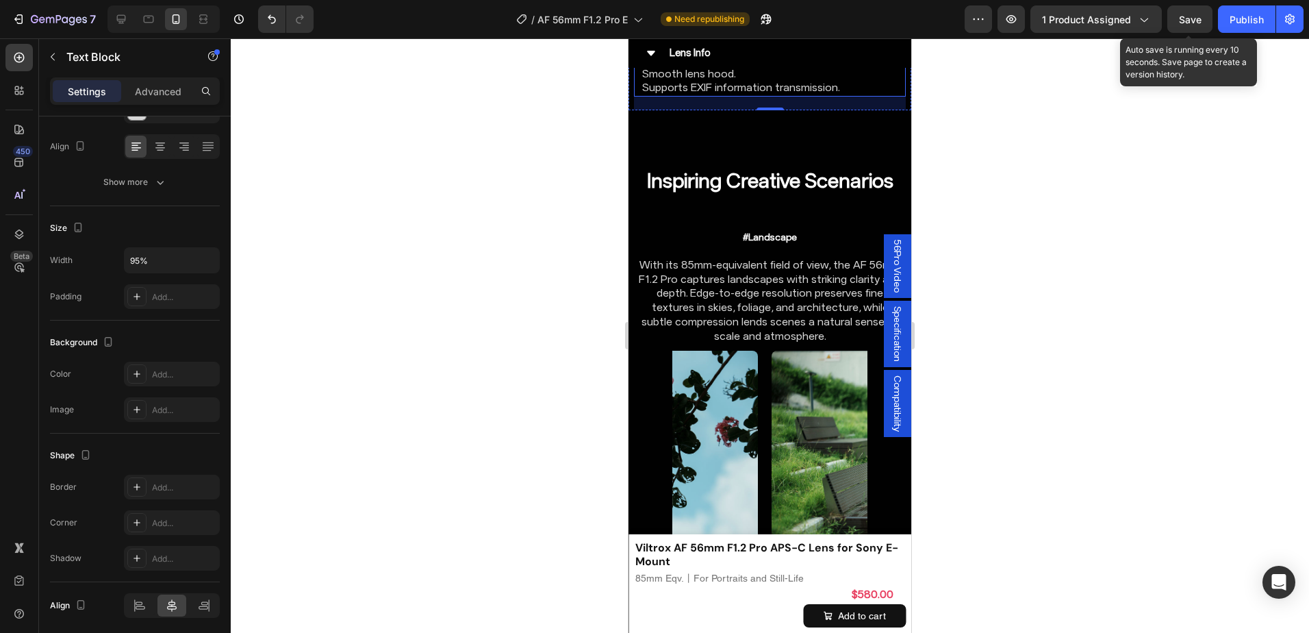
scroll to position [6254, 0]
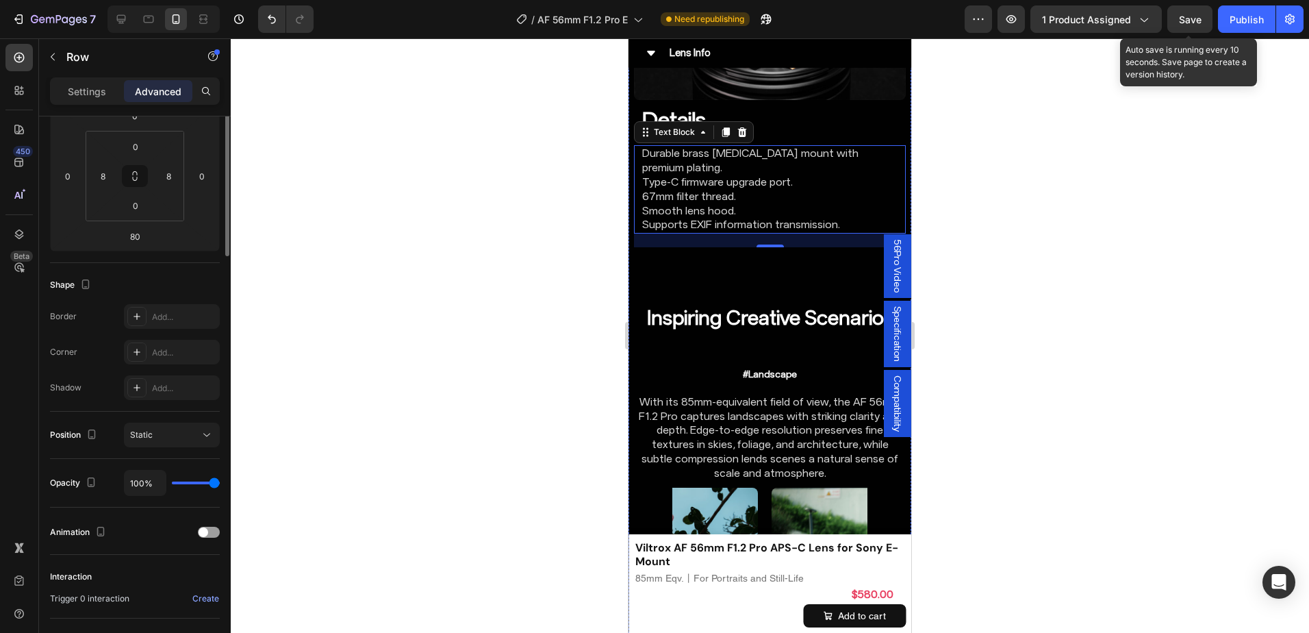
scroll to position [0, 0]
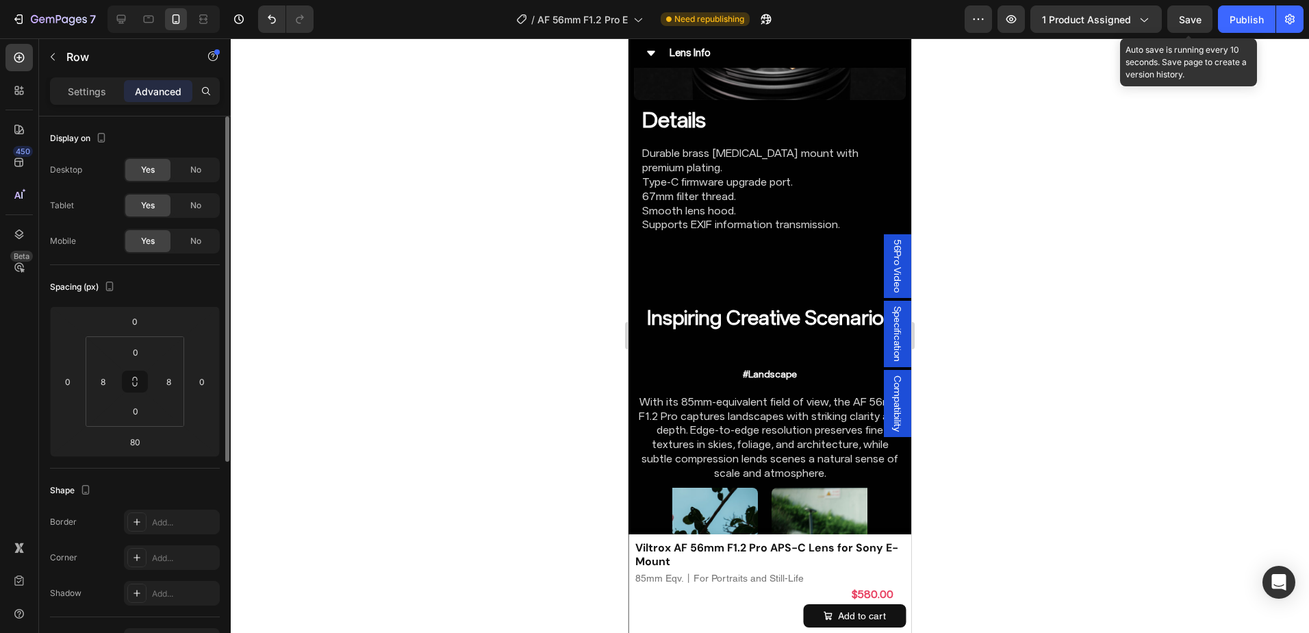
click at [103, 99] on div "Settings" at bounding box center [87, 91] width 68 height 22
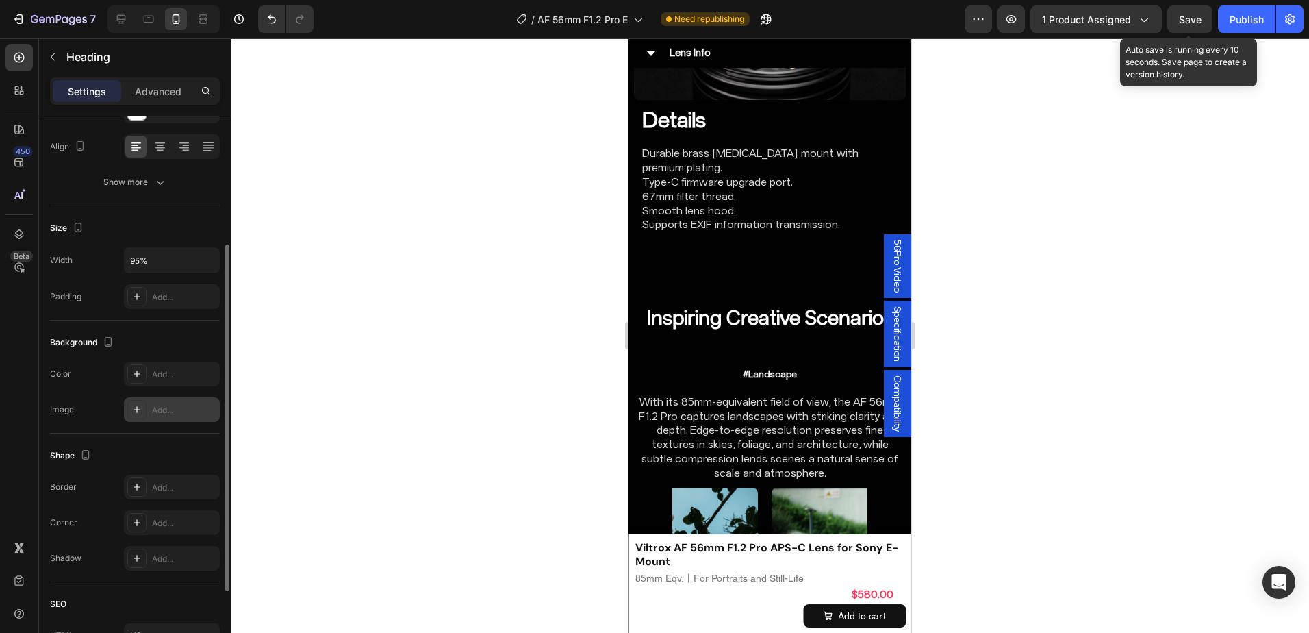
scroll to position [333, 0]
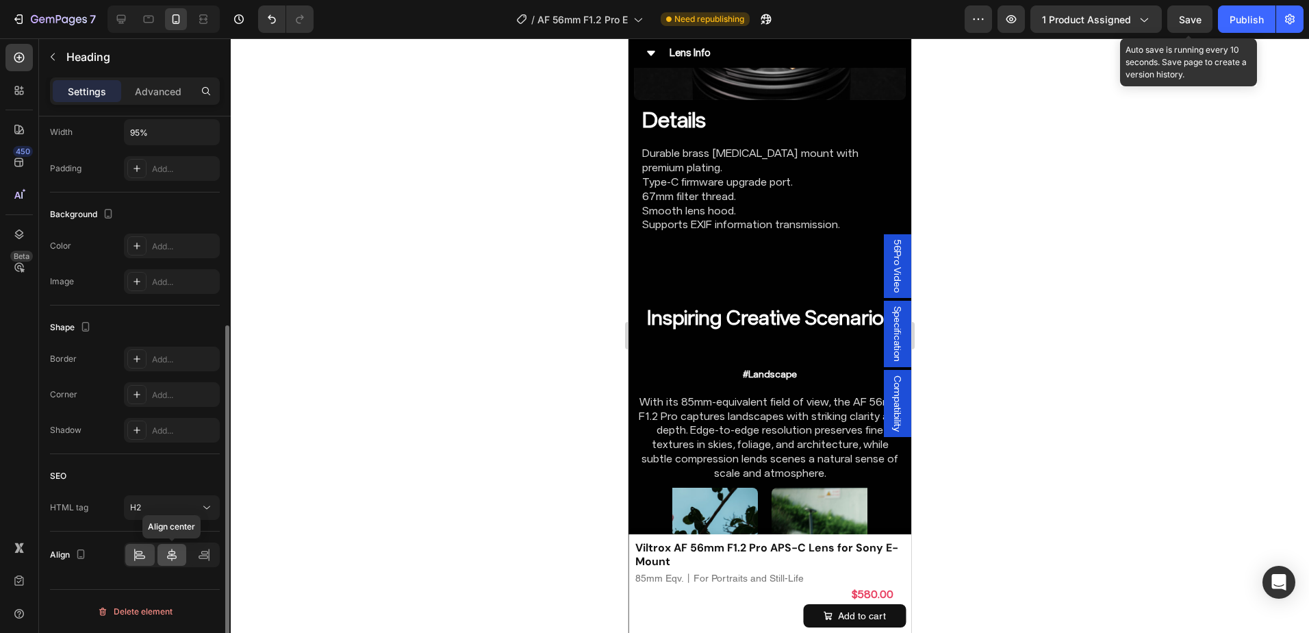
click at [179, 552] on div at bounding box center [171, 555] width 29 height 22
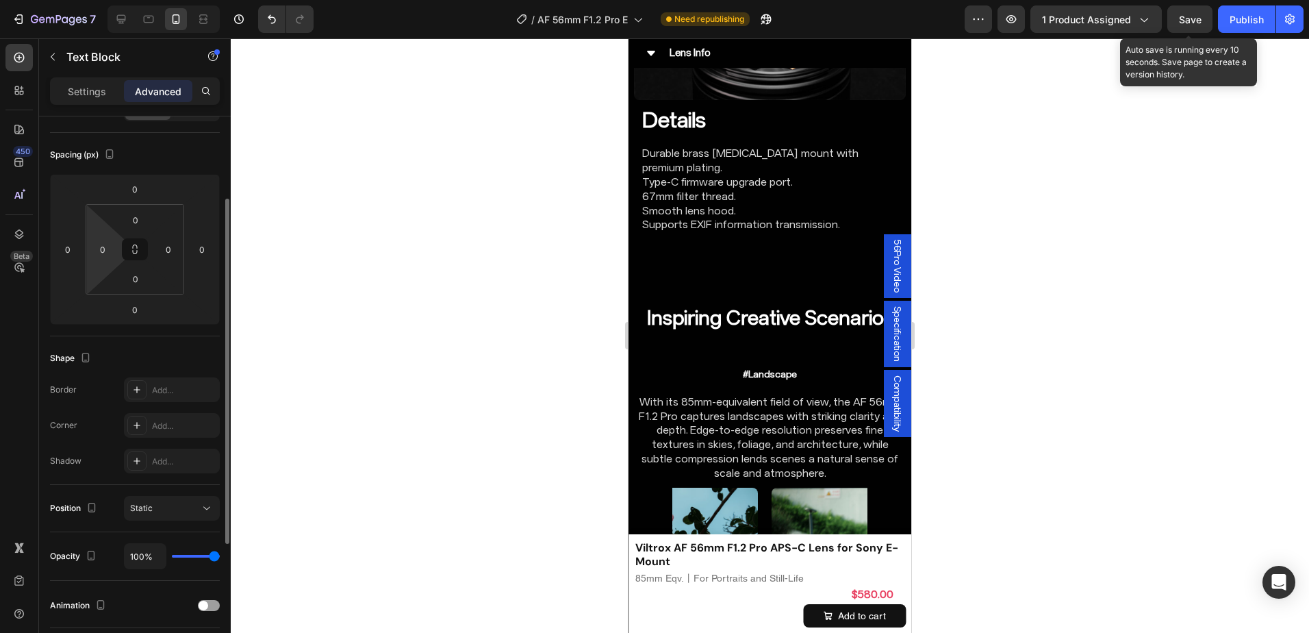
scroll to position [0, 0]
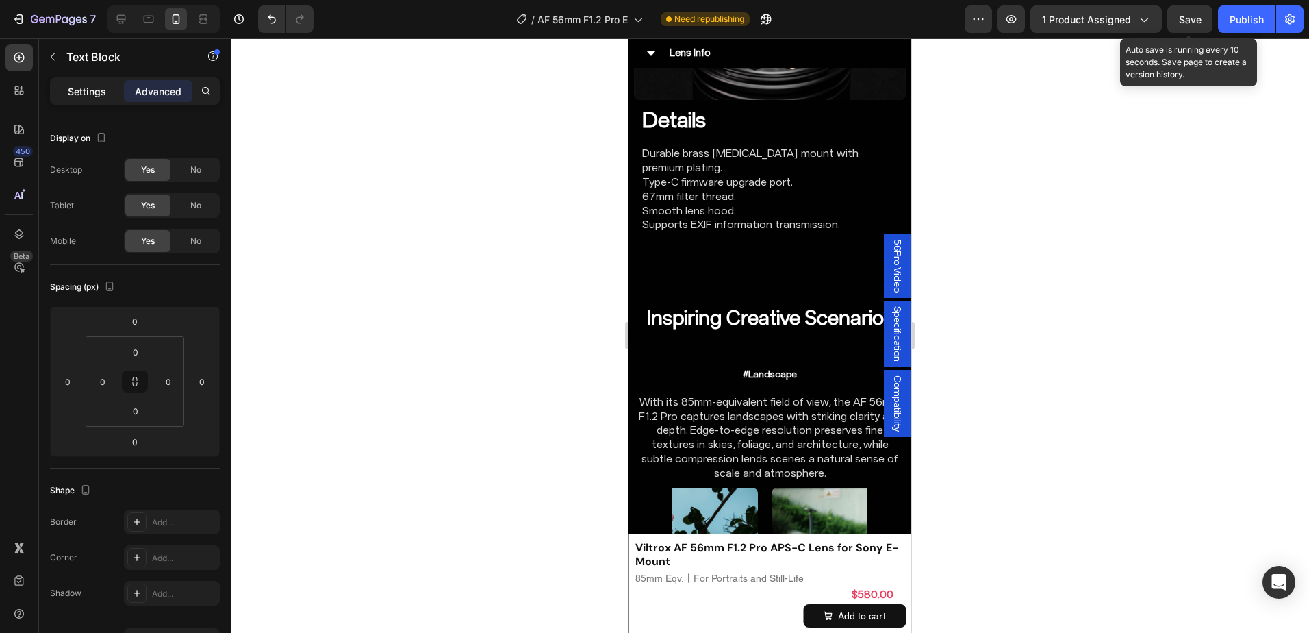
click at [90, 85] on p "Settings" at bounding box center [87, 91] width 38 height 14
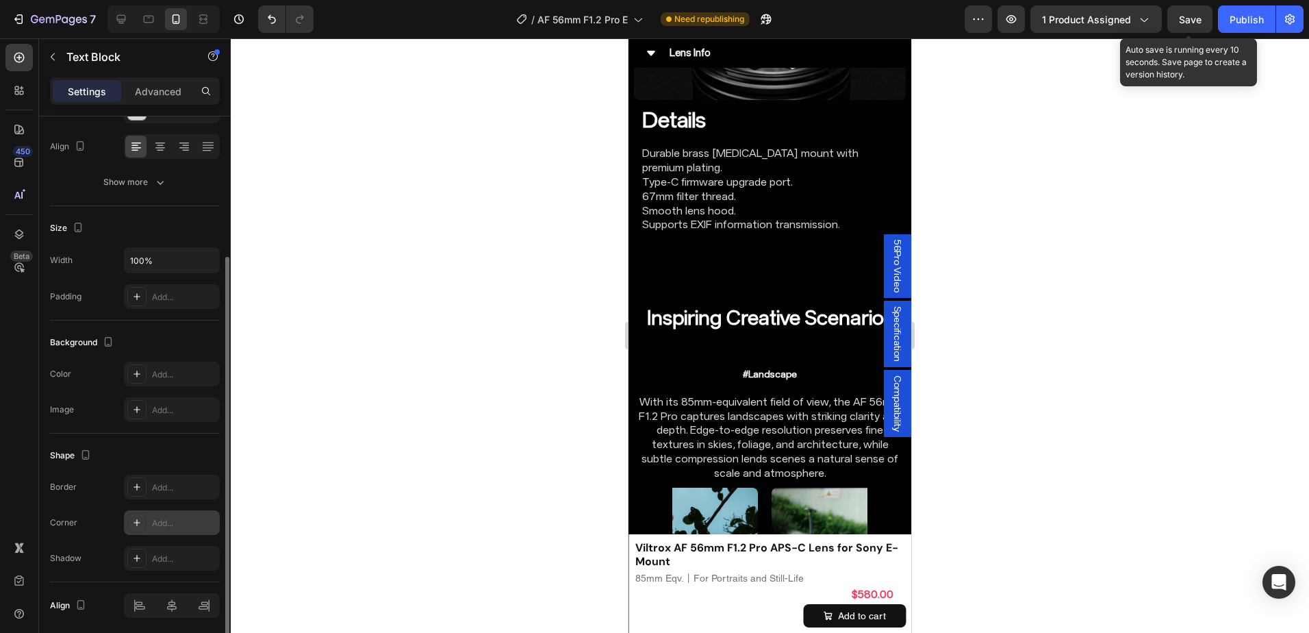
scroll to position [256, 0]
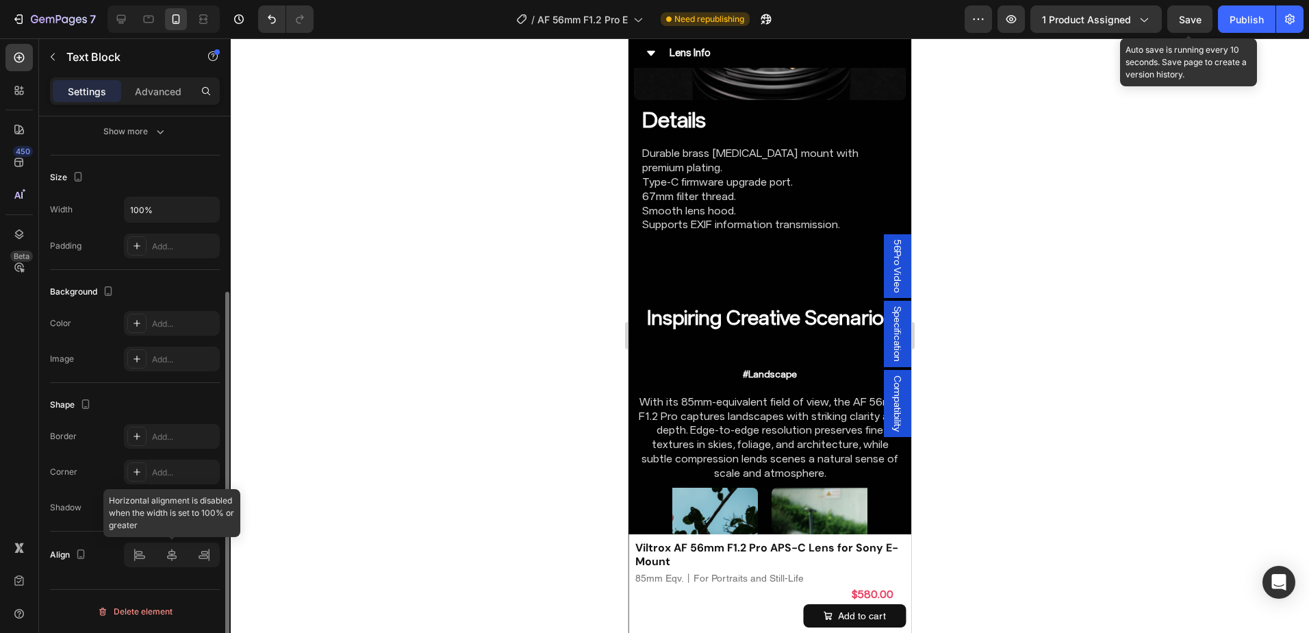
click at [170, 550] on div at bounding box center [172, 554] width 96 height 25
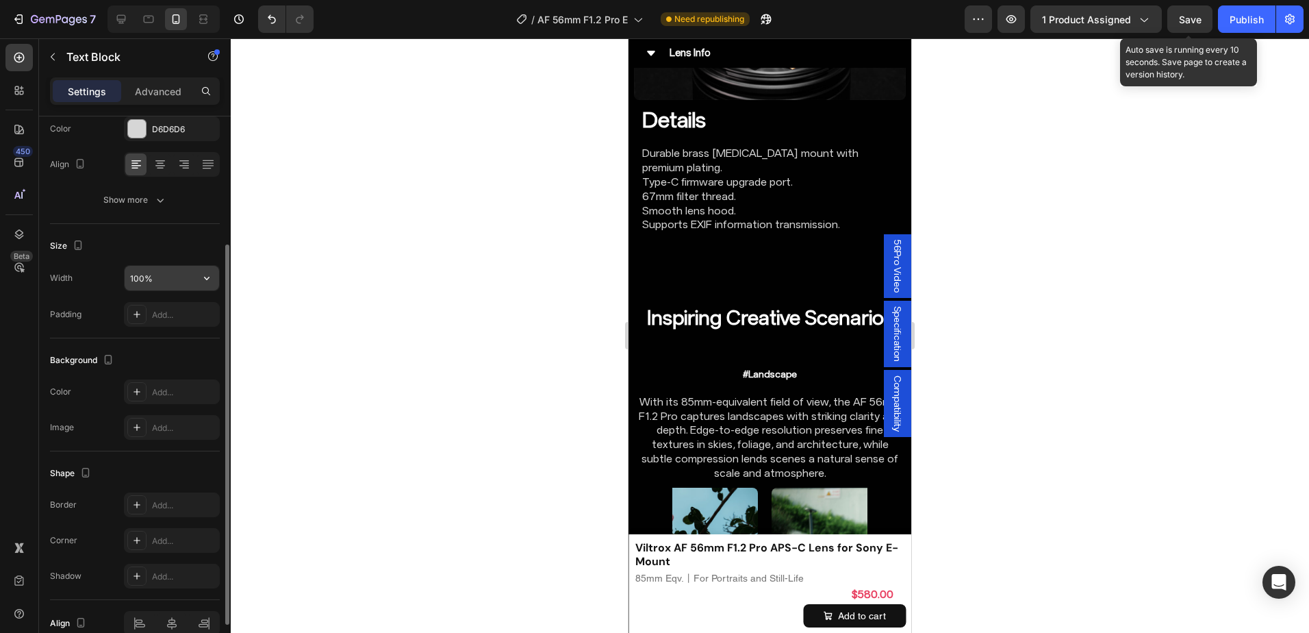
click at [136, 279] on input "100%" at bounding box center [172, 278] width 94 height 25
type input "95%"
click at [173, 621] on icon at bounding box center [172, 623] width 14 height 14
click at [1054, 327] on div at bounding box center [770, 335] width 1078 height 594
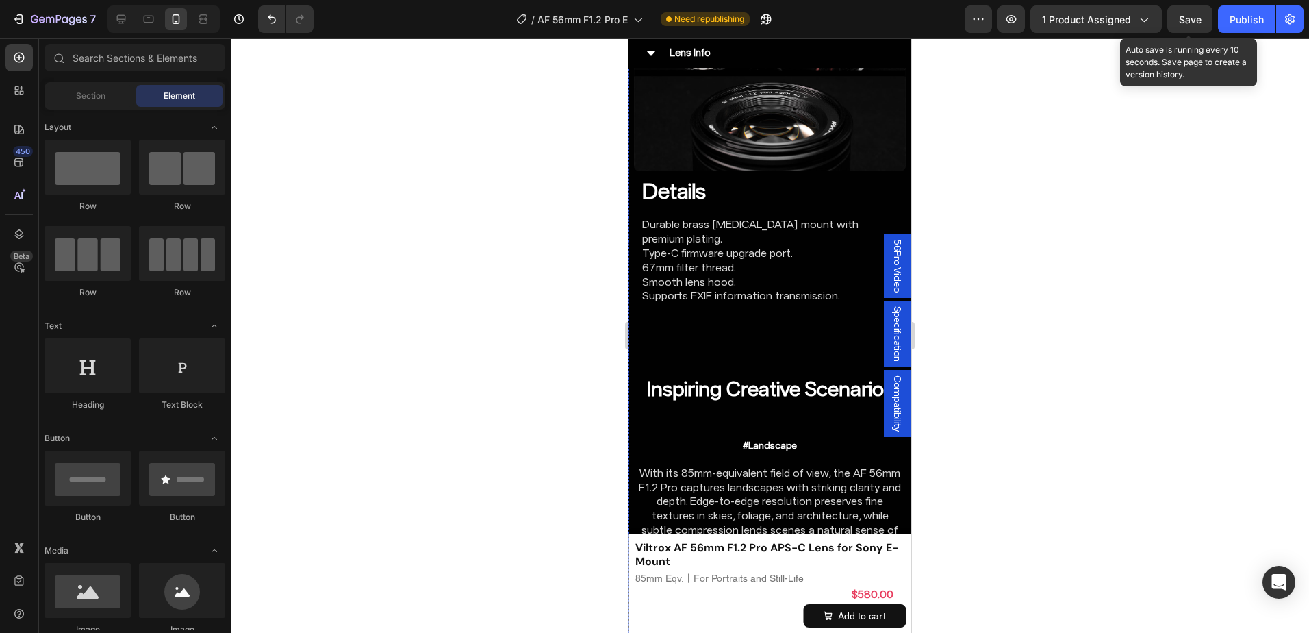
scroll to position [6117, 0]
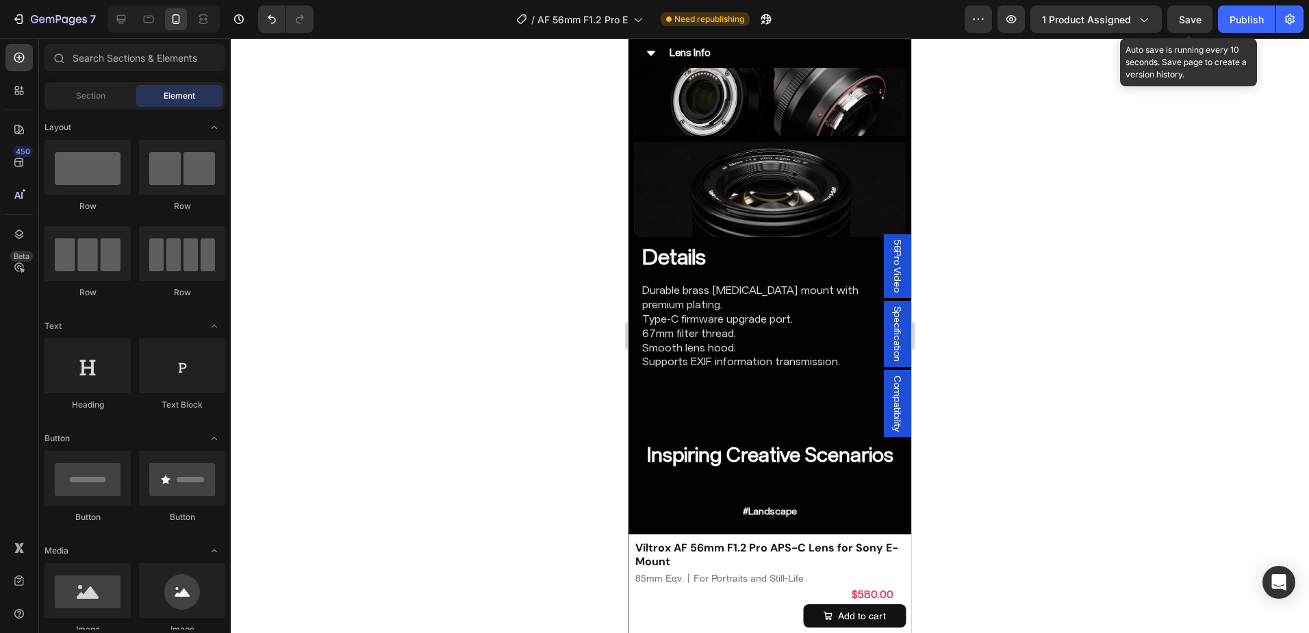
click at [988, 239] on div at bounding box center [770, 335] width 1078 height 594
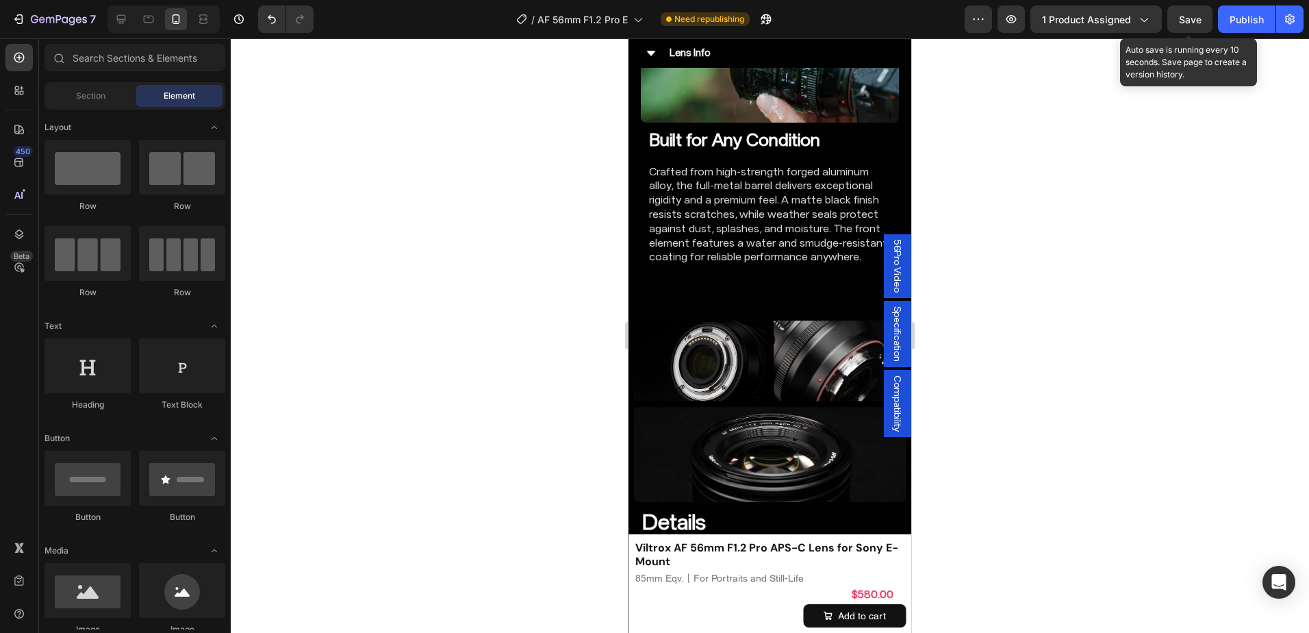
scroll to position [5898, 0]
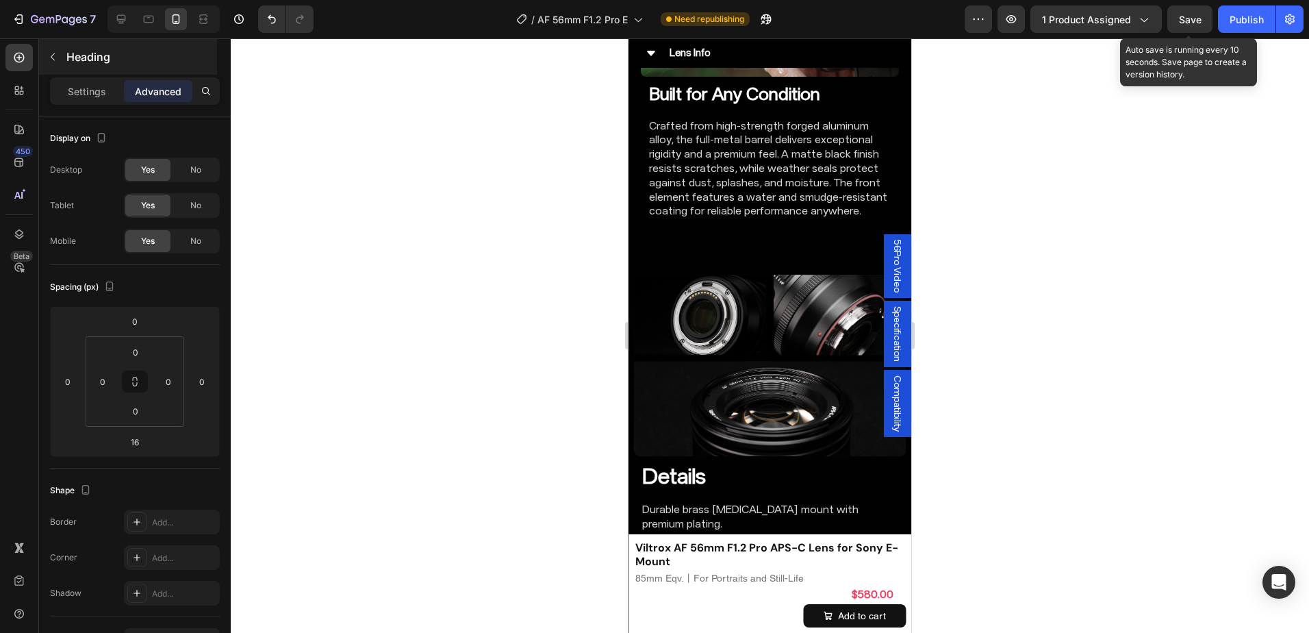
click at [81, 74] on div "Heading" at bounding box center [128, 57] width 178 height 36
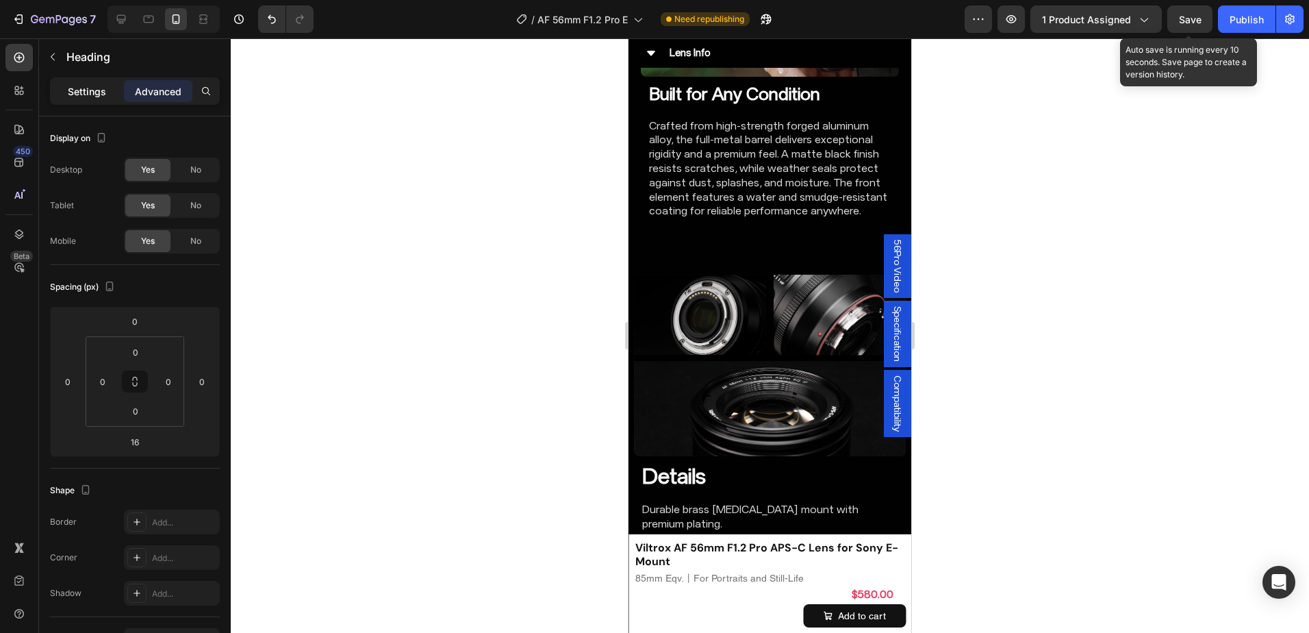
click at [90, 94] on p "Settings" at bounding box center [87, 91] width 38 height 14
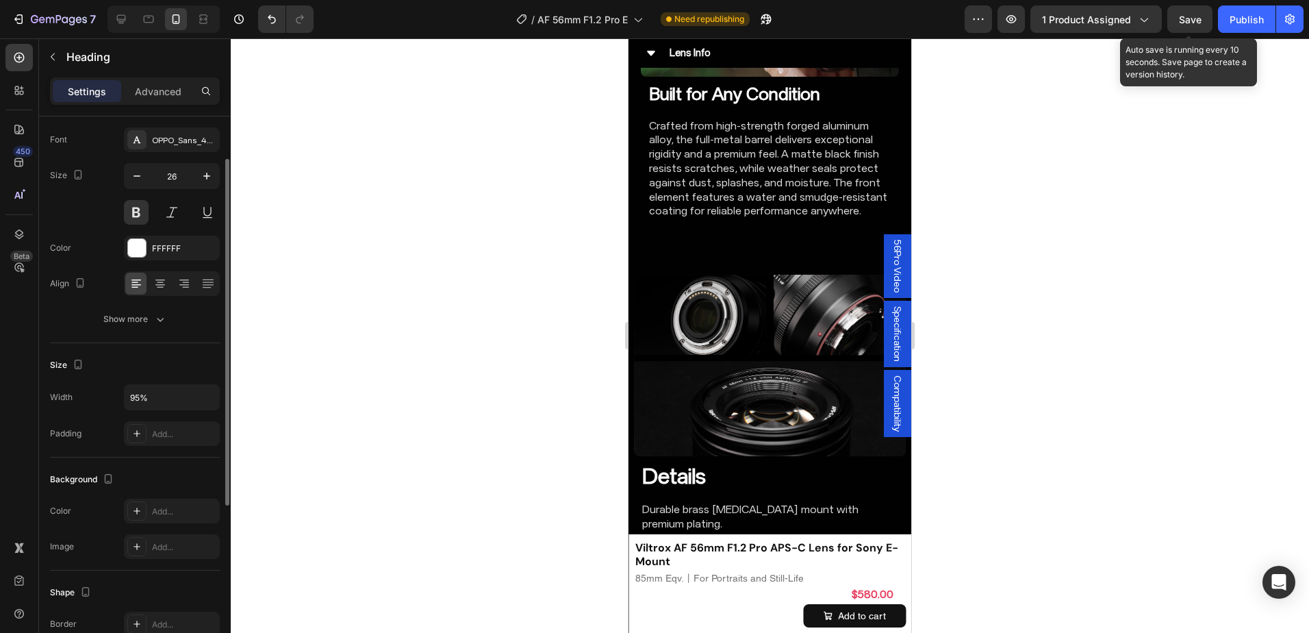
scroll to position [137, 0]
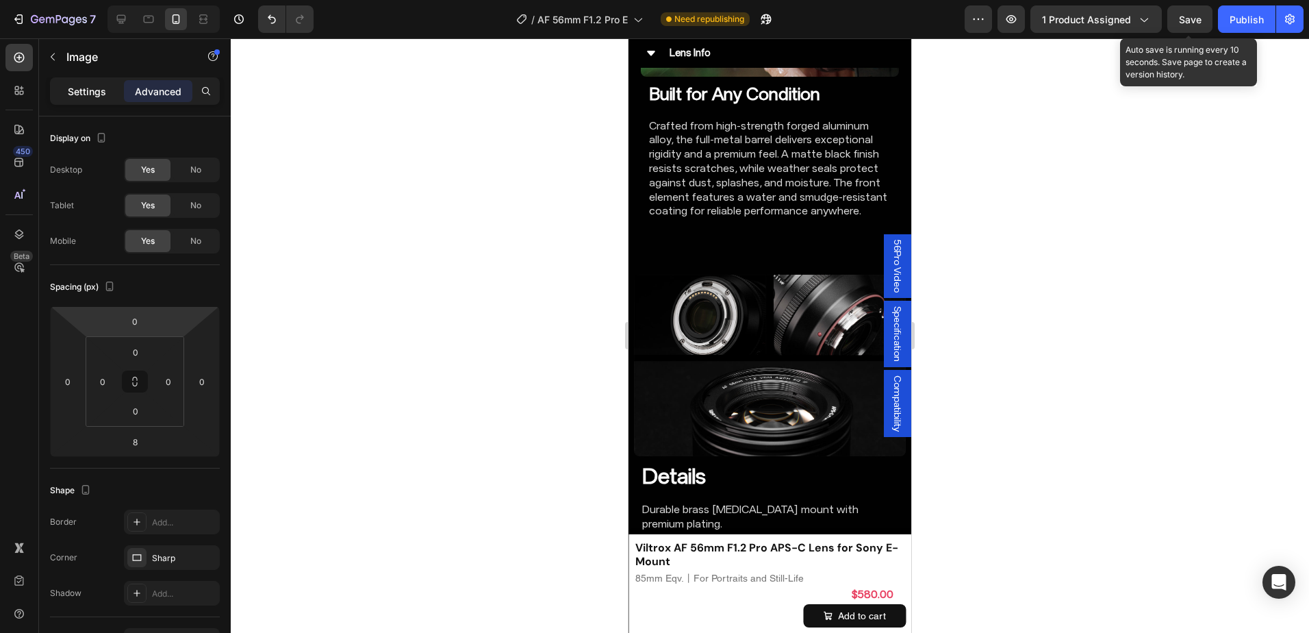
click at [104, 90] on p "Settings" at bounding box center [87, 91] width 38 height 14
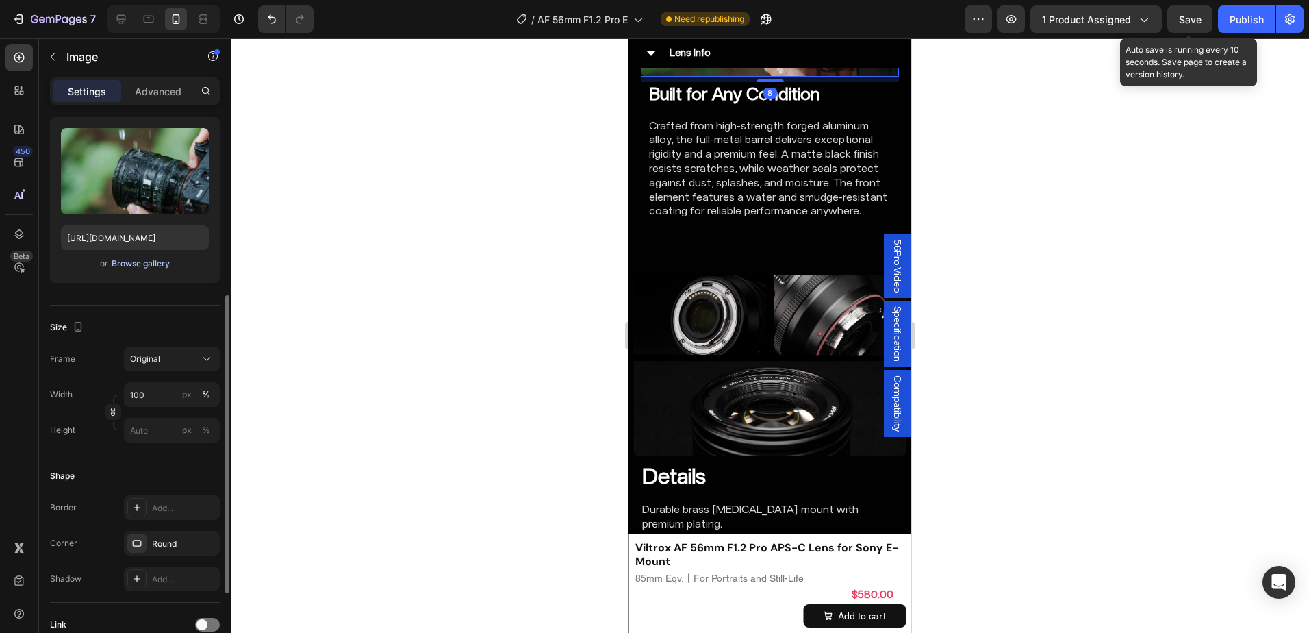
scroll to position [205, 0]
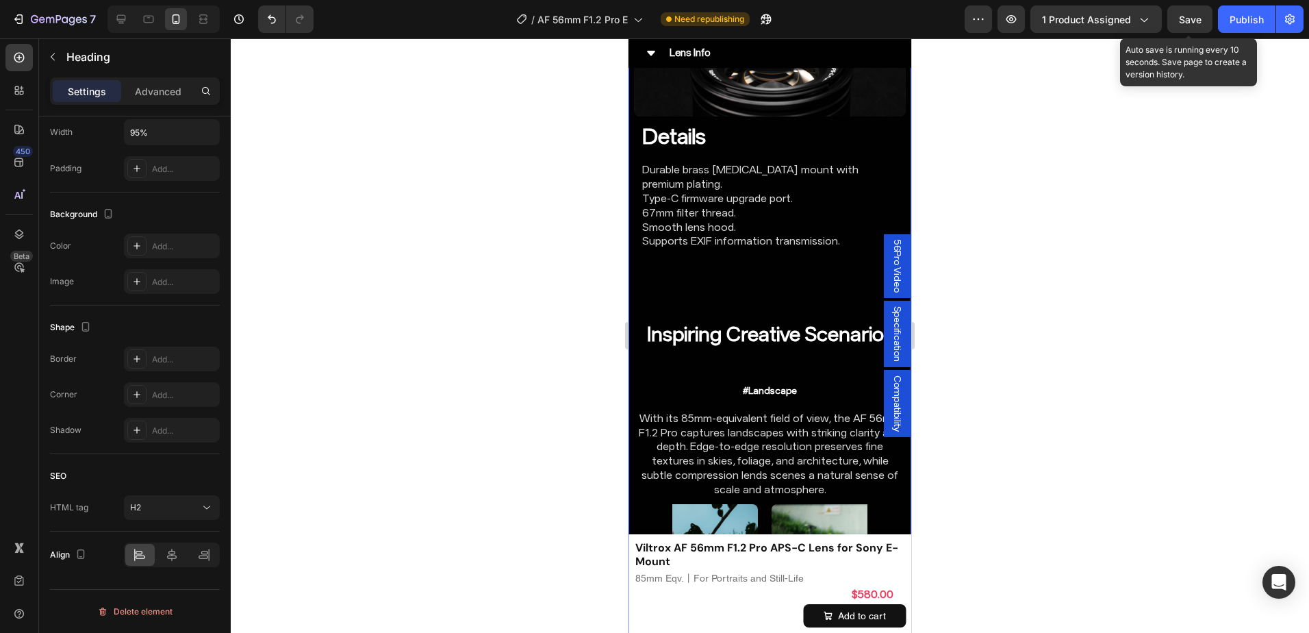
scroll to position [6240, 0]
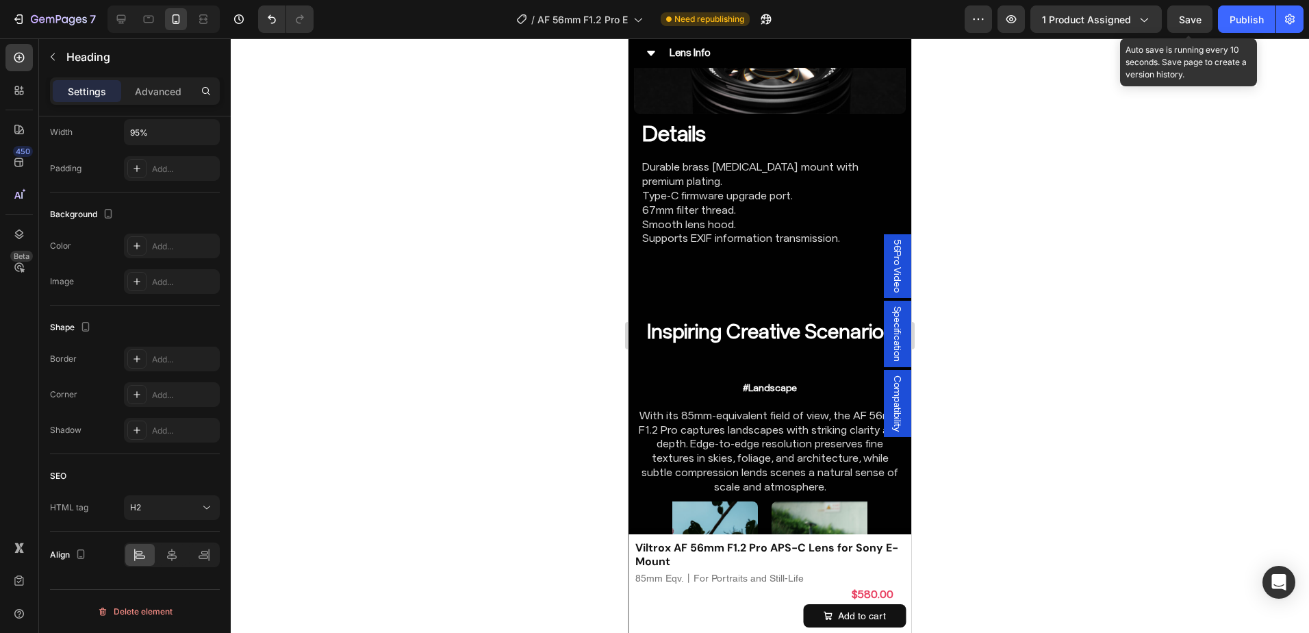
click at [138, 544] on div at bounding box center [139, 555] width 29 height 22
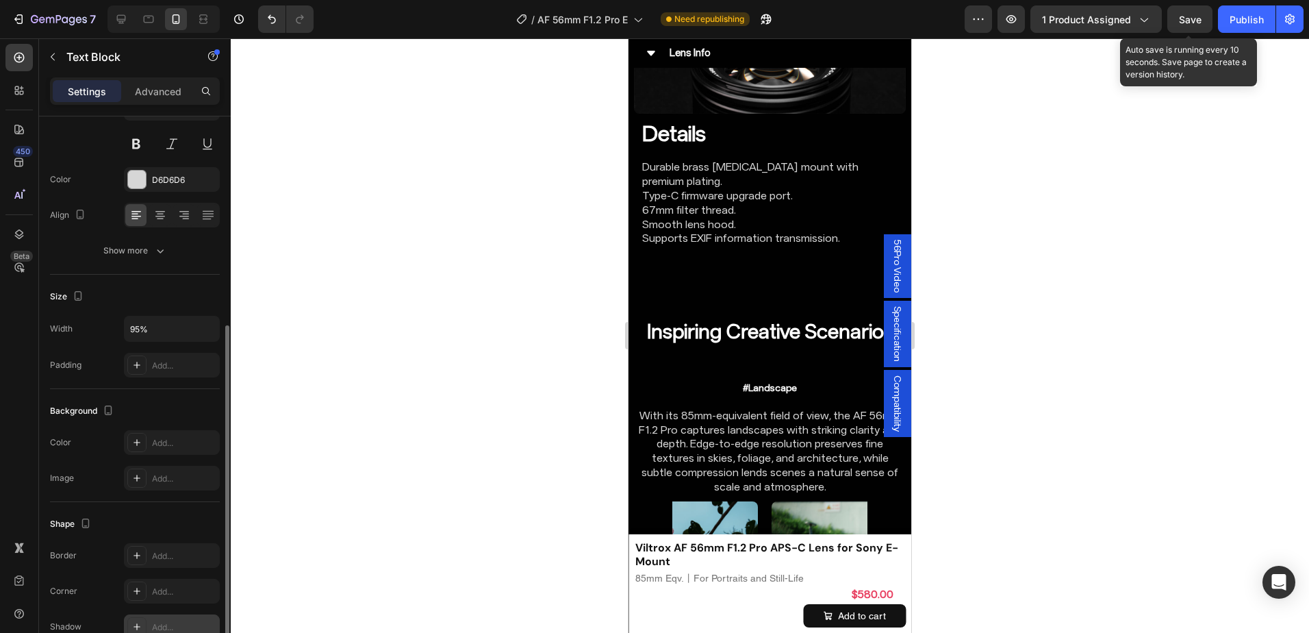
scroll to position [256, 0]
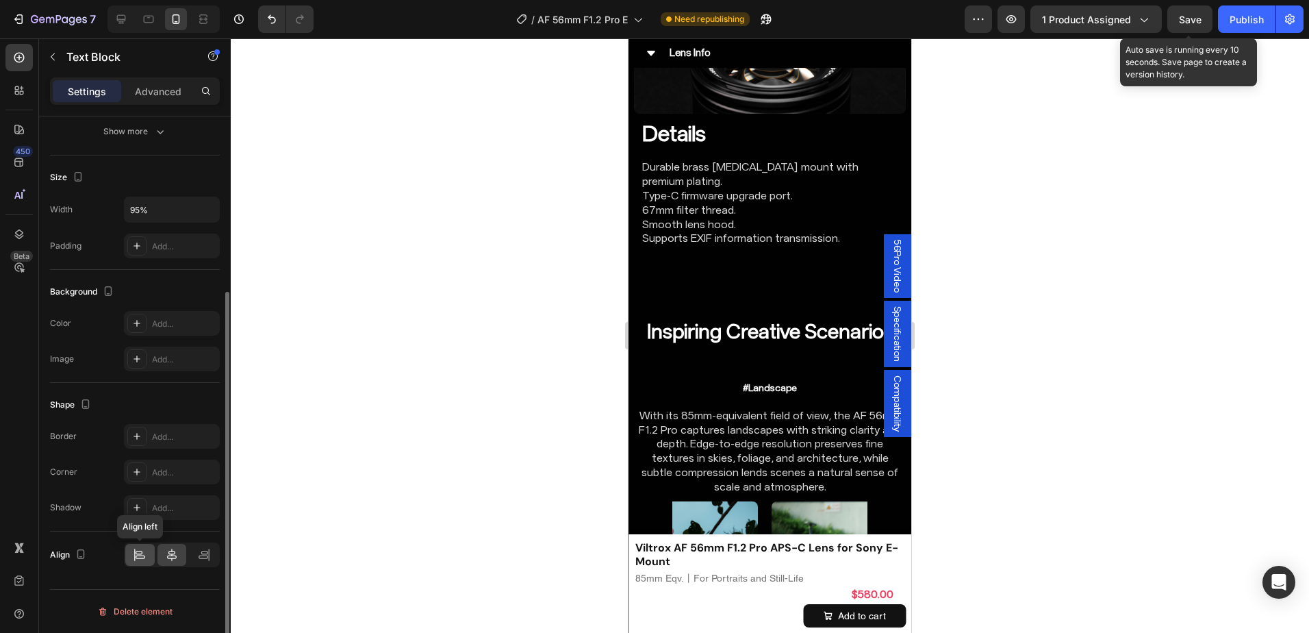
click at [140, 550] on icon at bounding box center [140, 555] width 14 height 14
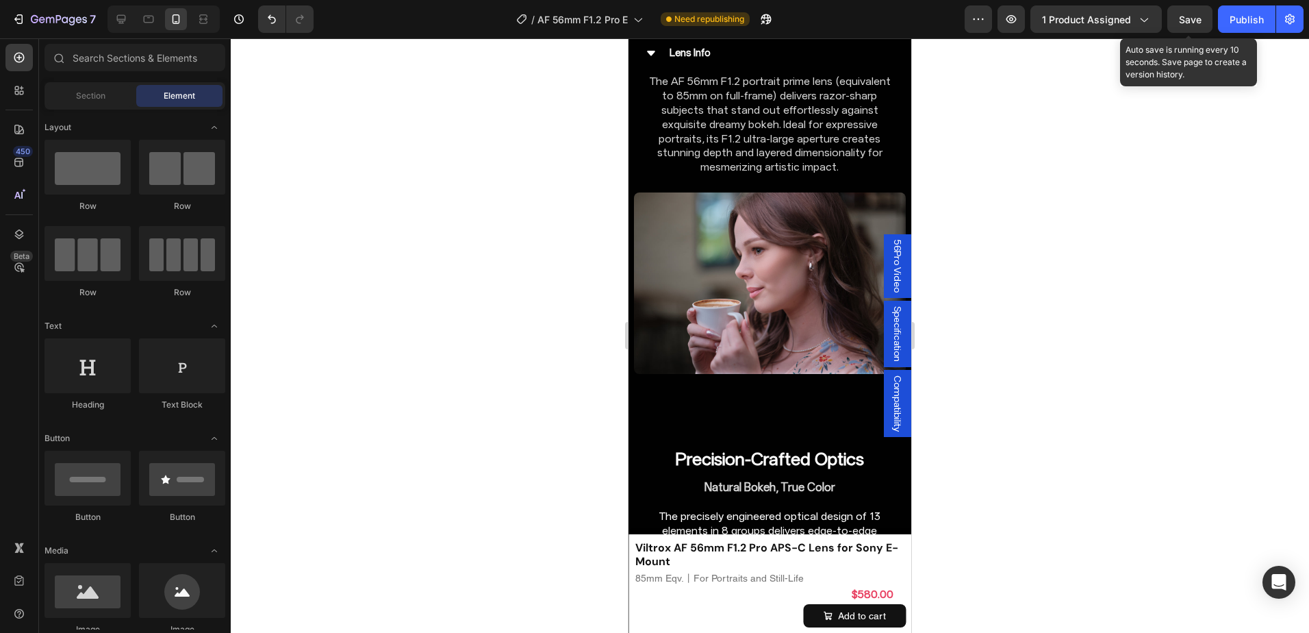
scroll to position [4110, 0]
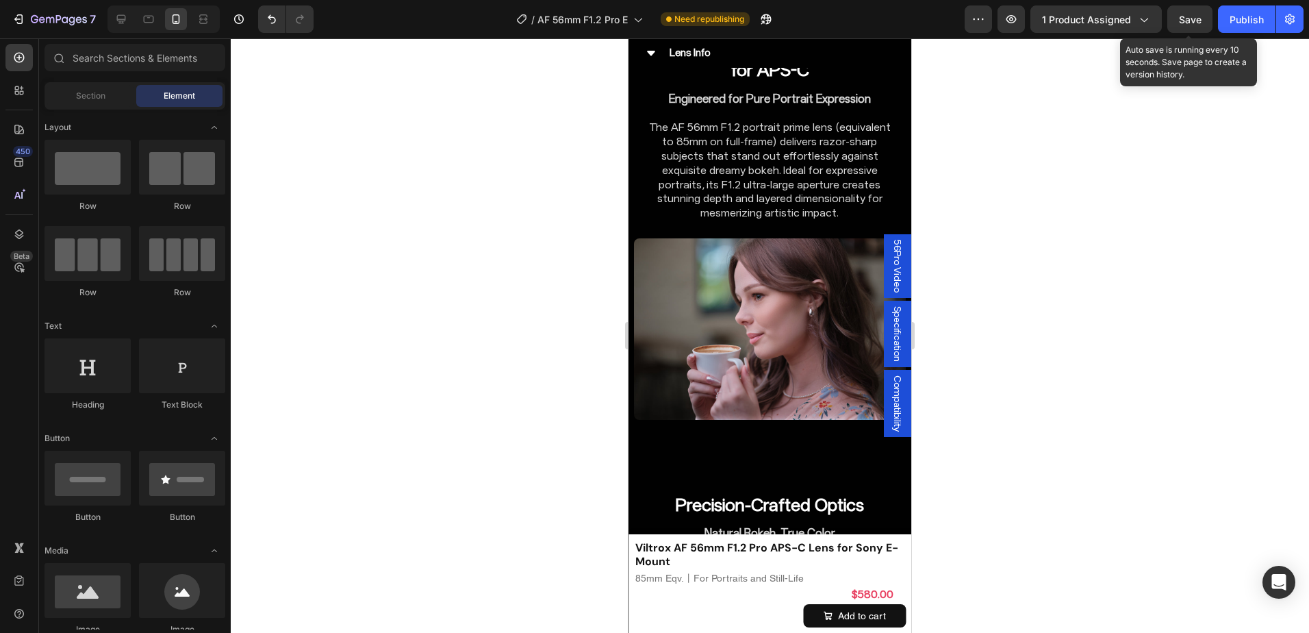
click at [600, 282] on div at bounding box center [770, 335] width 1078 height 594
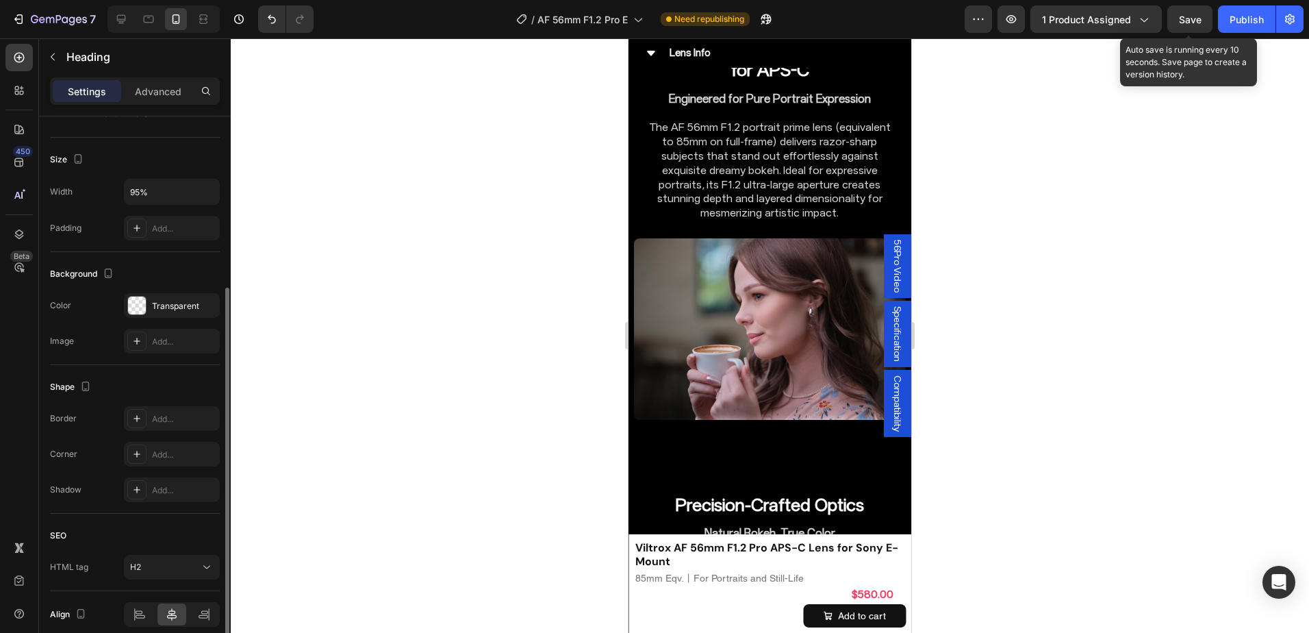
scroll to position [333, 0]
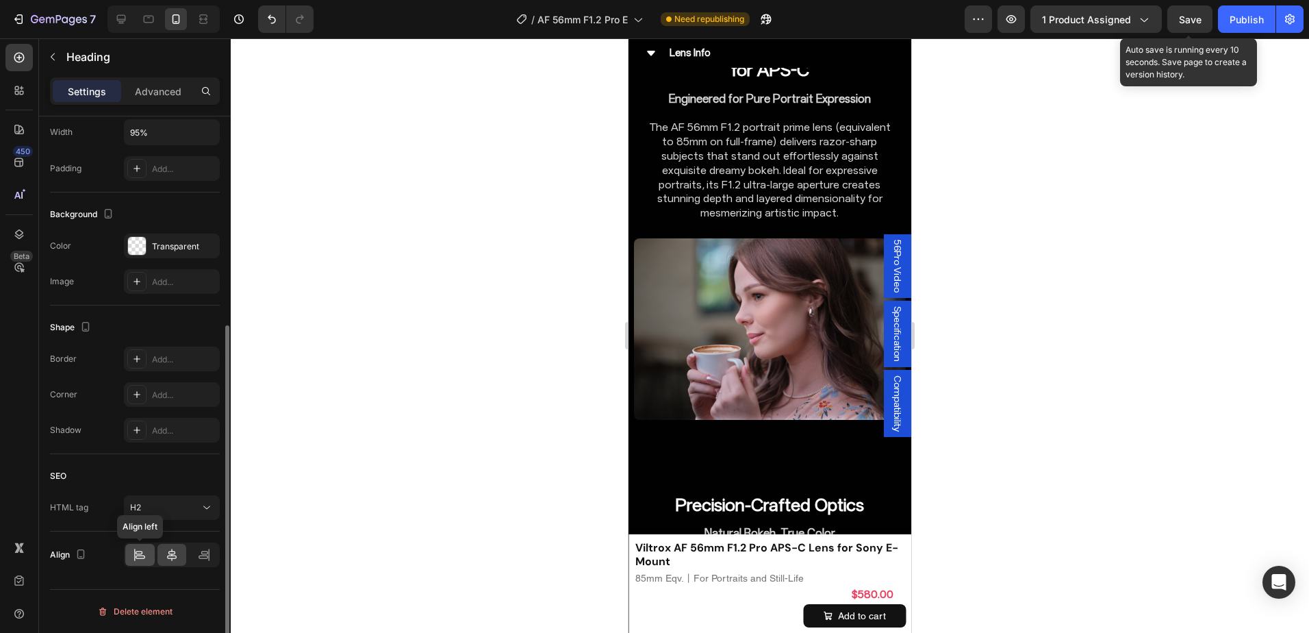
click at [136, 552] on icon at bounding box center [140, 555] width 14 height 14
click at [1149, 494] on div at bounding box center [770, 335] width 1078 height 594
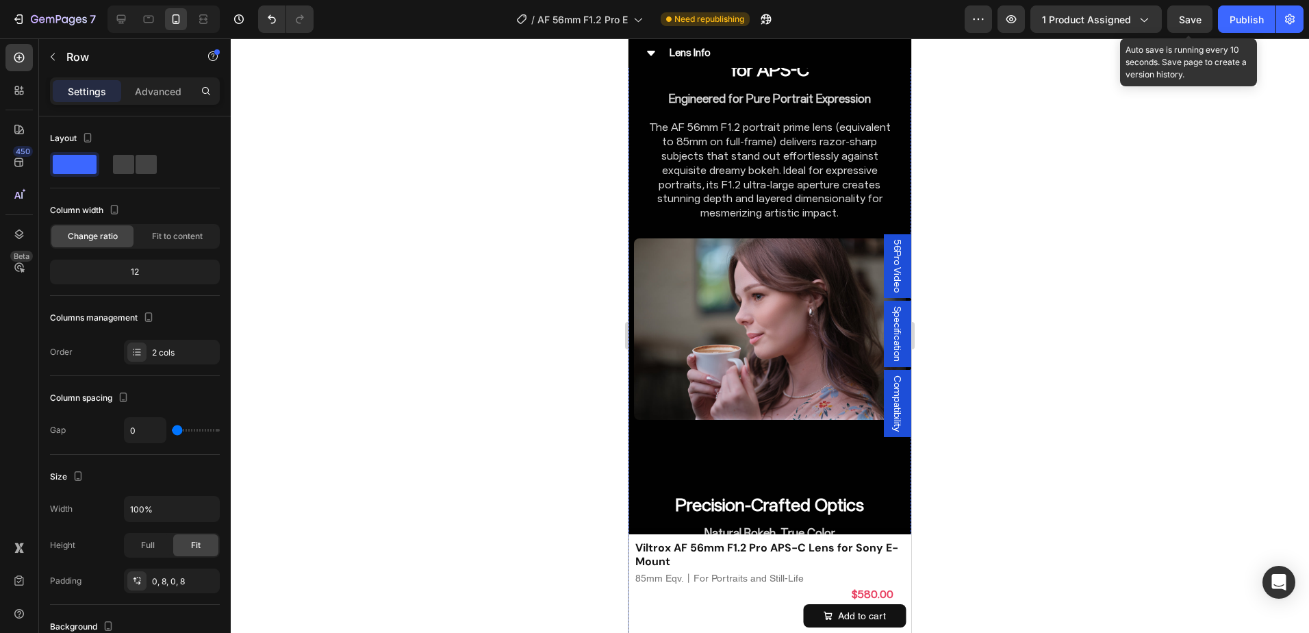
click at [152, 94] on p "Advanced" at bounding box center [158, 91] width 47 height 14
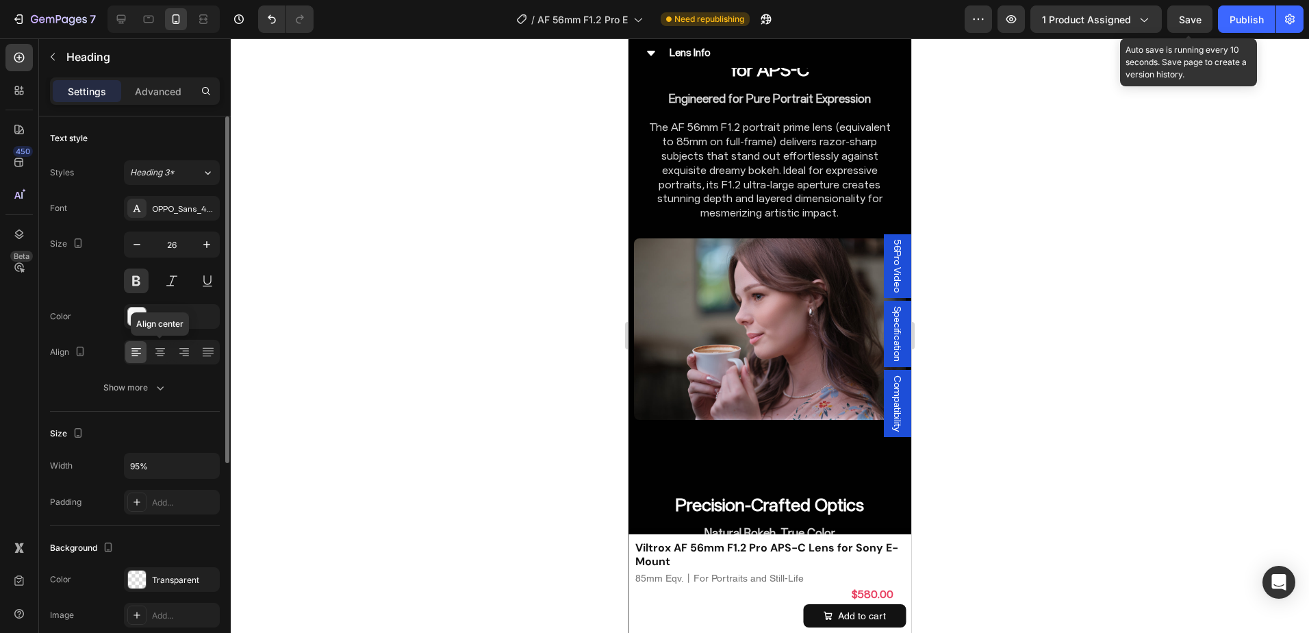
click at [146, 348] on div at bounding box center [135, 352] width 21 height 22
click at [151, 349] on div at bounding box center [159, 352] width 21 height 22
click at [139, 351] on icon at bounding box center [136, 352] width 14 height 14
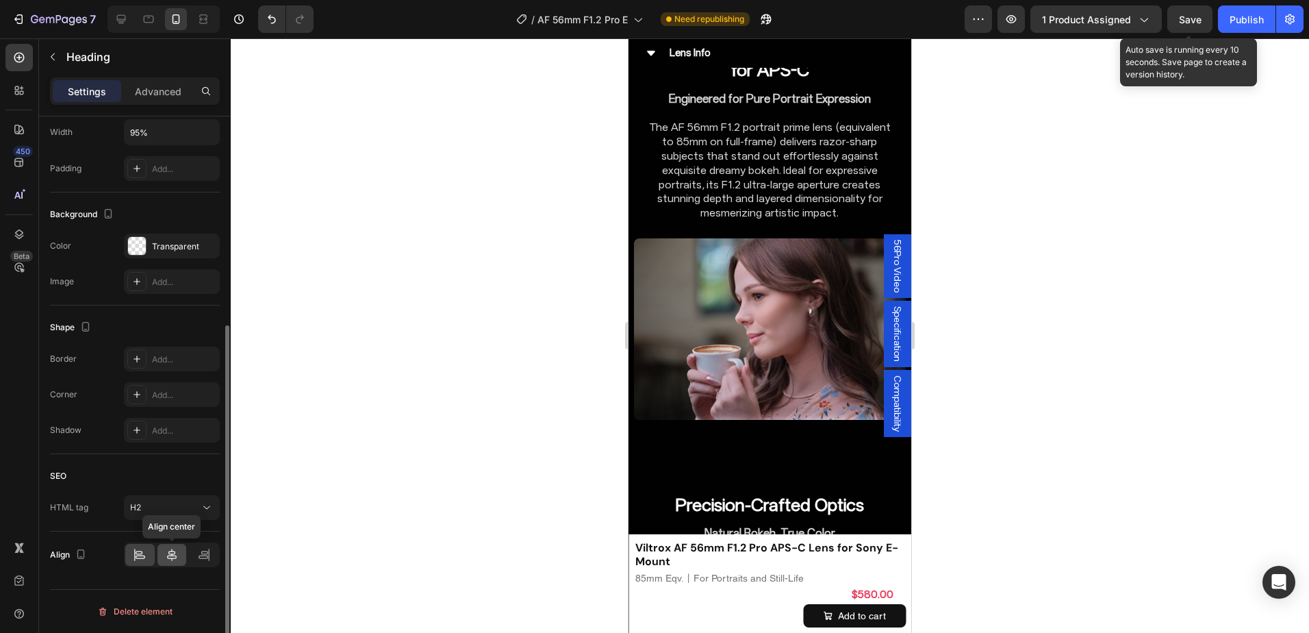
click at [170, 555] on icon at bounding box center [172, 554] width 10 height 12
click at [1033, 397] on div at bounding box center [770, 335] width 1078 height 594
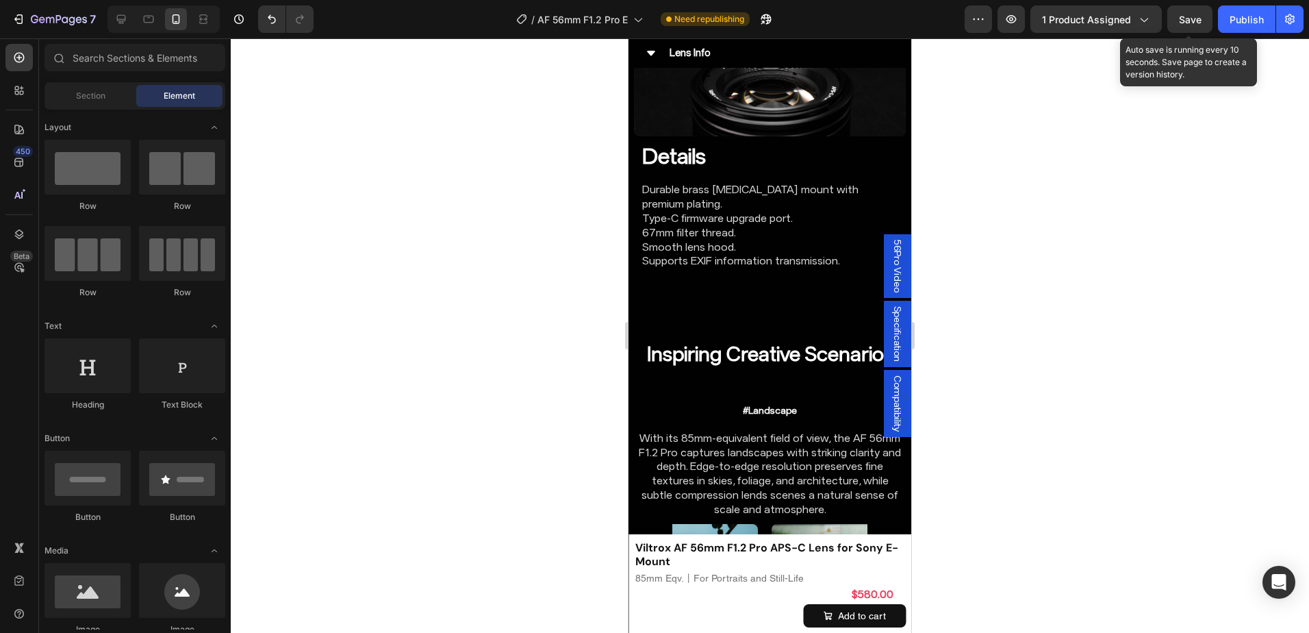
scroll to position [6102, 0]
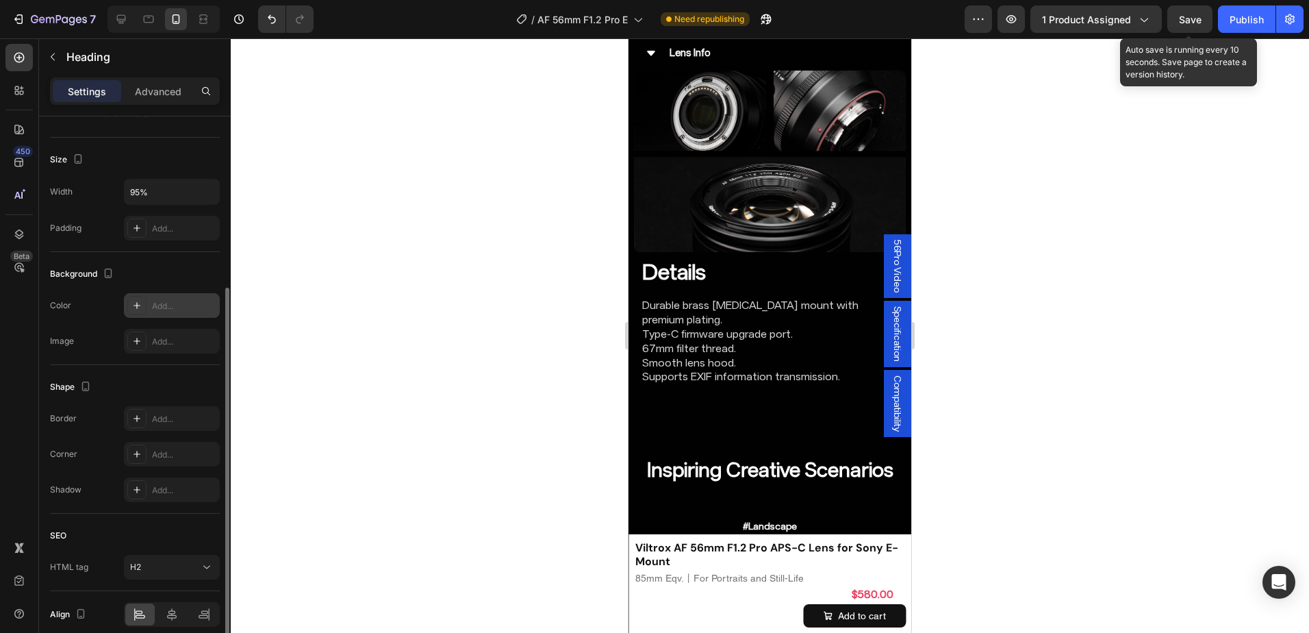
scroll to position [333, 0]
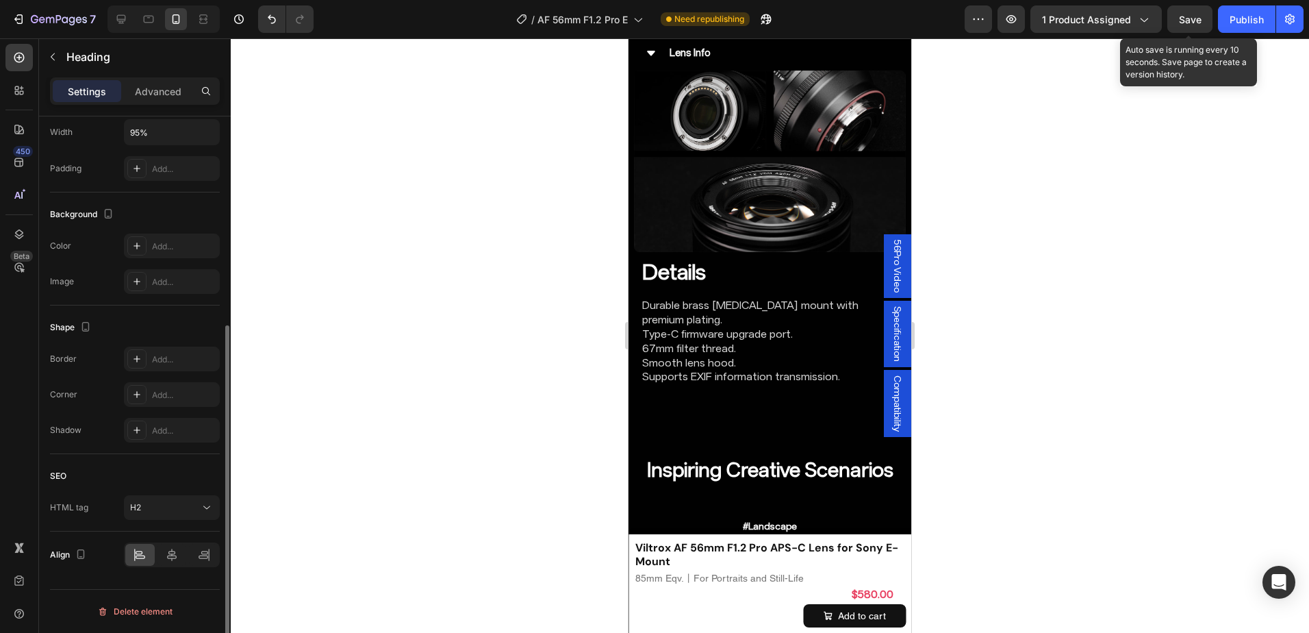
click at [1001, 432] on div at bounding box center [770, 335] width 1078 height 594
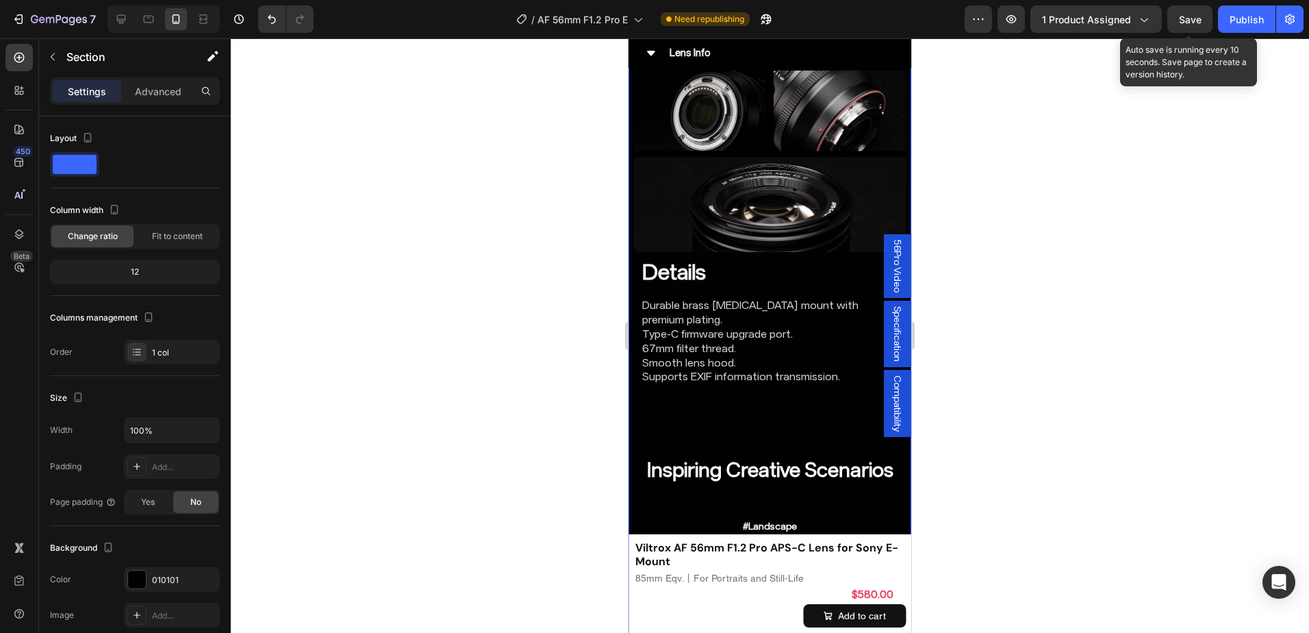
click at [169, 88] on p "Advanced" at bounding box center [158, 91] width 47 height 14
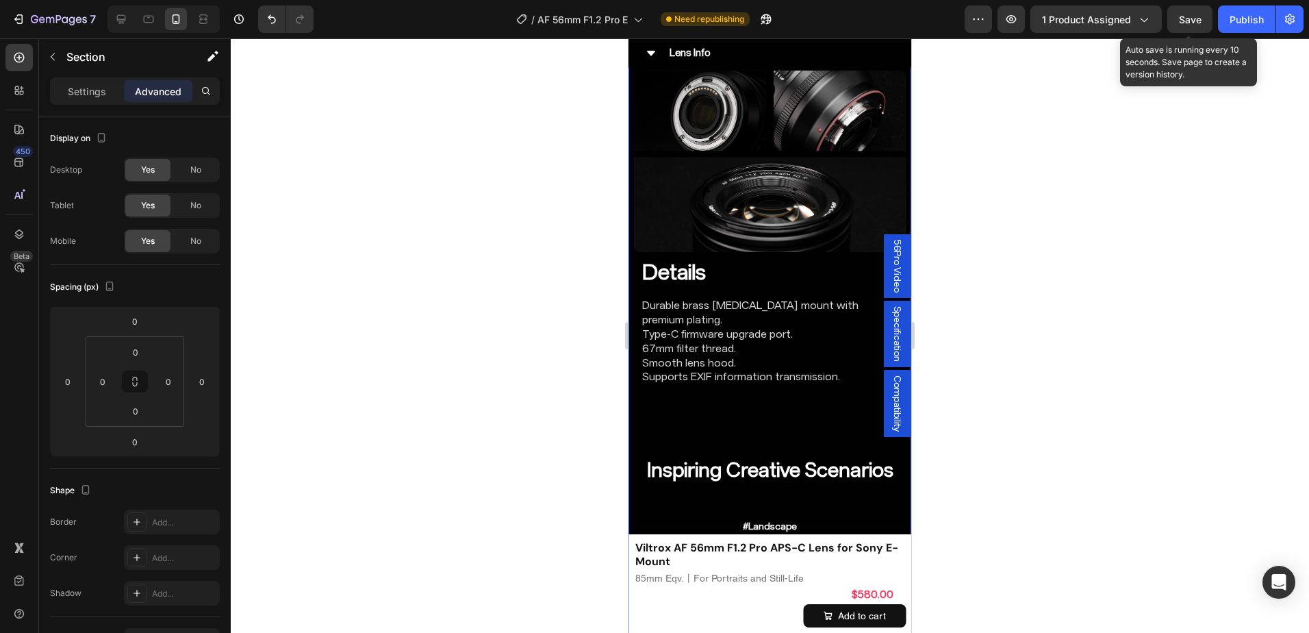
click at [1023, 390] on div at bounding box center [770, 335] width 1078 height 594
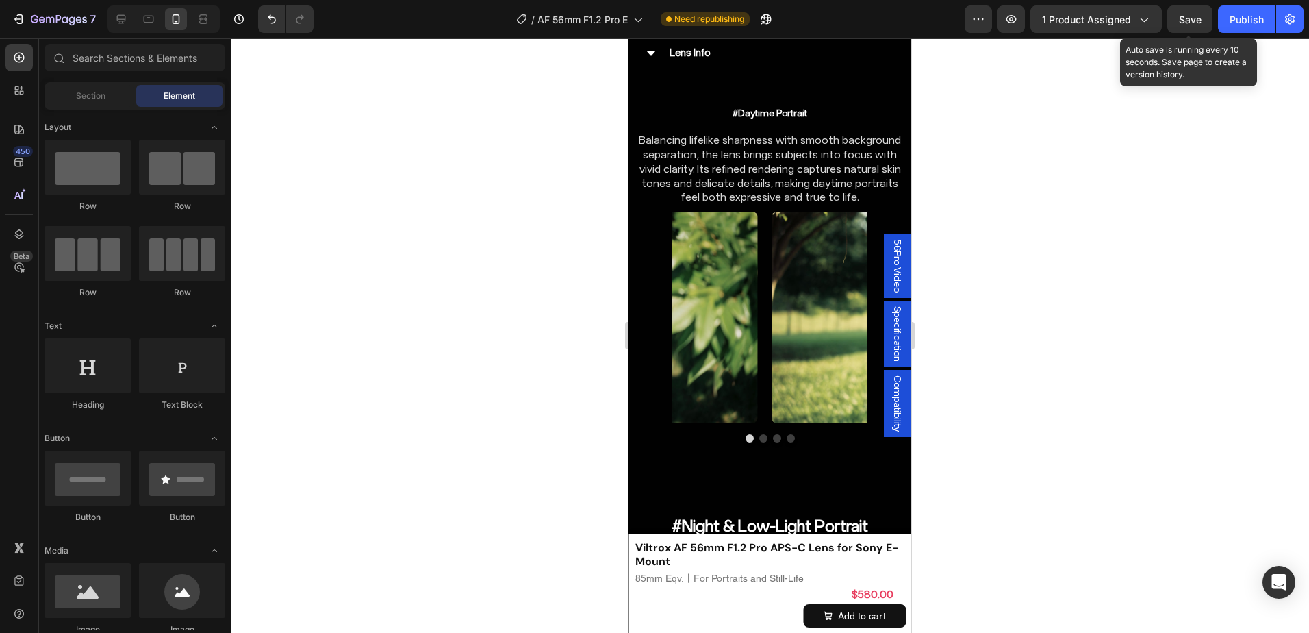
scroll to position [6955, 0]
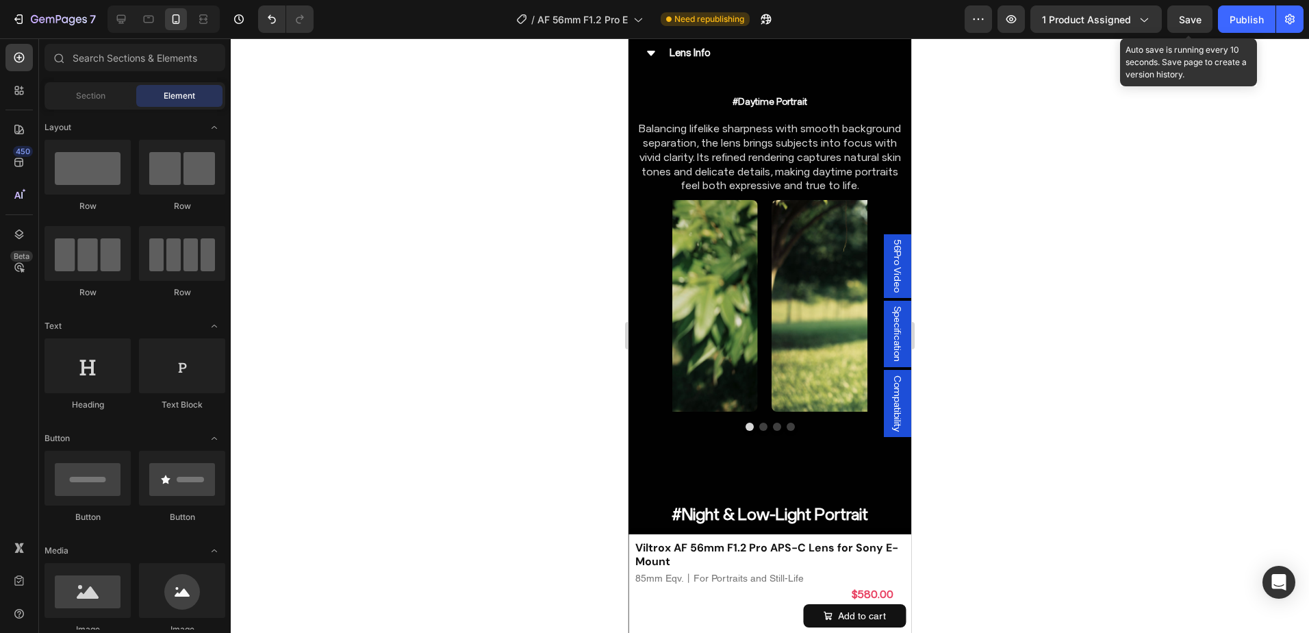
click at [691, 17] on div at bounding box center [769, 13] width 283 height 8
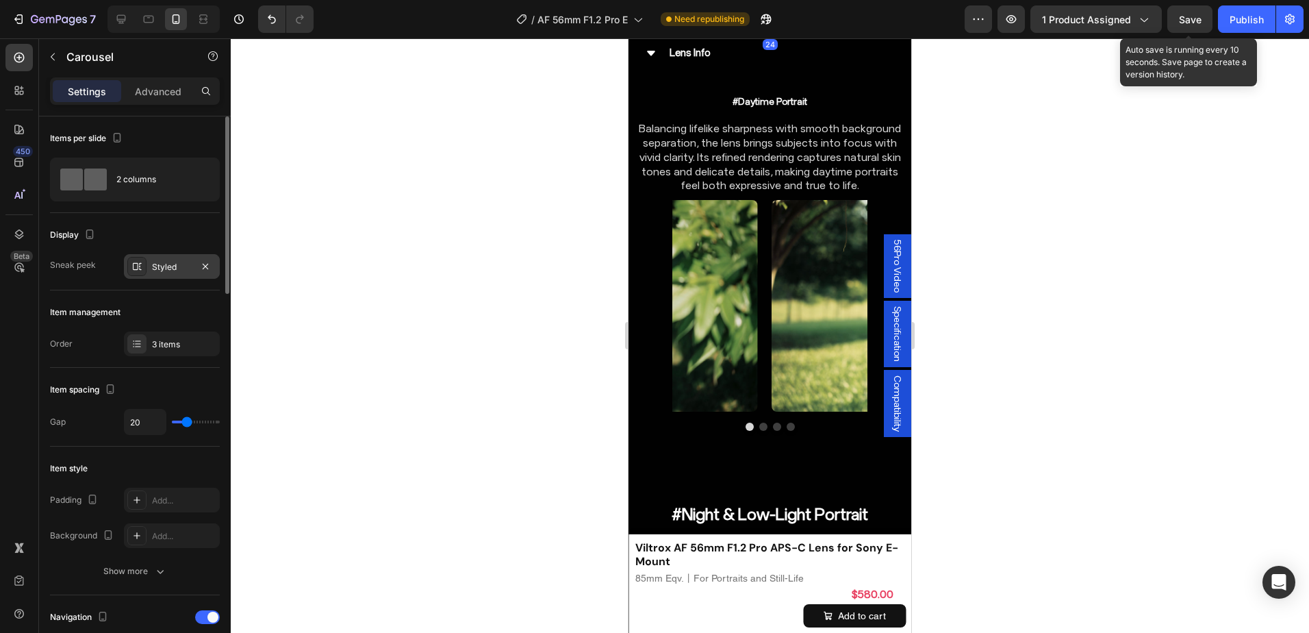
click at [135, 257] on div at bounding box center [136, 266] width 19 height 19
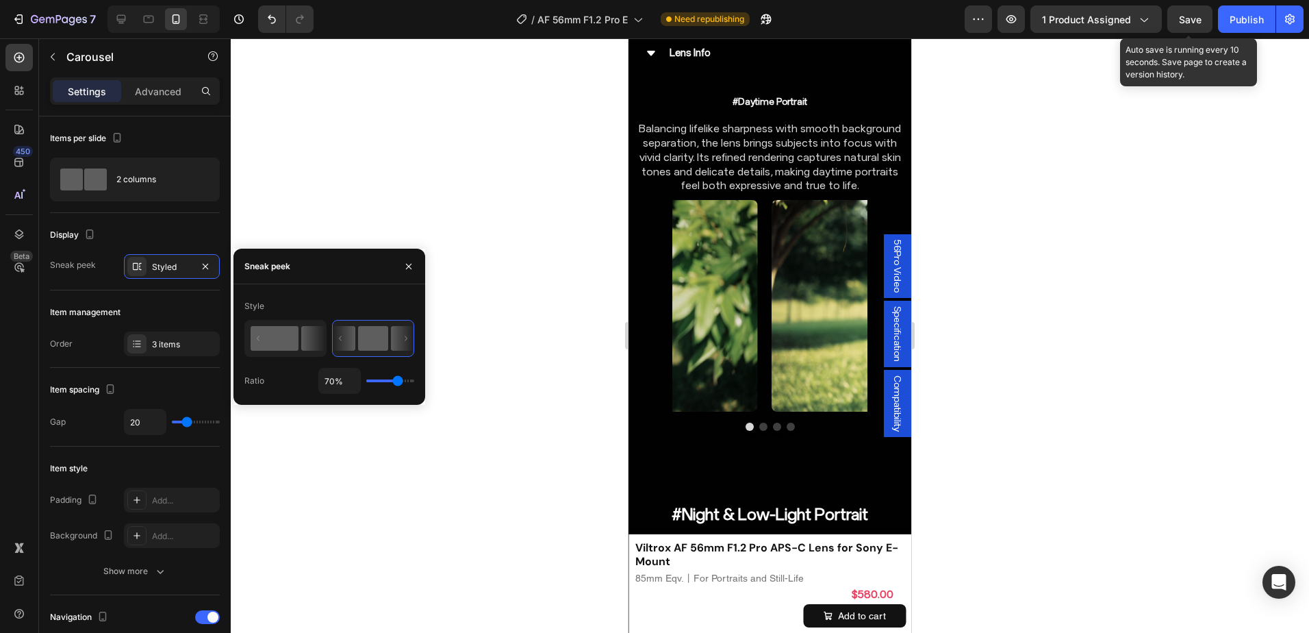
click at [290, 356] on div at bounding box center [285, 338] width 82 height 37
type input "50%"
type input "50"
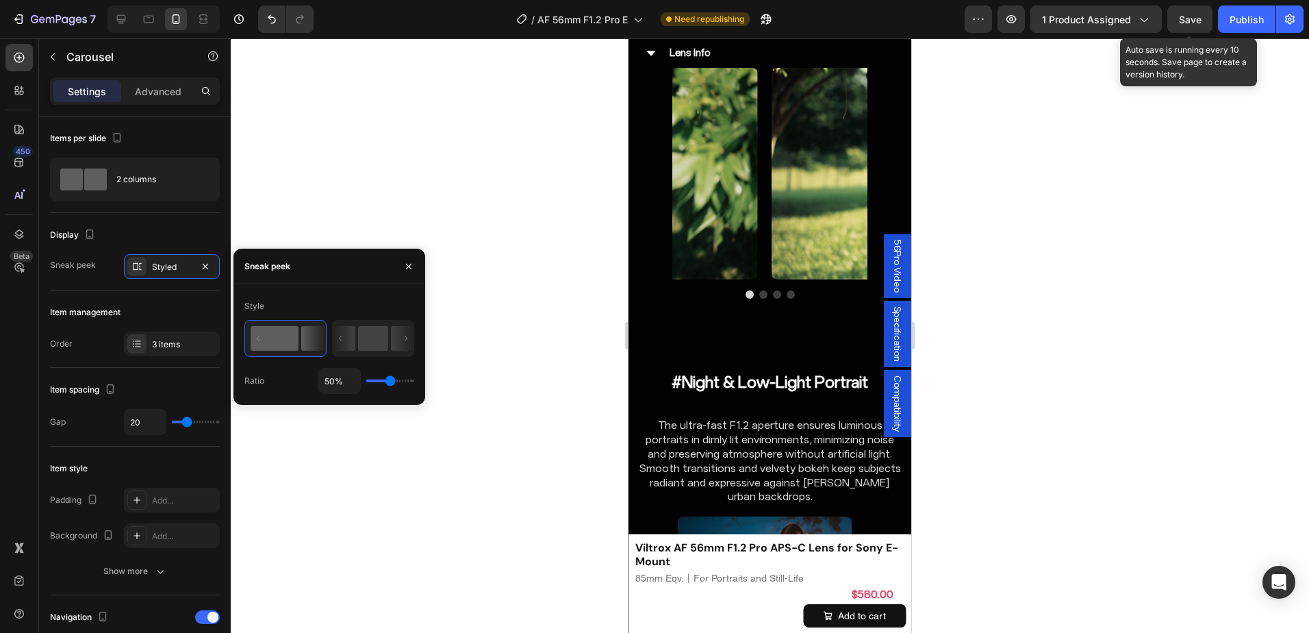
type input "41%"
type input "41"
type input "1%"
type input "1"
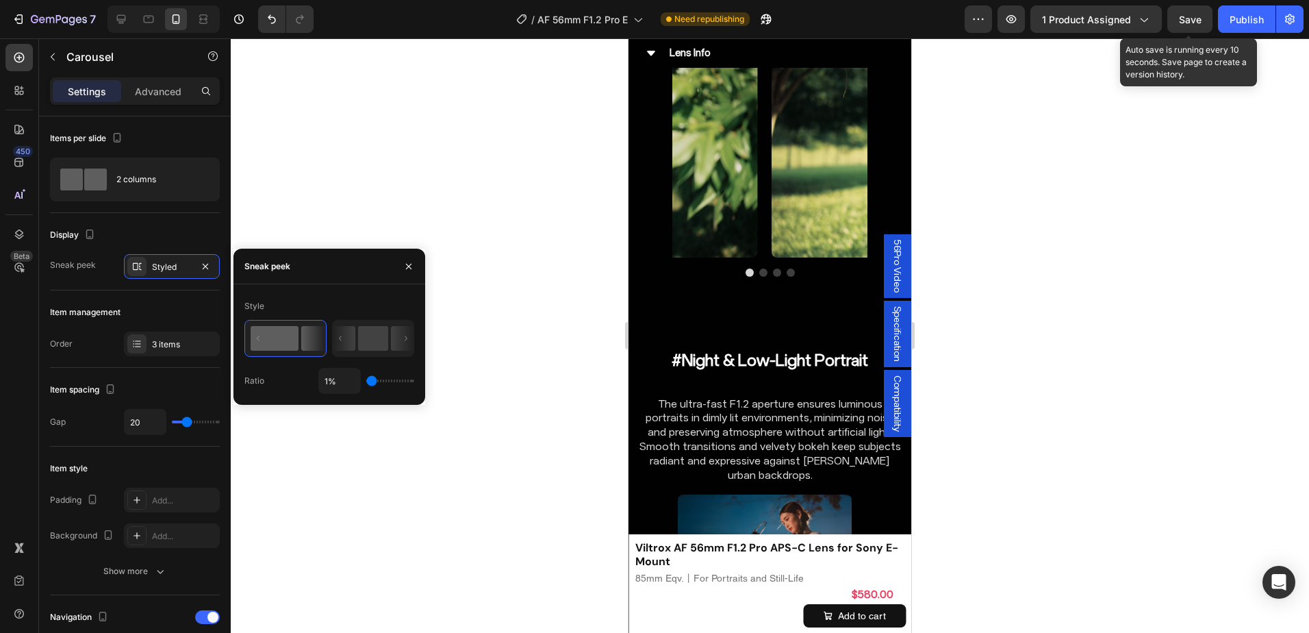
type input "100%"
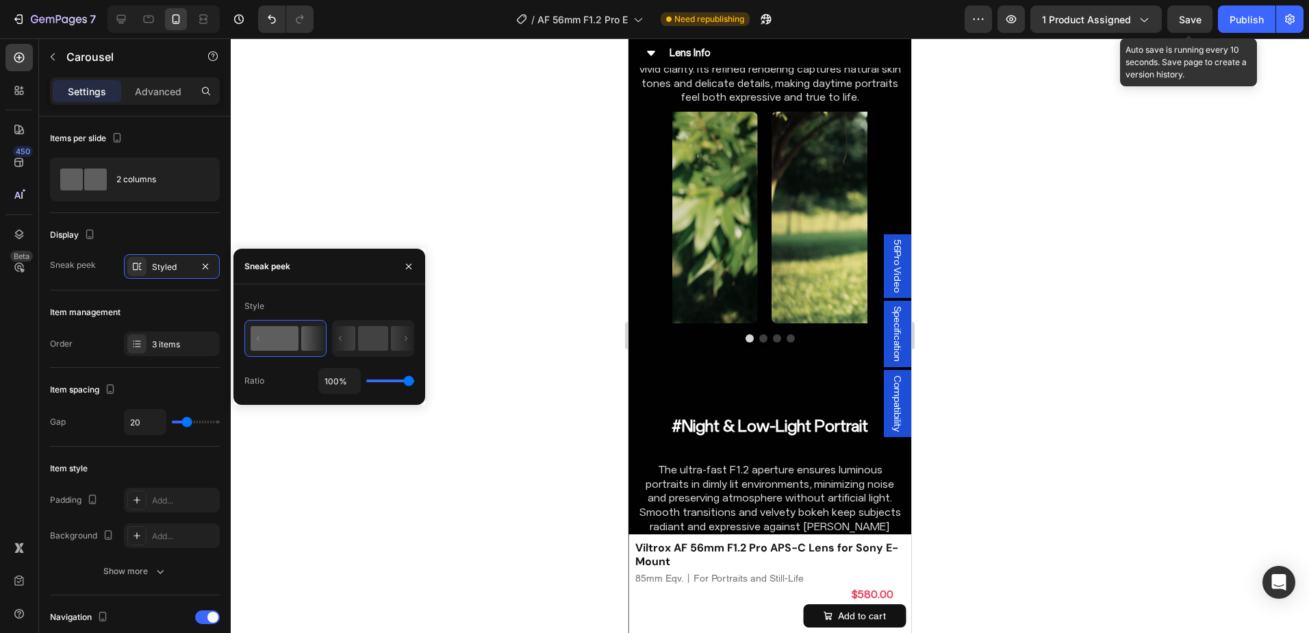
drag, startPoint x: 387, startPoint y: 380, endPoint x: 554, endPoint y: 418, distance: 171.2
type input "100"
click at [414, 382] on input "range" at bounding box center [390, 380] width 48 height 3
click at [988, 403] on div at bounding box center [770, 335] width 1078 height 594
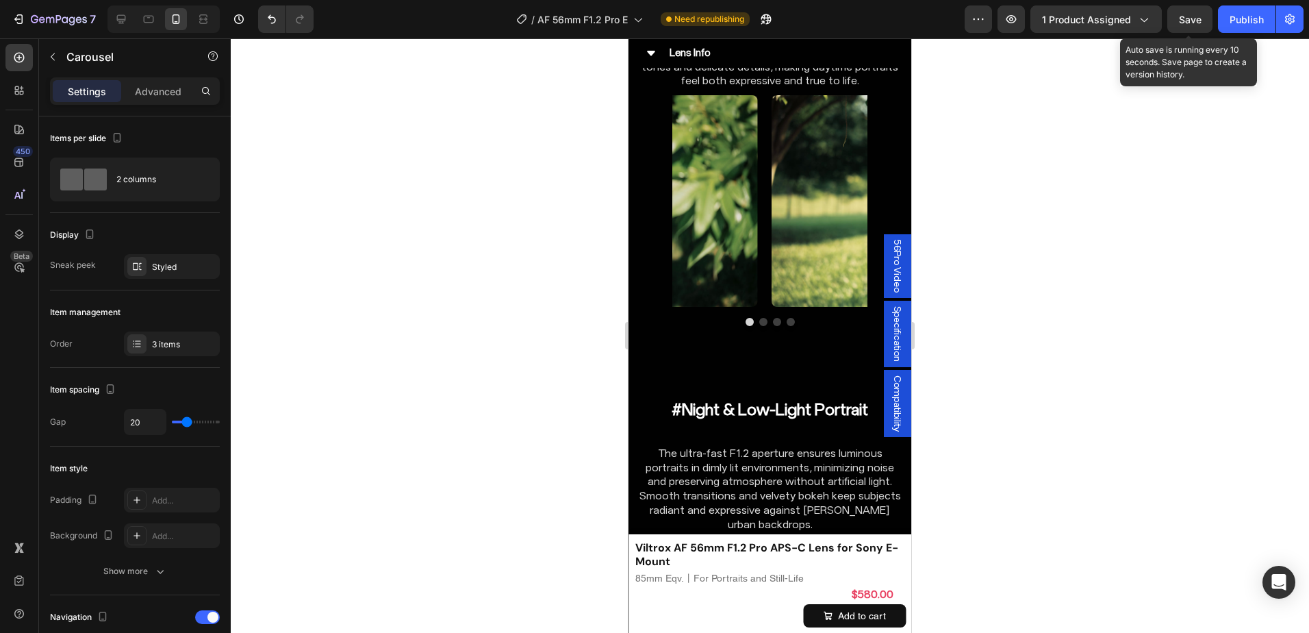
drag, startPoint x: 770, startPoint y: 398, endPoint x: 813, endPoint y: 285, distance: 121.3
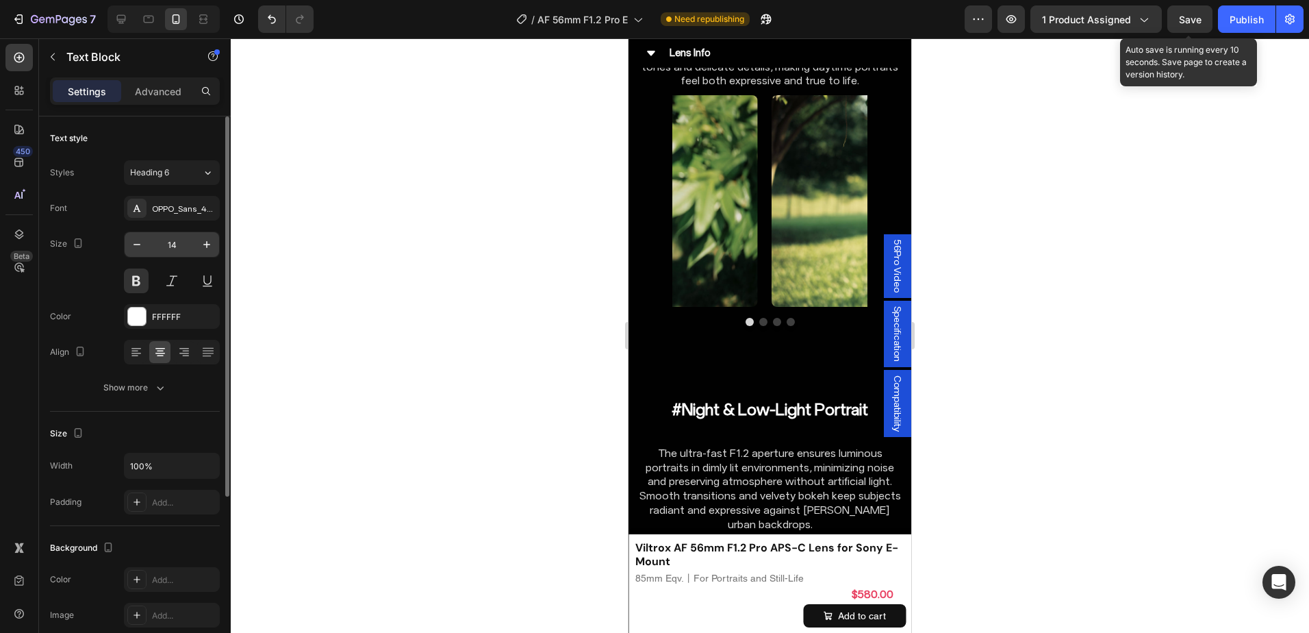
click at [185, 242] on input "14" at bounding box center [171, 244] width 45 height 25
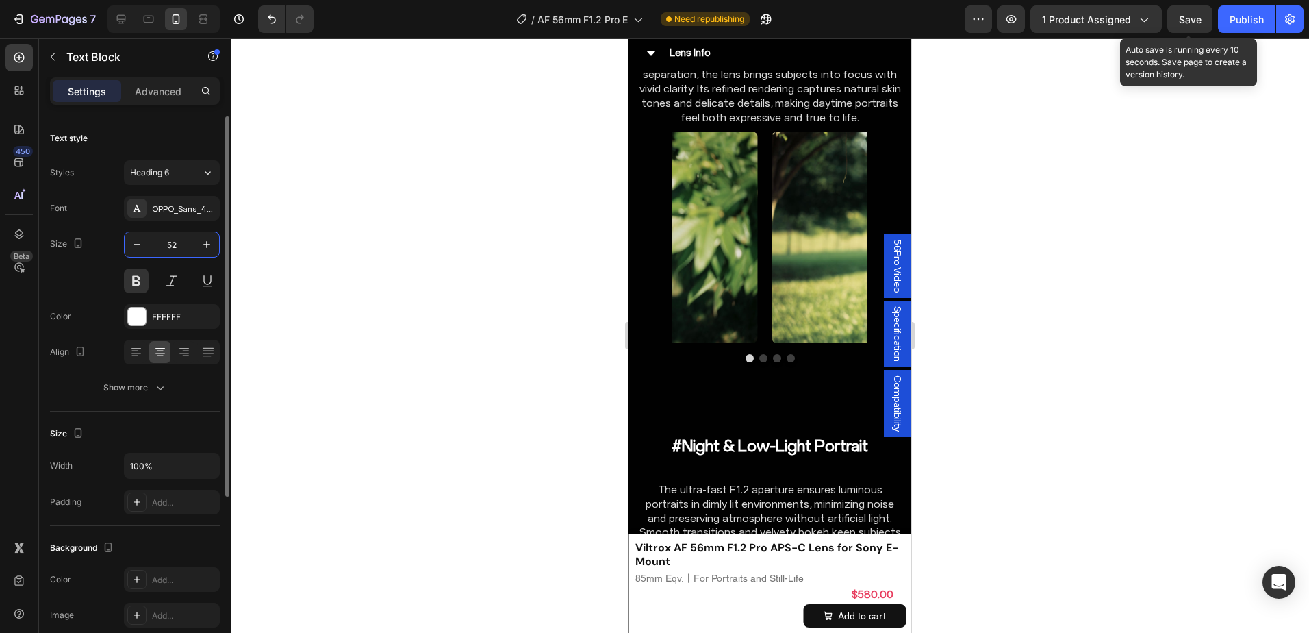
click at [185, 242] on input "52" at bounding box center [171, 244] width 45 height 25
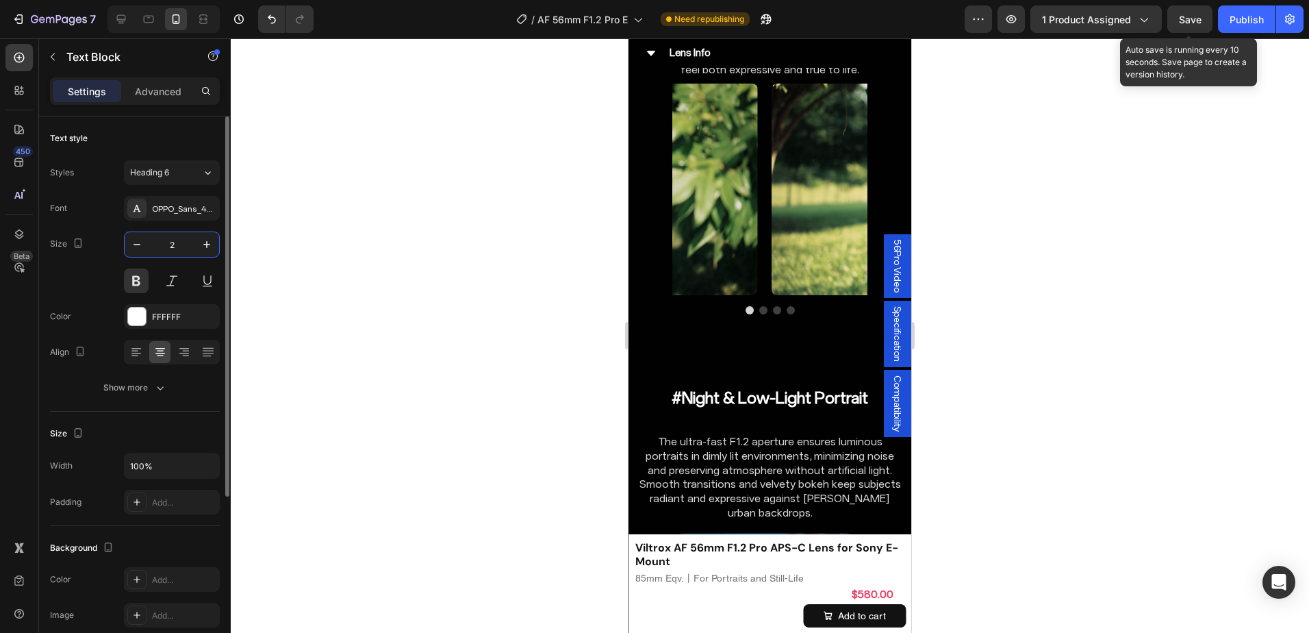
type input "26"
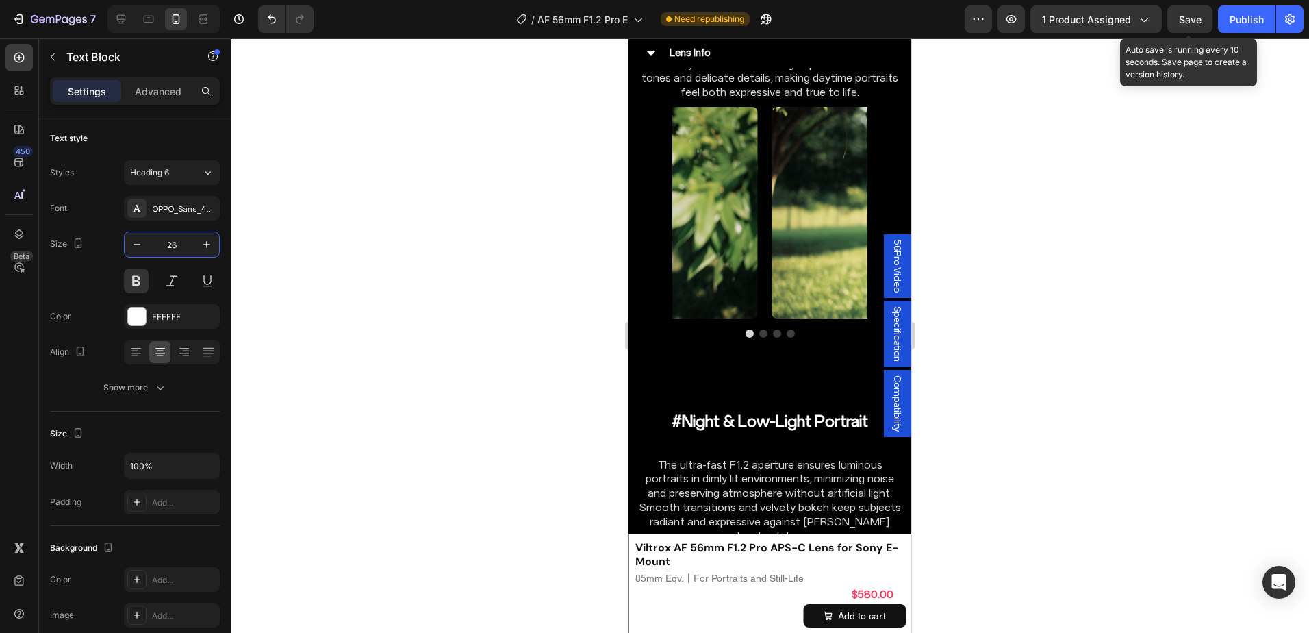
scroll to position [6886, 0]
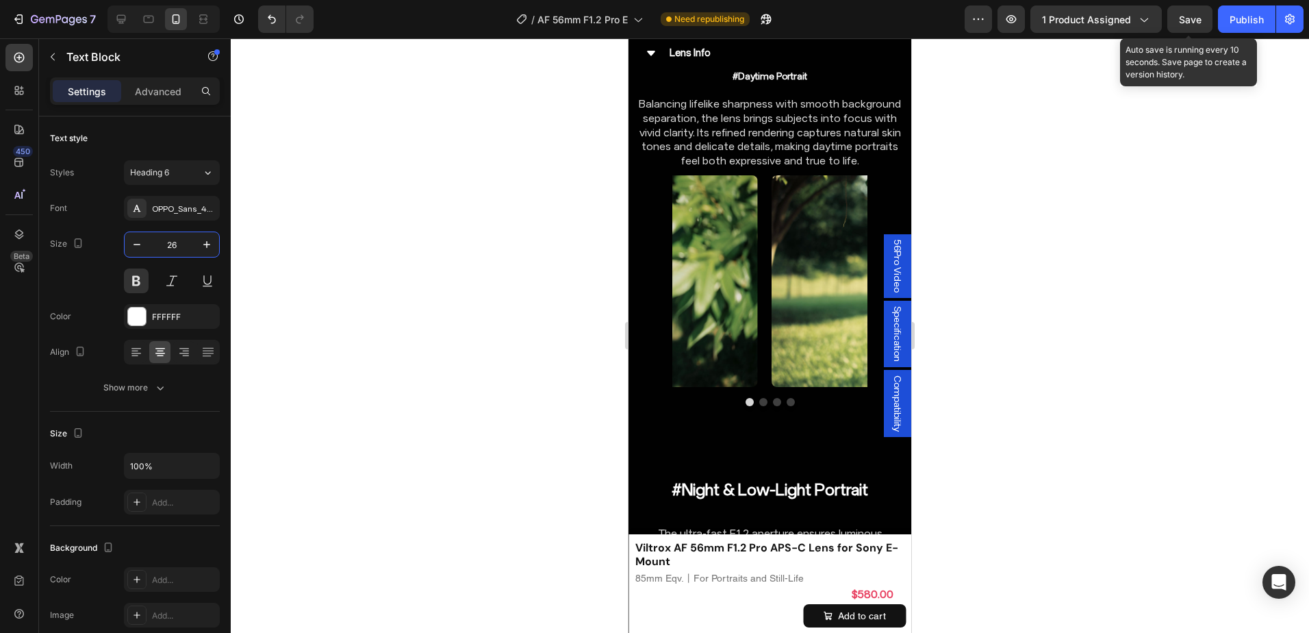
click at [180, 243] on input "30" at bounding box center [171, 244] width 45 height 25
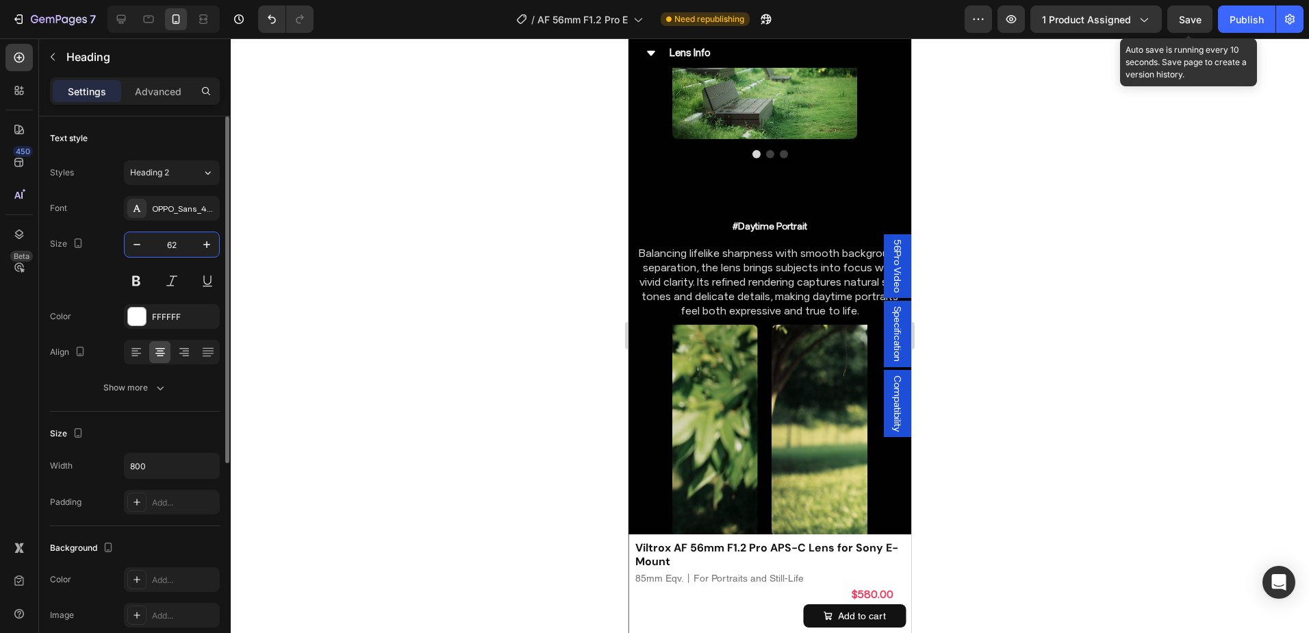
click at [181, 240] on input "62" at bounding box center [171, 244] width 45 height 25
type input "32"
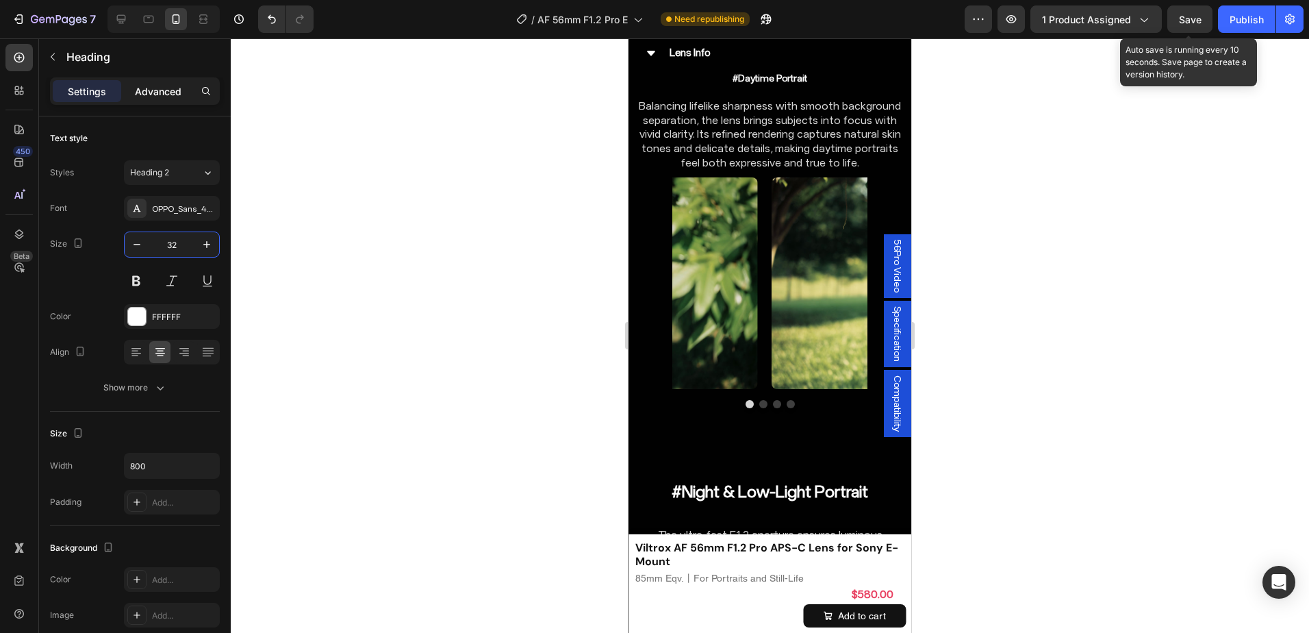
click at [163, 87] on p "Advanced" at bounding box center [158, 91] width 47 height 14
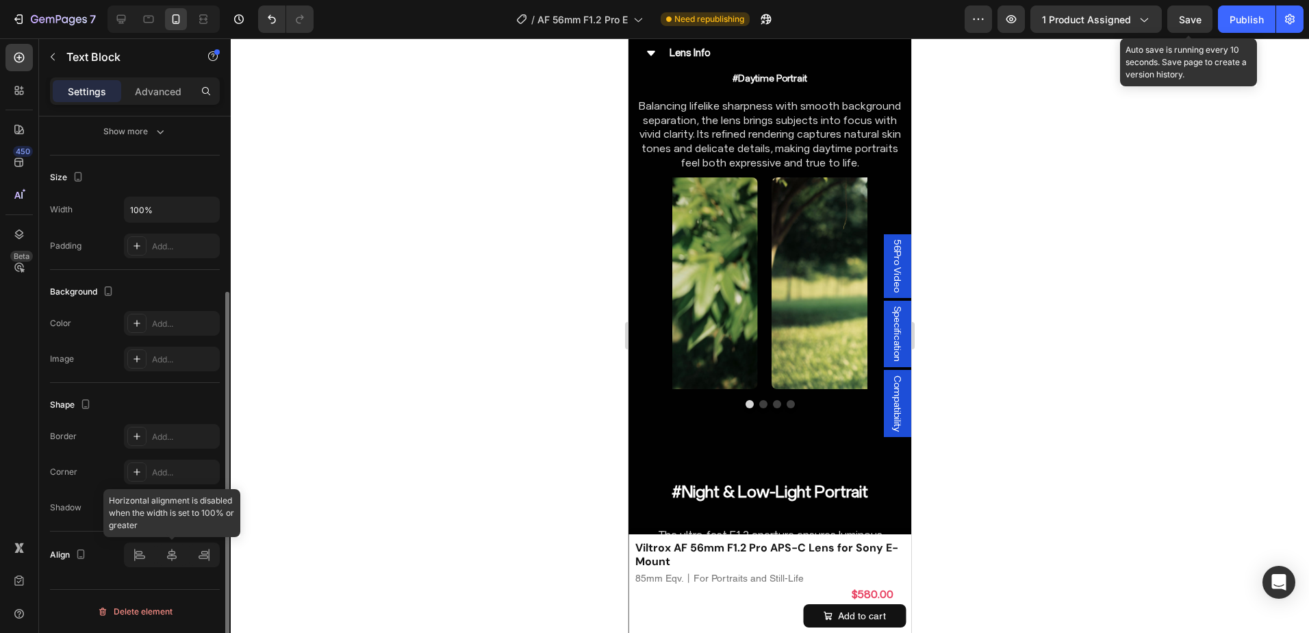
click at [175, 562] on div at bounding box center [172, 554] width 96 height 25
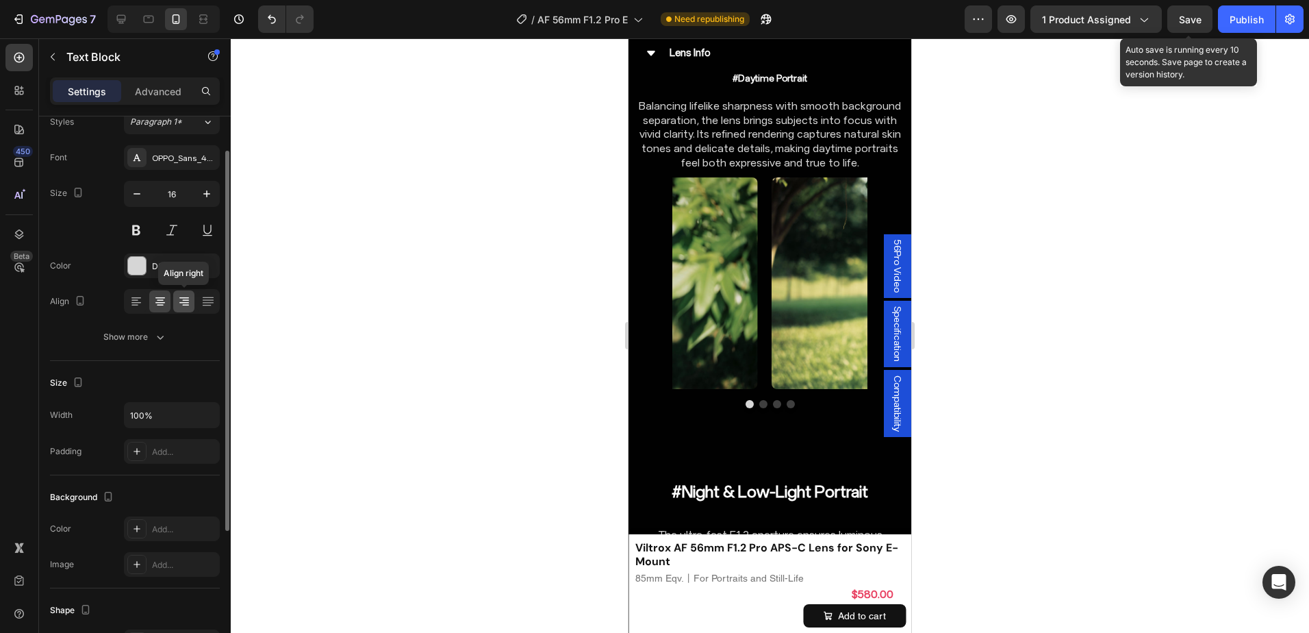
scroll to position [0, 0]
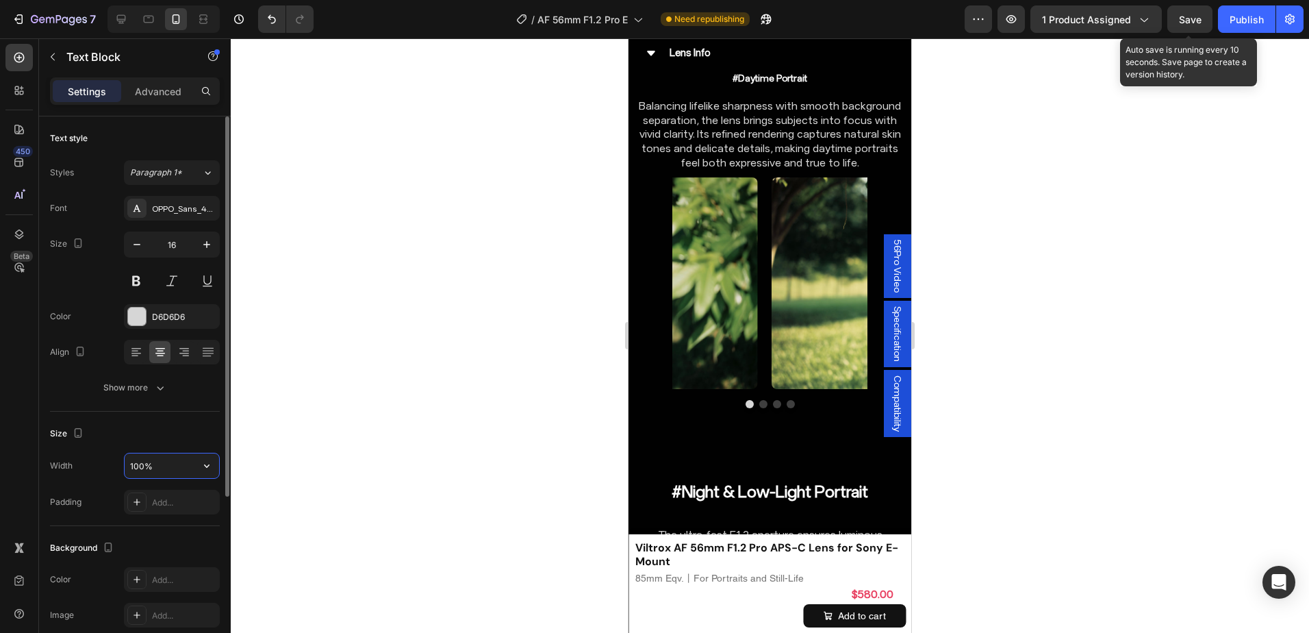
click at [141, 465] on input "100%" at bounding box center [172, 465] width 94 height 25
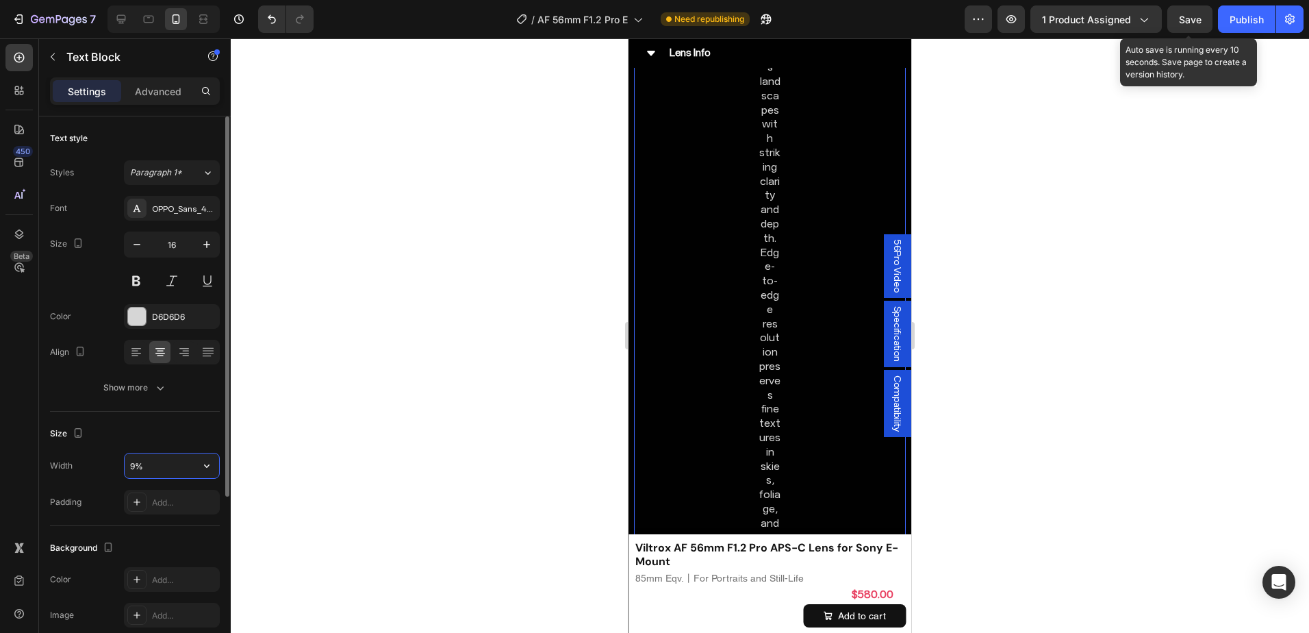
type input "95%"
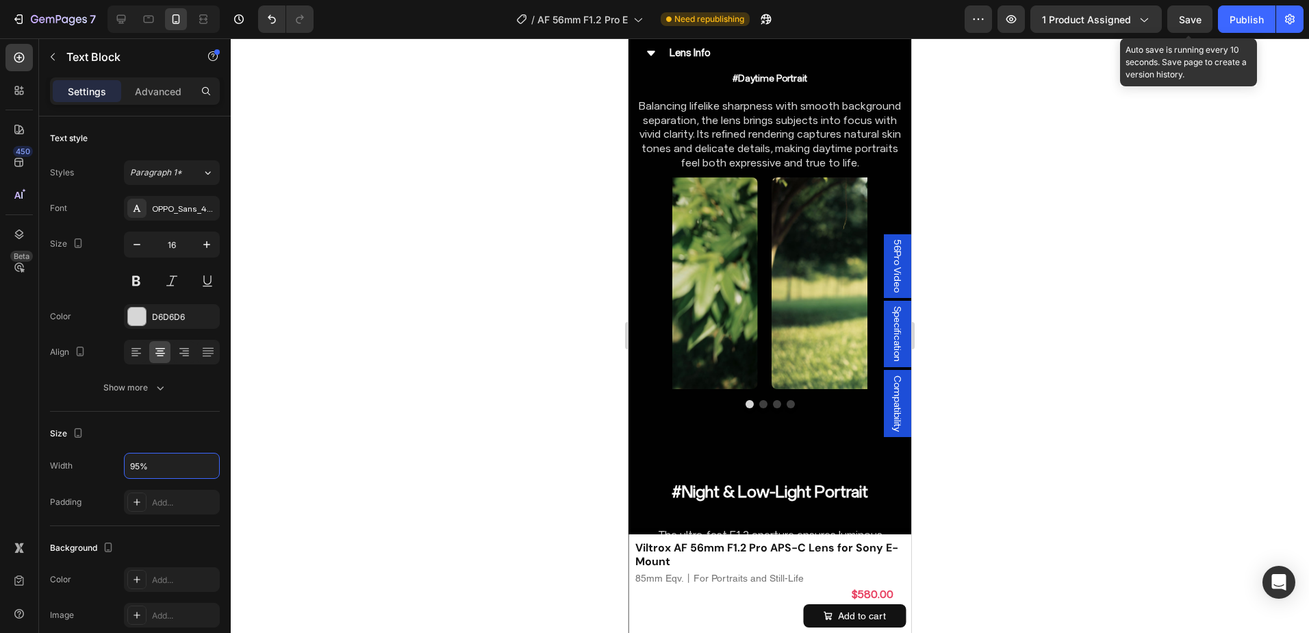
click at [168, 92] on p "Advanced" at bounding box center [158, 91] width 47 height 14
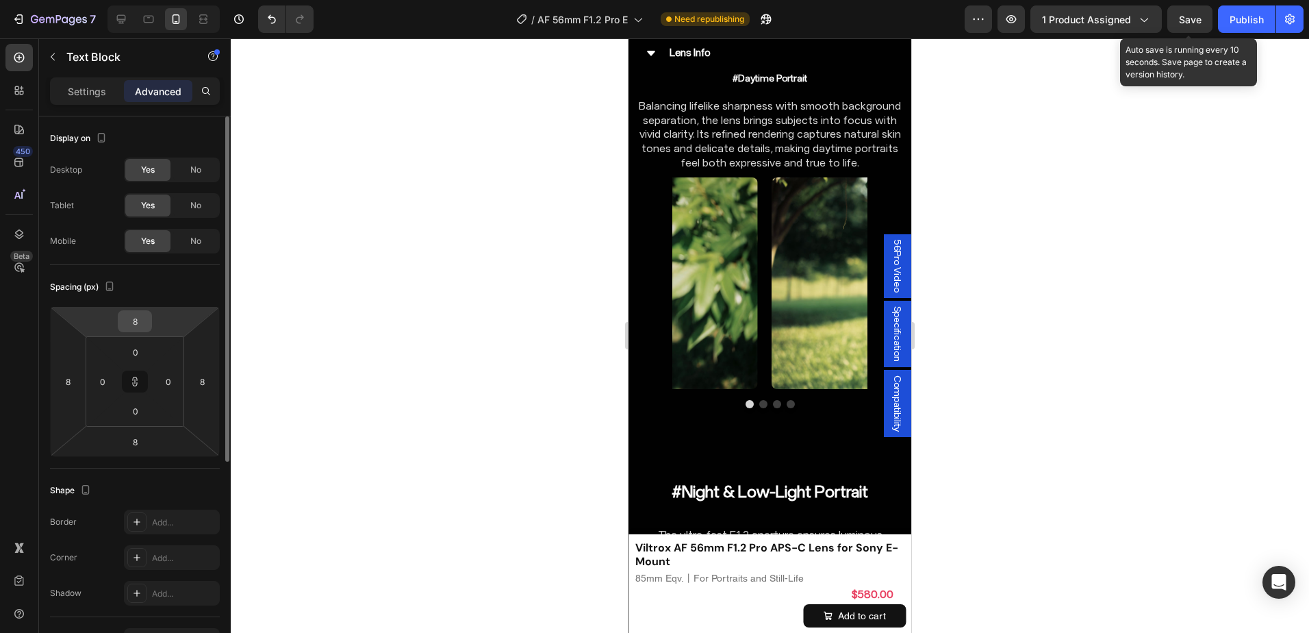
click at [145, 329] on input "8" at bounding box center [134, 321] width 27 height 21
type input "0"
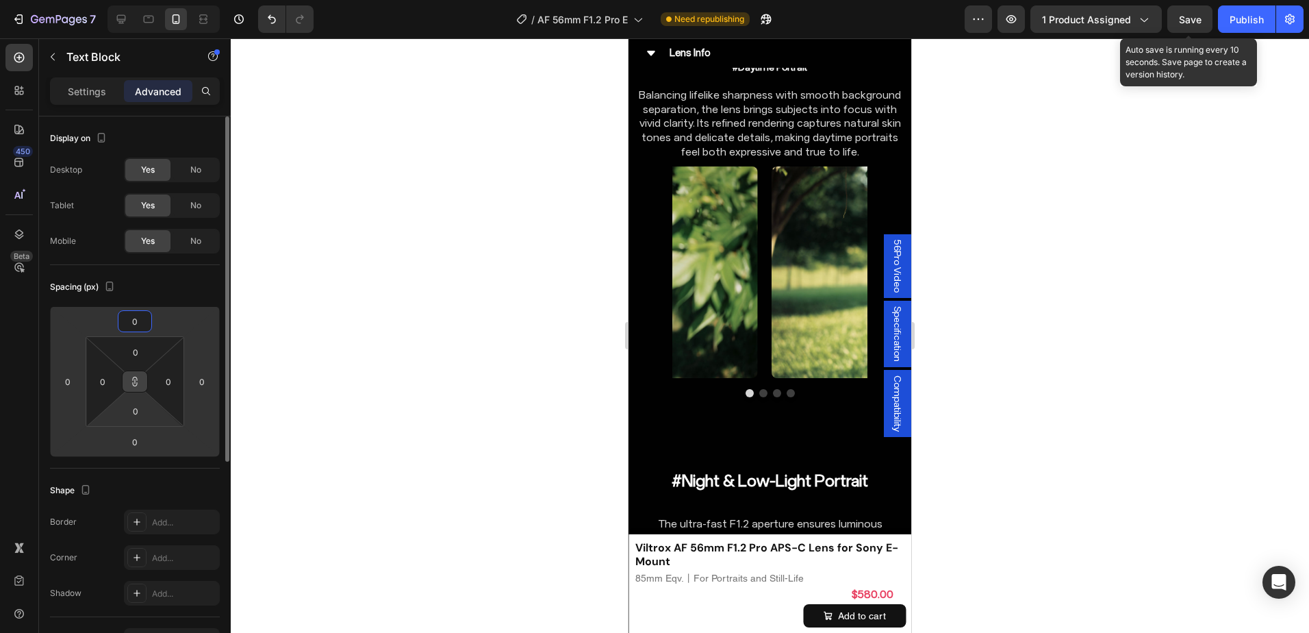
type input "0"
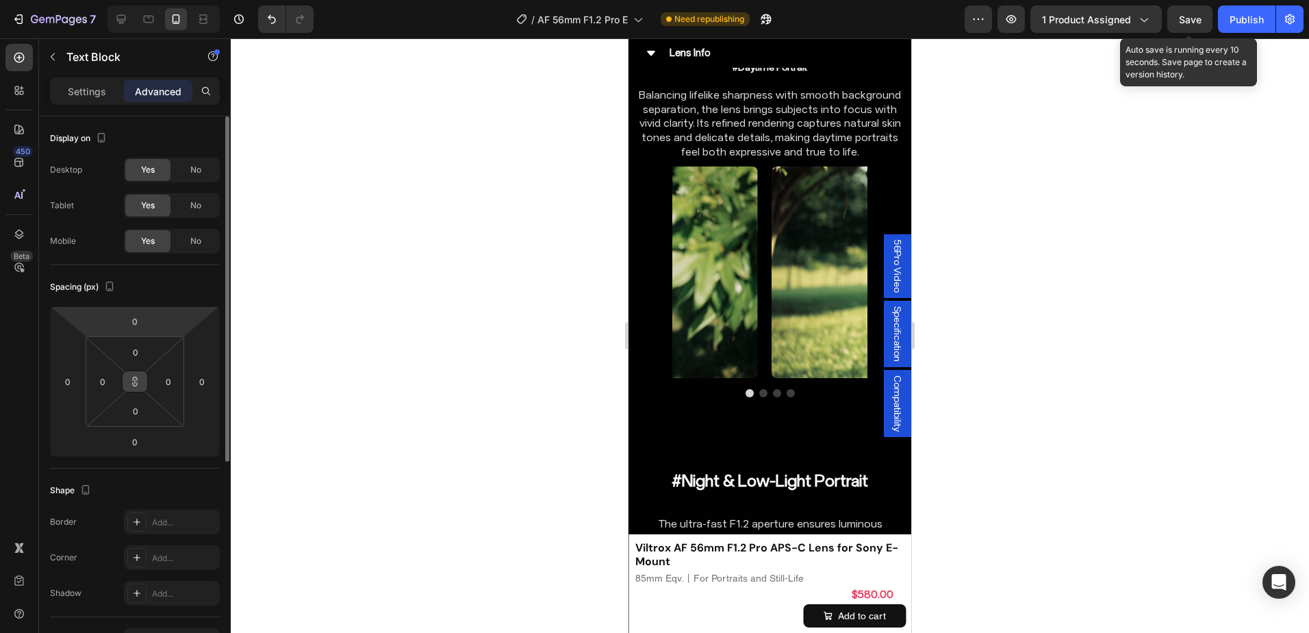
click at [136, 380] on icon at bounding box center [134, 381] width 11 height 11
click at [130, 442] on input "0" at bounding box center [134, 441] width 27 height 21
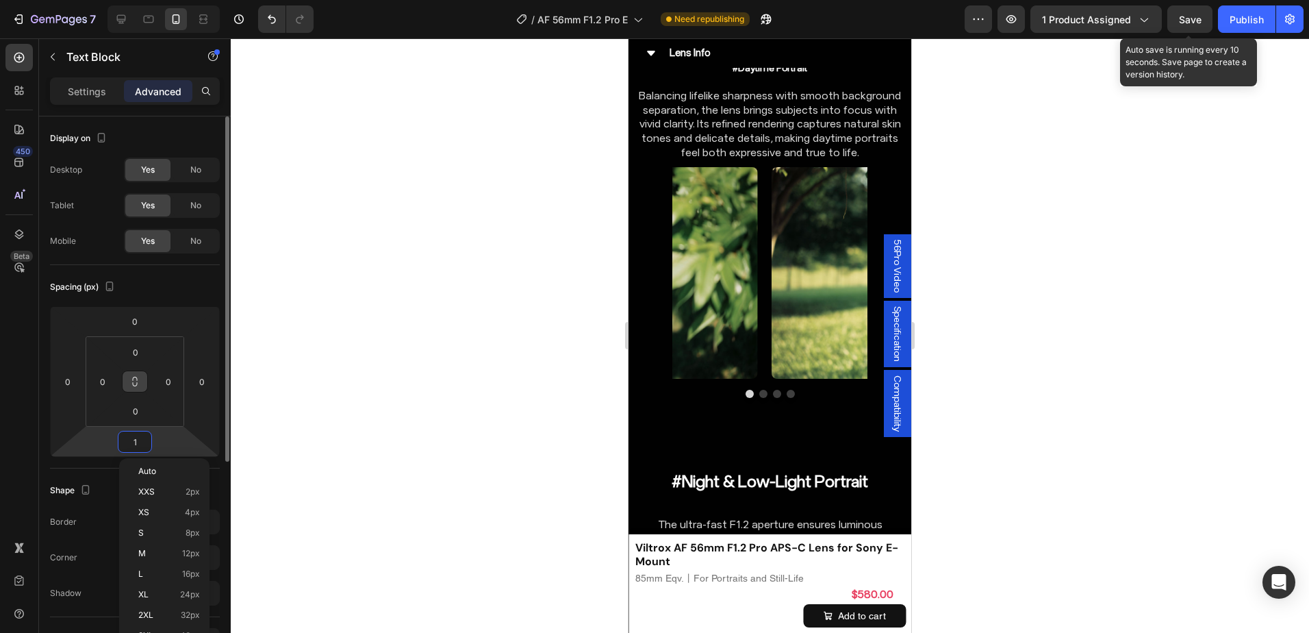
type input "16"
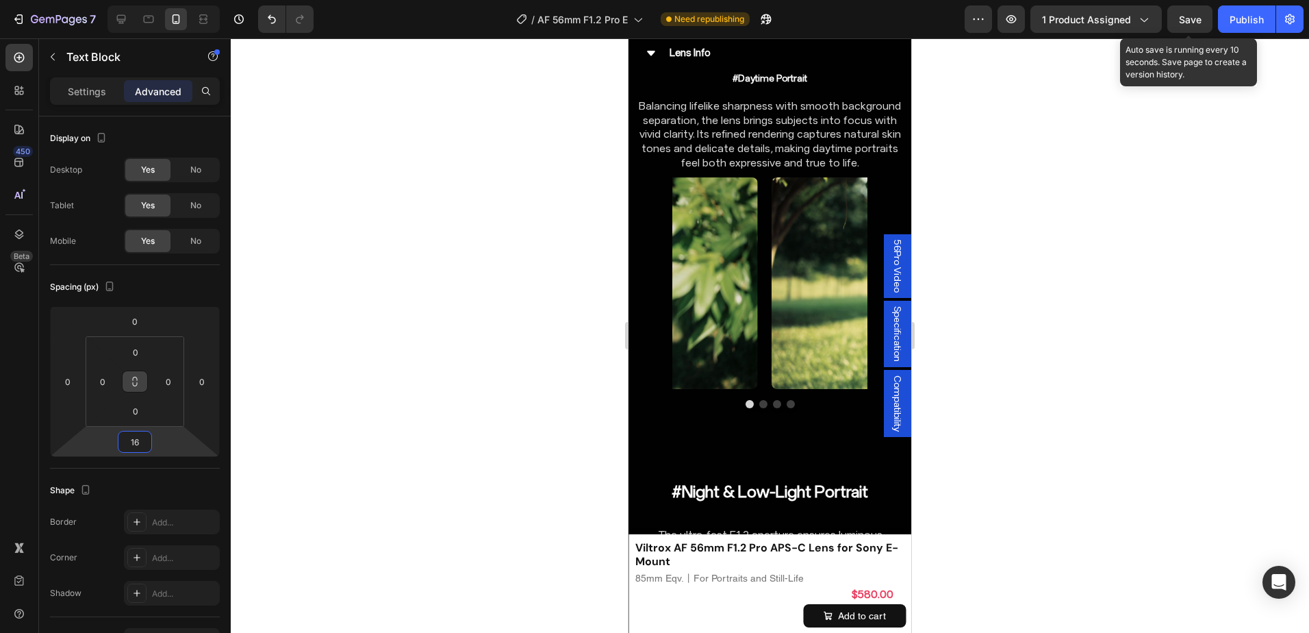
click at [1012, 311] on div at bounding box center [770, 335] width 1078 height 594
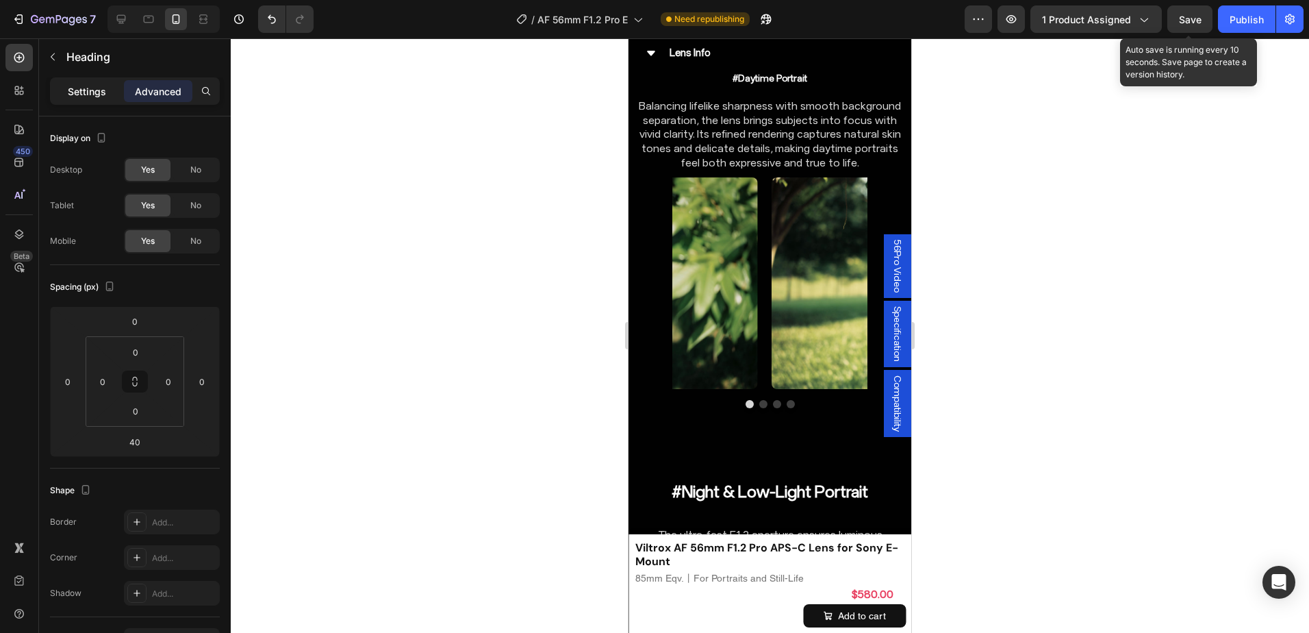
click at [71, 95] on p "Settings" at bounding box center [87, 91] width 38 height 14
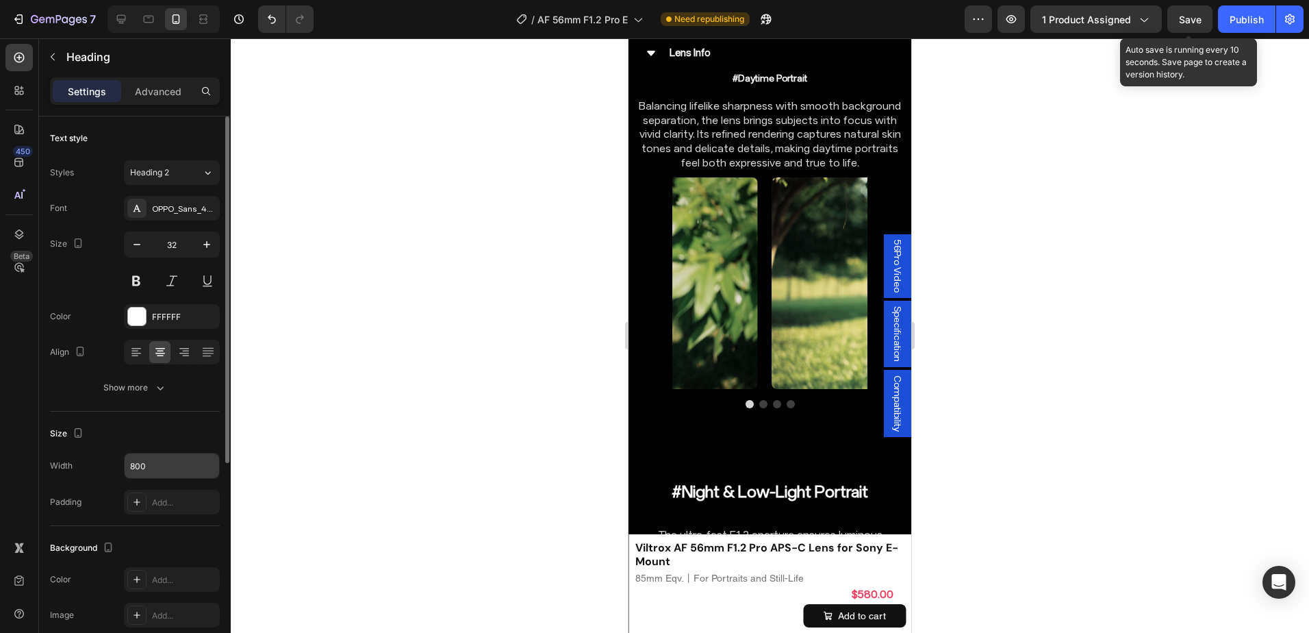
click at [162, 454] on input "800" at bounding box center [172, 465] width 94 height 25
click at [207, 465] on icon "button" at bounding box center [207, 466] width 14 height 14
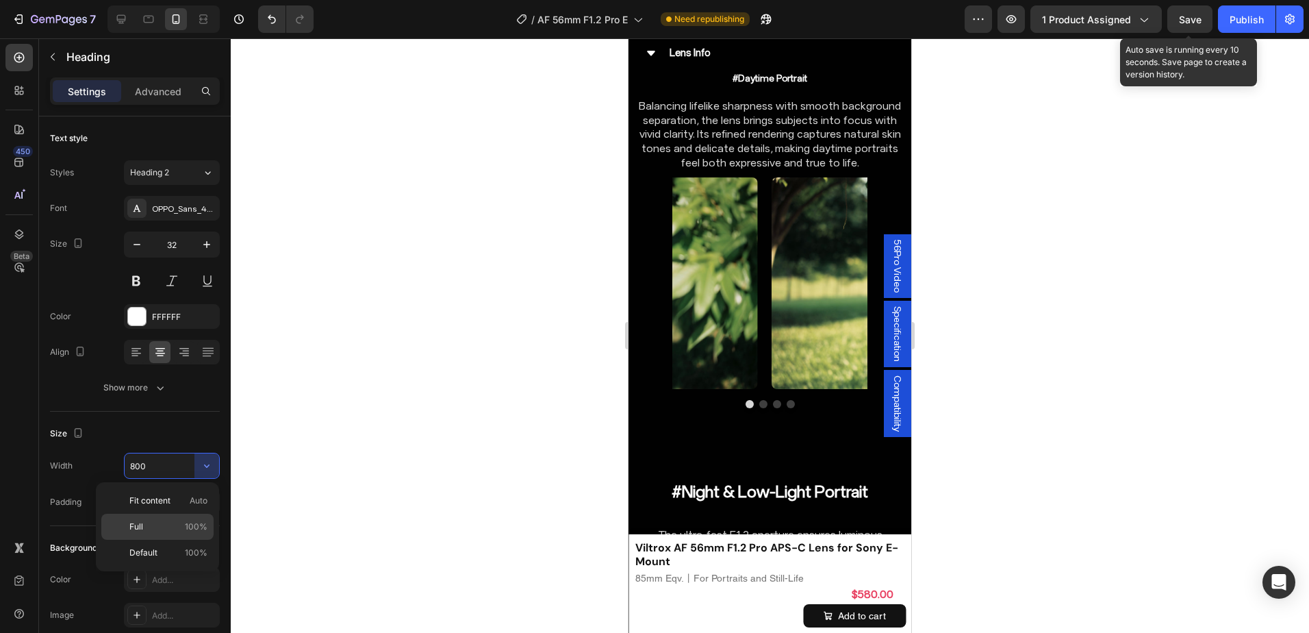
click at [167, 529] on p "Full 100%" at bounding box center [168, 526] width 78 height 12
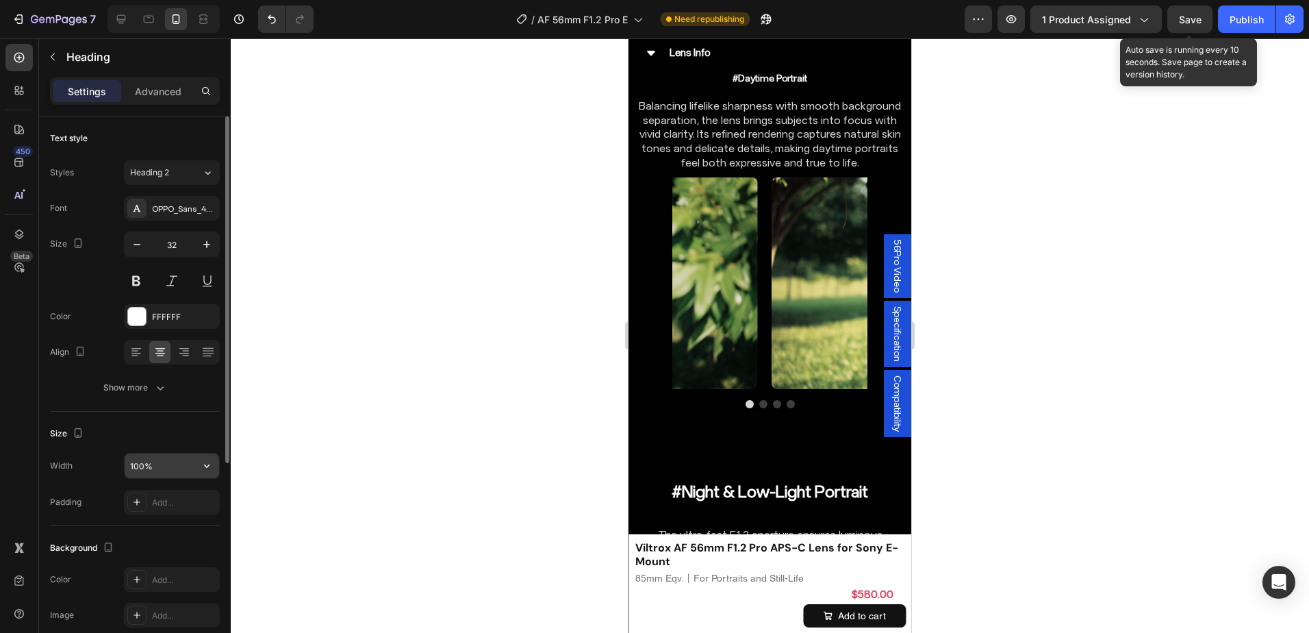
click at [140, 461] on input "100%" at bounding box center [172, 465] width 94 height 25
type input "95%"
click at [1023, 307] on div at bounding box center [770, 335] width 1078 height 594
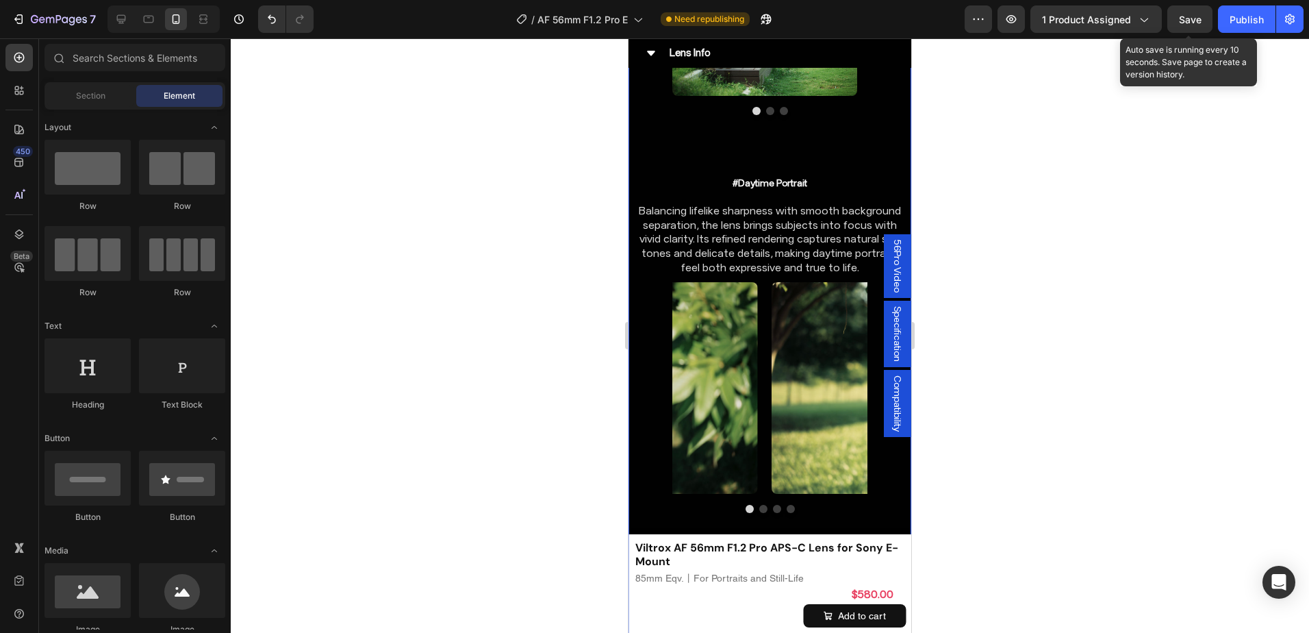
scroll to position [6750, 0]
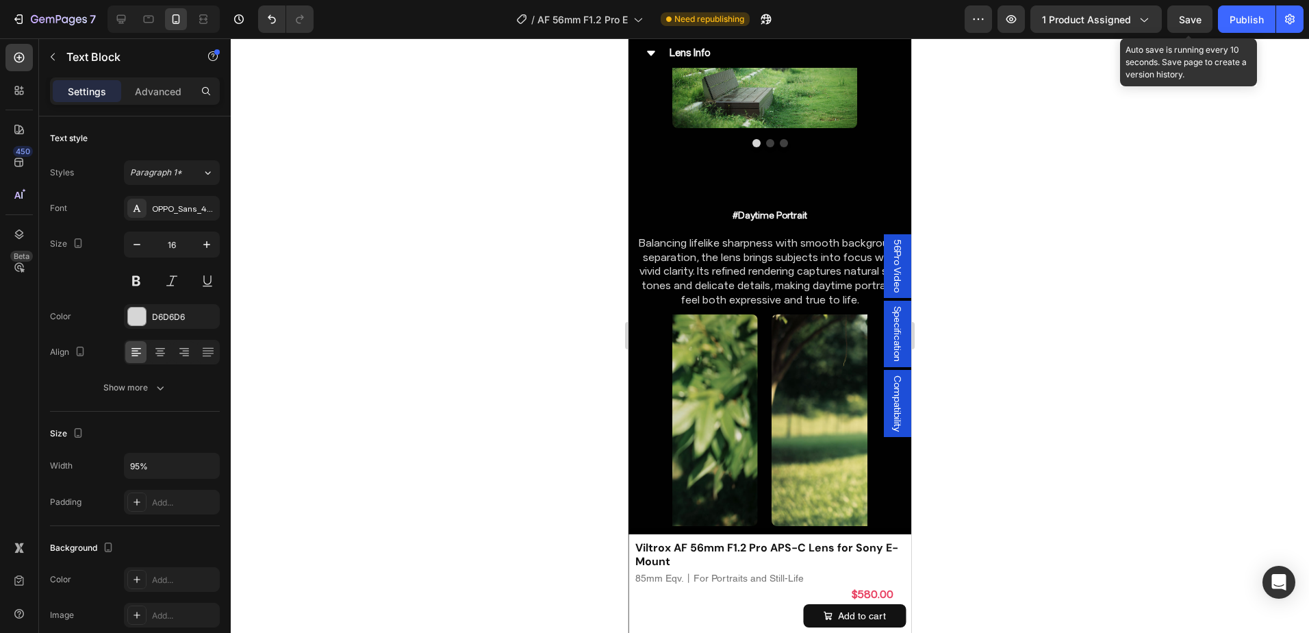
drag, startPoint x: 770, startPoint y: 204, endPoint x: 796, endPoint y: 180, distance: 35.4
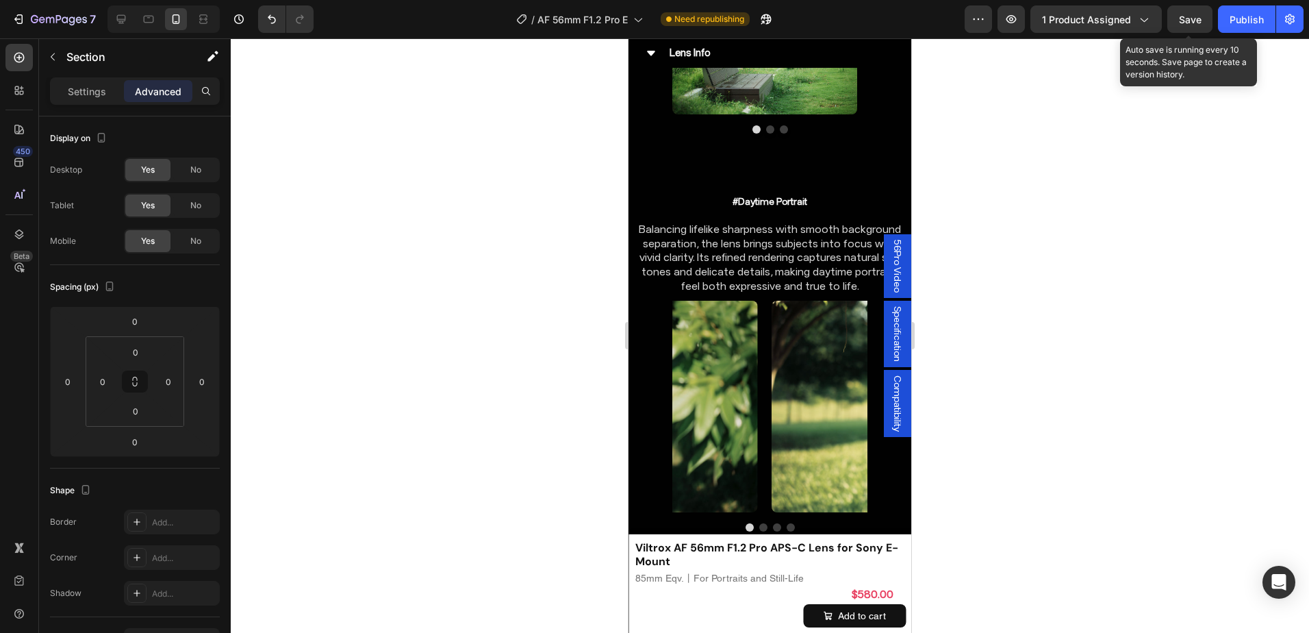
click at [1019, 303] on div at bounding box center [770, 335] width 1078 height 594
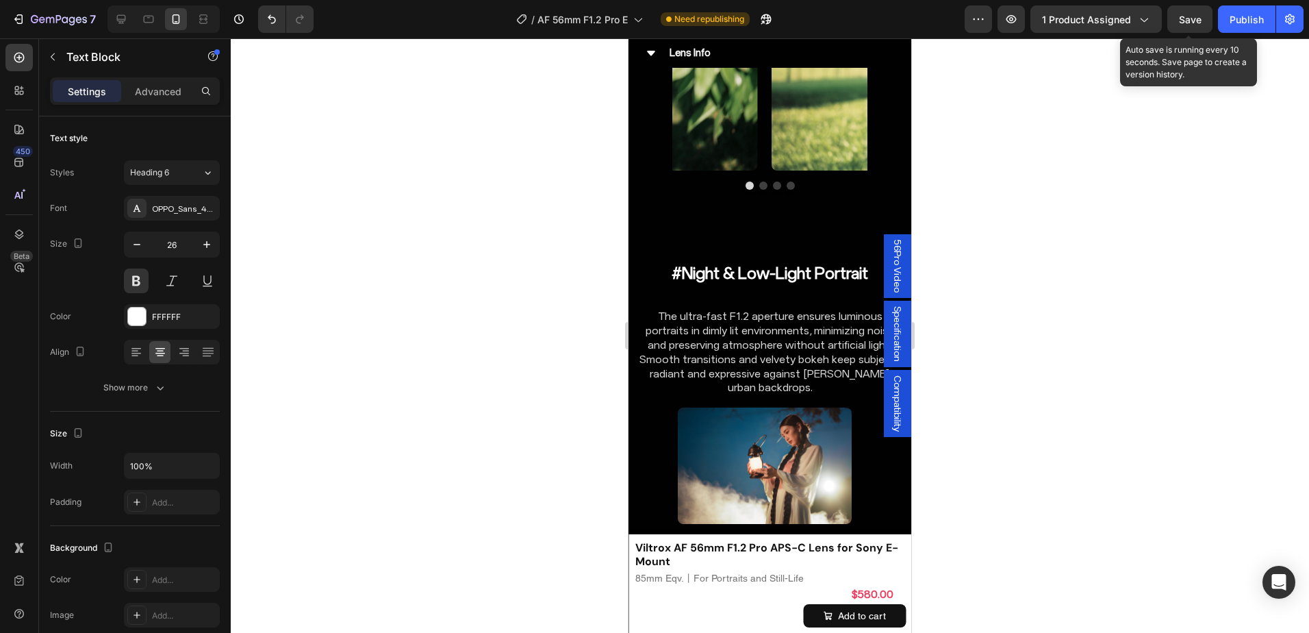
scroll to position [7092, 0]
click at [178, 244] on input "14" at bounding box center [171, 244] width 45 height 25
type input "26"
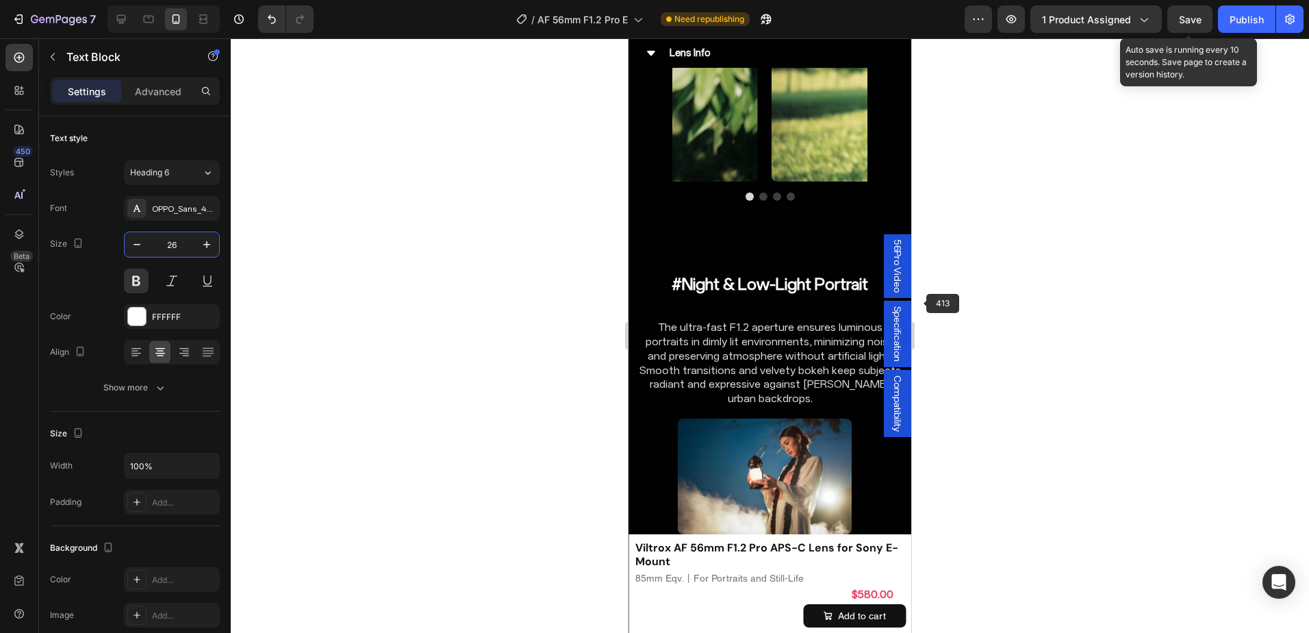
click at [1031, 323] on div at bounding box center [770, 335] width 1078 height 594
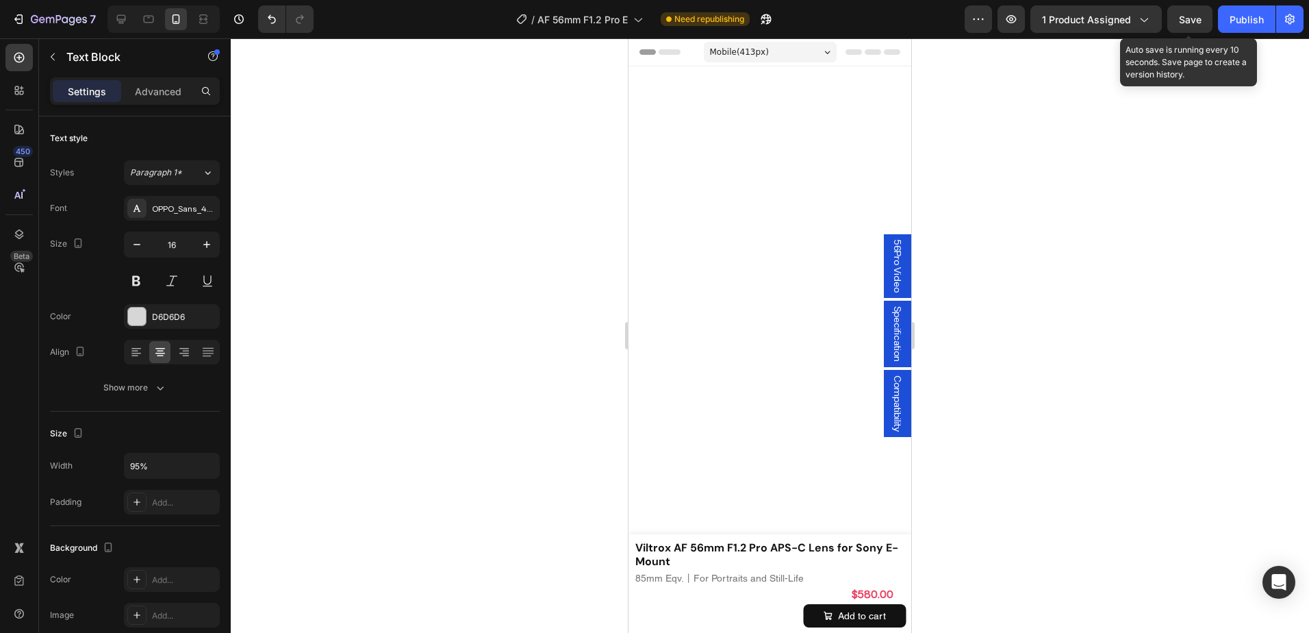
scroll to position [7023, 0]
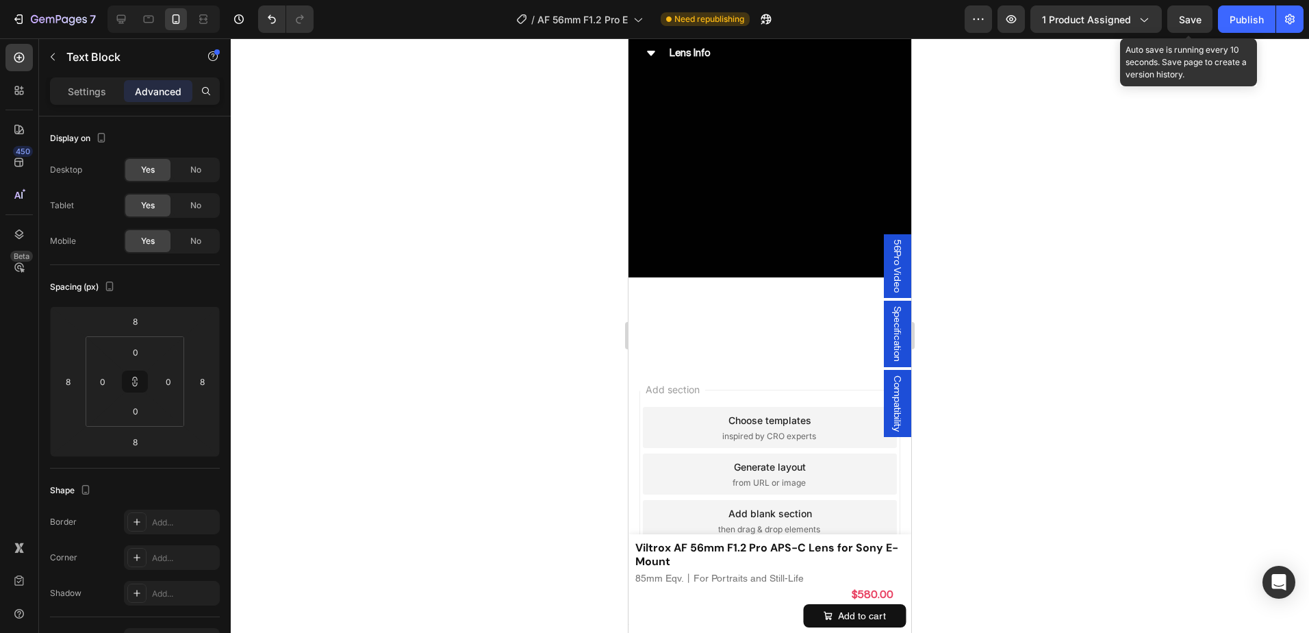
click at [202, 385] on input "8" at bounding box center [202, 381] width 21 height 21
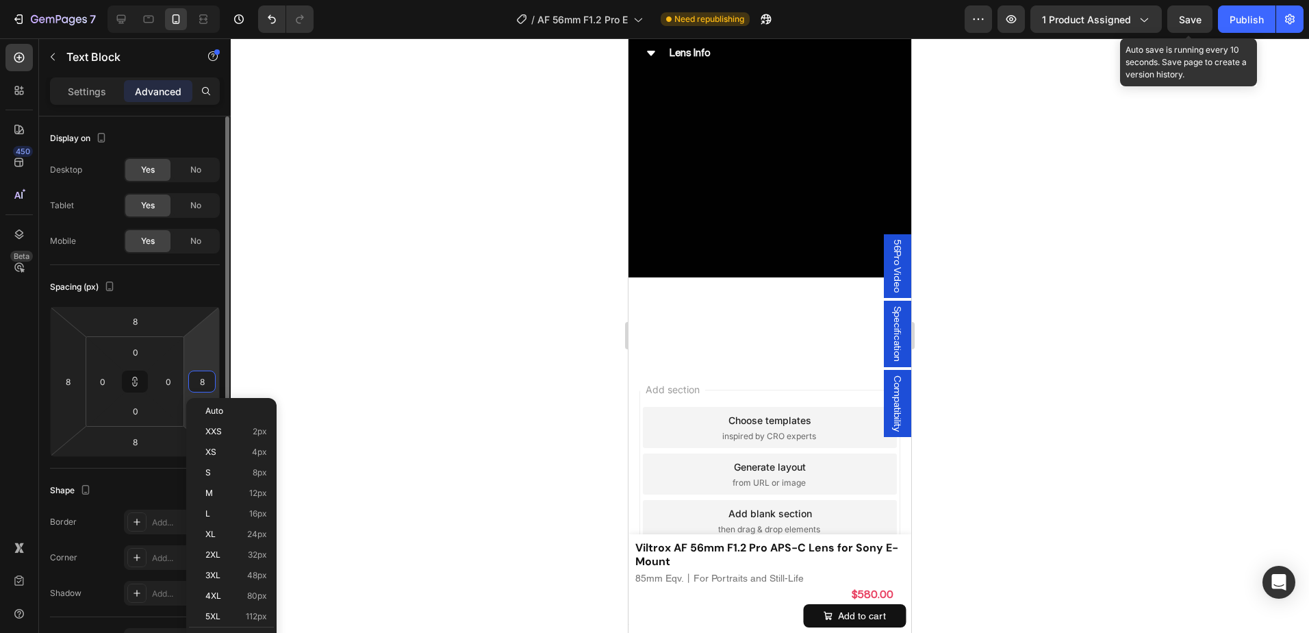
type input "0"
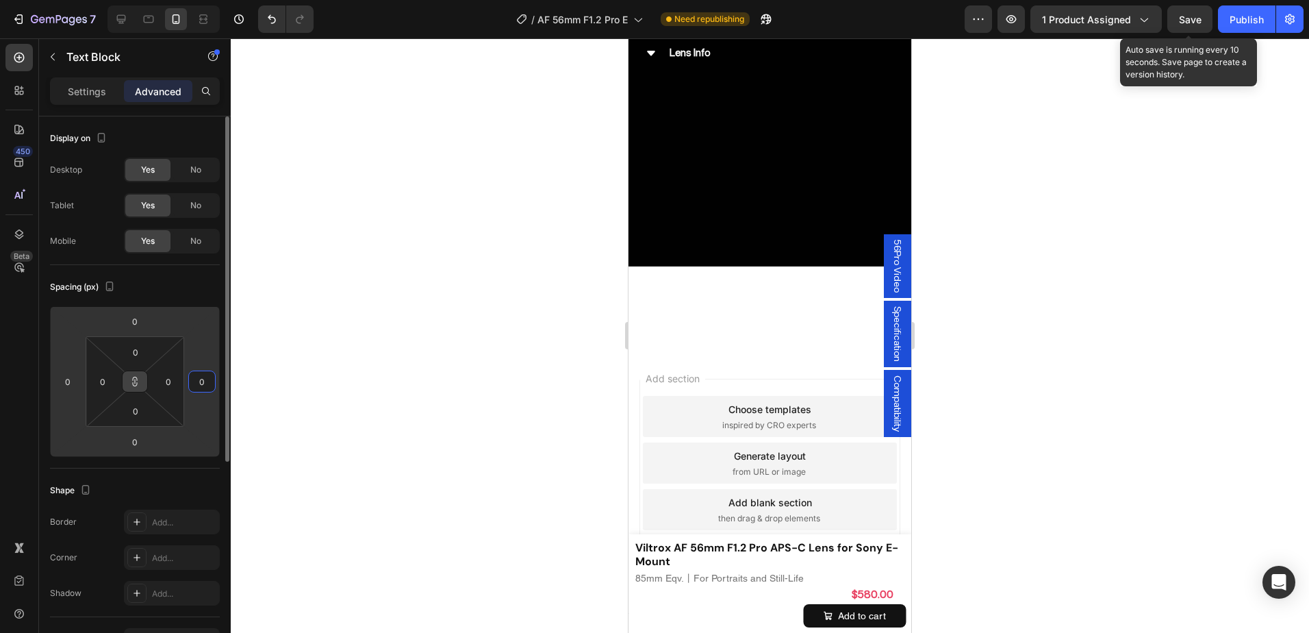
type input "0"
click at [134, 385] on icon at bounding box center [134, 381] width 11 height 11
click at [93, 92] on p "Settings" at bounding box center [87, 91] width 38 height 14
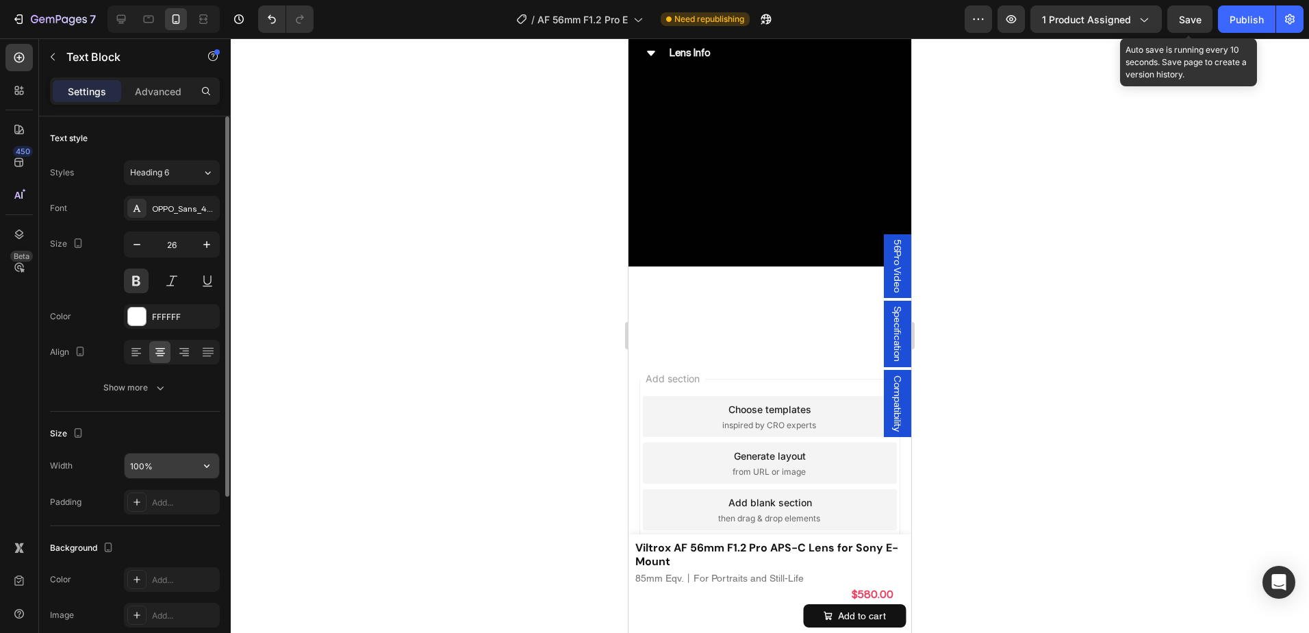
click at [139, 457] on input "100%" at bounding box center [172, 465] width 94 height 25
click at [958, 132] on div at bounding box center [770, 335] width 1078 height 594
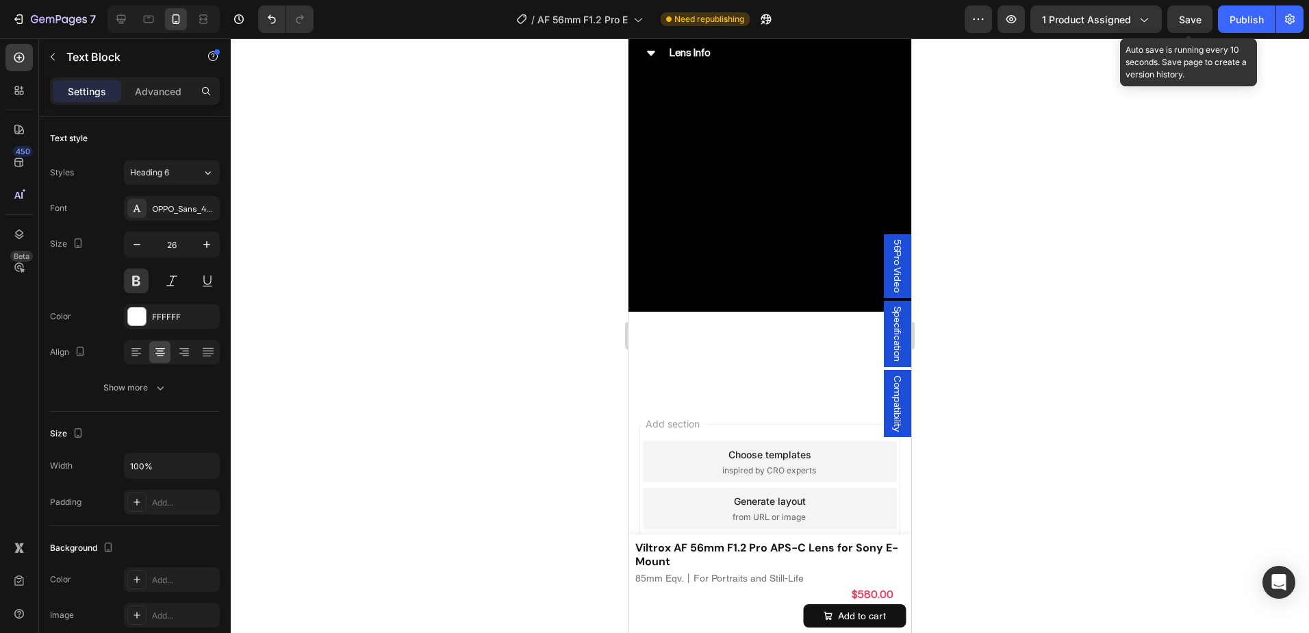
scroll to position [6955, 0]
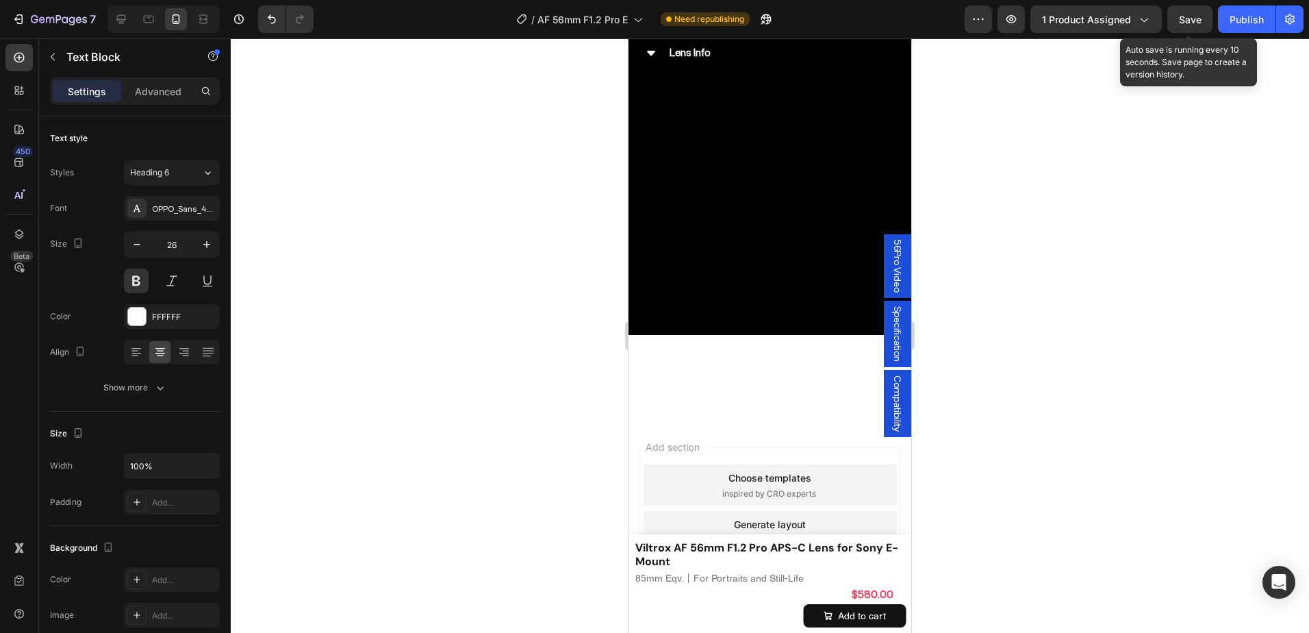
click at [978, 160] on div at bounding box center [770, 335] width 1078 height 594
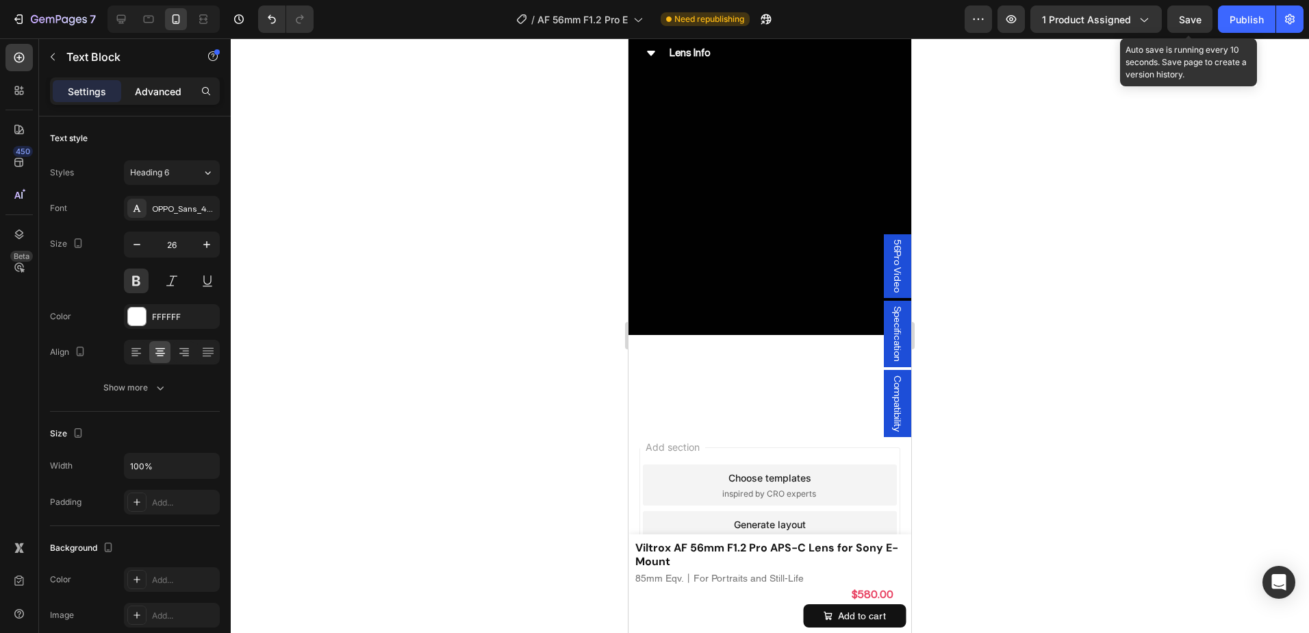
click at [176, 85] on p "Advanced" at bounding box center [158, 91] width 47 height 14
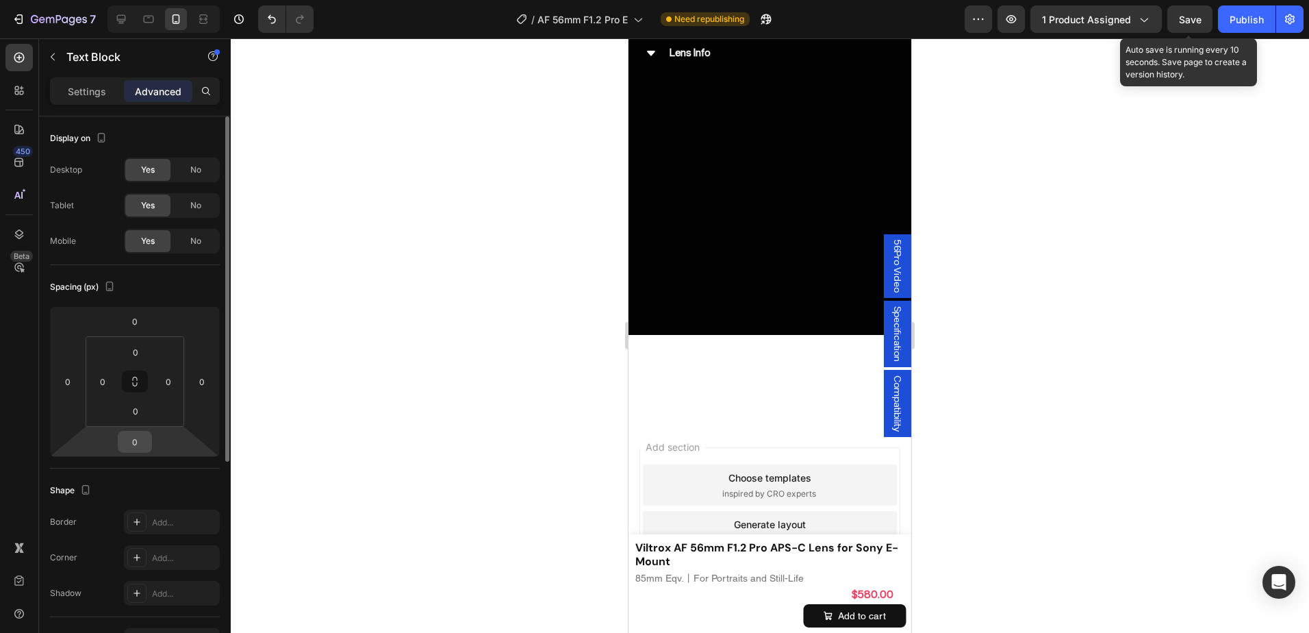
click at [133, 431] on input "0" at bounding box center [134, 441] width 27 height 21
type input "16"
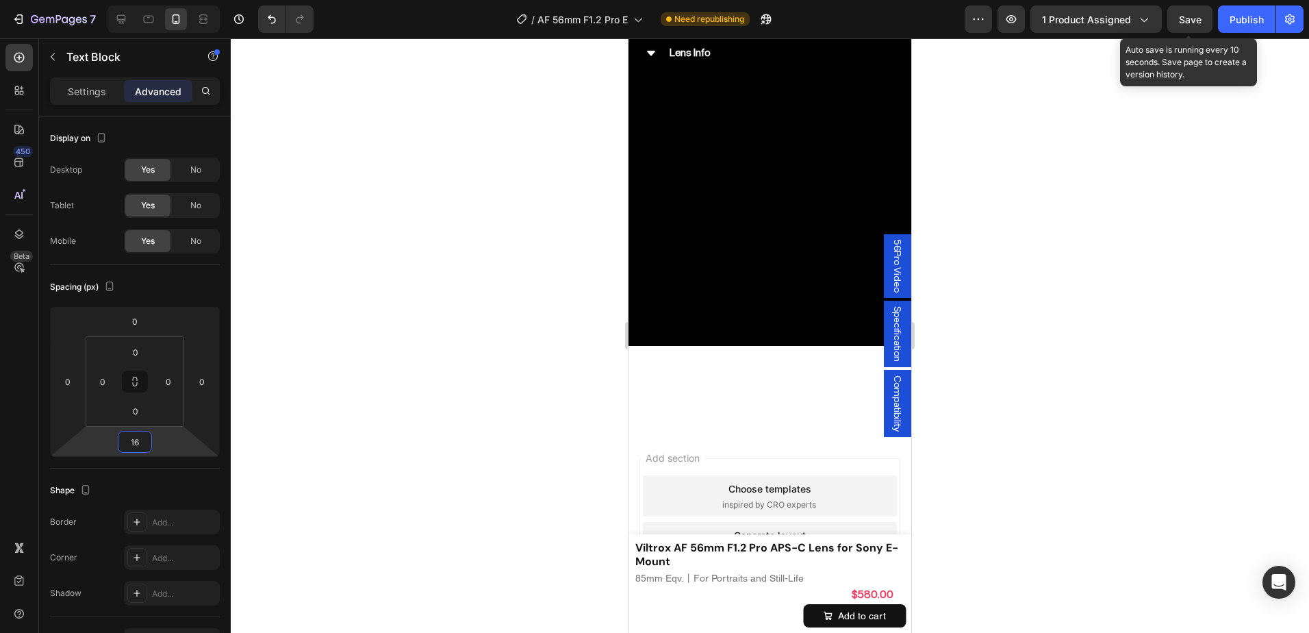
click at [1020, 313] on div at bounding box center [770, 335] width 1078 height 594
click at [137, 437] on input "16" at bounding box center [134, 441] width 27 height 21
type input "8"
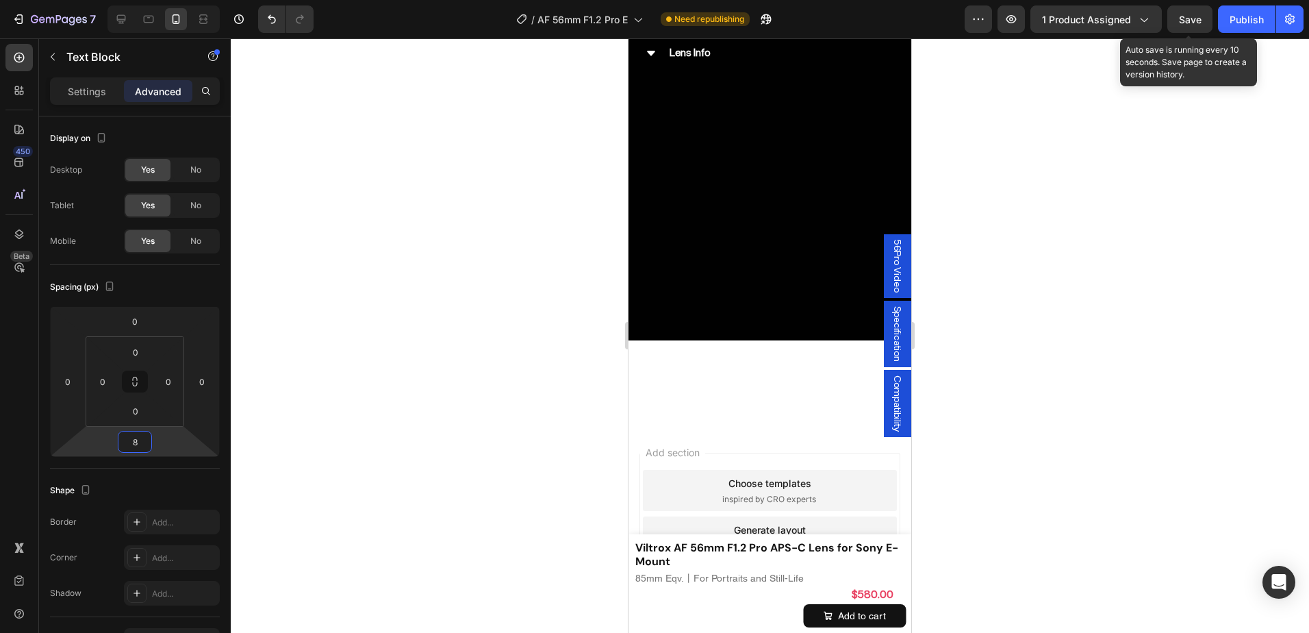
click at [1143, 305] on div at bounding box center [770, 335] width 1078 height 594
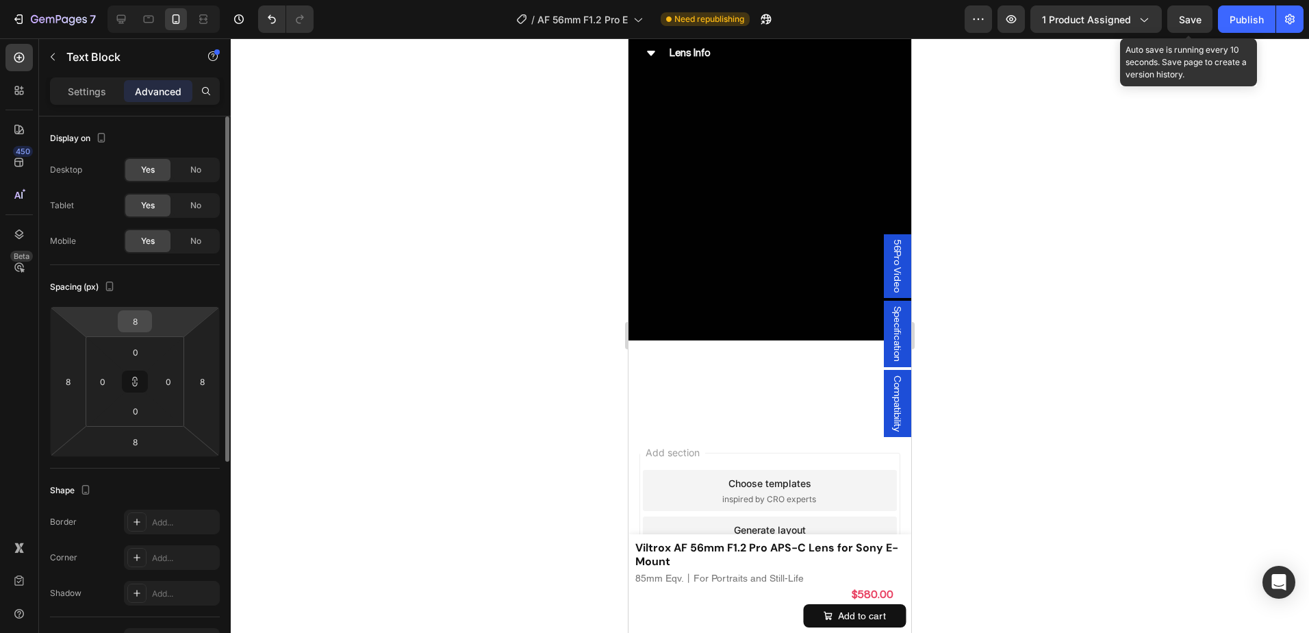
click at [141, 321] on input "8" at bounding box center [134, 321] width 27 height 21
type input "0"
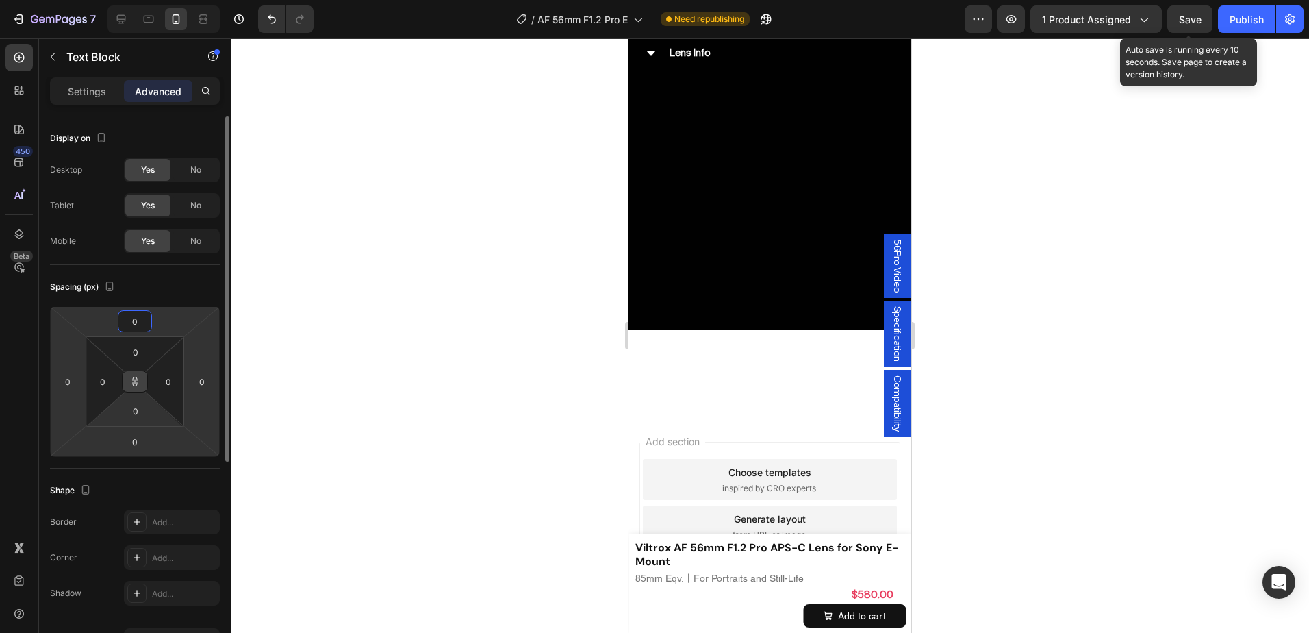
type input "0"
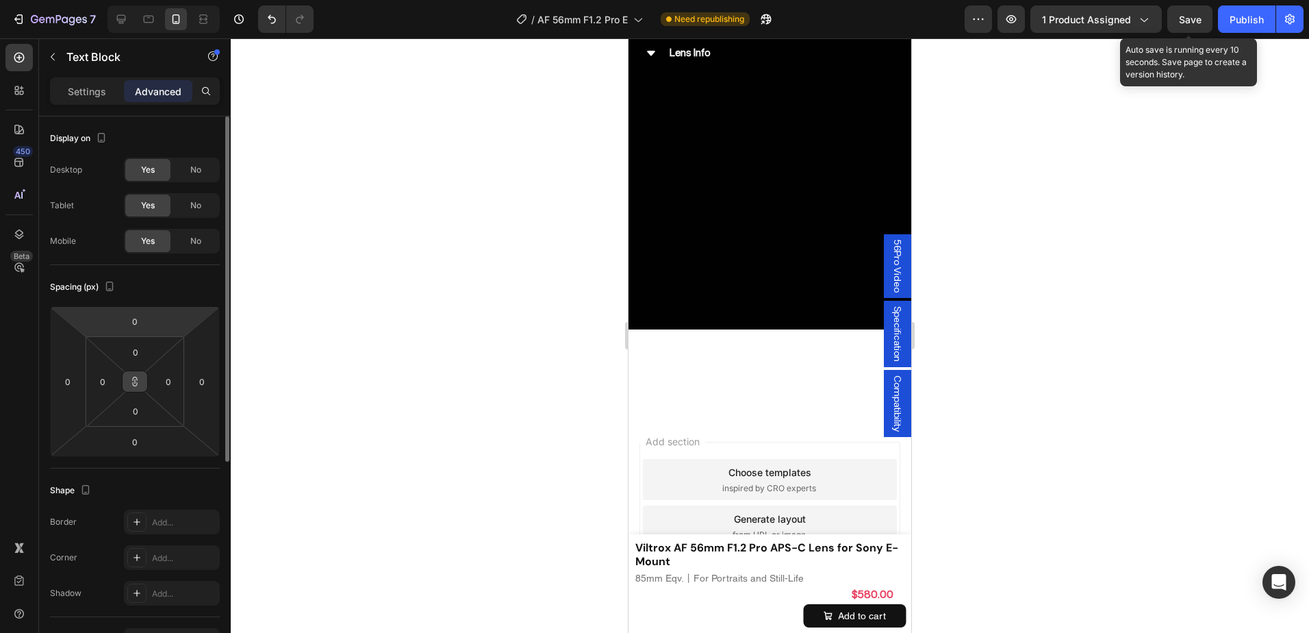
click at [138, 381] on icon at bounding box center [134, 381] width 11 height 11
click at [140, 446] on input "0" at bounding box center [134, 441] width 27 height 21
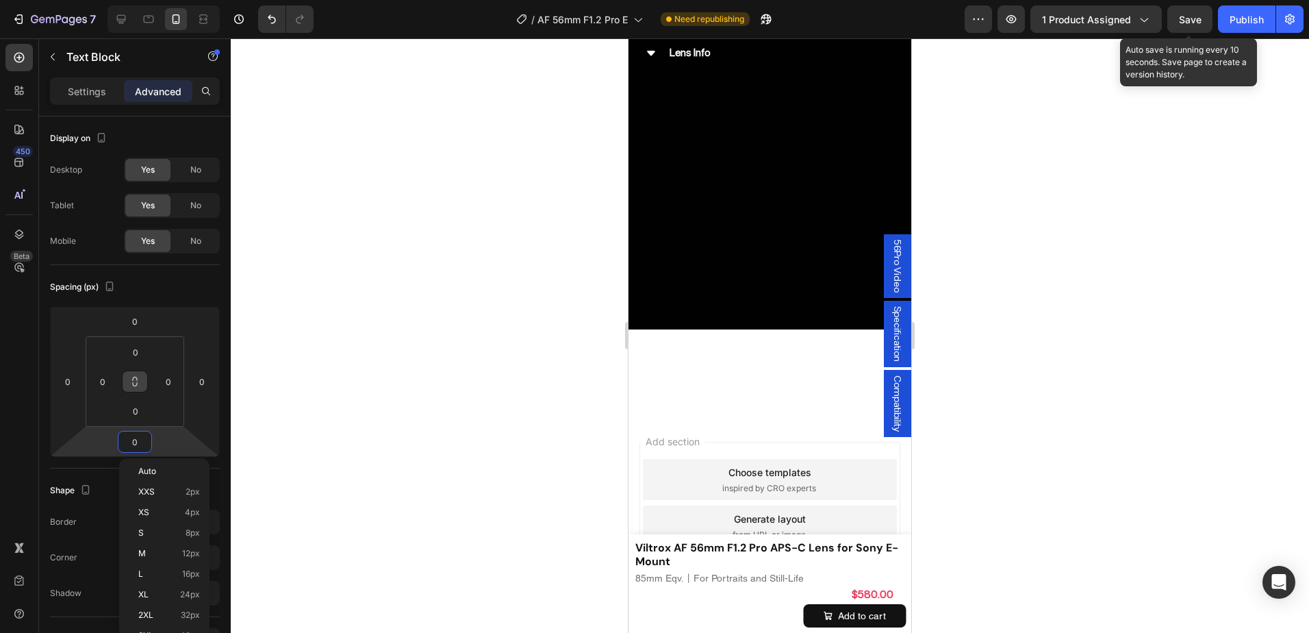
type input "8"
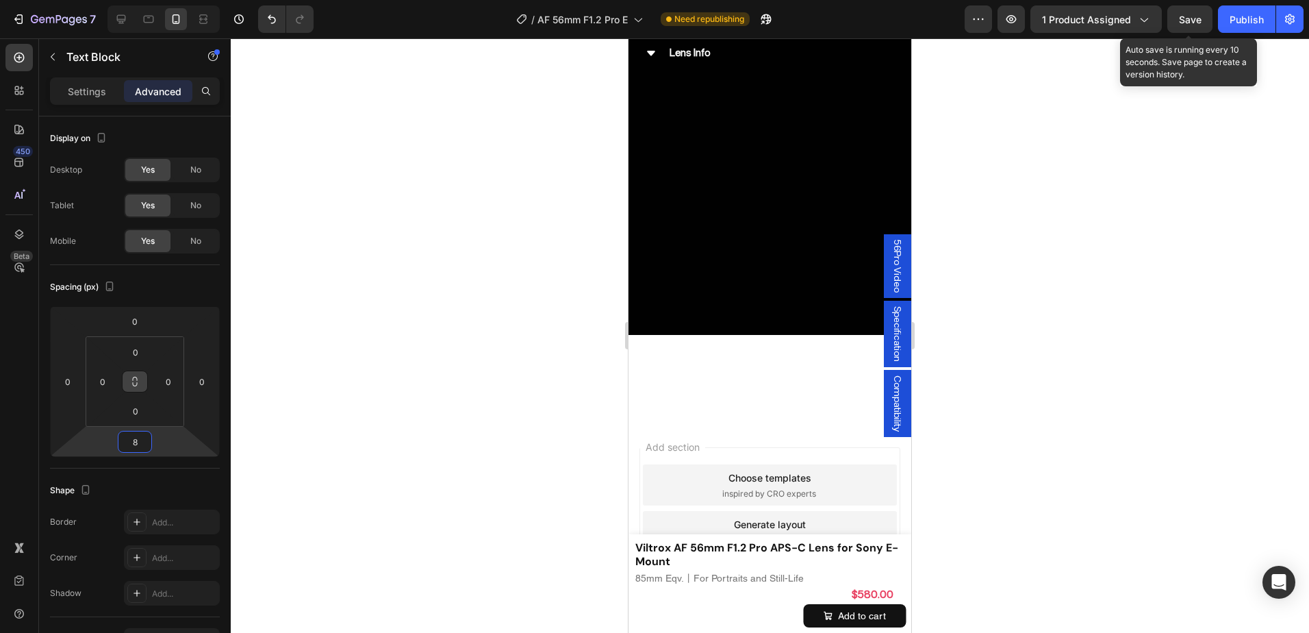
click at [1169, 398] on div at bounding box center [770, 335] width 1078 height 594
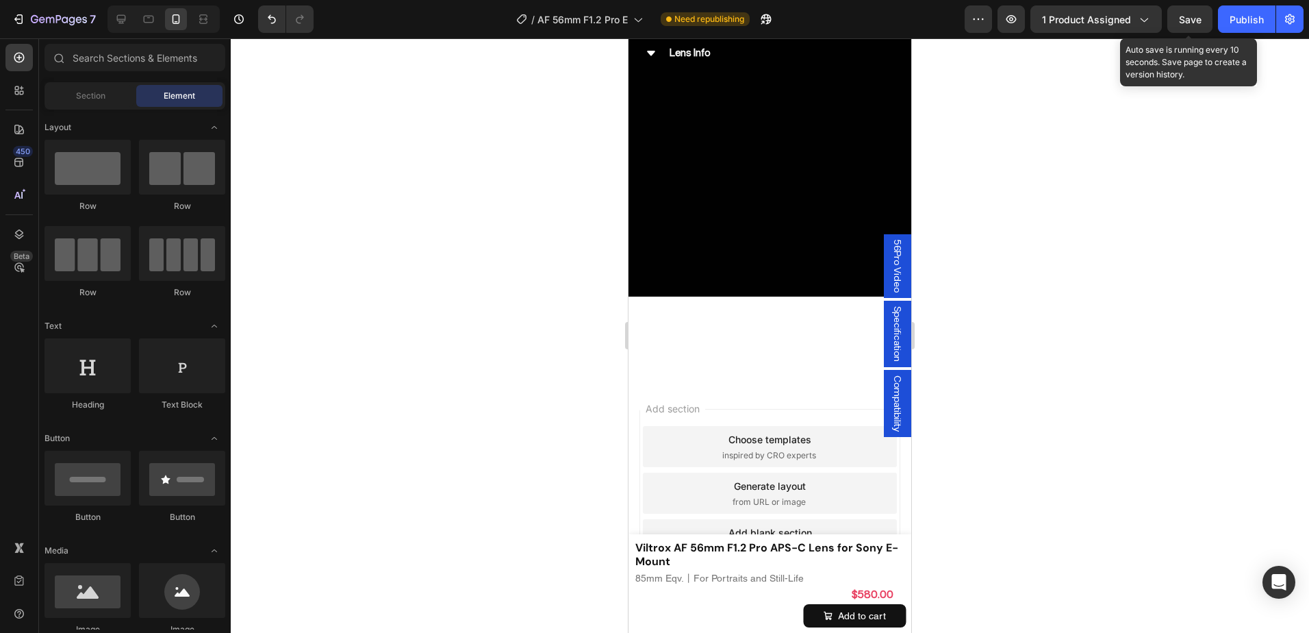
scroll to position [7092, 0]
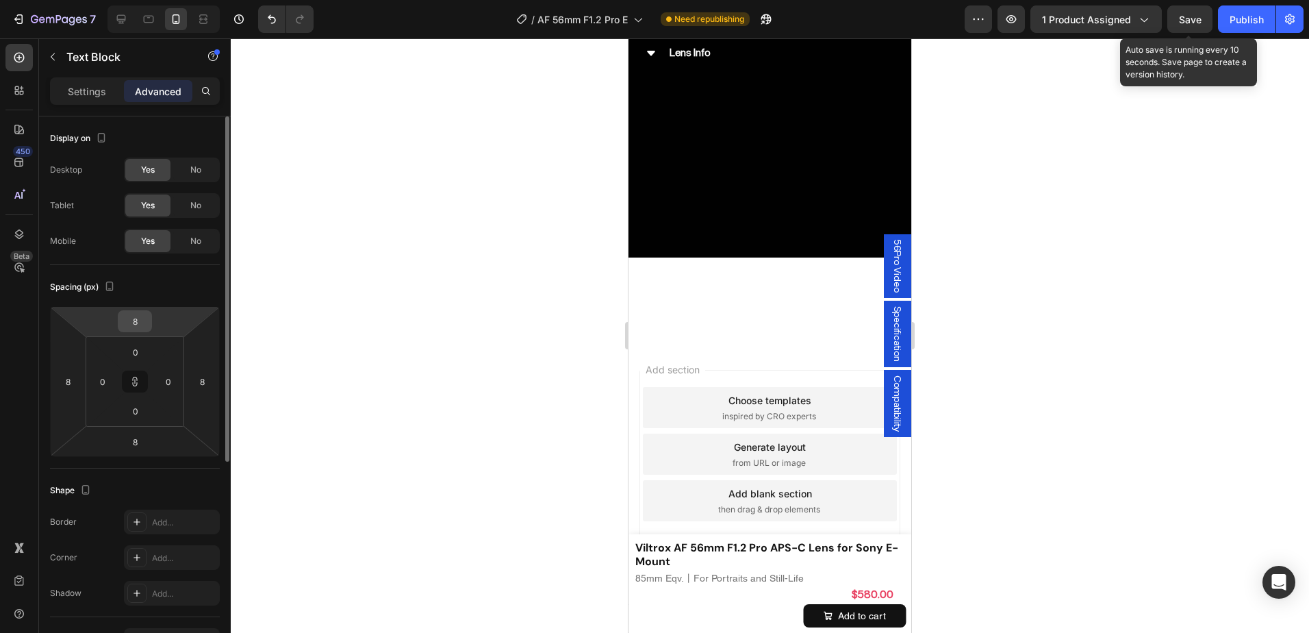
click at [138, 318] on input "8" at bounding box center [134, 321] width 27 height 21
type input "0"
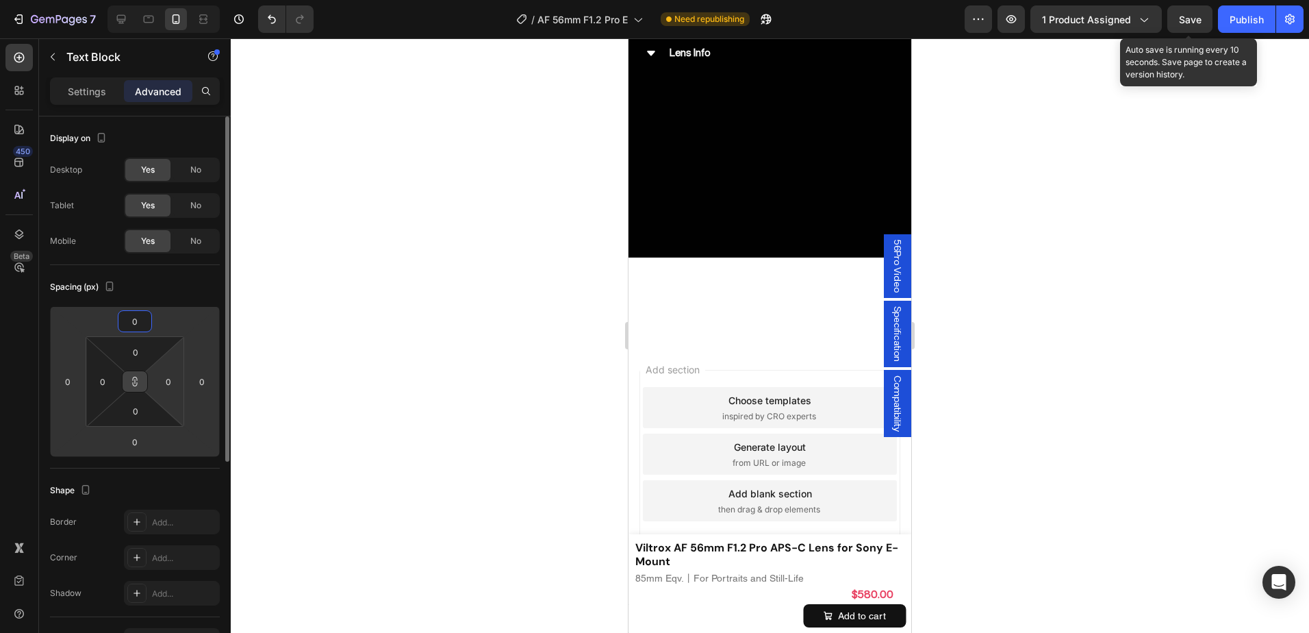
type input "0"
click at [141, 382] on button at bounding box center [135, 381] width 26 height 22
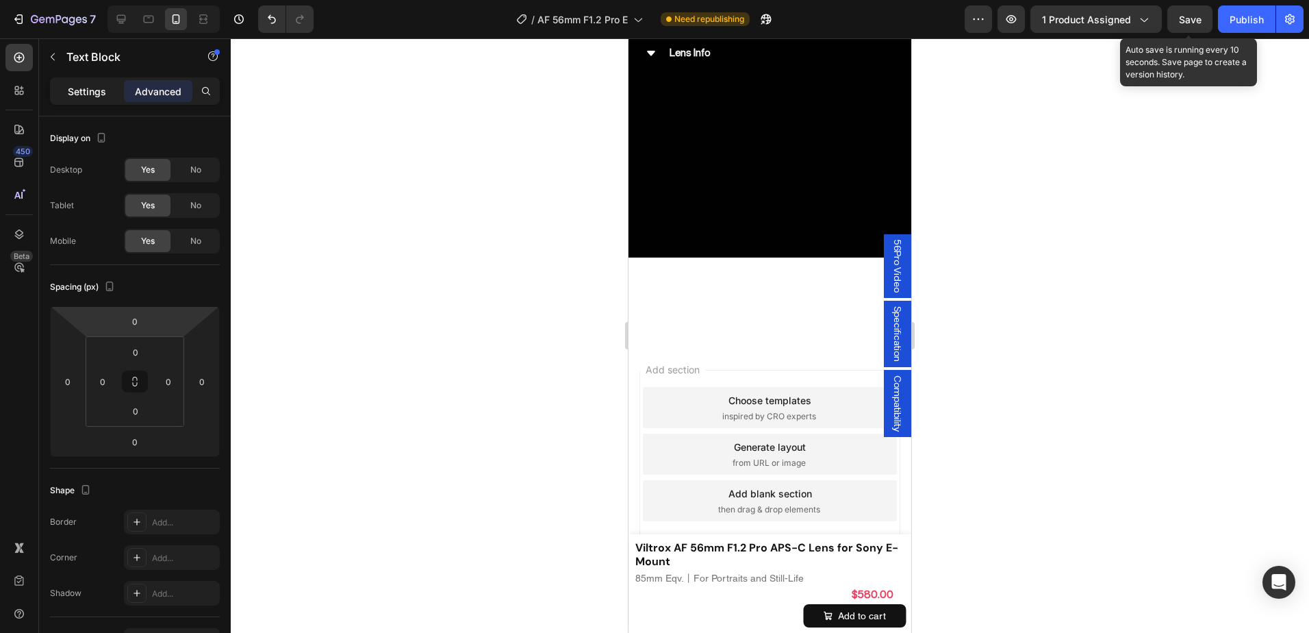
click at [85, 96] on p "Settings" at bounding box center [87, 91] width 38 height 14
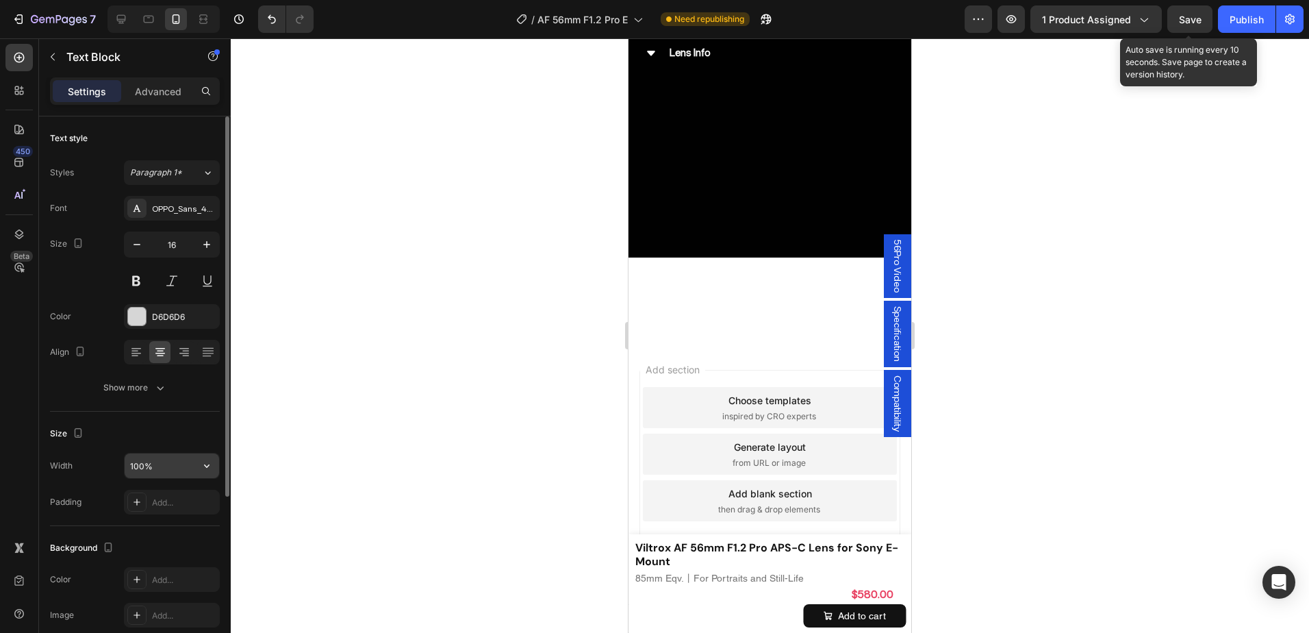
click at [140, 468] on input "100%" at bounding box center [172, 465] width 94 height 25
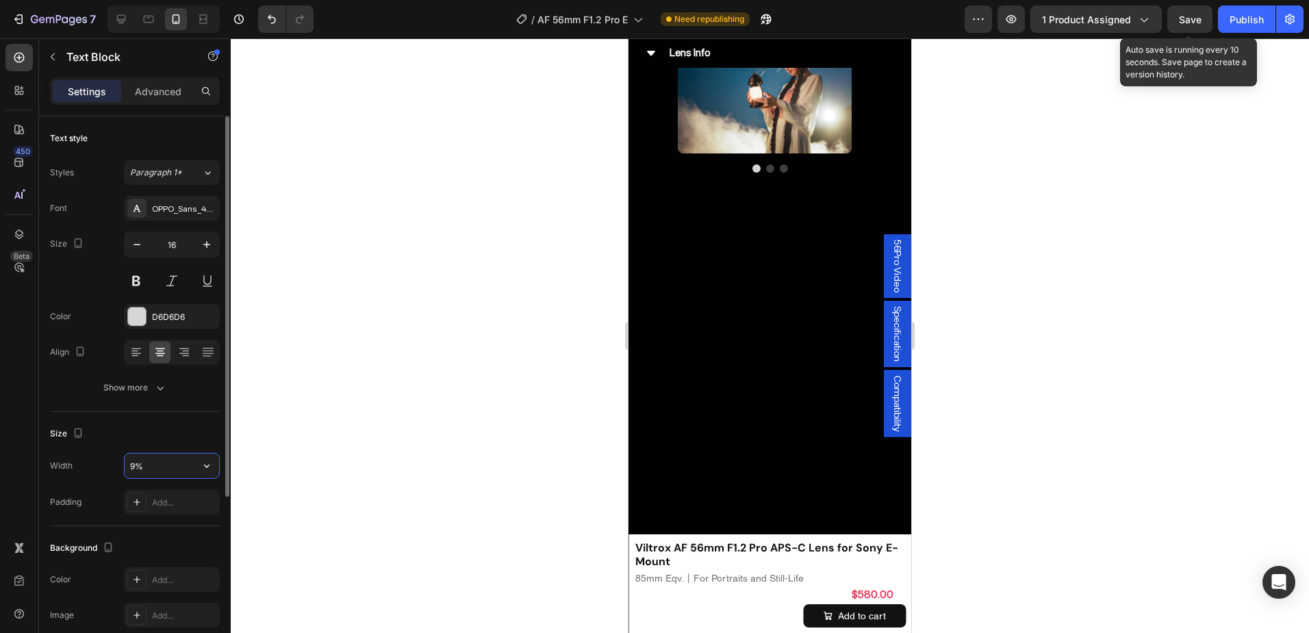
type input "95%"
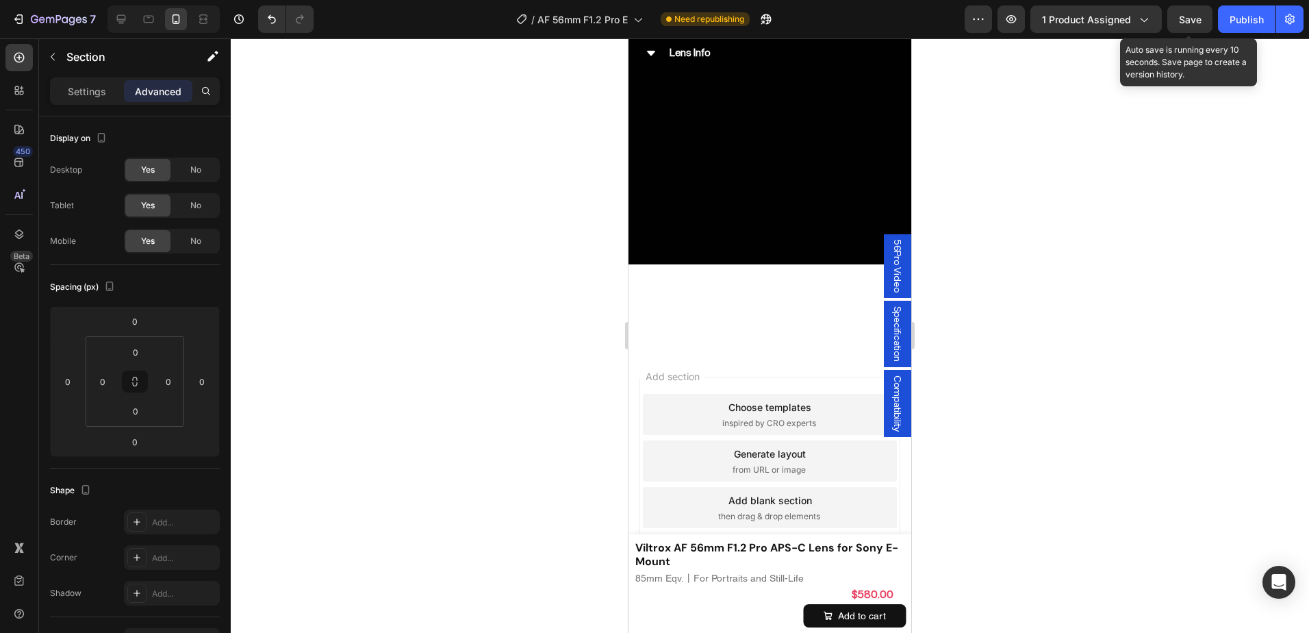
click at [79, 100] on div "Settings" at bounding box center [87, 91] width 68 height 22
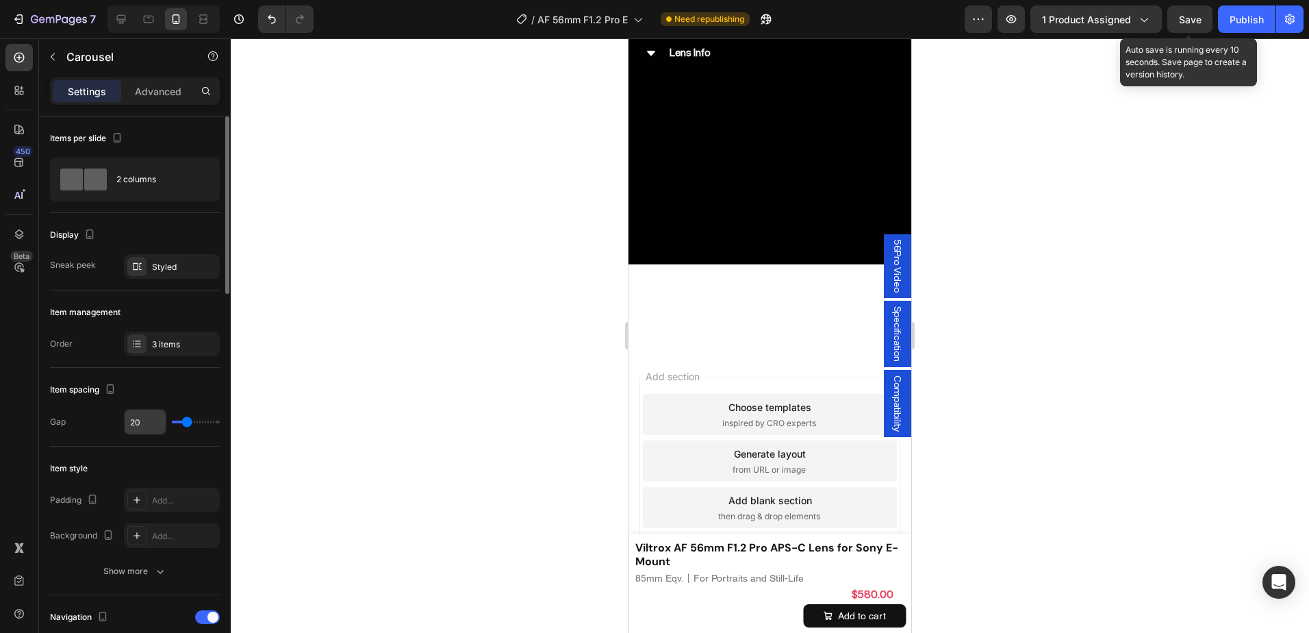
click at [153, 420] on input "20" at bounding box center [145, 421] width 41 height 25
type input "10"
click at [163, 442] on div "Item spacing Gap 10" at bounding box center [135, 407] width 170 height 79
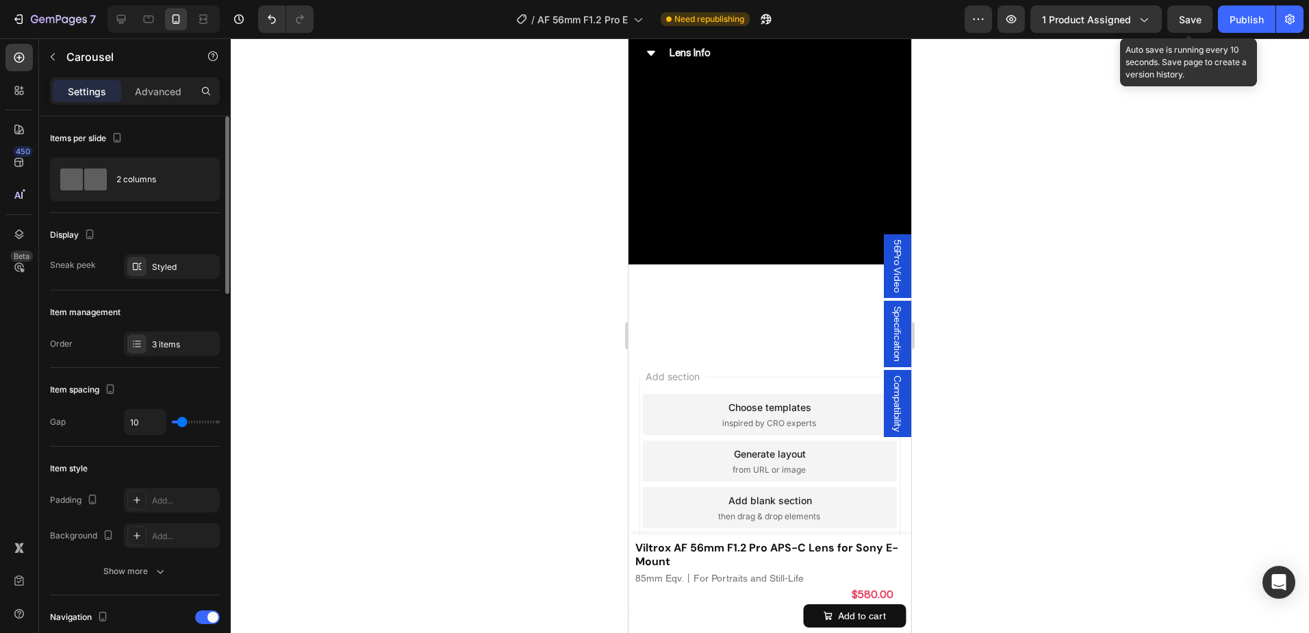
click at [177, 462] on div "Item style" at bounding box center [135, 468] width 170 height 22
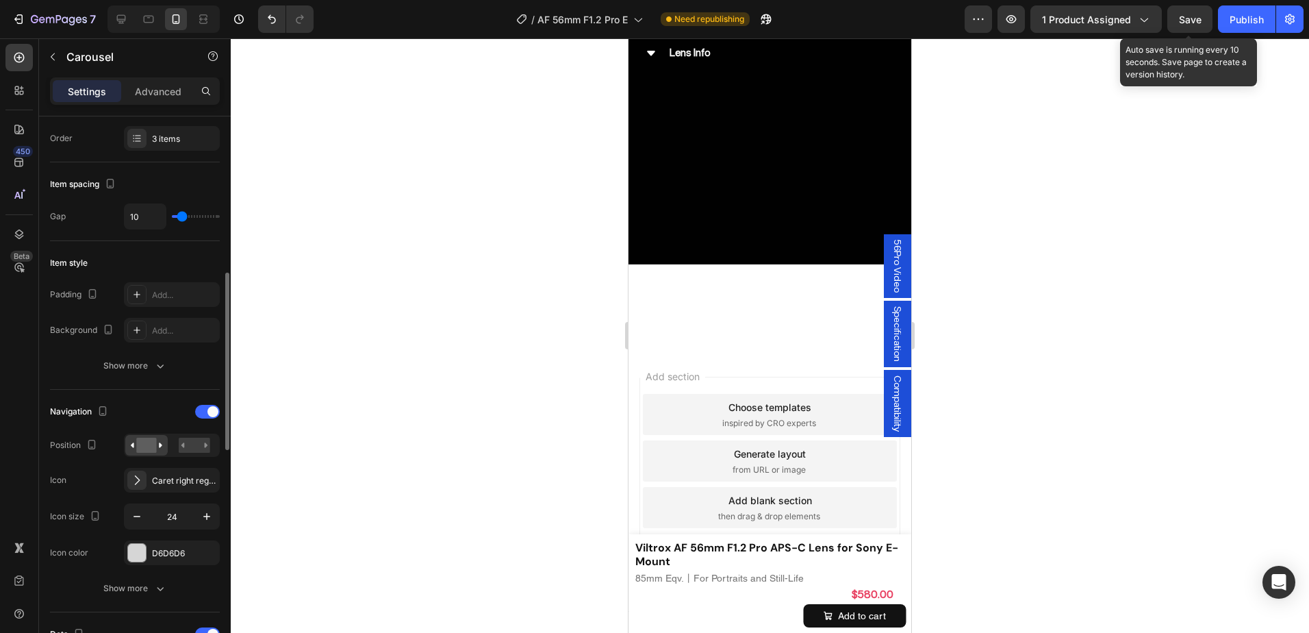
scroll to position [342, 0]
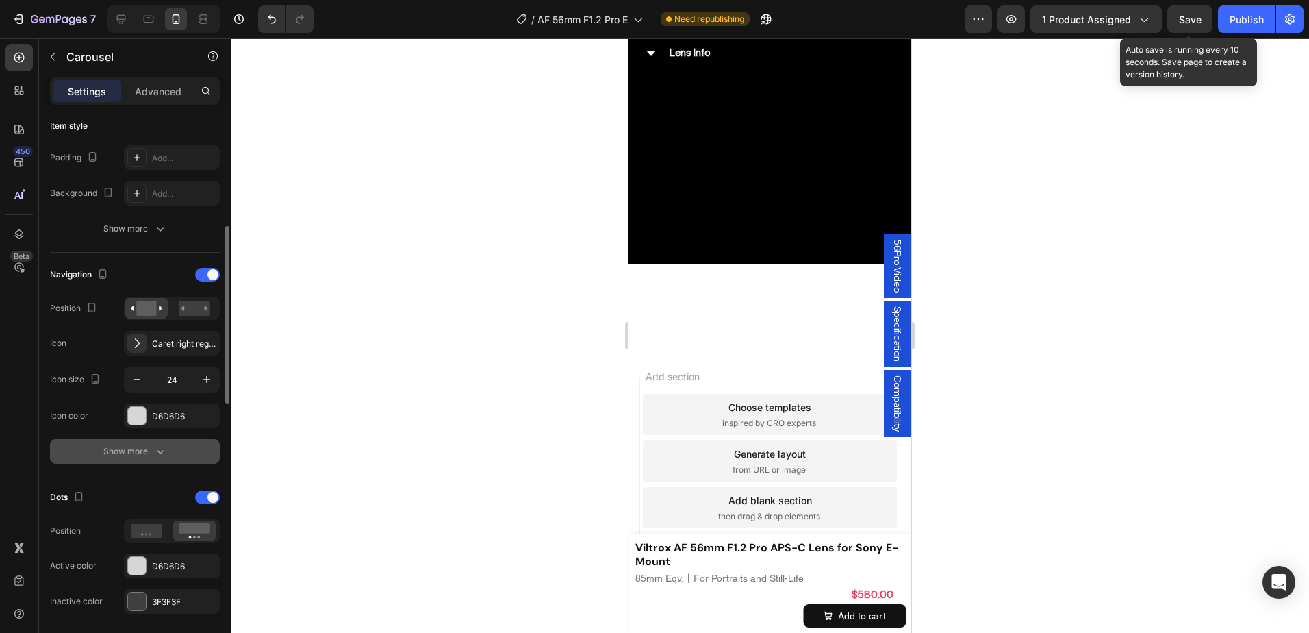
click at [179, 451] on button "Show more" at bounding box center [135, 451] width 170 height 25
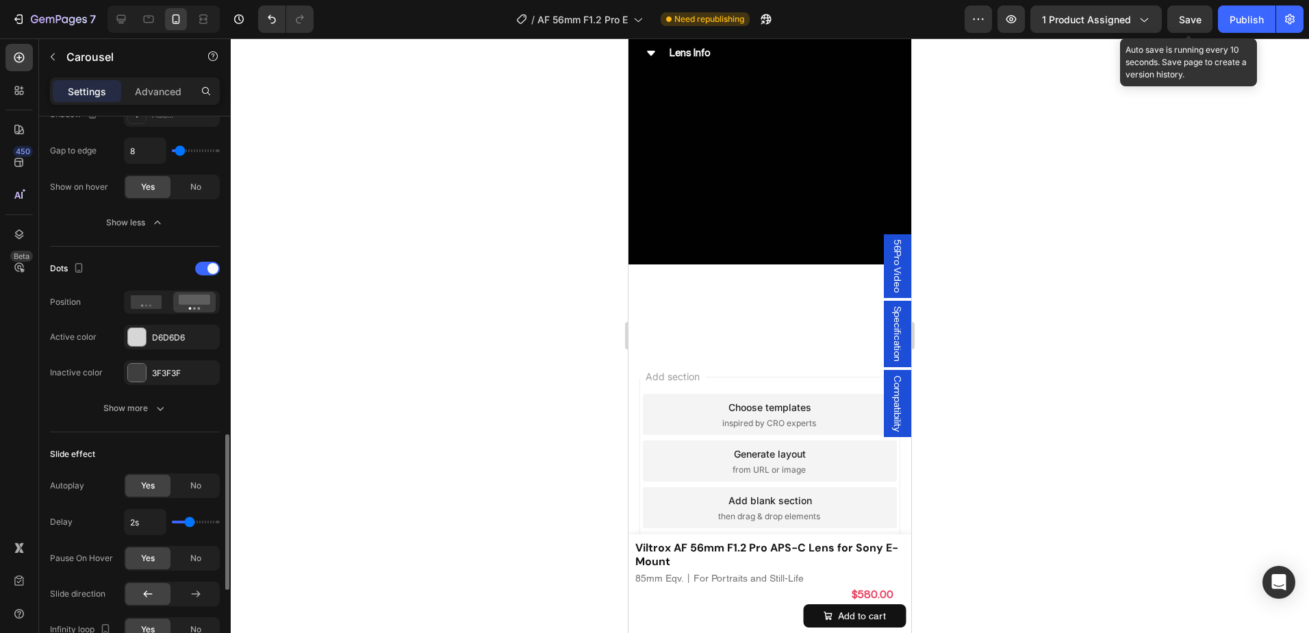
scroll to position [890, 0]
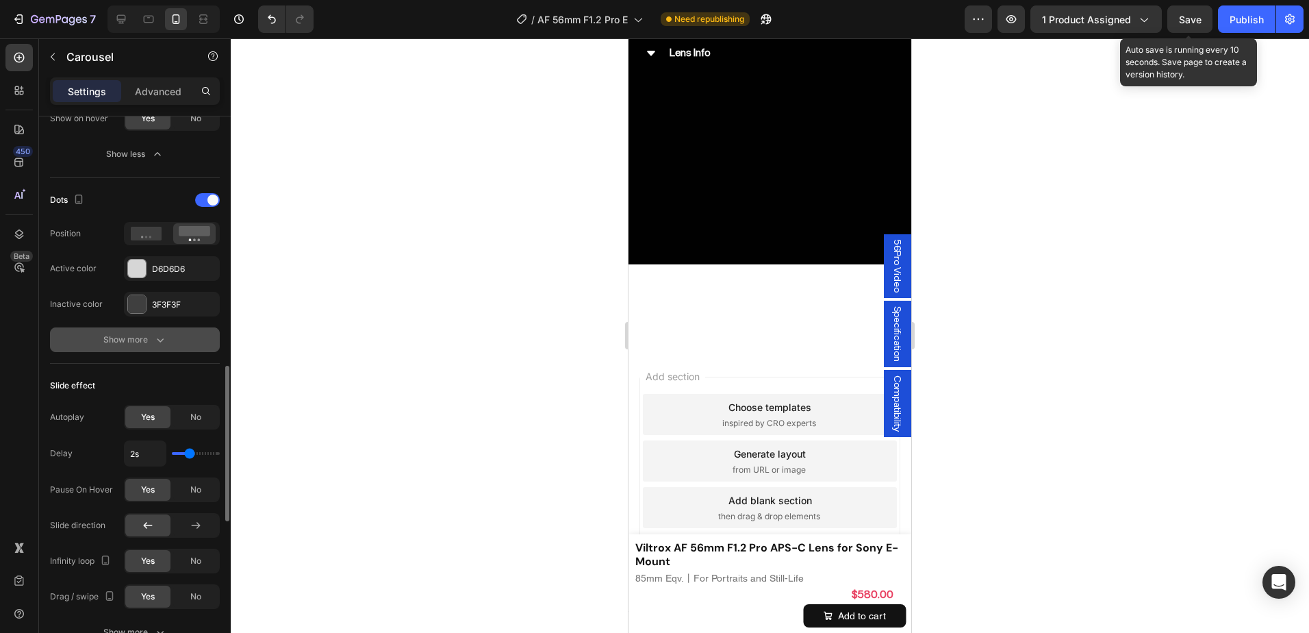
click at [172, 351] on button "Show more" at bounding box center [135, 339] width 170 height 25
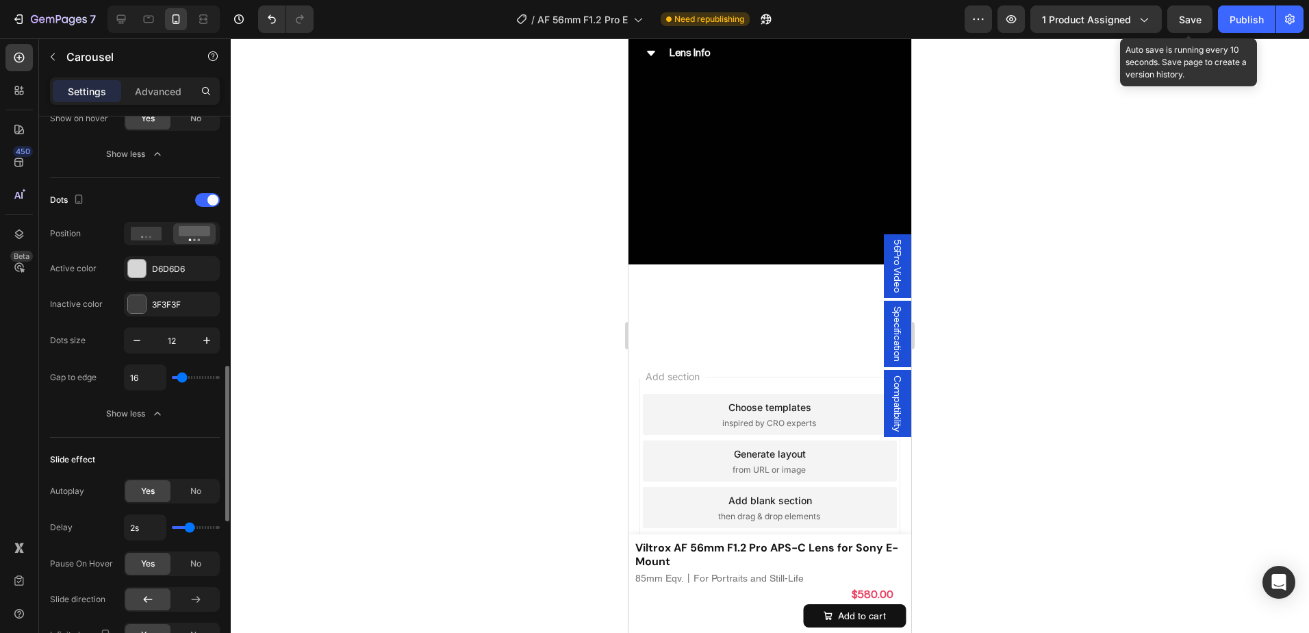
scroll to position [958, 0]
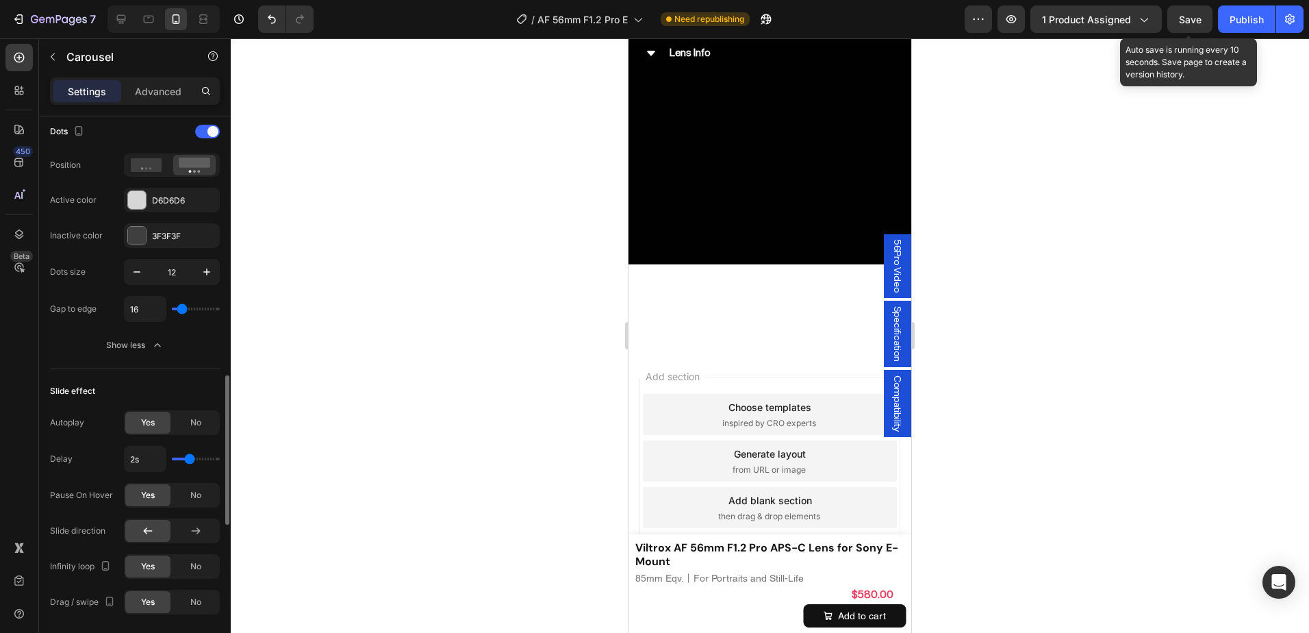
type input "2"
type input "0"
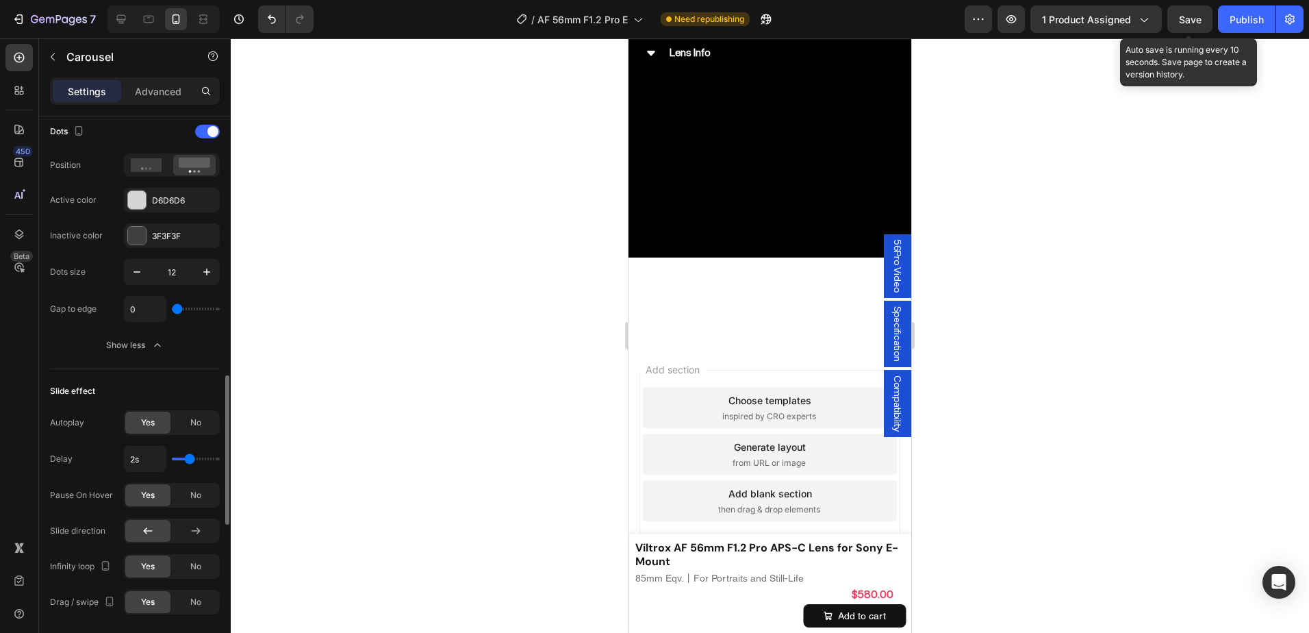
type input "2"
type input "18"
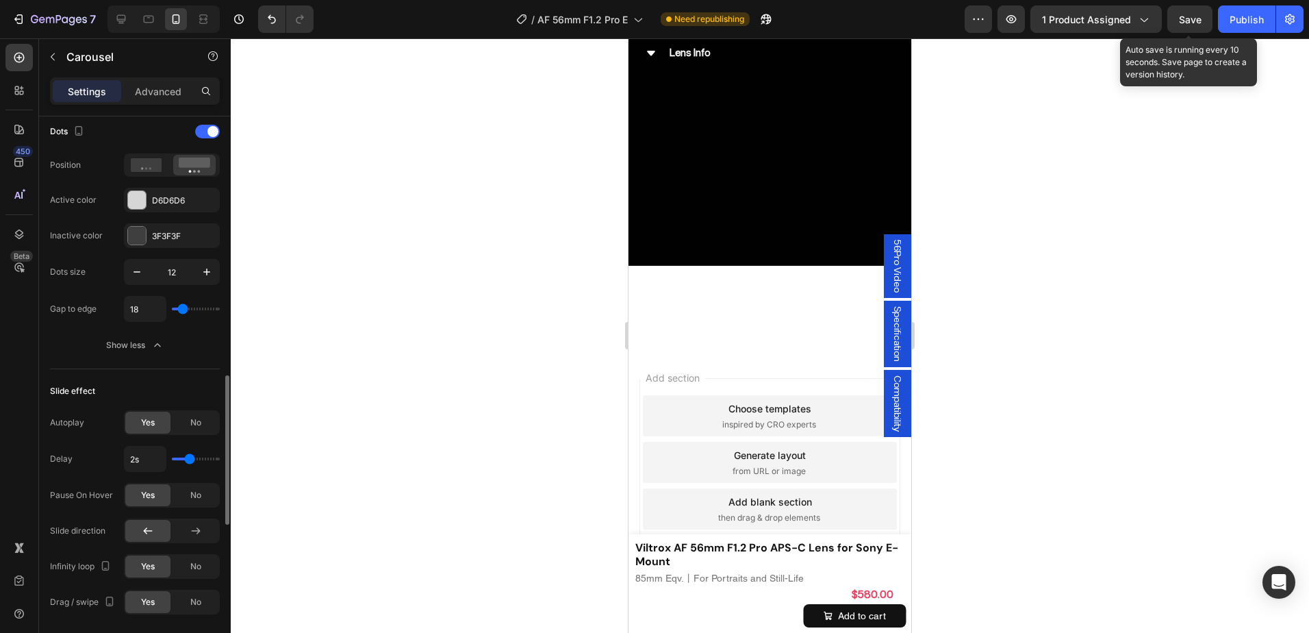
type input "20"
type input "22"
click at [184, 310] on input "range" at bounding box center [196, 308] width 48 height 3
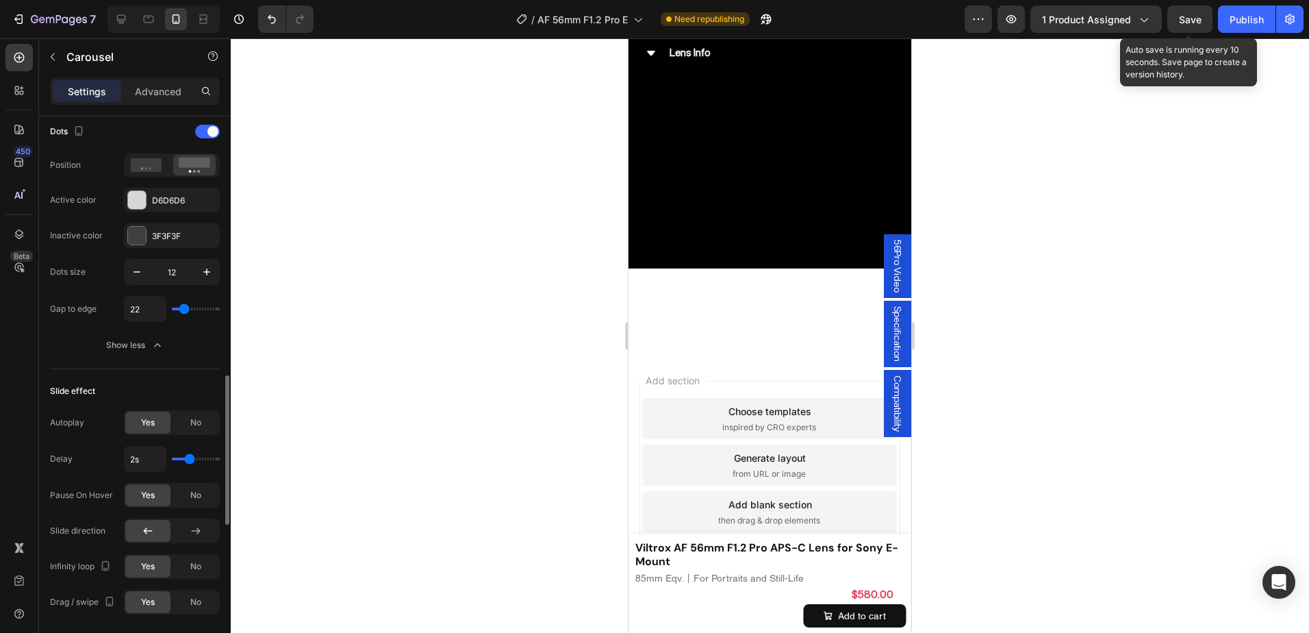
click at [166, 309] on div "22" at bounding box center [172, 309] width 96 height 26
click at [149, 306] on input "22" at bounding box center [145, 308] width 41 height 25
type input "1"
type input "16"
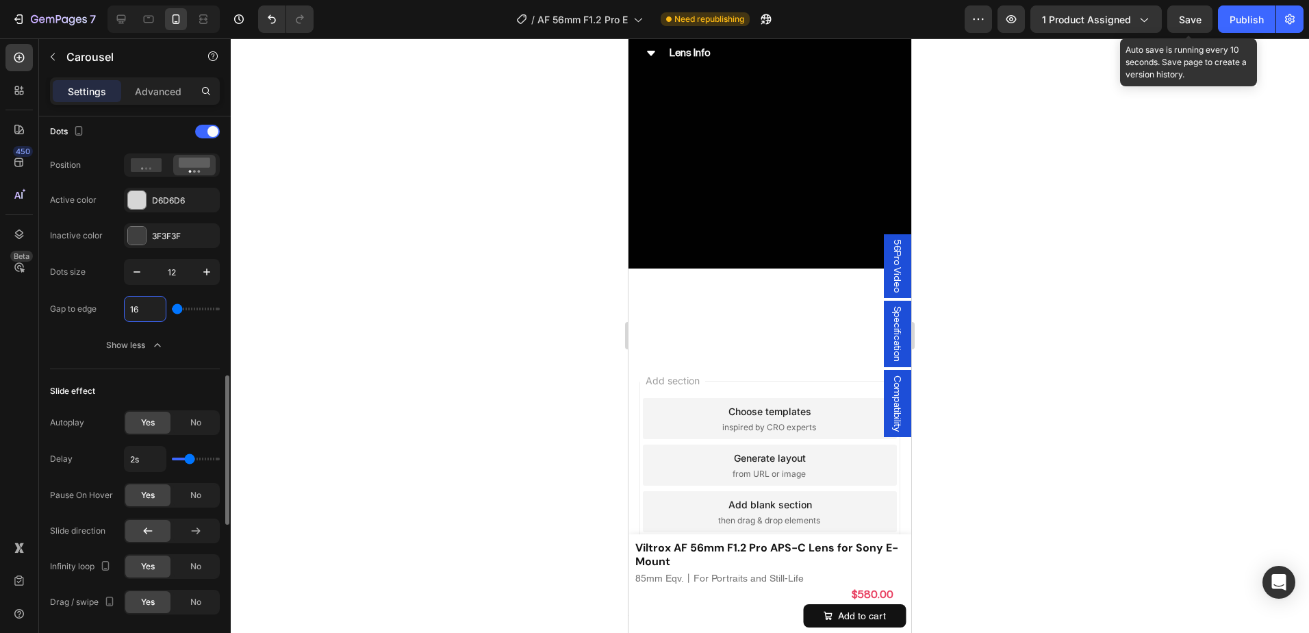
type input "16"
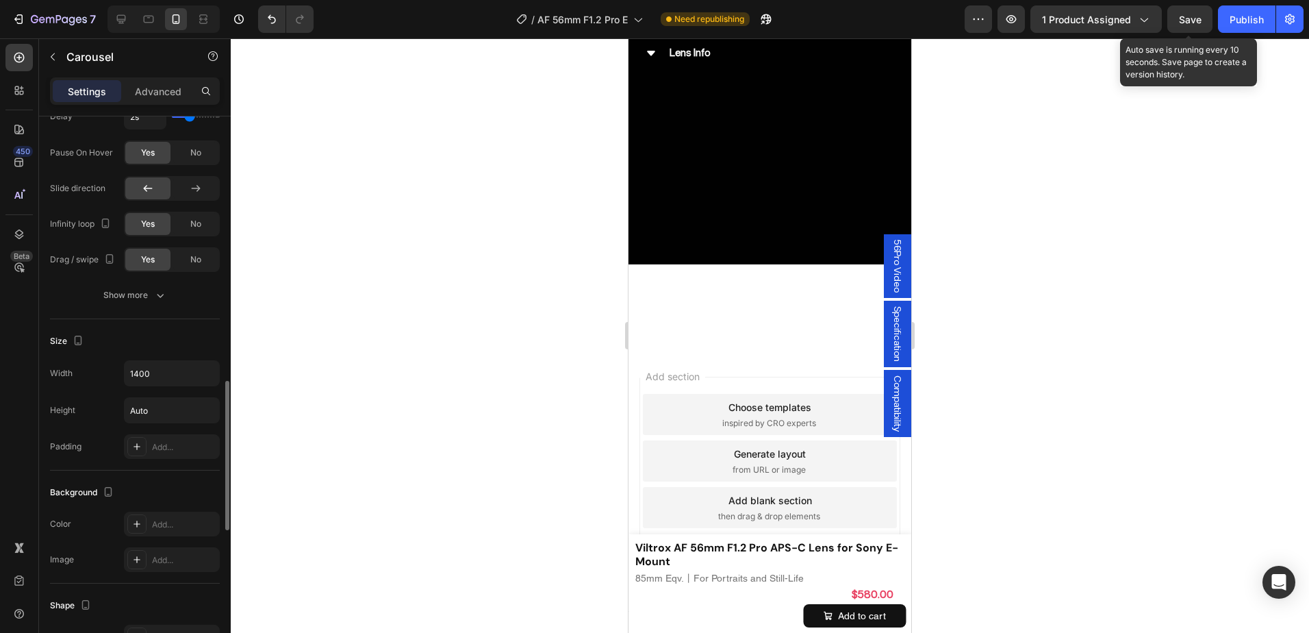
scroll to position [1369, 0]
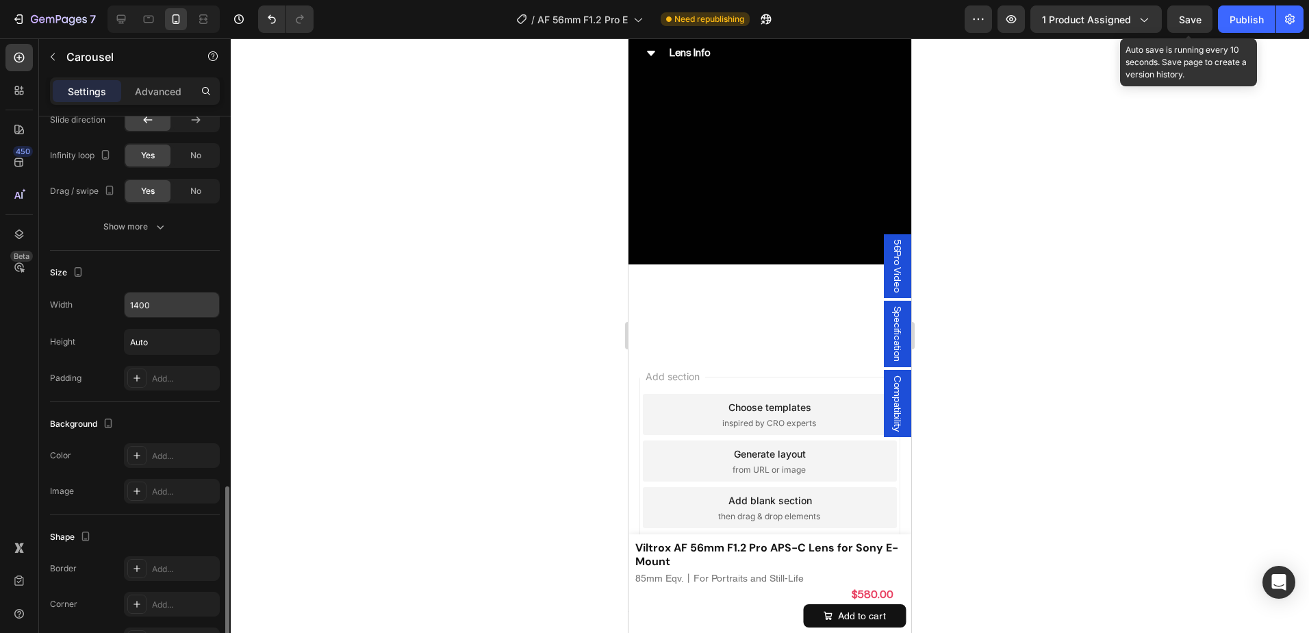
type input "16"
click at [175, 306] on input "1400" at bounding box center [172, 304] width 94 height 25
click at [195, 303] on button "button" at bounding box center [206, 304] width 25 height 25
click at [164, 361] on p "Full 100%" at bounding box center [168, 365] width 78 height 12
type input "100%"
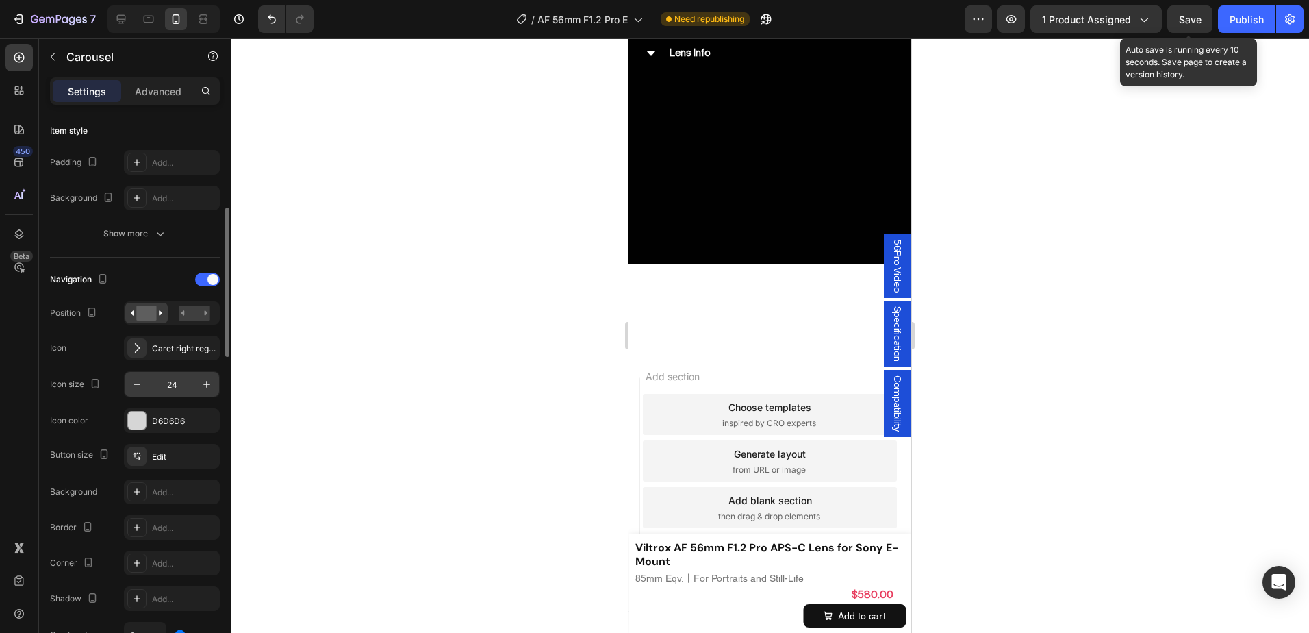
scroll to position [269, 0]
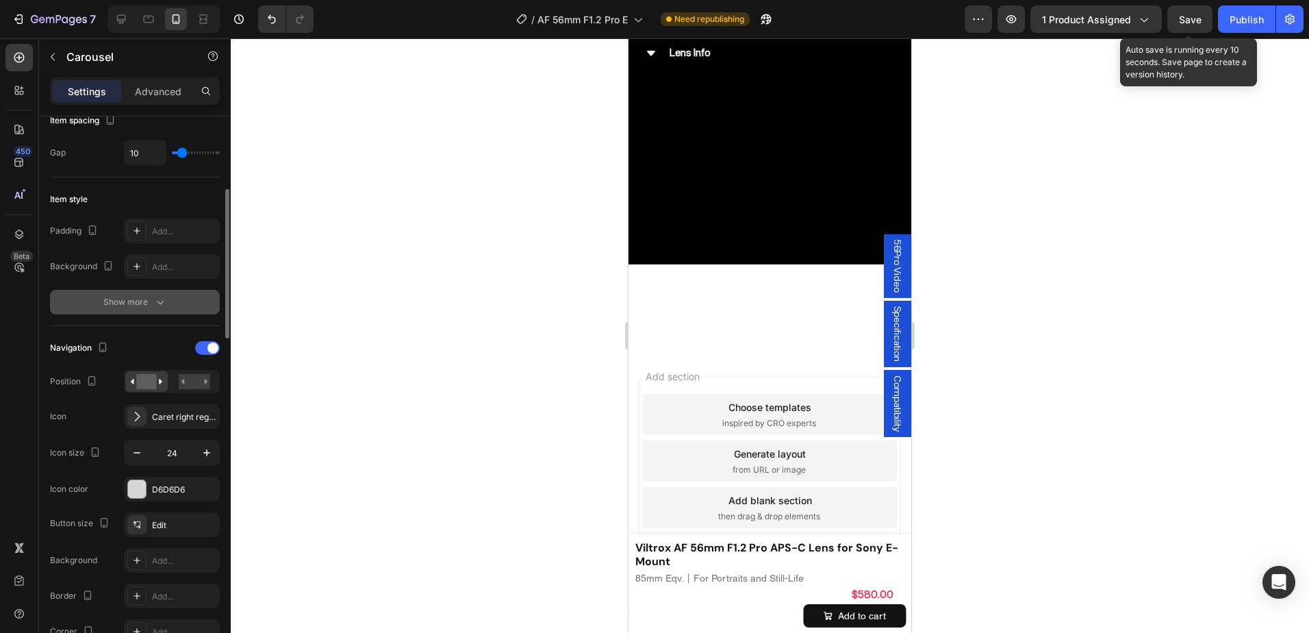
click at [169, 299] on button "Show more" at bounding box center [135, 302] width 170 height 25
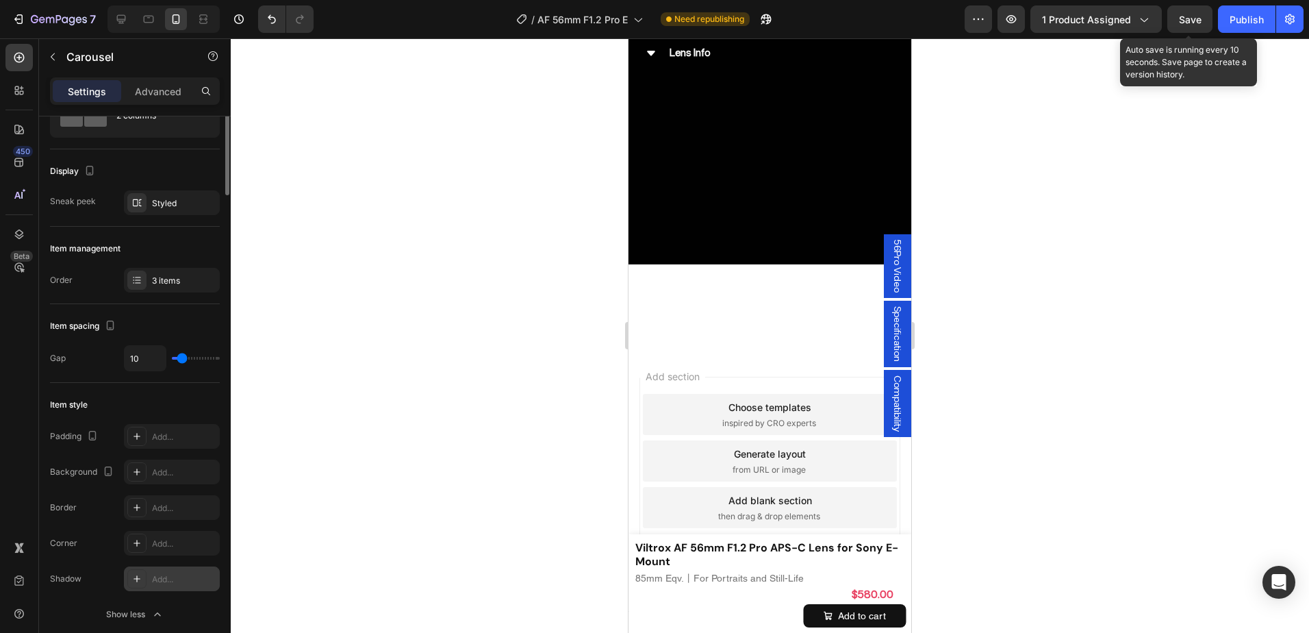
scroll to position [0, 0]
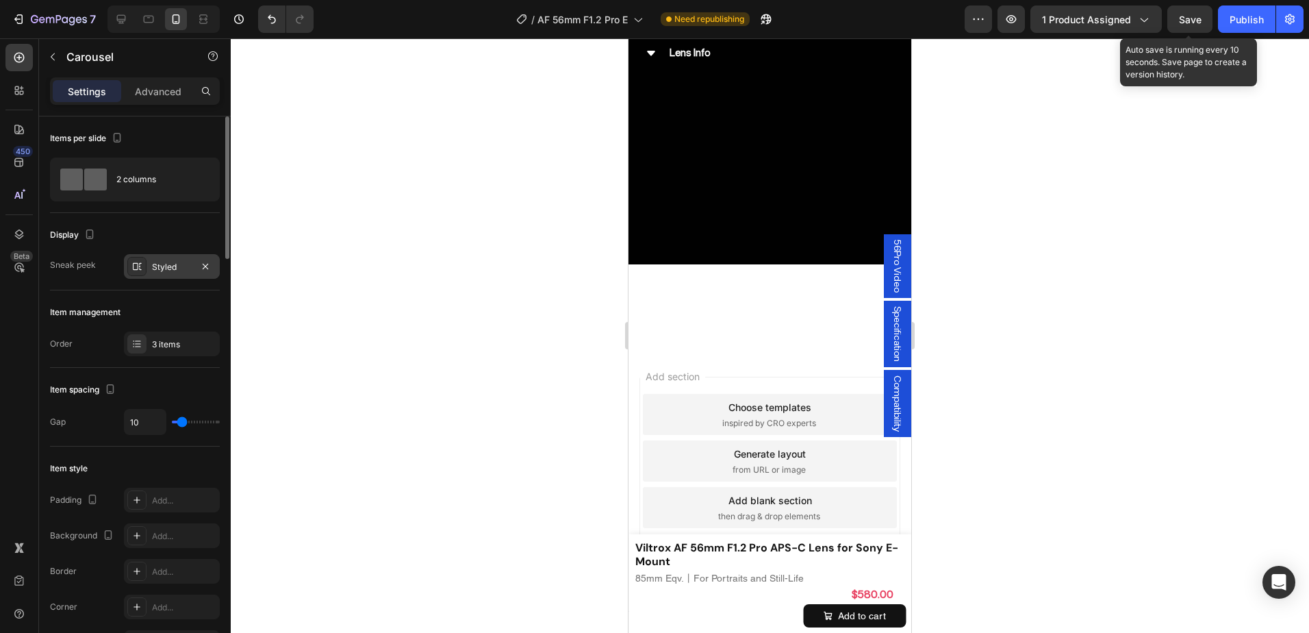
click at [147, 261] on div "Styled" at bounding box center [172, 266] width 96 height 25
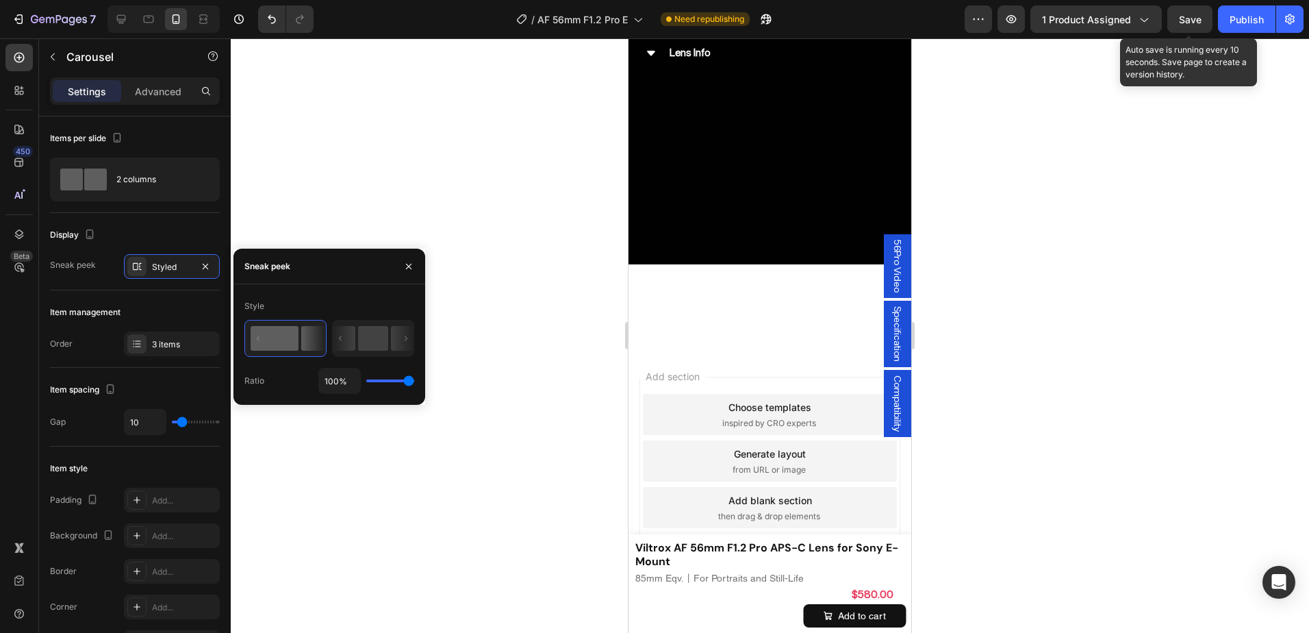
drag, startPoint x: 409, startPoint y: 377, endPoint x: 437, endPoint y: 381, distance: 28.4
click at [414, 381] on input "range" at bounding box center [390, 380] width 48 height 3
click at [146, 86] on p "Advanced" at bounding box center [158, 91] width 47 height 14
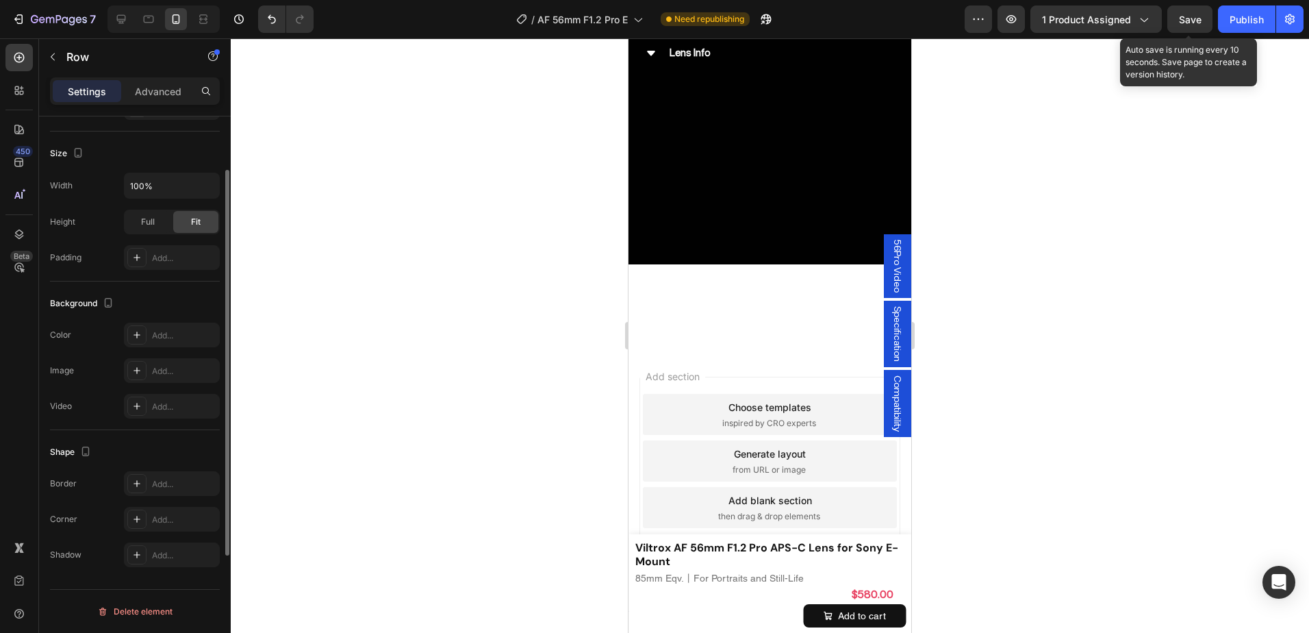
scroll to position [176, 0]
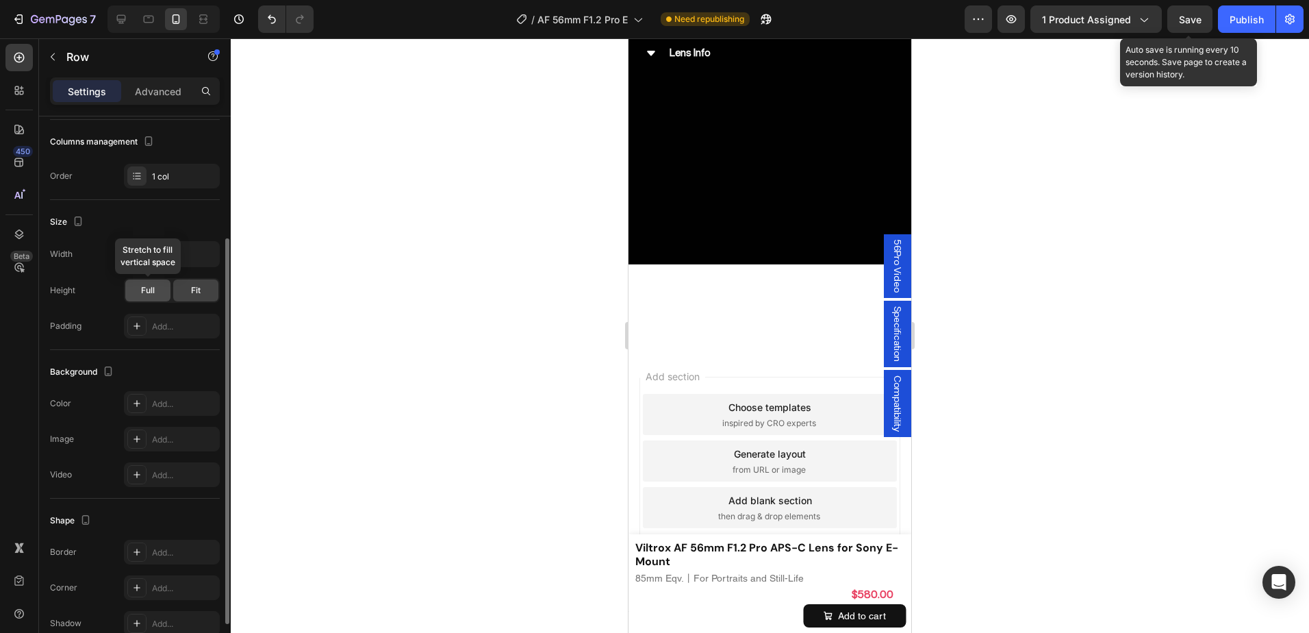
click at [147, 285] on span "Full" at bounding box center [148, 290] width 14 height 12
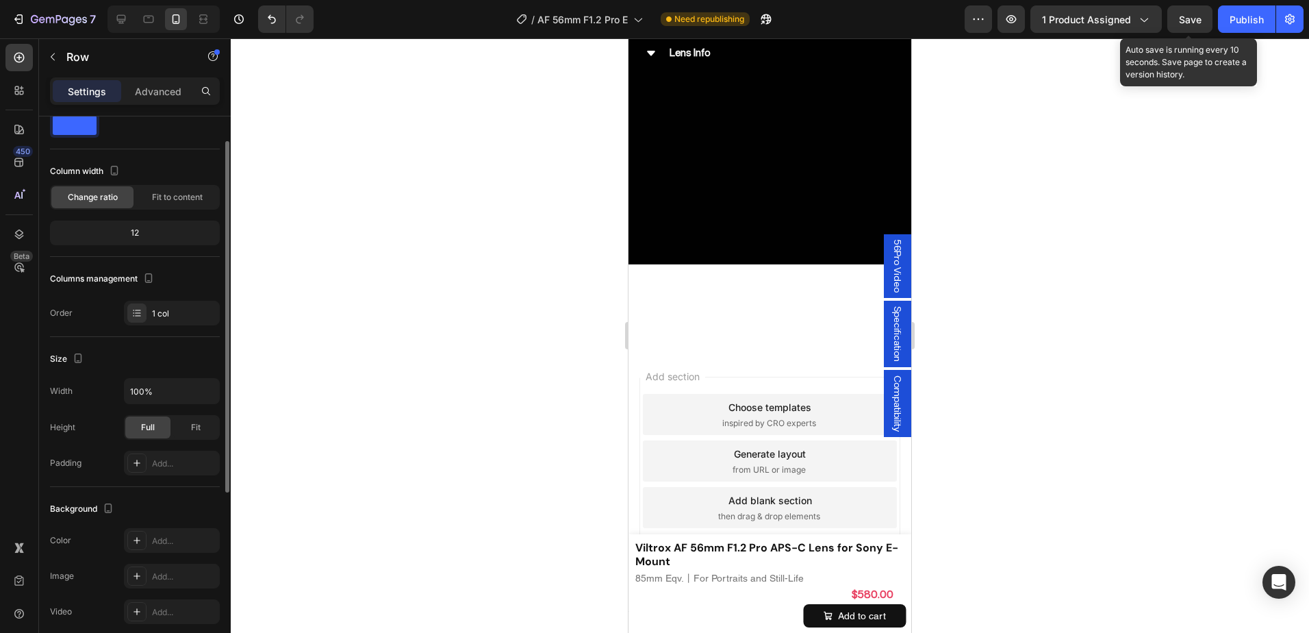
scroll to position [0, 0]
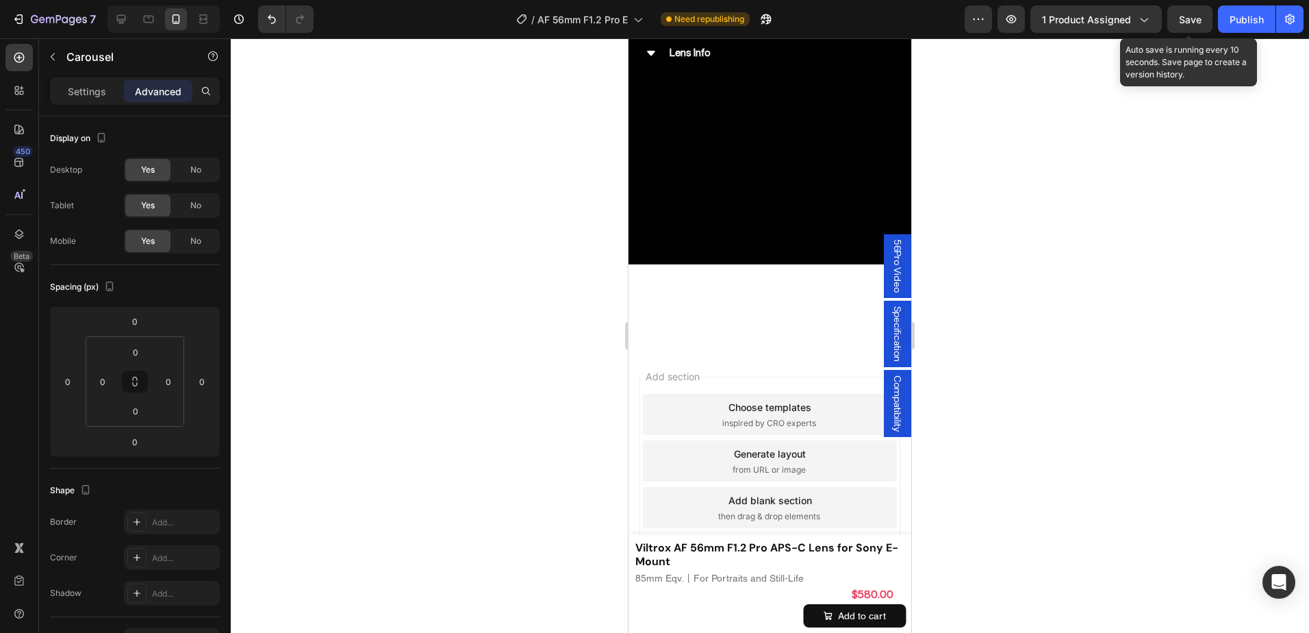
click at [90, 84] on p "Settings" at bounding box center [87, 91] width 38 height 14
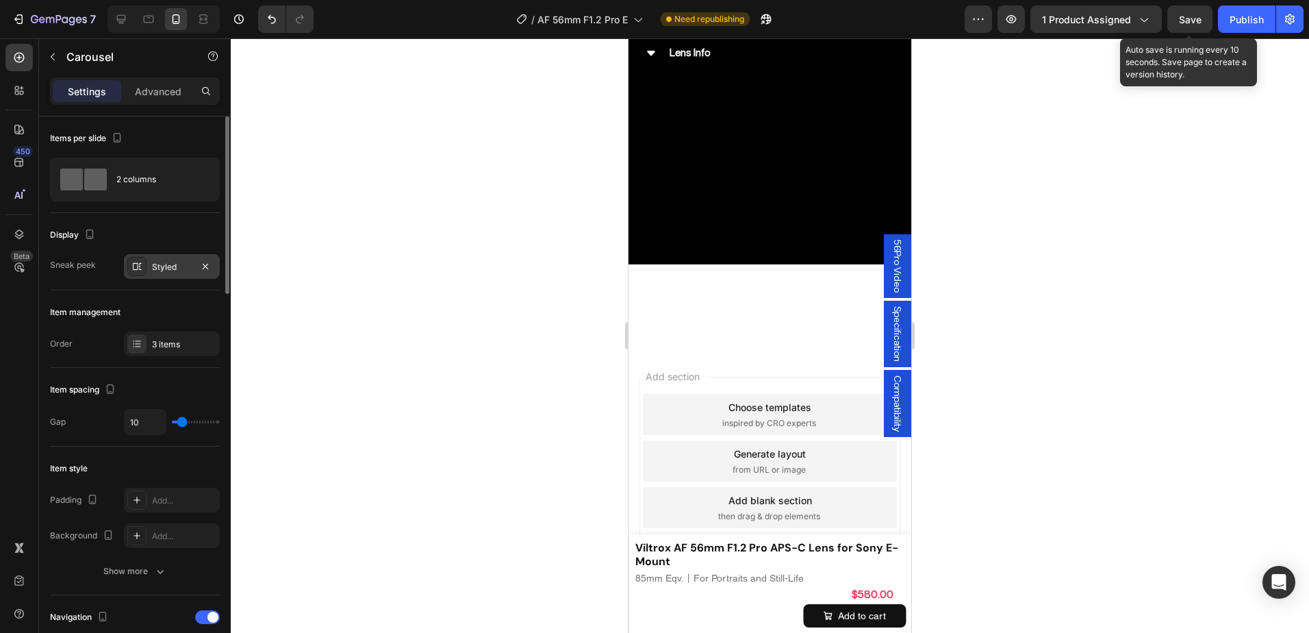
click at [161, 263] on div "Styled" at bounding box center [172, 267] width 40 height 12
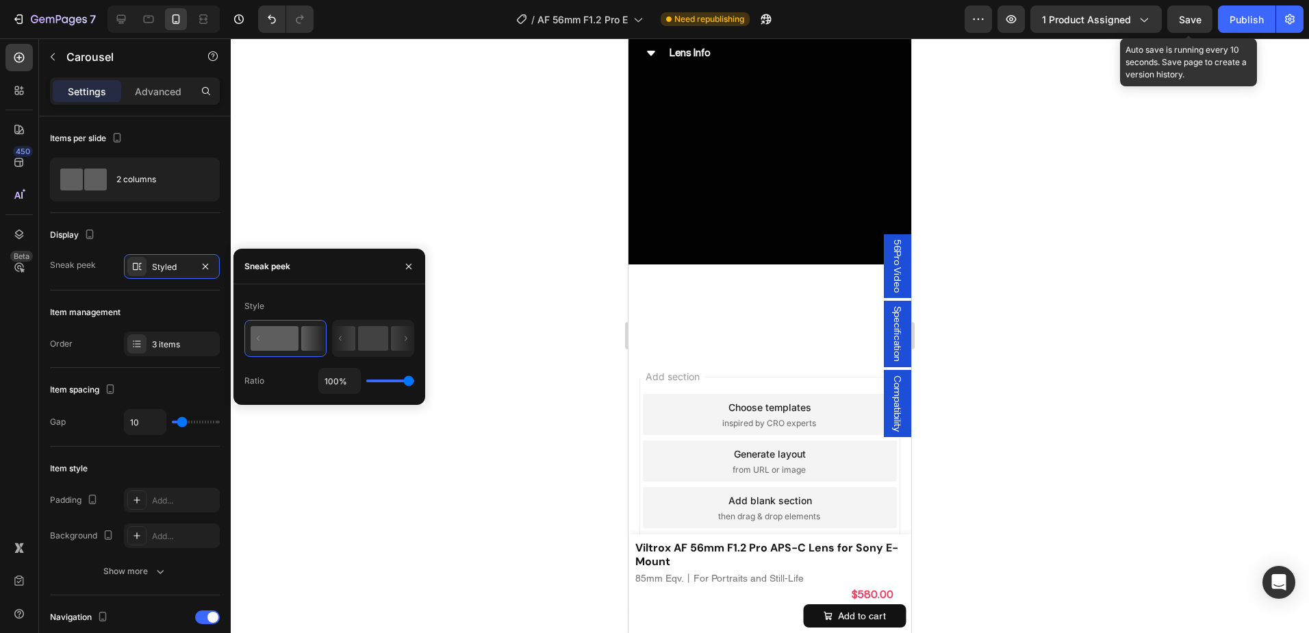
type input "82%"
type input "82"
type input "78%"
drag, startPoint x: 407, startPoint y: 379, endPoint x: 400, endPoint y: 380, distance: 7.0
type input "78"
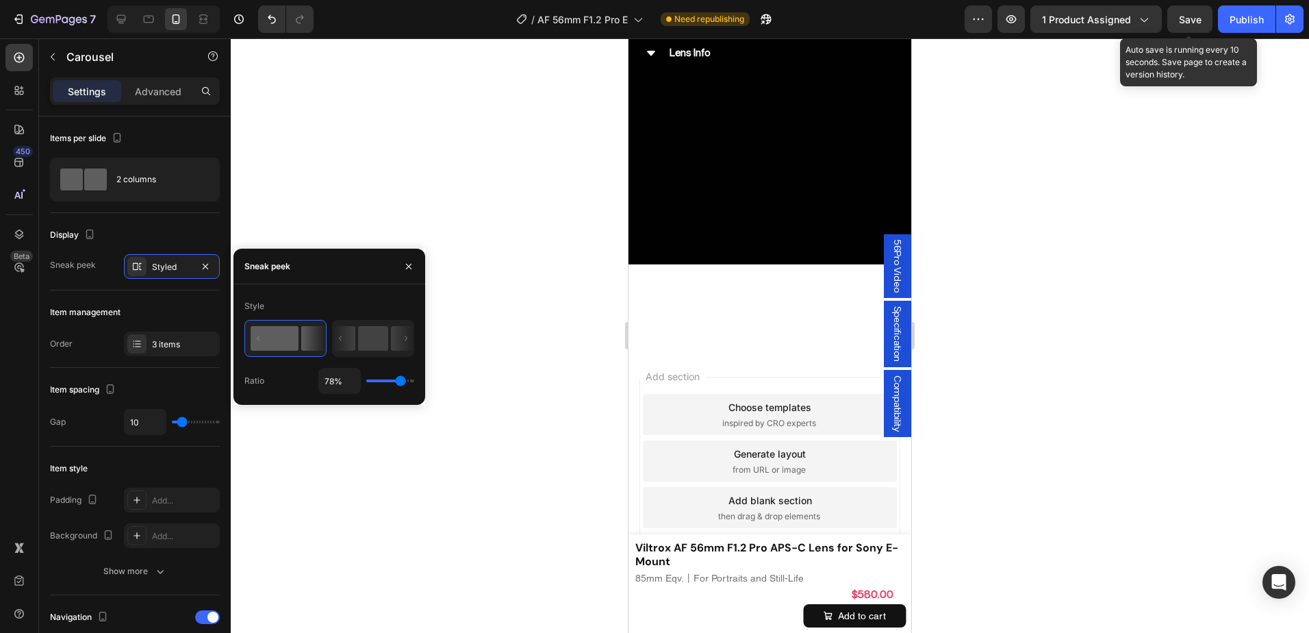
click at [400, 380] on input "range" at bounding box center [390, 380] width 48 height 3
click at [68, 56] on p "Carousel" at bounding box center [124, 57] width 116 height 16
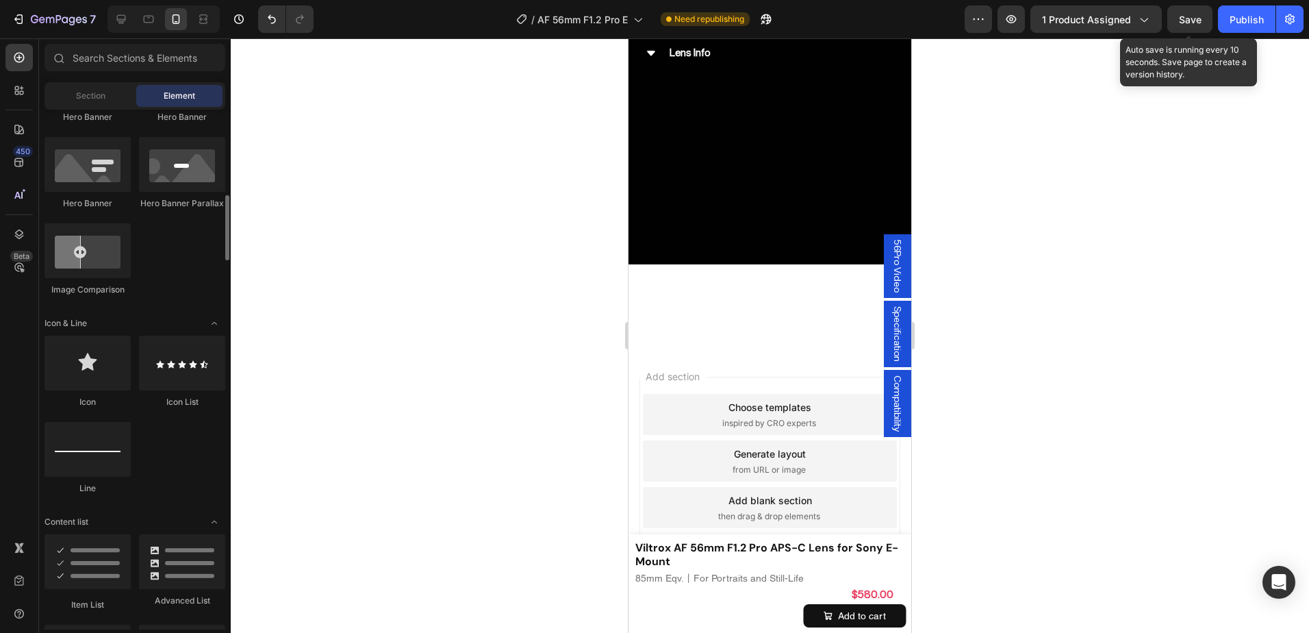
scroll to position [548, 0]
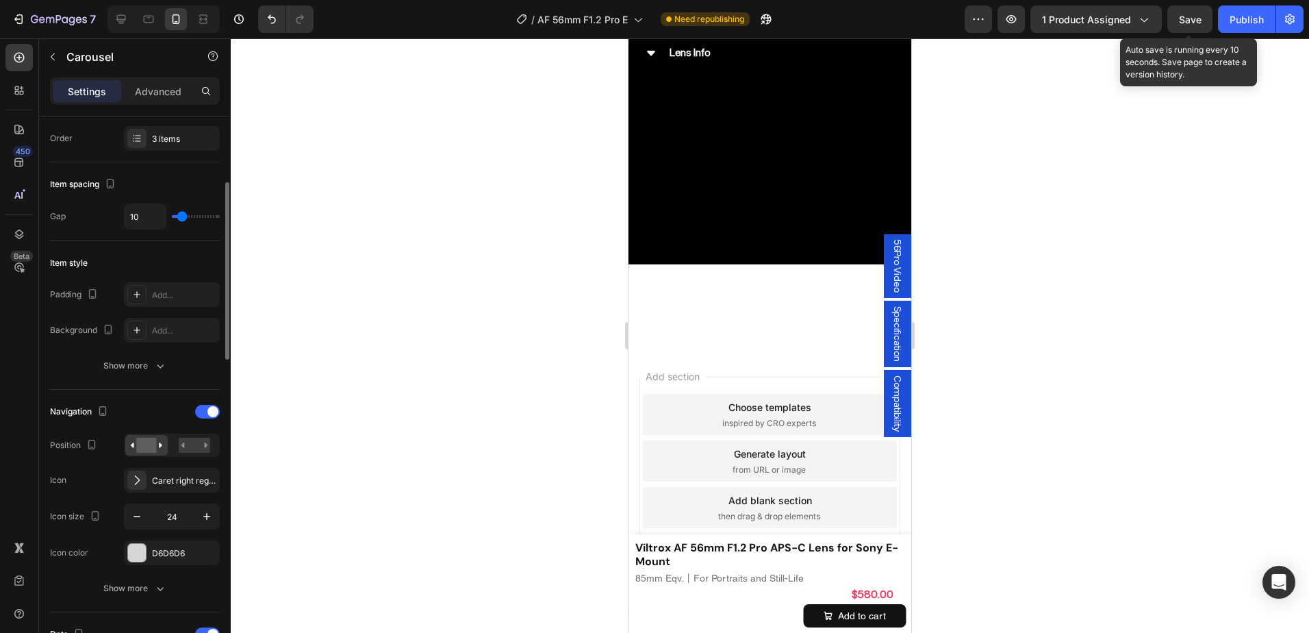
scroll to position [274, 0]
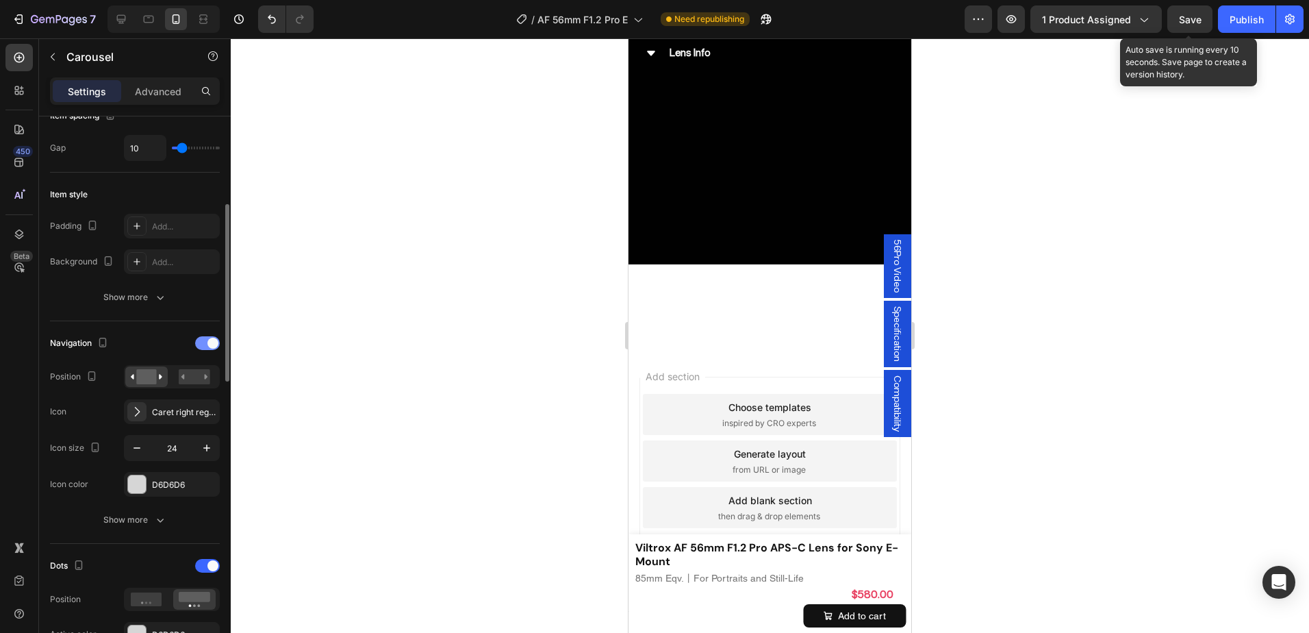
click at [215, 338] on span at bounding box center [212, 342] width 11 height 11
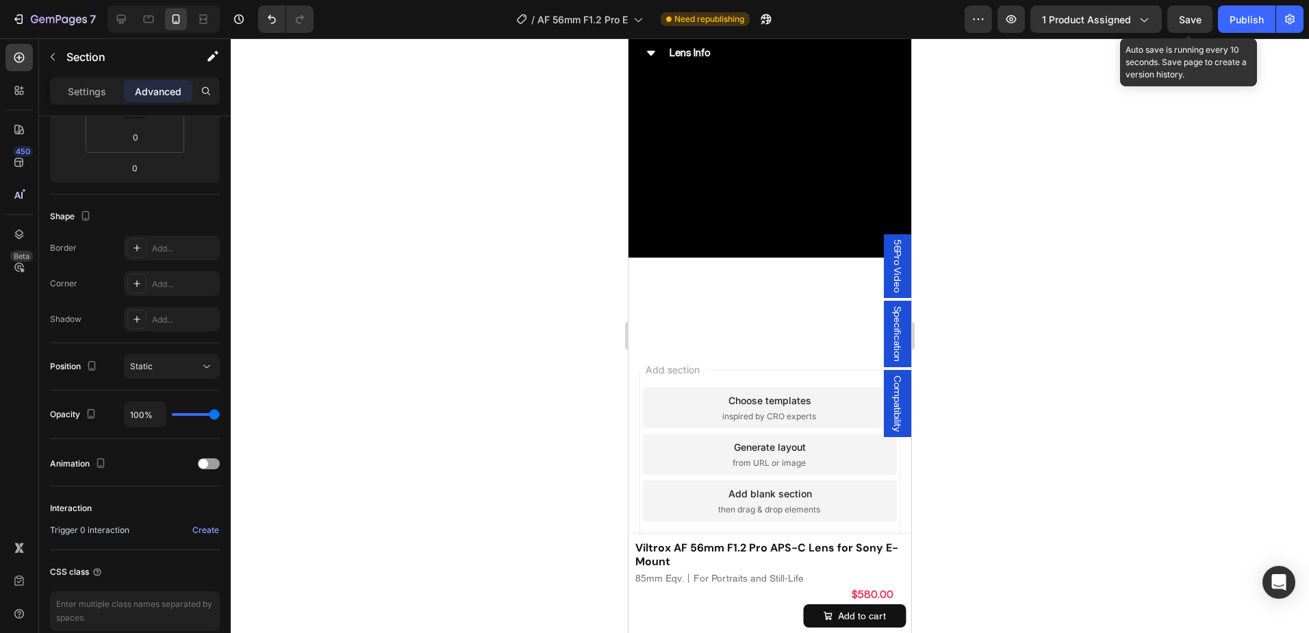
scroll to position [0, 0]
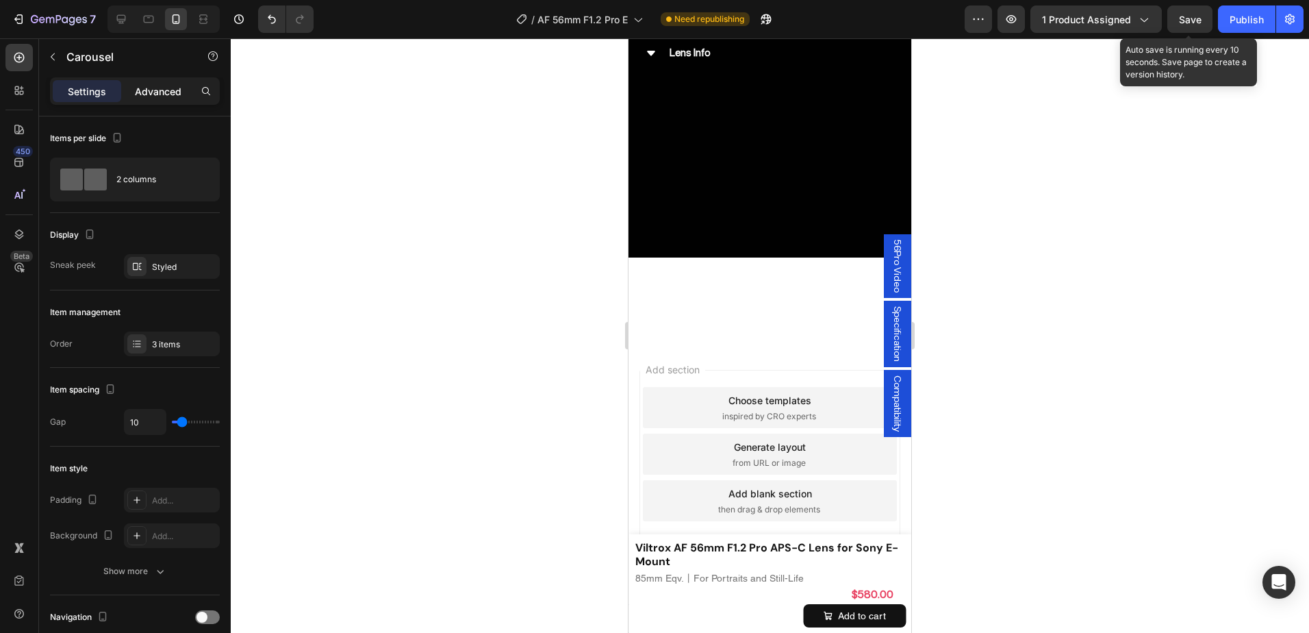
click at [148, 85] on p "Advanced" at bounding box center [158, 91] width 47 height 14
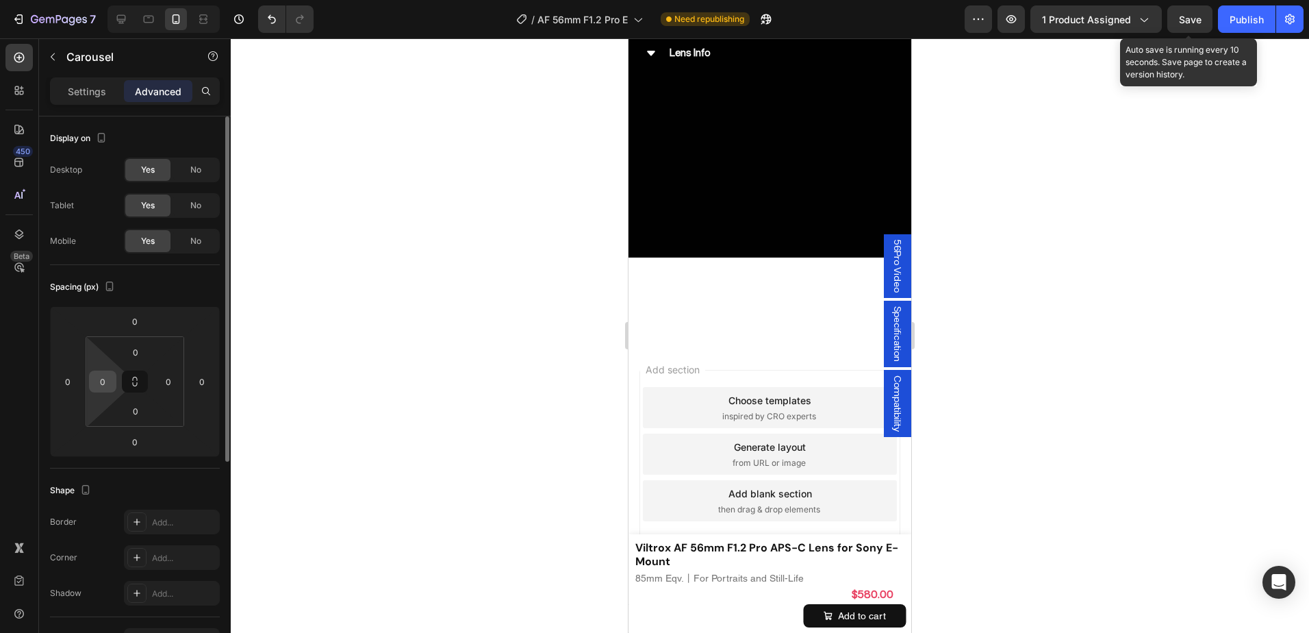
click at [112, 385] on input "0" at bounding box center [102, 381] width 21 height 21
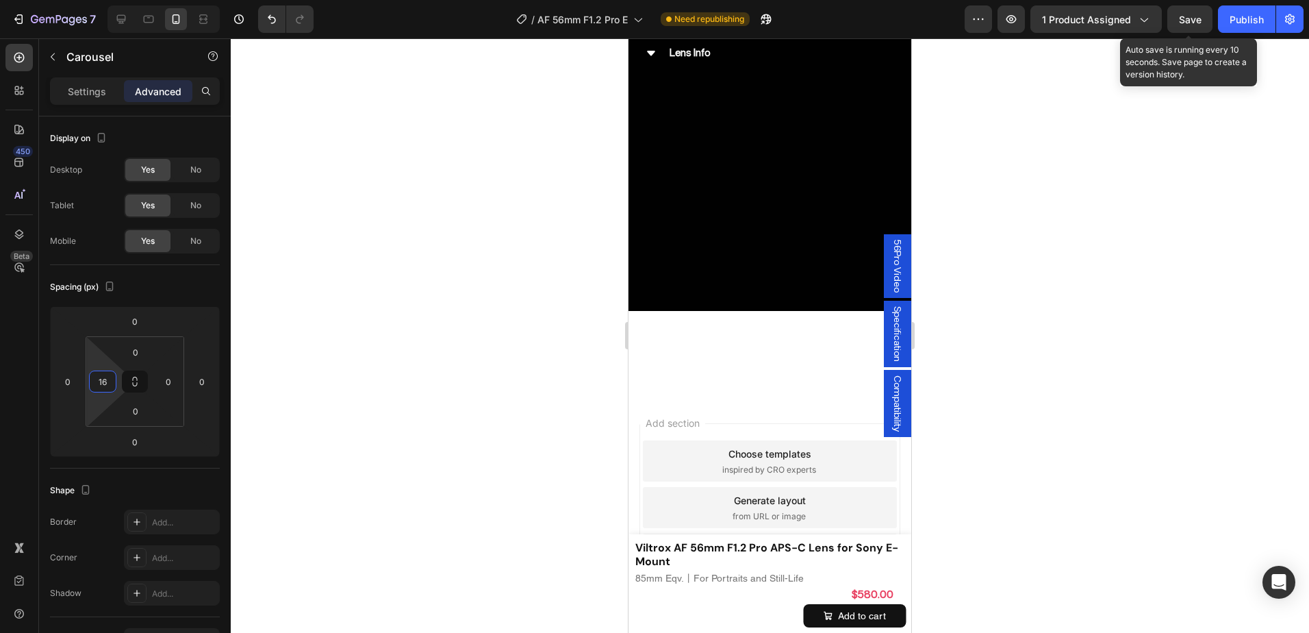
scroll to position [6955, 0]
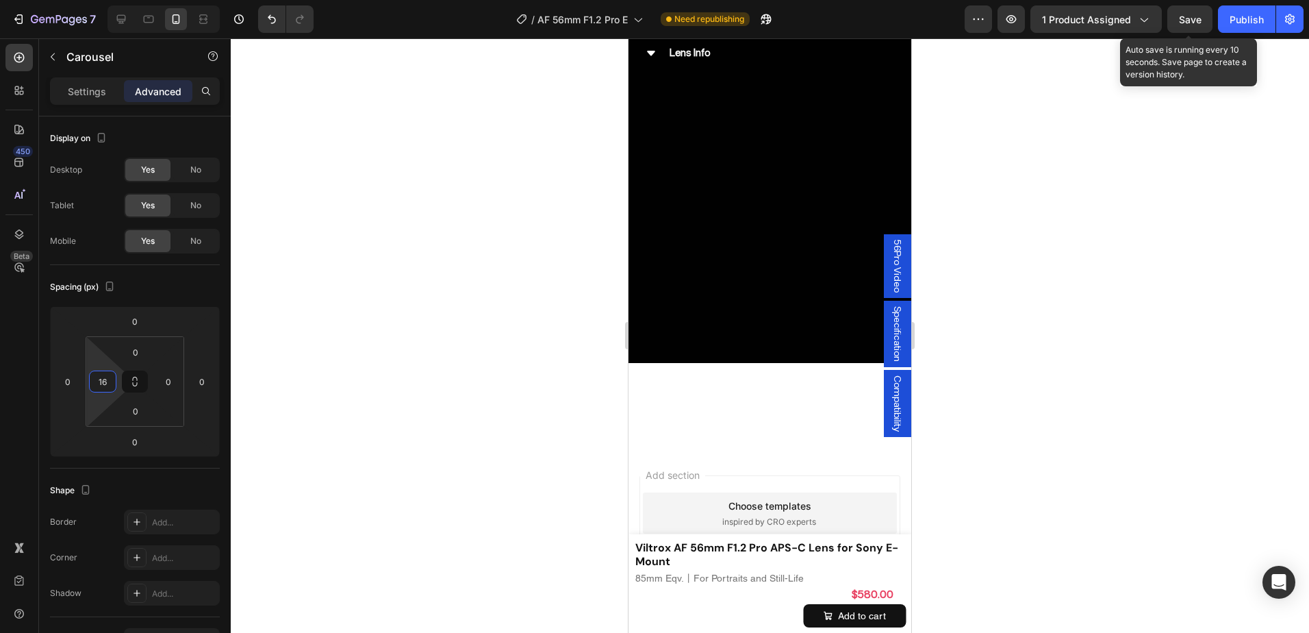
type input "16"
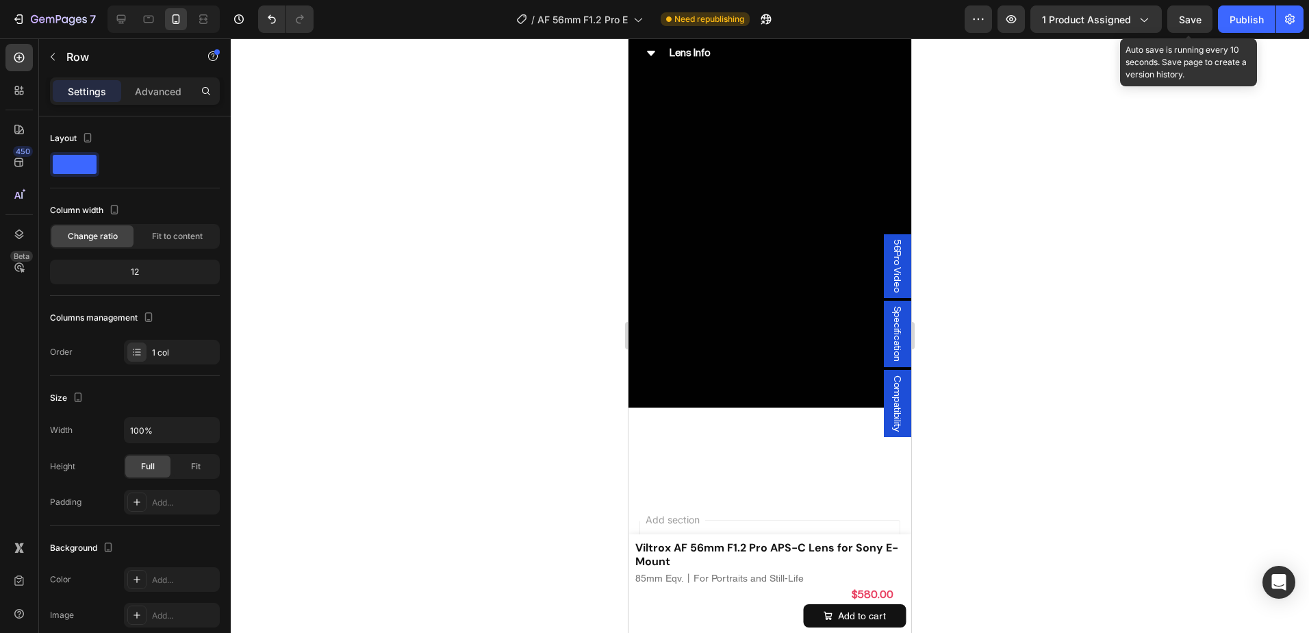
scroll to position [6886, 0]
click at [162, 85] on p "Advanced" at bounding box center [158, 91] width 47 height 14
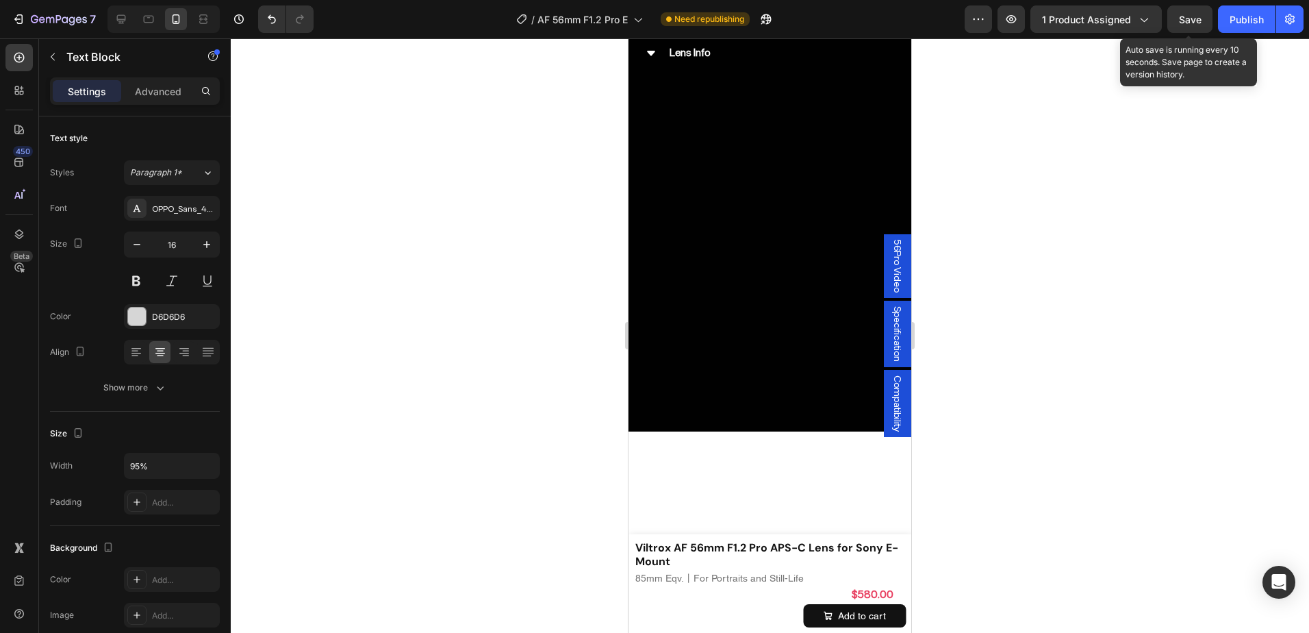
click at [170, 84] on p "Advanced" at bounding box center [158, 91] width 47 height 14
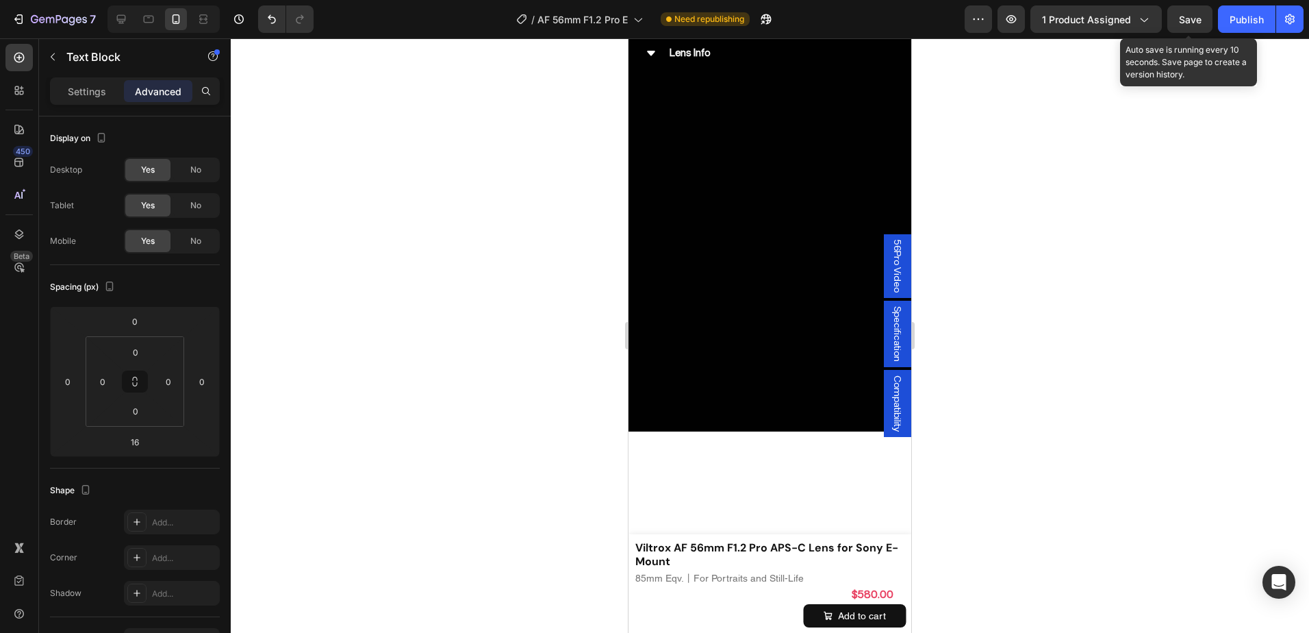
click at [996, 309] on div at bounding box center [770, 335] width 1078 height 594
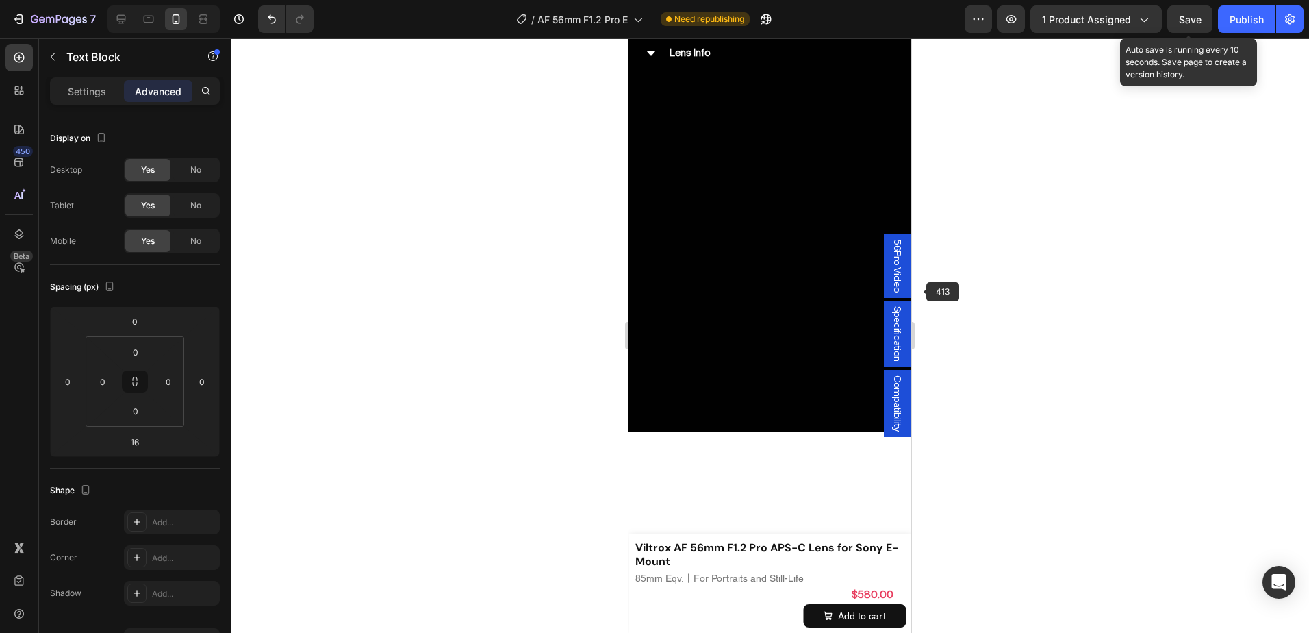
click at [1038, 328] on div at bounding box center [770, 335] width 1078 height 594
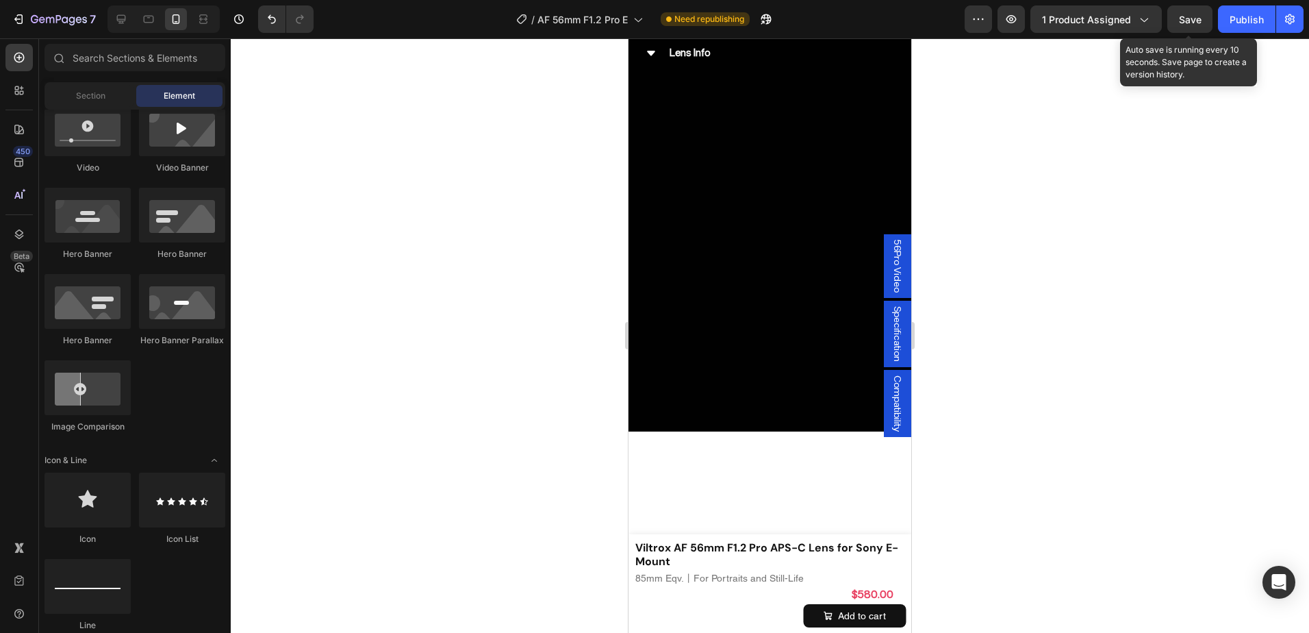
click at [972, 434] on div at bounding box center [770, 335] width 1078 height 594
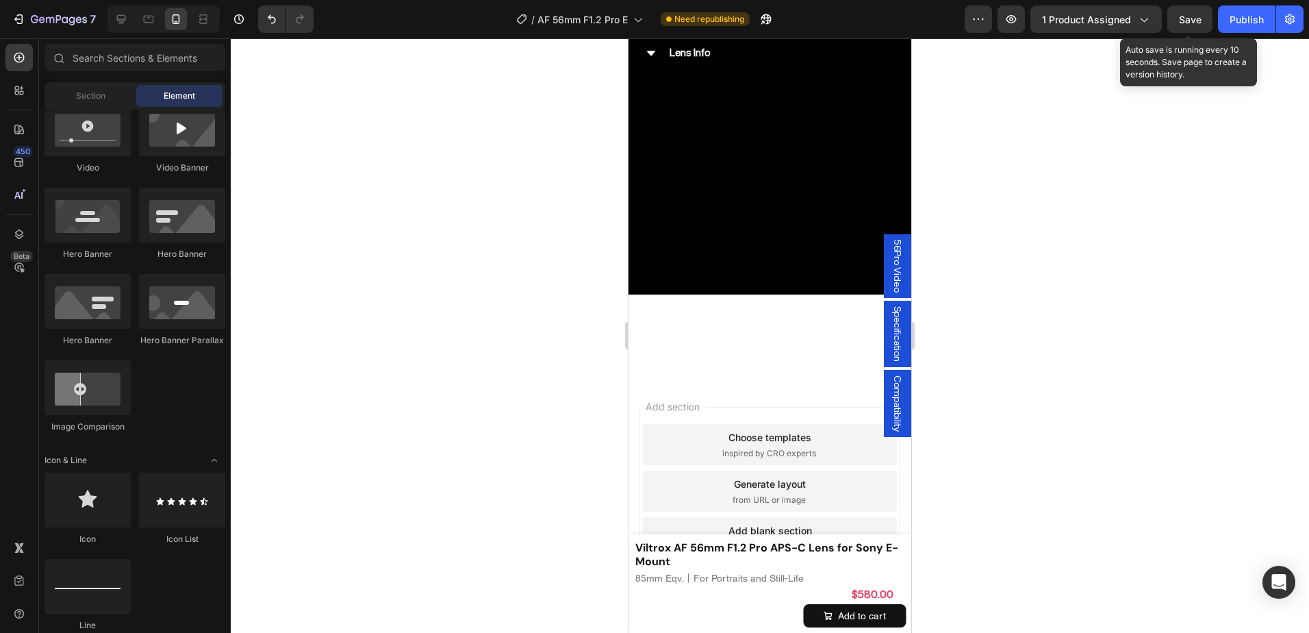
scroll to position [7092, 0]
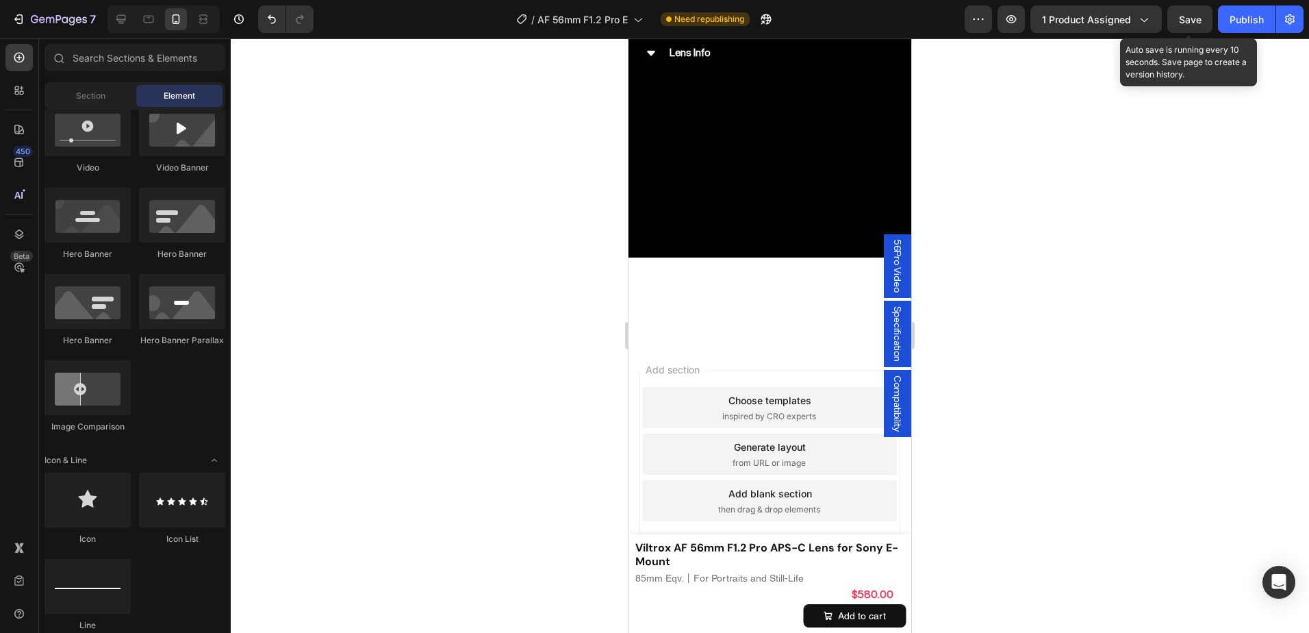
click at [1067, 231] on div at bounding box center [770, 335] width 1078 height 594
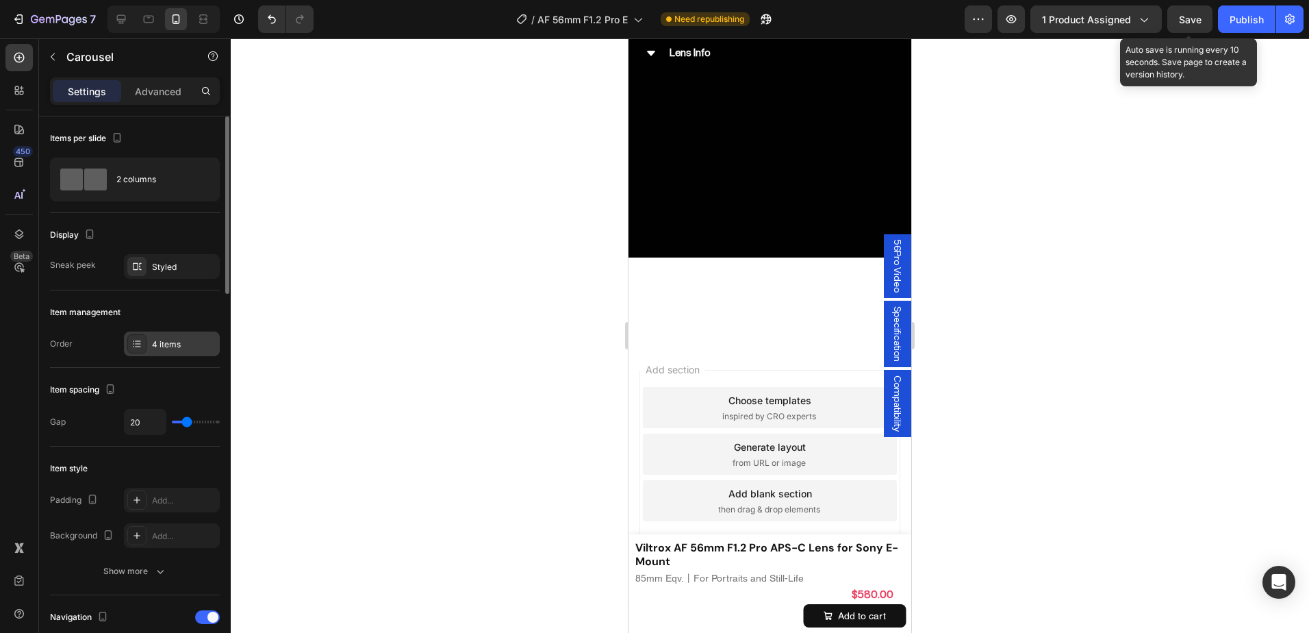
scroll to position [68, 0]
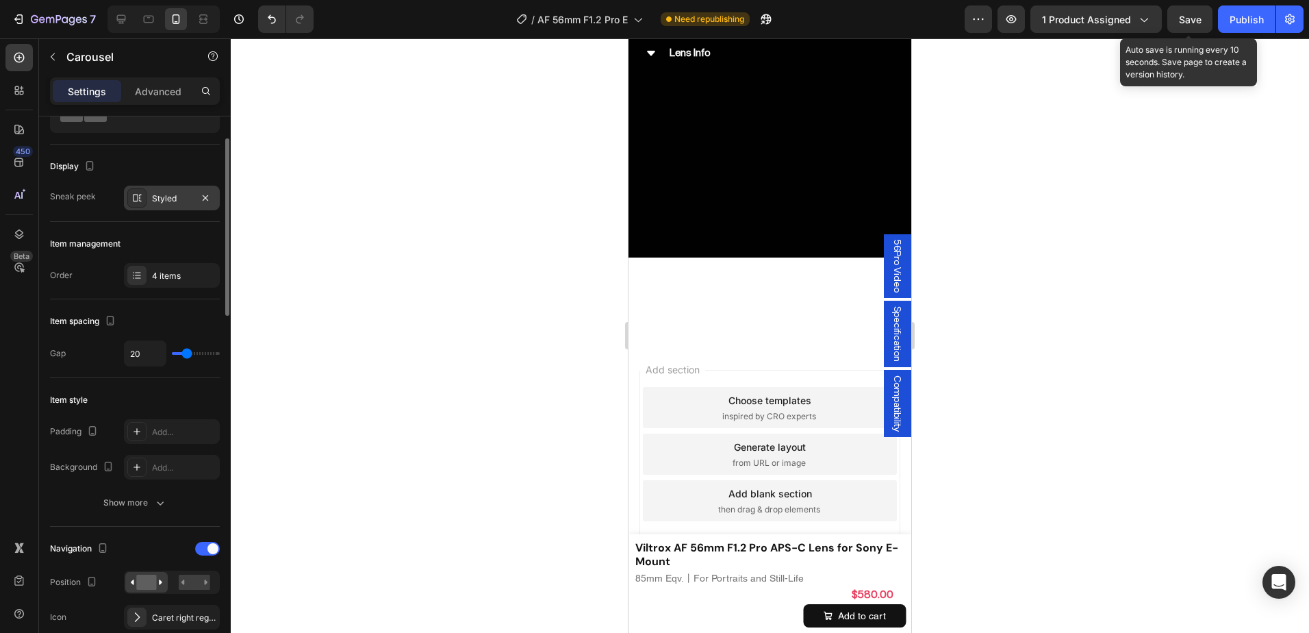
click at [175, 196] on div "Styled" at bounding box center [172, 198] width 40 height 12
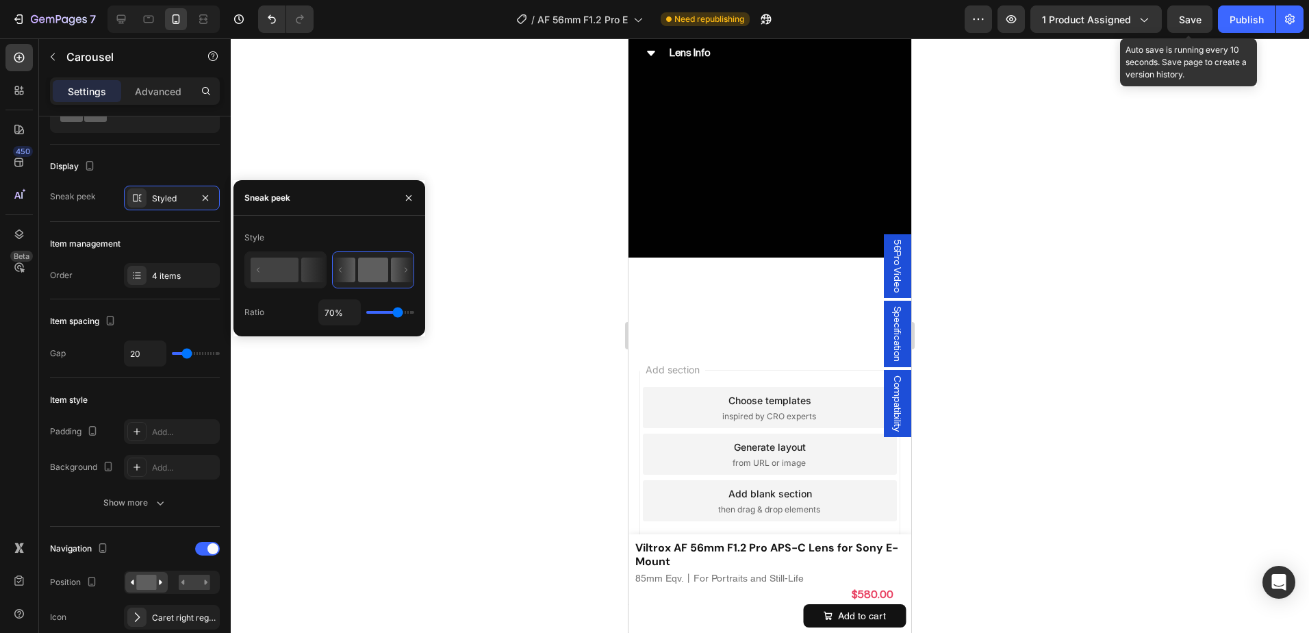
type input "100%"
drag, startPoint x: 399, startPoint y: 309, endPoint x: 470, endPoint y: 316, distance: 71.5
type input "100"
click at [414, 314] on input "range" at bounding box center [390, 312] width 48 height 3
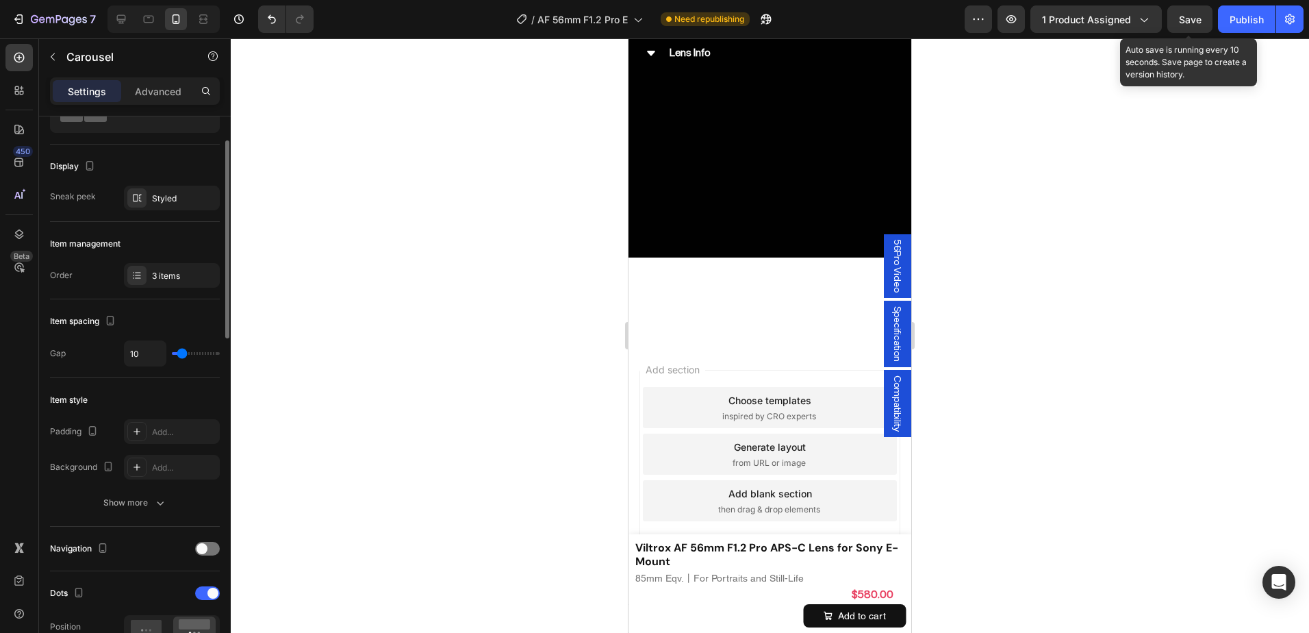
scroll to position [0, 0]
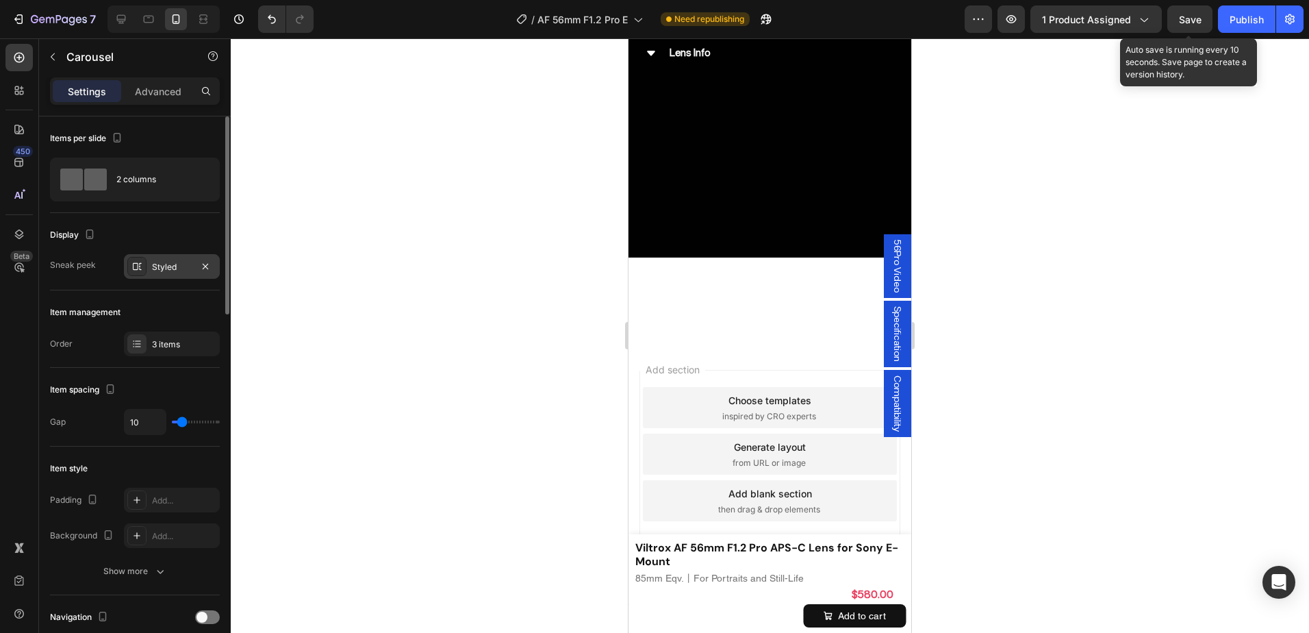
click at [145, 595] on div "Display Sneak peek Styled" at bounding box center [135, 617] width 170 height 44
click at [145, 256] on div "Styled" at bounding box center [172, 266] width 96 height 25
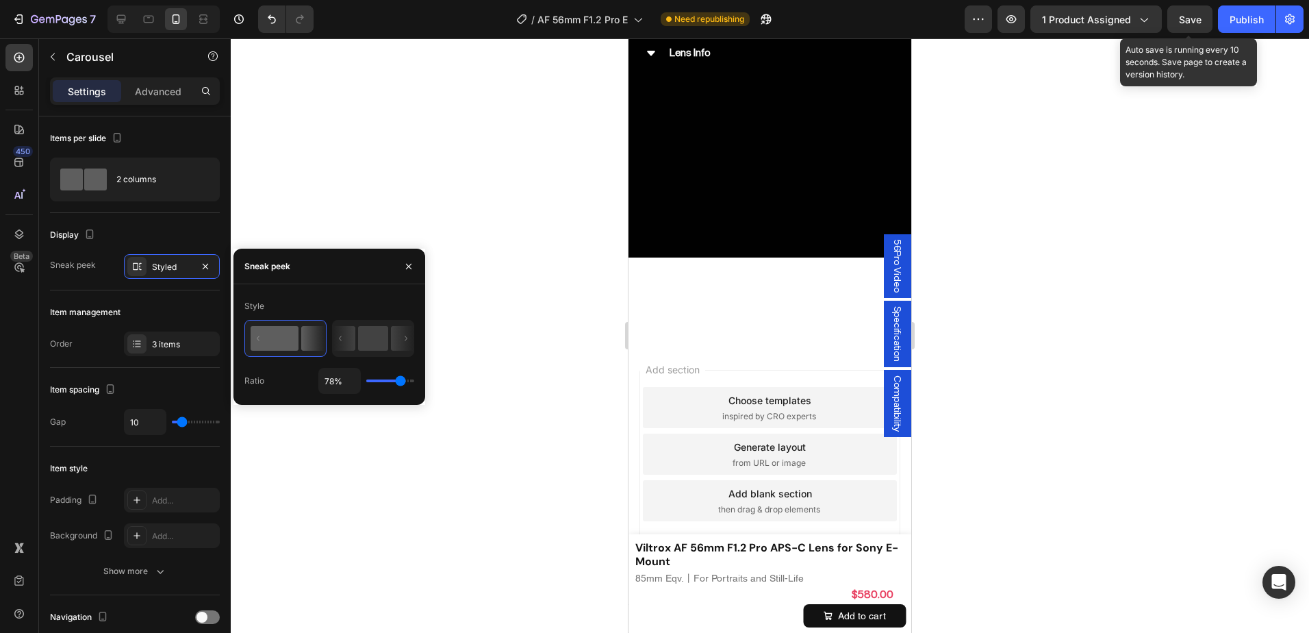
scroll to position [7160, 0]
click at [336, 382] on input "78%" at bounding box center [339, 380] width 41 height 25
type input "8%"
type input "8"
type input "80%"
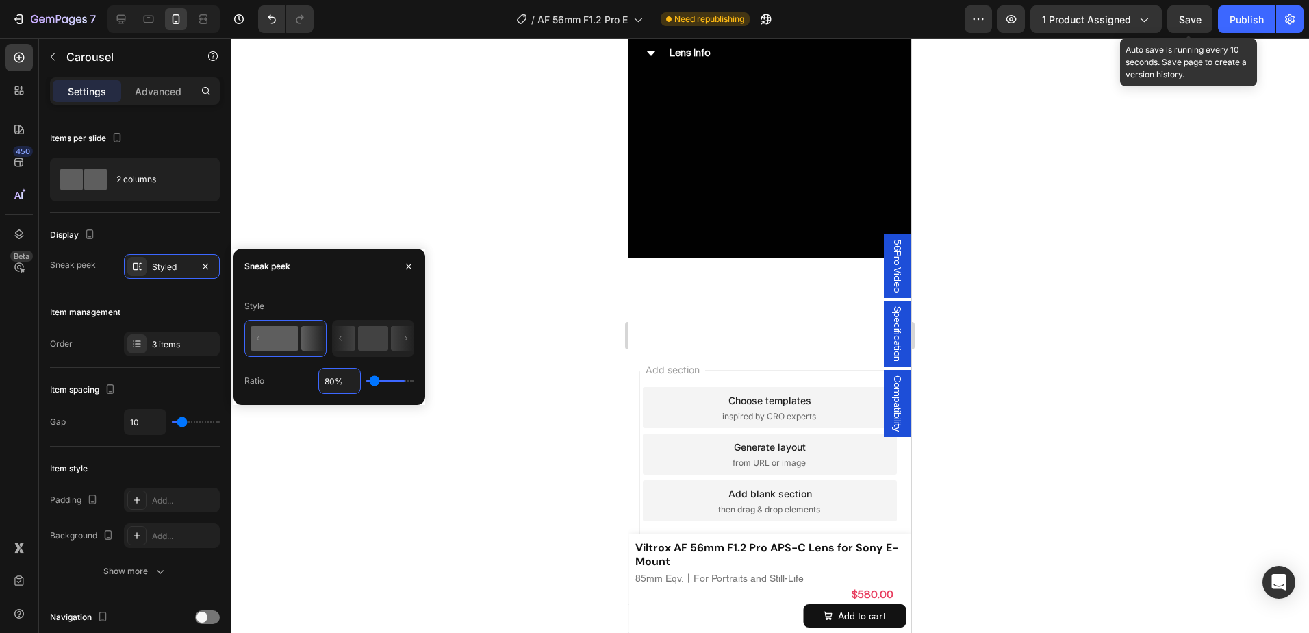
type input "80"
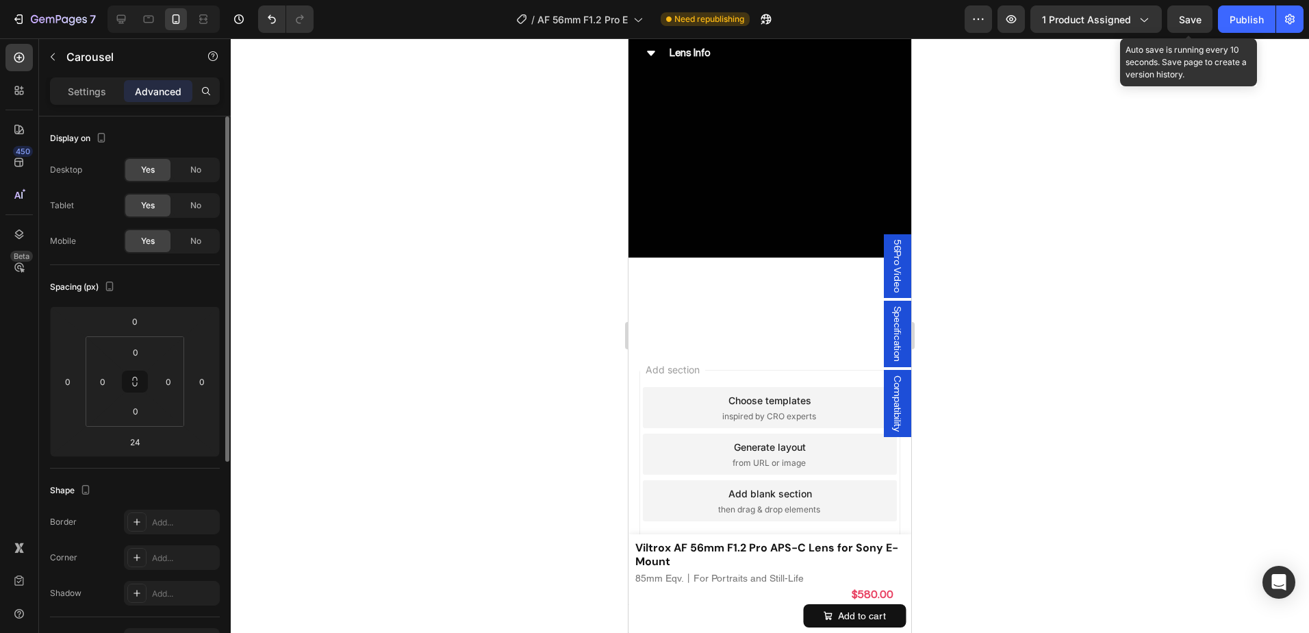
click at [104, 98] on p "Settings" at bounding box center [87, 91] width 38 height 14
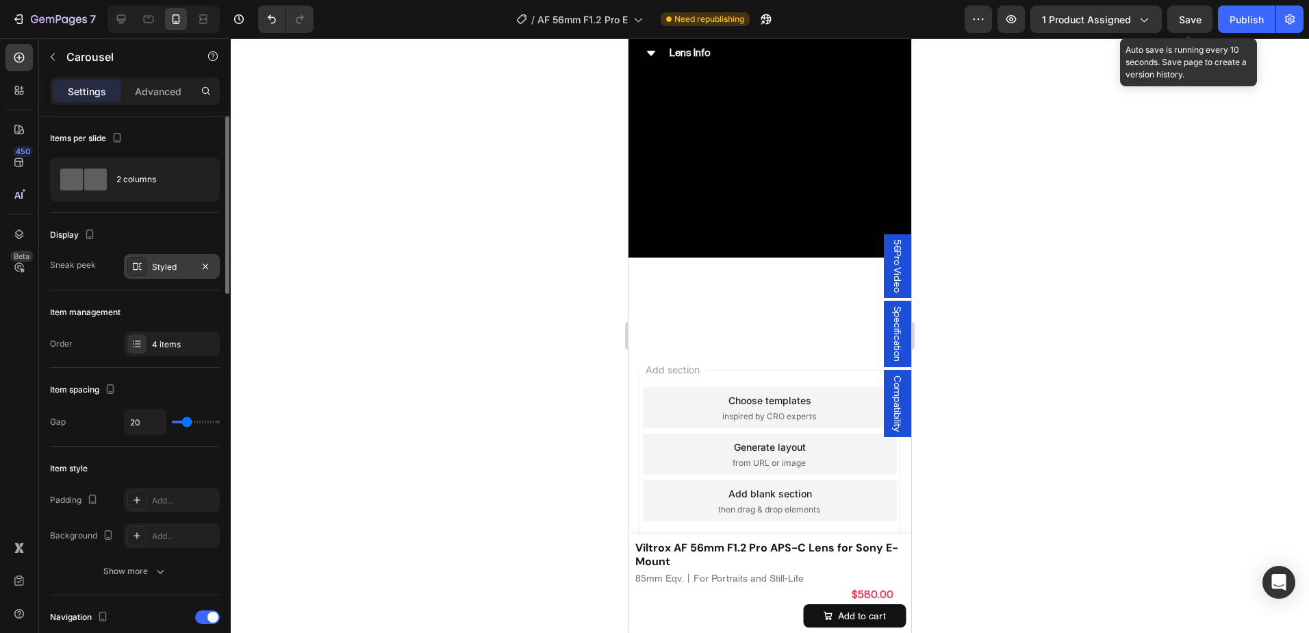
click at [176, 264] on div "Styled" at bounding box center [172, 267] width 40 height 12
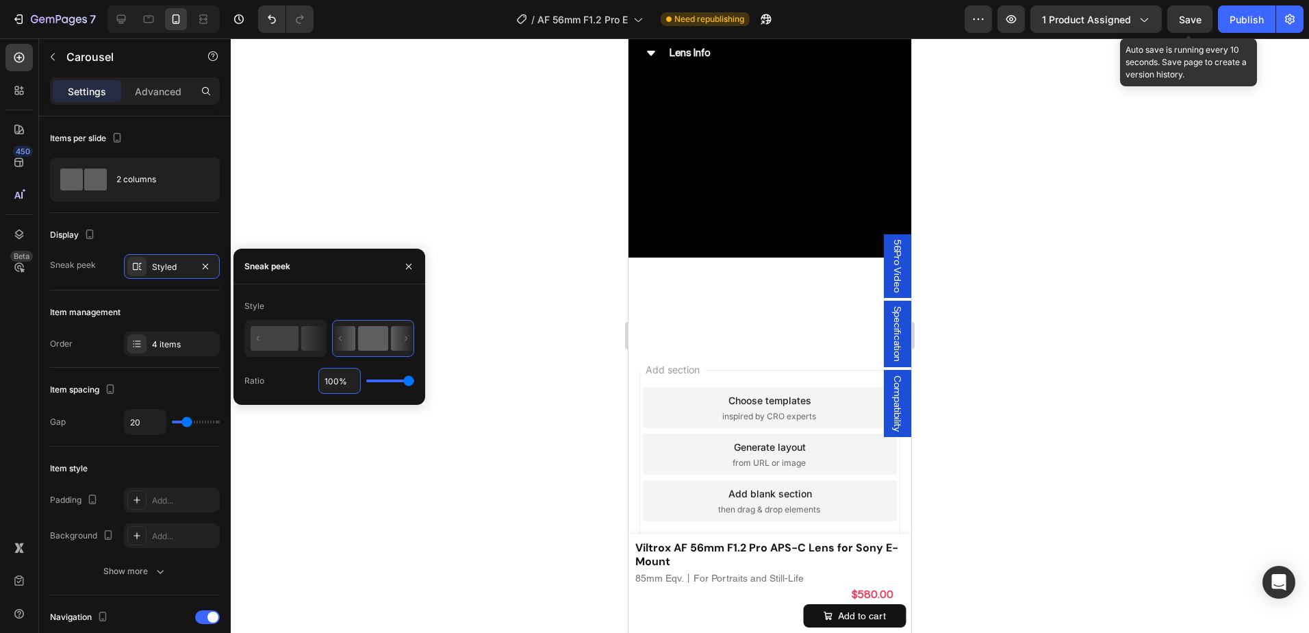
click at [342, 380] on input "100%" at bounding box center [339, 380] width 41 height 25
click at [290, 331] on rect at bounding box center [275, 338] width 48 height 25
type input "50%"
type input "50"
click at [351, 391] on input "50%" at bounding box center [339, 380] width 41 height 25
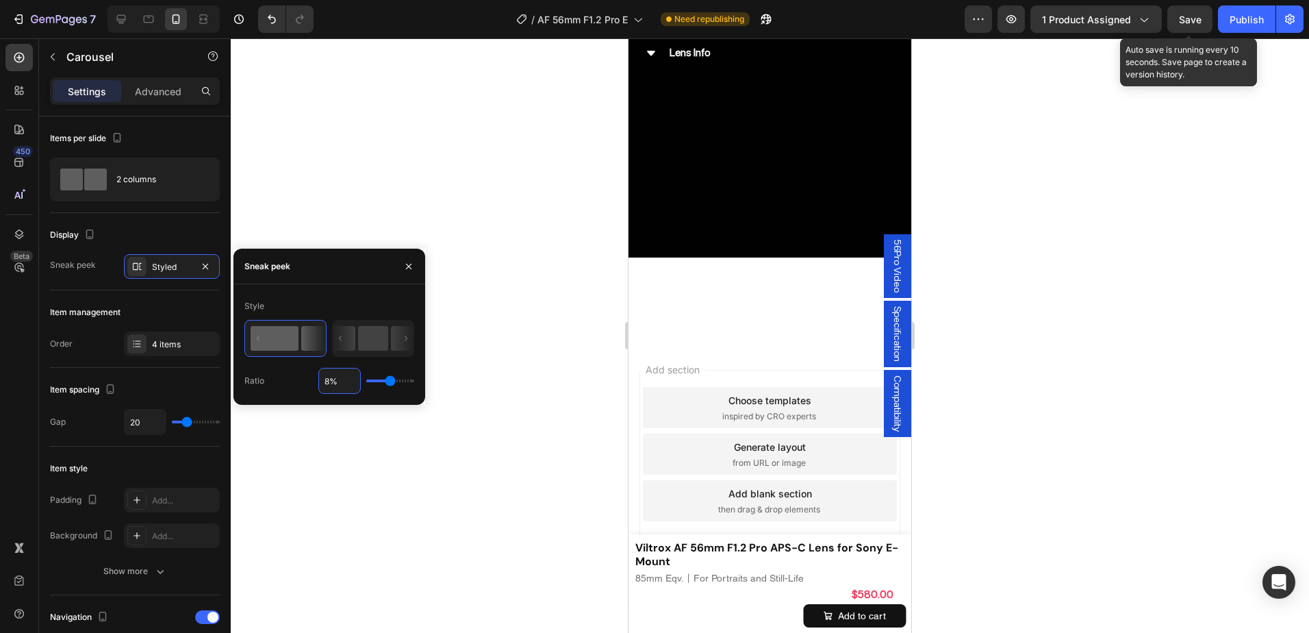
type input "80%"
type input "80"
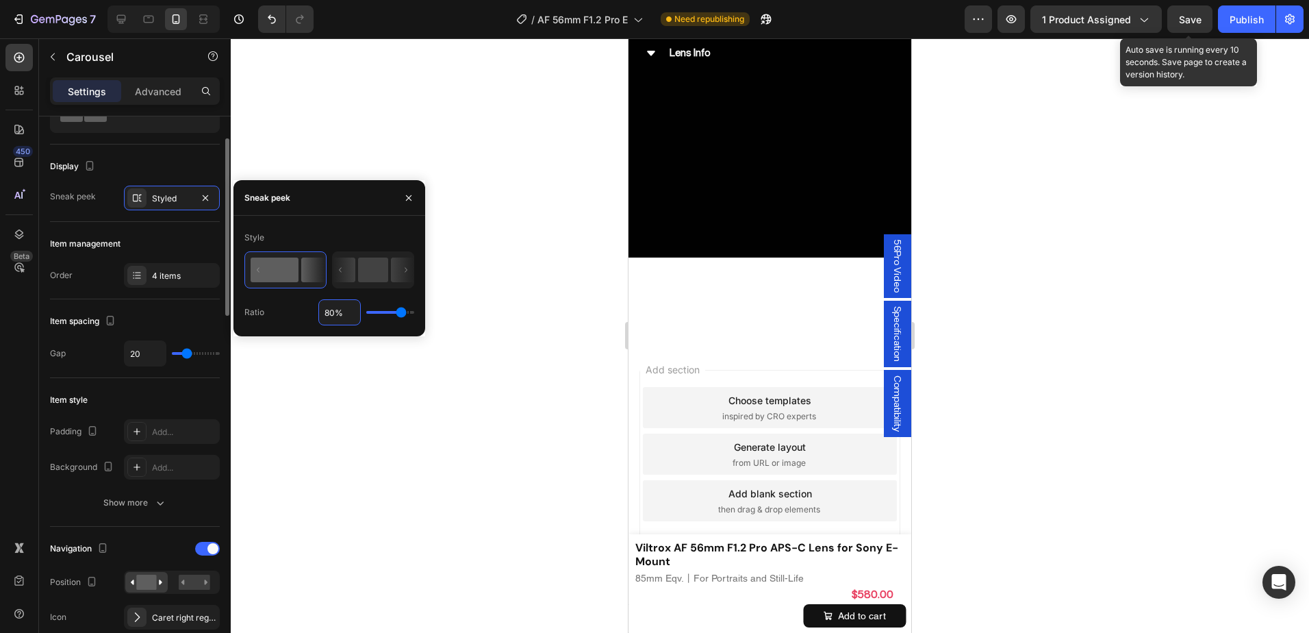
scroll to position [137, 0]
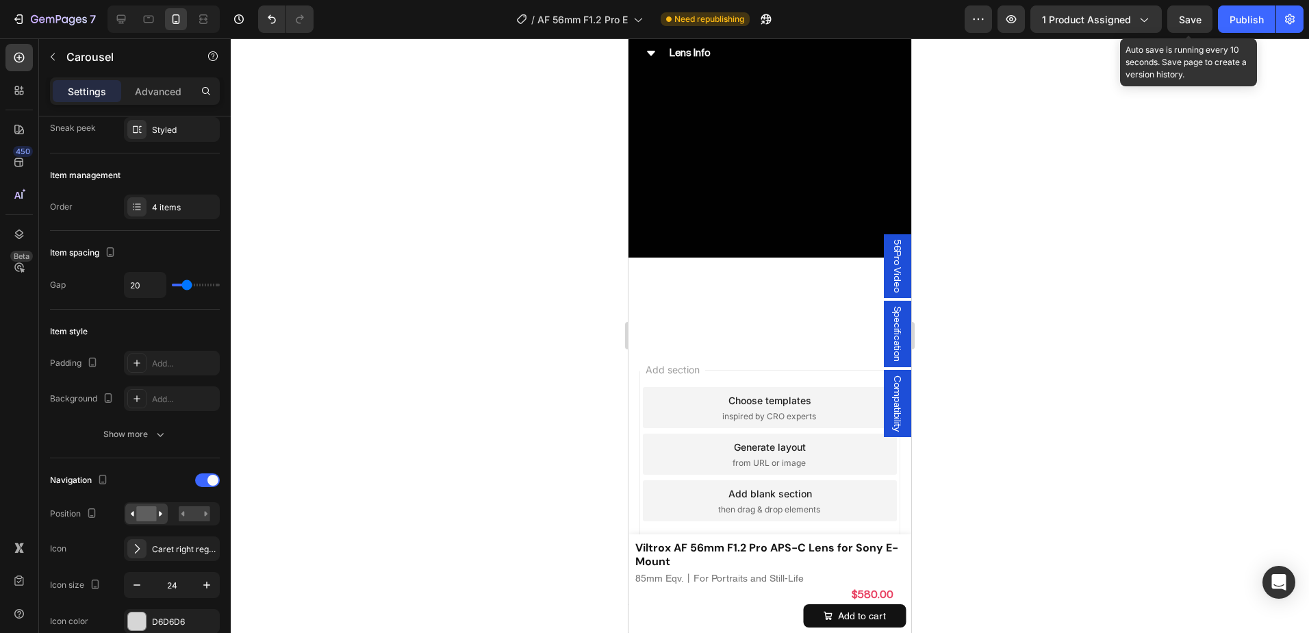
drag, startPoint x: 663, startPoint y: 492, endPoint x: 1195, endPoint y: 506, distance: 531.4
click at [131, 278] on input "20" at bounding box center [145, 284] width 41 height 25
type input "1"
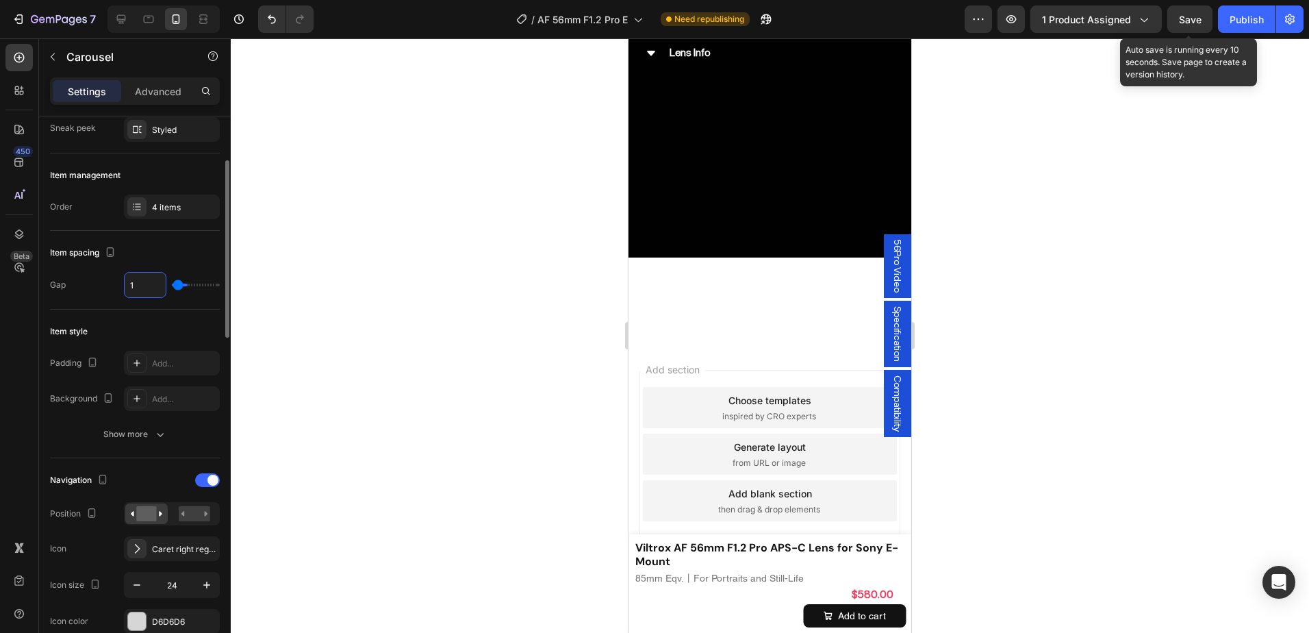
type input "10"
click at [201, 478] on div at bounding box center [207, 480] width 25 height 14
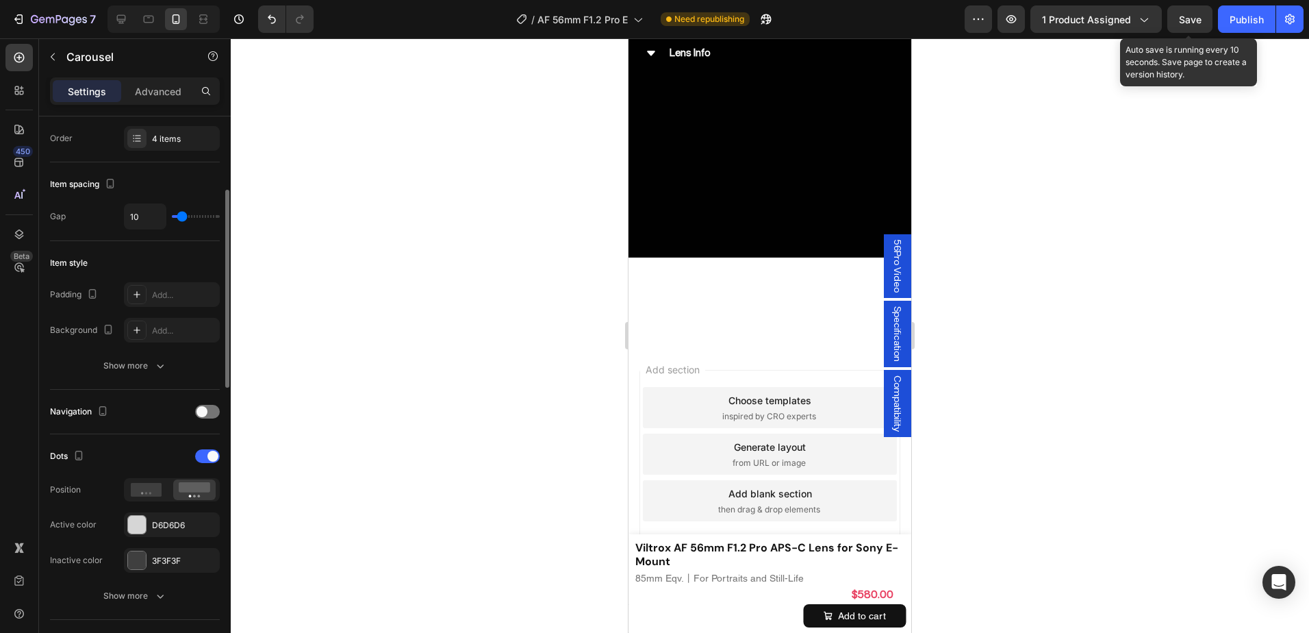
scroll to position [7366, 0]
drag, startPoint x: 685, startPoint y: 341, endPoint x: 919, endPoint y: 287, distance: 240.3
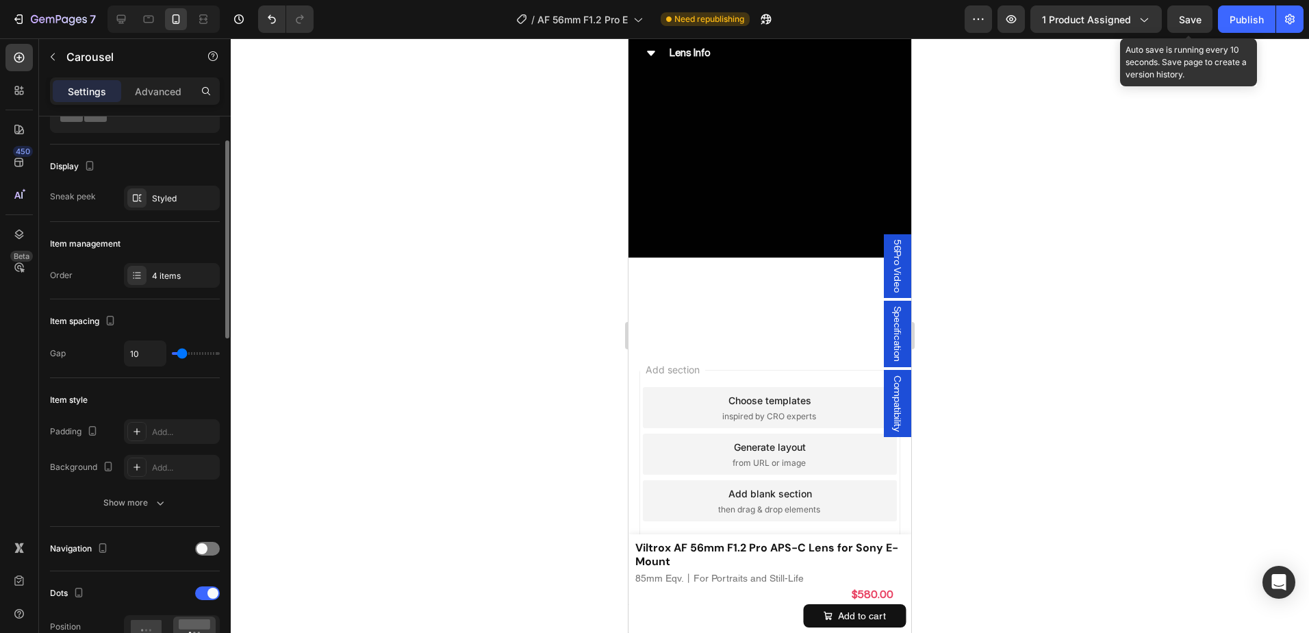
scroll to position [0, 0]
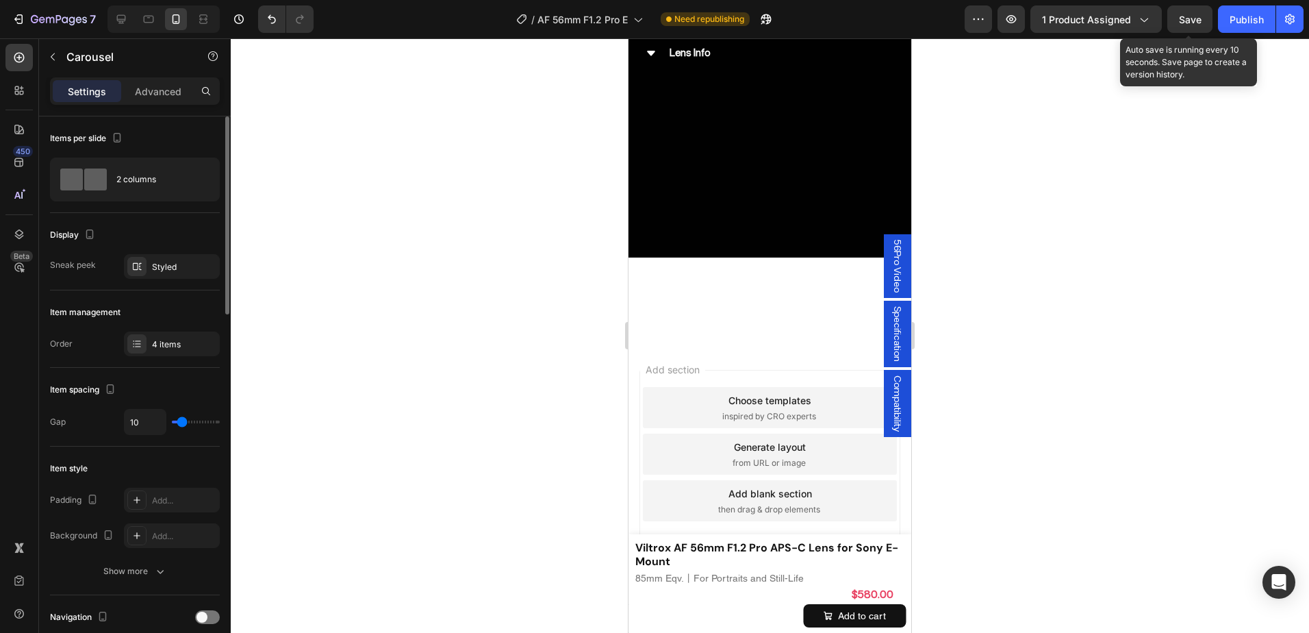
click at [207, 379] on div "Item spacing" at bounding box center [135, 390] width 170 height 22
click at [201, 353] on div "3 items" at bounding box center [172, 343] width 96 height 25
click at [188, 269] on div "Styled" at bounding box center [172, 267] width 40 height 12
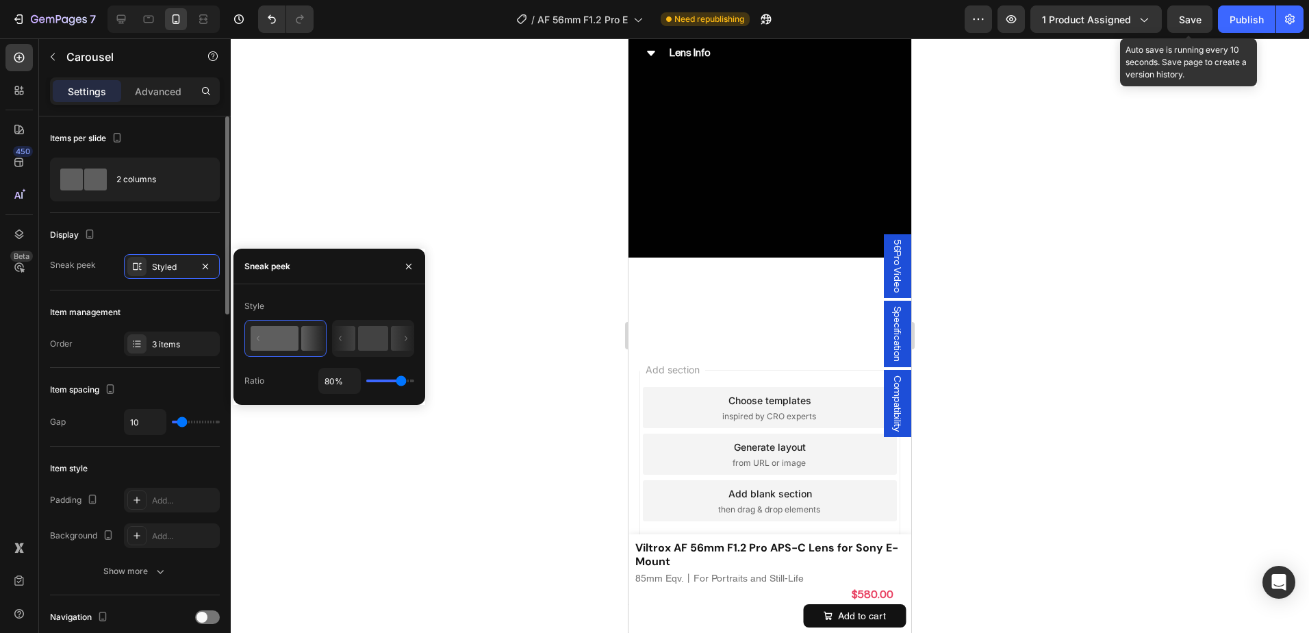
click at [148, 386] on div "Item spacing" at bounding box center [135, 390] width 170 height 22
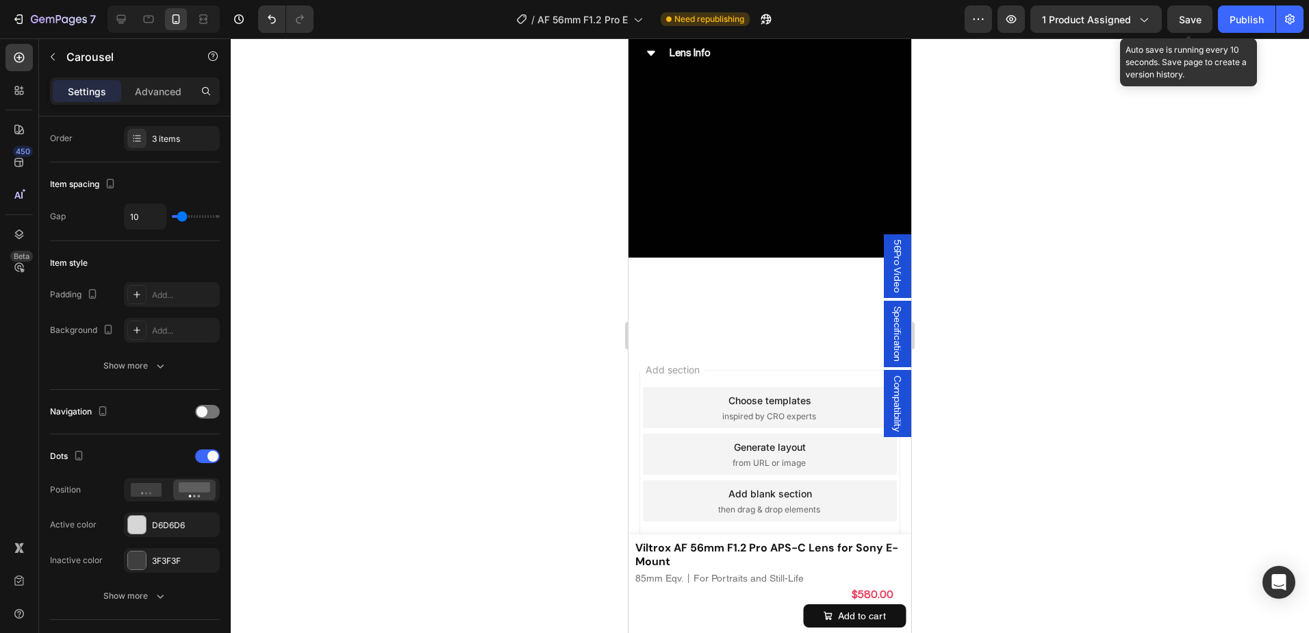
scroll to position [7297, 0]
type input "0"
type input "41"
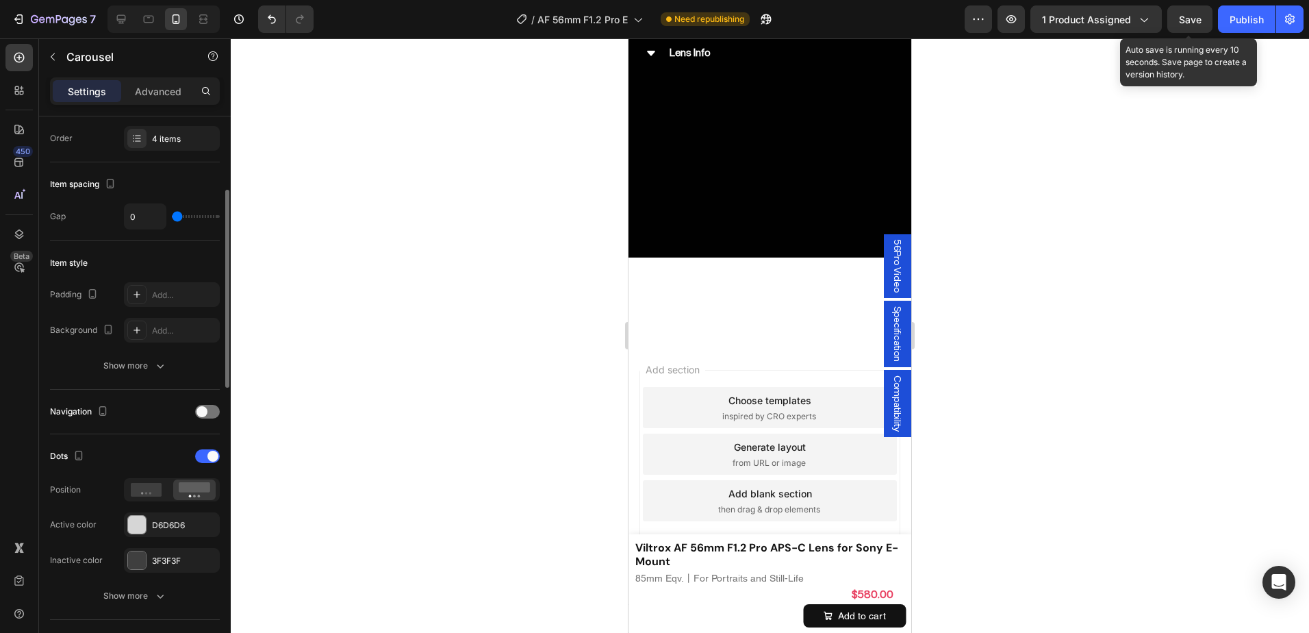
type input "41"
type input "44"
type input "46"
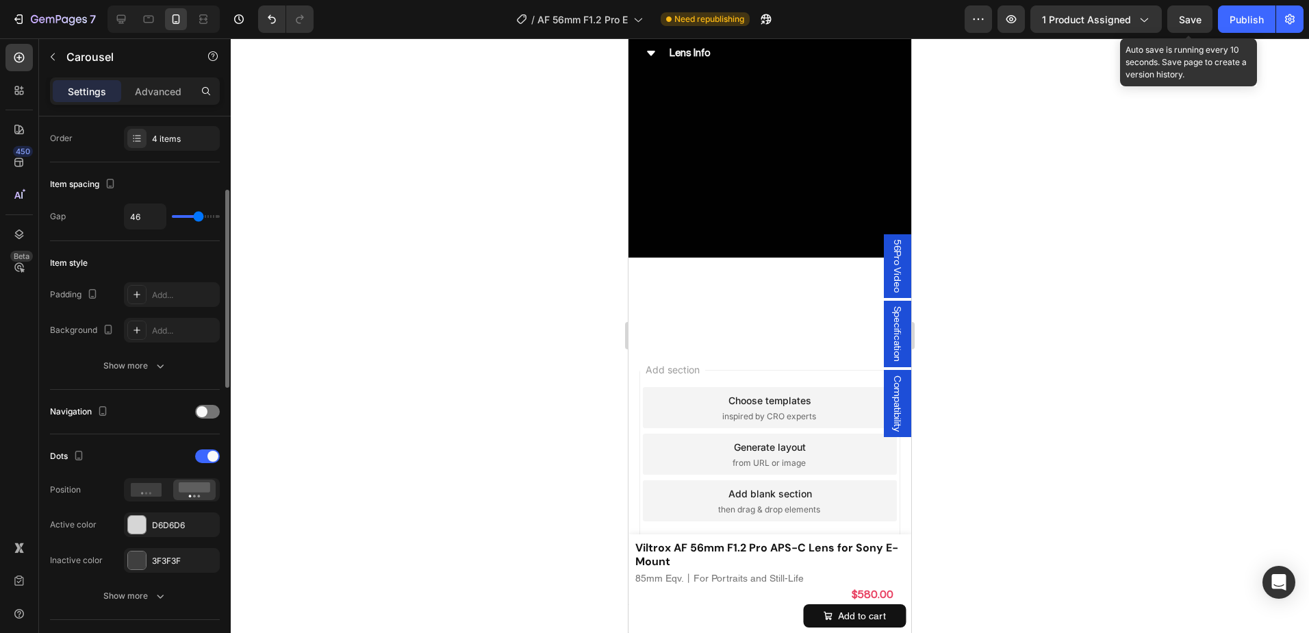
type input "47"
type input "22"
drag, startPoint x: 181, startPoint y: 215, endPoint x: 188, endPoint y: 229, distance: 15.0
type input "22"
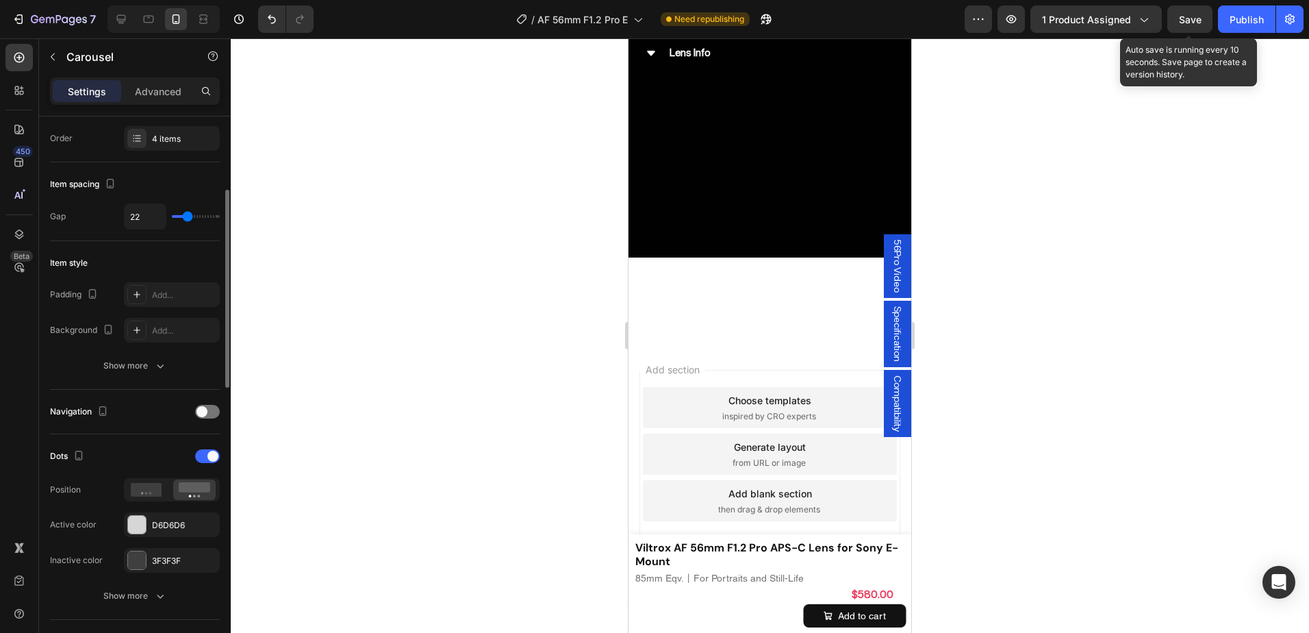
click at [188, 218] on input "range" at bounding box center [196, 216] width 48 height 3
click at [142, 219] on input "22" at bounding box center [145, 216] width 41 height 25
type input "1"
type input "10"
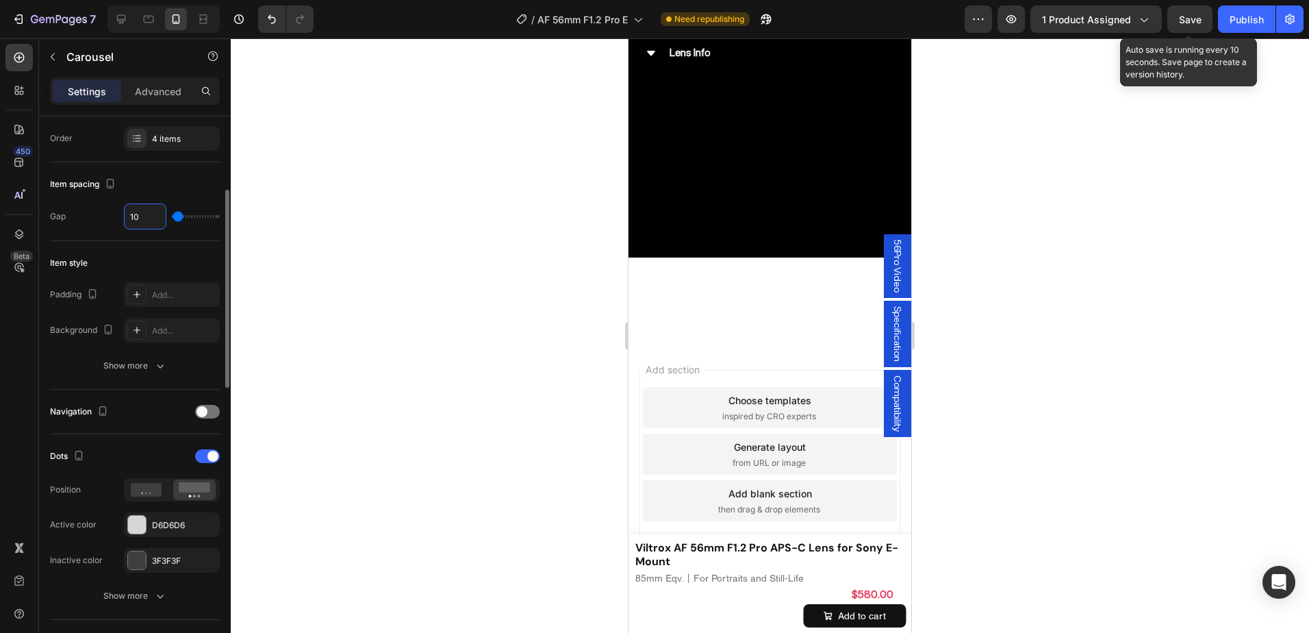
type input "10"
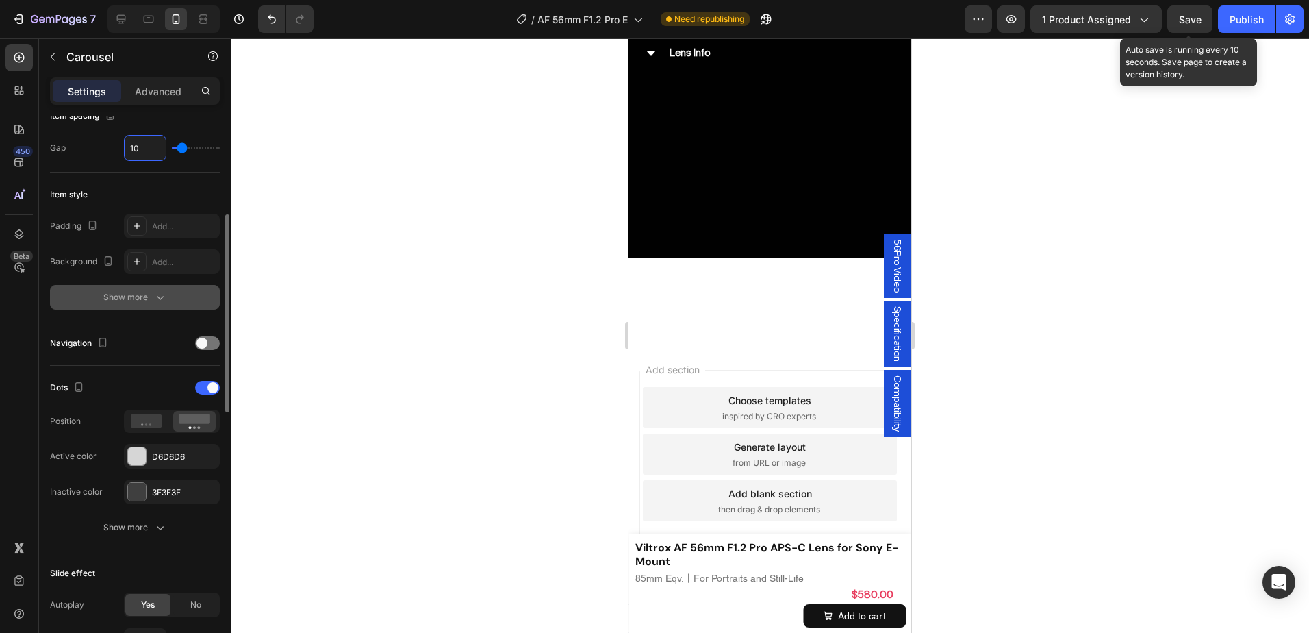
type input "10"
click at [183, 292] on button "Show more" at bounding box center [135, 297] width 170 height 25
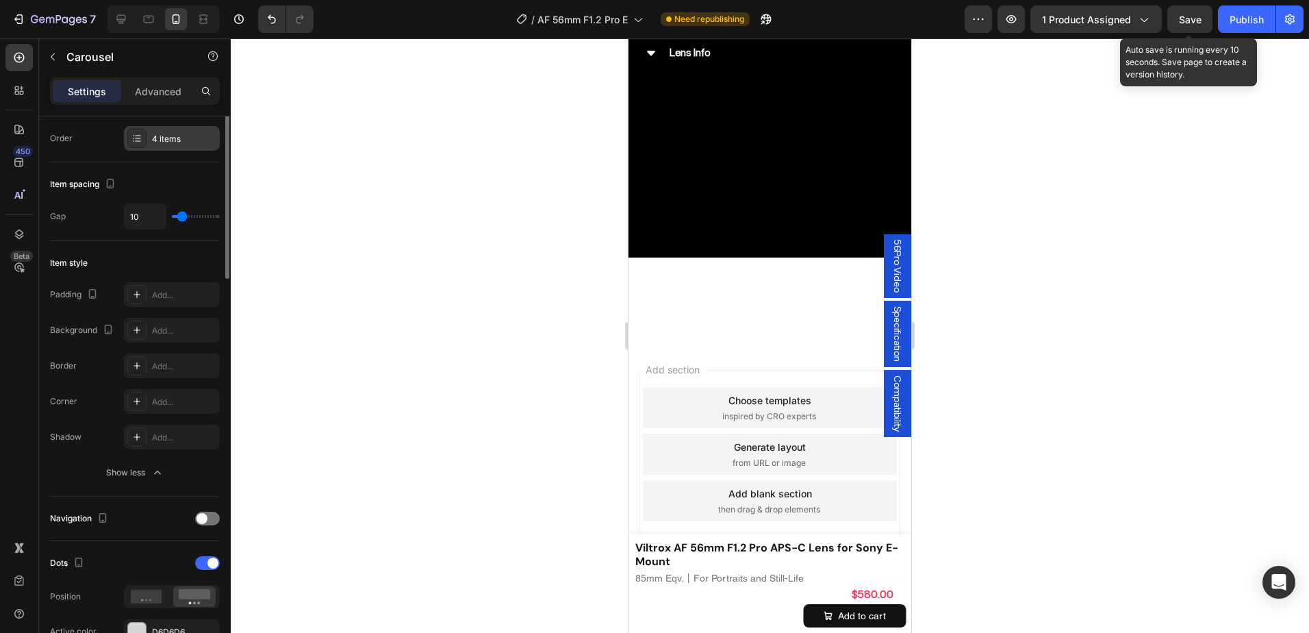
scroll to position [137, 0]
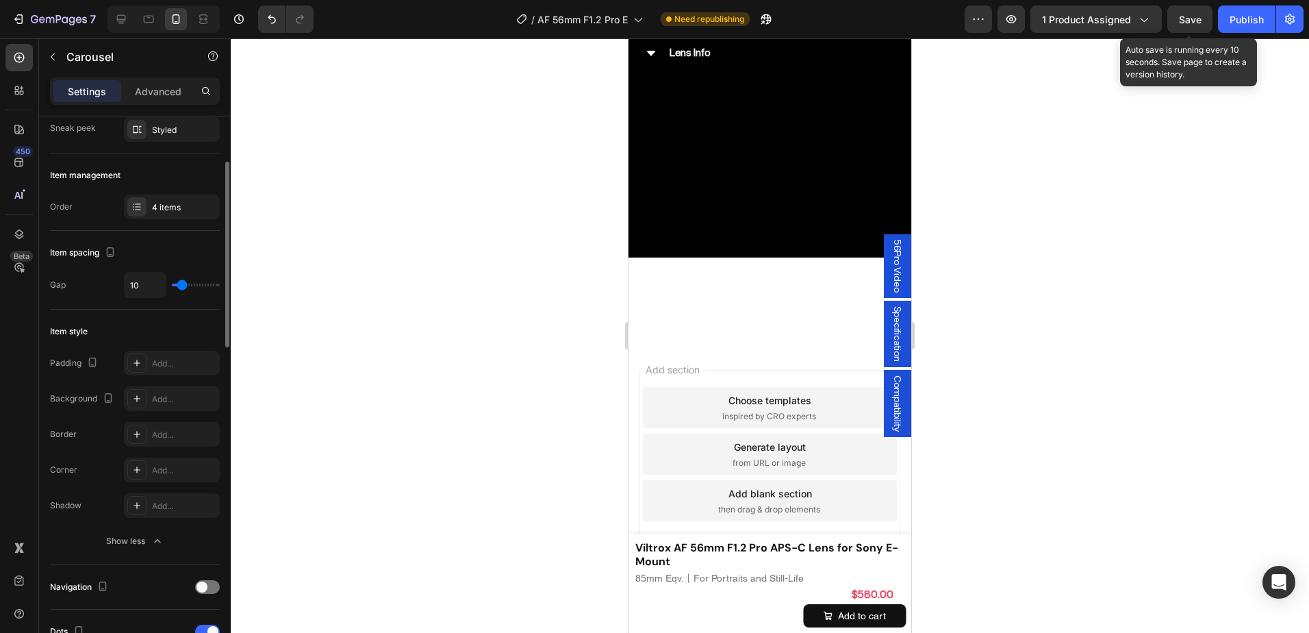
click at [186, 203] on div "4 items" at bounding box center [184, 207] width 64 height 12
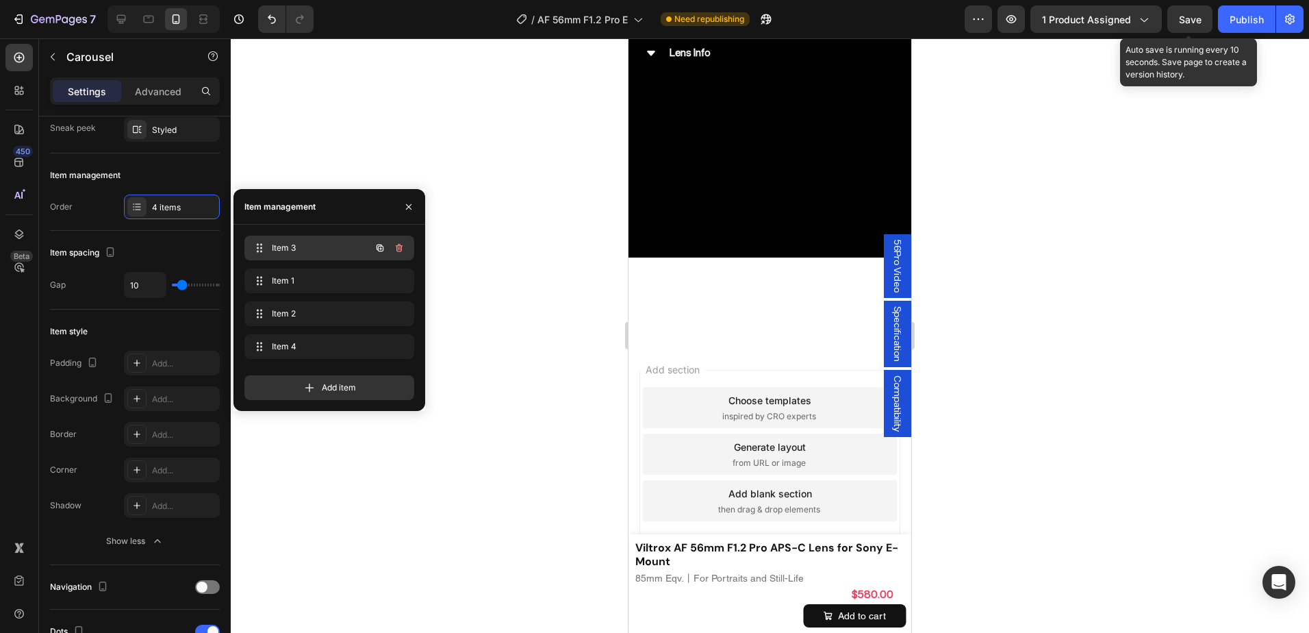
click at [305, 251] on span "Item 3" at bounding box center [310, 248] width 77 height 12
click at [1125, 426] on div at bounding box center [770, 335] width 1078 height 594
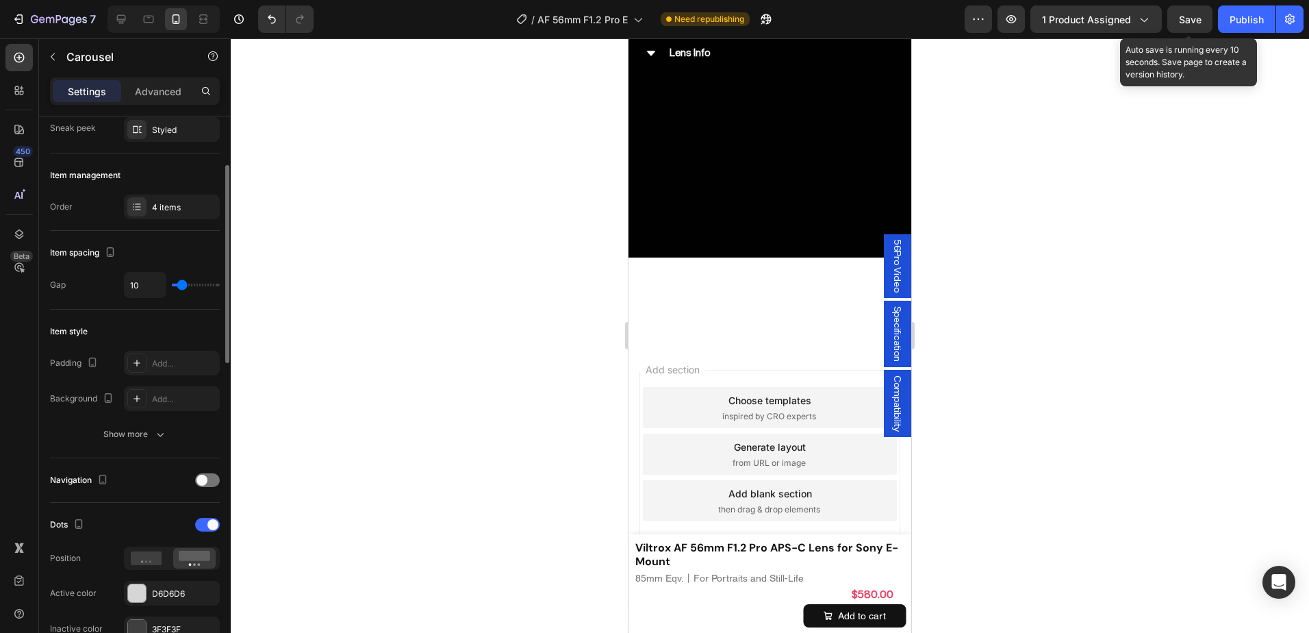
scroll to position [205, 0]
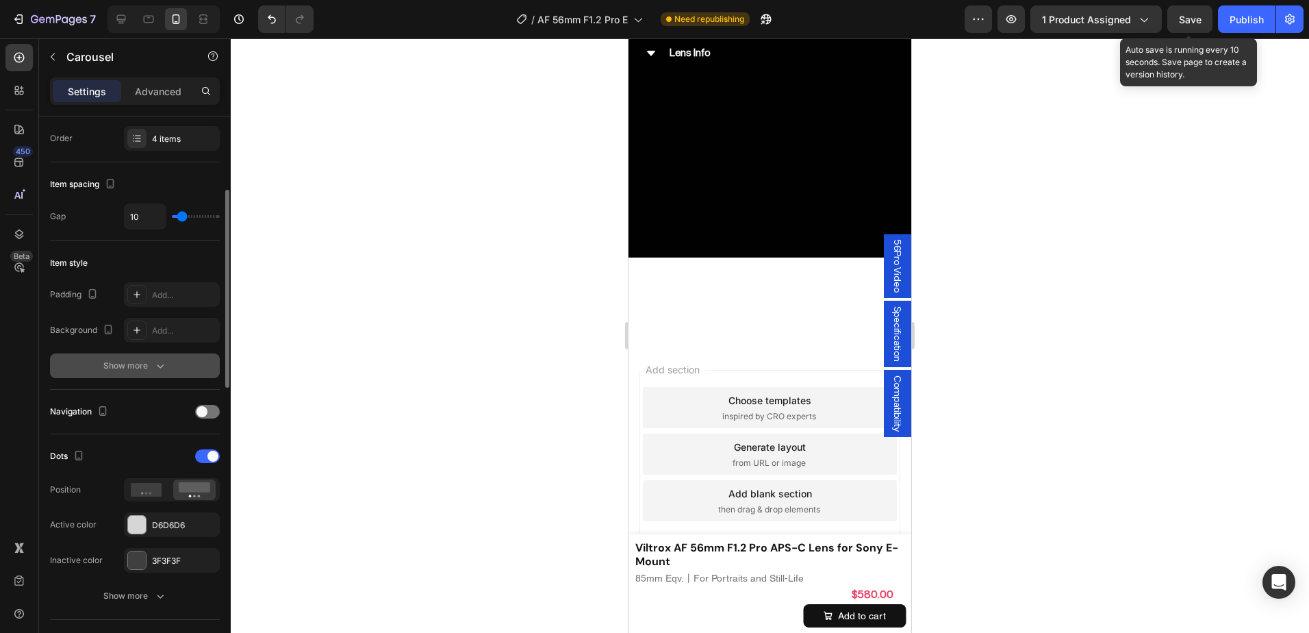
click at [163, 374] on button "Show more" at bounding box center [135, 365] width 170 height 25
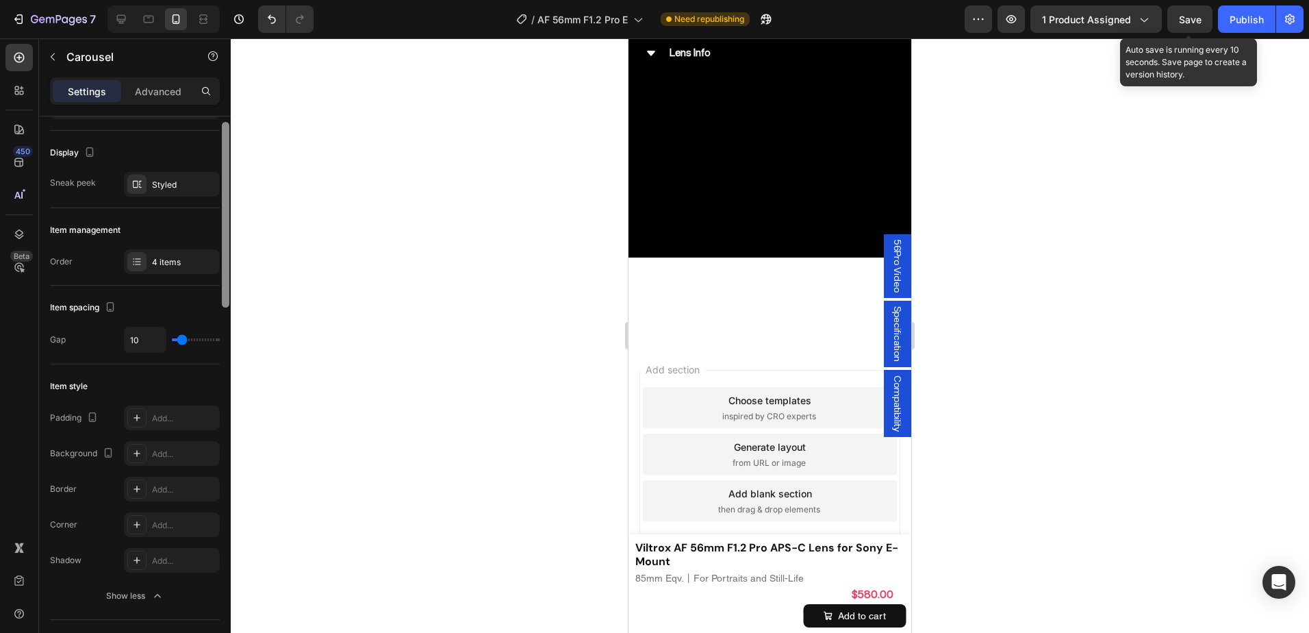
scroll to position [0, 0]
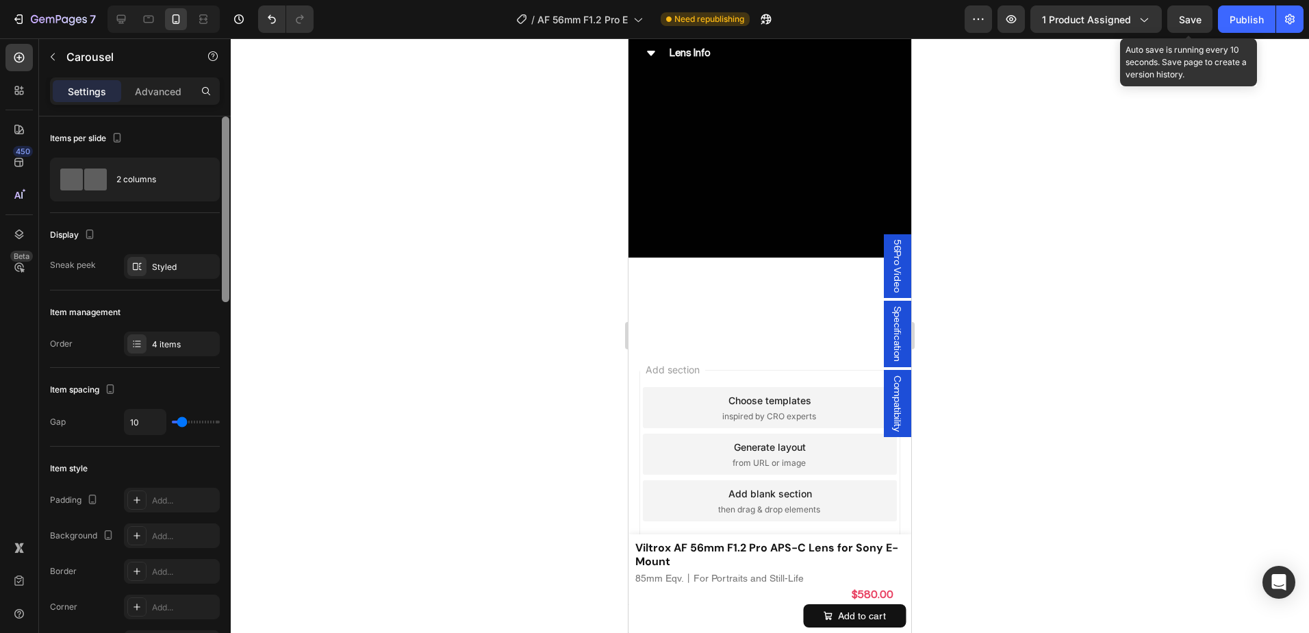
drag, startPoint x: 222, startPoint y: 542, endPoint x: 247, endPoint y: 154, distance: 389.0
click at [247, 0] on div "7 Version history / AF 56mm F1.2 Pro E Need republishing Preview 1 product assi…" at bounding box center [654, 0] width 1309 height 0
type input "6"
type input "30"
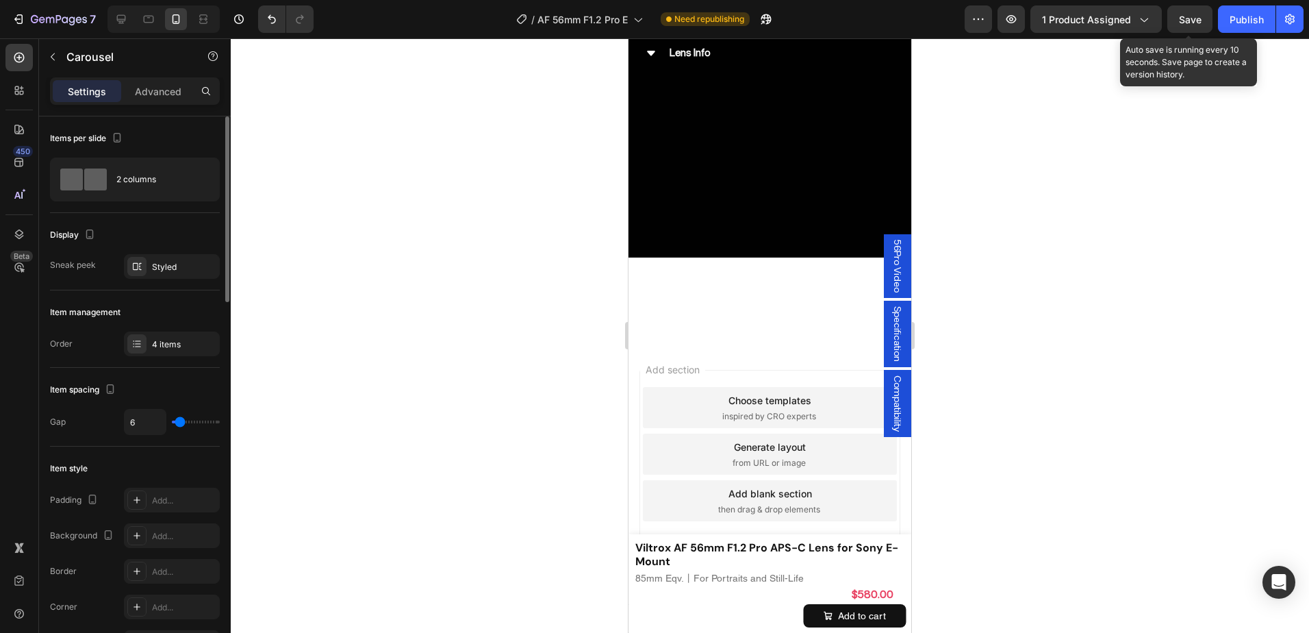
type input "30"
type input "33"
type input "34"
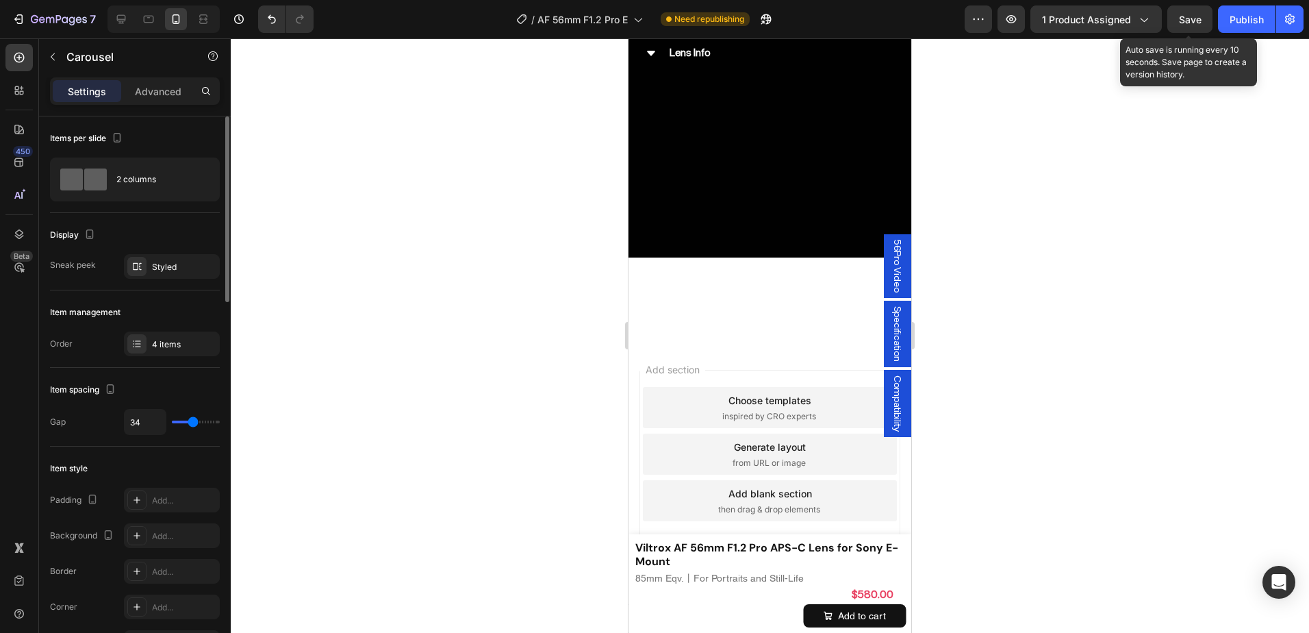
type input "80"
type input "0"
drag, startPoint x: 178, startPoint y: 423, endPoint x: 53, endPoint y: 413, distance: 125.7
type input "0"
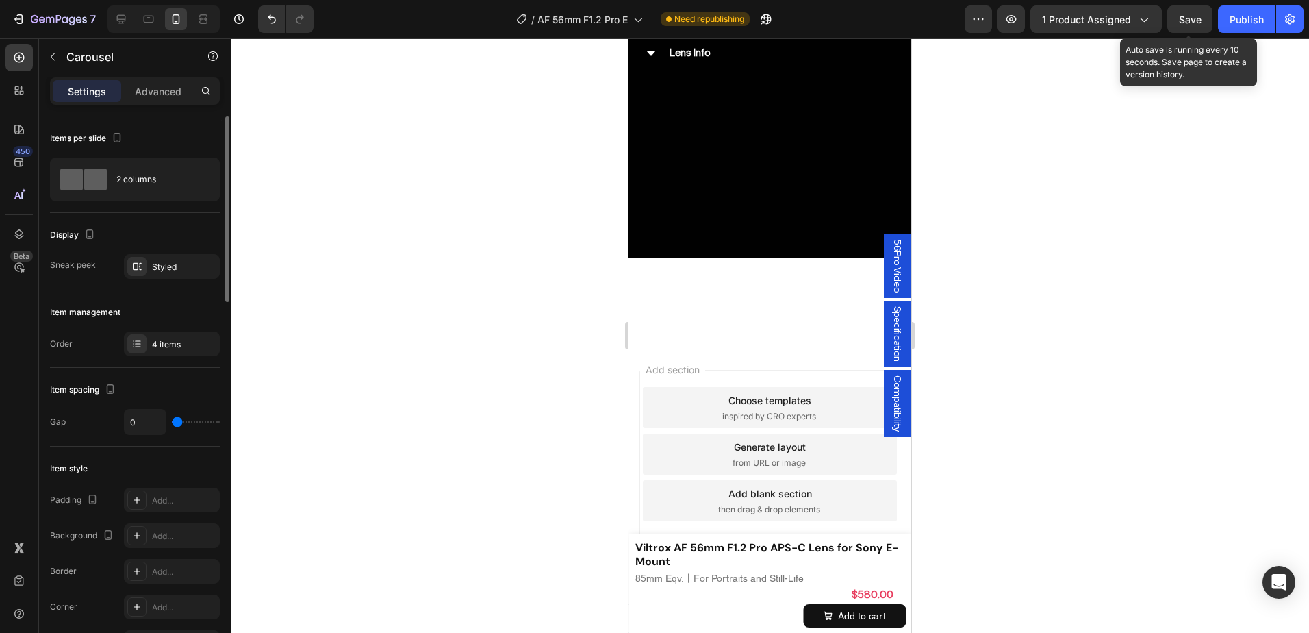
click at [172, 420] on input "range" at bounding box center [196, 421] width 48 height 3
click at [171, 343] on div "4 items" at bounding box center [184, 344] width 64 height 12
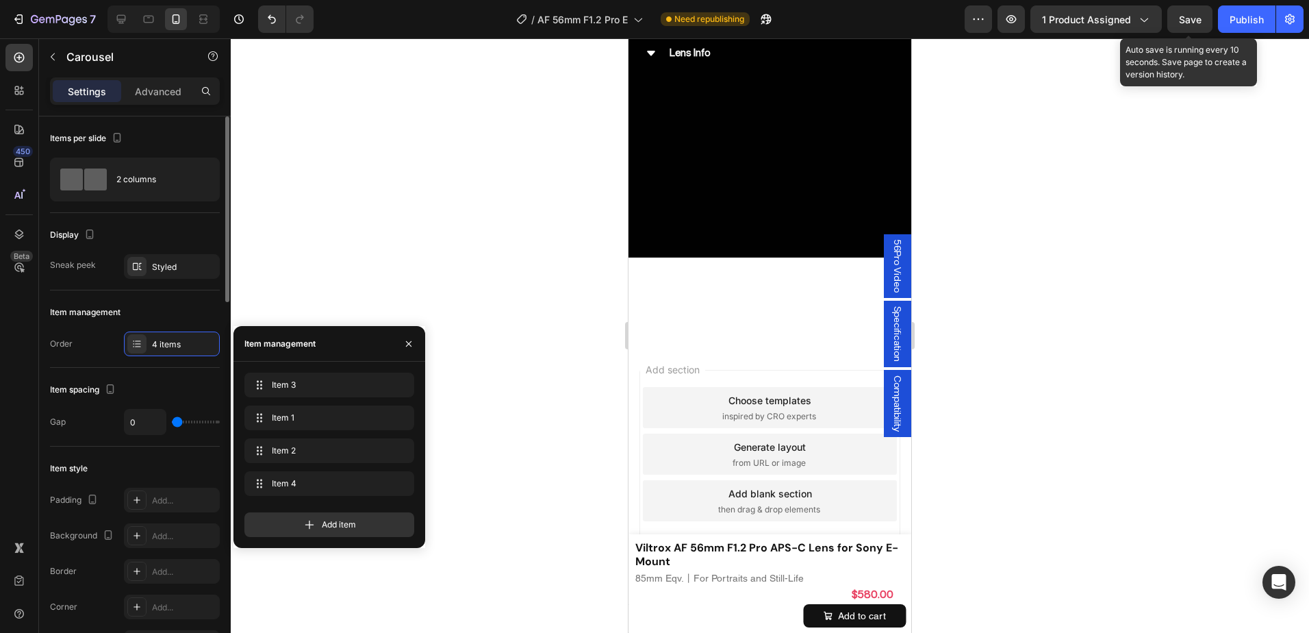
click at [181, 309] on div "Item management" at bounding box center [135, 312] width 170 height 22
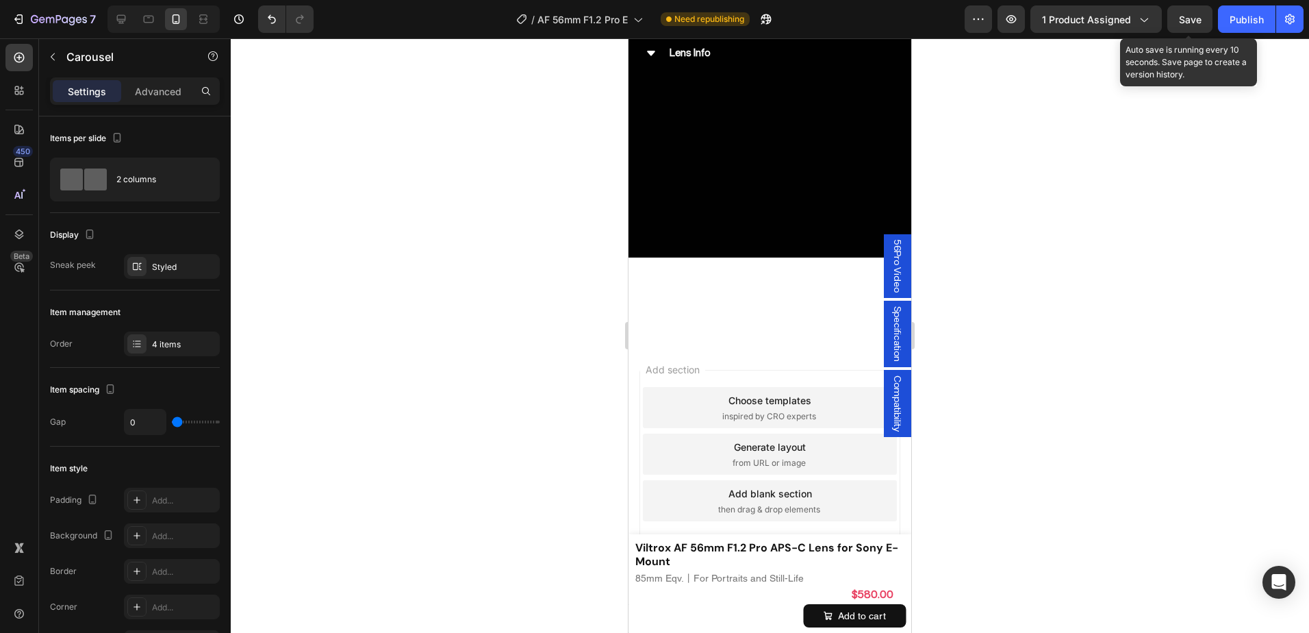
scroll to position [7092, 0]
type input "40"
type input "47"
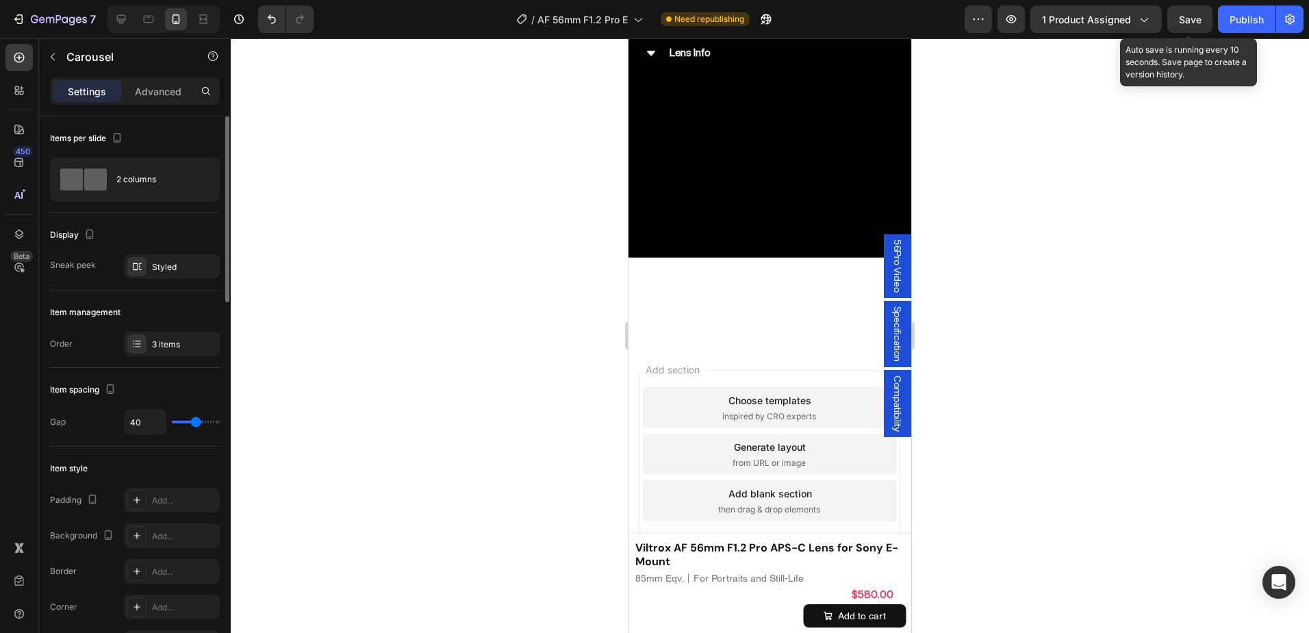
type input "47"
type input "52"
type input "34"
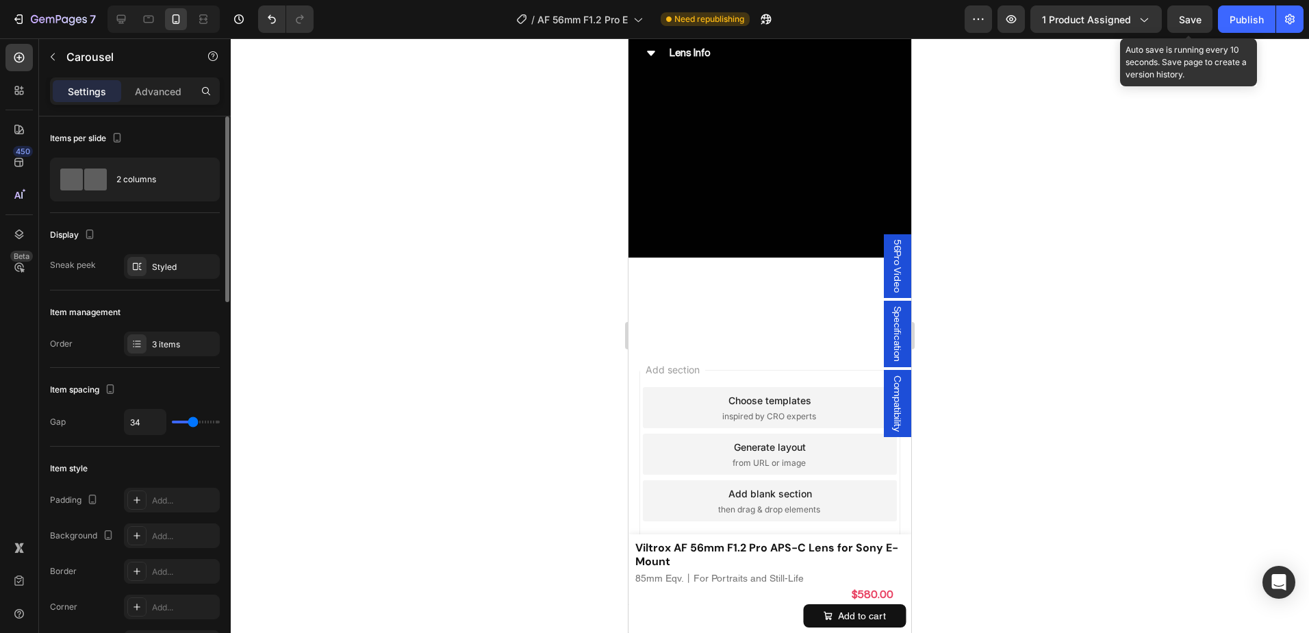
type input "18"
type input "10"
type input "9"
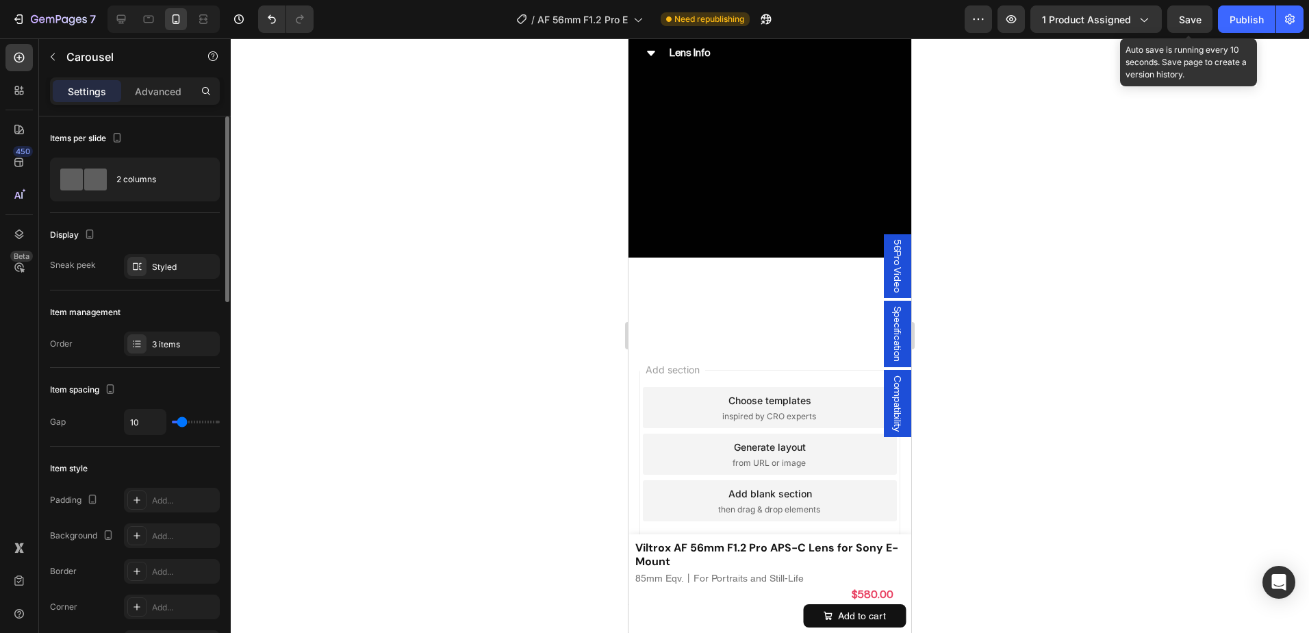
type input "9"
type input "6"
type input "4"
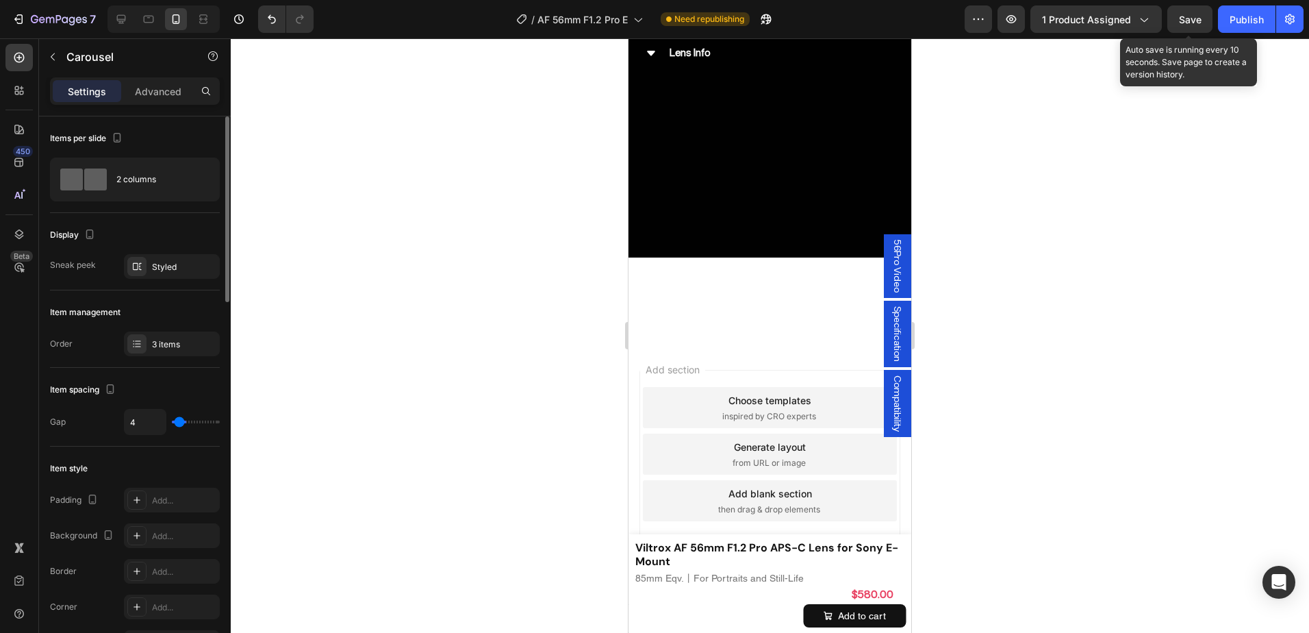
type input "0"
drag, startPoint x: 199, startPoint y: 423, endPoint x: 163, endPoint y: 425, distance: 36.3
type input "0"
click at [172, 423] on input "range" at bounding box center [196, 421] width 48 height 3
click at [148, 424] on input "0" at bounding box center [145, 421] width 41 height 25
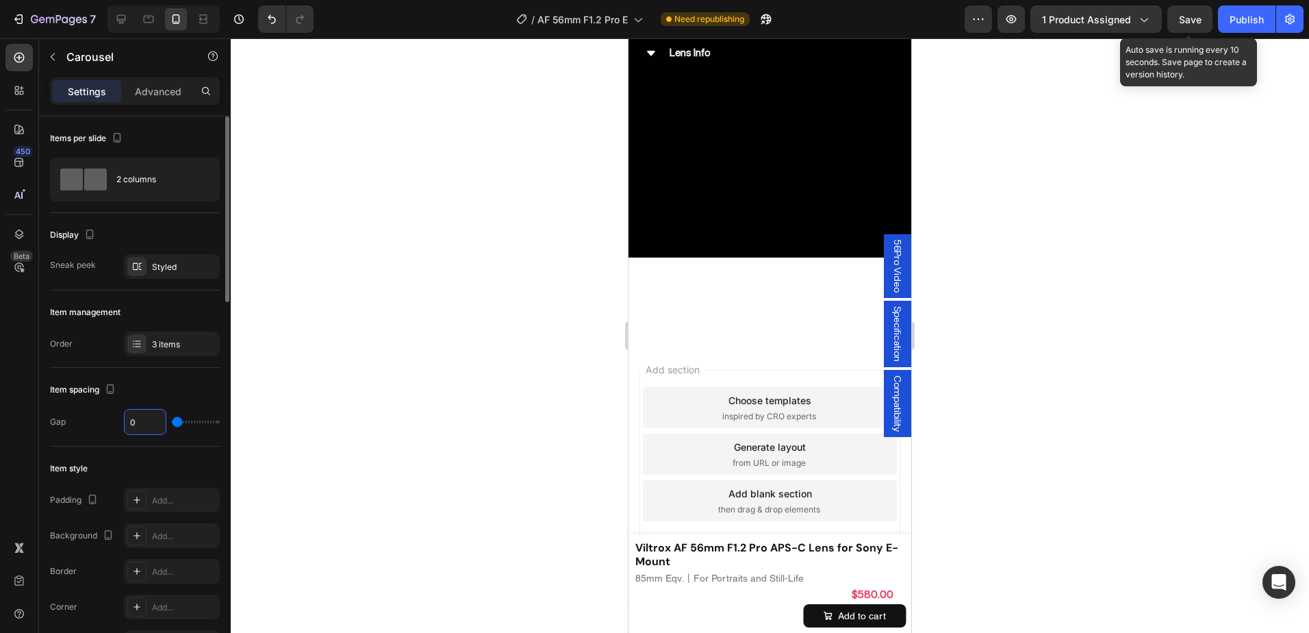
type input "1"
type input "10"
click at [129, 422] on input "10" at bounding box center [145, 421] width 41 height 25
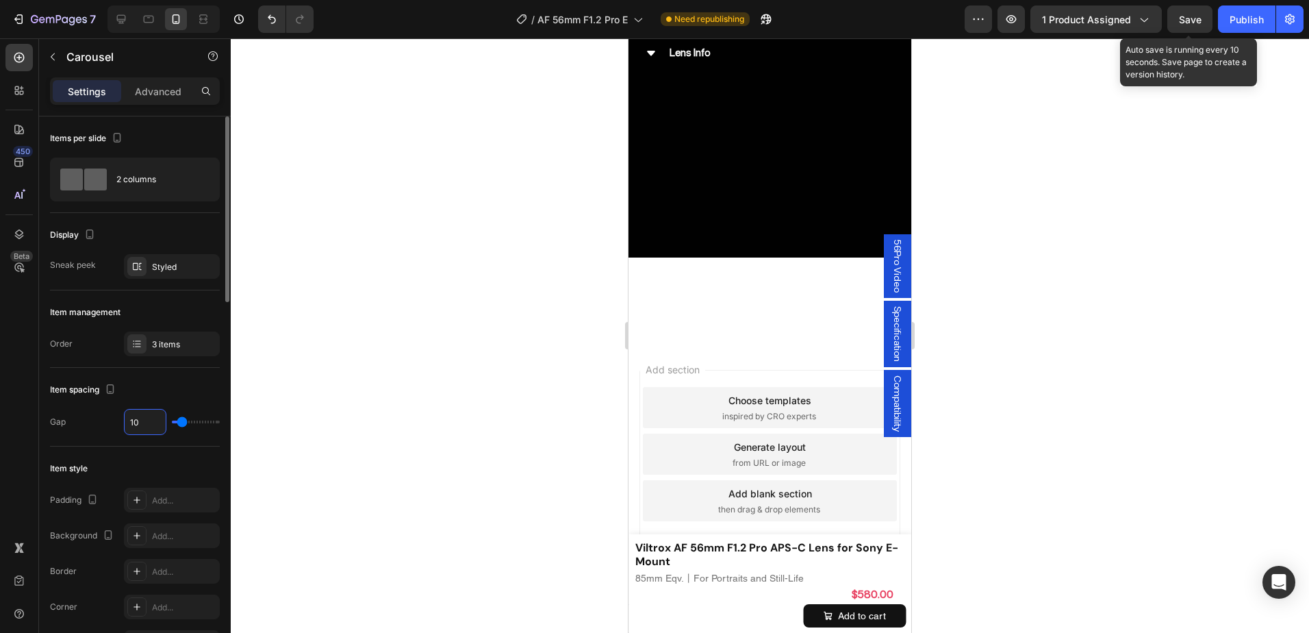
click at [129, 422] on input "10" at bounding box center [145, 421] width 41 height 25
click at [144, 422] on input "10" at bounding box center [145, 421] width 41 height 25
type input "1"
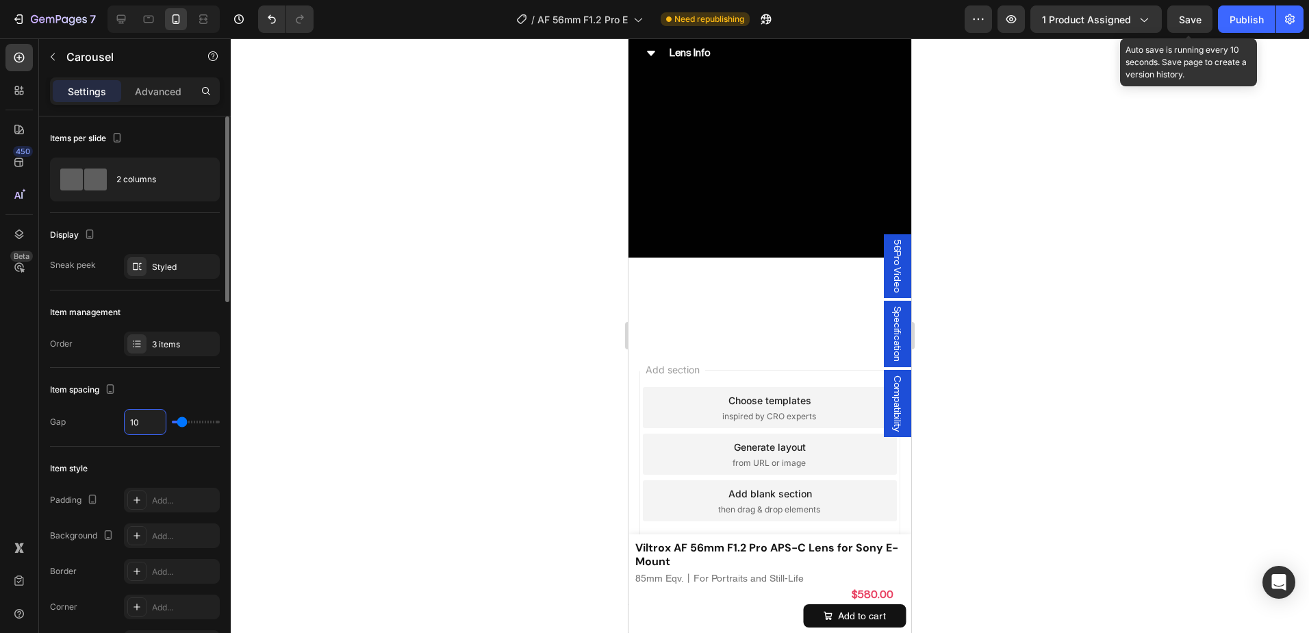
type input "1"
type input "16"
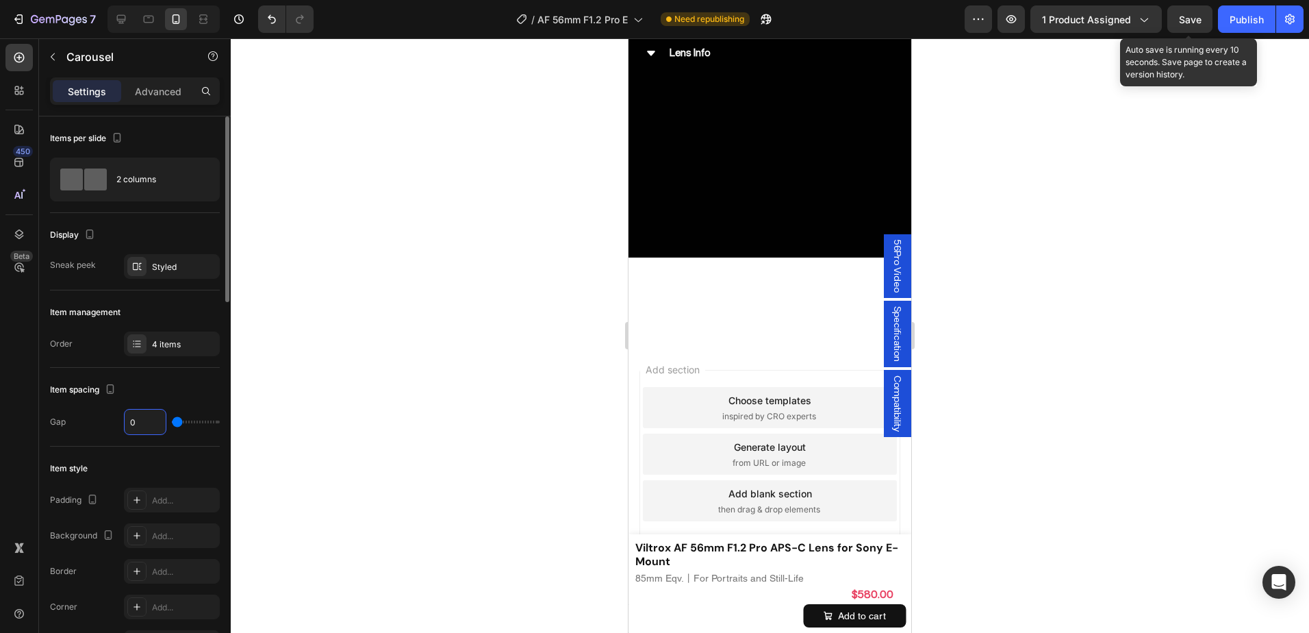
click at [146, 425] on input "0" at bounding box center [145, 421] width 41 height 25
type input "1"
type input "16"
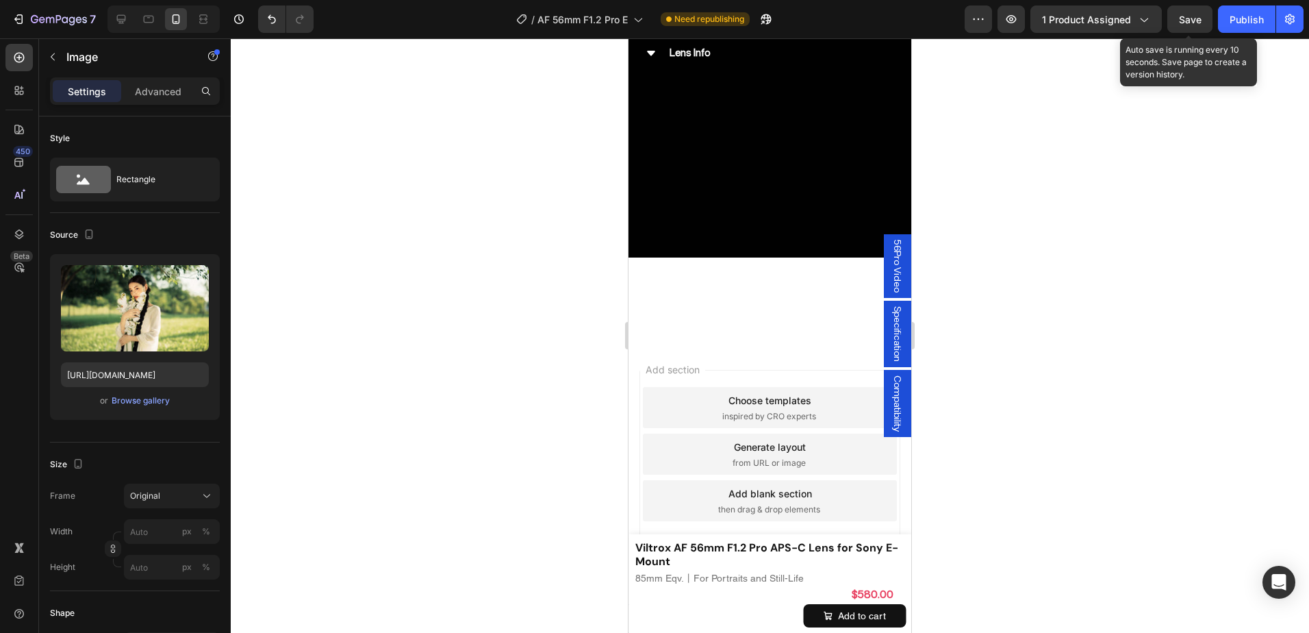
scroll to position [7366, 0]
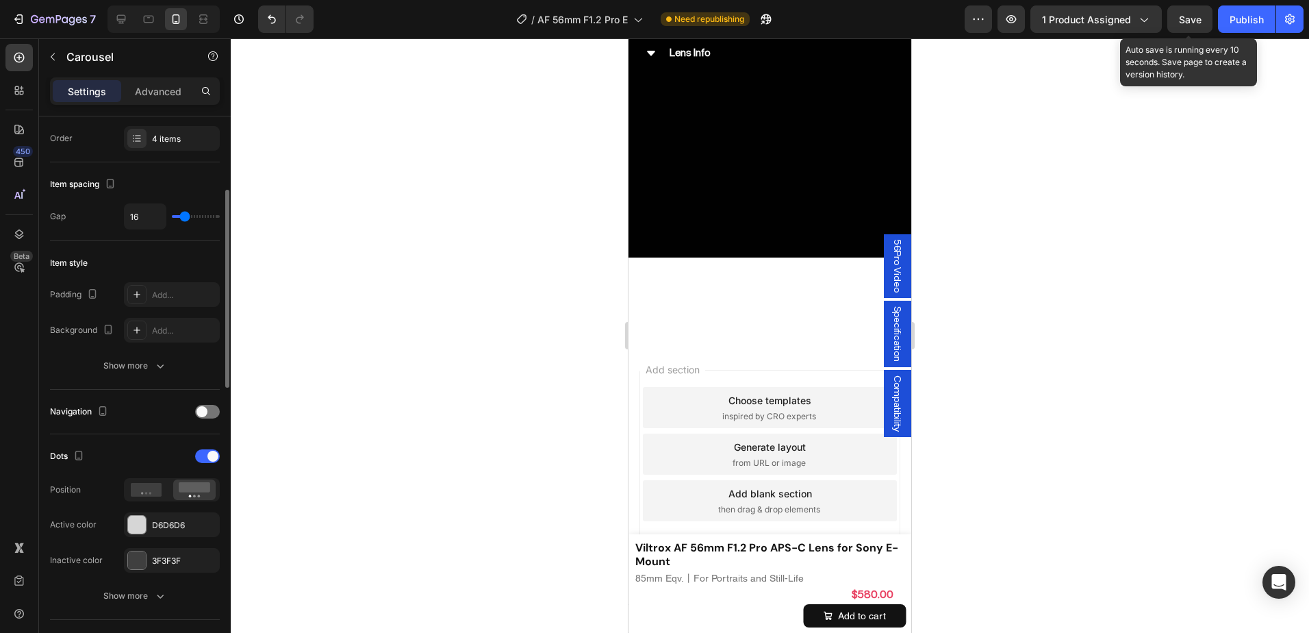
scroll to position [274, 0]
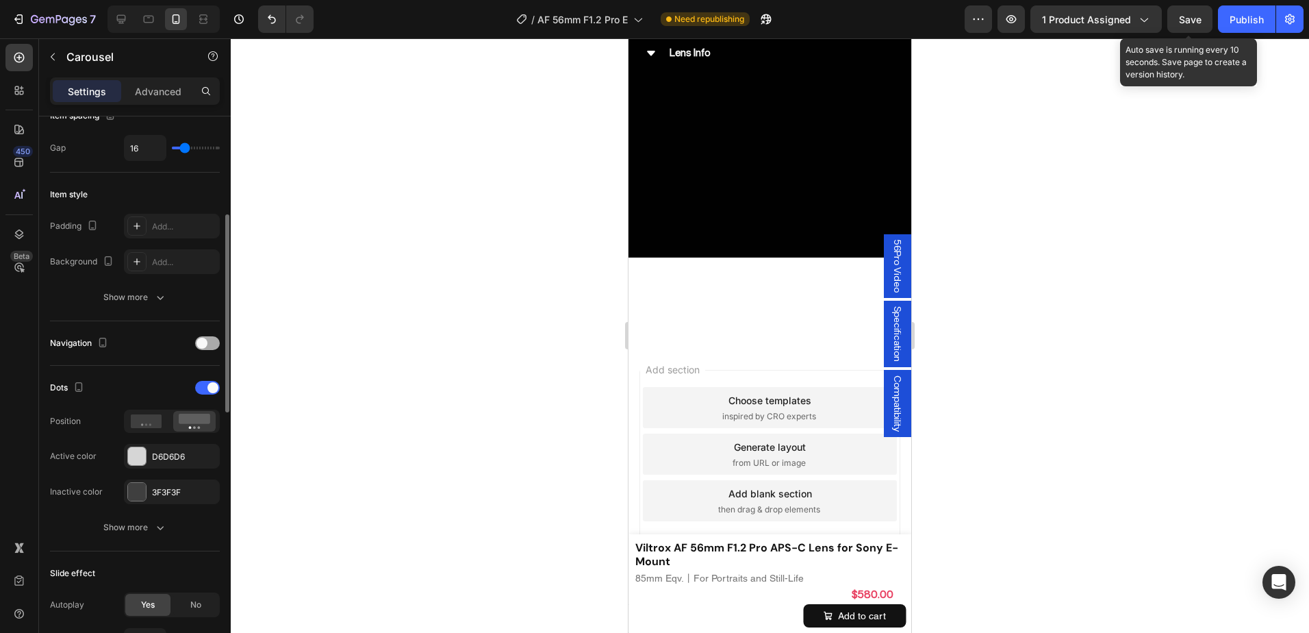
click at [206, 346] on span at bounding box center [201, 342] width 11 height 11
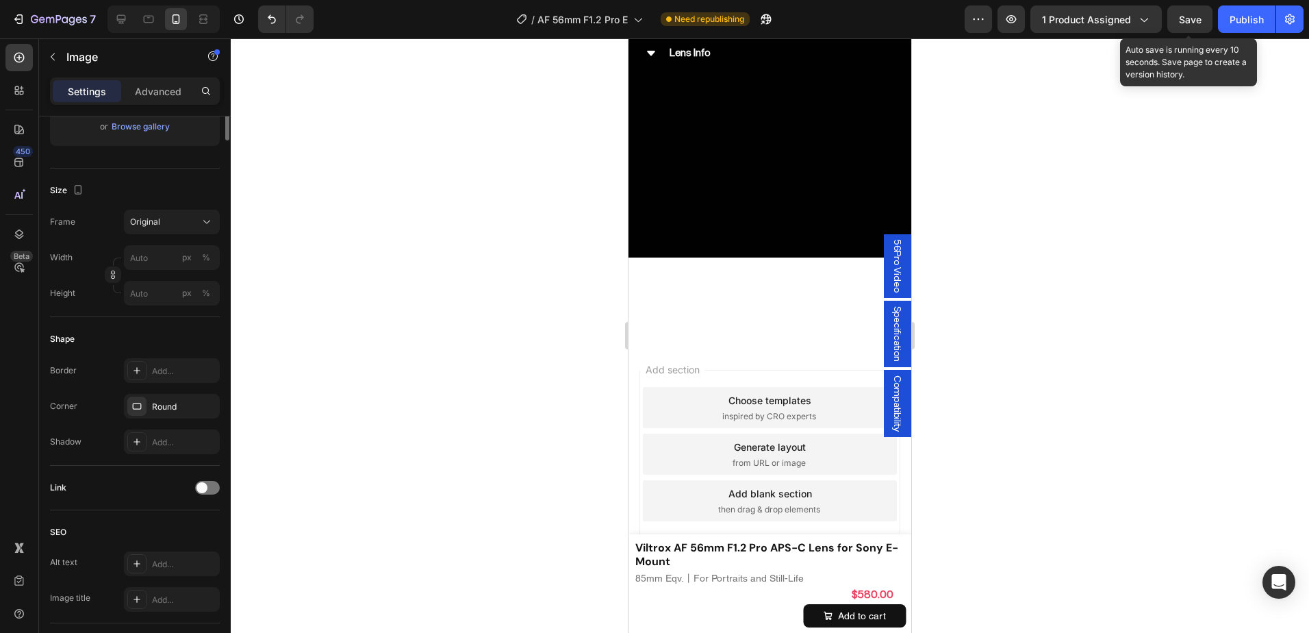
scroll to position [0, 0]
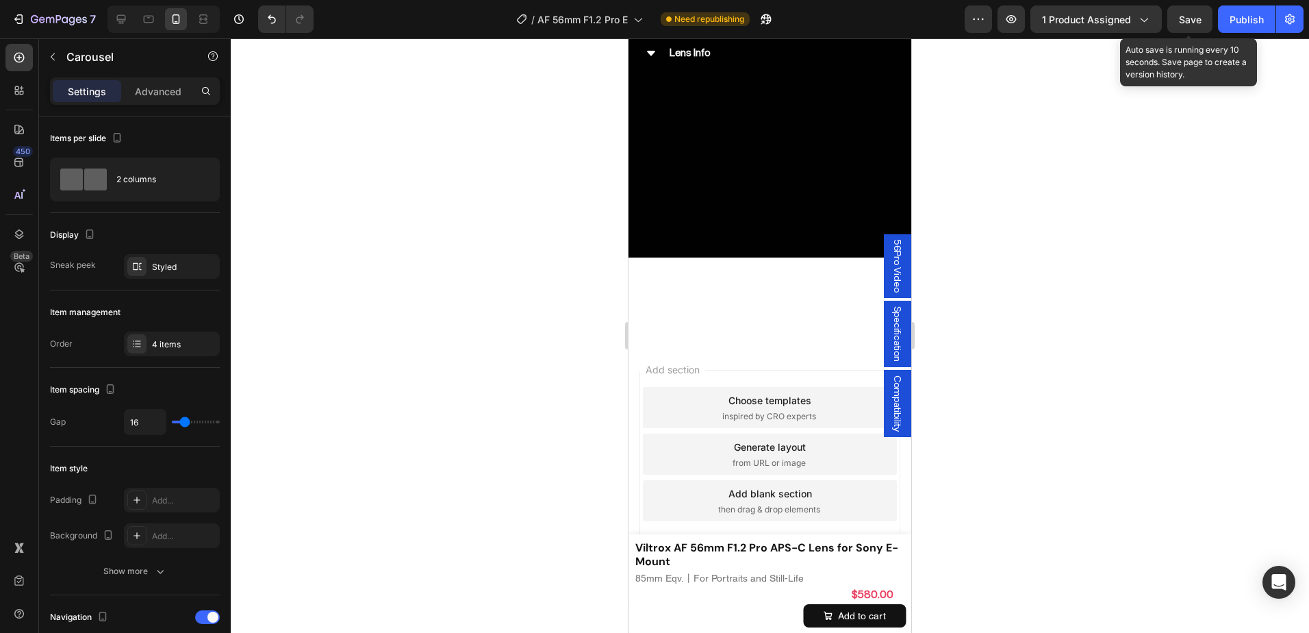
click at [123, 25] on icon at bounding box center [121, 19] width 14 height 14
type input "20"
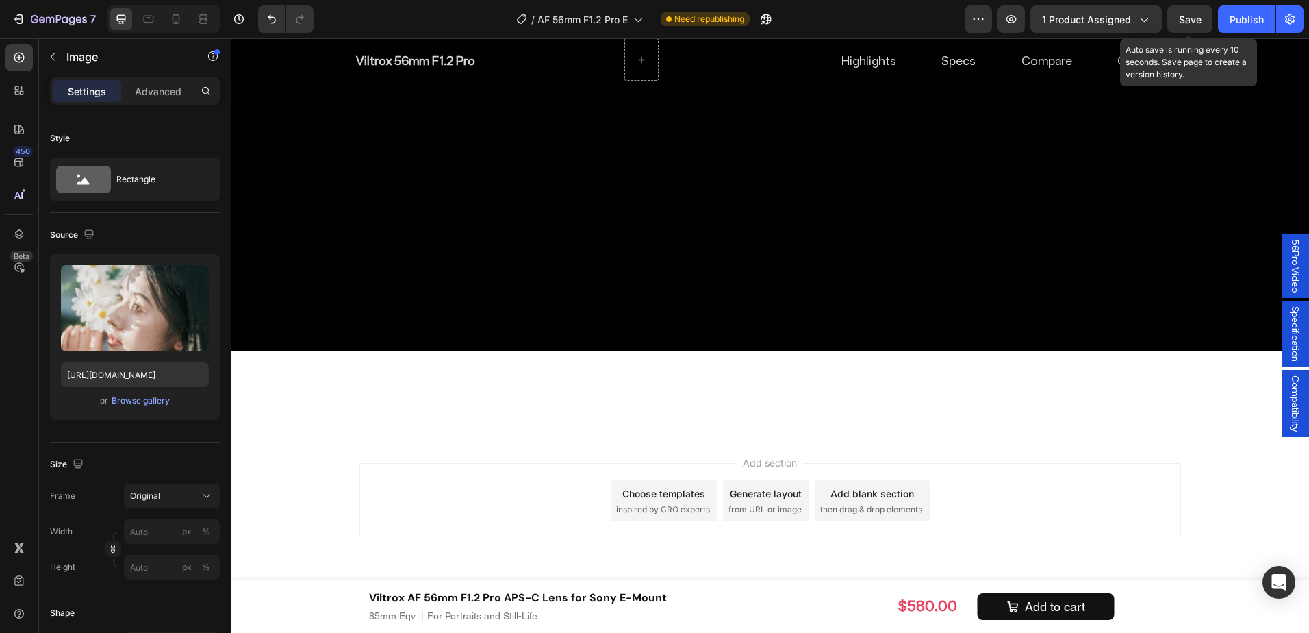
scroll to position [8482, 0]
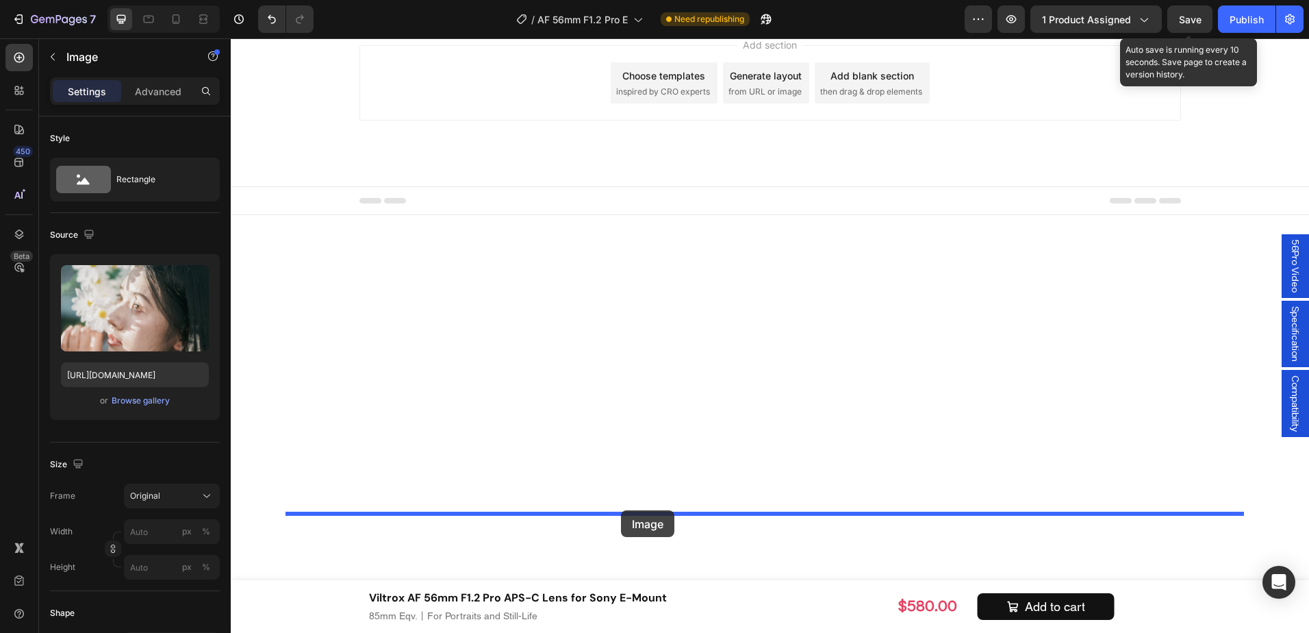
drag, startPoint x: 888, startPoint y: 132, endPoint x: 621, endPoint y: 510, distance: 462.7
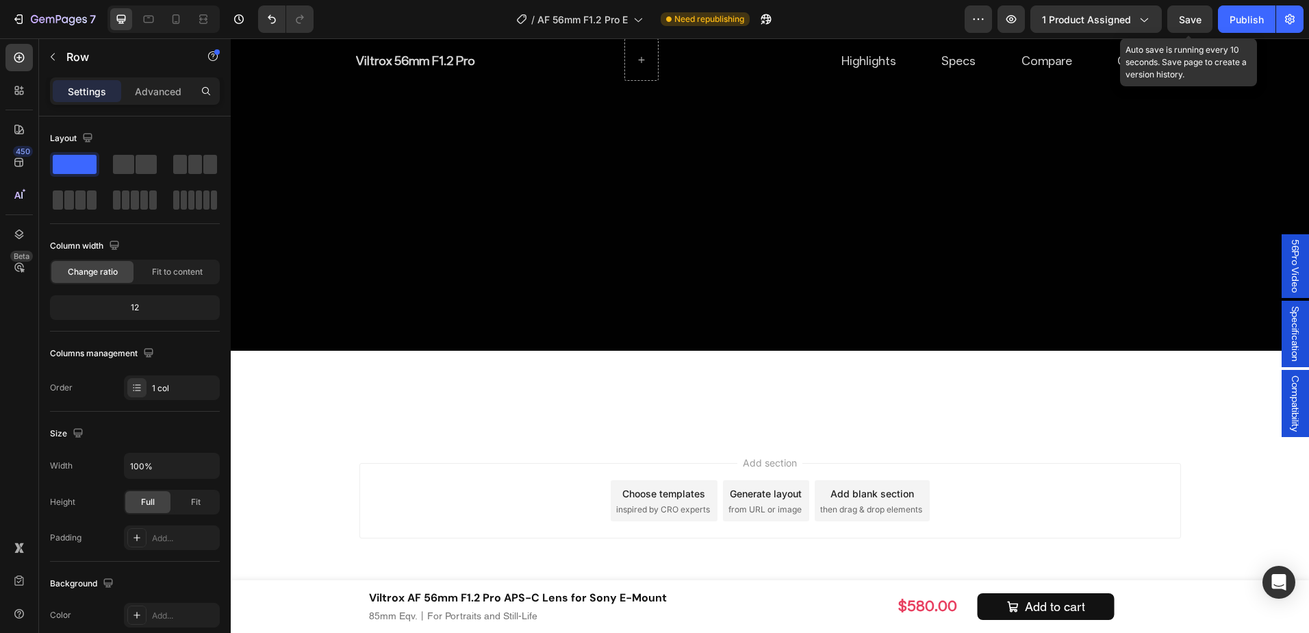
scroll to position [8277, 0]
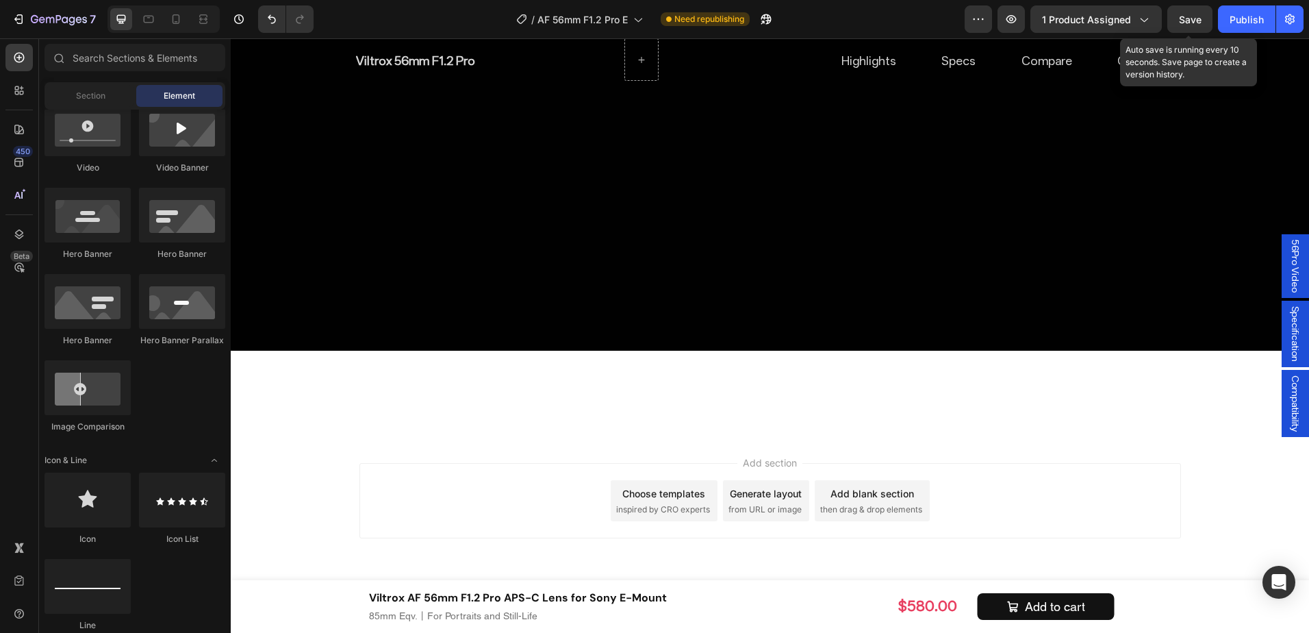
scroll to position [8482, 0]
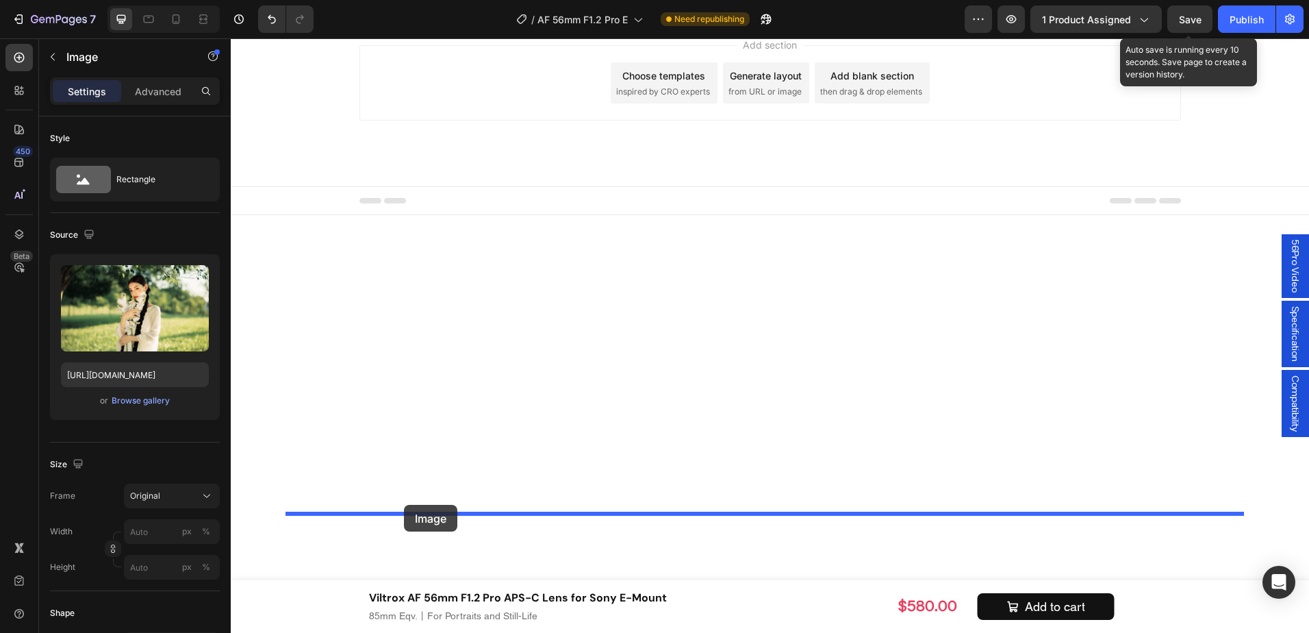
drag, startPoint x: 365, startPoint y: 129, endPoint x: 404, endPoint y: 505, distance: 377.8
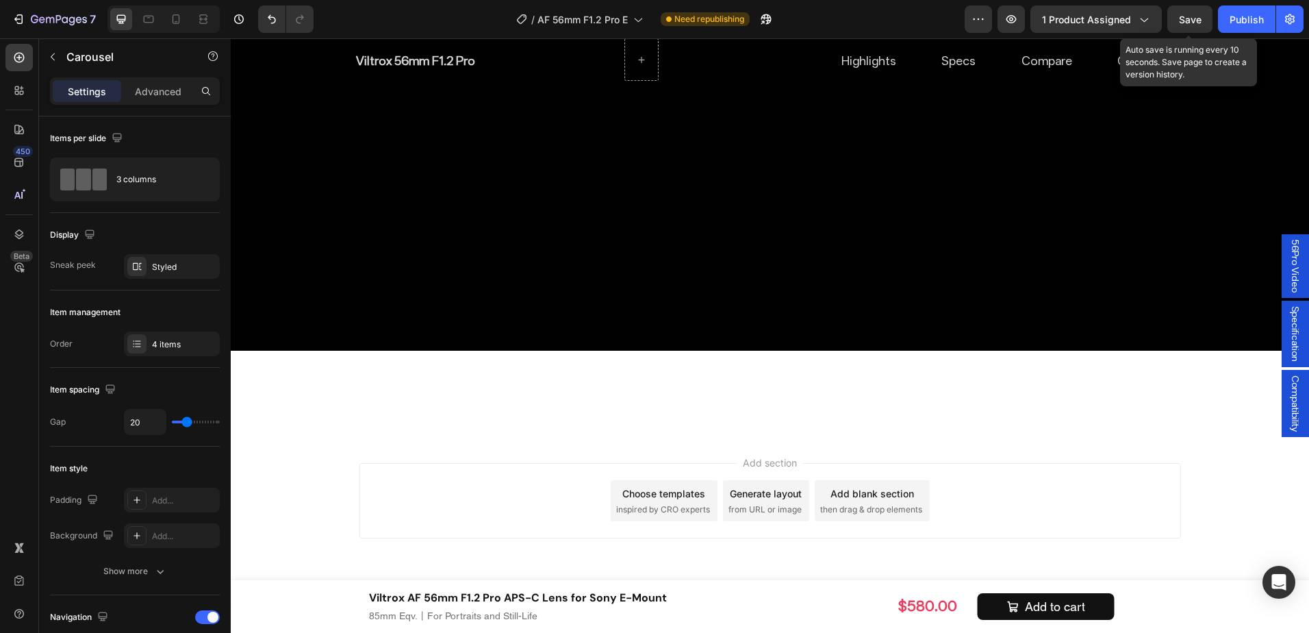
click at [160, 343] on div "4 items" at bounding box center [184, 344] width 64 height 12
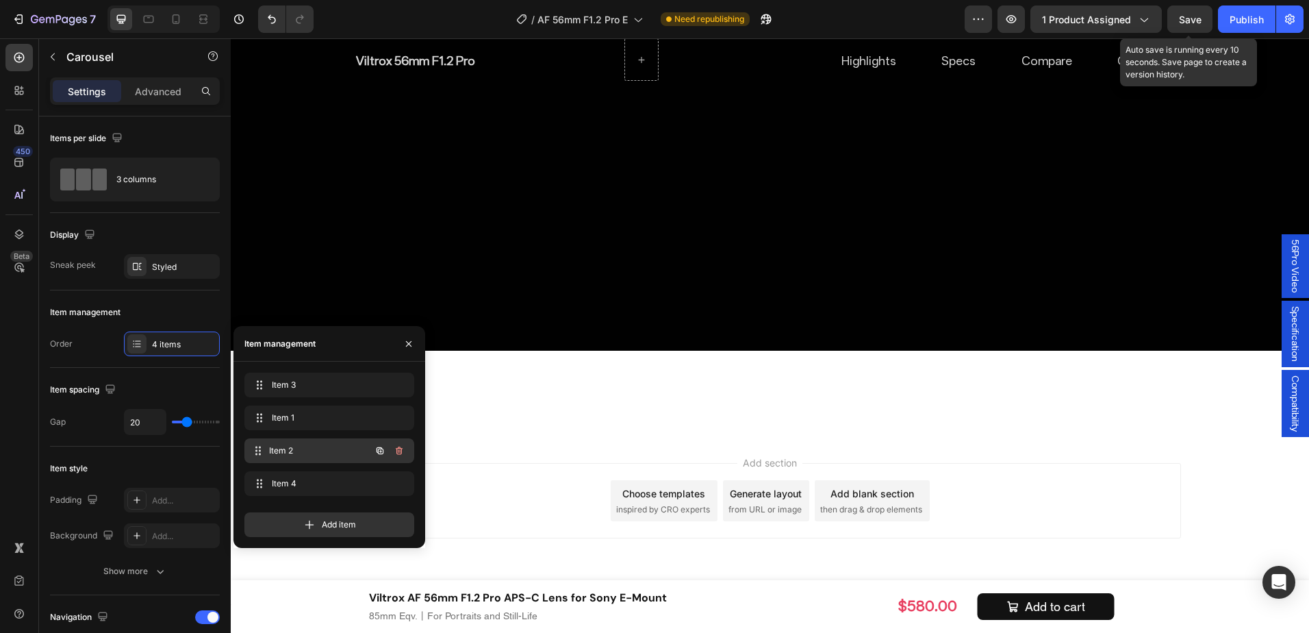
click at [318, 444] on span "Item 2" at bounding box center [319, 450] width 101 height 12
click at [310, 444] on span "Item 2" at bounding box center [310, 450] width 77 height 12
click at [310, 444] on span "Item 2" at bounding box center [319, 450] width 101 height 12
click at [310, 444] on span "Item 2" at bounding box center [310, 450] width 77 height 12
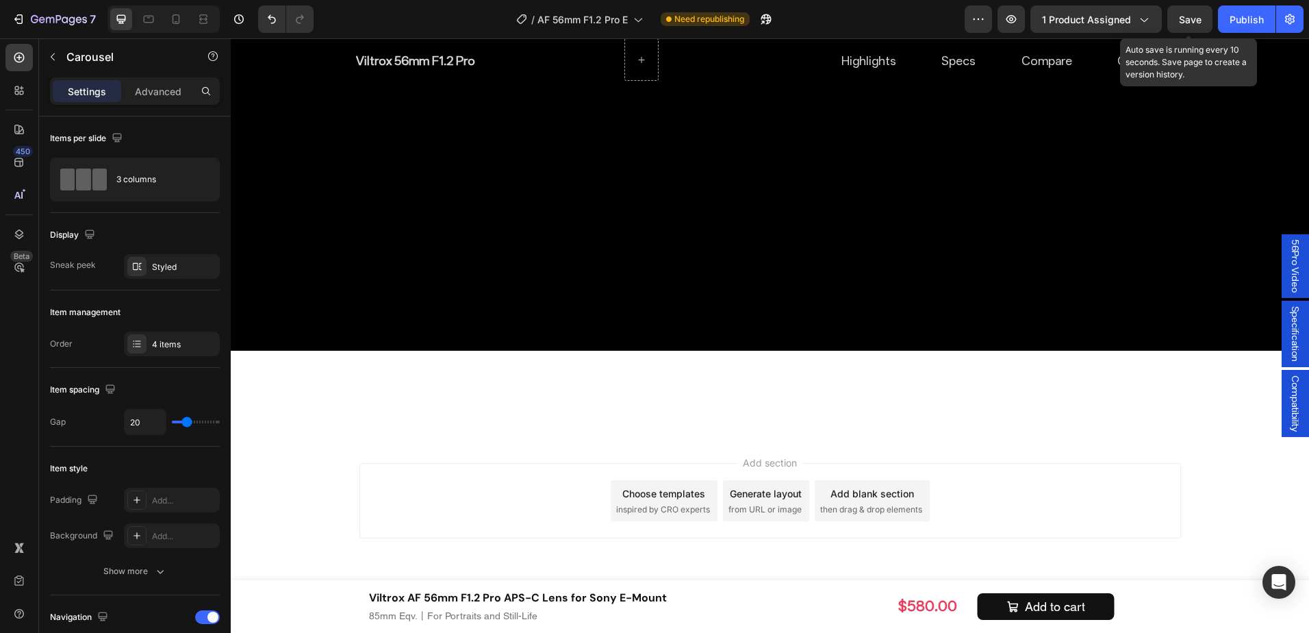
click at [1178, 29] on button "Save" at bounding box center [1189, 18] width 45 height 27
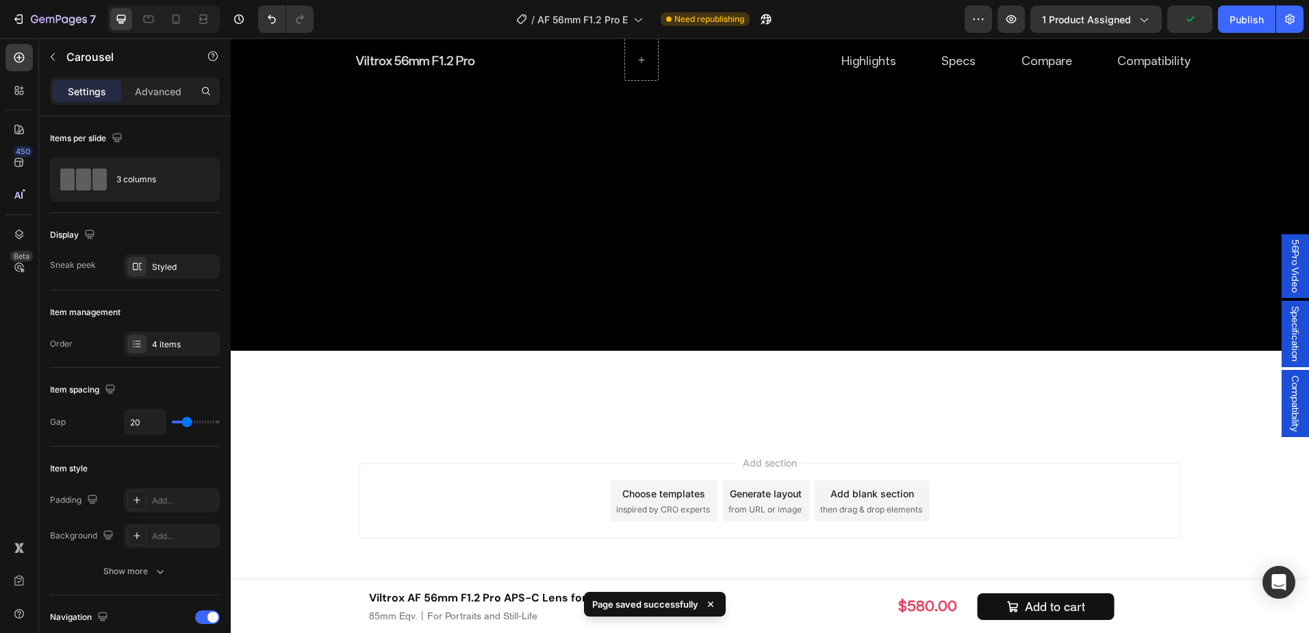
scroll to position [8345, 0]
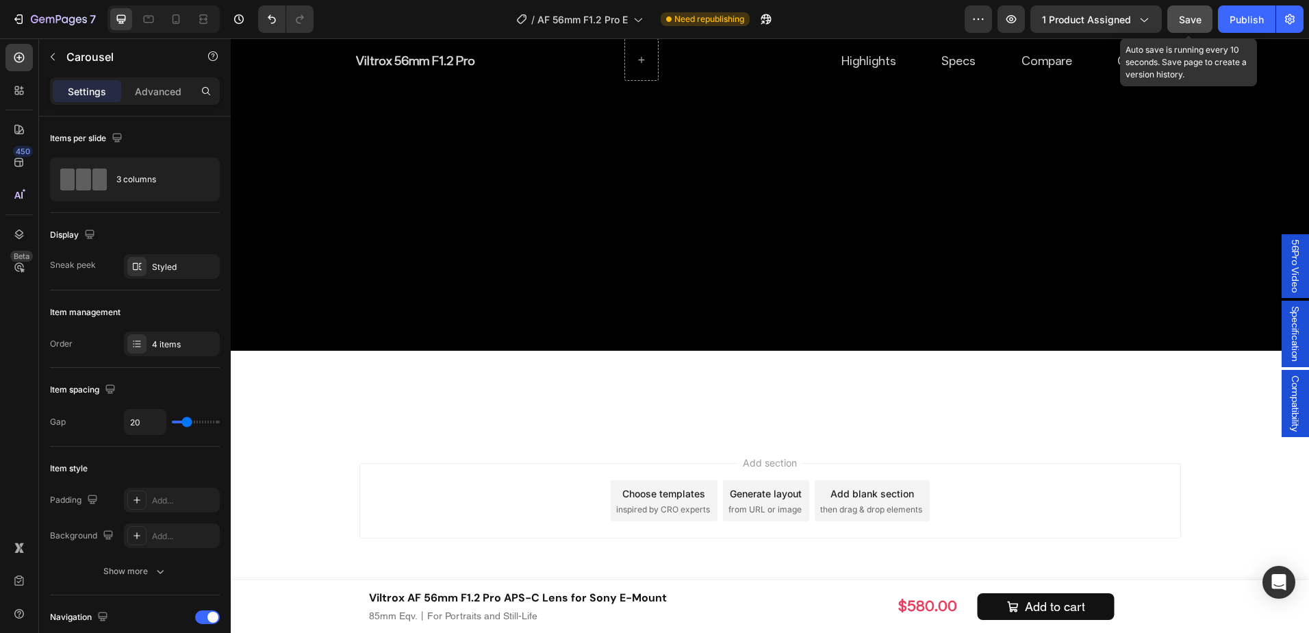
click at [1201, 21] on span "Save" at bounding box center [1190, 20] width 23 height 12
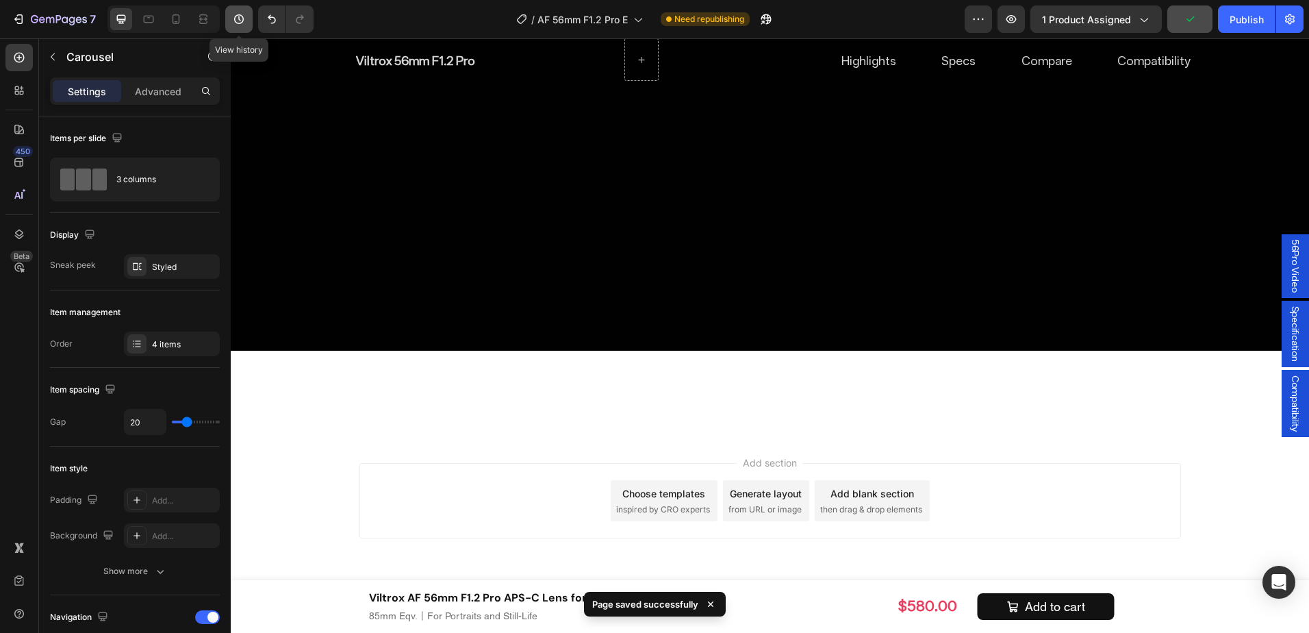
click at [240, 14] on icon "button" at bounding box center [239, 19] width 14 height 14
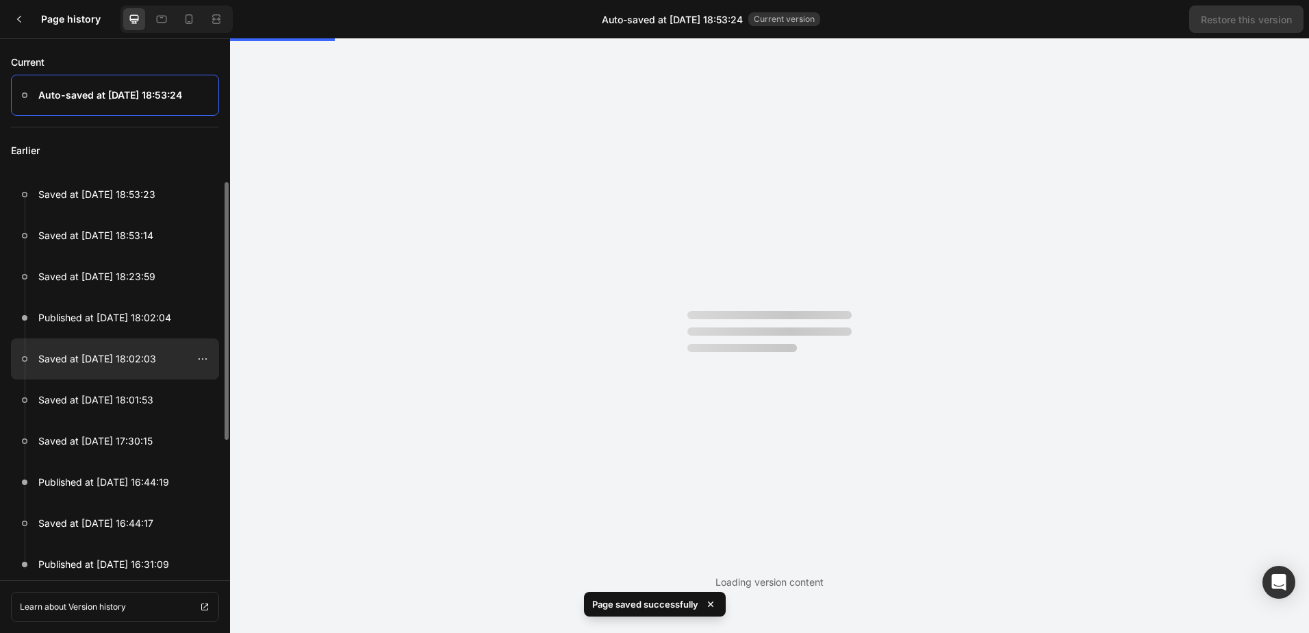
click at [105, 353] on p "Saved at Aug 28, 18:02:03" at bounding box center [97, 358] width 118 height 16
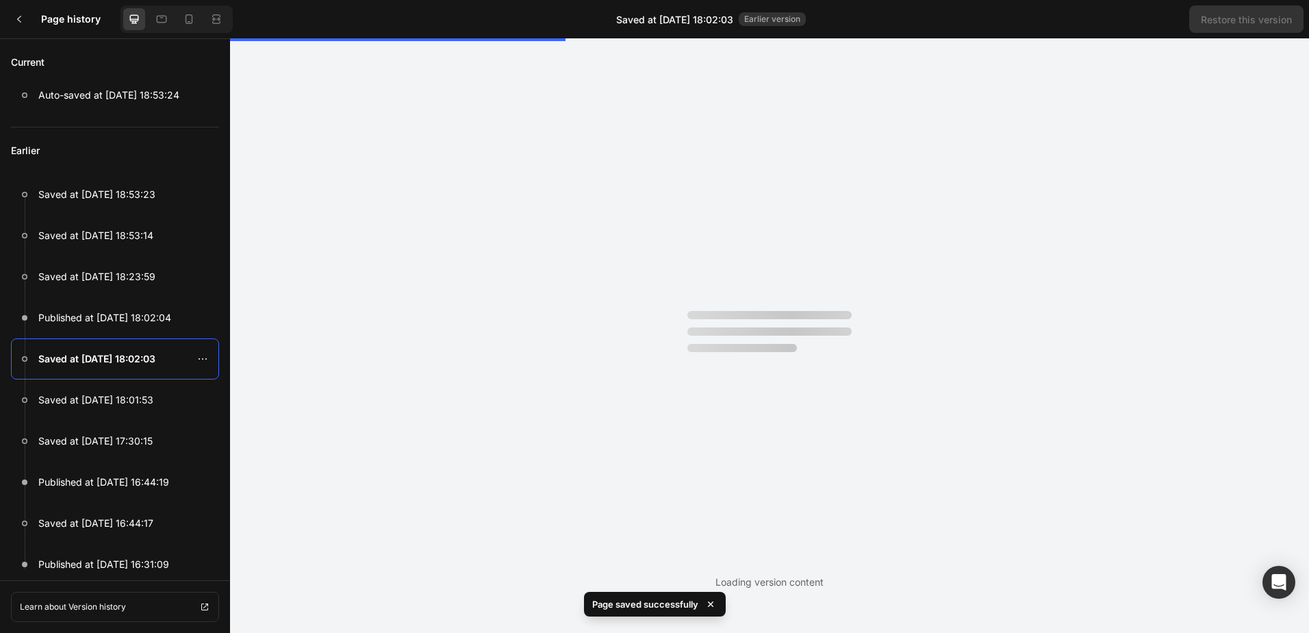
scroll to position [0, 0]
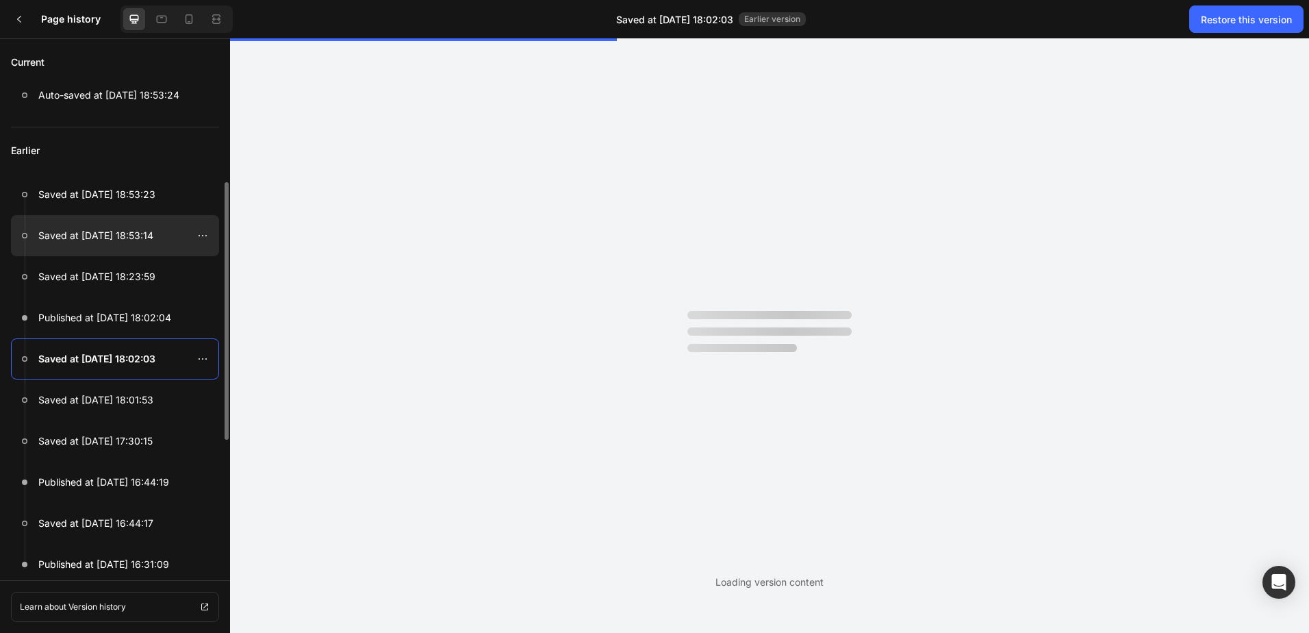
click at [140, 245] on div at bounding box center [115, 235] width 208 height 41
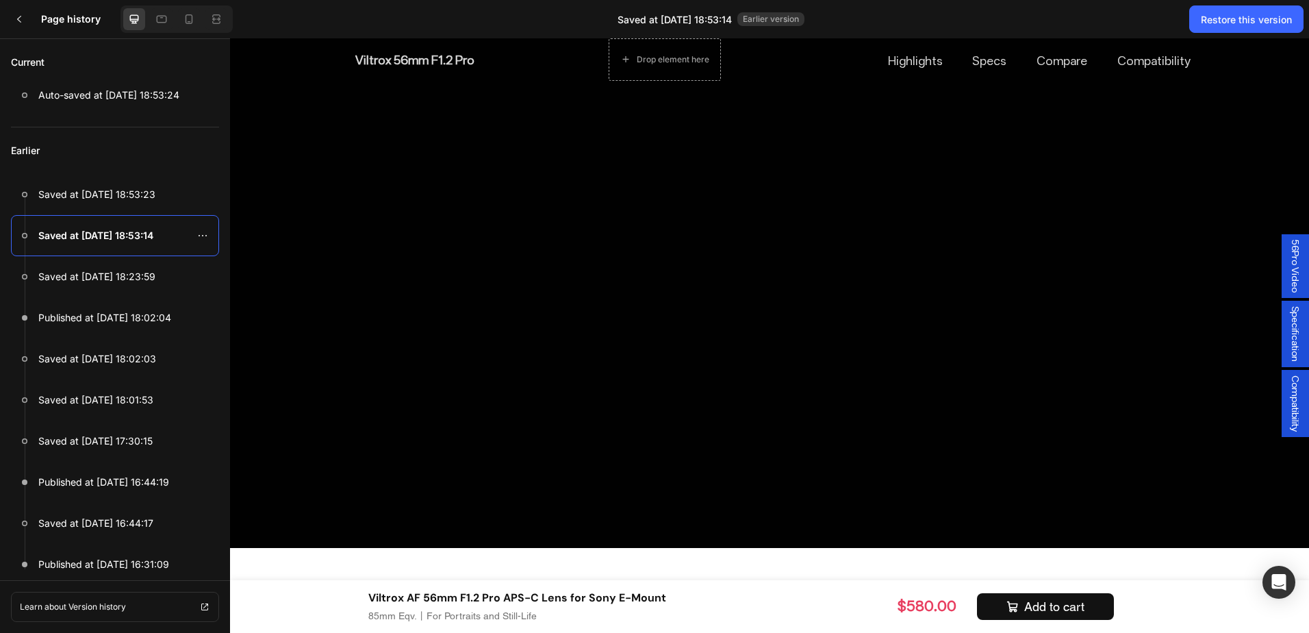
scroll to position [6726, 0]
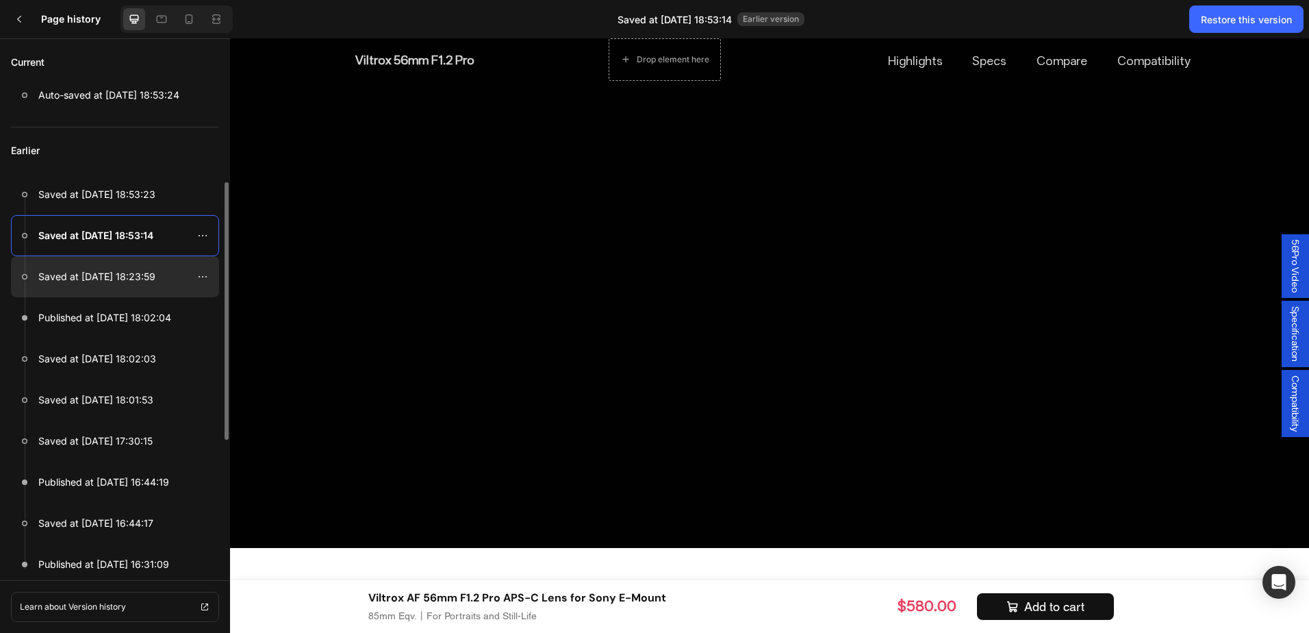
click at [145, 273] on p "Saved at Aug 28, 18:23:59" at bounding box center [96, 276] width 117 height 16
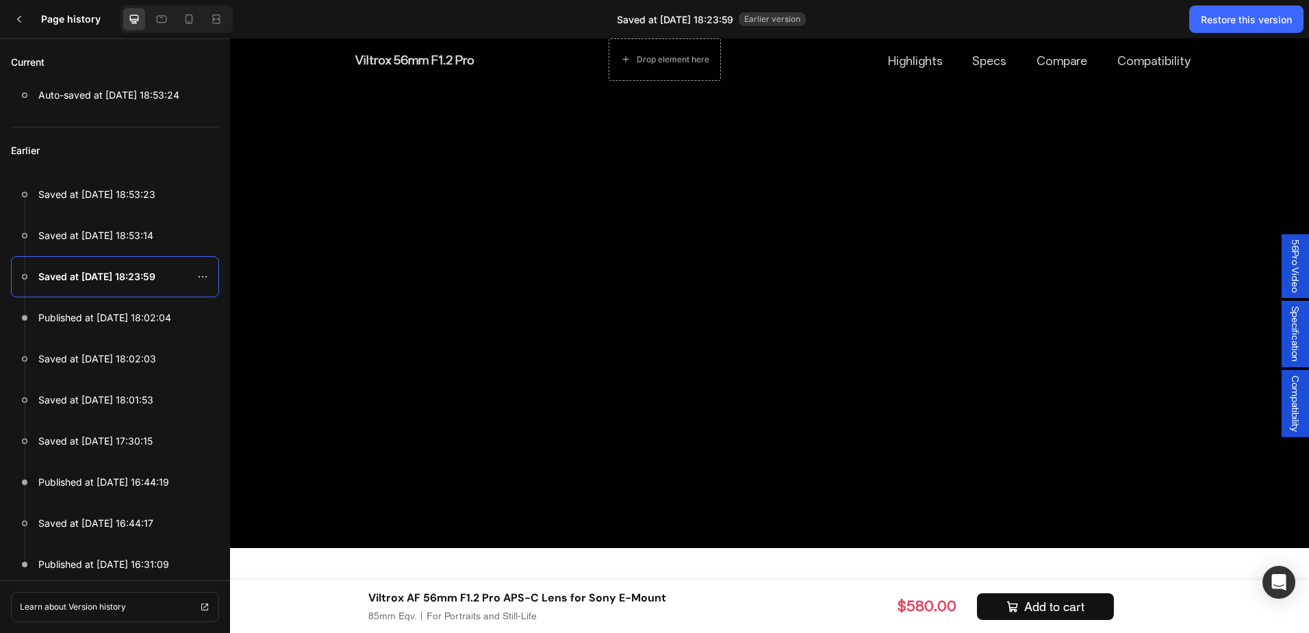
scroll to position [7190, 0]
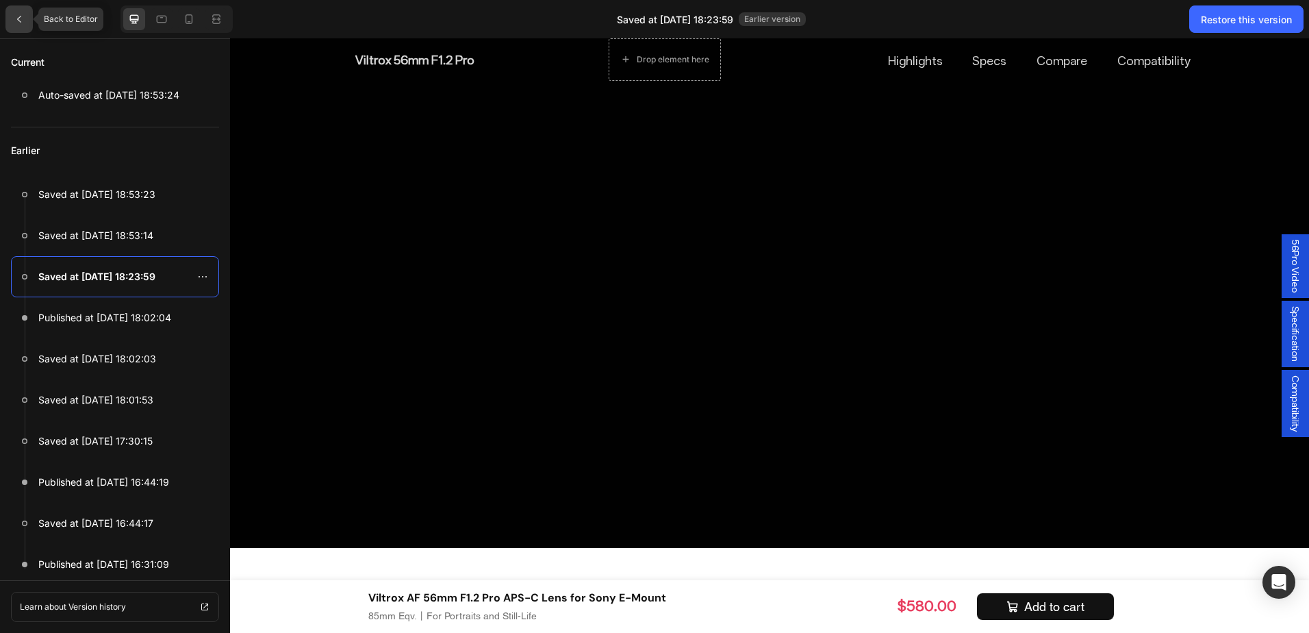
click at [20, 25] on div at bounding box center [18, 18] width 27 height 27
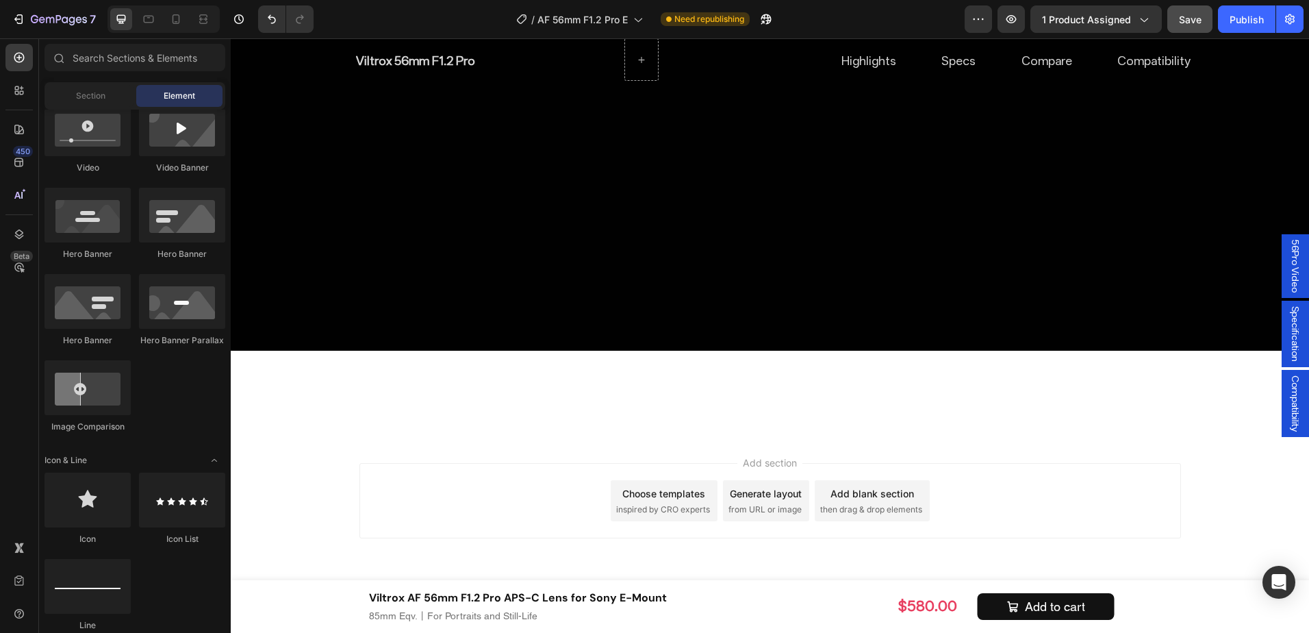
scroll to position [8482, 0]
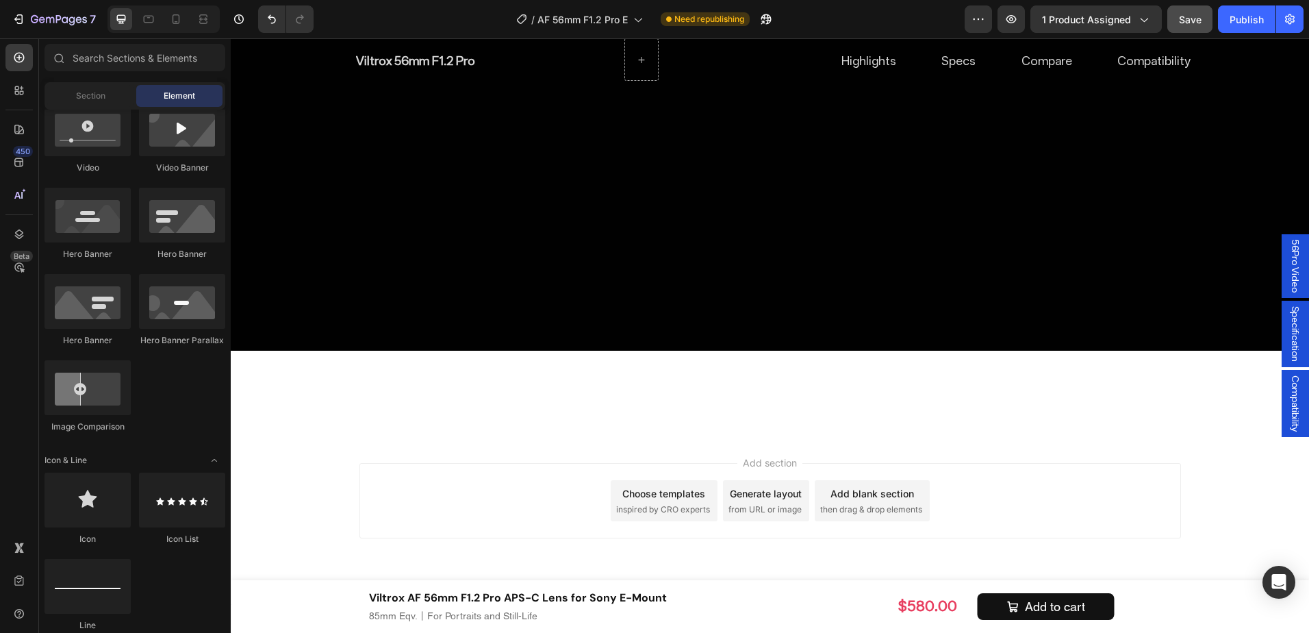
scroll to position [8277, 0]
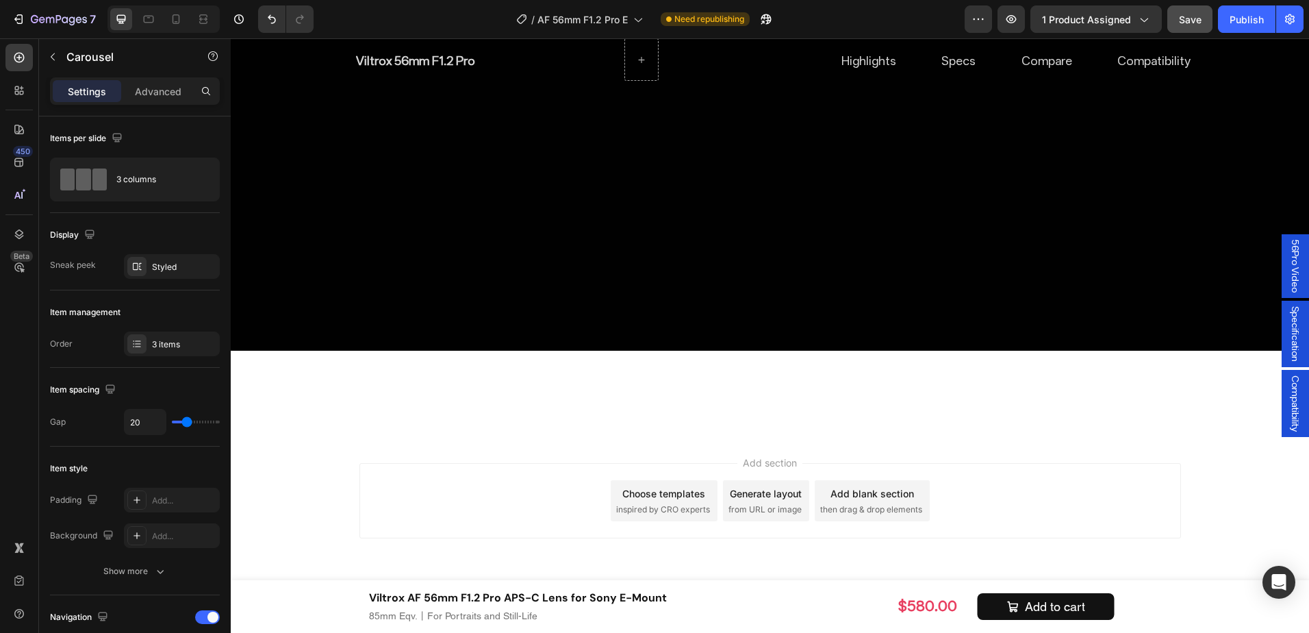
scroll to position [7866, 0]
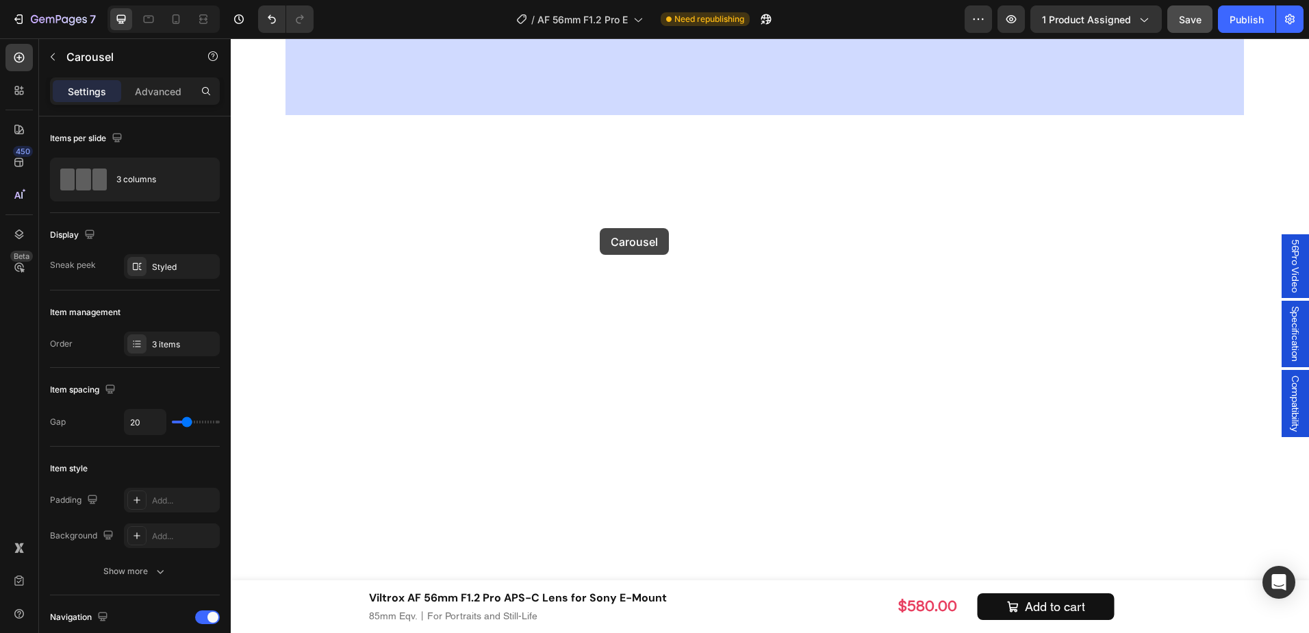
scroll to position [8620, 0]
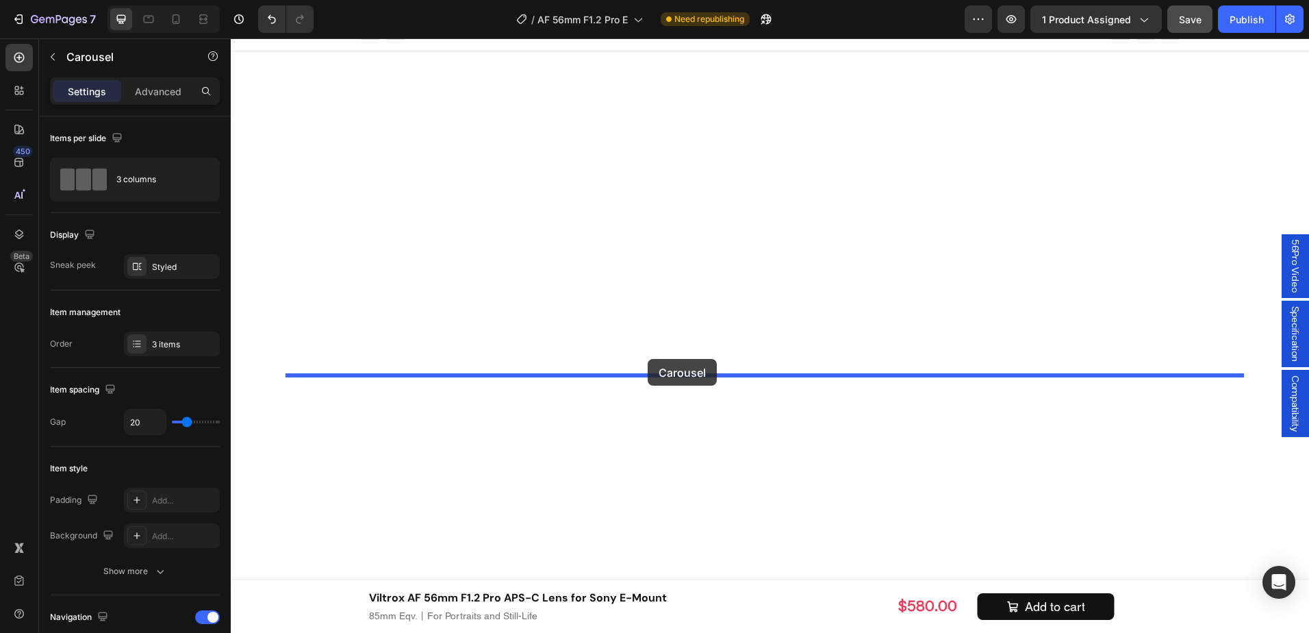
drag, startPoint x: 318, startPoint y: 75, endPoint x: 648, endPoint y: 359, distance: 434.4
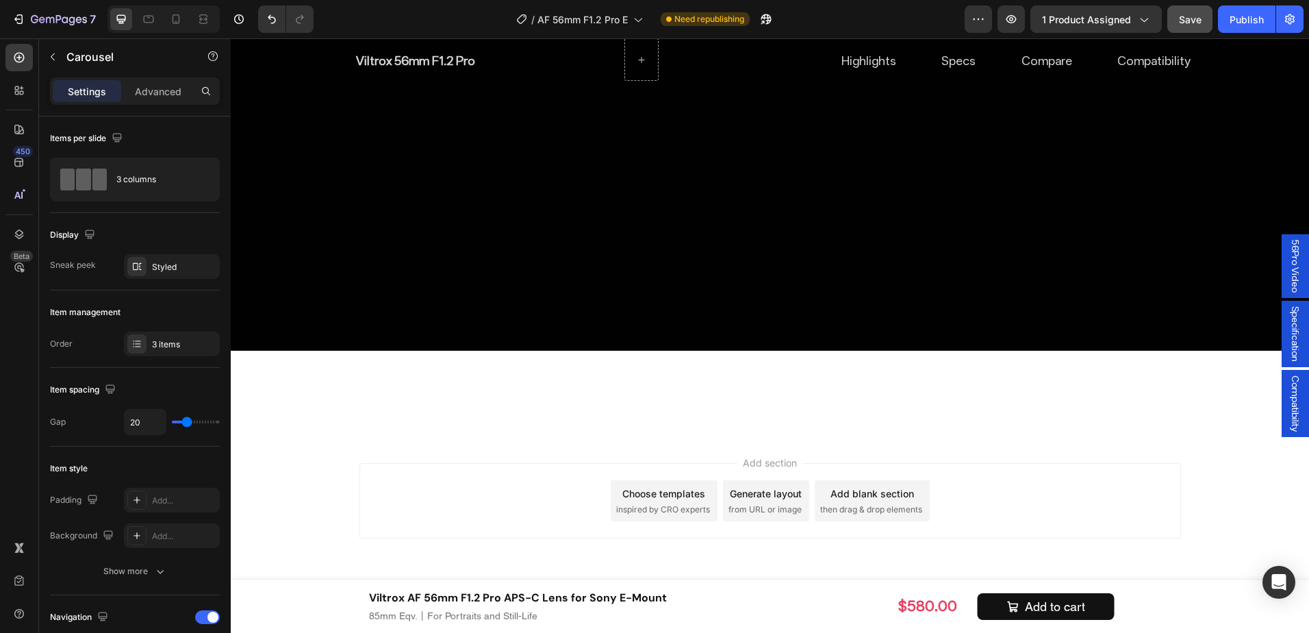
scroll to position [8346, 0]
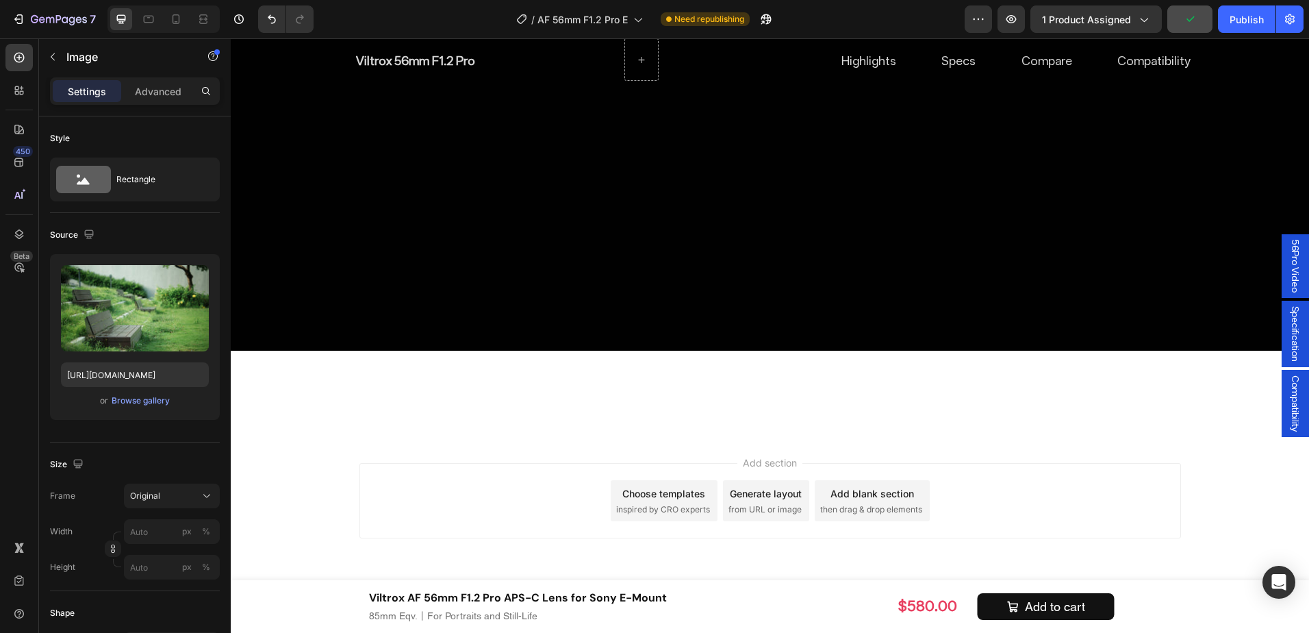
click at [102, 361] on div "Upload Image https://cdn.shopify.com/s/files/1/0104/0380/7298/files/AF_56mm_F1.…" at bounding box center [135, 337] width 170 height 166
click at [118, 372] on input "https://cdn.shopify.com/s/files/1/0104/0380/7298/files/AF_56mm_F1.2_Pro_-img30.…" at bounding box center [135, 374] width 148 height 25
paste input "53.jpg?v=1756364775"
type input "https://cdn.shopify.com/s/files/1/0104/0380/7298/files/AF_56mm_F1.2_Pro_-img53.…"
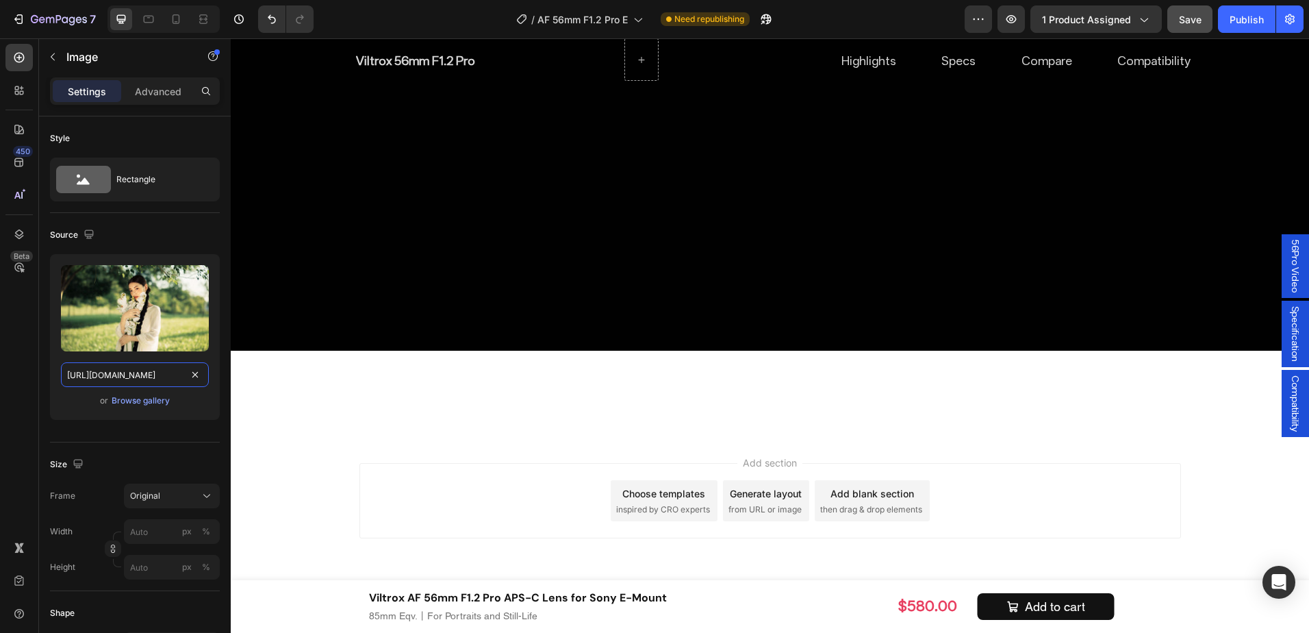
scroll to position [0, 283]
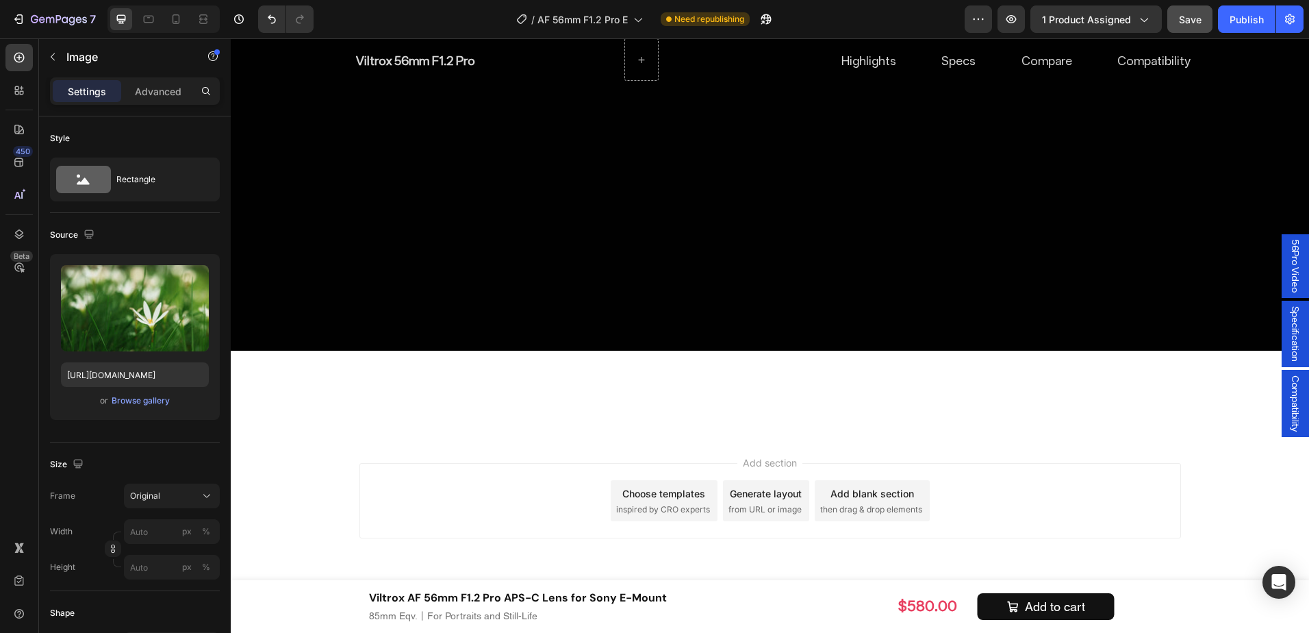
click at [115, 376] on input "https://cdn.shopify.com/s/files/1/0104/0380/7298/files/AF_56mm_F1.2_Pro_-img33.…" at bounding box center [135, 374] width 148 height 25
paste input "52.jpg?v=1756363705"
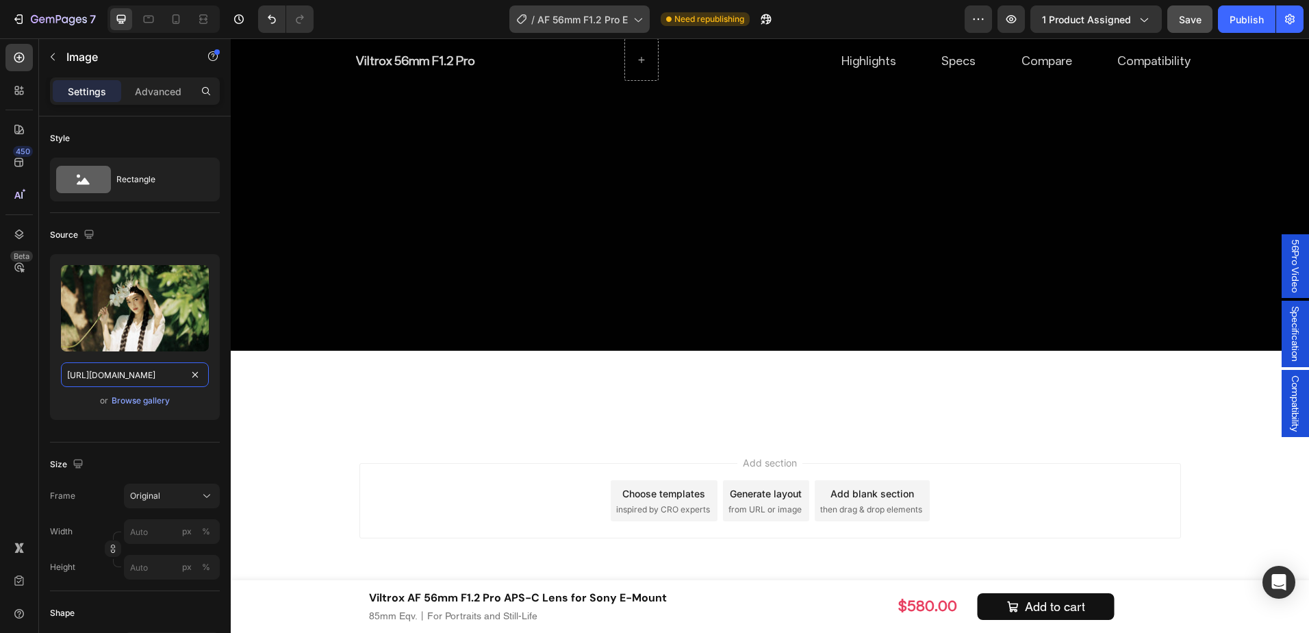
type input "https://cdn.shopify.com/s/files/1/0104/0380/7298/files/AF_56mm_F1.2_Pro_-img52.…"
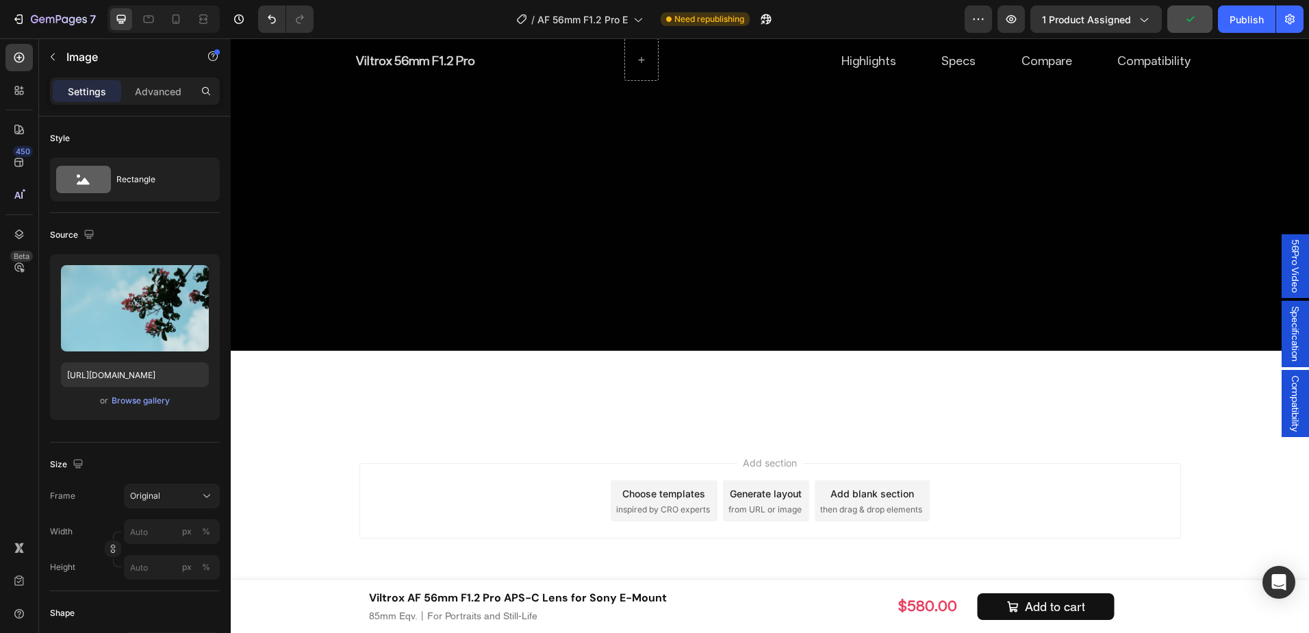
click at [102, 366] on input "https://cdn.shopify.com/s/files/1/0104/0380/7298/files/AF_56mm_F1.2_Pro_-img32.…" at bounding box center [135, 374] width 148 height 25
paste input "23.jpg?v=1756283592"
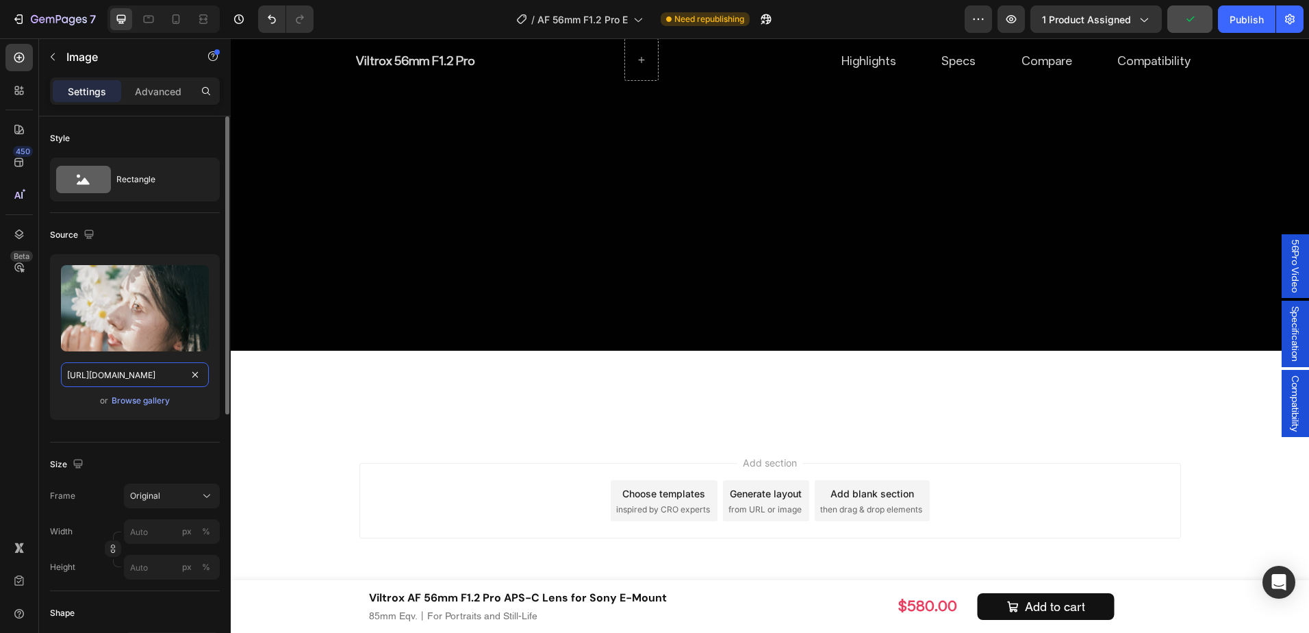
scroll to position [0, 284]
type input "https://cdn.shopify.com/s/files/1/0104/0380/7298/files/AF_56mm_F1.2_Pro_-img23.…"
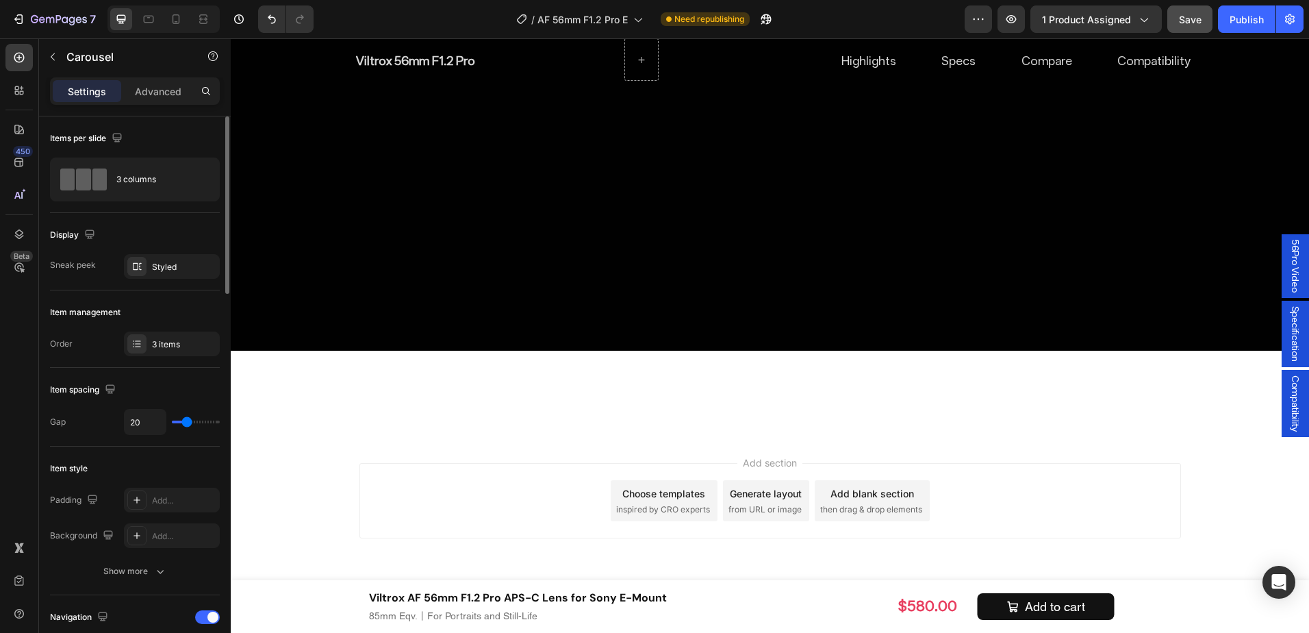
click at [164, 346] on div "3 items" at bounding box center [184, 344] width 64 height 12
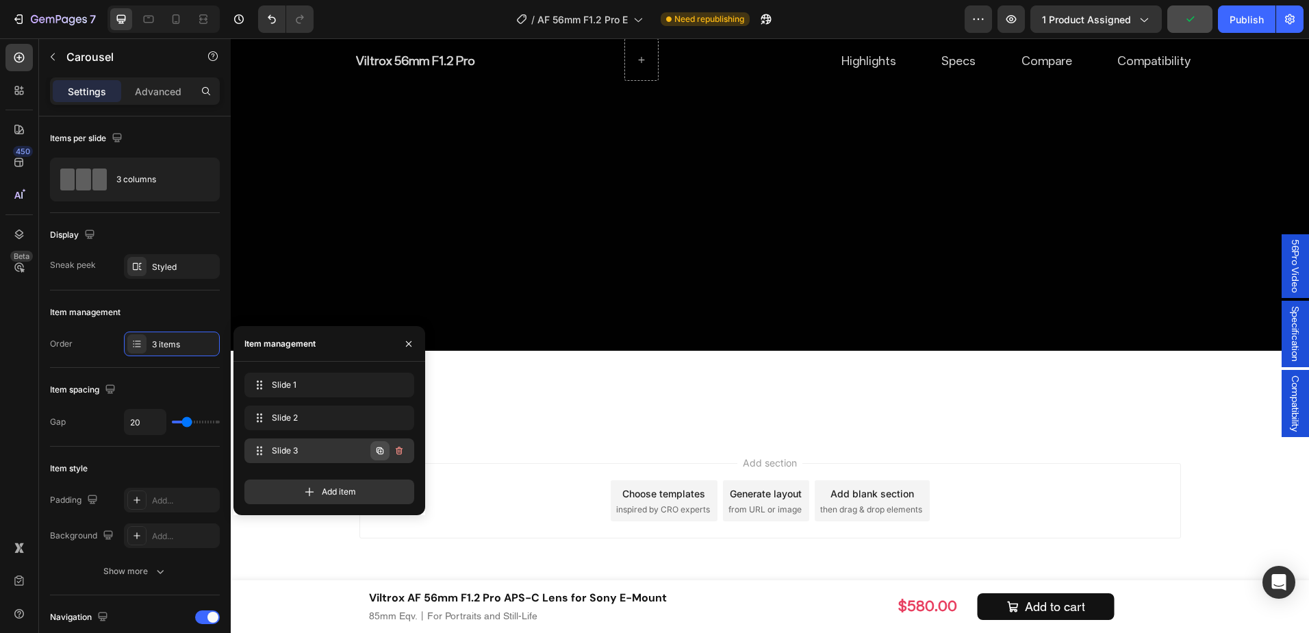
click at [383, 452] on icon "button" at bounding box center [379, 450] width 7 height 7
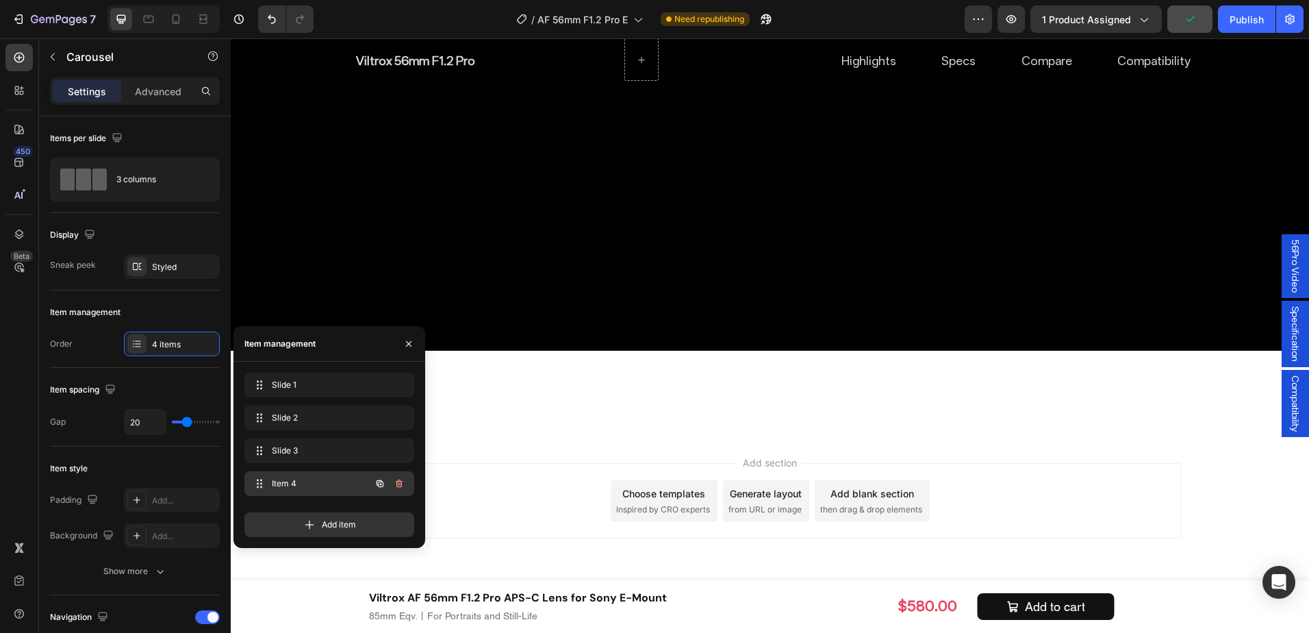
click at [327, 482] on span "Item 4" at bounding box center [310, 483] width 77 height 12
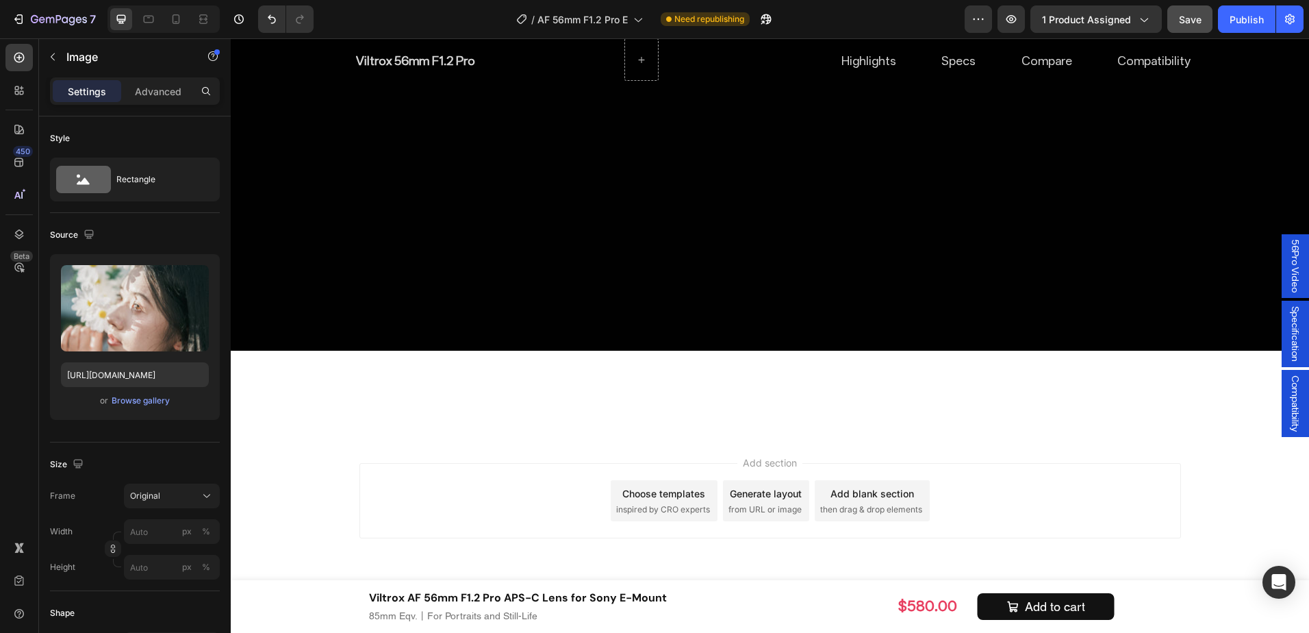
click at [101, 371] on input "https://cdn.shopify.com/s/files/1/0104/0380/7298/files/AF_56mm_F1.2_Pro_-img23.…" at bounding box center [135, 374] width 148 height 25
paste input "2"
type input "https://cdn.shopify.com/s/files/1/0104/0380/7298/files/AF_56mm_F1.2_Pro_-img22.…"
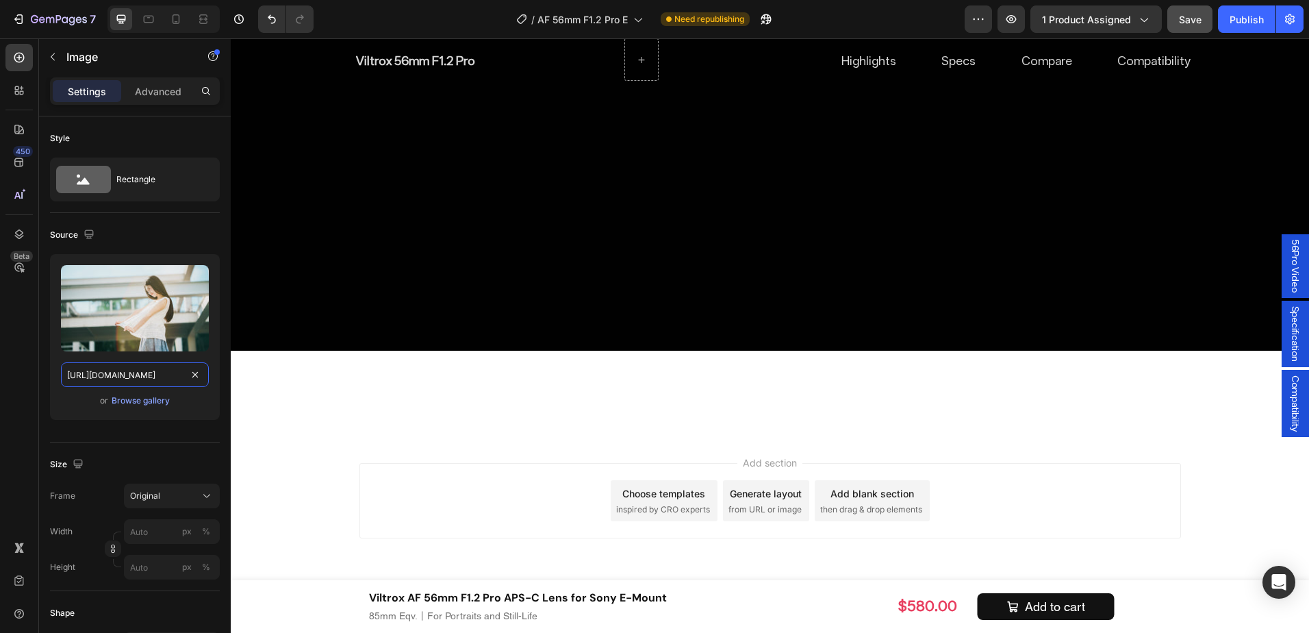
scroll to position [8620, 0]
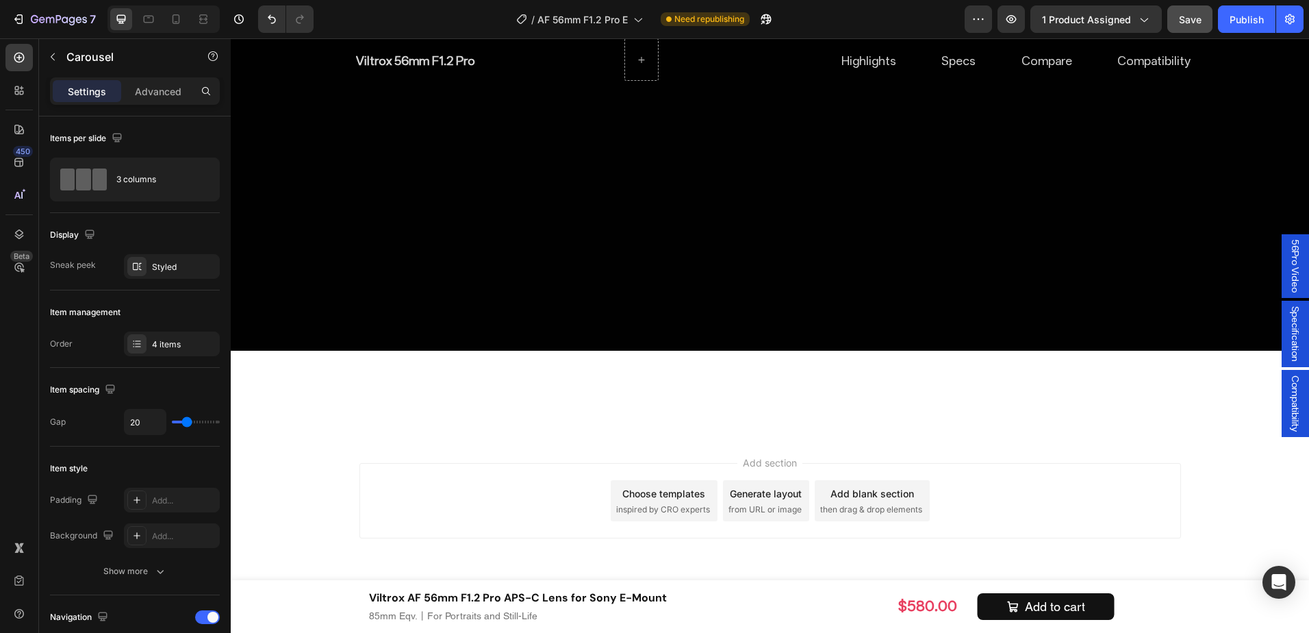
drag, startPoint x: 772, startPoint y: 374, endPoint x: 775, endPoint y: 318, distance: 56.9
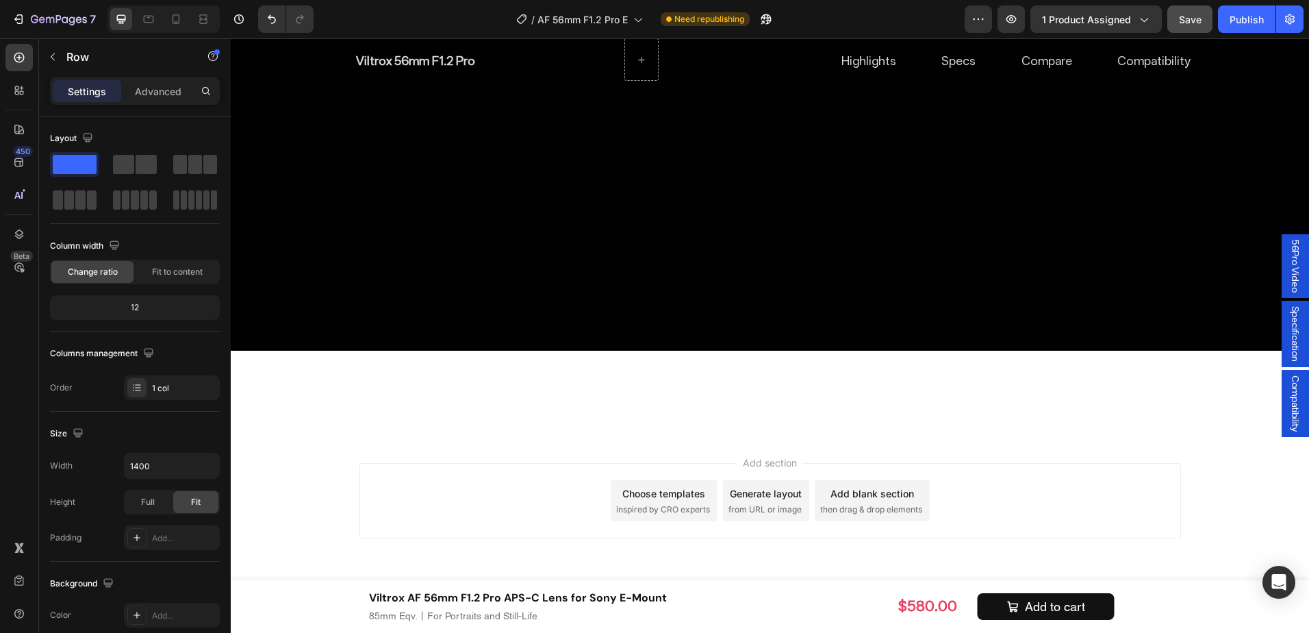
scroll to position [8141, 0]
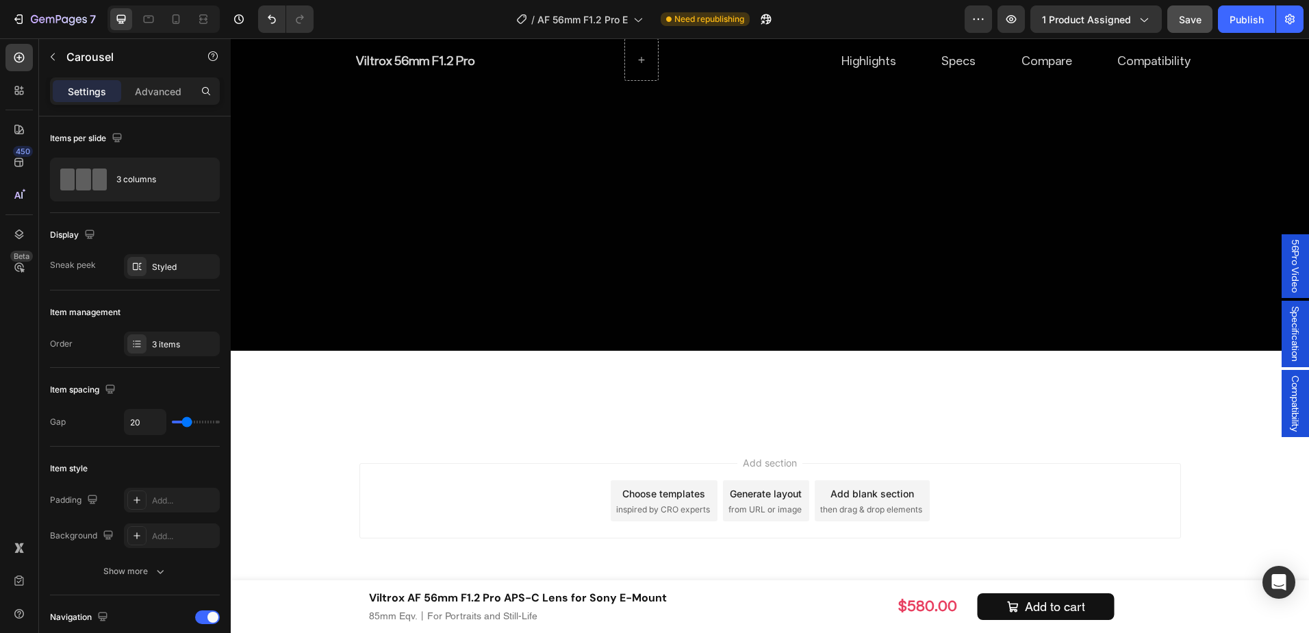
drag, startPoint x: 762, startPoint y: 302, endPoint x: 700, endPoint y: 281, distance: 65.6
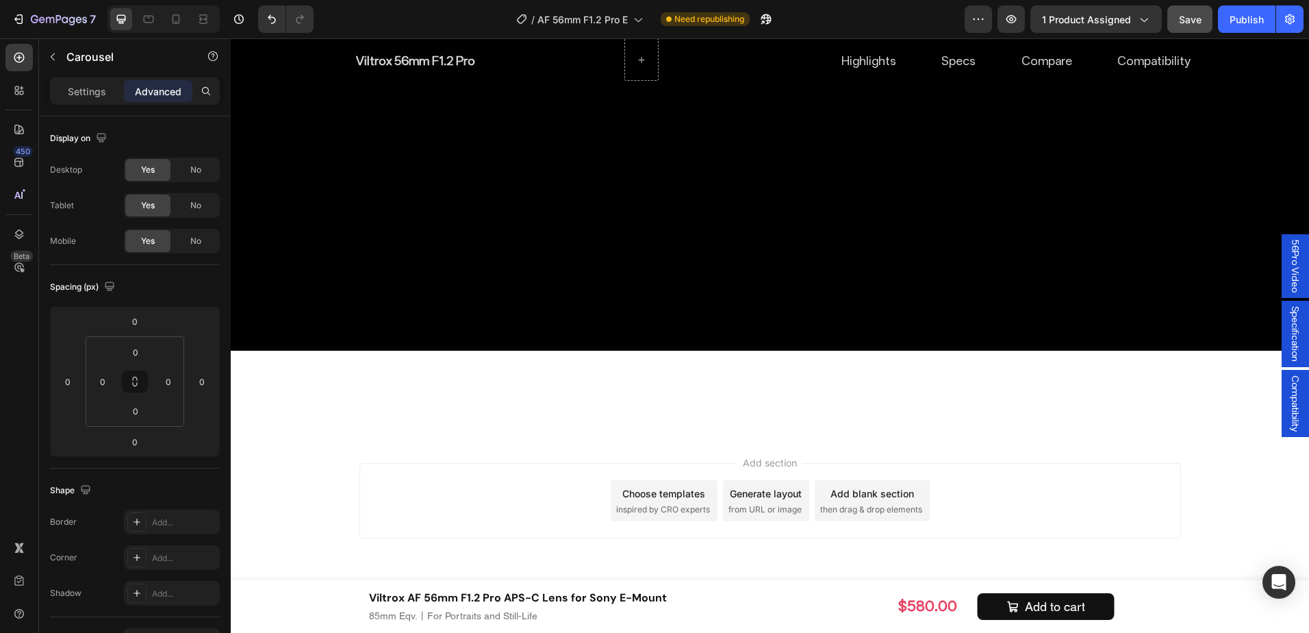
click at [150, 446] on div "60" at bounding box center [135, 442] width 34 height 22
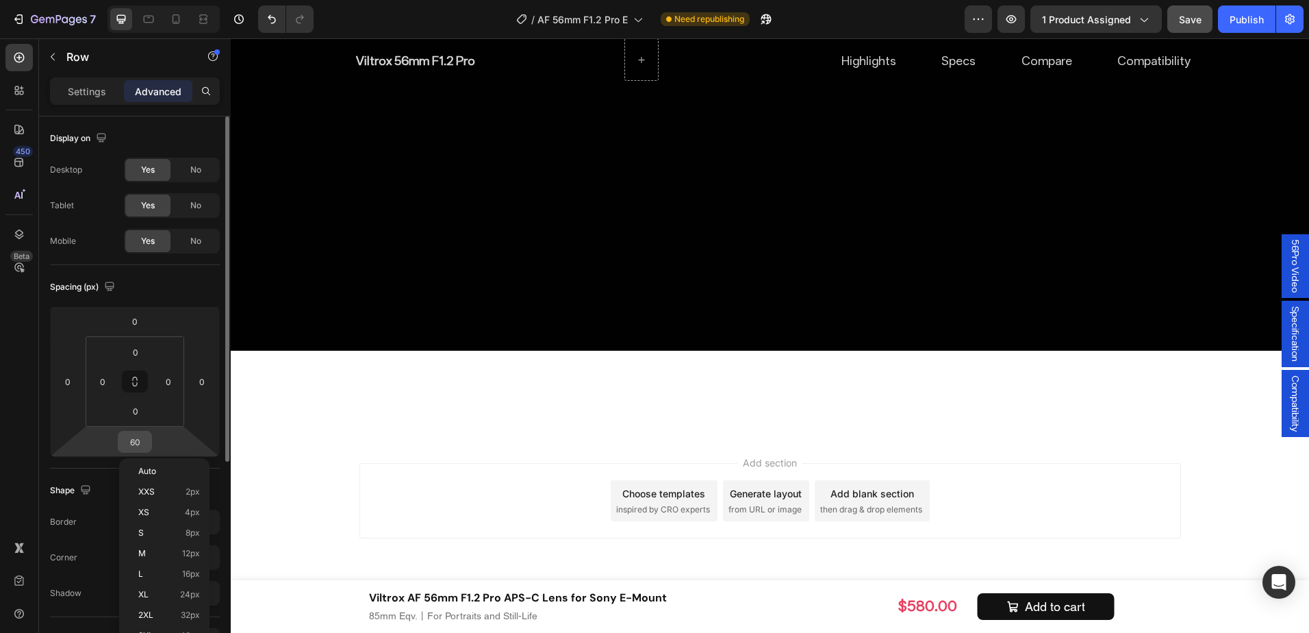
click at [141, 443] on input "60" at bounding box center [134, 441] width 27 height 21
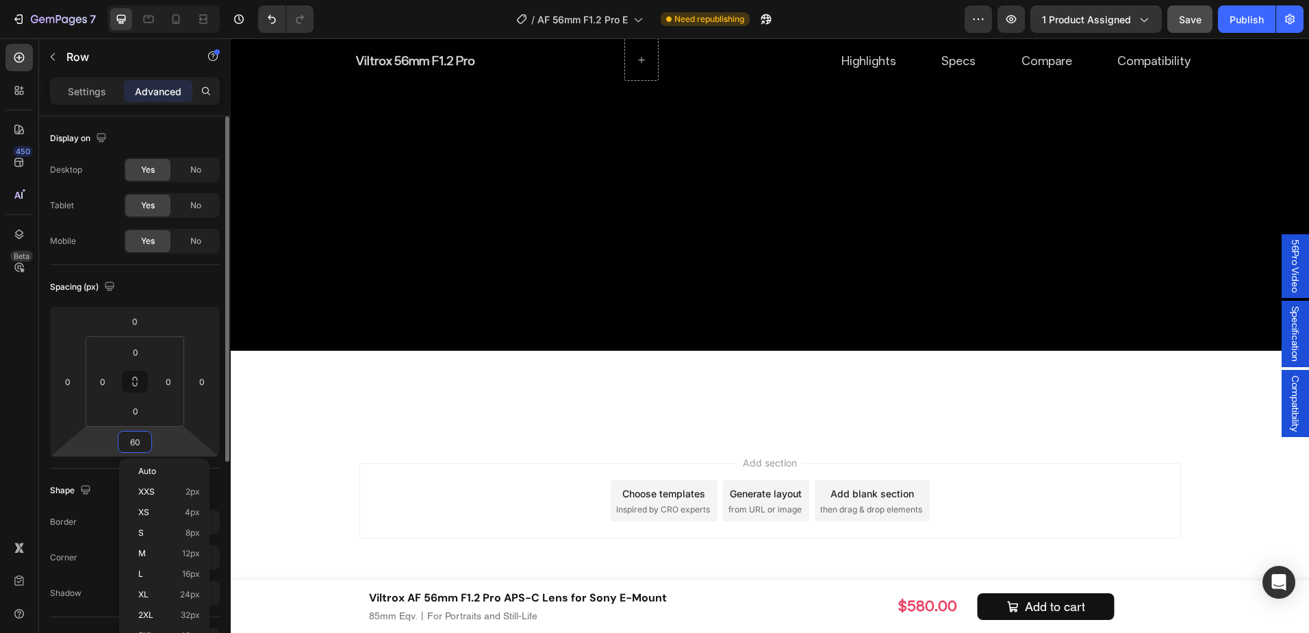
click at [141, 443] on input "60" at bounding box center [134, 441] width 27 height 21
type input "120"
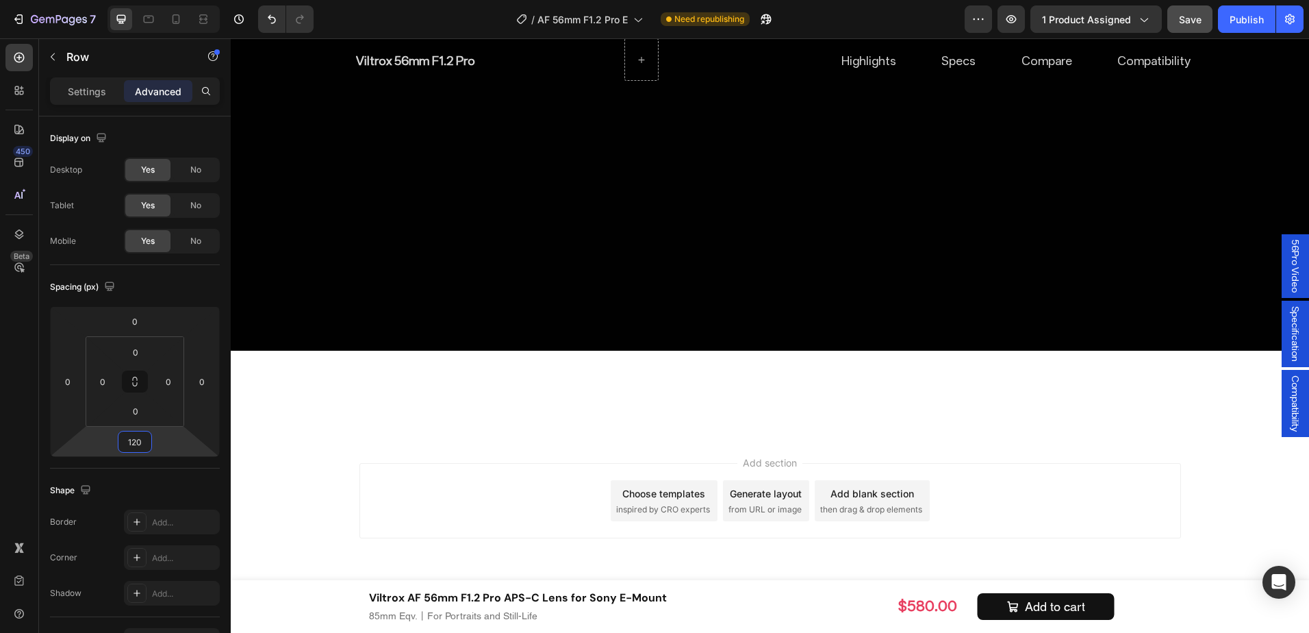
scroll to position [8141, 0]
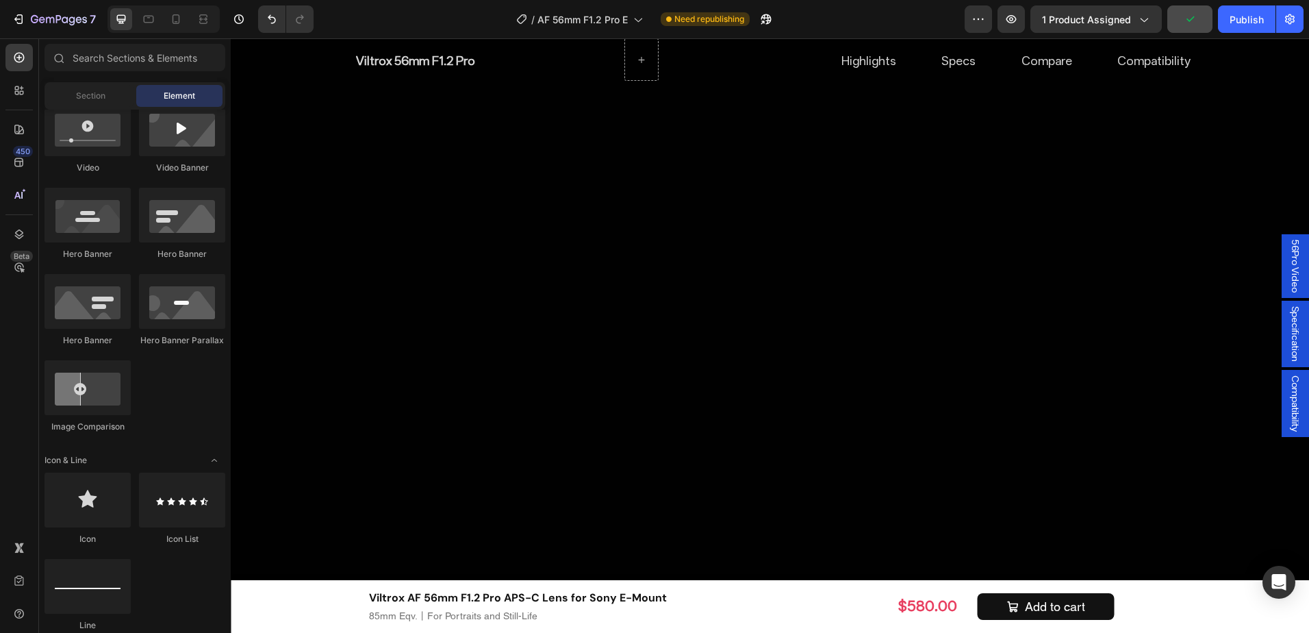
scroll to position [7572, 0]
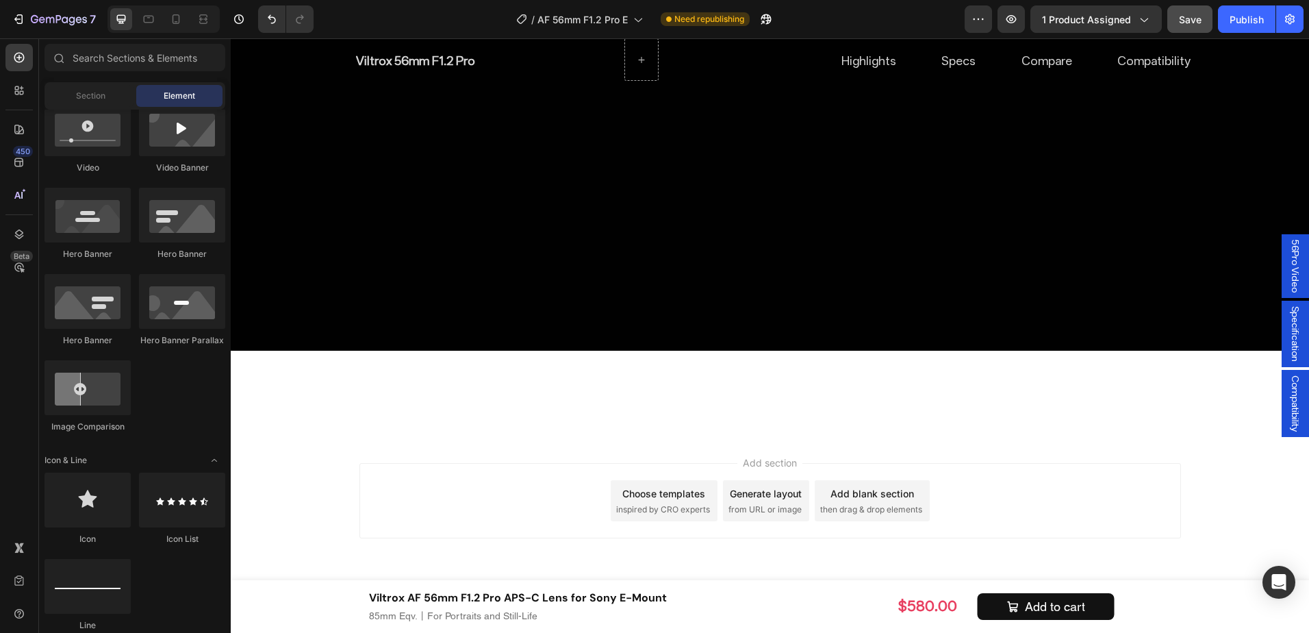
scroll to position [9104, 0]
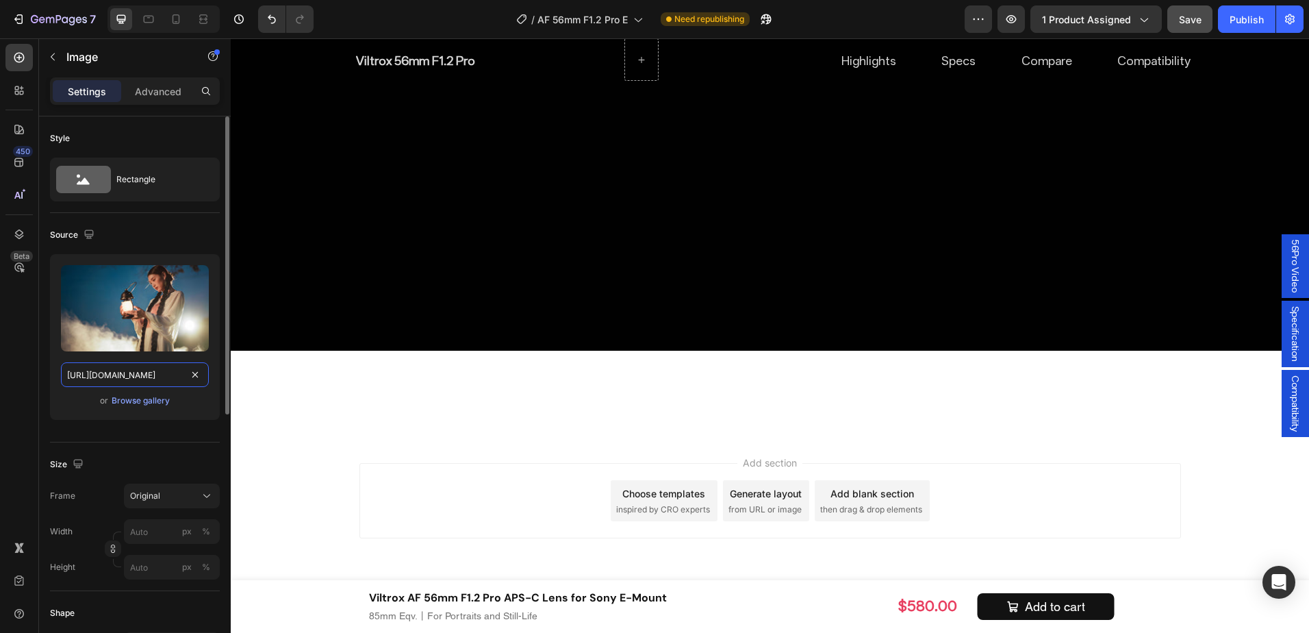
click at [111, 371] on input "https://cdn.shopify.com/s/files/1/0104/0380/7298/files/AF_56mm_F1.2_Pro_-img26.…" at bounding box center [135, 374] width 148 height 25
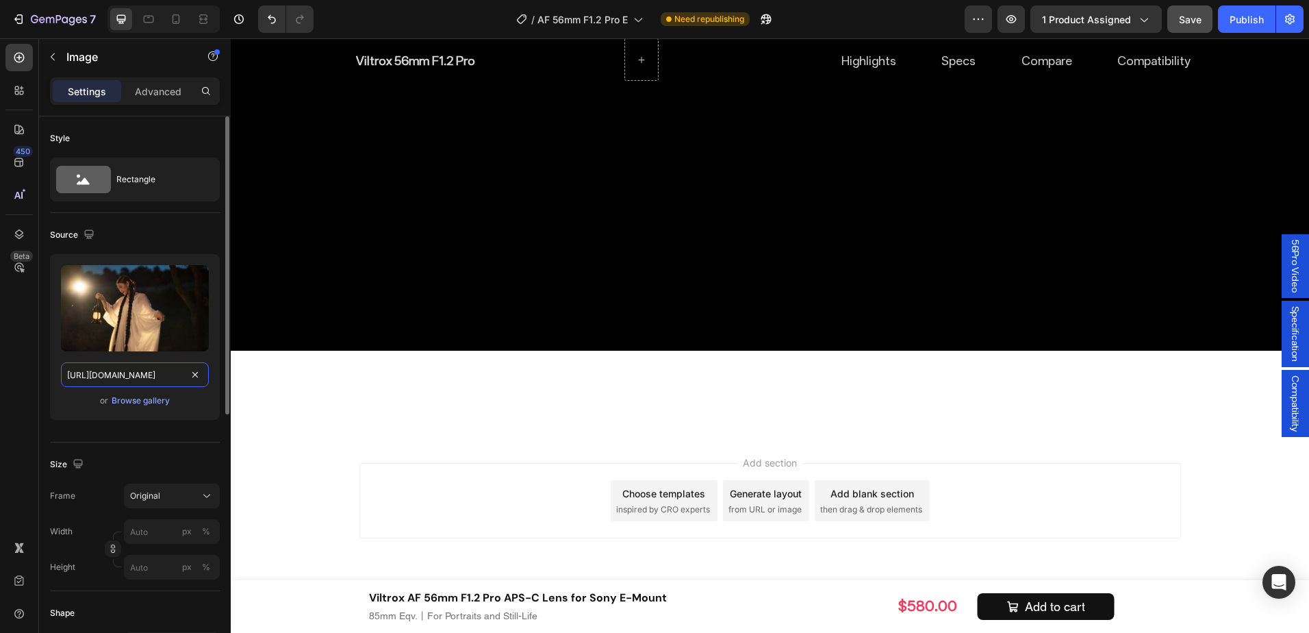
click at [144, 372] on input "https://cdn.shopify.com/s/files/1/0104/0380/7298/files/AF_56mm_F1.2_Pro_-img25.…" at bounding box center [135, 374] width 148 height 25
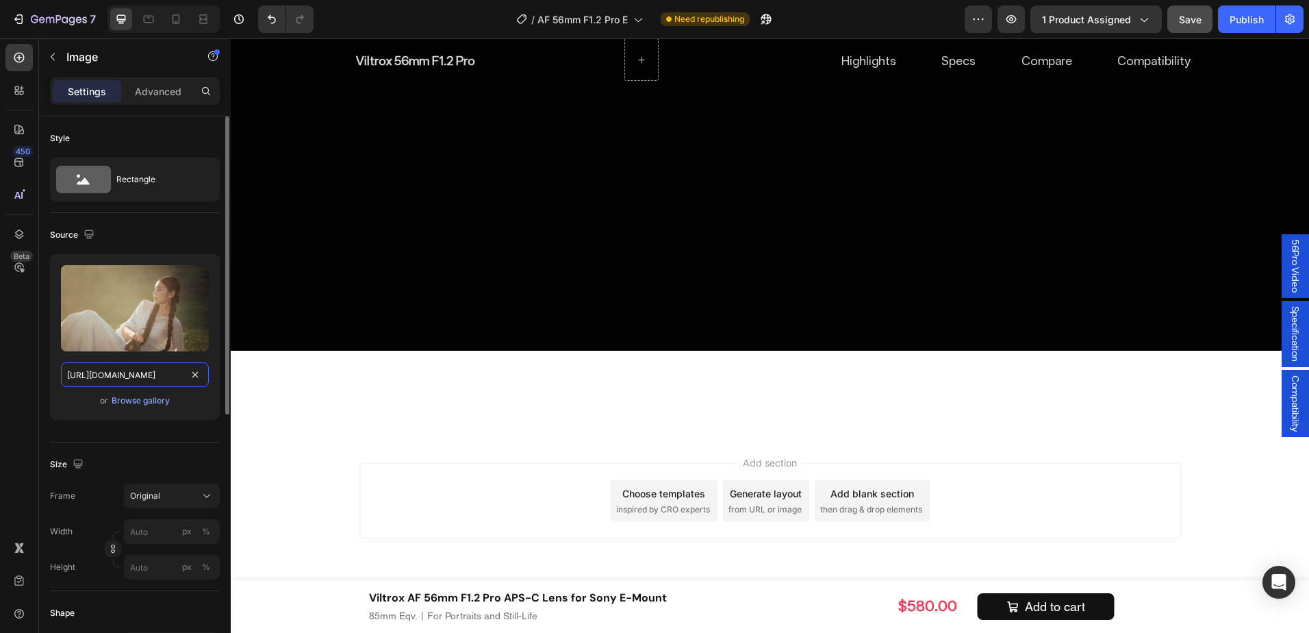
click at [131, 367] on input "https://cdn.shopify.com/s/files/1/0104/0380/7298/files/AF_56mm_F1.2_Pro_-img27.…" at bounding box center [135, 374] width 148 height 25
paste input "5"
type input "https://cdn.shopify.com/s/files/1/0104/0380/7298/files/AF_56mm_F1.2_Pro_-img25.…"
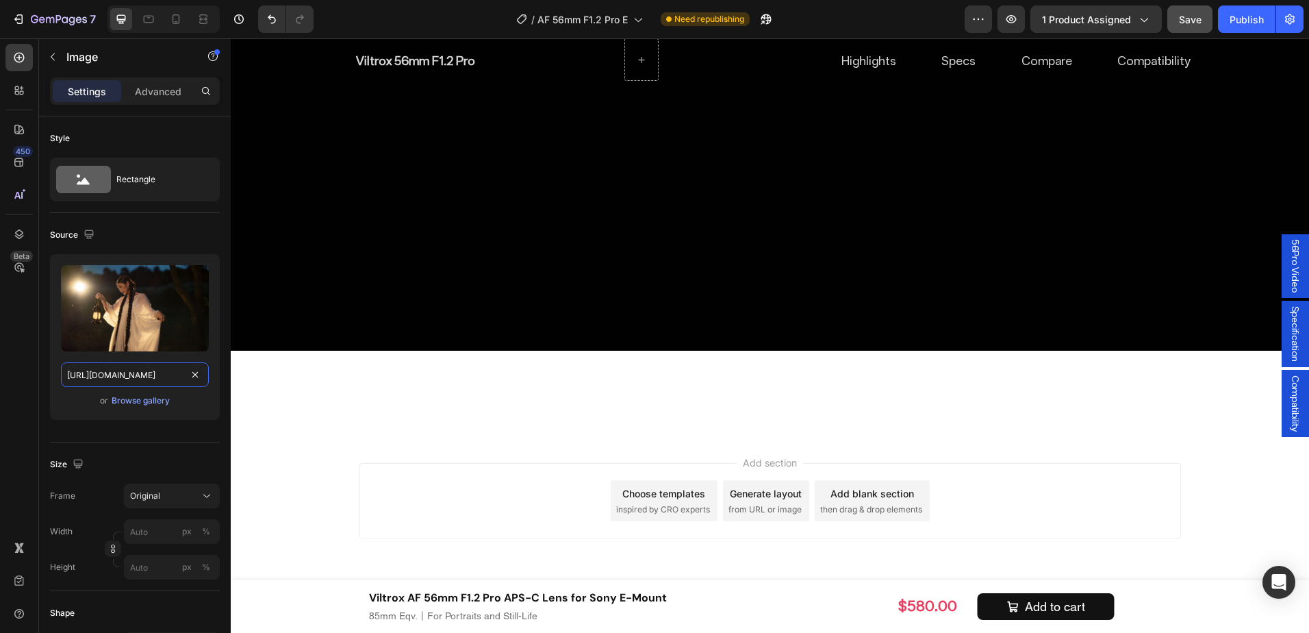
scroll to position [0, 283]
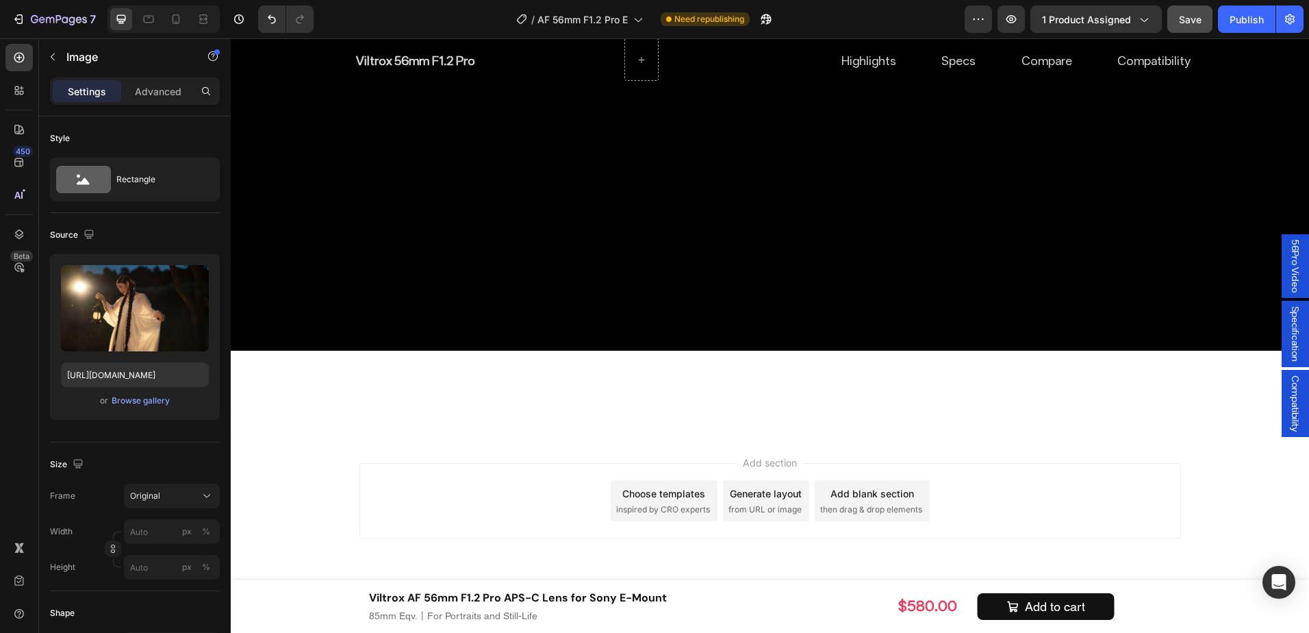
scroll to position [8488, 0]
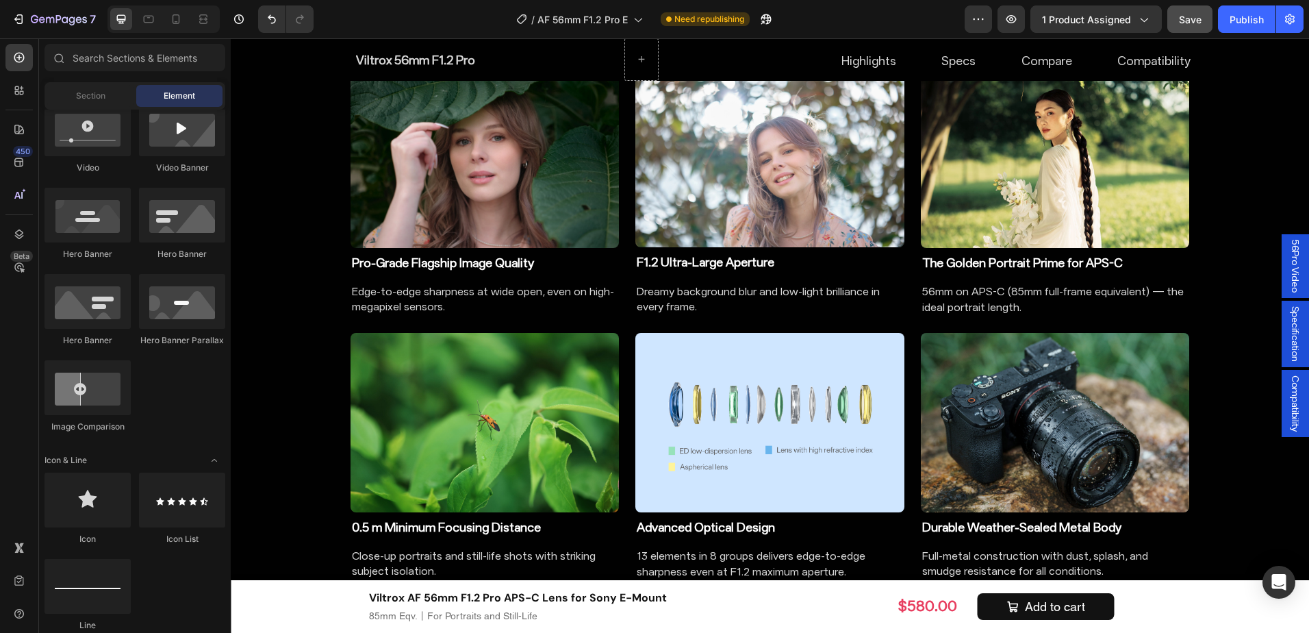
scroll to position [1411, 0]
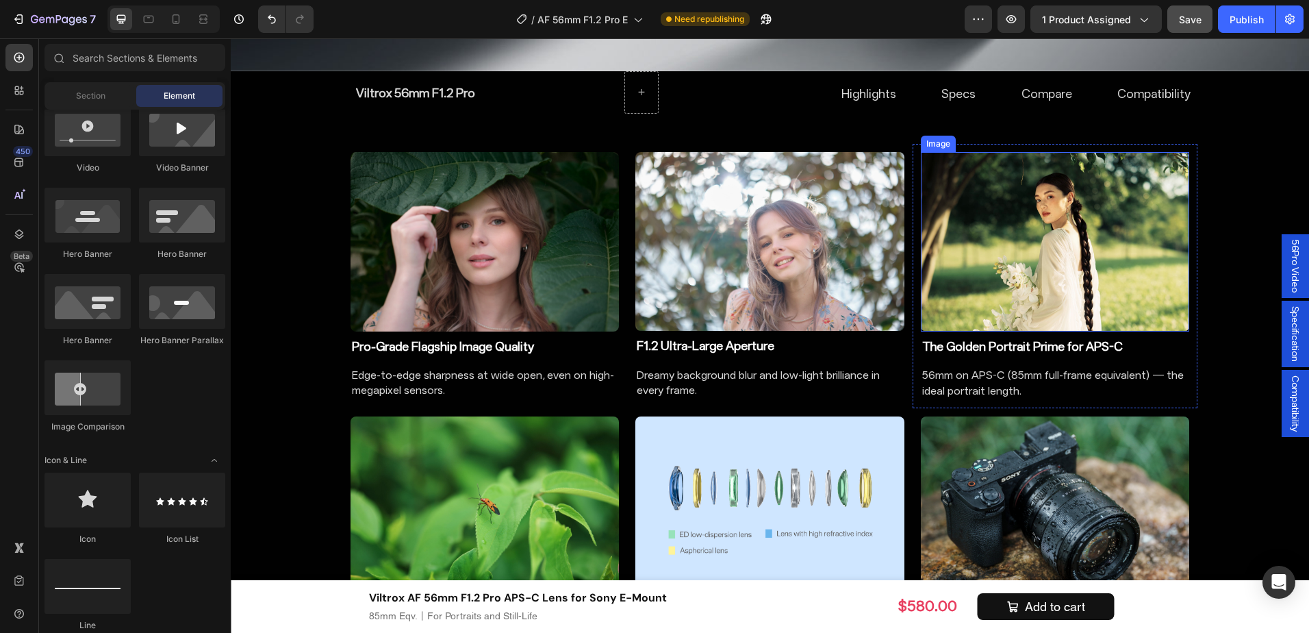
click at [1032, 228] on img at bounding box center [1055, 241] width 269 height 179
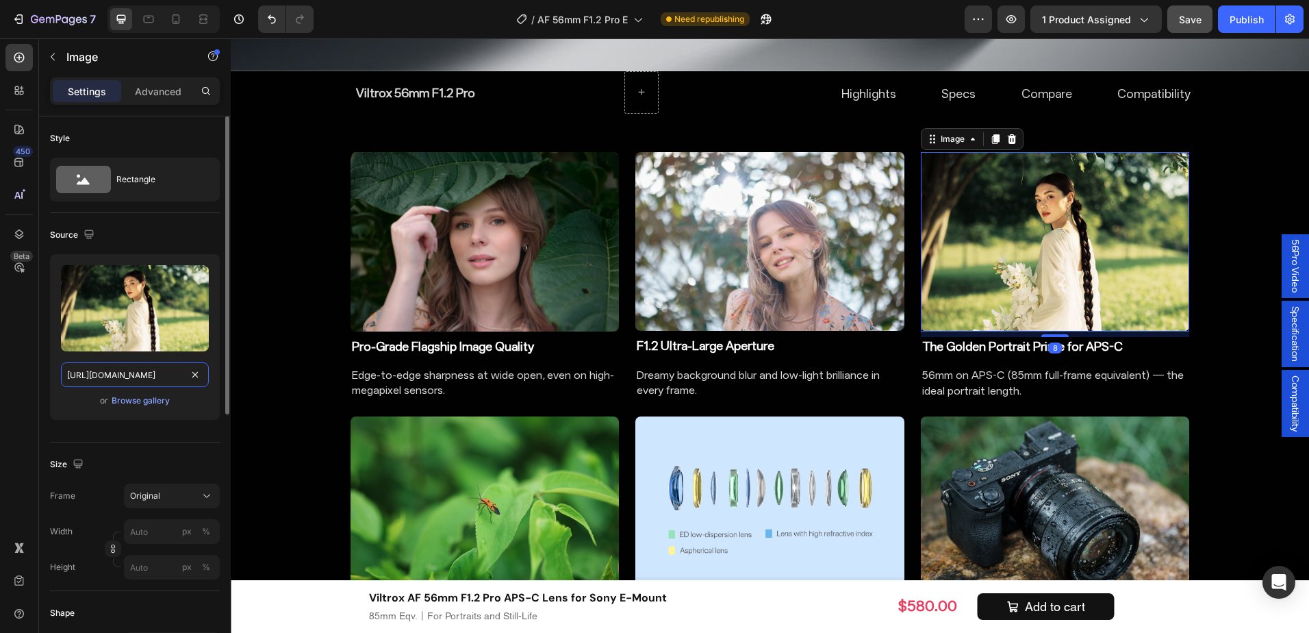
click at [92, 376] on input "https://cdn.shopify.com/s/files/1/0104/0380/7298/files/AF_56mm_F1.2_Pro_-img50.…" at bounding box center [135, 374] width 148 height 25
paste input "5.jpg?v=1756378919"
type input "https://cdn.shopify.com/s/files/1/0104/0380/7298/files/AF_56mm_F1.2_Pro_-img55.…"
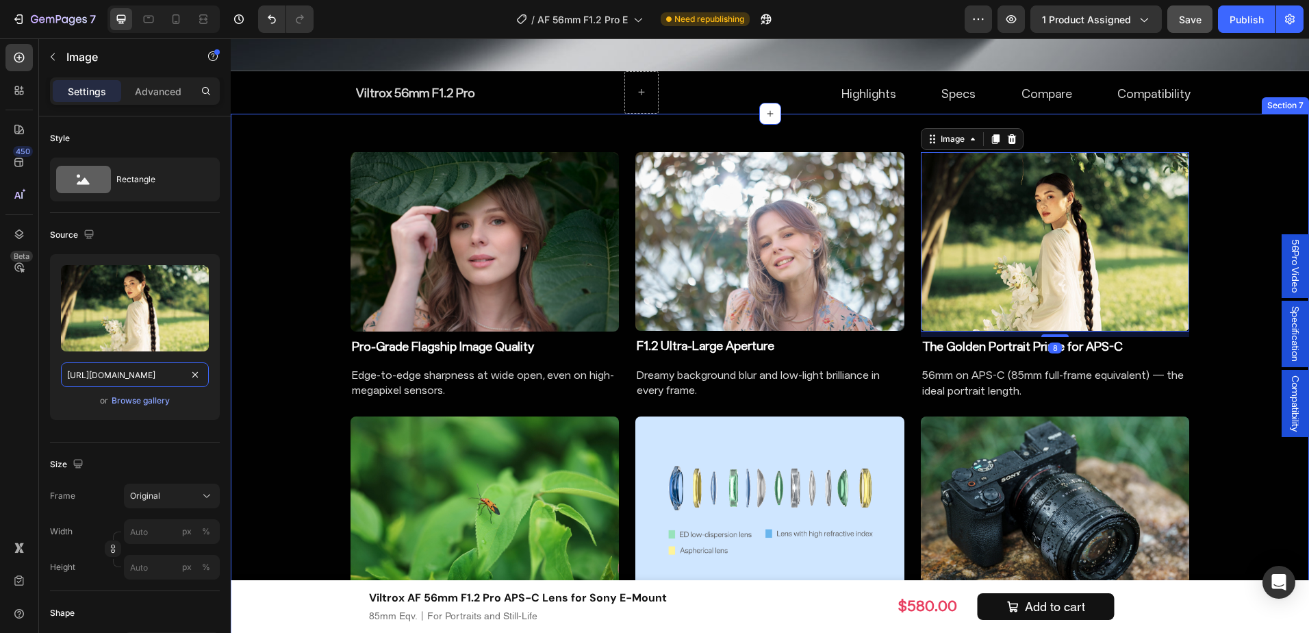
scroll to position [0, 282]
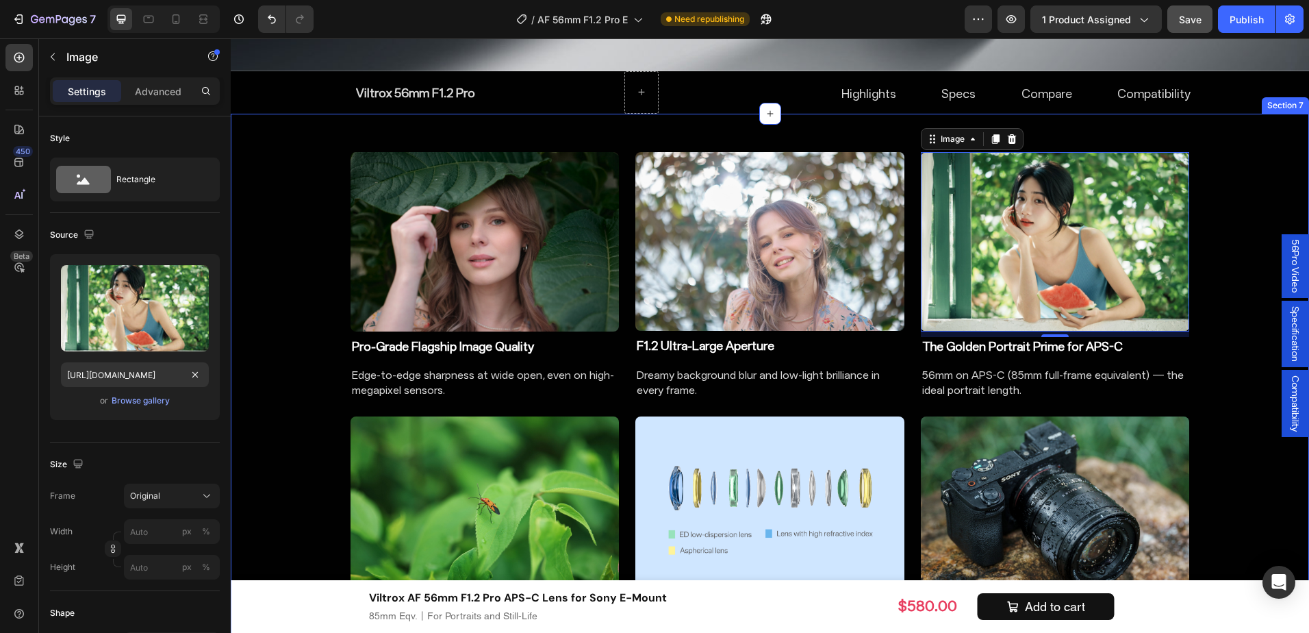
click at [1205, 402] on div "Image Pro-Grade Flagship Image Quality Heading Edge-to-edge sharpness at wide o…" at bounding box center [770, 408] width 1078 height 545
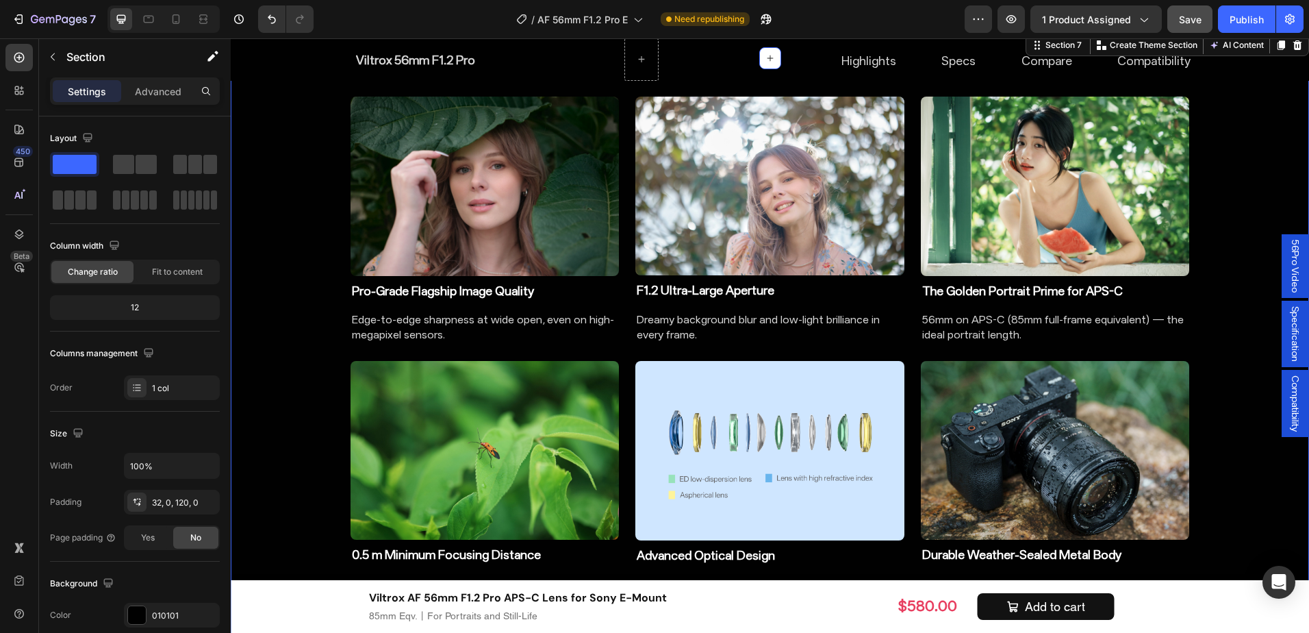
scroll to position [1479, 0]
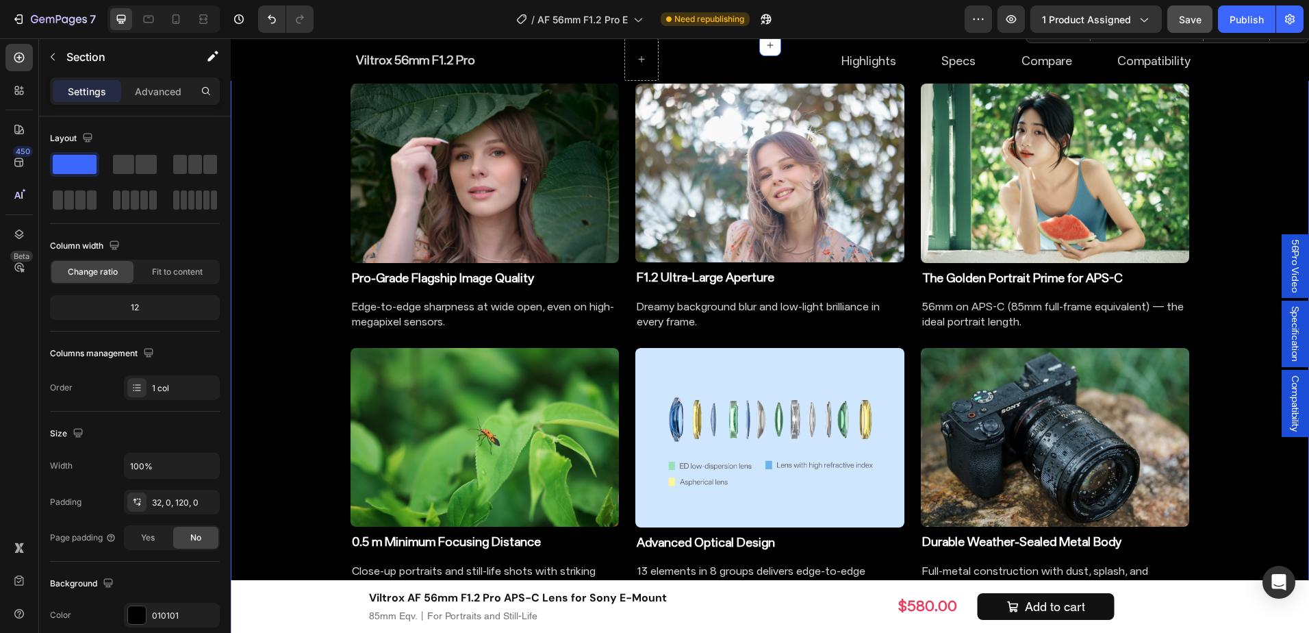
click at [1206, 402] on div "Image Pro-Grade Flagship Image Quality Heading Edge-to-edge sharpness at wide o…" at bounding box center [770, 339] width 1078 height 545
click at [784, 205] on img at bounding box center [769, 173] width 269 height 179
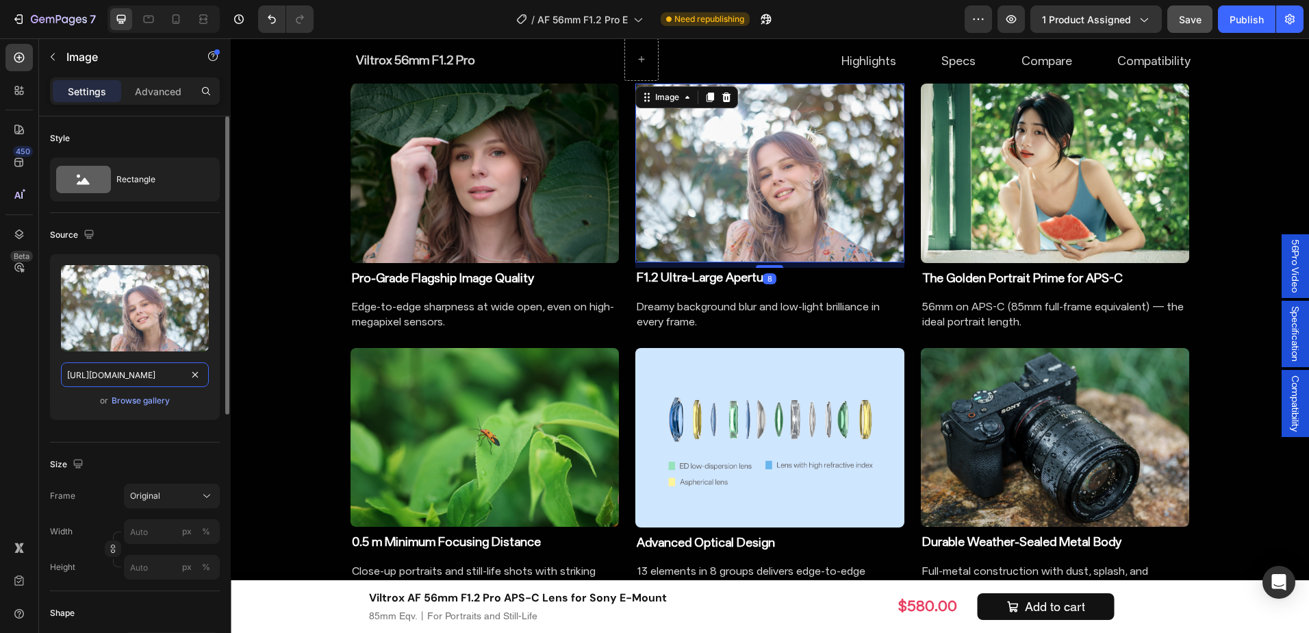
click at [114, 379] on input "https://cdn.shopify.com/s/files/1/0104/0380/7298/files/AF_56mm_F1.2_Pro_-img29.…" at bounding box center [135, 374] width 148 height 25
paste input "54.jpg?v=1756378810"
type input "https://cdn.shopify.com/s/files/1/0104/0380/7298/files/AF_56mm_F1.2_Pro_-img54.…"
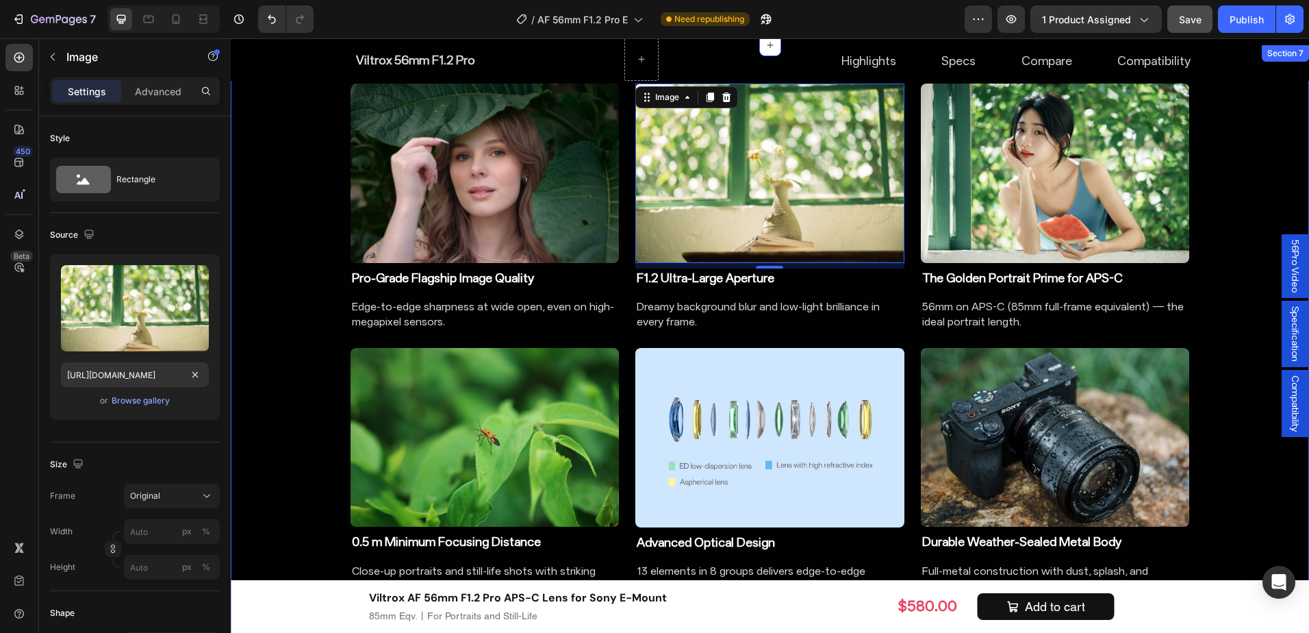
click at [1246, 294] on div "Image Pro-Grade Flagship Image Quality Heading Edge-to-edge sharpness at wide o…" at bounding box center [770, 339] width 1078 height 545
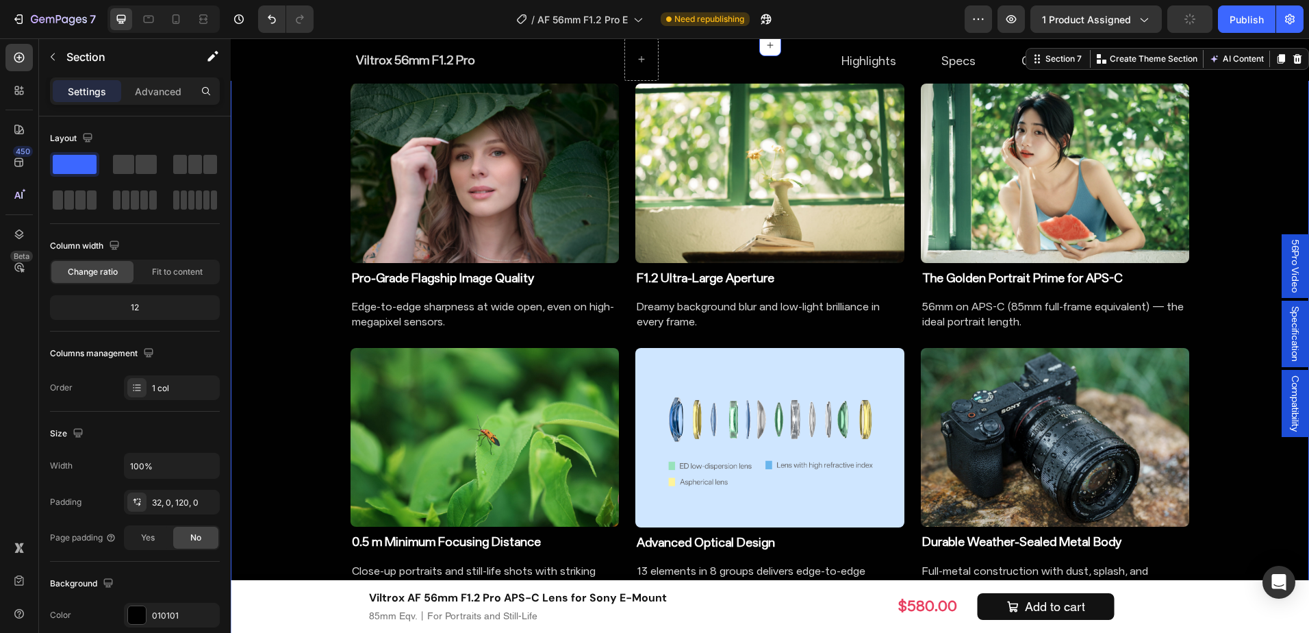
scroll to position [1411, 0]
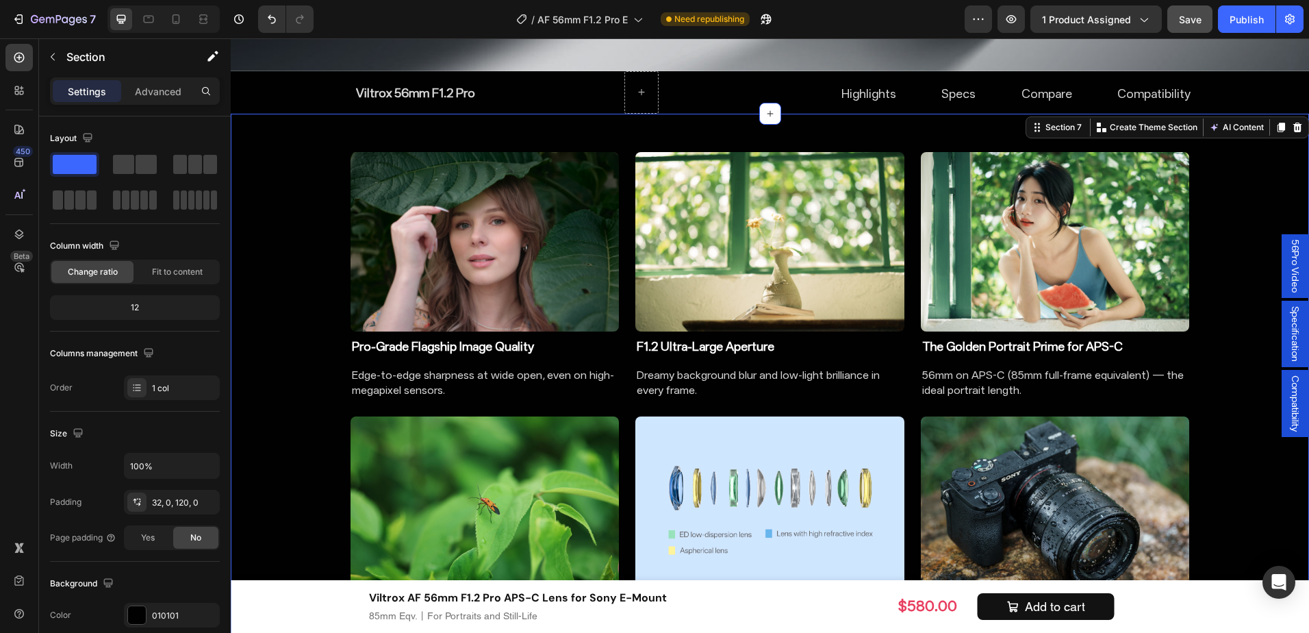
click at [1251, 209] on div "Image Pro-Grade Flagship Image Quality Heading Edge-to-edge sharpness at wide o…" at bounding box center [770, 408] width 1078 height 545
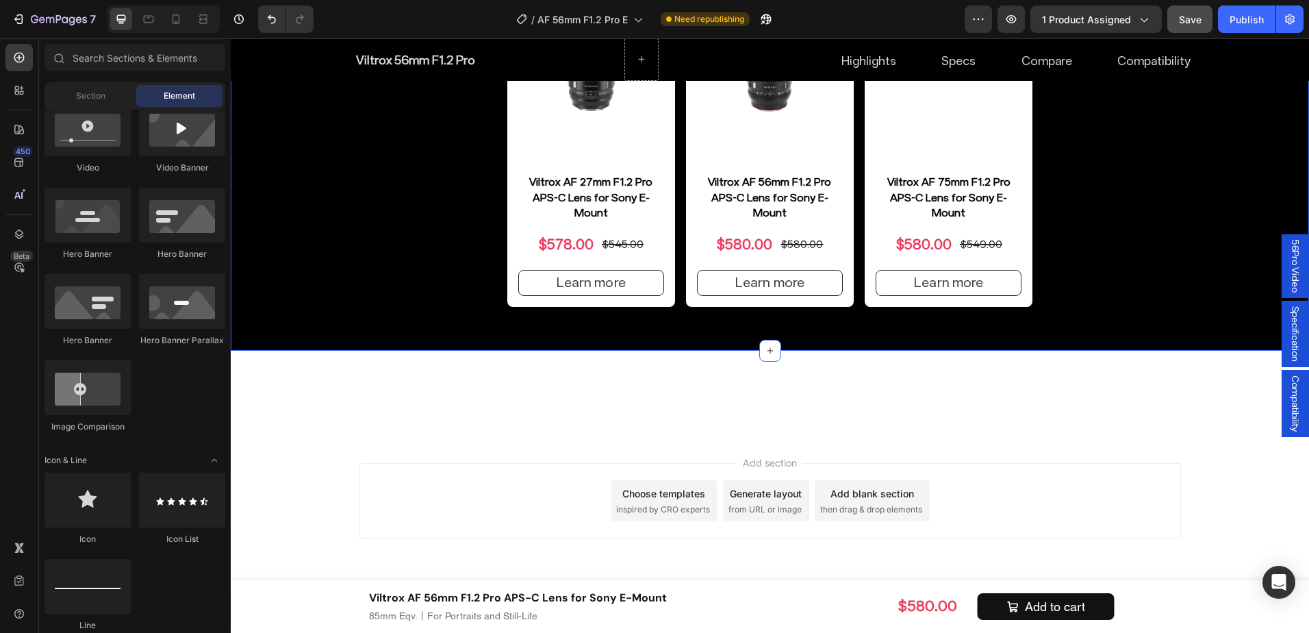
scroll to position [8199, 0]
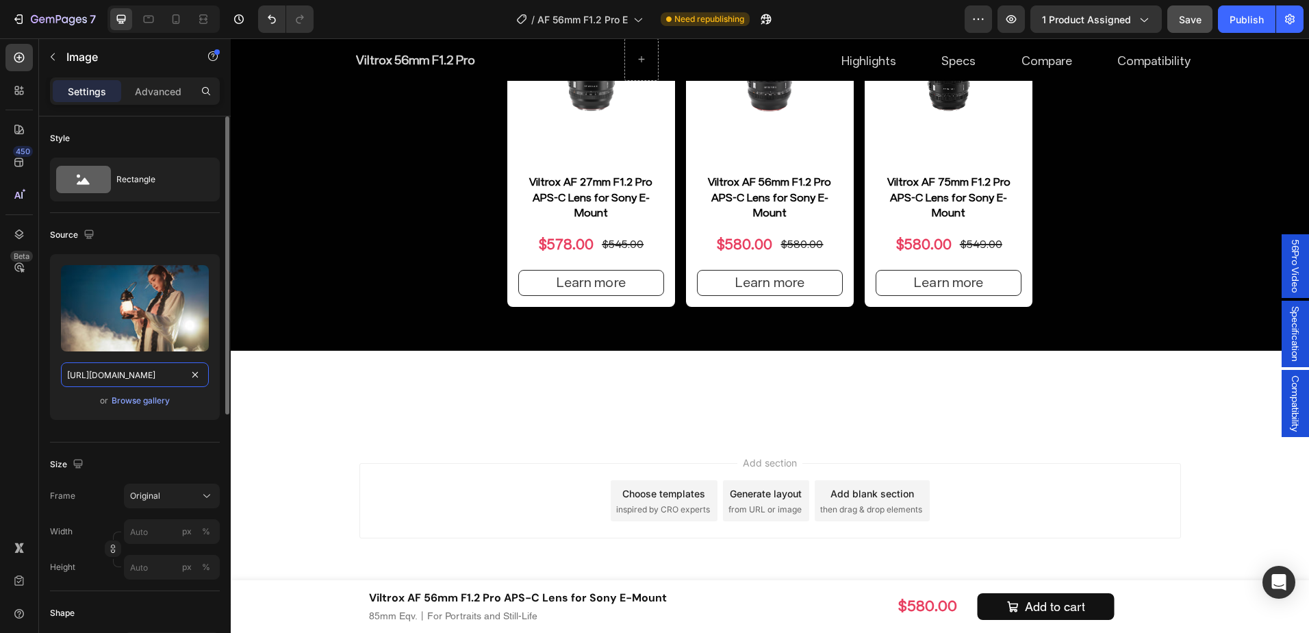
click at [102, 365] on input "https://cdn.shopify.com/s/files/1/0104/0380/7298/files/AF_56mm_F1.2_Pro_-img26.…" at bounding box center [135, 374] width 148 height 25
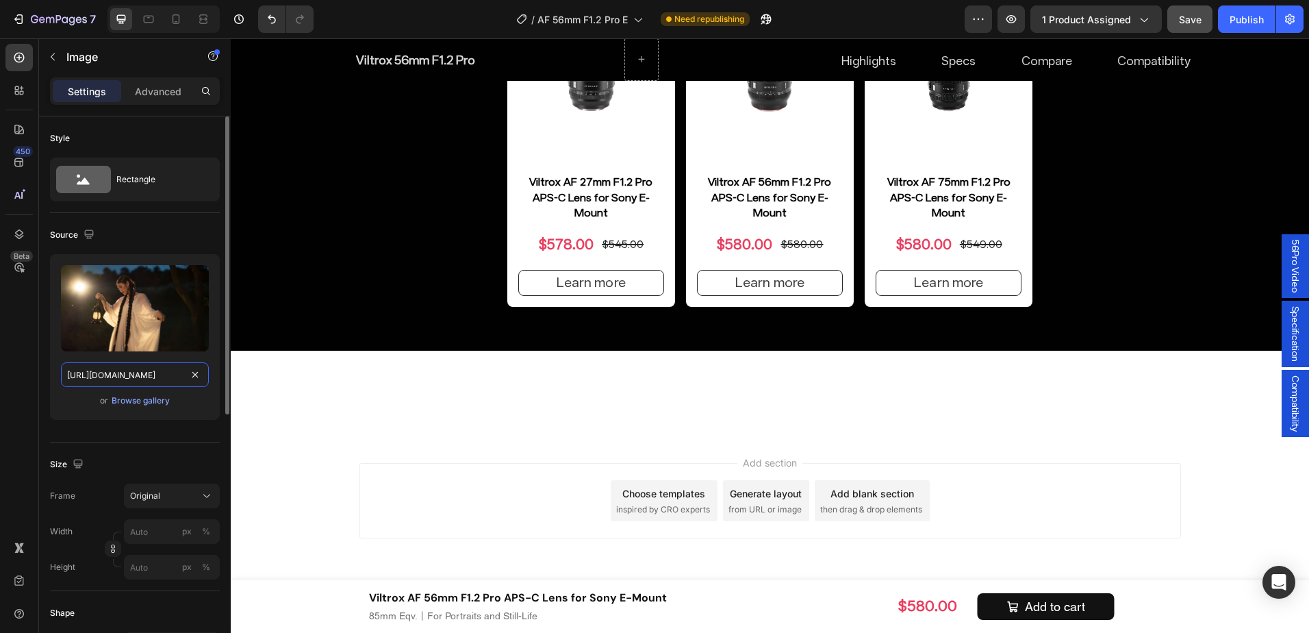
click at [129, 378] on input "https://cdn.shopify.com/s/files/1/0104/0380/7298/files/AF_56mm_F1.2_Pro_-img25.…" at bounding box center [135, 374] width 148 height 25
paste input "6.jpg?v=1756283705"
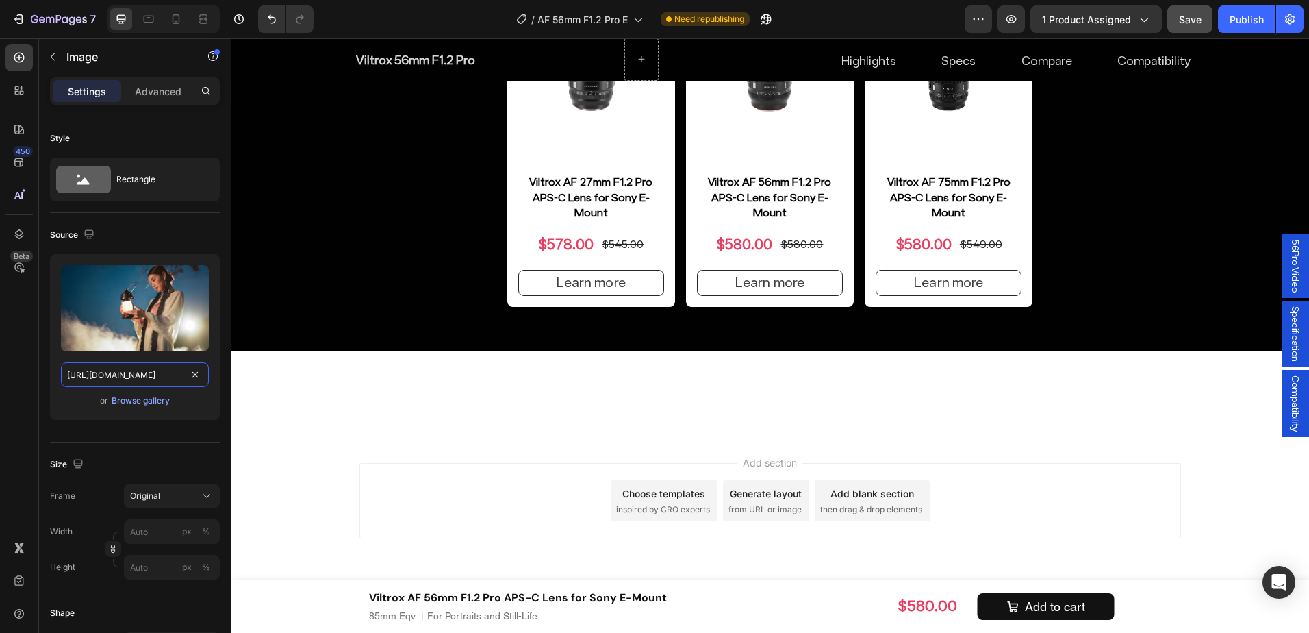
scroll to position [0, 283]
type input "https://cdn.shopify.com/s/files/1/0104/0380/7298/files/AF_56mm_F1.2_Pro_-img25.…"
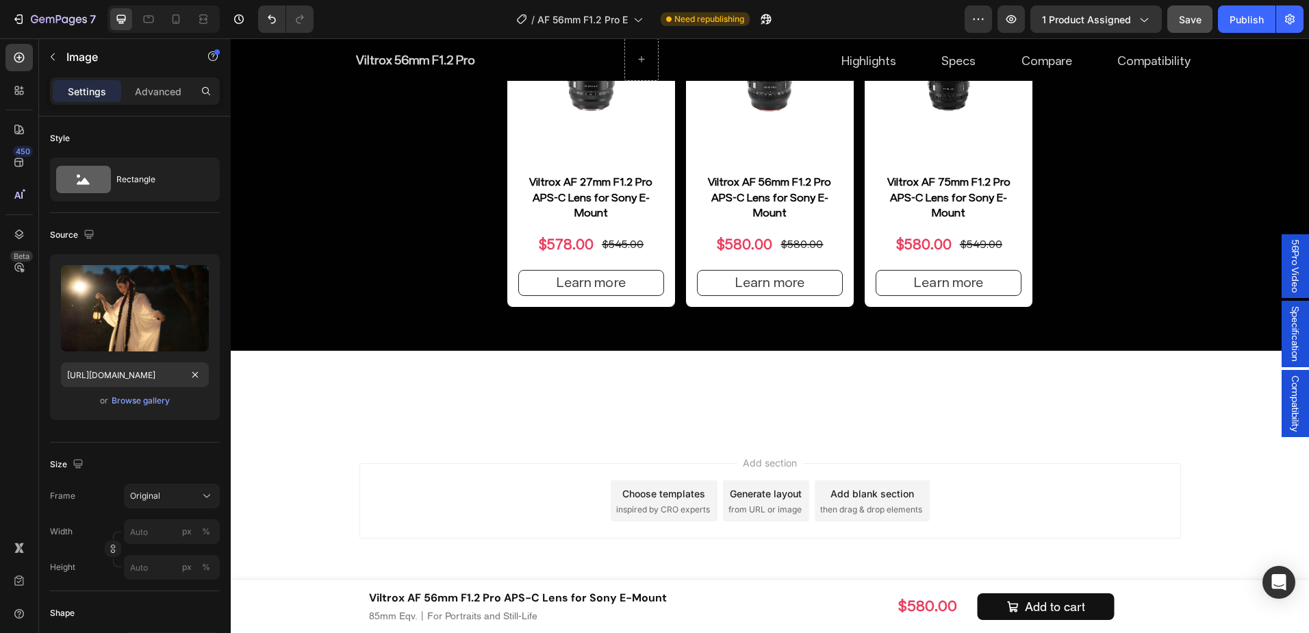
click at [117, 369] on input "https://cdn.shopify.com/s/files/1/0104/0380/7298/files/AF_56mm_F1.2_Pro_-img25.…" at bounding box center [135, 374] width 148 height 25
click at [133, 371] on input "https://cdn.shopify.com/s/files/1/0104/0380/7298/files/AF_56mm_F1.2_Pro_-img25.…" at bounding box center [135, 374] width 148 height 25
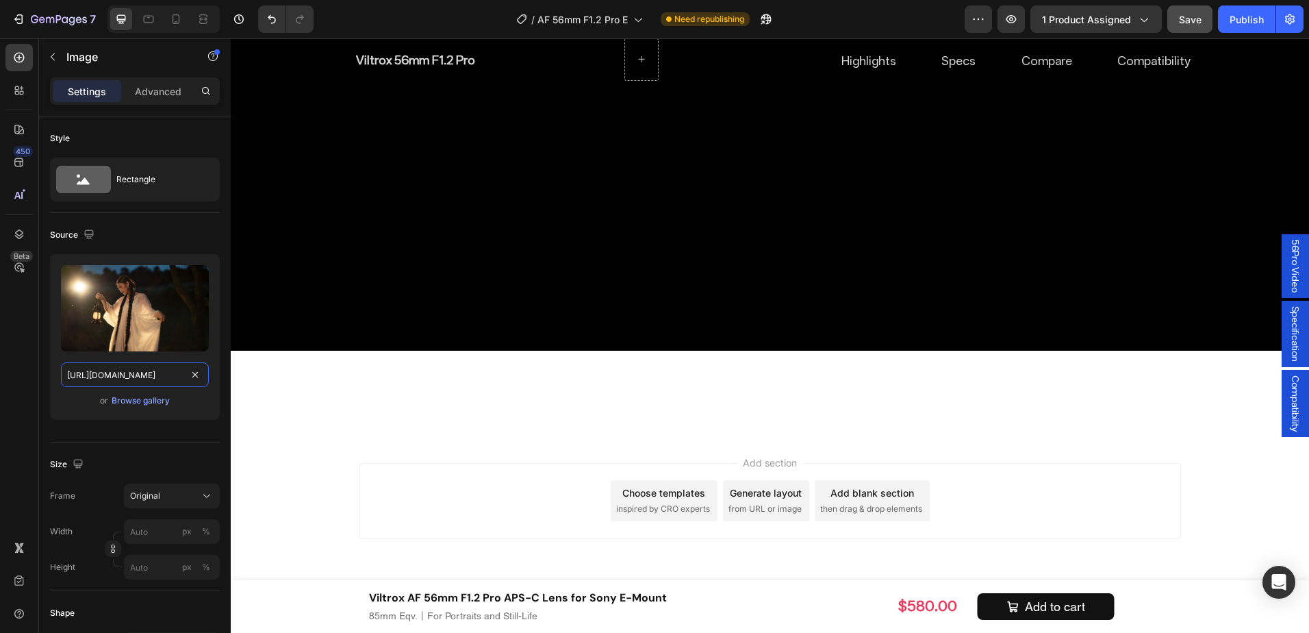
scroll to position [8062, 0]
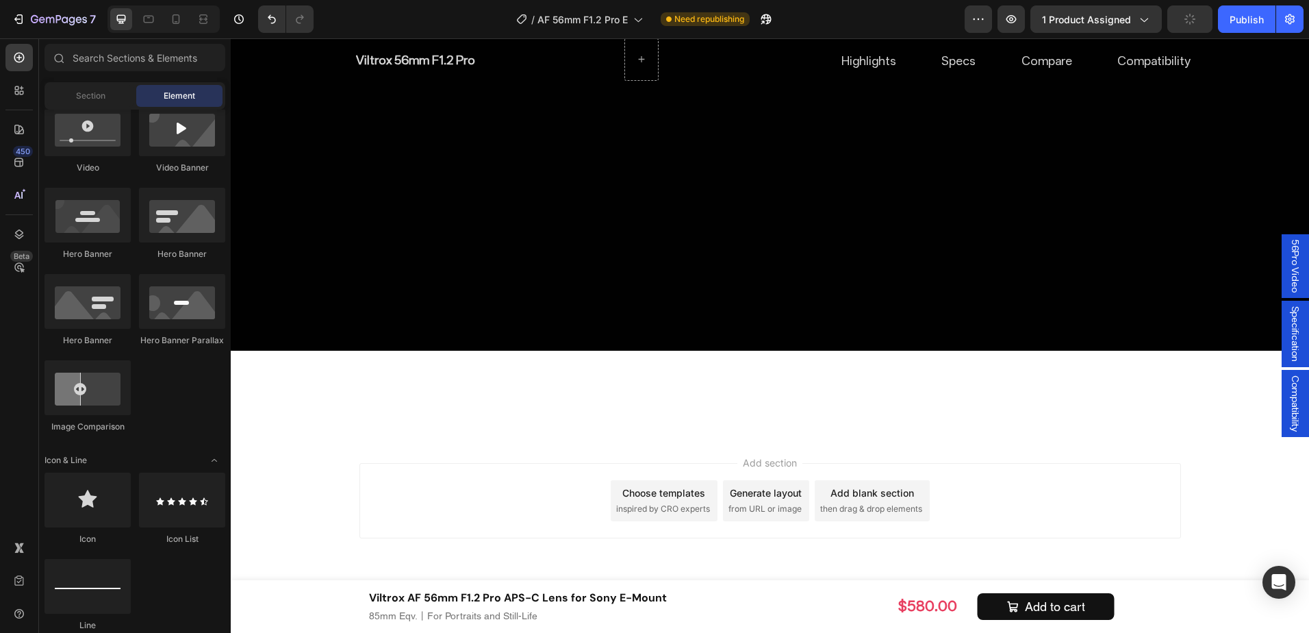
scroll to position [7651, 0]
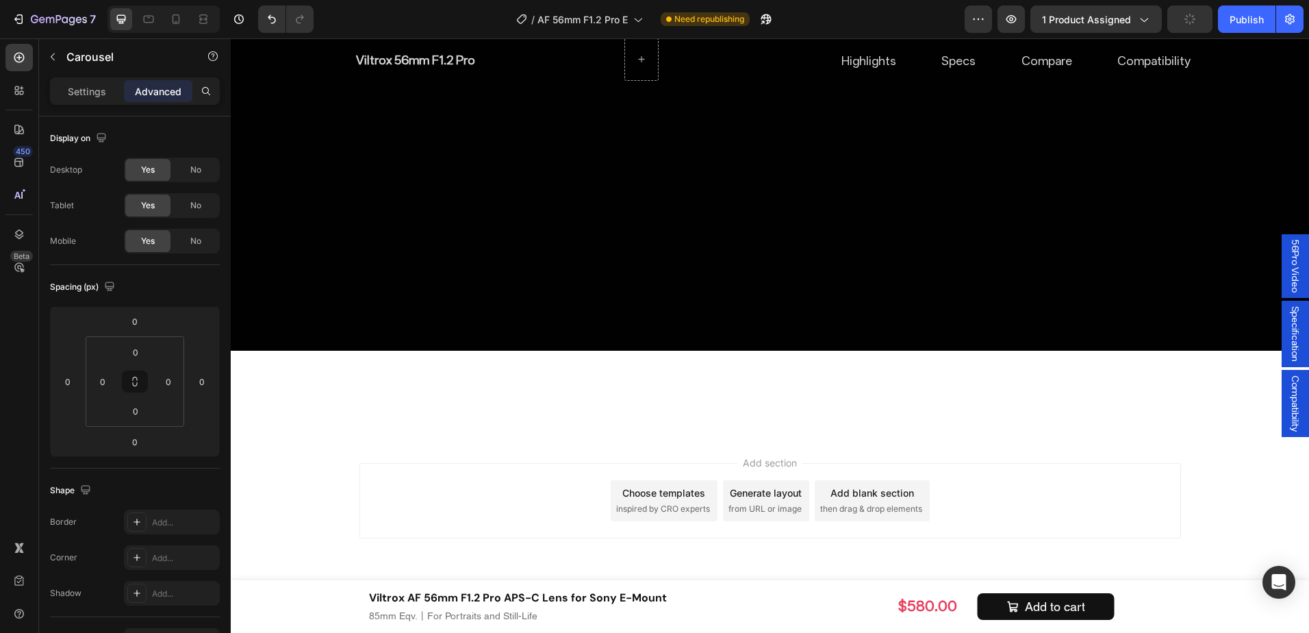
scroll to position [7446, 0]
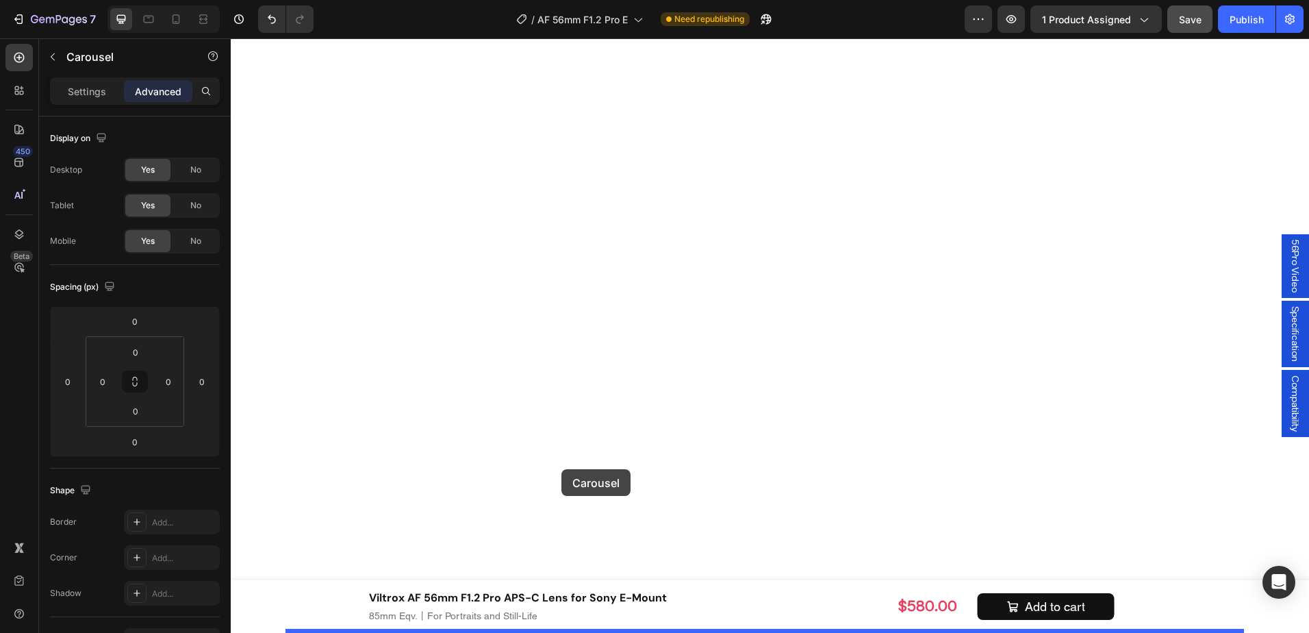
scroll to position [8074, 0]
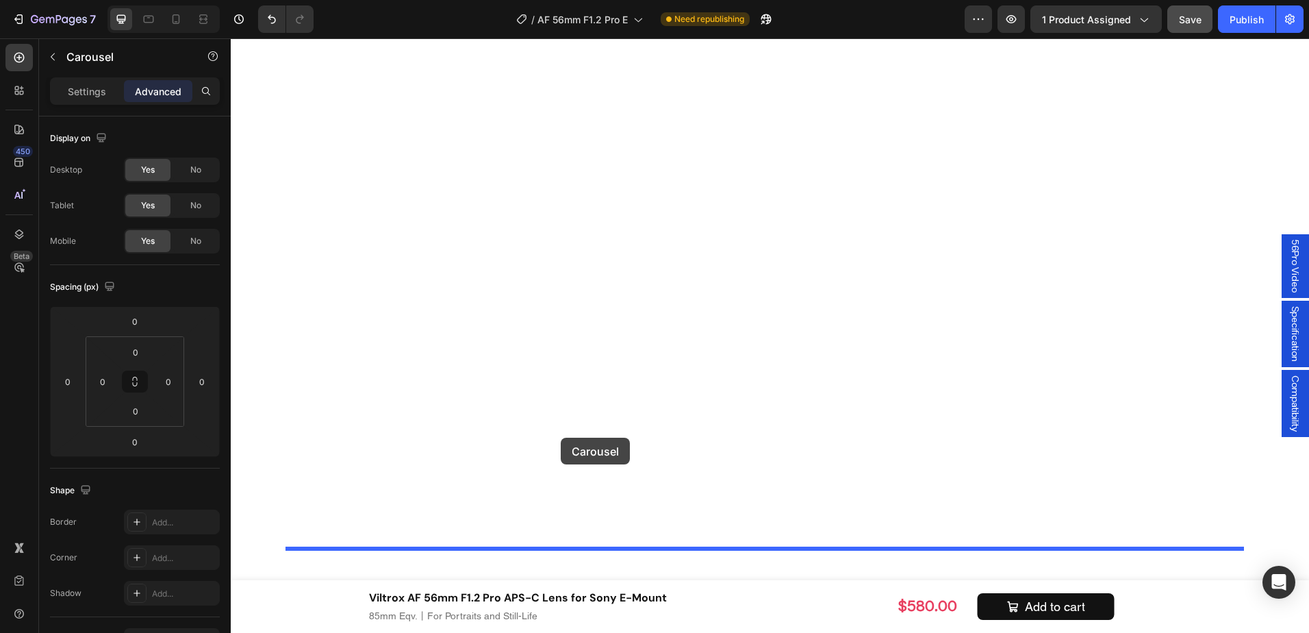
drag, startPoint x: 316, startPoint y: 74, endPoint x: 561, endPoint y: 437, distance: 438.0
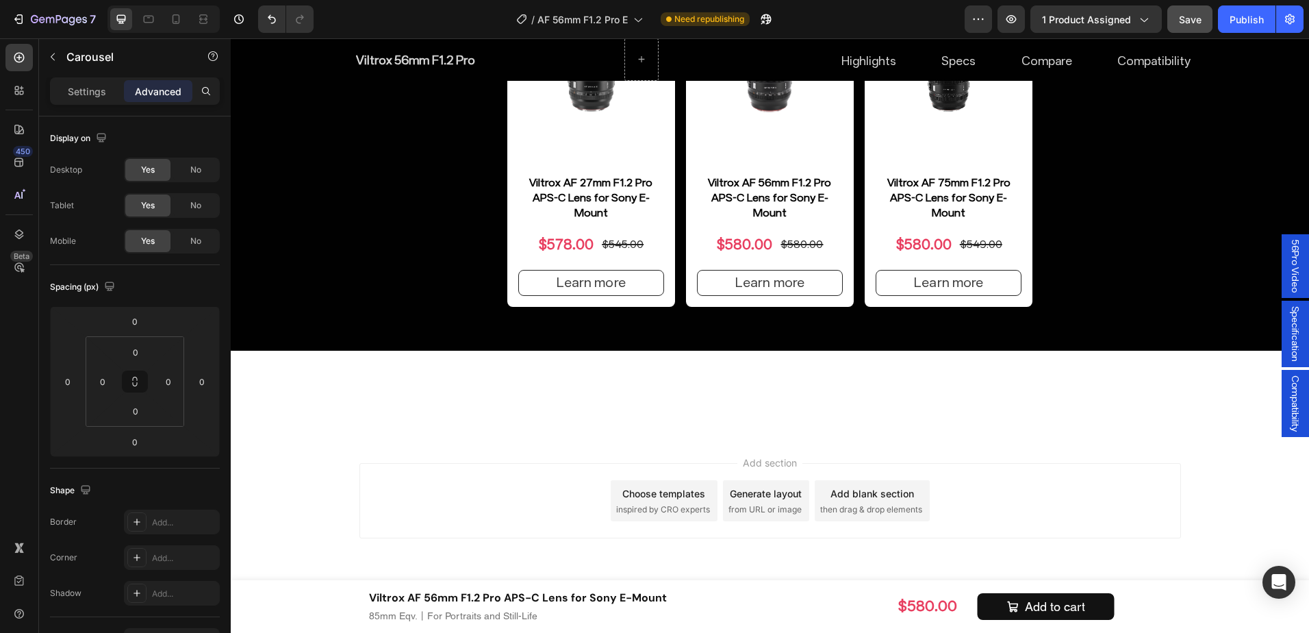
scroll to position [8135, 0]
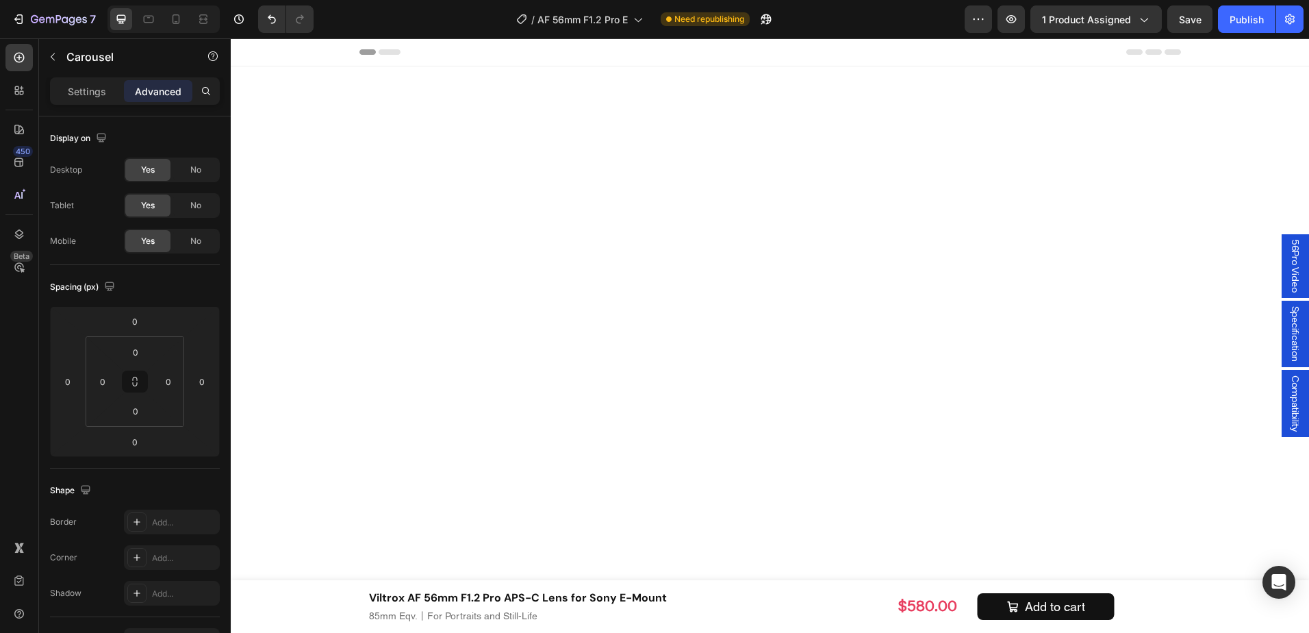
scroll to position [8143, 0]
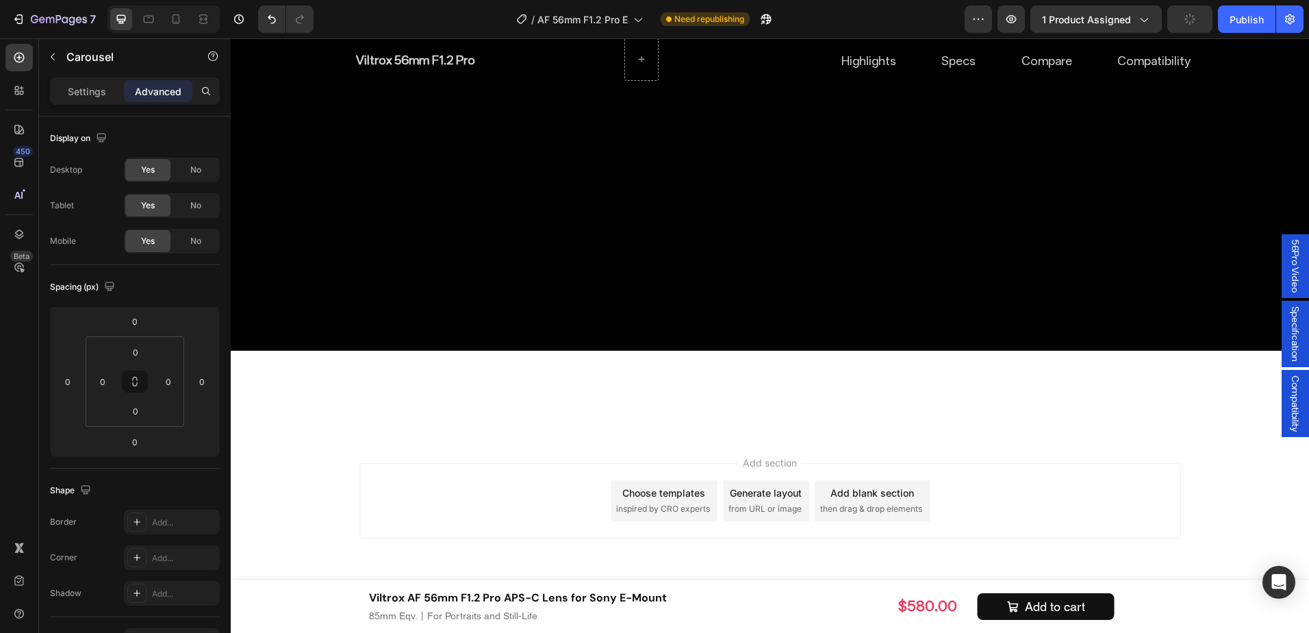
scroll to position [7869, 0]
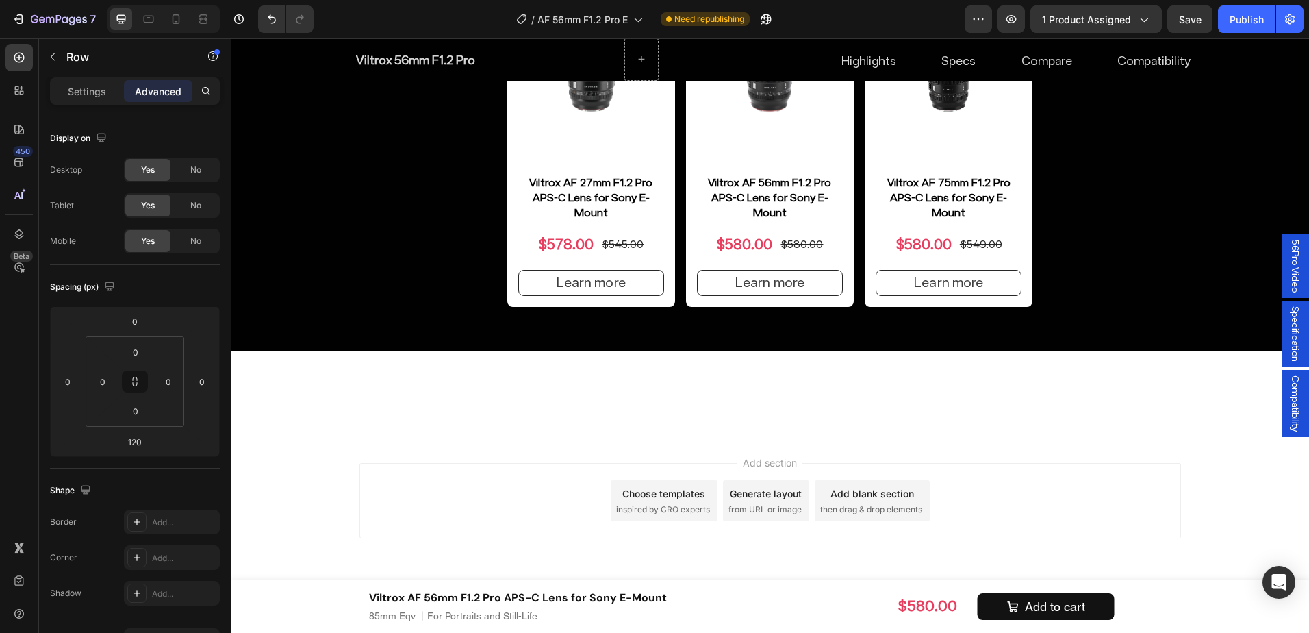
scroll to position [8279, 0]
click at [144, 411] on input "120" at bounding box center [135, 410] width 27 height 21
type input "0"
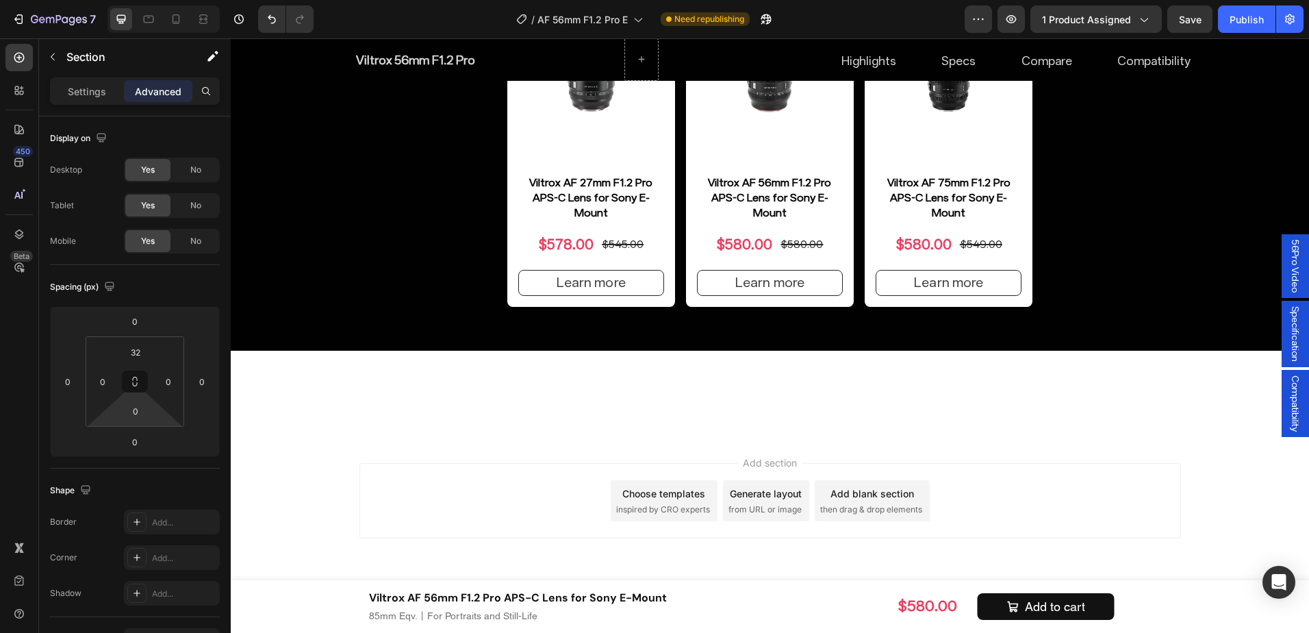
scroll to position [8143, 0]
click at [147, 350] on input "32" at bounding box center [135, 352] width 27 height 21
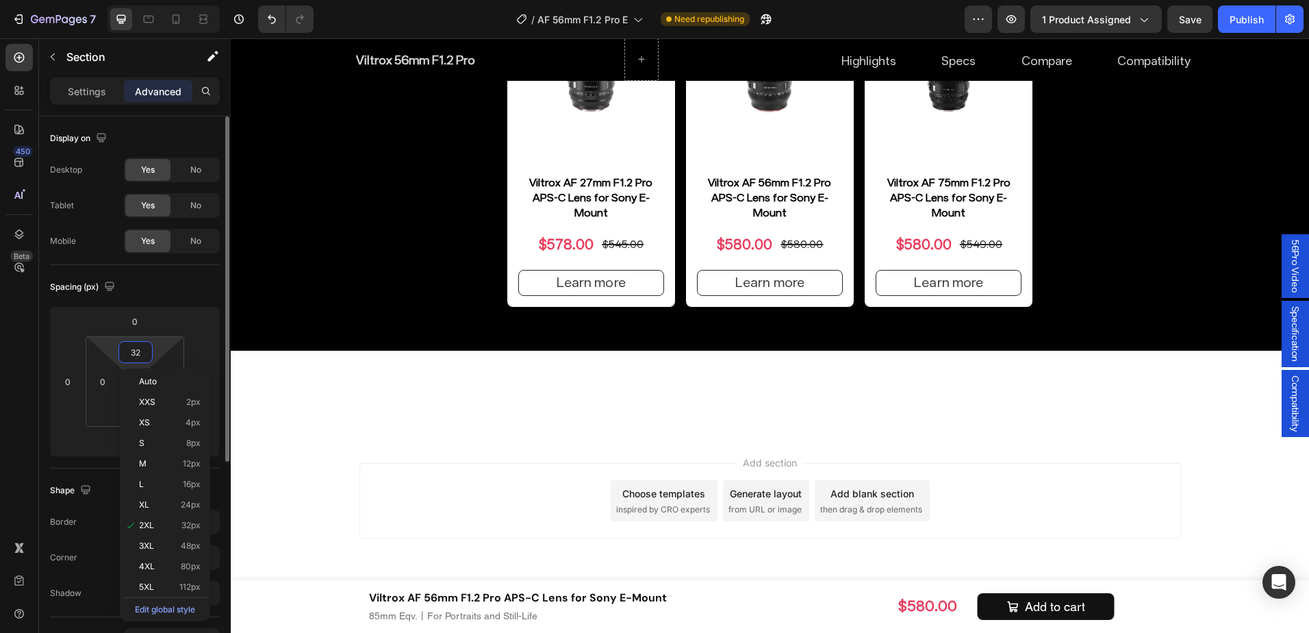
type input "0"
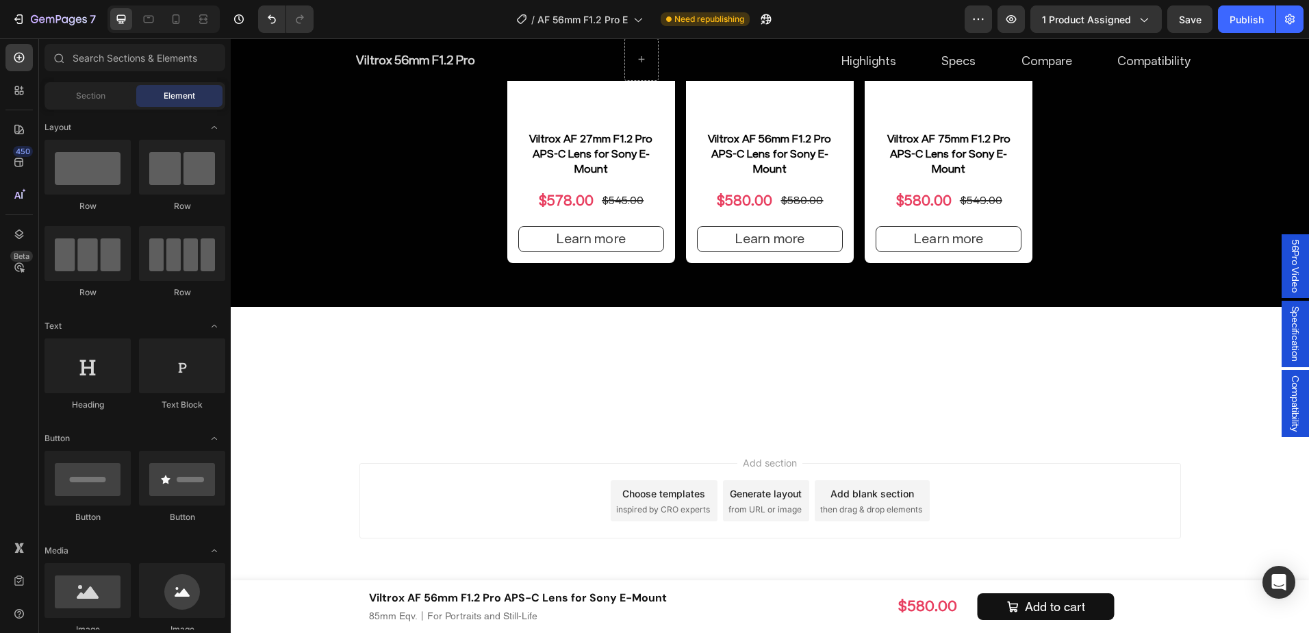
scroll to position [8378, 0]
drag, startPoint x: 1303, startPoint y: 179, endPoint x: 1502, endPoint y: 609, distance: 474.1
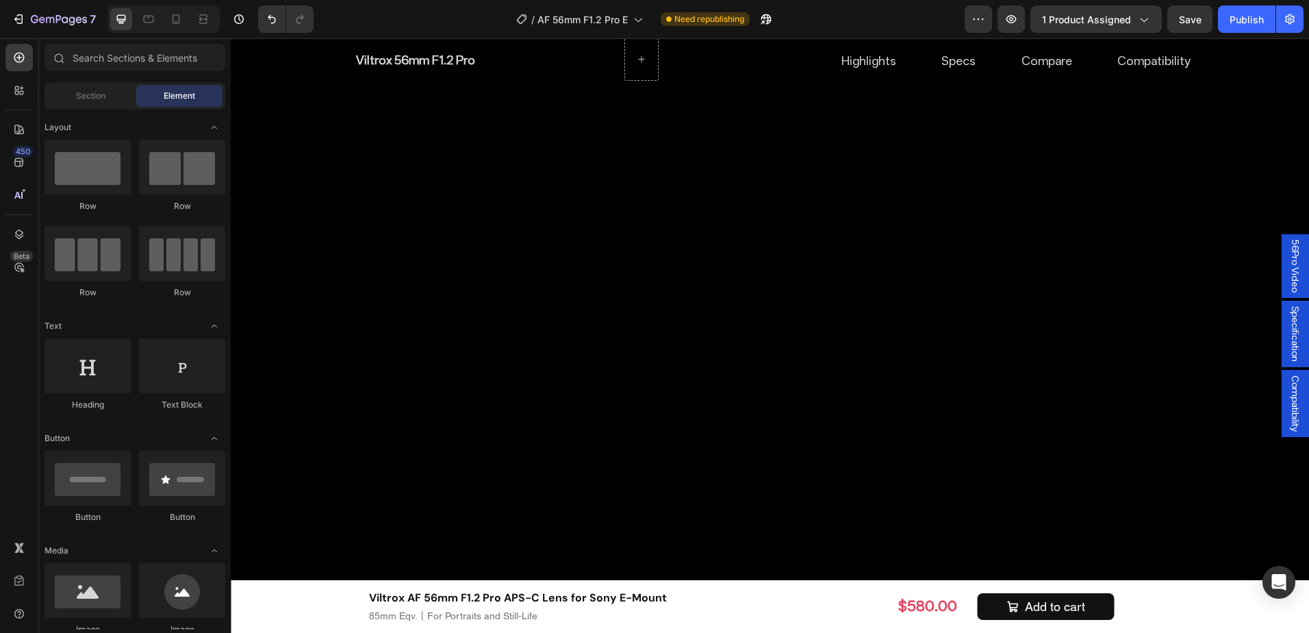
scroll to position [7974, 0]
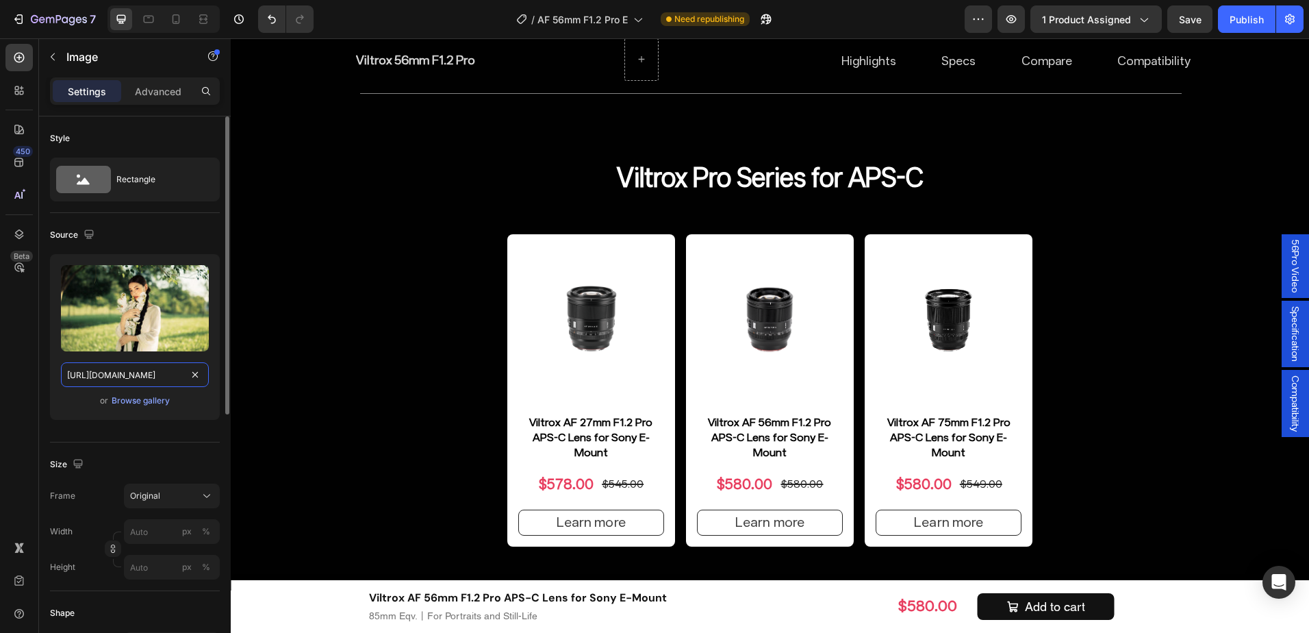
click at [123, 379] on input "https://cdn.shopify.com/s/files/1/0104/0380/7298/files/AF_56mm_F1.2_Pro_-img53.…" at bounding box center [135, 374] width 148 height 25
paste input "25.jpg?v=1756283706"
type input "https://cdn.shopify.com/s/files/1/0104/0380/7298/files/AF_56mm_F1.2_Pro_-img25.…"
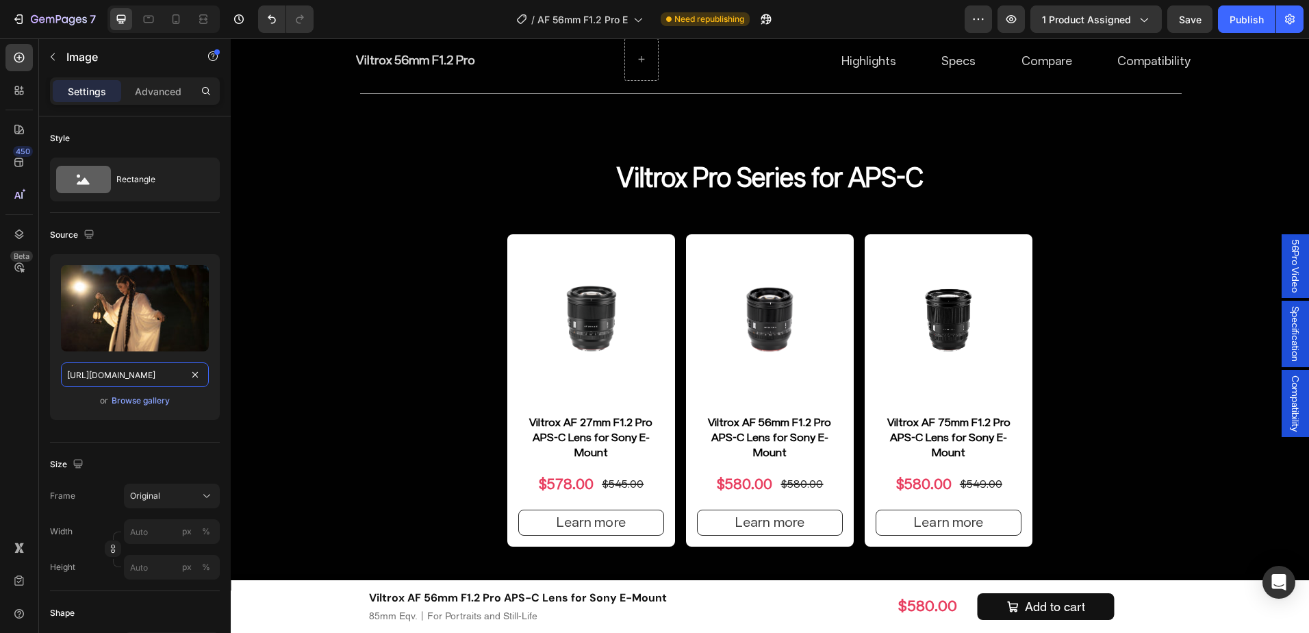
scroll to position [0, 283]
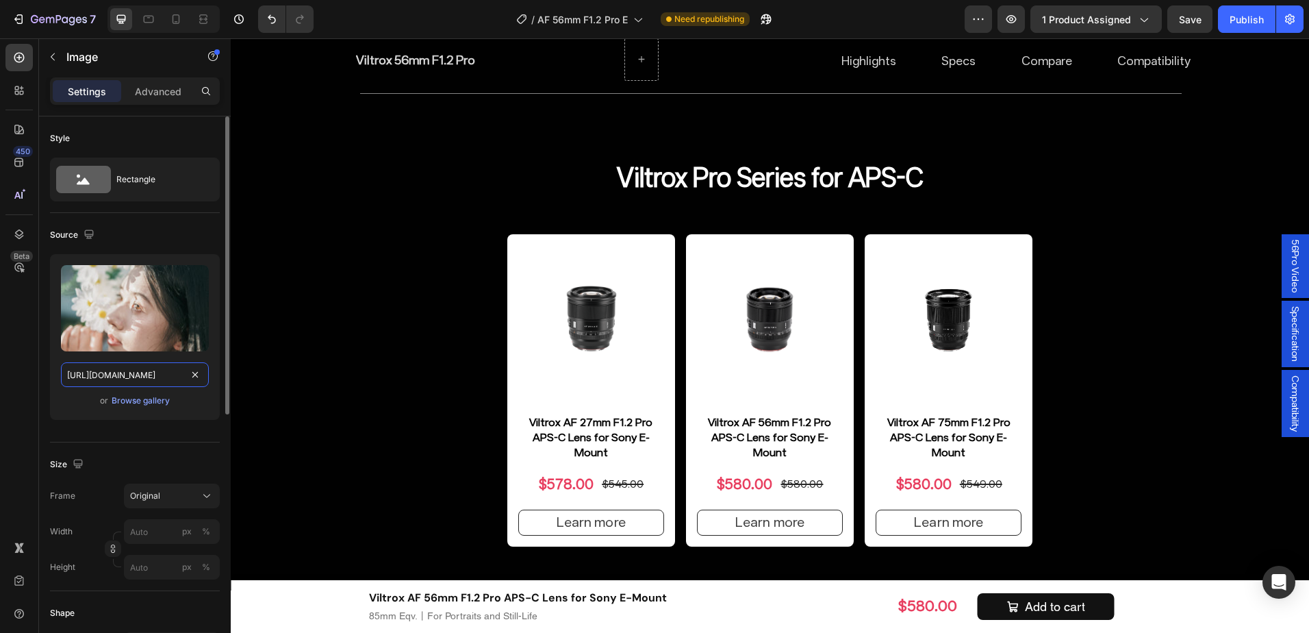
click at [117, 368] on input "https://cdn.shopify.com/s/files/1/0104/0380/7298/files/AF_56mm_F1.2_Pro_-img23.…" at bounding box center [135, 374] width 148 height 25
paste input "6.jpg?v=1756283705"
type input "https://cdn.shopify.com/s/files/1/0104/0380/7298/files/AF_56mm_F1.2_Pro_-img26.…"
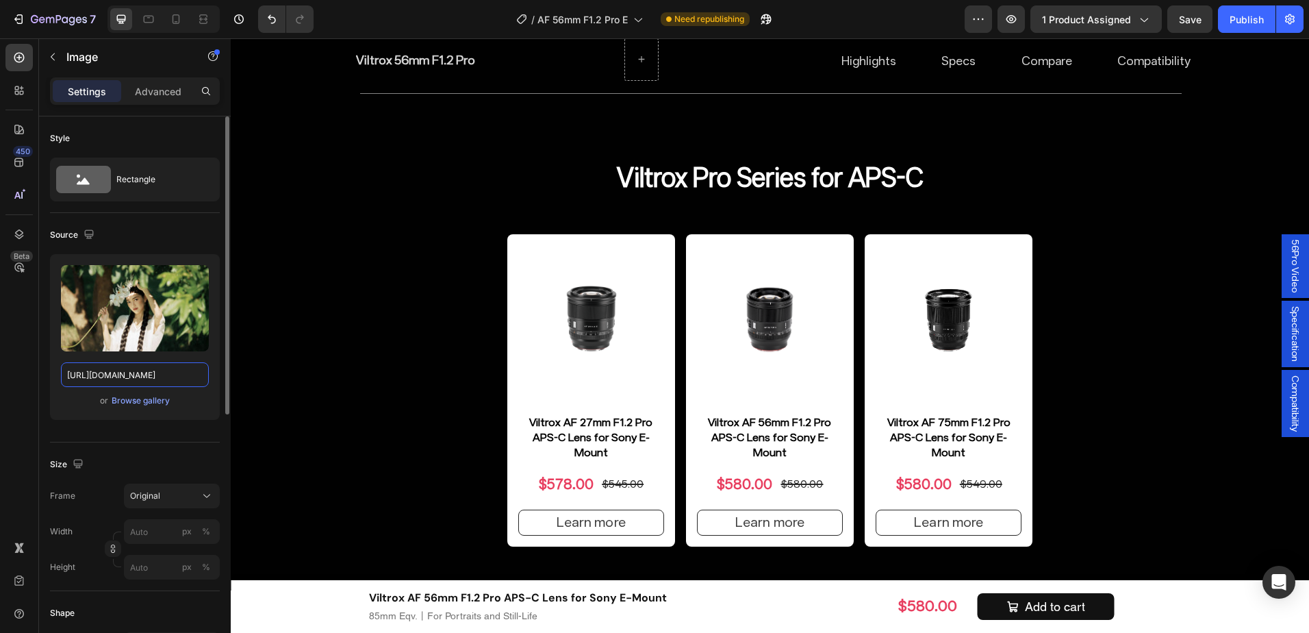
click at [101, 381] on input "https://cdn.shopify.com/s/files/1/0104/0380/7298/files/AF_56mm_F1.2_Pro_-img52.…" at bounding box center [135, 374] width 148 height 25
paste input "4.jpg?v=1756378810"
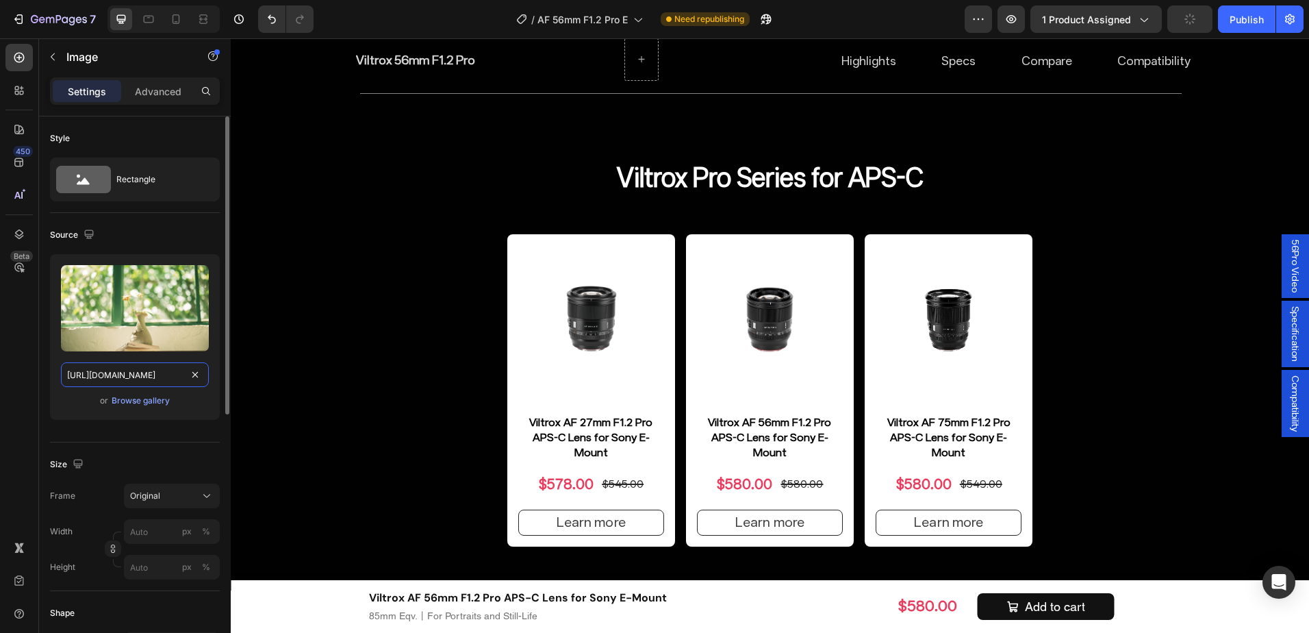
scroll to position [0, 282]
click at [122, 360] on div "Upload Image https://cdn.shopify.com/s/files/1/0104/0380/7298/files/AF_56mm_F1.…" at bounding box center [135, 337] width 170 height 166
click at [120, 379] on input "https://cdn.shopify.com/s/files/1/0104/0380/7298/files/AF_56mm_F1.2_Pro_-img54.…" at bounding box center [135, 374] width 148 height 25
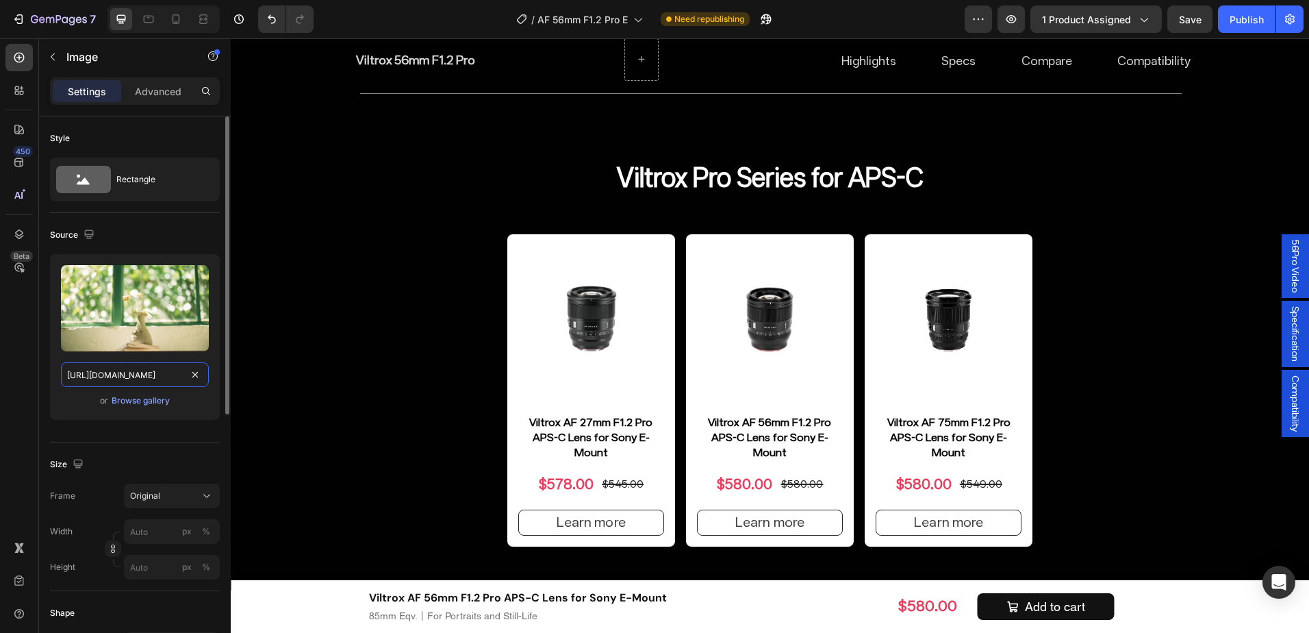
paste input "26.jpg?v=1756283705"
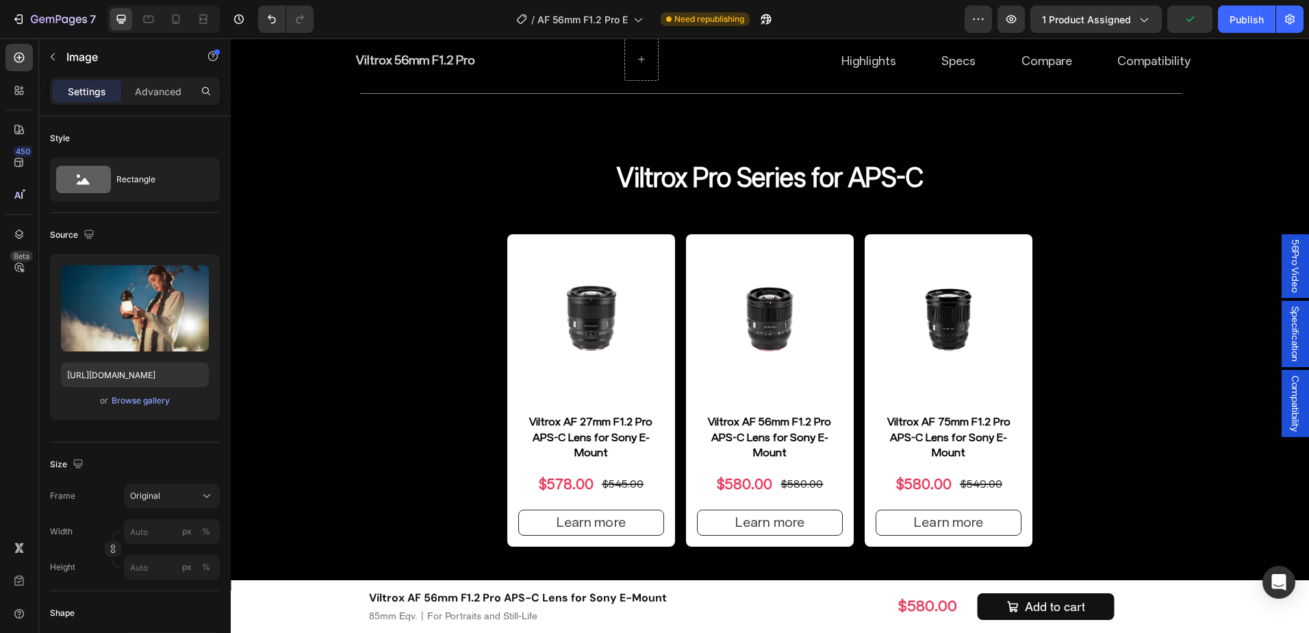
drag, startPoint x: 1163, startPoint y: 410, endPoint x: 380, endPoint y: 466, distance: 785.1
click at [118, 381] on input "https://cdn.shopify.com/s/files/1/0104/0380/7298/files/AF_56mm_F1.2_Pro_-img26.…" at bounding box center [135, 374] width 148 height 25
paste input "ttps://cdn.shopify.com/s/files/1/0104/0380/7298/files/AF_56mm_F1.2_Pro_-img27.j…"
type input "https://cdn.shttps://cdn.shopify.com/s/files/1/0104/0380/7298/files/AF_56mm_F1.…"
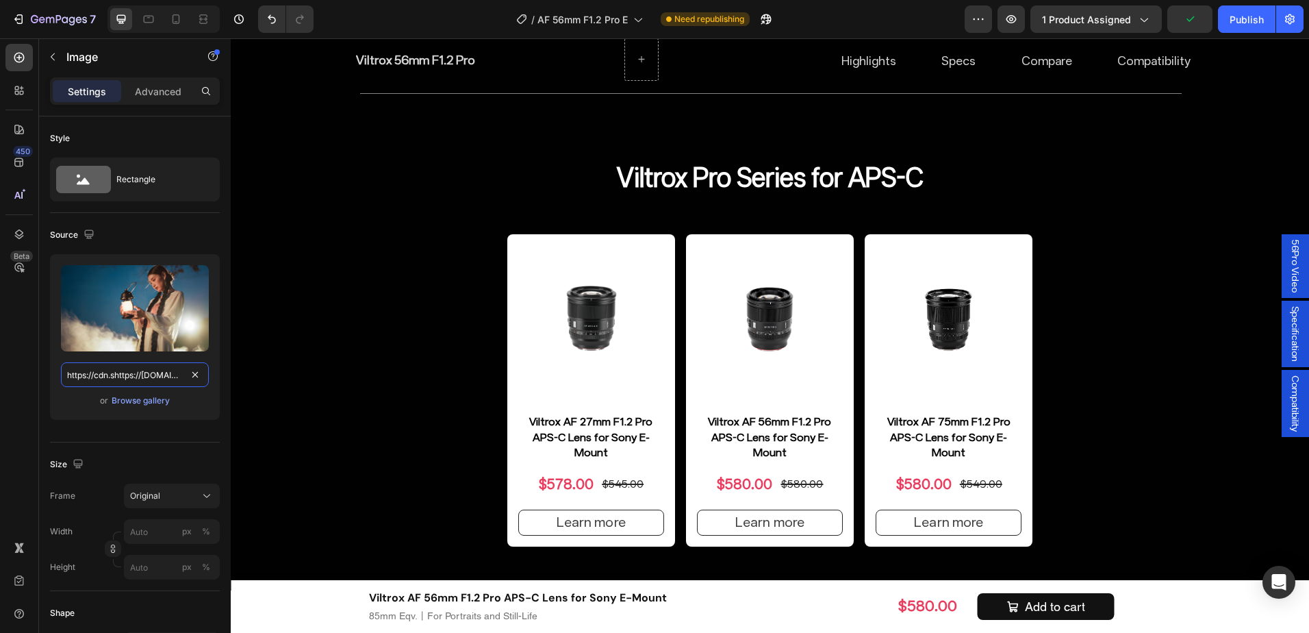
scroll to position [0, 333]
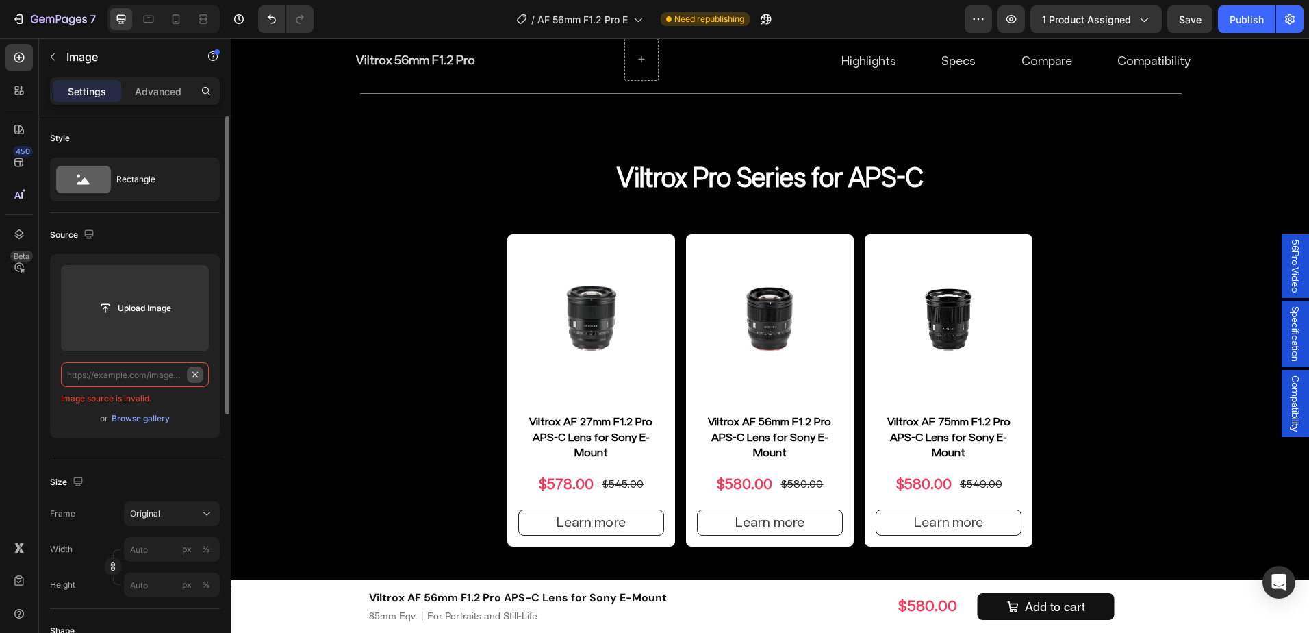
paste input "https://cdn.shopify.com/s/files/1/0104/0380/7298/files/AF_56mm_F1.2_Pro_-img27.…"
type input "https://cdn.shopify.com/s/files/1/0104/0380/7298/files/AF_56mm_F1.2_Pro_-img27.…"
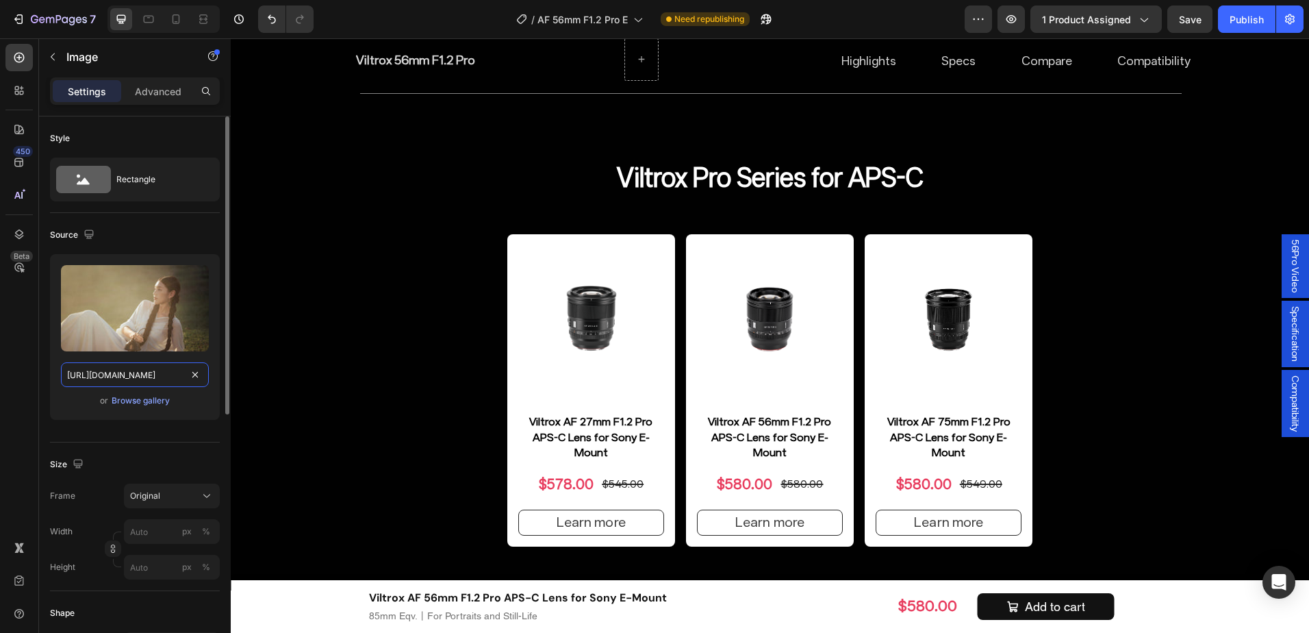
scroll to position [0, 283]
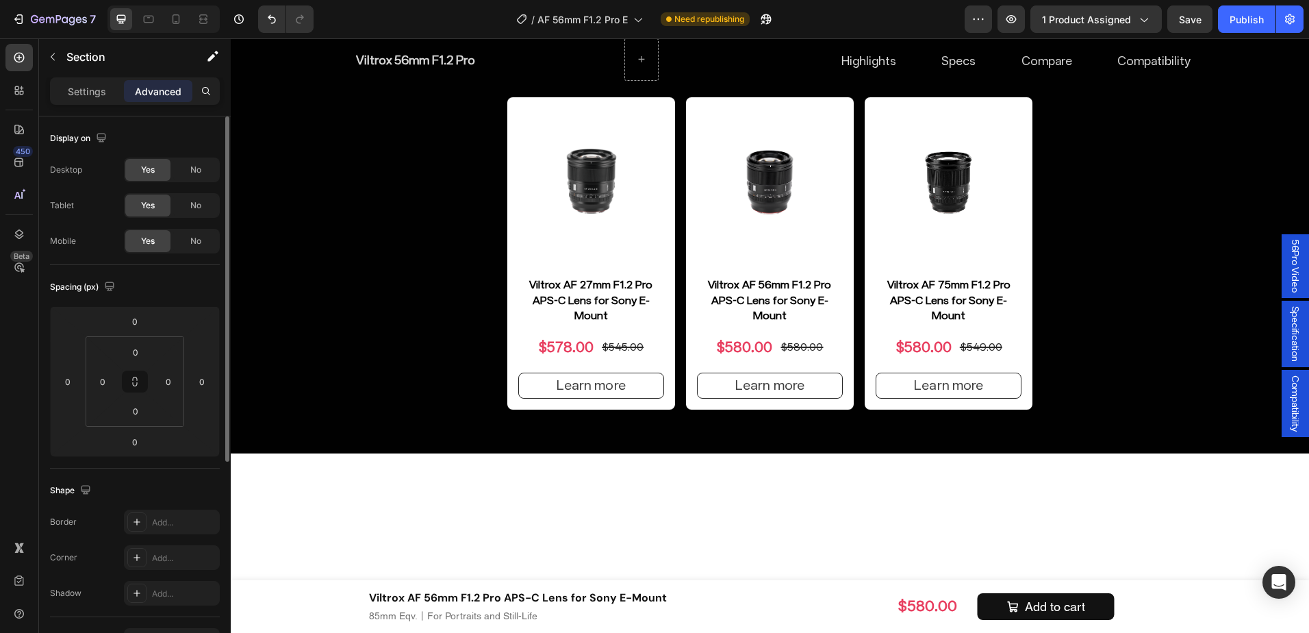
scroll to position [8043, 0]
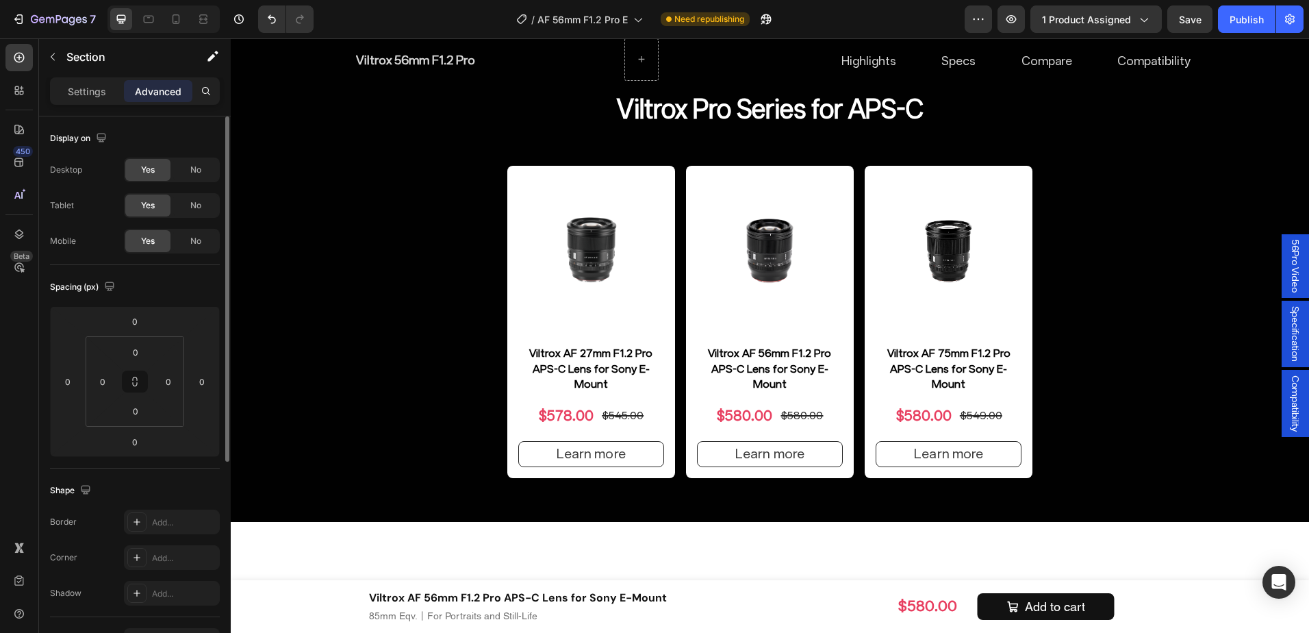
click at [86, 92] on p "Settings" at bounding box center [87, 91] width 38 height 14
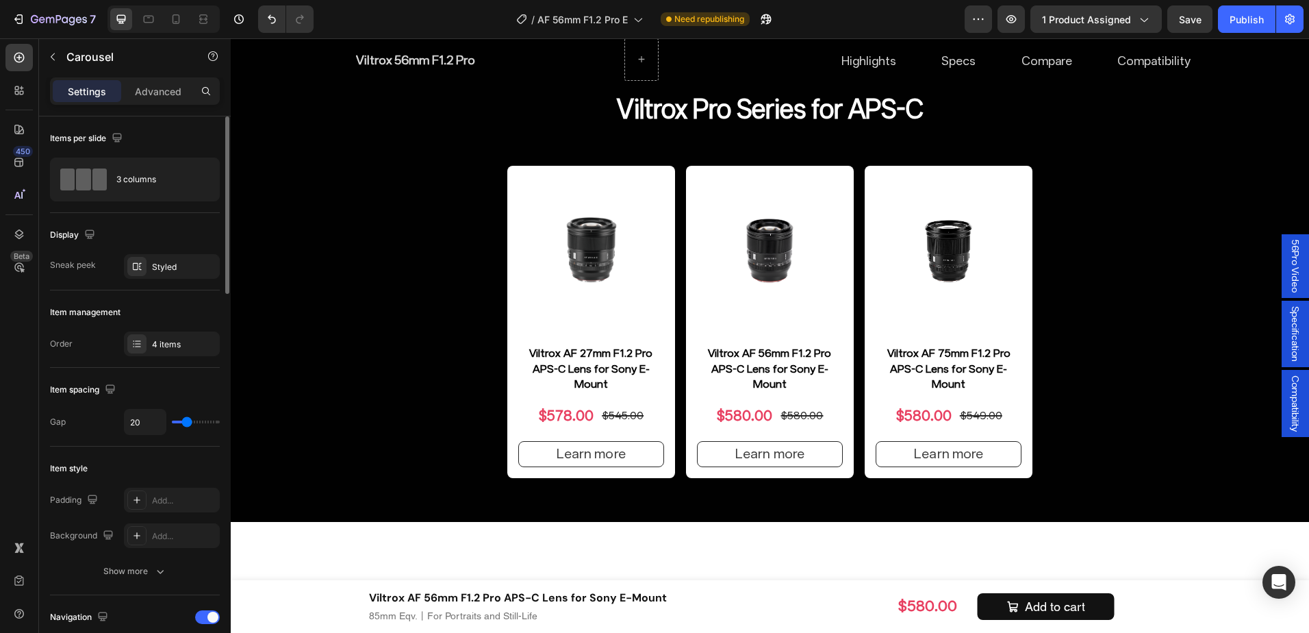
click at [159, 344] on div "4 items" at bounding box center [184, 344] width 64 height 12
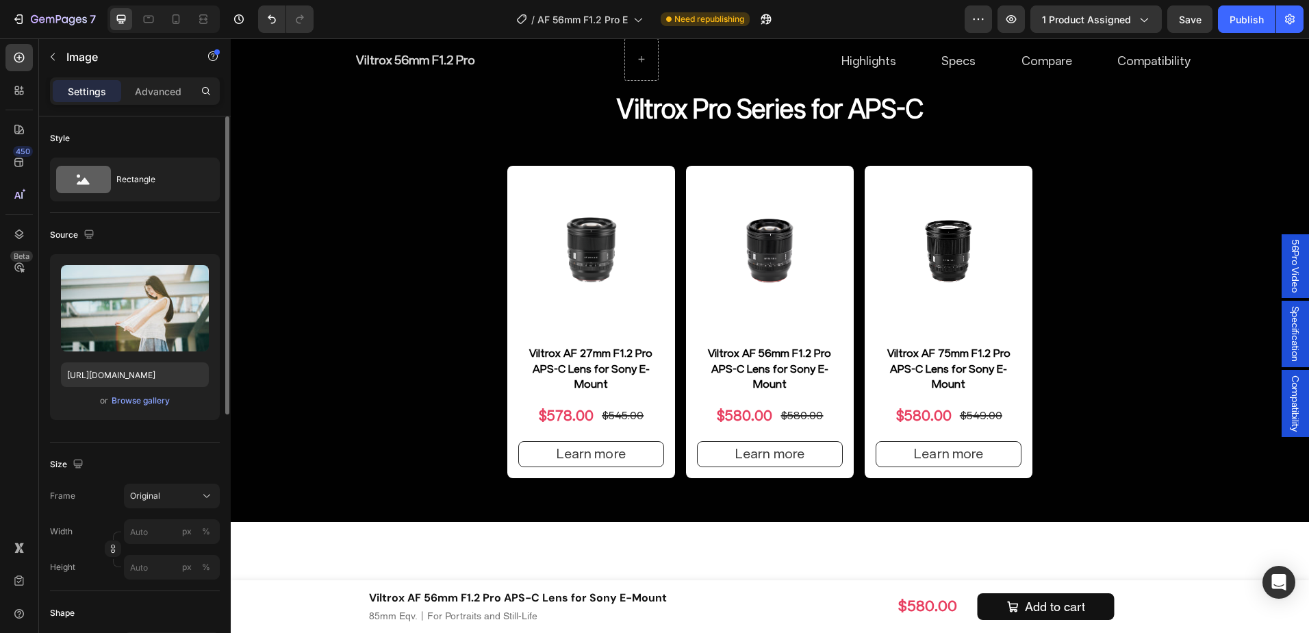
drag, startPoint x: 416, startPoint y: 274, endPoint x: 311, endPoint y: 384, distance: 151.5
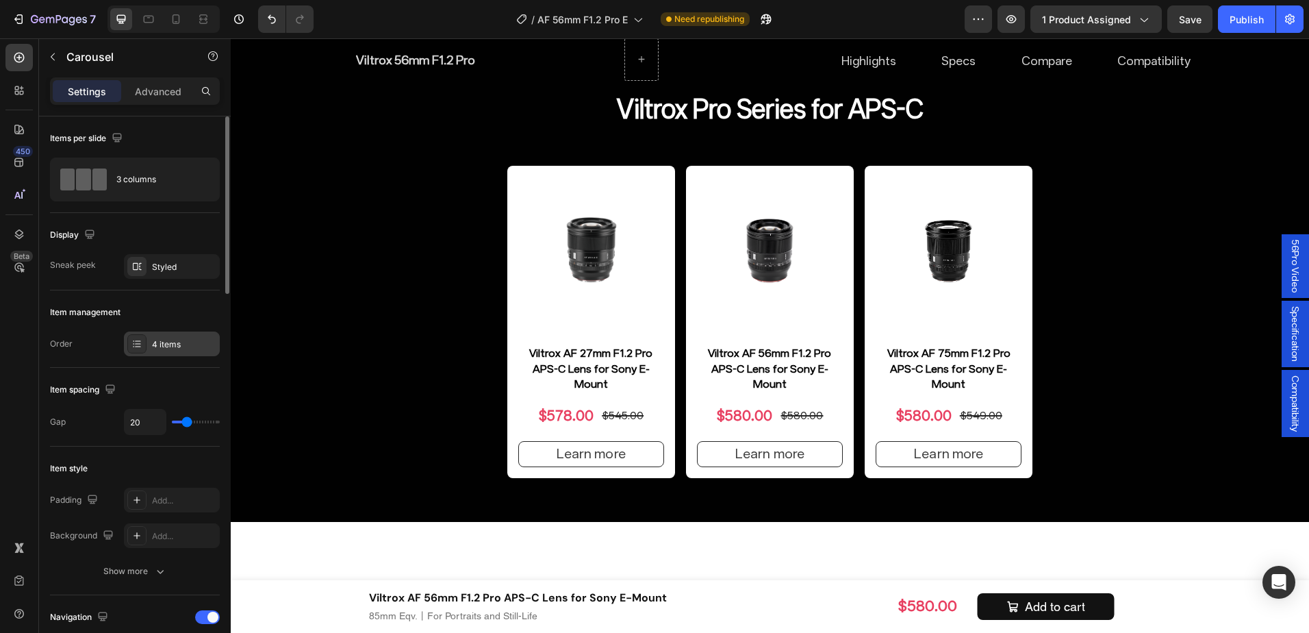
click at [169, 341] on div "4 items" at bounding box center [184, 344] width 64 height 12
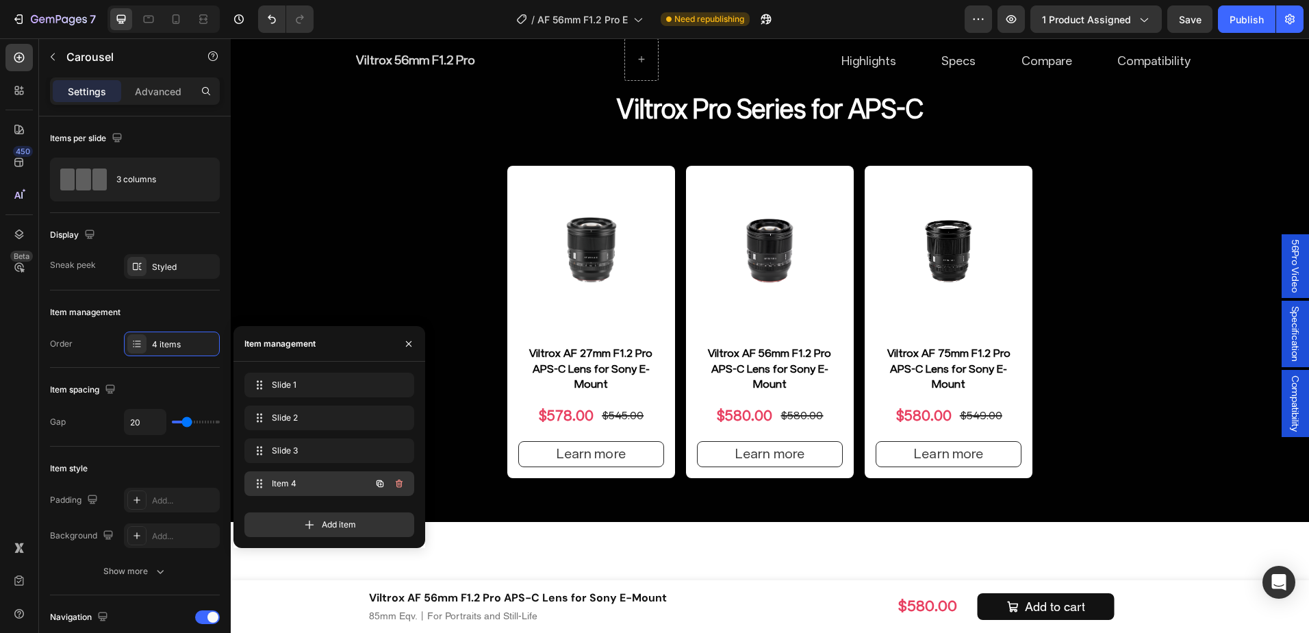
click at [347, 483] on span "Item 4" at bounding box center [310, 483] width 77 height 12
click at [279, 483] on span "Item 4" at bounding box center [310, 483] width 77 height 12
click at [405, 482] on button "button" at bounding box center [399, 483] width 19 height 19
click at [405, 482] on button "Delete" at bounding box center [390, 483] width 38 height 19
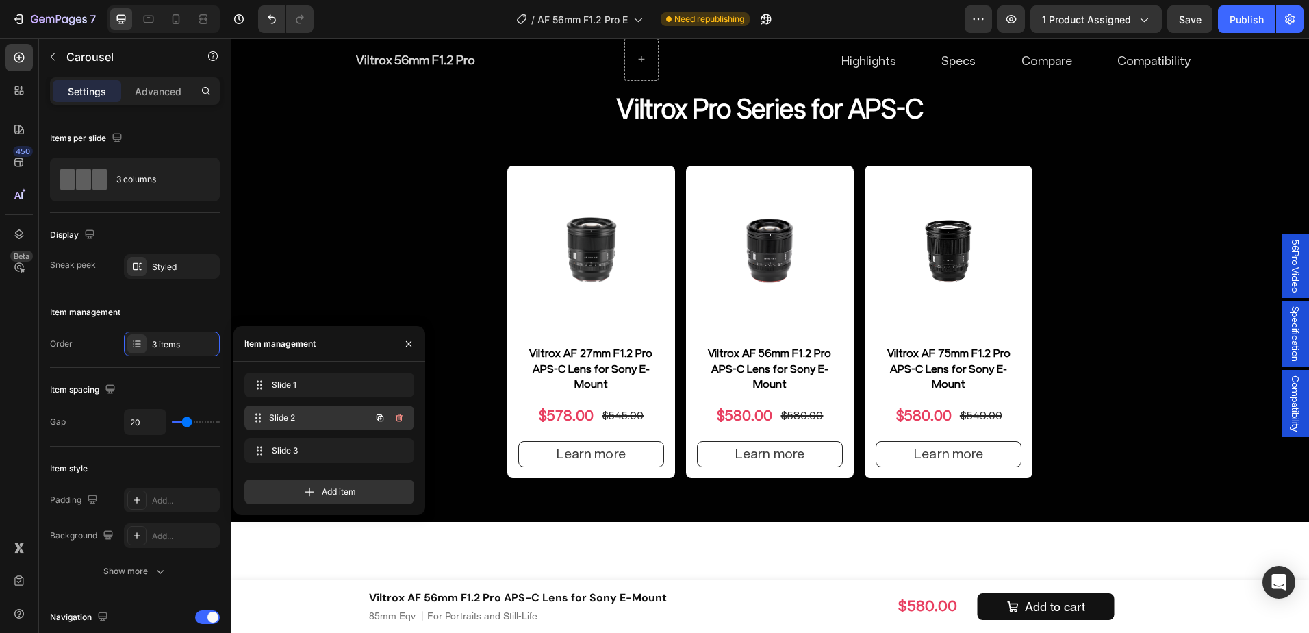
click at [311, 421] on span "Slide 2" at bounding box center [319, 417] width 101 height 12
click at [308, 444] on span "Slide 3" at bounding box center [310, 450] width 77 height 12
click at [315, 381] on span "Slide 1" at bounding box center [319, 385] width 101 height 12
click at [173, 11] on div at bounding box center [176, 19] width 22 height 22
type input "100%"
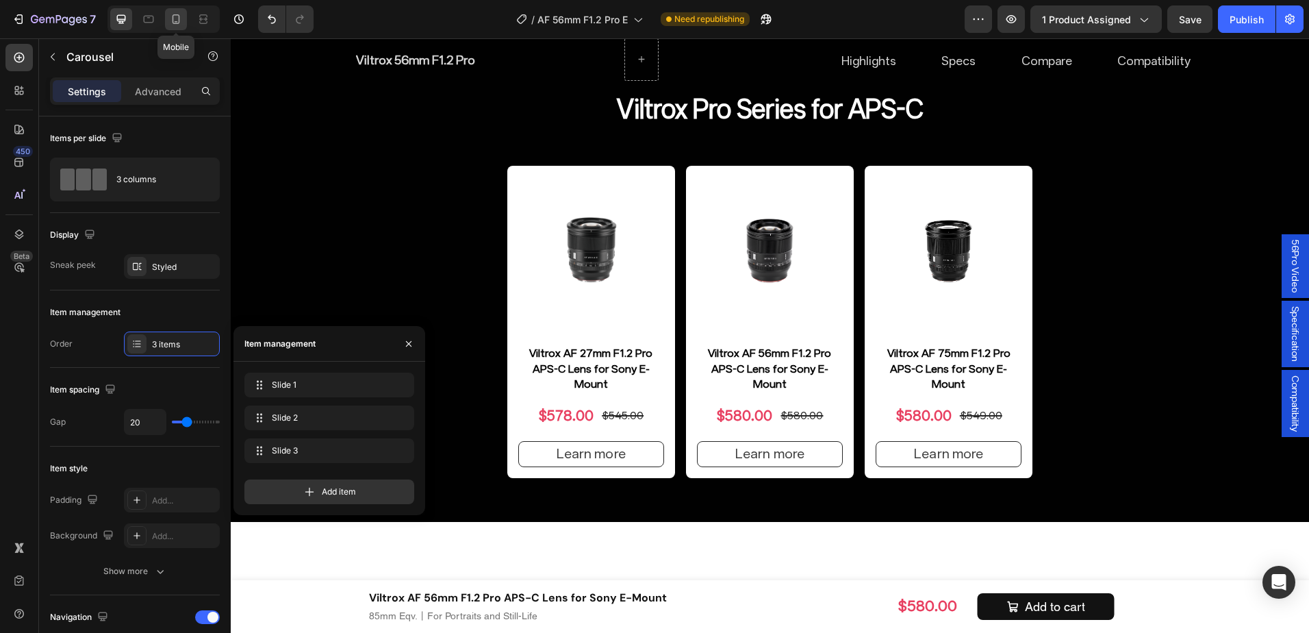
type input "16"
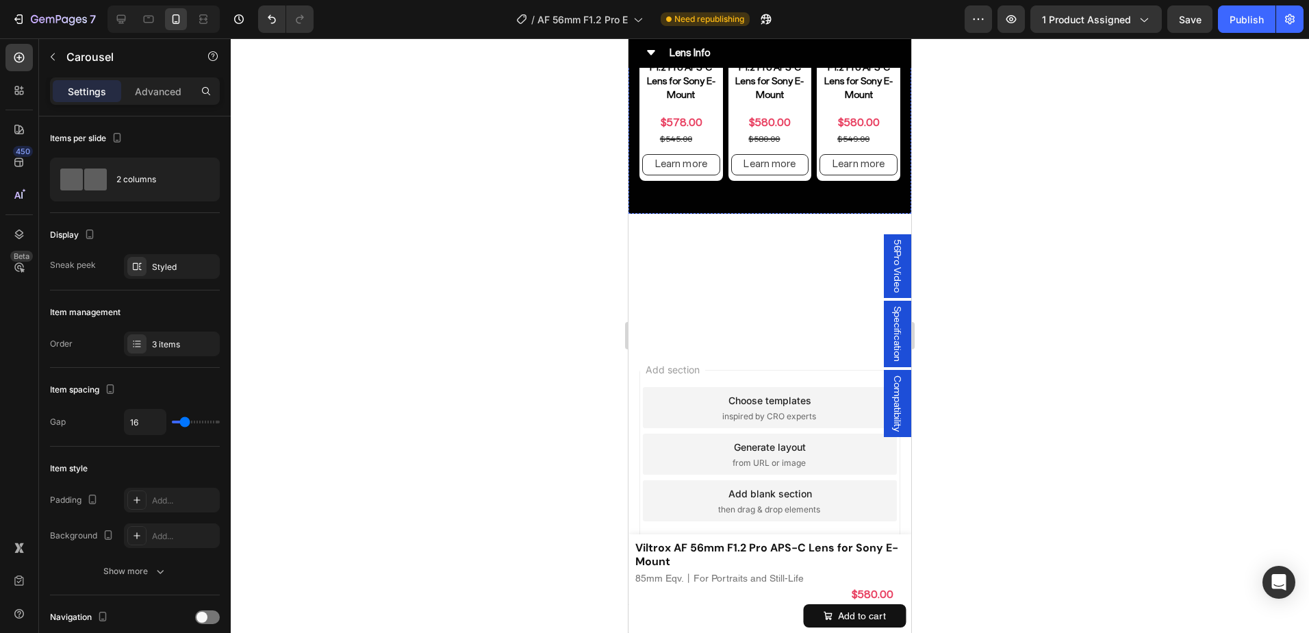
scroll to position [7217, 0]
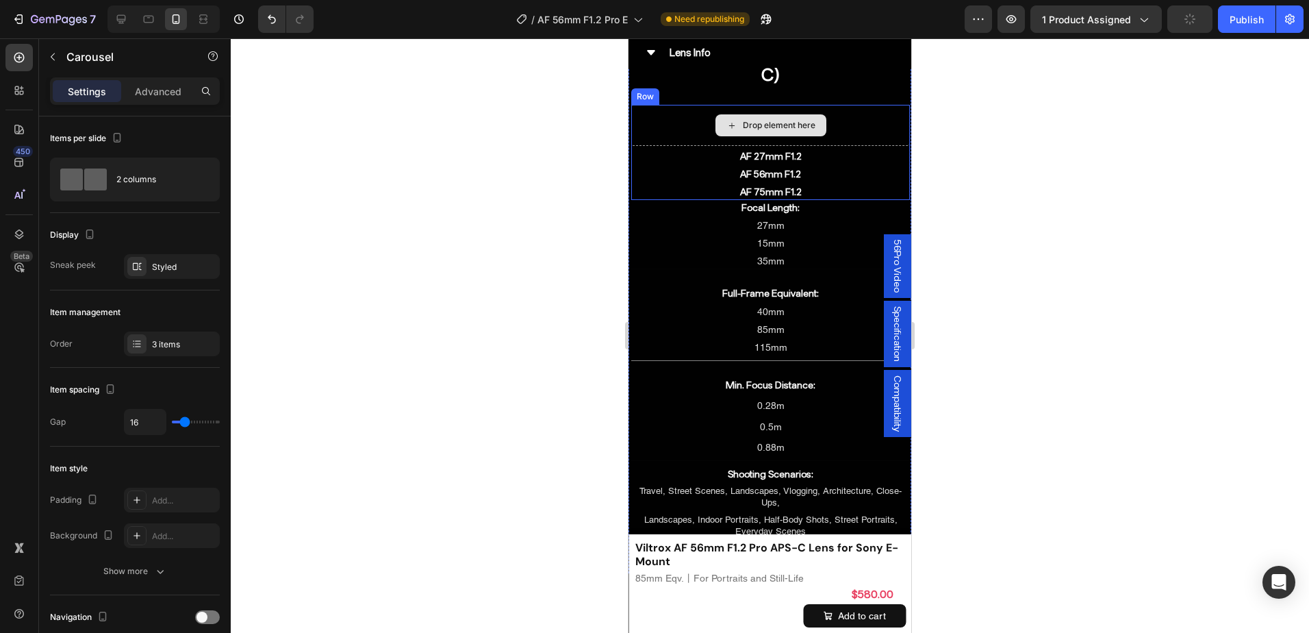
click at [681, 141] on div "Drop element here" at bounding box center [770, 125] width 279 height 41
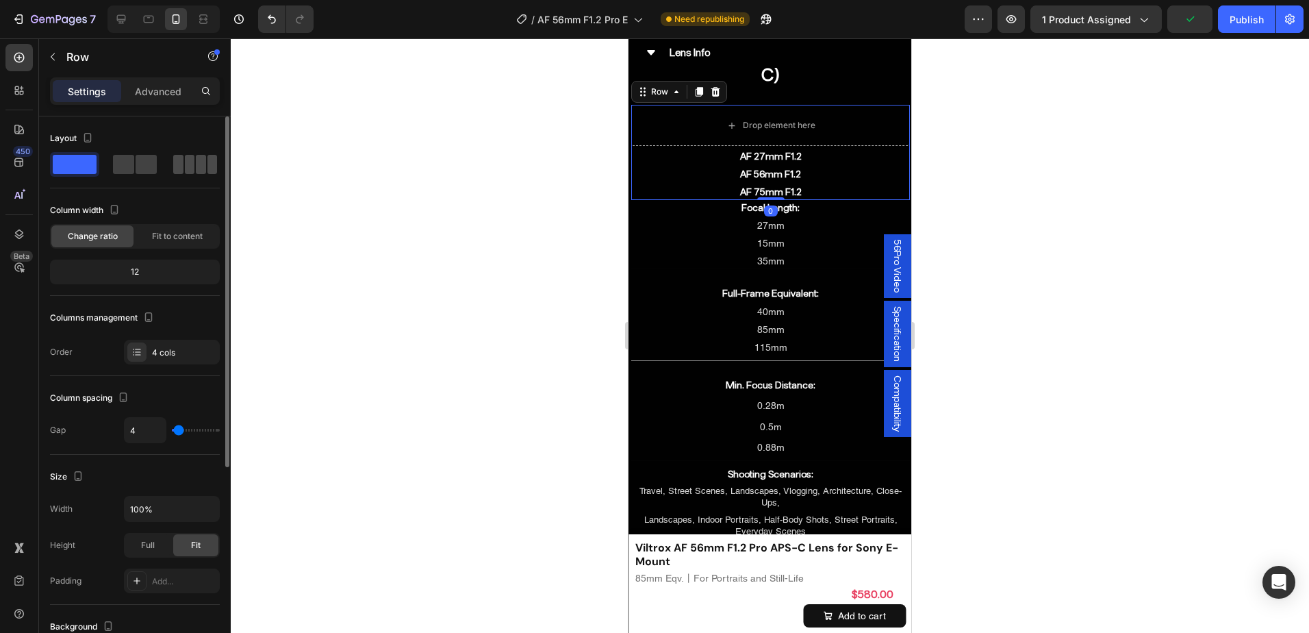
click at [196, 164] on span at bounding box center [201, 164] width 10 height 19
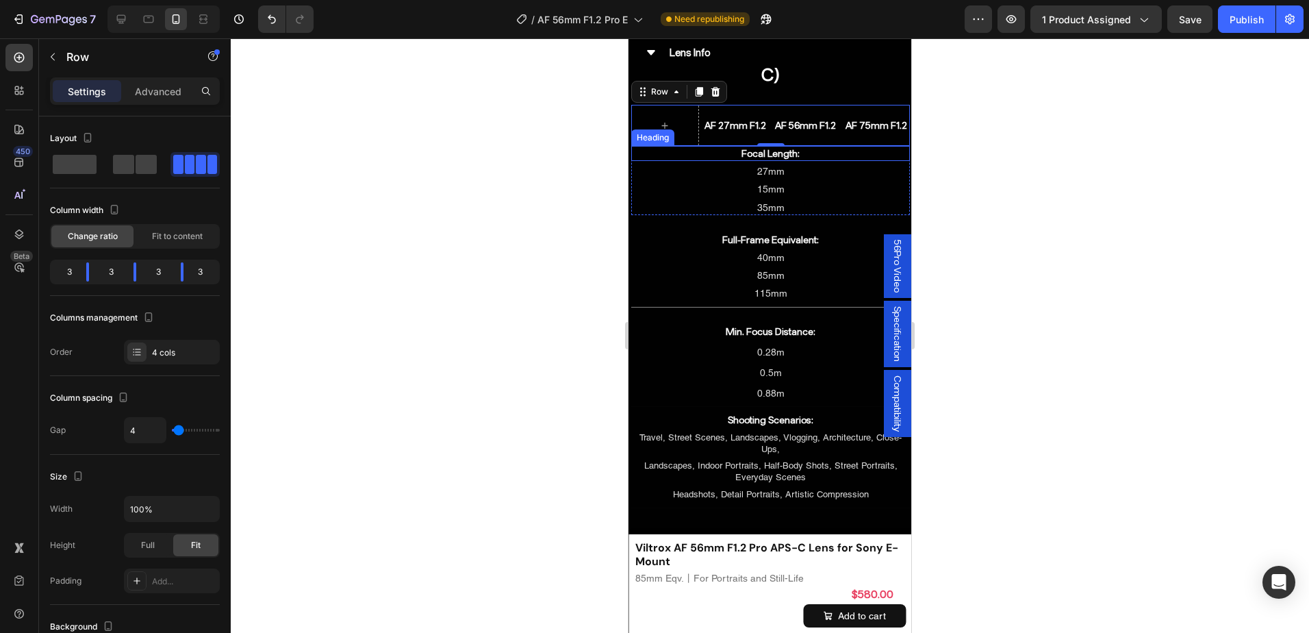
click at [700, 149] on h2 "Focal Length:" at bounding box center [770, 153] width 279 height 15
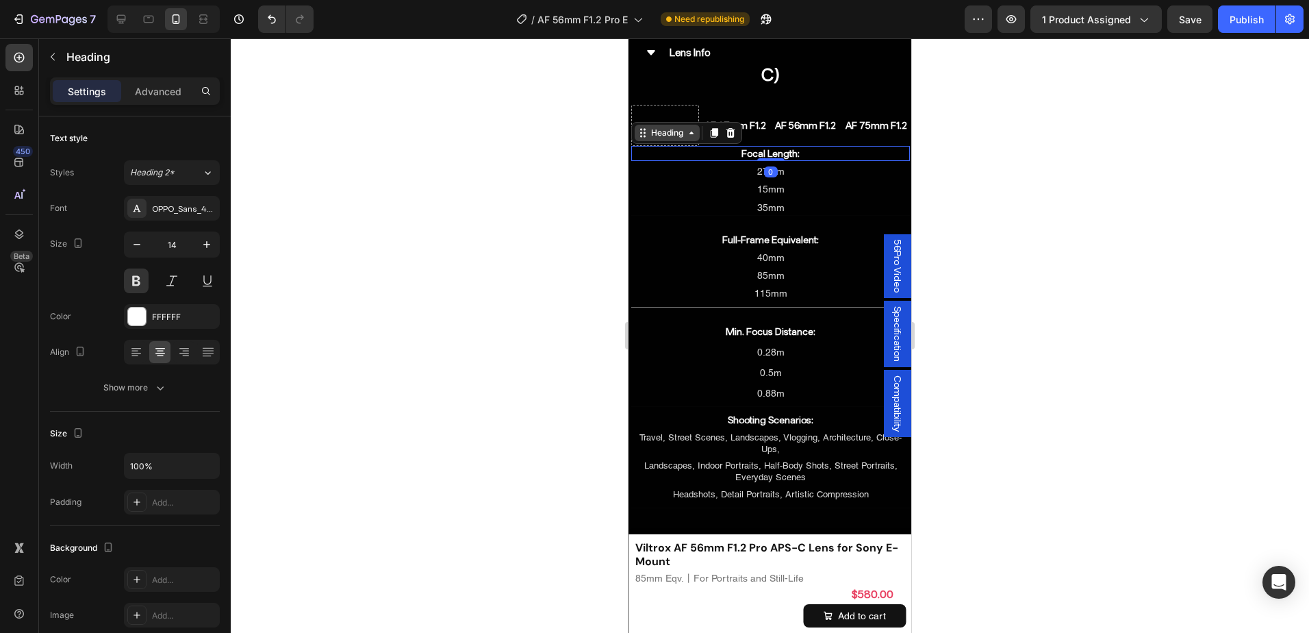
click at [664, 138] on div "Heading" at bounding box center [667, 133] width 38 height 12
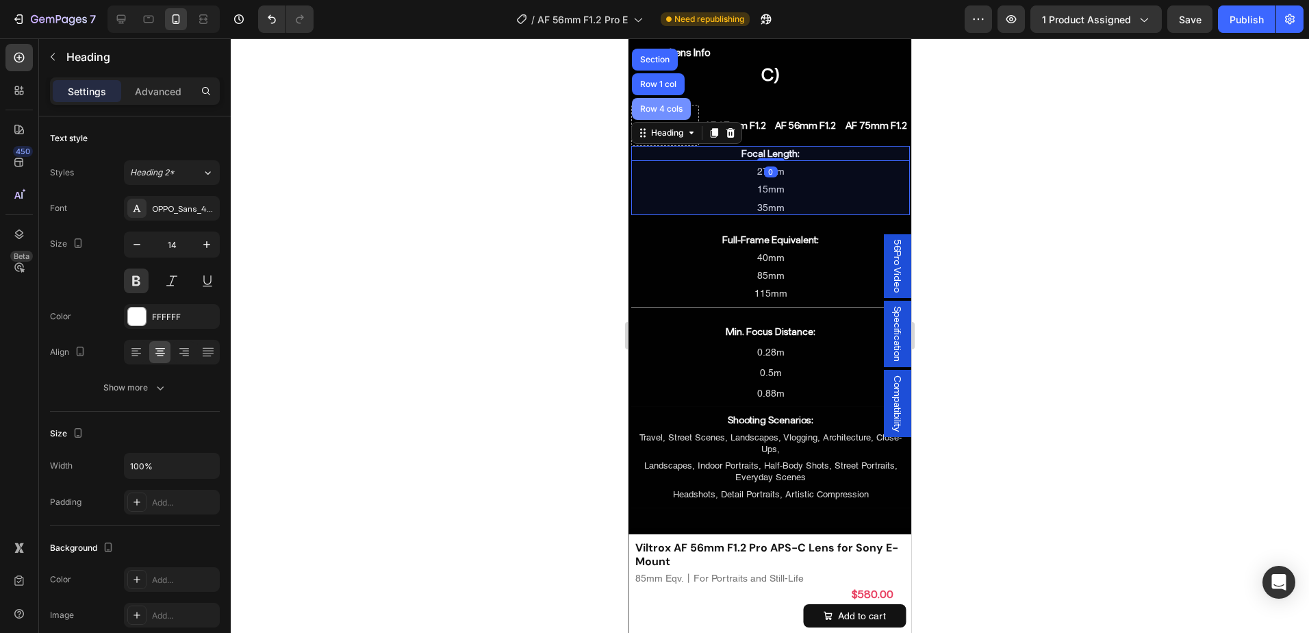
click at [664, 114] on div "Row 4 cols" at bounding box center [661, 109] width 59 height 22
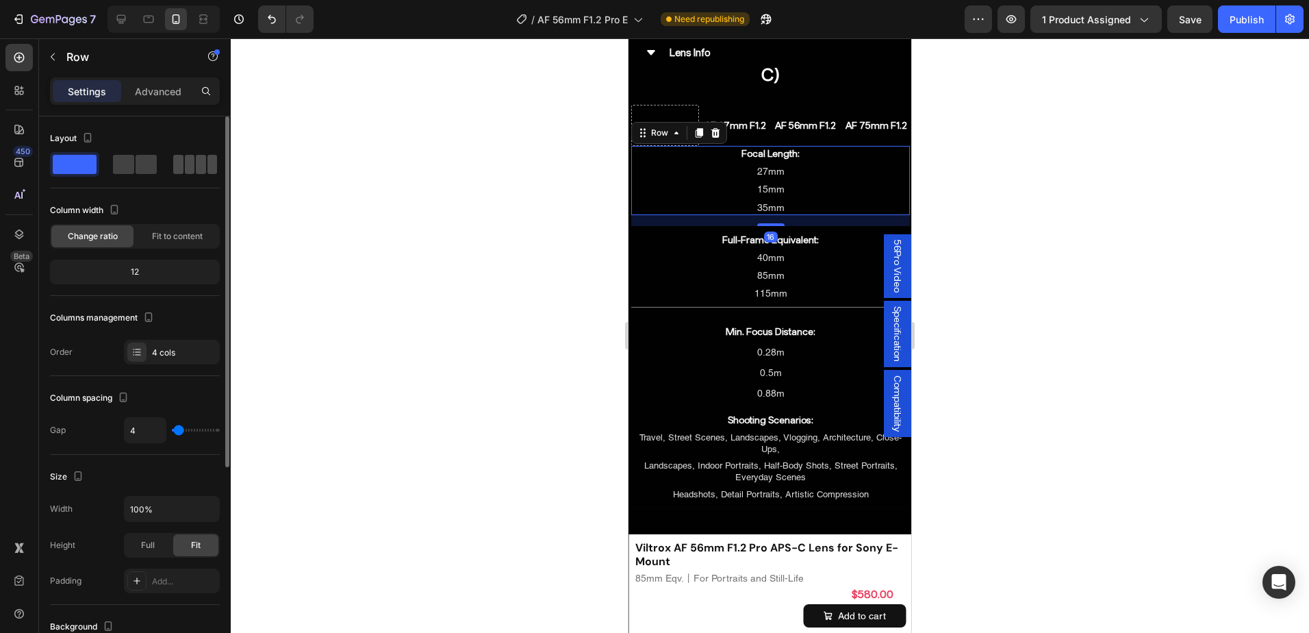
click at [183, 159] on span at bounding box center [178, 164] width 10 height 19
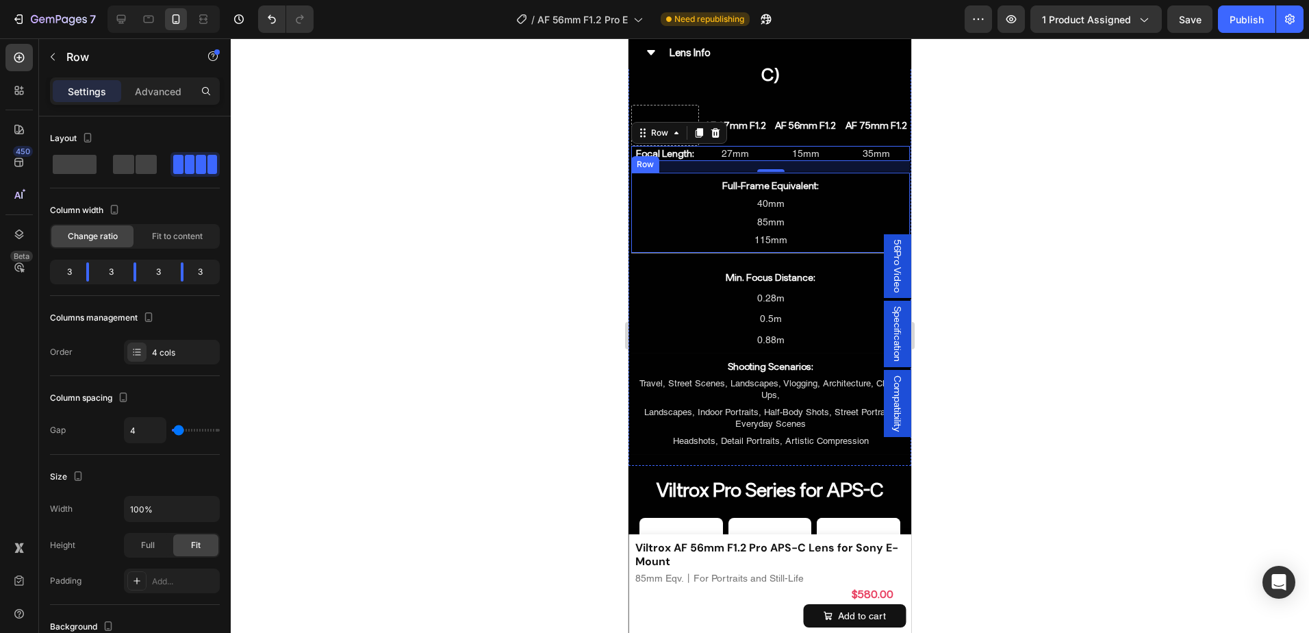
click at [700, 250] on div "Full-Frame Equivalent: Heading 40mm Heading 85mm Heading 115mm Heading Row" at bounding box center [770, 213] width 279 height 81
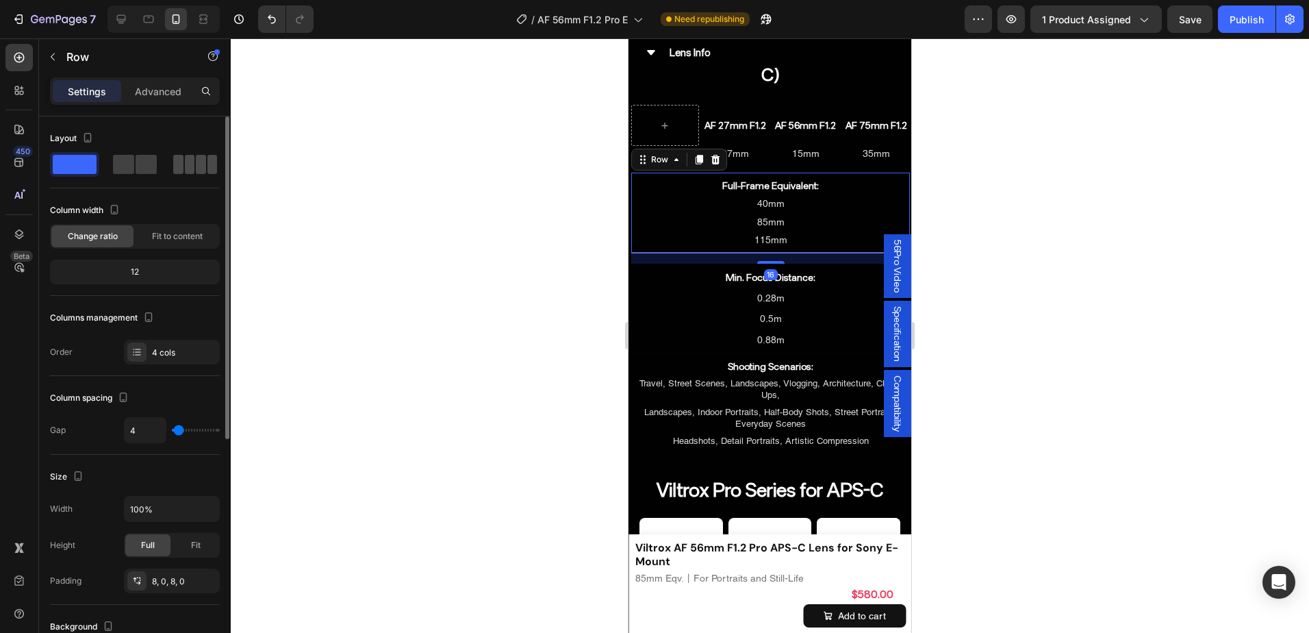
click at [194, 155] on div at bounding box center [195, 164] width 44 height 19
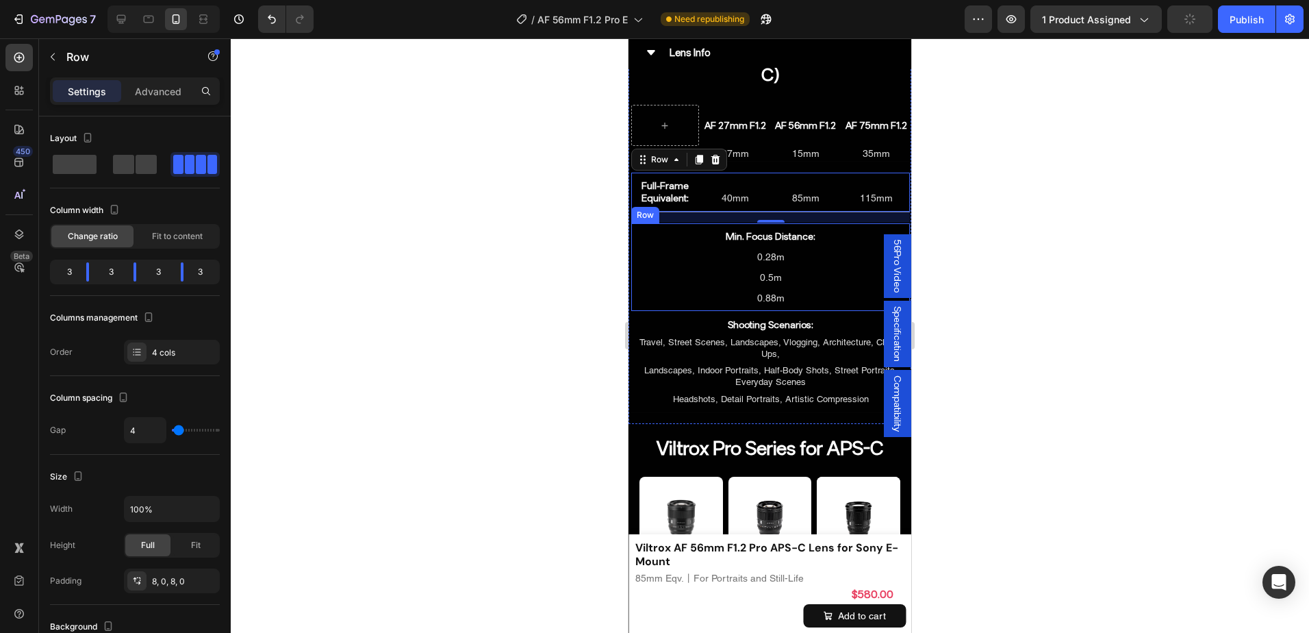
click at [703, 306] on div "Min. Focus Distance: Heading 0.28m Heading 0.5m Heading 0.88m Heading Row" at bounding box center [770, 267] width 279 height 89
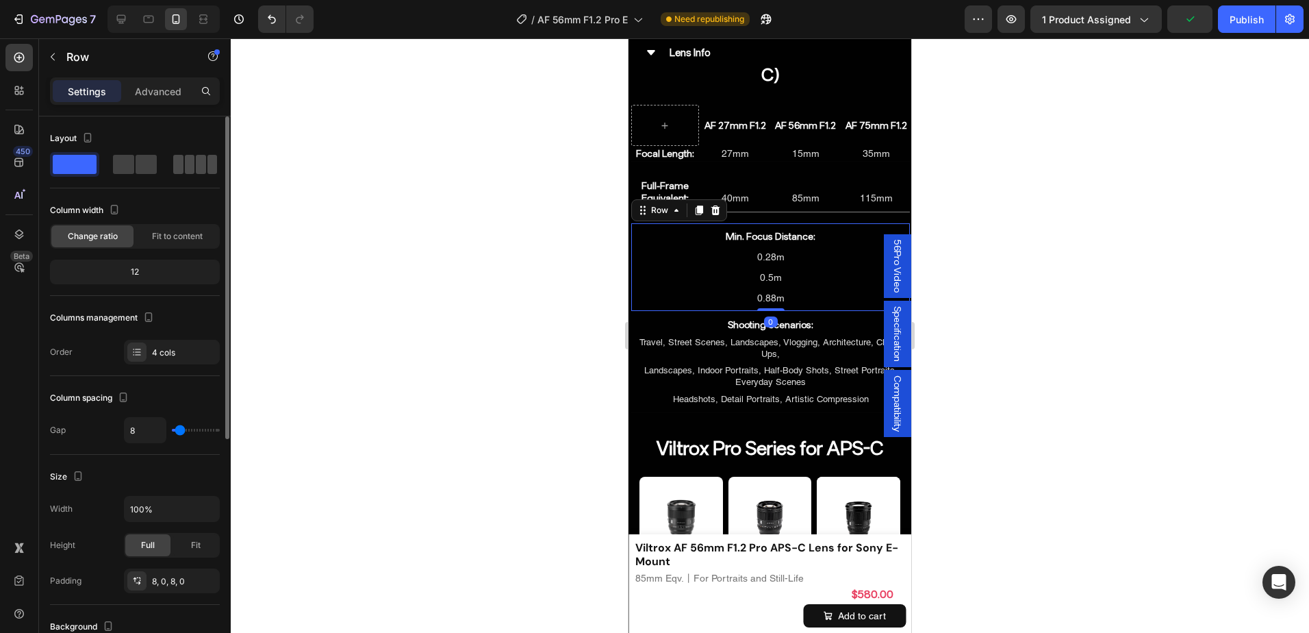
click at [215, 164] on span at bounding box center [212, 164] width 10 height 19
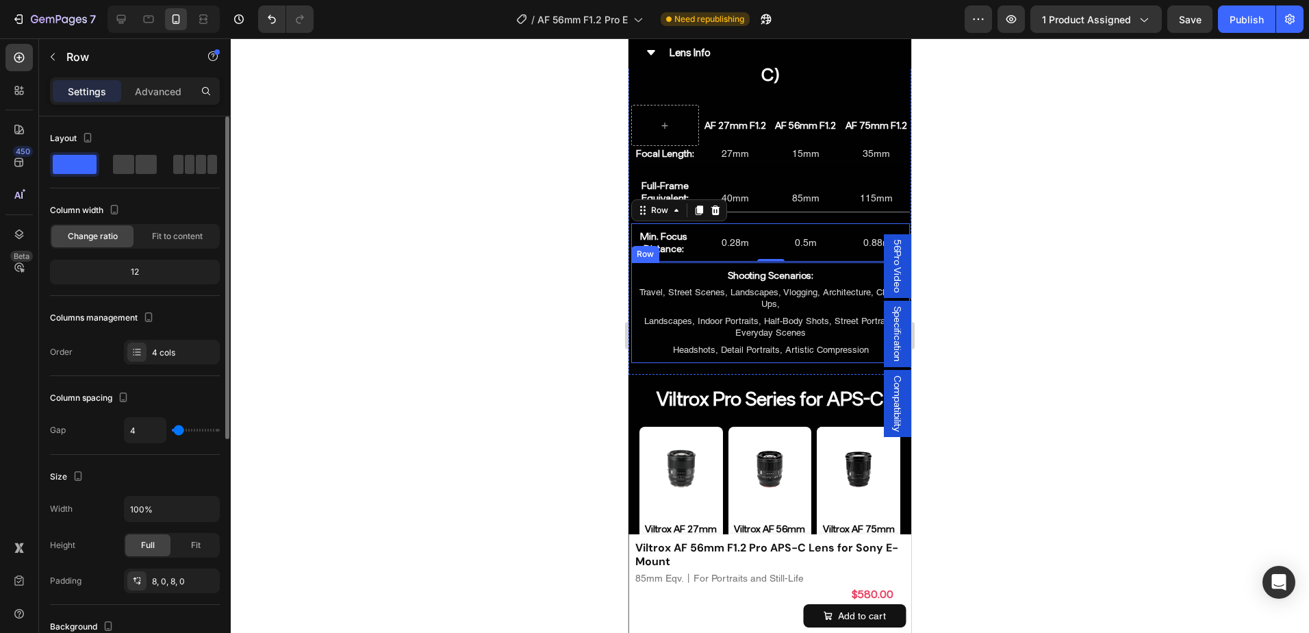
click at [656, 359] on div "Shooting Scenarios: Heading Travel, Street Scenes, Landscapes, Vlogging, Archit…" at bounding box center [770, 312] width 279 height 101
click at [183, 159] on span at bounding box center [178, 164] width 10 height 19
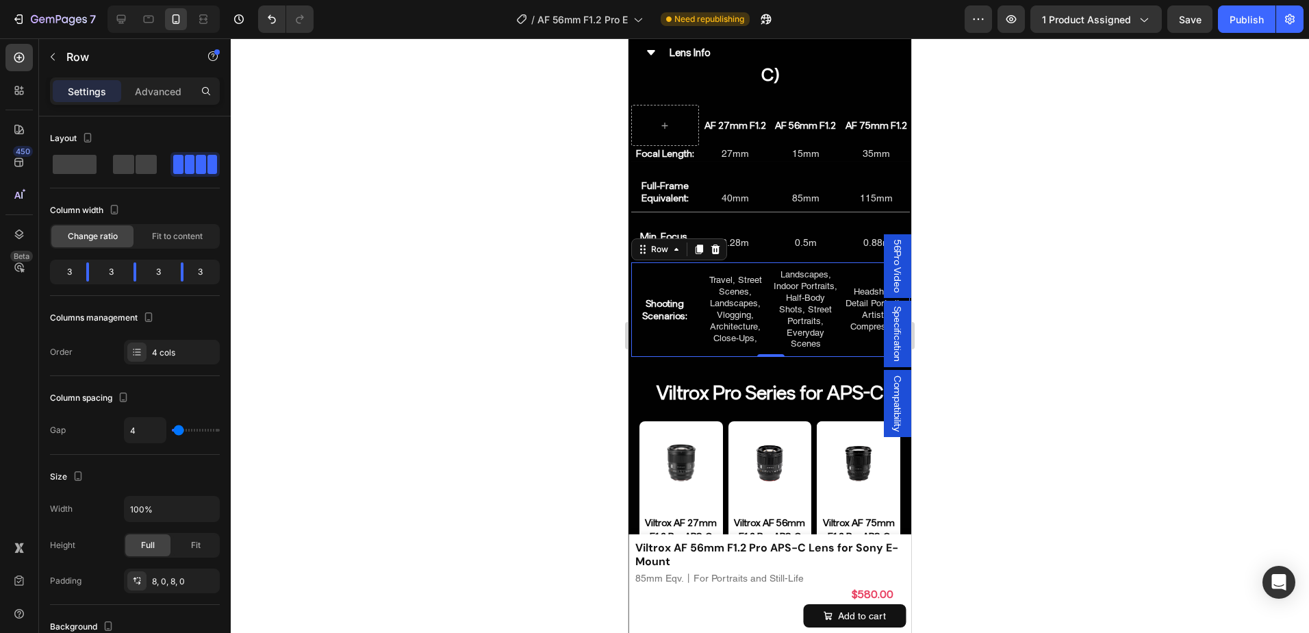
click at [1047, 299] on div at bounding box center [770, 335] width 1078 height 594
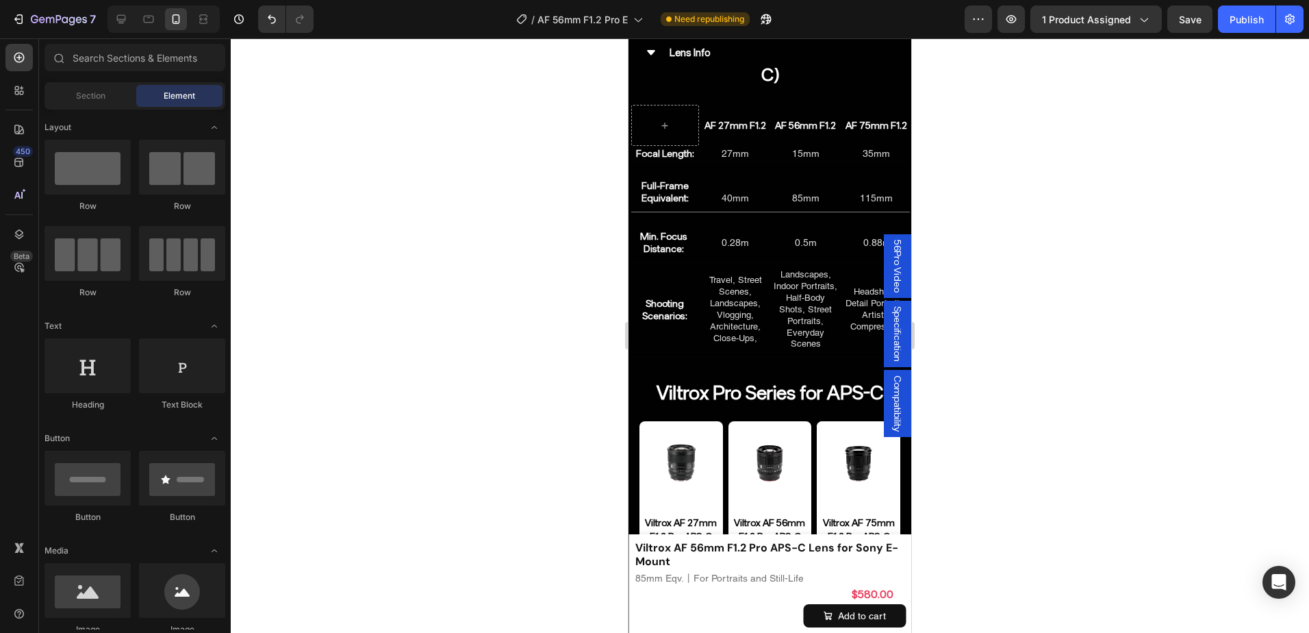
click at [1047, 299] on div at bounding box center [770, 335] width 1078 height 594
click at [111, 15] on div at bounding box center [121, 19] width 22 height 22
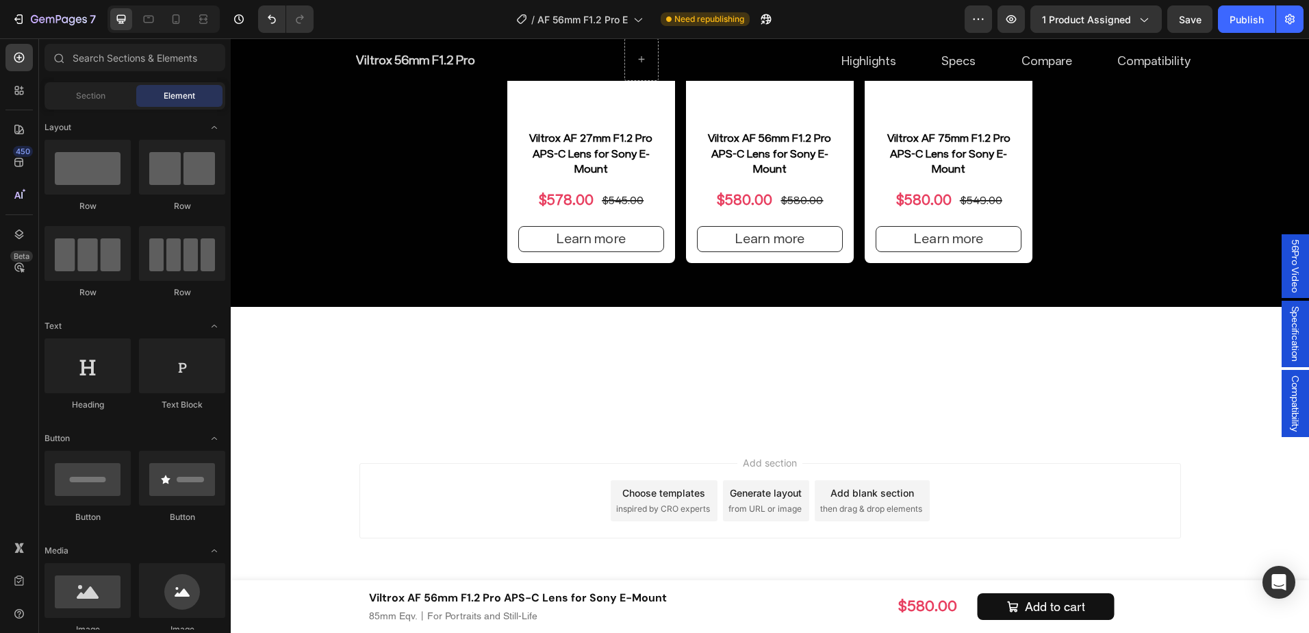
scroll to position [8471, 0]
click at [175, 23] on icon at bounding box center [176, 19] width 14 height 14
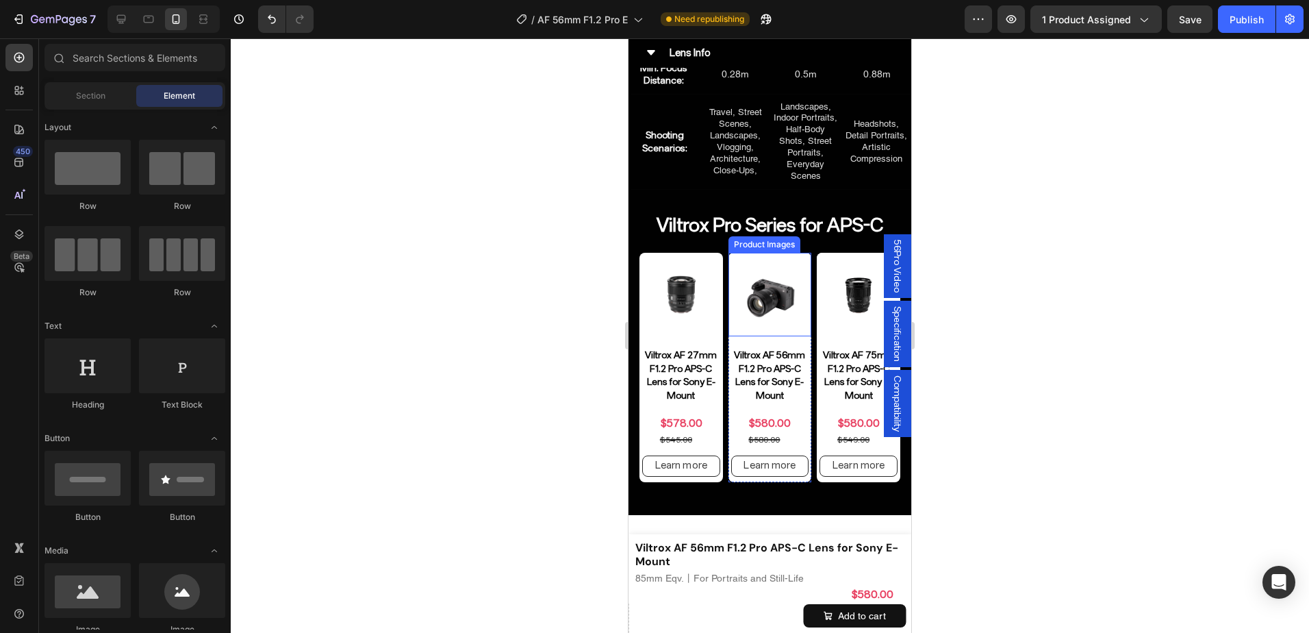
scroll to position [7077, 0]
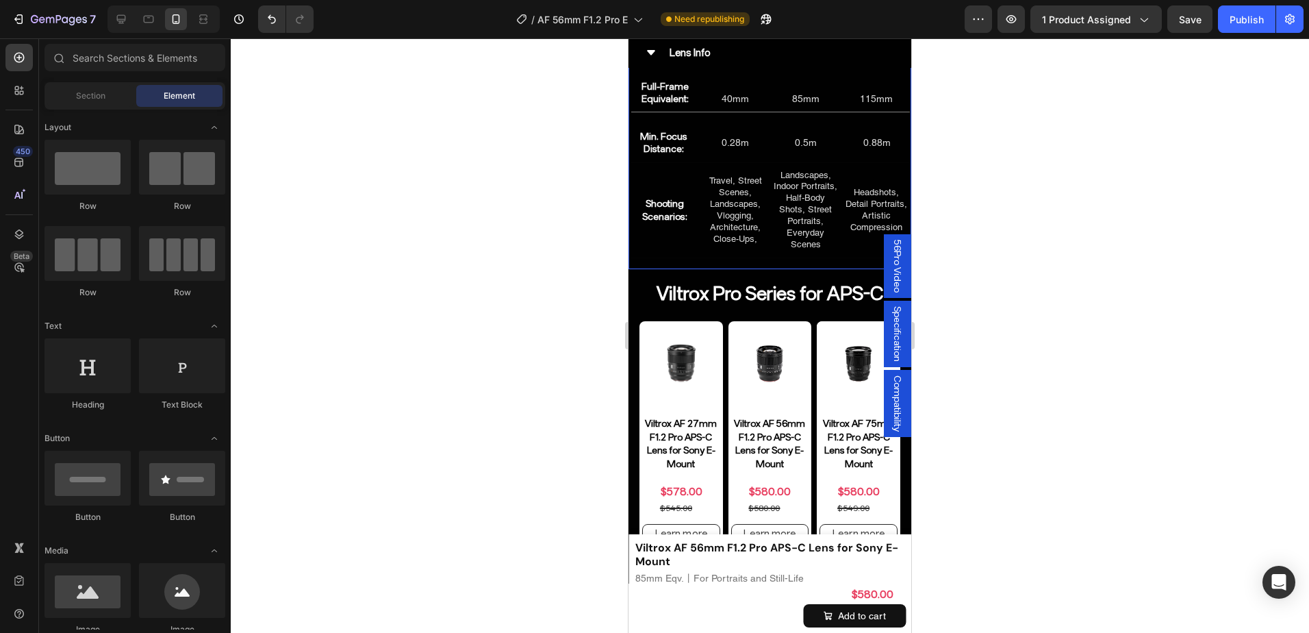
click at [653, 259] on div "Find Your Ideal Focal Length(APS-C) Heading AF 27mm F1.2 Heading AF 56mm F1.2 H…" at bounding box center [769, 99] width 283 height 340
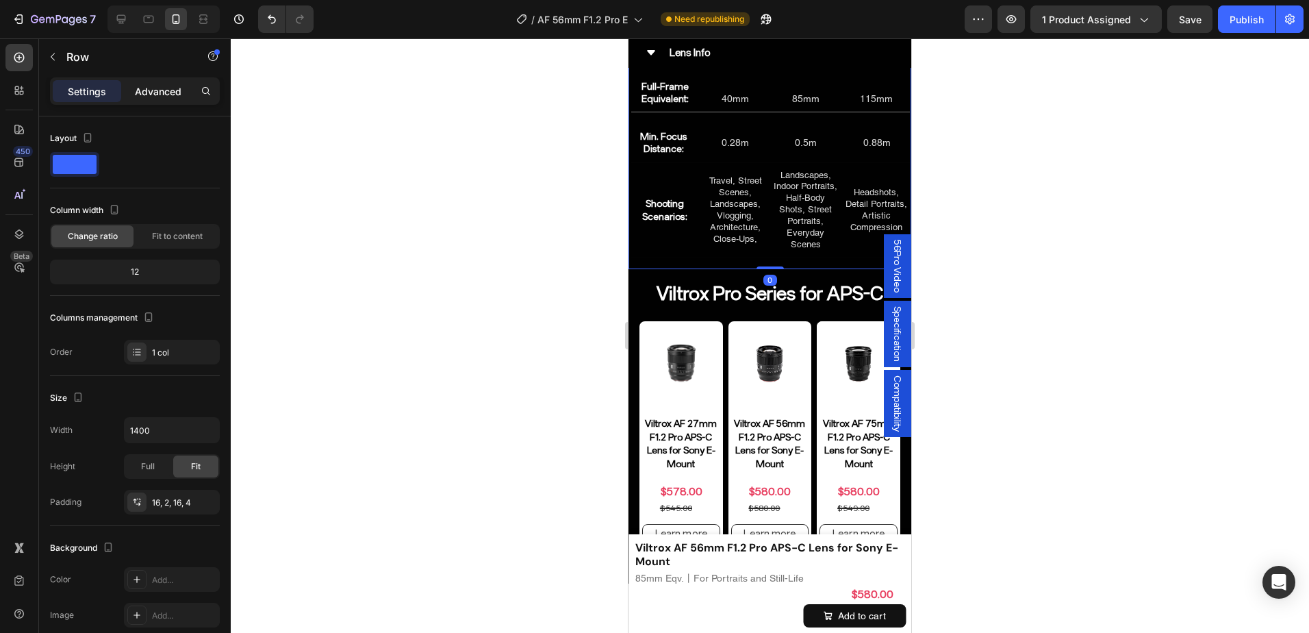
click at [138, 88] on p "Advanced" at bounding box center [158, 91] width 47 height 14
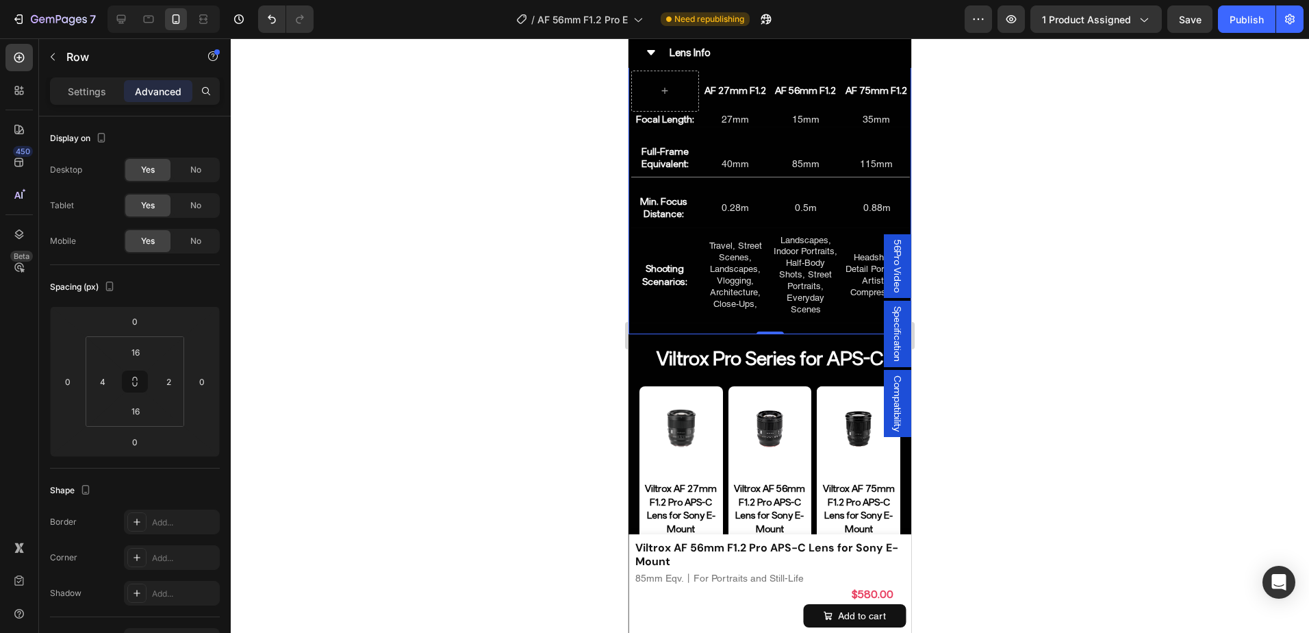
scroll to position [7008, 0]
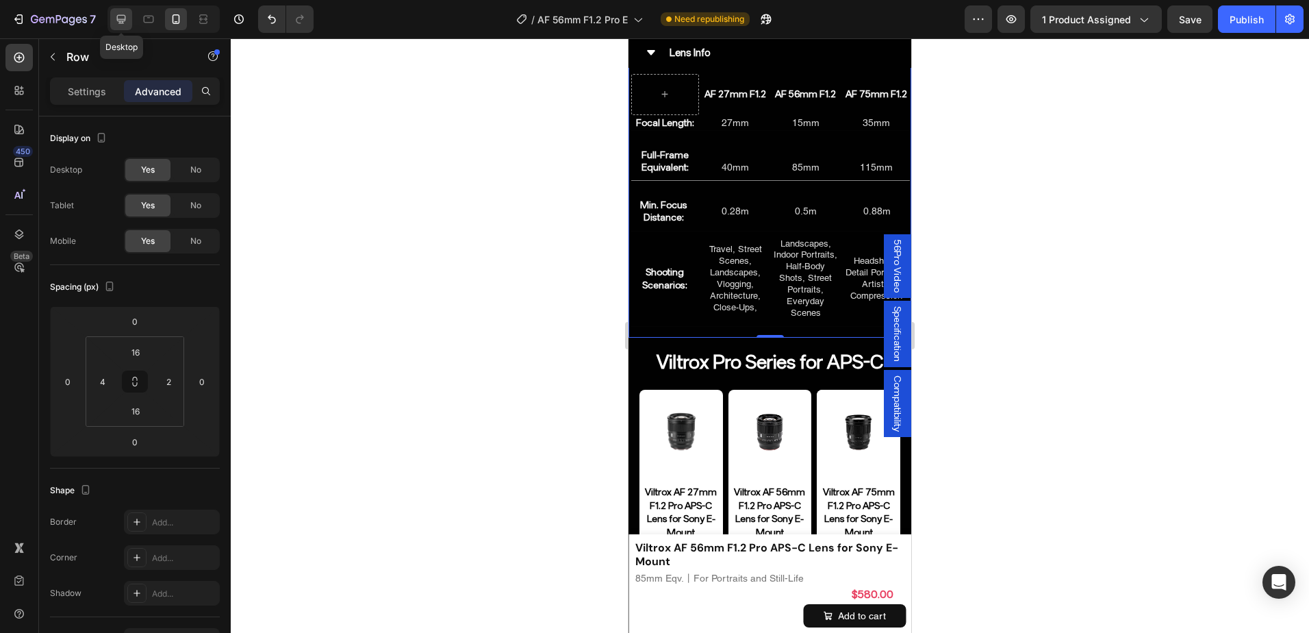
click at [127, 22] on icon at bounding box center [121, 19] width 14 height 14
type input "80"
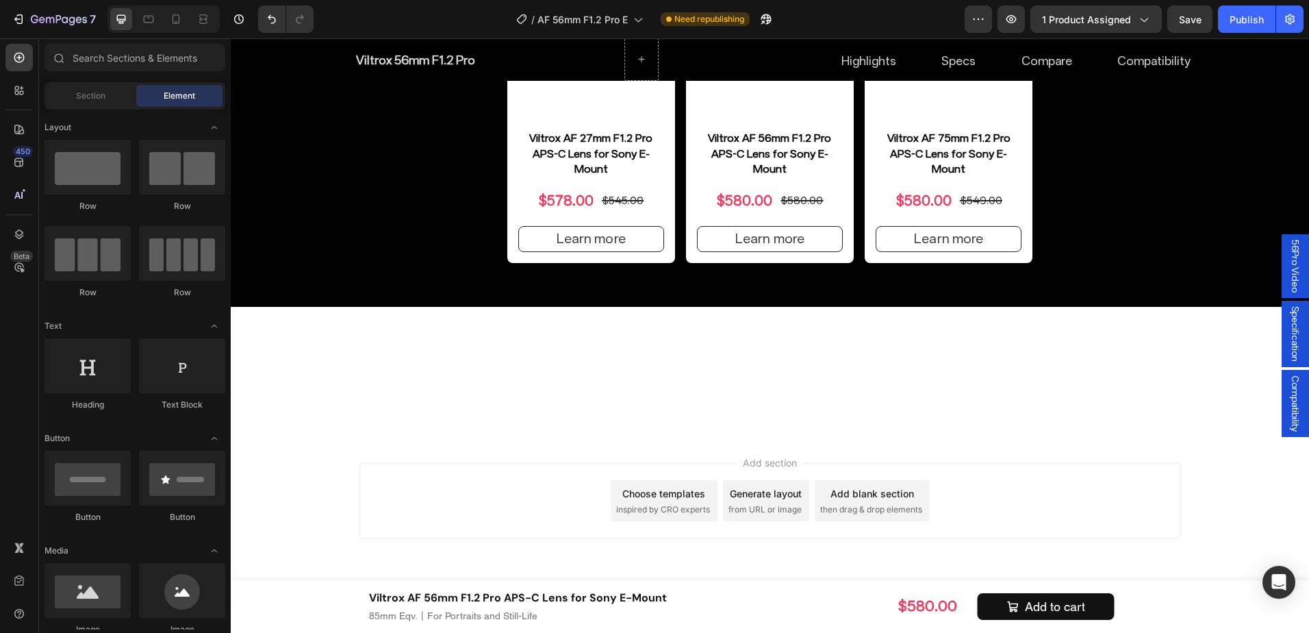
scroll to position [8471, 0]
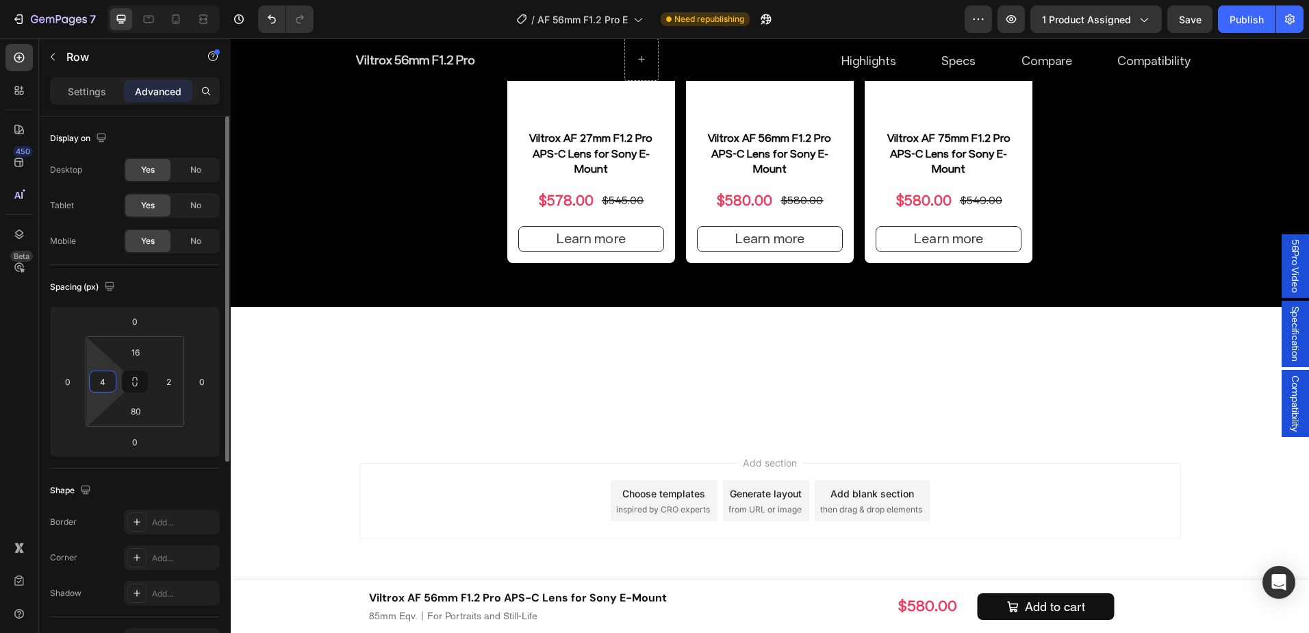
click at [107, 383] on input "4" at bounding box center [102, 381] width 21 height 21
type input "0"
click at [171, 383] on input "2" at bounding box center [168, 381] width 21 height 21
type input "0"
click at [142, 414] on input "80" at bounding box center [135, 410] width 27 height 21
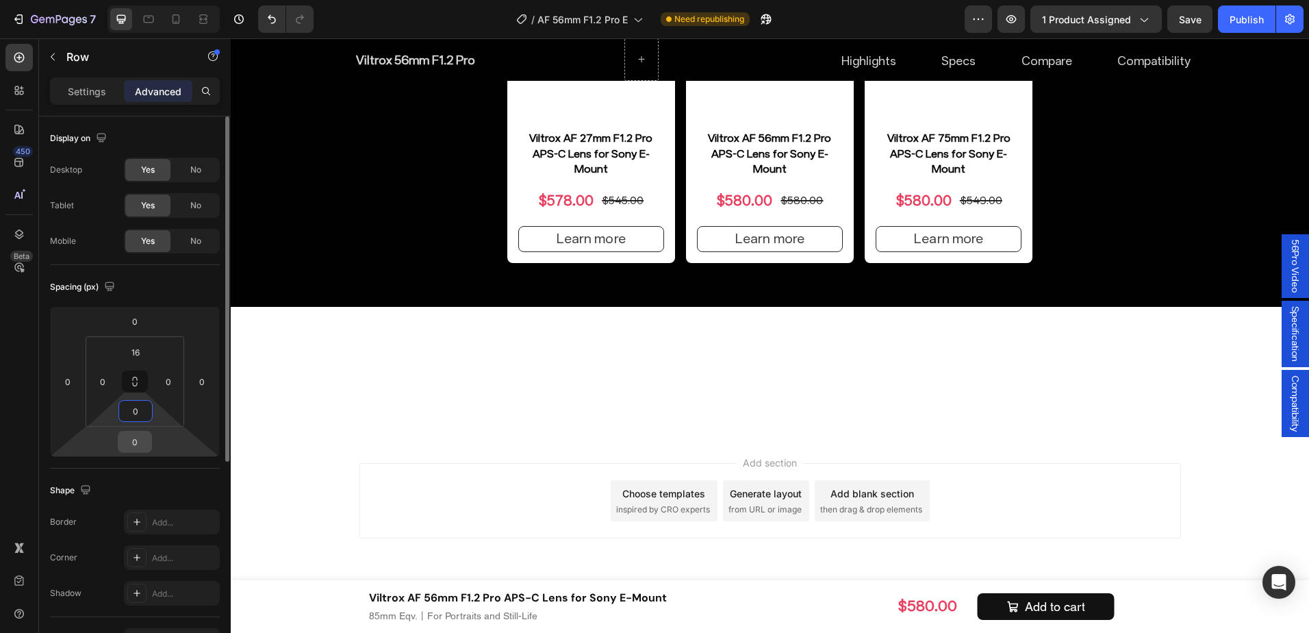
type input "0"
click at [132, 442] on input "0" at bounding box center [134, 441] width 27 height 21
click at [160, 81] on div "Advanced" at bounding box center [158, 91] width 68 height 22
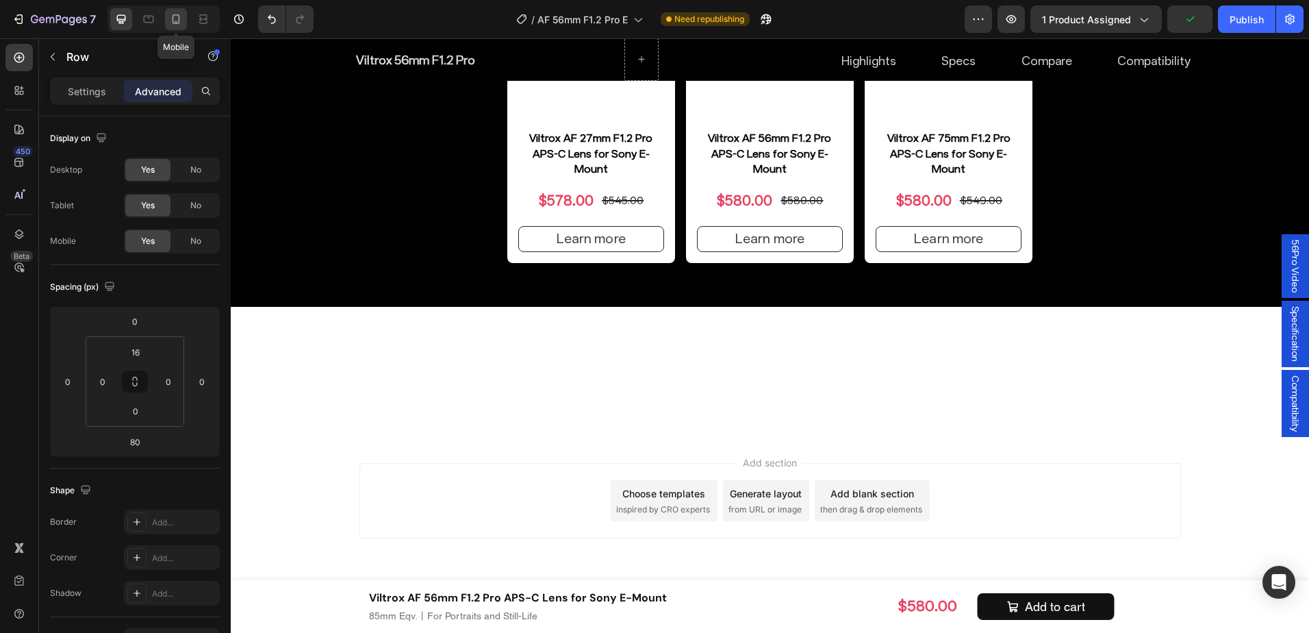
click at [175, 18] on icon at bounding box center [176, 19] width 14 height 14
type input "0"
type input "4"
type input "16"
type input "2"
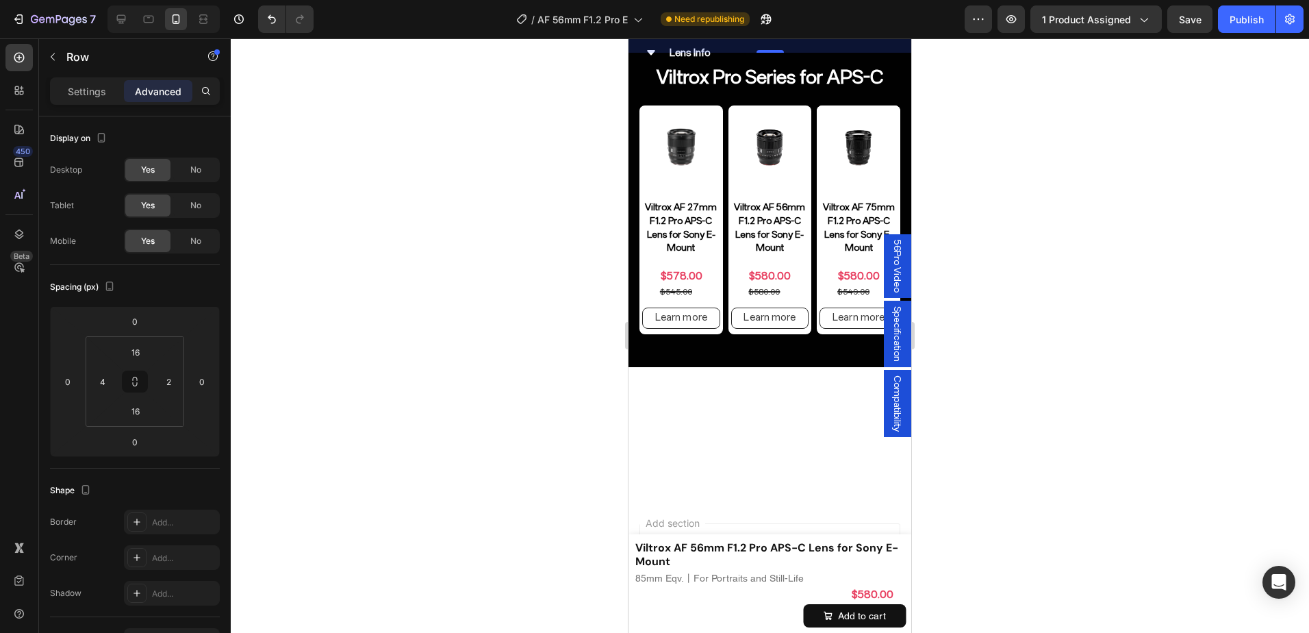
scroll to position [6938, 0]
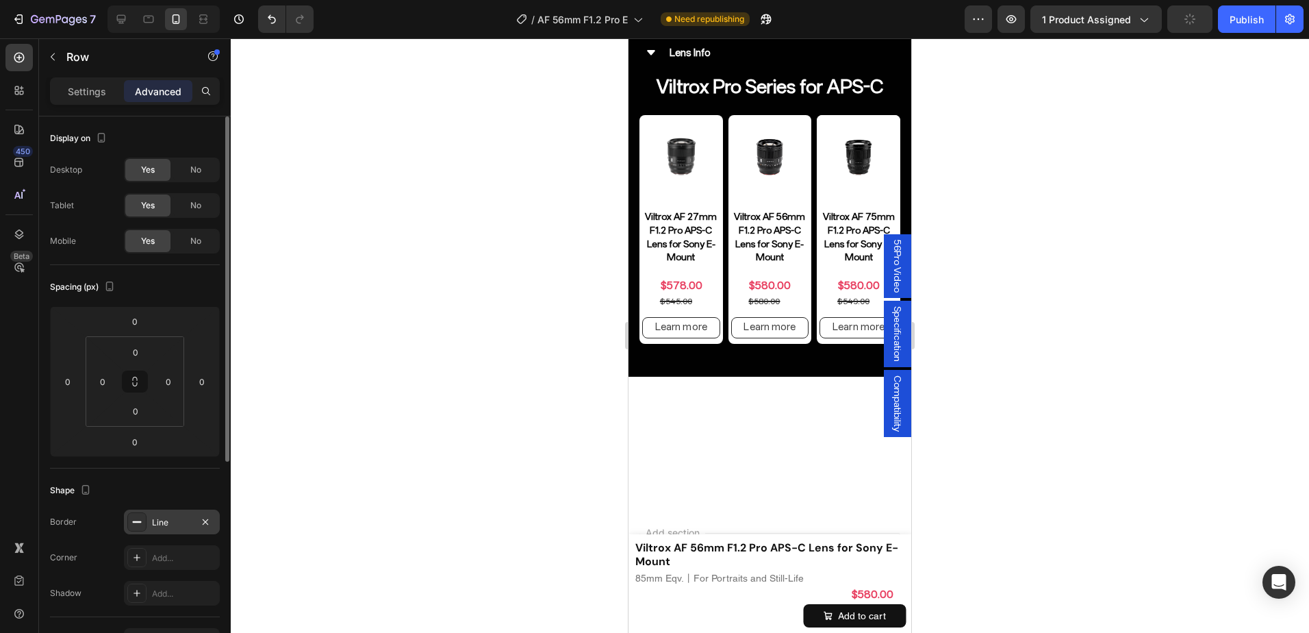
click at [162, 517] on div "Line" at bounding box center [172, 522] width 40 height 12
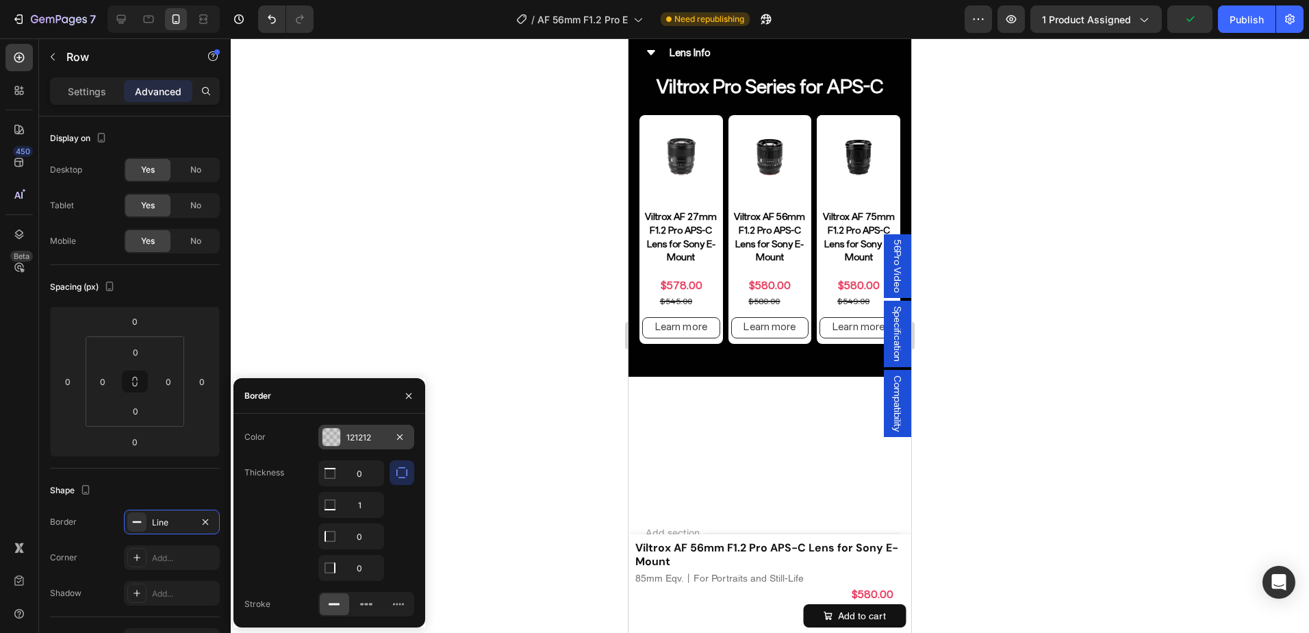
click at [355, 444] on div "121212" at bounding box center [366, 436] width 96 height 25
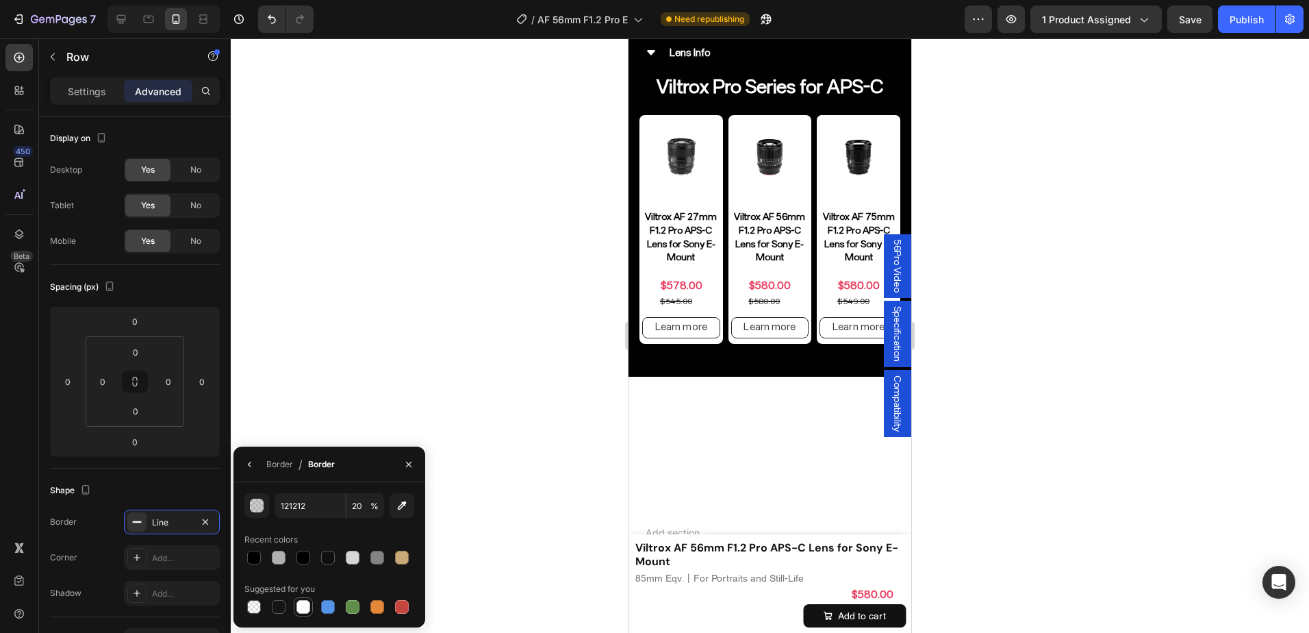
click at [301, 602] on div at bounding box center [303, 607] width 14 height 14
type input "FFFFFF"
type input "100"
click at [374, 556] on div at bounding box center [377, 557] width 14 height 14
type input "848484"
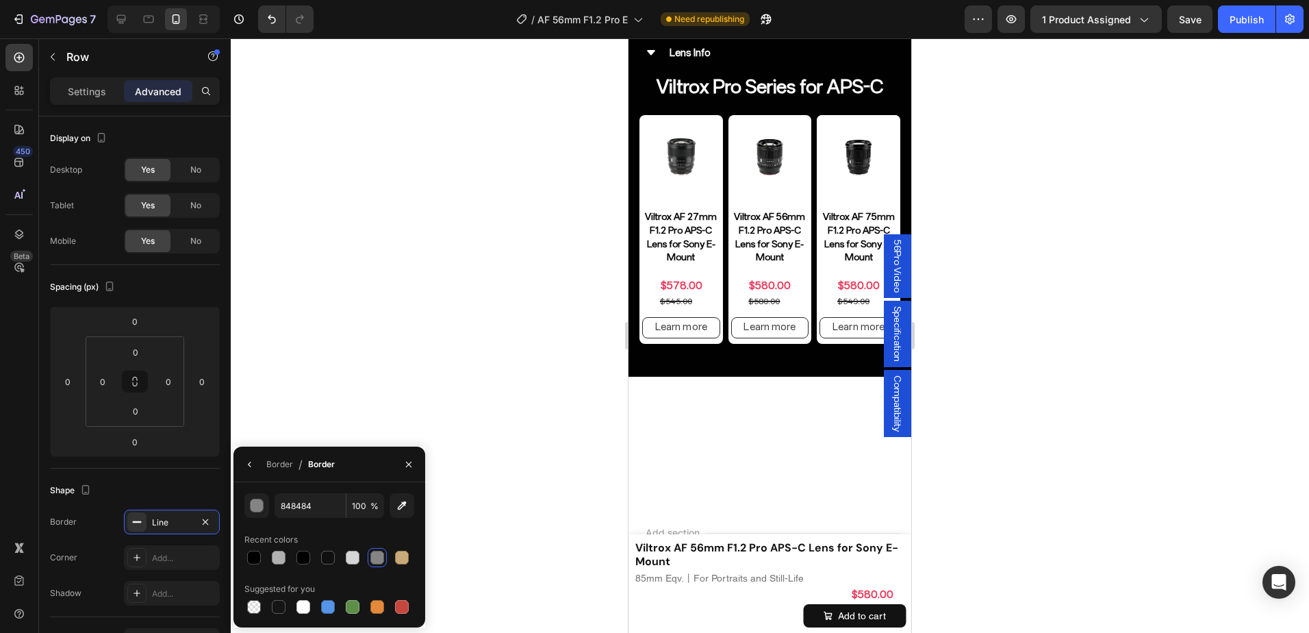
click at [1034, 288] on div at bounding box center [770, 335] width 1078 height 594
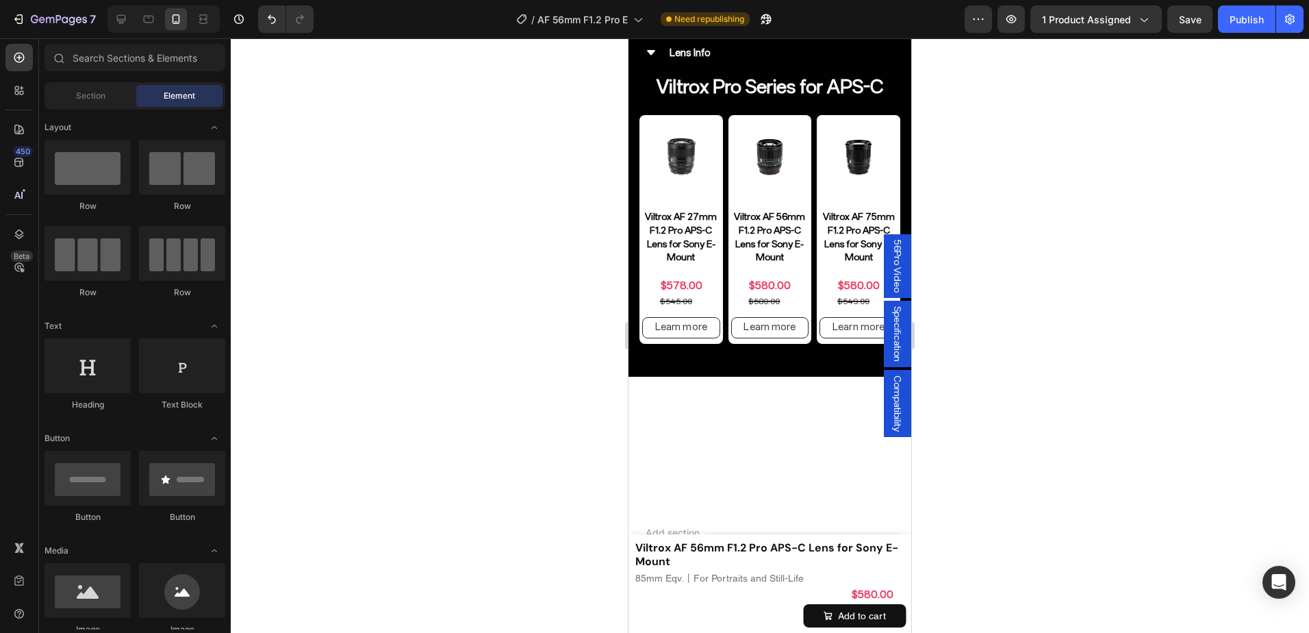
click at [1063, 296] on div at bounding box center [770, 335] width 1078 height 594
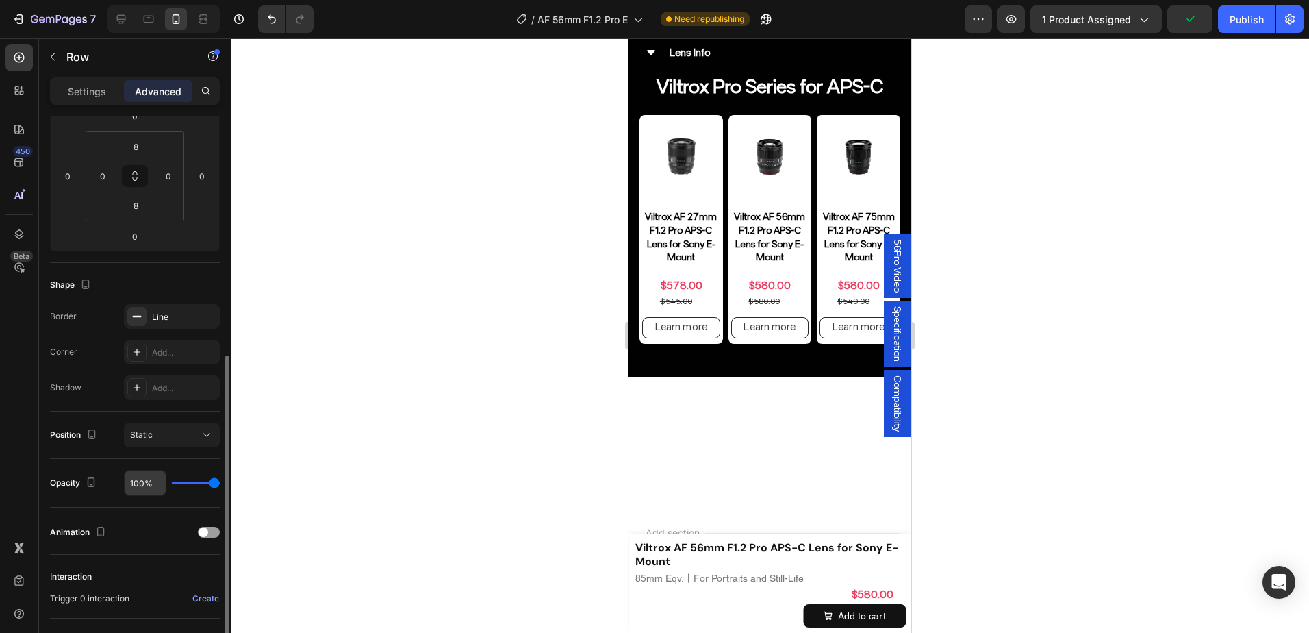
scroll to position [337, 0]
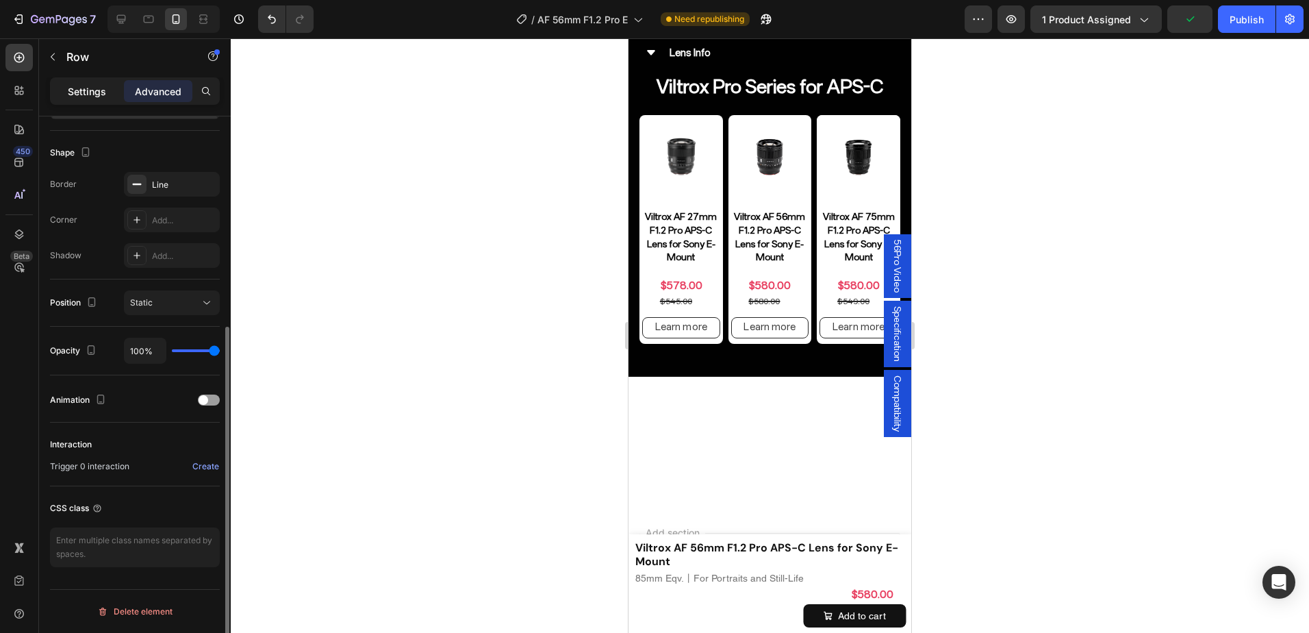
click at [90, 95] on p "Settings" at bounding box center [87, 91] width 38 height 14
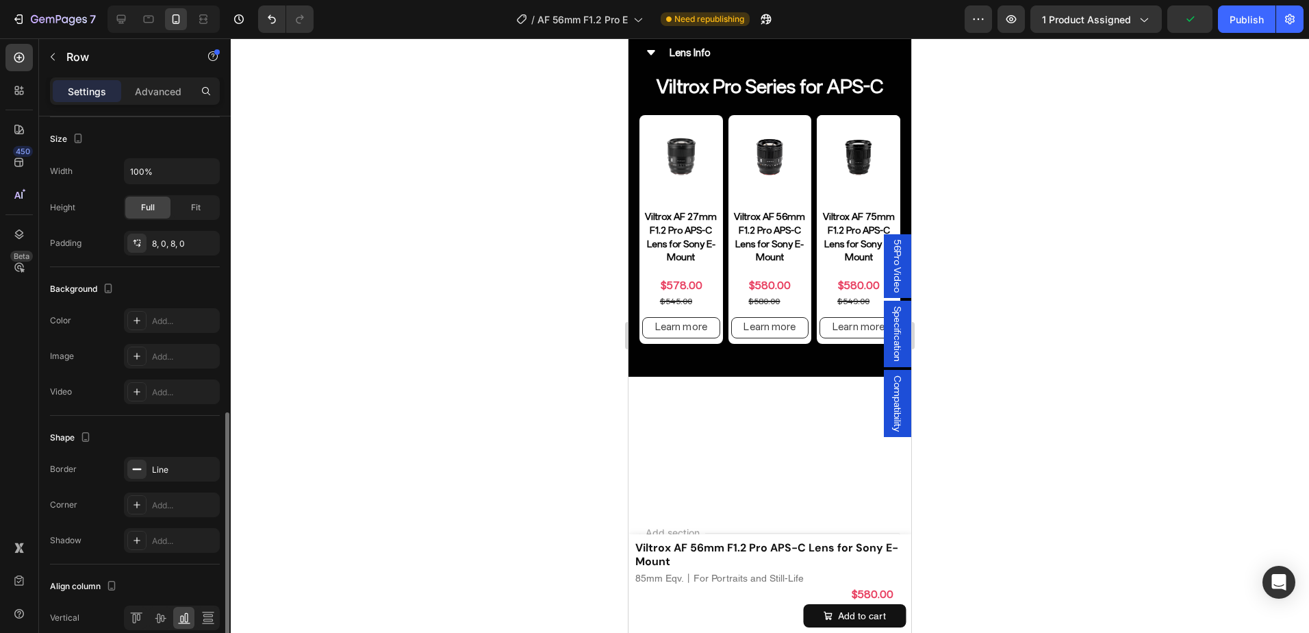
scroll to position [400, 0]
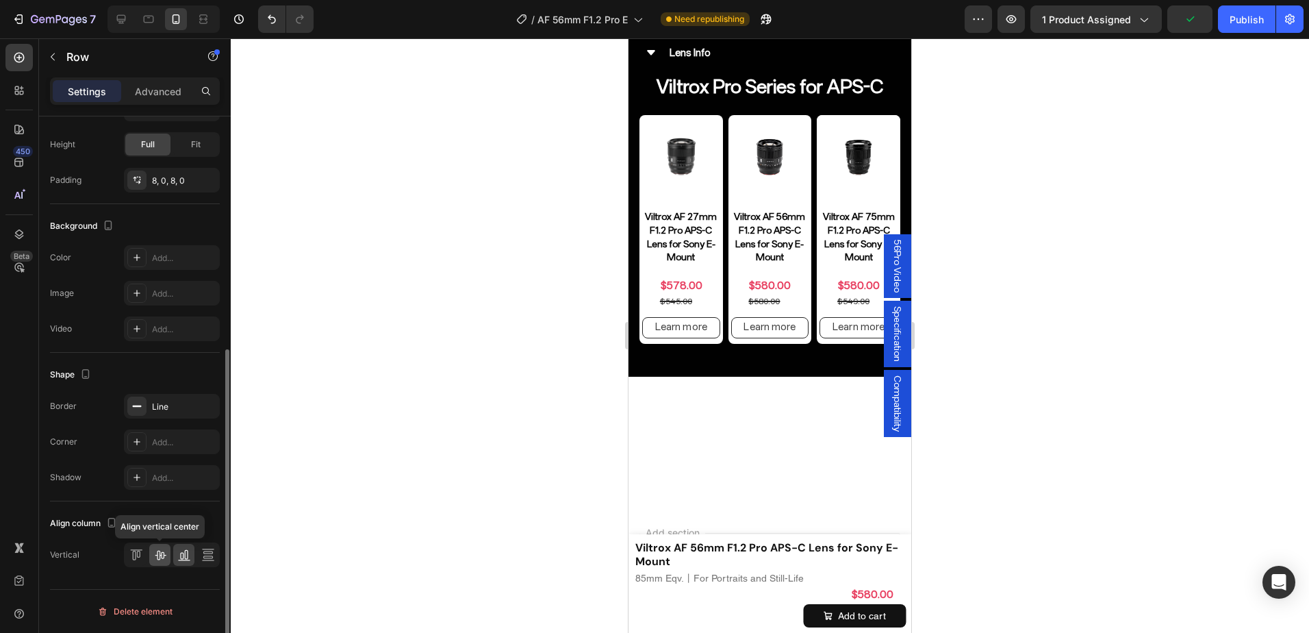
click at [161, 561] on icon at bounding box center [160, 555] width 14 height 14
click at [961, 337] on div at bounding box center [770, 335] width 1078 height 594
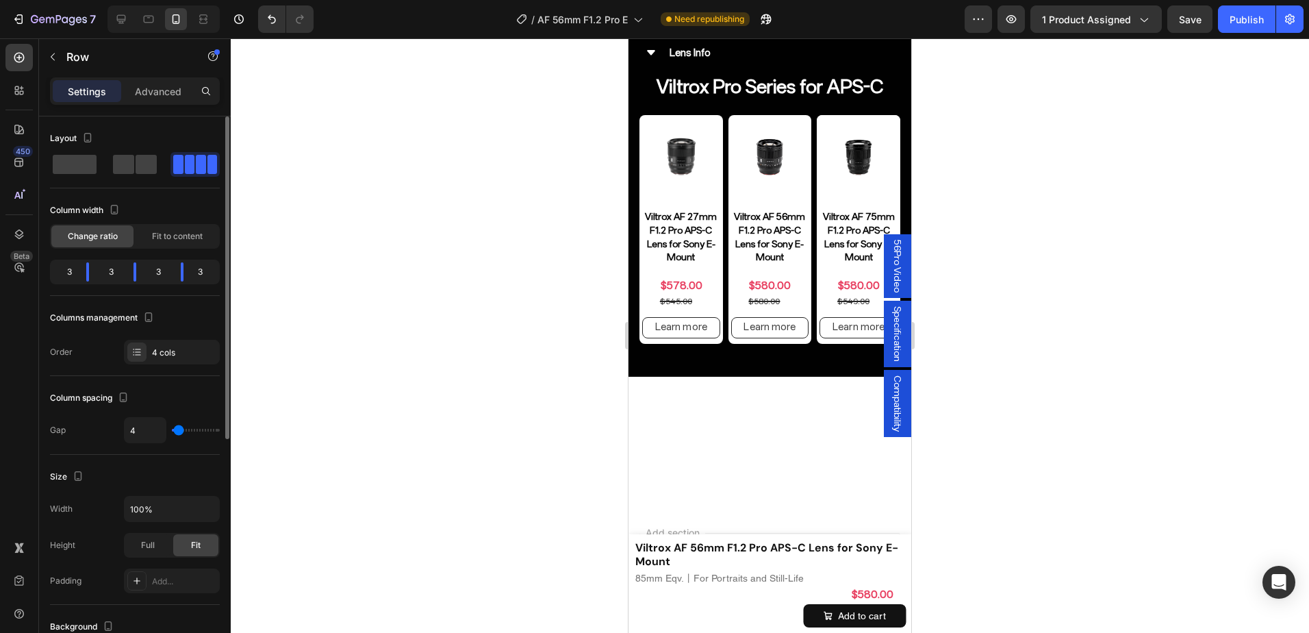
scroll to position [68, 0]
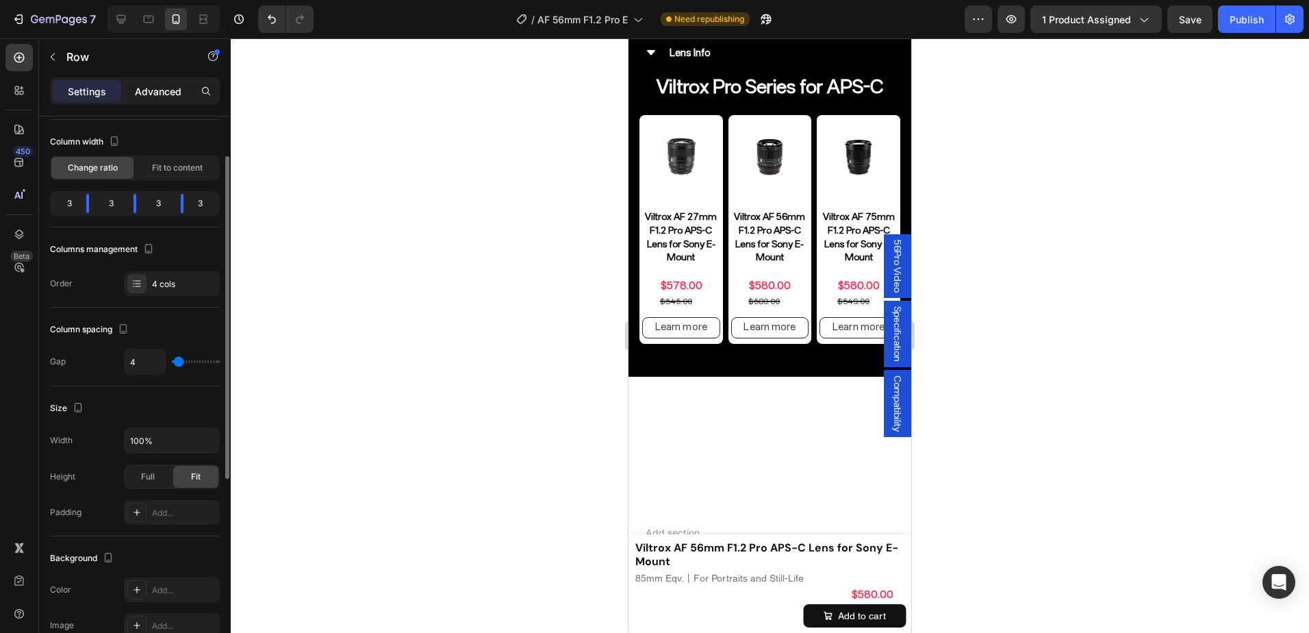
click at [159, 96] on p "Advanced" at bounding box center [158, 91] width 47 height 14
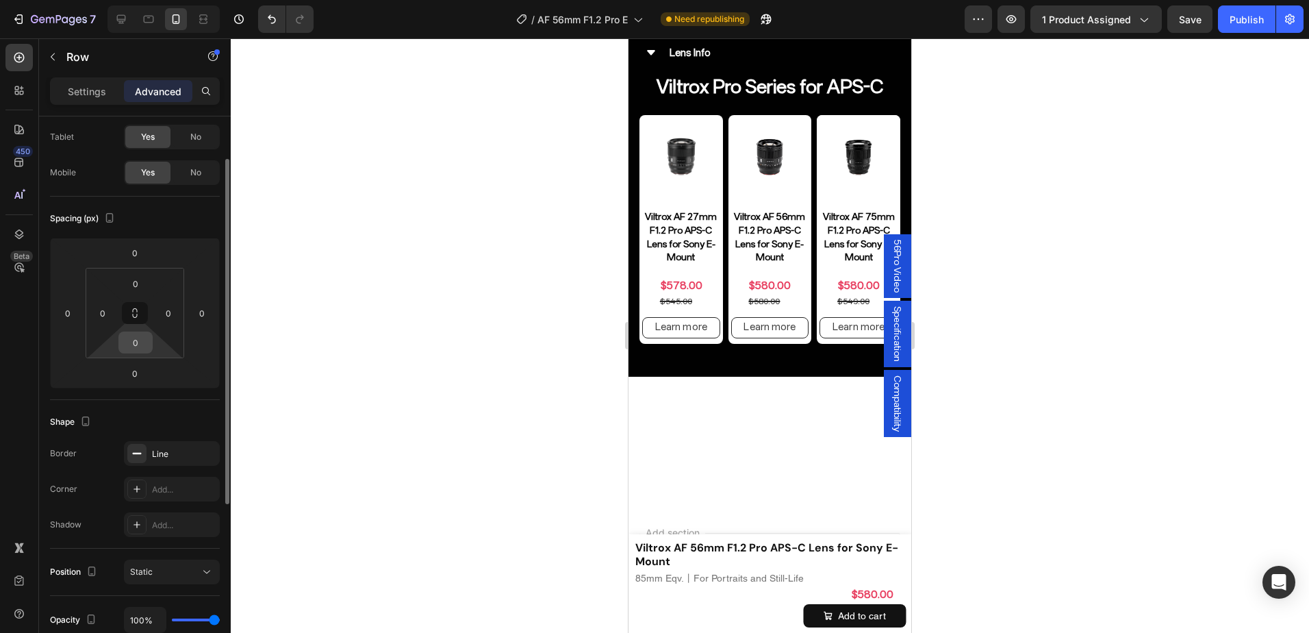
click at [138, 346] on input "0" at bounding box center [135, 342] width 27 height 21
type input "8"
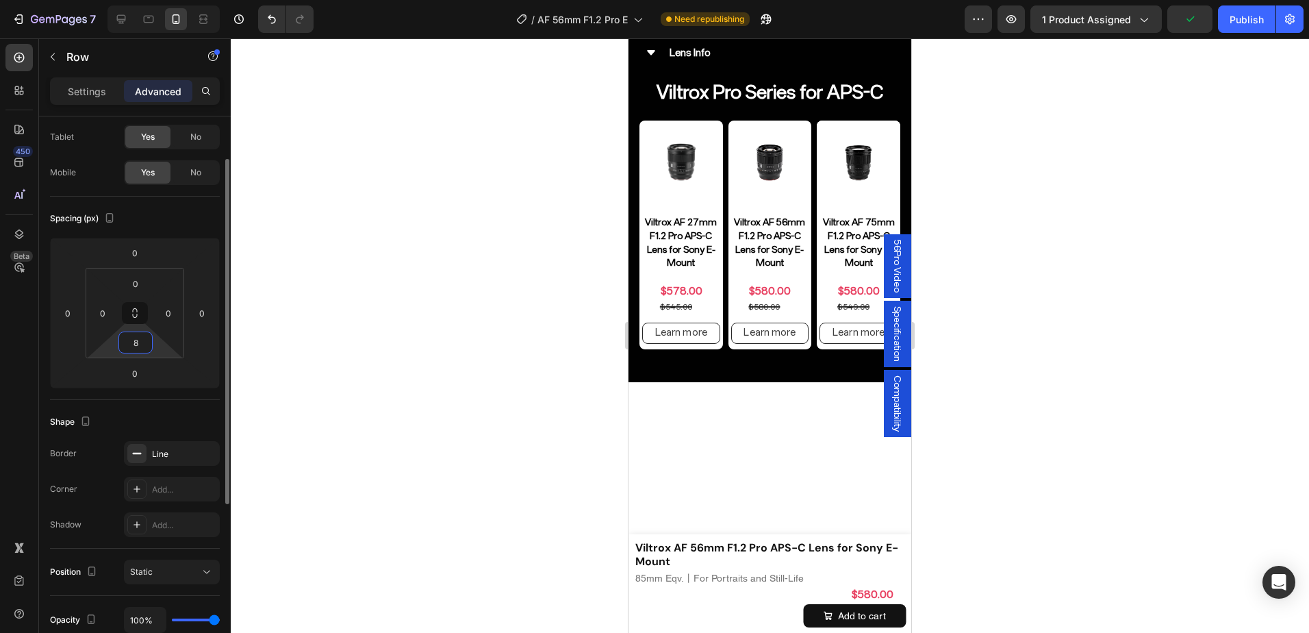
click at [99, 93] on p "Settings" at bounding box center [87, 91] width 38 height 14
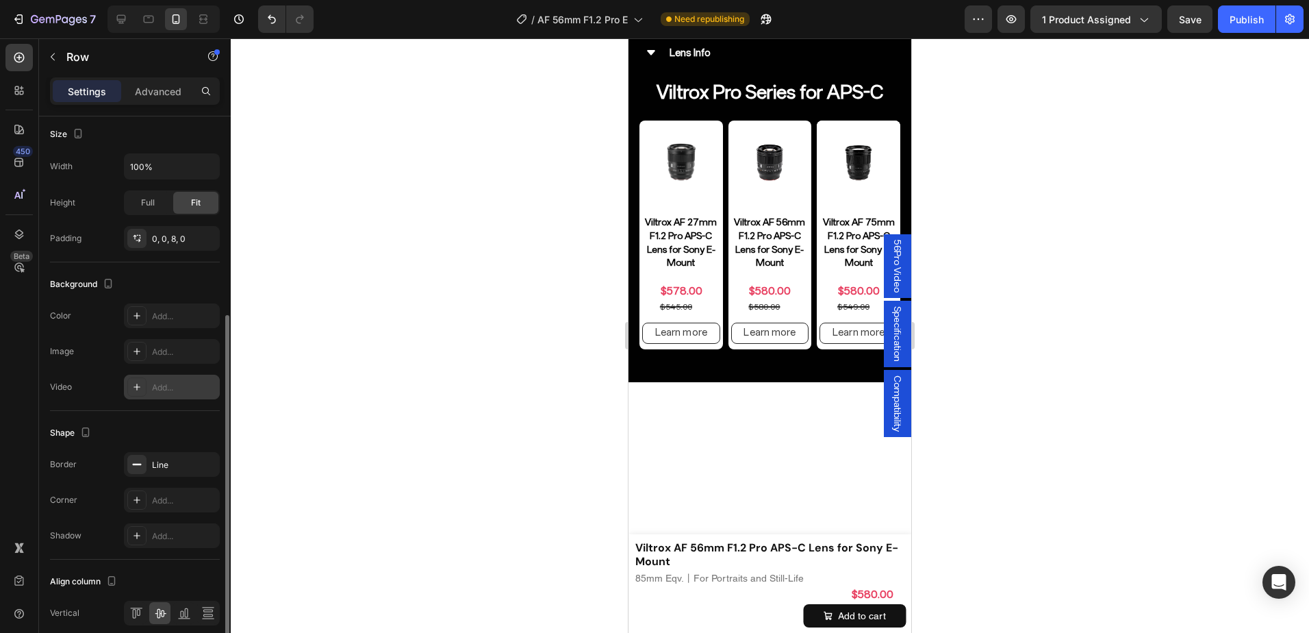
scroll to position [400, 0]
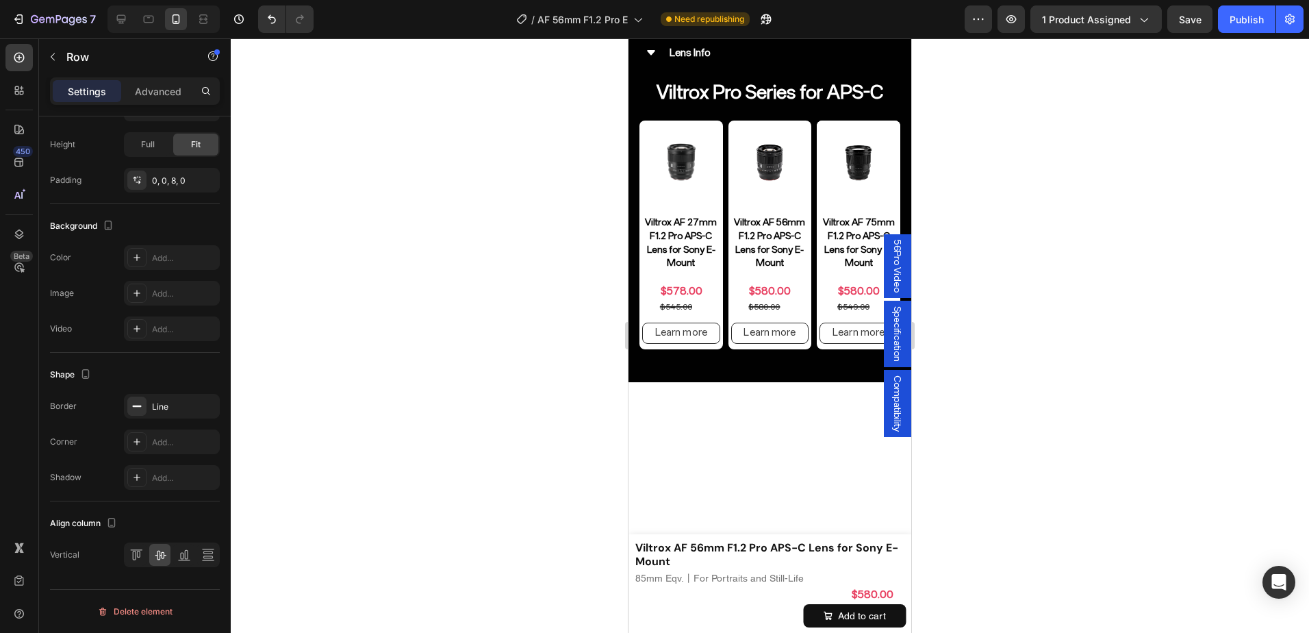
drag, startPoint x: 705, startPoint y: 327, endPoint x: 1052, endPoint y: 352, distance: 348.0
click at [129, 93] on div "Advanced" at bounding box center [158, 91] width 68 height 22
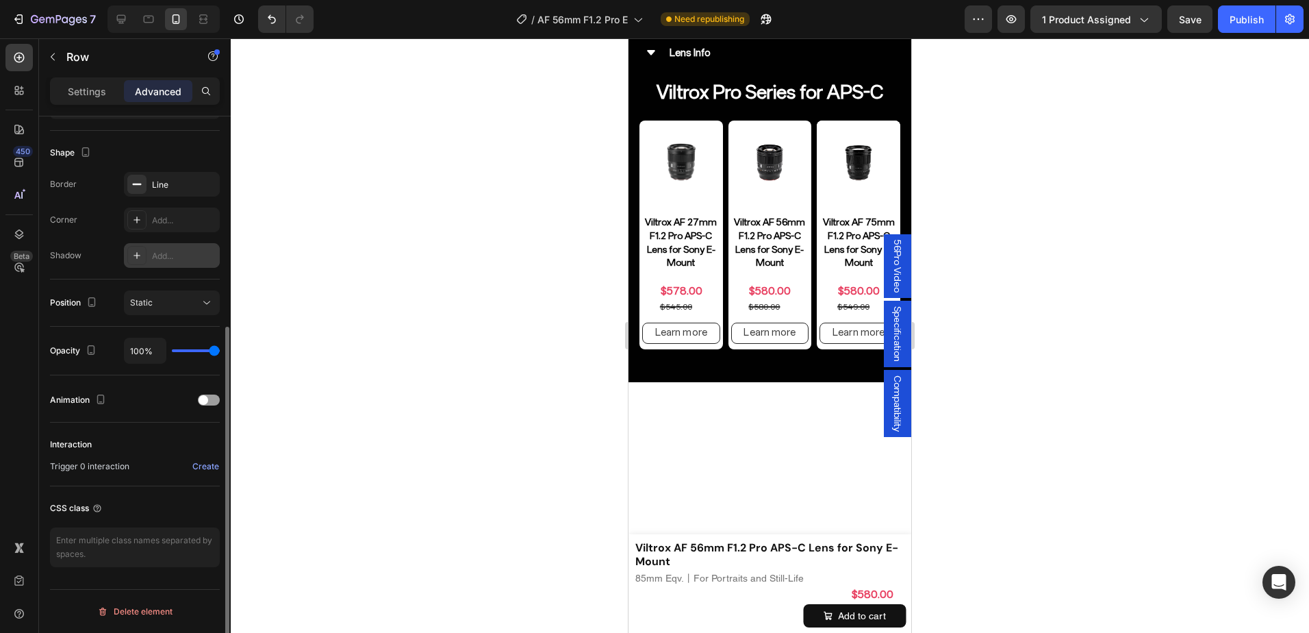
scroll to position [269, 0]
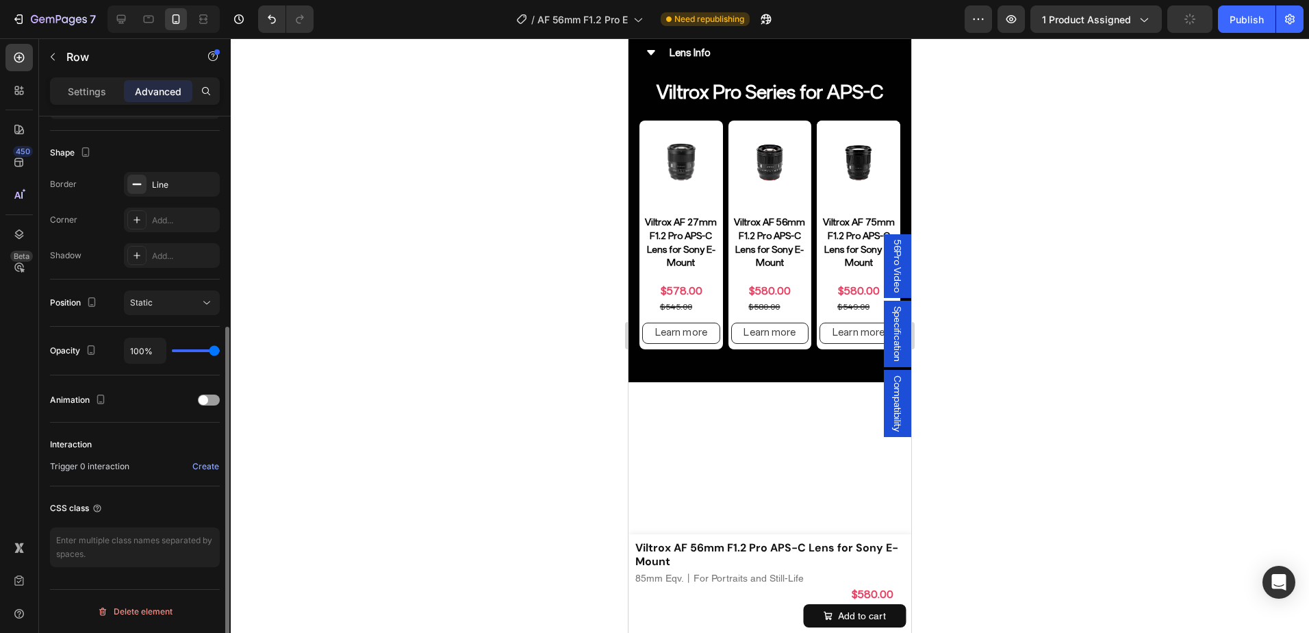
scroll to position [201, 0]
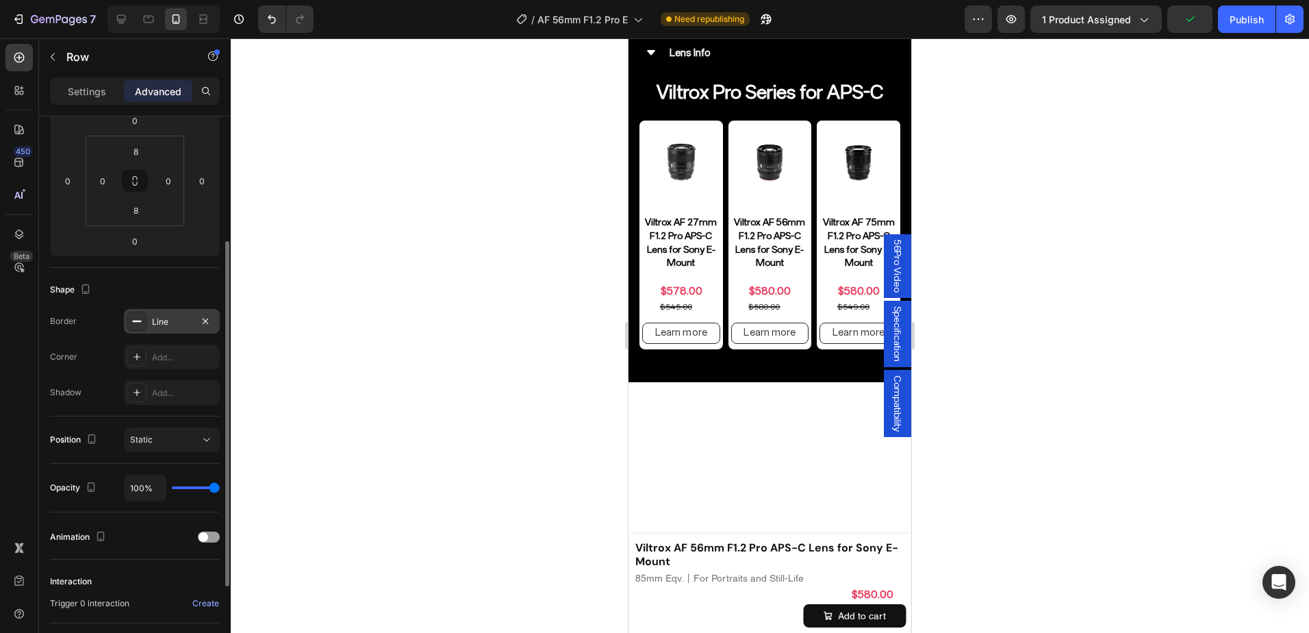
click at [162, 321] on div "Line" at bounding box center [172, 322] width 40 height 12
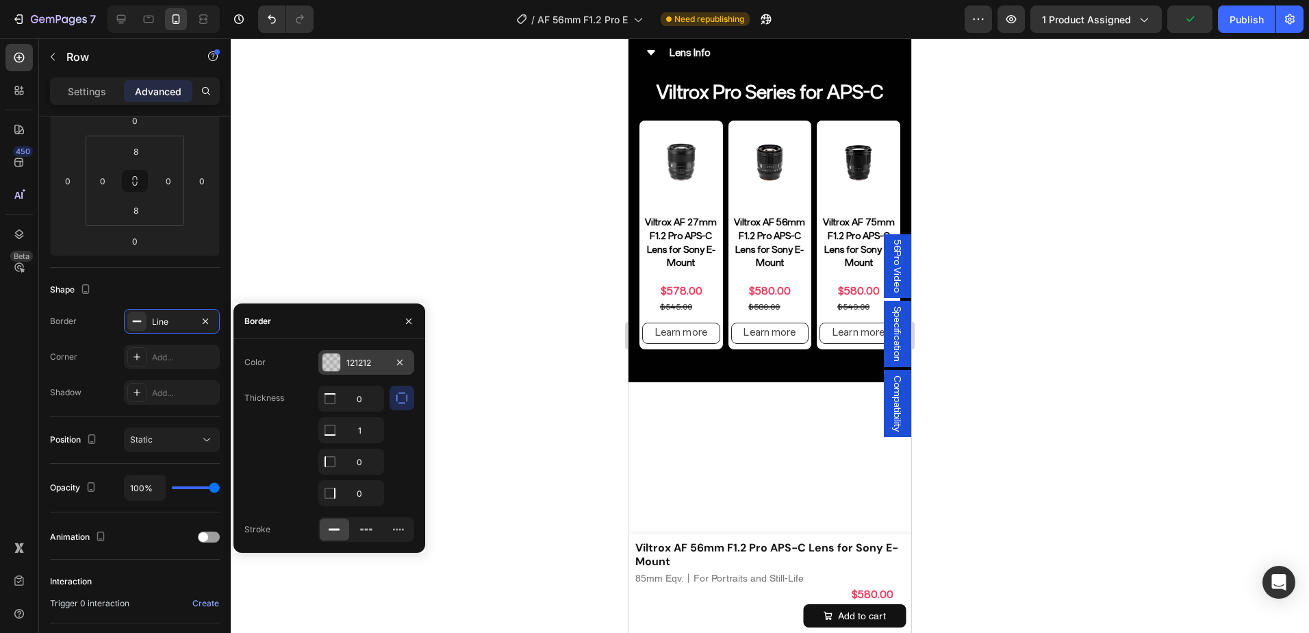
click at [356, 359] on div "121212" at bounding box center [366, 363] width 40 height 12
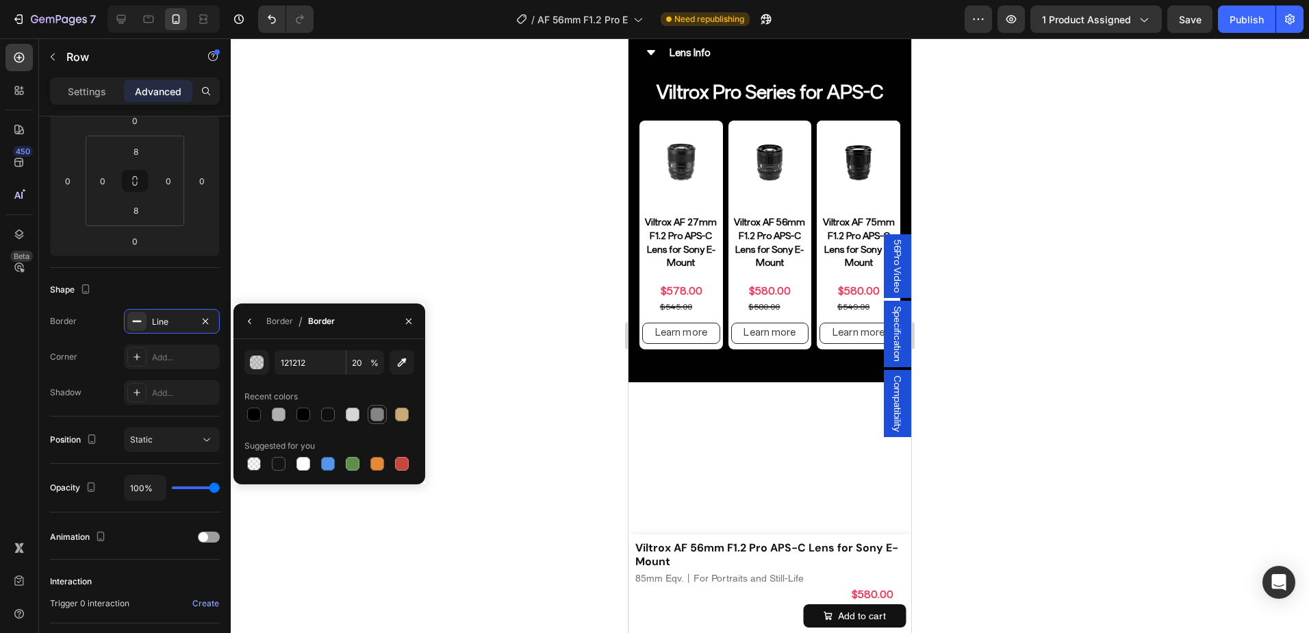
click at [372, 411] on div at bounding box center [377, 414] width 14 height 14
type input "848484"
type input "100"
click at [1048, 361] on div at bounding box center [770, 335] width 1078 height 594
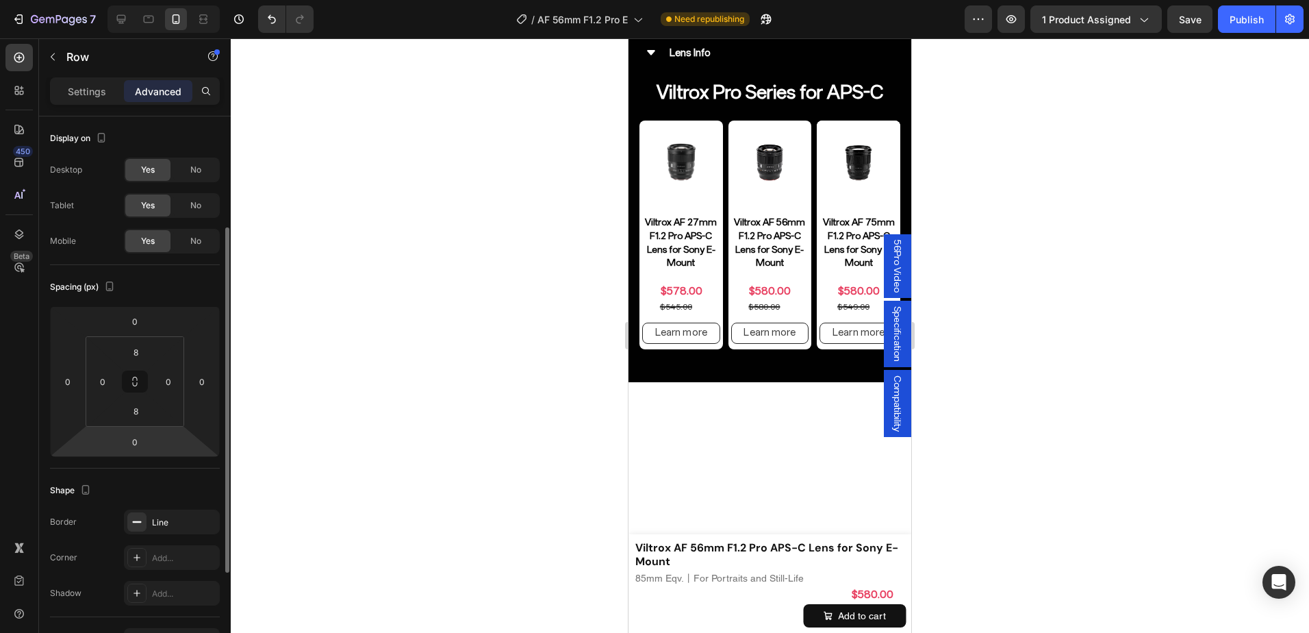
scroll to position [68, 0]
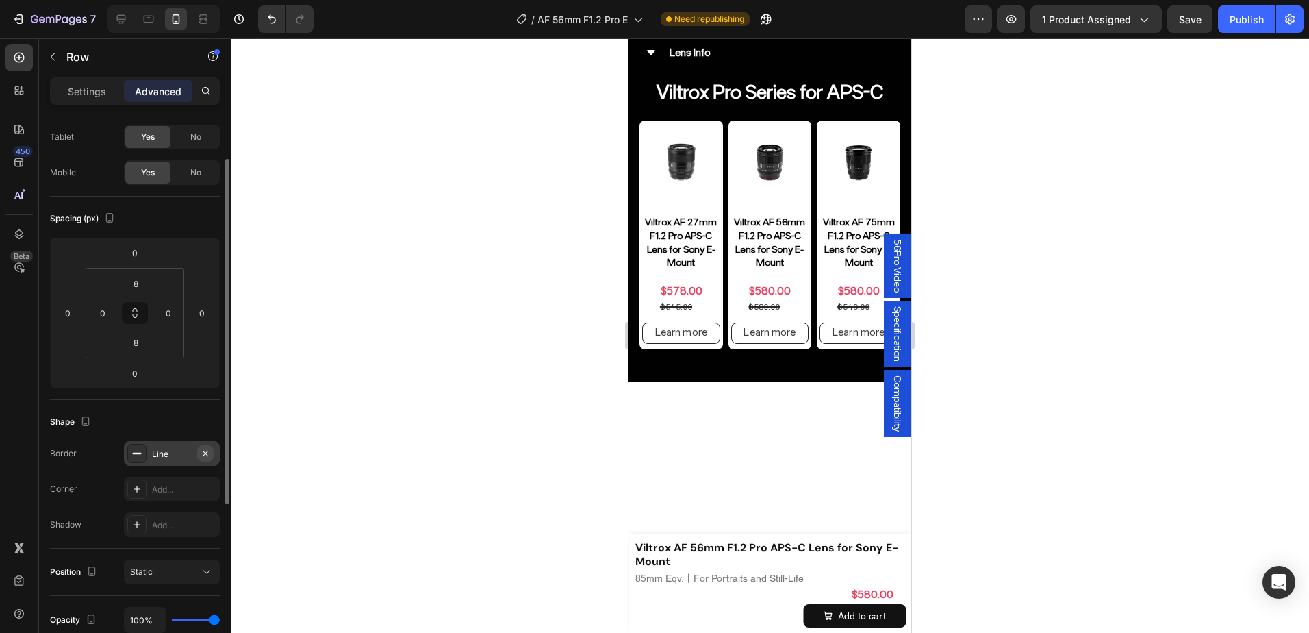
drag, startPoint x: 162, startPoint y: 441, endPoint x: 198, endPoint y: 452, distance: 37.9
click at [162, 442] on div "Line" at bounding box center [172, 453] width 96 height 25
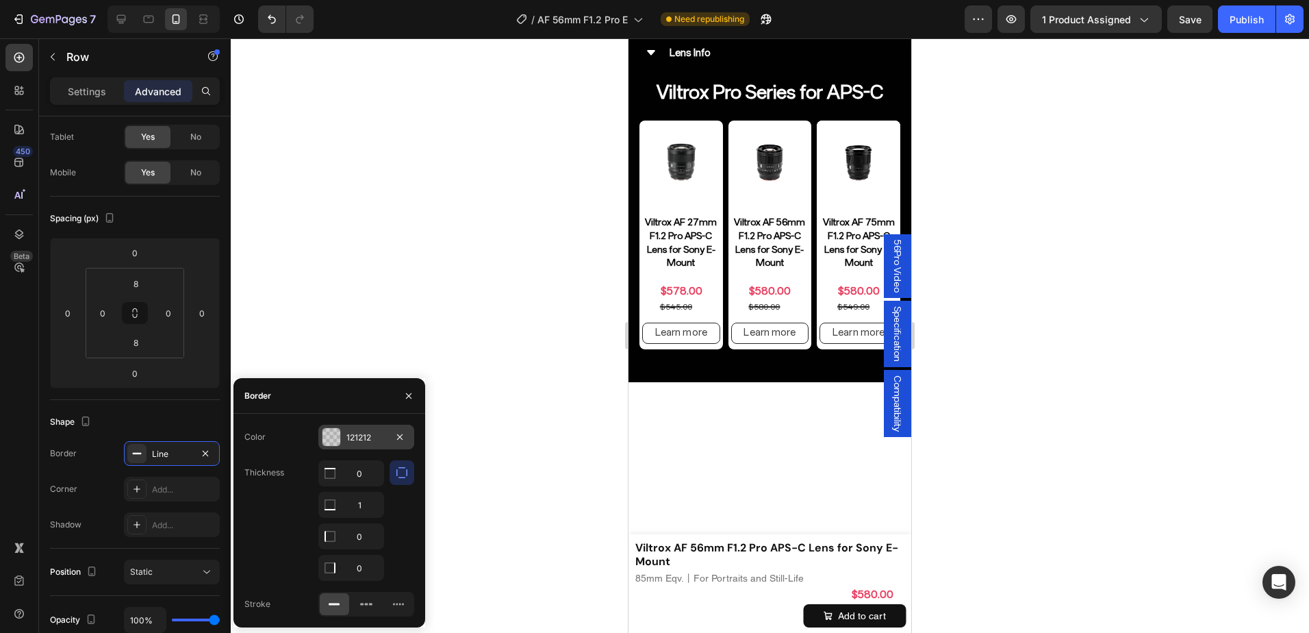
click at [358, 434] on div "121212" at bounding box center [366, 437] width 40 height 12
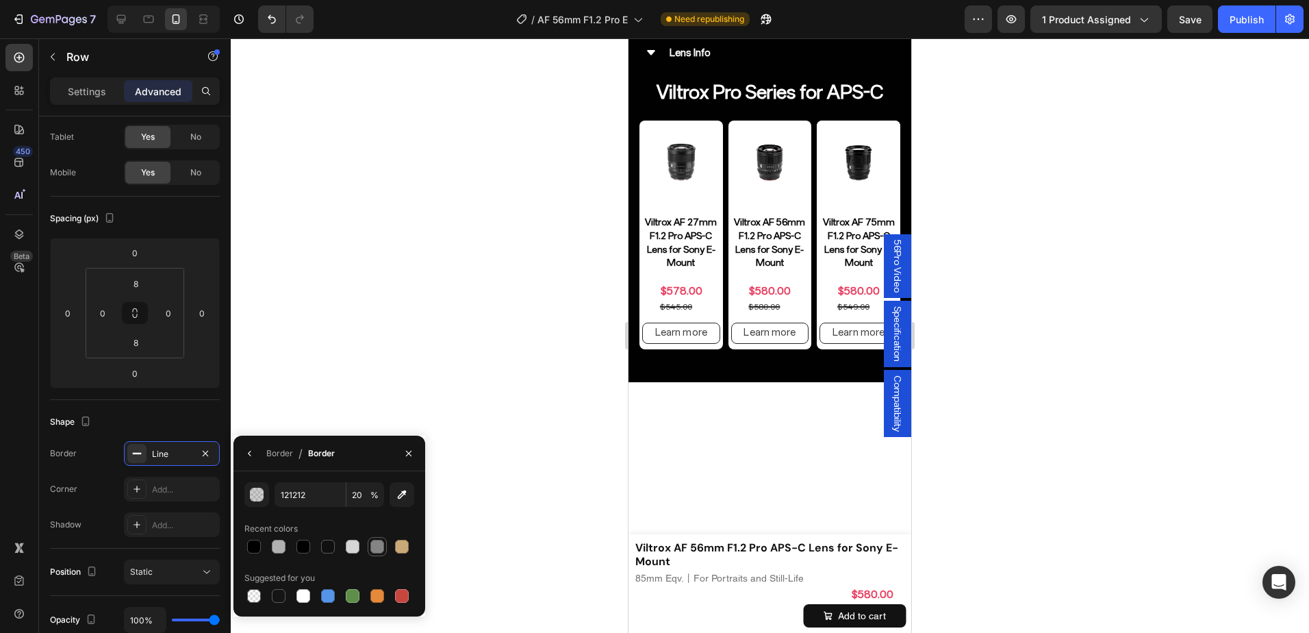
click at [380, 544] on div at bounding box center [377, 546] width 14 height 14
type input "848484"
type input "100"
click at [1013, 353] on div at bounding box center [770, 335] width 1078 height 594
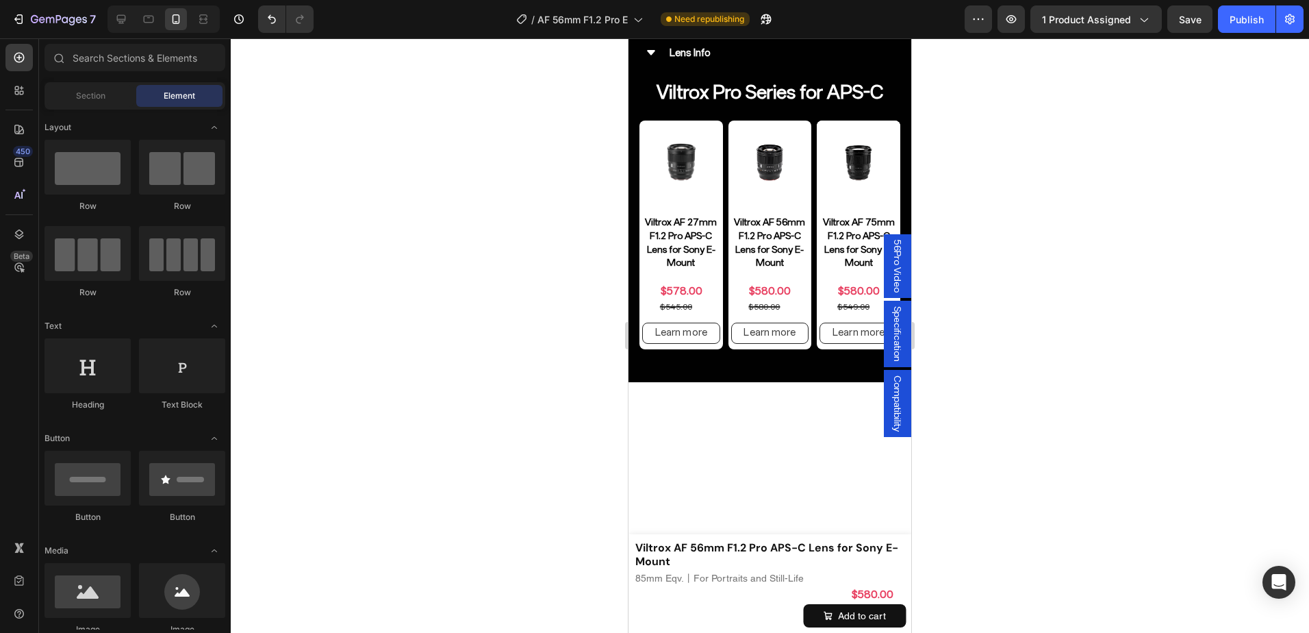
click at [1013, 353] on div at bounding box center [770, 335] width 1078 height 594
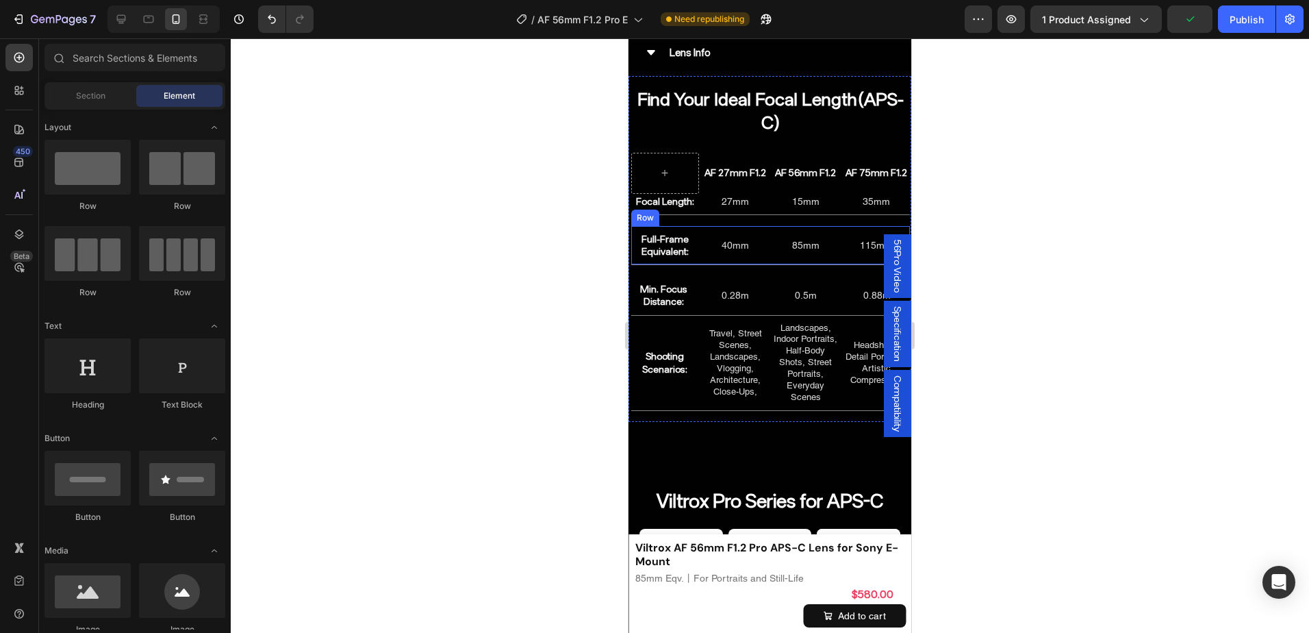
scroll to position [7075, 0]
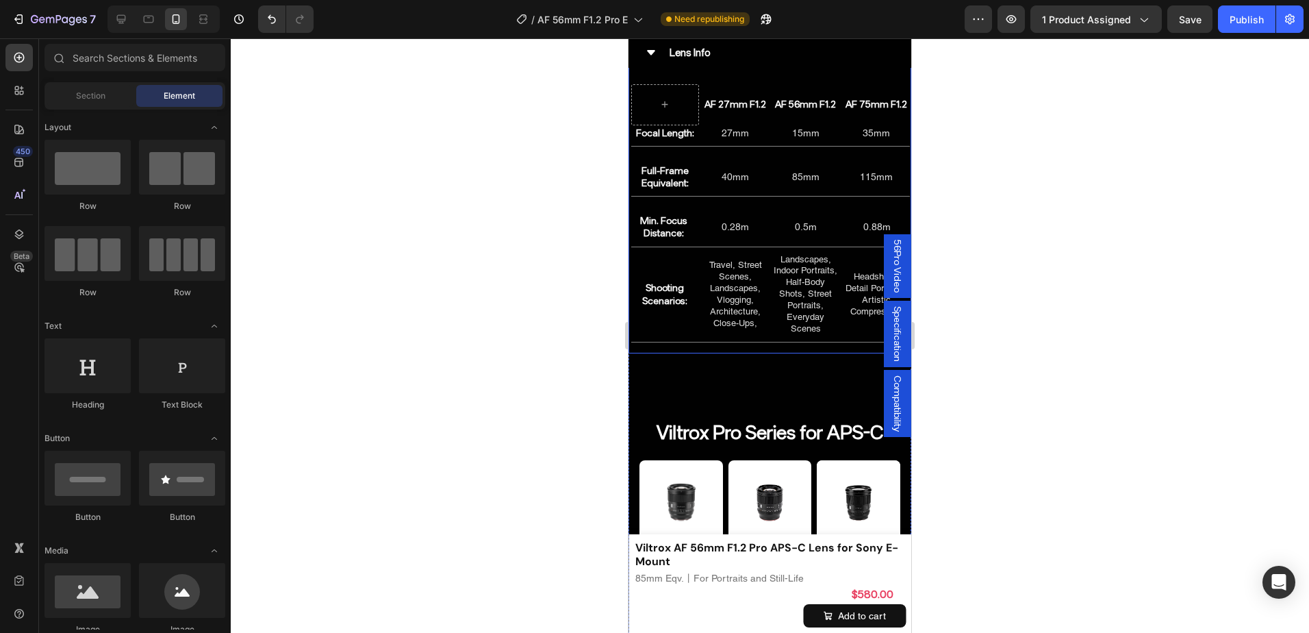
click at [713, 344] on div "Find Your Ideal Focal Length(APS-C) Heading AF 27mm F1.2 Heading AF 56mm F1.2 H…" at bounding box center [769, 181] width 283 height 346
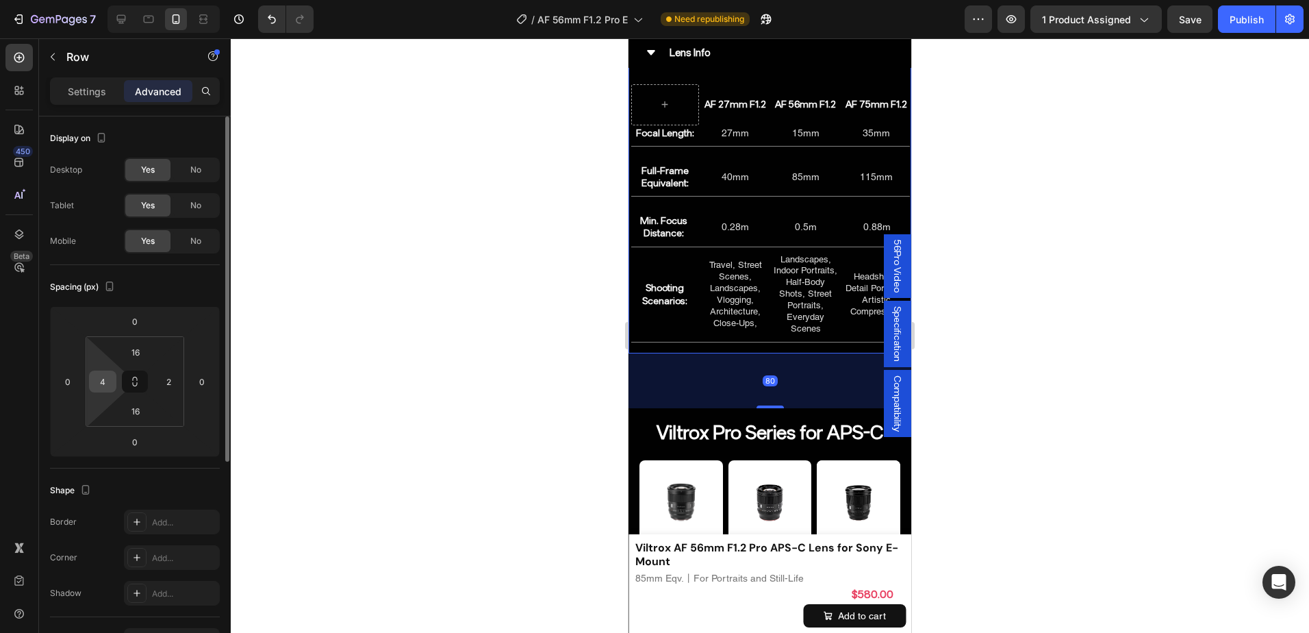
click at [102, 377] on input "4" at bounding box center [102, 381] width 21 height 21
type input "8"
click at [165, 383] on input "2" at bounding box center [168, 381] width 21 height 21
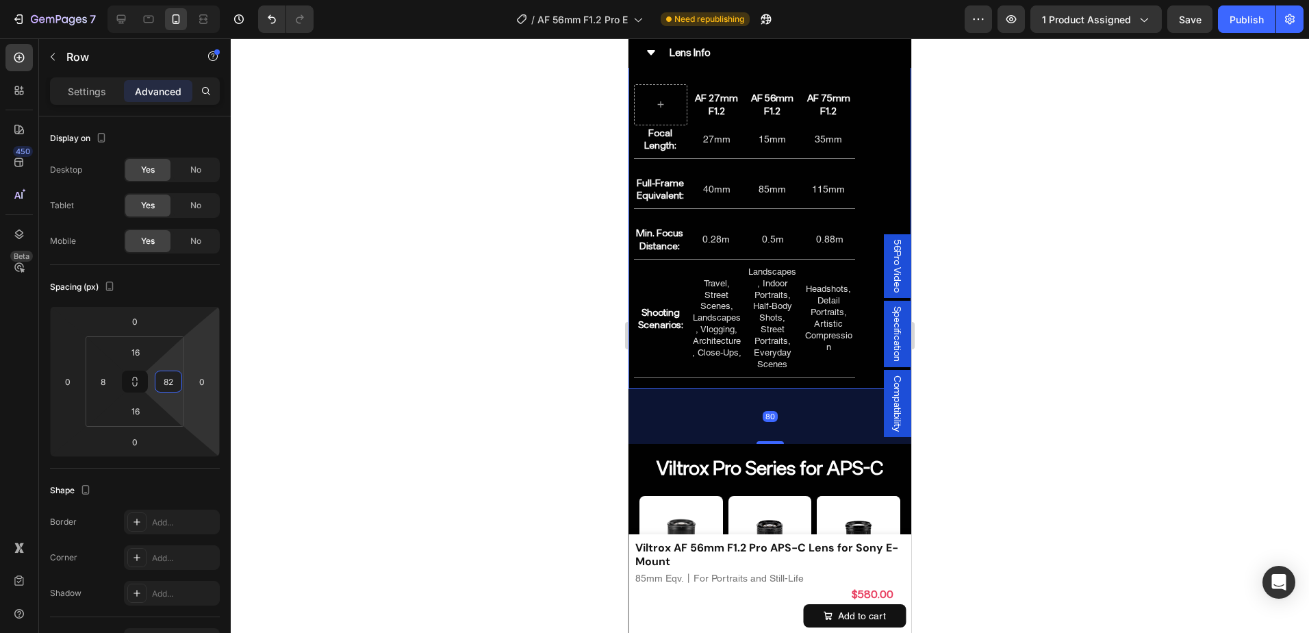
type input "8"
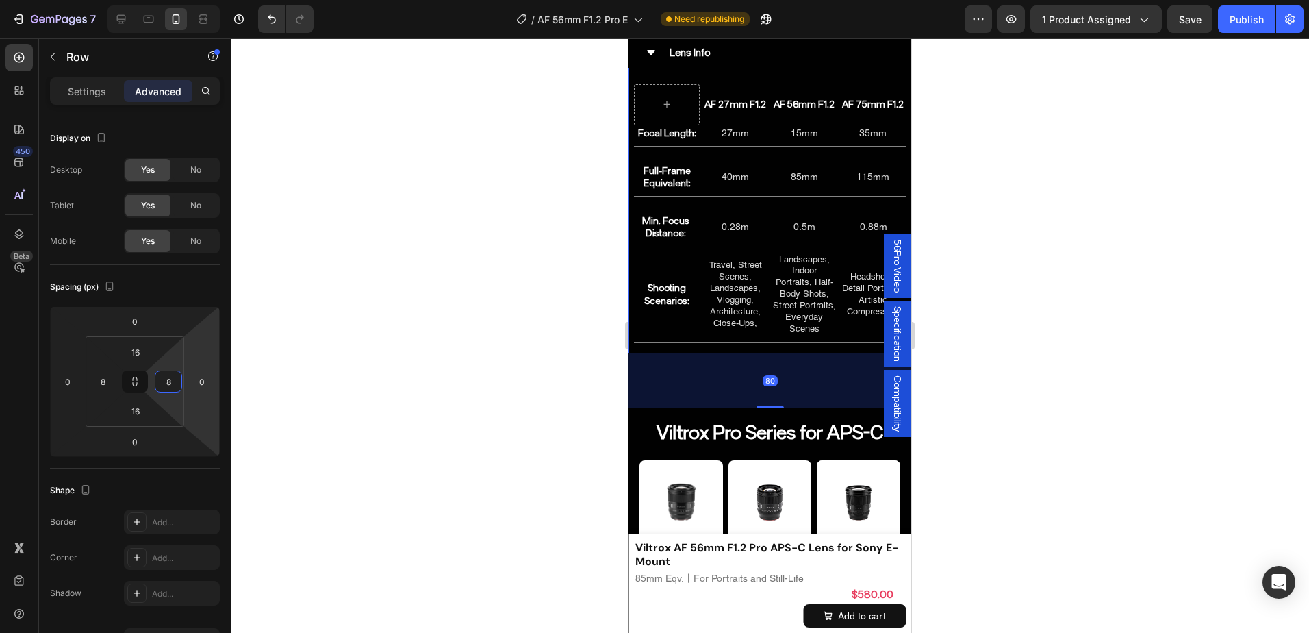
click at [1069, 264] on div at bounding box center [770, 335] width 1078 height 594
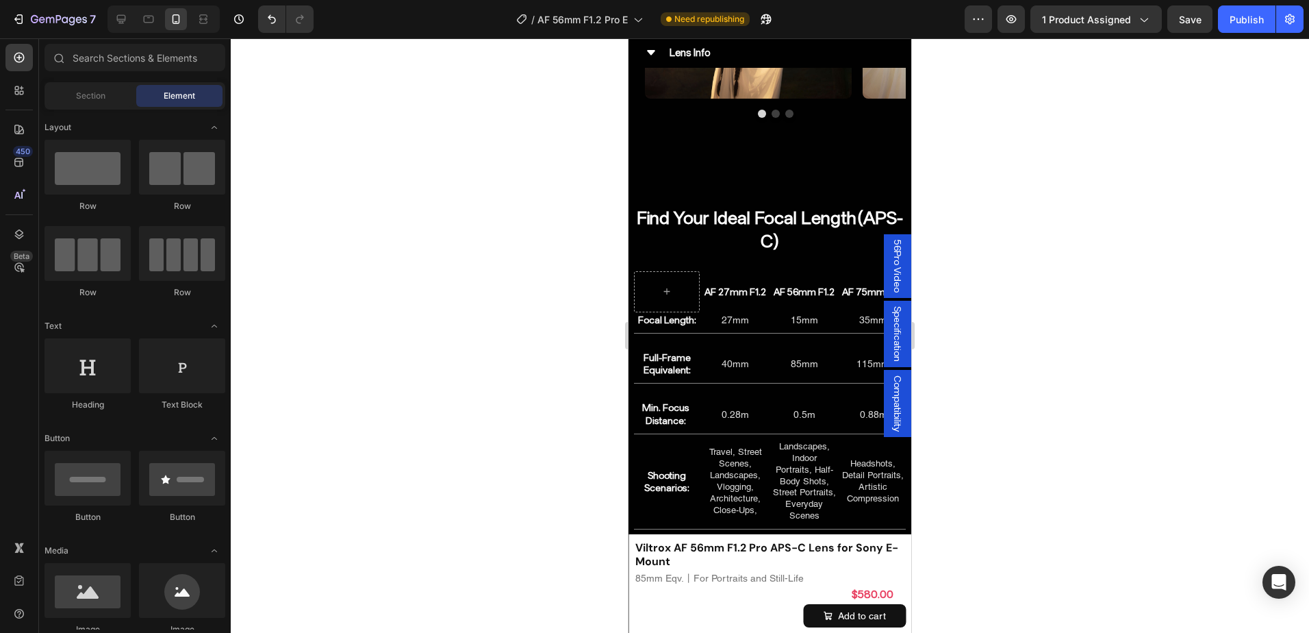
click at [971, 336] on div at bounding box center [770, 335] width 1078 height 594
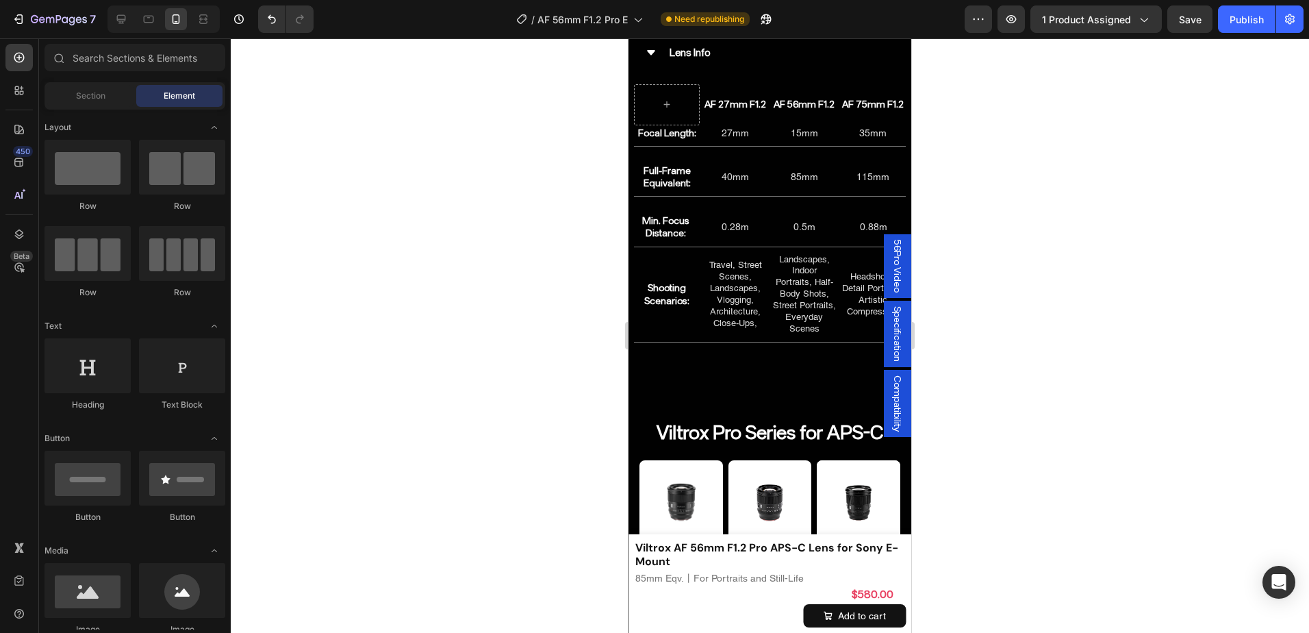
click at [1007, 122] on div at bounding box center [770, 335] width 1078 height 594
click at [956, 194] on div at bounding box center [770, 335] width 1078 height 594
click at [114, 15] on icon at bounding box center [121, 19] width 14 height 14
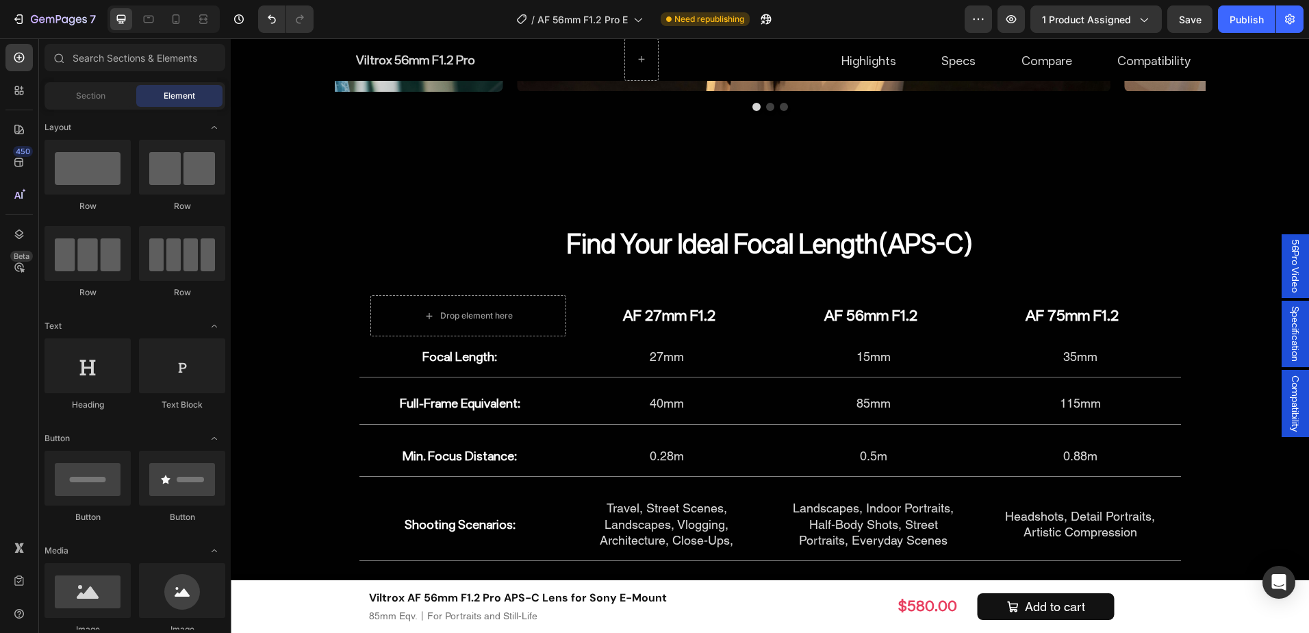
scroll to position [8459, 0]
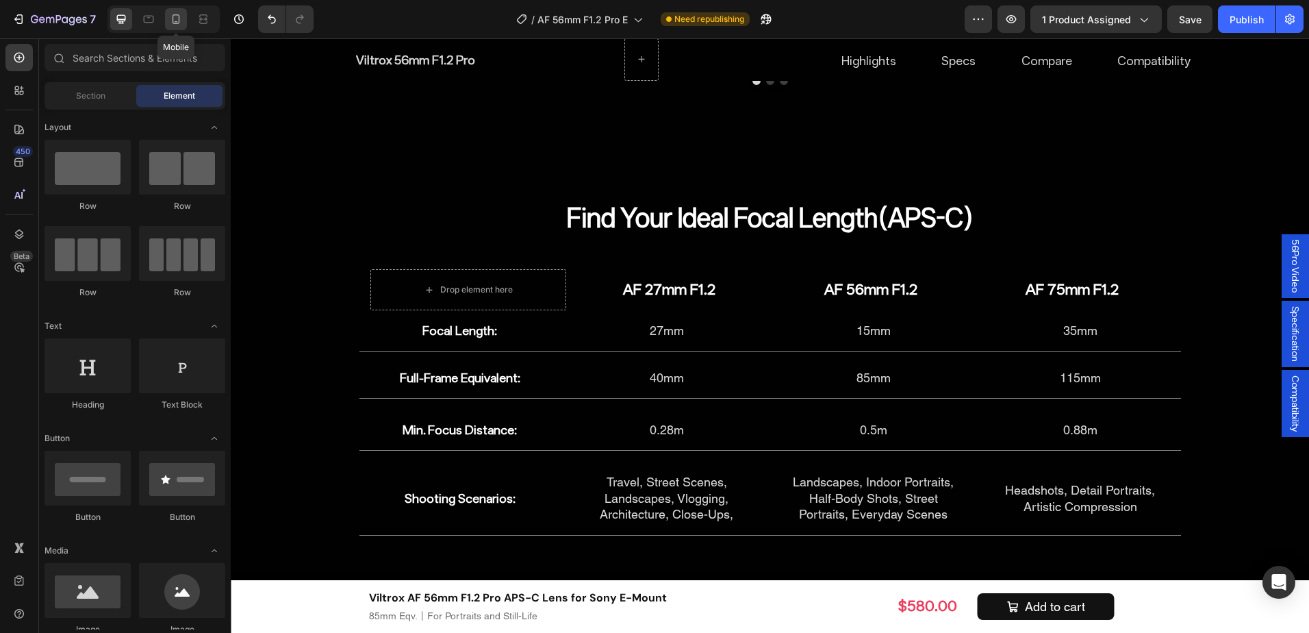
click at [181, 12] on icon at bounding box center [176, 19] width 14 height 14
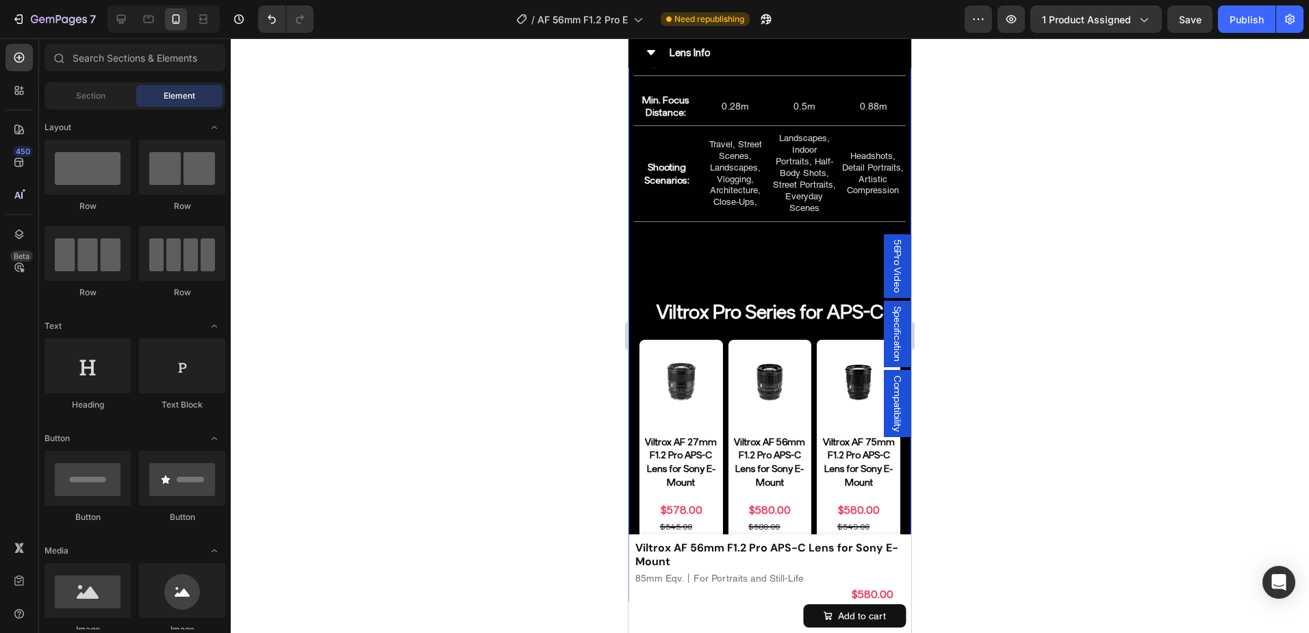
scroll to position [7354, 0]
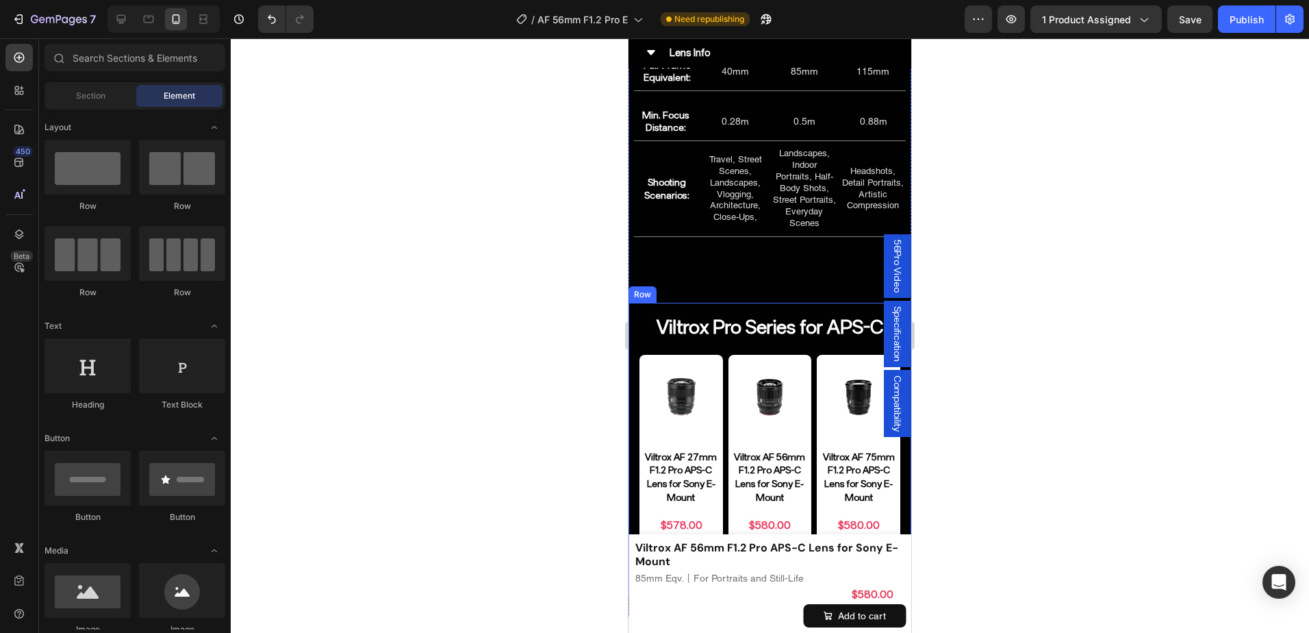
click at [772, 334] on h2 "Viltrox Pro Series for APS-C" at bounding box center [769, 327] width 261 height 27
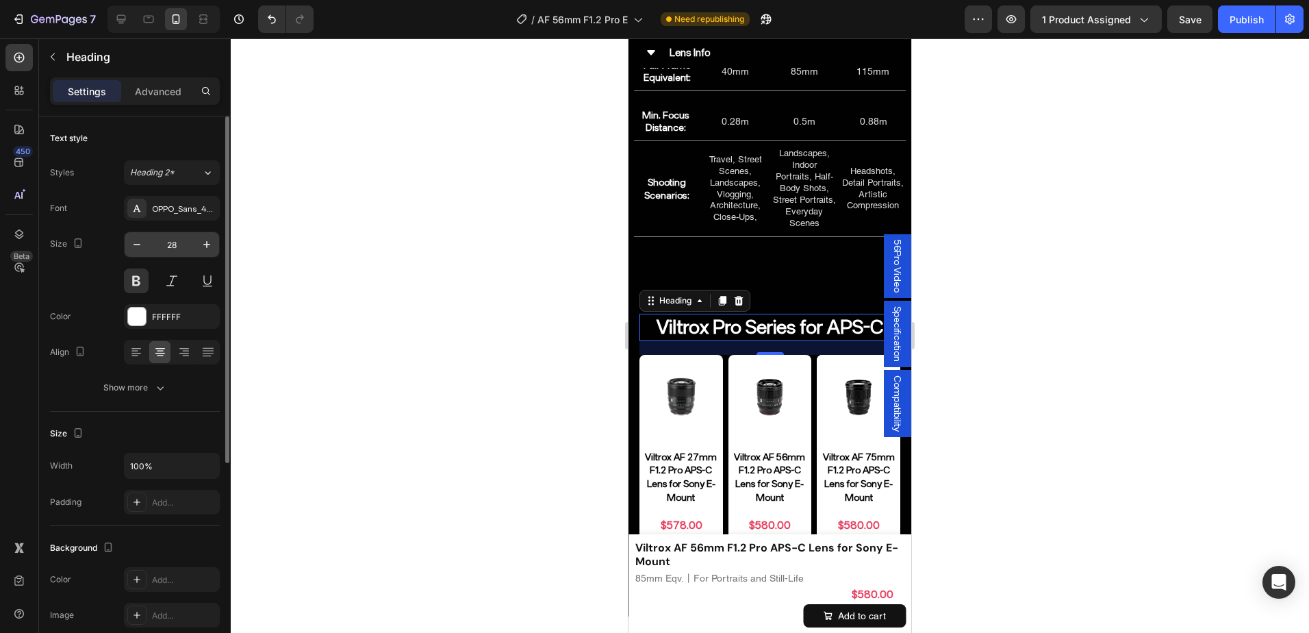
click at [182, 245] on input "28" at bounding box center [171, 244] width 45 height 25
type input "26"
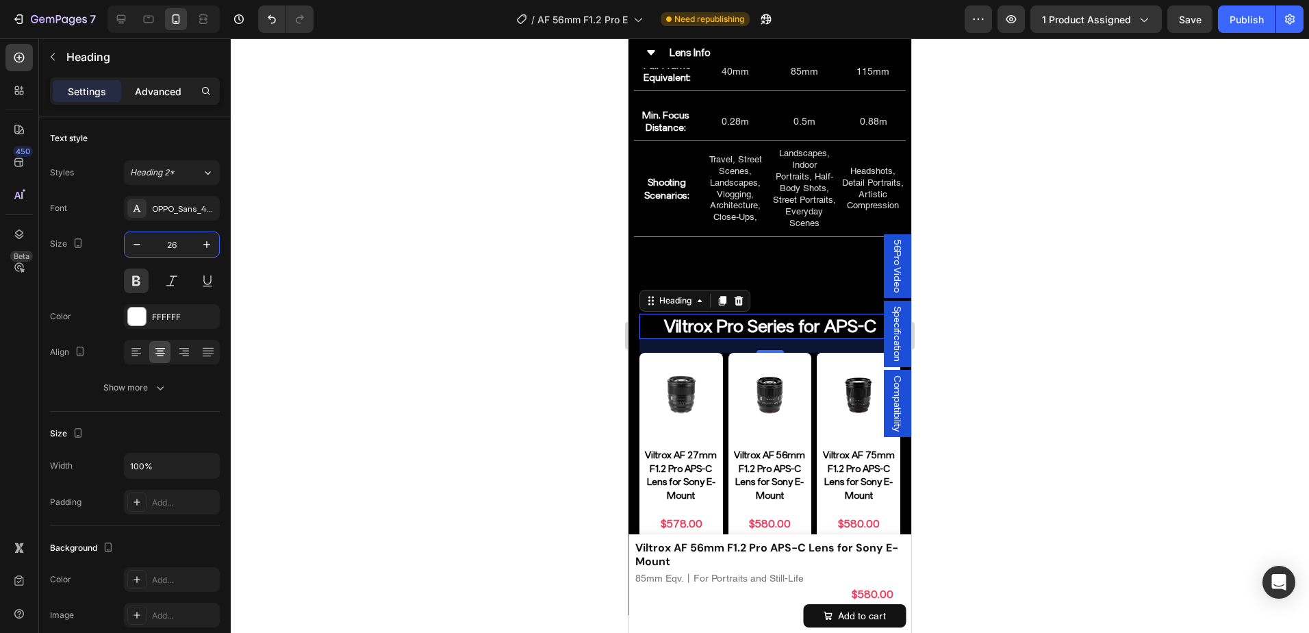
click at [162, 94] on p "Advanced" at bounding box center [158, 91] width 47 height 14
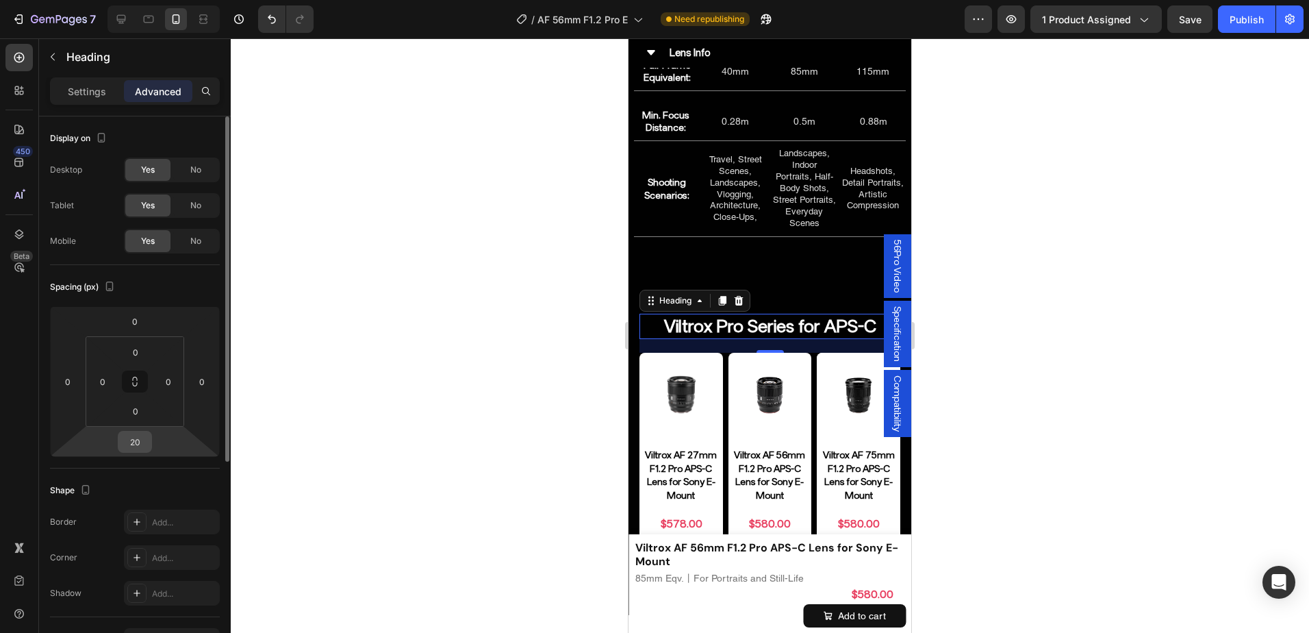
click at [133, 438] on input "20" at bounding box center [134, 441] width 27 height 21
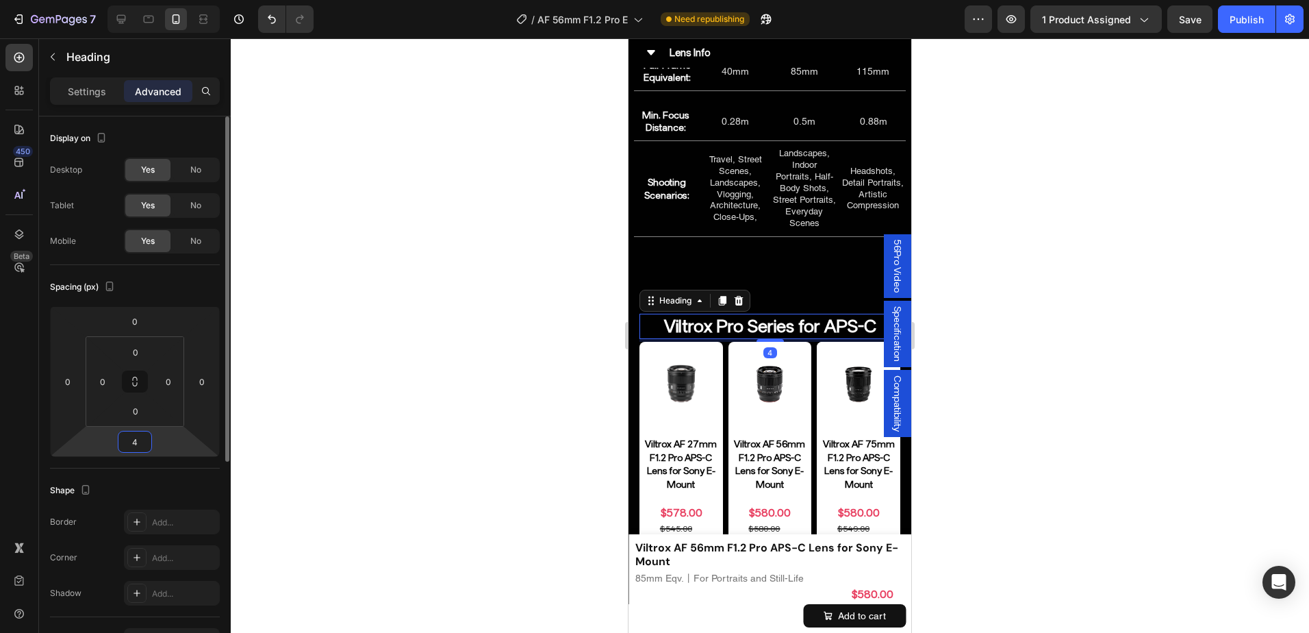
type input "40"
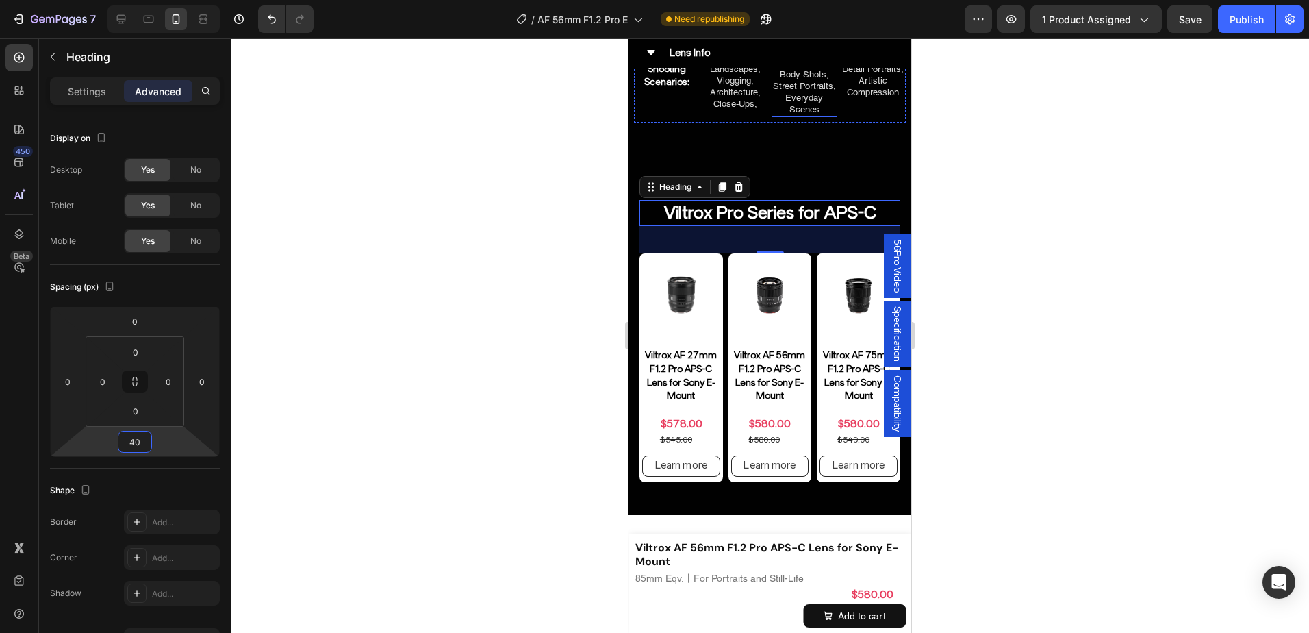
scroll to position [7149, 0]
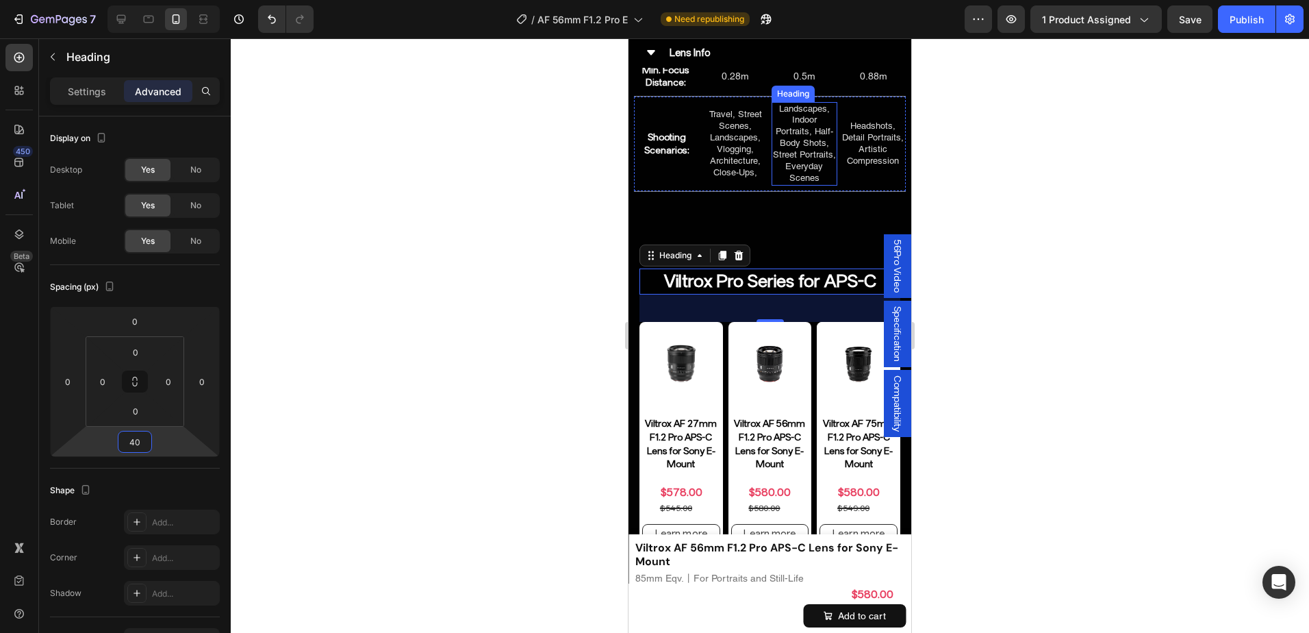
click at [781, 113] on h2 "Landscapes, Indoor Portraits, Half-Body Shots, Street Portraits, Everyday Scenes" at bounding box center [804, 144] width 66 height 84
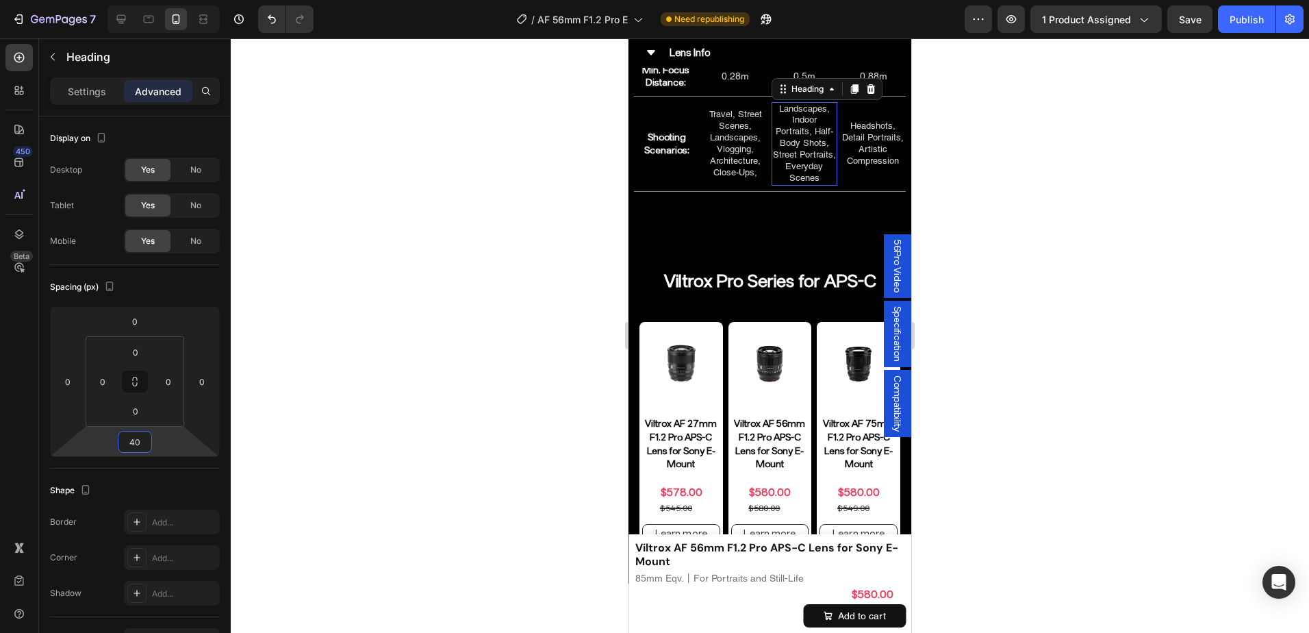
scroll to position [68, 0]
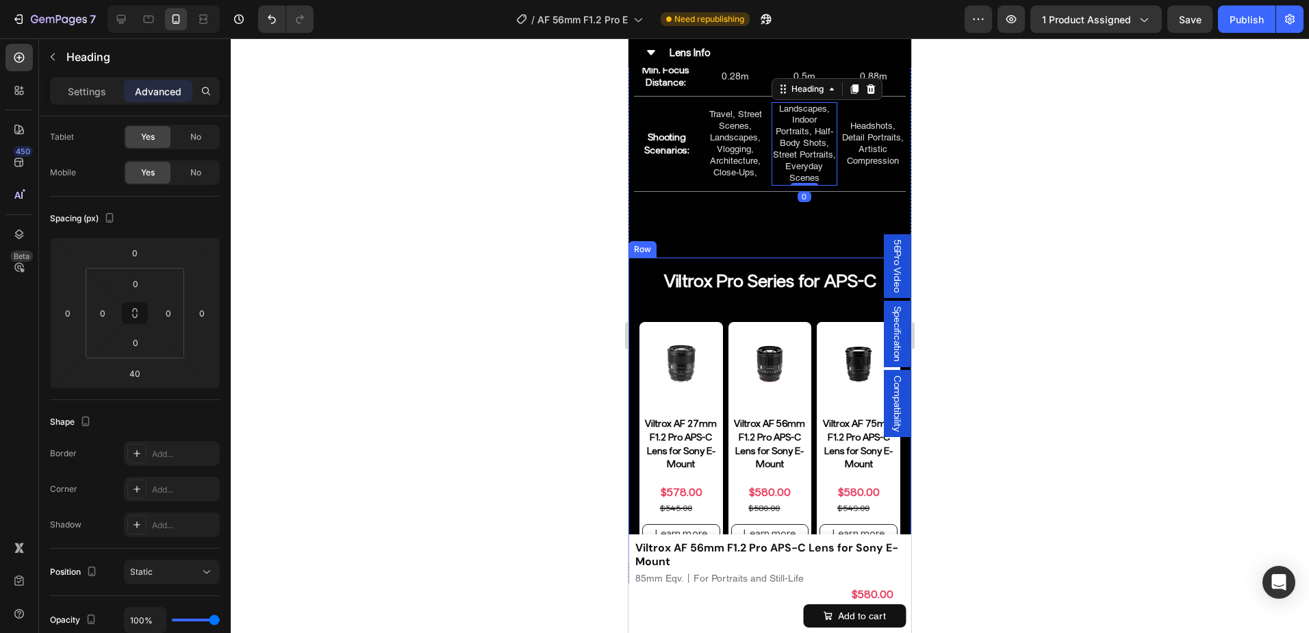
click at [754, 294] on h2 "Viltrox Pro Series for APS-C" at bounding box center [769, 281] width 261 height 26
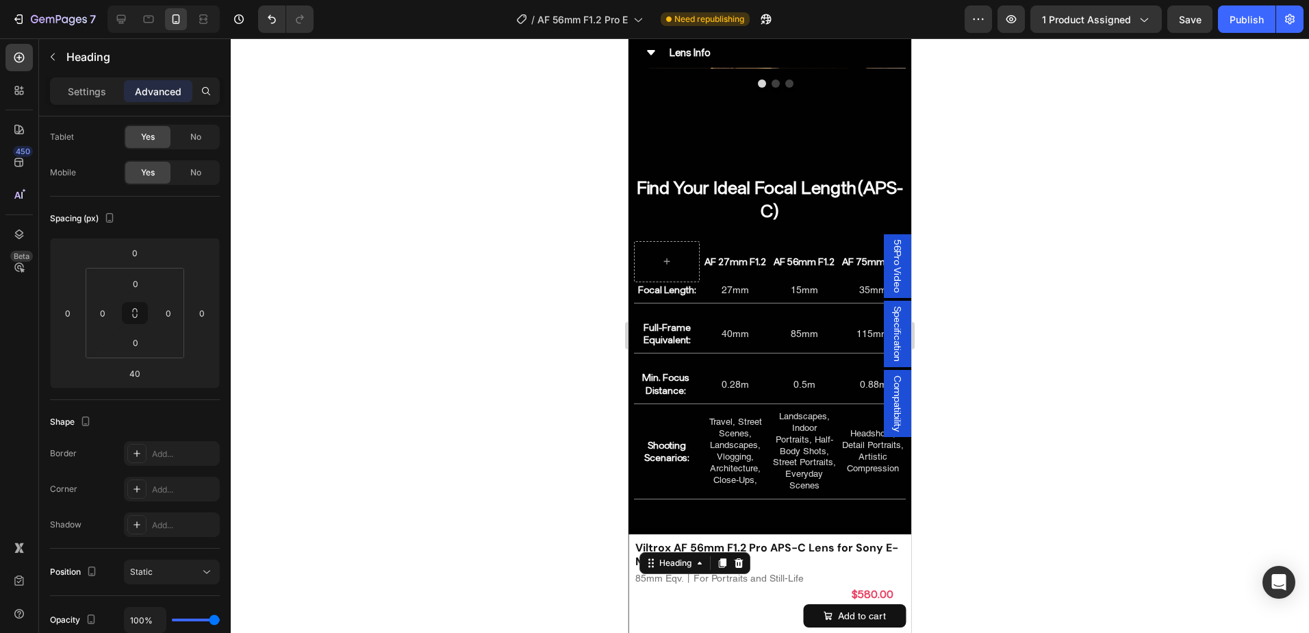
scroll to position [6943, 0]
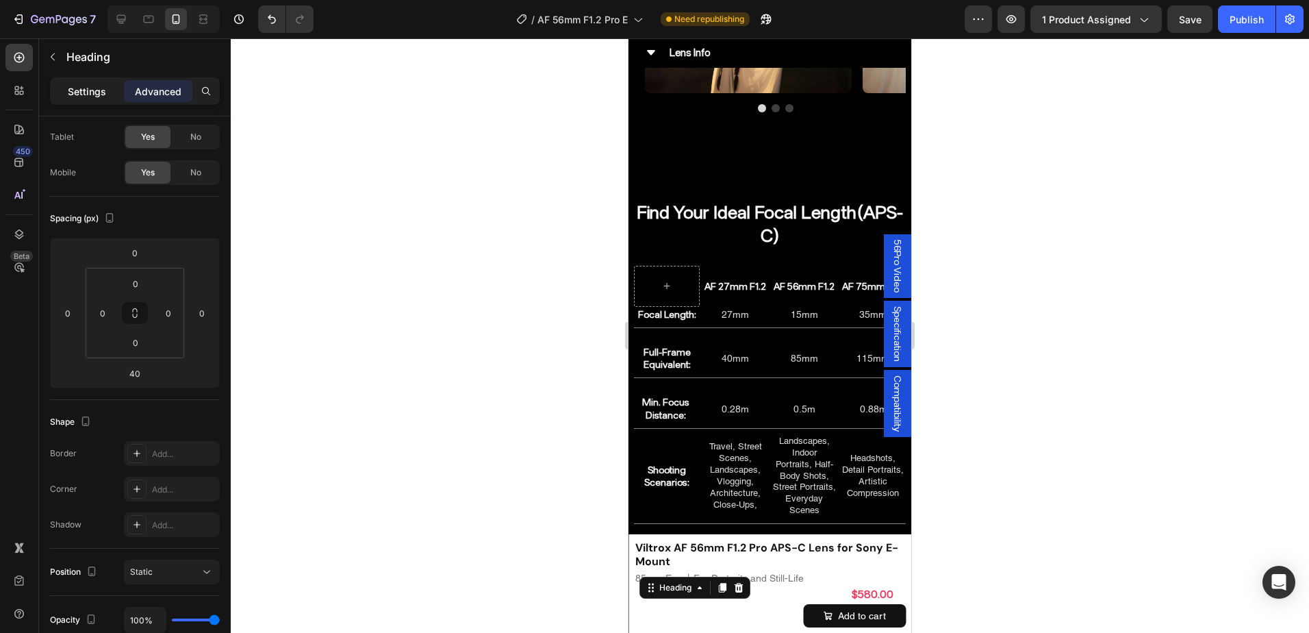
click at [66, 86] on div "Settings" at bounding box center [87, 91] width 68 height 22
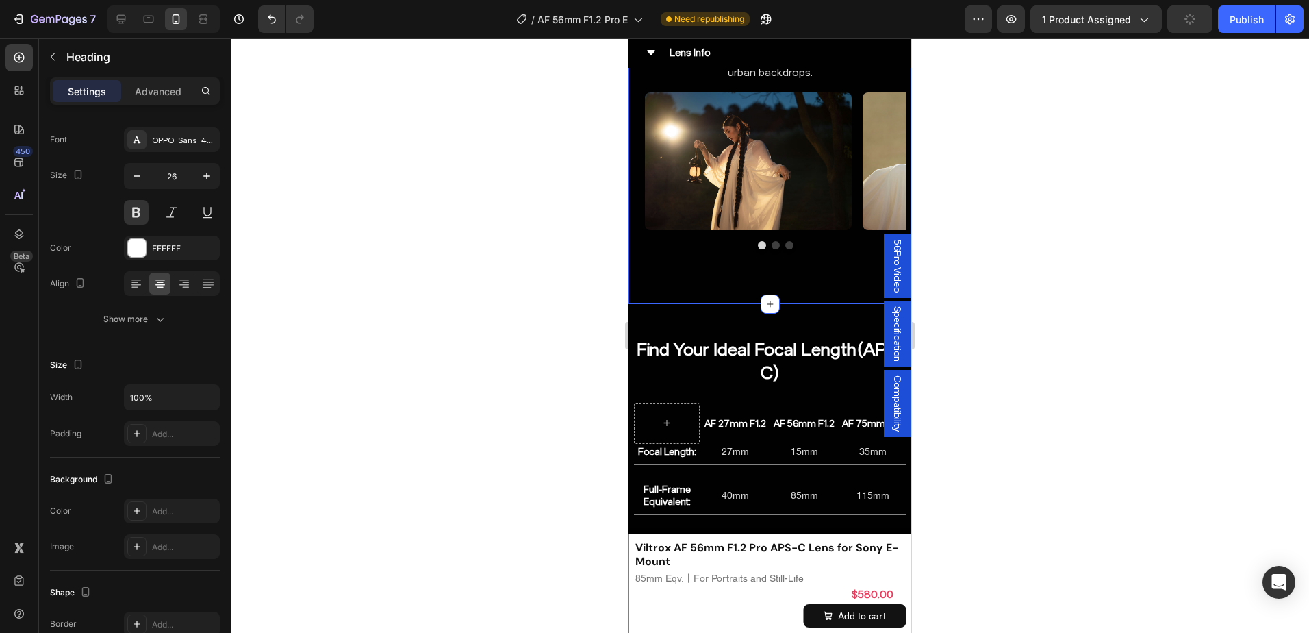
scroll to position [6738, 0]
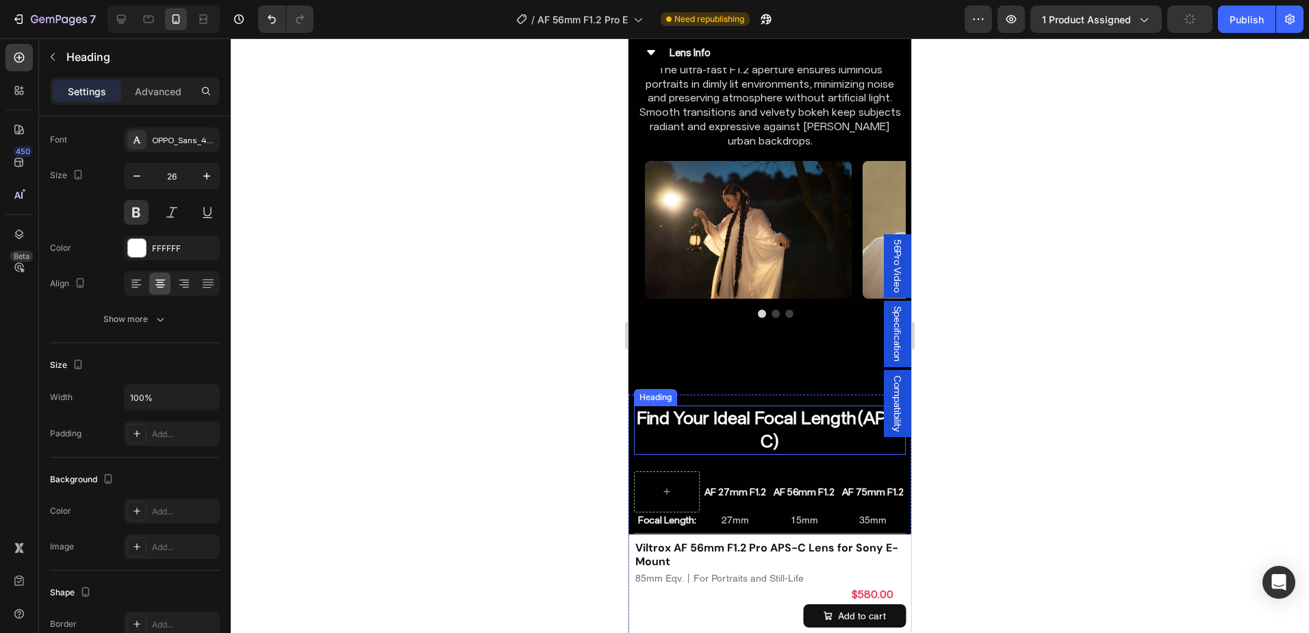
click at [767, 405] on h2 "Find Your Ideal Focal Length(APS-C)" at bounding box center [770, 429] width 272 height 49
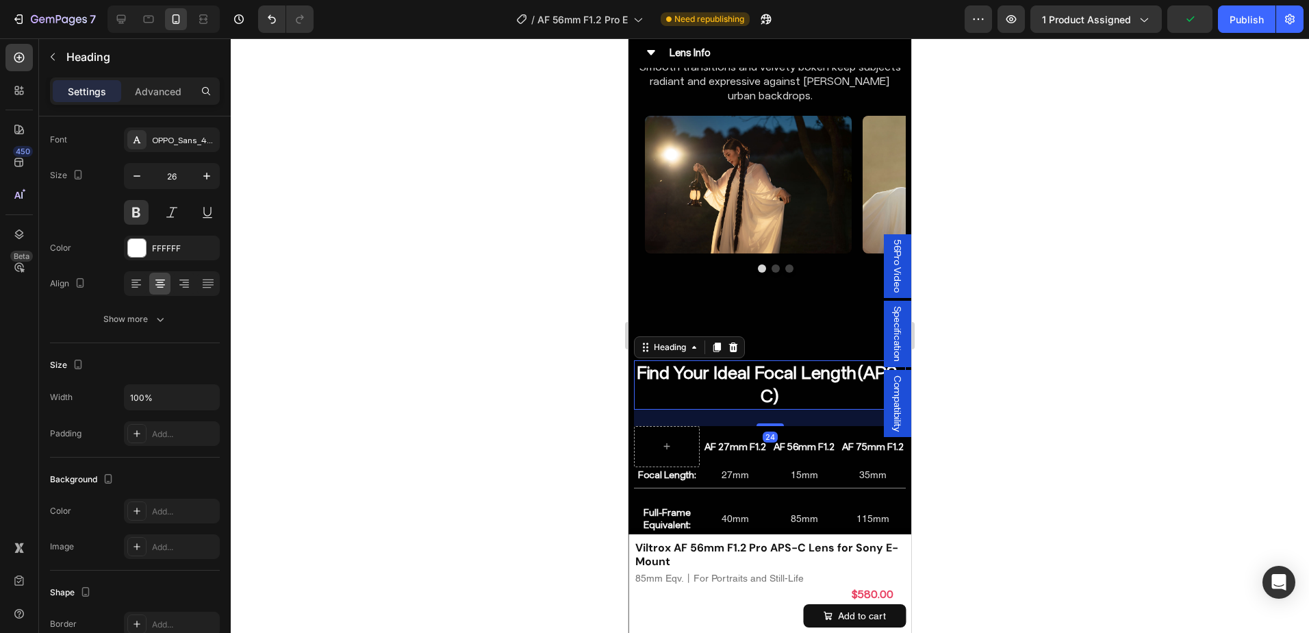
scroll to position [6806, 0]
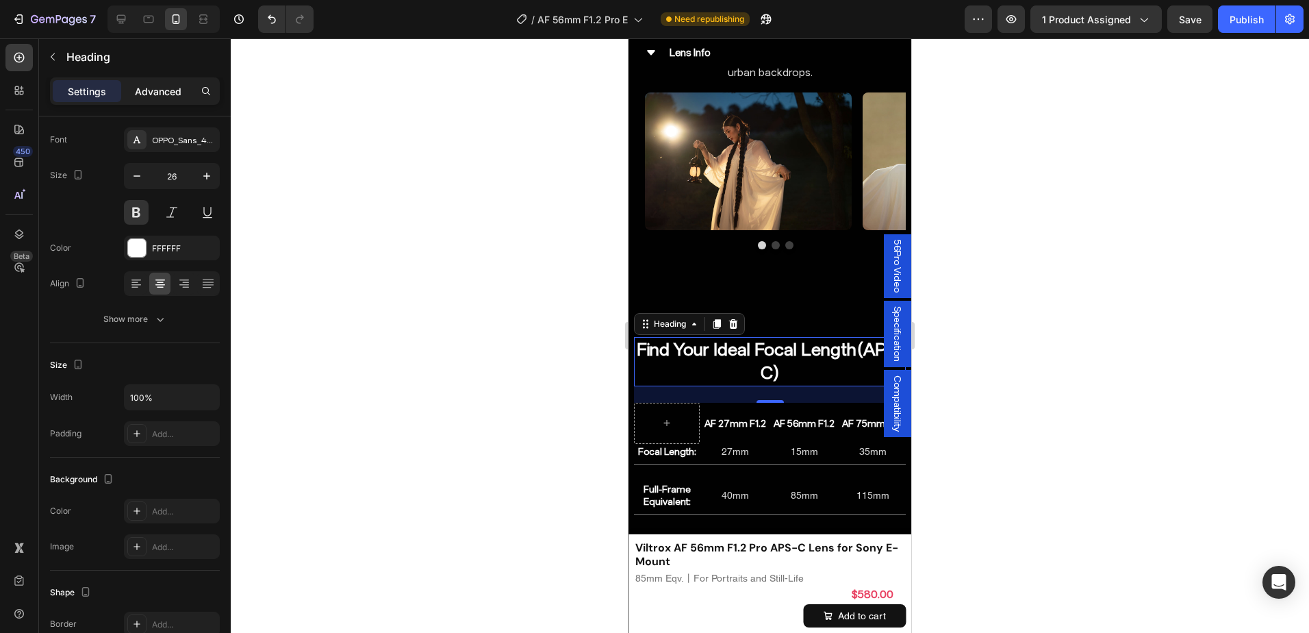
click at [167, 88] on p "Advanced" at bounding box center [158, 91] width 47 height 14
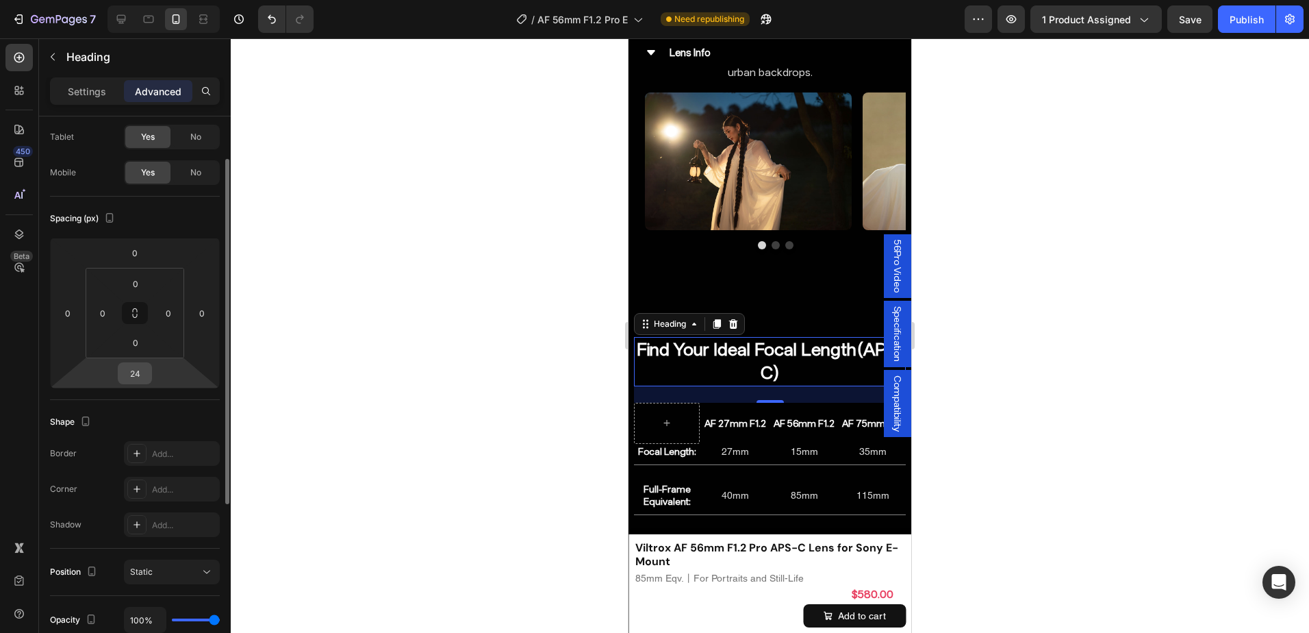
click at [140, 371] on input "24" at bounding box center [134, 373] width 27 height 21
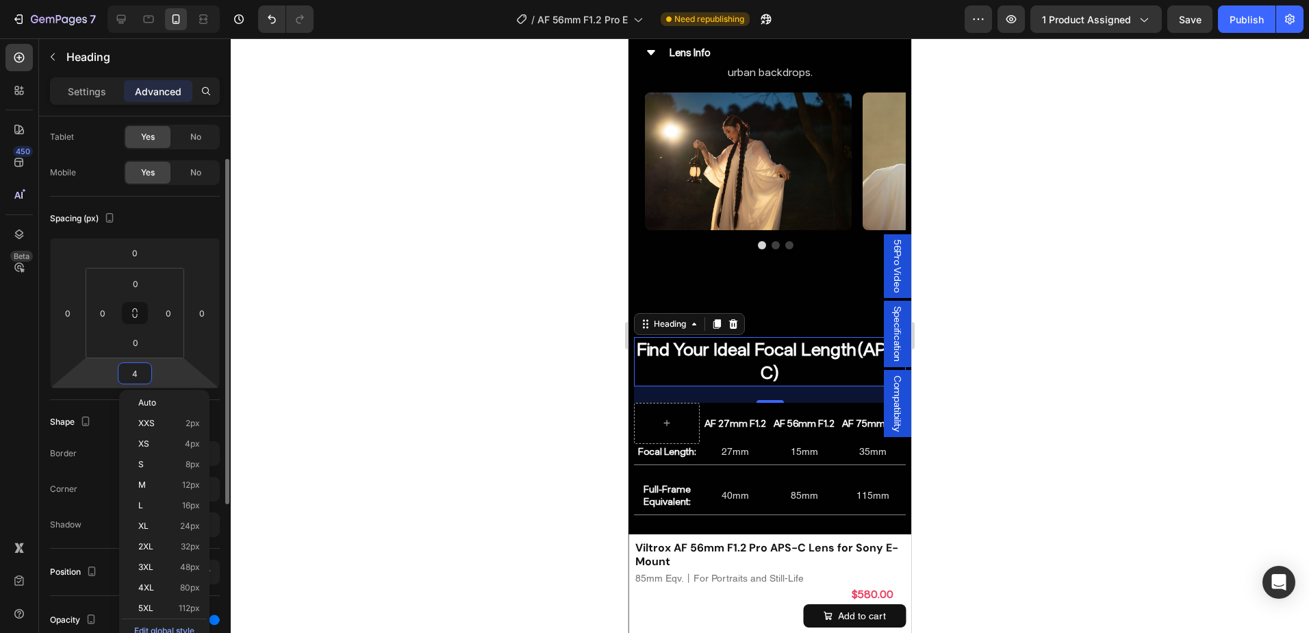
type input "40"
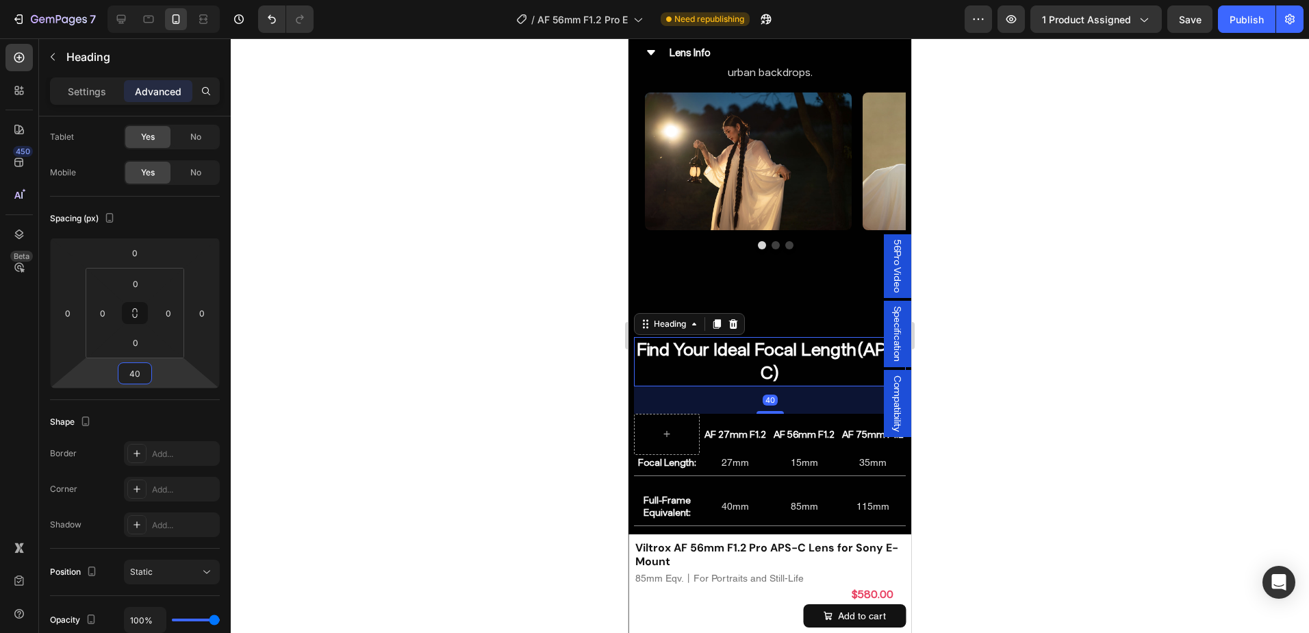
click at [1077, 233] on div at bounding box center [770, 335] width 1078 height 594
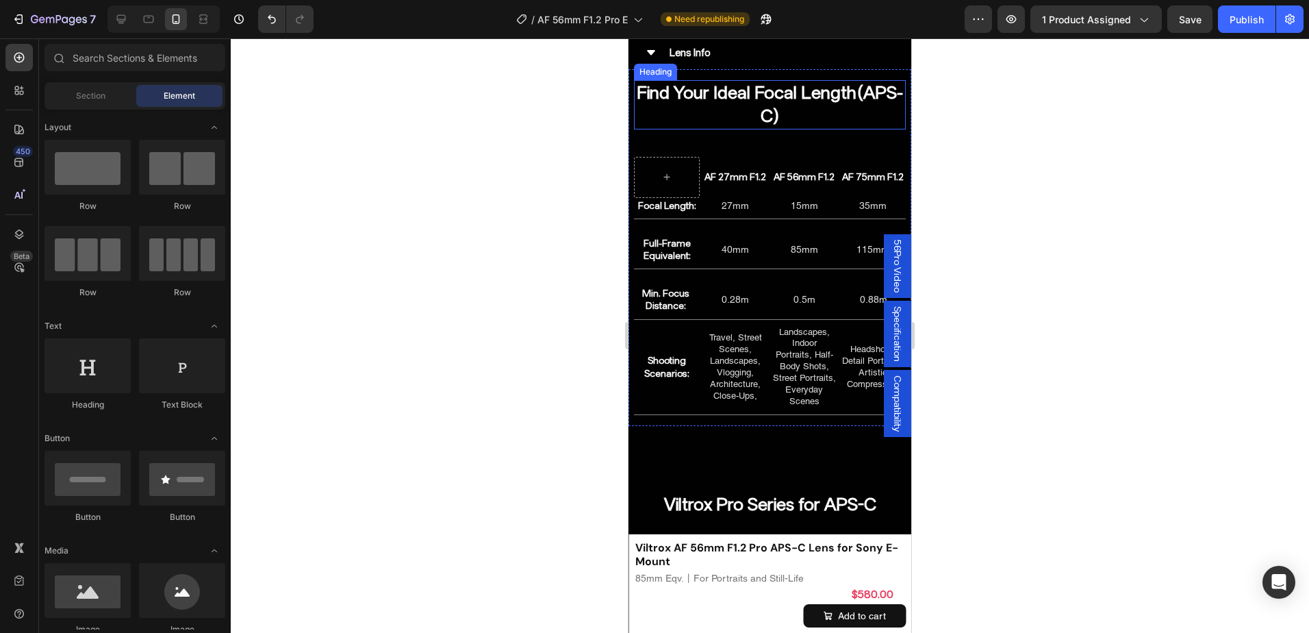
scroll to position [7080, 0]
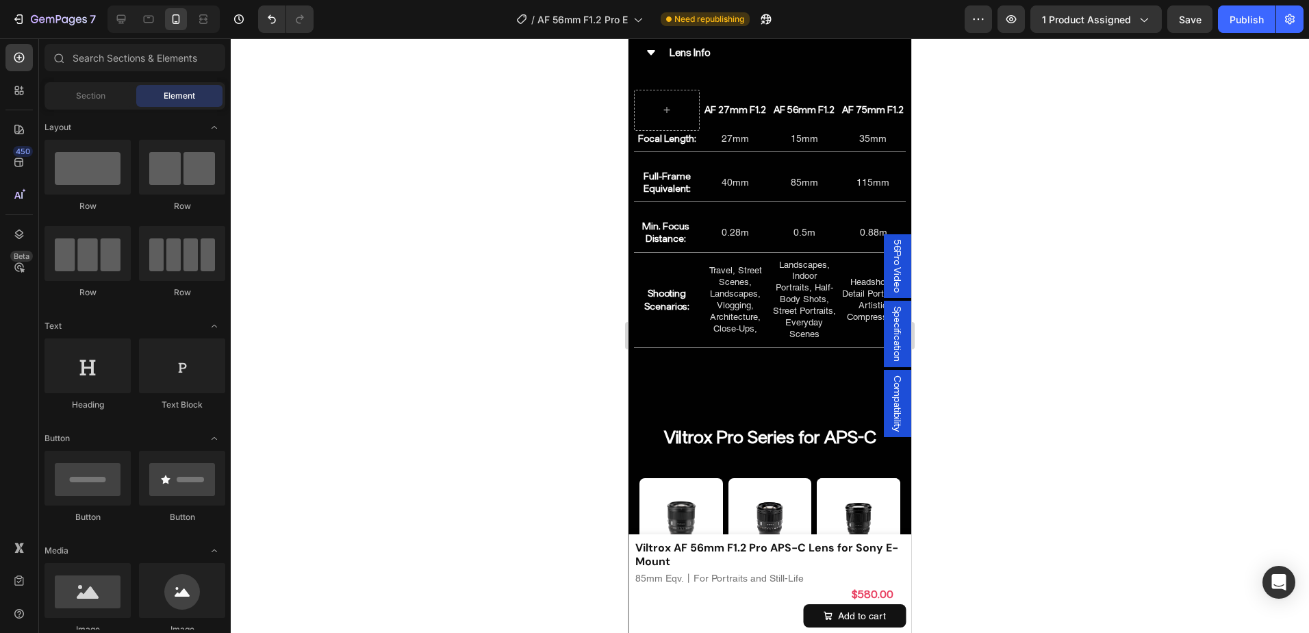
click at [1050, 324] on div at bounding box center [770, 335] width 1078 height 594
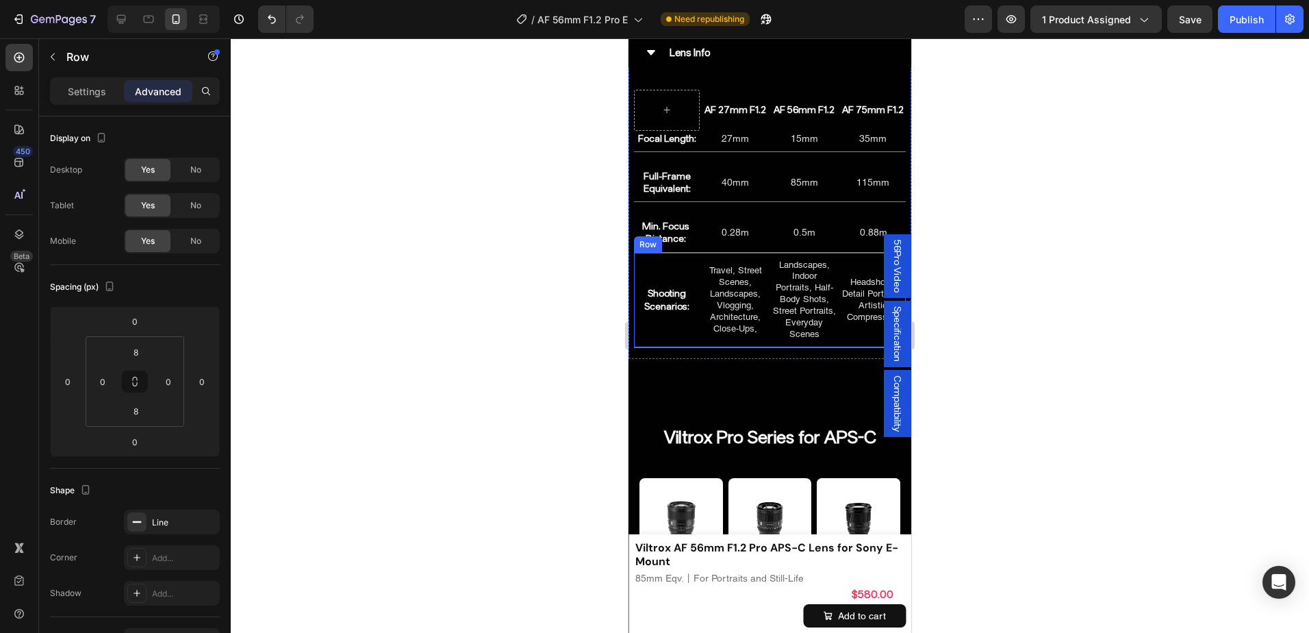
click at [840, 342] on div "Headshots, Detail Portraits, Artistic Compression Heading" at bounding box center [873, 300] width 66 height 84
click at [139, 358] on input "8" at bounding box center [135, 352] width 27 height 21
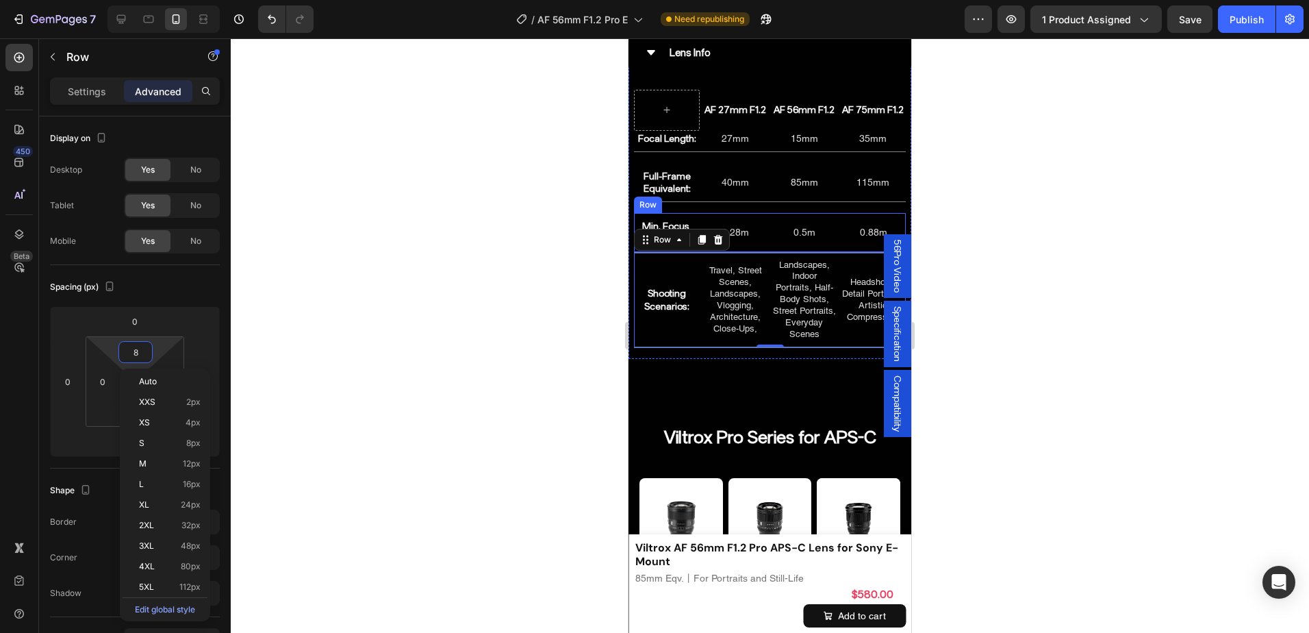
click at [773, 242] on div "0.5m Heading" at bounding box center [805, 231] width 64 height 27
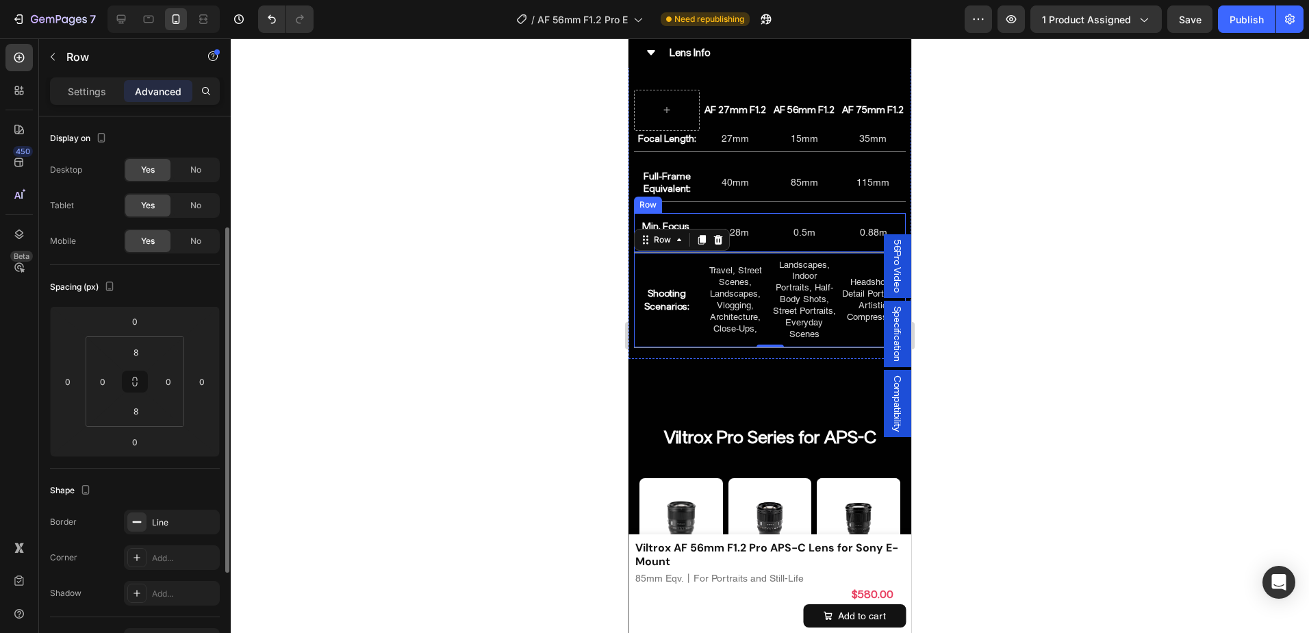
scroll to position [68, 0]
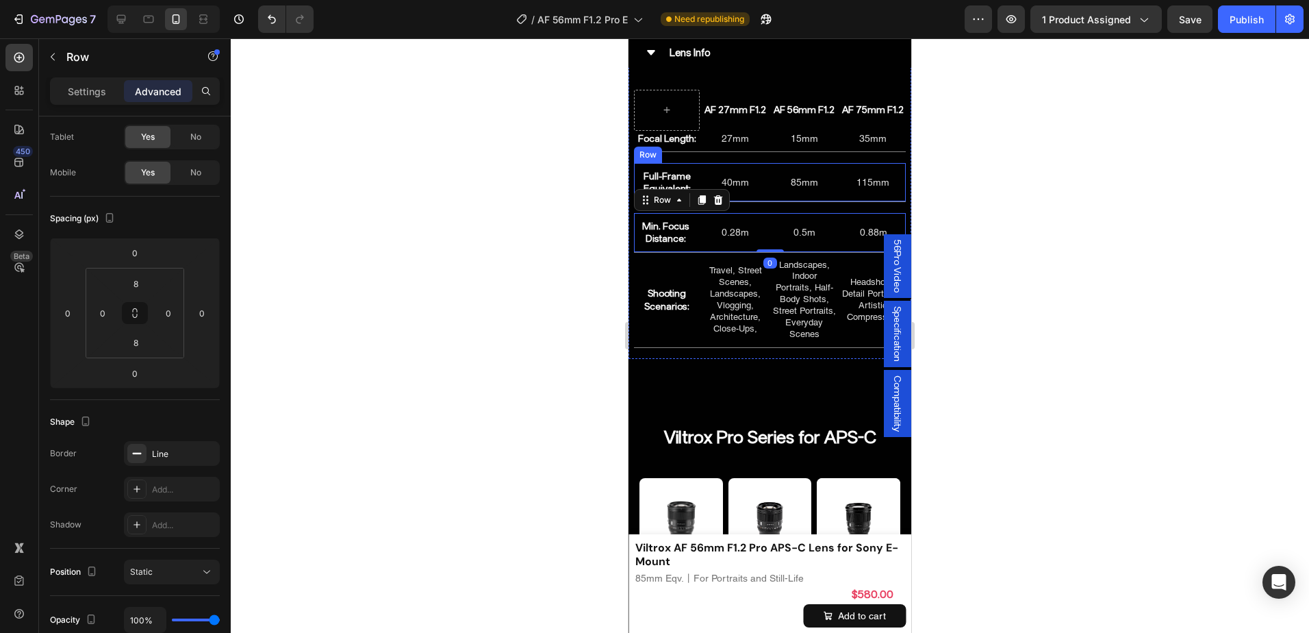
click at [771, 199] on div "Full-Frame Equivalent: Heading 40mm Heading 85mm Heading 115mm Heading Row" at bounding box center [770, 182] width 272 height 39
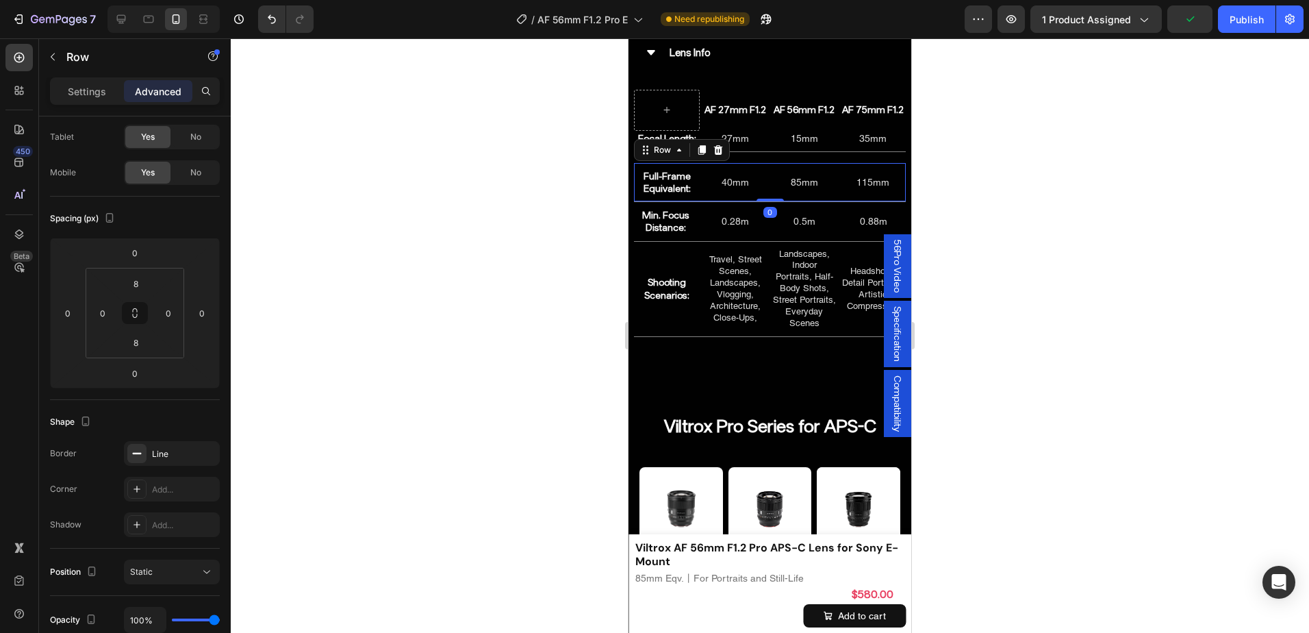
drag, startPoint x: 768, startPoint y: 212, endPoint x: 1627, endPoint y: 250, distance: 859.9
click at [770, 186] on div "Full-Frame Equivalent: Heading 40mm Heading 85mm Heading 115mm Heading Row 0" at bounding box center [770, 182] width 272 height 39
click at [1012, 212] on div at bounding box center [770, 335] width 1078 height 594
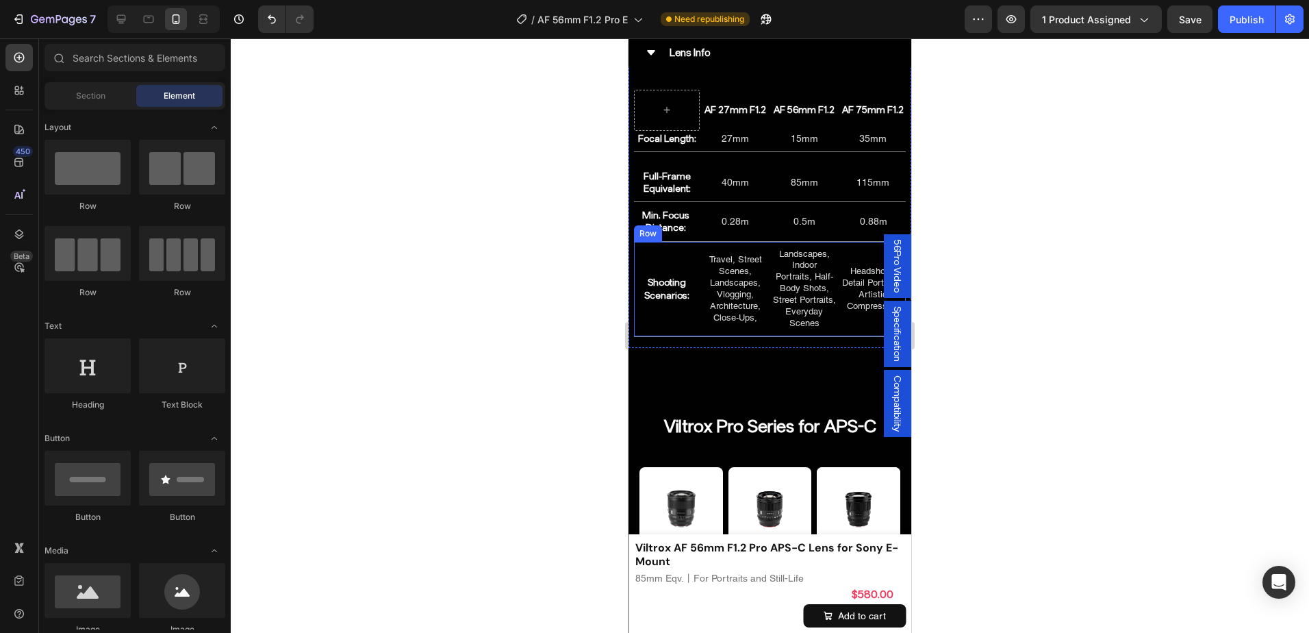
click at [761, 251] on div "Travel, Street Scenes, Landscapes, Vlogging, Architecture, Close-Ups, Heading" at bounding box center [735, 289] width 66 height 84
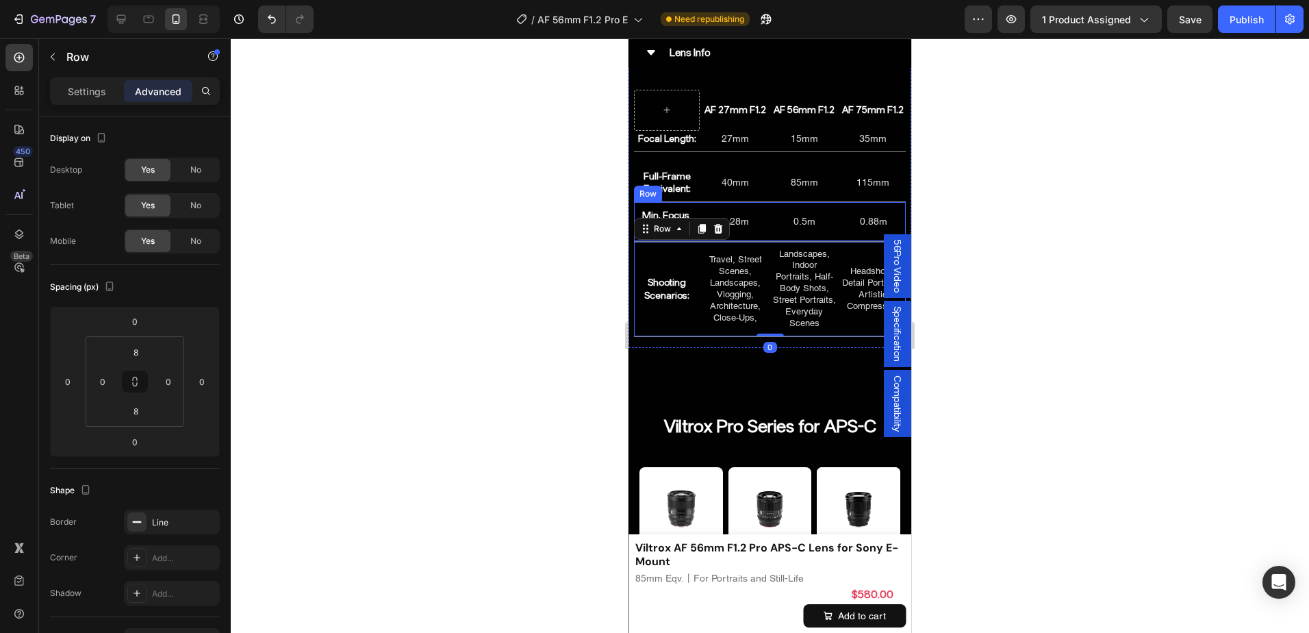
click at [763, 236] on div "Min. Focus Distance: Heading 0.28m Heading 0.5m Heading 0.88m Heading Row" at bounding box center [770, 221] width 272 height 39
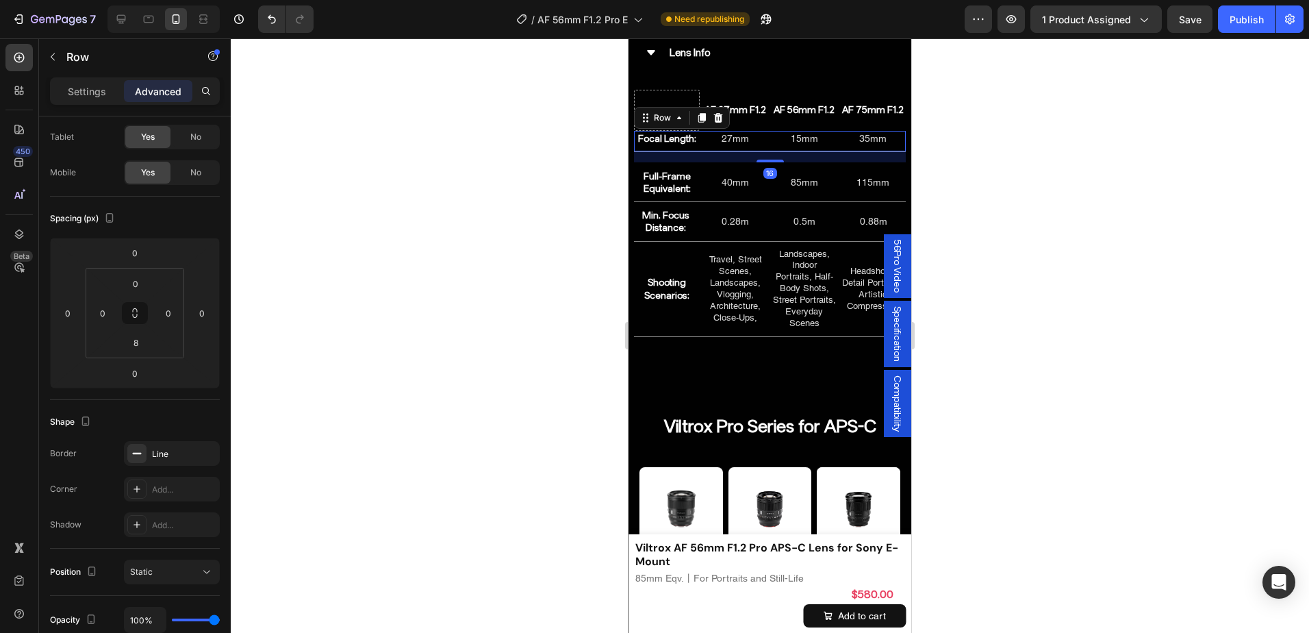
click at [765, 133] on div "Focal Length: Heading 27mm Heading 15mm Heading 35mm Heading Row 16" at bounding box center [770, 141] width 272 height 21
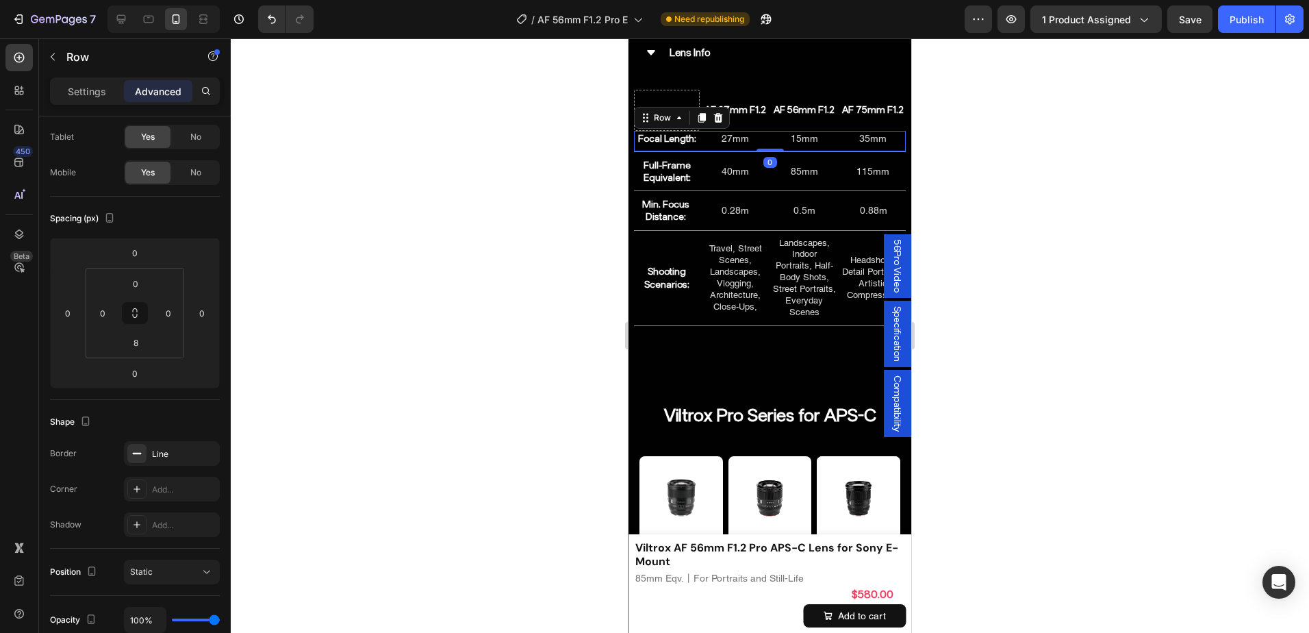
drag, startPoint x: 770, startPoint y: 157, endPoint x: 767, endPoint y: 133, distance: 24.8
click at [767, 133] on div "Focal Length: Heading 27mm Heading 15mm Heading 35mm Heading Row 0" at bounding box center [770, 141] width 272 height 21
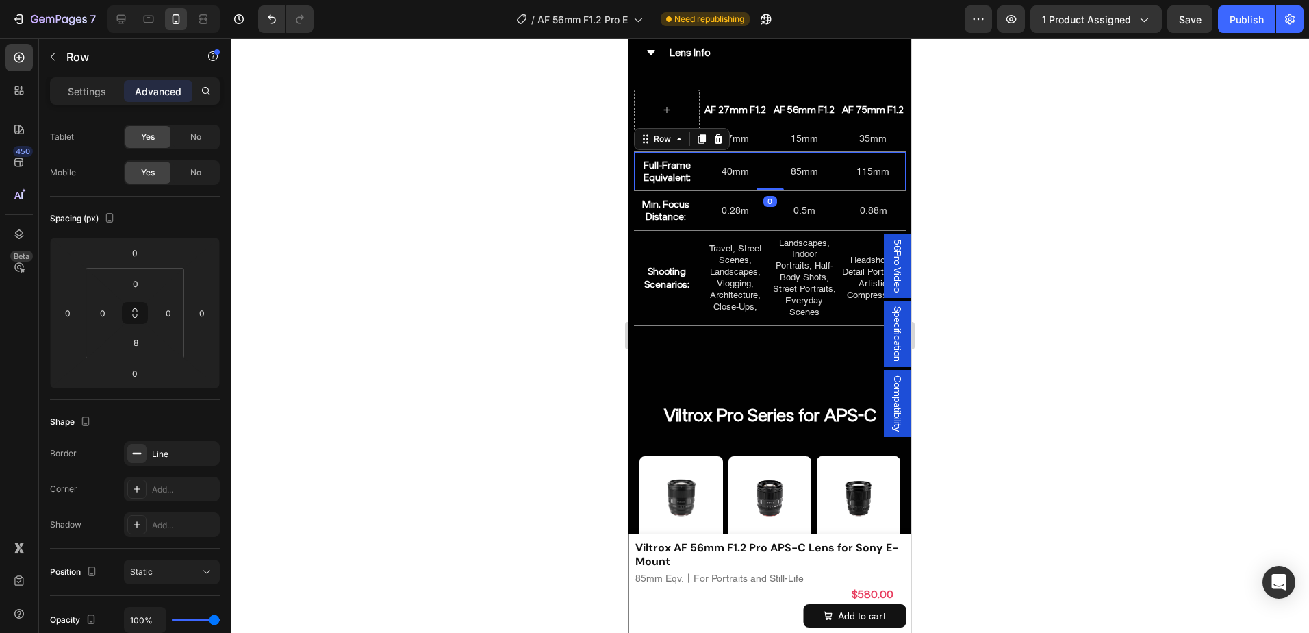
click at [765, 183] on div "Full-Frame Equivalent: Heading 40mm Heading 85mm Heading 115mm Heading Row 0" at bounding box center [770, 171] width 272 height 39
click at [1029, 177] on div at bounding box center [770, 335] width 1078 height 594
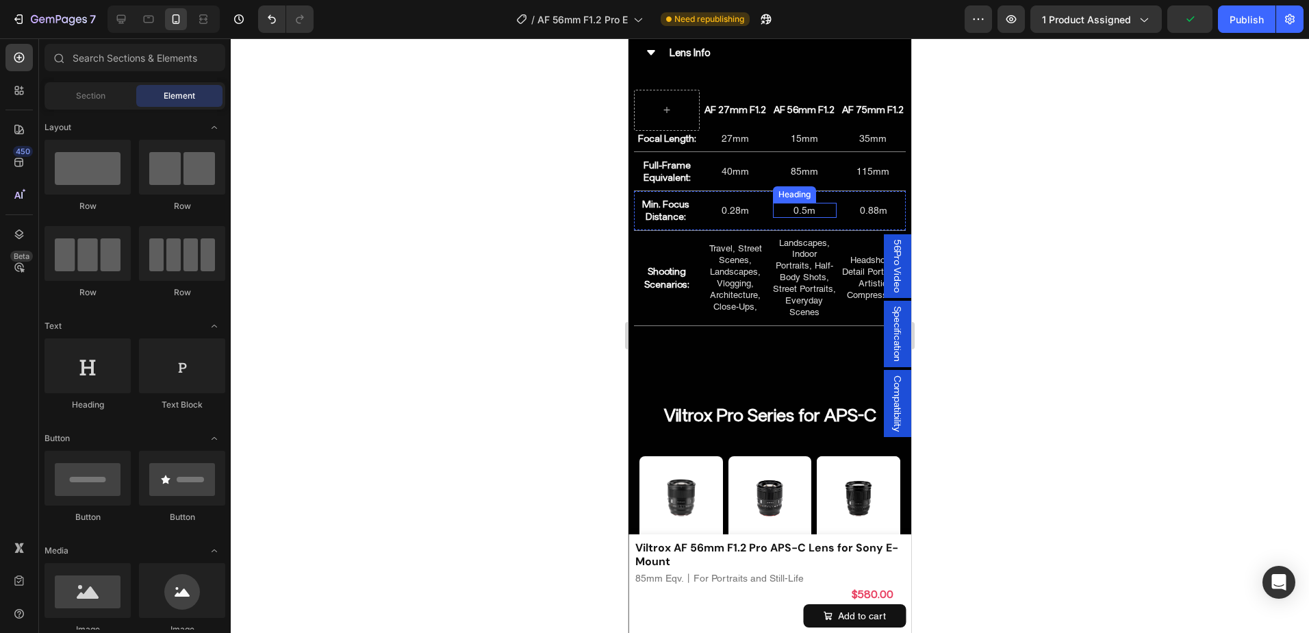
scroll to position [7149, 0]
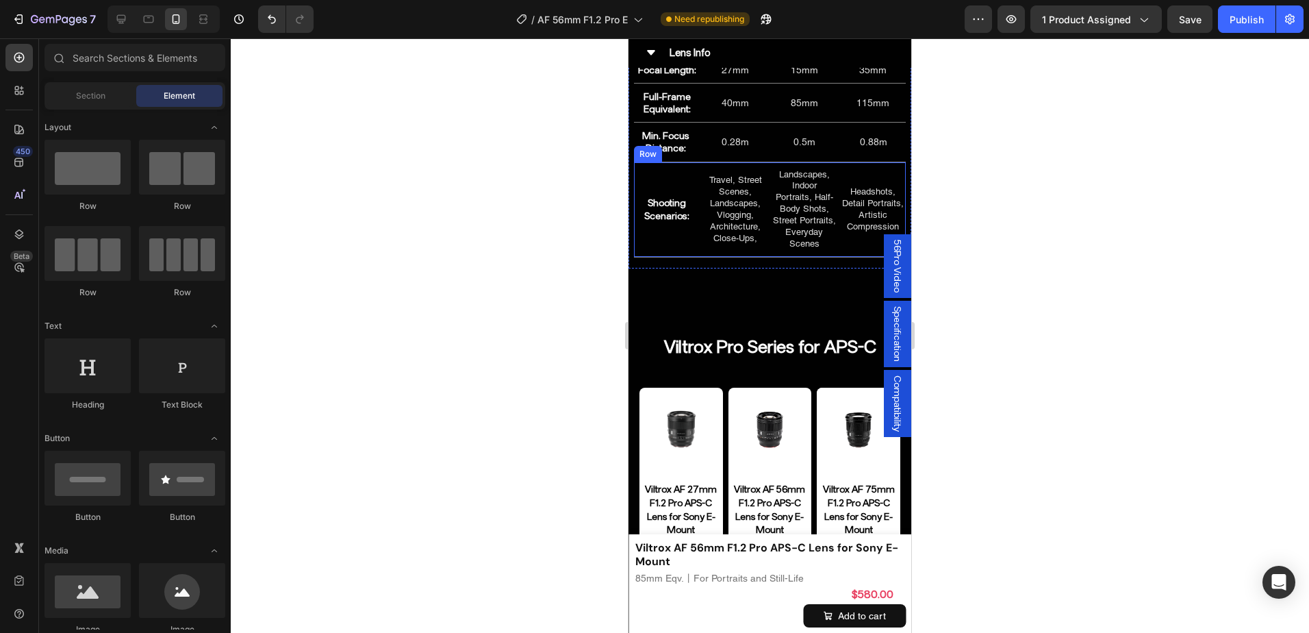
click at [763, 251] on div "Travel, Street Scenes, Landscapes, Vlogging, Architecture, Close-Ups, Heading" at bounding box center [735, 210] width 66 height 84
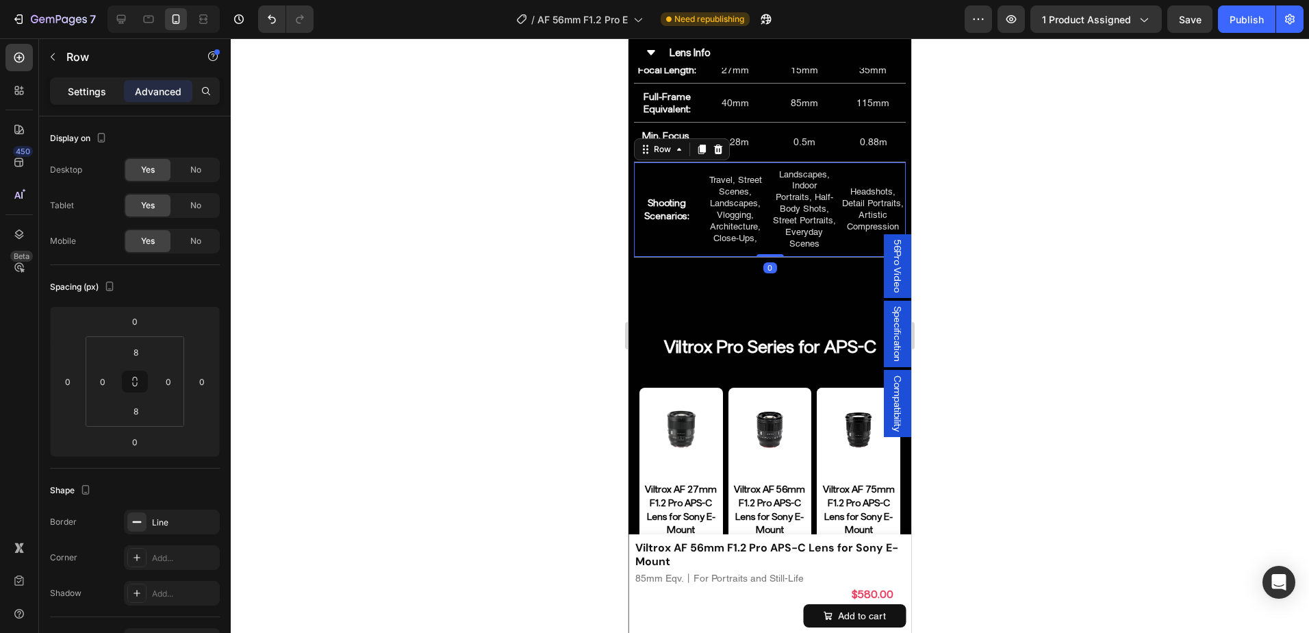
click at [58, 81] on div "Settings" at bounding box center [87, 91] width 68 height 22
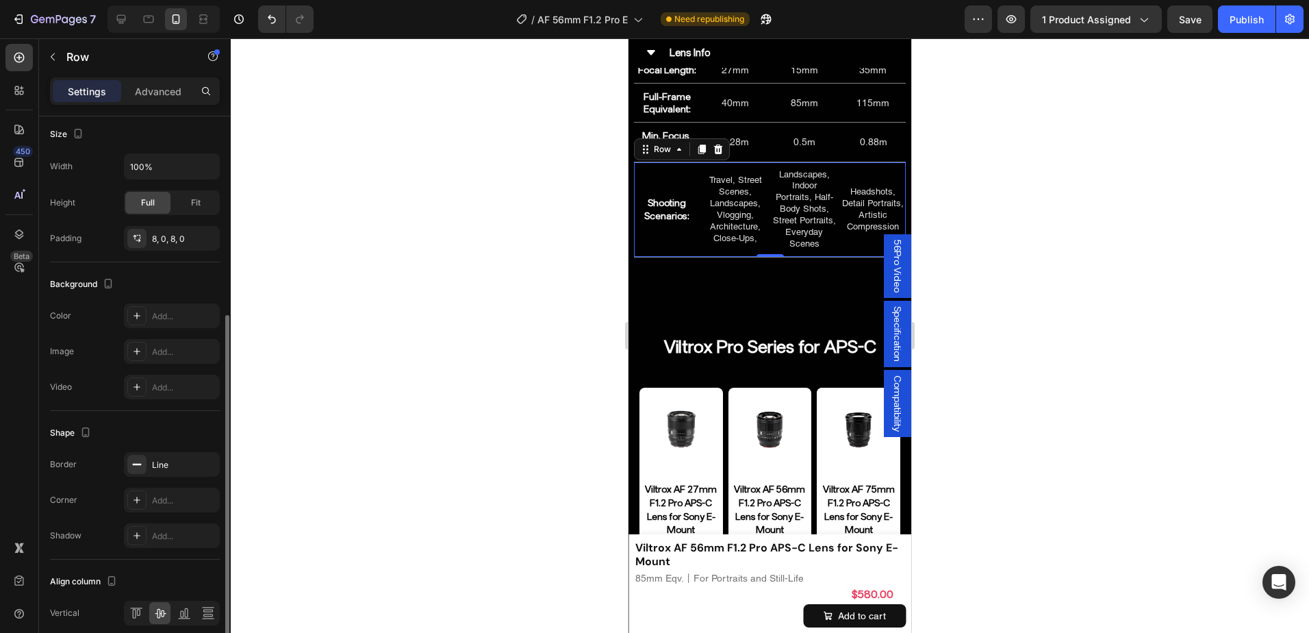
scroll to position [400, 0]
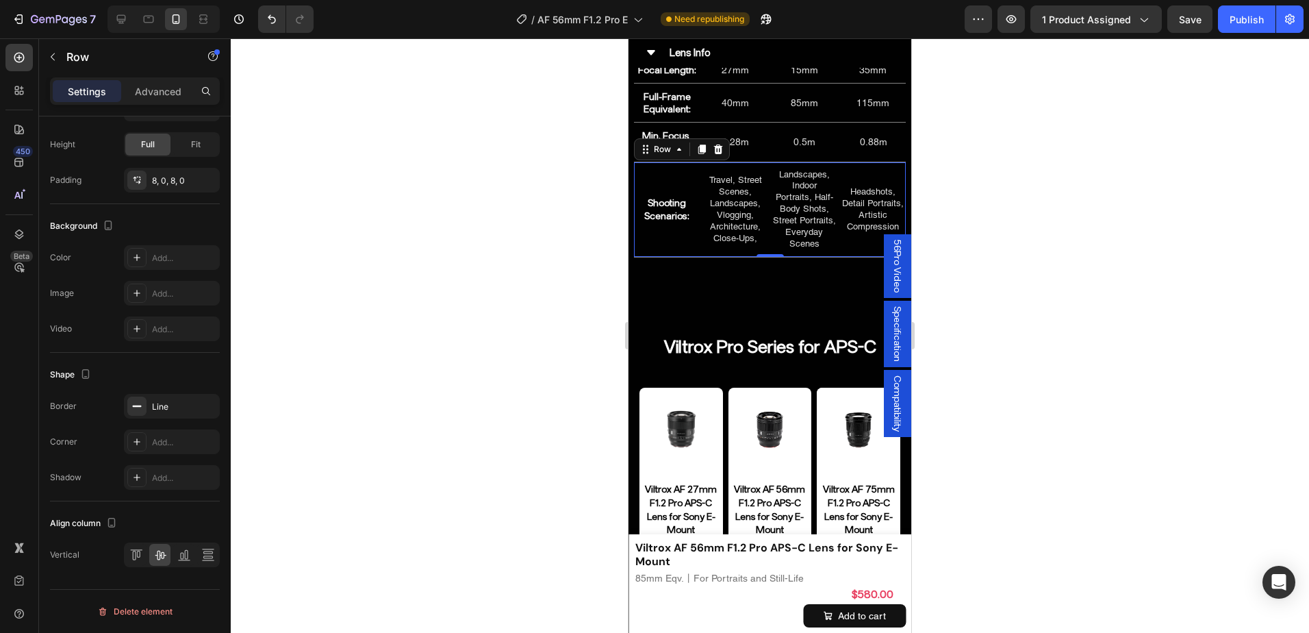
click at [1129, 270] on div at bounding box center [770, 335] width 1078 height 594
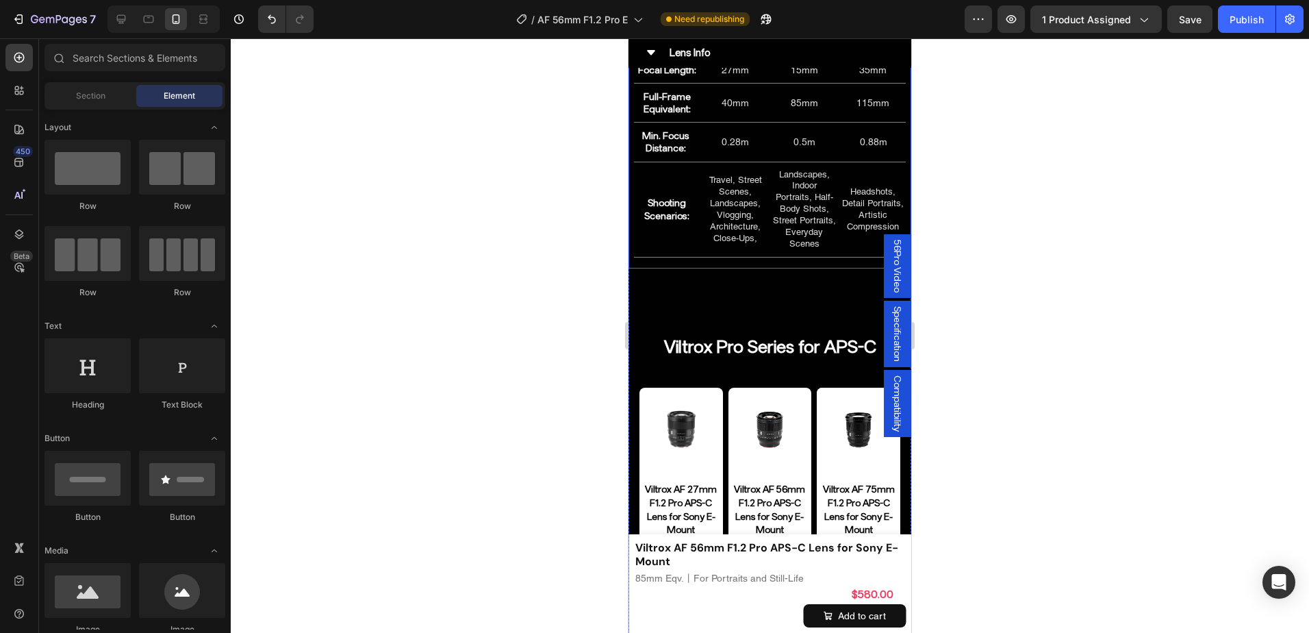
click at [804, 268] on div "Find Your Ideal Focal Length(APS-C) Heading AF 27mm F1.2 Heading AF 56mm F1.2 H…" at bounding box center [769, 101] width 283 height 335
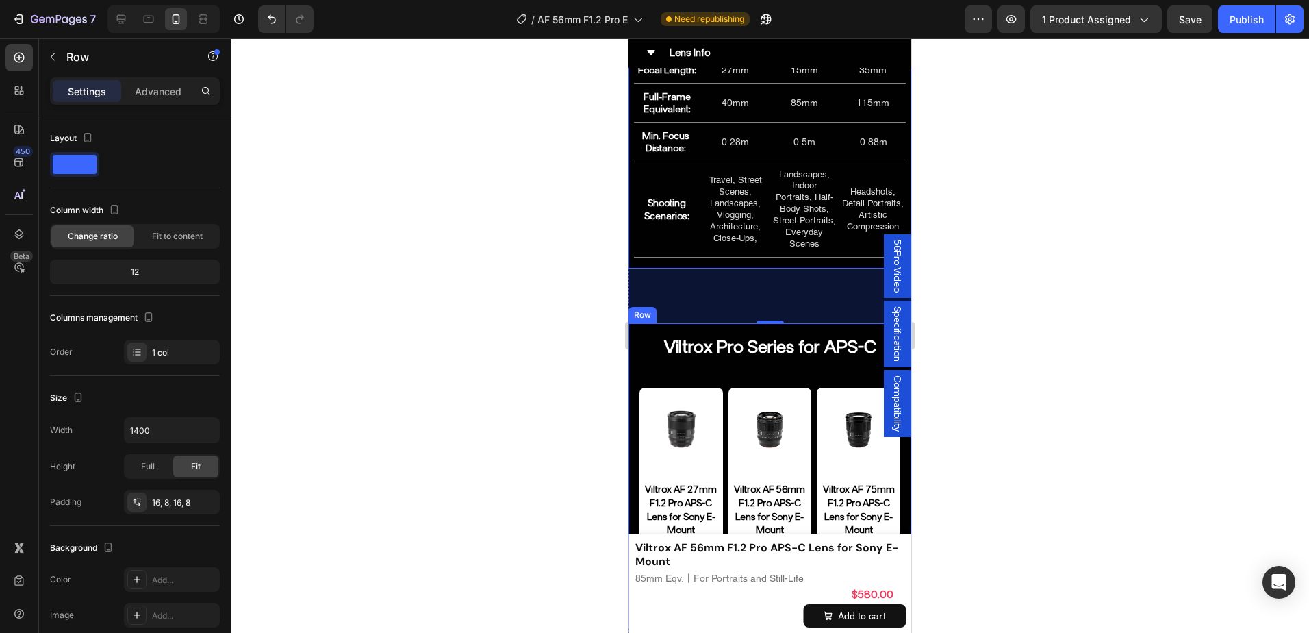
scroll to position [244, 0]
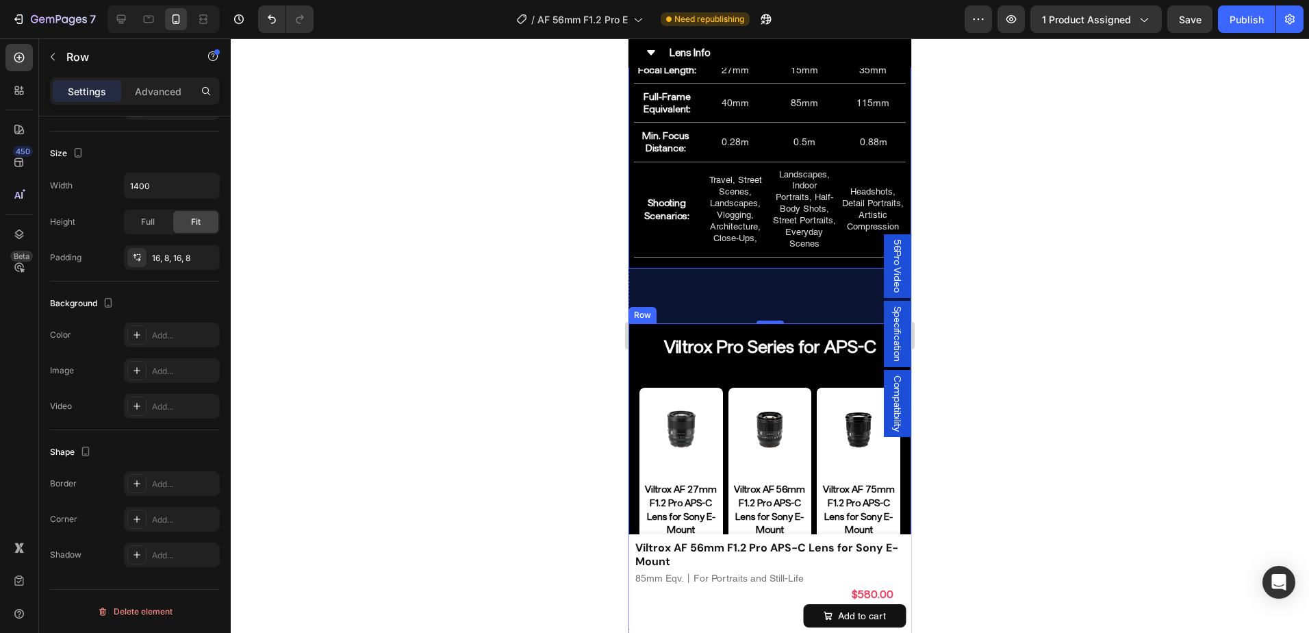
click at [753, 344] on div "Viltrox Pro Series for APS-C Heading Product Images Viltrox AF 27mm F1.2 Pro AP…" at bounding box center [769, 475] width 283 height 304
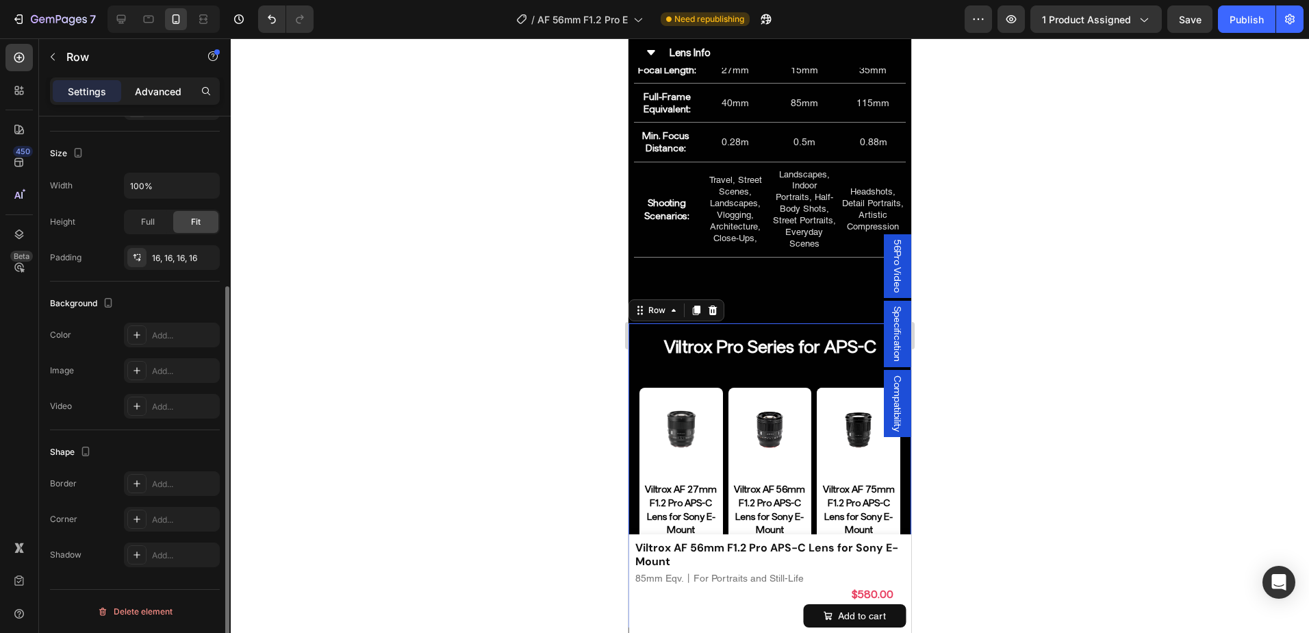
click at [145, 101] on div "Advanced" at bounding box center [158, 91] width 68 height 22
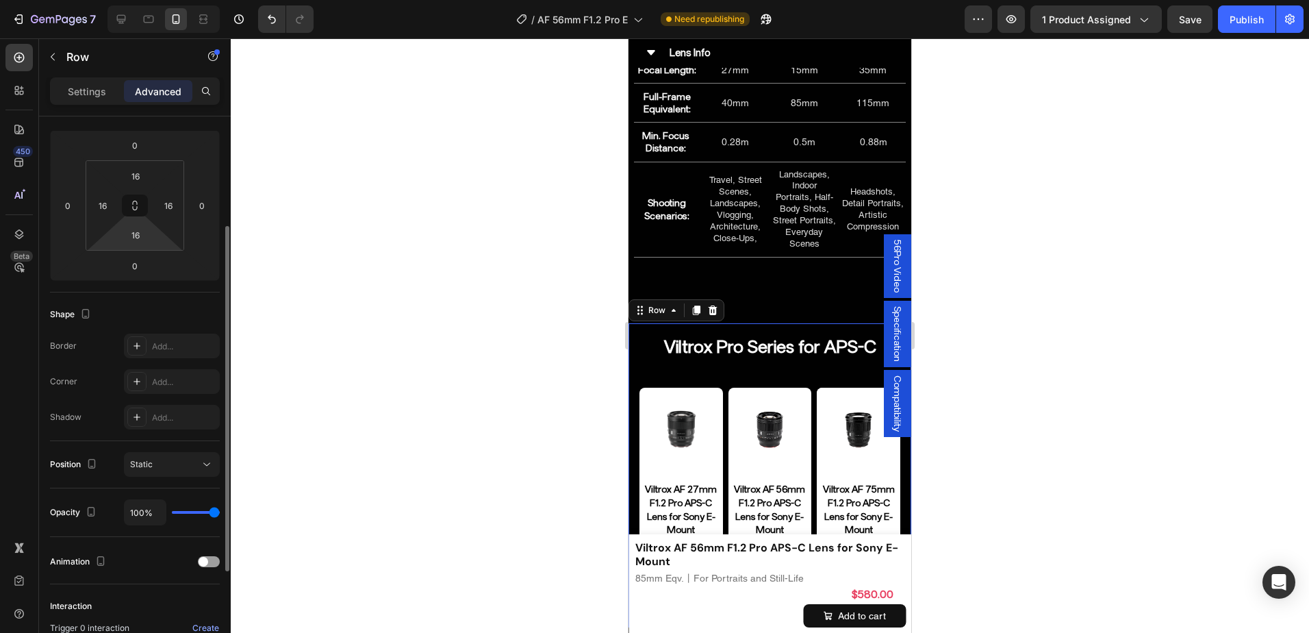
scroll to position [107, 0]
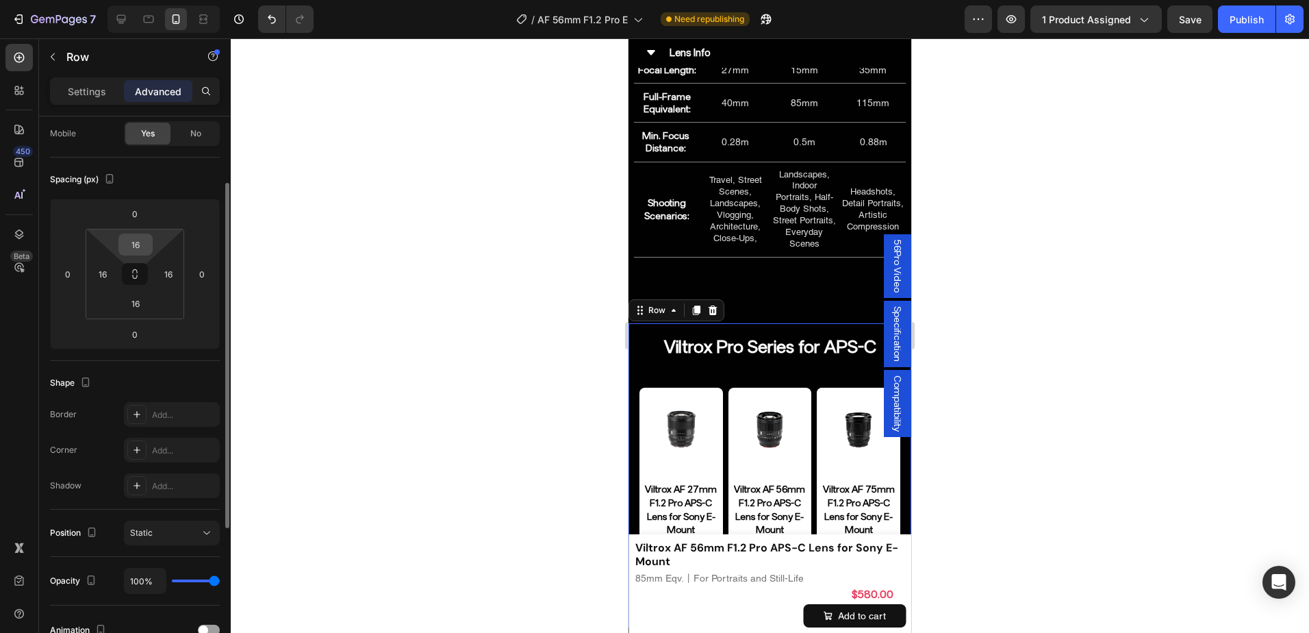
click at [141, 246] on input "16" at bounding box center [135, 244] width 27 height 21
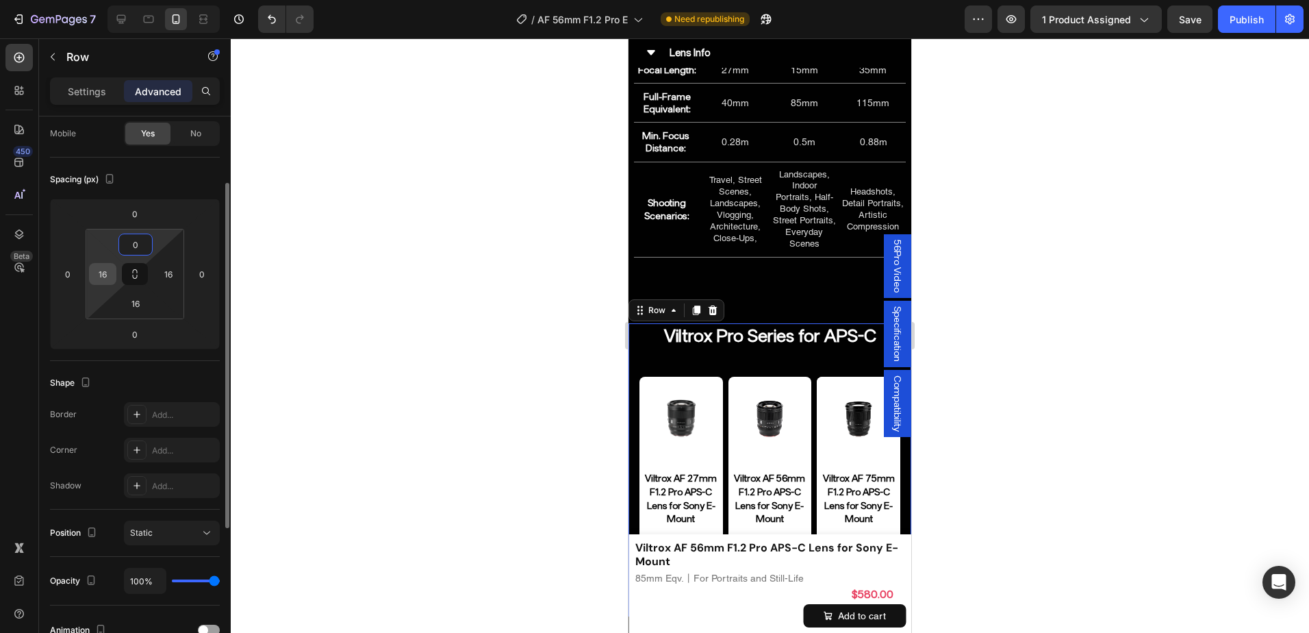
type input "0"
click at [110, 280] on input "16" at bounding box center [102, 274] width 21 height 21
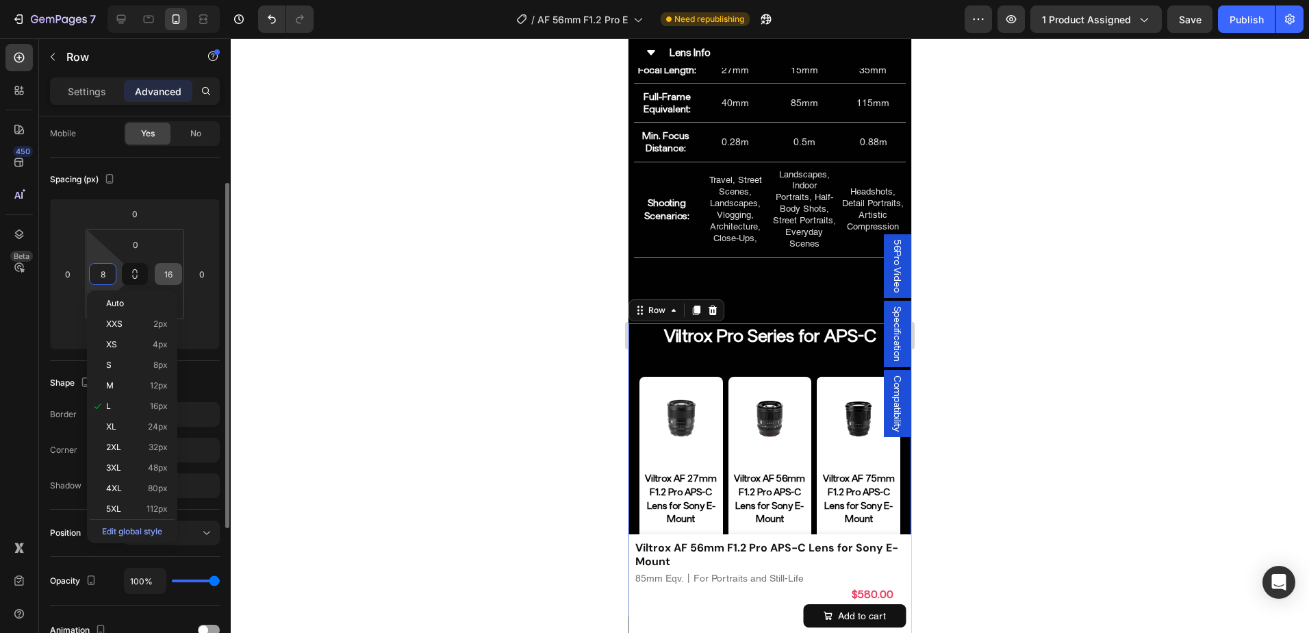
type input "8"
click at [170, 274] on input "16" at bounding box center [168, 274] width 21 height 21
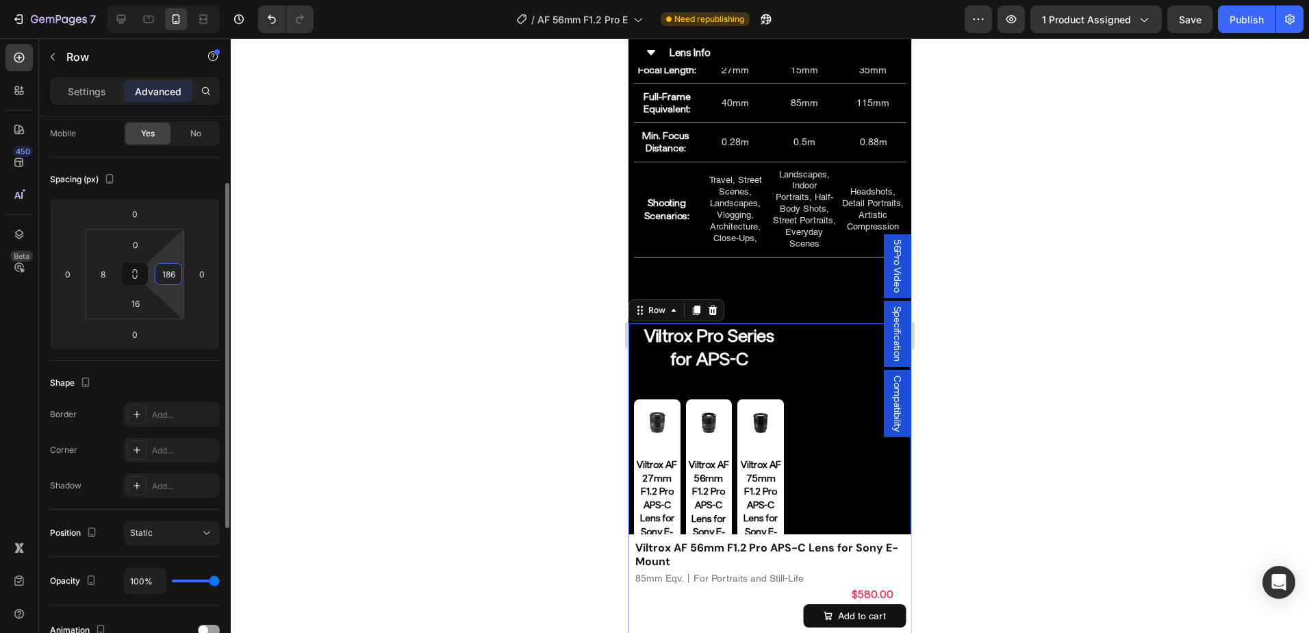
type input "8"
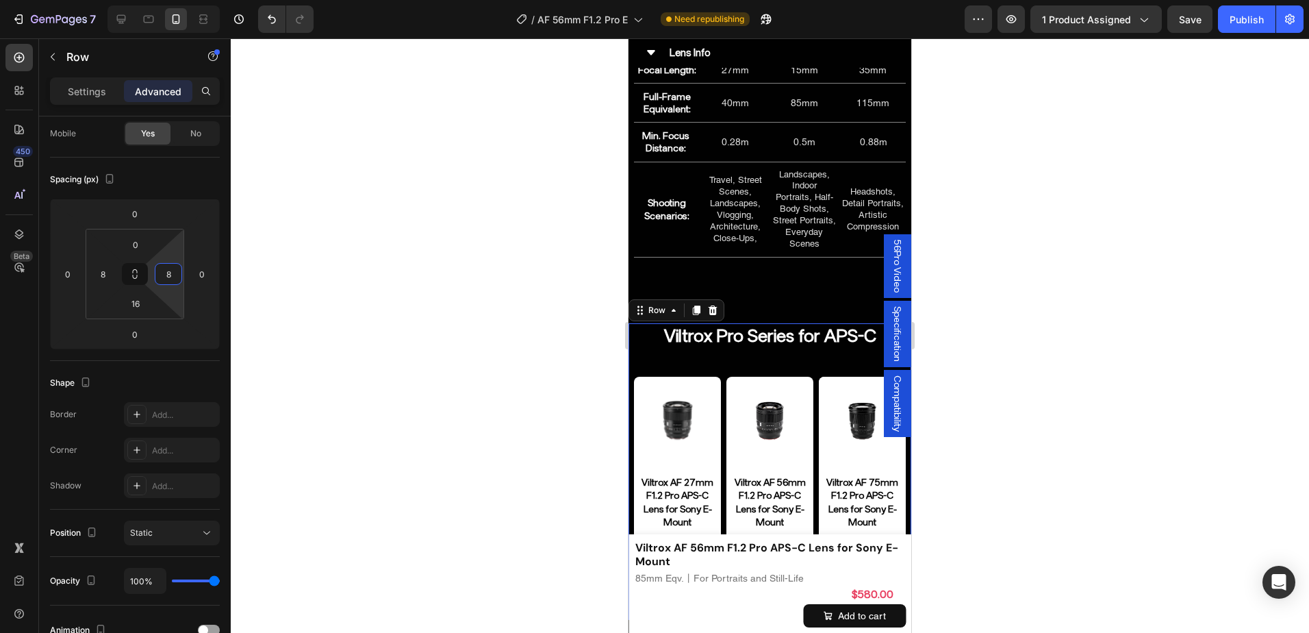
click at [1030, 393] on div at bounding box center [770, 335] width 1078 height 594
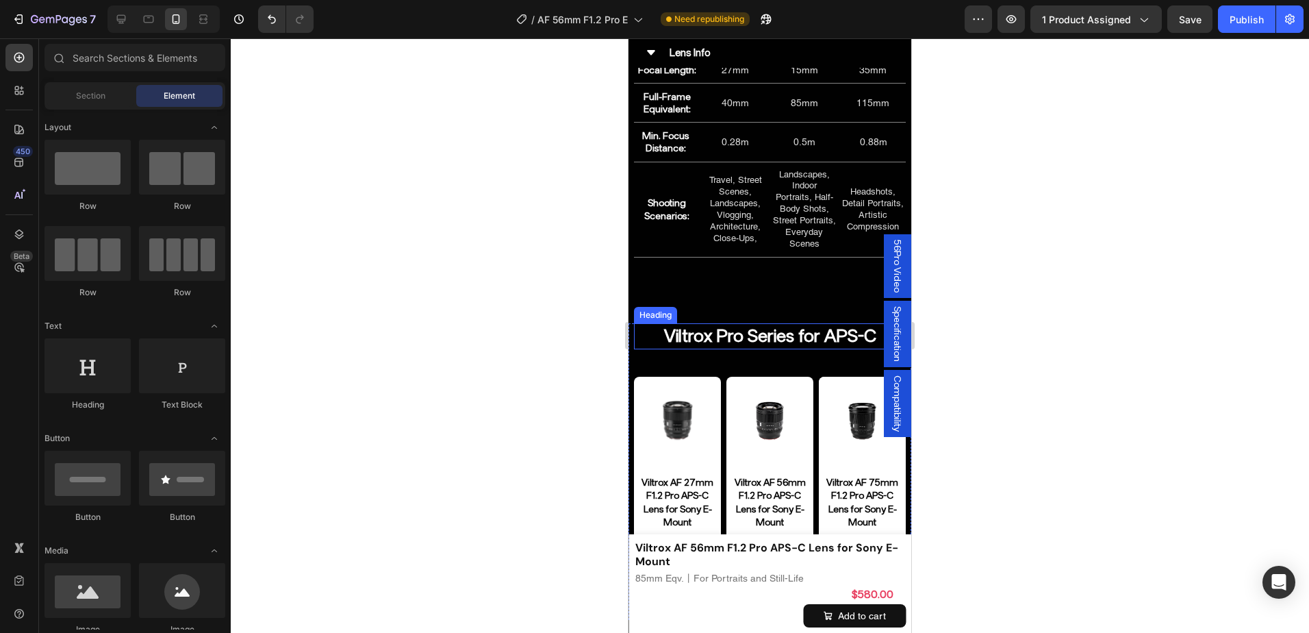
click at [783, 344] on h2 "Viltrox Pro Series for APS-C" at bounding box center [770, 336] width 272 height 26
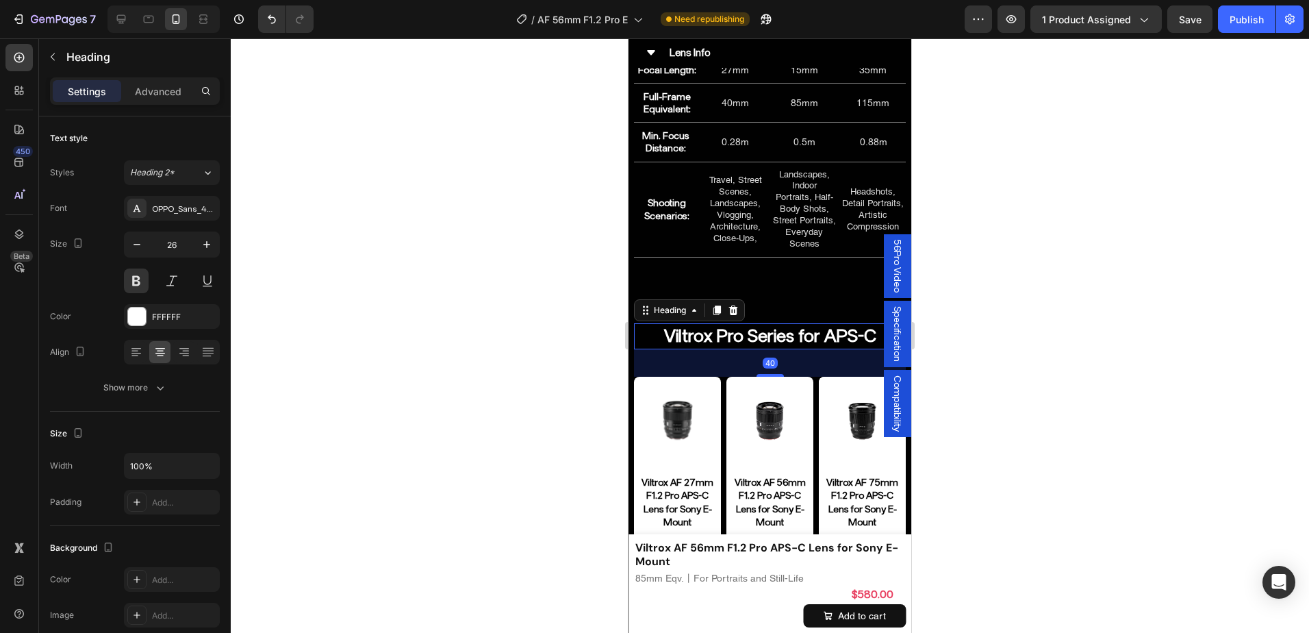
click at [1007, 350] on div at bounding box center [770, 335] width 1078 height 594
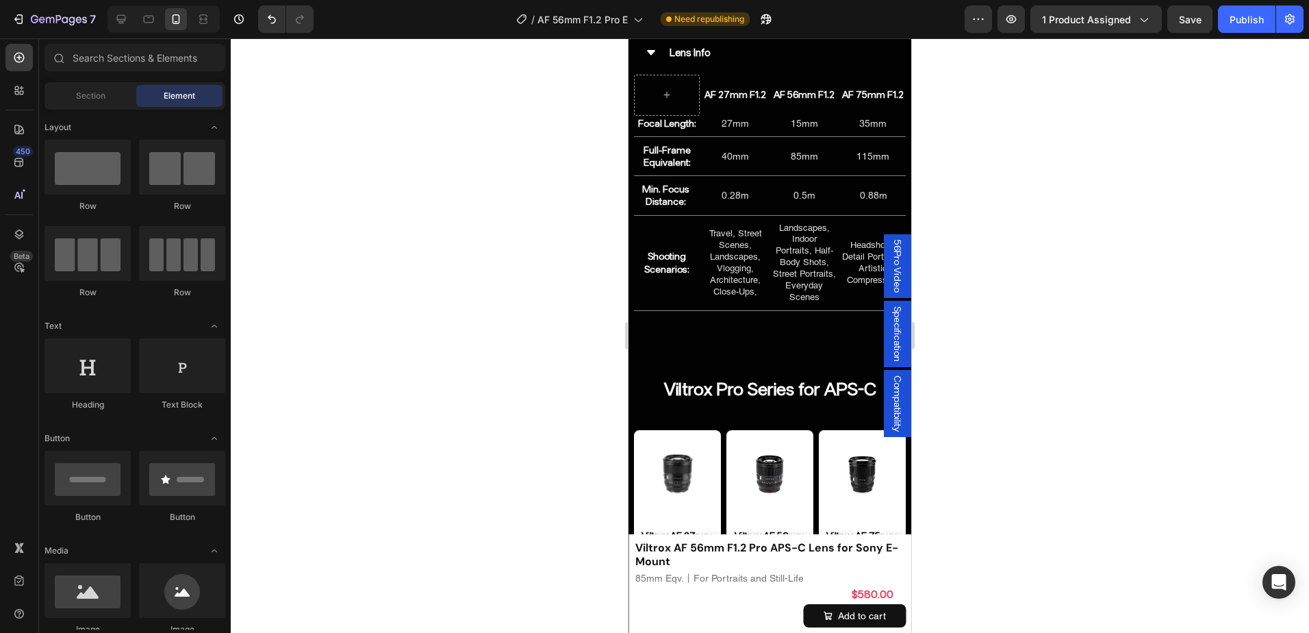
scroll to position [7080, 0]
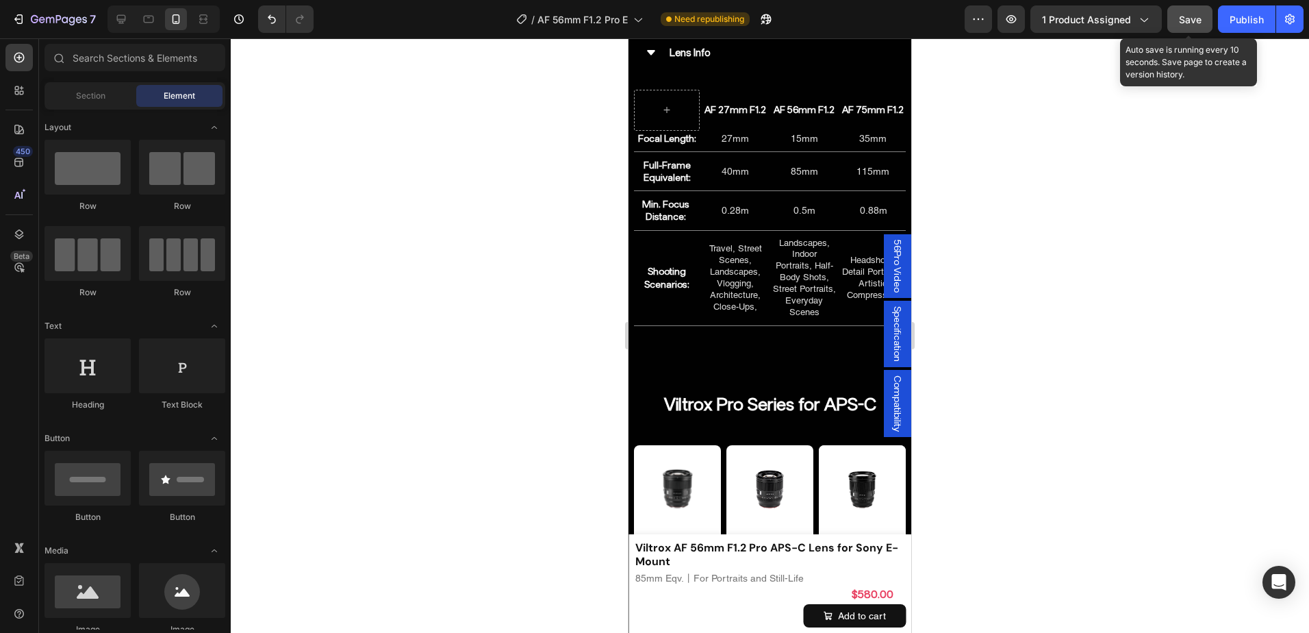
click at [1202, 13] on button "Save" at bounding box center [1189, 18] width 45 height 27
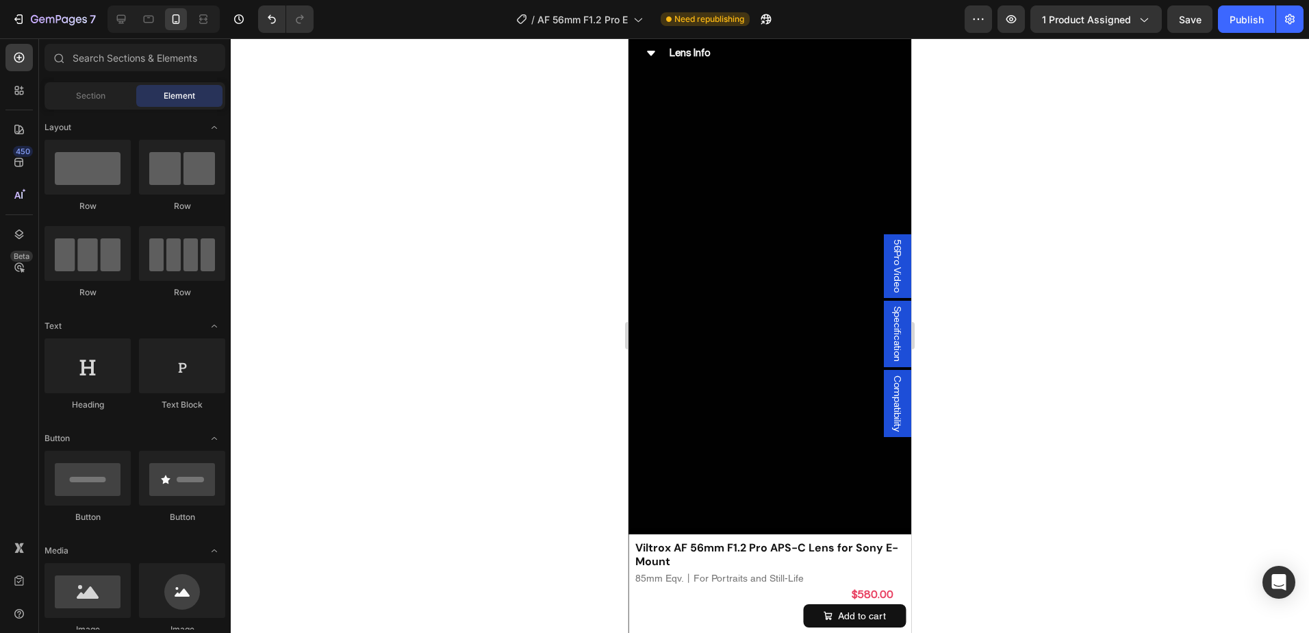
scroll to position [2343, 0]
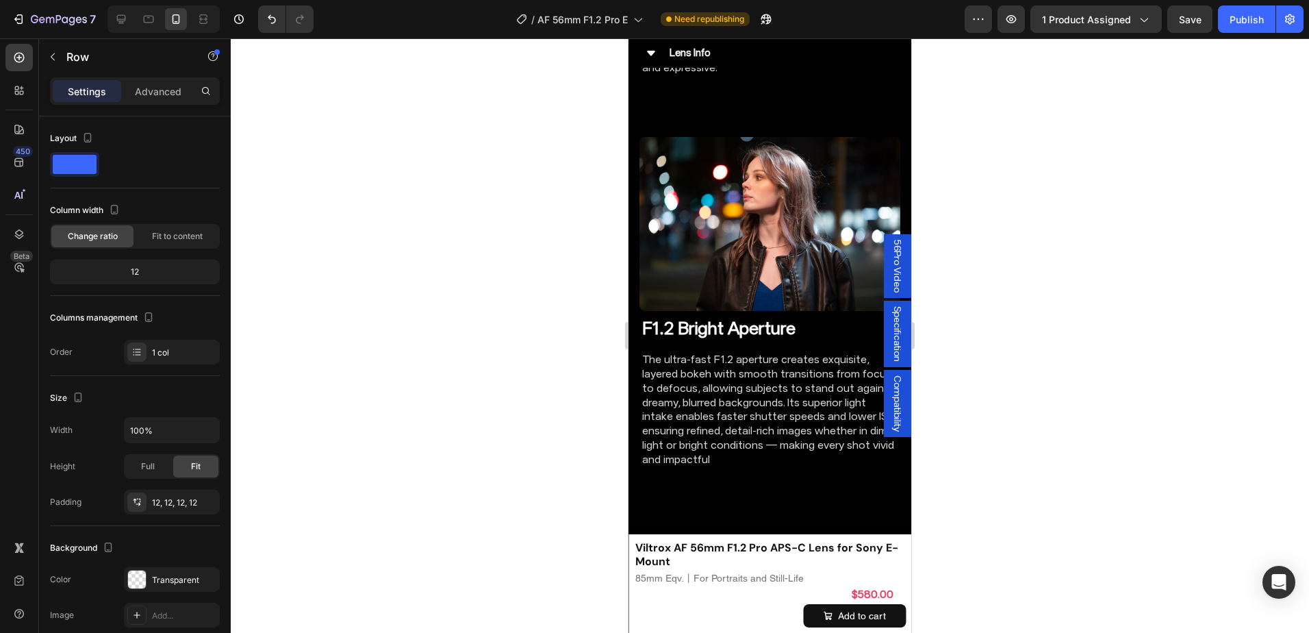
scroll to position [2549, 0]
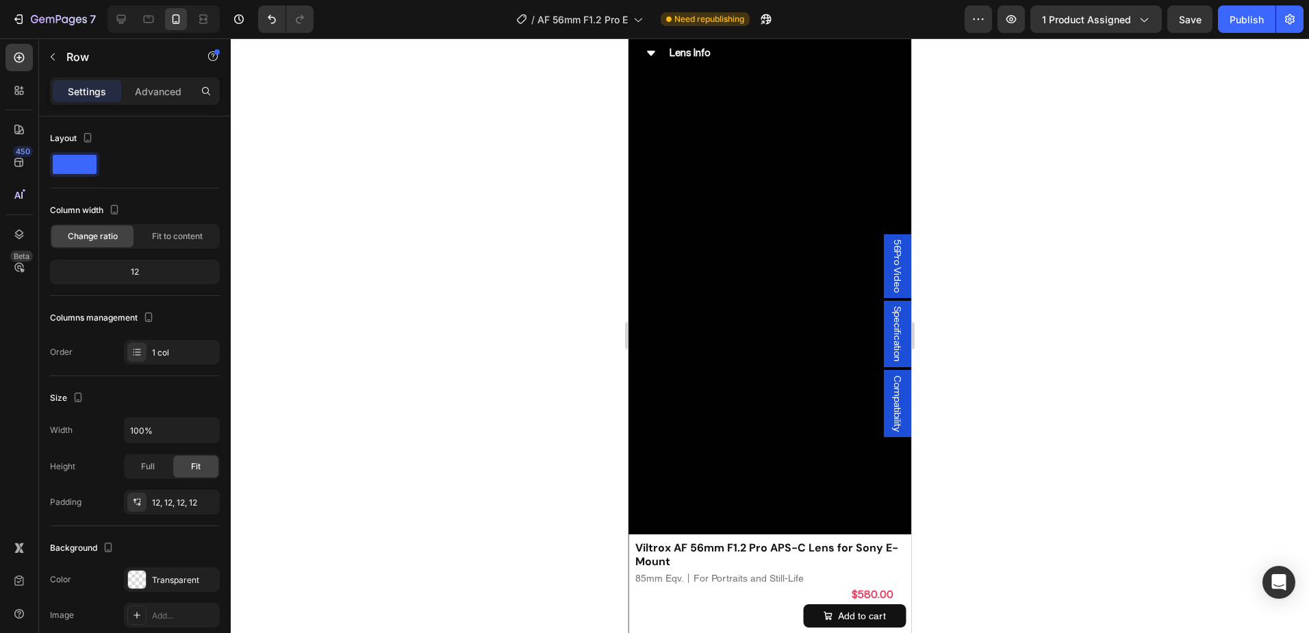
scroll to position [2412, 0]
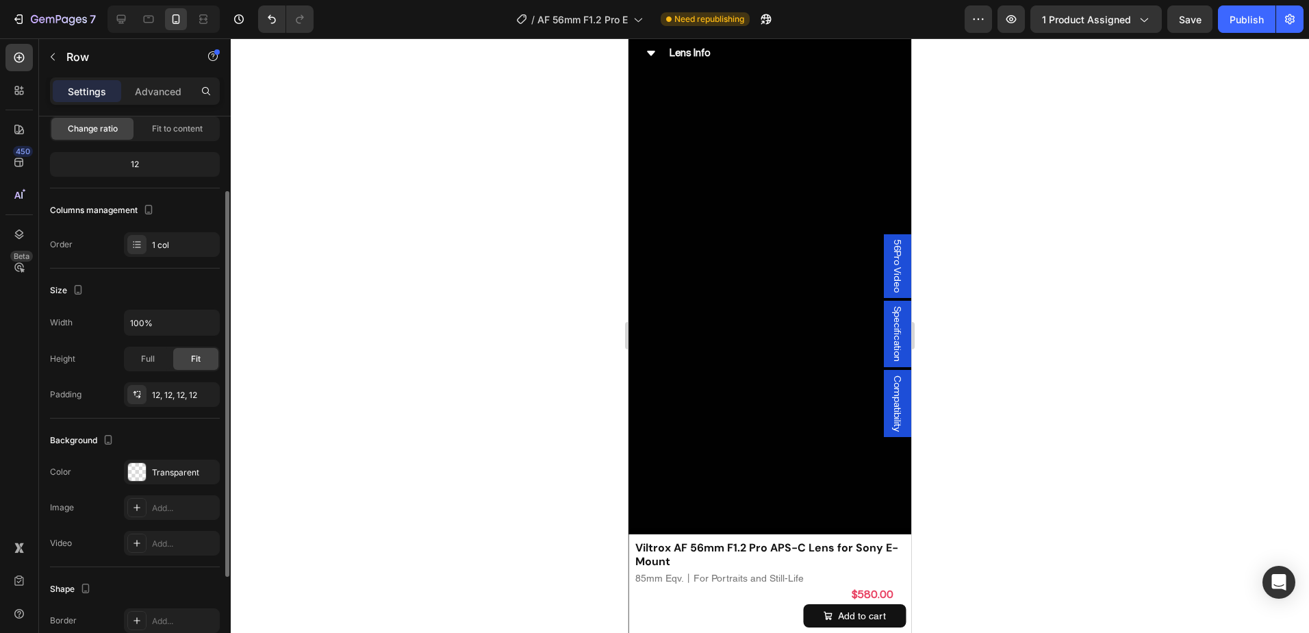
scroll to position [2275, 0]
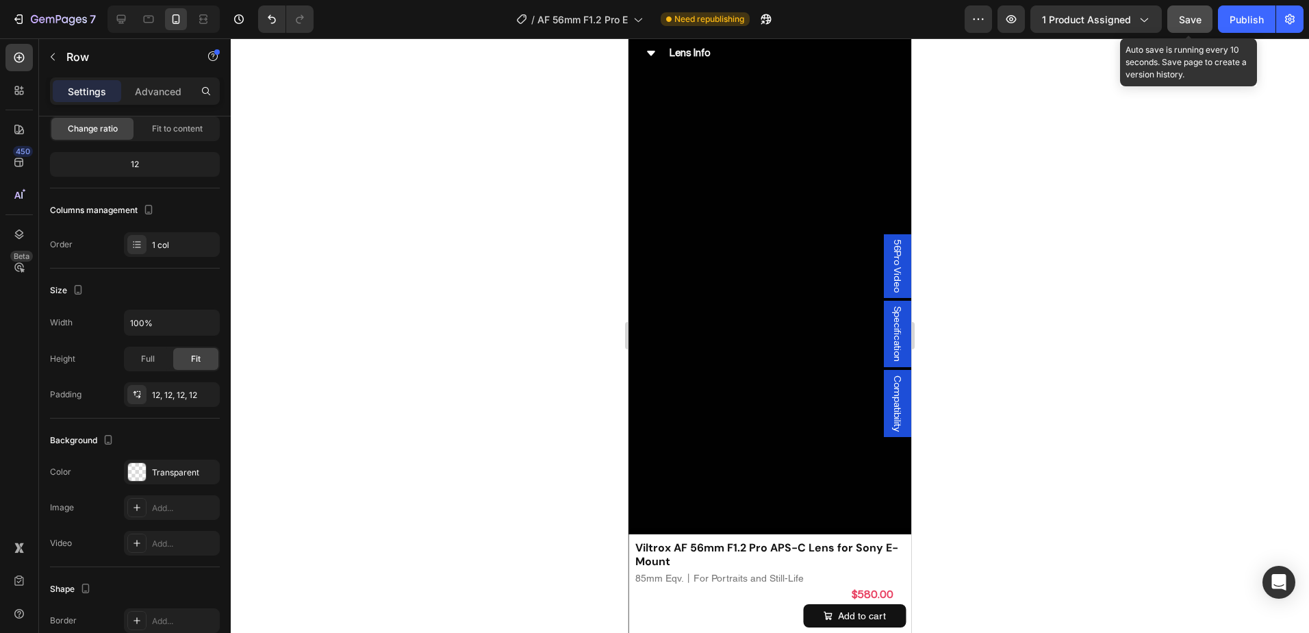
click at [1192, 27] on button "Save" at bounding box center [1189, 18] width 45 height 27
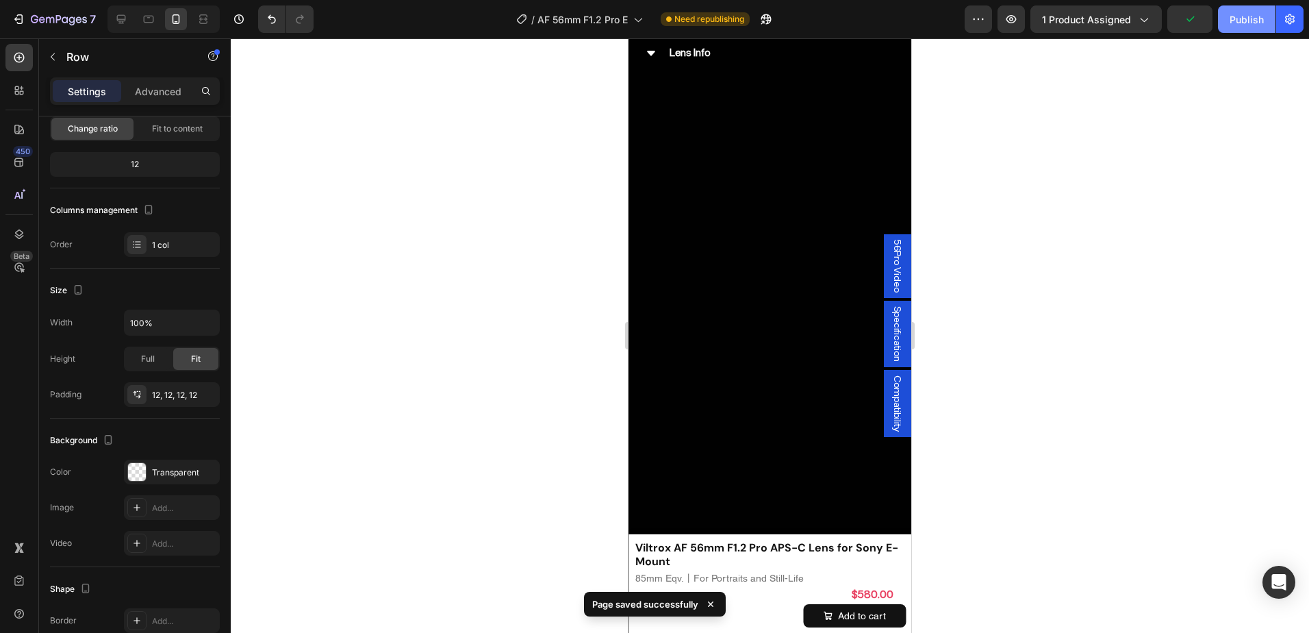
click at [1249, 26] on div "Publish" at bounding box center [1246, 19] width 34 height 14
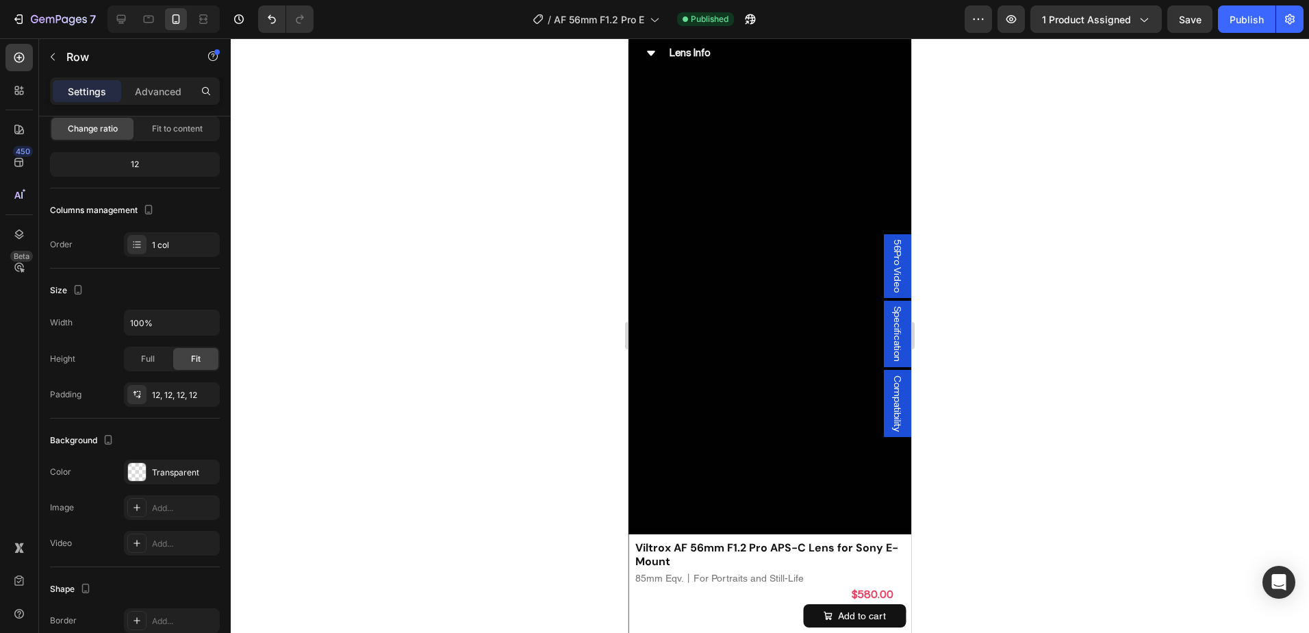
click at [1103, 293] on div at bounding box center [770, 335] width 1078 height 594
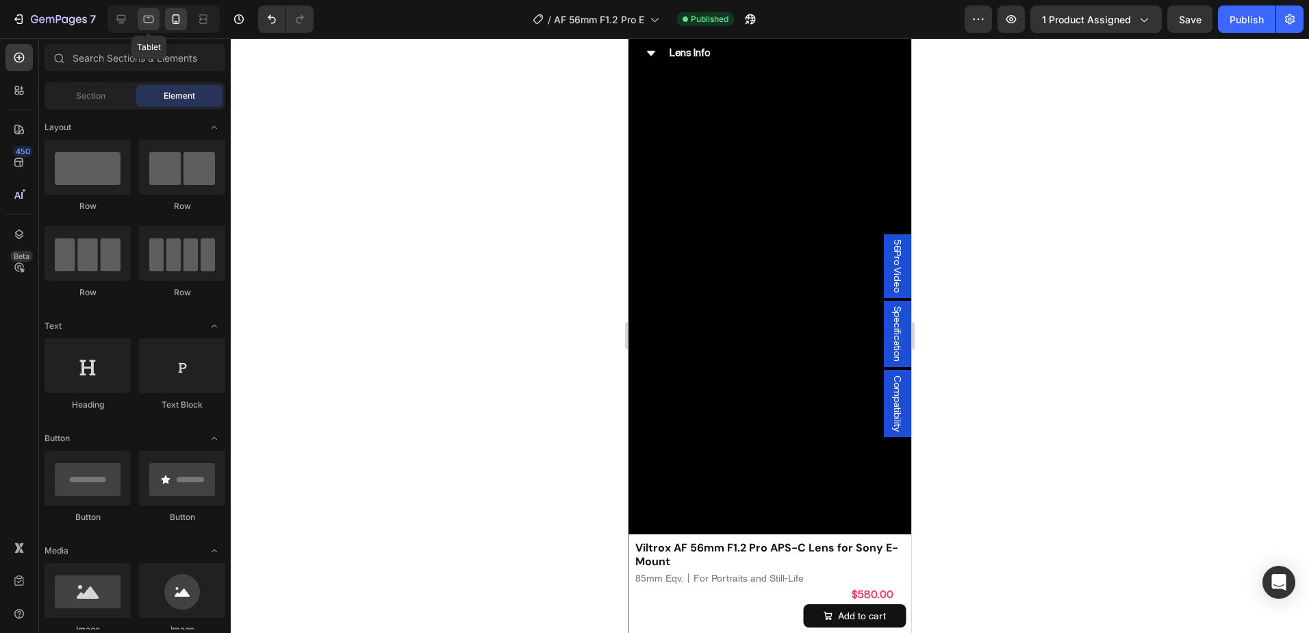
click at [149, 24] on icon at bounding box center [149, 19] width 14 height 14
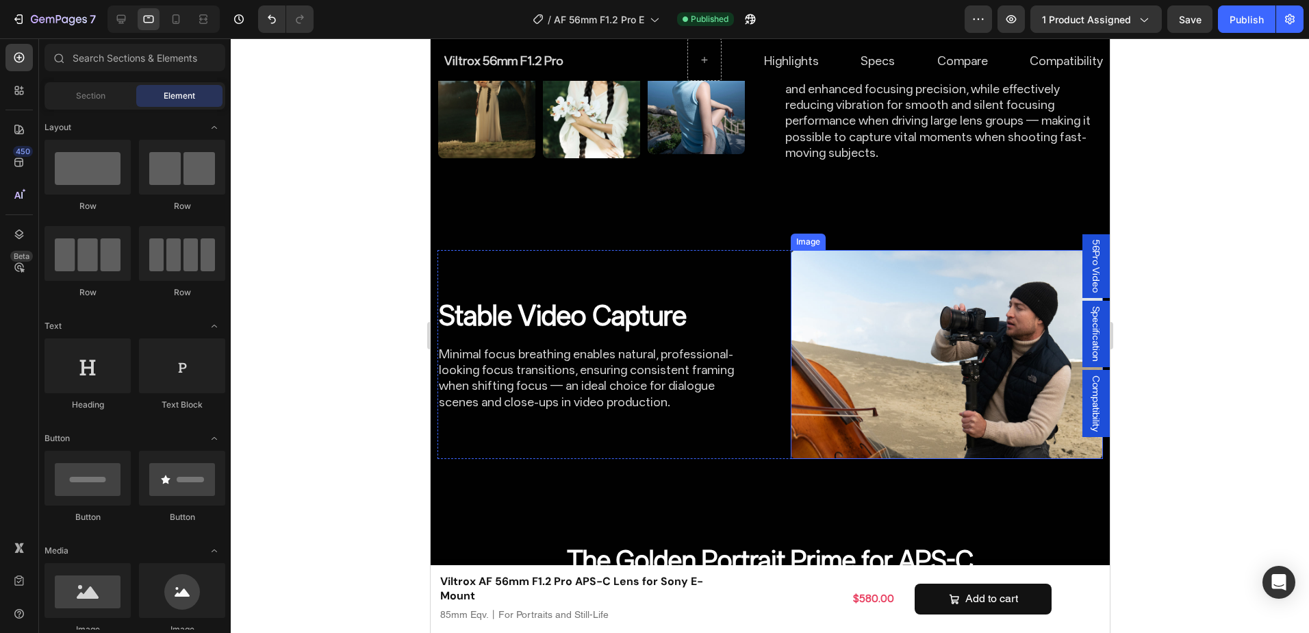
scroll to position [2746, 0]
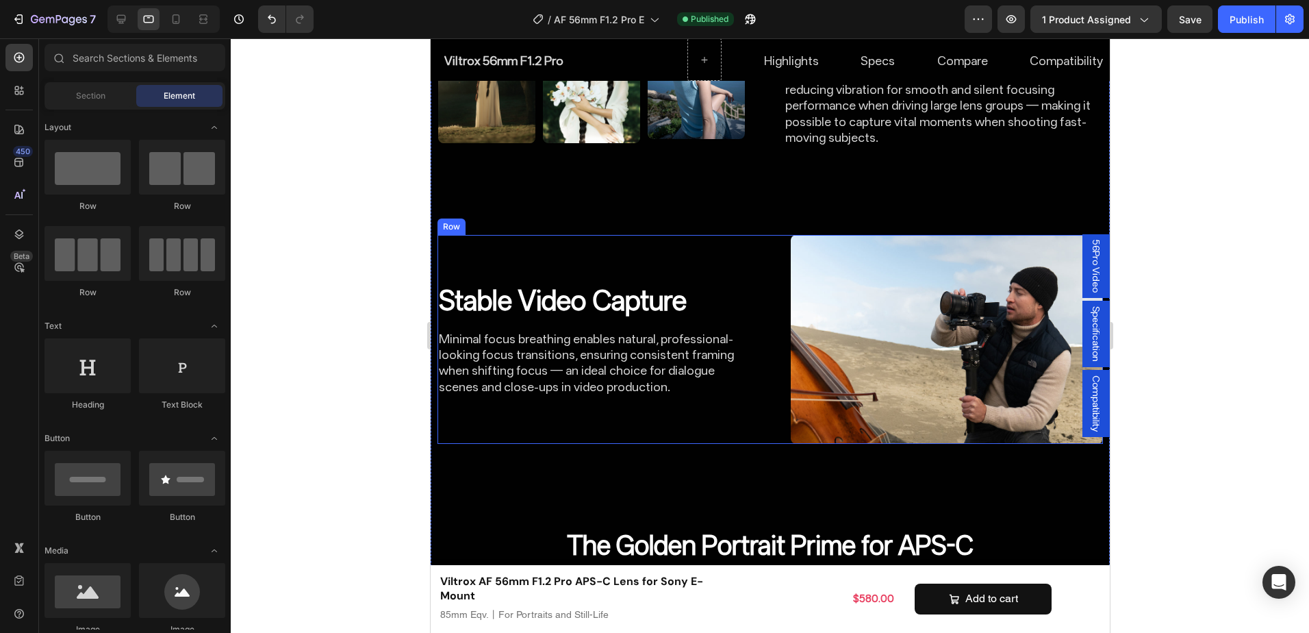
click at [763, 398] on div "Image Stable Video Capture Heading Minimal focus breathing enables natural, pro…" at bounding box center [769, 339] width 665 height 208
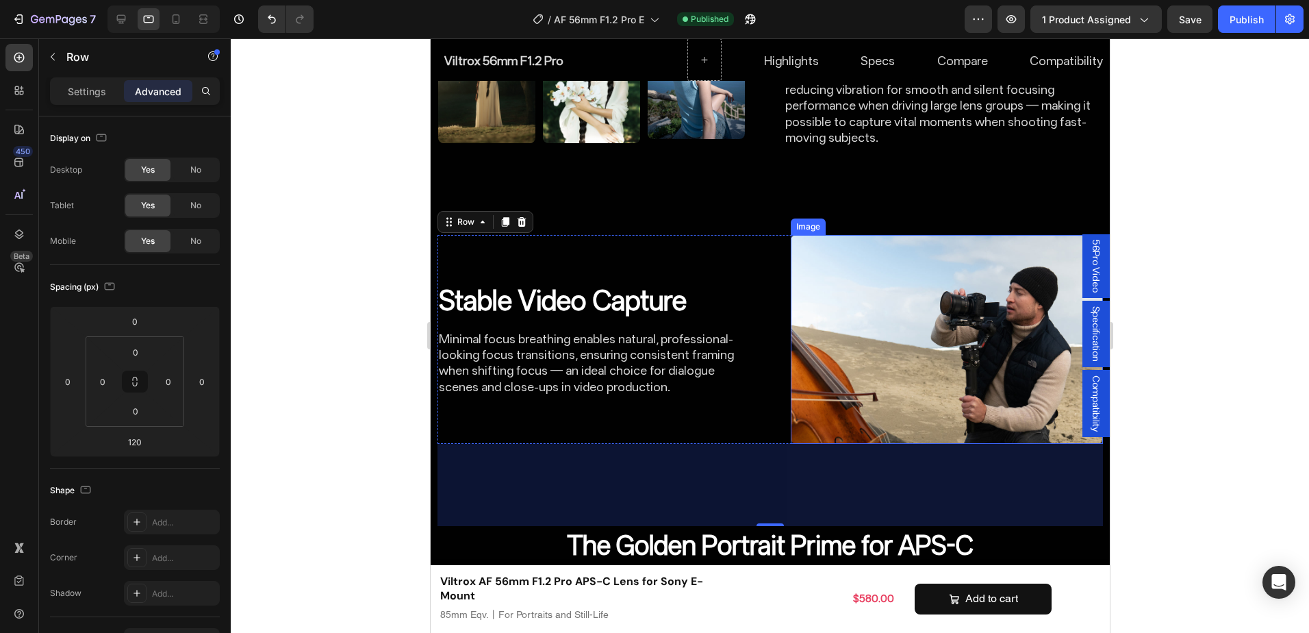
scroll to position [2677, 0]
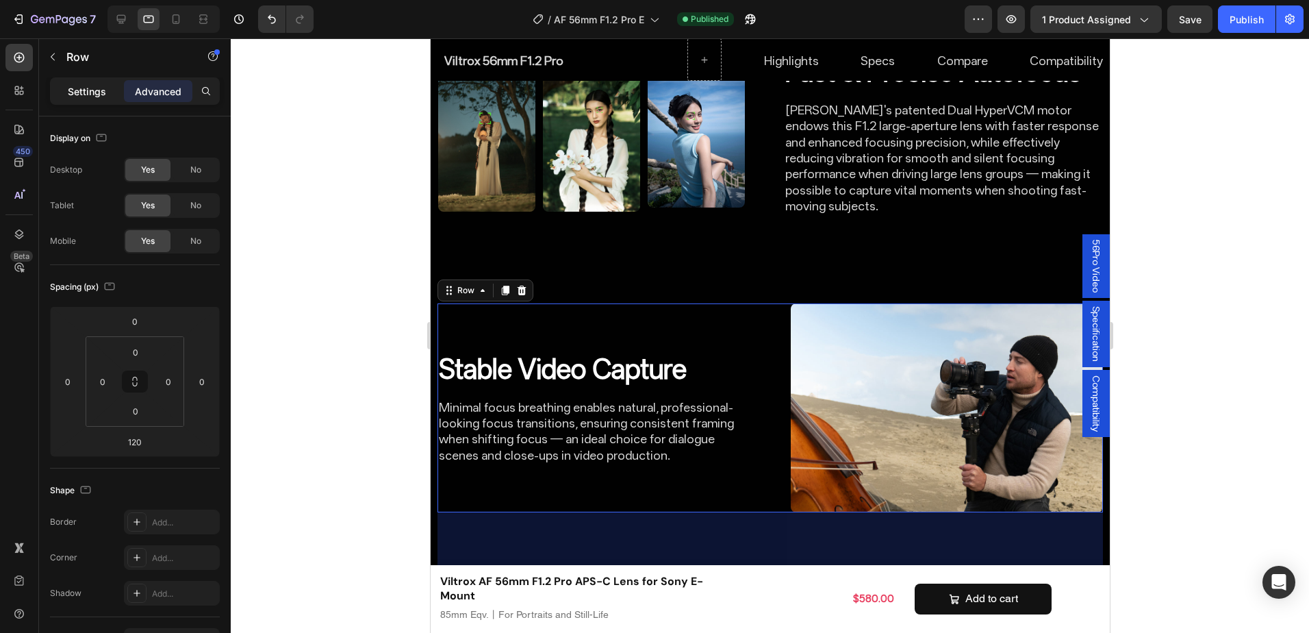
click at [96, 91] on p "Settings" at bounding box center [87, 91] width 38 height 14
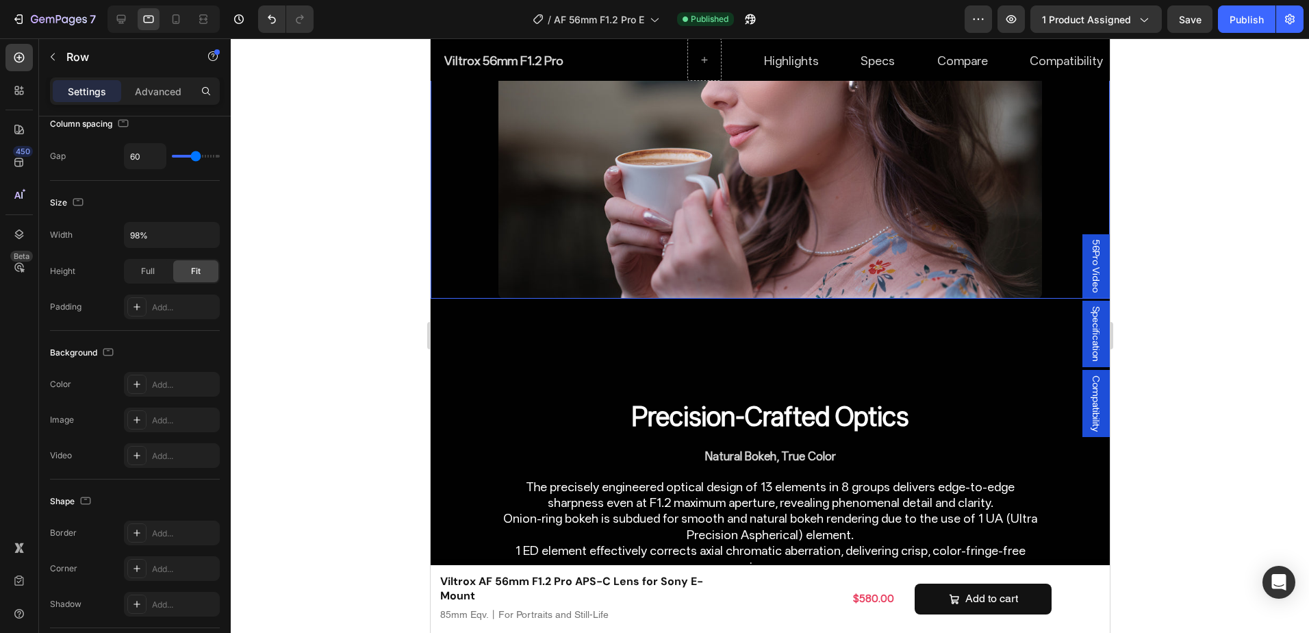
scroll to position [3567, 0]
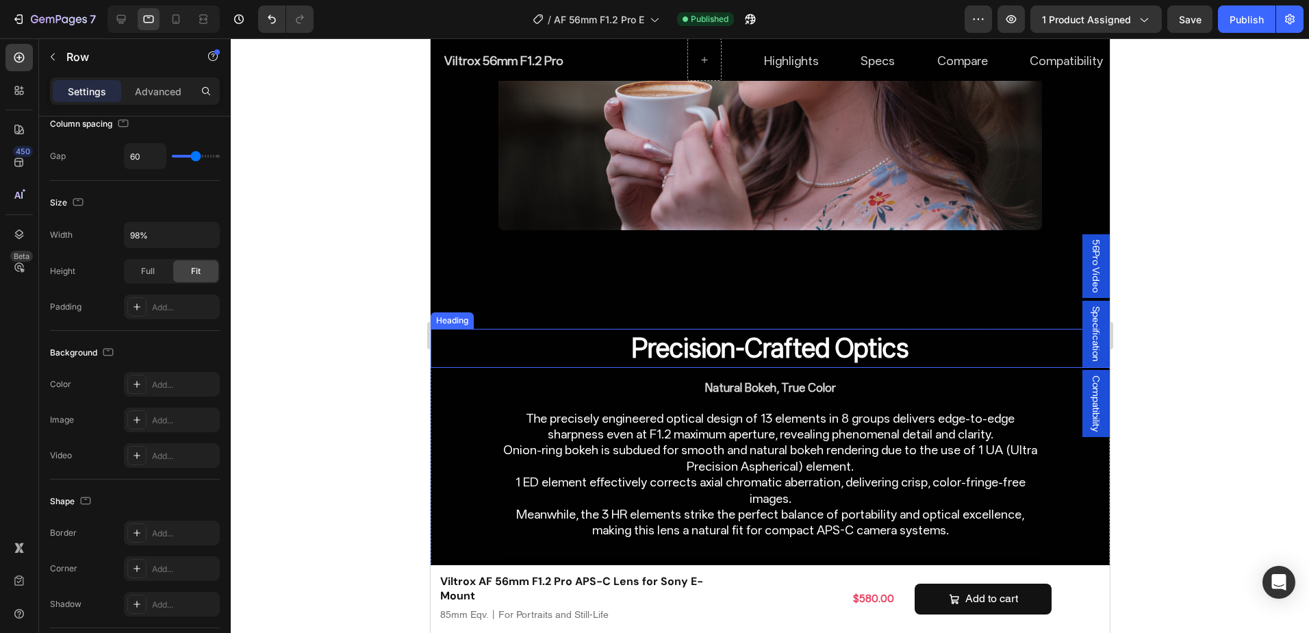
click at [878, 331] on h2 "Precision-Crafted Optics" at bounding box center [770, 348] width 544 height 39
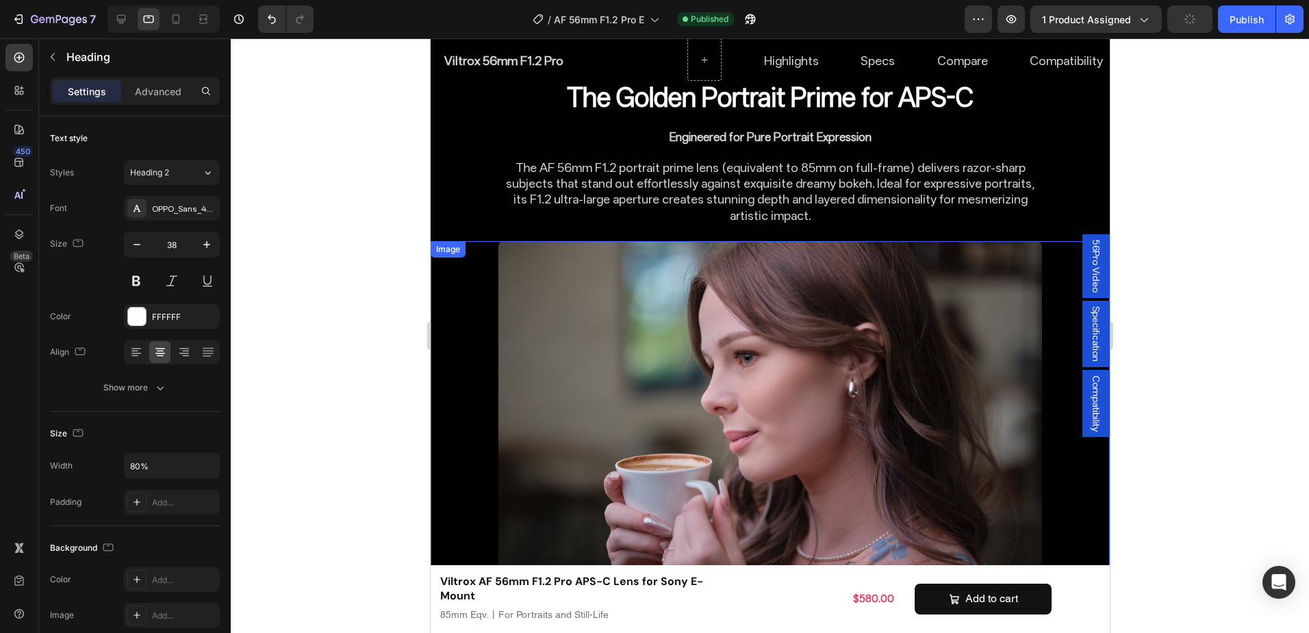
scroll to position [3156, 0]
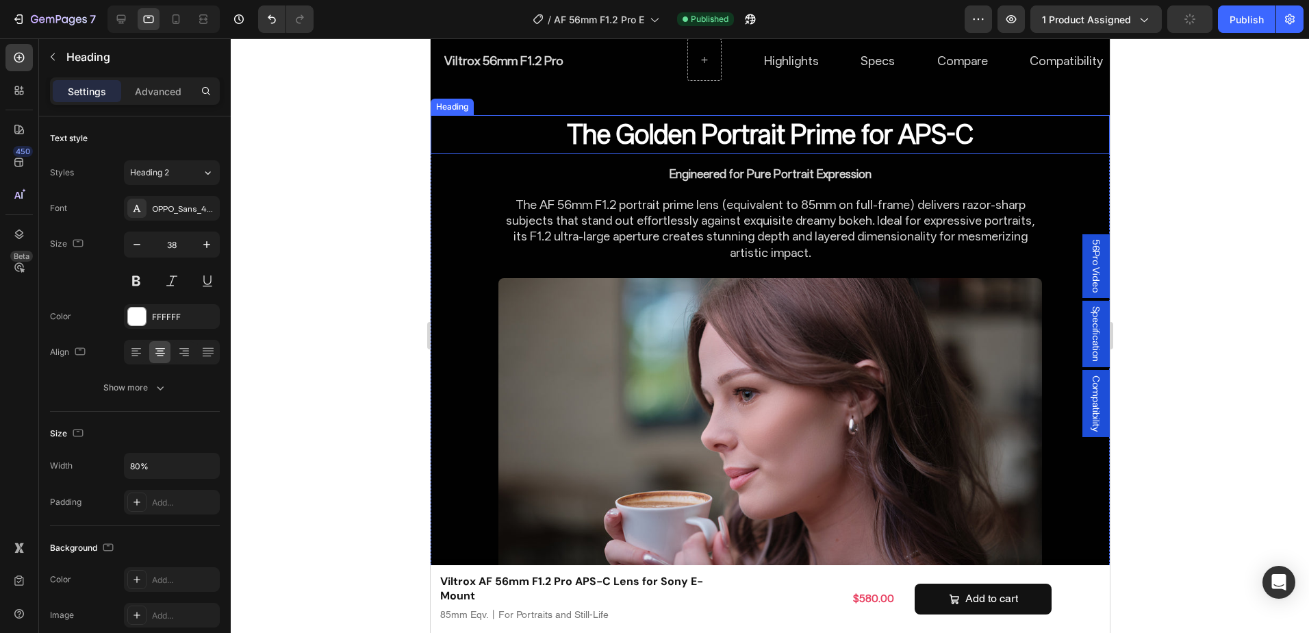
click at [810, 126] on h2 "The Golden Portrait Prime for APS-C" at bounding box center [770, 134] width 544 height 39
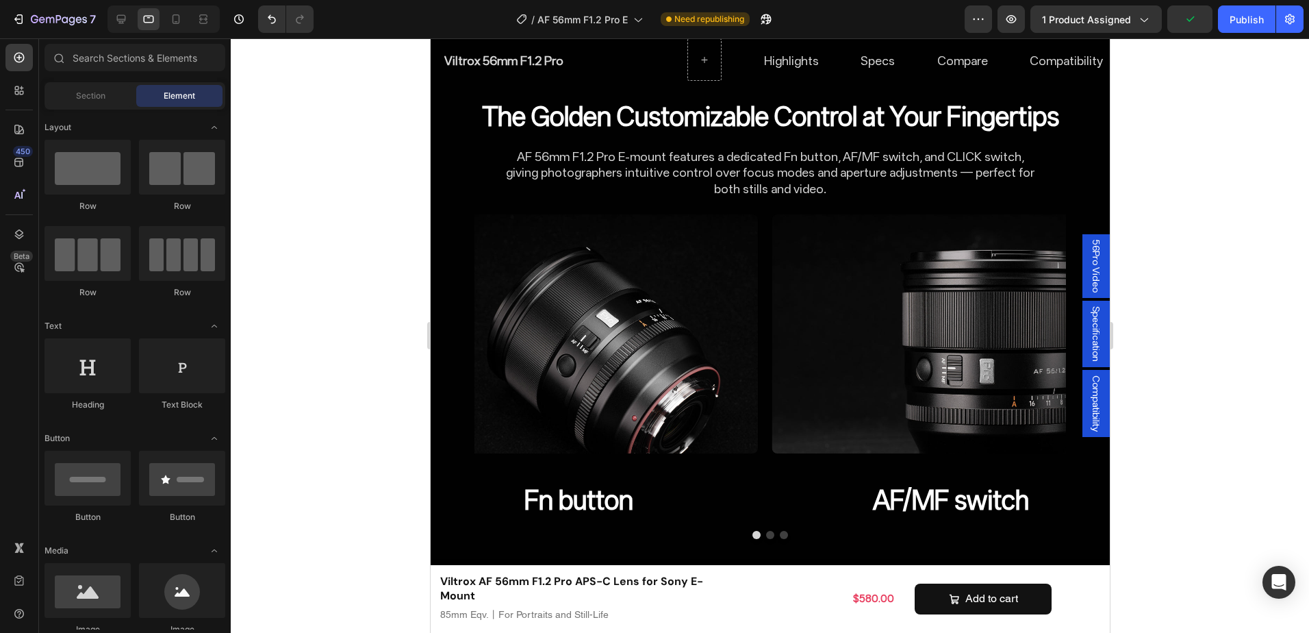
scroll to position [4368, 0]
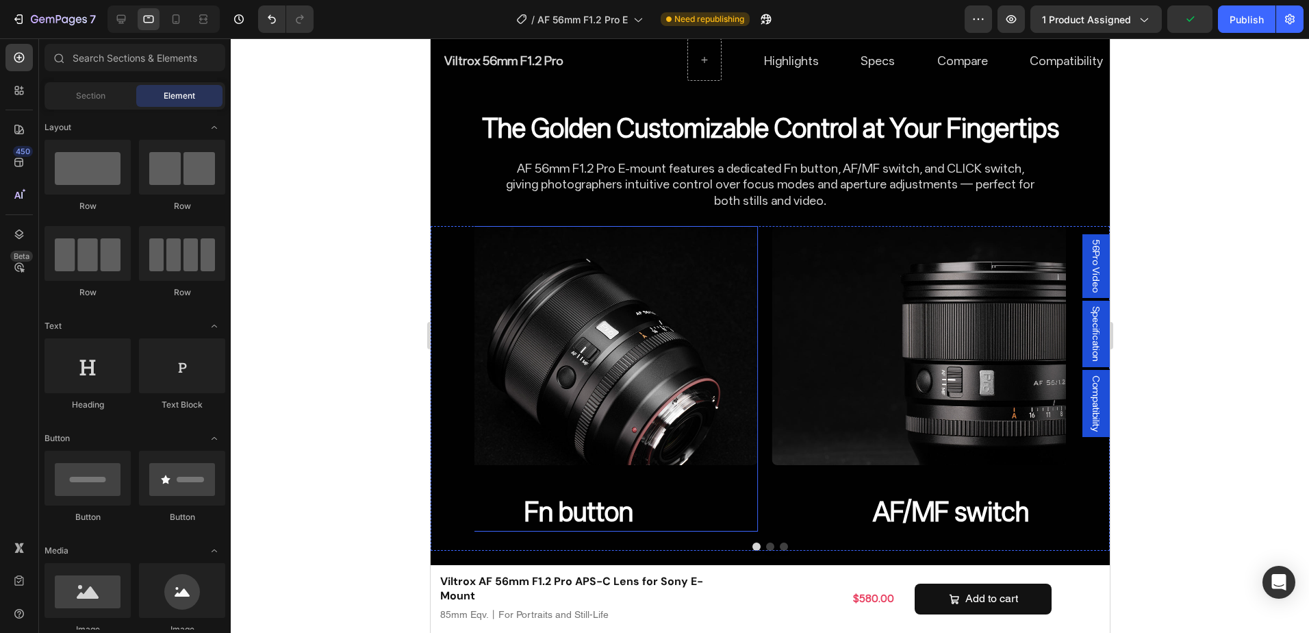
click at [623, 504] on h2 "Fn button" at bounding box center [578, 511] width 358 height 39
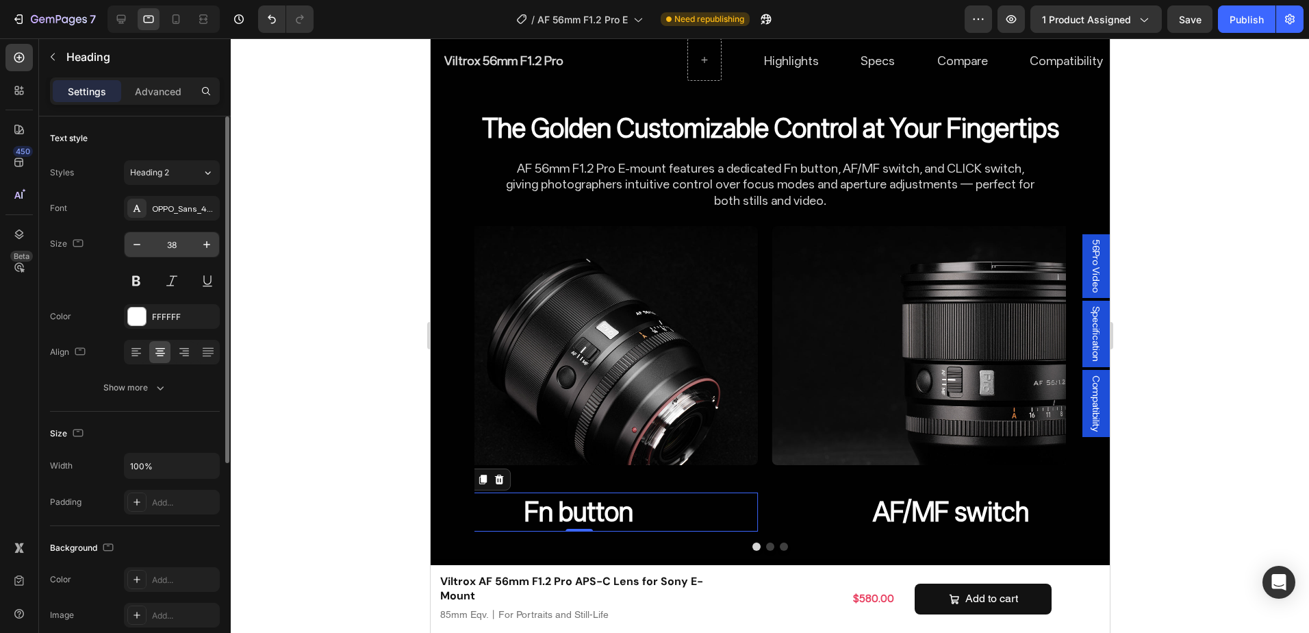
click at [171, 250] on input "38" at bounding box center [171, 244] width 45 height 25
click at [165, 248] on input "26" at bounding box center [171, 244] width 45 height 25
type input "18"
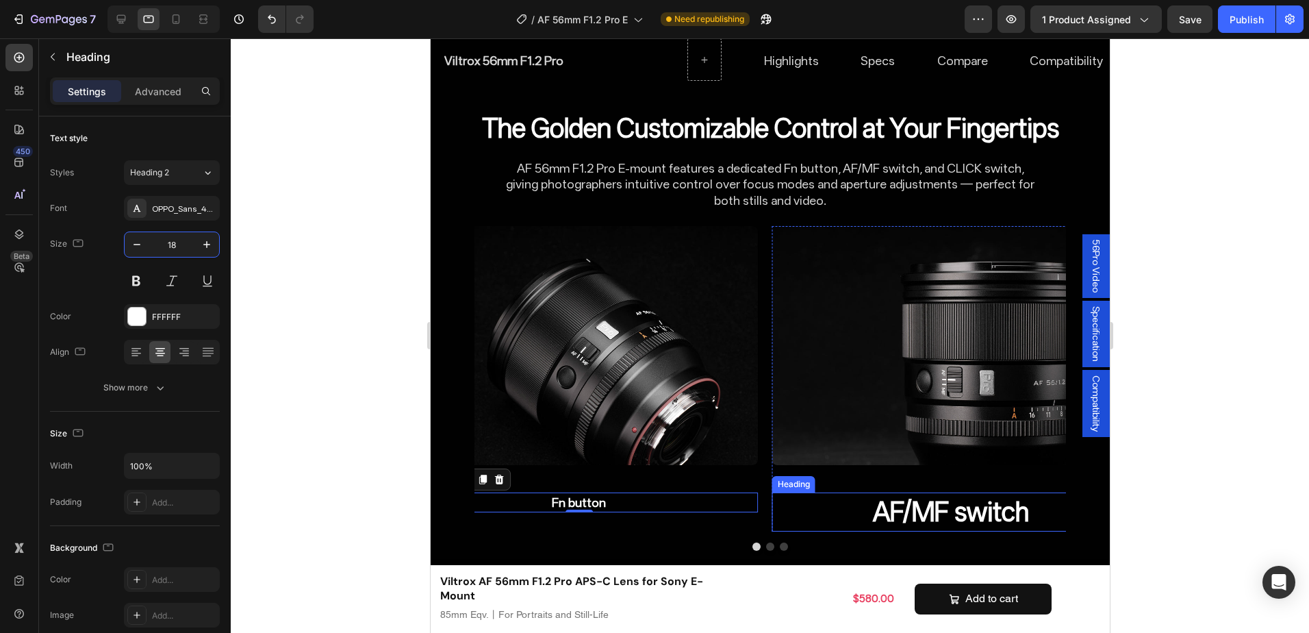
click at [886, 505] on h2 "AF/MF switch" at bounding box center [950, 511] width 358 height 39
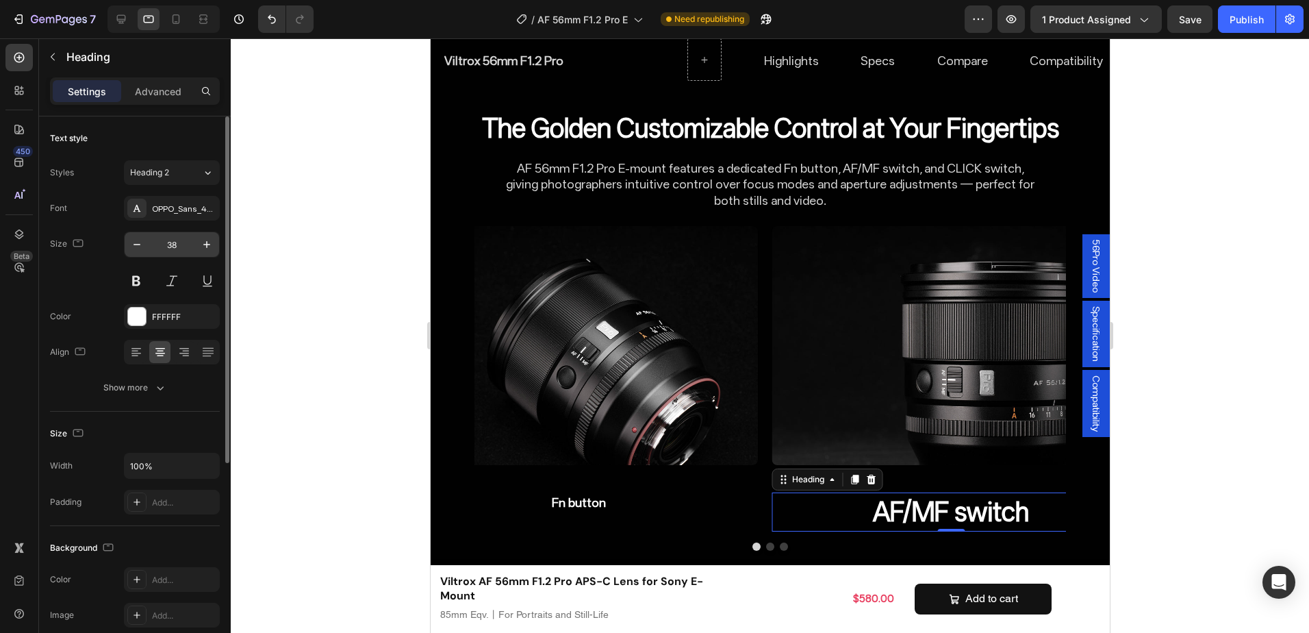
click at [173, 243] on input "38" at bounding box center [171, 244] width 45 height 25
type input "18"
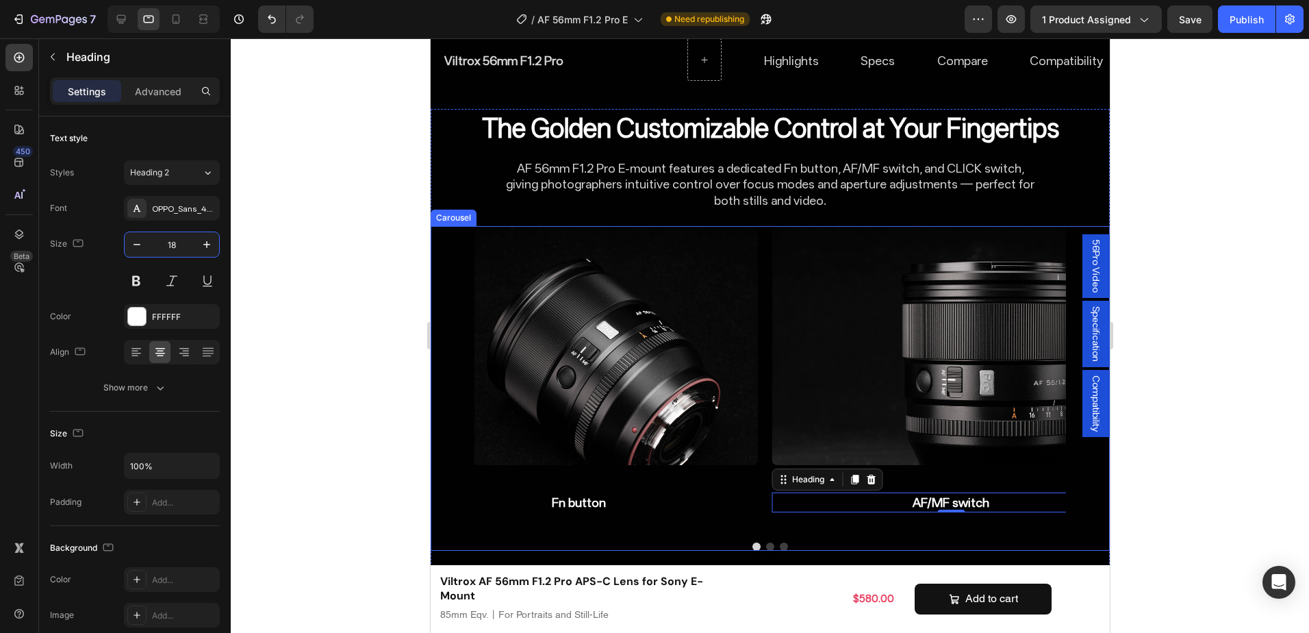
click at [779, 542] on button "Dot" at bounding box center [783, 546] width 8 height 8
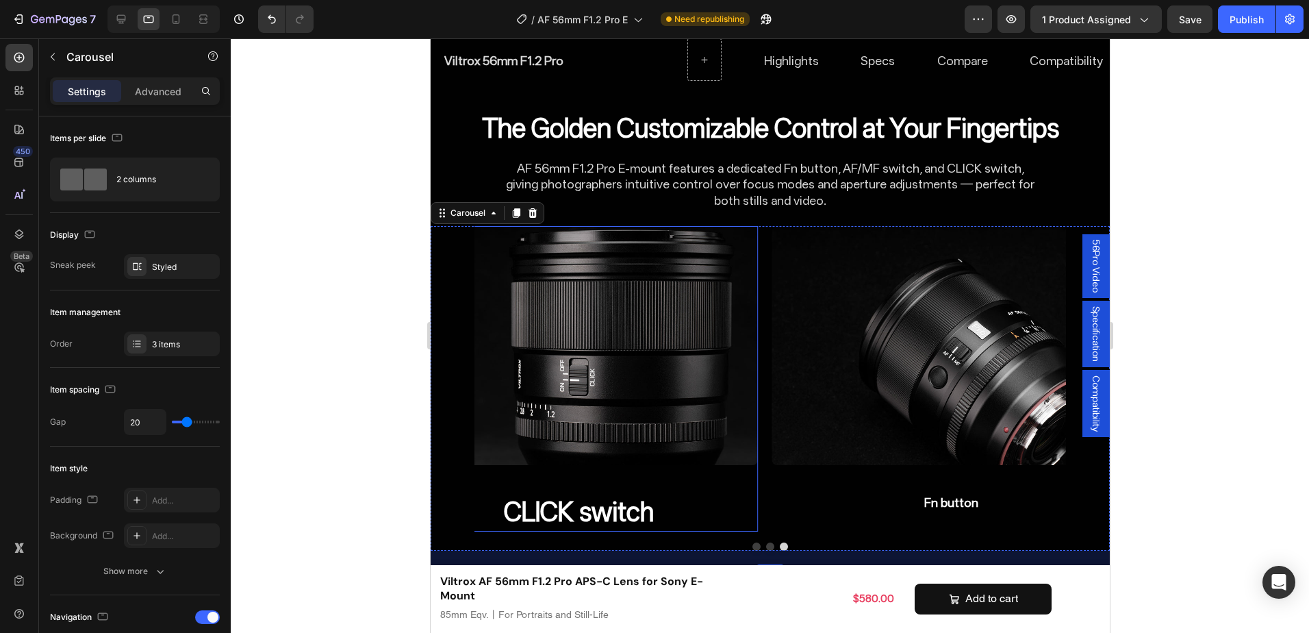
click at [614, 492] on h2 "CLICK switch" at bounding box center [578, 511] width 358 height 39
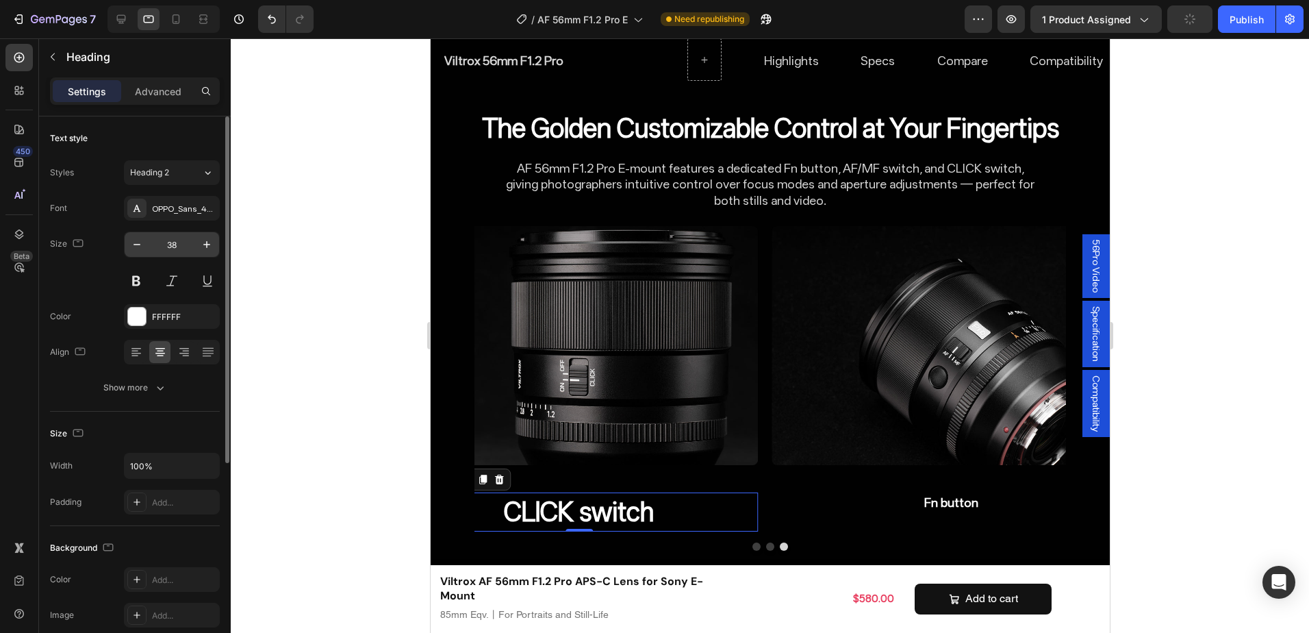
click at [177, 238] on input "38" at bounding box center [171, 244] width 45 height 25
type input "18"
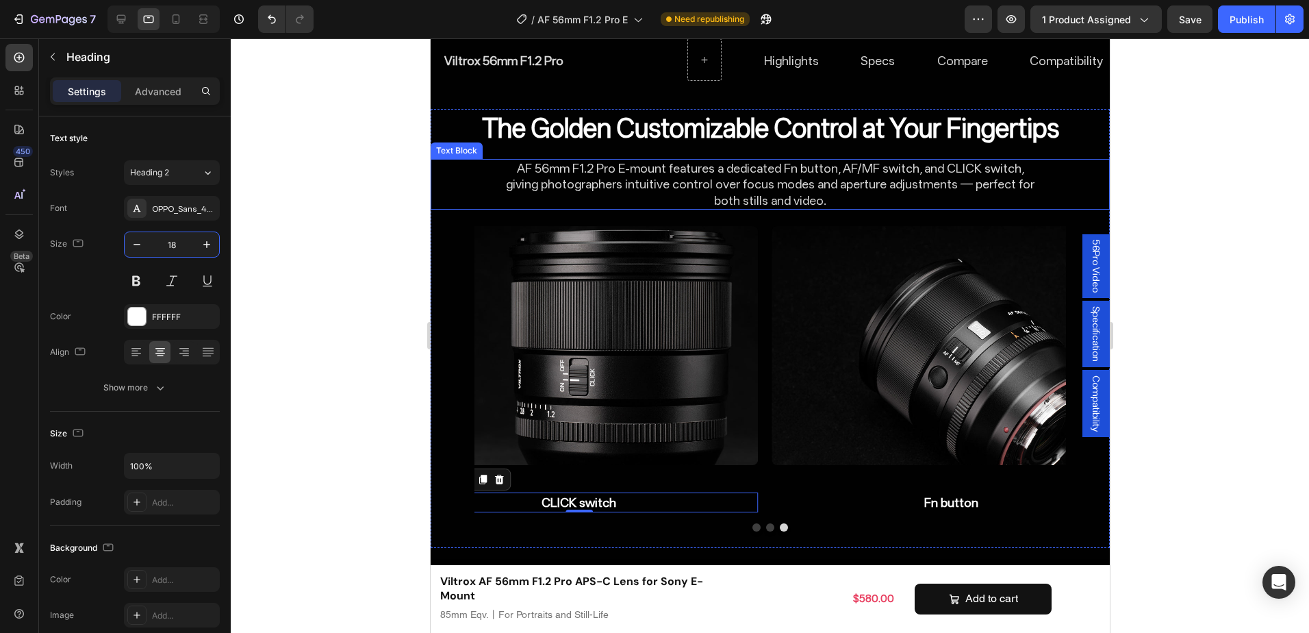
click at [784, 173] on p "AF 56mm F1.2 Pro E-mount features a dedicated Fn button, AF/MF switch, and CLIC…" at bounding box center [769, 184] width 541 height 48
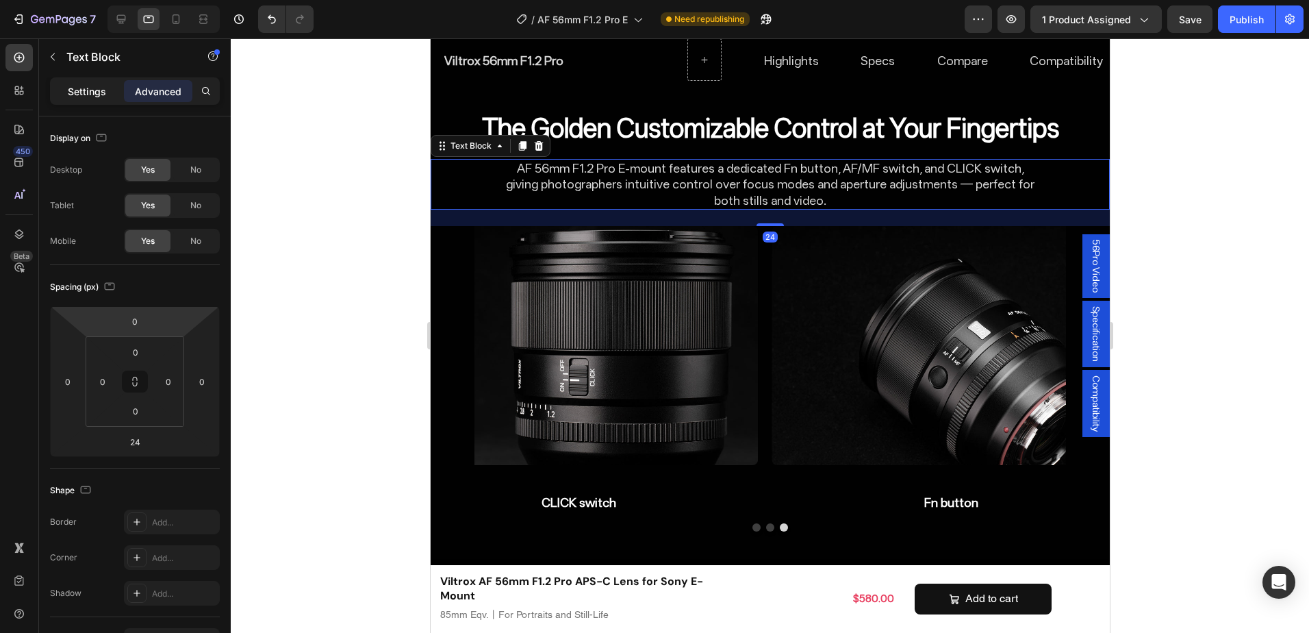
click at [91, 98] on p "Settings" at bounding box center [87, 91] width 38 height 14
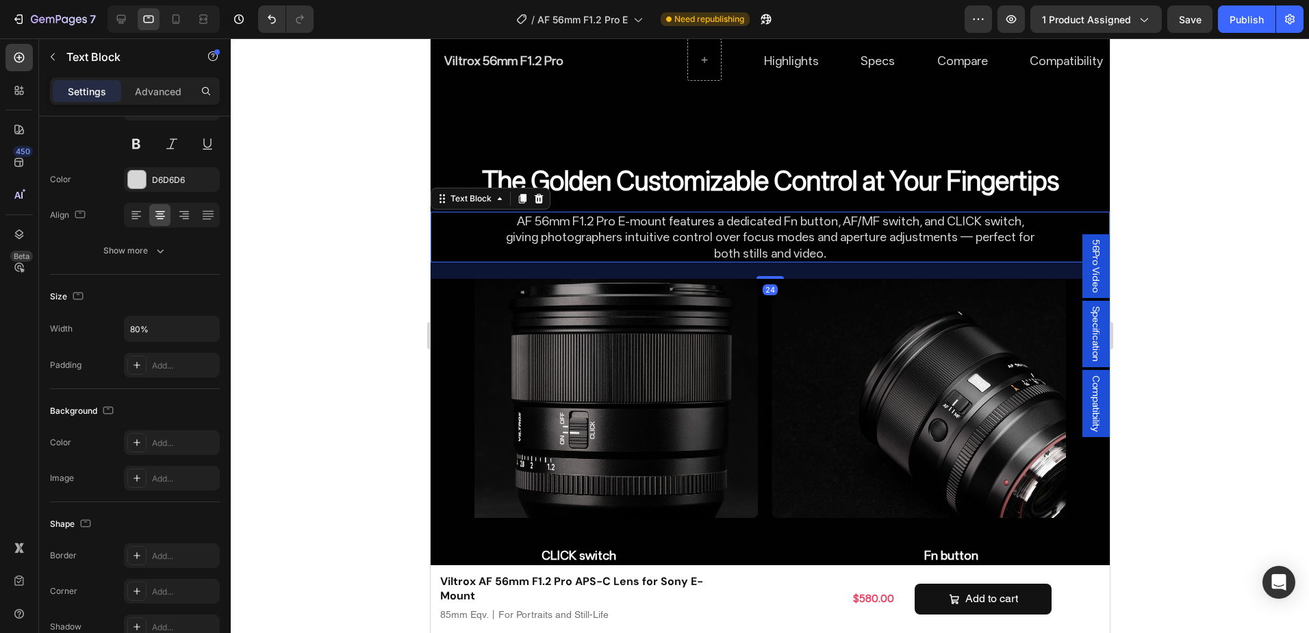
scroll to position [4300, 0]
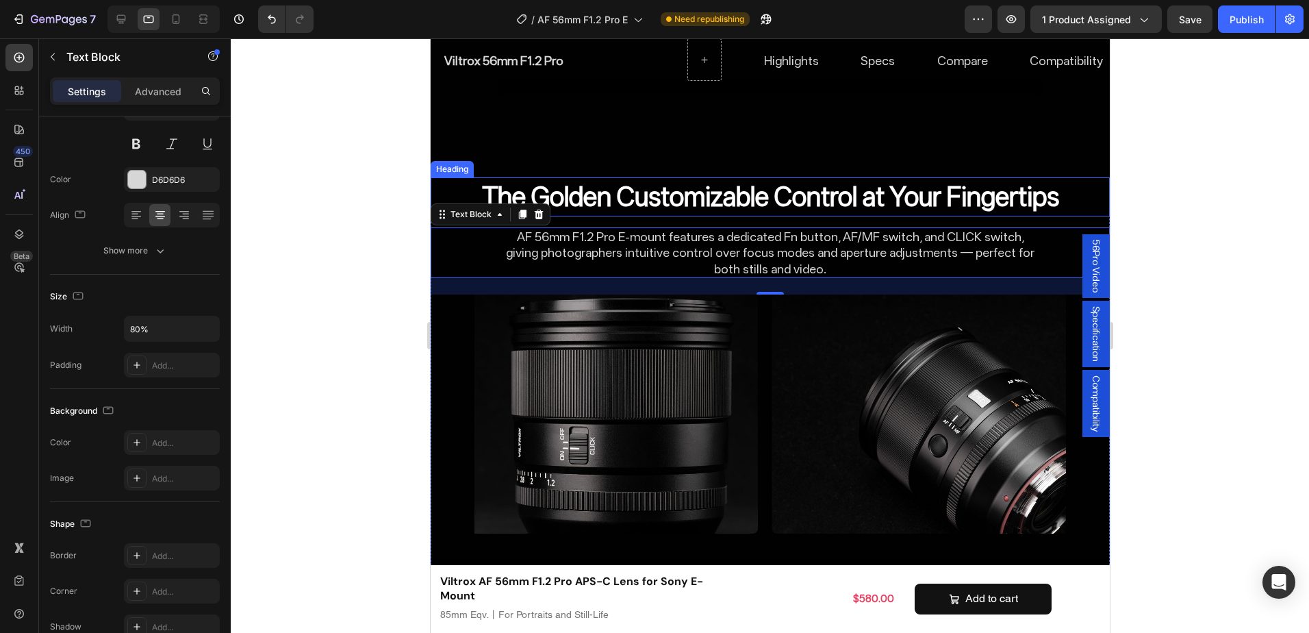
click at [694, 177] on h2 "The Golden Customizable Control at Your Fingertips" at bounding box center [769, 196] width 679 height 39
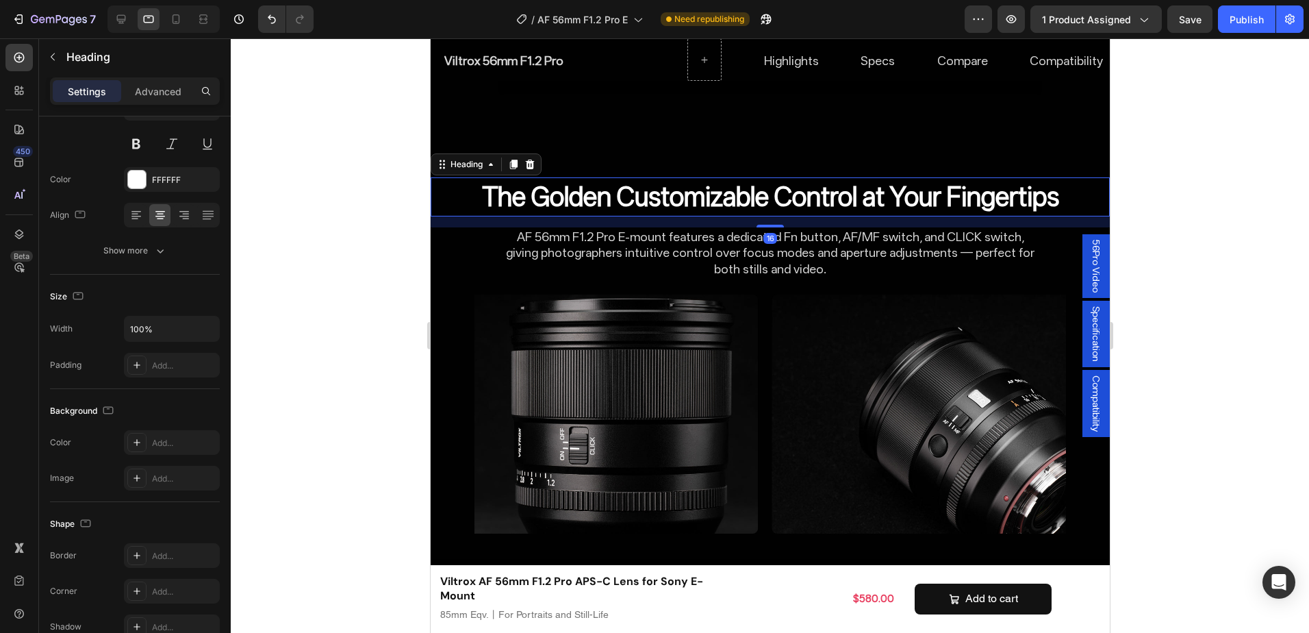
scroll to position [0, 0]
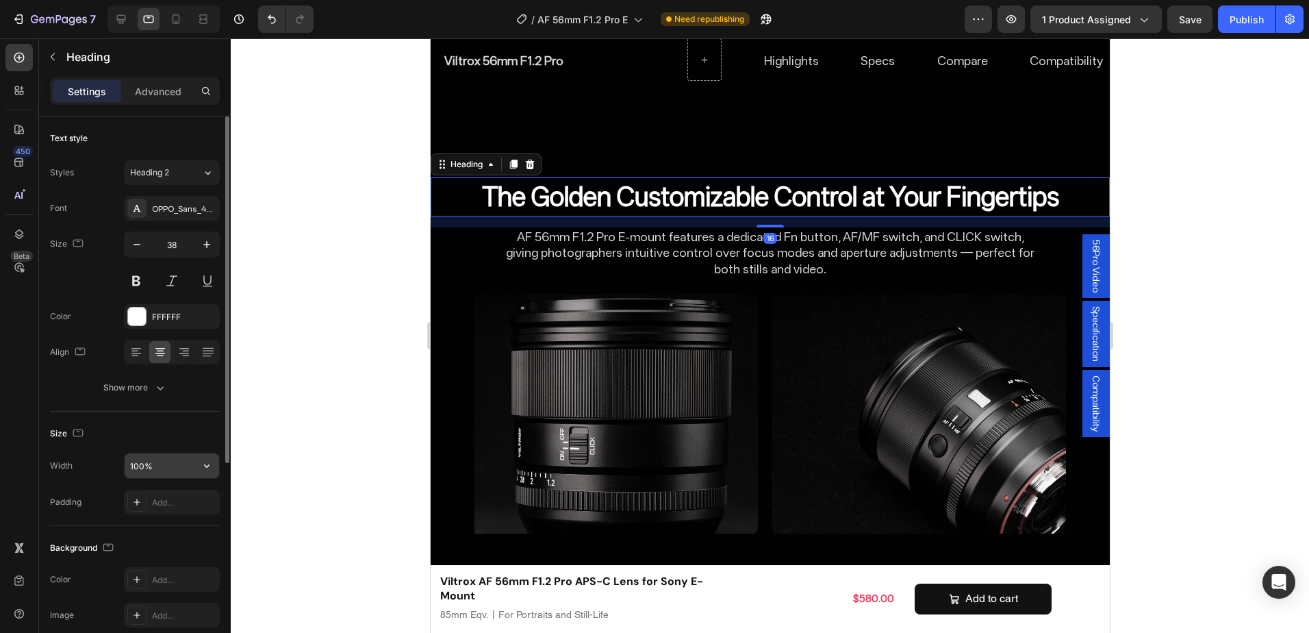
click at [135, 462] on input "100%" at bounding box center [172, 465] width 94 height 25
type input "80%"
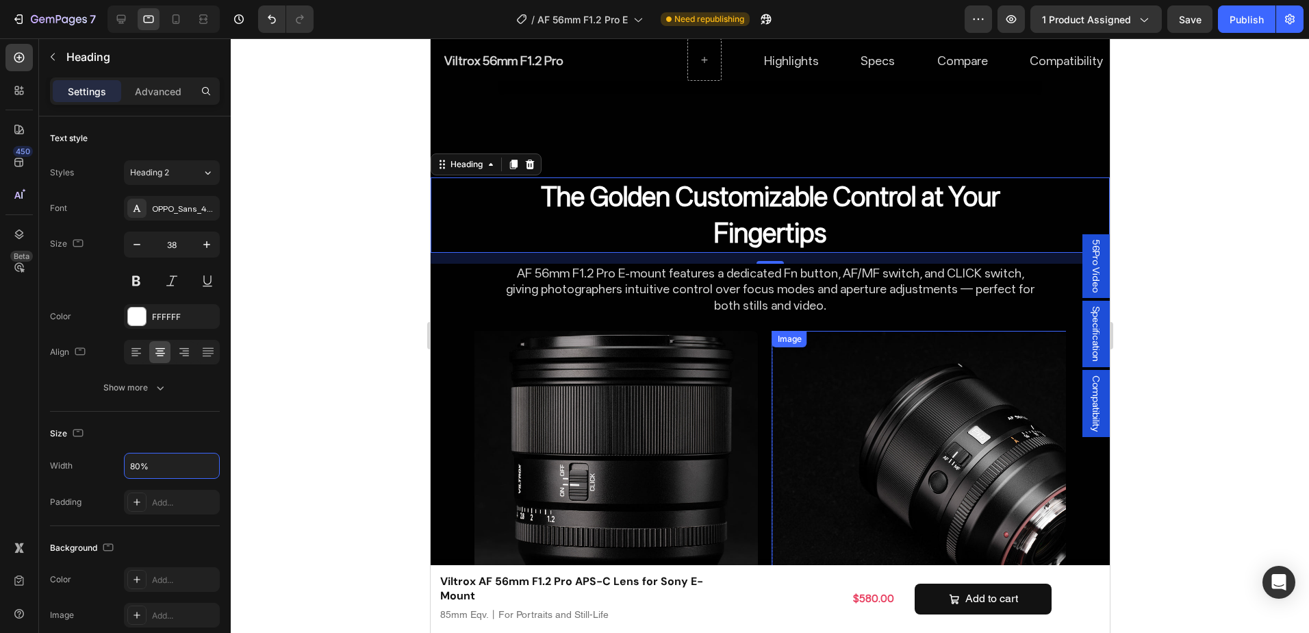
click at [903, 331] on img at bounding box center [950, 450] width 358 height 239
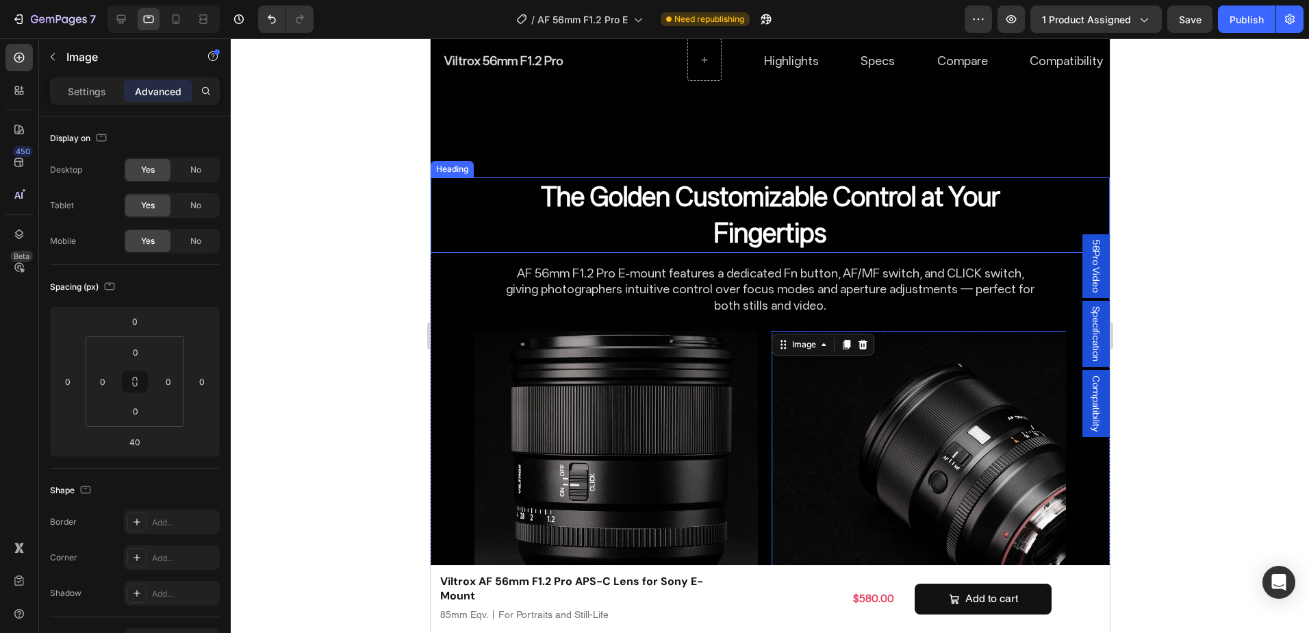
click at [914, 207] on h2 "The Golden Customizable Control at Your Fingertips" at bounding box center [770, 214] width 544 height 75
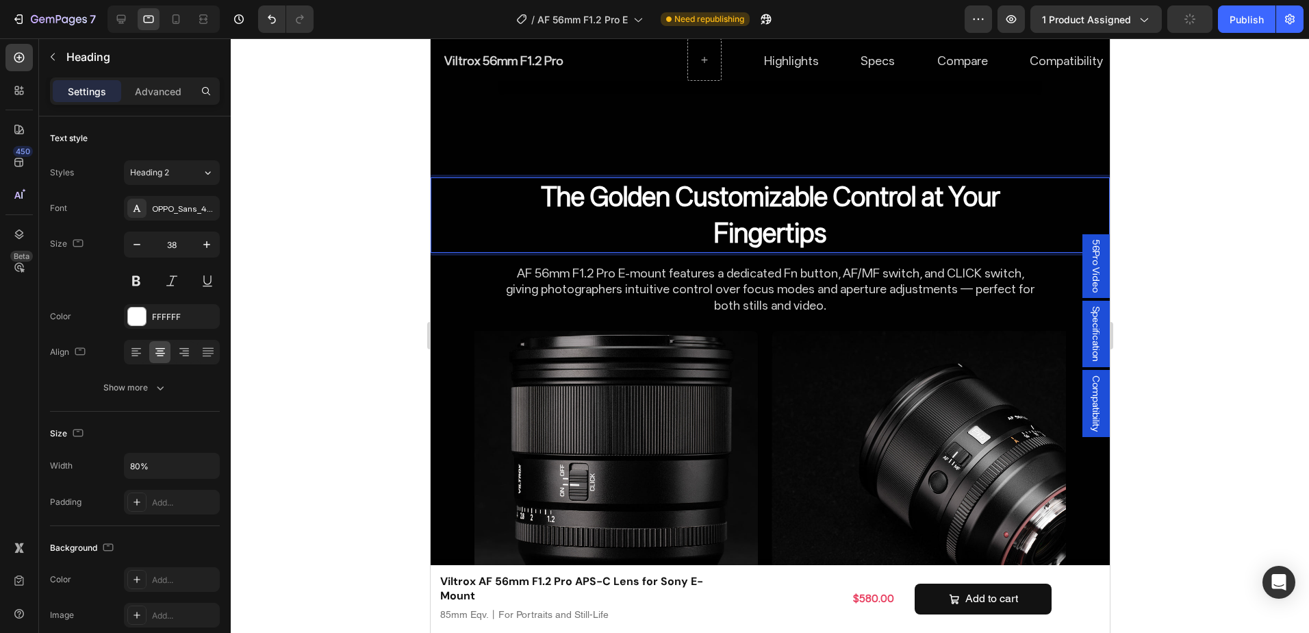
click at [807, 190] on h2 "The Golden Customizable Control at Your Fingertips" at bounding box center [770, 214] width 544 height 75
click at [160, 387] on icon "button" at bounding box center [160, 388] width 14 height 14
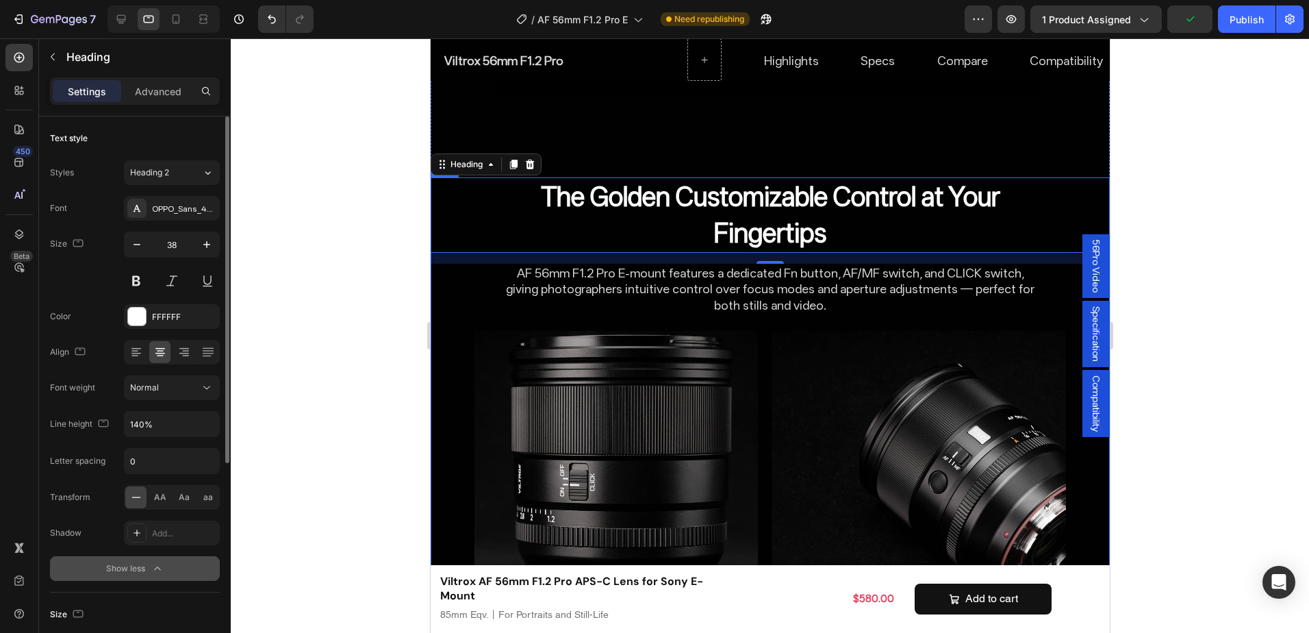
click at [676, 268] on p "AF 56mm F1.2 Pro E-mount features a dedicated Fn button, AF/MF switch, and CLIC…" at bounding box center [769, 289] width 541 height 48
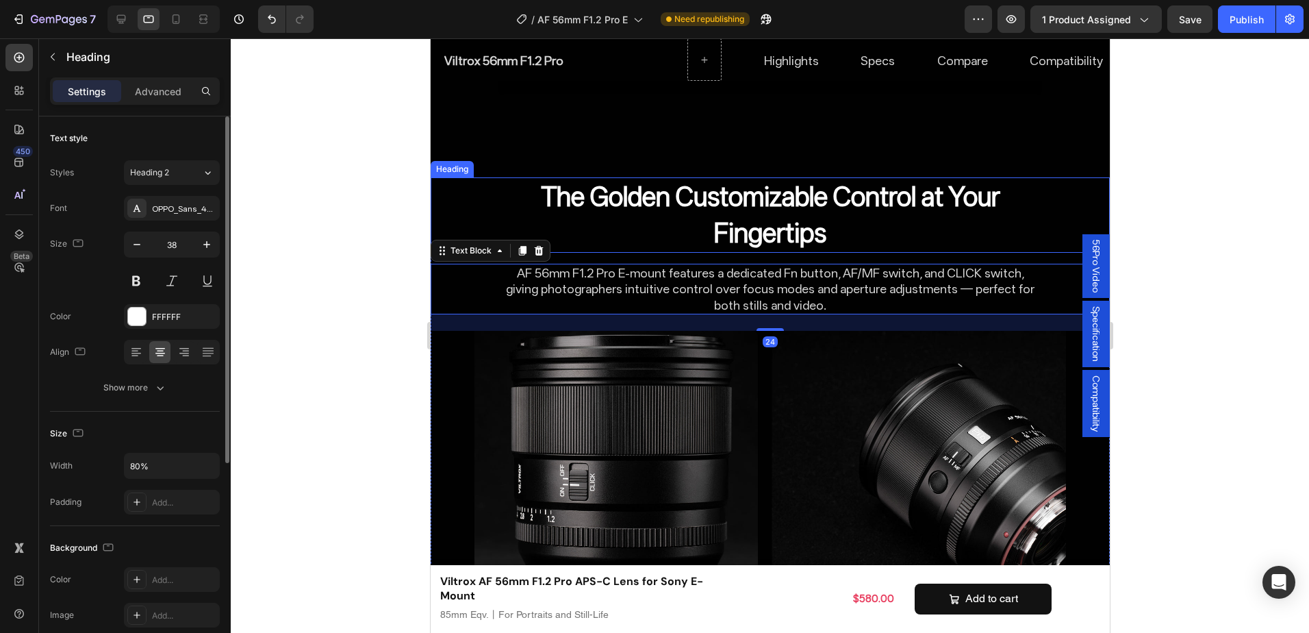
click at [763, 225] on p "The Golden Customizable Control at Your Fingertips" at bounding box center [769, 215] width 541 height 73
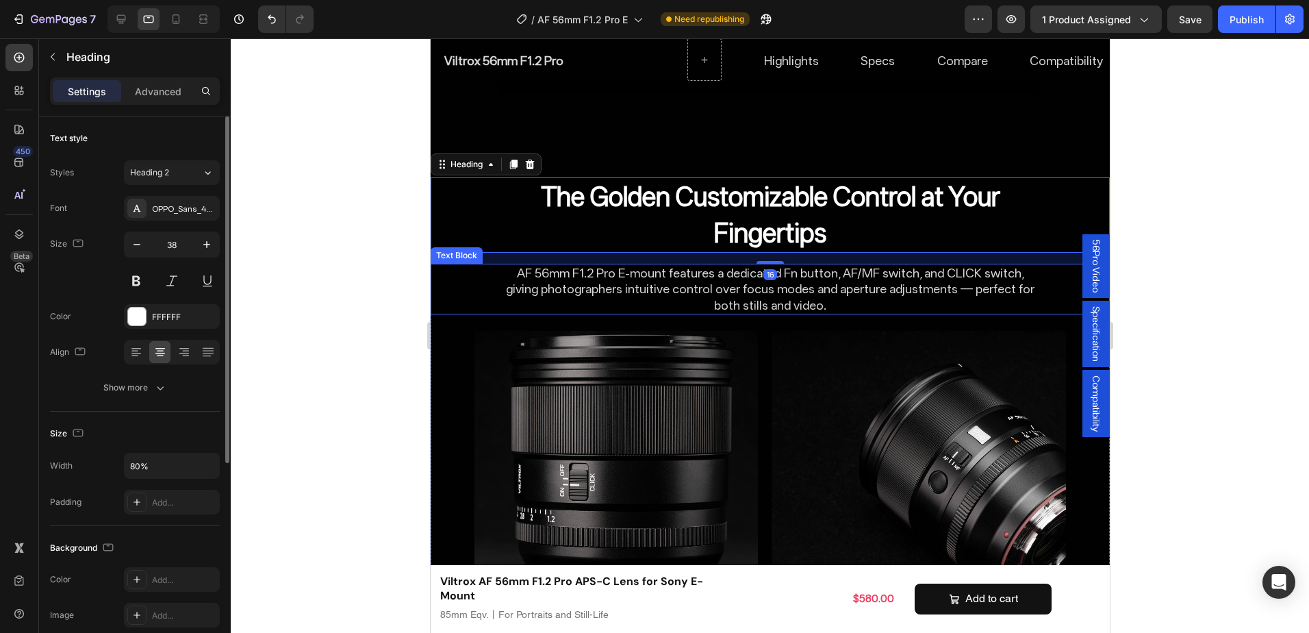
click at [817, 284] on p "AF 56mm F1.2 Pro E-mount features a dedicated Fn button, AF/MF switch, and CLIC…" at bounding box center [769, 289] width 541 height 48
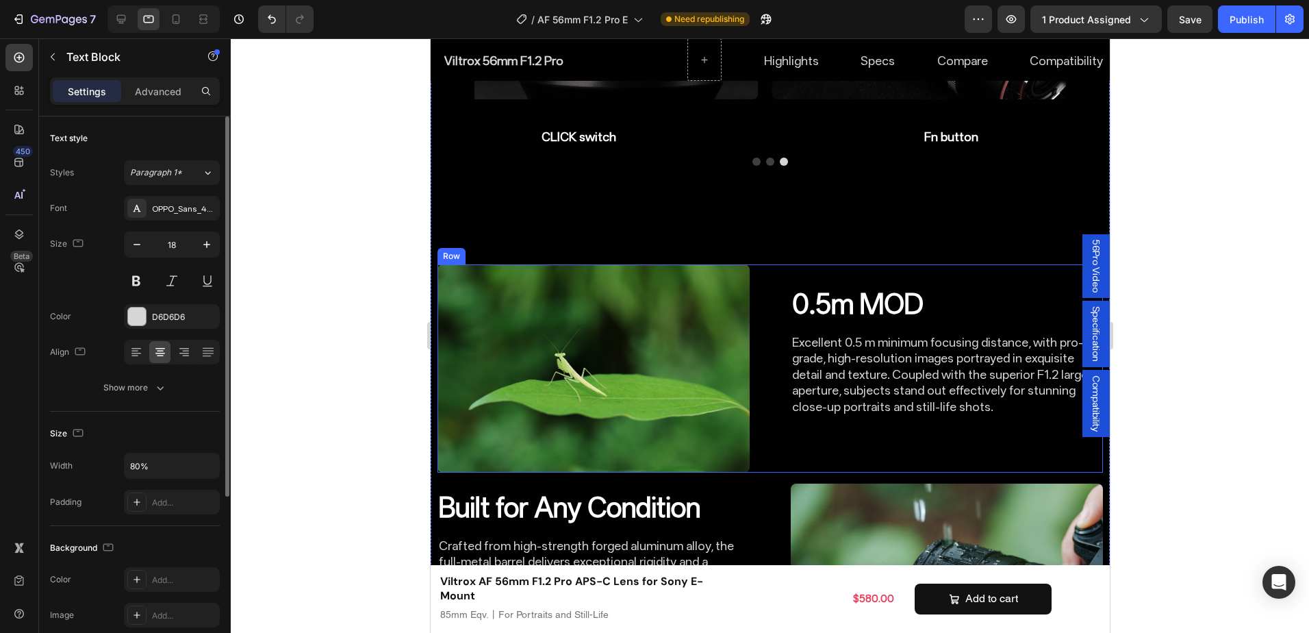
scroll to position [4779, 0]
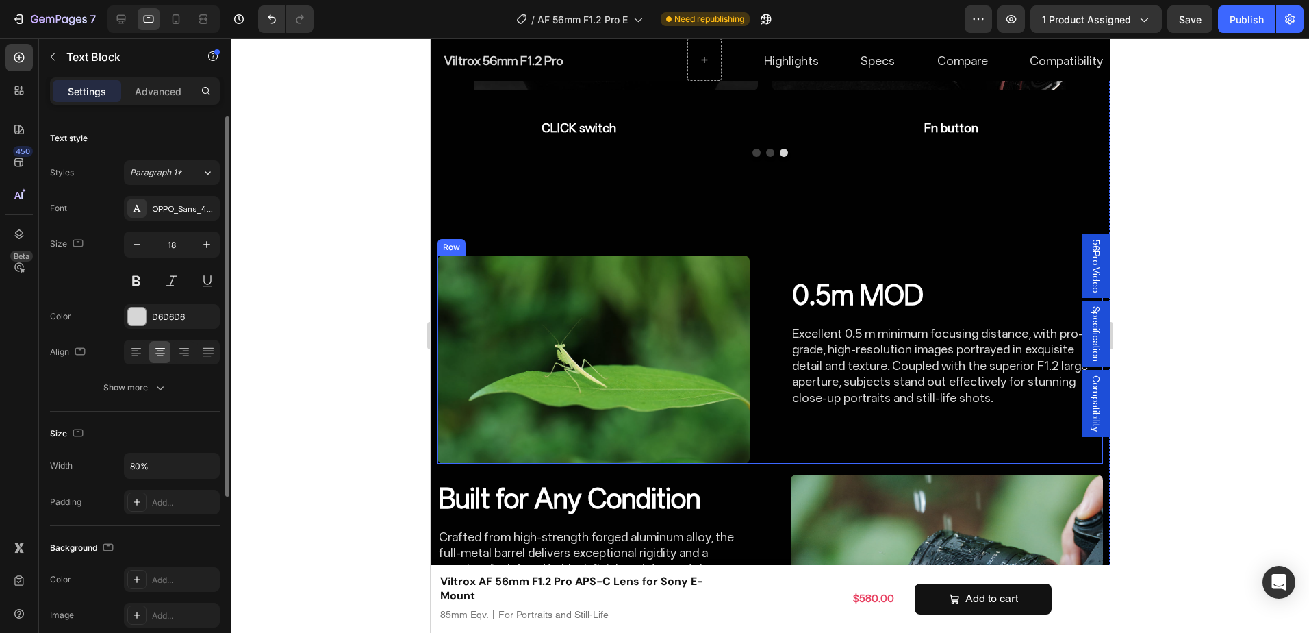
click at [774, 416] on div "0.5m MOD Heading Excellent 0.5 m minimum focusing distance, with pro-grade, hig…" at bounding box center [769, 359] width 665 height 208
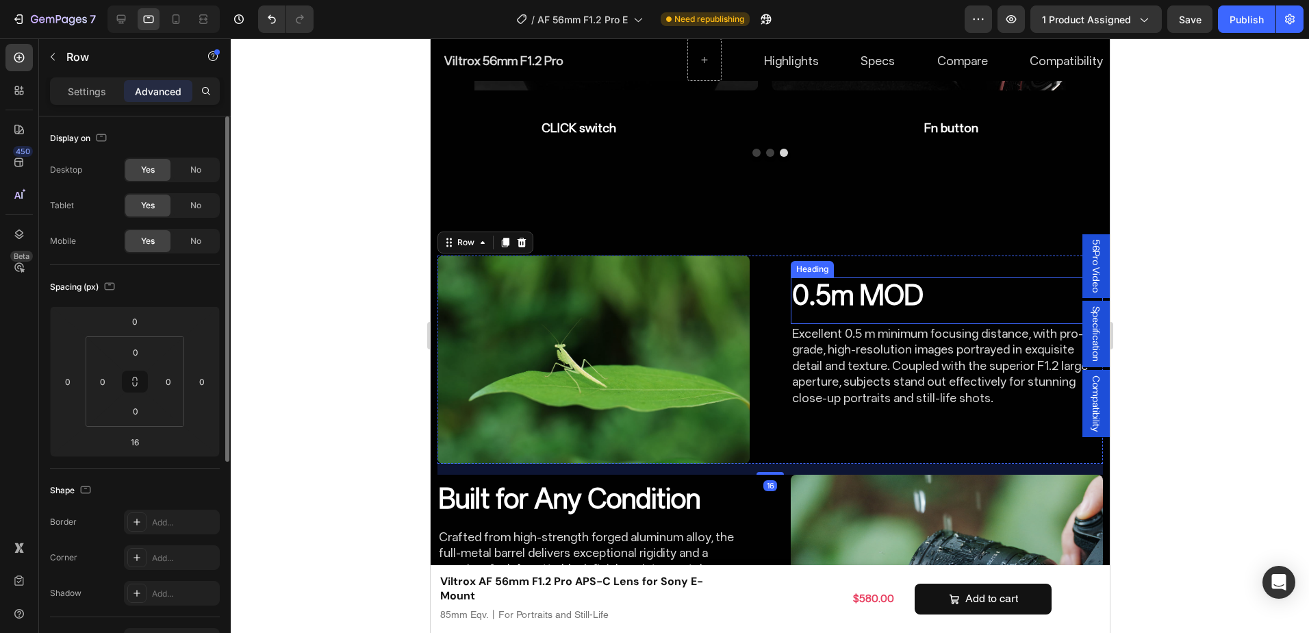
click at [902, 289] on div "0.5m MOD Heading" at bounding box center [946, 300] width 312 height 47
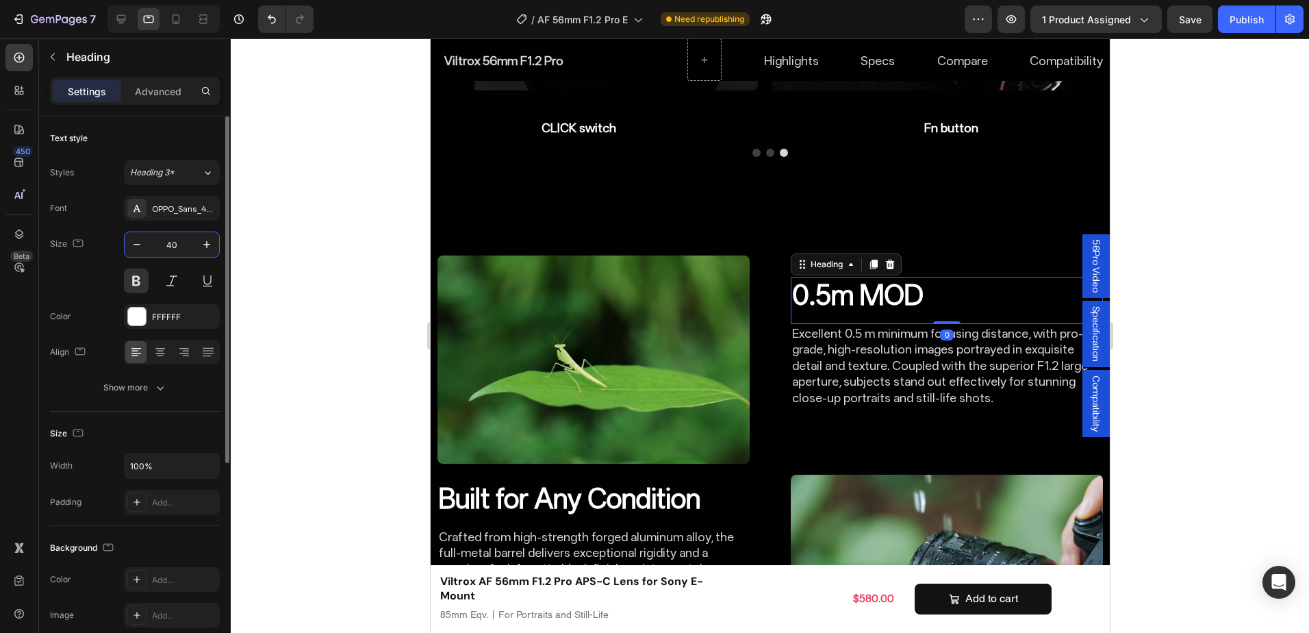
click at [181, 248] on input "40" at bounding box center [171, 244] width 45 height 25
type input "30"
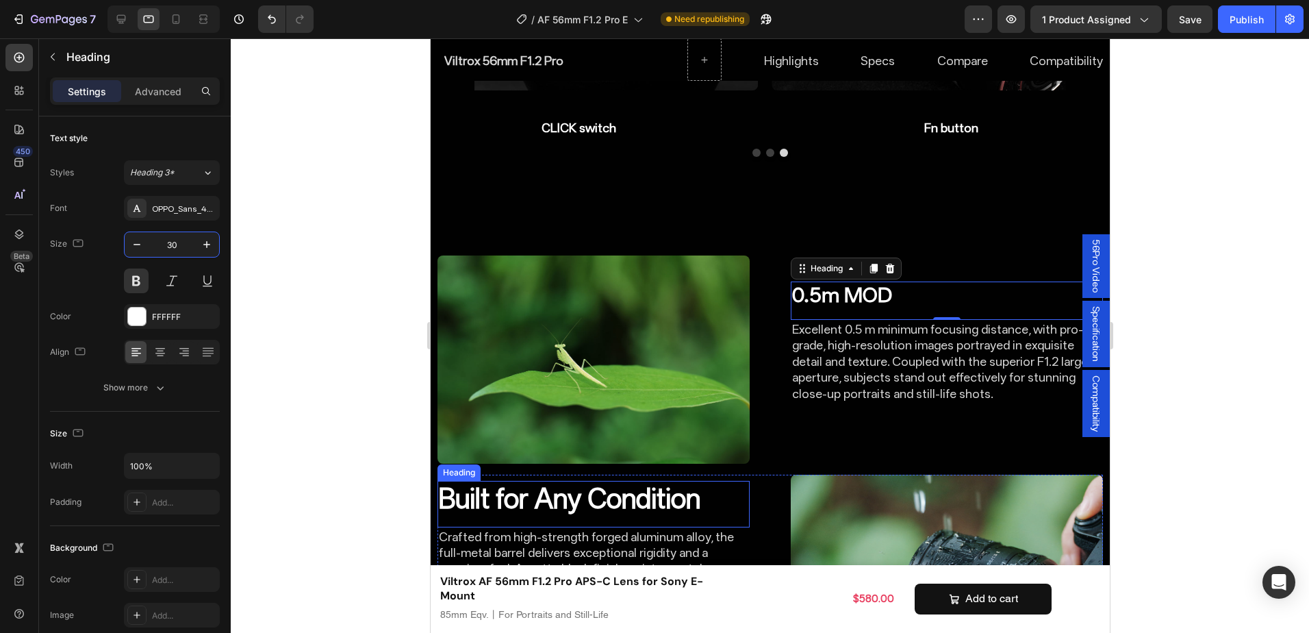
click at [591, 481] on h2 "Built for Any Condition" at bounding box center [593, 499] width 312 height 36
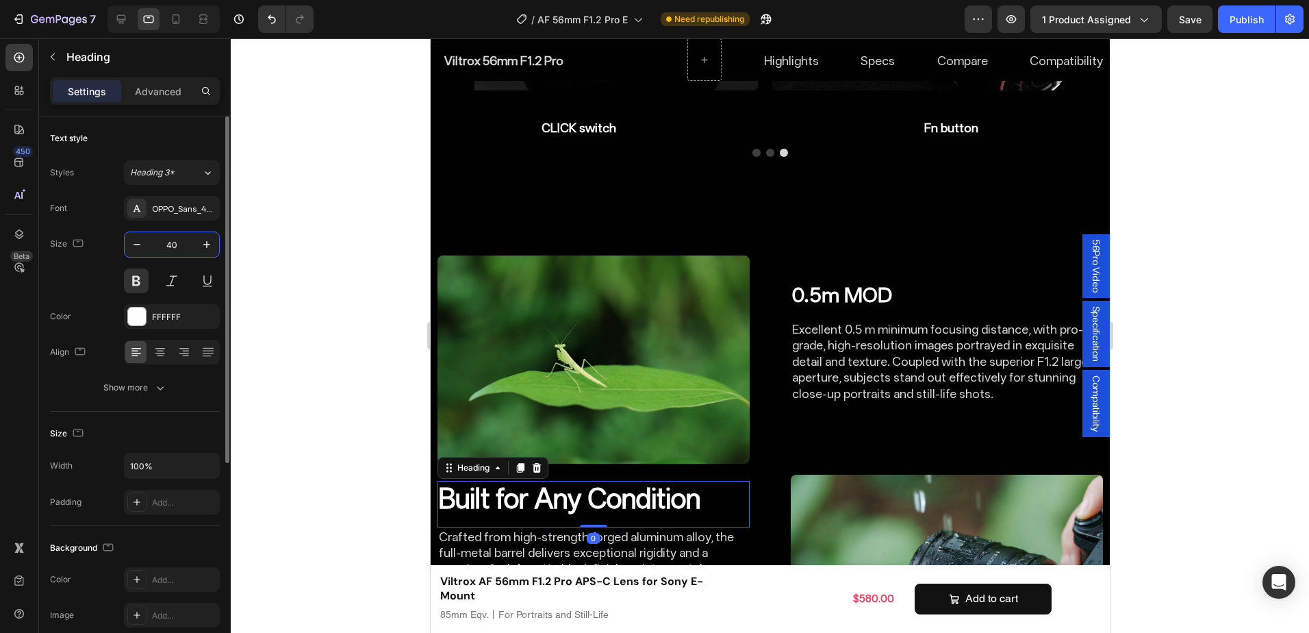
click at [166, 240] on input "40" at bounding box center [171, 244] width 45 height 25
type input "30"
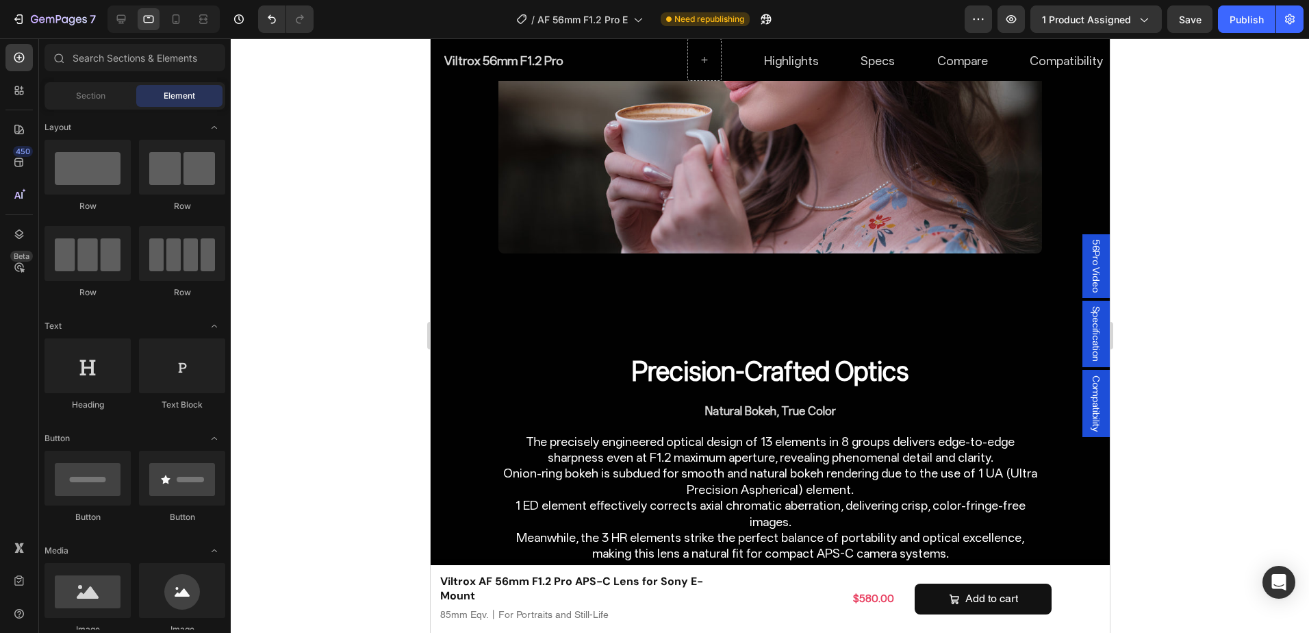
scroll to position [3510, 0]
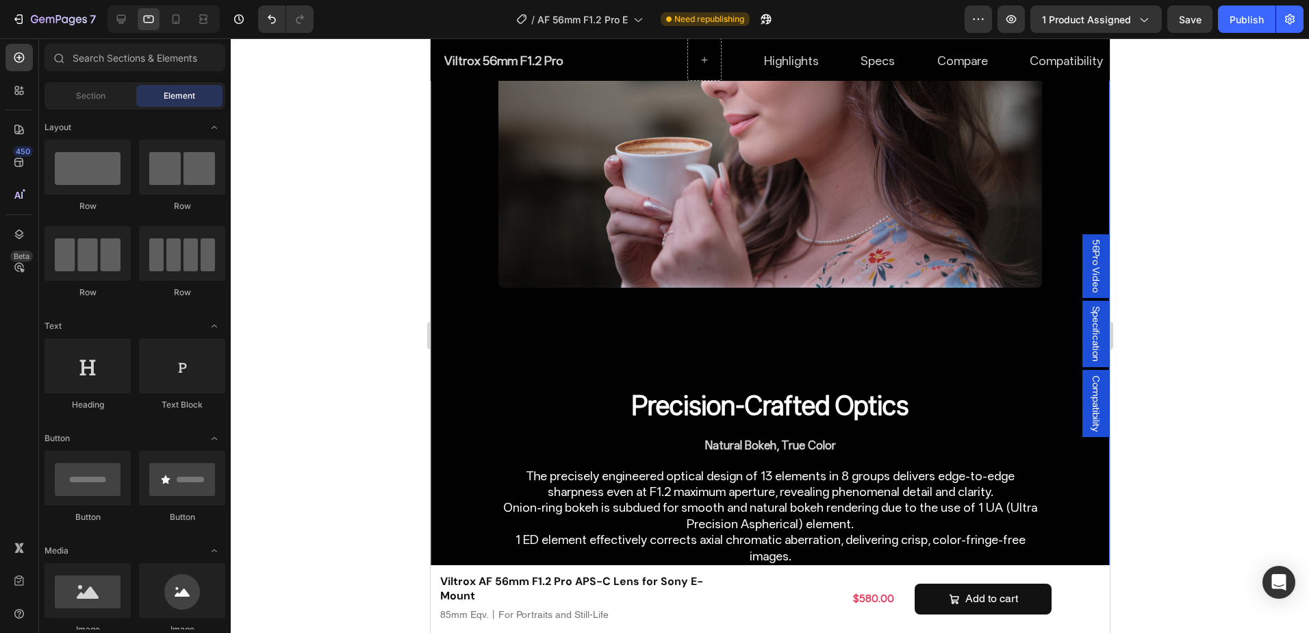
click at [878, 386] on h2 "Precision-Crafted Optics" at bounding box center [770, 405] width 544 height 39
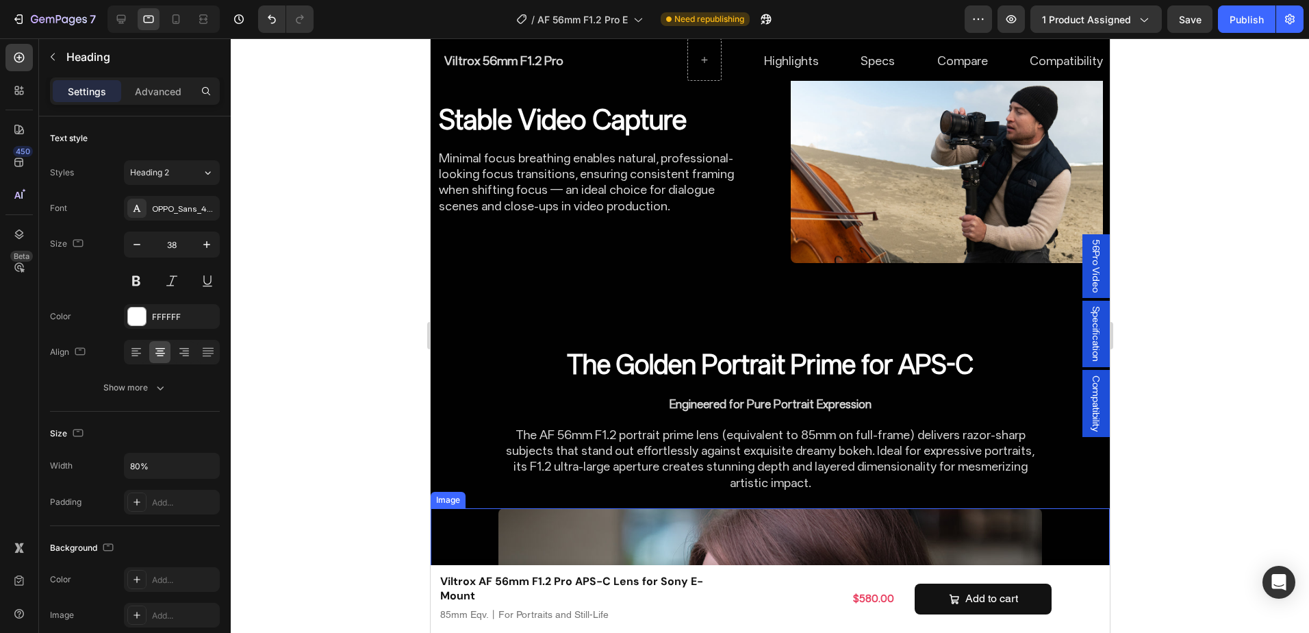
scroll to position [2894, 0]
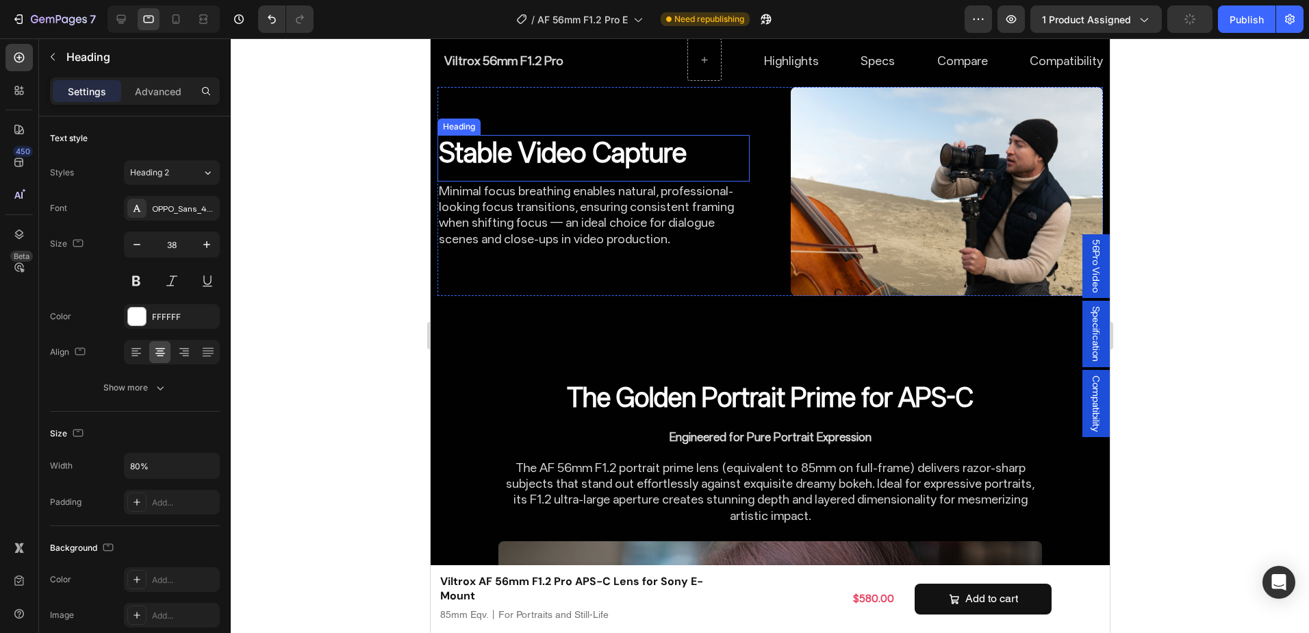
click at [647, 136] on strong "Stable Video Capture" at bounding box center [562, 152] width 248 height 32
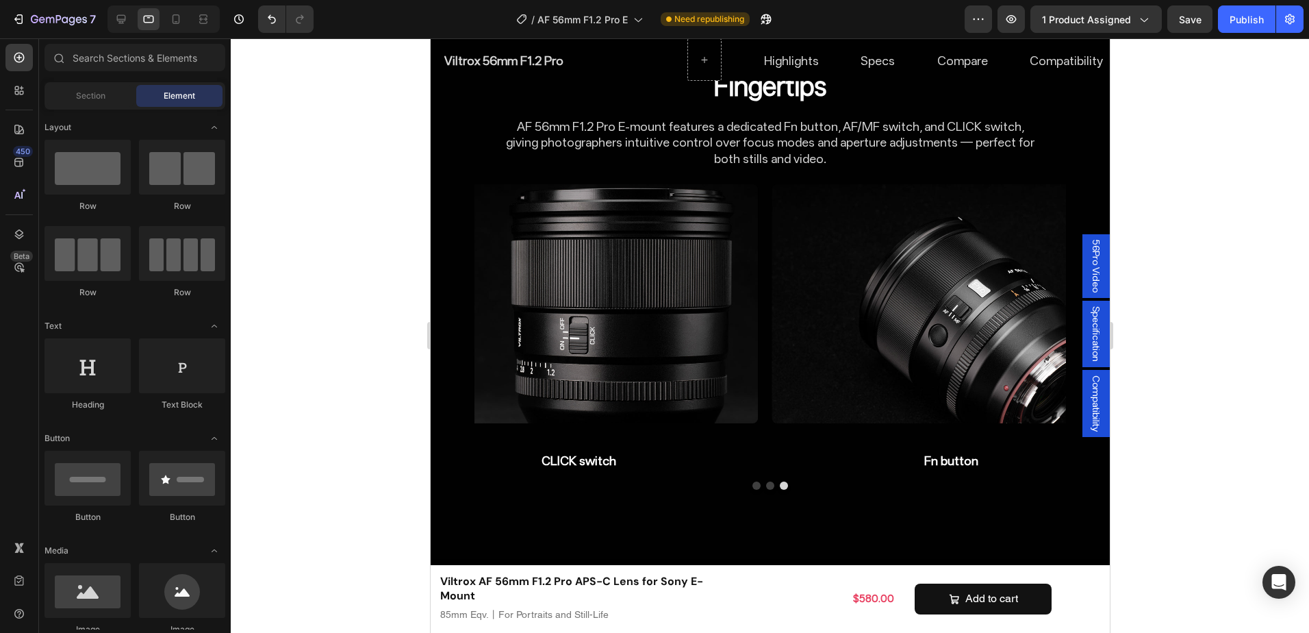
scroll to position [4831, 0]
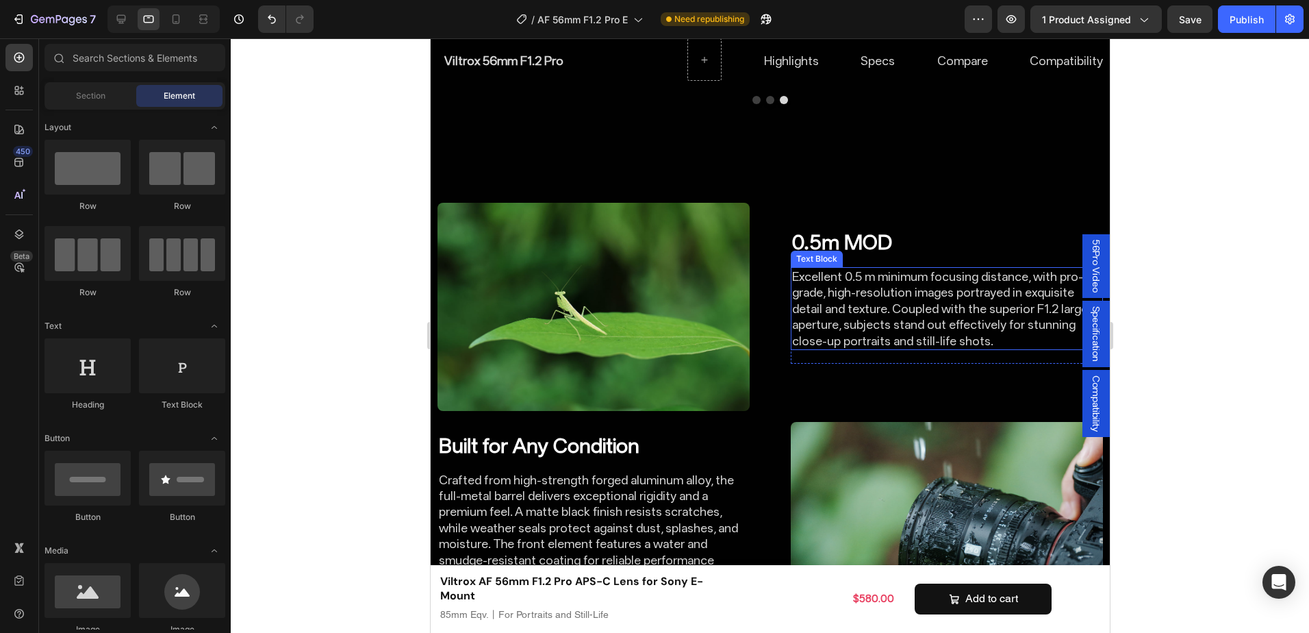
click at [863, 229] on h2 "0.5m MOD" at bounding box center [946, 242] width 312 height 27
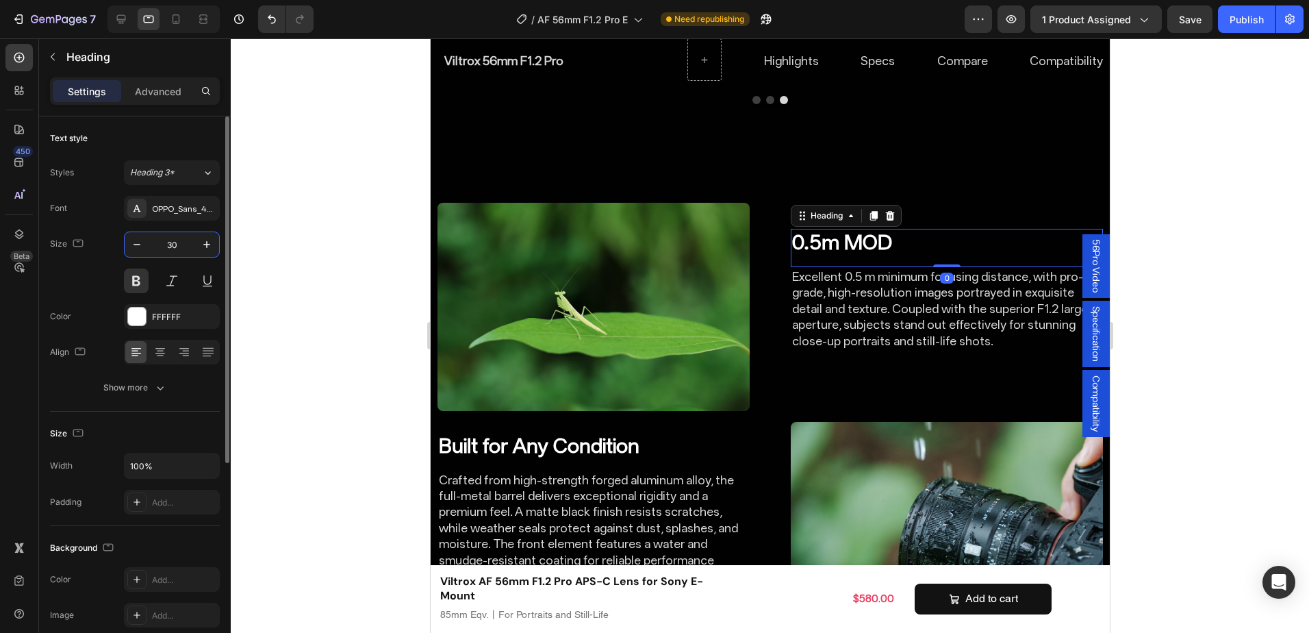
click at [181, 244] on input "30" at bounding box center [171, 244] width 45 height 25
type input "40"
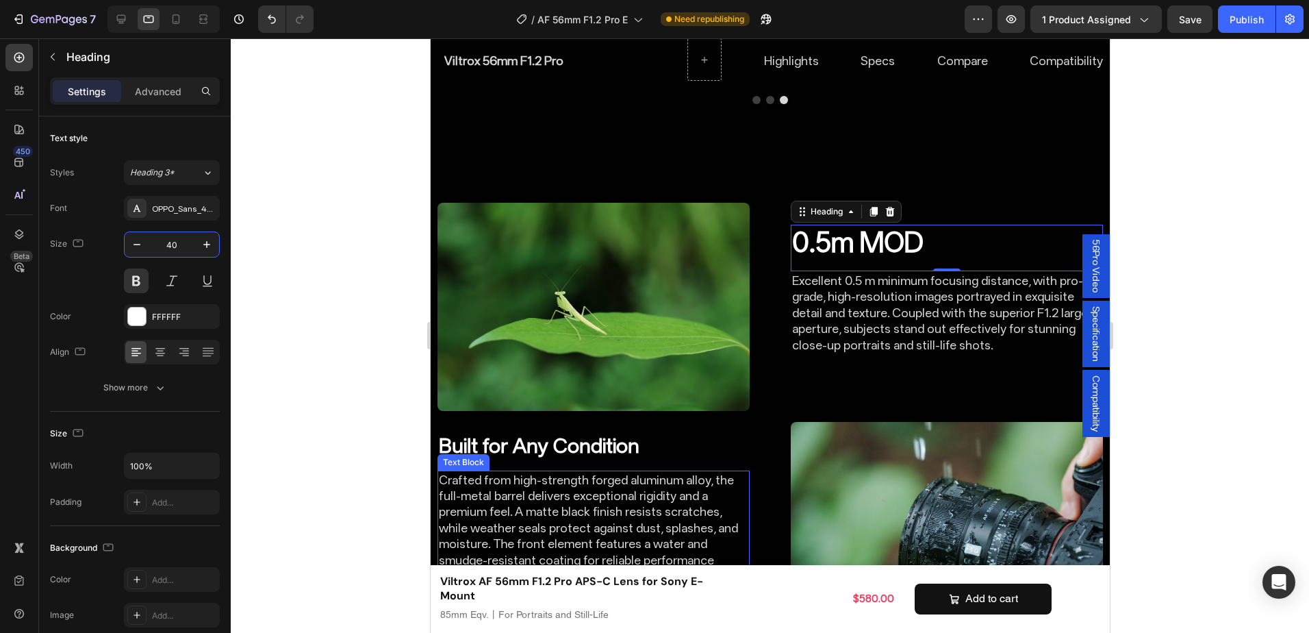
click at [621, 432] on h2 "Built for Any Condition" at bounding box center [593, 445] width 312 height 27
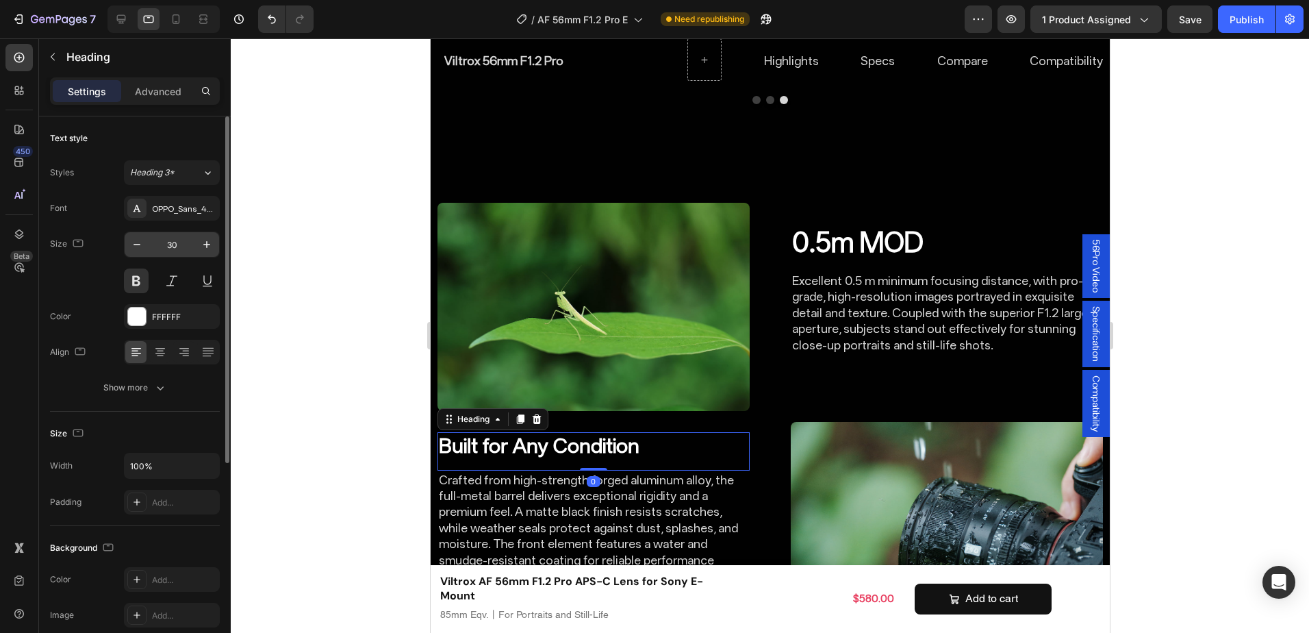
click at [188, 240] on input "30" at bounding box center [171, 244] width 45 height 25
type input "40"
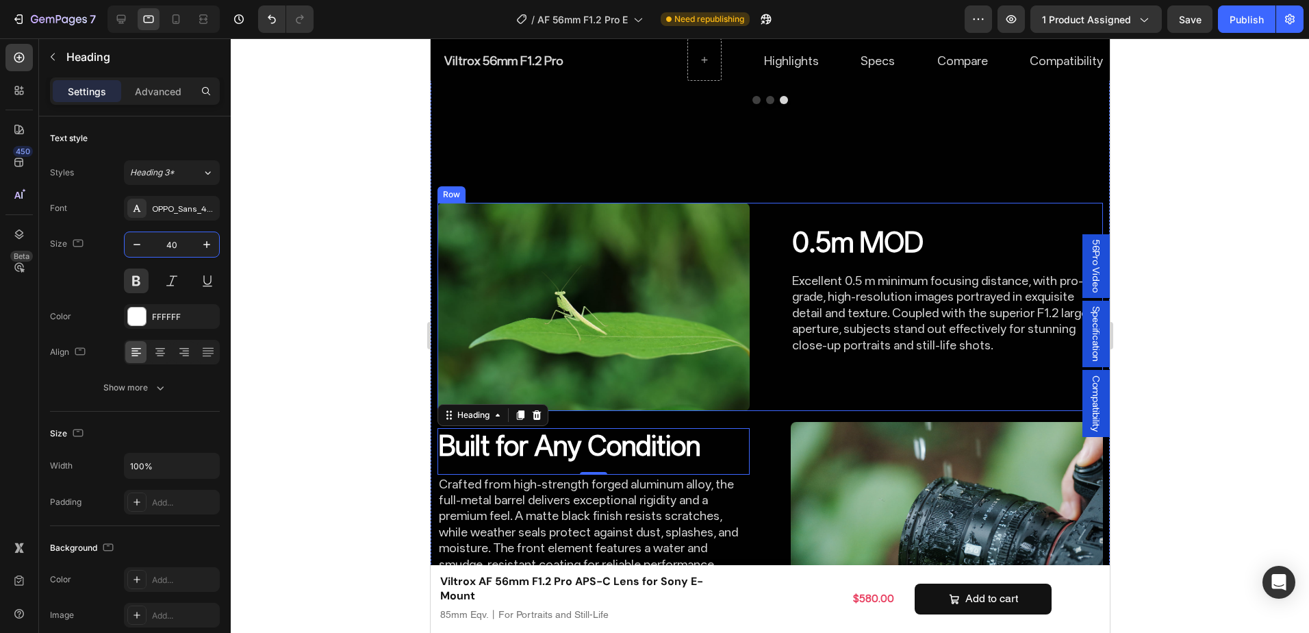
click at [760, 342] on div "0.5m MOD Heading Excellent 0.5 m minimum focusing distance, with pro-grade, hig…" at bounding box center [769, 307] width 665 height 208
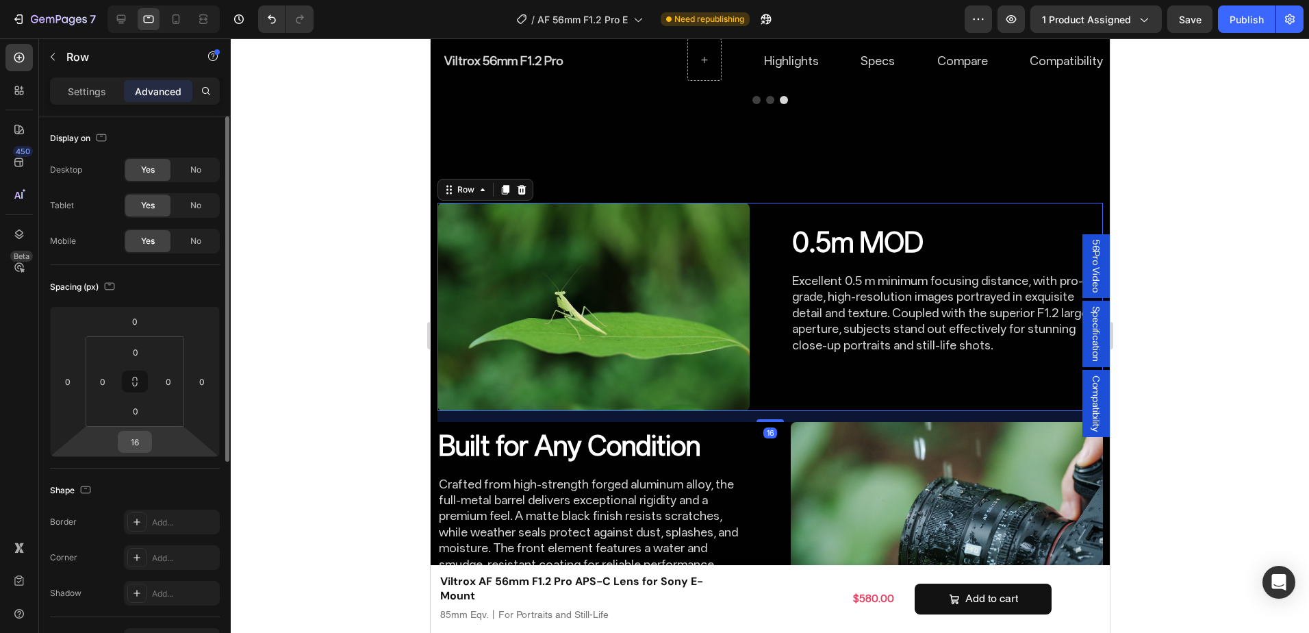
click at [136, 439] on input "16" at bounding box center [134, 441] width 27 height 21
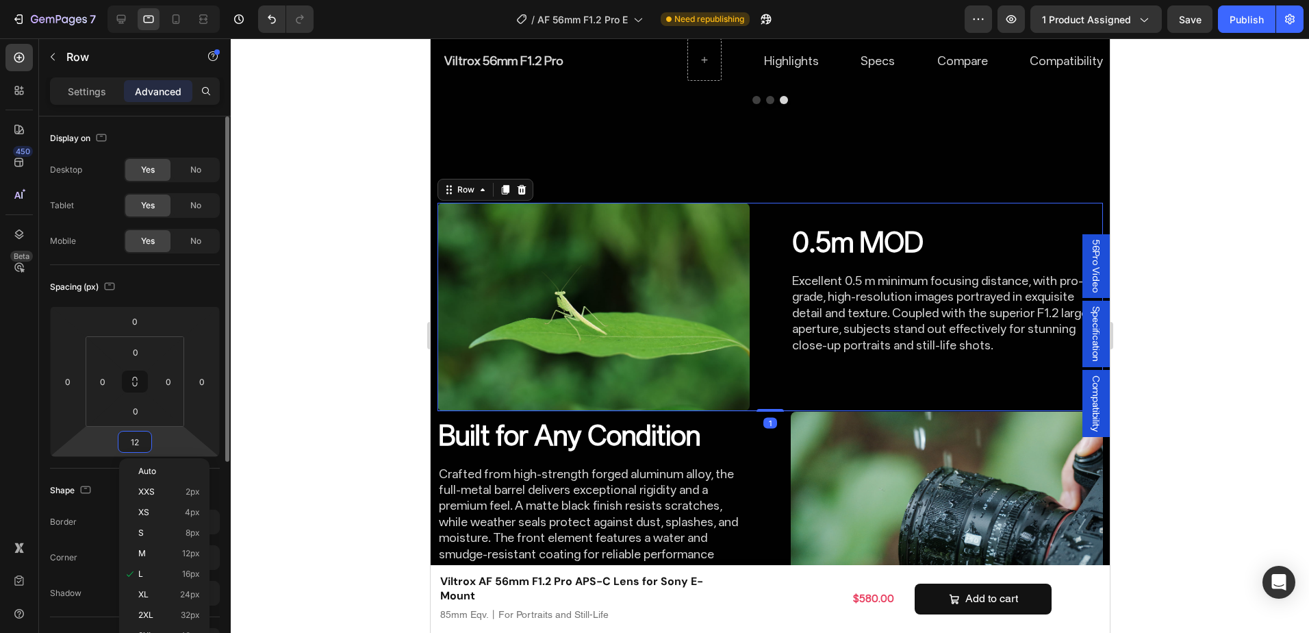
type input "120"
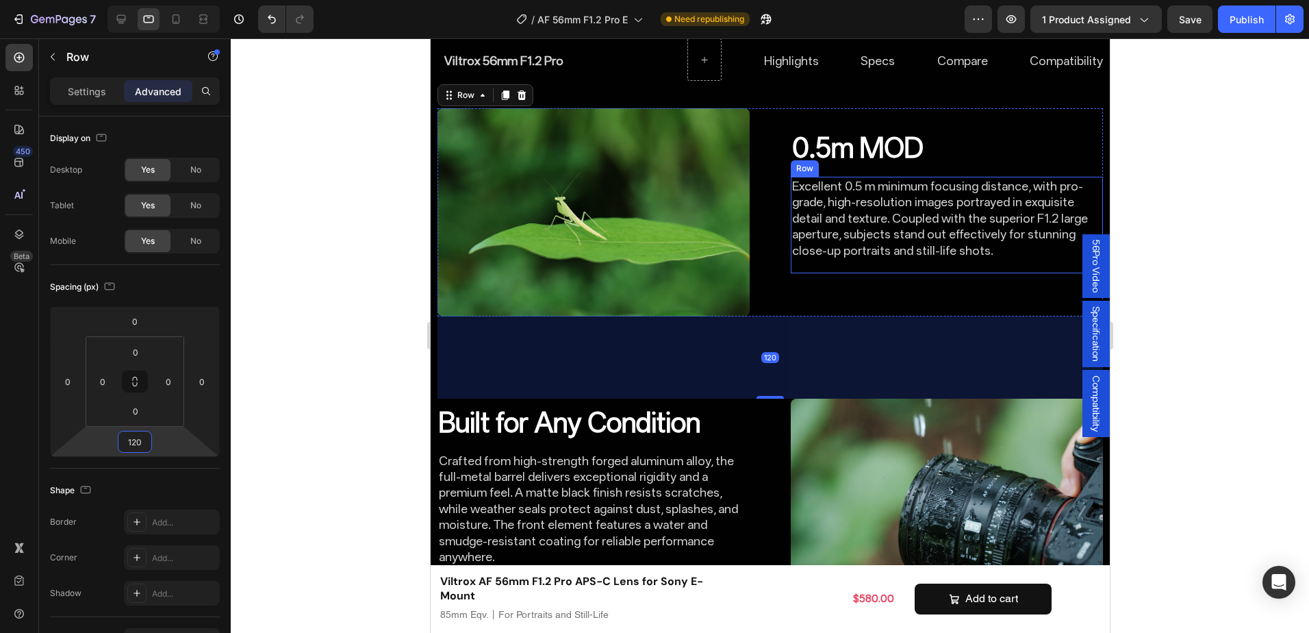
scroll to position [4968, 0]
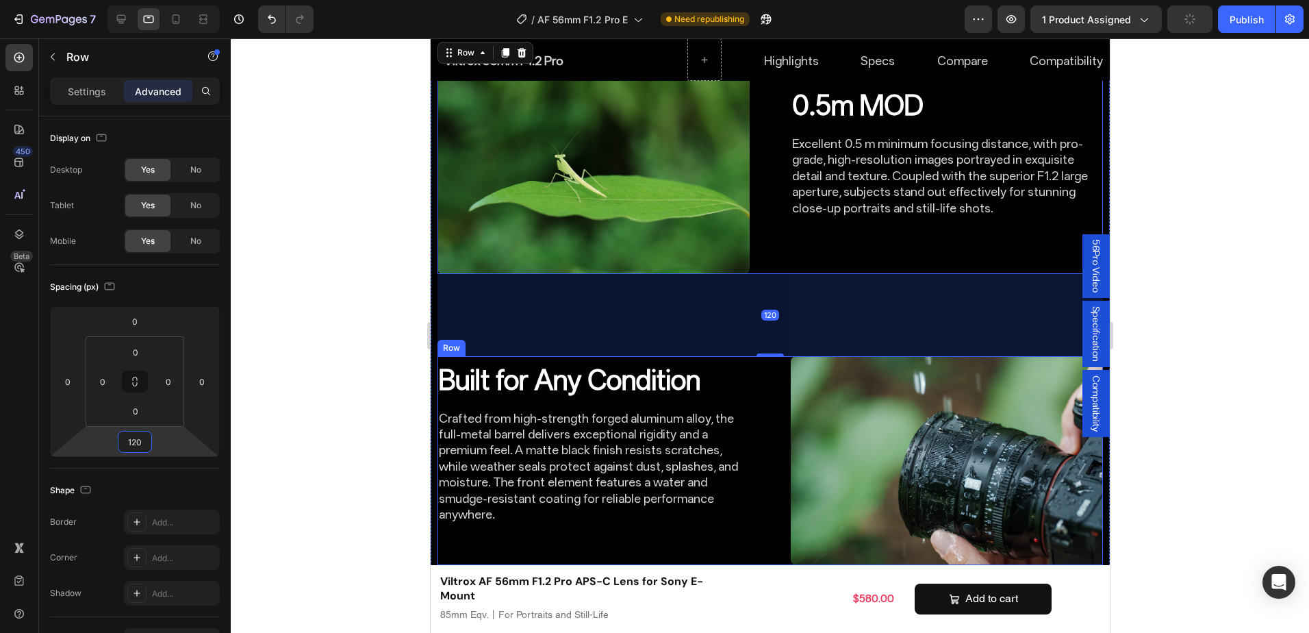
click at [759, 457] on div "Built for Any Condition Heading Crafted from high-strength forged aluminum allo…" at bounding box center [769, 460] width 665 height 208
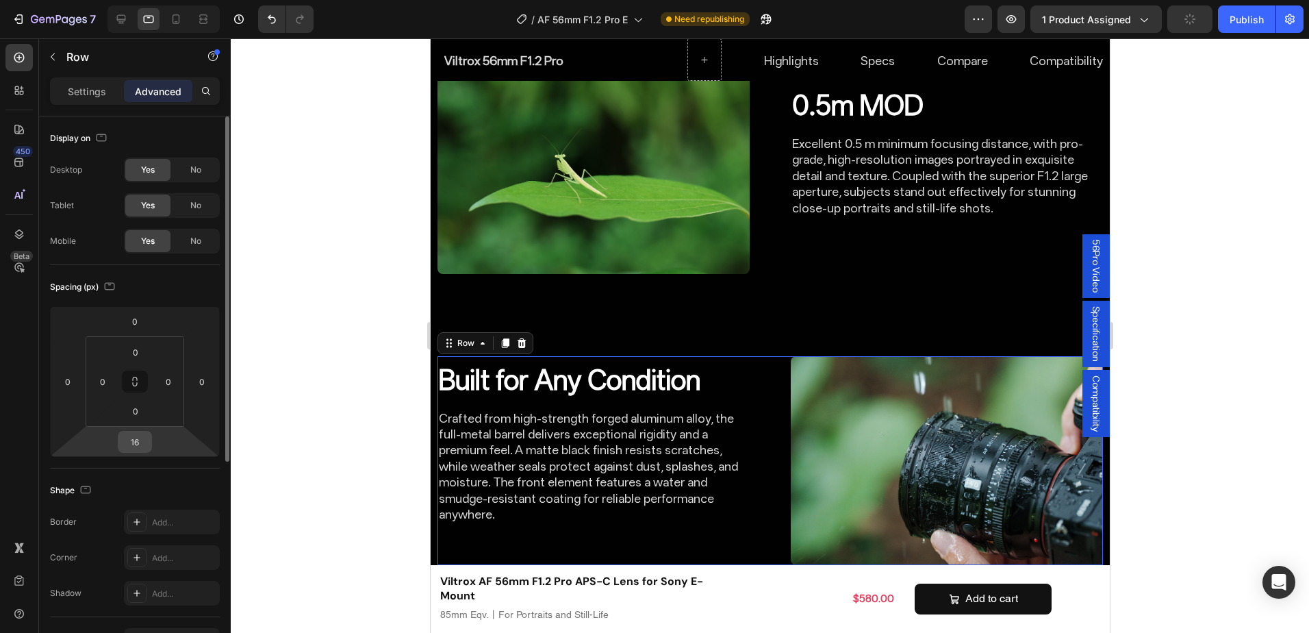
click at [147, 437] on input "16" at bounding box center [134, 441] width 27 height 21
click at [129, 439] on input "0" at bounding box center [134, 441] width 27 height 21
type input "120"
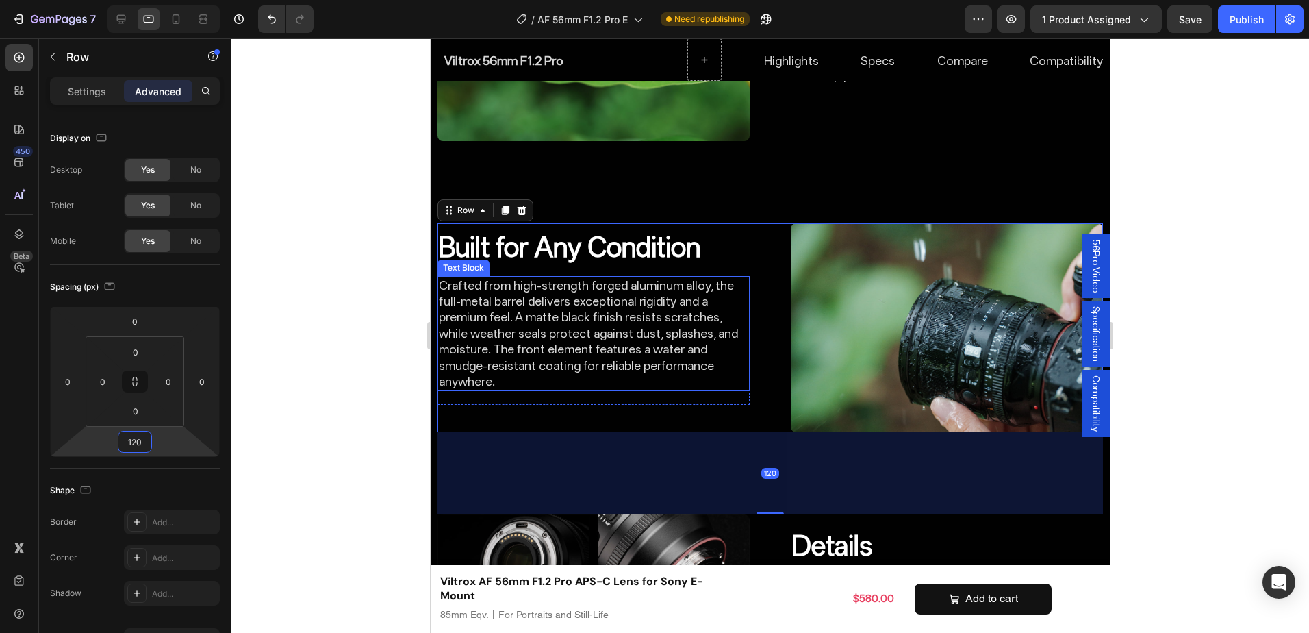
scroll to position [5105, 0]
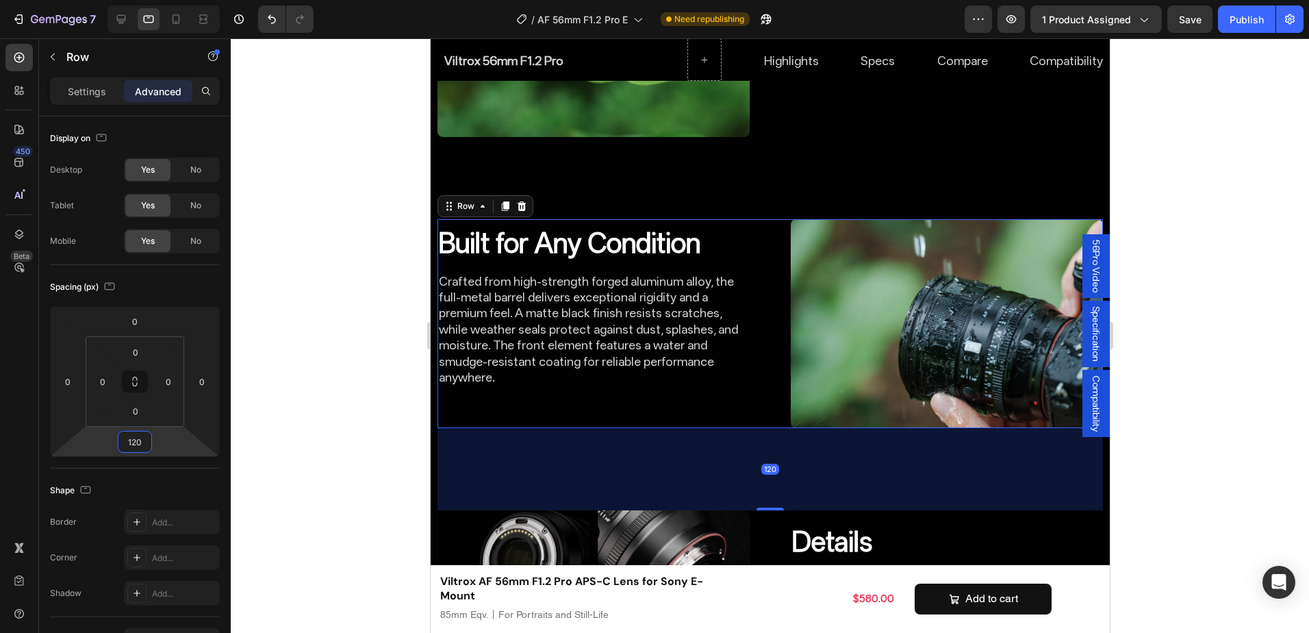
click at [1303, 380] on div at bounding box center [770, 335] width 1078 height 594
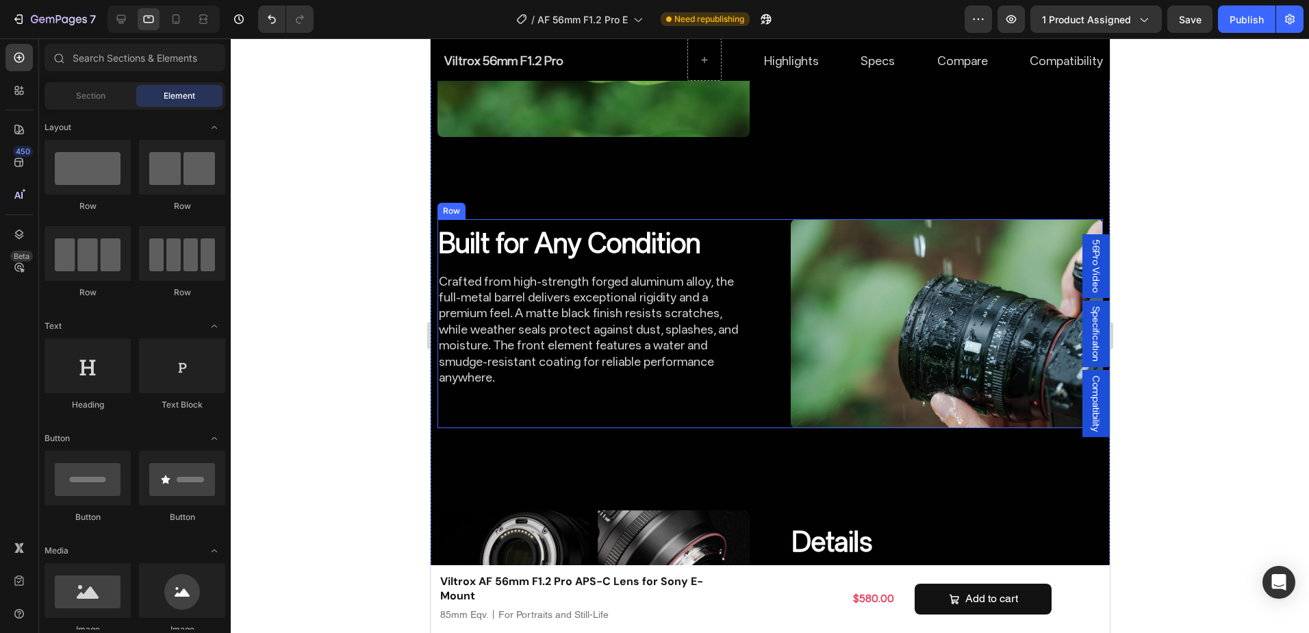
click at [771, 361] on div "Built for Any Condition Heading Crafted from high-strength forged aluminum allo…" at bounding box center [769, 323] width 665 height 208
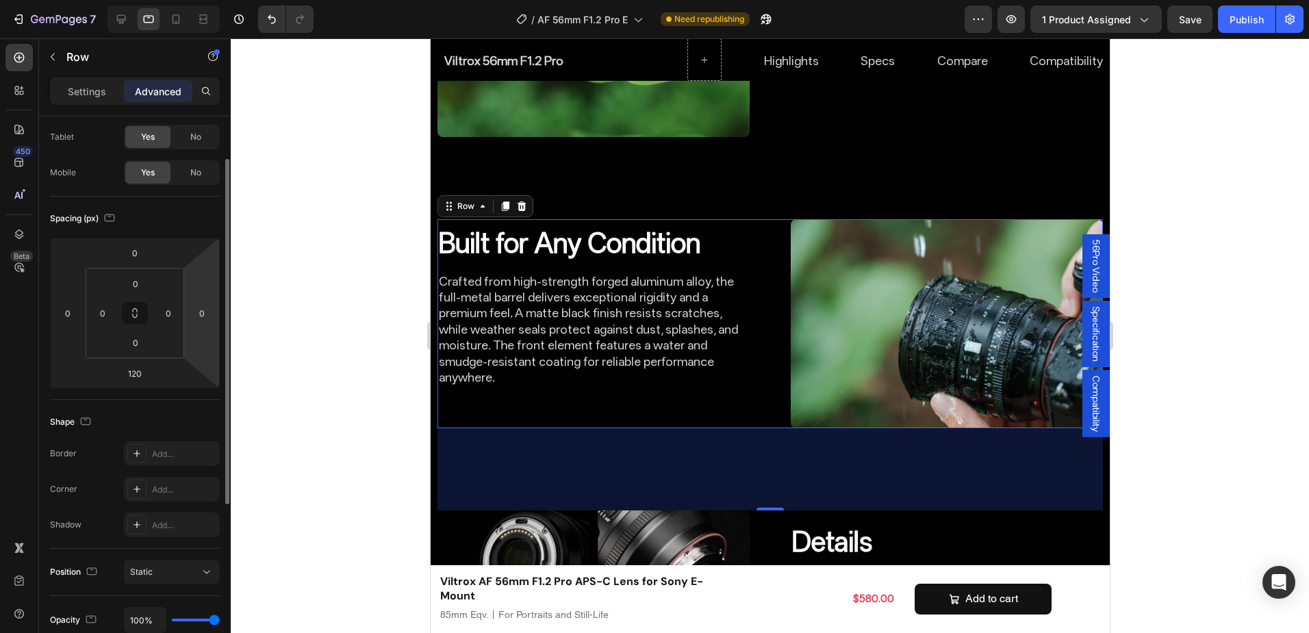
scroll to position [137, 0]
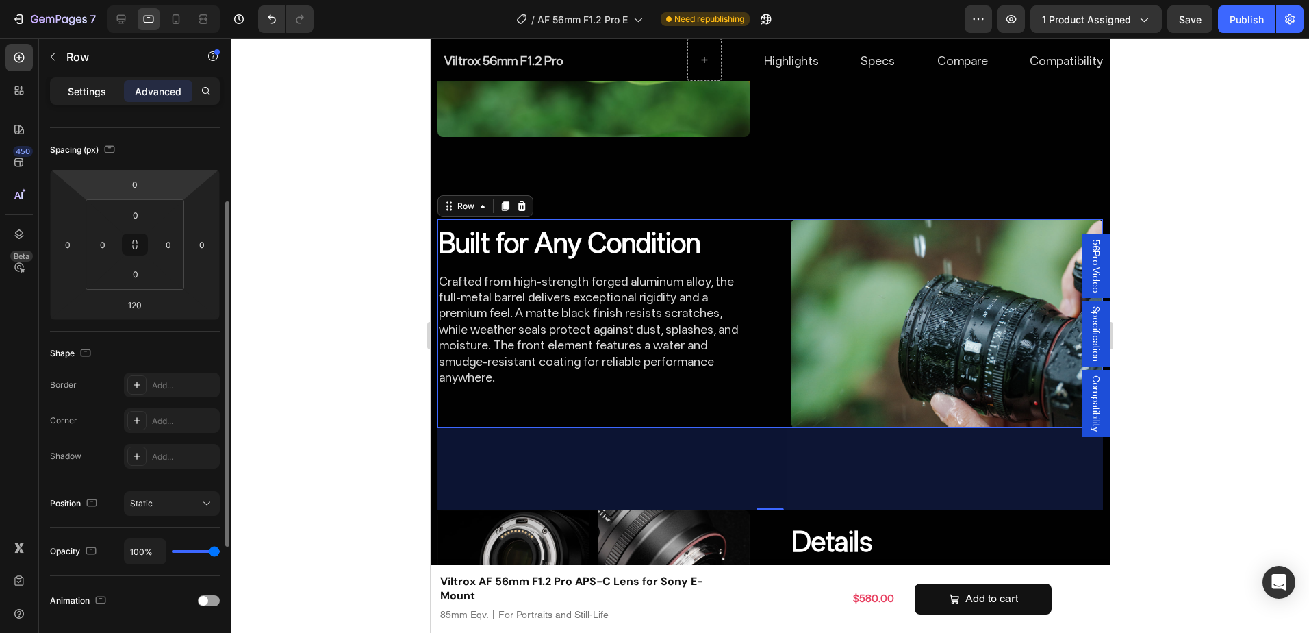
click at [94, 86] on p "Settings" at bounding box center [87, 91] width 38 height 14
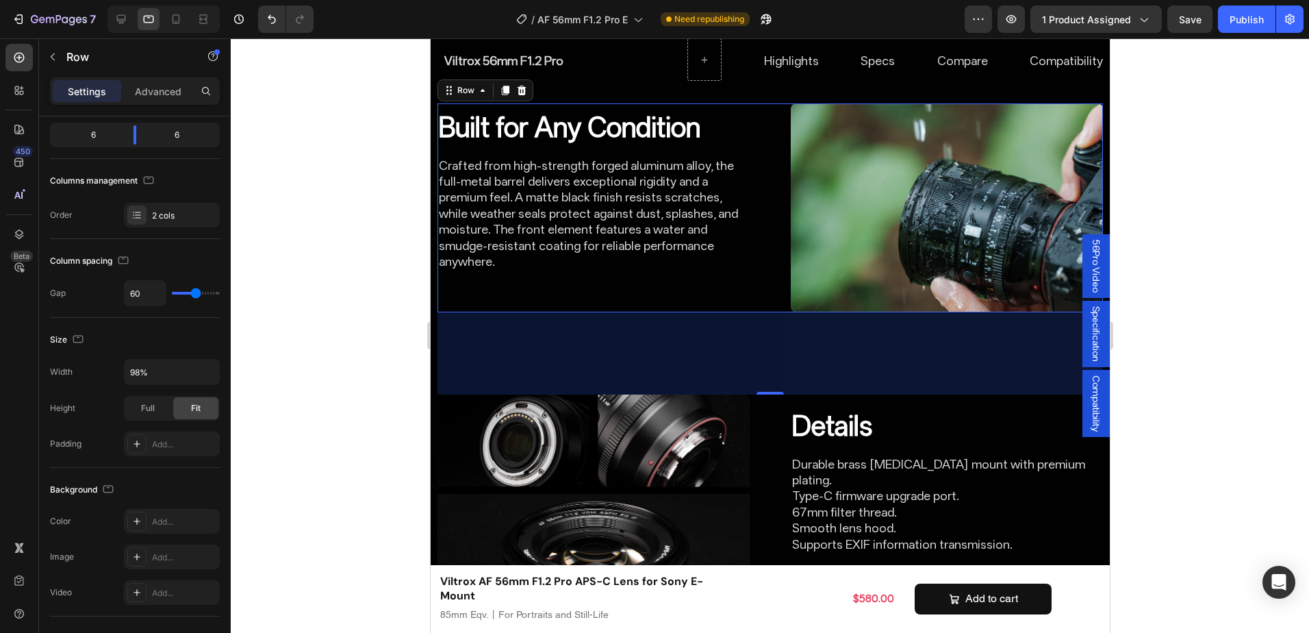
scroll to position [5242, 0]
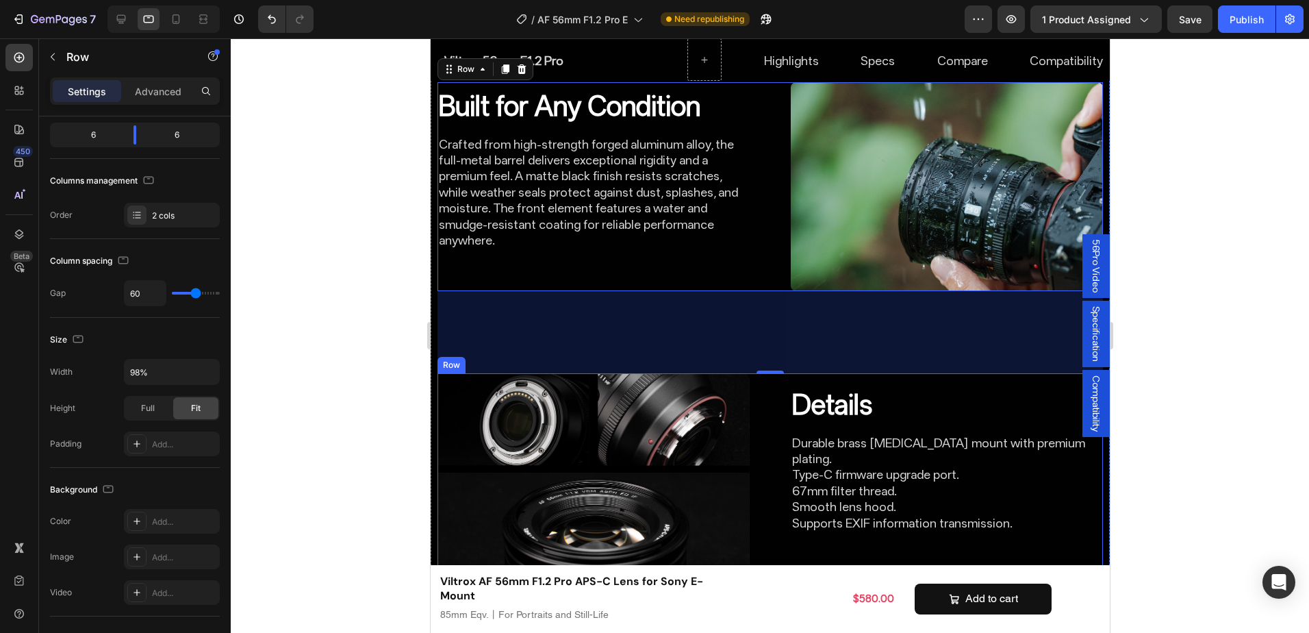
click at [775, 521] on div "Details Heading Durable brass bayonet mount with premium plating. Type-C firmwa…" at bounding box center [769, 477] width 665 height 208
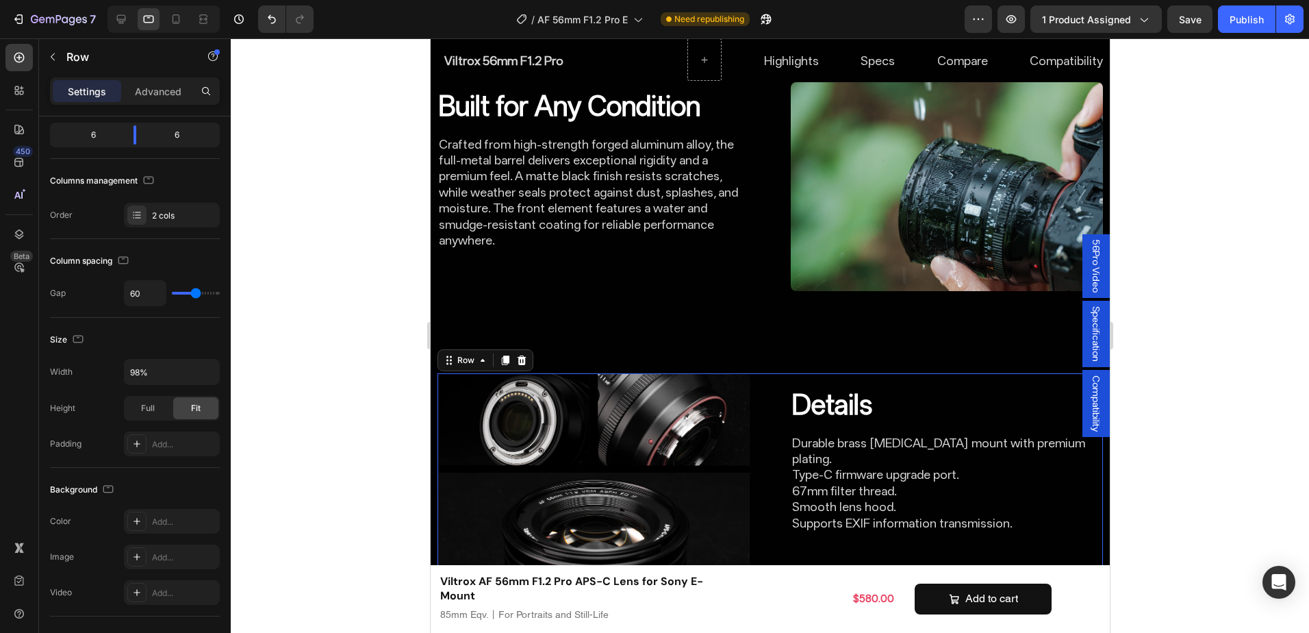
scroll to position [5311, 0]
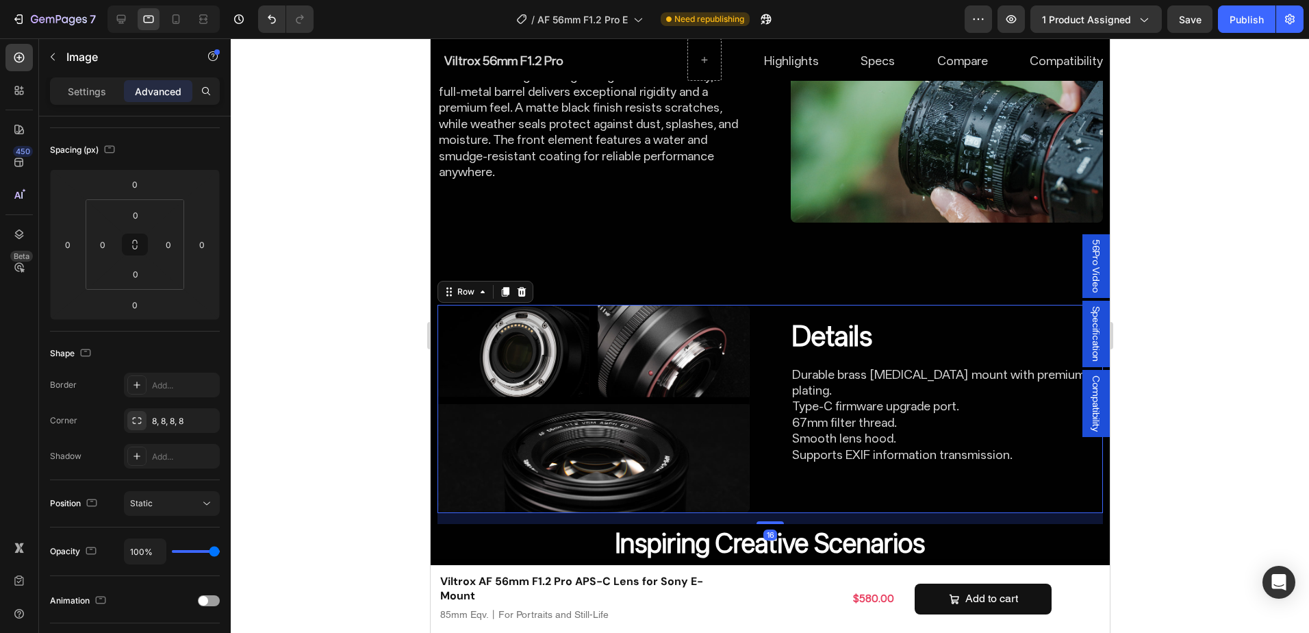
click at [692, 407] on img at bounding box center [593, 409] width 312 height 208
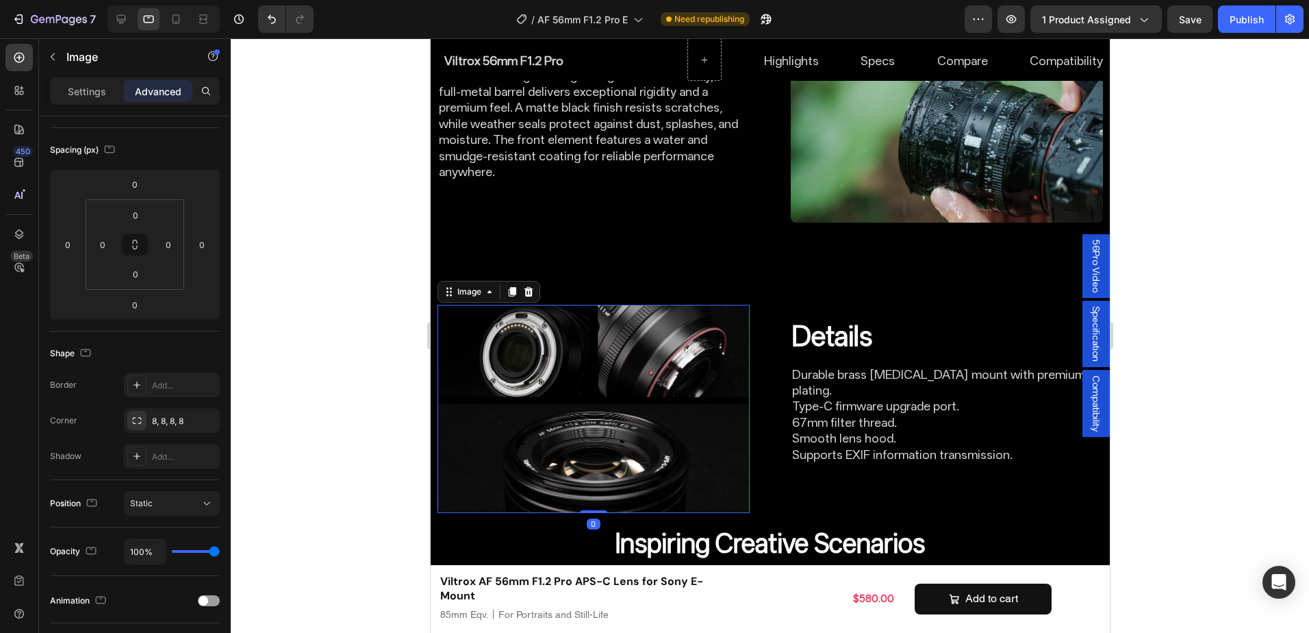
scroll to position [0, 0]
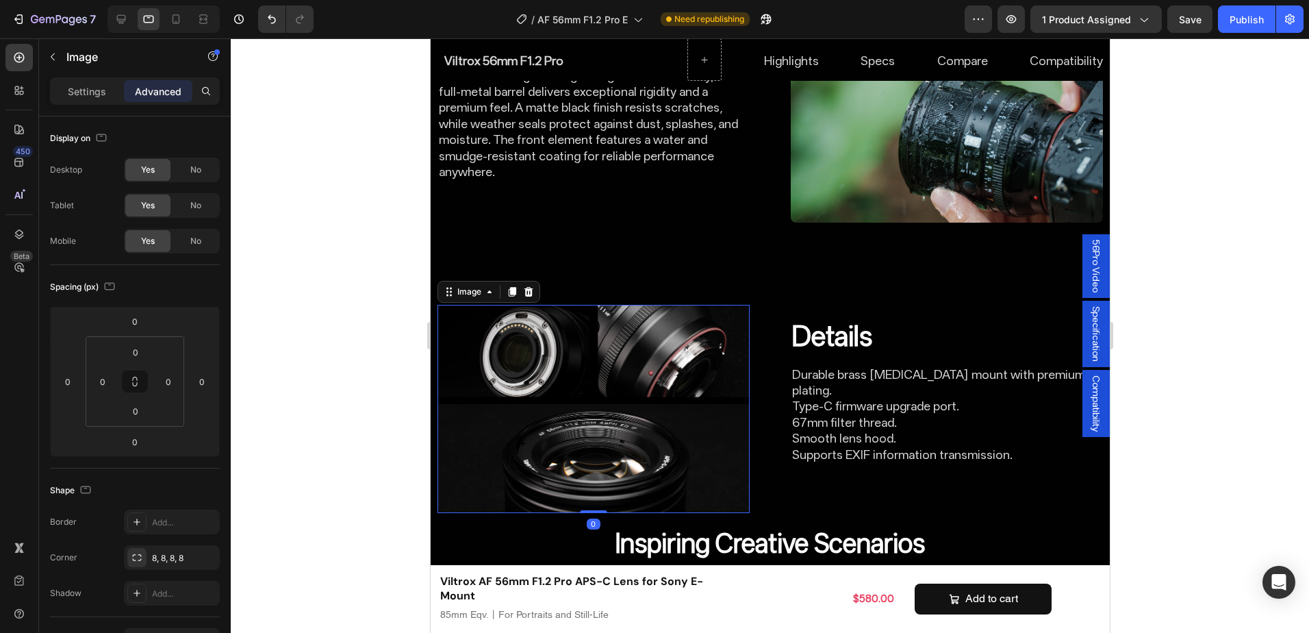
click at [101, 94] on p "Settings" at bounding box center [87, 91] width 38 height 14
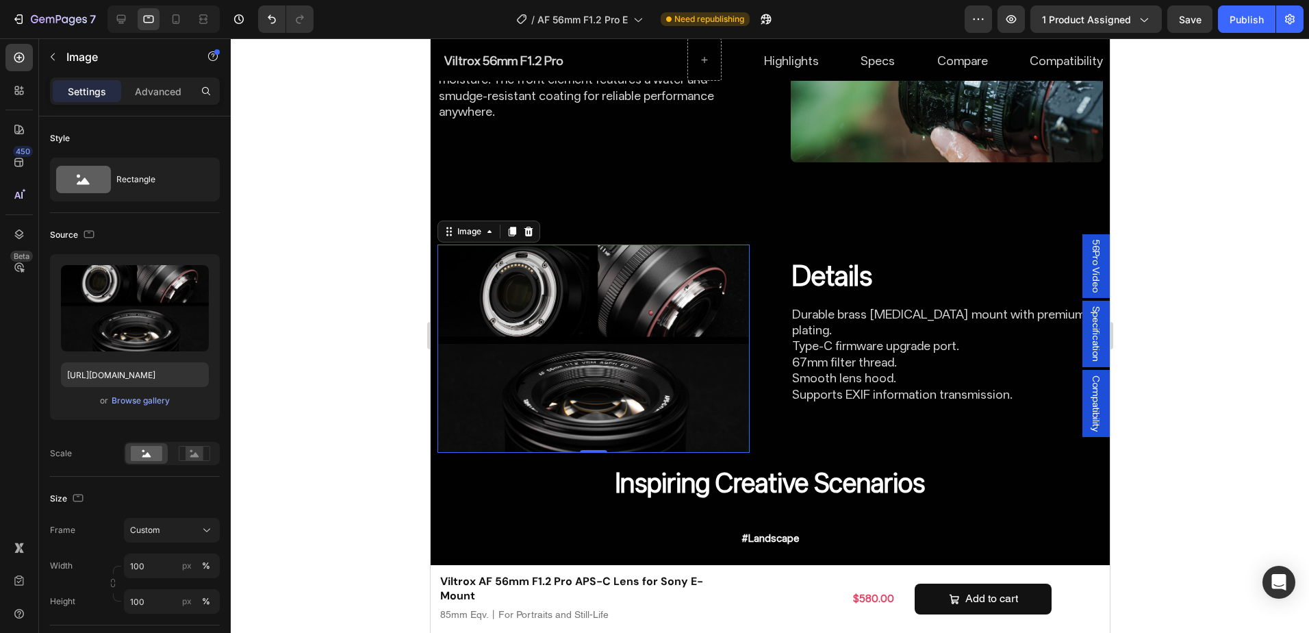
scroll to position [5379, 0]
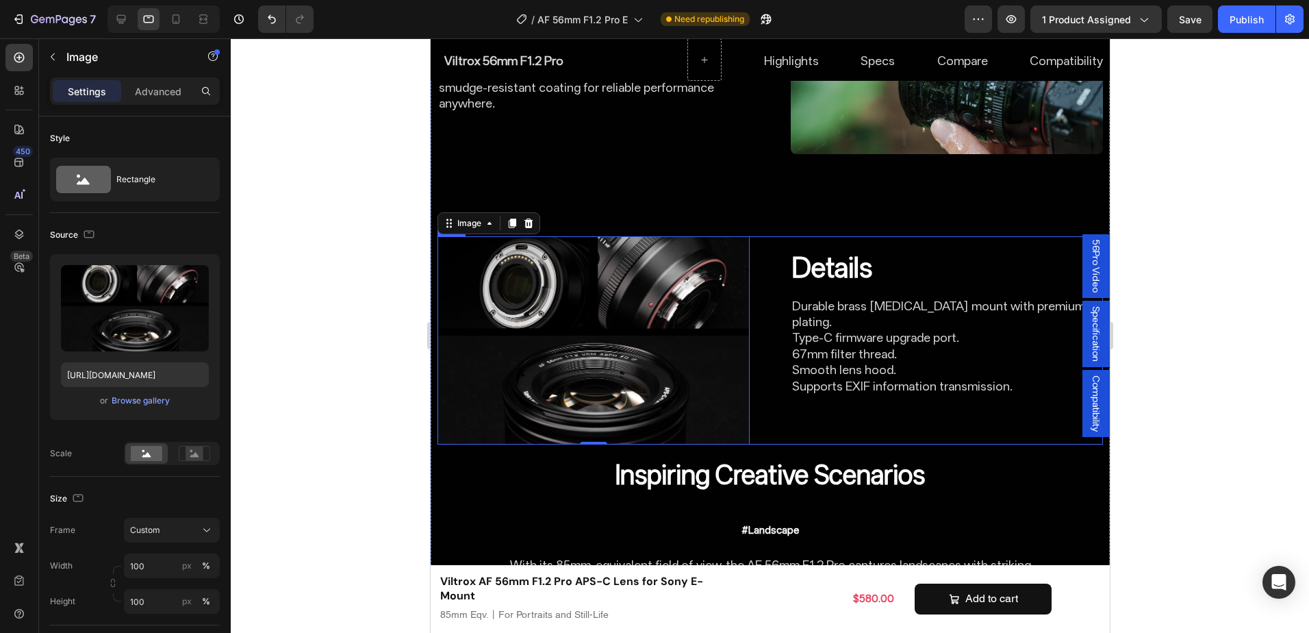
click at [790, 384] on div "Details Heading Durable brass bayonet mount with premium plating. Type-C firmwa…" at bounding box center [946, 340] width 312 height 208
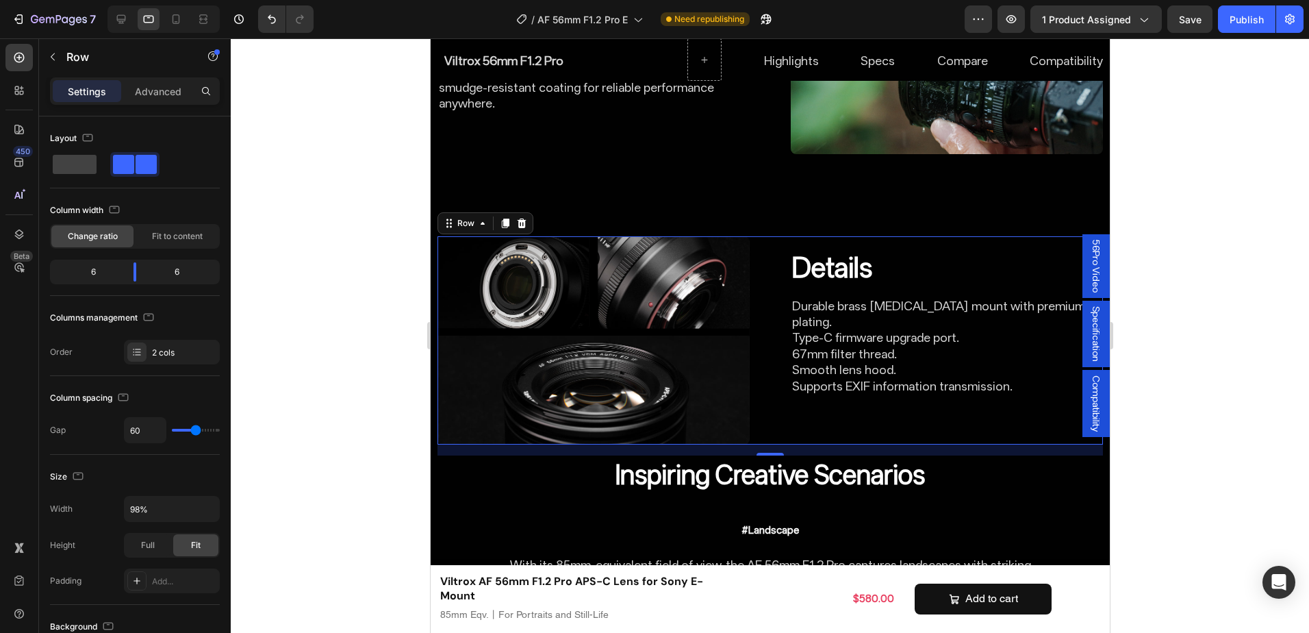
click at [805, 379] on div "Details Heading Durable brass bayonet mount with premium plating. Type-C firmwa…" at bounding box center [946, 340] width 312 height 208
click at [179, 77] on div "Settings Advanced" at bounding box center [135, 90] width 170 height 27
click at [149, 93] on p "Advanced" at bounding box center [158, 91] width 47 height 14
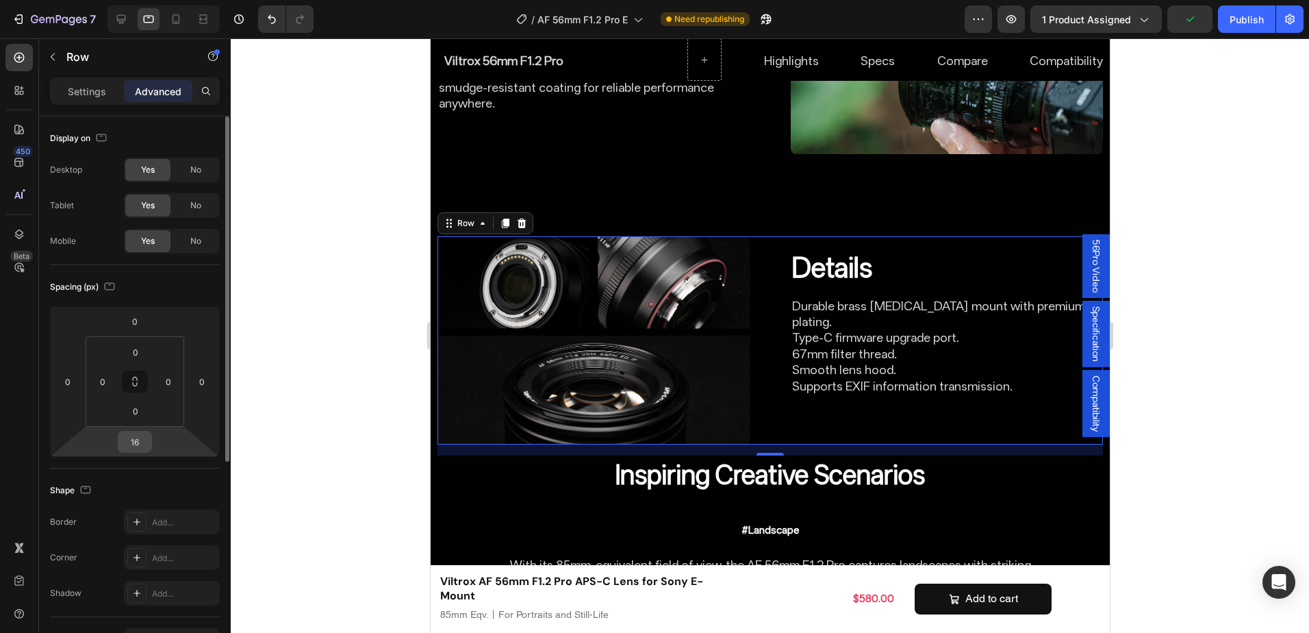
click at [131, 0] on html "7 Version history / AF 56mm F1.2 Pro E Need republishing Preview 1 product assi…" at bounding box center [654, 0] width 1309 height 0
click at [134, 442] on input "16" at bounding box center [134, 441] width 27 height 21
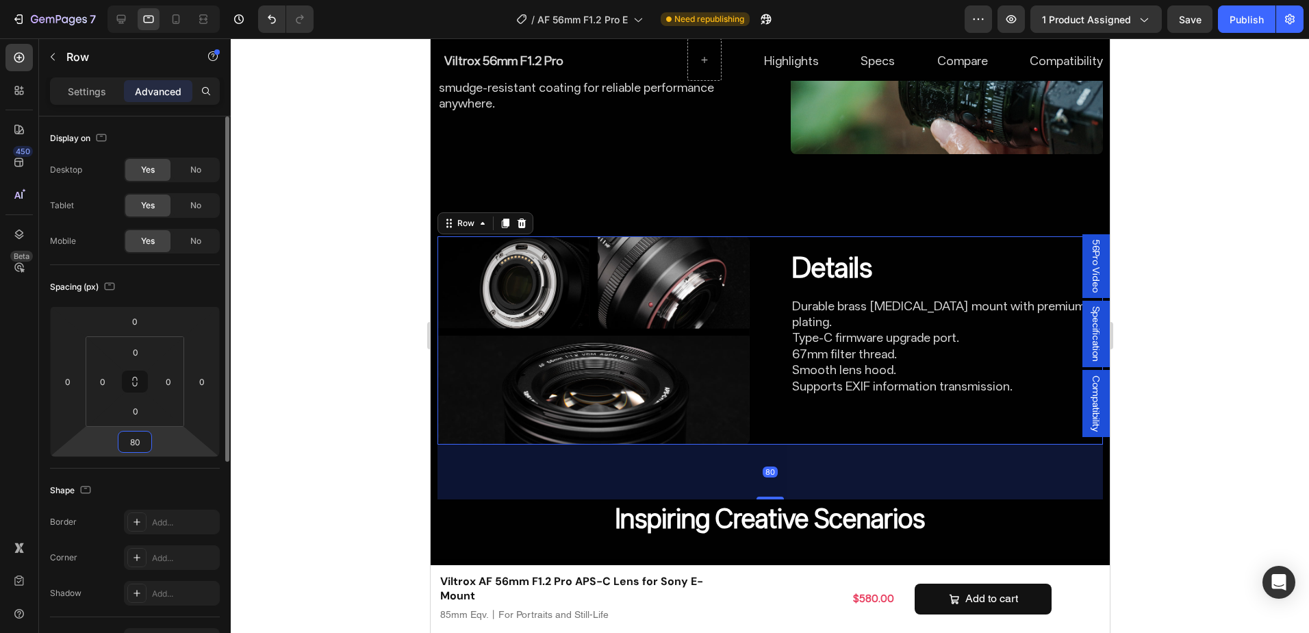
click at [146, 439] on input "80" at bounding box center [134, 441] width 27 height 21
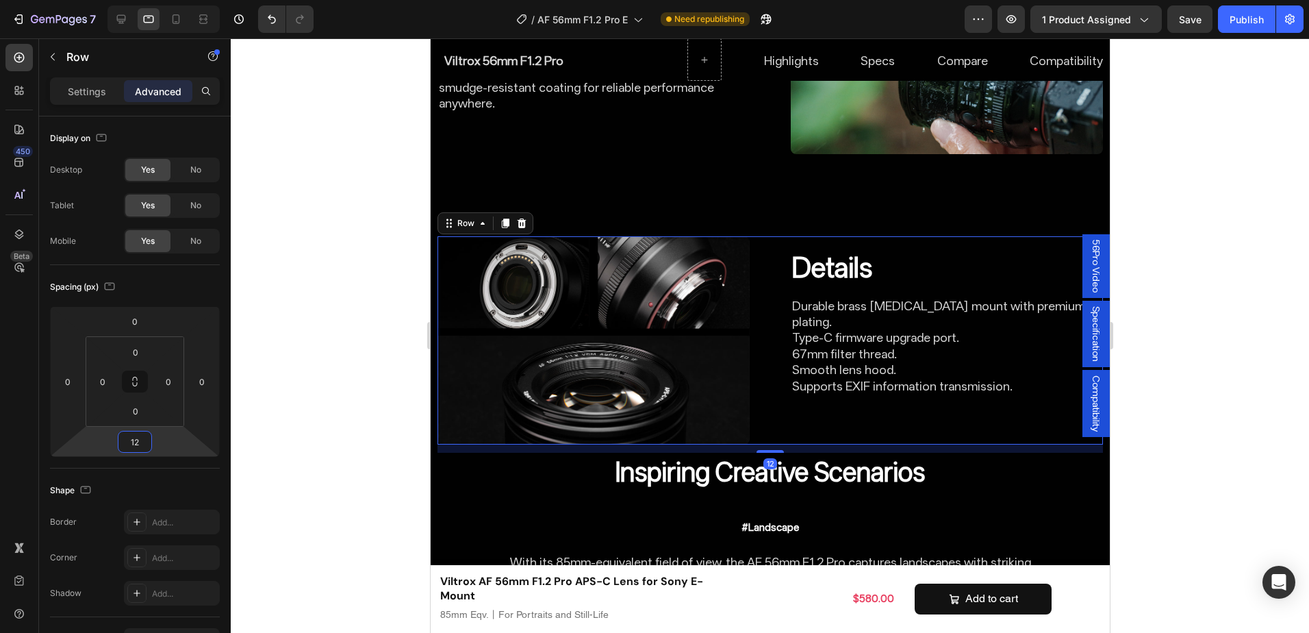
type input "120"
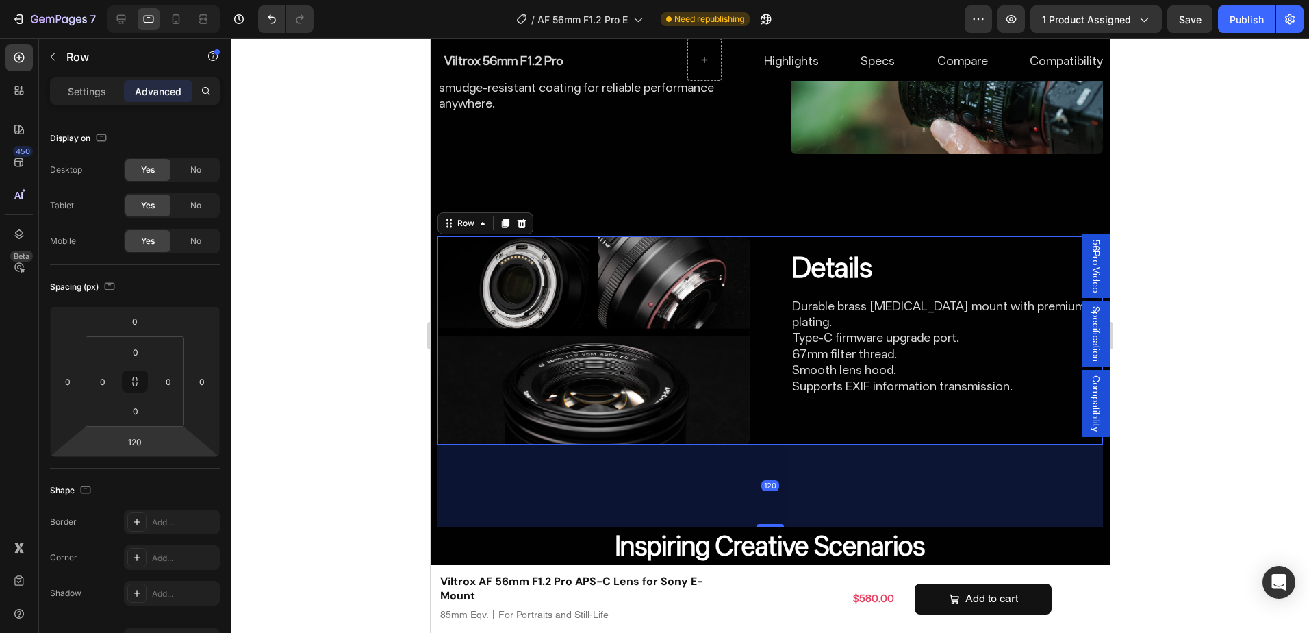
click at [1218, 392] on div at bounding box center [770, 335] width 1078 height 594
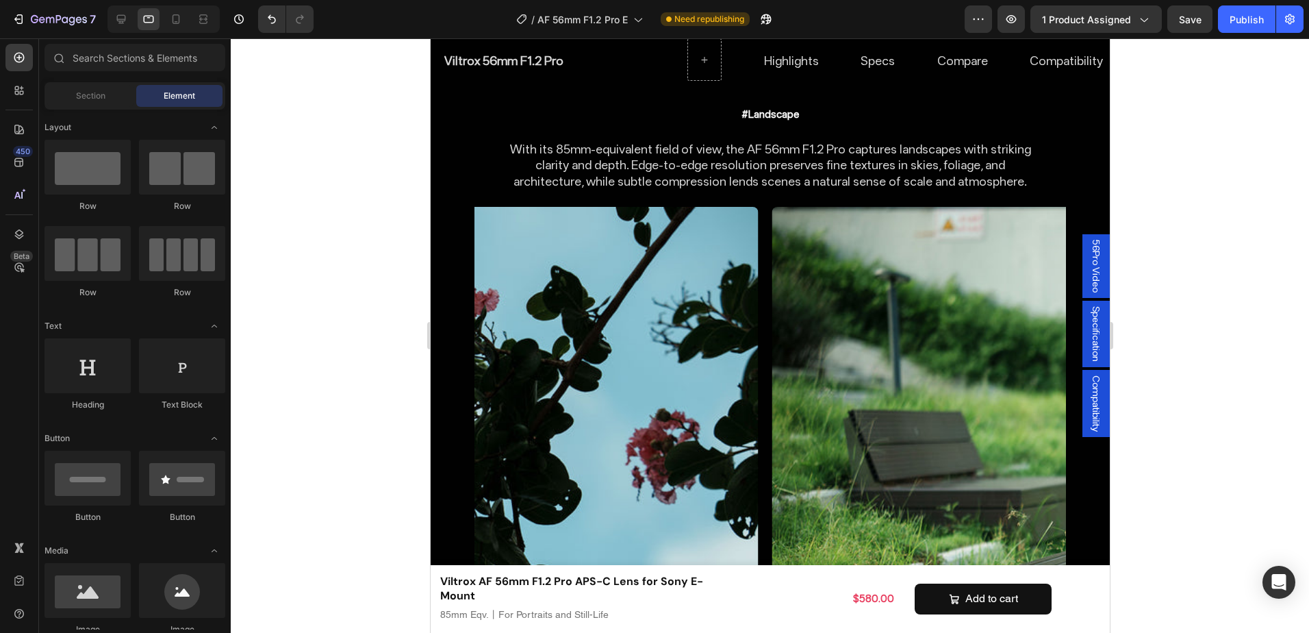
scroll to position [5889, 0]
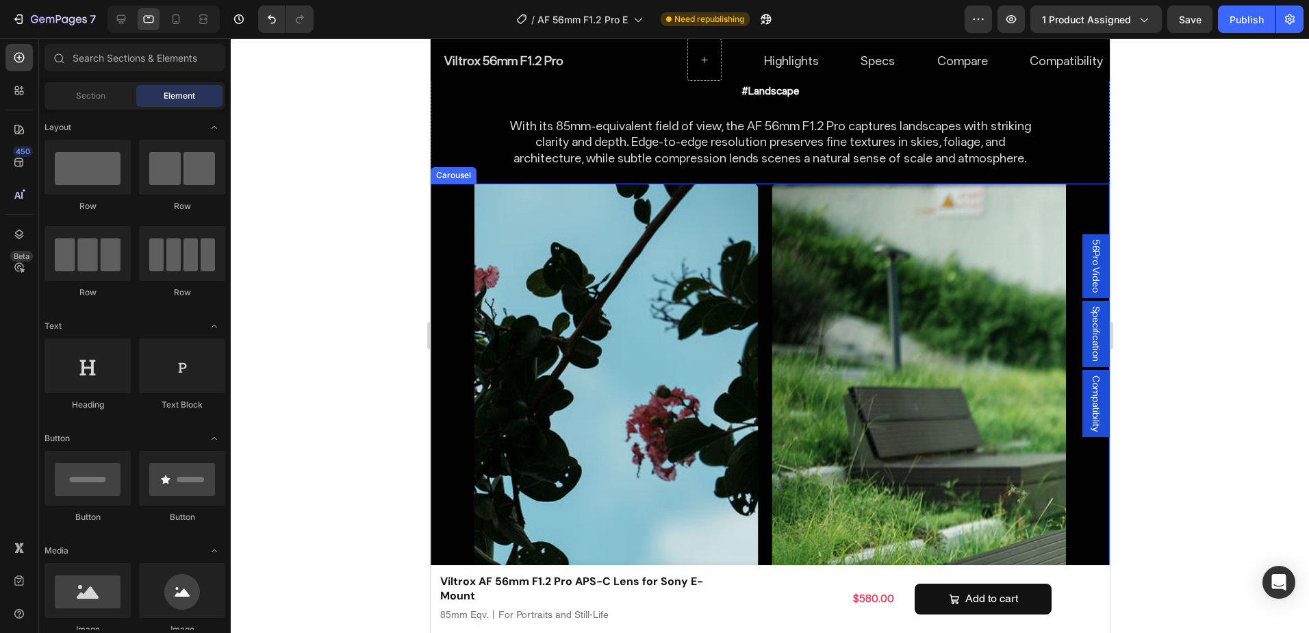
click at [760, 464] on div "Image Row Image Row Image Row" at bounding box center [769, 509] width 591 height 652
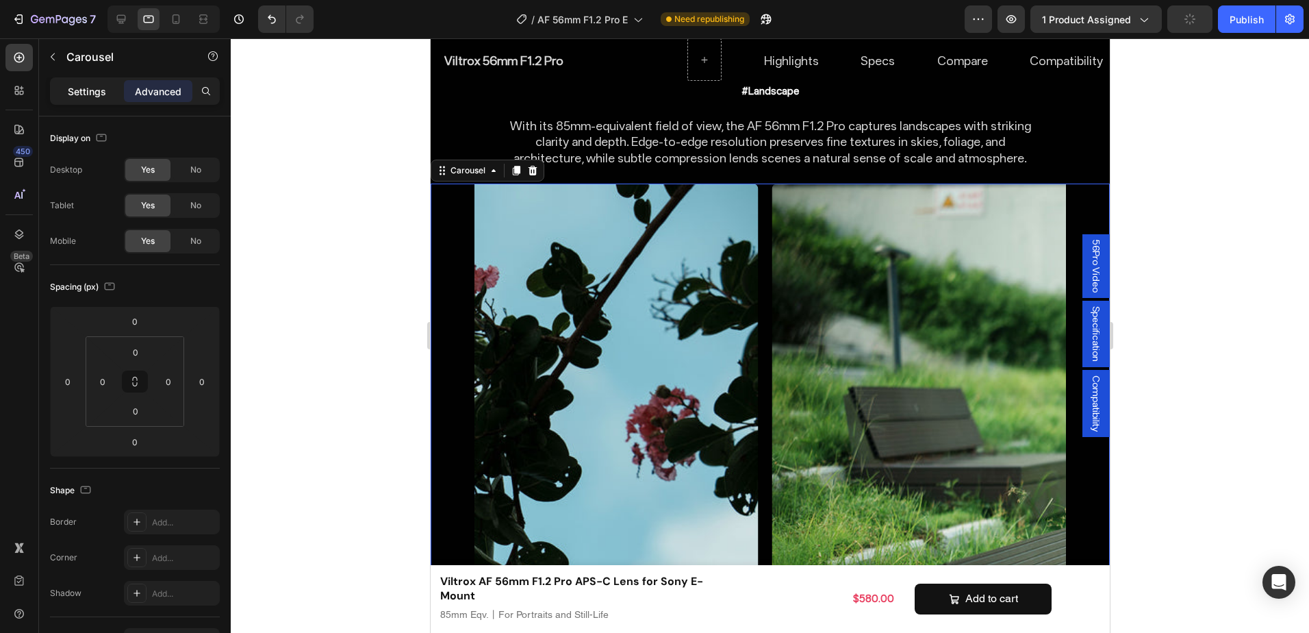
click at [79, 91] on p "Settings" at bounding box center [87, 91] width 38 height 14
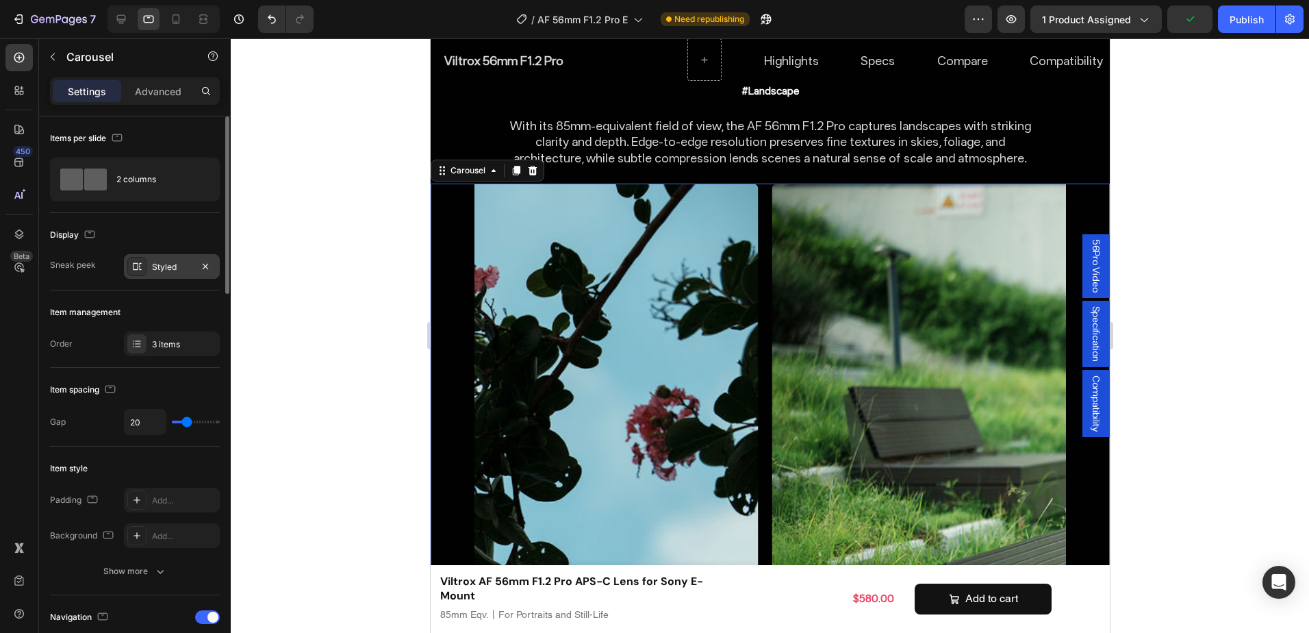
click at [159, 259] on div "Styled" at bounding box center [172, 266] width 96 height 25
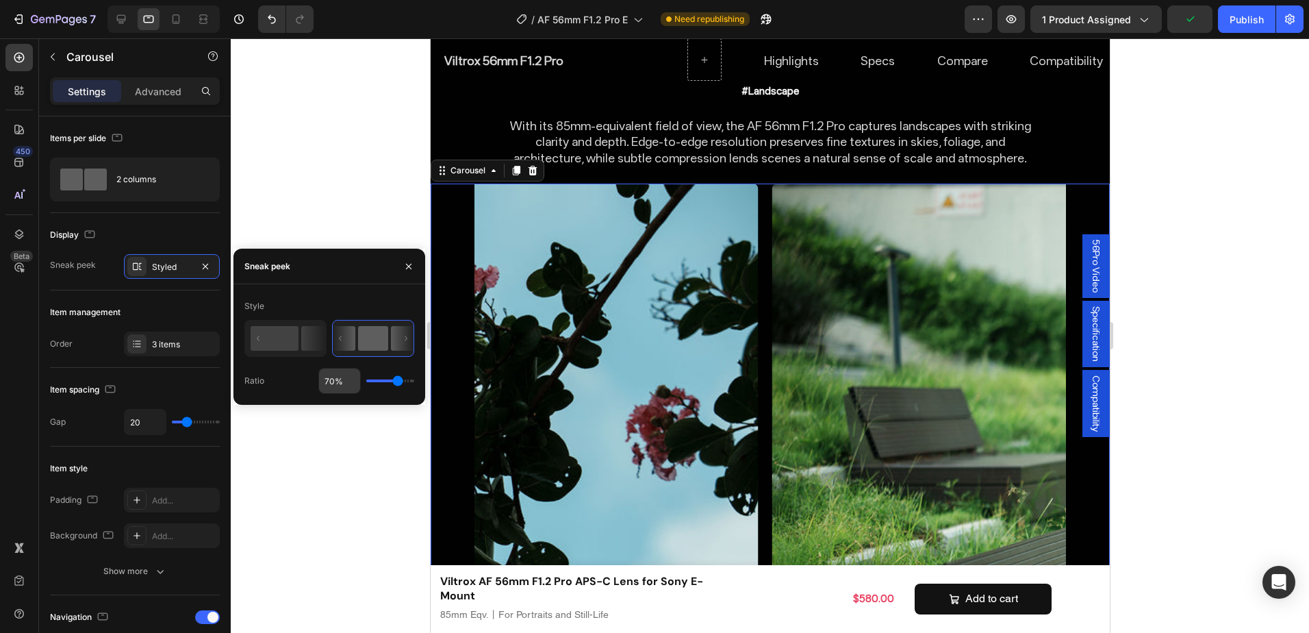
click at [342, 380] on input "70%" at bounding box center [339, 380] width 41 height 25
type input "58%"
type input "58"
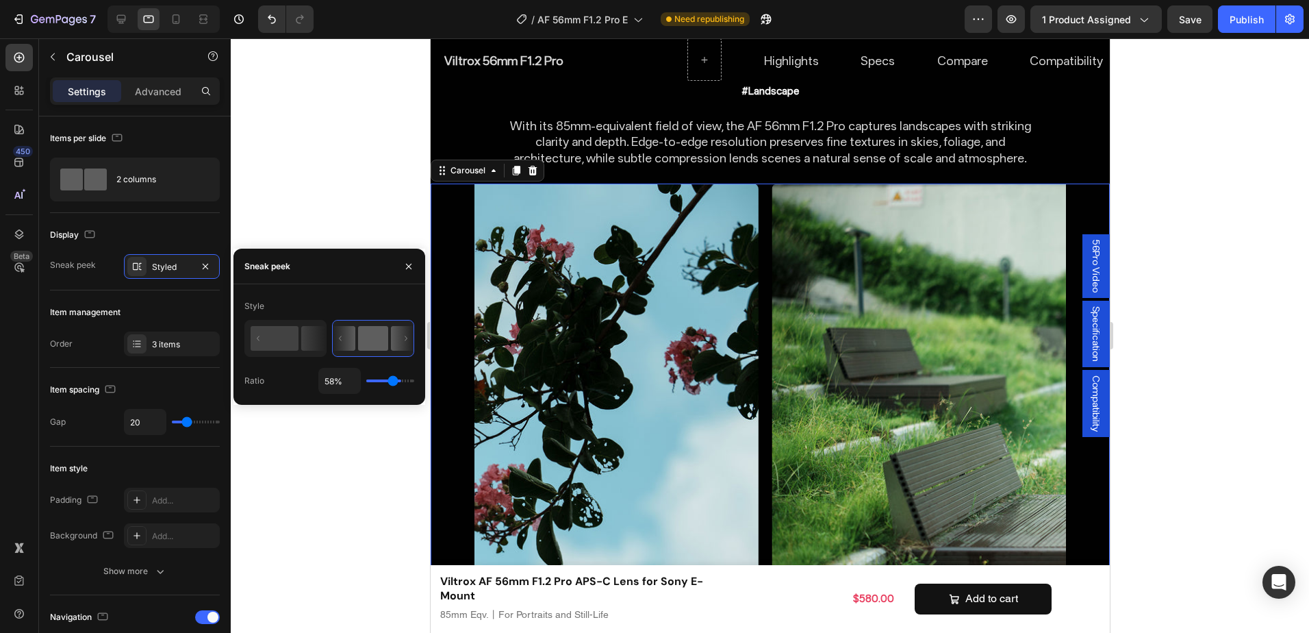
type input "54%"
type input "54"
type input "52%"
type input "52"
type input "47%"
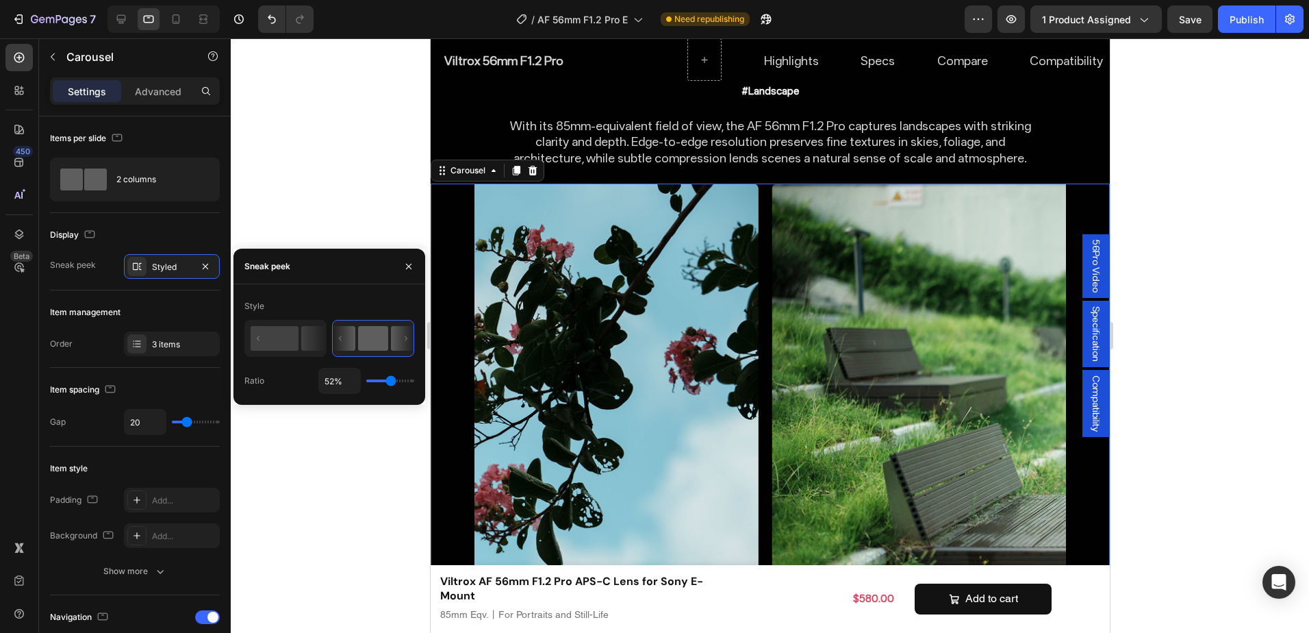
type input "47"
type input "45%"
type input "45"
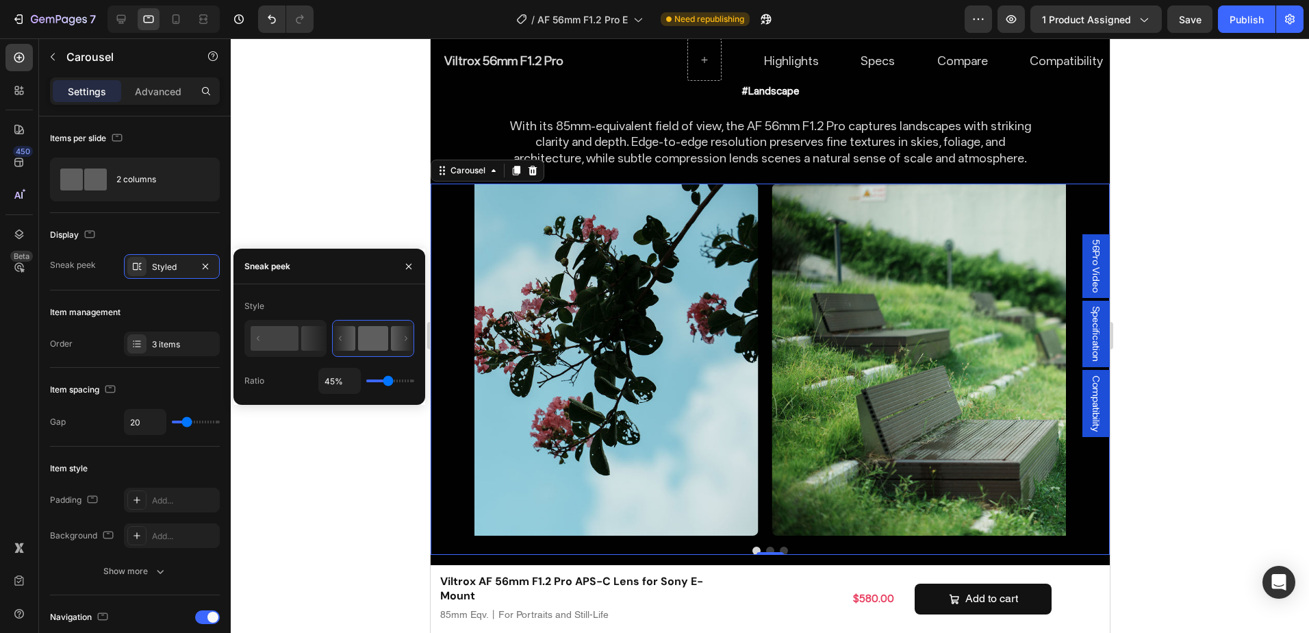
type input "41%"
type input "41"
type input "40%"
type input "40"
type input "38%"
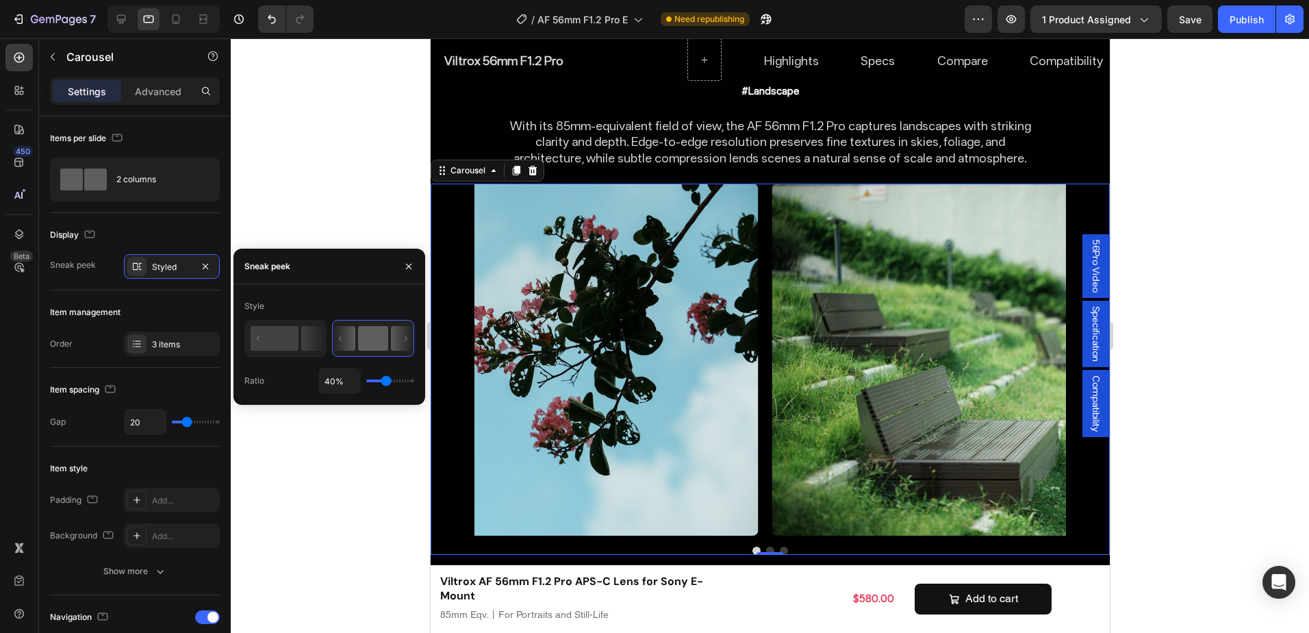
type input "38"
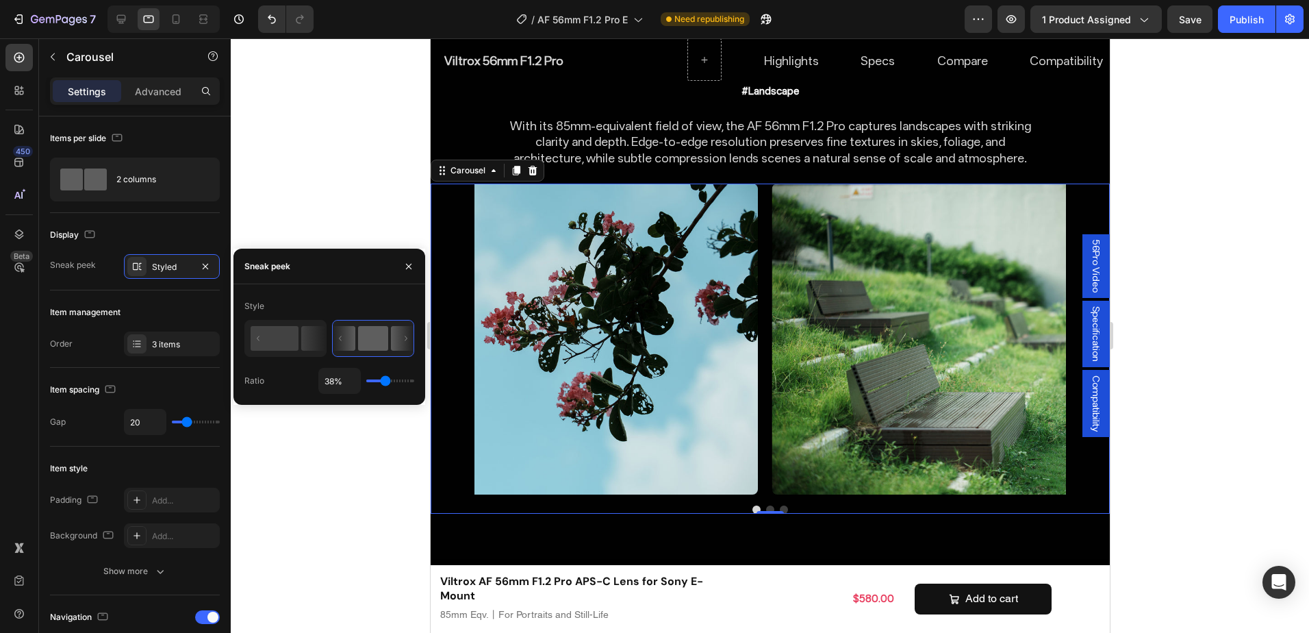
type input "36%"
type input "36"
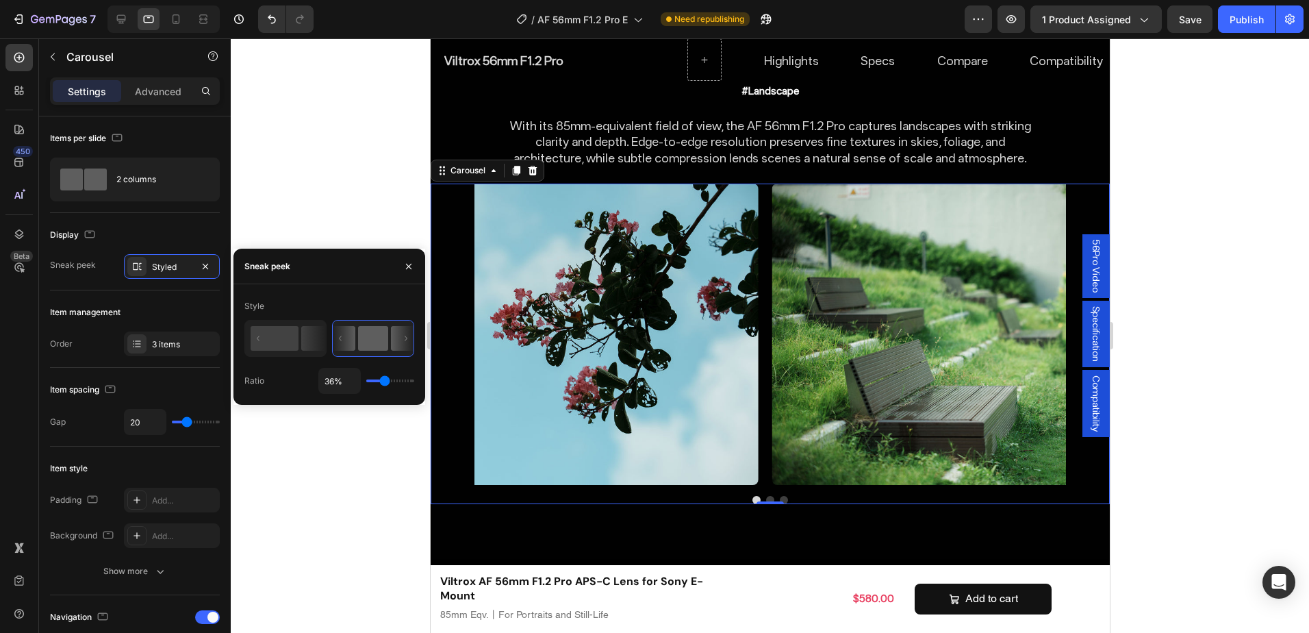
type input "29%"
type input "29"
type input "21%"
type input "21"
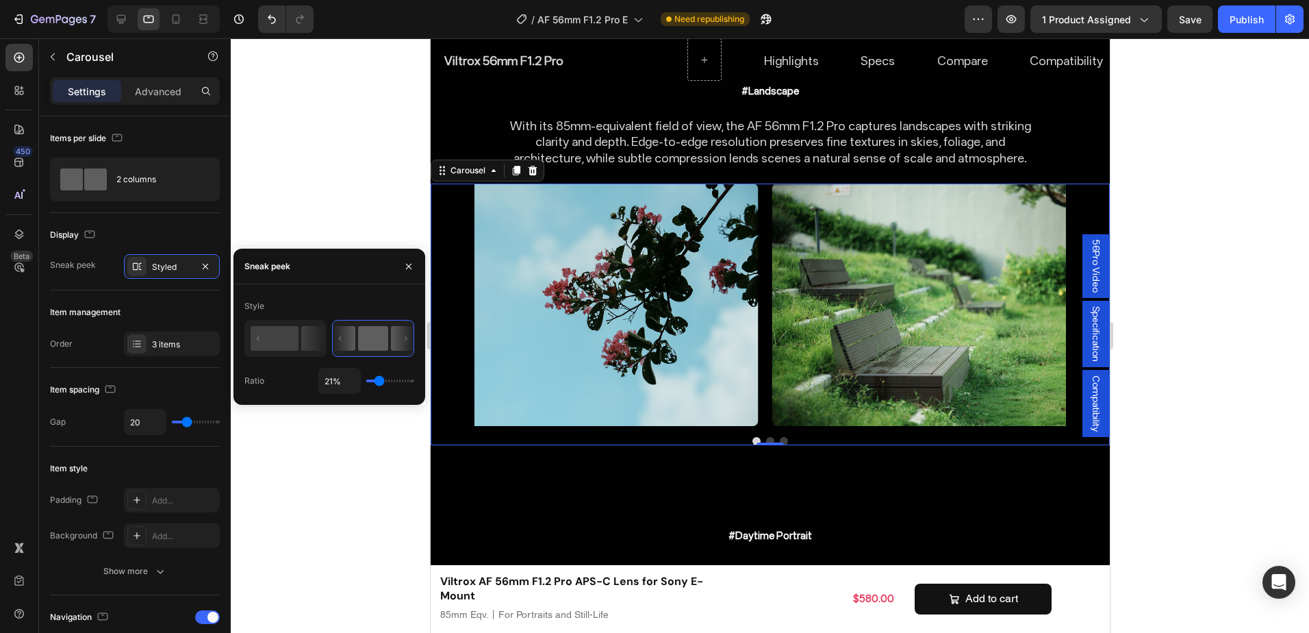
type input "23%"
type input "23"
type input "27%"
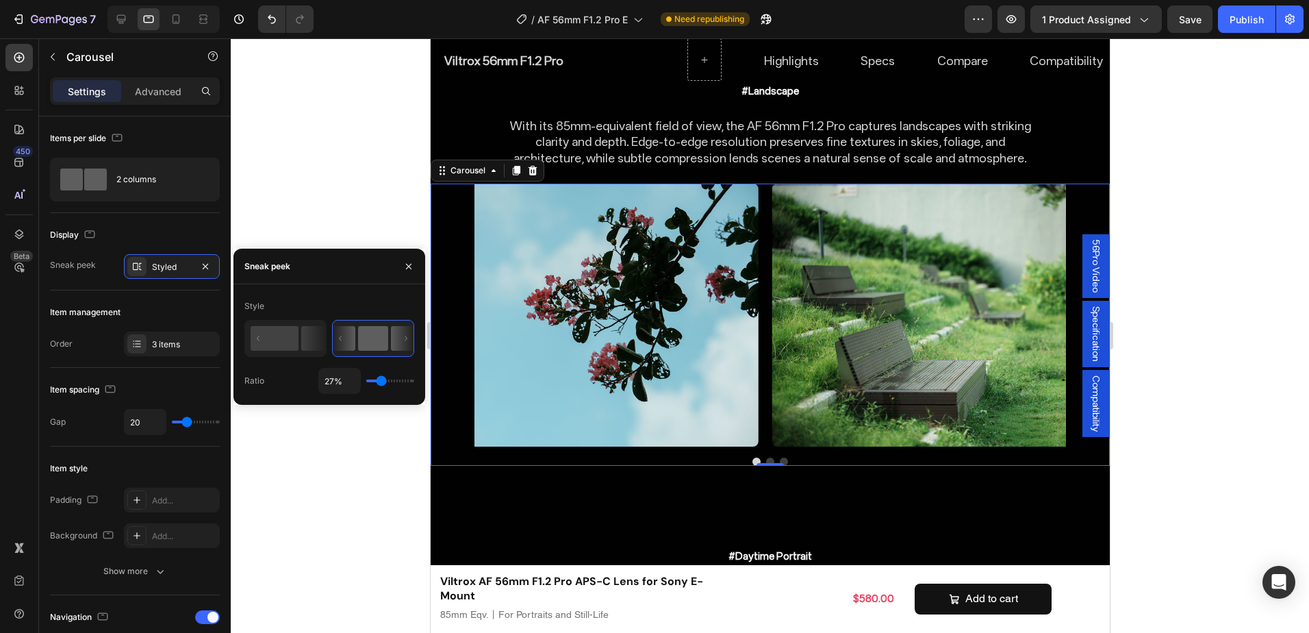
drag, startPoint x: 398, startPoint y: 379, endPoint x: 381, endPoint y: 381, distance: 17.2
type input "27"
click at [381, 381] on input "range" at bounding box center [390, 380] width 48 height 3
click at [180, 344] on div "3 items" at bounding box center [184, 344] width 64 height 12
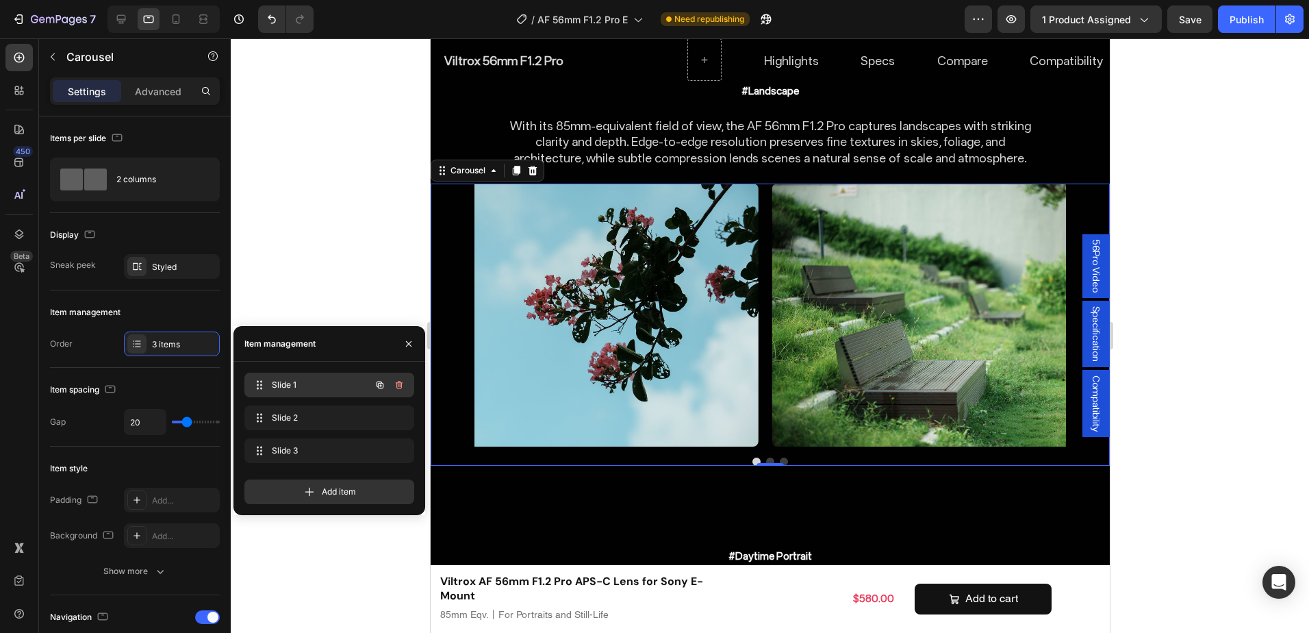
click at [320, 385] on span "Slide 1" at bounding box center [310, 385] width 77 height 12
click at [318, 407] on div "Slide 2 Slide 2" at bounding box center [329, 417] width 170 height 25
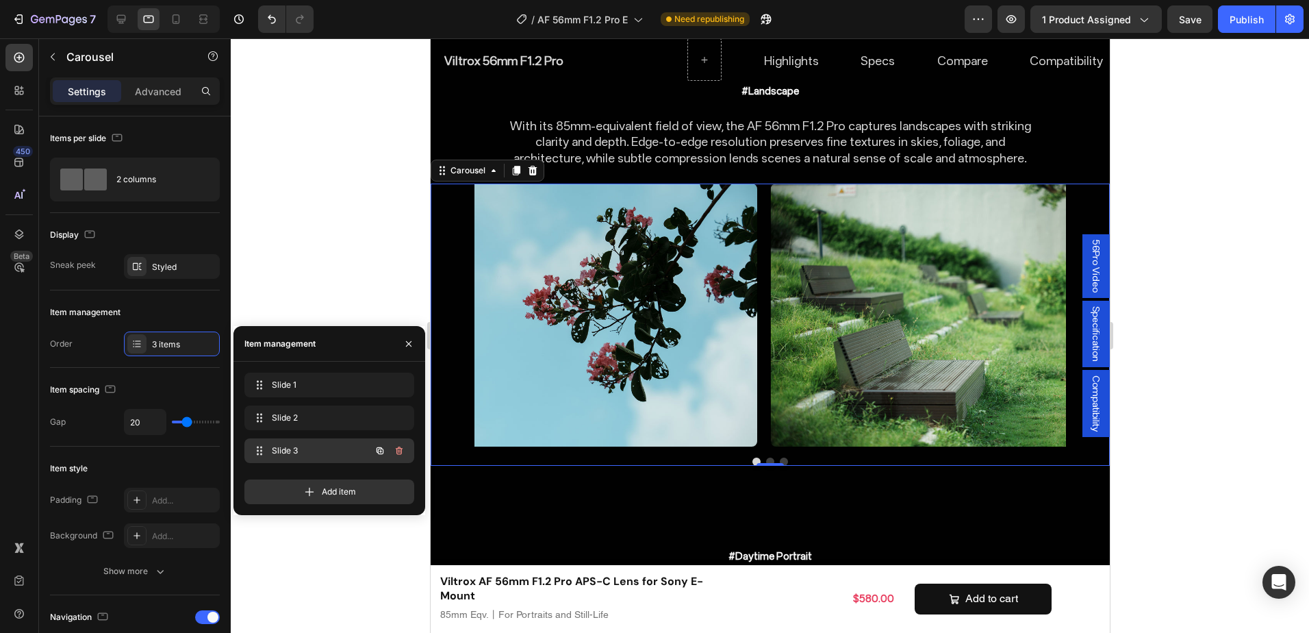
click at [318, 450] on span "Slide 3" at bounding box center [310, 450] width 77 height 12
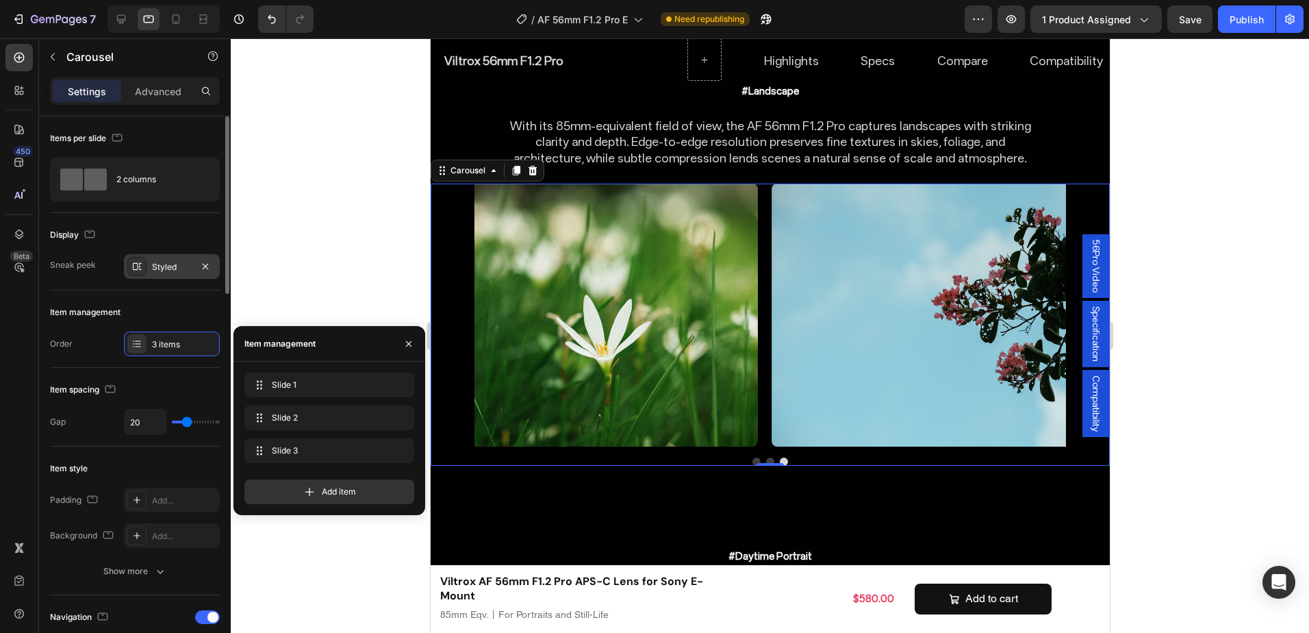
click at [146, 266] on div "Styled" at bounding box center [172, 266] width 96 height 25
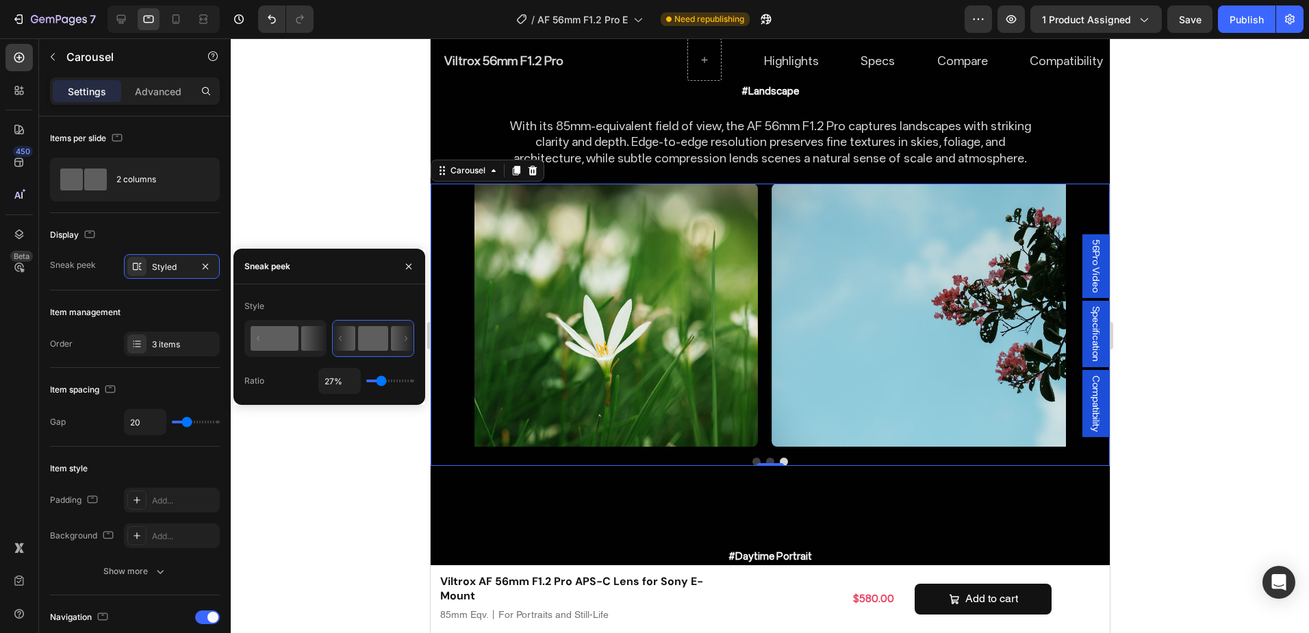
click at [295, 339] on rect at bounding box center [275, 338] width 48 height 25
type input "50%"
type input "50"
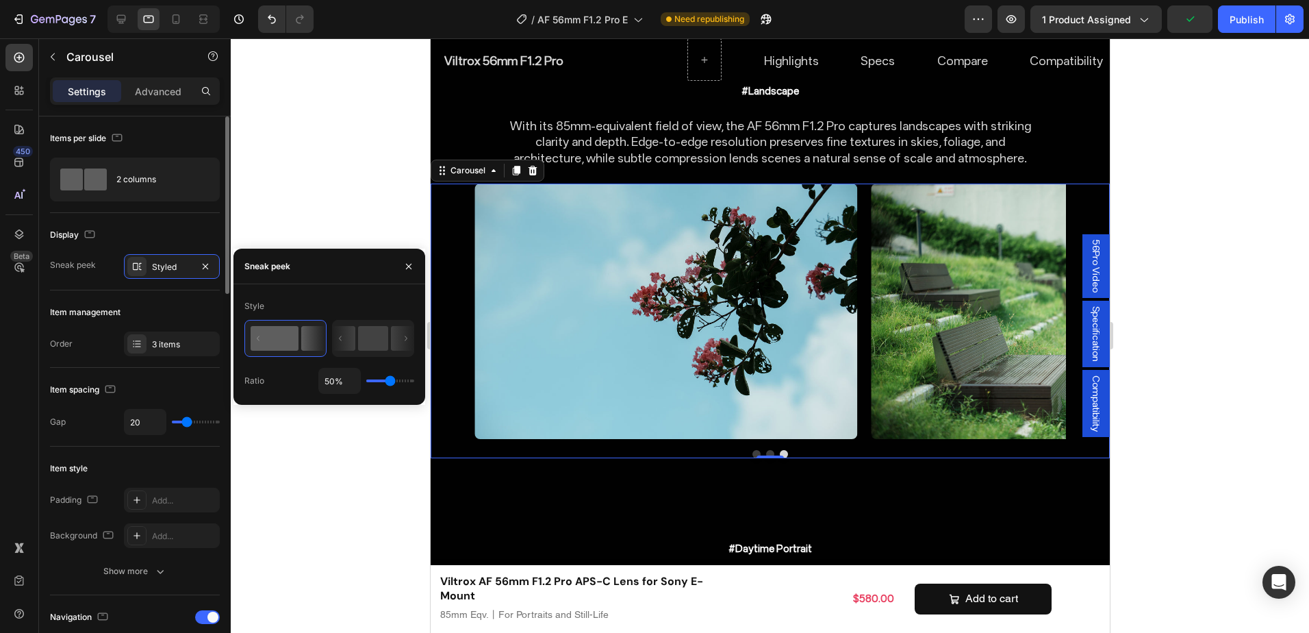
click at [164, 314] on div "Item management" at bounding box center [135, 312] width 170 height 22
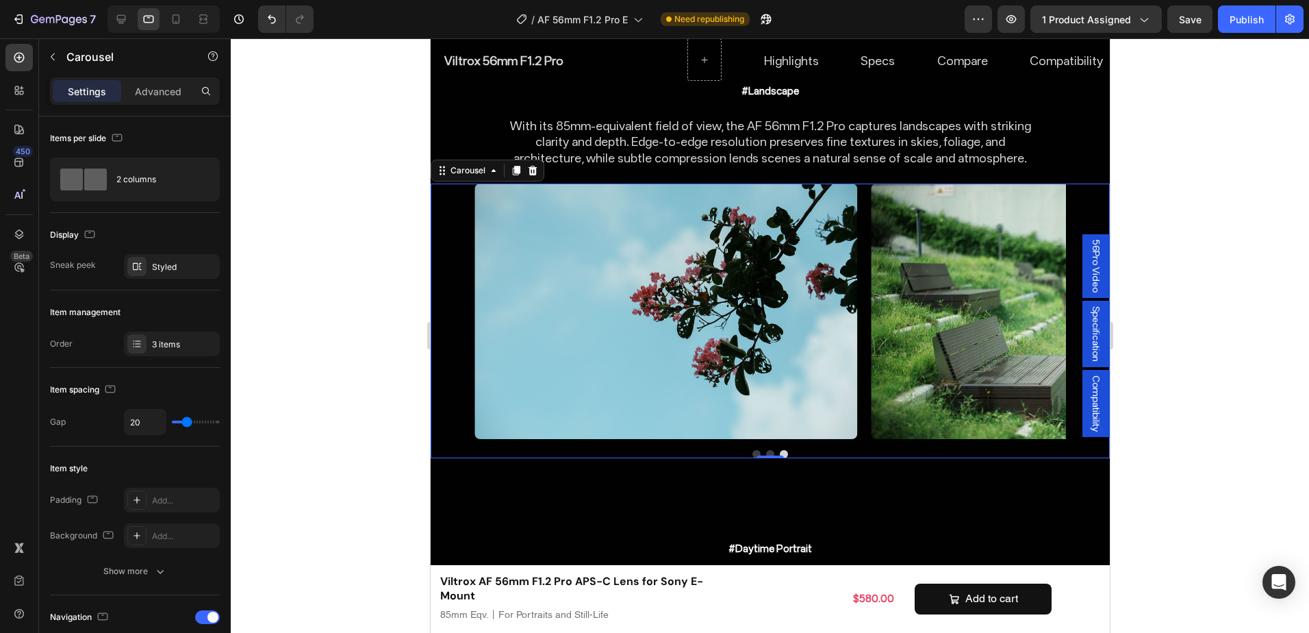
click at [455, 303] on icon "Carousel Back Arrow" at bounding box center [451, 311] width 16 height 16
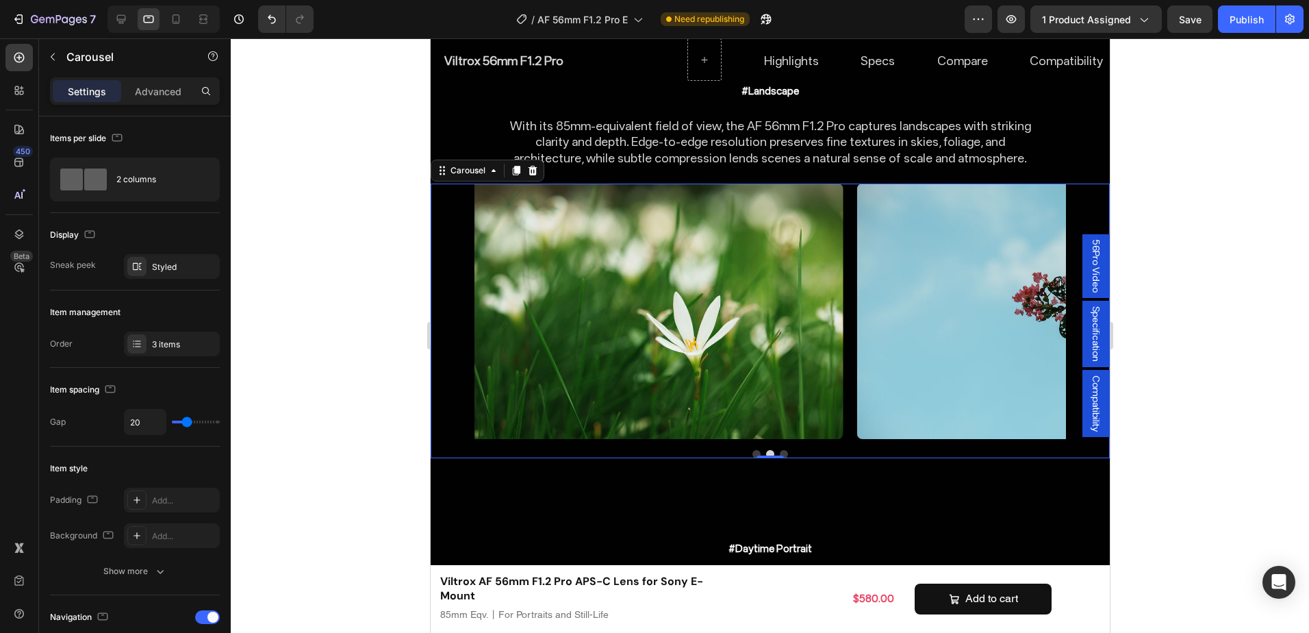
click at [455, 303] on icon "Carousel Back Arrow" at bounding box center [451, 311] width 16 height 16
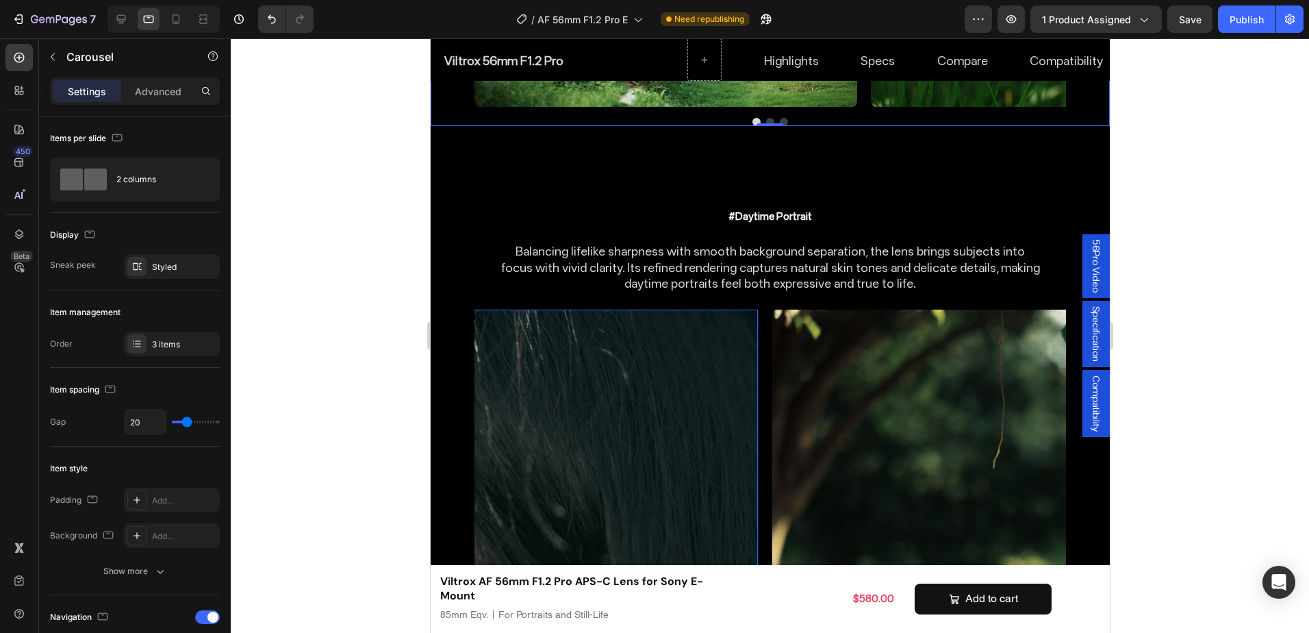
scroll to position [6300, 0]
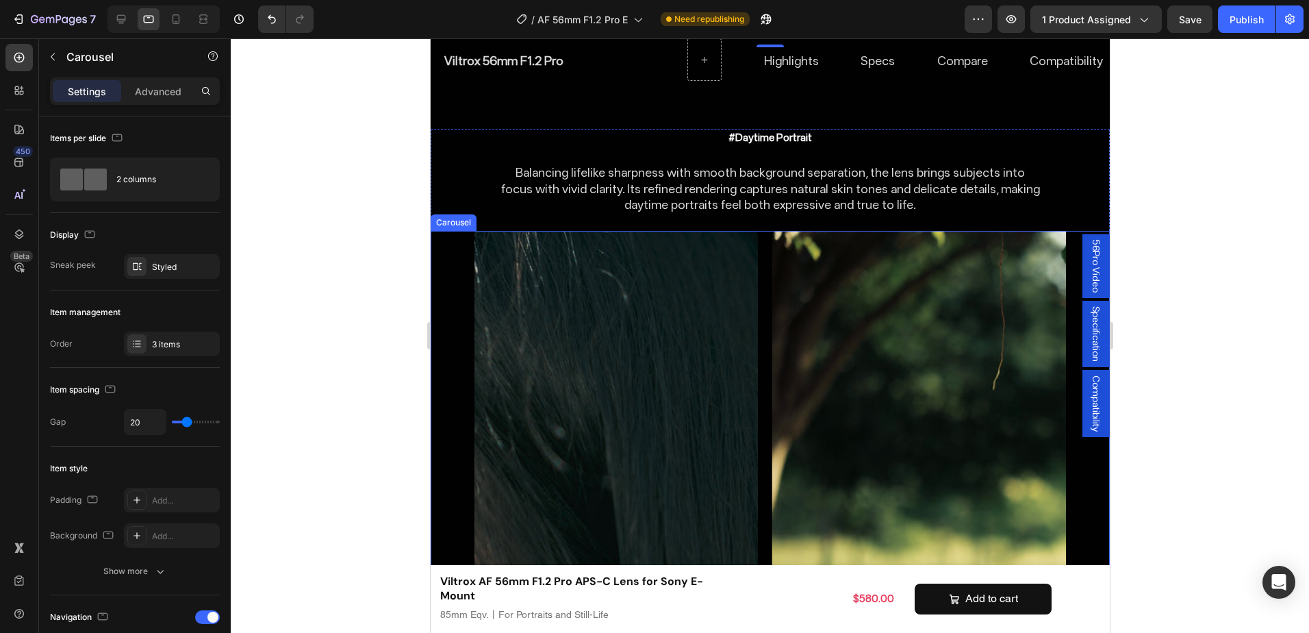
click at [764, 452] on div "Image Row Image Row Image Row Image Row" at bounding box center [769, 557] width 591 height 652
click at [179, 261] on div "Styled" at bounding box center [172, 267] width 40 height 12
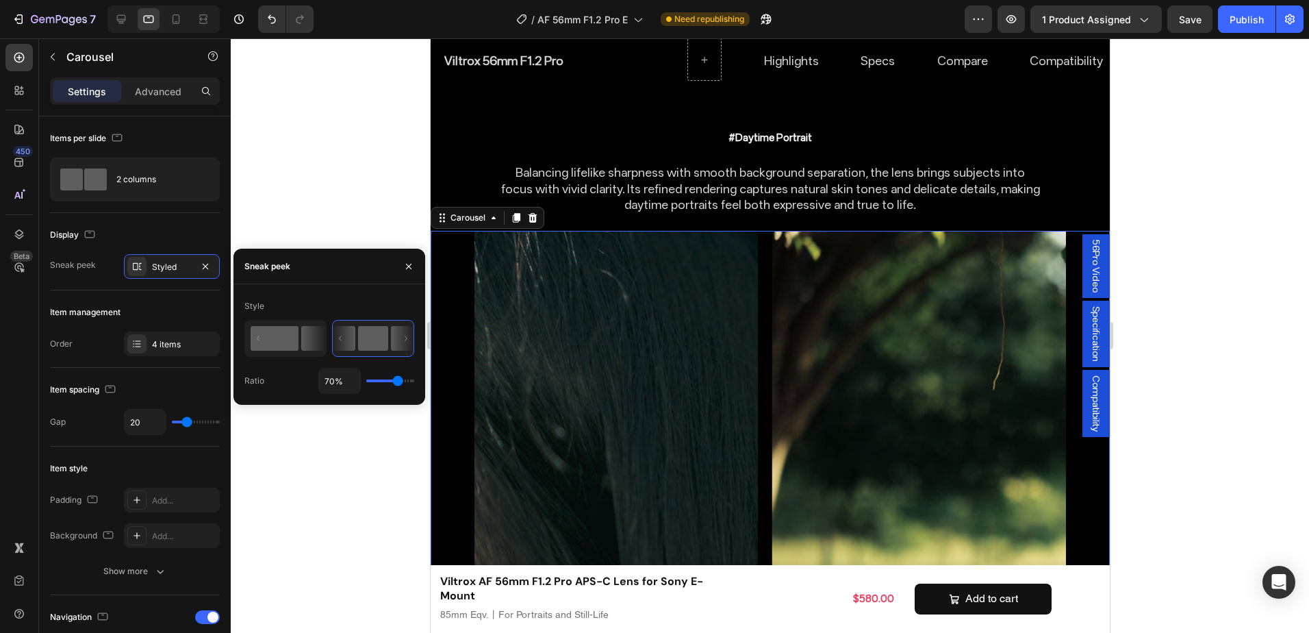
click at [298, 344] on rect at bounding box center [275, 338] width 48 height 25
type input "50%"
type input "50"
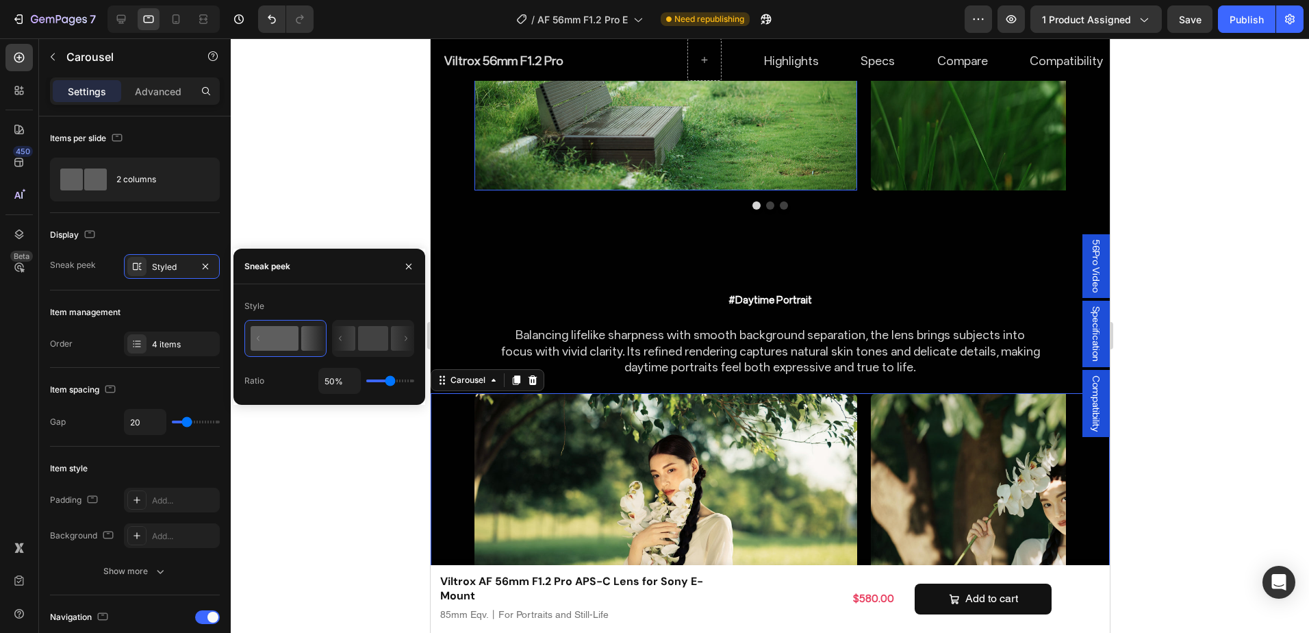
scroll to position [6094, 0]
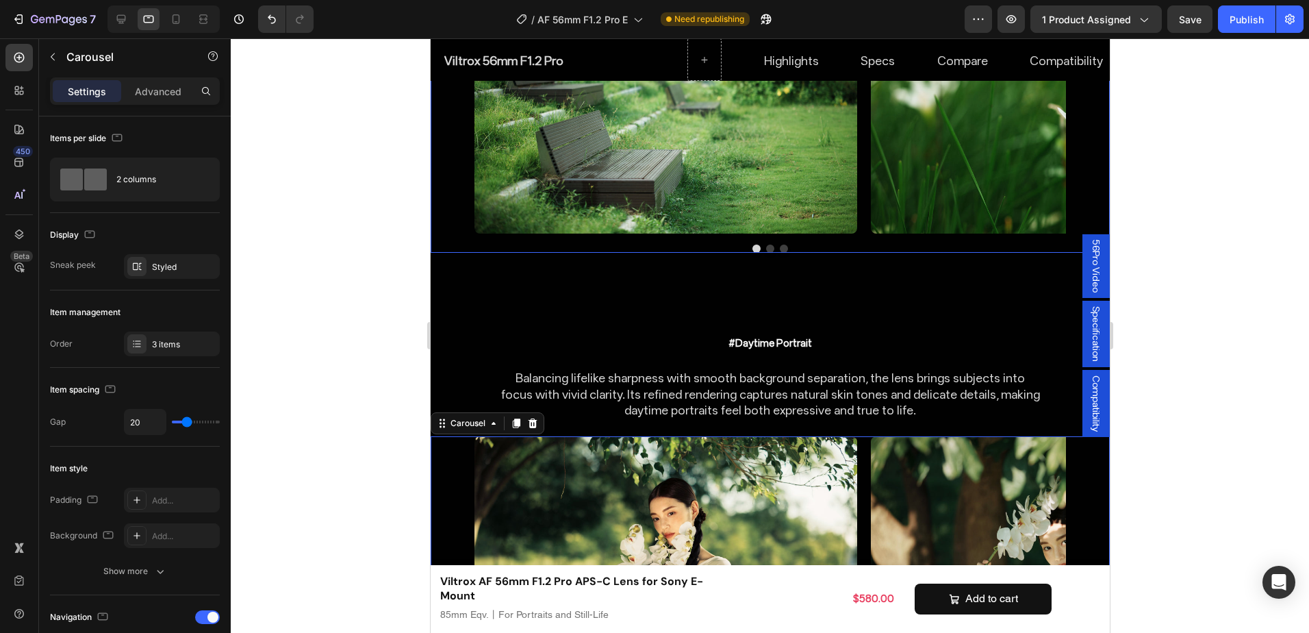
click at [880, 209] on div "Image Row Image Row Image Row Carousel" at bounding box center [769, 115] width 679 height 274
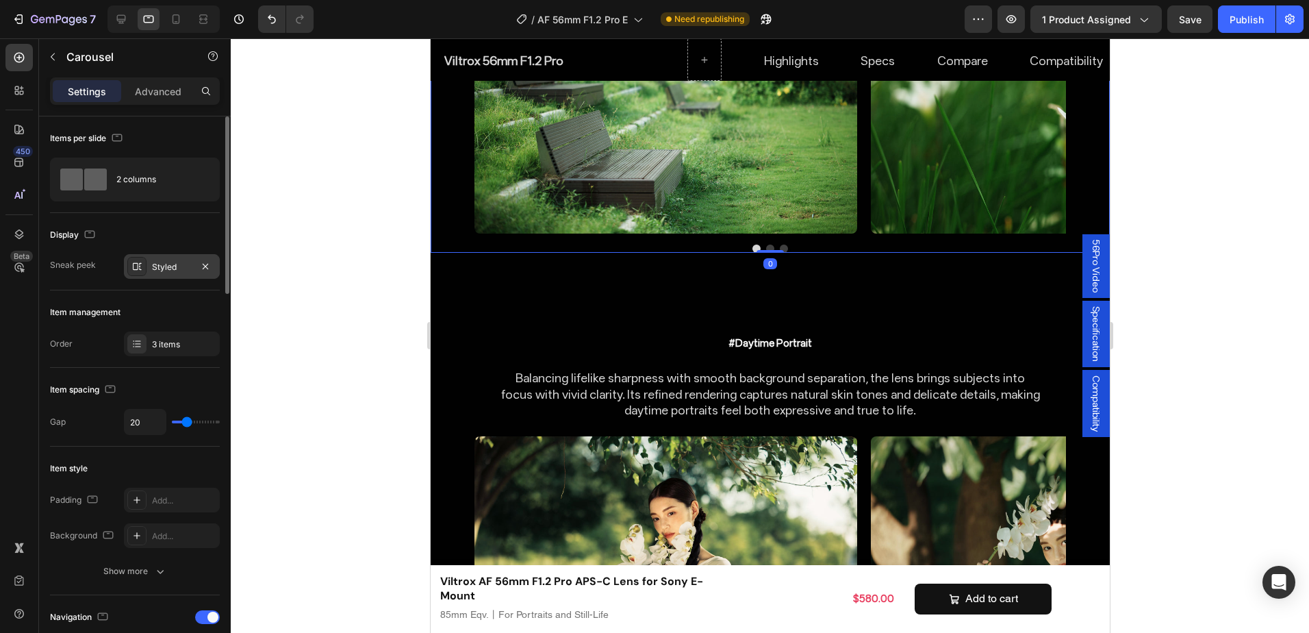
click at [142, 266] on icon at bounding box center [136, 266] width 11 height 11
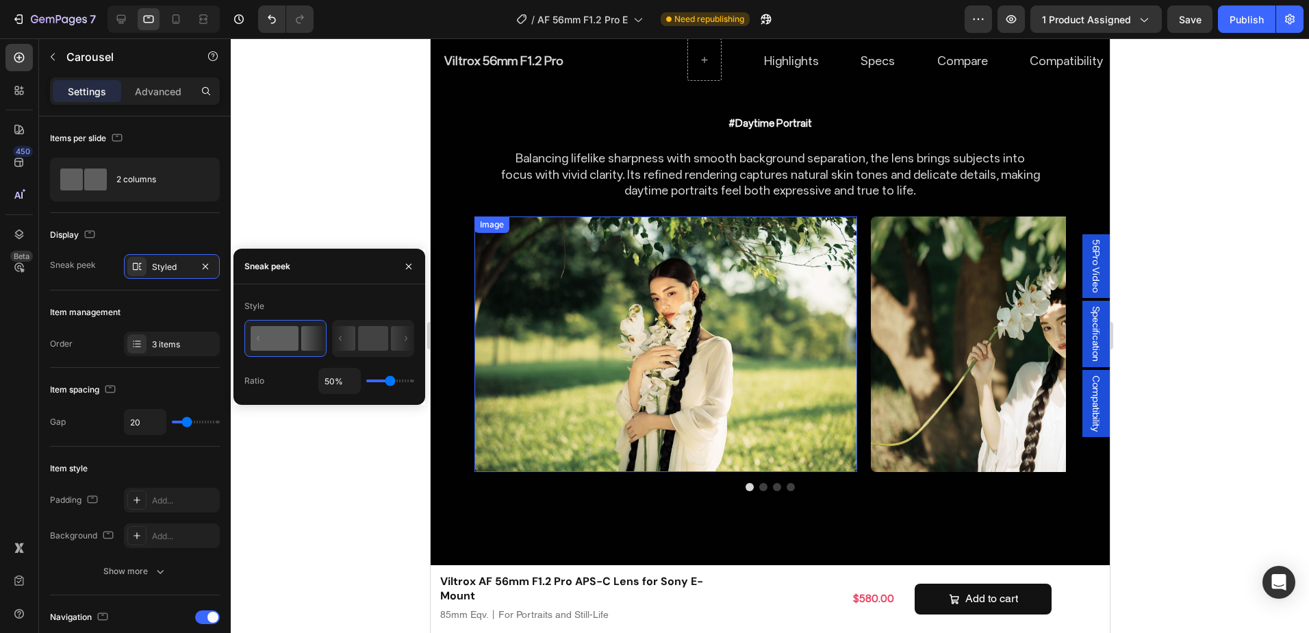
scroll to position [6300, 0]
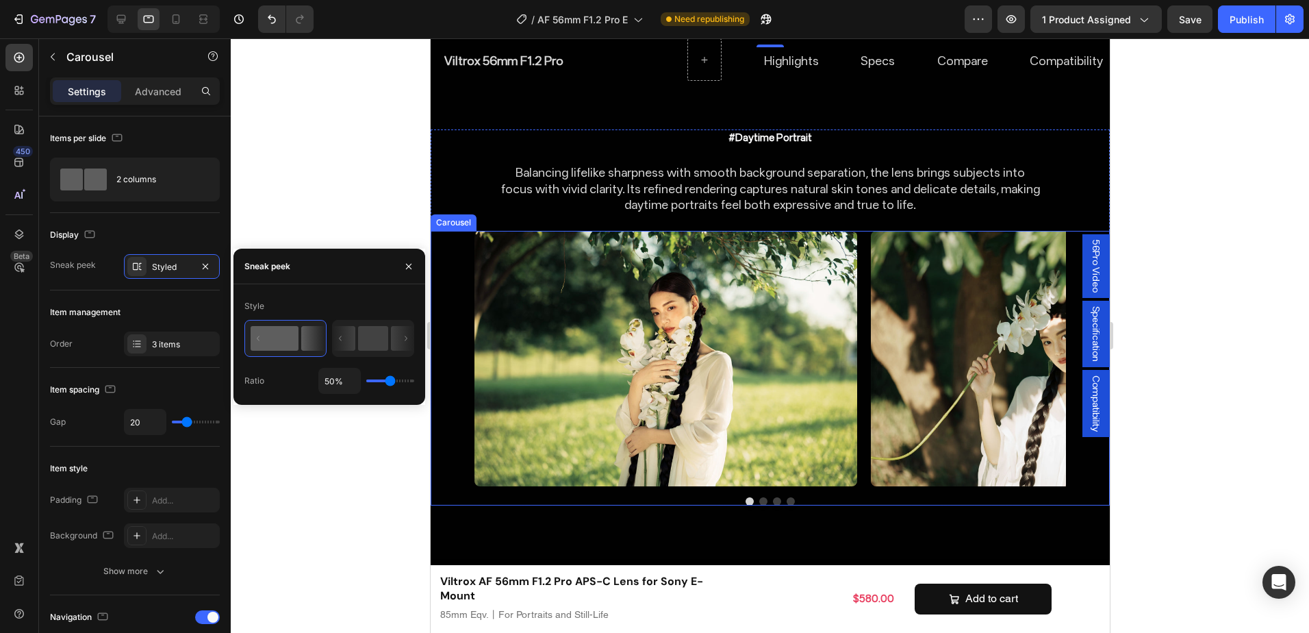
click at [786, 497] on button "Dot" at bounding box center [790, 501] width 8 height 8
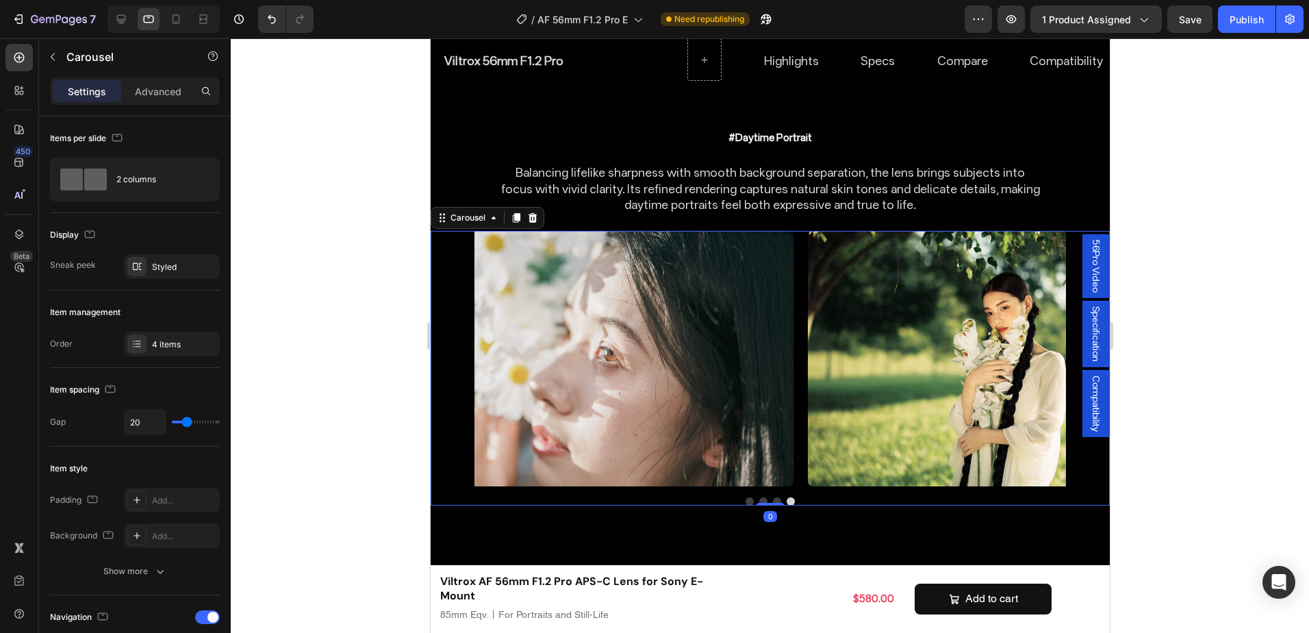
click at [772, 497] on button "Dot" at bounding box center [776, 501] width 8 height 8
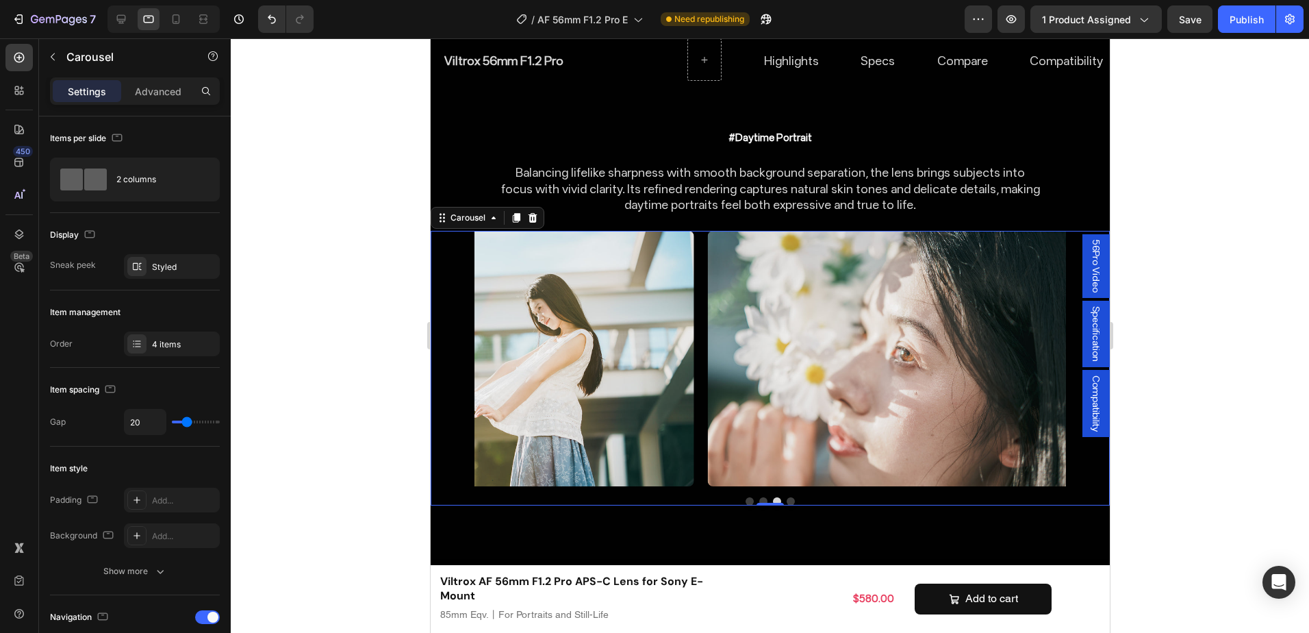
click at [758, 497] on button "Dot" at bounding box center [762, 501] width 8 height 8
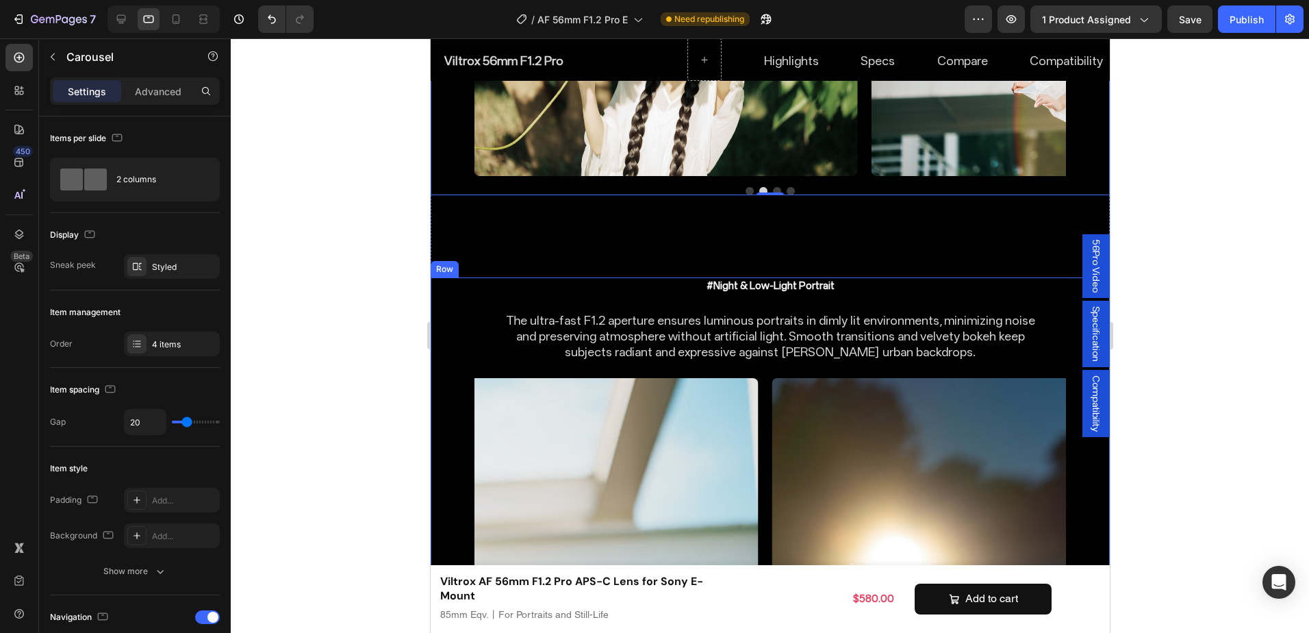
scroll to position [6642, 0]
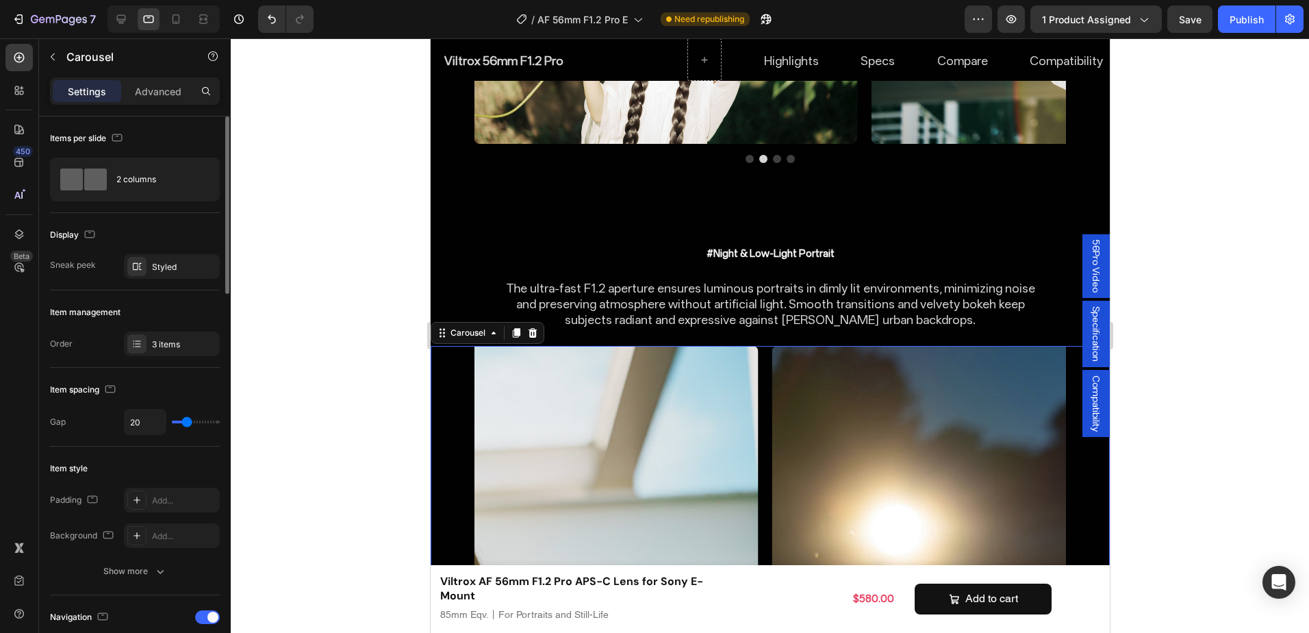
click at [175, 264] on div "Styled" at bounding box center [184, 267] width 64 height 12
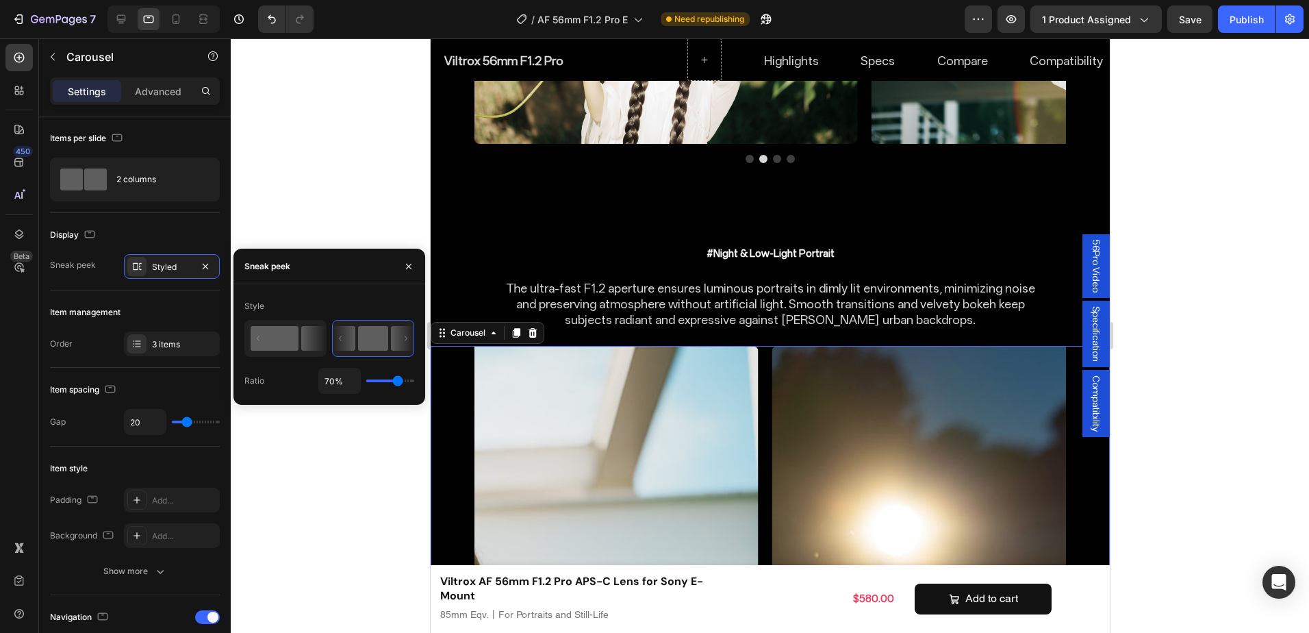
click at [300, 352] on icon at bounding box center [286, 338] width 80 height 35
type input "50%"
type input "50"
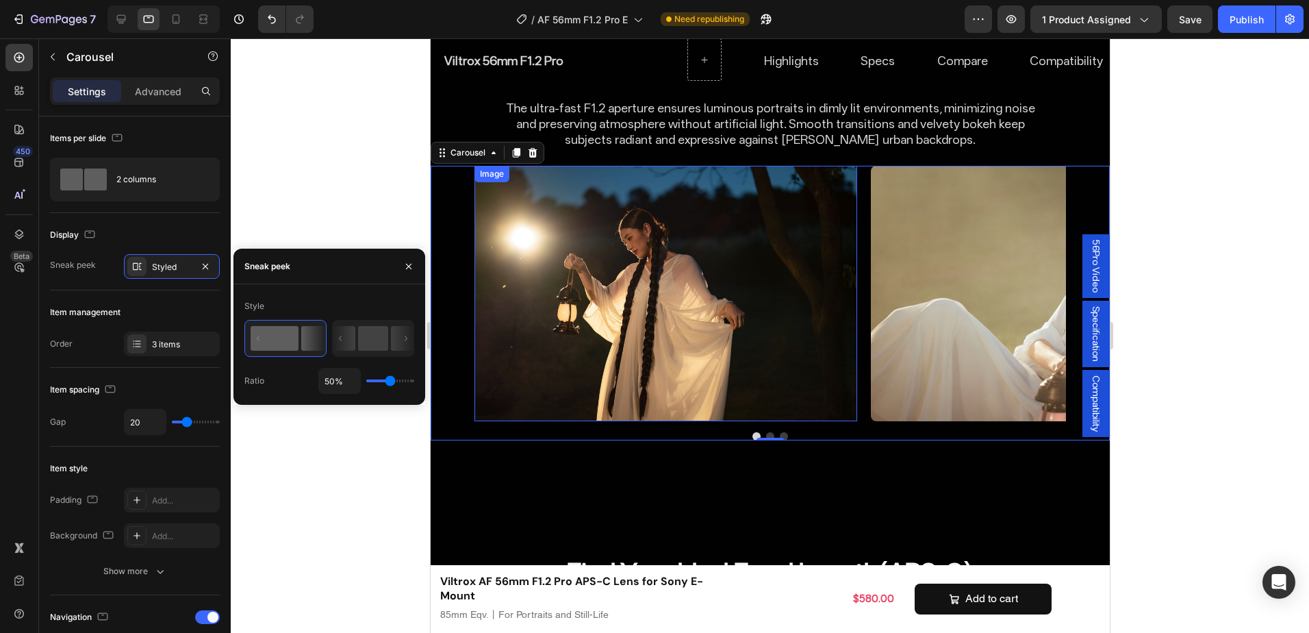
scroll to position [6847, 0]
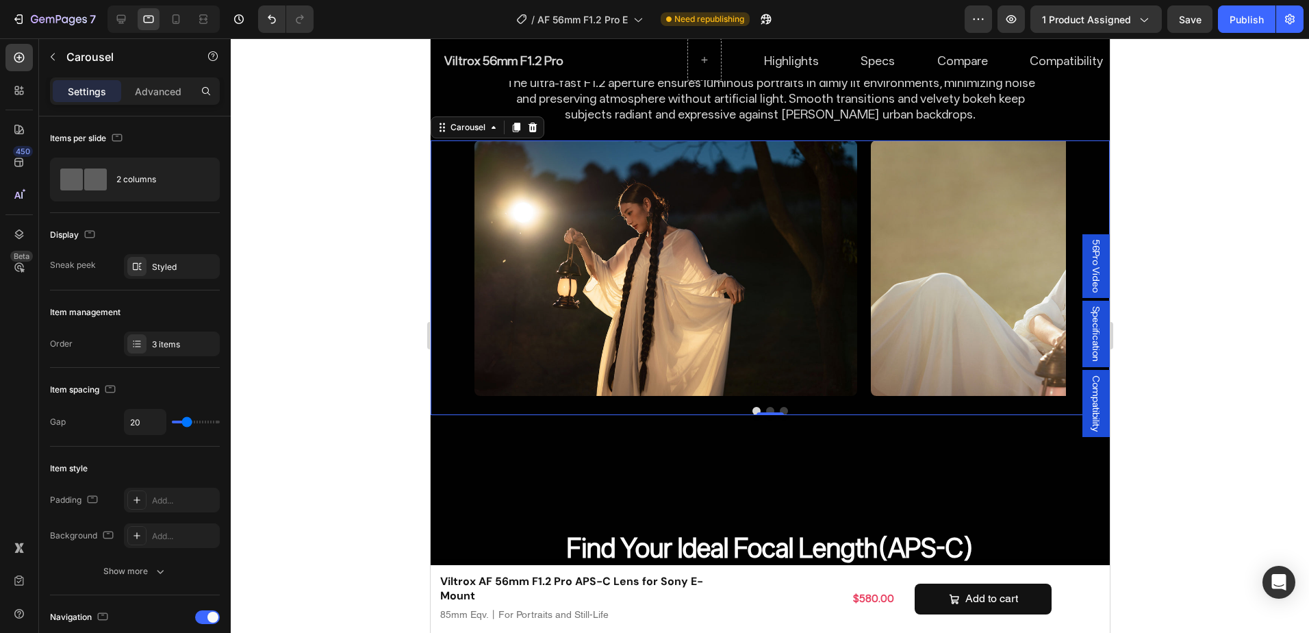
click at [891, 368] on div "Image Row Image Row Image Row Carousel 0" at bounding box center [769, 277] width 679 height 274
click at [837, 407] on div at bounding box center [769, 411] width 679 height 8
click at [853, 370] on div "Image Row Image Row Image Row Carousel 0" at bounding box center [769, 277] width 679 height 274
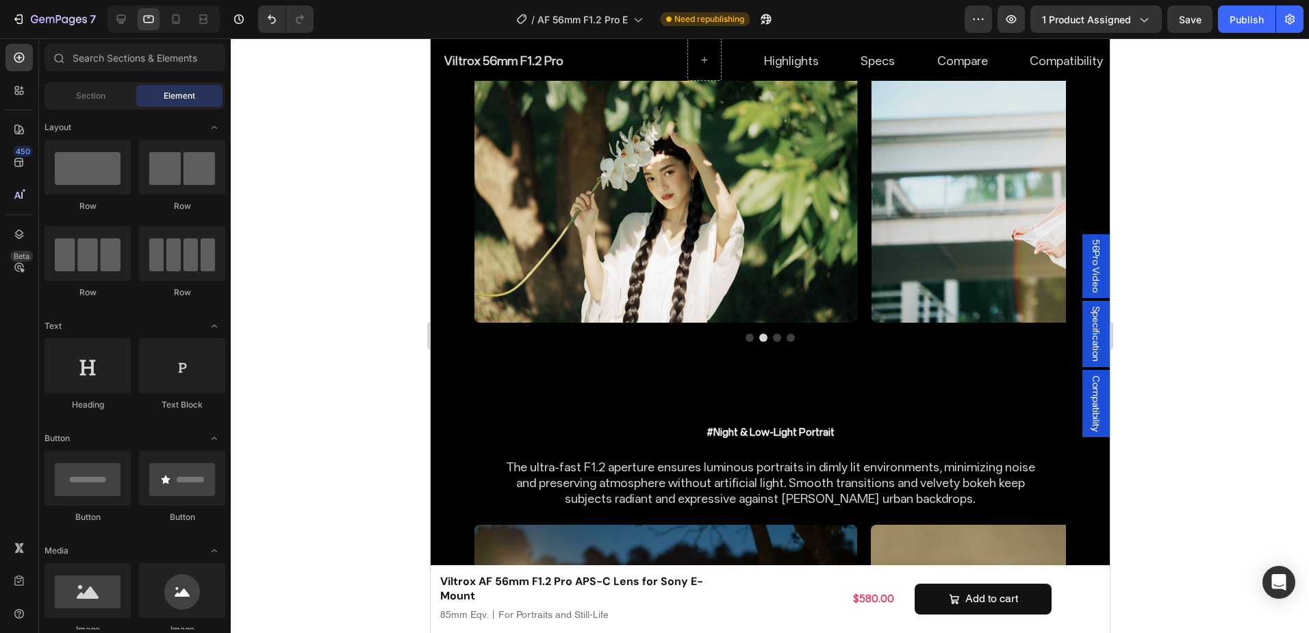
scroll to position [6587, 0]
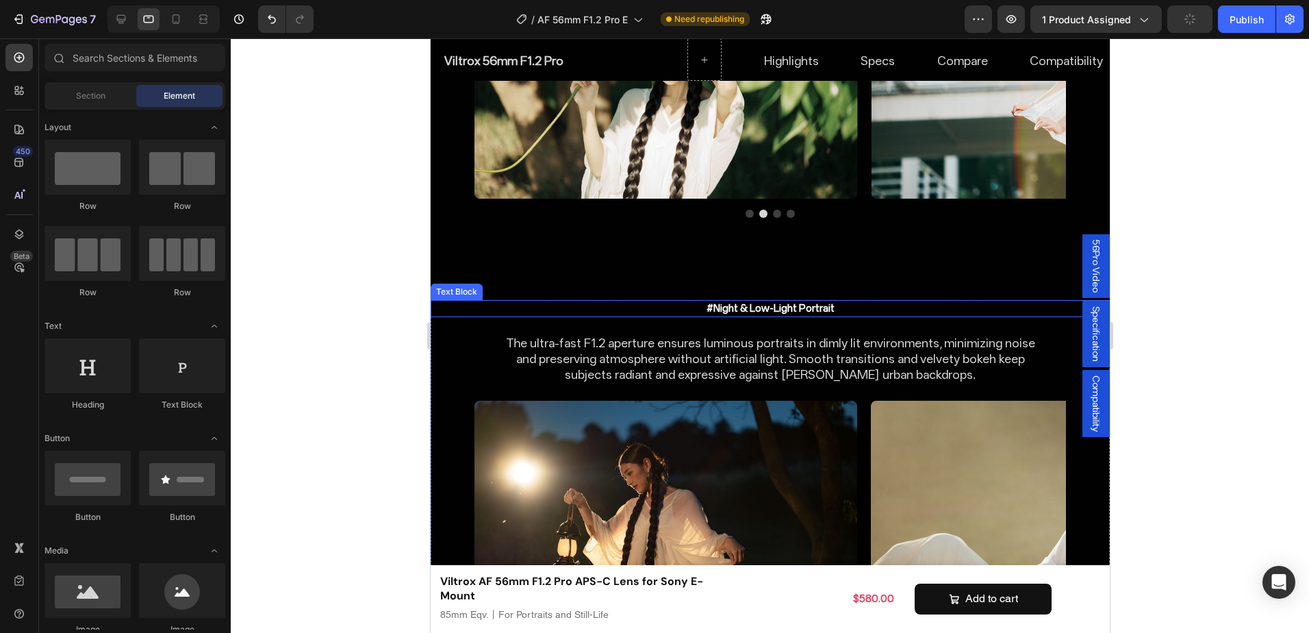
click at [819, 301] on p "#Night & Low-Light Portrait" at bounding box center [769, 308] width 541 height 14
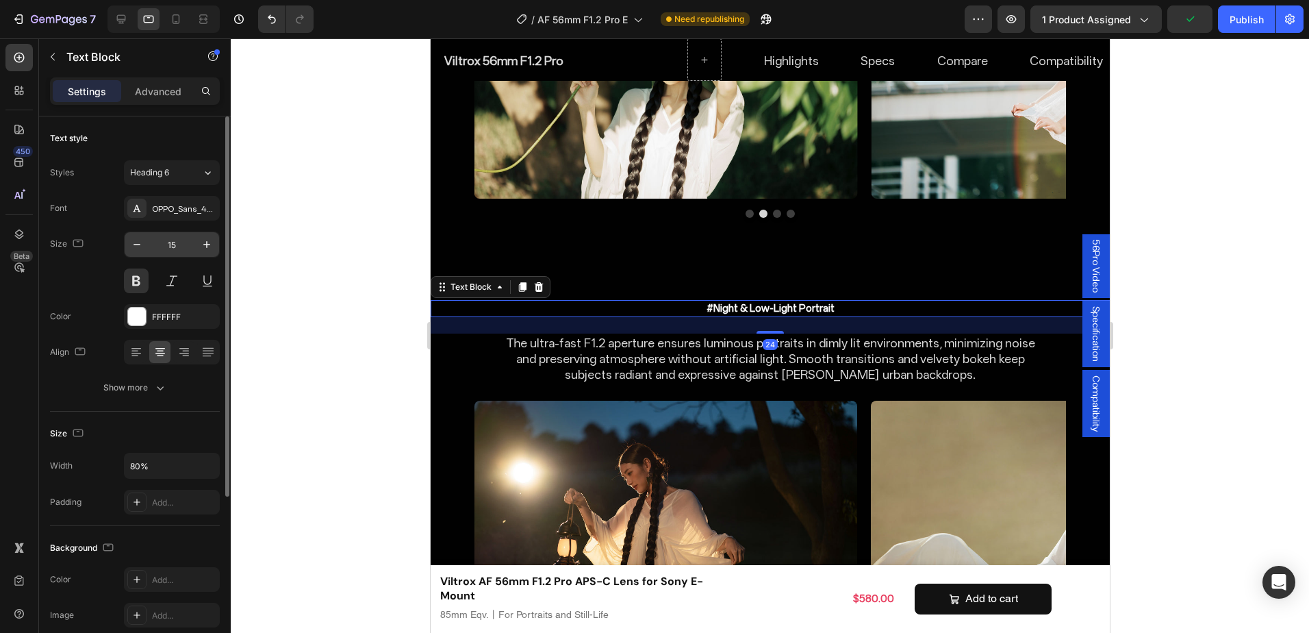
click at [166, 238] on input "15" at bounding box center [171, 244] width 45 height 25
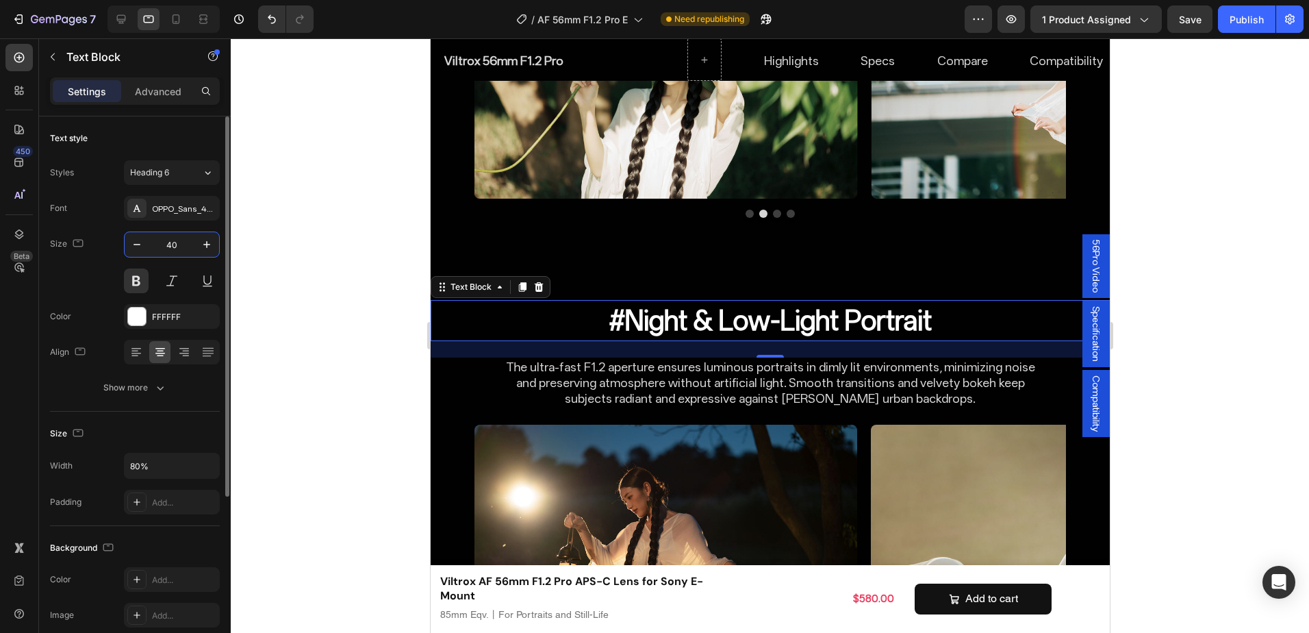
click at [188, 244] on input "40" at bounding box center [171, 244] width 45 height 25
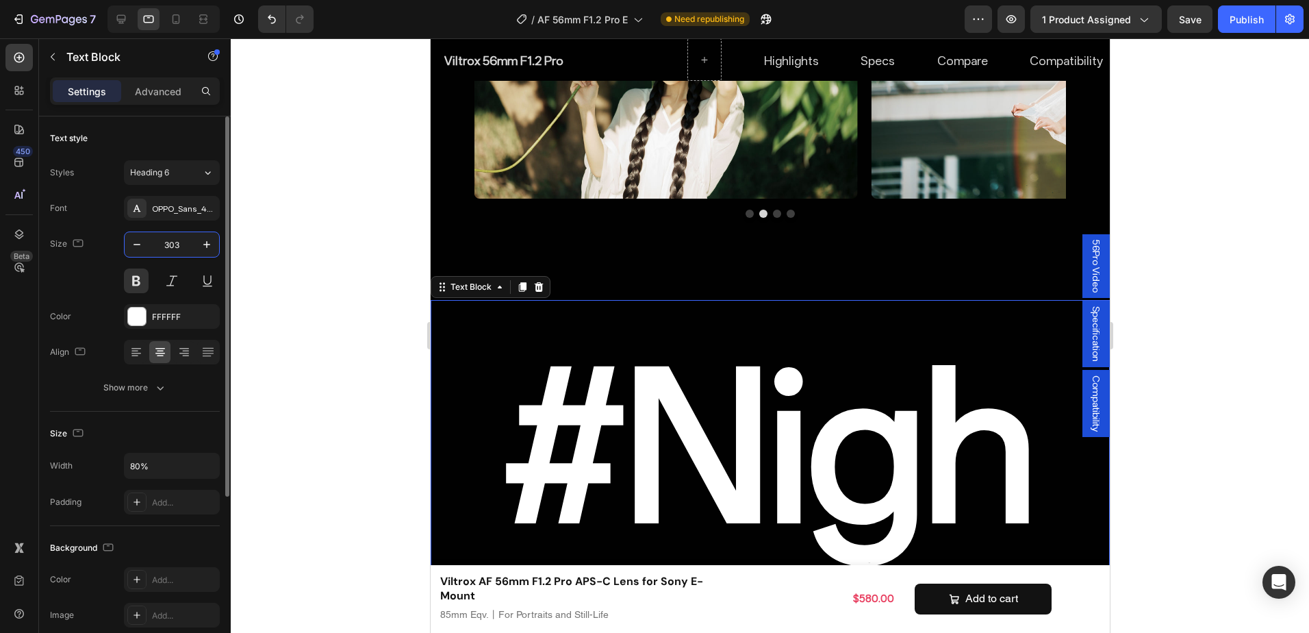
click at [186, 242] on input "303" at bounding box center [171, 244] width 45 height 25
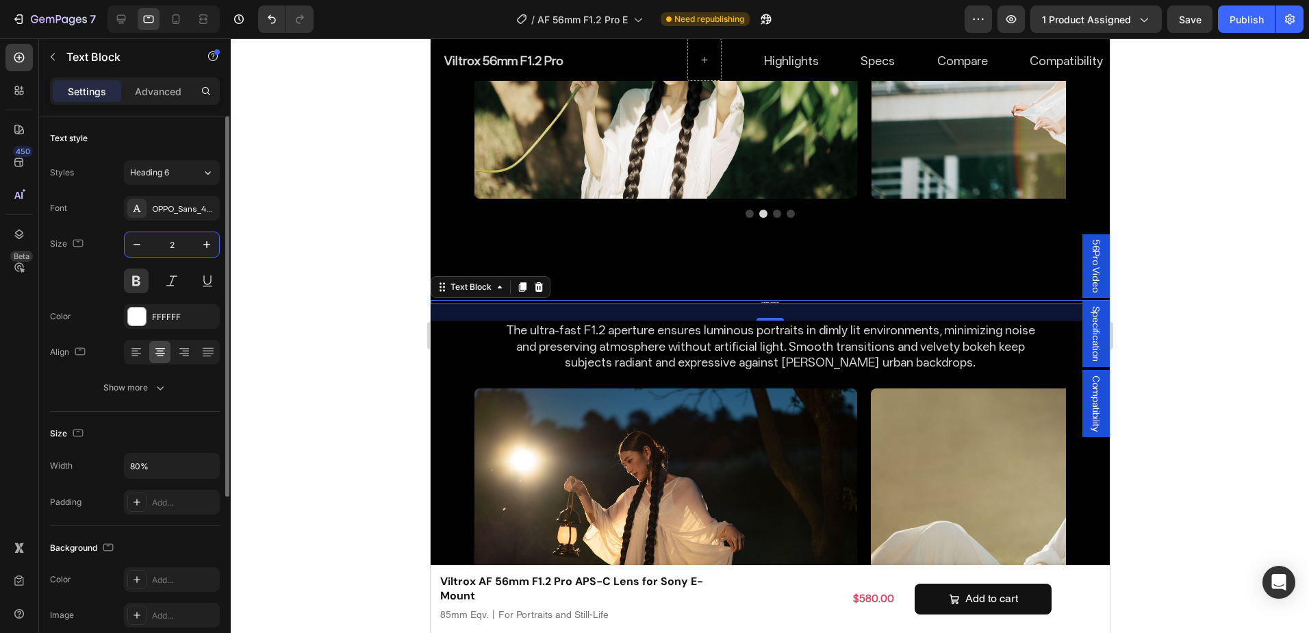
type input "26"
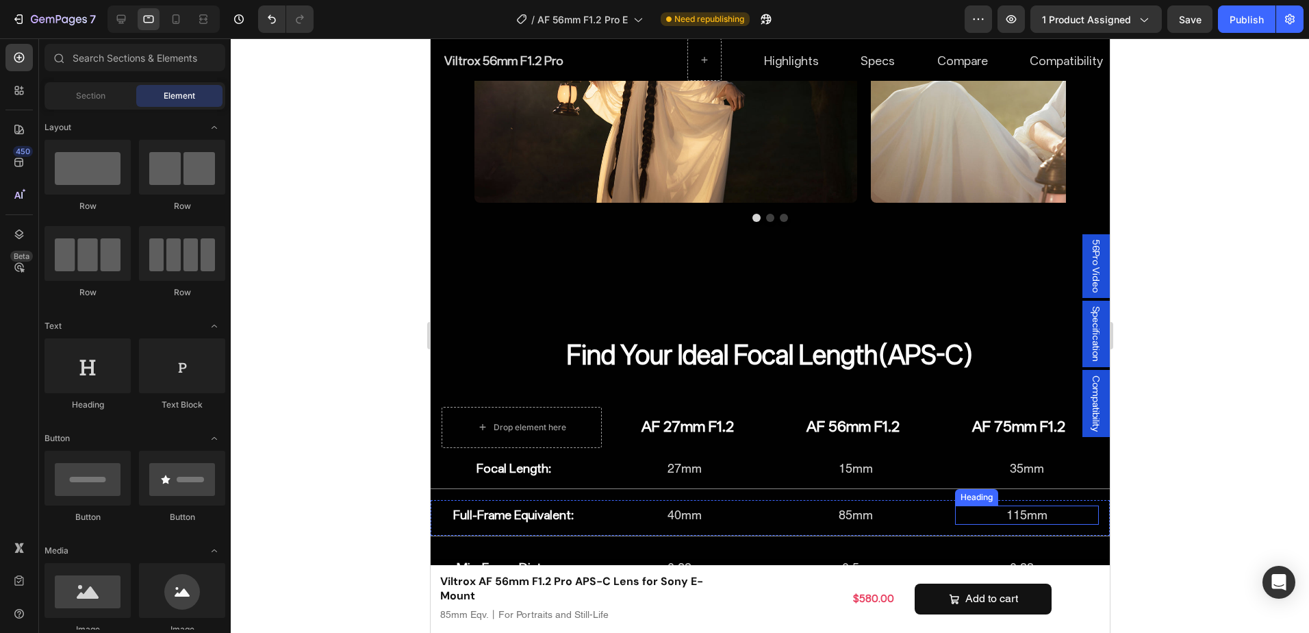
scroll to position [7020, 0]
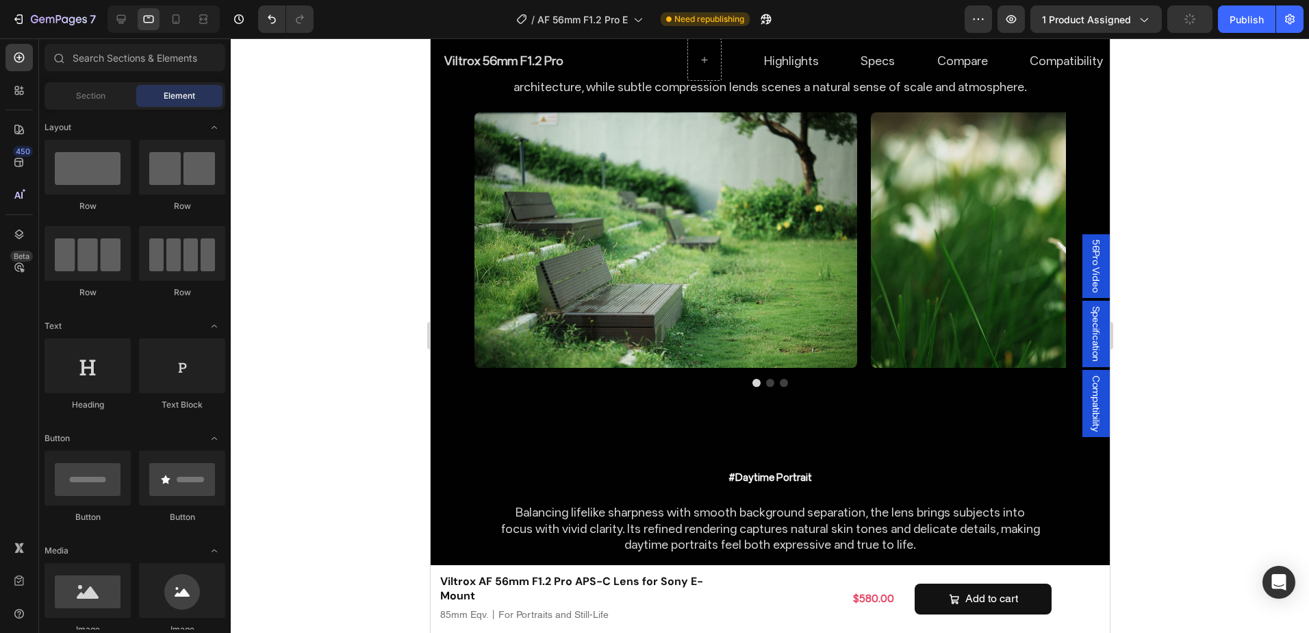
scroll to position [5114, 0]
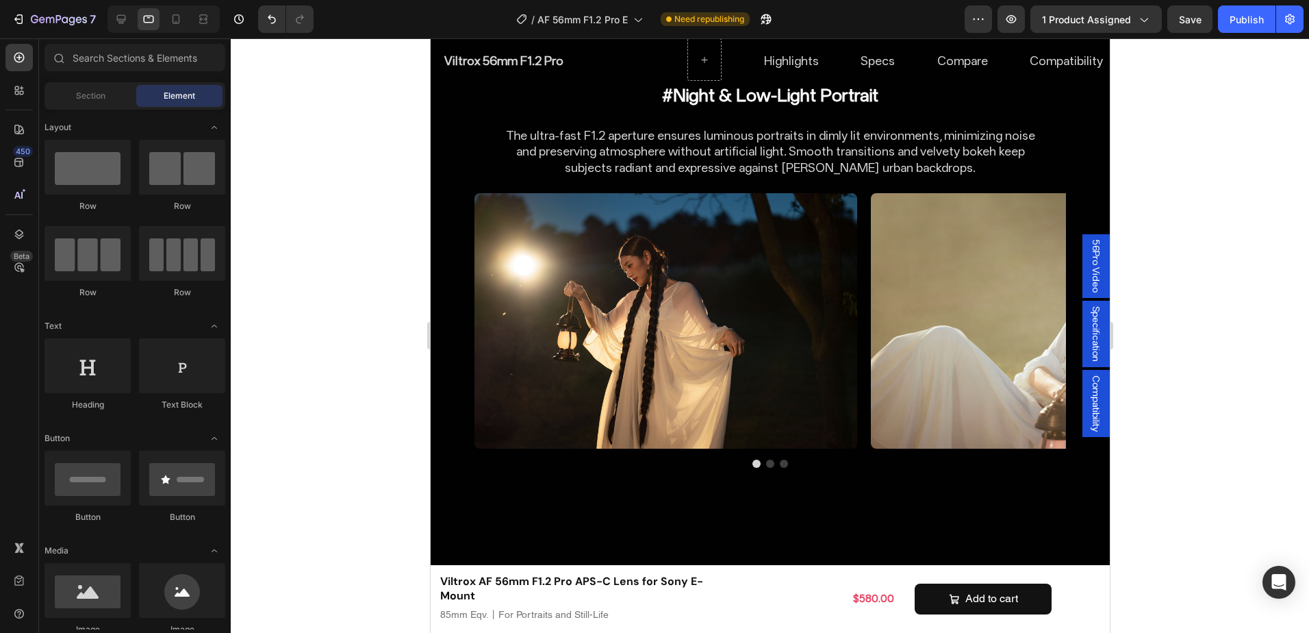
scroll to position [5660, 0]
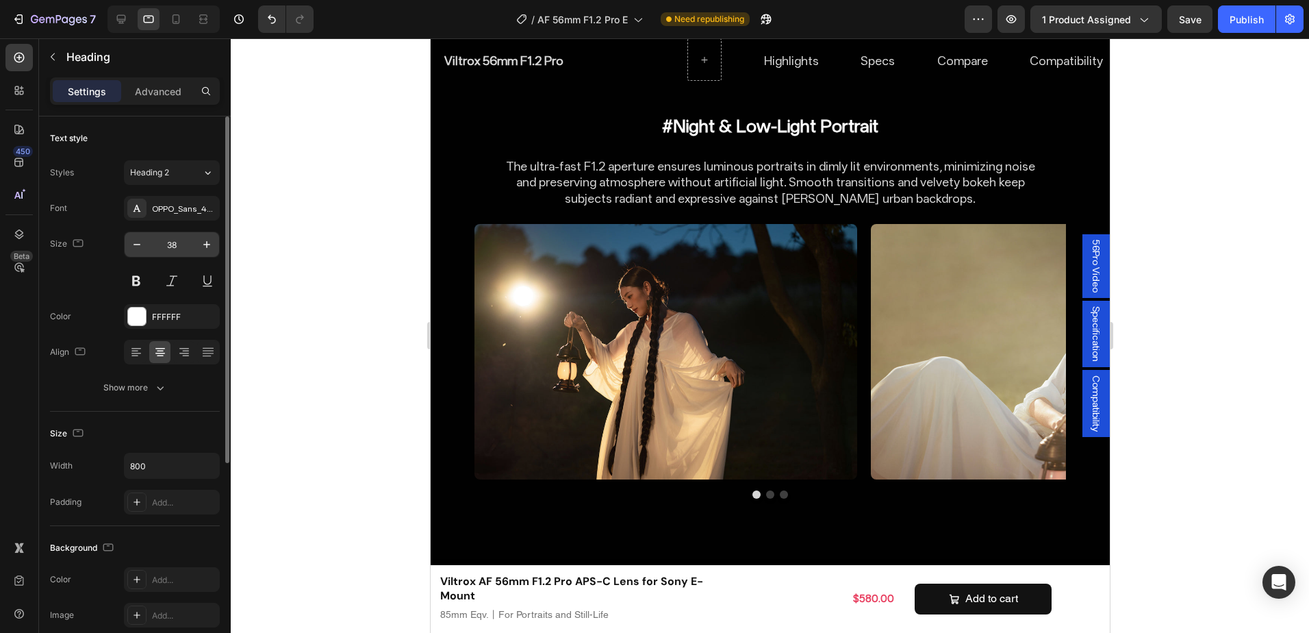
click at [187, 242] on input "38" at bounding box center [171, 244] width 45 height 25
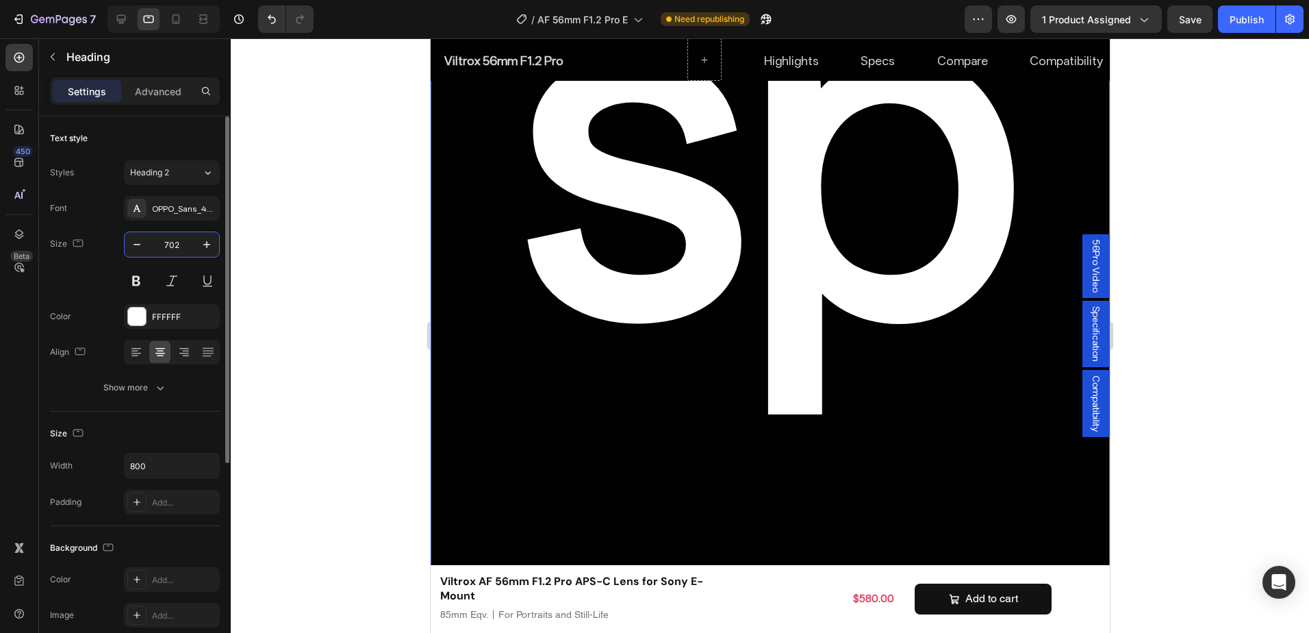
click at [187, 242] on input "702" at bounding box center [171, 244] width 45 height 25
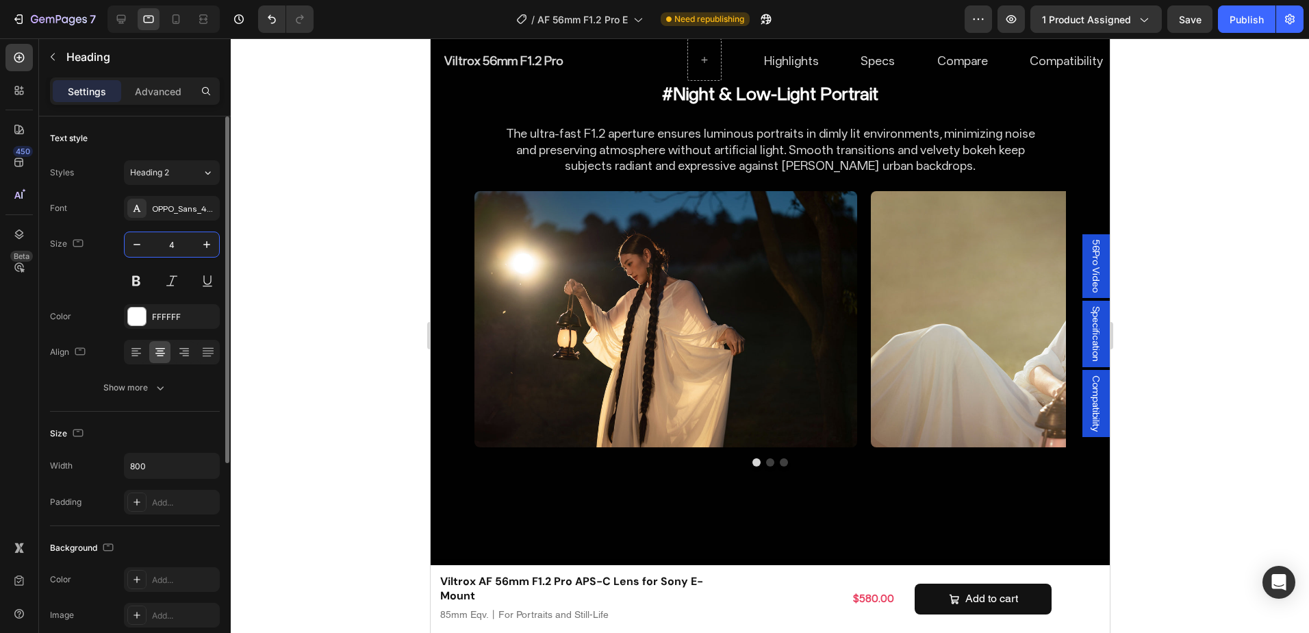
type input "40"
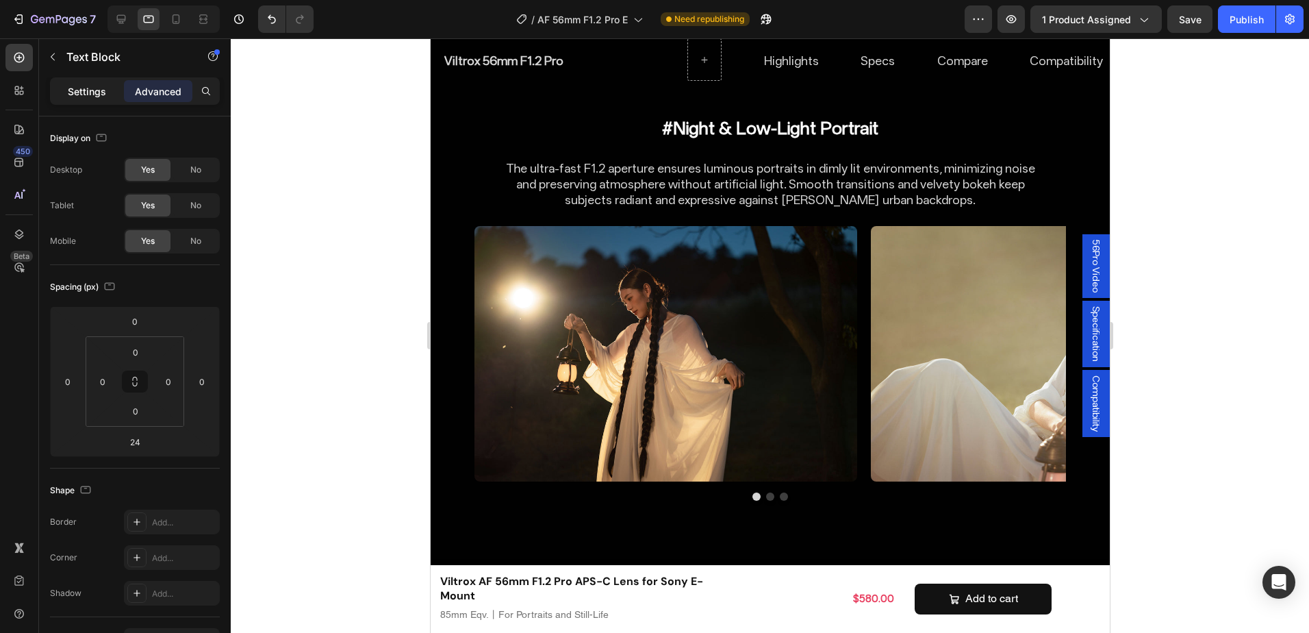
click at [90, 88] on p "Settings" at bounding box center [87, 91] width 38 height 14
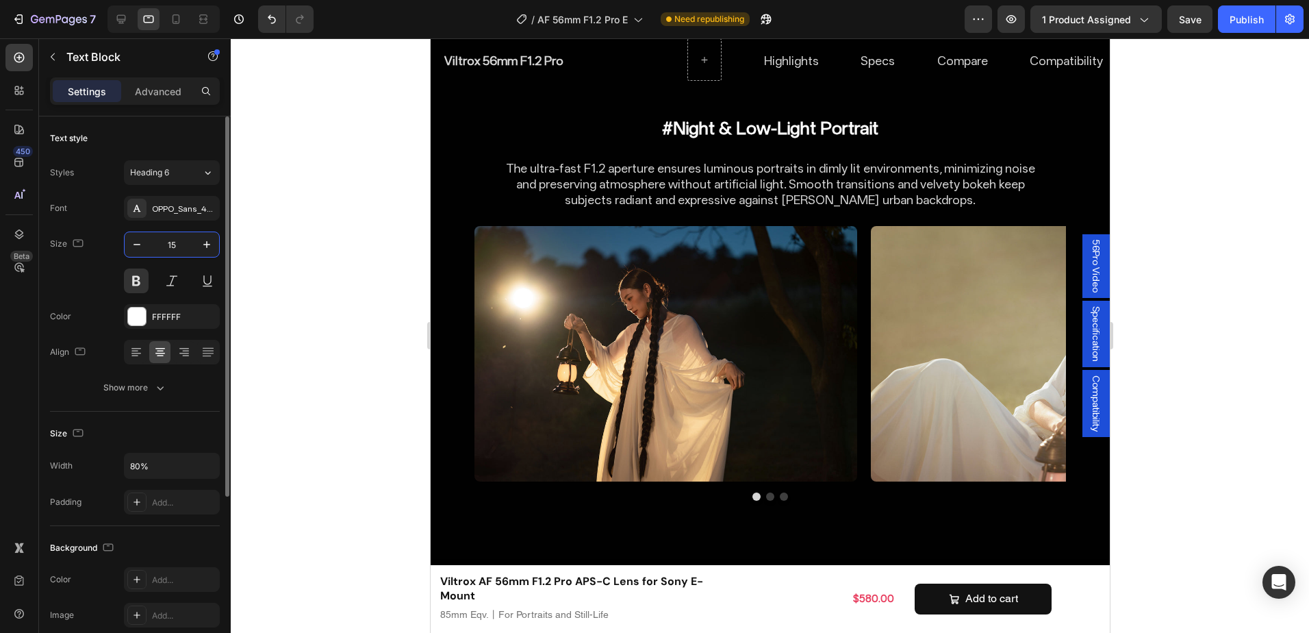
click at [179, 242] on input "15" at bounding box center [171, 244] width 45 height 25
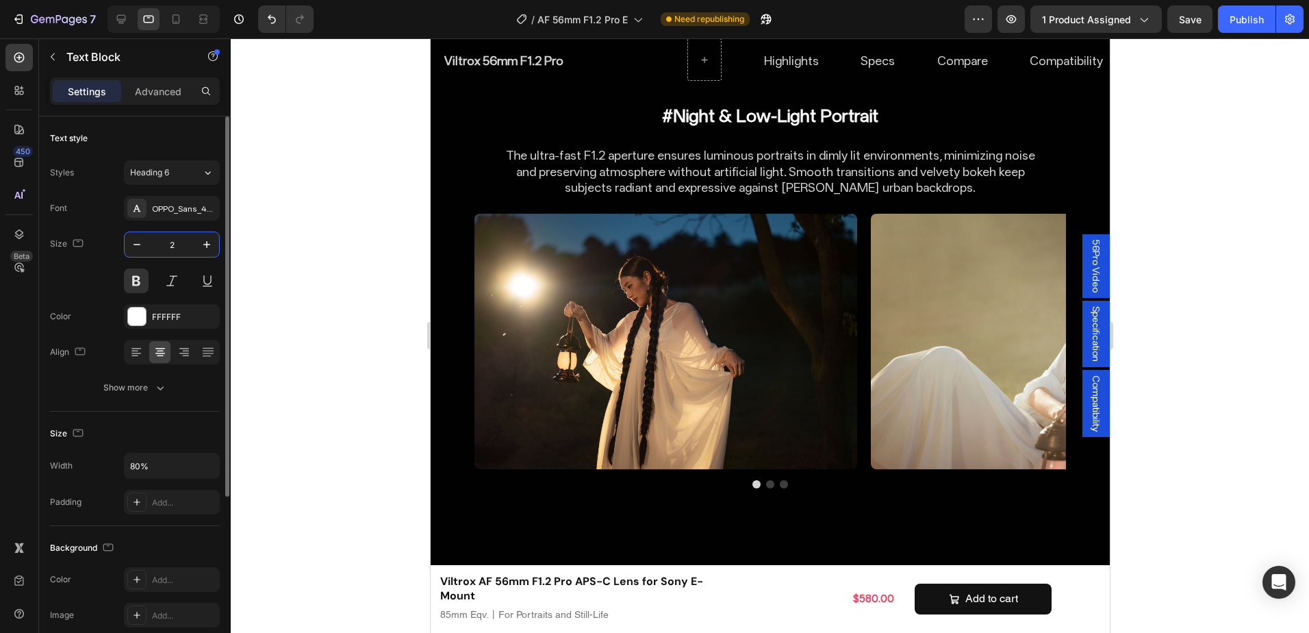
type input "26"
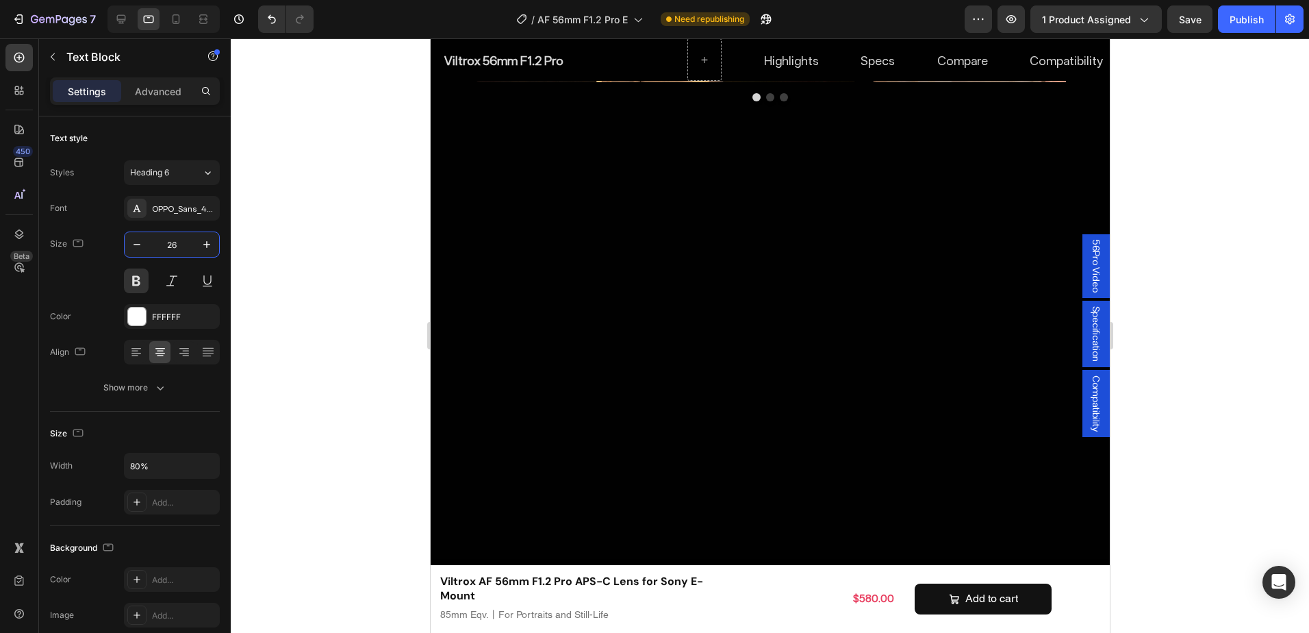
scroll to position [6070, 0]
click at [187, 248] on input "15" at bounding box center [171, 244] width 45 height 25
type input "26"
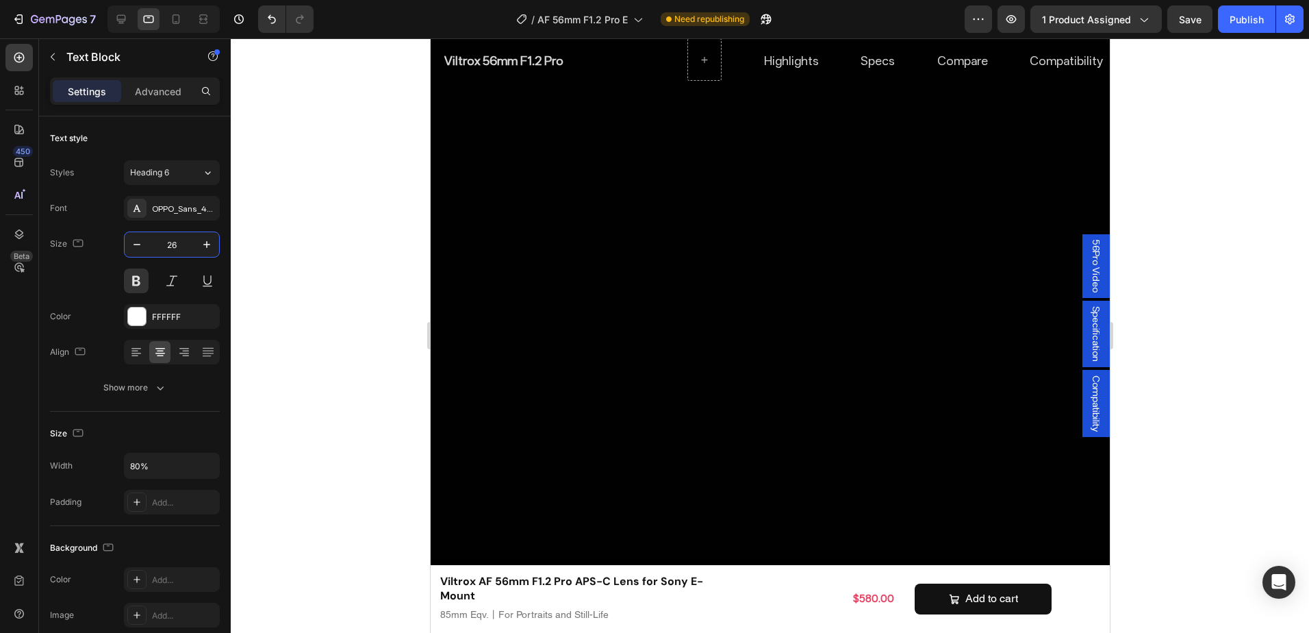
click at [180, 240] on input "26" at bounding box center [171, 244] width 45 height 25
type input "26"
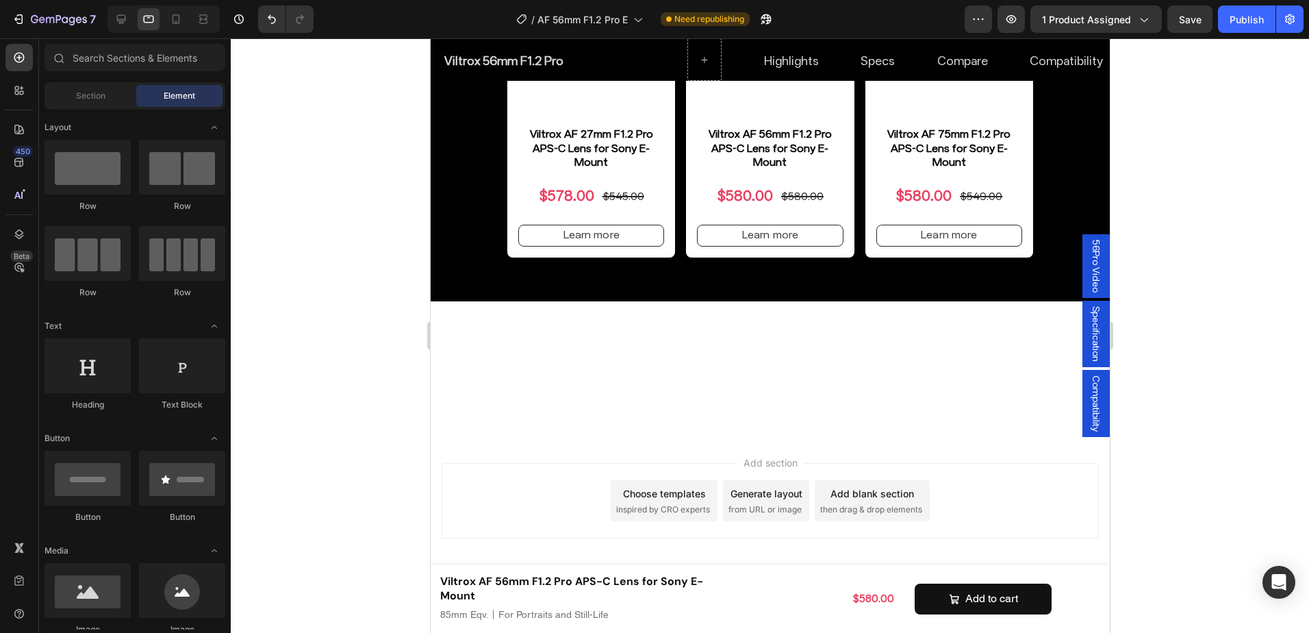
scroll to position [7205, 0]
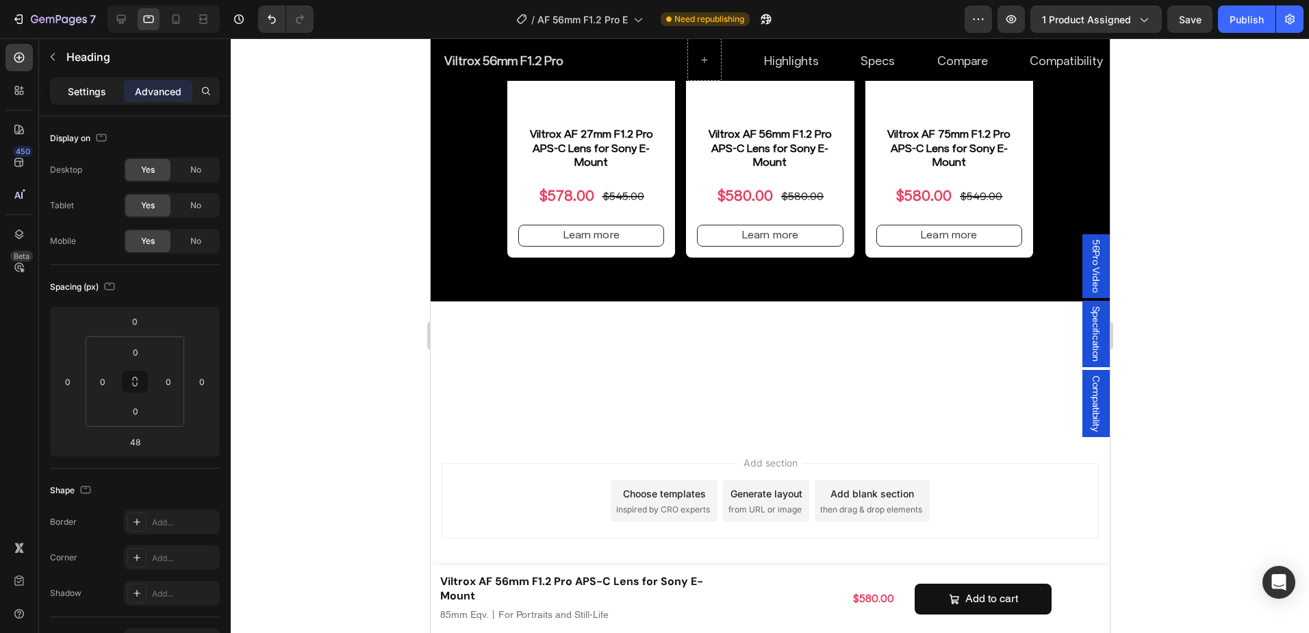
click at [90, 90] on p "Settings" at bounding box center [87, 91] width 38 height 14
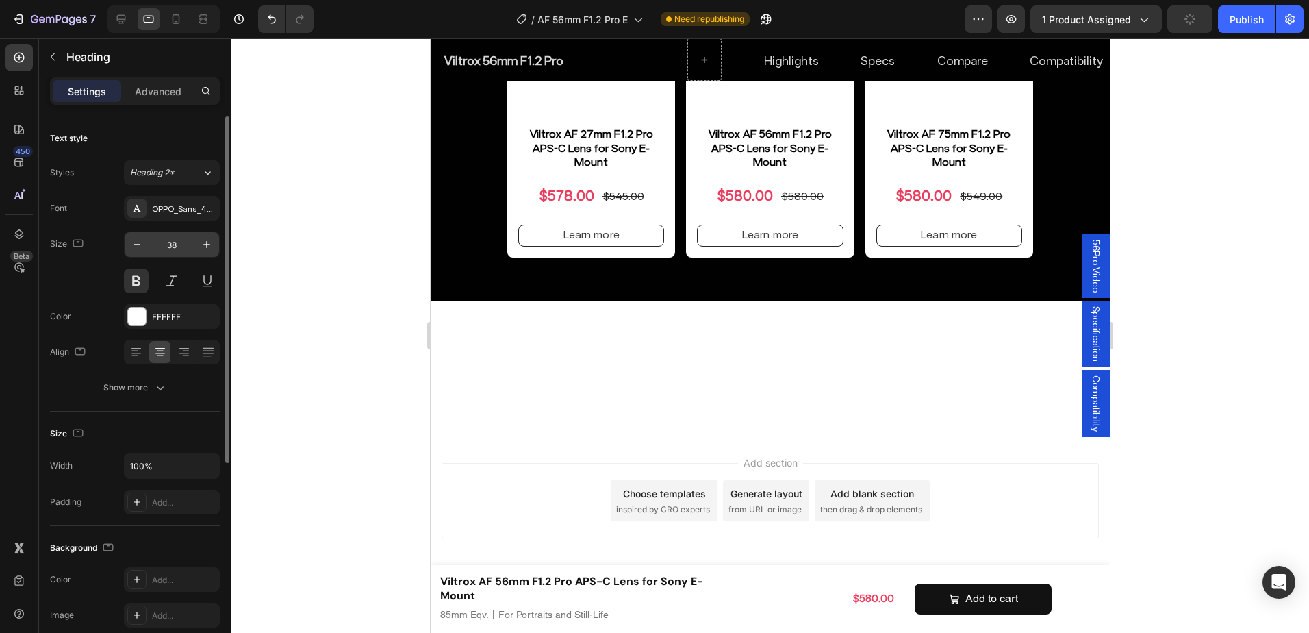
click at [175, 245] on input "38" at bounding box center [171, 244] width 45 height 25
type input "40"
click at [1205, 381] on div at bounding box center [770, 335] width 1078 height 594
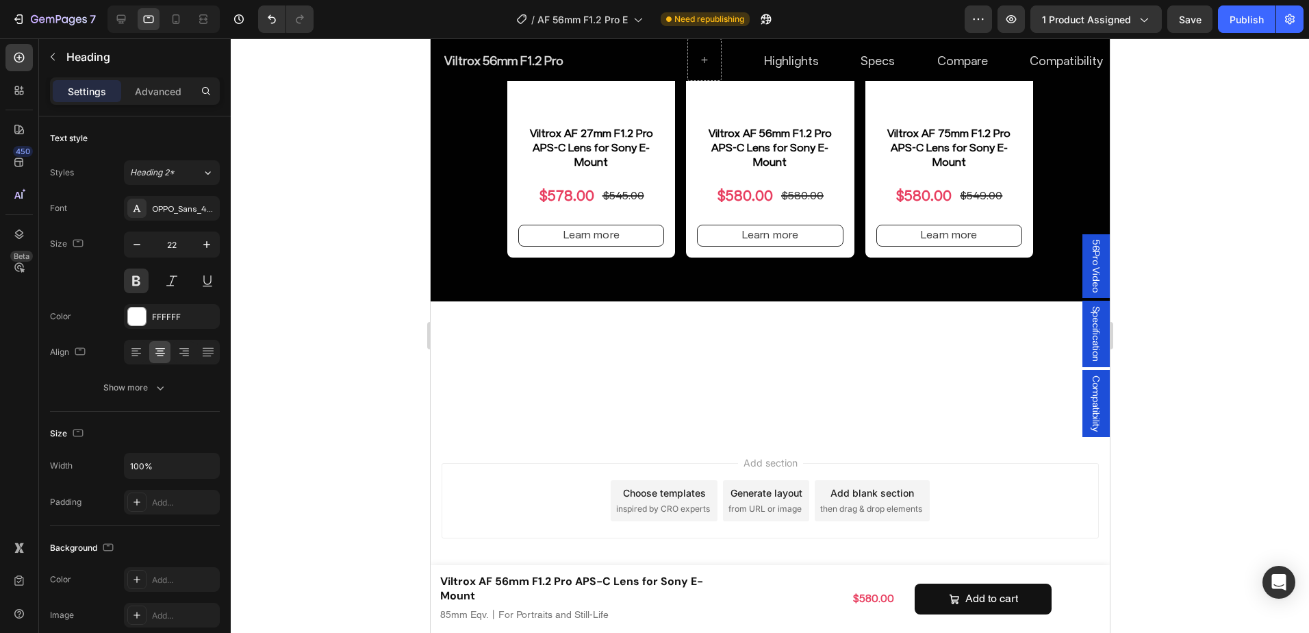
click at [134, 243] on icon "button" at bounding box center [137, 245] width 14 height 14
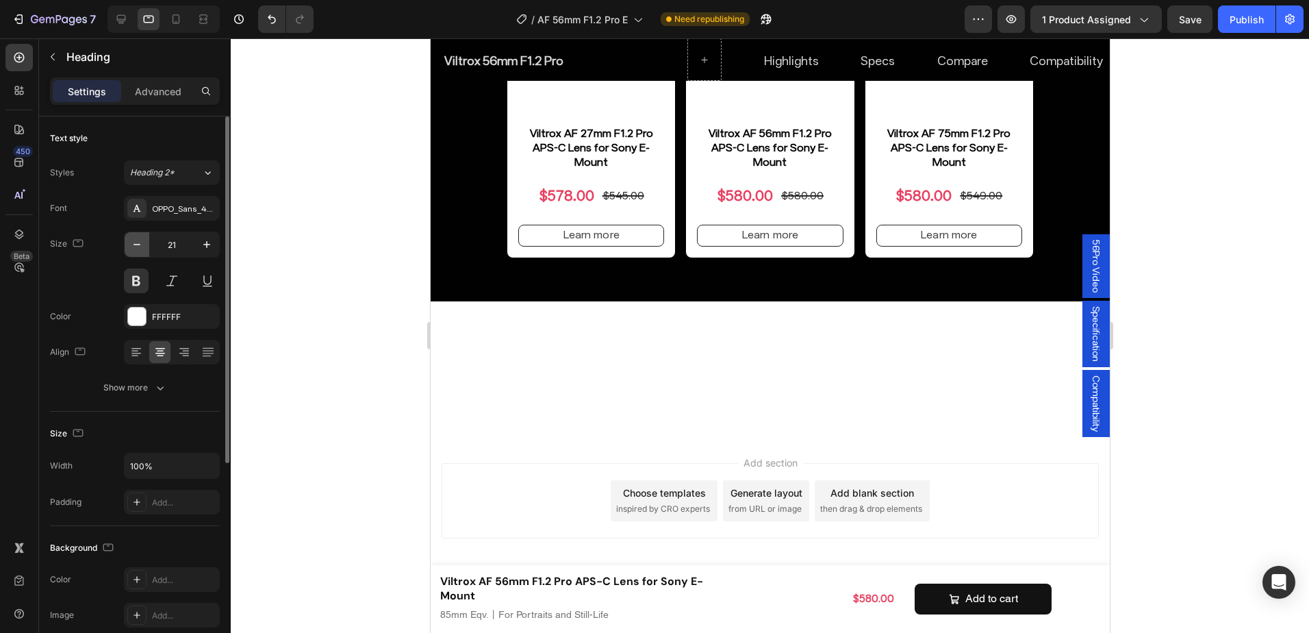
click at [134, 243] on icon "button" at bounding box center [137, 245] width 14 height 14
type input "18"
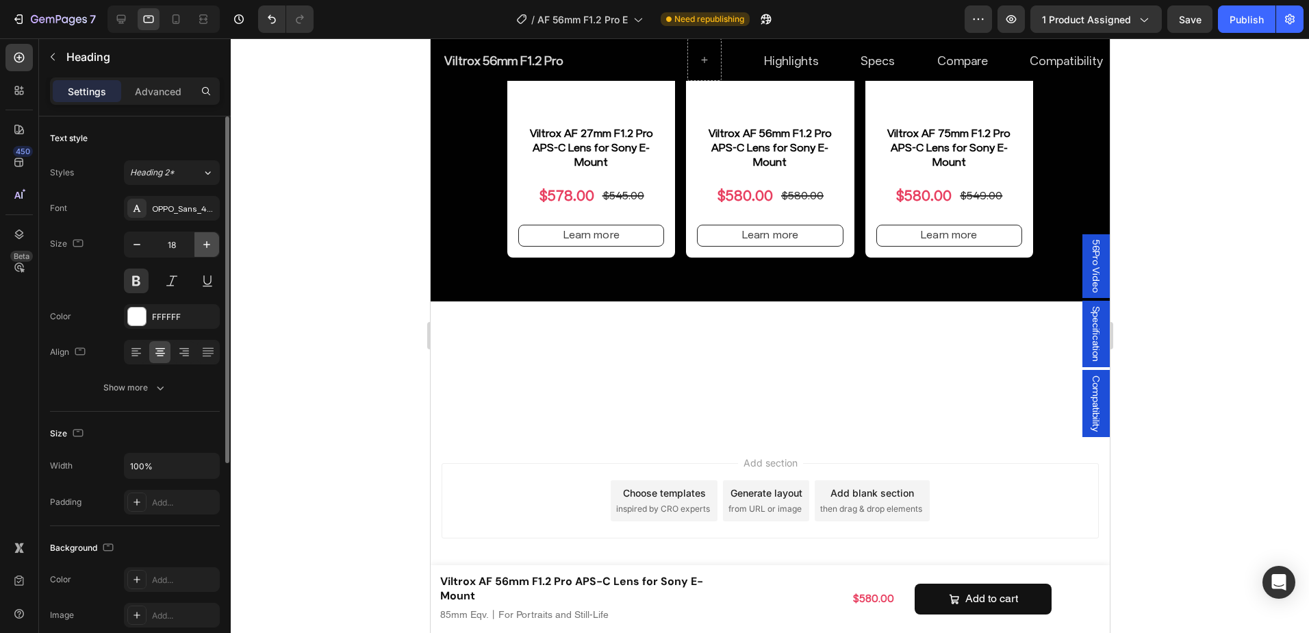
click at [206, 242] on icon "button" at bounding box center [207, 245] width 14 height 14
type input "20"
click at [210, 251] on icon "button" at bounding box center [207, 245] width 14 height 14
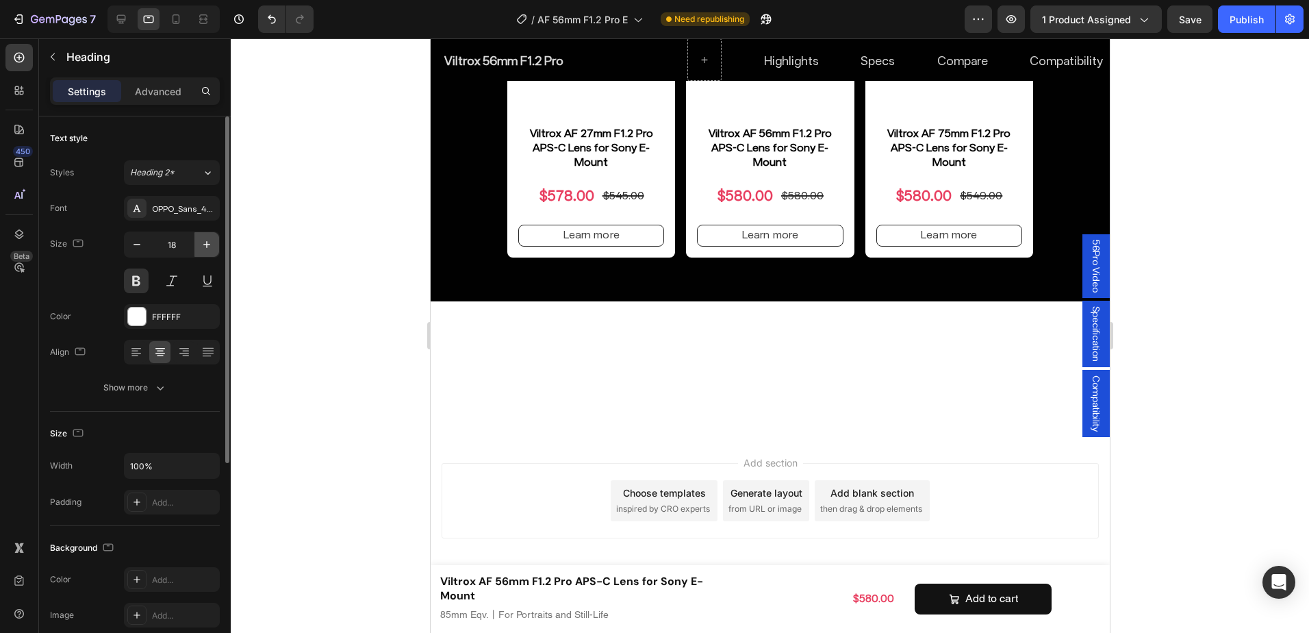
click at [210, 251] on icon "button" at bounding box center [207, 245] width 14 height 14
type input "20"
click at [217, 251] on button "button" at bounding box center [206, 244] width 25 height 25
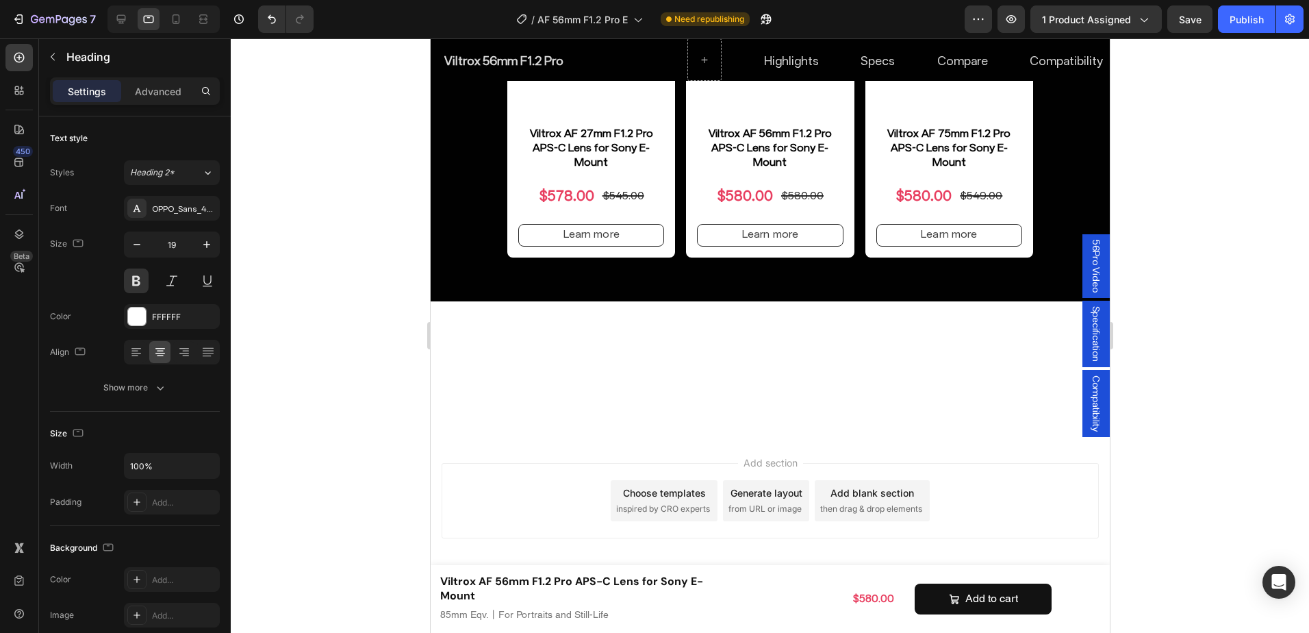
type input "20"
click at [202, 244] on icon "button" at bounding box center [207, 245] width 14 height 14
type input "20"
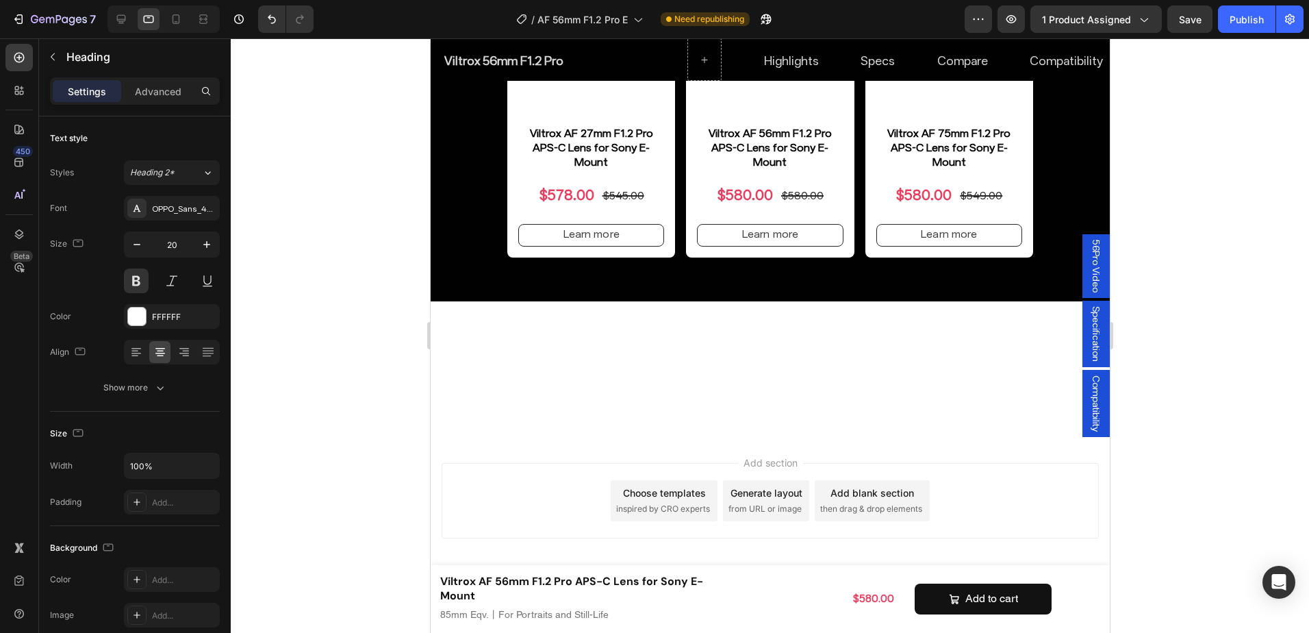
click at [201, 245] on icon "button" at bounding box center [207, 245] width 14 height 14
type input "20"
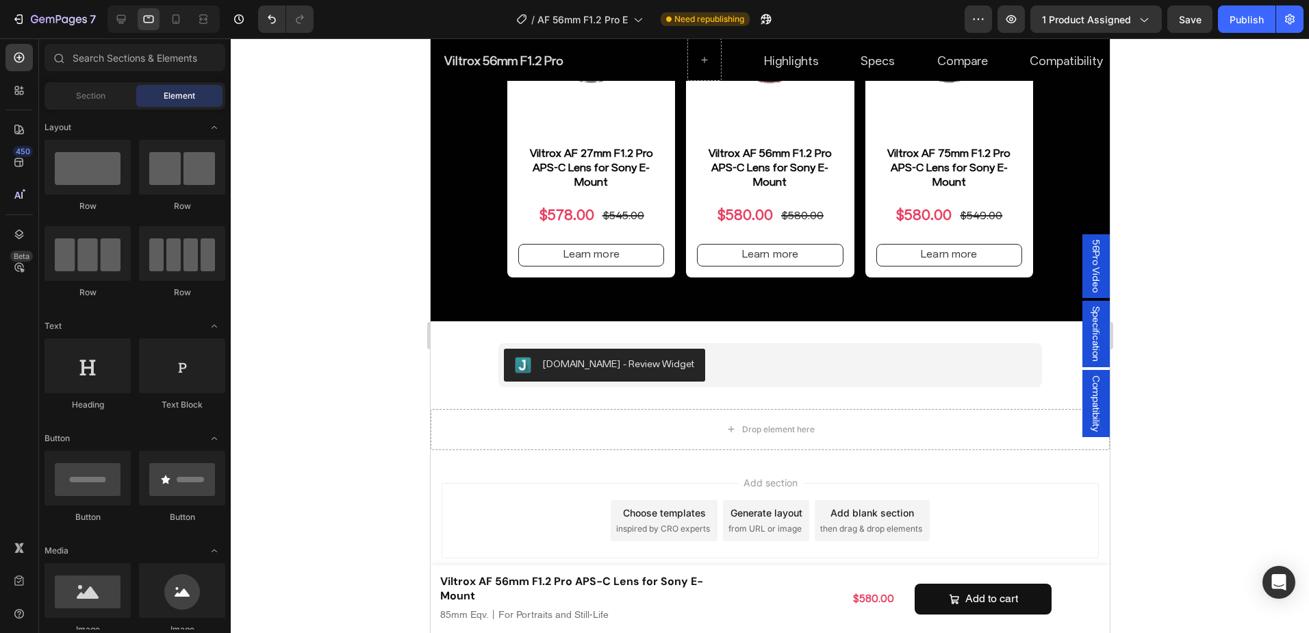
scroll to position [7902, 0]
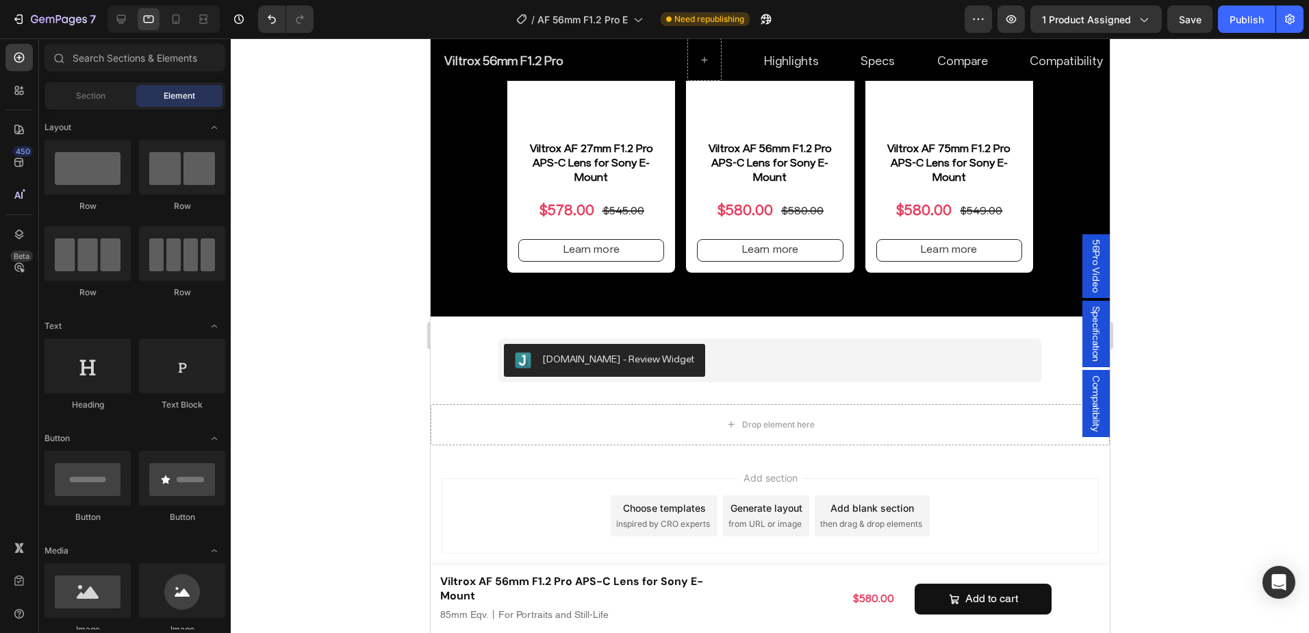
click at [133, 12] on div at bounding box center [163, 18] width 112 height 27
click at [124, 14] on icon at bounding box center [121, 19] width 14 height 14
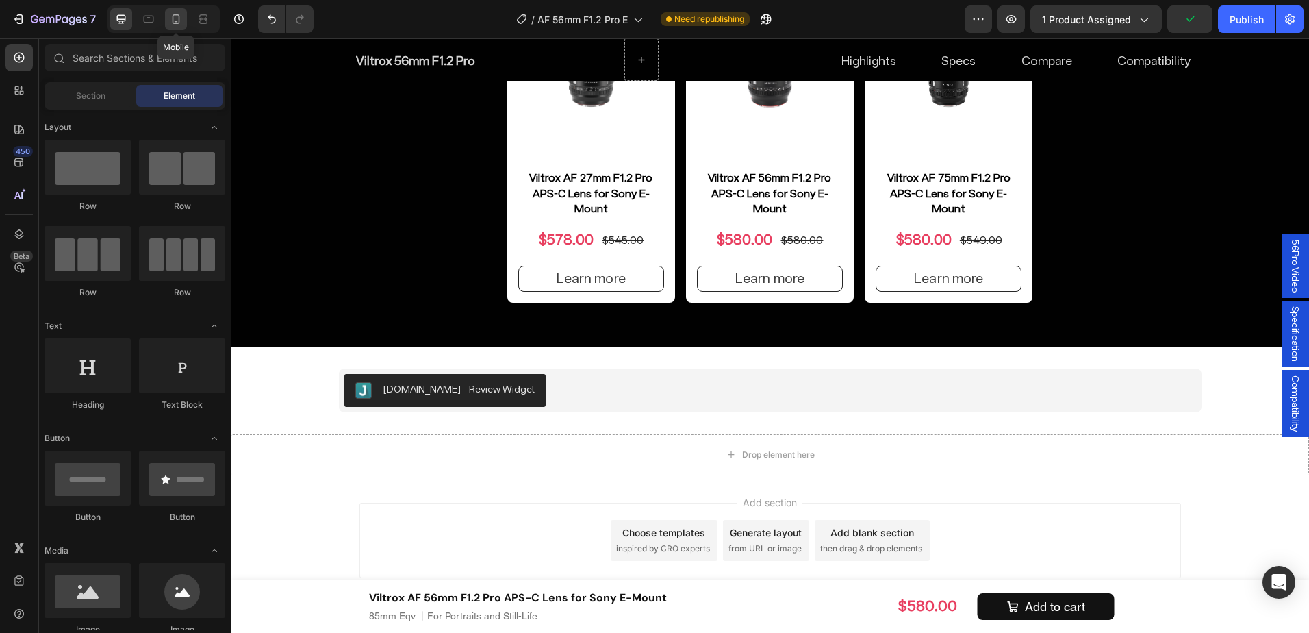
click at [171, 21] on icon at bounding box center [176, 19] width 14 height 14
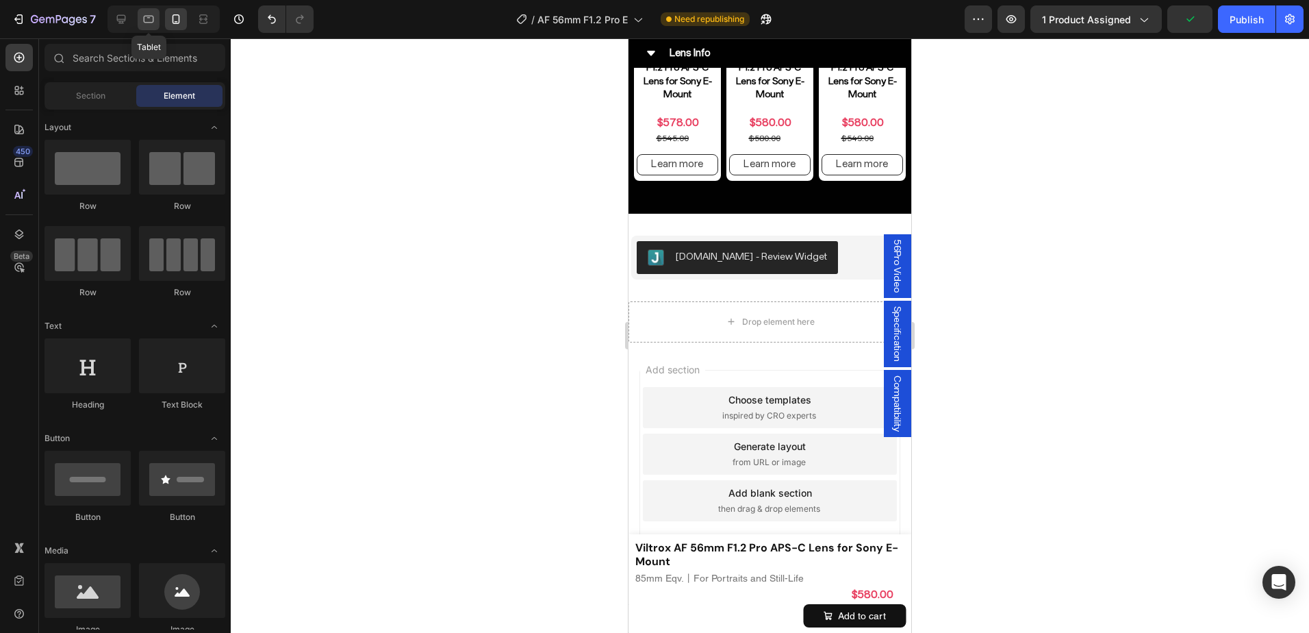
click at [157, 21] on div at bounding box center [149, 19] width 22 height 22
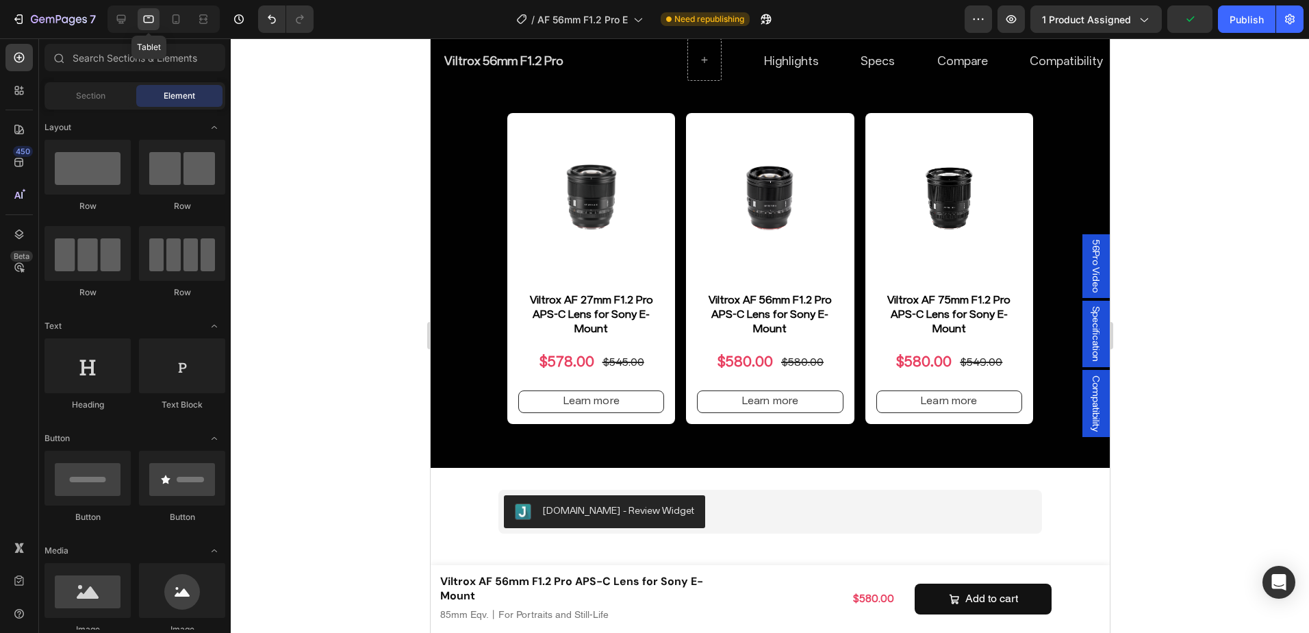
scroll to position [7605, 0]
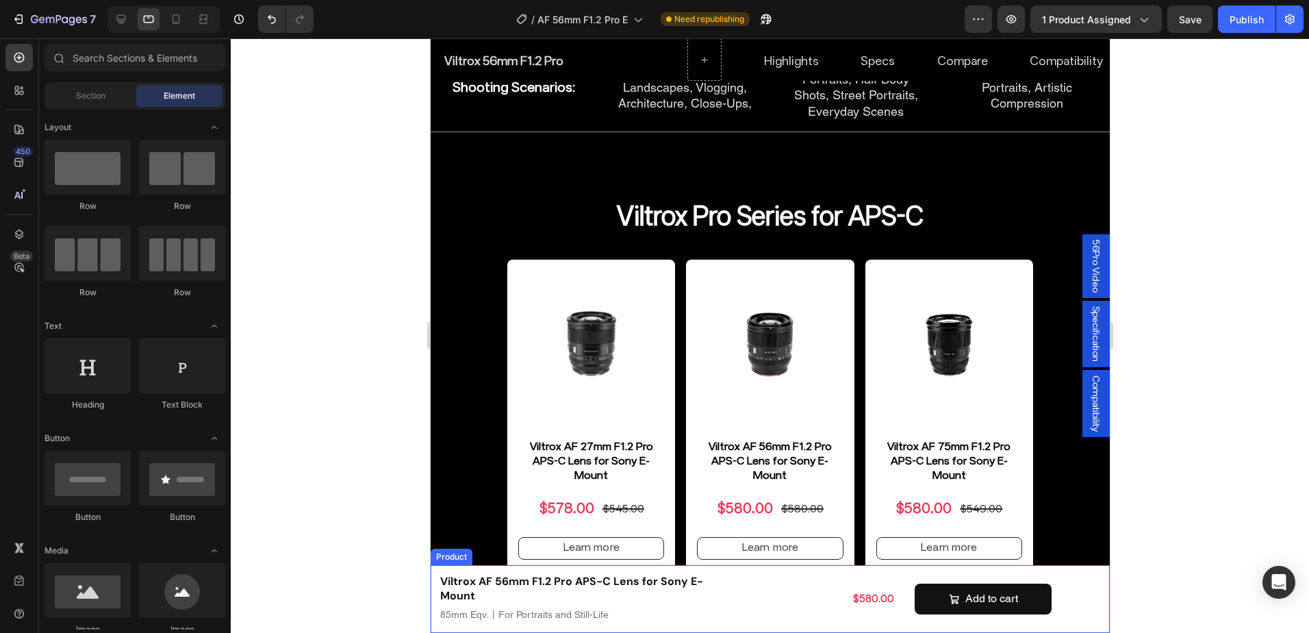
click at [787, 626] on div "Viltrox AF 56mm F1.2 Pro APS-C Lens for Sony E-Mount Product Title 85mm Eqv.丨Fo…" at bounding box center [769, 599] width 679 height 68
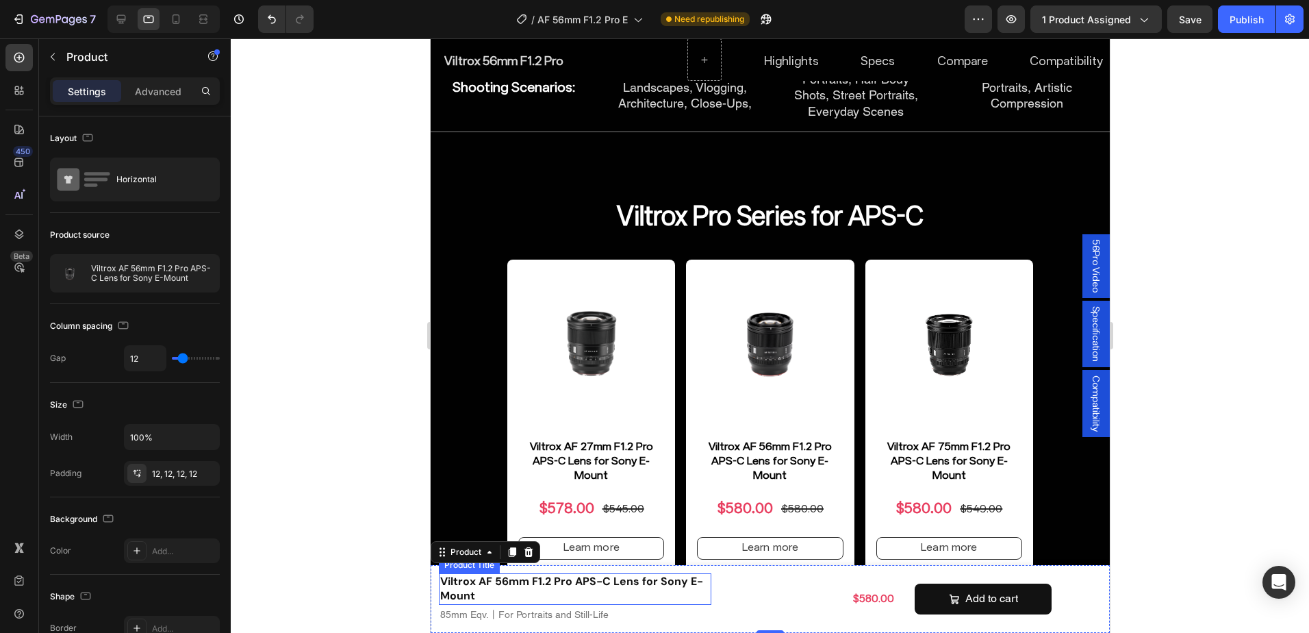
click at [515, 591] on h1 "Viltrox AF 56mm F1.2 Pro APS-C Lens for Sony E-Mount" at bounding box center [574, 588] width 272 height 31
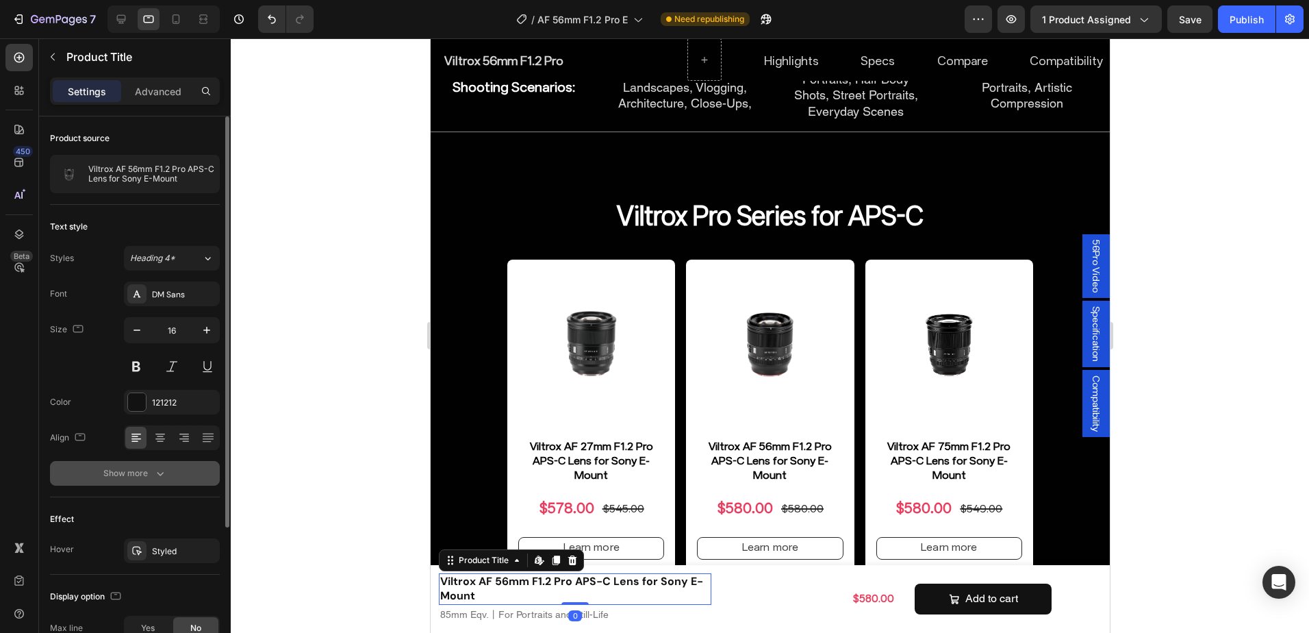
click at [140, 479] on div "Show more" at bounding box center [135, 473] width 64 height 14
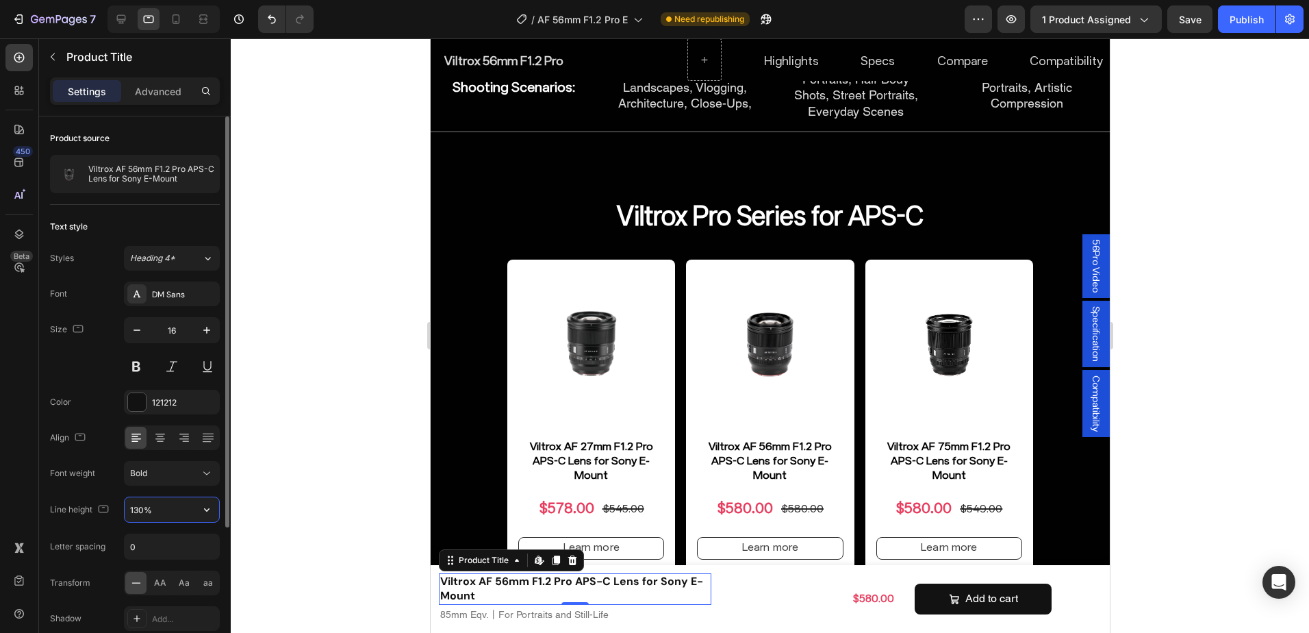
click at [140, 506] on input "130%" at bounding box center [172, 509] width 94 height 25
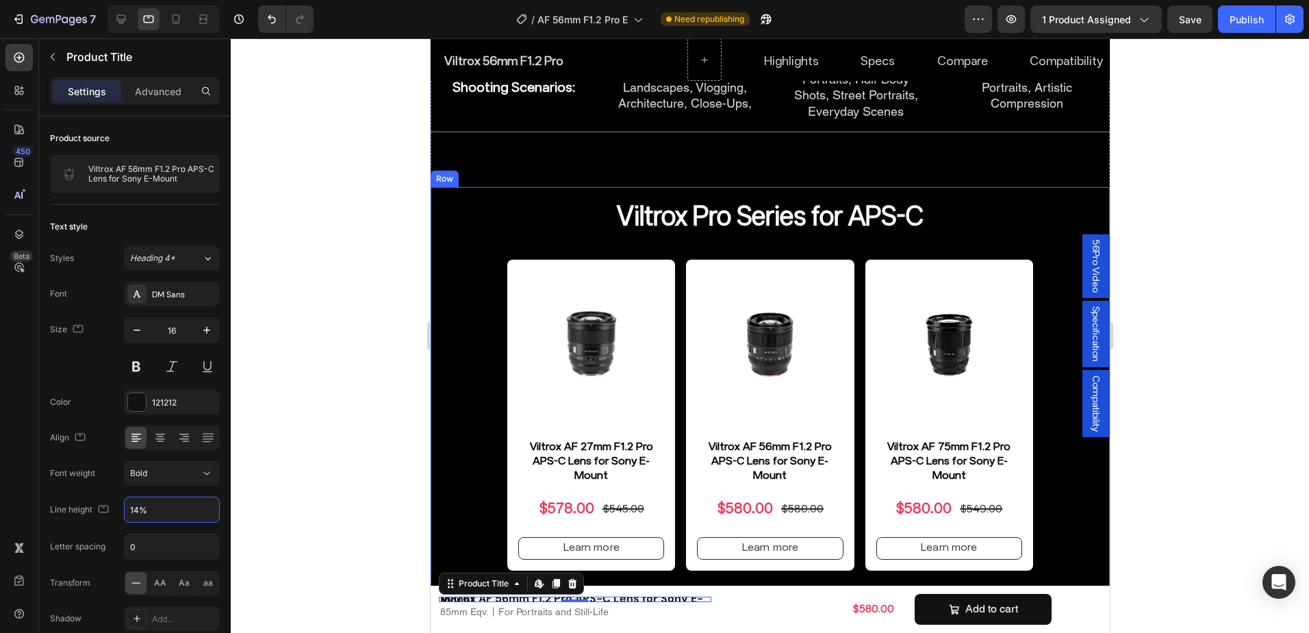
type input "140%"
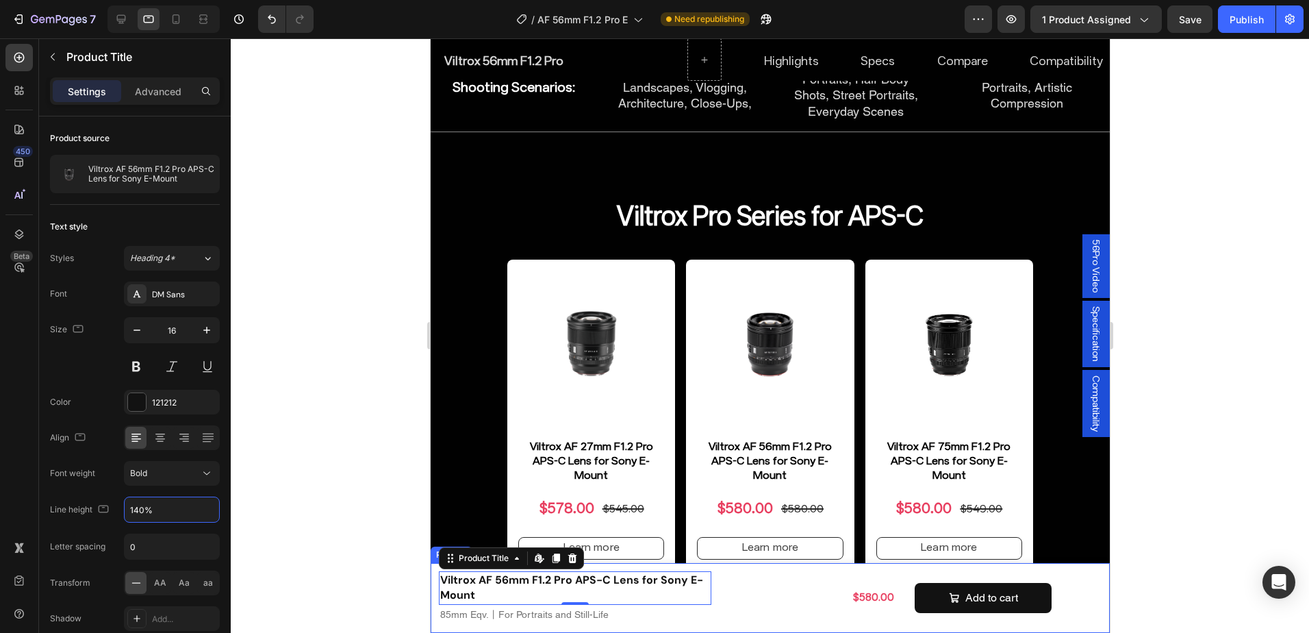
click at [757, 620] on div "$580.00 Product Price Product Price Add to cart Product Cart Button Row" at bounding box center [910, 597] width 382 height 53
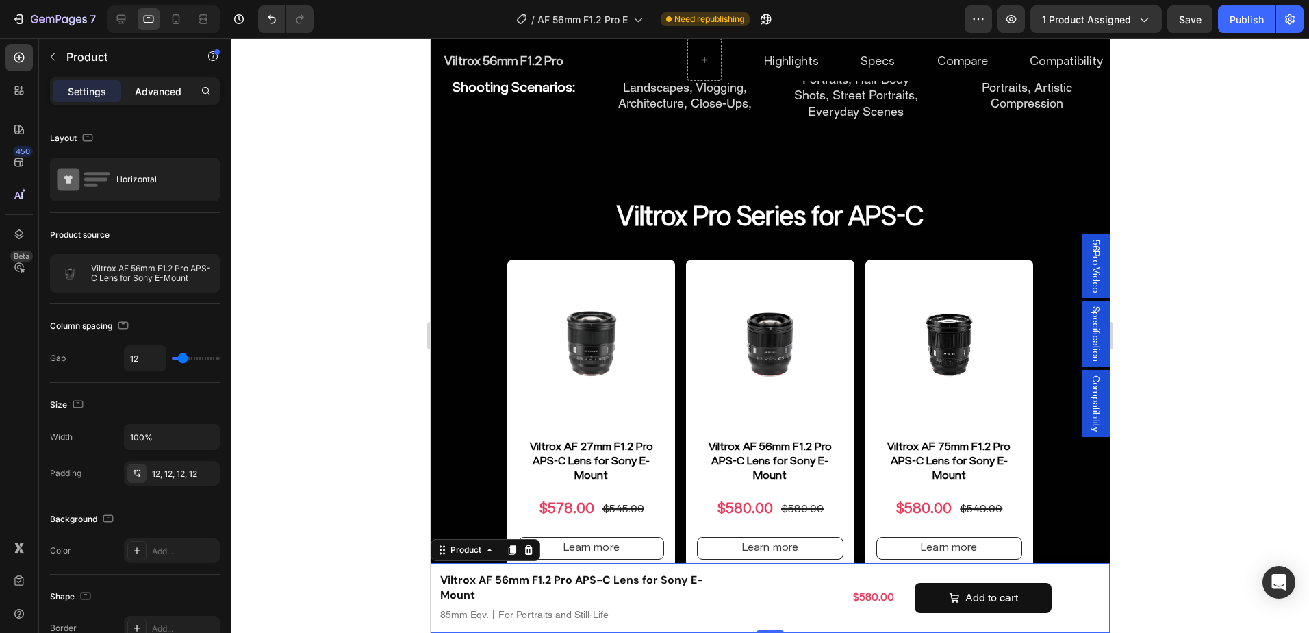
click at [157, 98] on p "Advanced" at bounding box center [158, 91] width 47 height 14
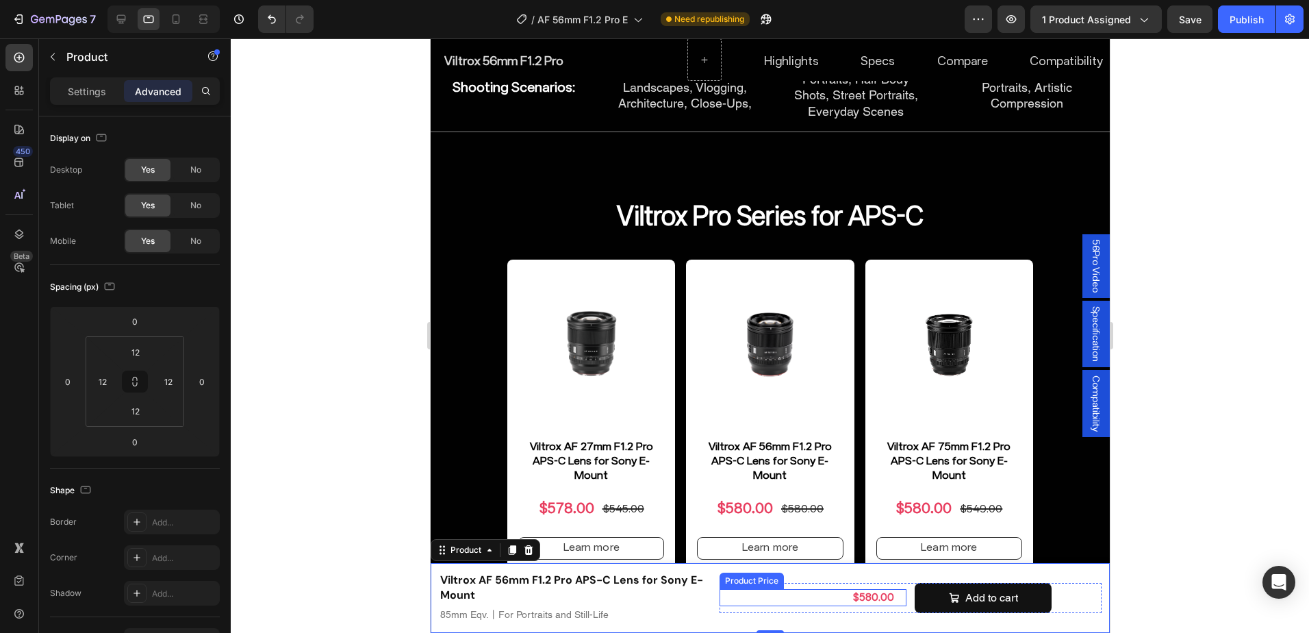
click at [886, 602] on div "$580.00" at bounding box center [807, 597] width 176 height 17
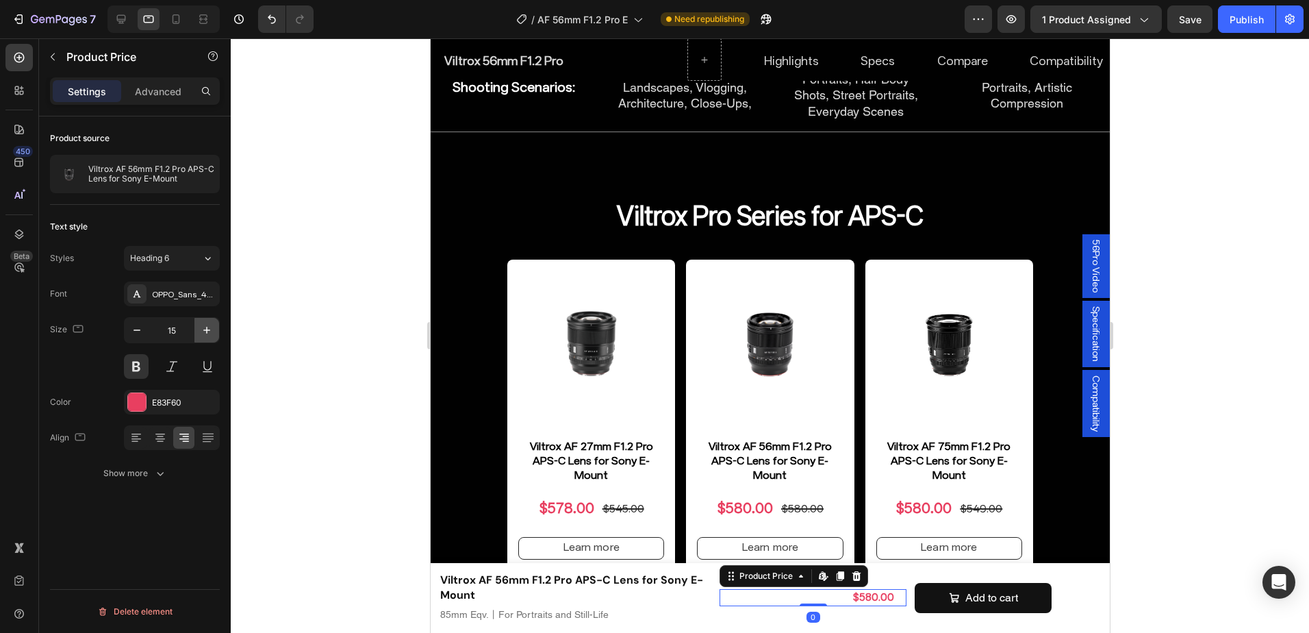
click at [205, 329] on icon "button" at bounding box center [207, 330] width 14 height 14
type input "18"
click at [1211, 572] on div at bounding box center [770, 335] width 1078 height 594
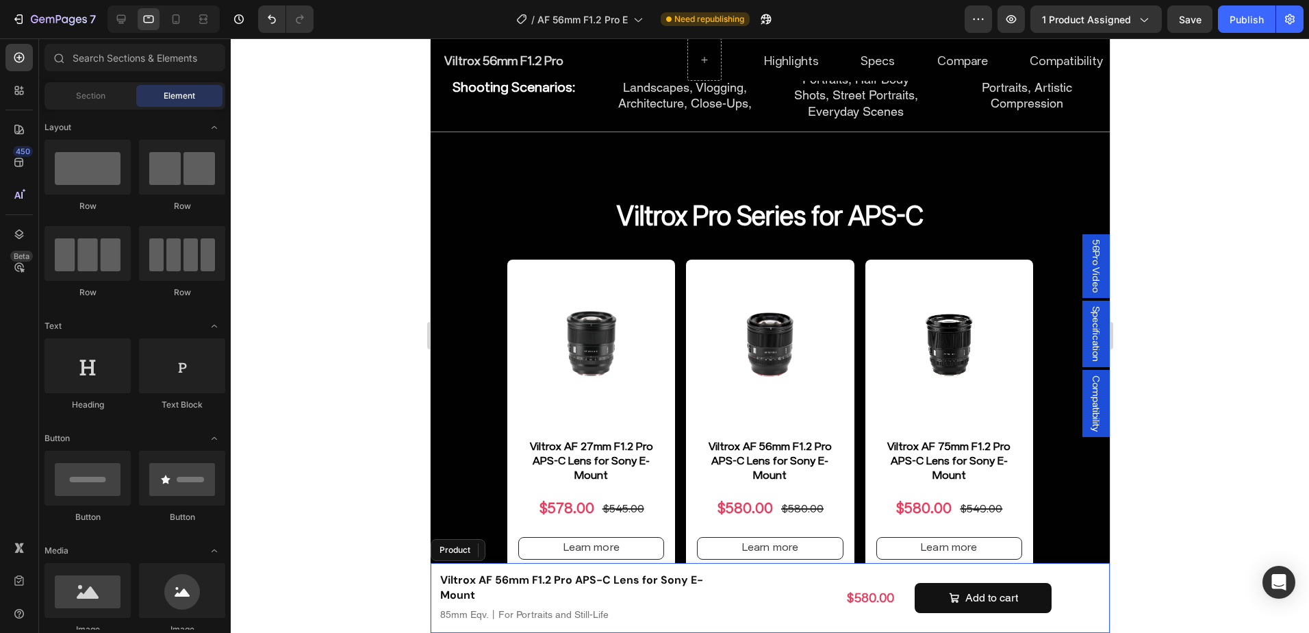
click at [774, 620] on div "$580.00 Product Price Product Price Add to cart Product Cart Button Row" at bounding box center [910, 597] width 382 height 53
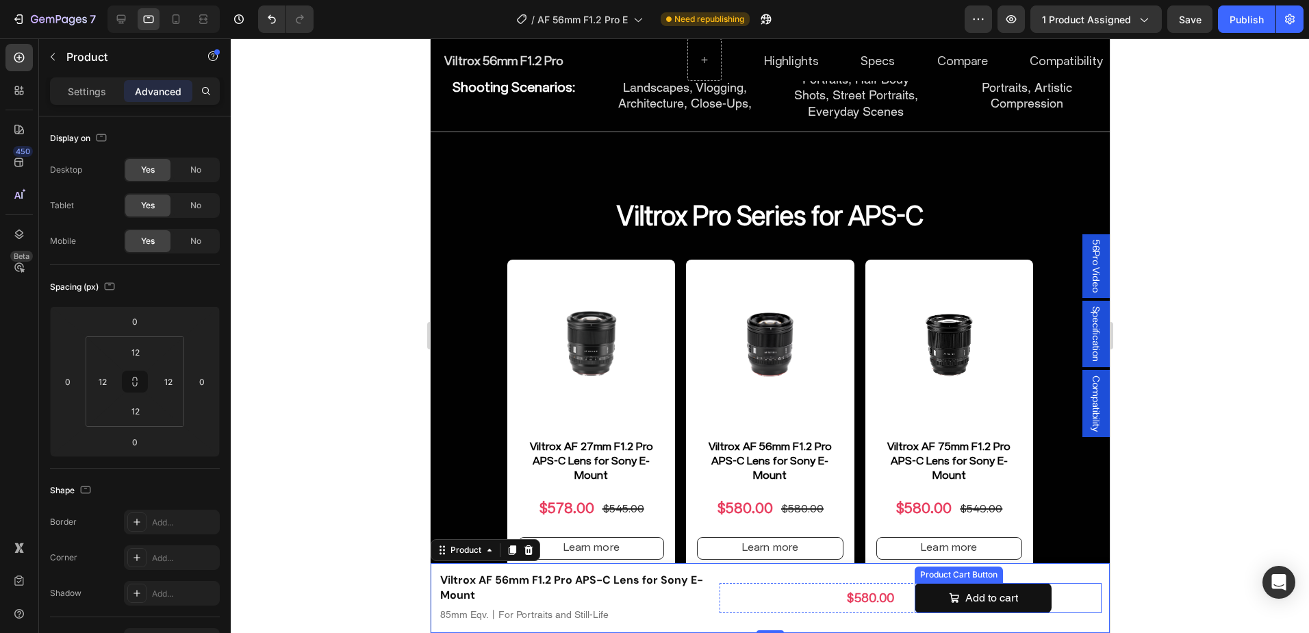
click at [1040, 603] on button "Add to cart" at bounding box center [982, 598] width 137 height 31
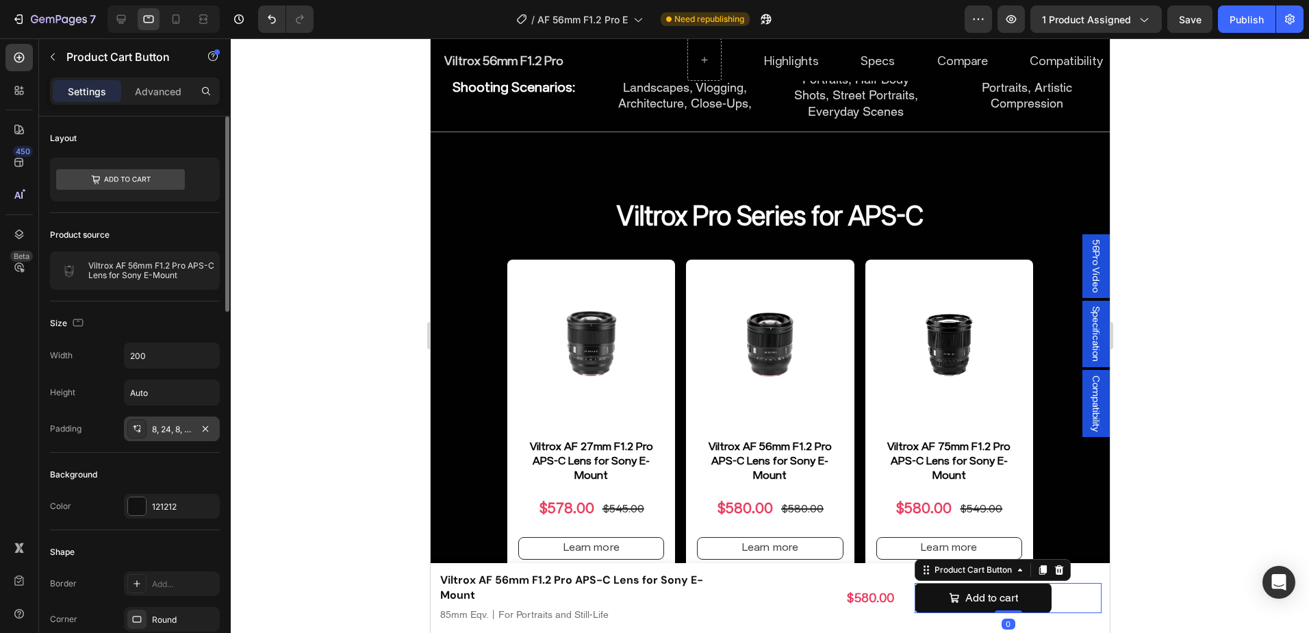
click at [183, 431] on div "8, 24, 8, 24" at bounding box center [172, 429] width 40 height 12
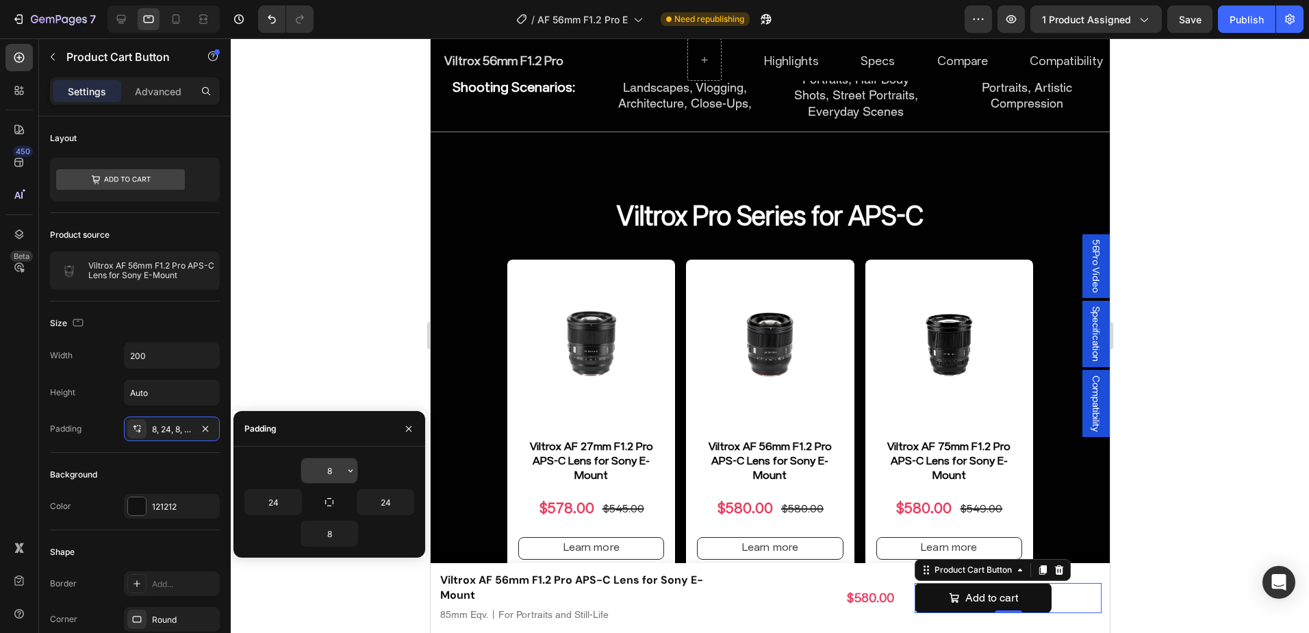
click at [331, 471] on input "8" at bounding box center [329, 470] width 56 height 25
click at [1160, 554] on div at bounding box center [770, 335] width 1078 height 594
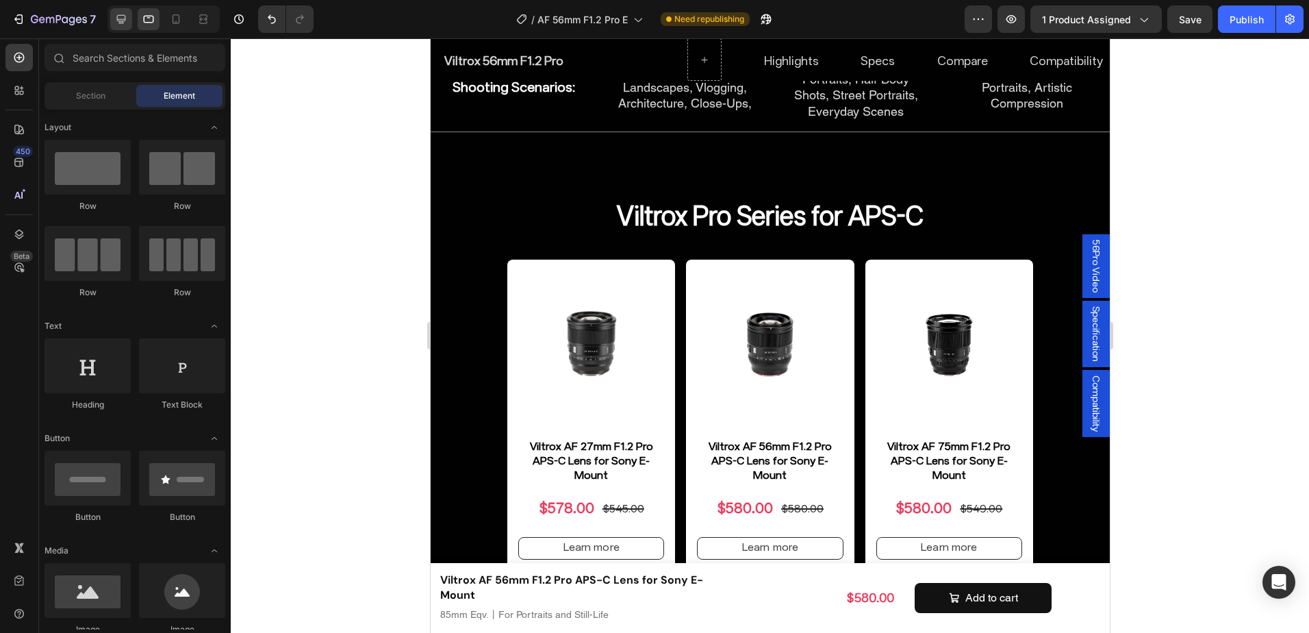
click at [123, 19] on icon at bounding box center [121, 19] width 9 height 9
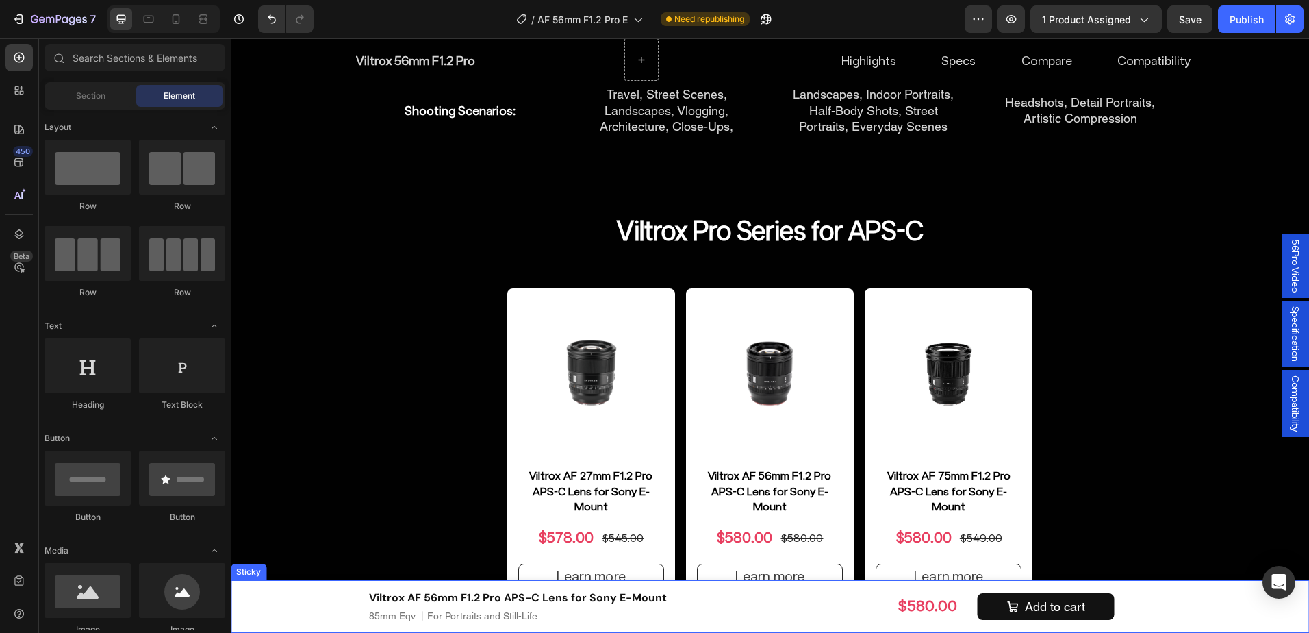
click at [324, 600] on div "Viltrox AF 56mm F1.2 Pro APS-C Lens for Sony E-Mount Product Title 85mm Eqv.丨Fo…" at bounding box center [770, 606] width 1078 height 53
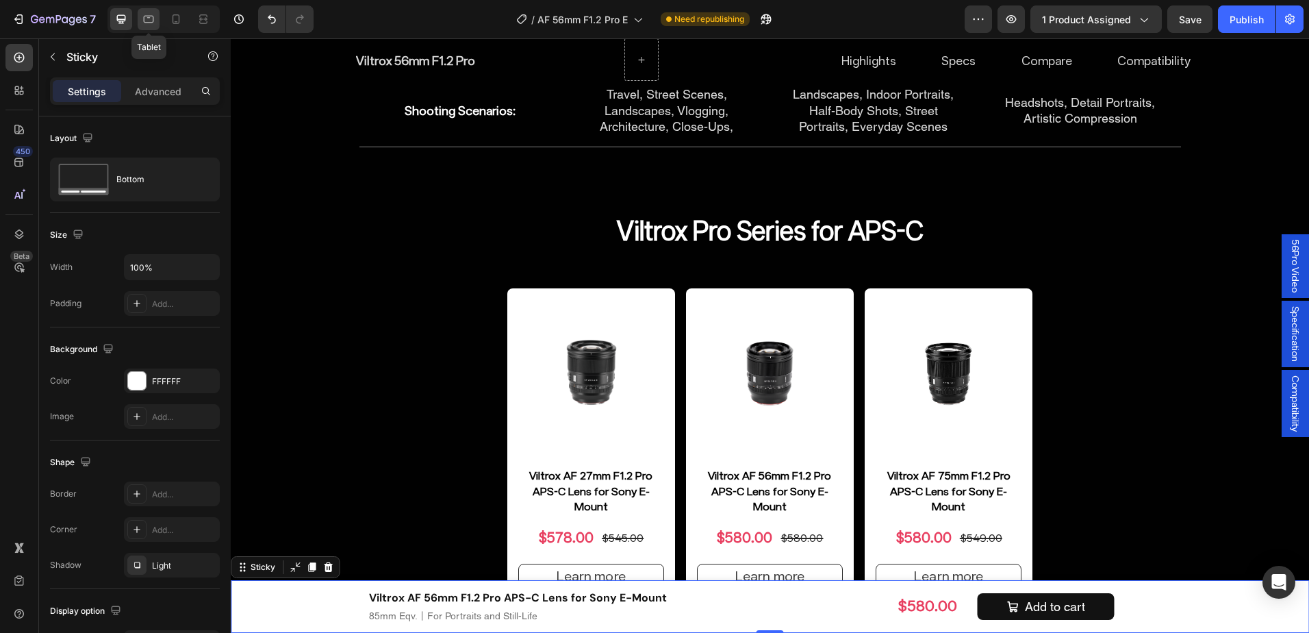
click at [154, 21] on icon at bounding box center [149, 19] width 14 height 14
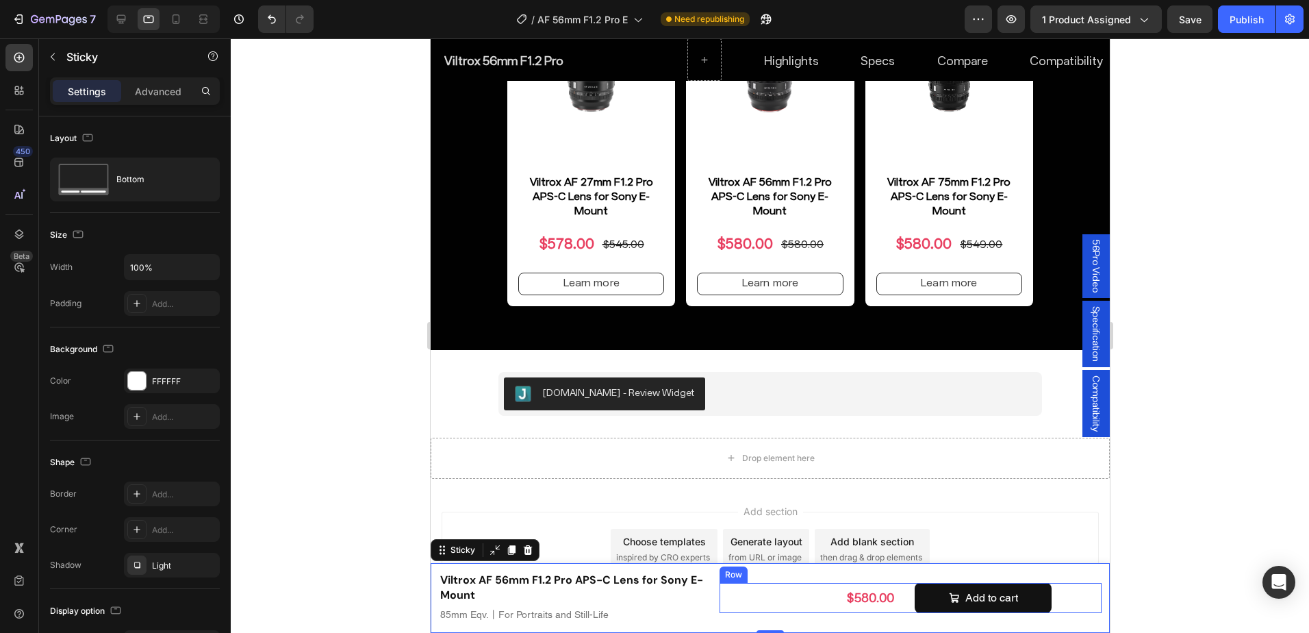
scroll to position [7902, 0]
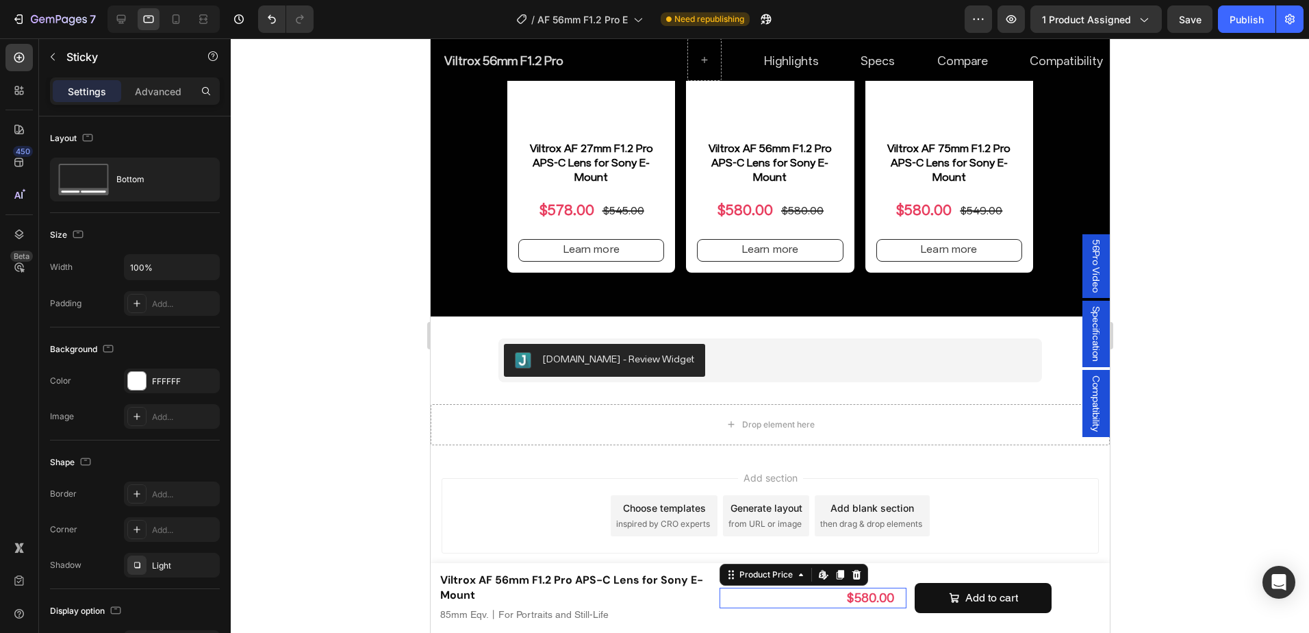
click at [877, 591] on div "$580.00" at bounding box center [807, 597] width 176 height 20
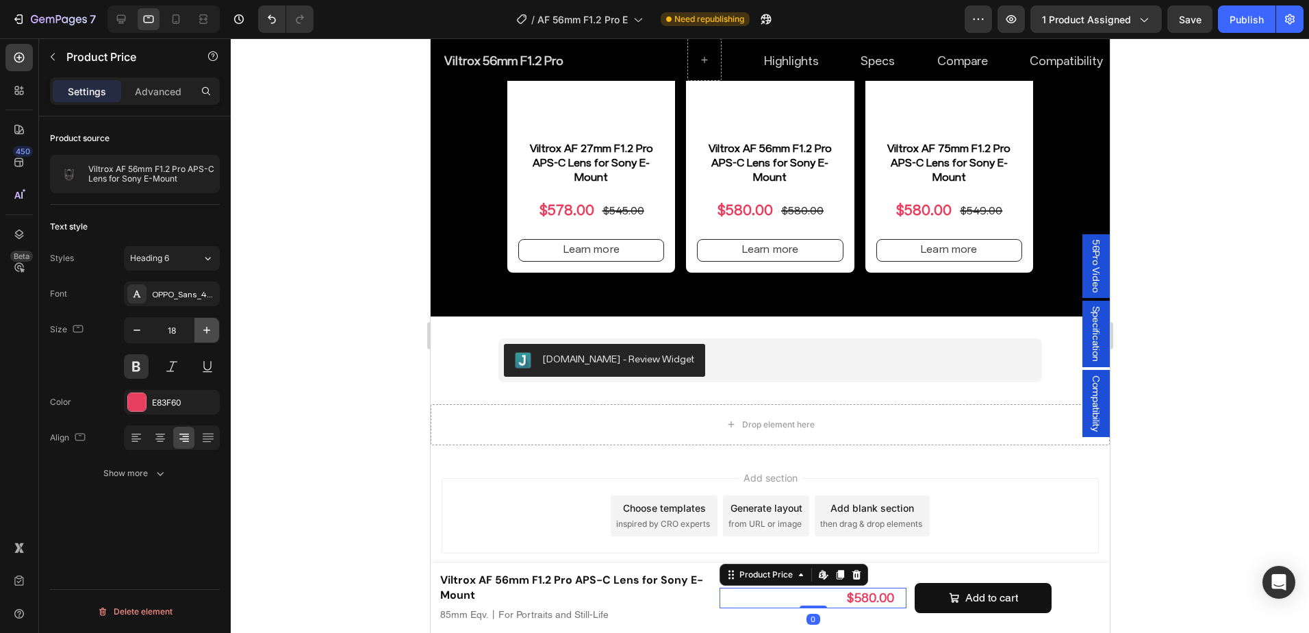
click at [209, 329] on icon "button" at bounding box center [207, 330] width 14 height 14
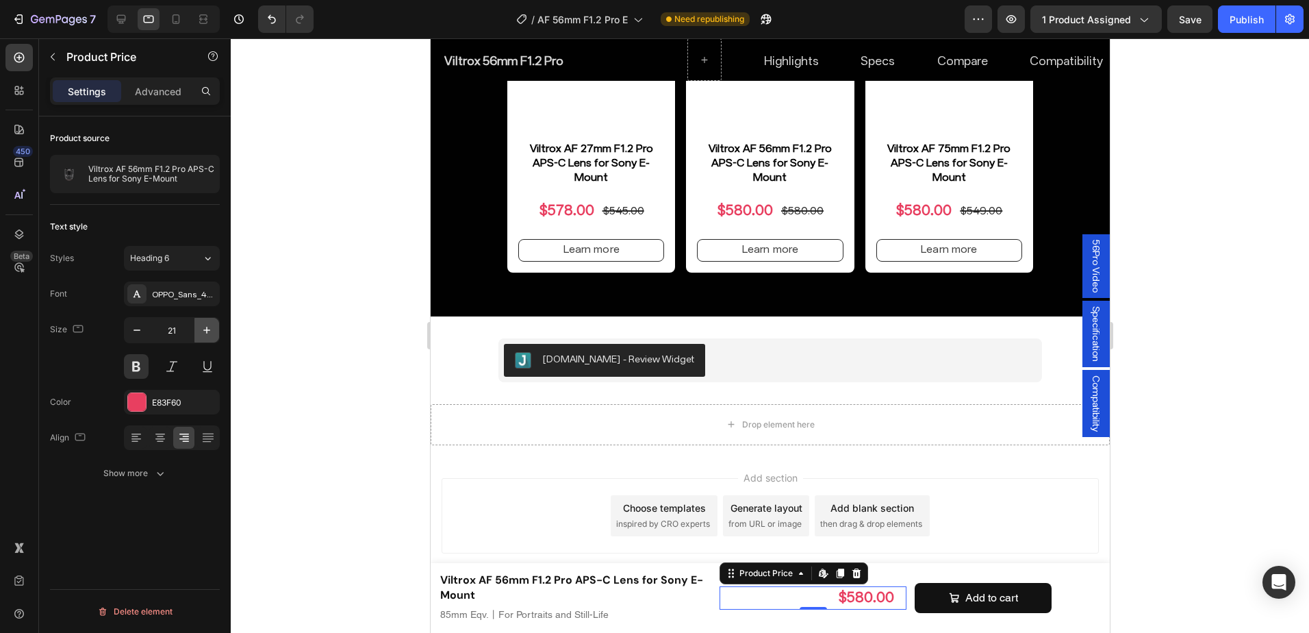
type input "22"
click at [1184, 554] on div at bounding box center [770, 335] width 1078 height 594
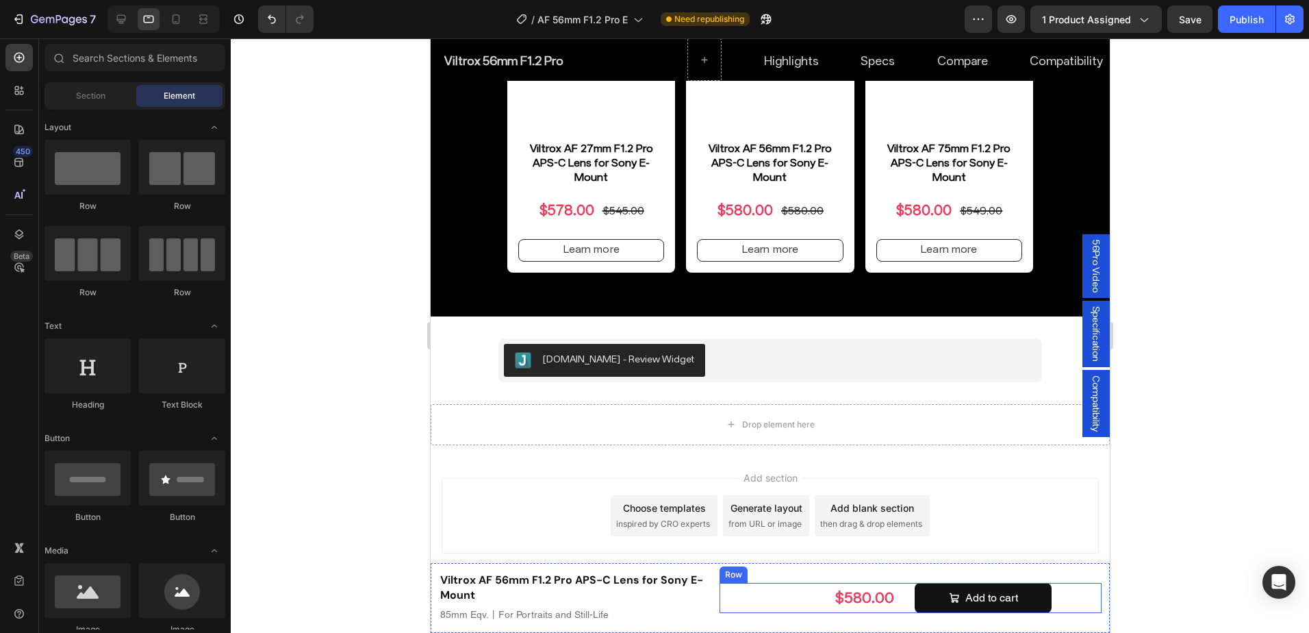
click at [899, 608] on div "$580.00 Product Price Product Price Add to cart Product Cart Button Row" at bounding box center [910, 598] width 382 height 31
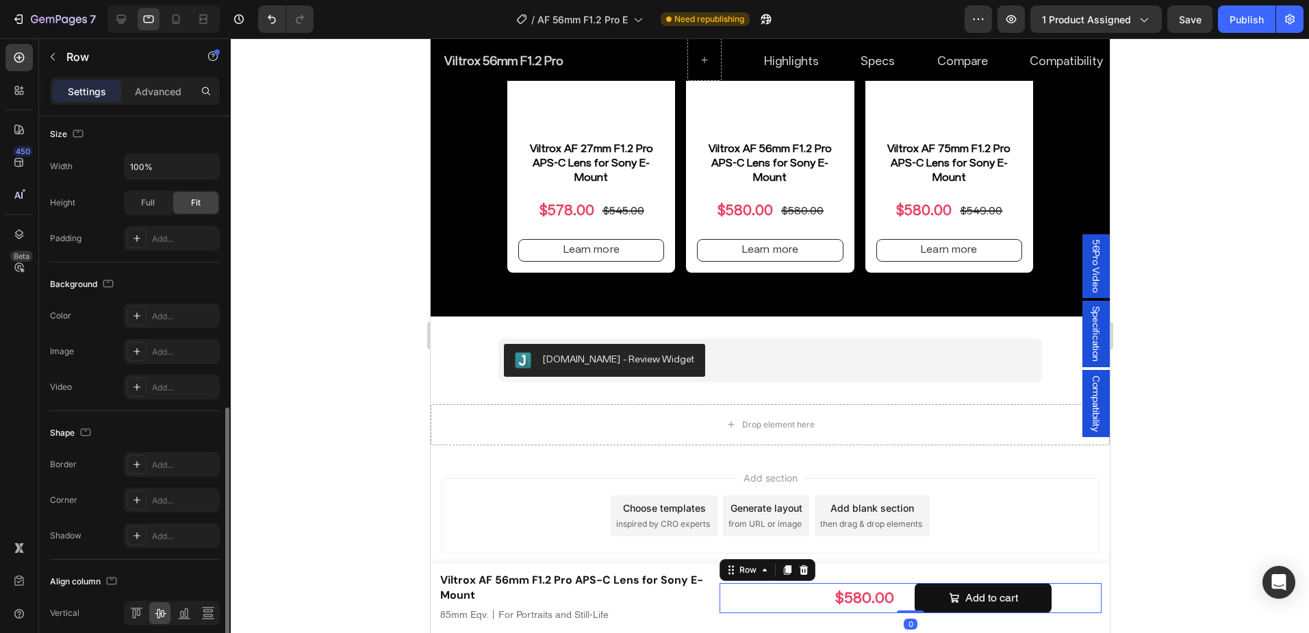
scroll to position [400, 0]
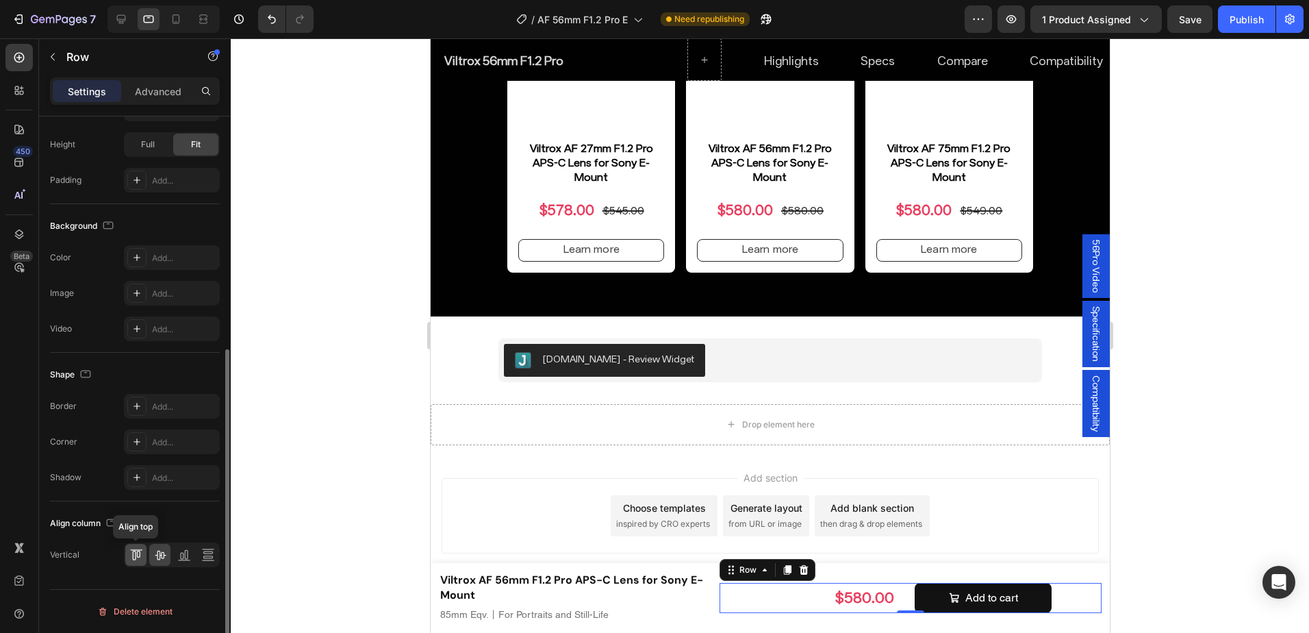
click at [139, 552] on icon at bounding box center [136, 555] width 14 height 14
click at [1277, 449] on div at bounding box center [770, 335] width 1078 height 594
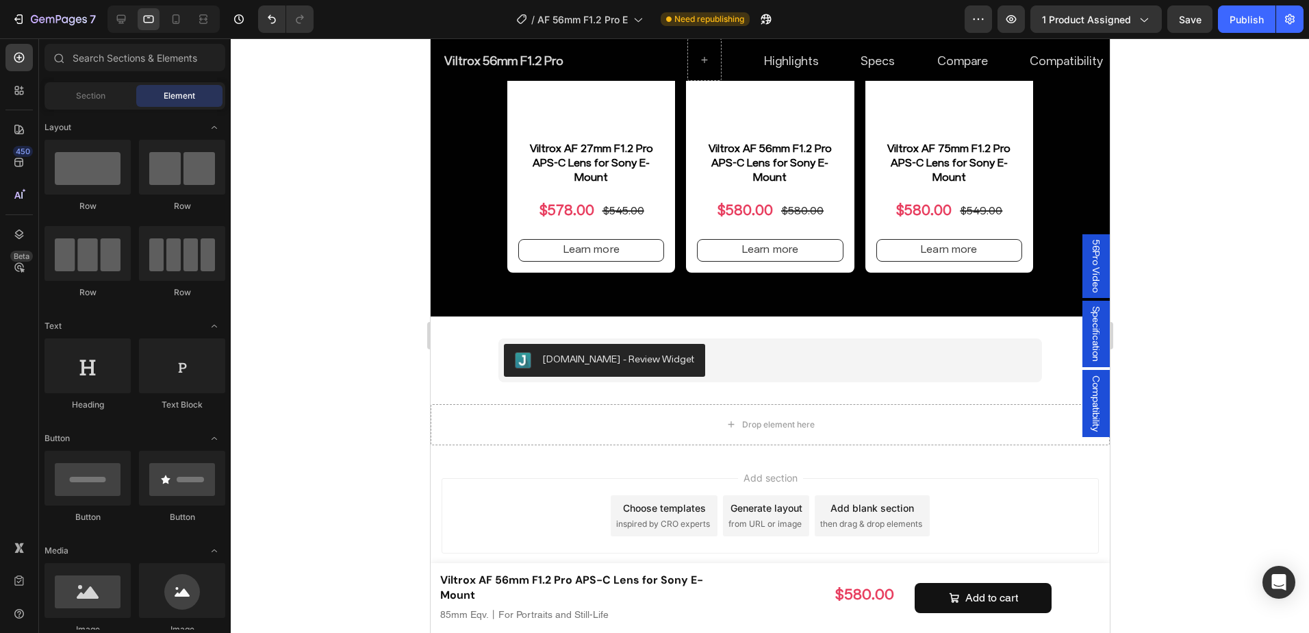
click at [1277, 449] on div at bounding box center [770, 335] width 1078 height 594
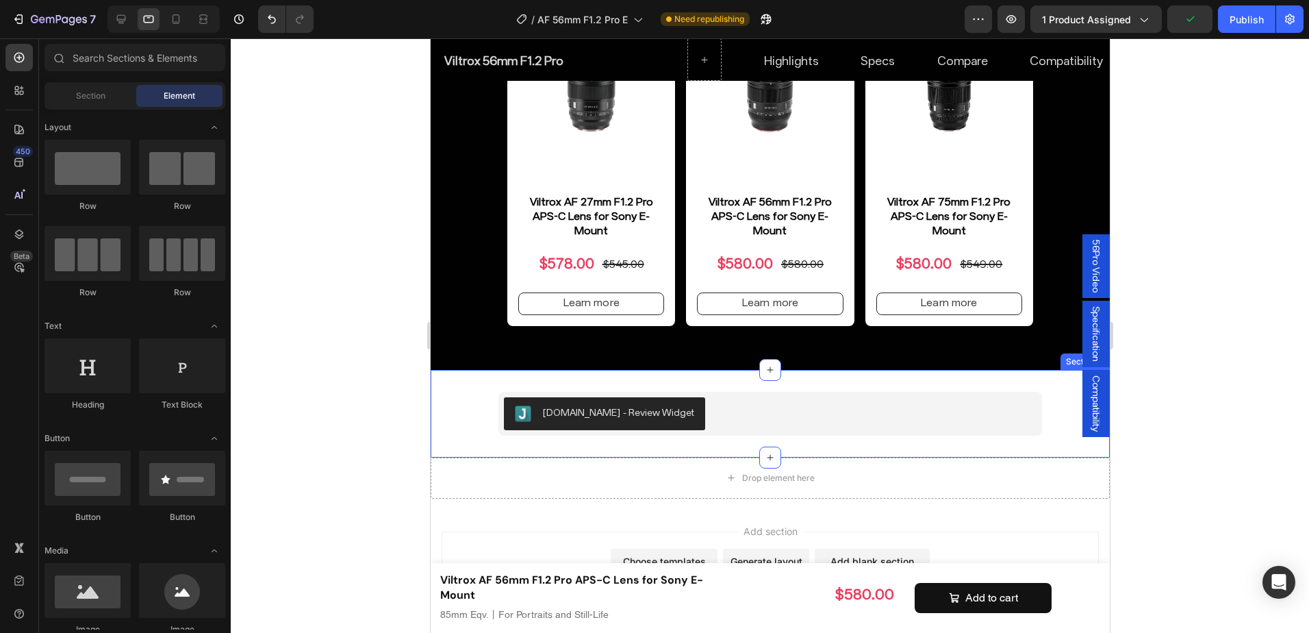
scroll to position [7834, 0]
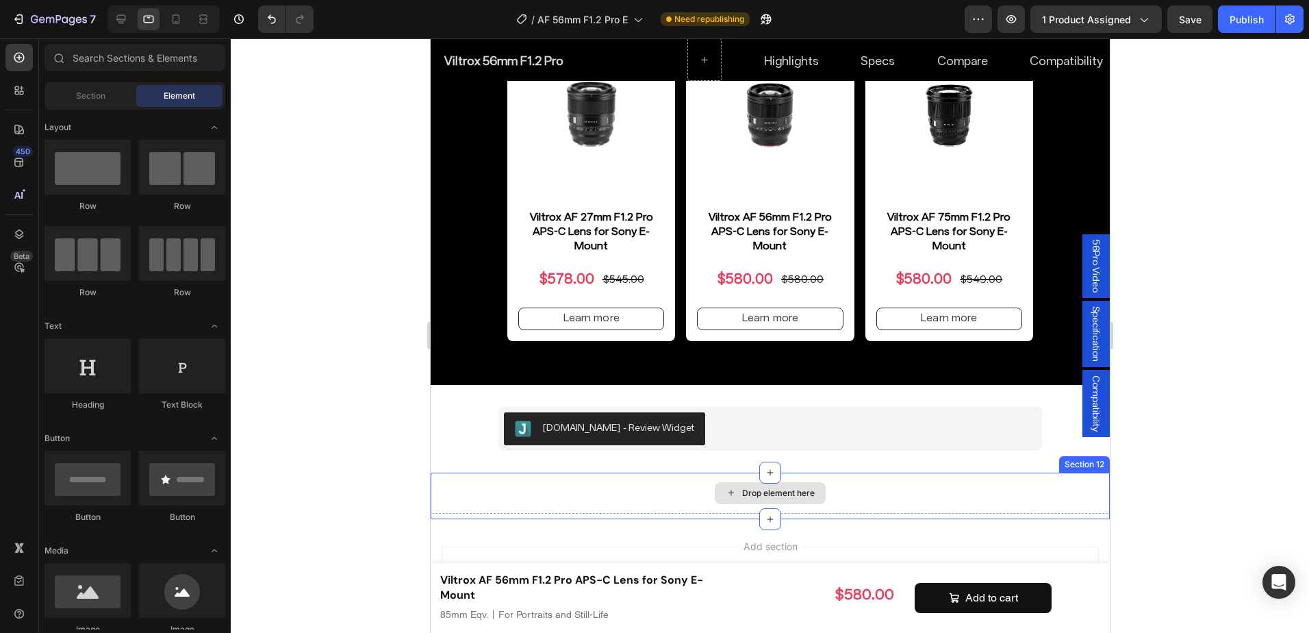
click at [973, 478] on div "Drop element here" at bounding box center [769, 492] width 679 height 41
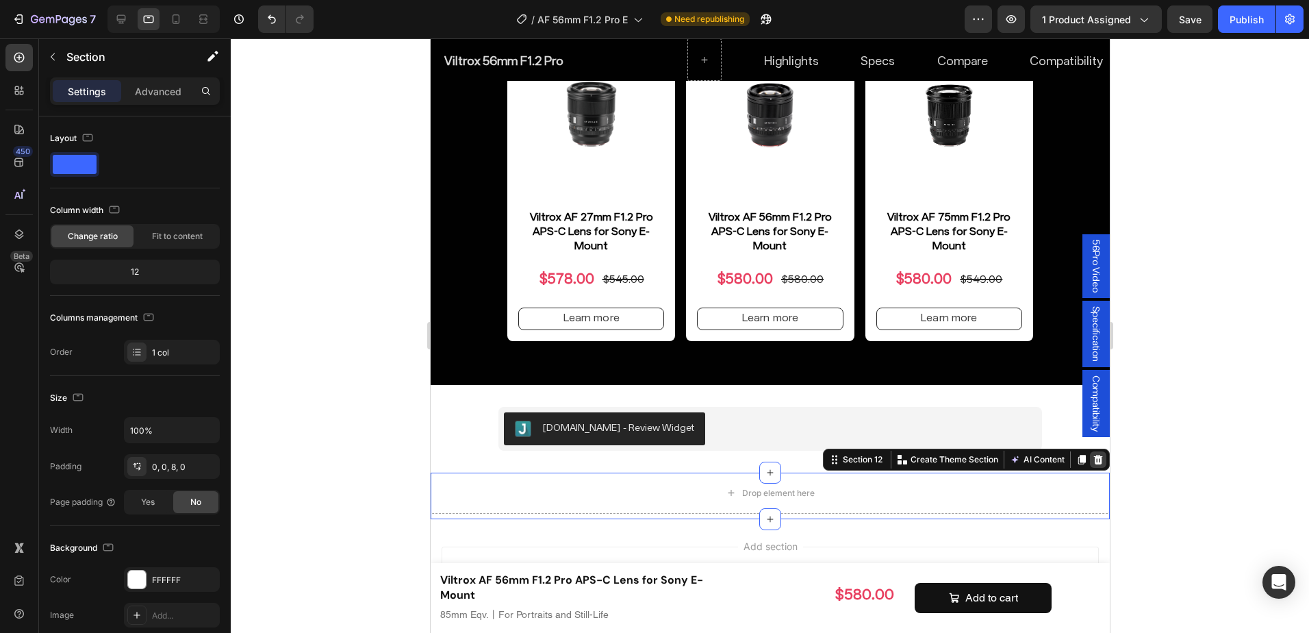
click at [1092, 454] on icon at bounding box center [1097, 459] width 11 height 11
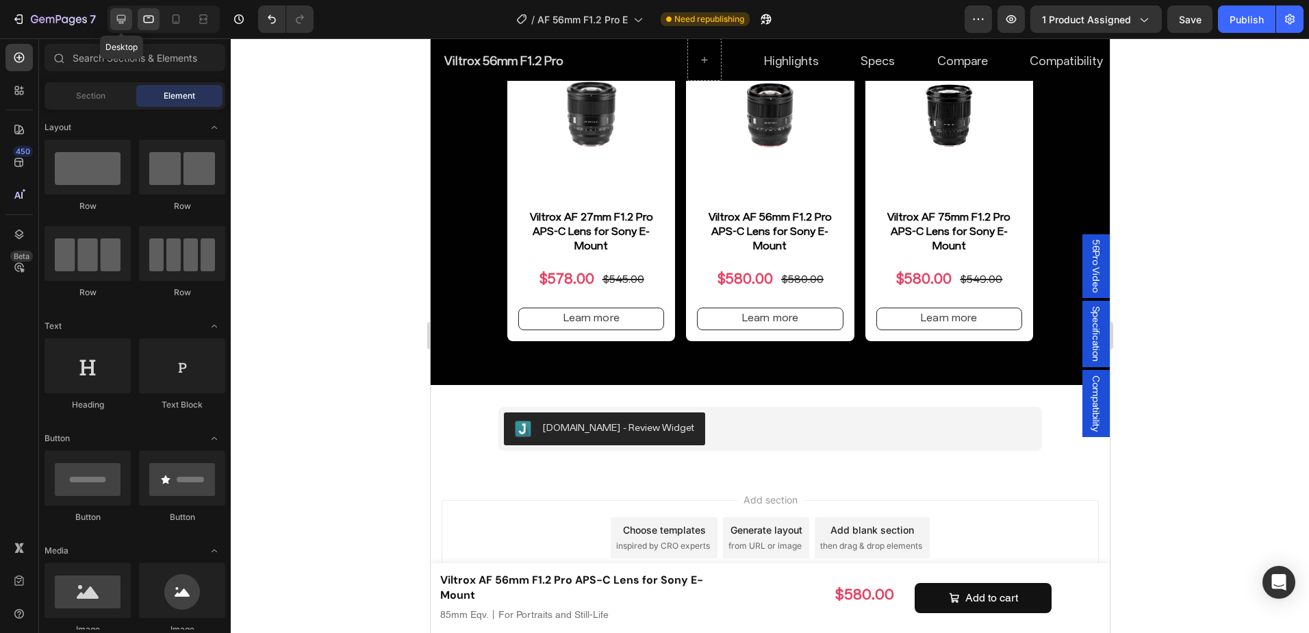
click at [120, 16] on icon at bounding box center [121, 19] width 14 height 14
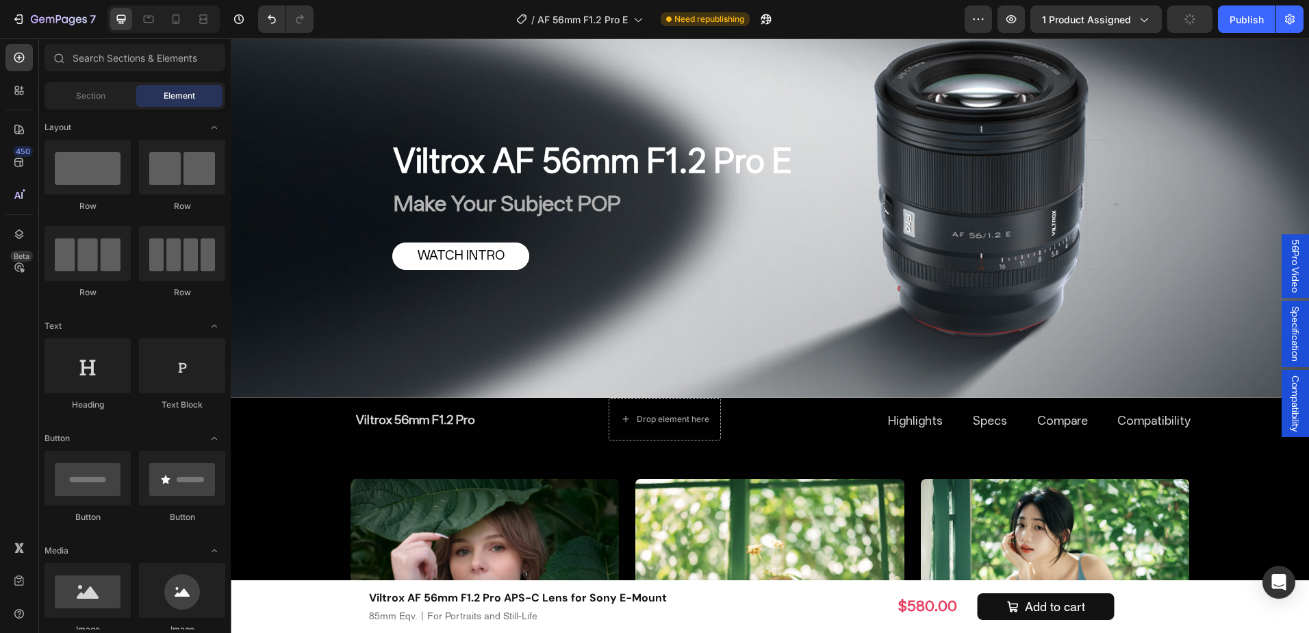
scroll to position [639, 0]
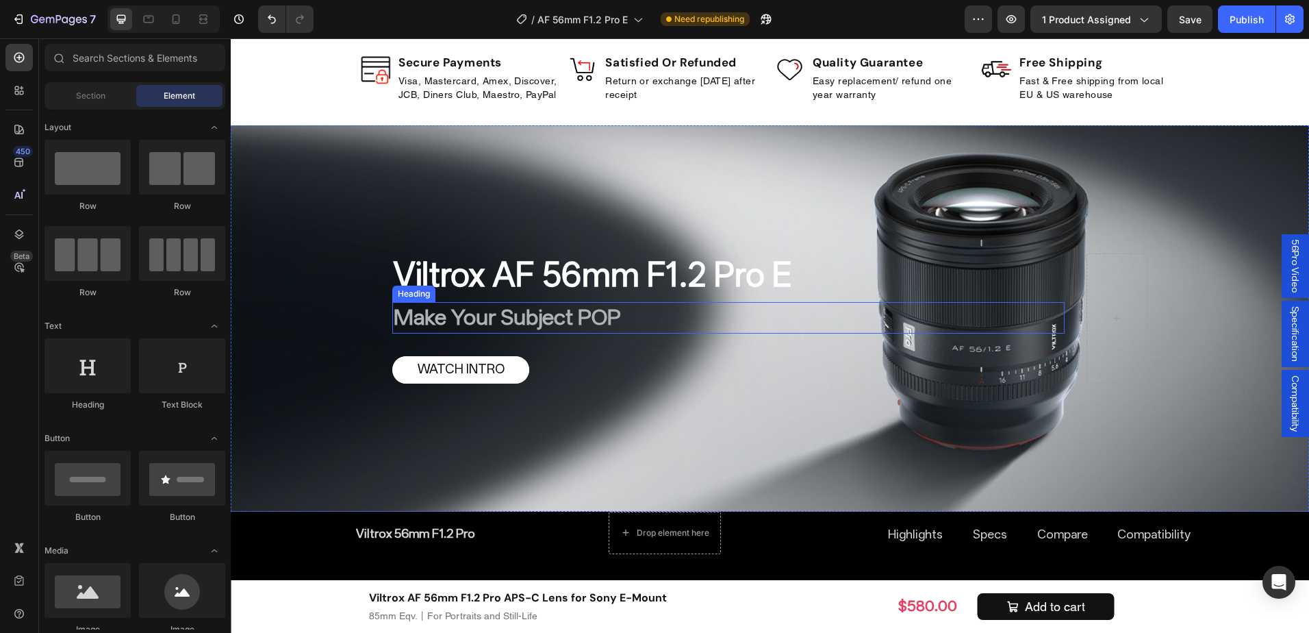
click at [591, 327] on h2 "Make Your Subject POP" at bounding box center [728, 317] width 672 height 31
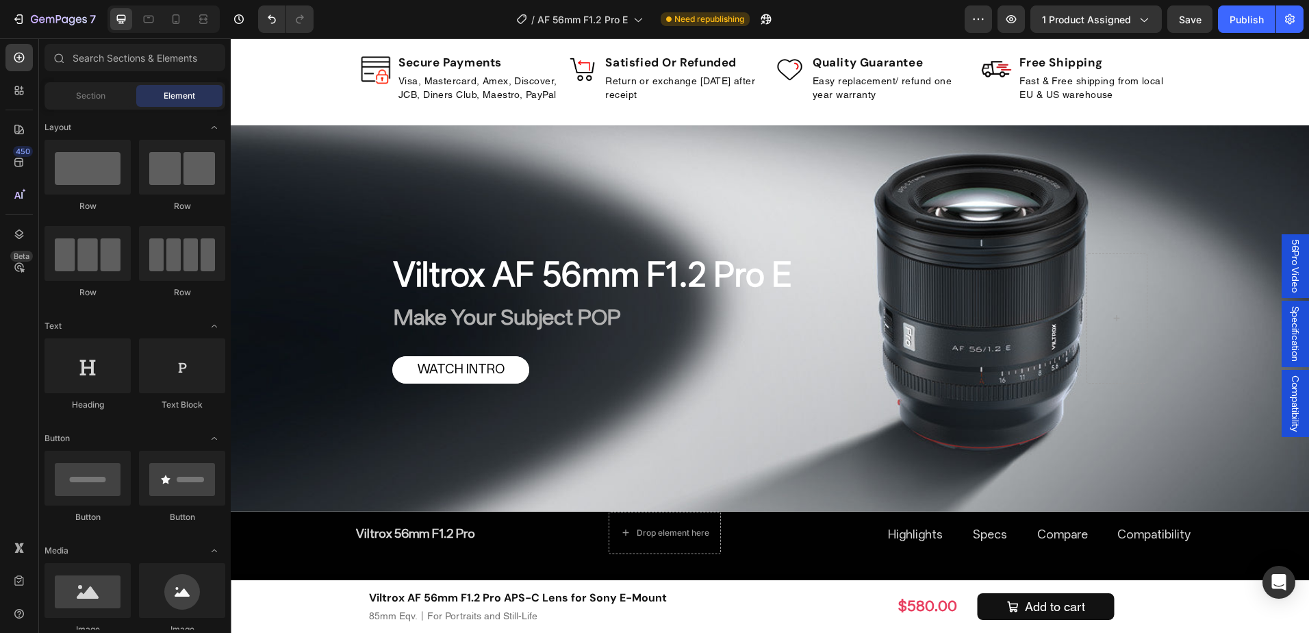
click at [1090, 296] on div at bounding box center [1116, 318] width 61 height 130
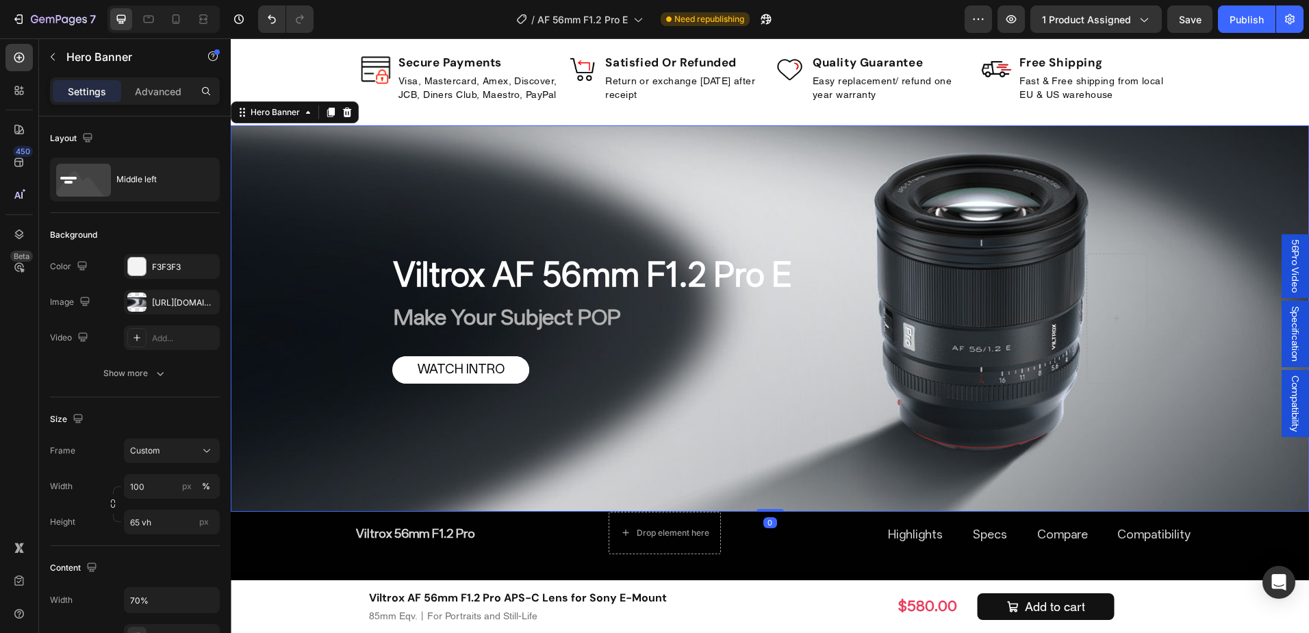
click at [595, 277] on h2 "Viltrox AF 56mm F1.2 Pro E" at bounding box center [728, 274] width 672 height 42
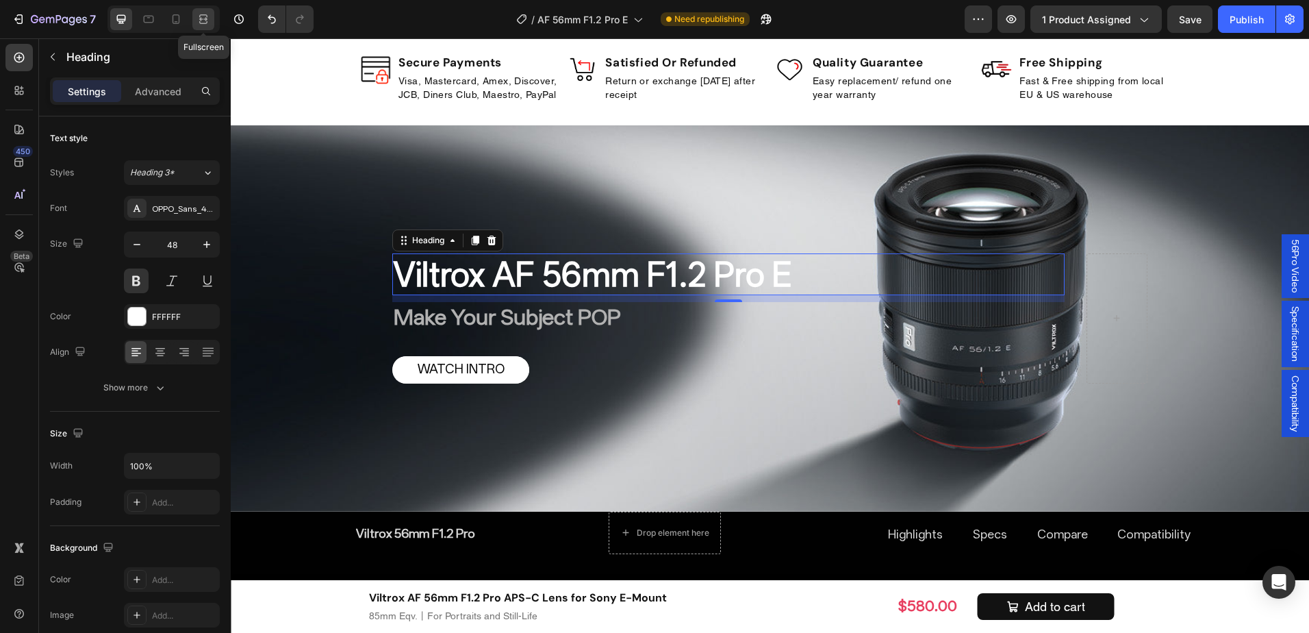
click at [198, 14] on icon at bounding box center [203, 19] width 14 height 14
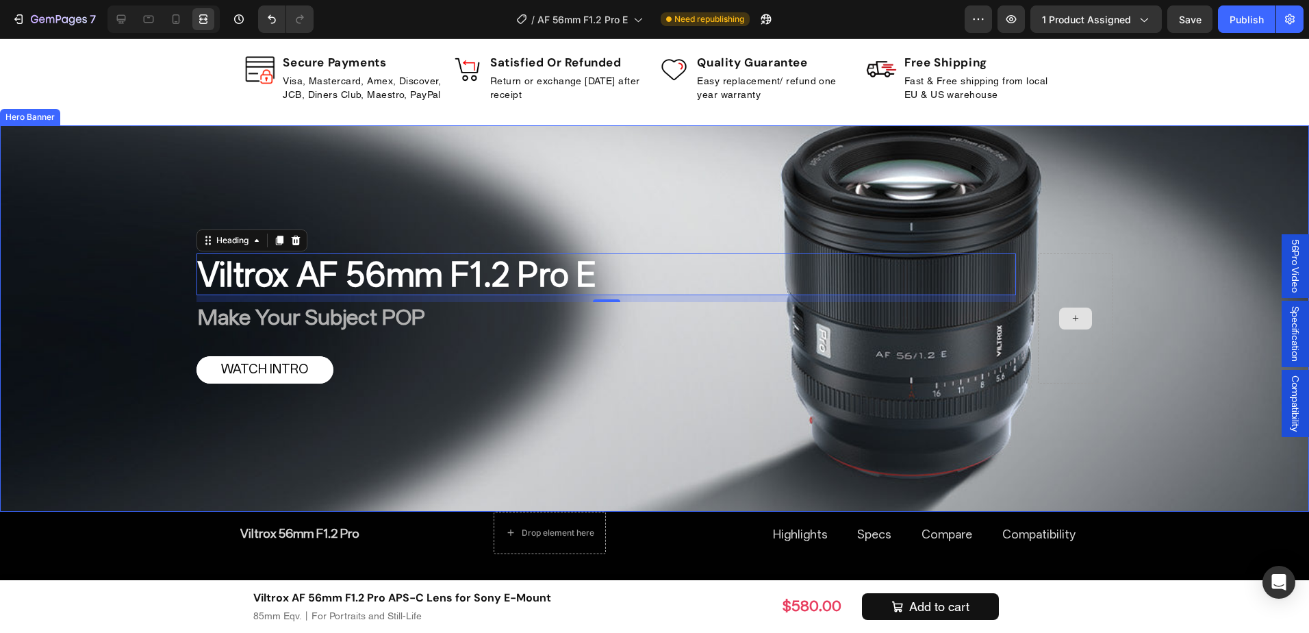
click at [1101, 339] on div at bounding box center [1075, 318] width 75 height 130
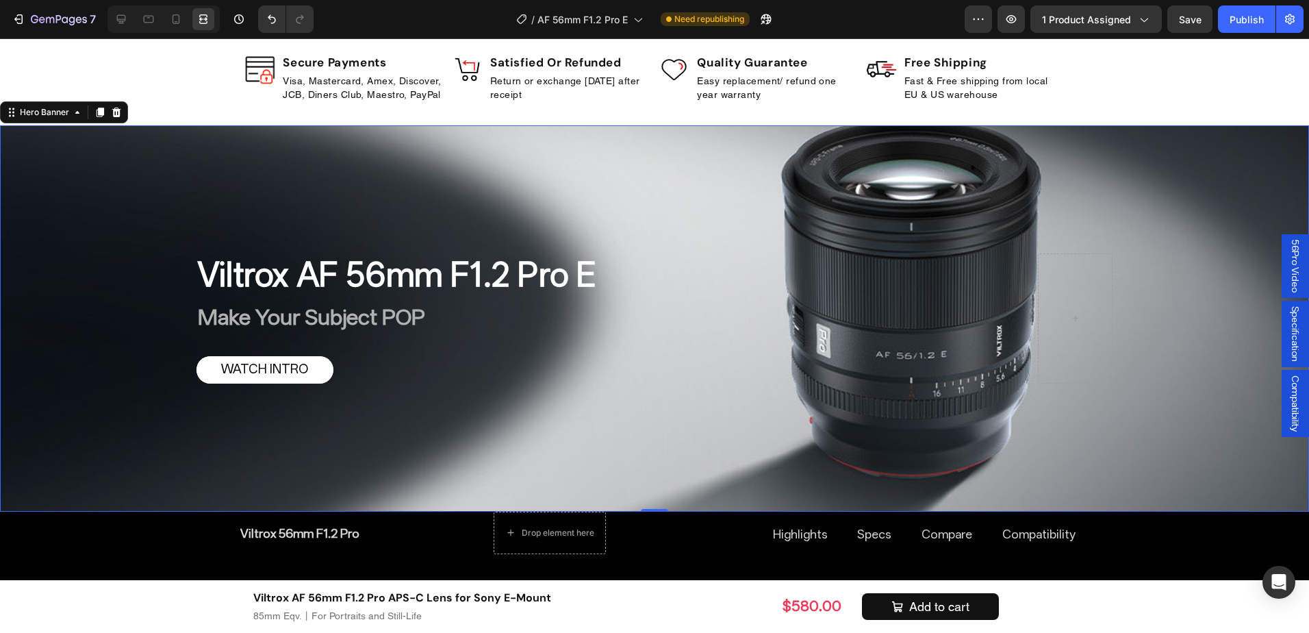
click at [1089, 474] on div "Overlay" at bounding box center [654, 318] width 1309 height 386
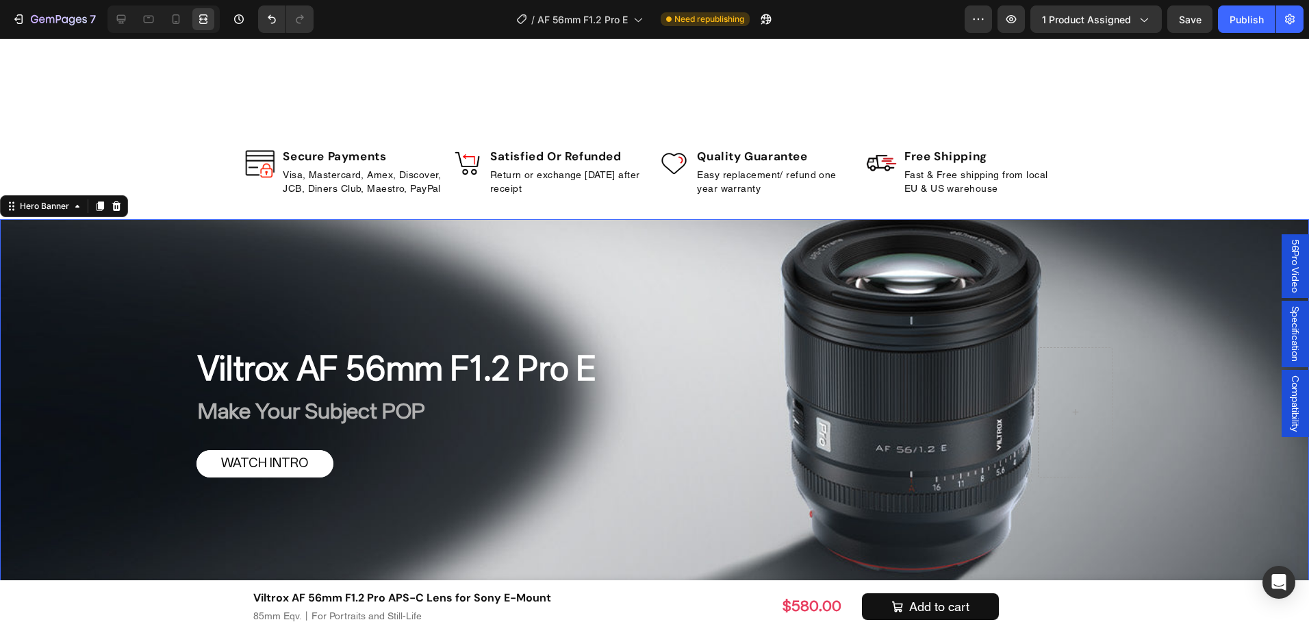
scroll to position [639, 0]
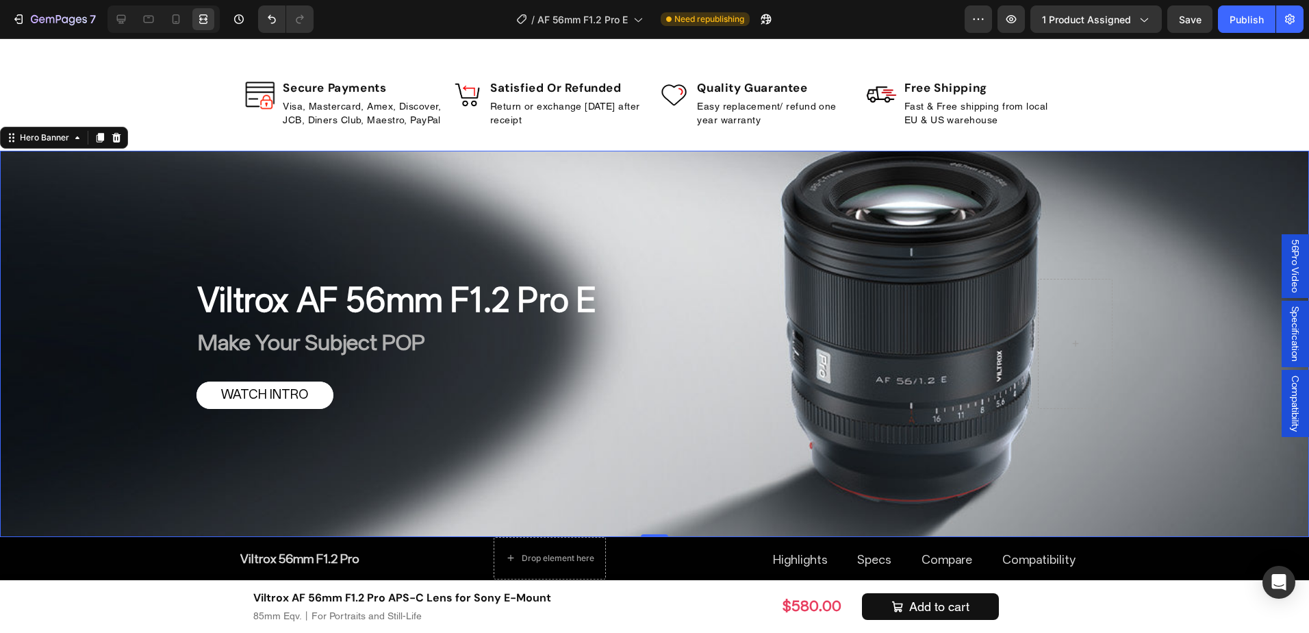
click at [1089, 474] on div "Overlay" at bounding box center [654, 344] width 1309 height 386
click at [125, 14] on icon at bounding box center [121, 19] width 14 height 14
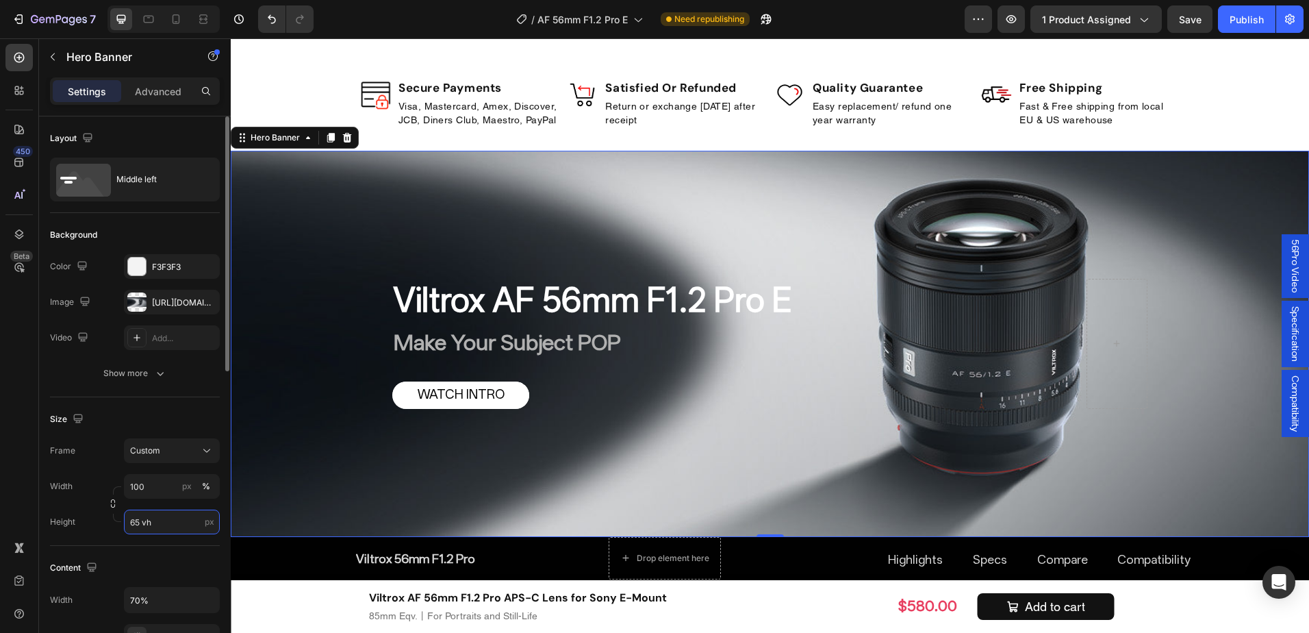
click at [136, 523] on input "65 vh" at bounding box center [172, 521] width 96 height 25
click at [140, 524] on input "65 vh" at bounding box center [172, 521] width 96 height 25
type input "6 vh"
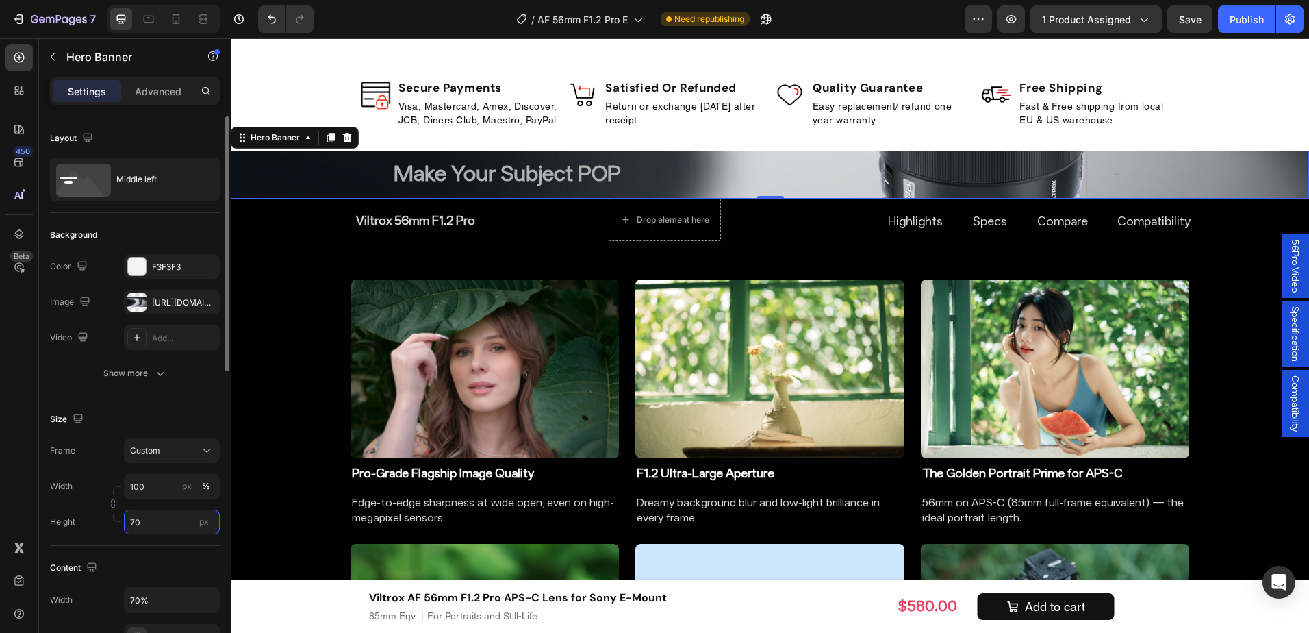
click at [175, 527] on input "70" at bounding box center [172, 521] width 96 height 25
click at [164, 573] on span "Fit screen" at bounding box center [148, 579] width 38 height 12
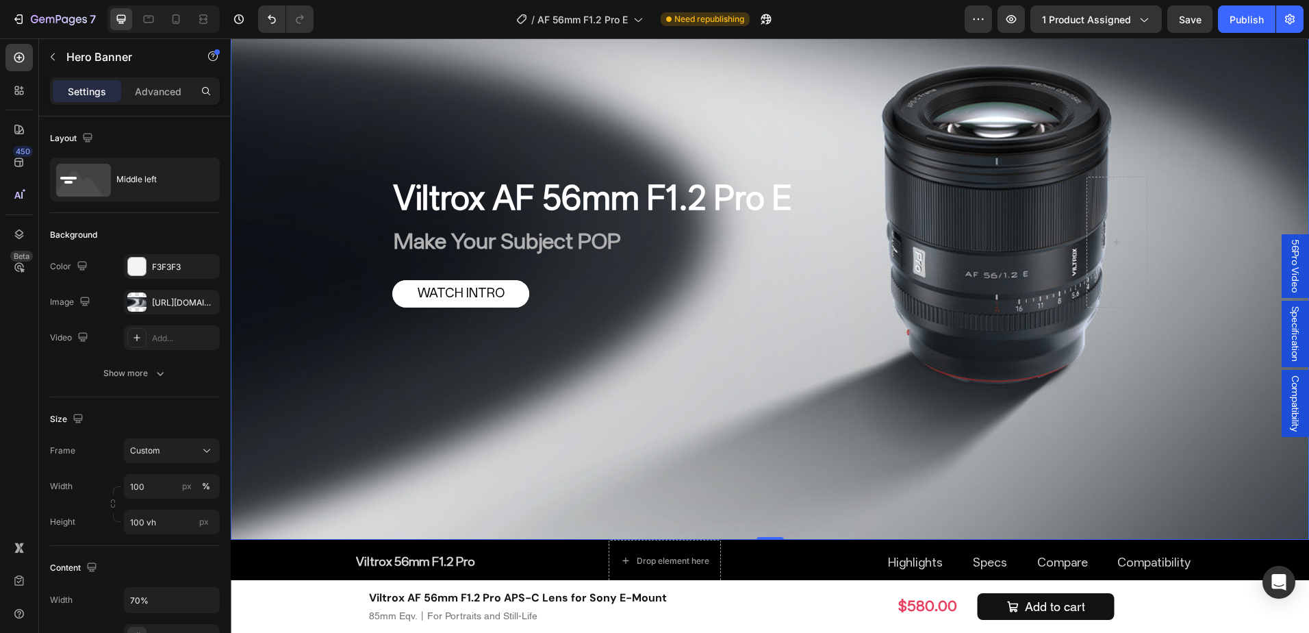
scroll to position [776, 0]
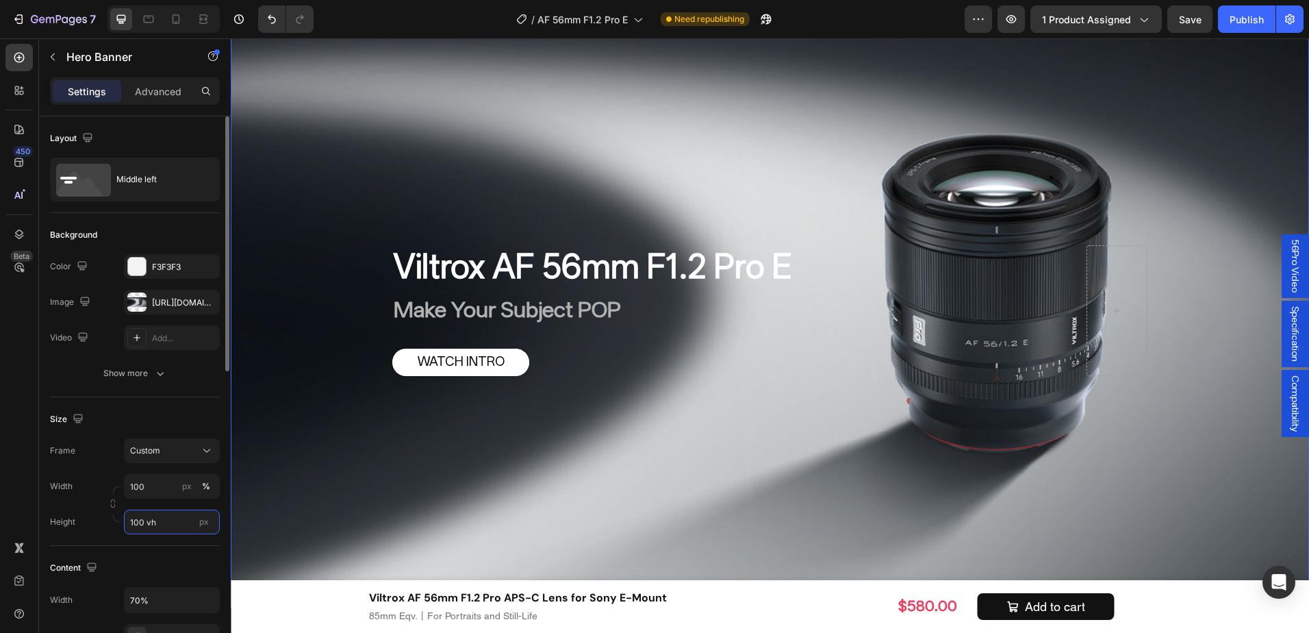
click at [135, 520] on input "100 vh" at bounding box center [172, 521] width 96 height 25
click at [144, 521] on input "100 vh" at bounding box center [172, 521] width 96 height 25
drag, startPoint x: 144, startPoint y: 521, endPoint x: 115, endPoint y: 522, distance: 28.8
click at [115, 522] on div "Height 100 vh px" at bounding box center [135, 521] width 170 height 25
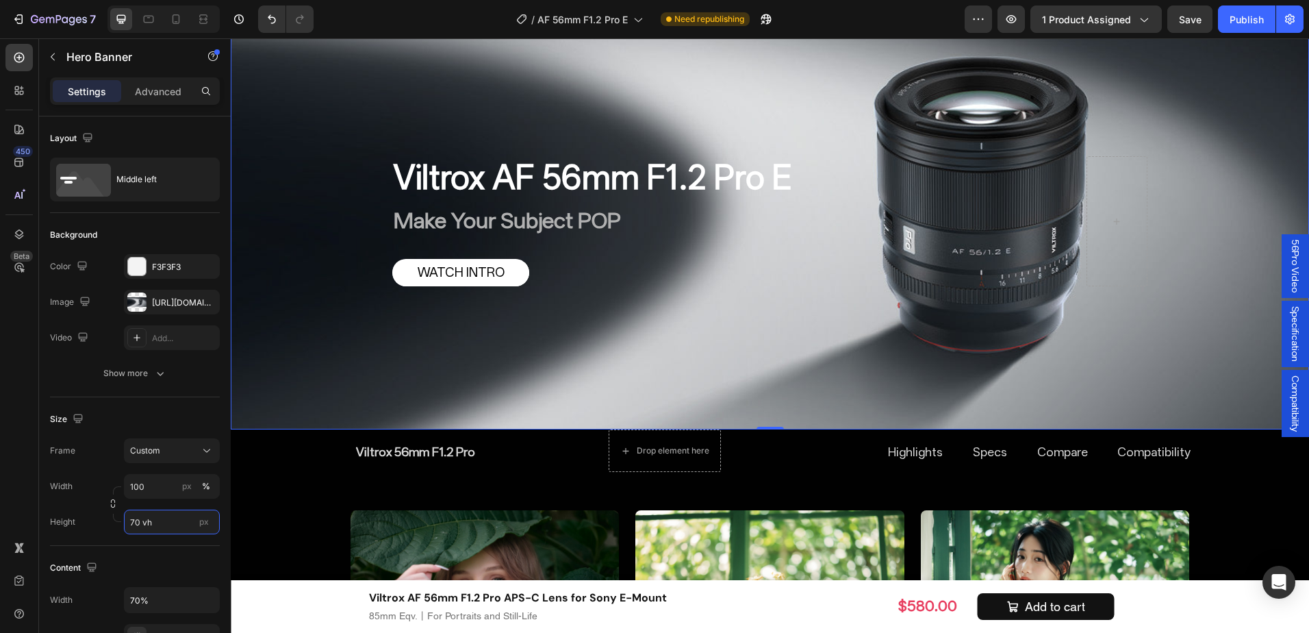
scroll to position [708, 0]
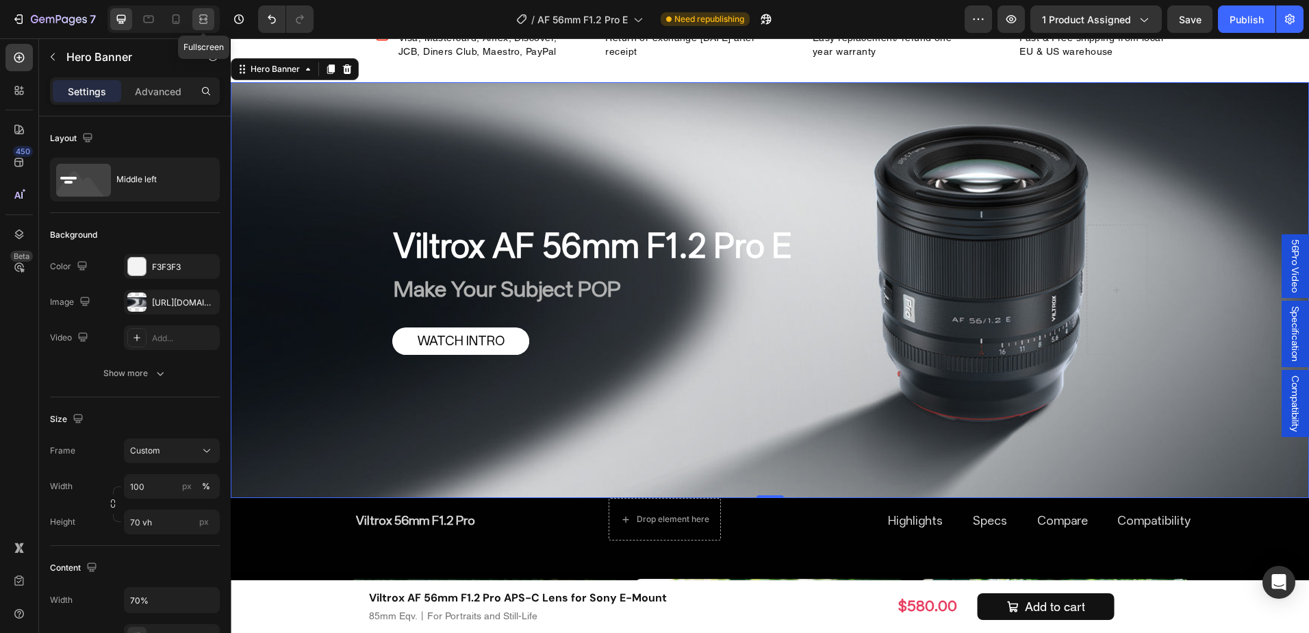
click at [213, 25] on div at bounding box center [203, 19] width 22 height 22
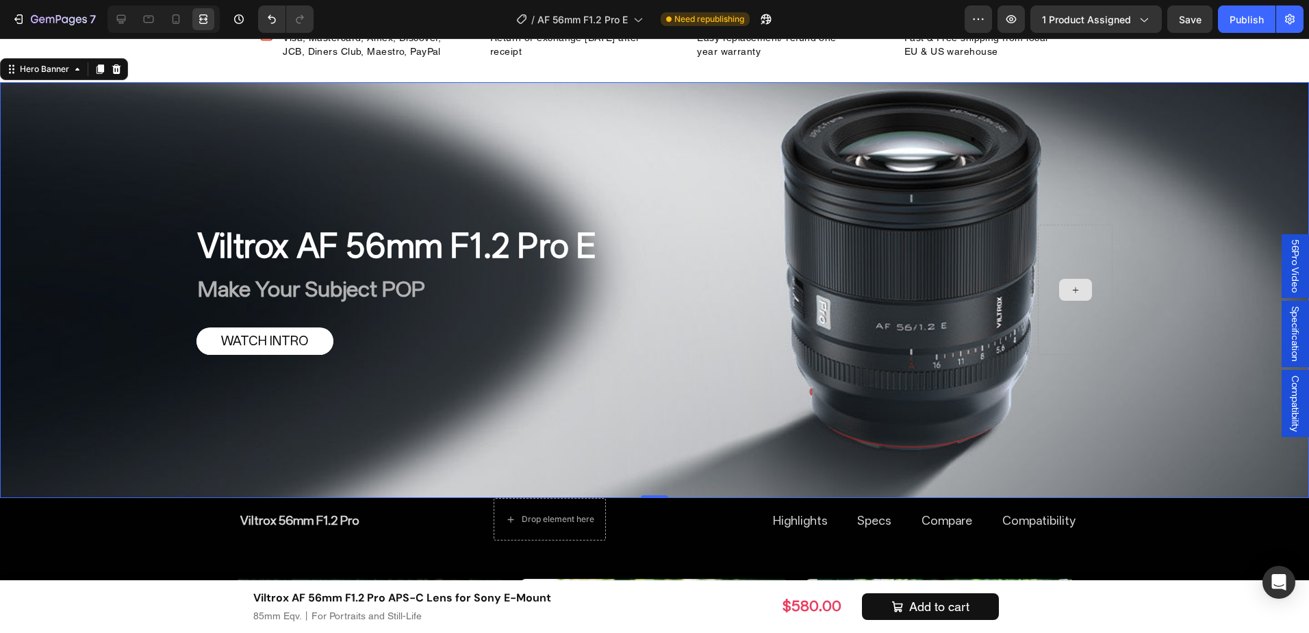
click at [1122, 256] on div "Overlay" at bounding box center [654, 290] width 1309 height 416
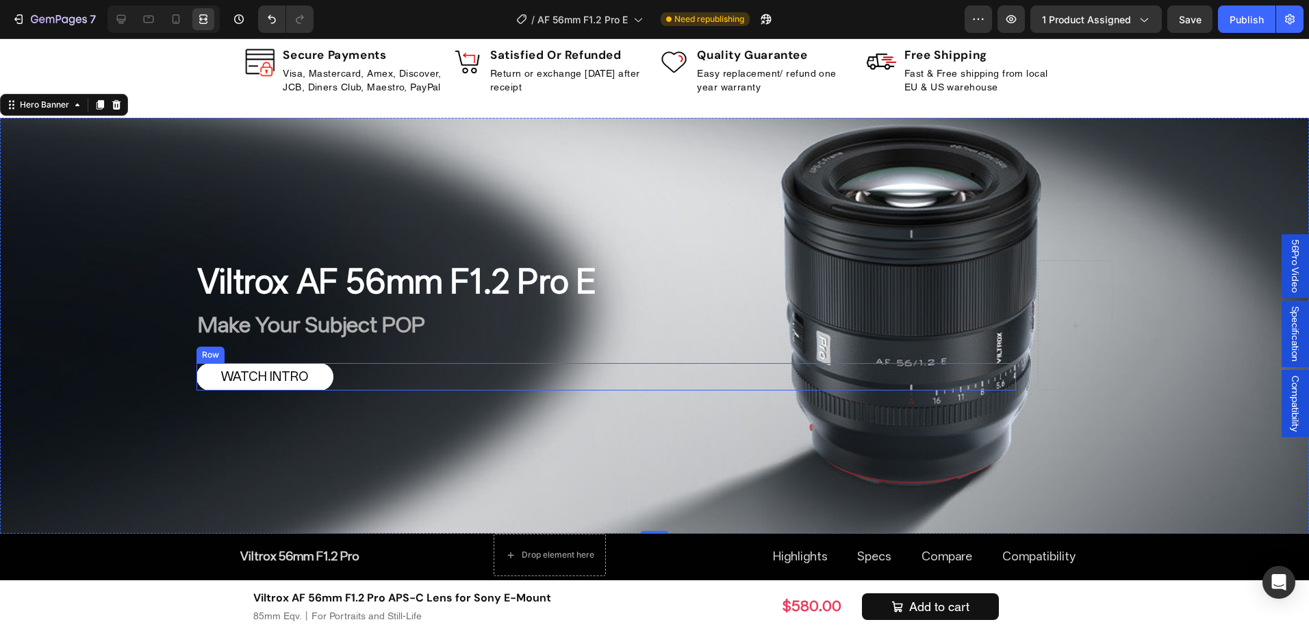
scroll to position [639, 0]
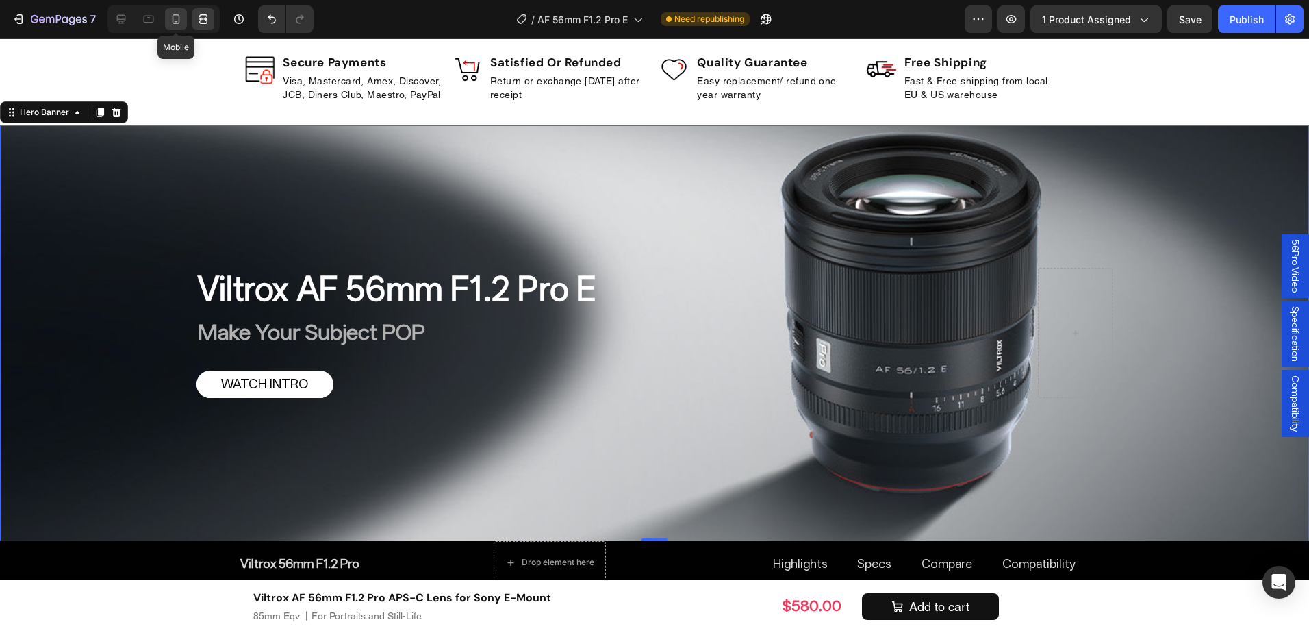
click at [165, 22] on div at bounding box center [176, 19] width 22 height 22
type input "60 vh"
type input "100%"
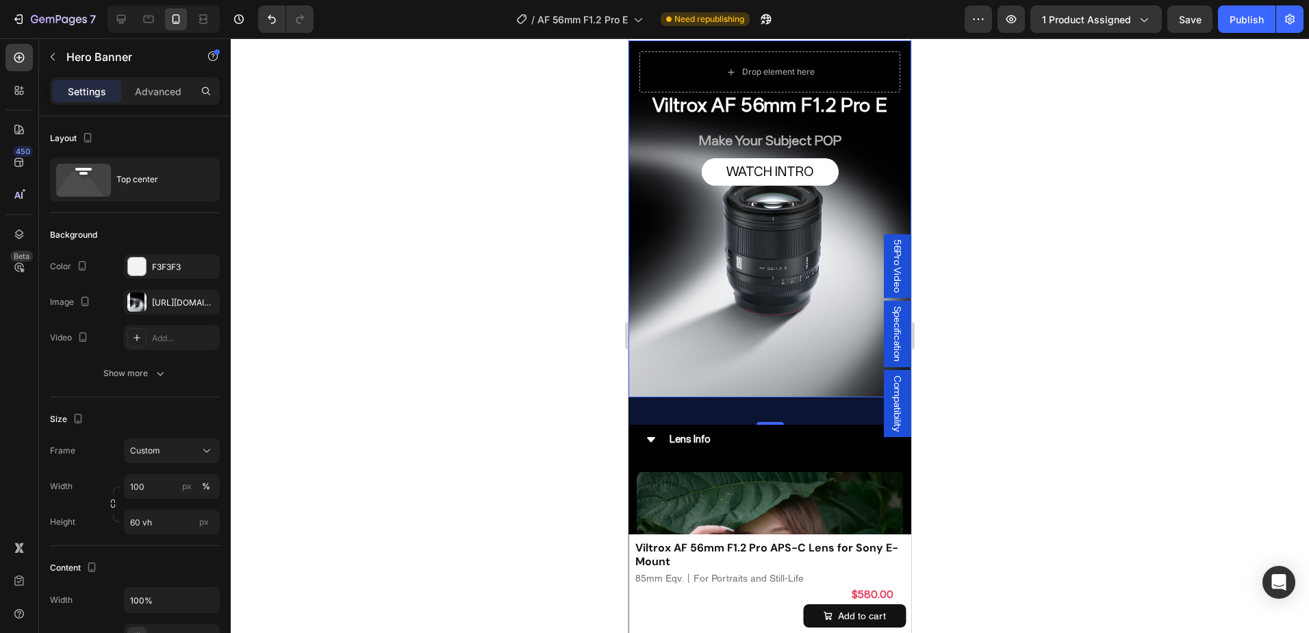
scroll to position [593, 0]
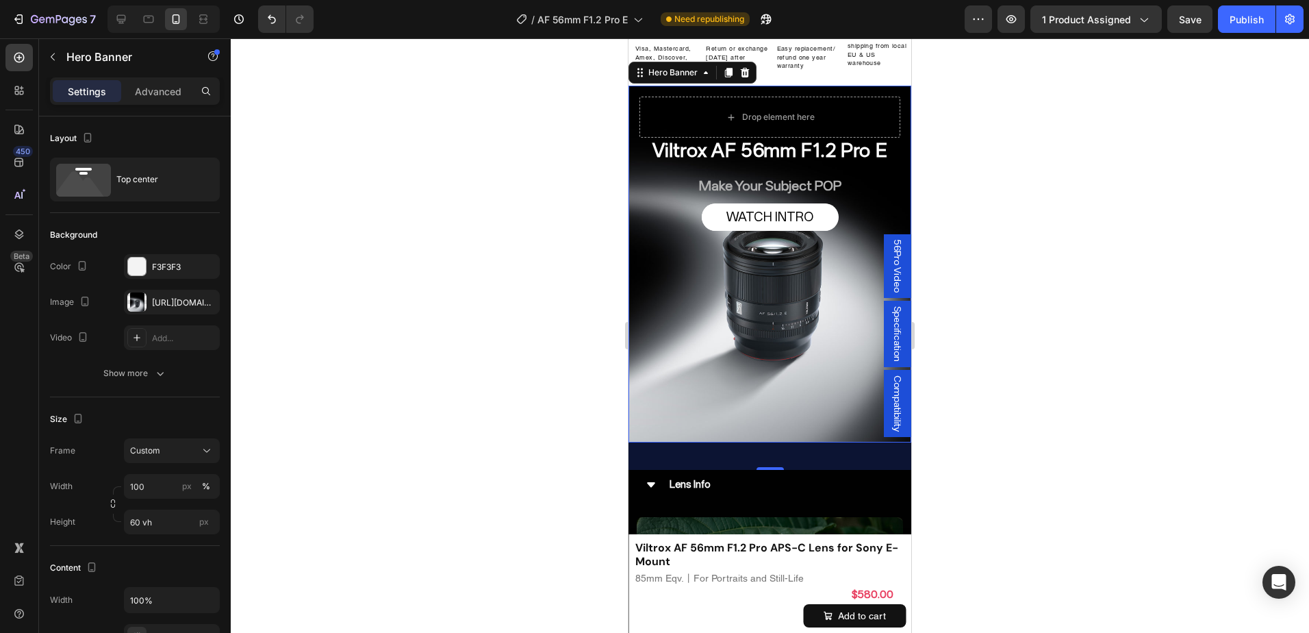
click at [814, 353] on div "Overlay" at bounding box center [769, 264] width 283 height 357
click at [826, 225] on link "WATCH INTRO" at bounding box center [770, 216] width 137 height 27
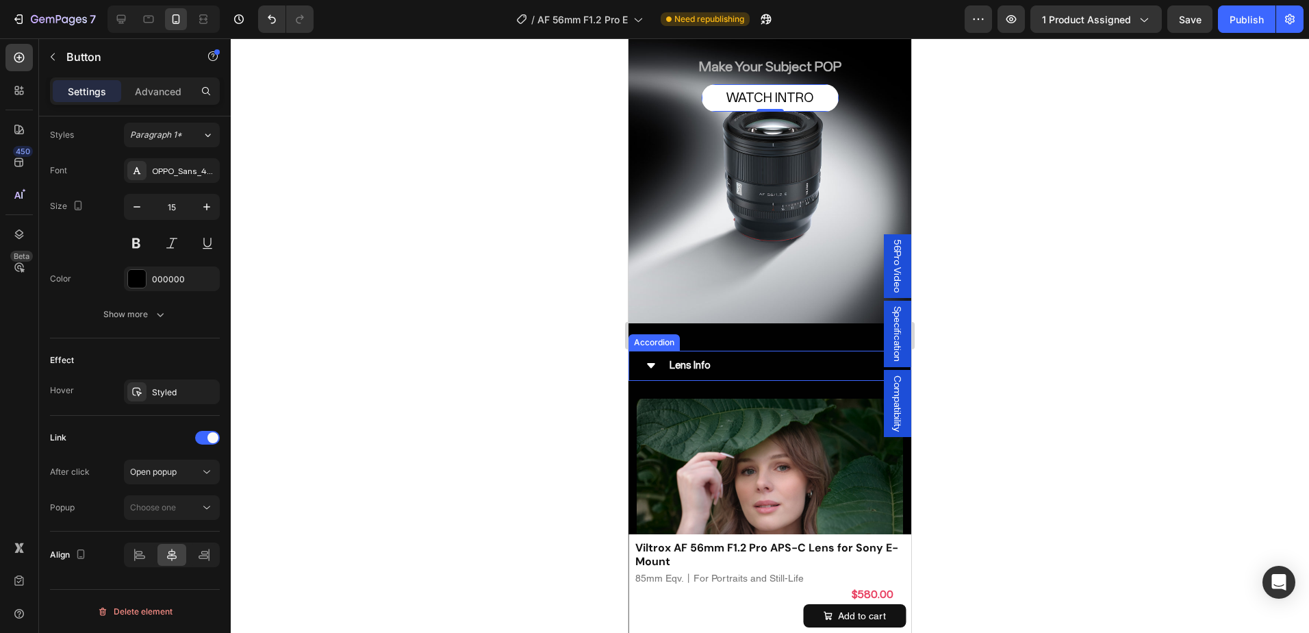
scroll to position [730, 0]
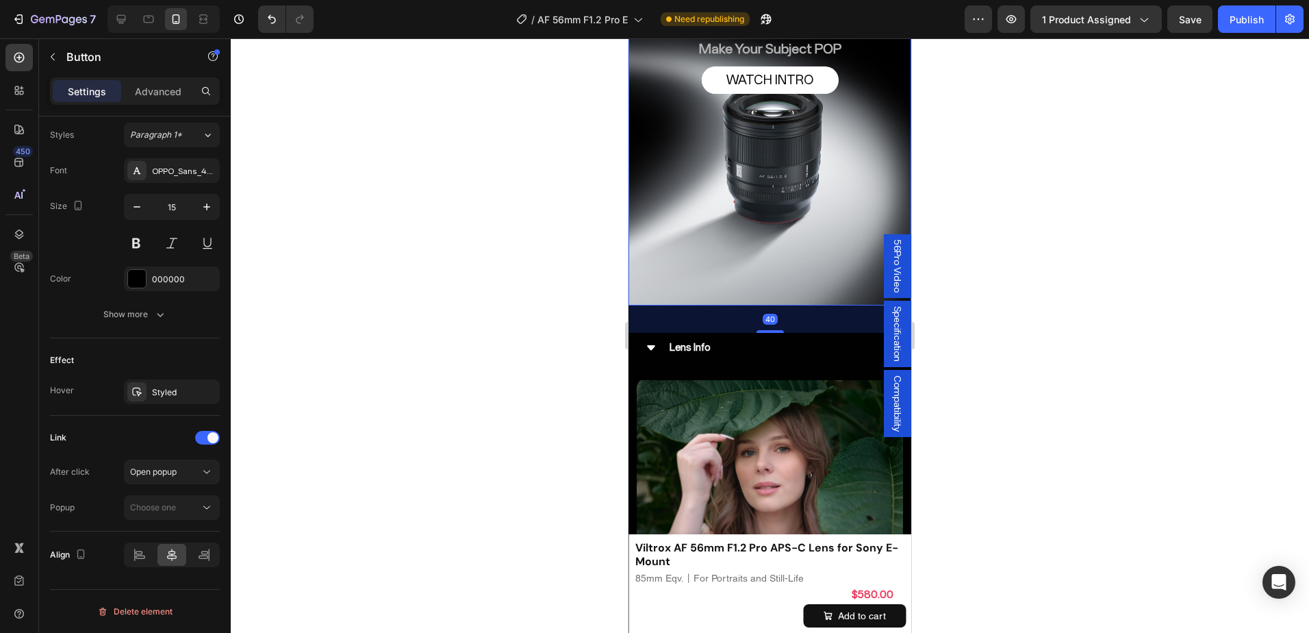
click at [799, 295] on div "Overlay" at bounding box center [769, 127] width 283 height 357
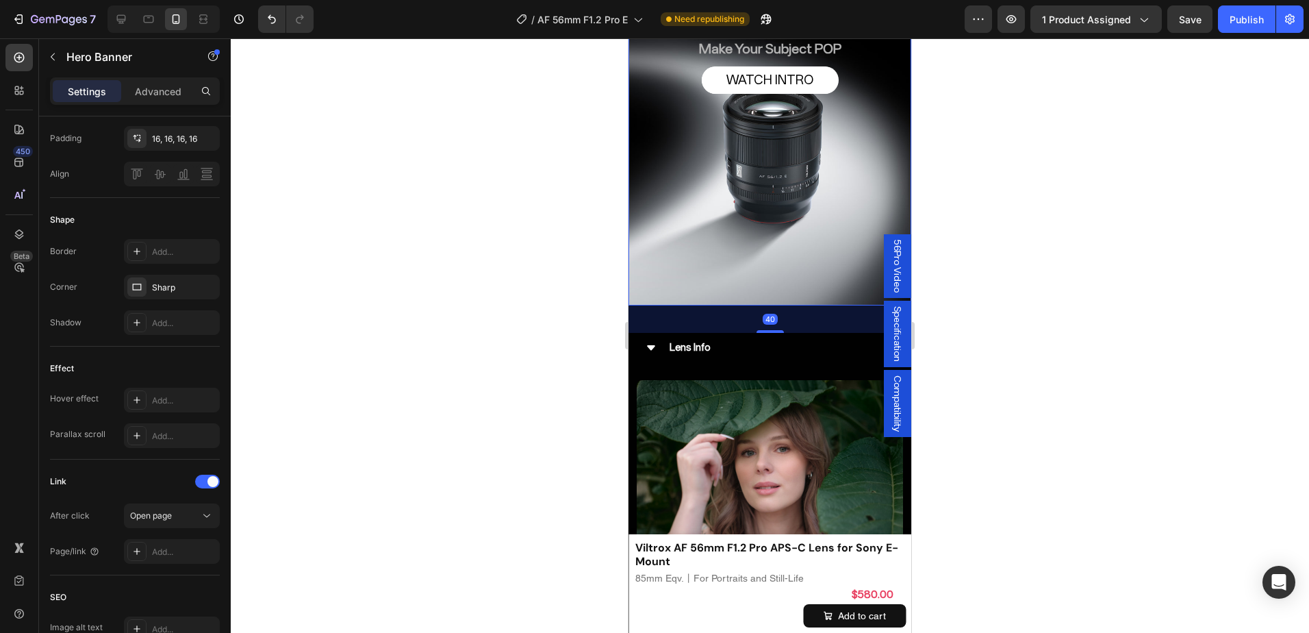
scroll to position [0, 0]
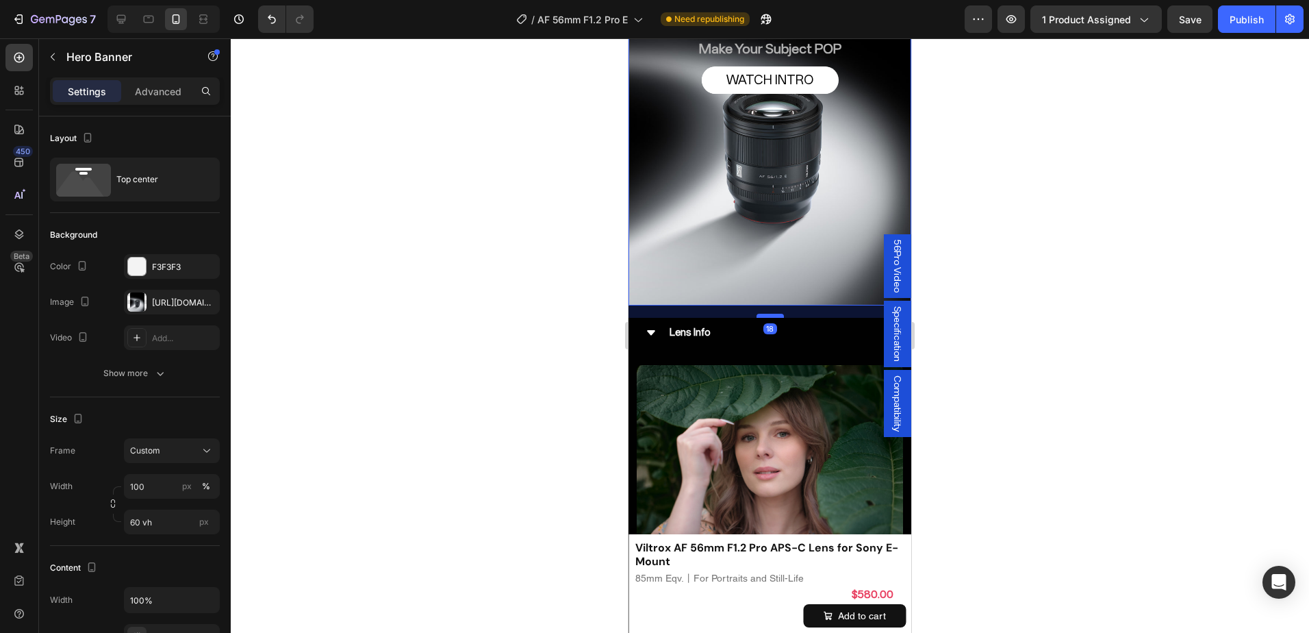
drag, startPoint x: 768, startPoint y: 329, endPoint x: 759, endPoint y: 315, distance: 16.9
click at [759, 315] on div at bounding box center [769, 316] width 27 height 4
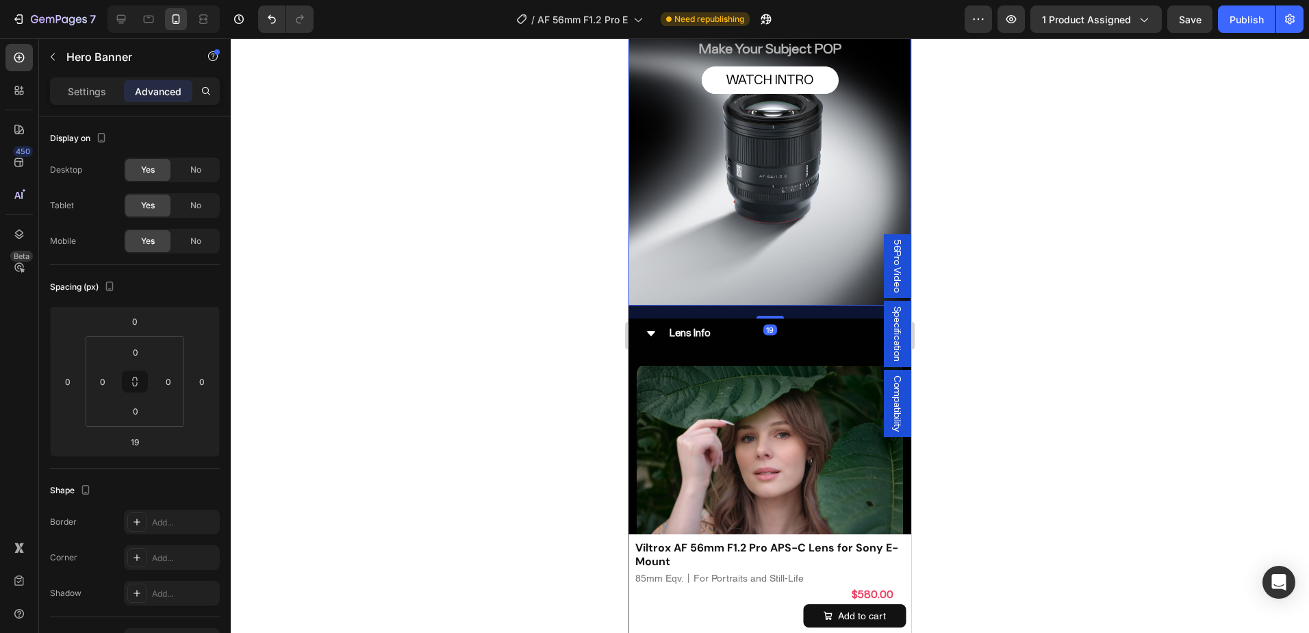
click at [161, 97] on p "Advanced" at bounding box center [158, 91] width 47 height 14
click at [143, 443] on input "19" at bounding box center [134, 441] width 27 height 21
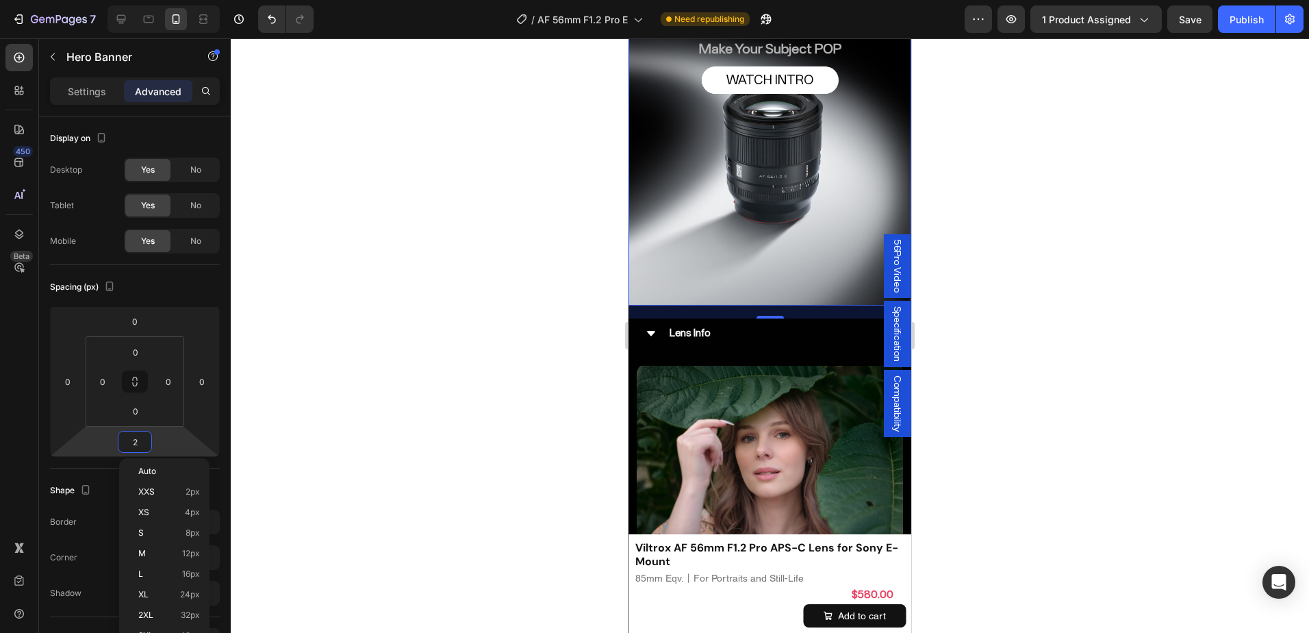
type input "20"
click at [1014, 276] on div at bounding box center [770, 335] width 1078 height 594
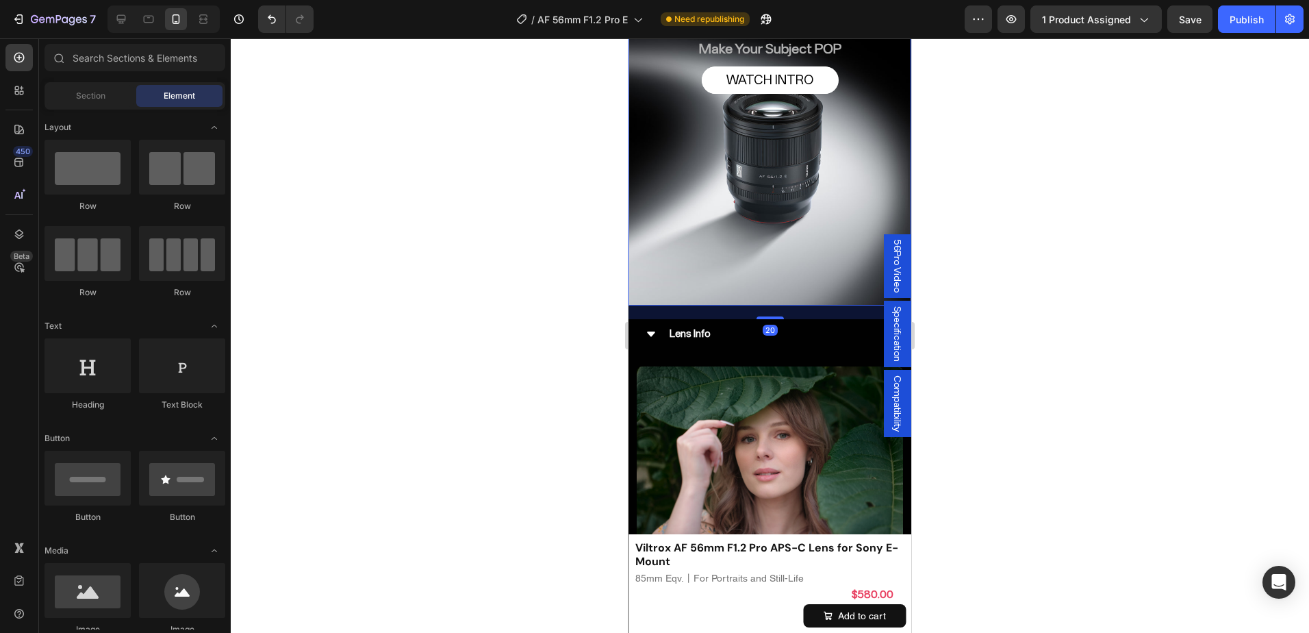
click at [1014, 276] on div at bounding box center [770, 335] width 1078 height 594
click at [832, 333] on div "Lens Info" at bounding box center [780, 333] width 227 height 18
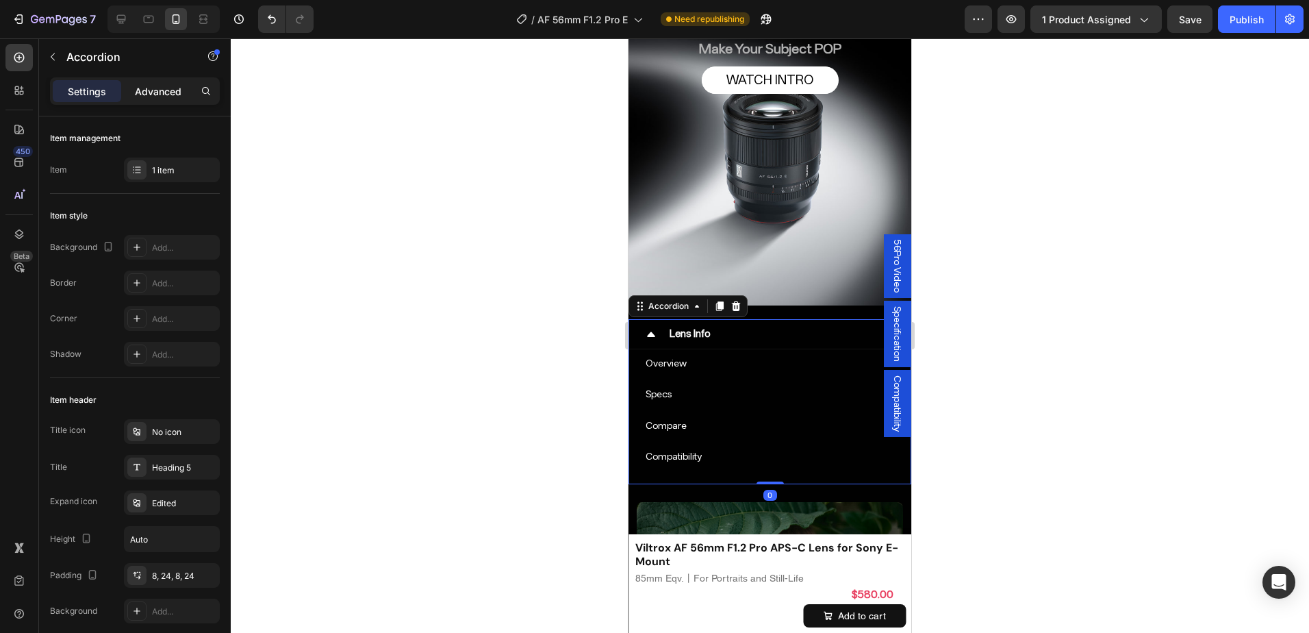
click at [157, 94] on p "Advanced" at bounding box center [158, 91] width 47 height 14
type input "100%"
type input "100"
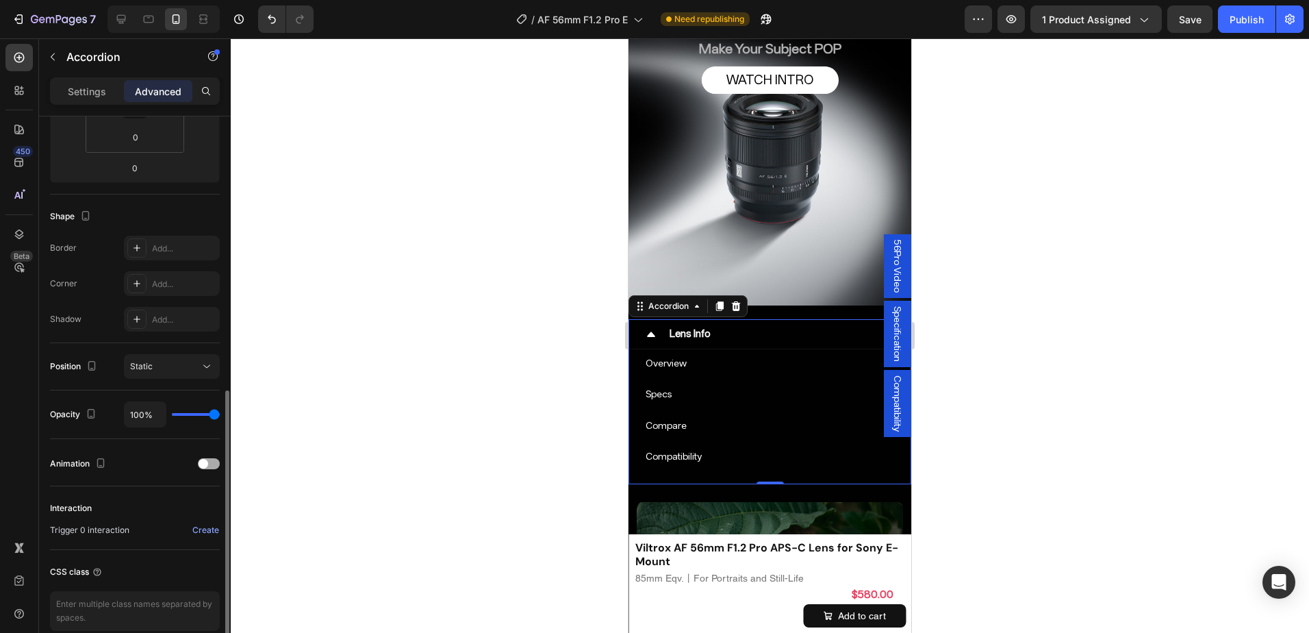
scroll to position [337, 0]
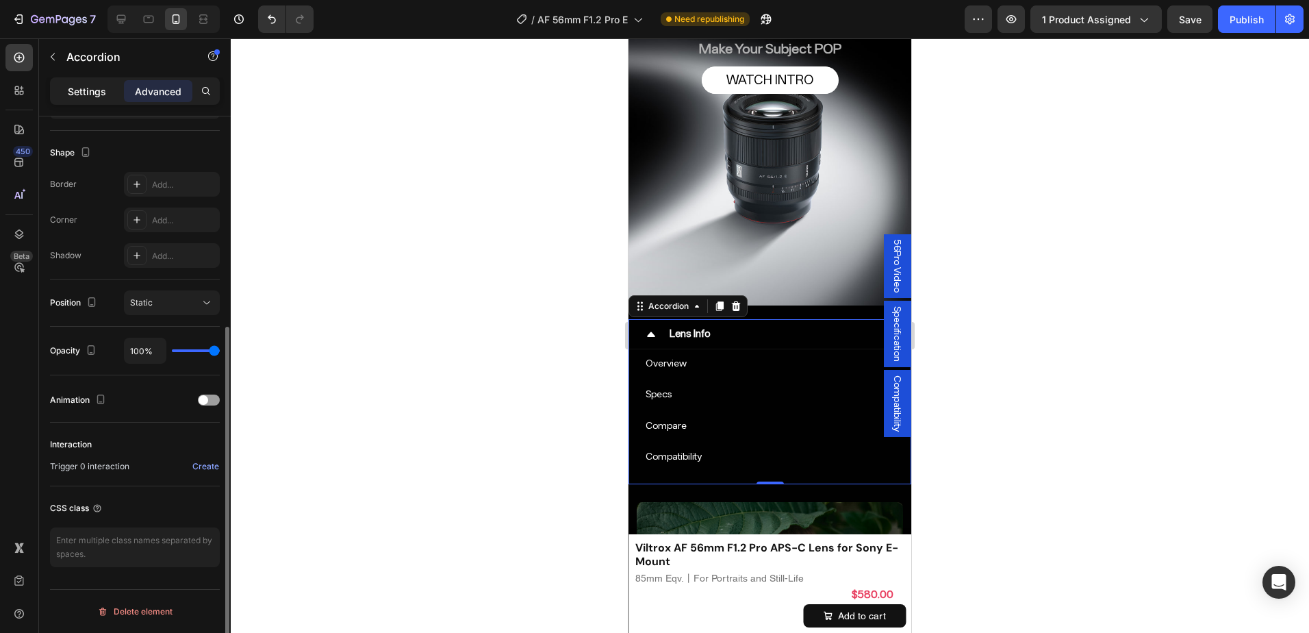
click at [96, 99] on div "Settings" at bounding box center [87, 91] width 68 height 22
type input "16"
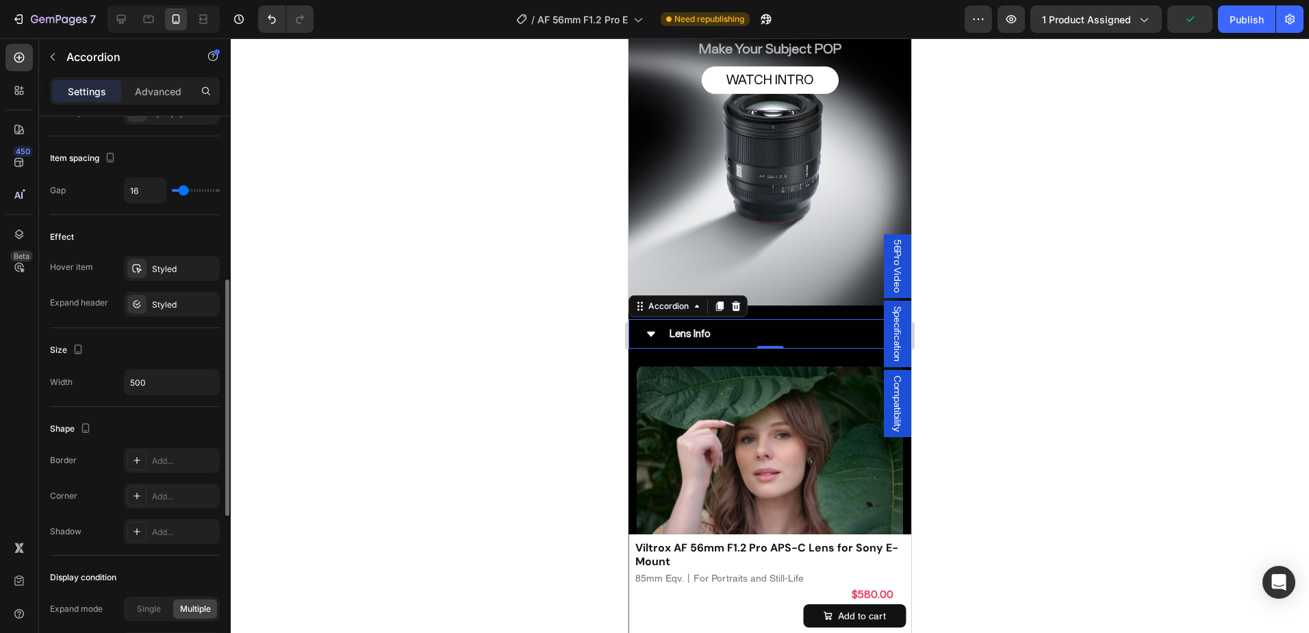
scroll to position [543, 0]
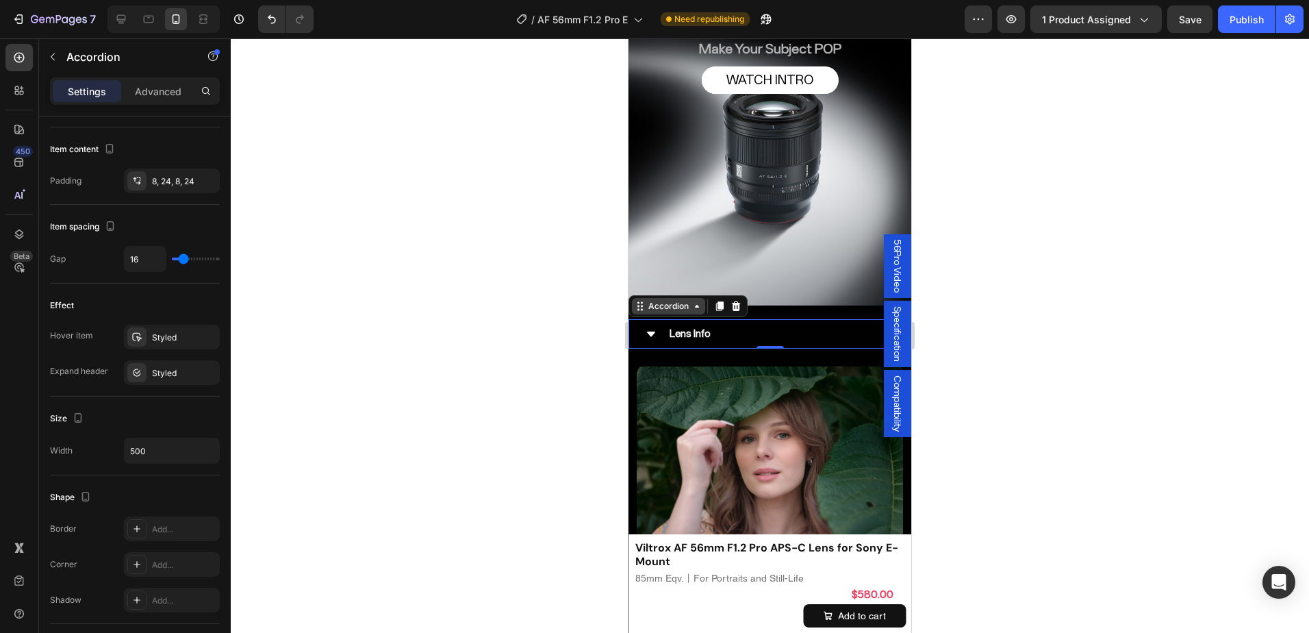
click at [685, 305] on div "Accordion" at bounding box center [669, 306] width 46 height 12
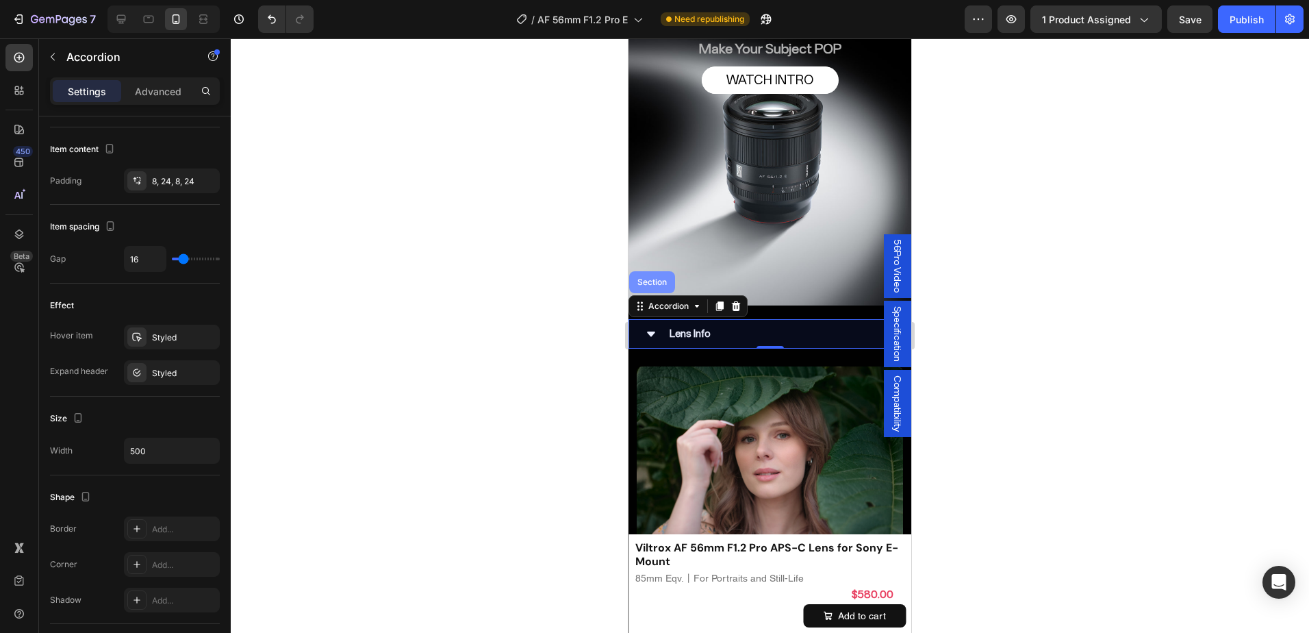
click at [667, 287] on div "Section" at bounding box center [652, 282] width 46 height 22
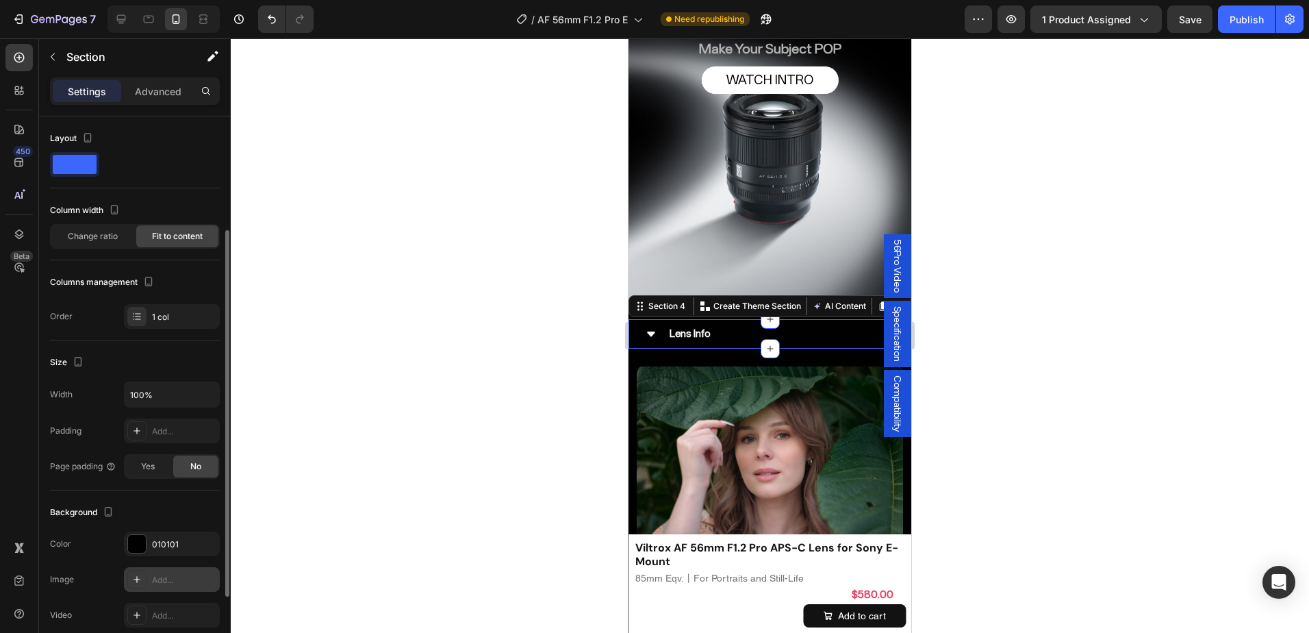
scroll to position [68, 0]
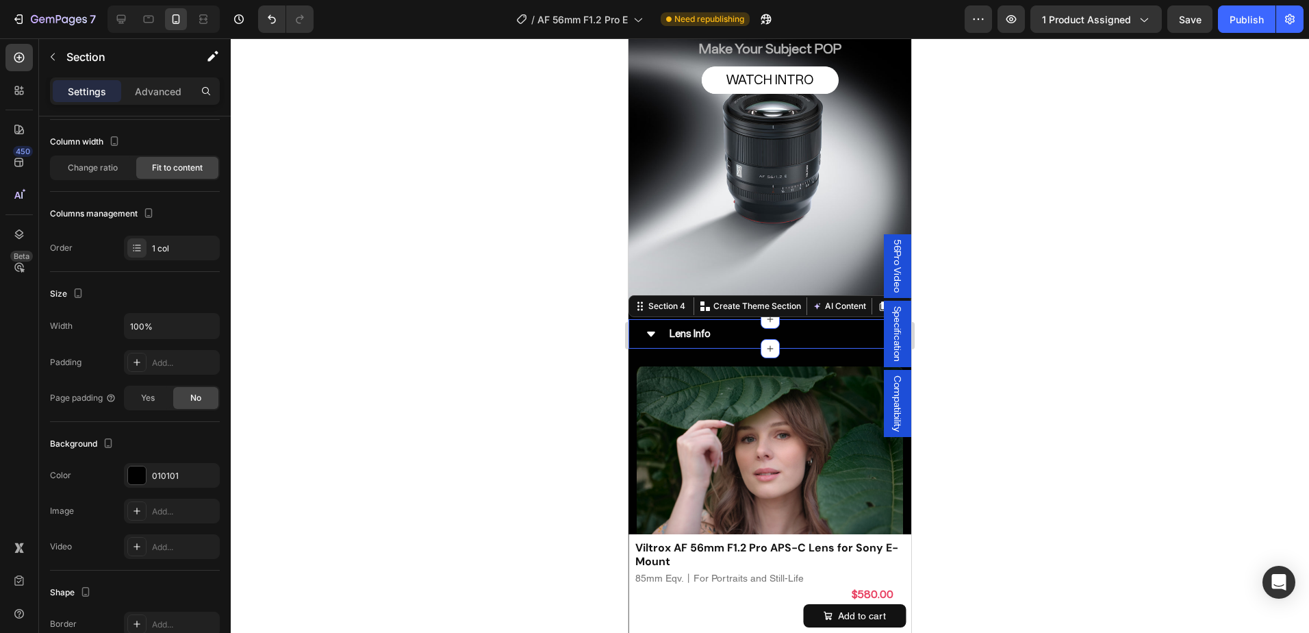
click at [1028, 302] on div at bounding box center [770, 335] width 1078 height 594
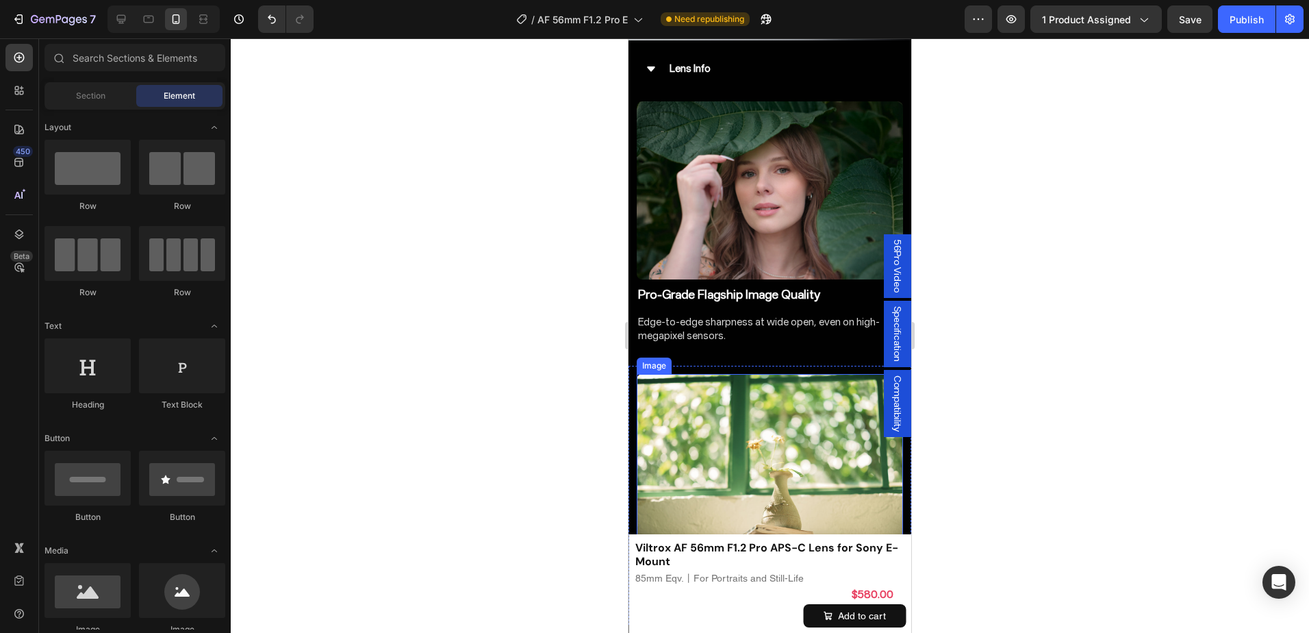
scroll to position [1004, 0]
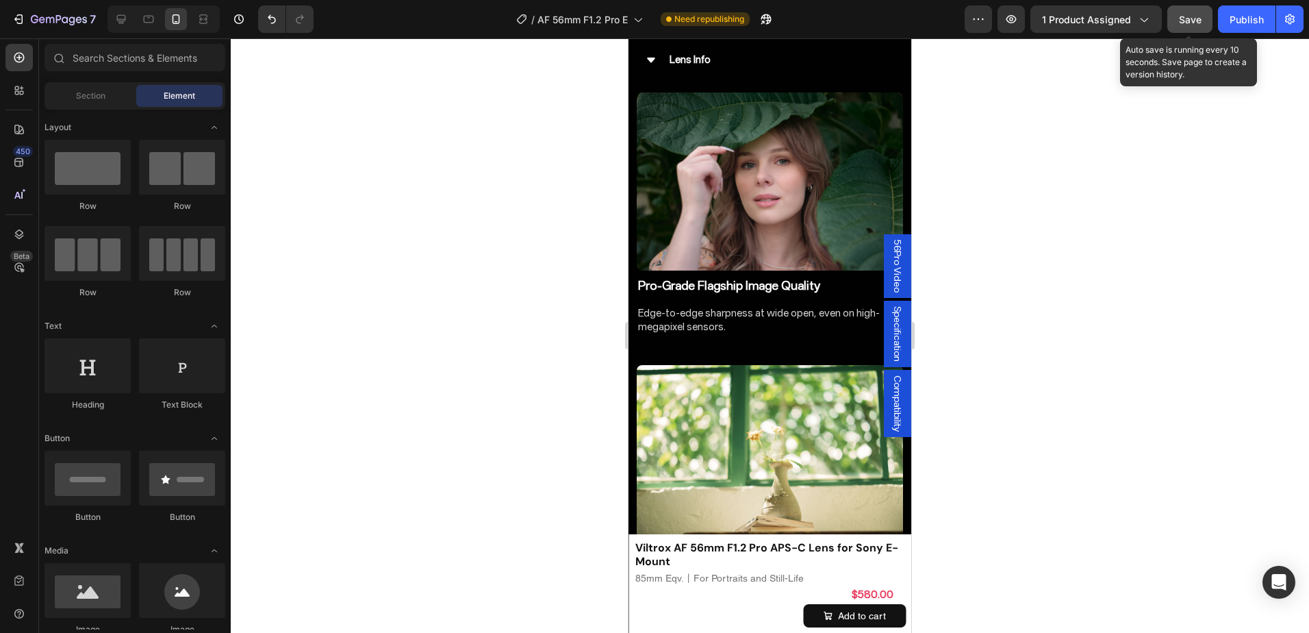
click at [1210, 21] on button "Save" at bounding box center [1189, 18] width 45 height 27
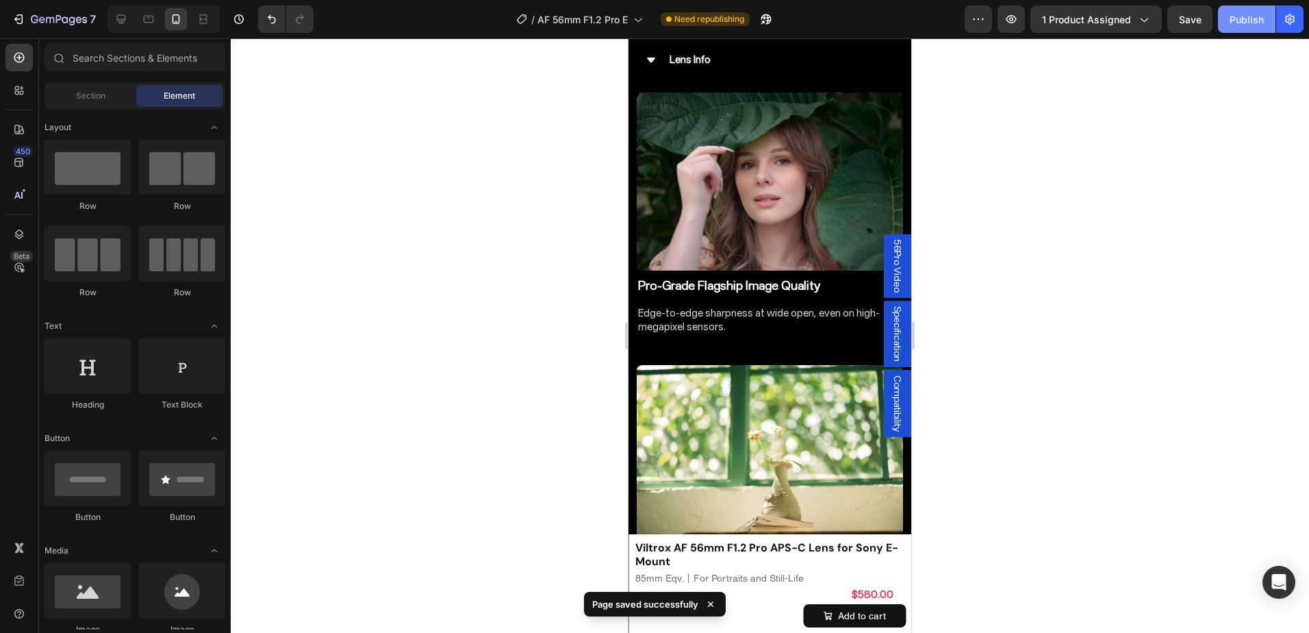
click at [1249, 14] on div "Publish" at bounding box center [1246, 19] width 34 height 14
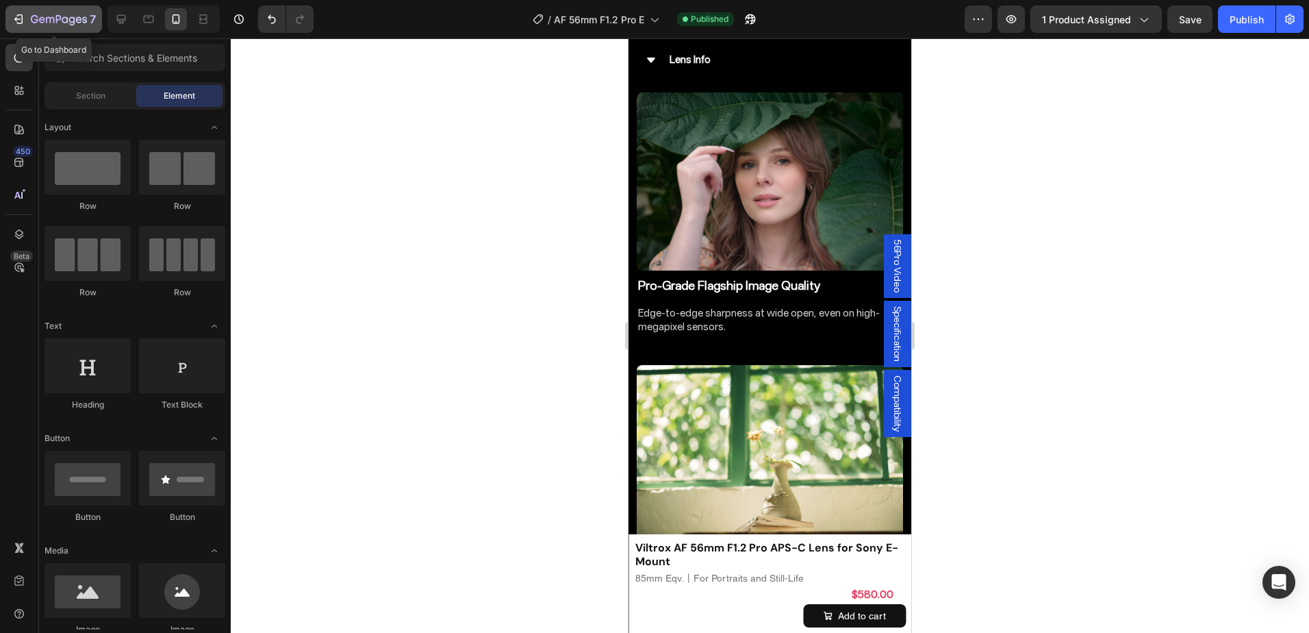
click at [60, 25] on icon "button" at bounding box center [59, 20] width 56 height 12
